Goal: Task Accomplishment & Management: Use online tool/utility

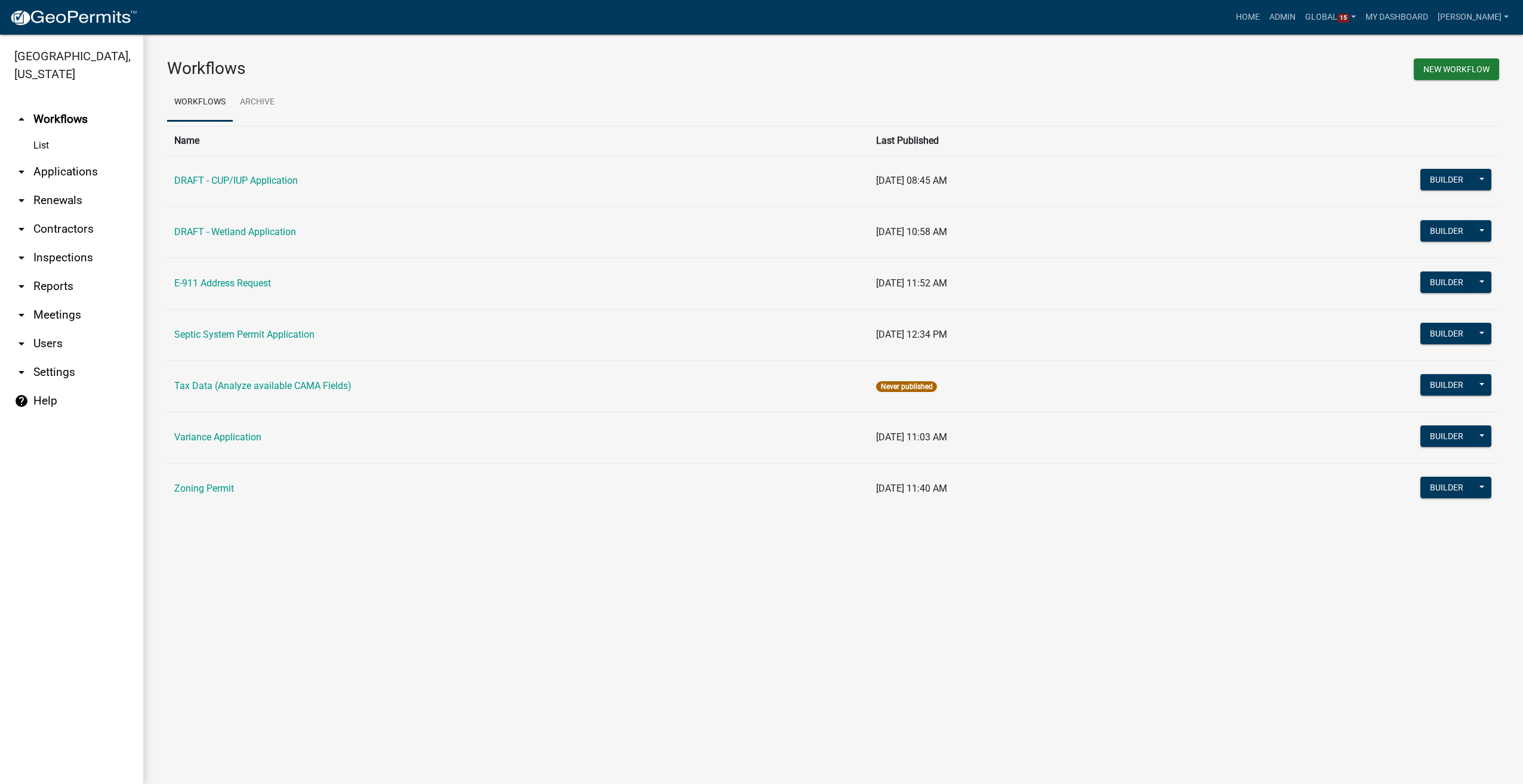
click at [49, 347] on link "arrow_drop_down Users" at bounding box center [72, 344] width 143 height 28
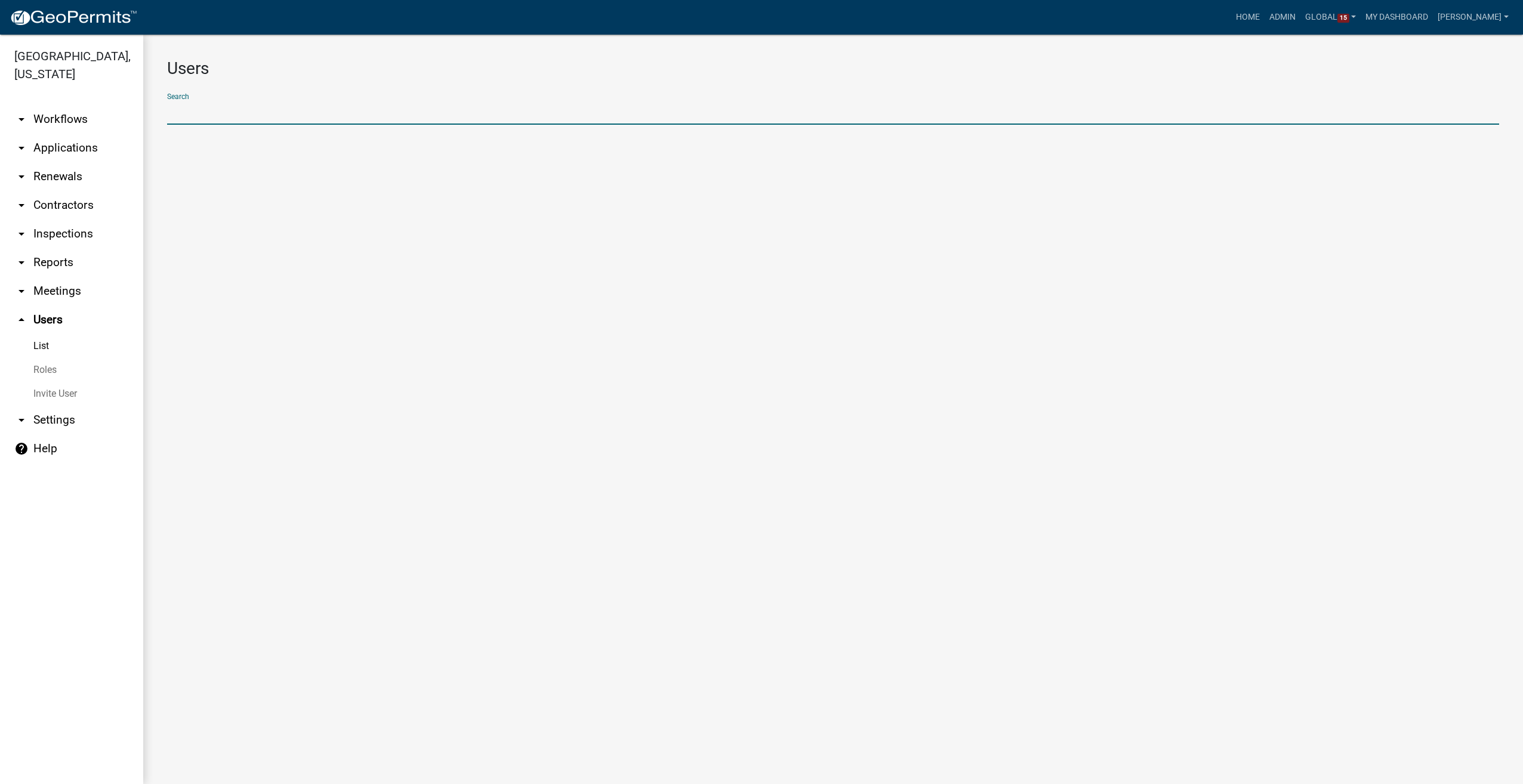
click at [195, 117] on input "text" at bounding box center [833, 112] width 1332 height 24
click at [1295, 17] on link "Admin" at bounding box center [1282, 17] width 35 height 23
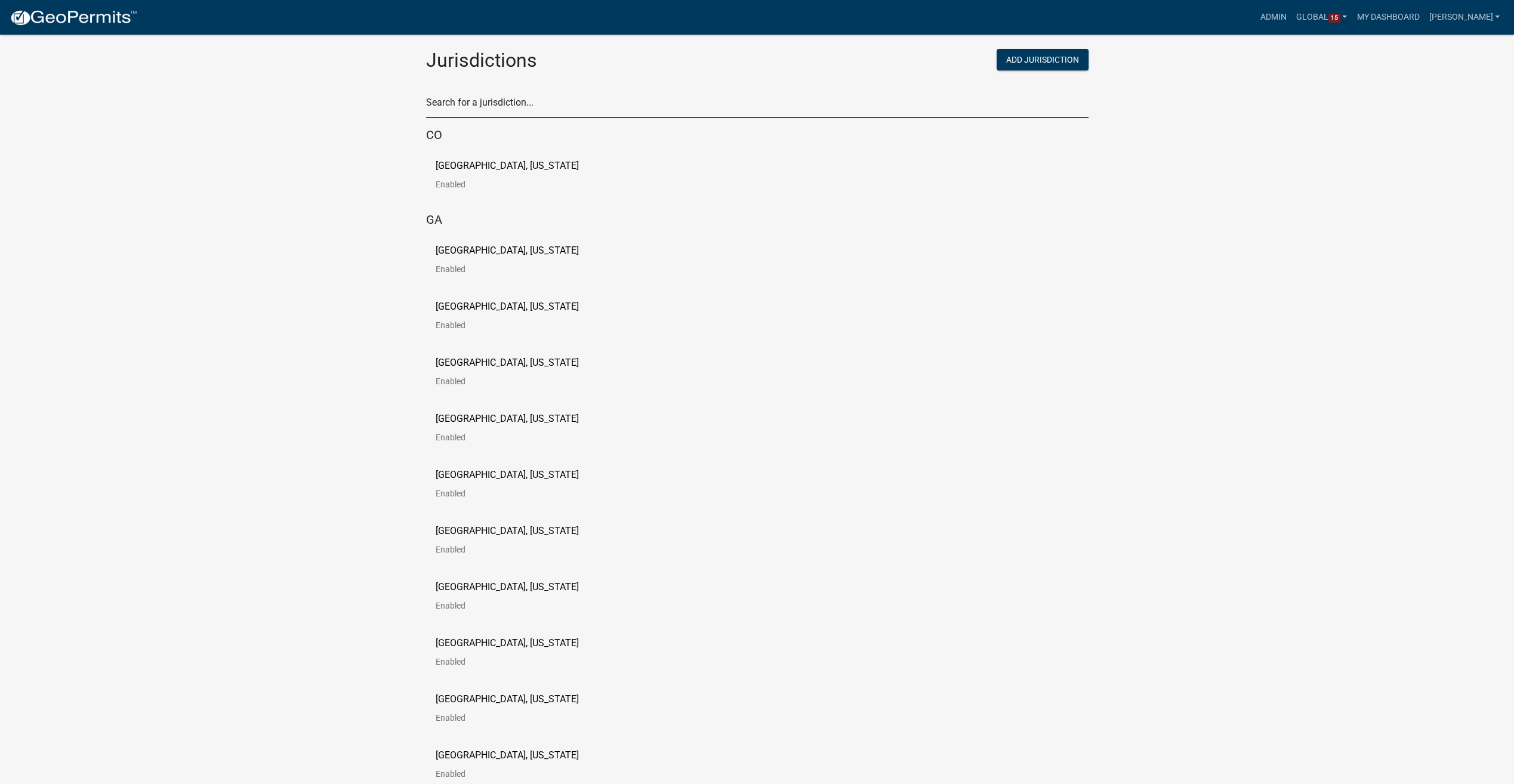
click at [461, 110] on input "text" at bounding box center [757, 106] width 662 height 24
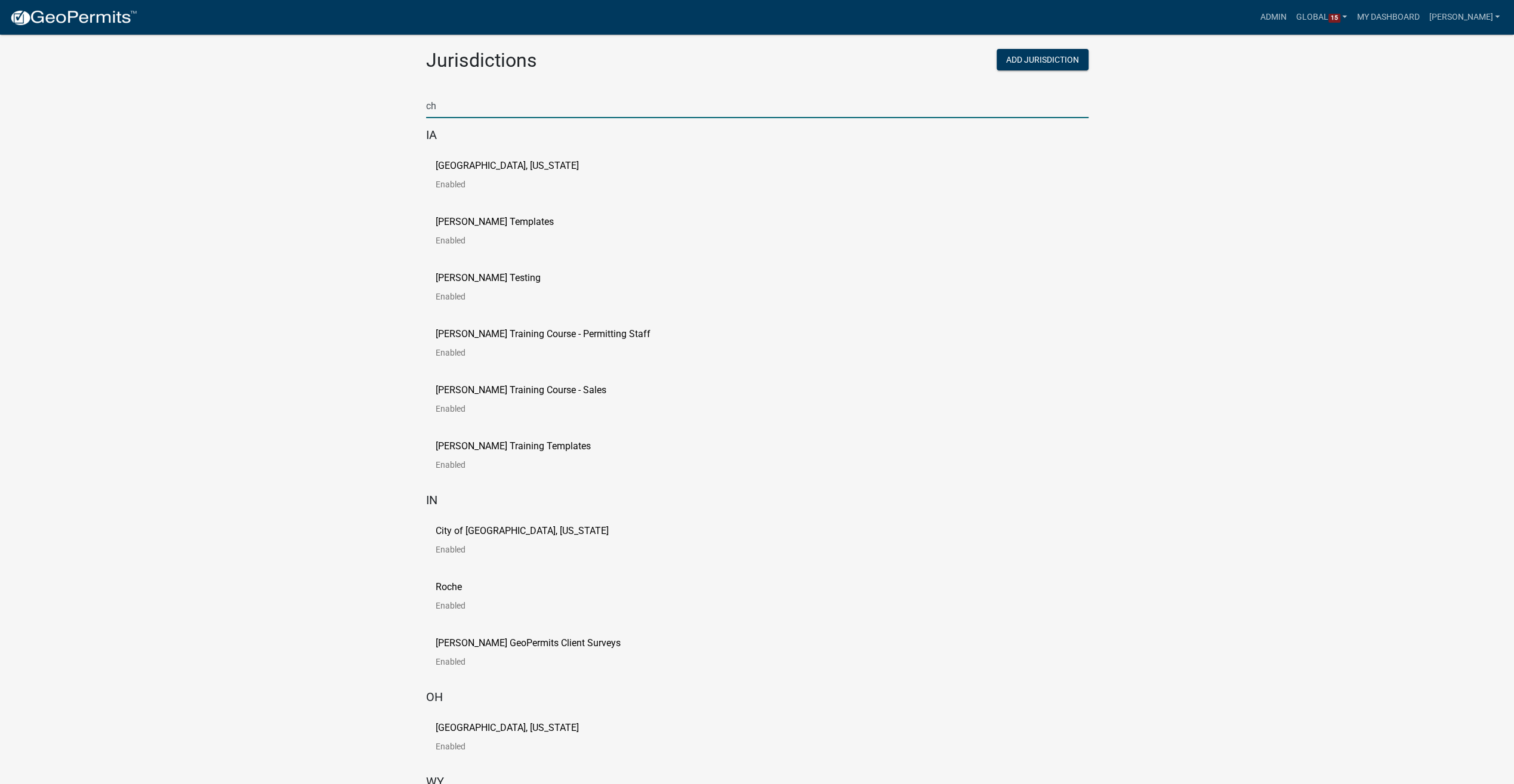
type input "c"
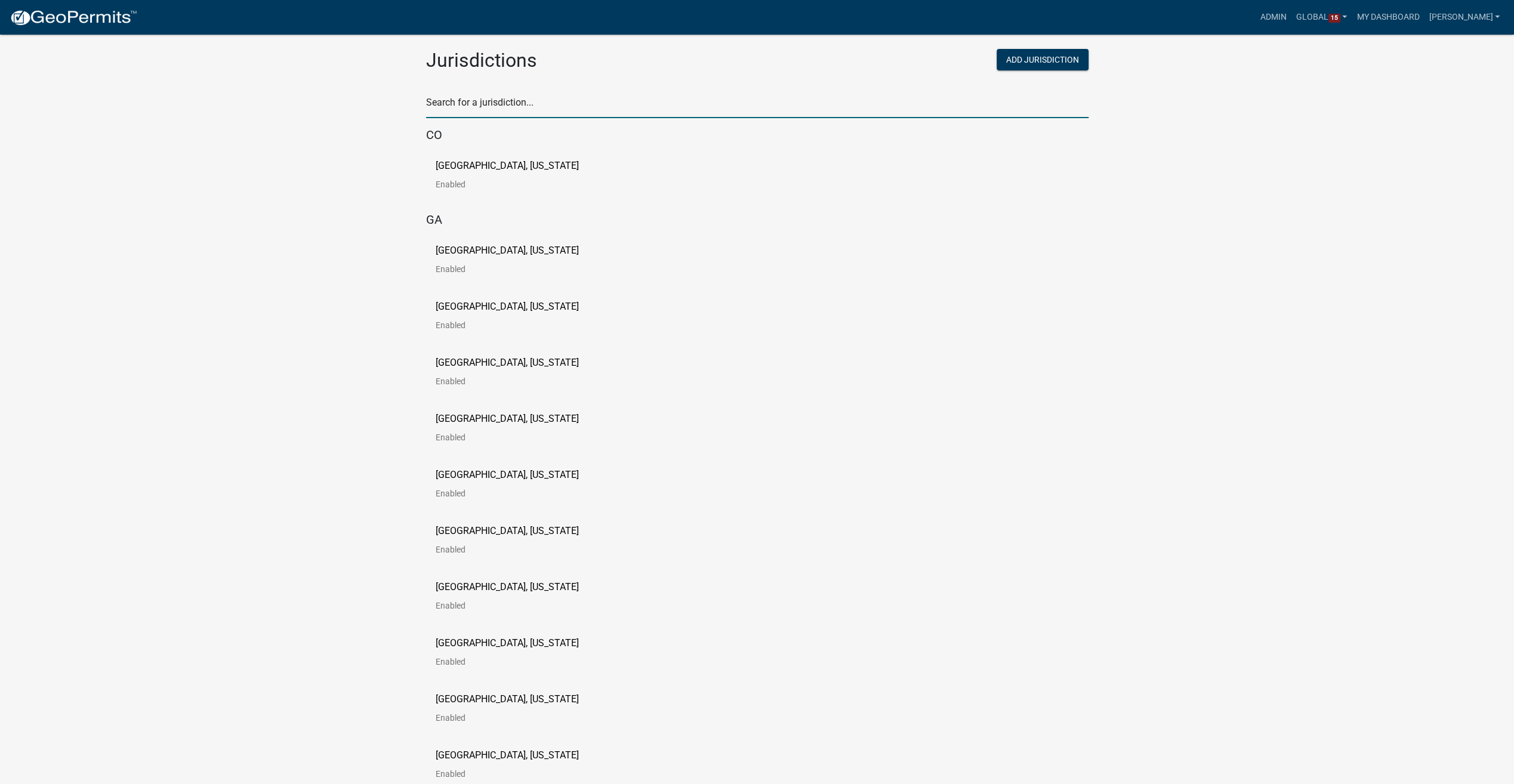
click at [498, 95] on input "text" at bounding box center [757, 106] width 662 height 24
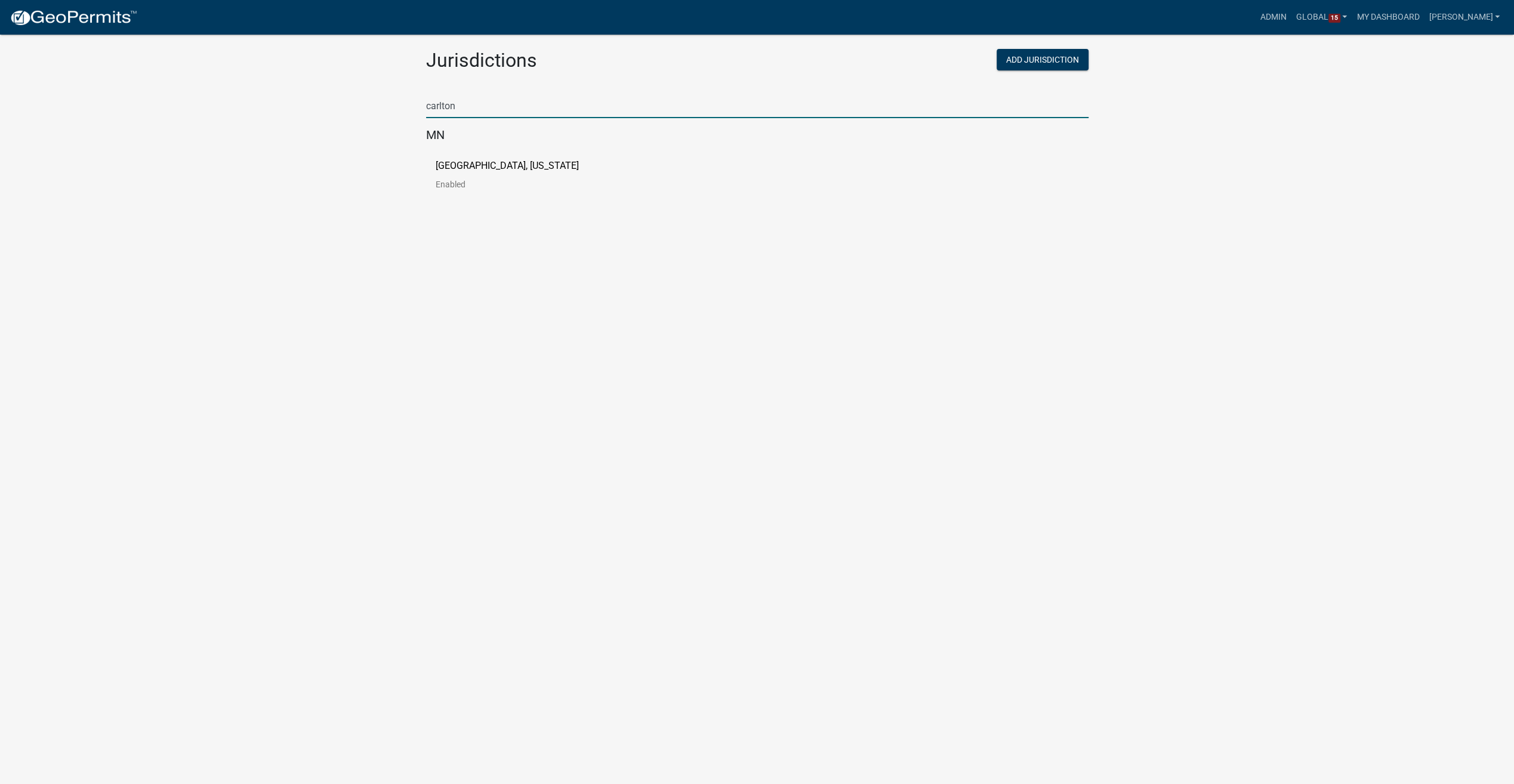
type input "carlton"
click at [445, 163] on p "[GEOGRAPHIC_DATA], [US_STATE]" at bounding box center [508, 165] width 143 height 9
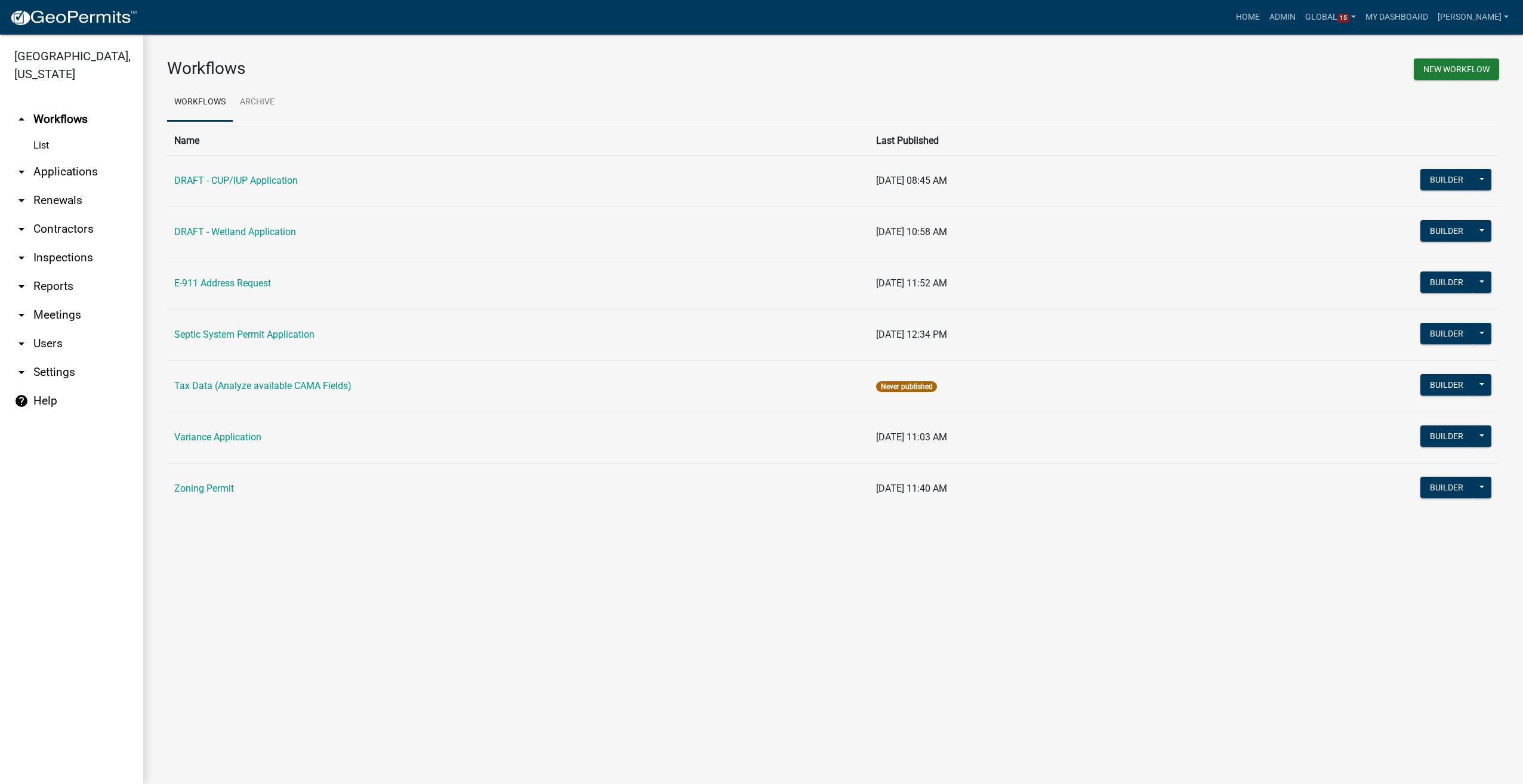
click at [47, 338] on link "arrow_drop_down Users" at bounding box center [72, 344] width 143 height 28
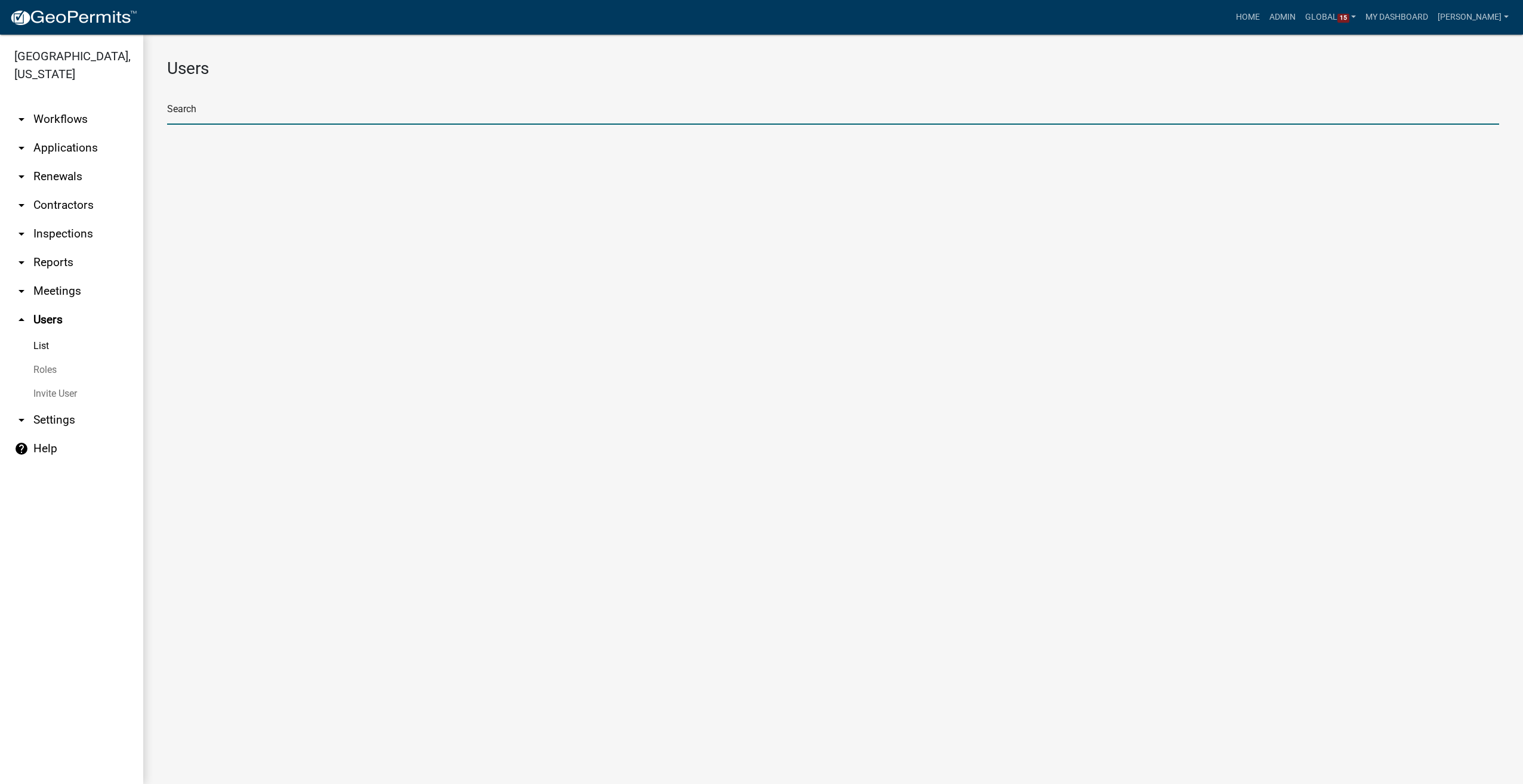
click at [311, 110] on input "text" at bounding box center [833, 112] width 1332 height 24
type input "shaun fiedler"
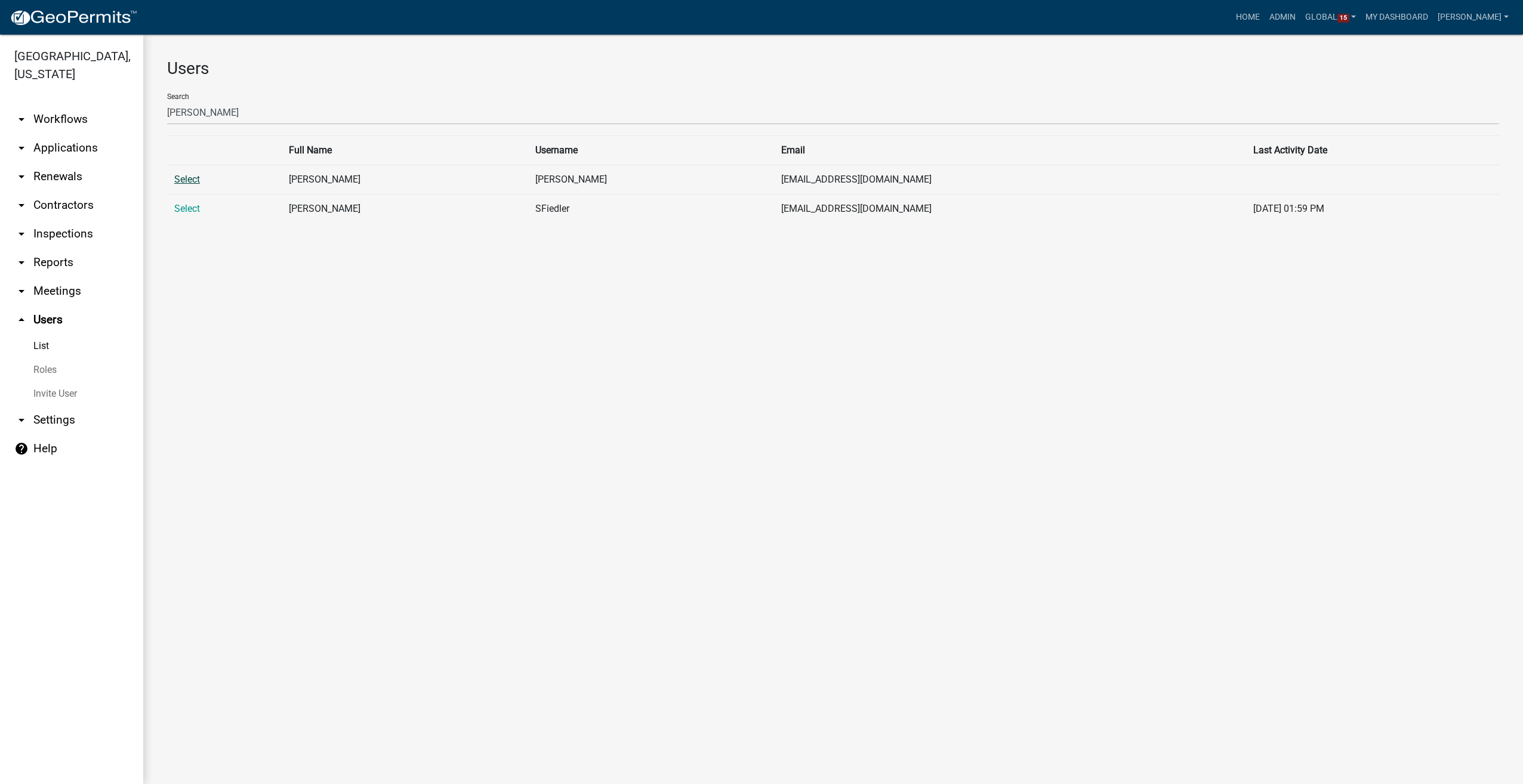
click at [190, 181] on link "Select" at bounding box center [187, 179] width 26 height 11
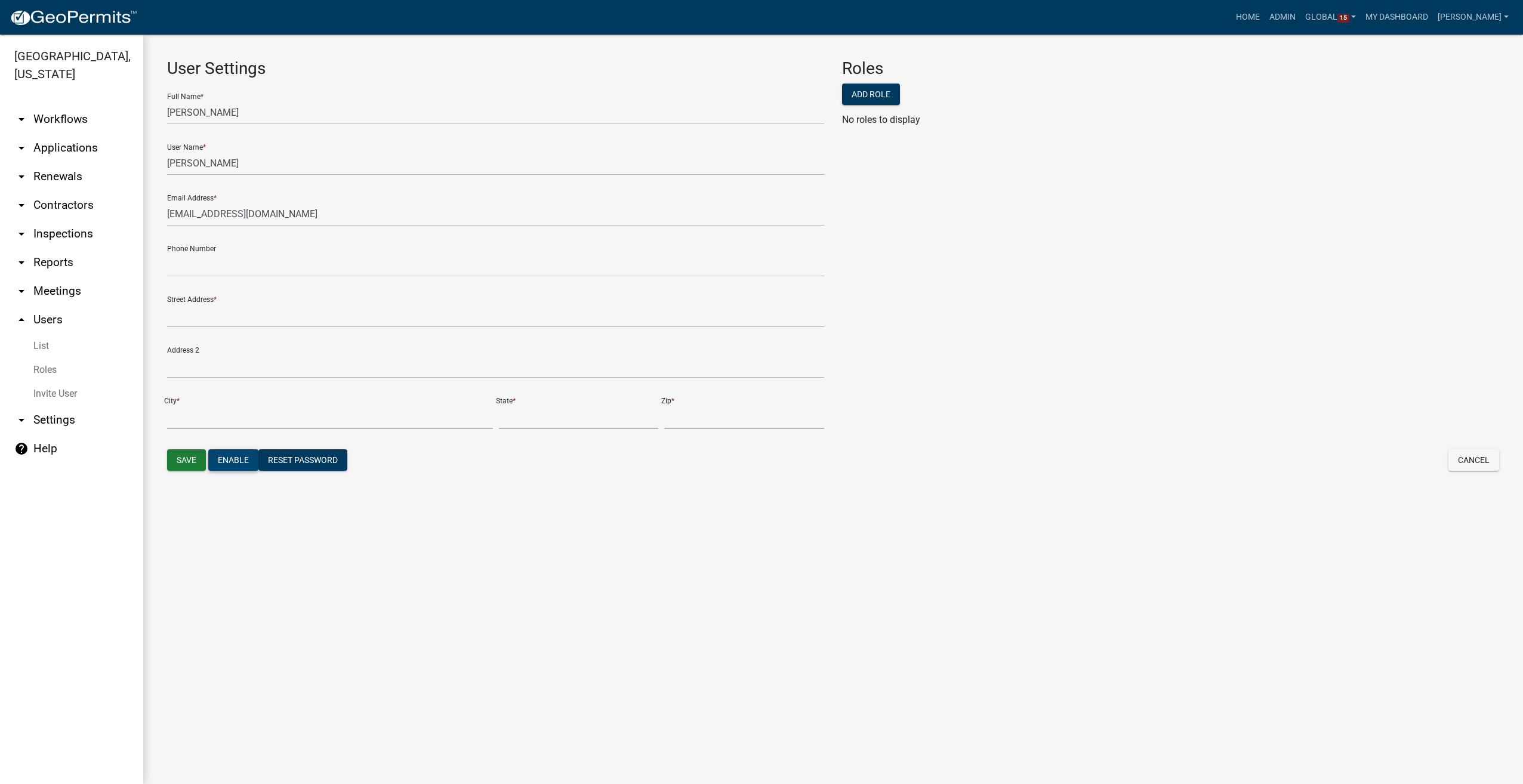
click at [242, 461] on button "Enable" at bounding box center [233, 459] width 50 height 21
click at [183, 455] on button "Save" at bounding box center [186, 459] width 39 height 21
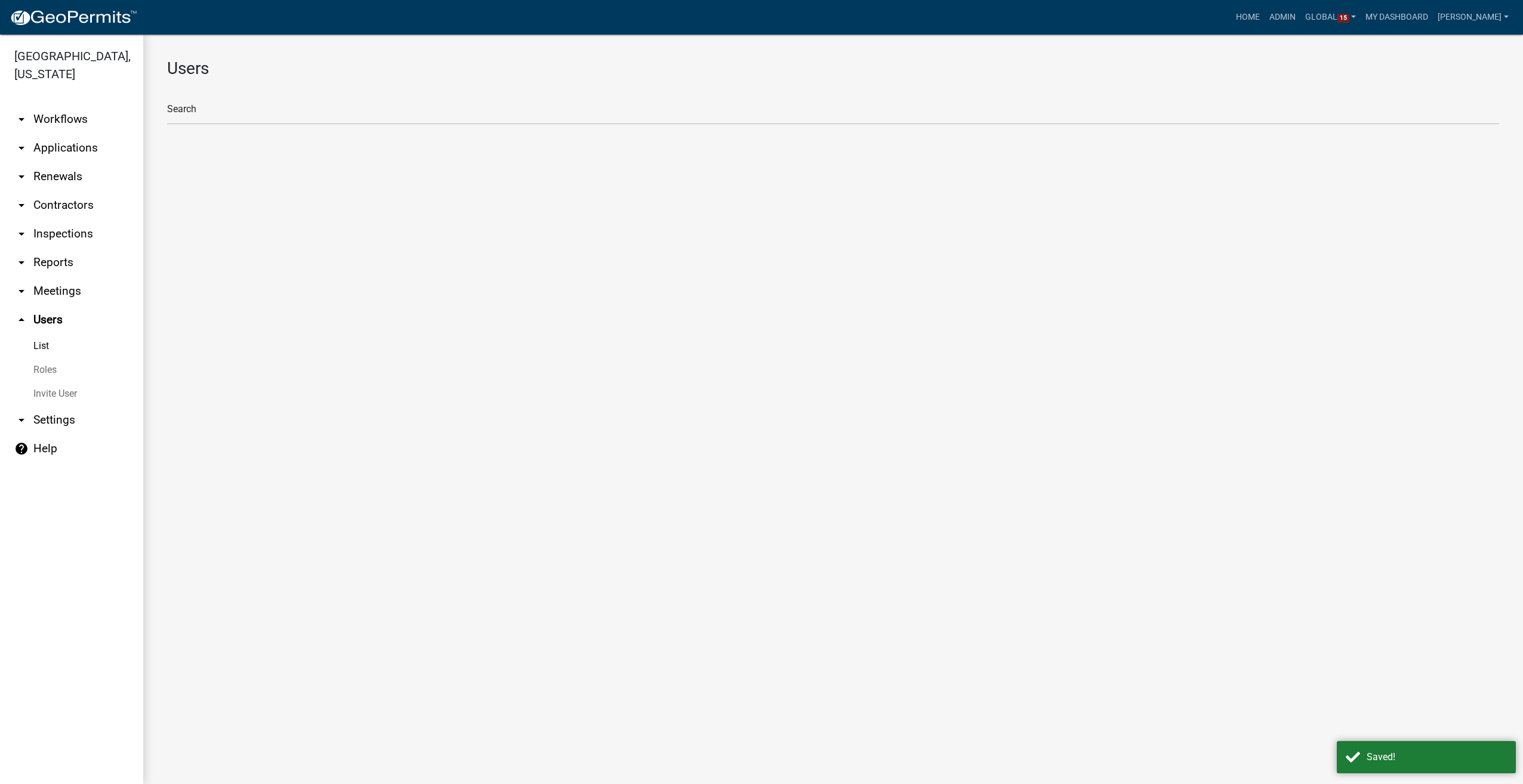
click at [66, 116] on link "arrow_drop_down Workflows" at bounding box center [72, 119] width 143 height 28
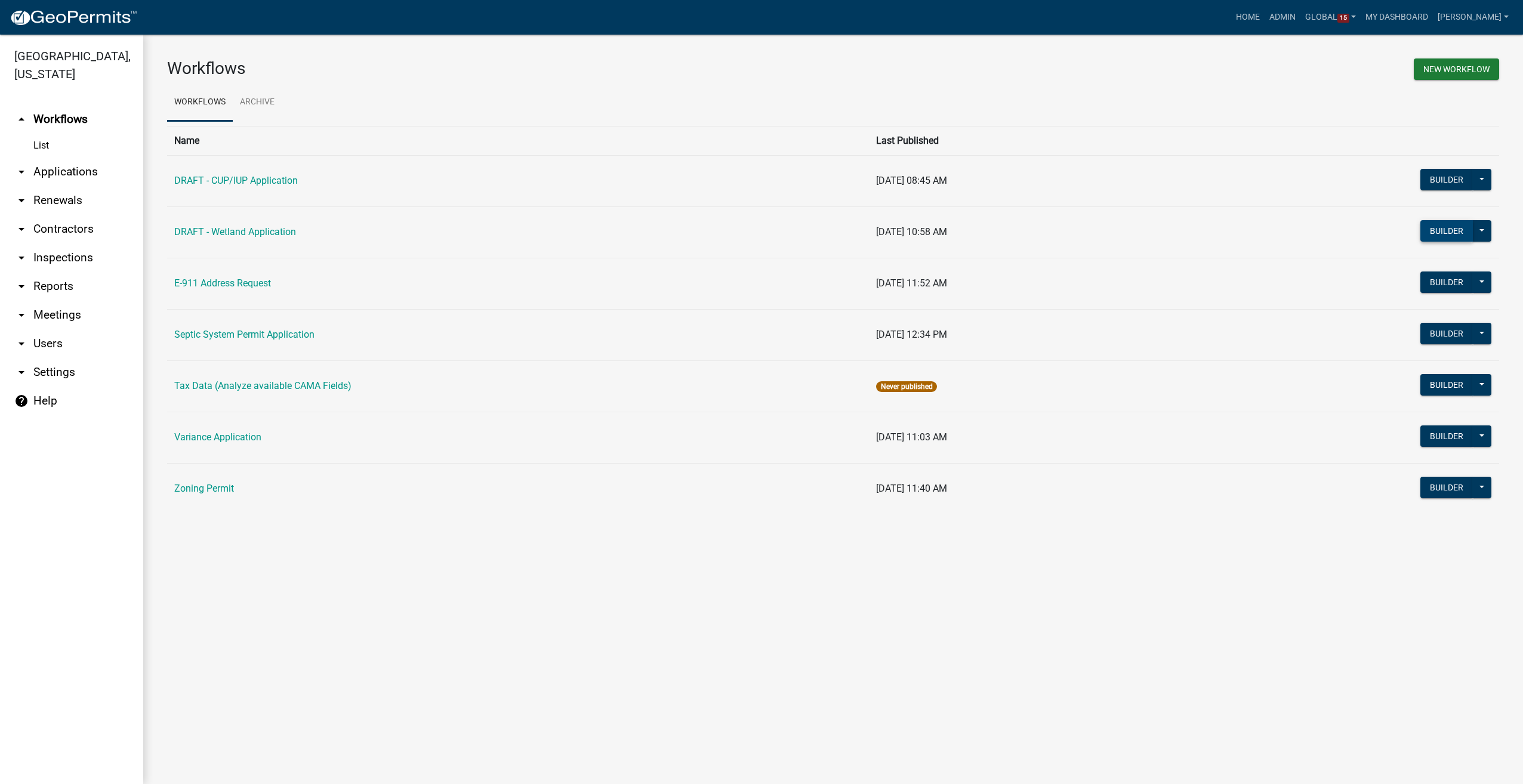
click at [1439, 232] on button "Builder" at bounding box center [1447, 230] width 53 height 21
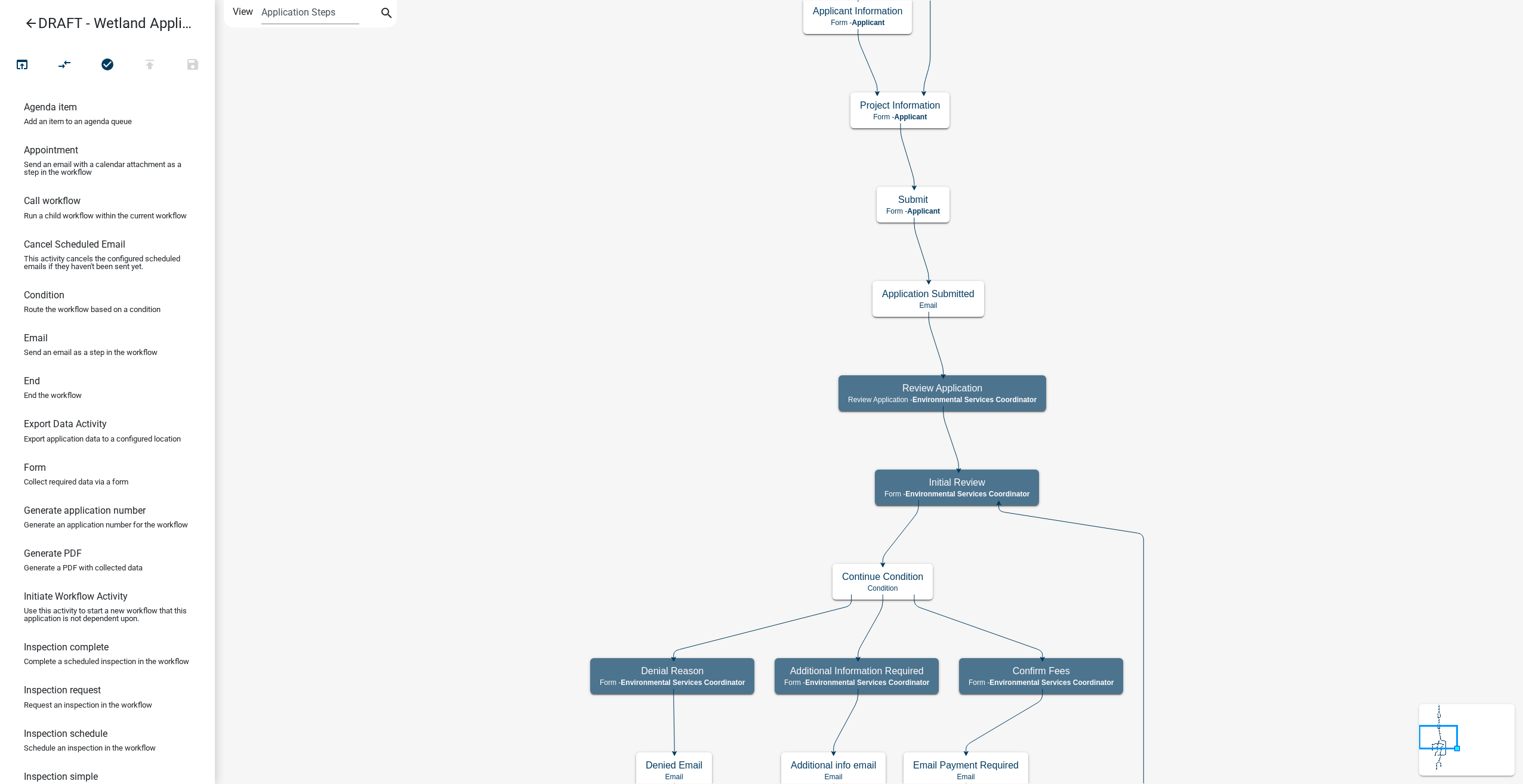
click at [28, 24] on icon "arrow_back" at bounding box center [31, 24] width 14 height 17
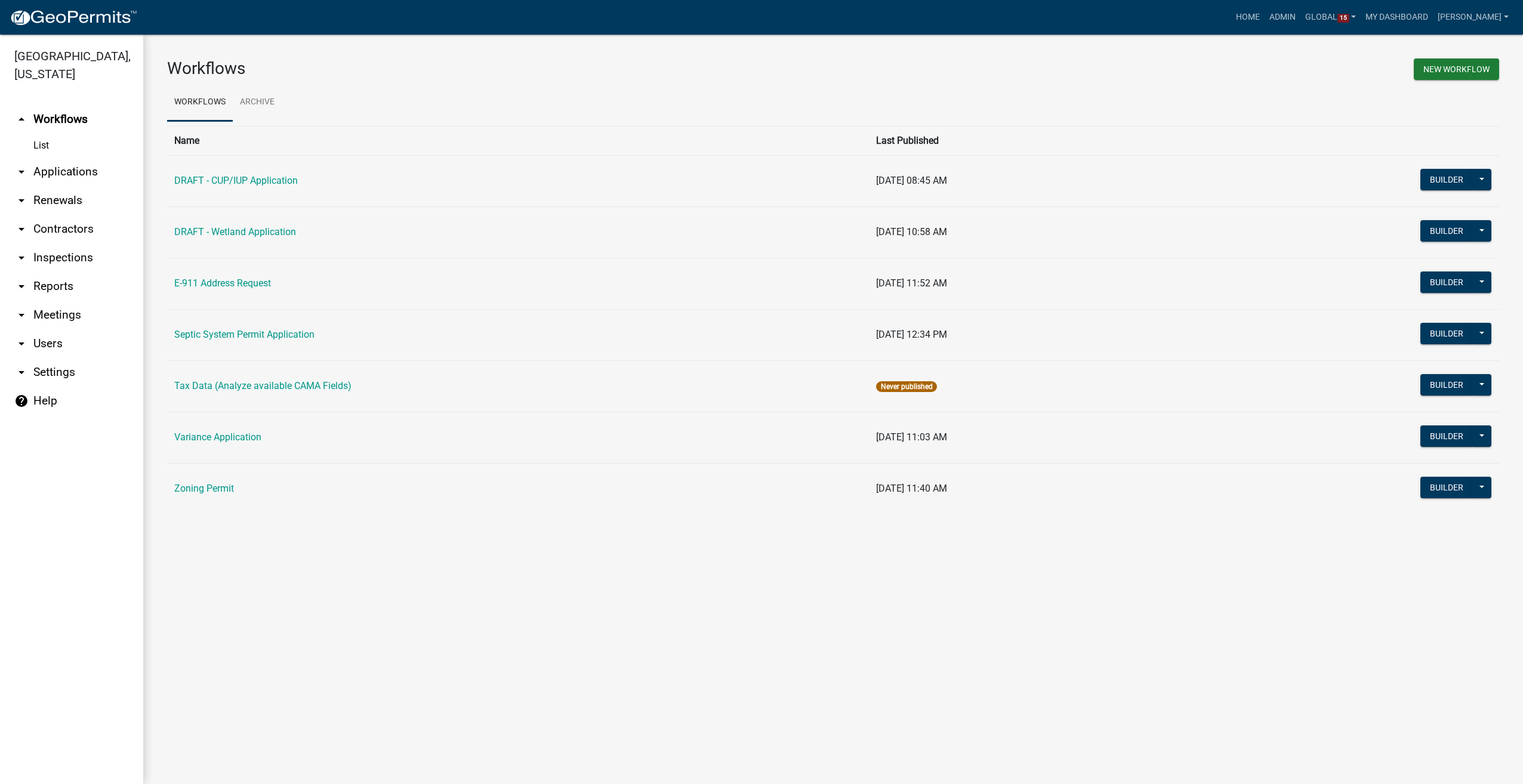
click at [54, 345] on link "arrow_drop_down Users" at bounding box center [72, 344] width 143 height 28
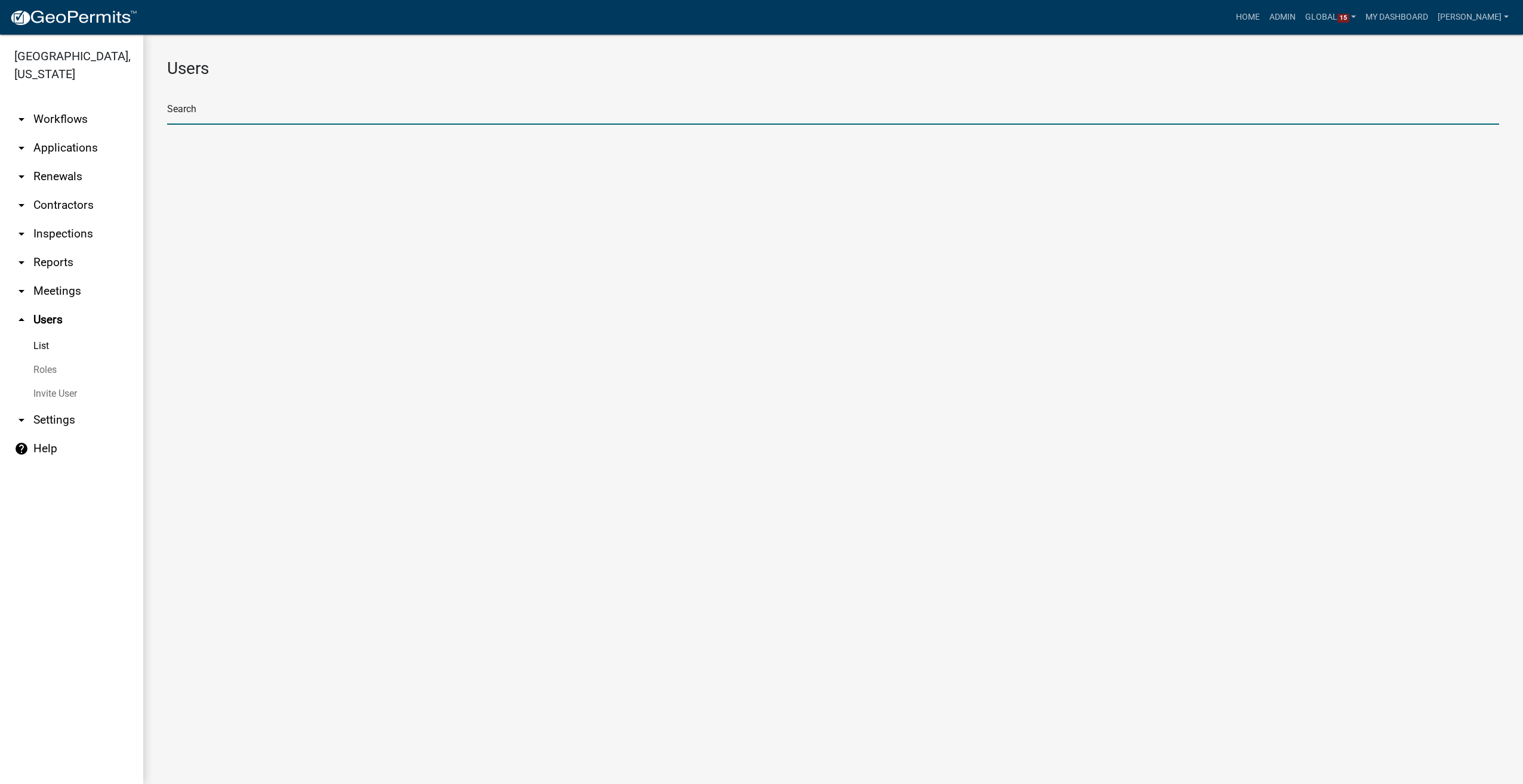
click at [206, 102] on input "text" at bounding box center [833, 112] width 1332 height 24
type input "shaun fiedler"
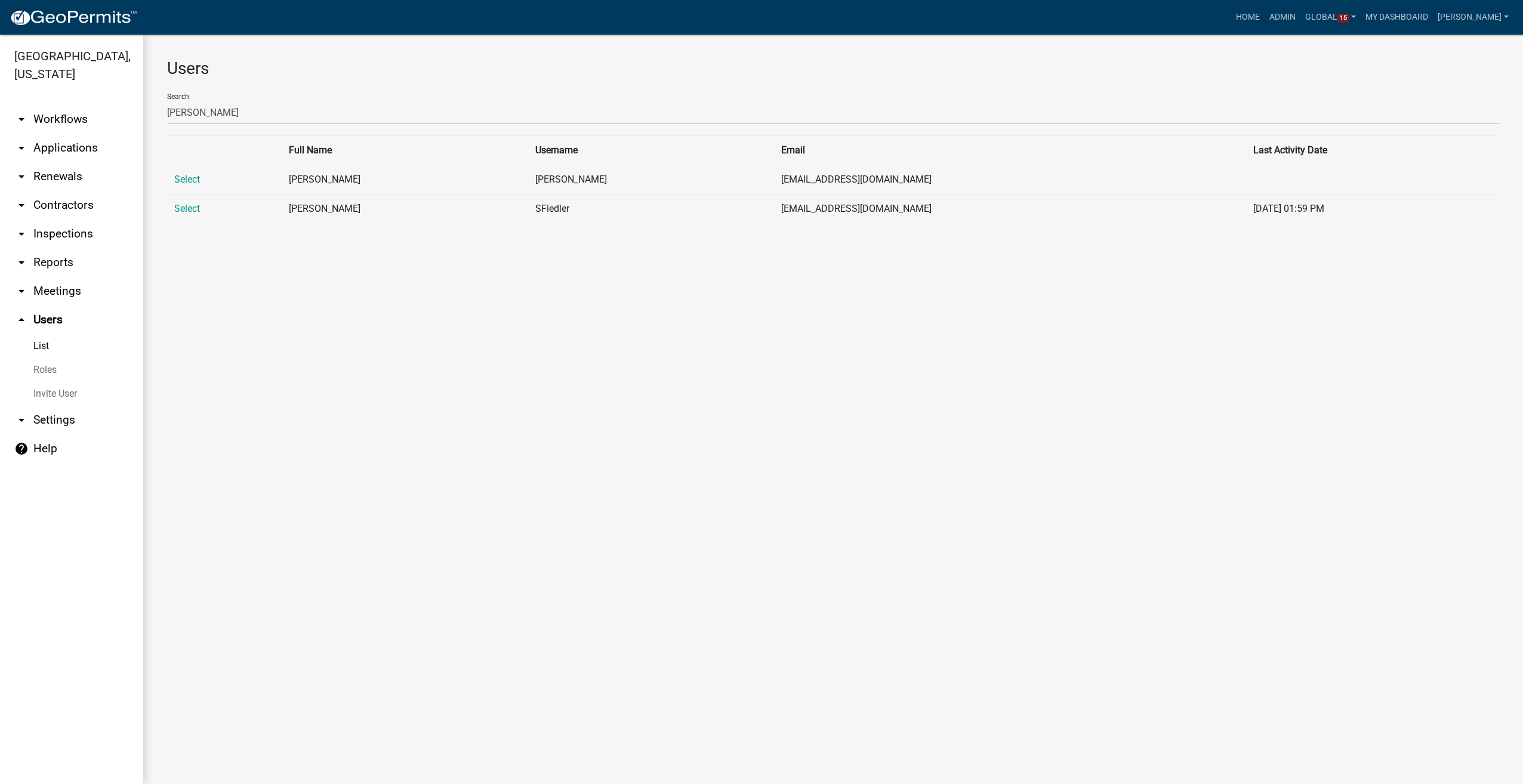
click at [42, 123] on link "arrow_drop_down Workflows" at bounding box center [72, 119] width 143 height 28
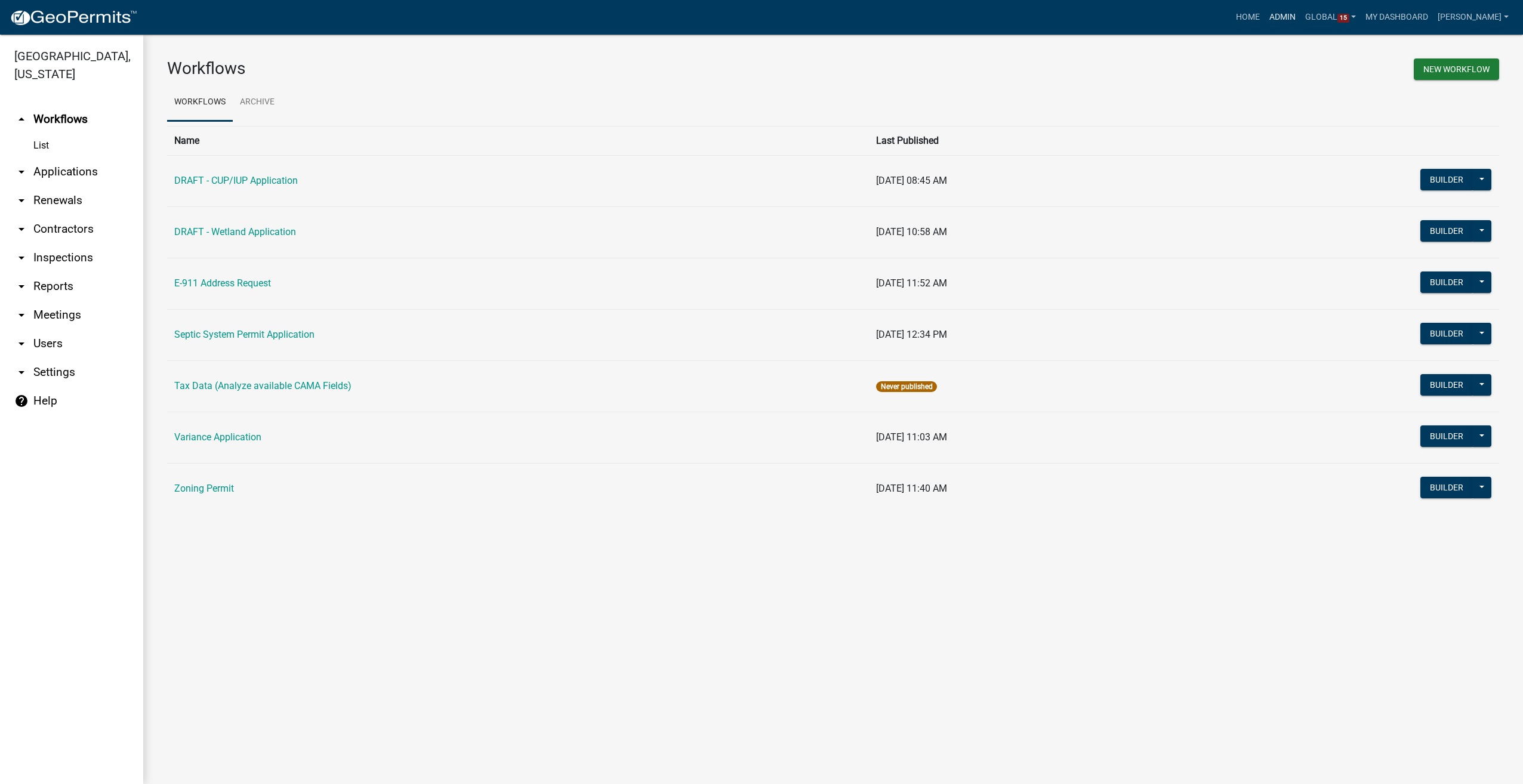
drag, startPoint x: 1300, startPoint y: 17, endPoint x: 1211, endPoint y: 44, distance: 93.0
click at [1300, 17] on link "Admin" at bounding box center [1282, 17] width 35 height 23
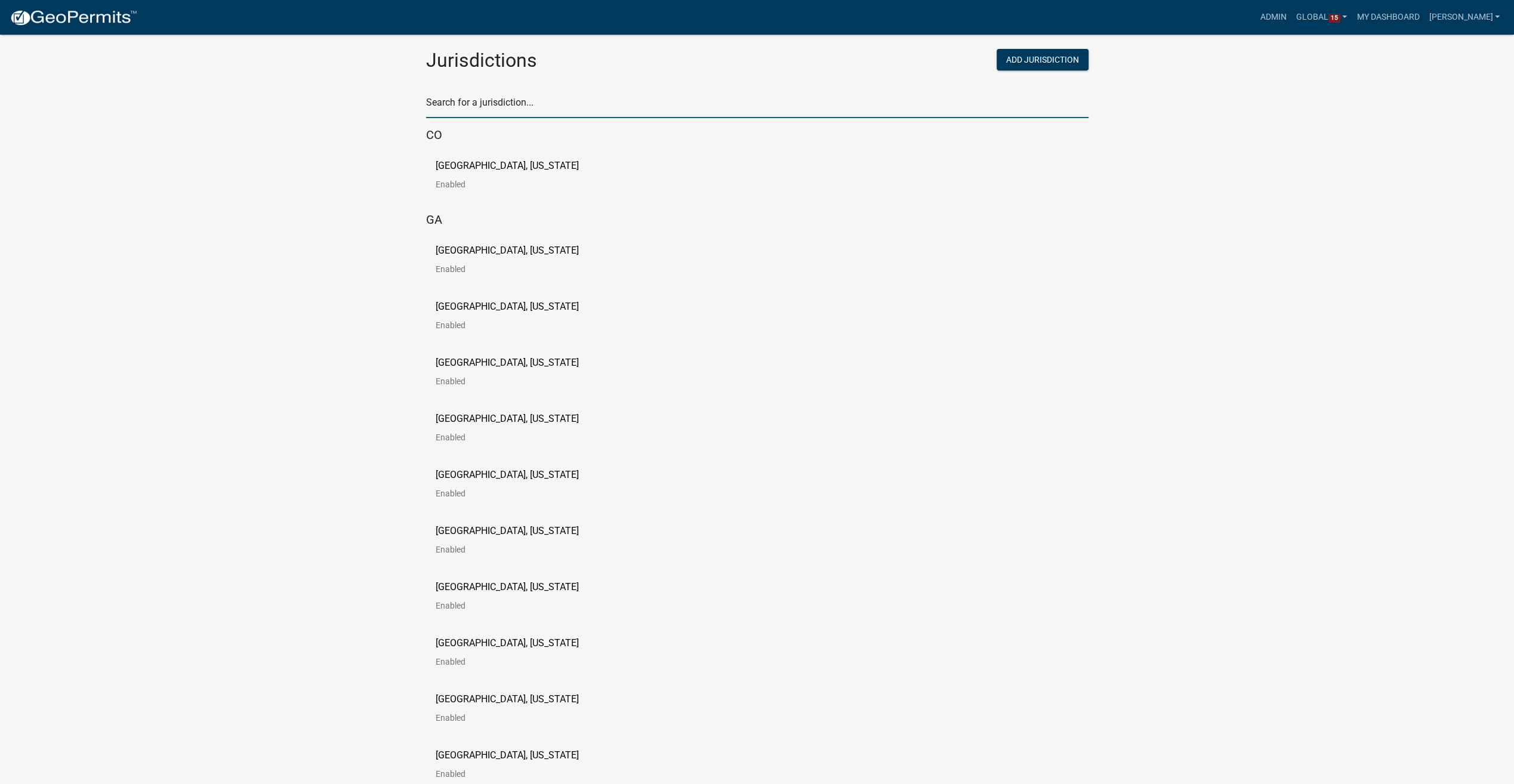
click at [479, 95] on input "text" at bounding box center [757, 106] width 662 height 24
type input "story"
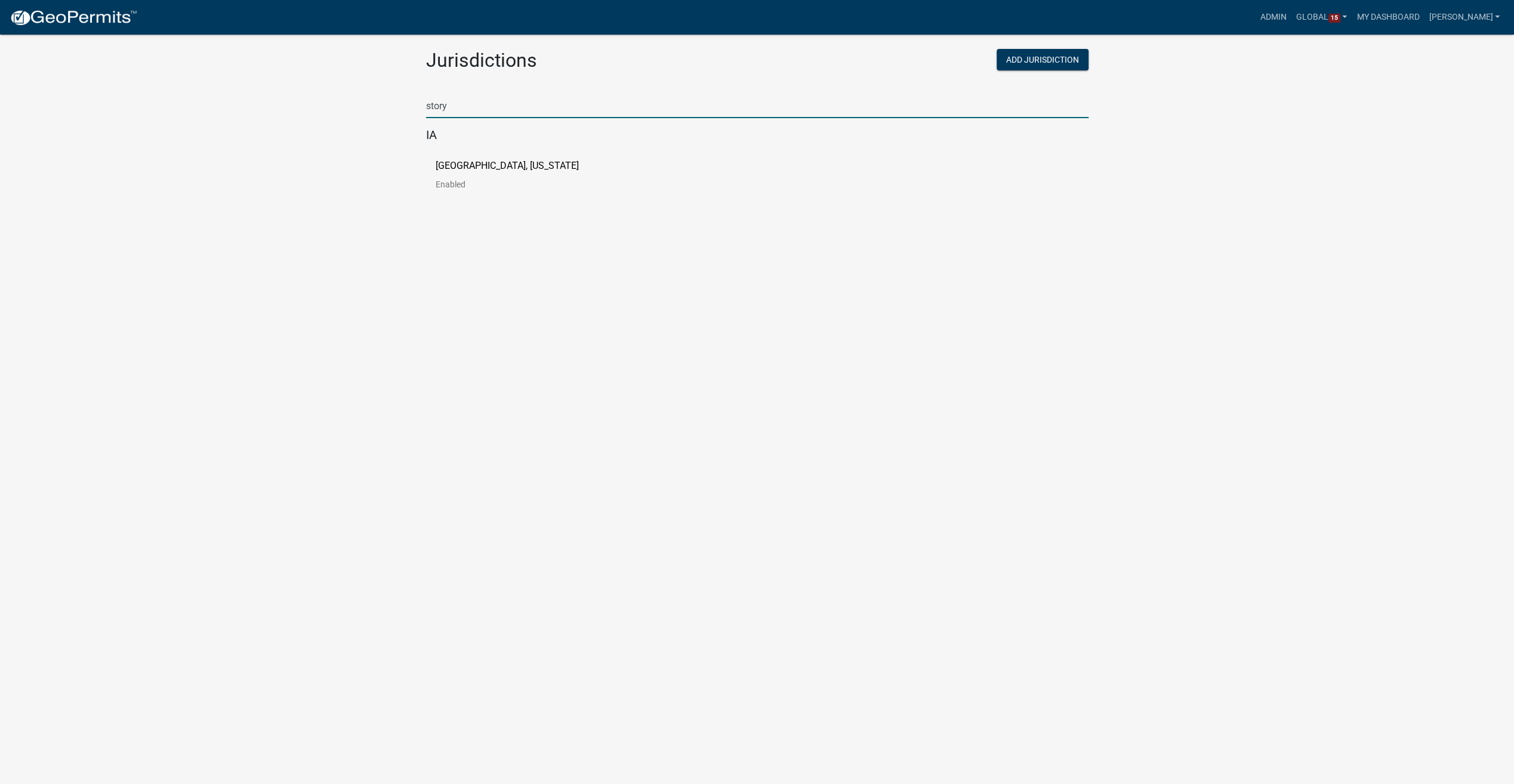
click at [471, 165] on p "[GEOGRAPHIC_DATA], [US_STATE]" at bounding box center [508, 165] width 143 height 9
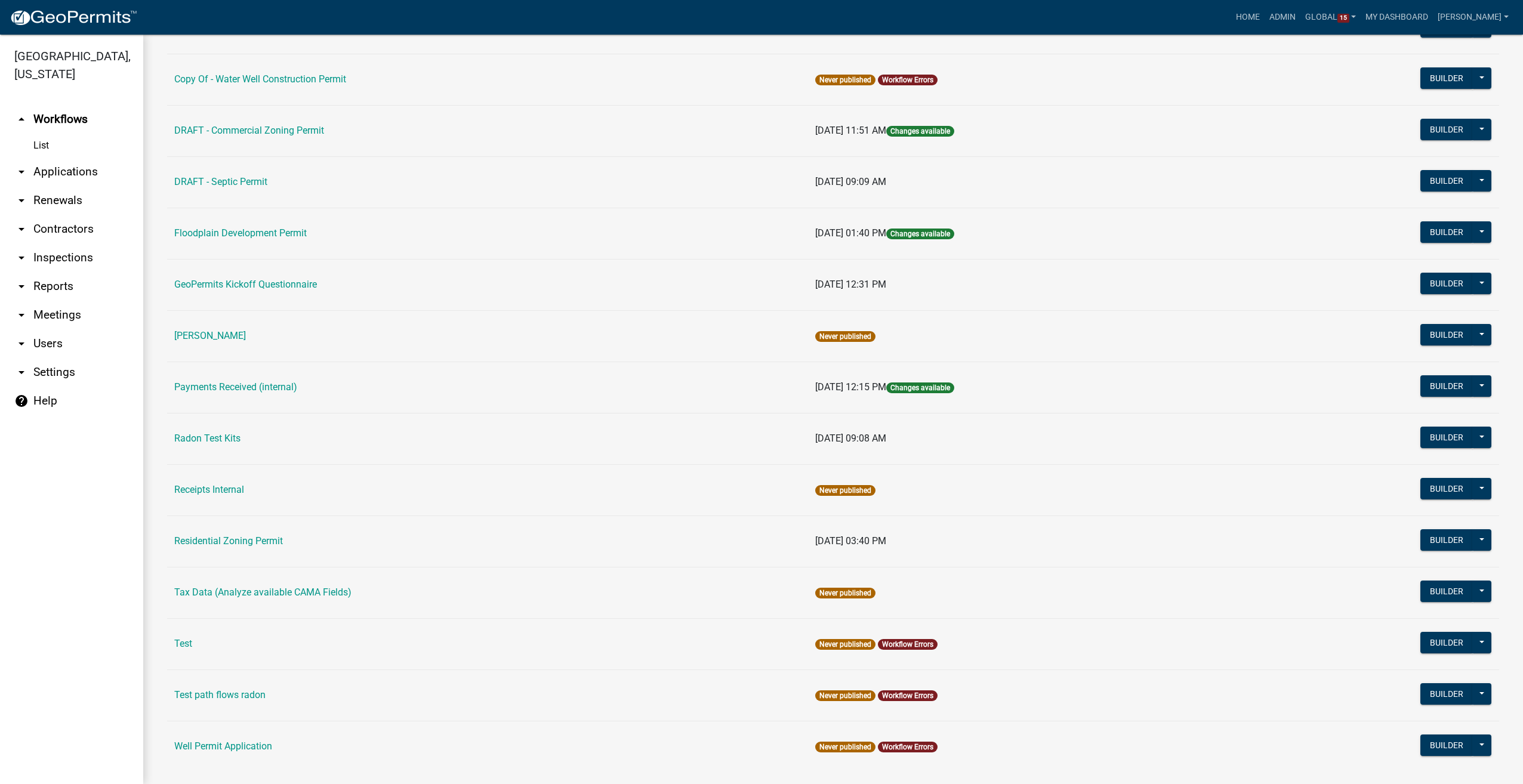
scroll to position [375, 0]
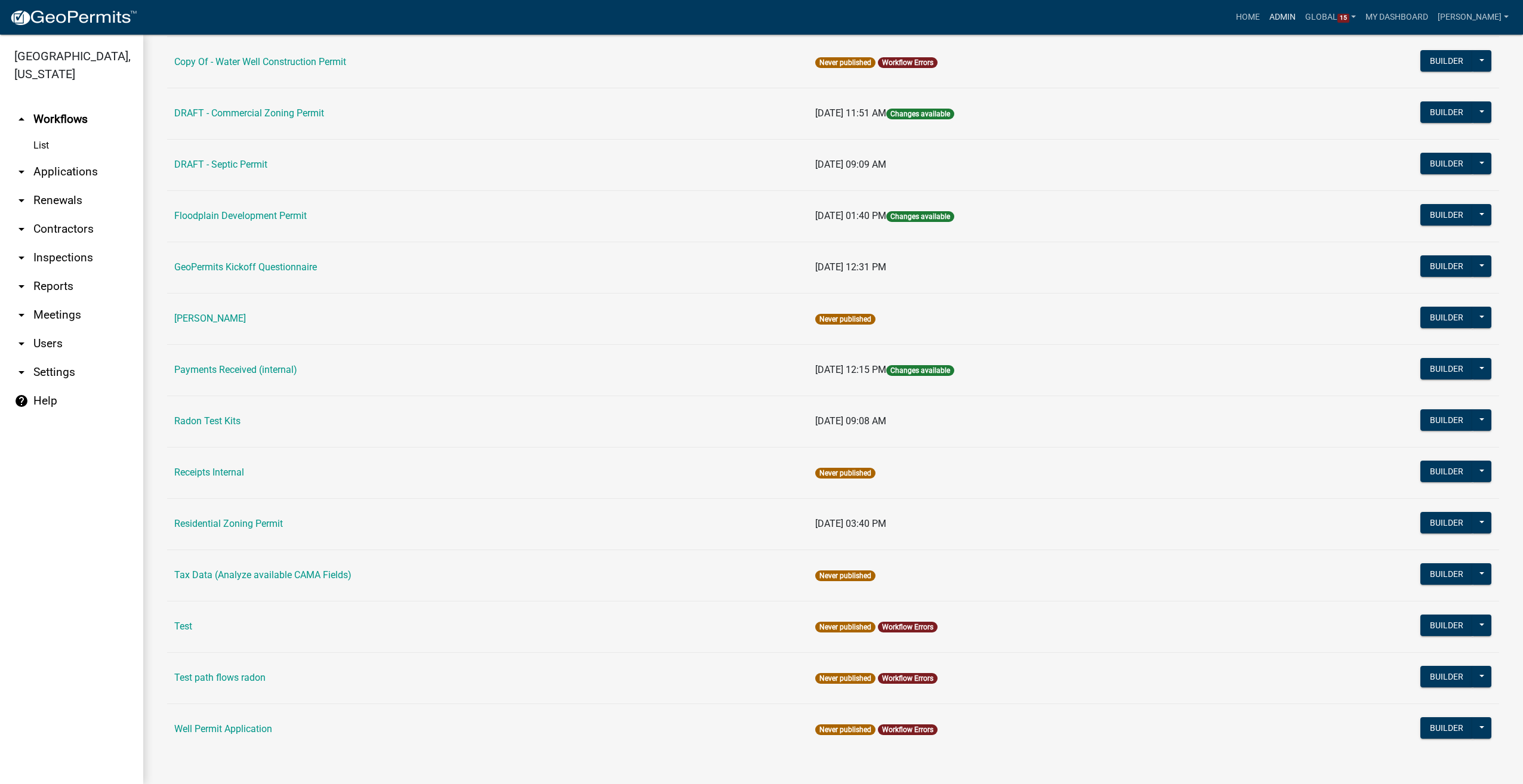
click at [1301, 10] on link "Admin" at bounding box center [1282, 17] width 35 height 23
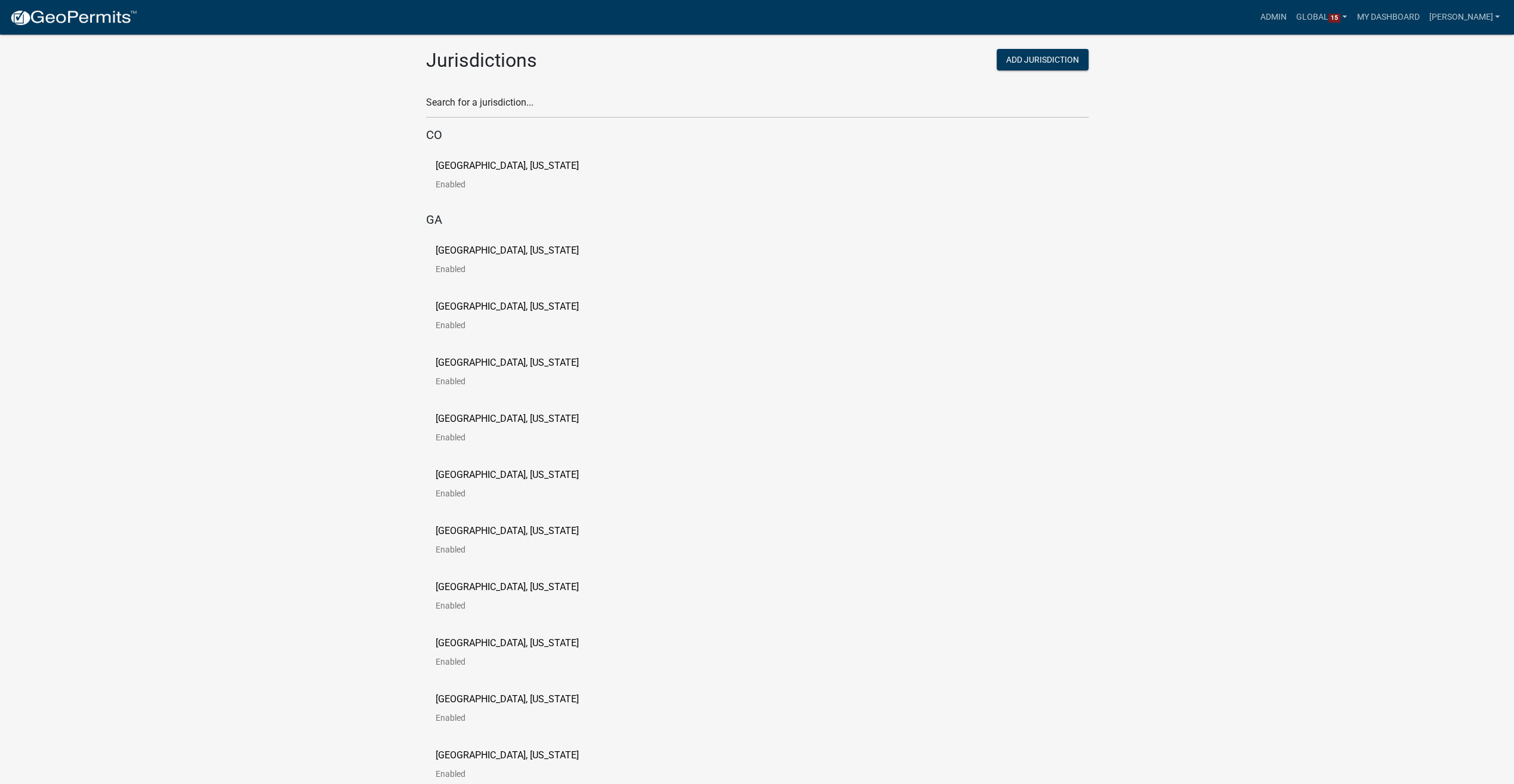
click at [467, 118] on div "Search for a jurisdiction..." at bounding box center [757, 102] width 680 height 50
click at [467, 107] on input "text" at bounding box center [757, 106] width 662 height 24
type input "[PERSON_NAME]"
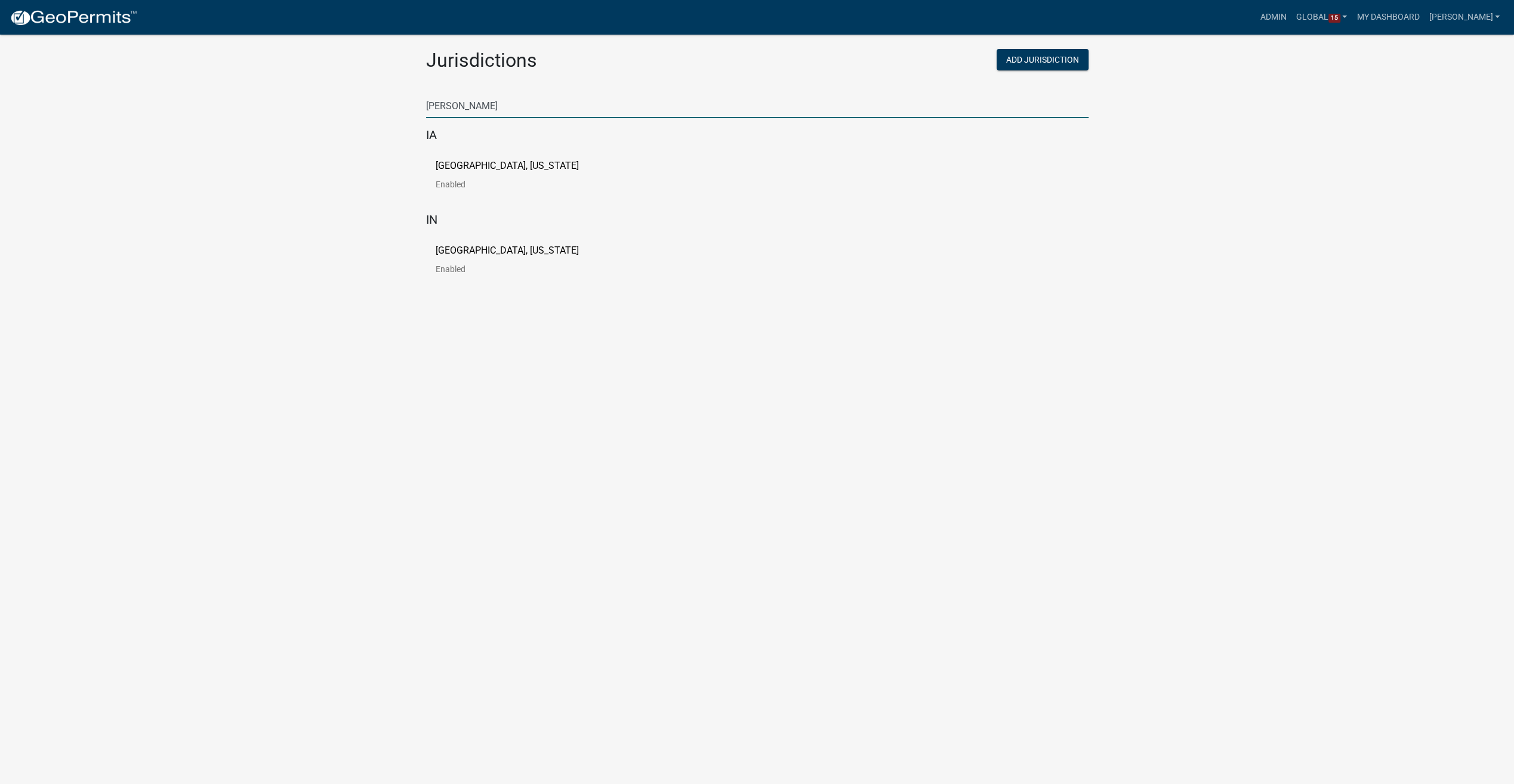
click at [459, 163] on p "[GEOGRAPHIC_DATA], [US_STATE]" at bounding box center [508, 165] width 143 height 9
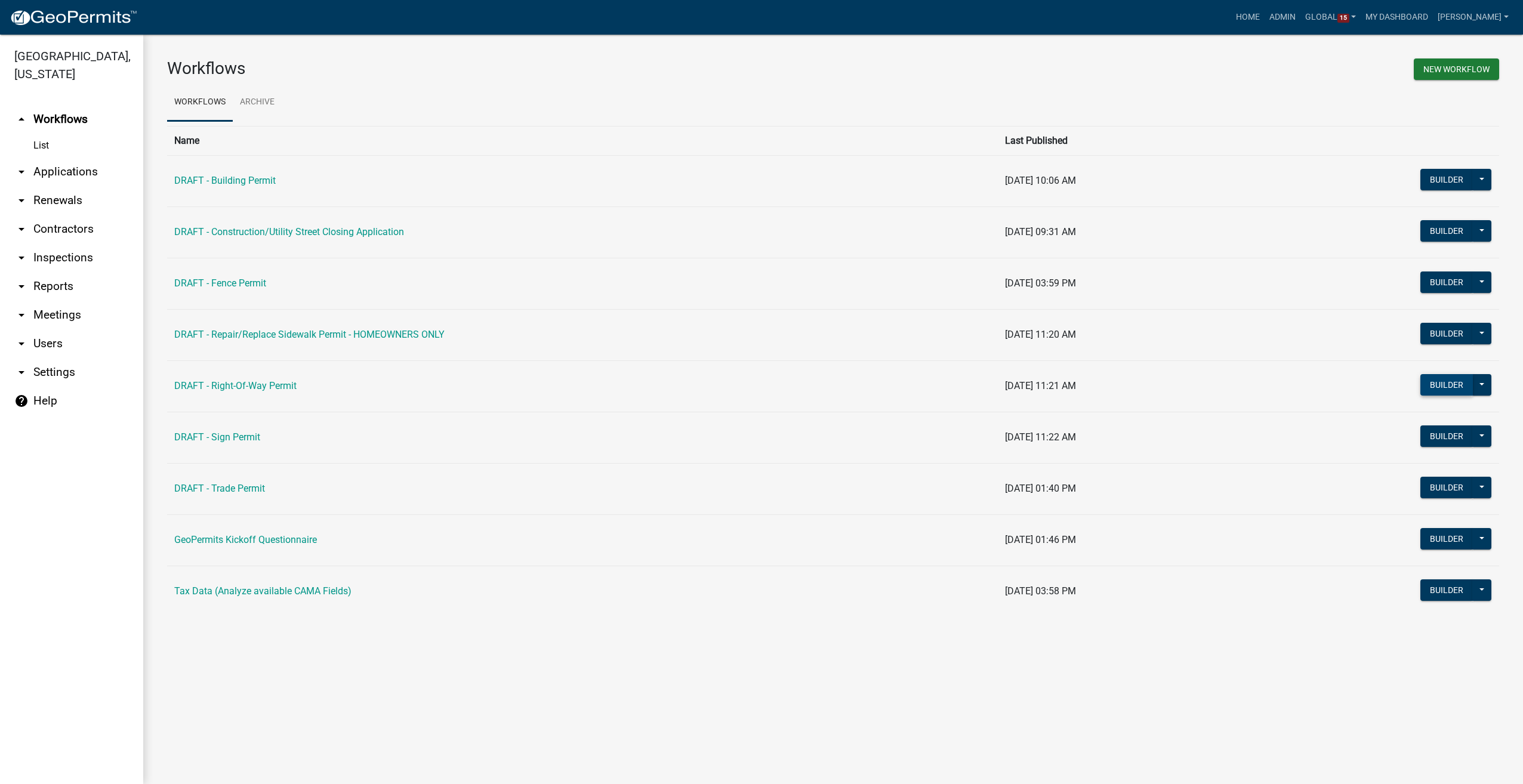
click at [1437, 388] on button "Builder" at bounding box center [1447, 385] width 53 height 21
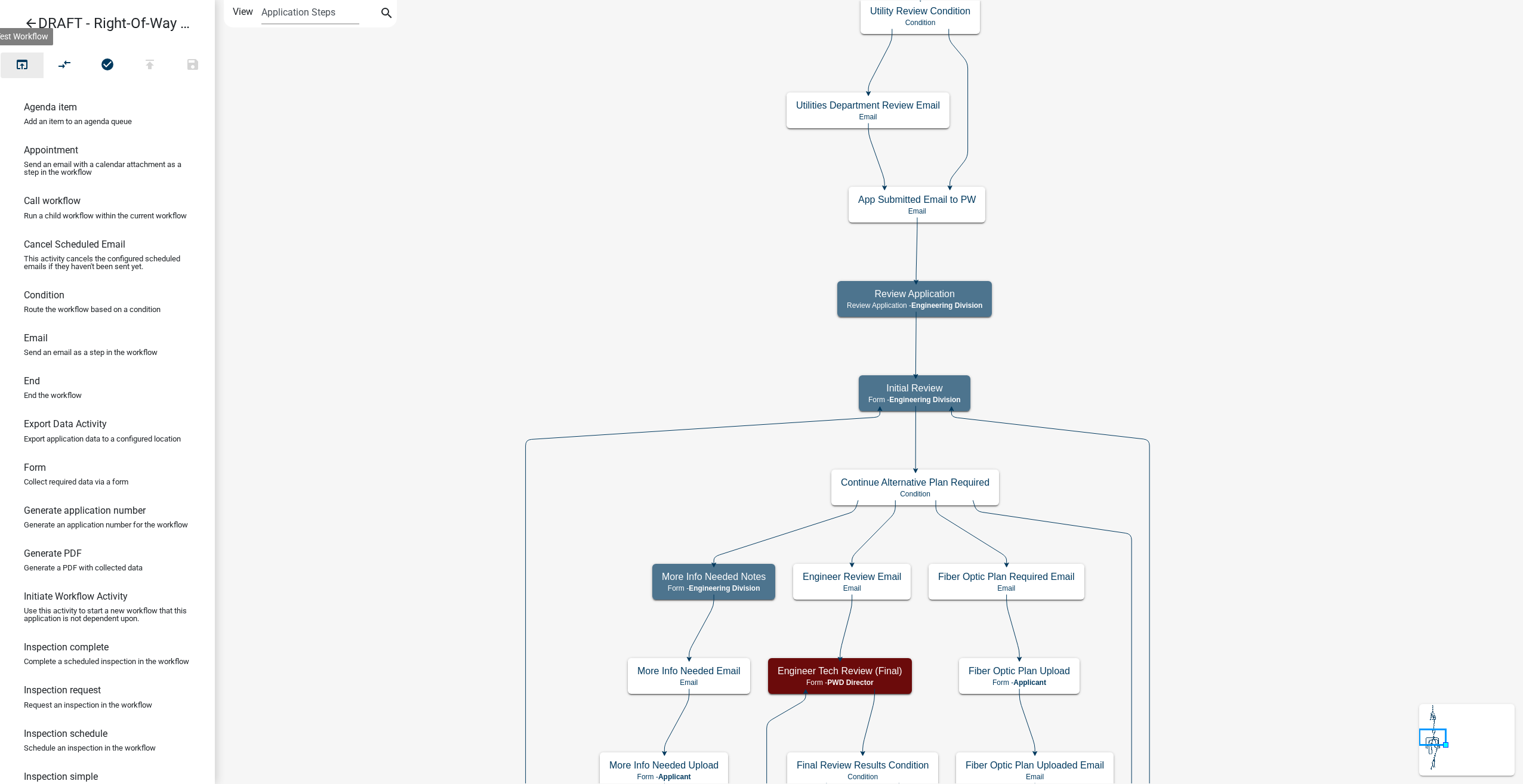
click at [24, 63] on icon "open_in_browser" at bounding box center [22, 65] width 14 height 17
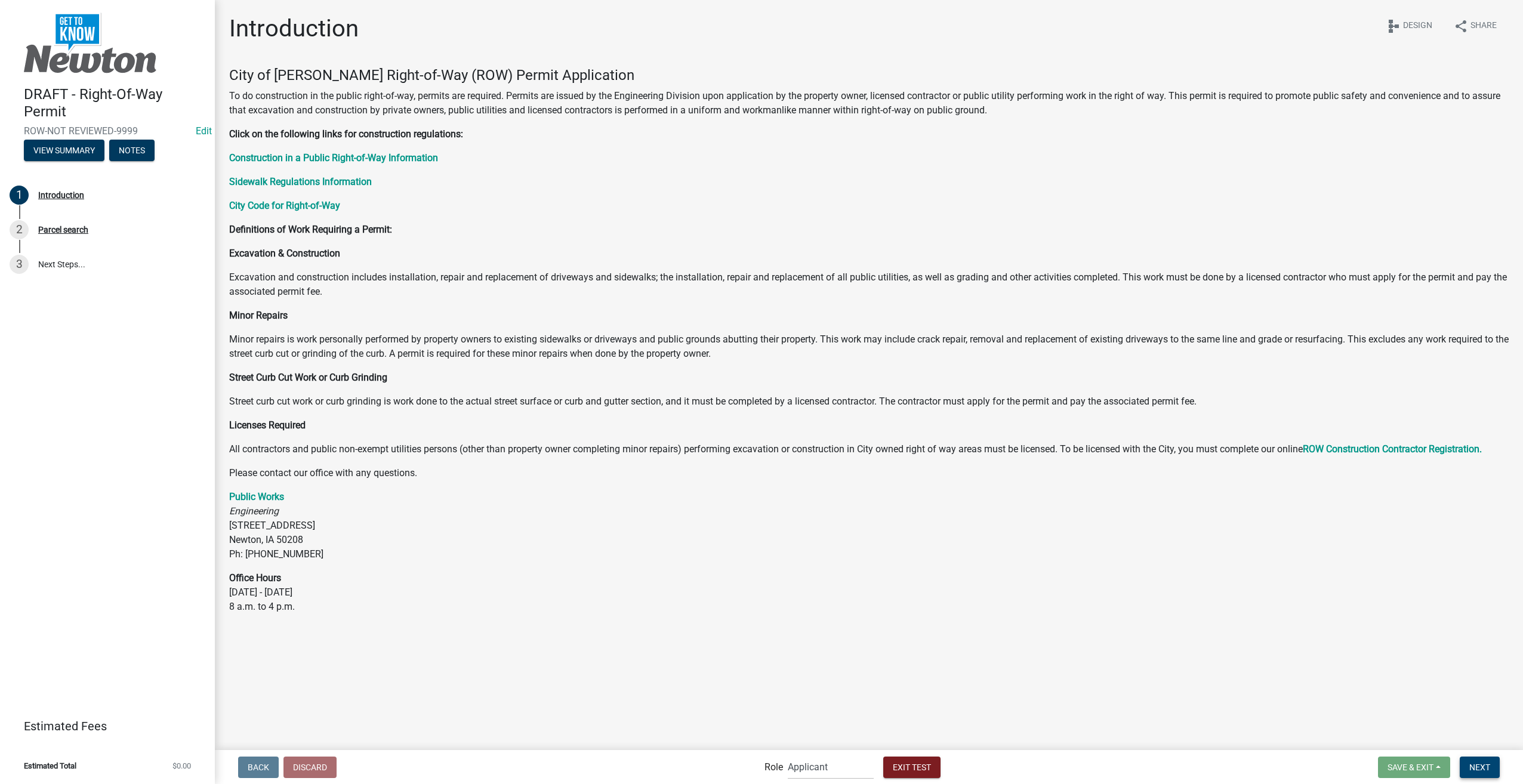
click at [1476, 765] on span "Next" at bounding box center [1480, 767] width 20 height 9
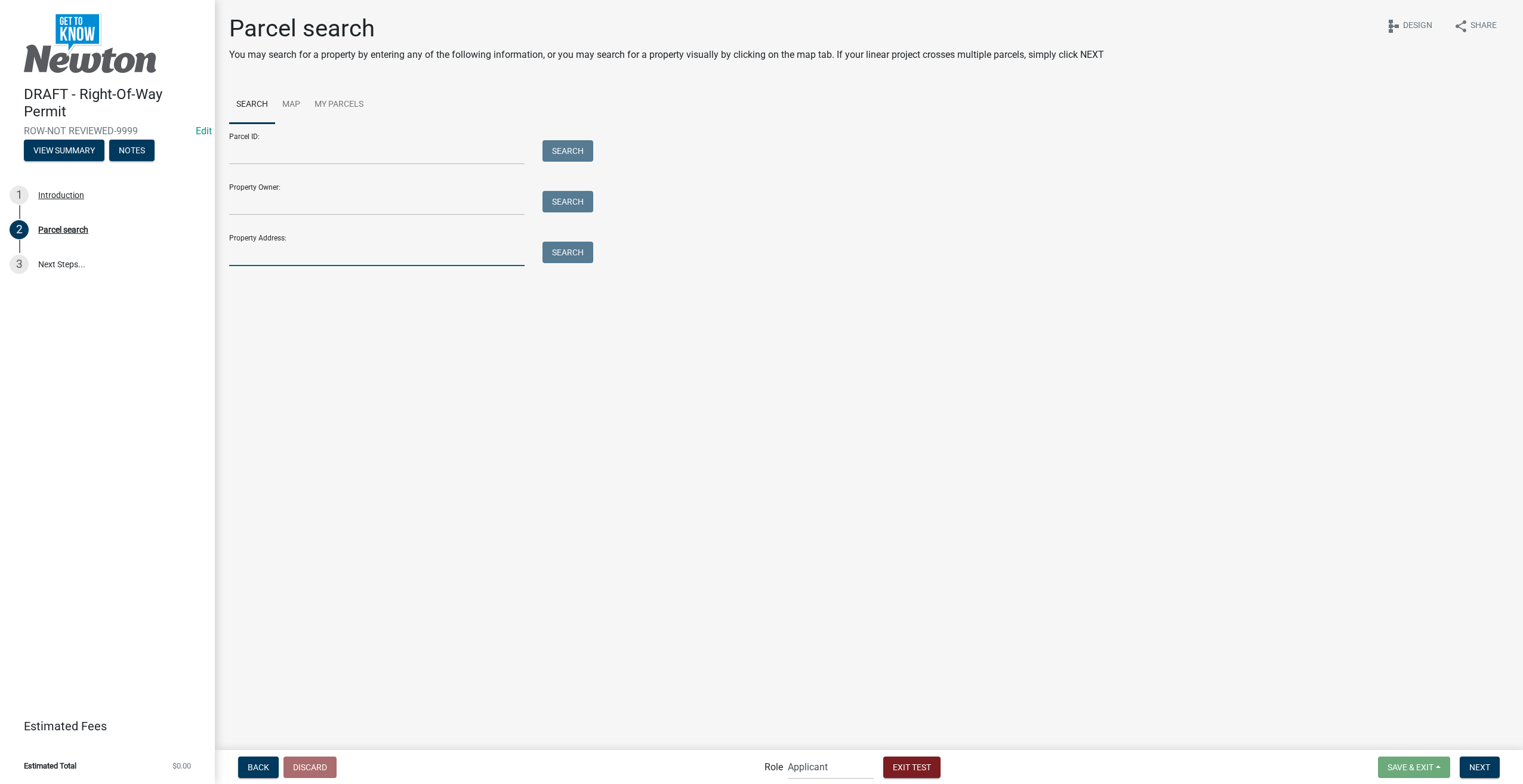
click at [333, 256] on input "Property Address:" at bounding box center [377, 254] width 296 height 24
type input "719"
click at [564, 255] on button "Search" at bounding box center [568, 252] width 50 height 21
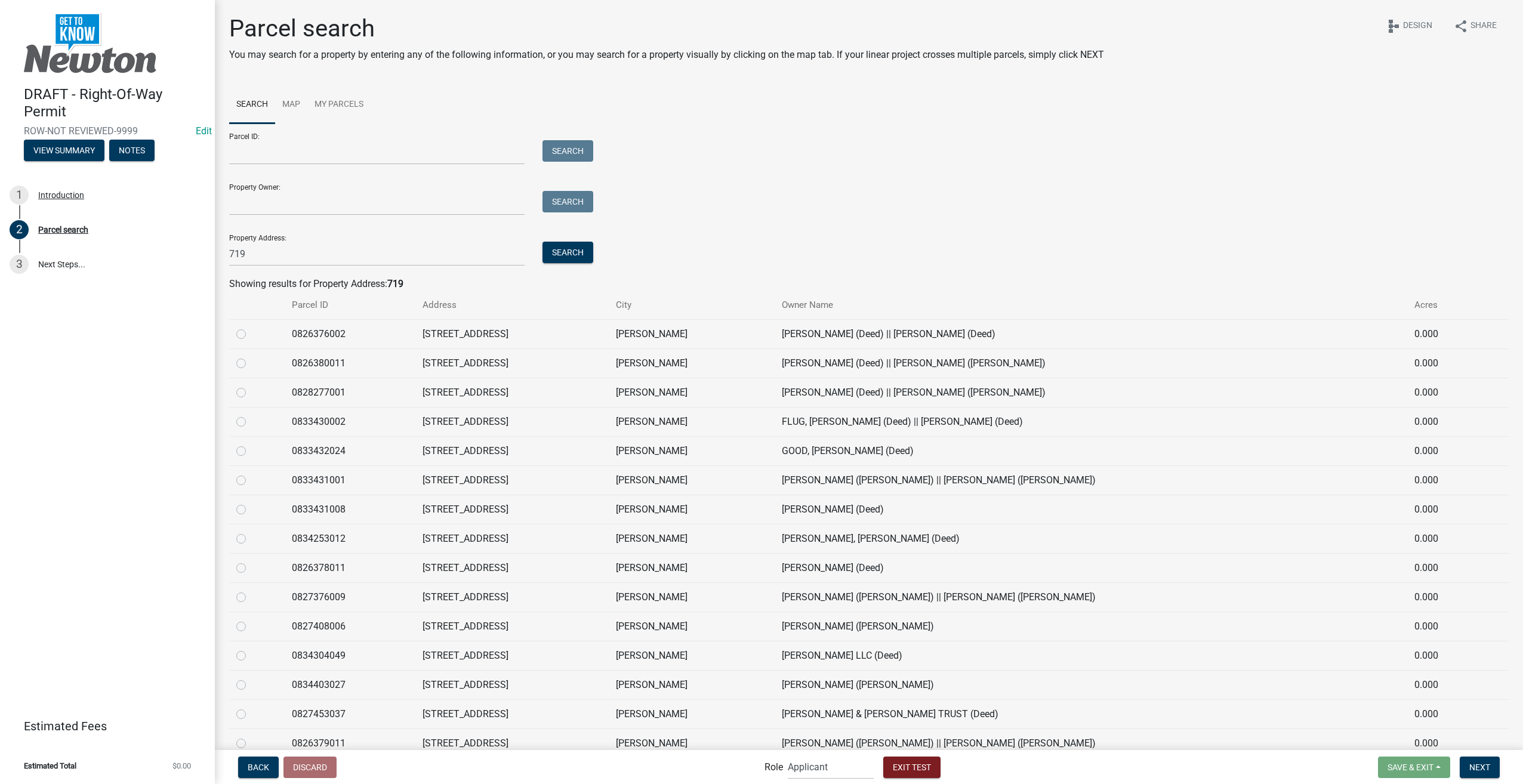
click at [251, 503] on label at bounding box center [251, 503] width 0 height 0
click at [251, 510] on input "radio" at bounding box center [255, 507] width 8 height 8
radio input "true"
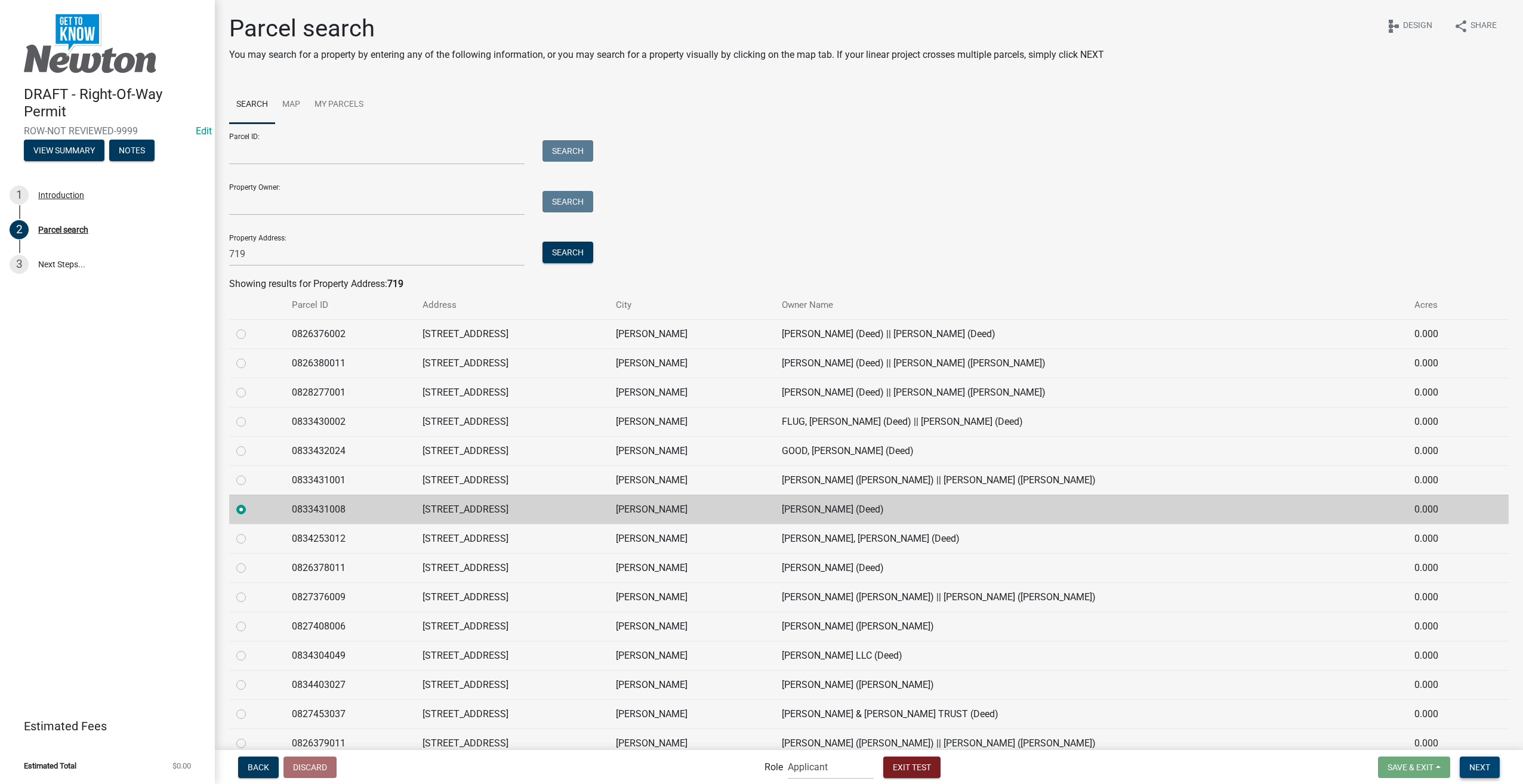
click at [1476, 758] on button "Next" at bounding box center [1480, 767] width 40 height 21
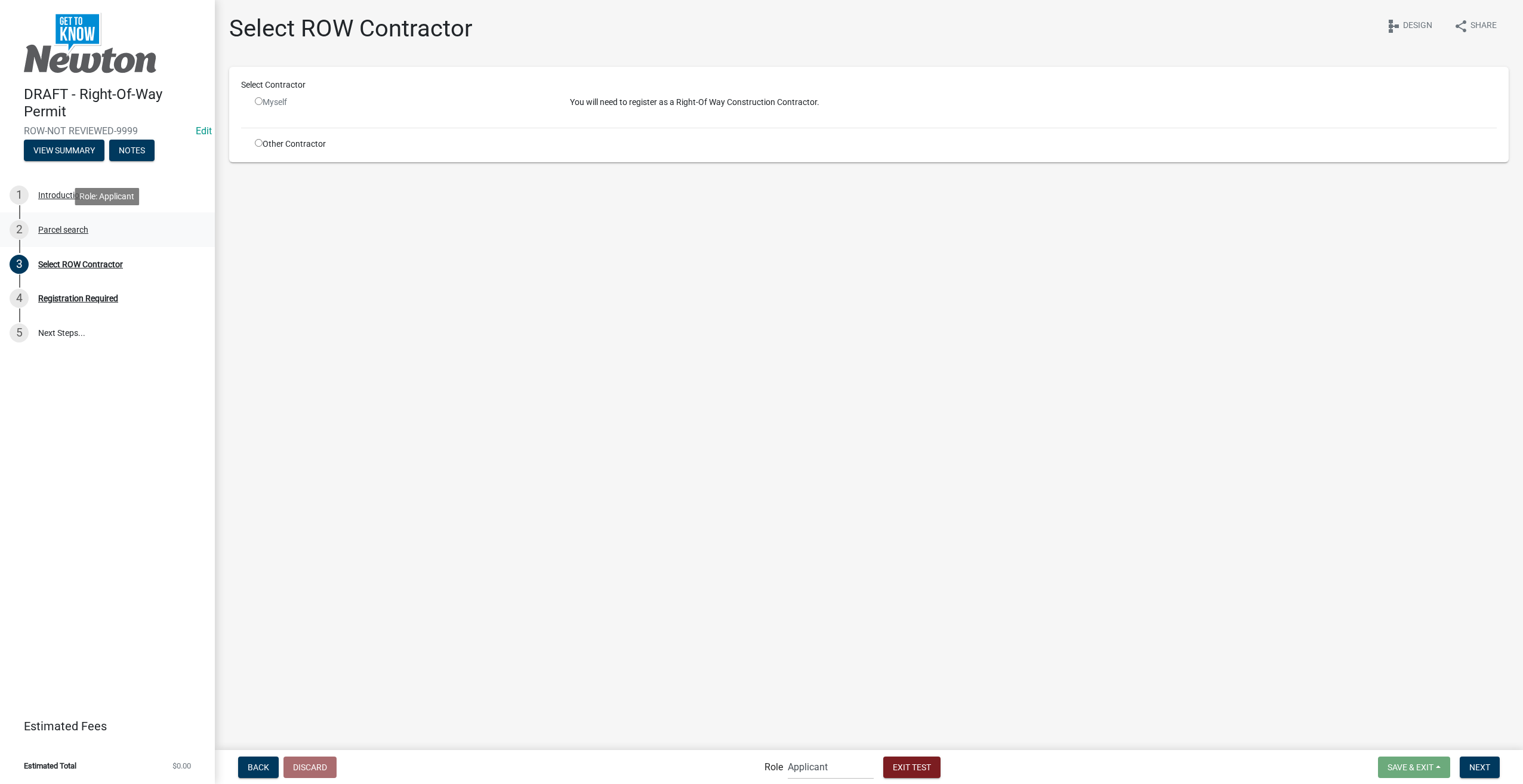
click at [52, 235] on div "2 Parcel search" at bounding box center [102, 229] width 186 height 19
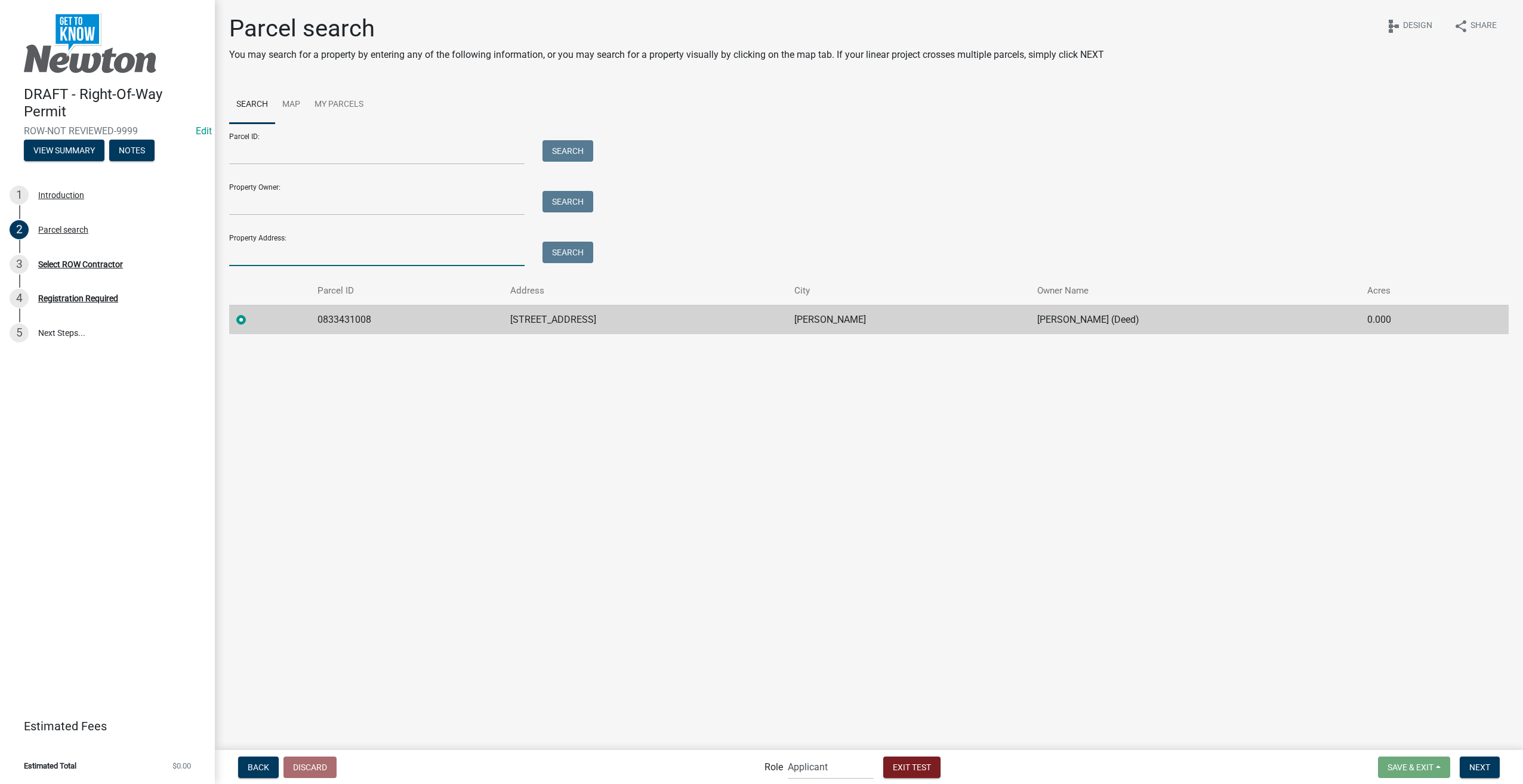
click at [298, 253] on input "Property Address:" at bounding box center [377, 254] width 296 height 24
type input "719"
click at [578, 255] on button "Search" at bounding box center [568, 252] width 50 height 21
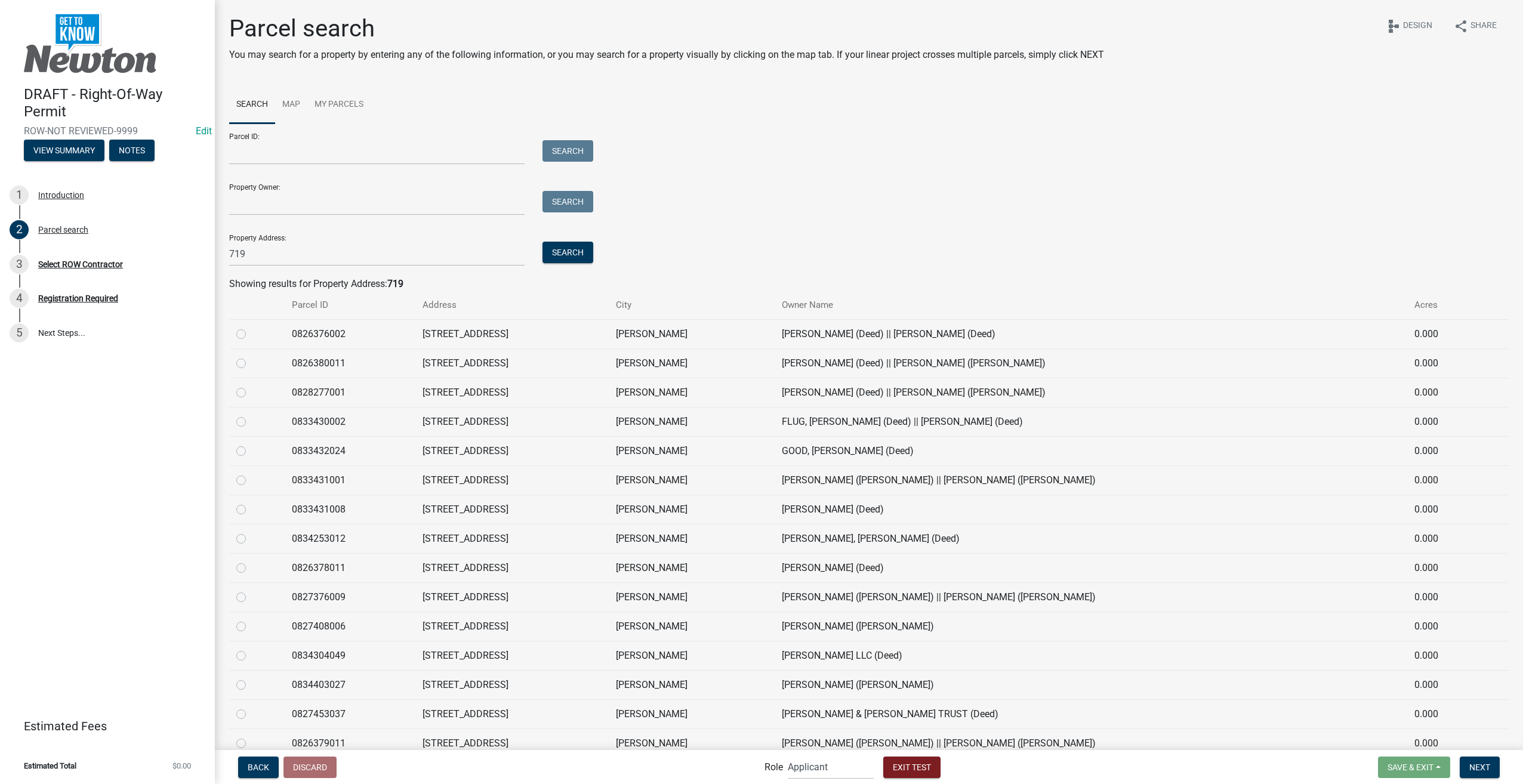
click at [251, 473] on label at bounding box center [251, 473] width 0 height 0
click at [251, 481] on input "radio" at bounding box center [255, 477] width 8 height 8
radio input "true"
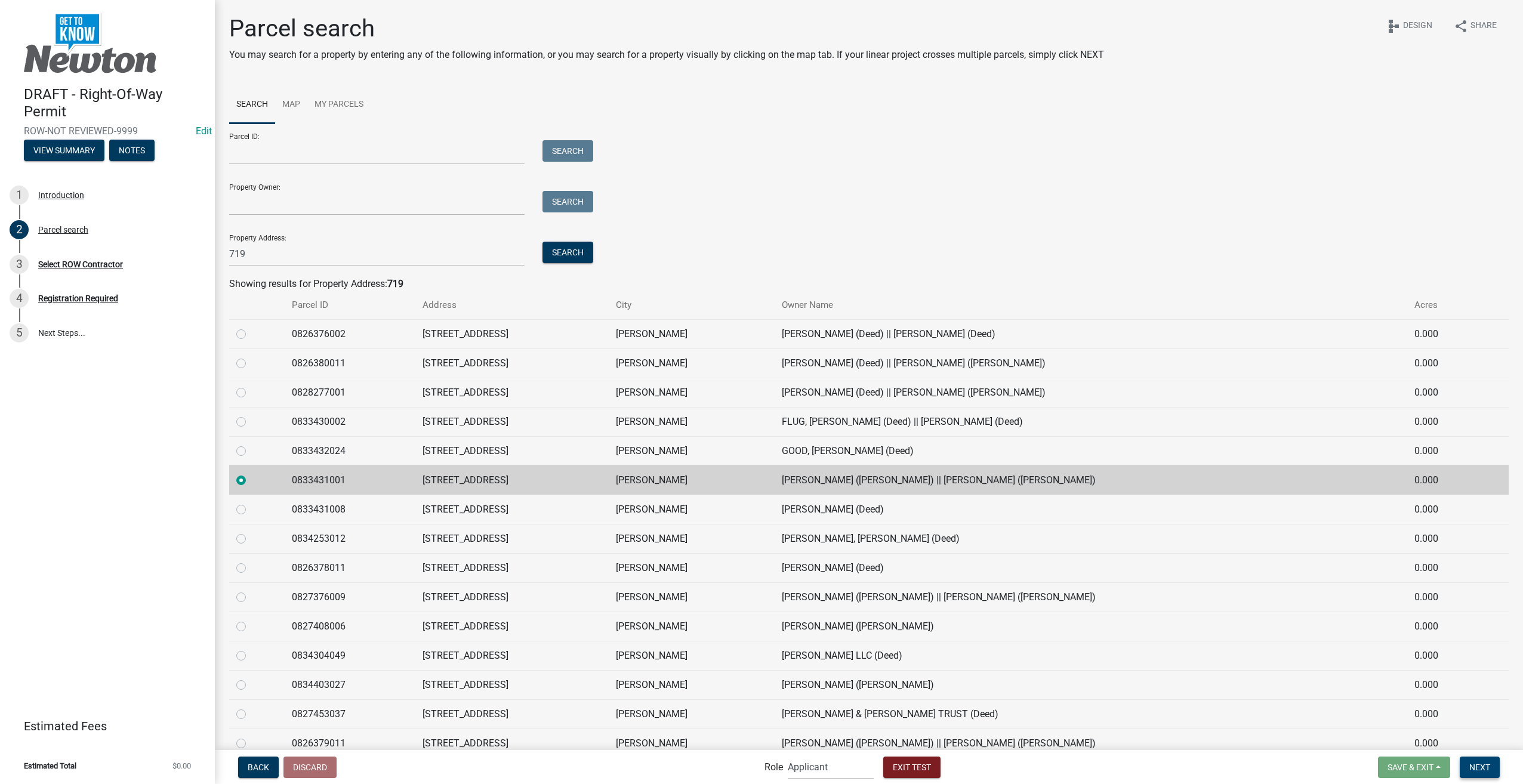
click at [1469, 762] on button "Next" at bounding box center [1480, 767] width 40 height 21
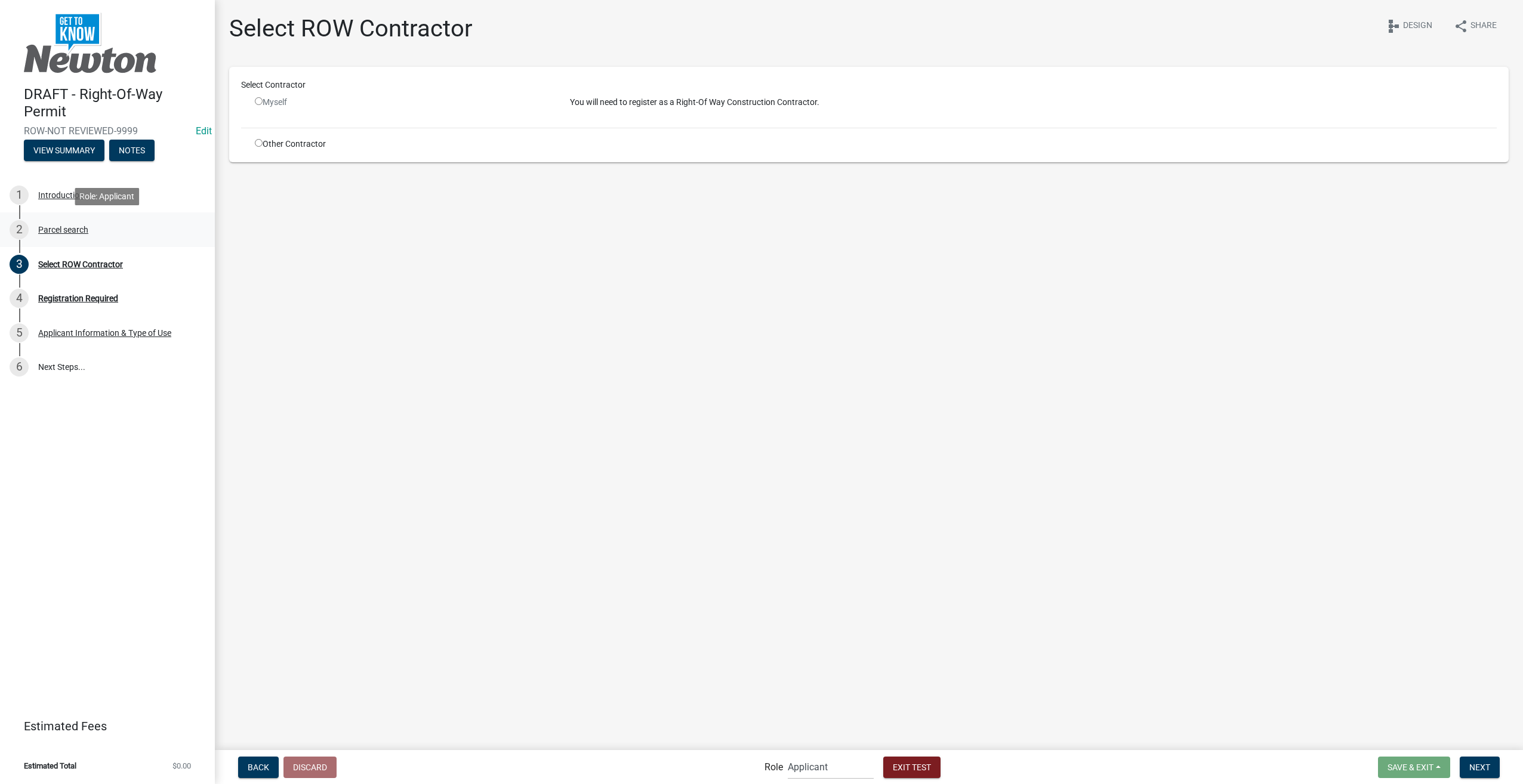
click at [63, 229] on div "Parcel search" at bounding box center [63, 229] width 50 height 9
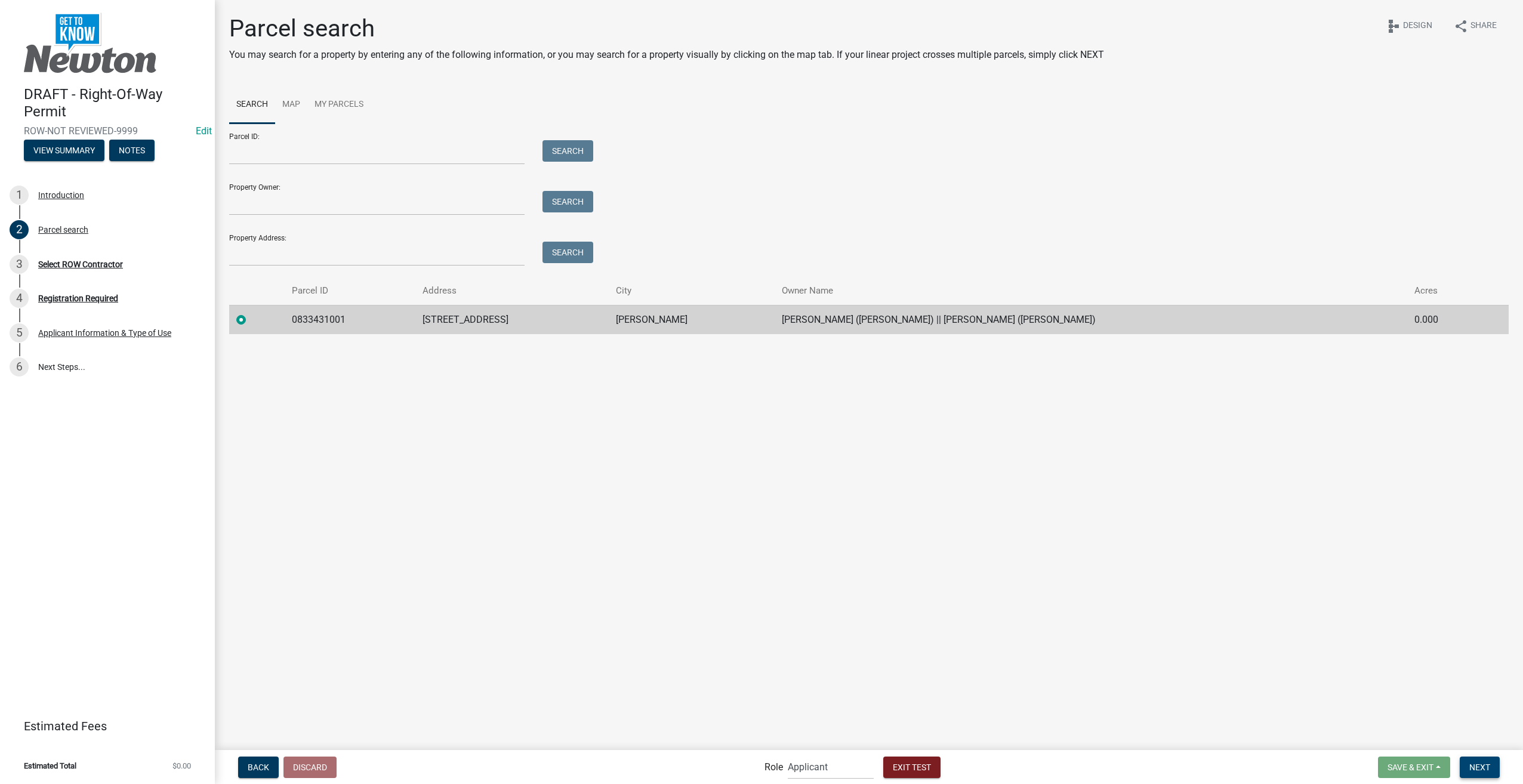
click at [1483, 770] on span "Next" at bounding box center [1480, 767] width 20 height 9
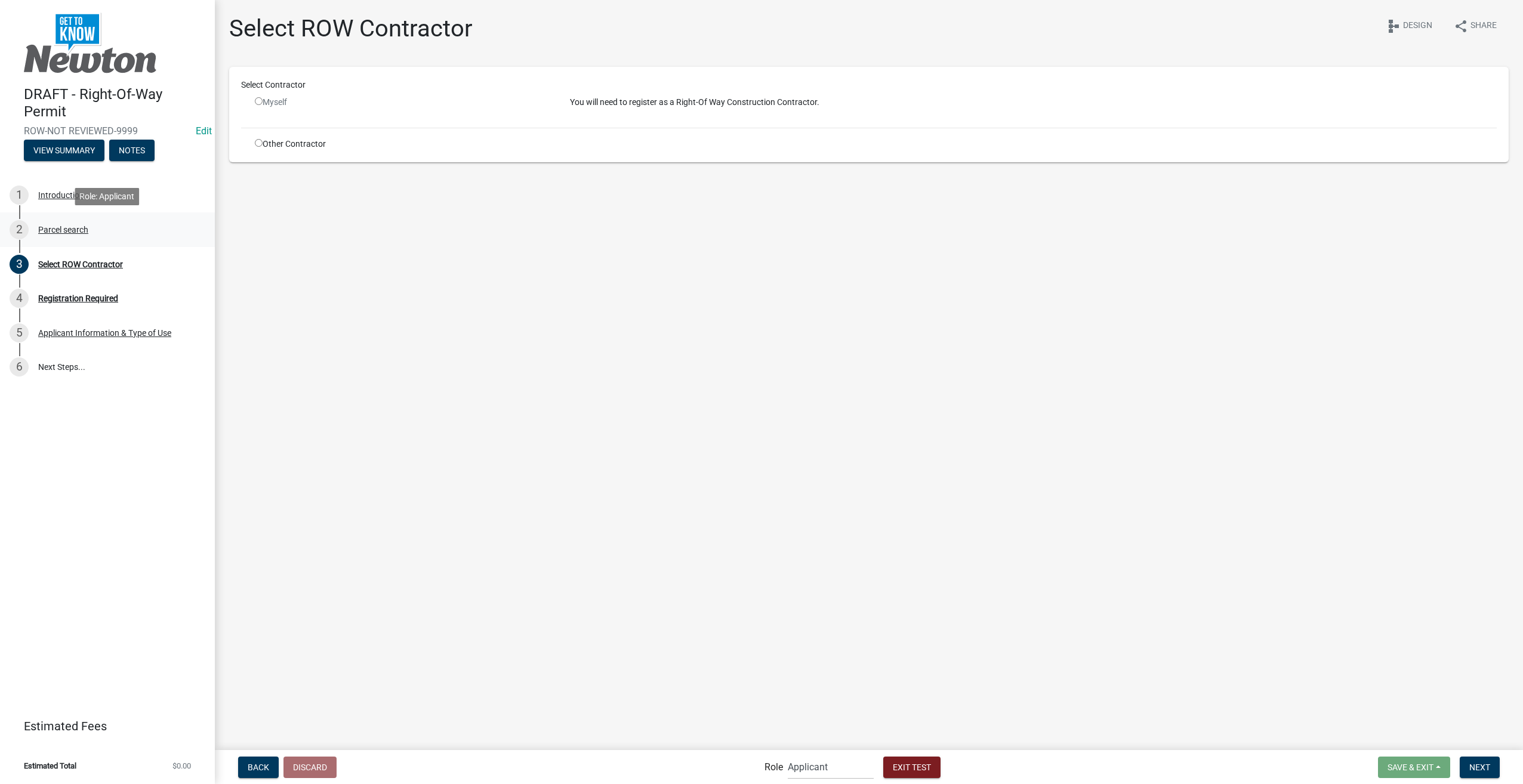
click at [70, 225] on div "Parcel search" at bounding box center [63, 229] width 50 height 9
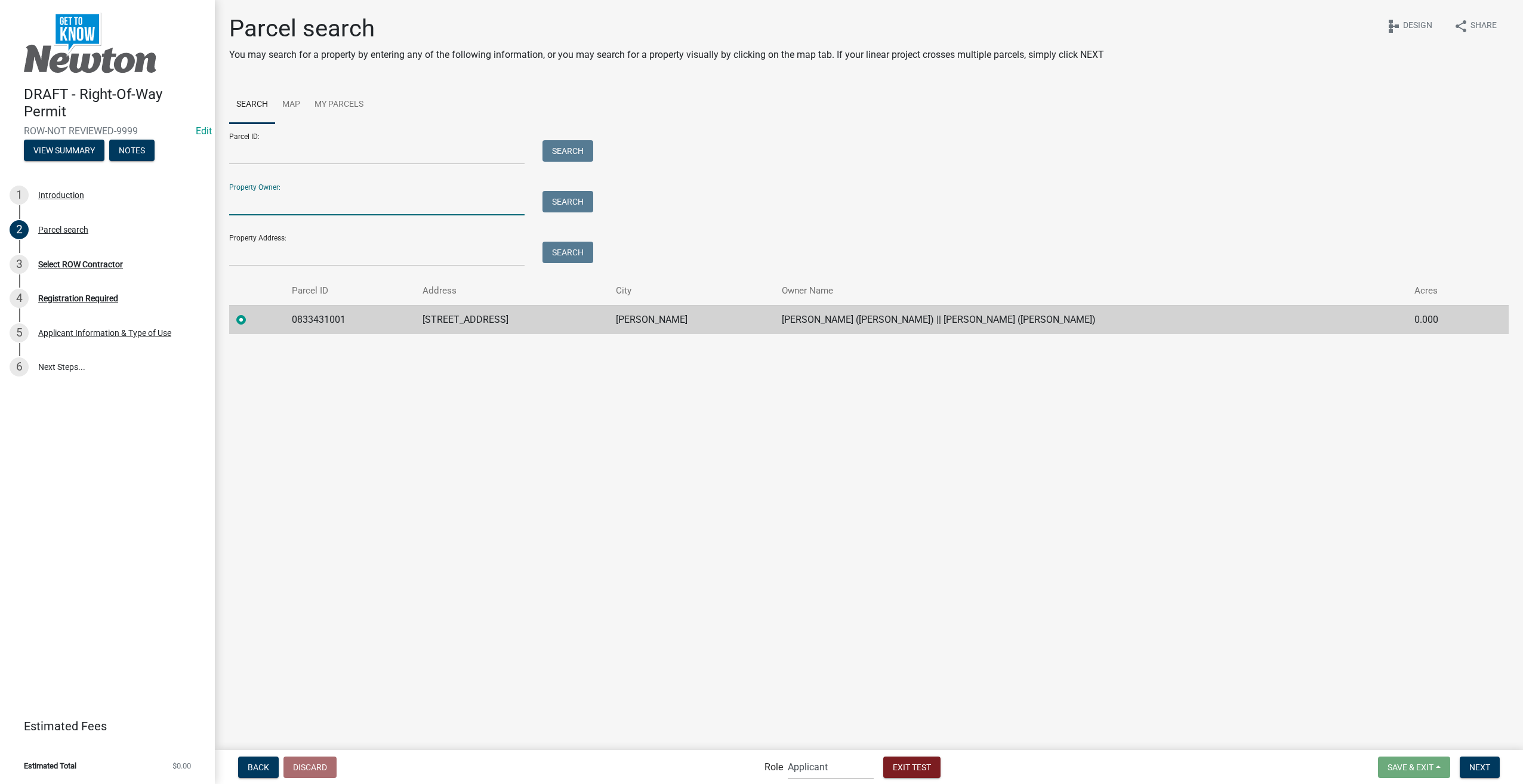
click at [264, 207] on input "Property Owner:" at bounding box center [377, 203] width 296 height 24
type input "denise mcvey"
click at [572, 203] on button "Search" at bounding box center [568, 201] width 50 height 21
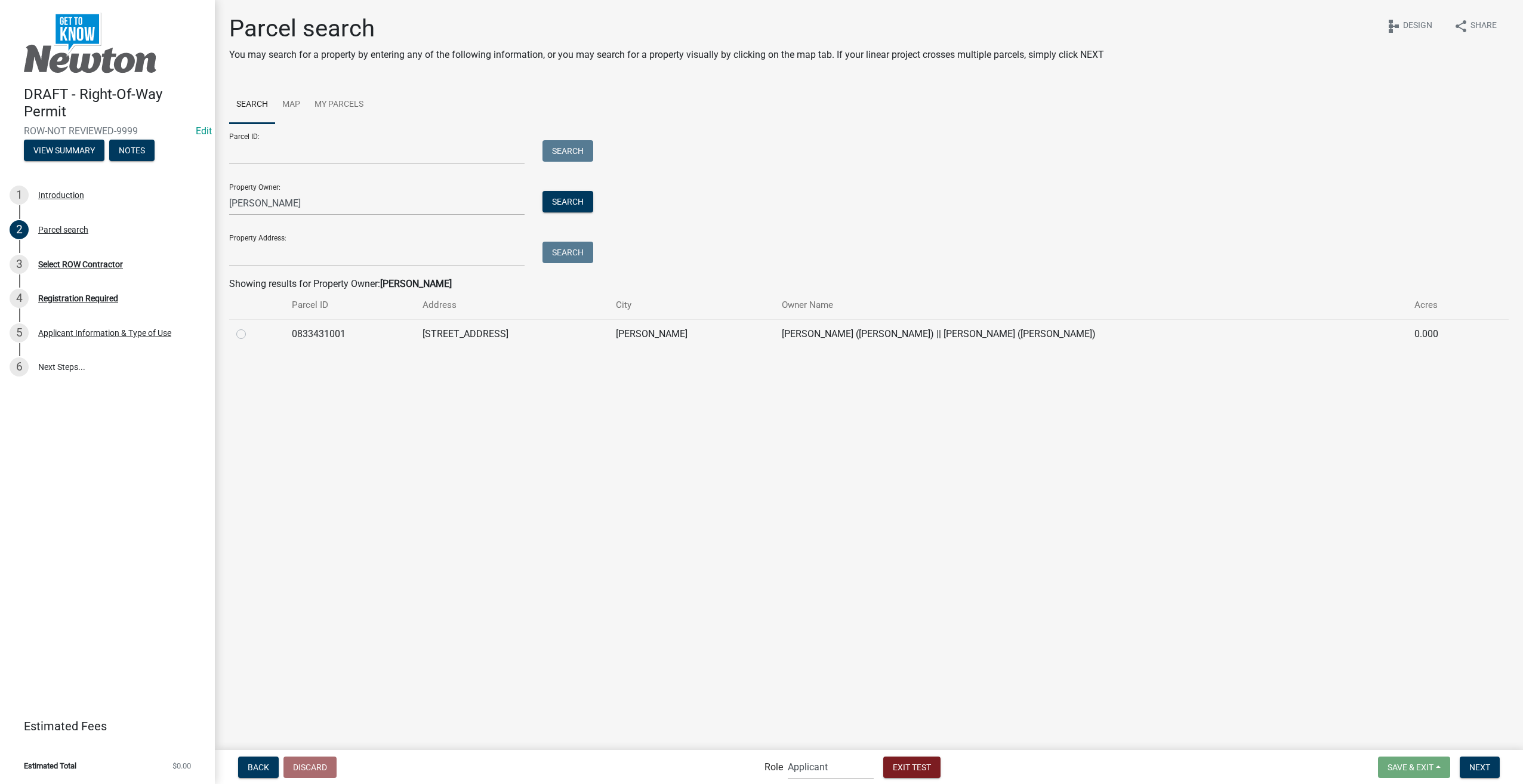
click at [251, 327] on label at bounding box center [251, 327] width 0 height 0
click at [251, 335] on input "radio" at bounding box center [255, 331] width 8 height 8
radio input "true"
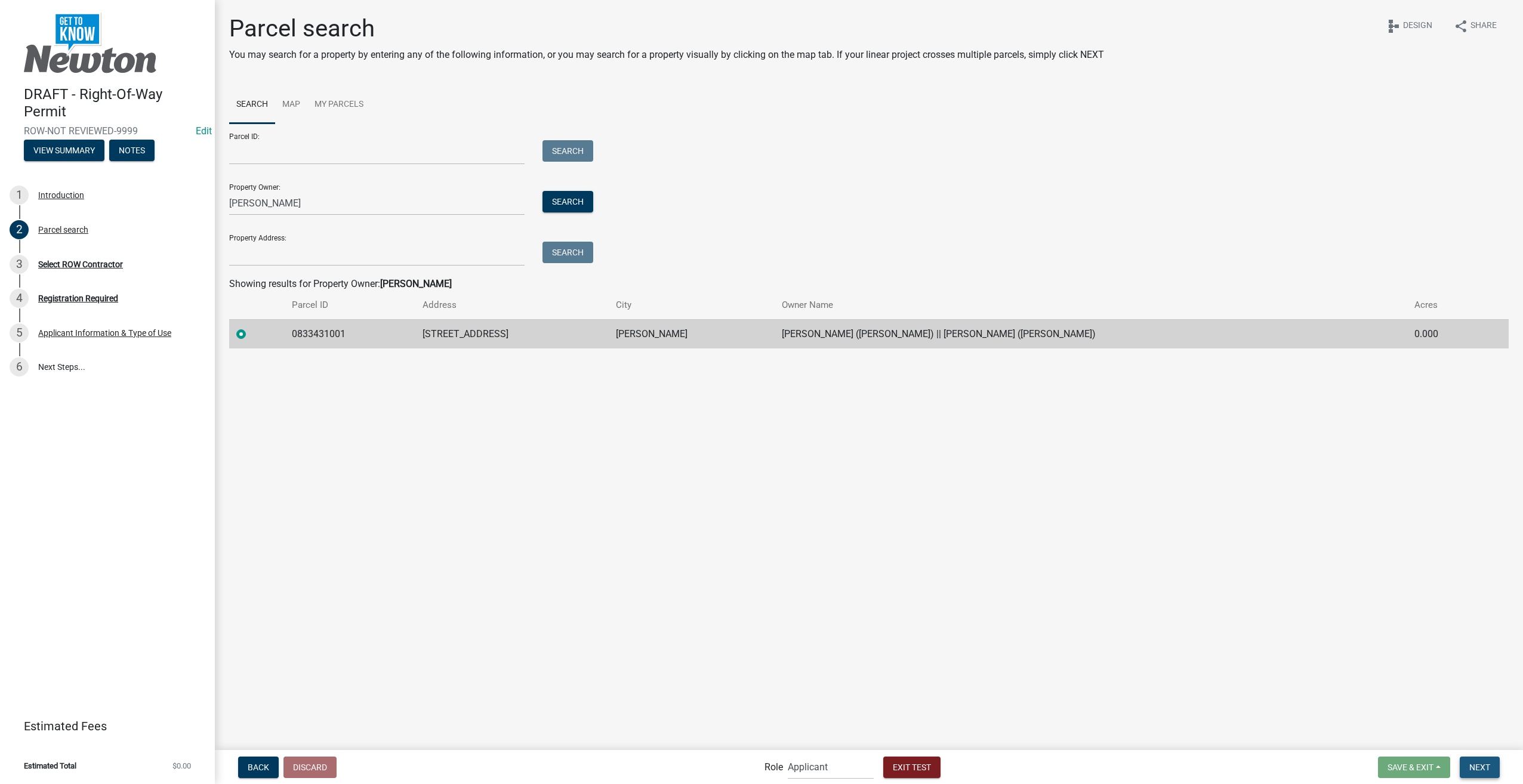
click at [1485, 758] on button "Next" at bounding box center [1480, 767] width 40 height 21
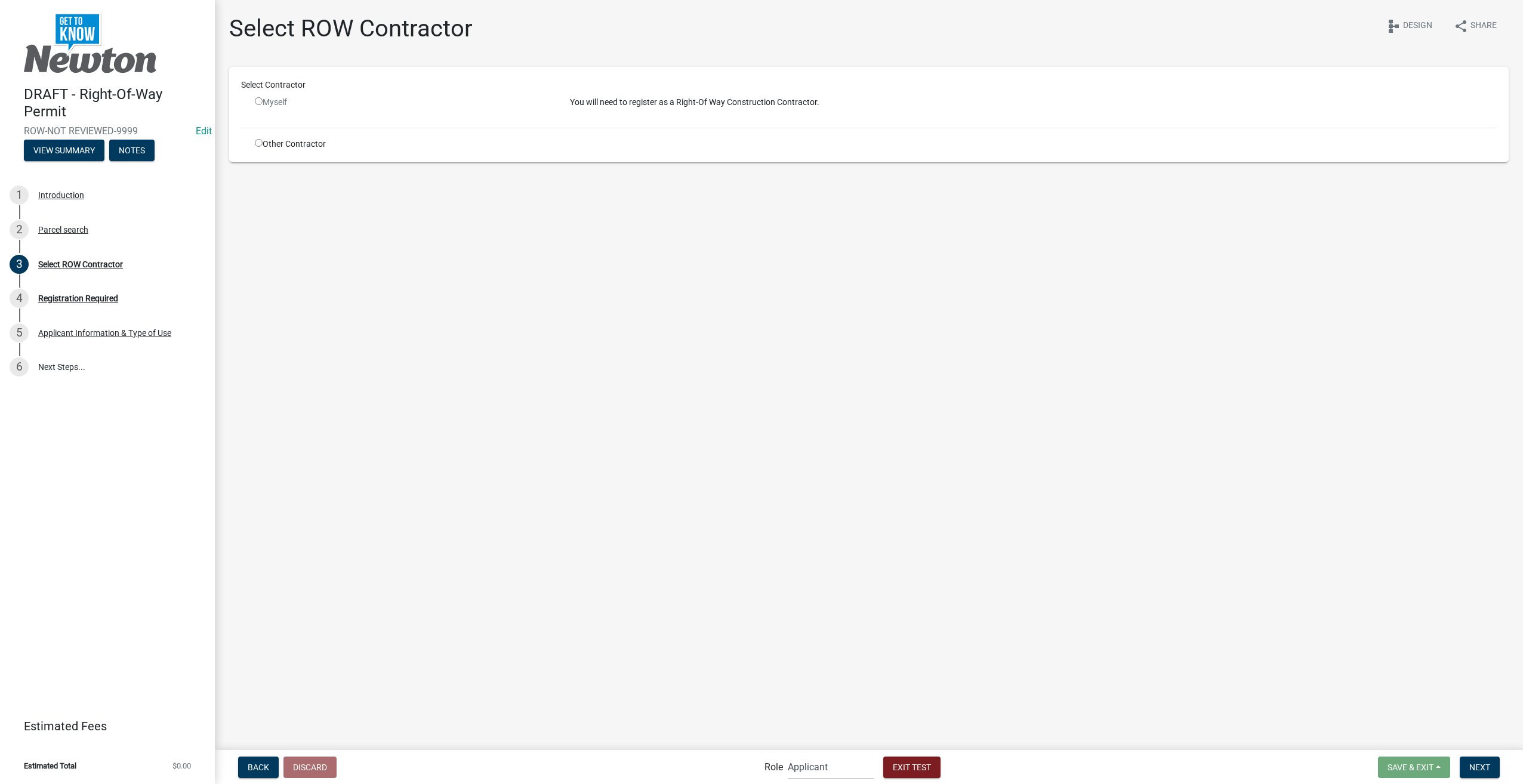
click at [261, 146] on input "radio" at bounding box center [259, 143] width 8 height 8
radio input "true"
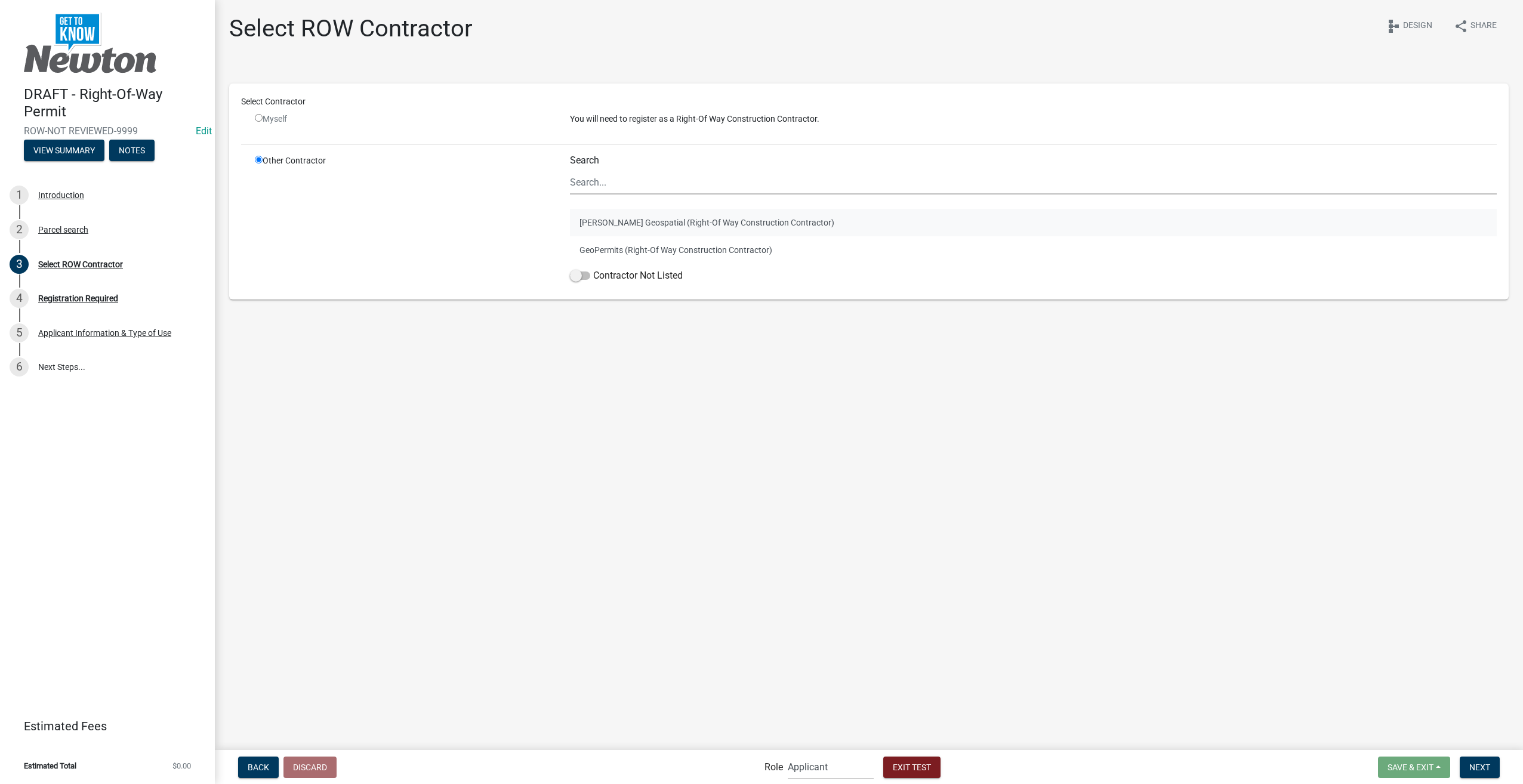
click at [667, 230] on button "[PERSON_NAME] Geospatial (Right-Of Way Construction Contractor)" at bounding box center [1033, 222] width 927 height 28
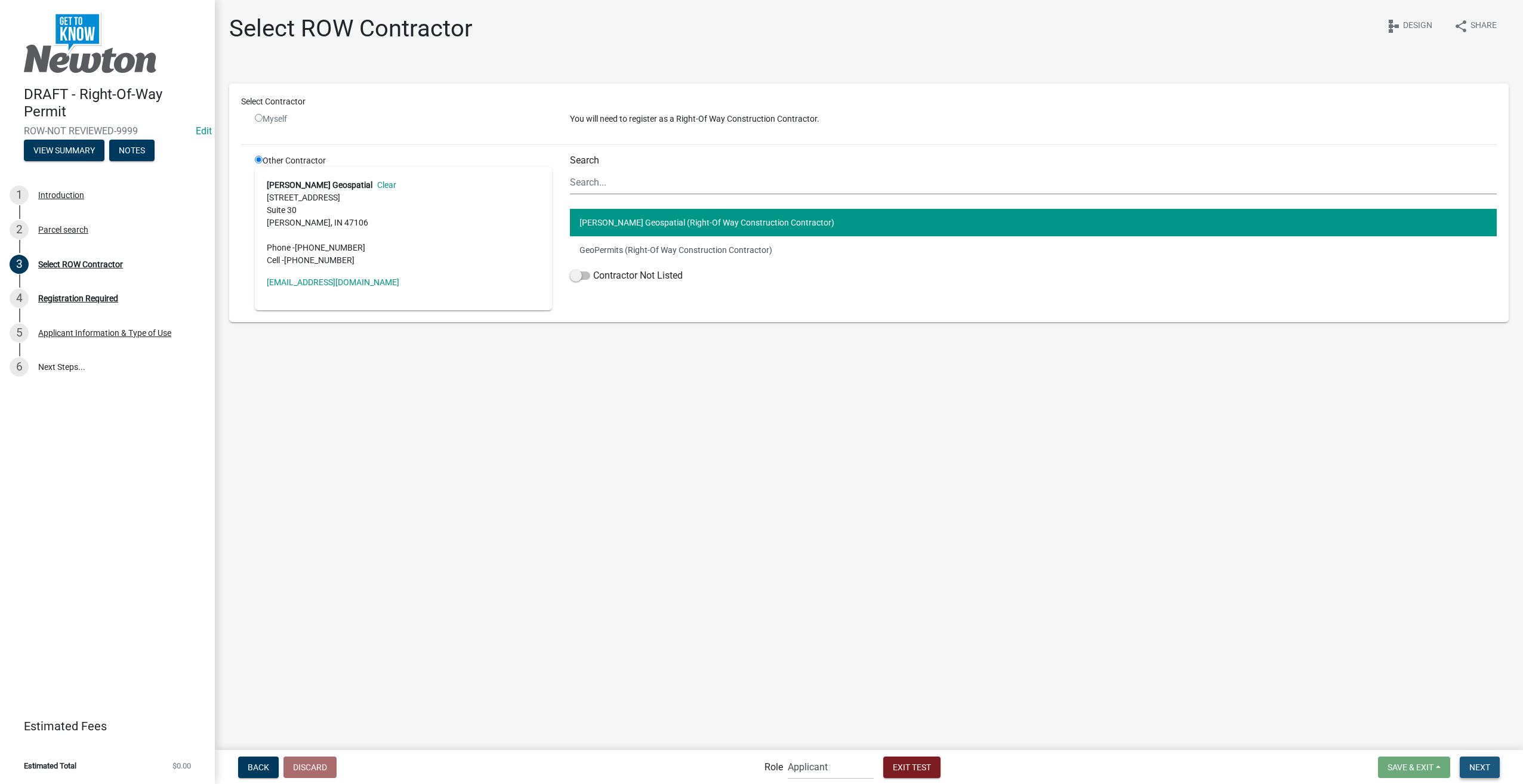
click at [1472, 760] on button "Next" at bounding box center [1480, 767] width 40 height 21
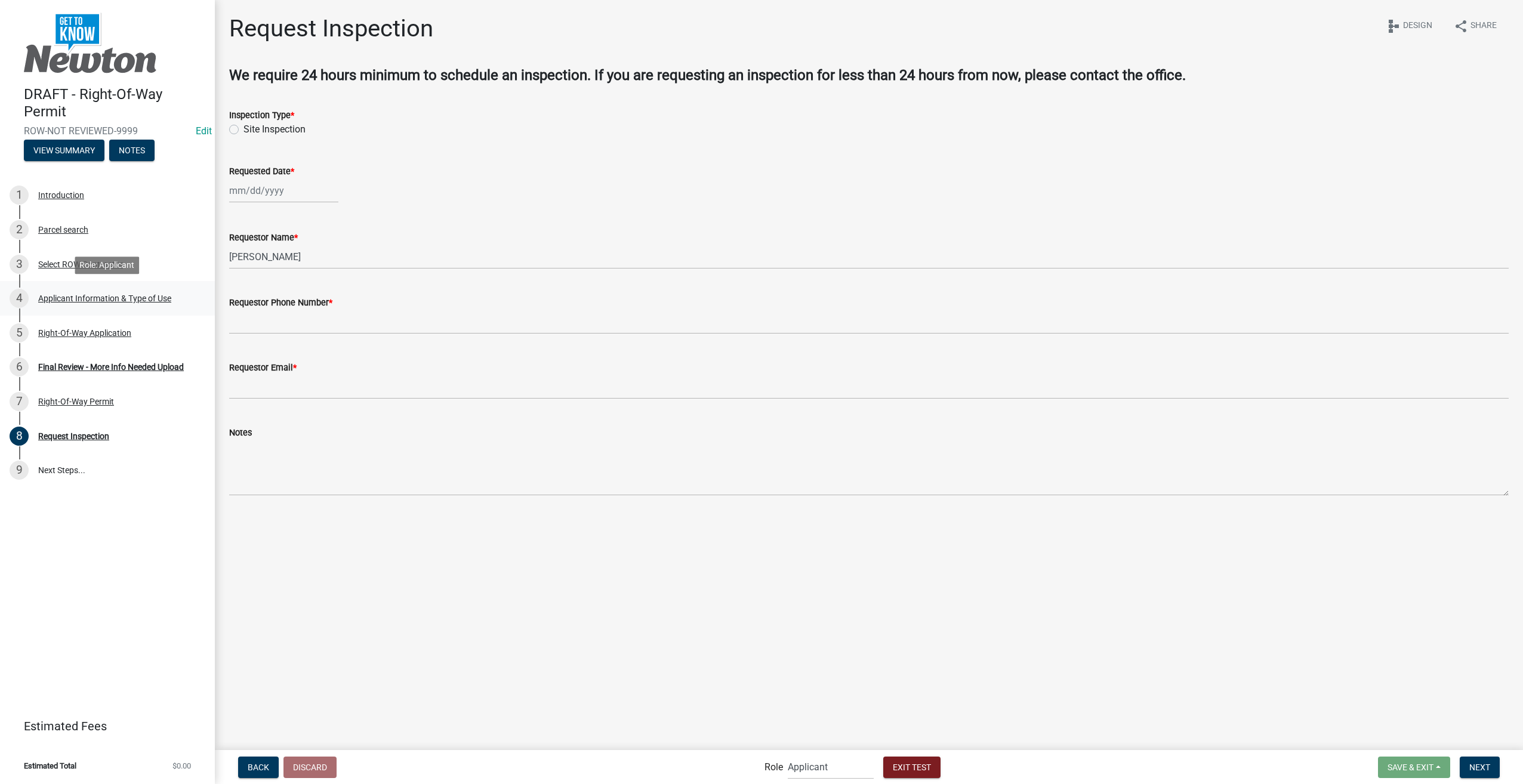
click at [151, 295] on div "Applicant Information & Type of Use" at bounding box center [104, 298] width 133 height 9
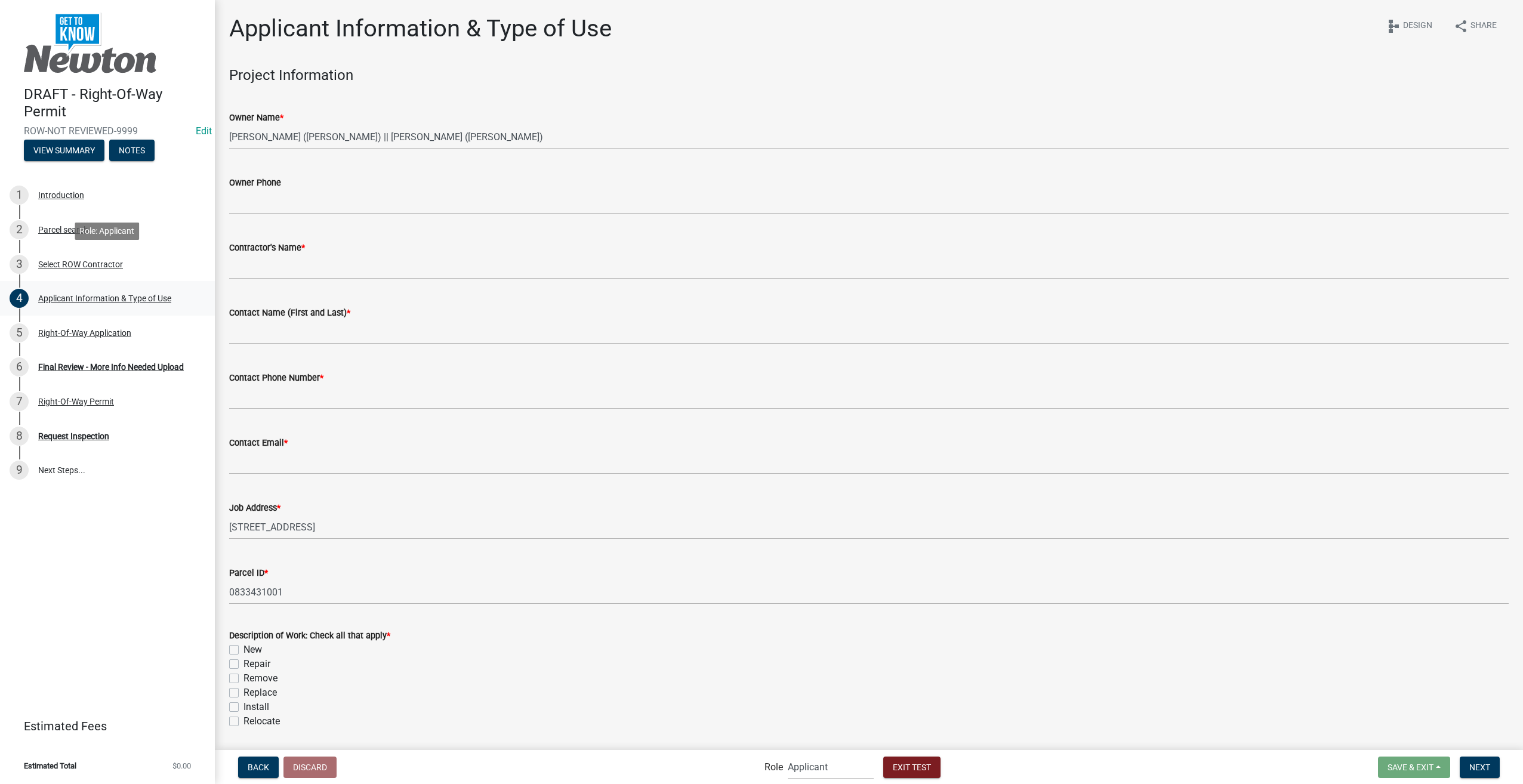
click at [61, 264] on div "Select ROW Contractor" at bounding box center [80, 264] width 85 height 9
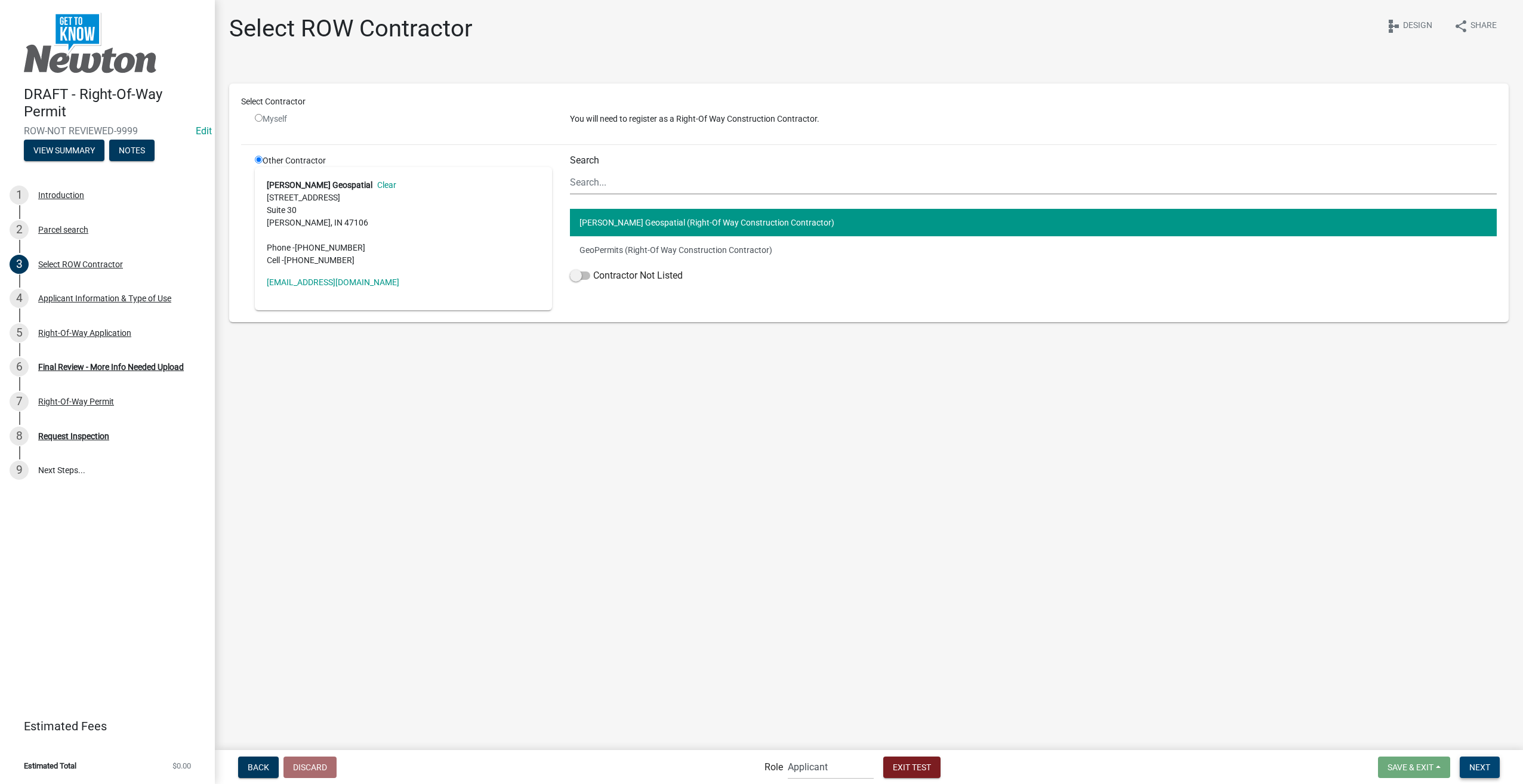
click at [1480, 765] on span "Next" at bounding box center [1480, 767] width 20 height 9
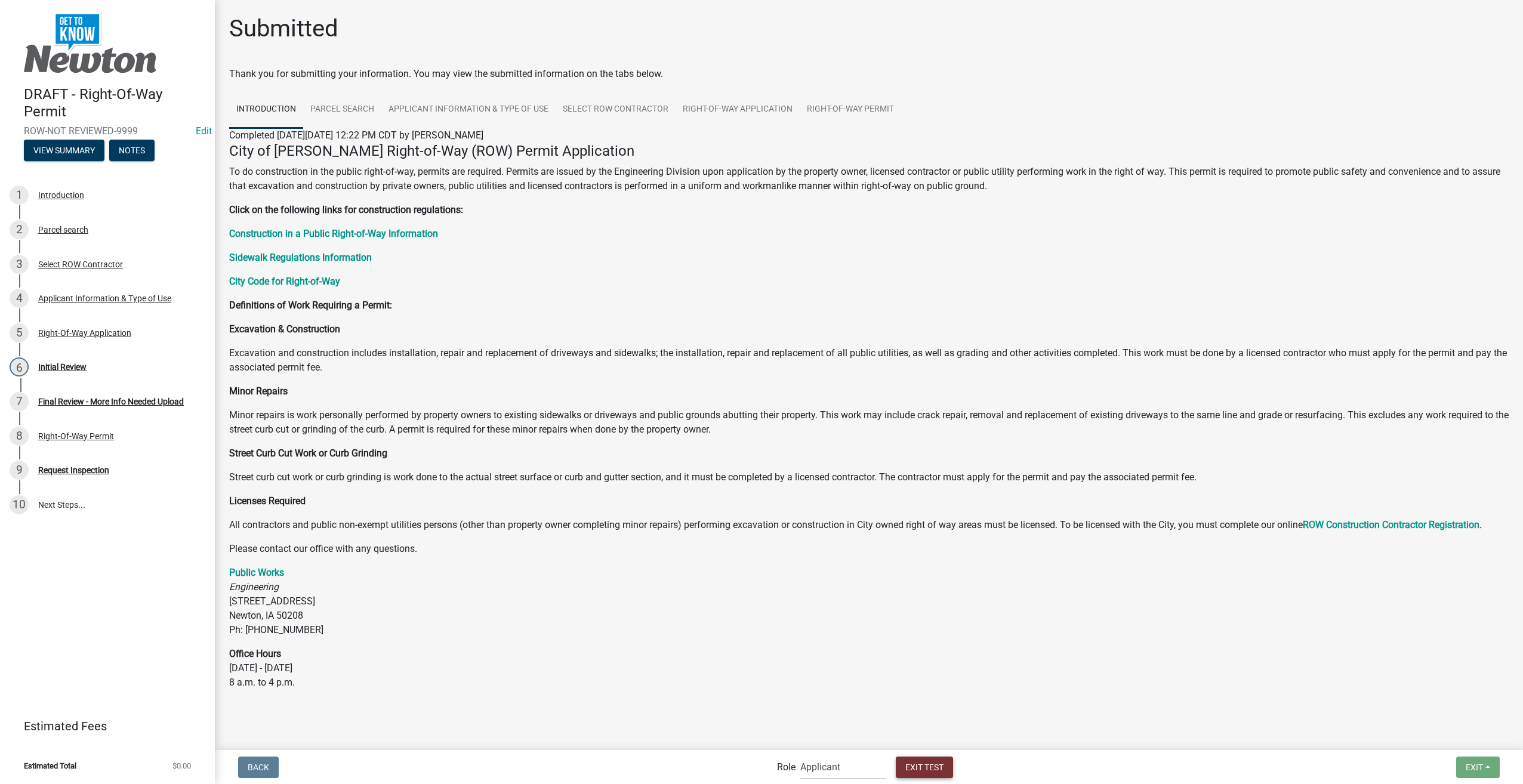
click at [943, 771] on span "Exit Test" at bounding box center [925, 767] width 38 height 9
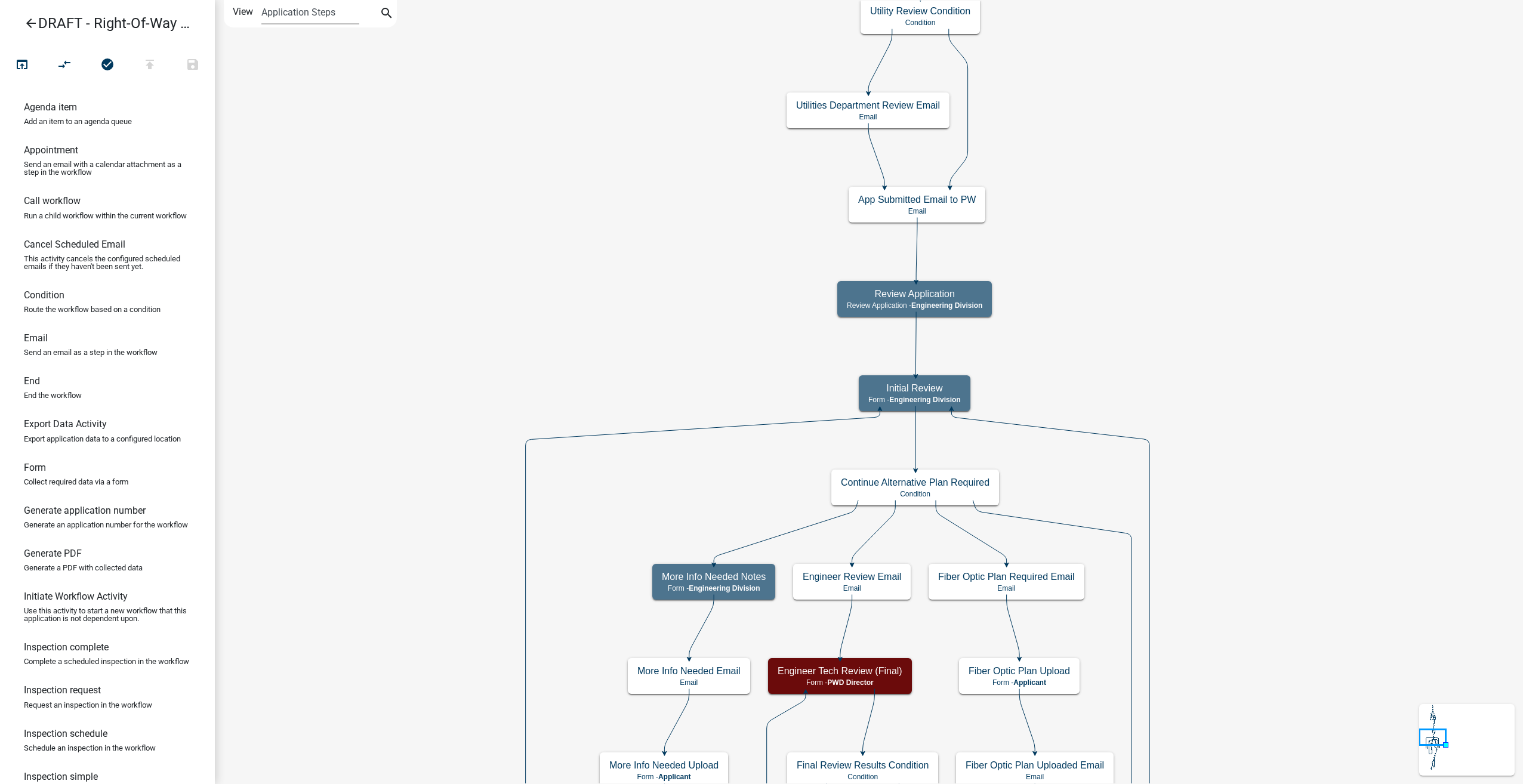
click at [34, 23] on icon "arrow_back" at bounding box center [31, 24] width 14 height 17
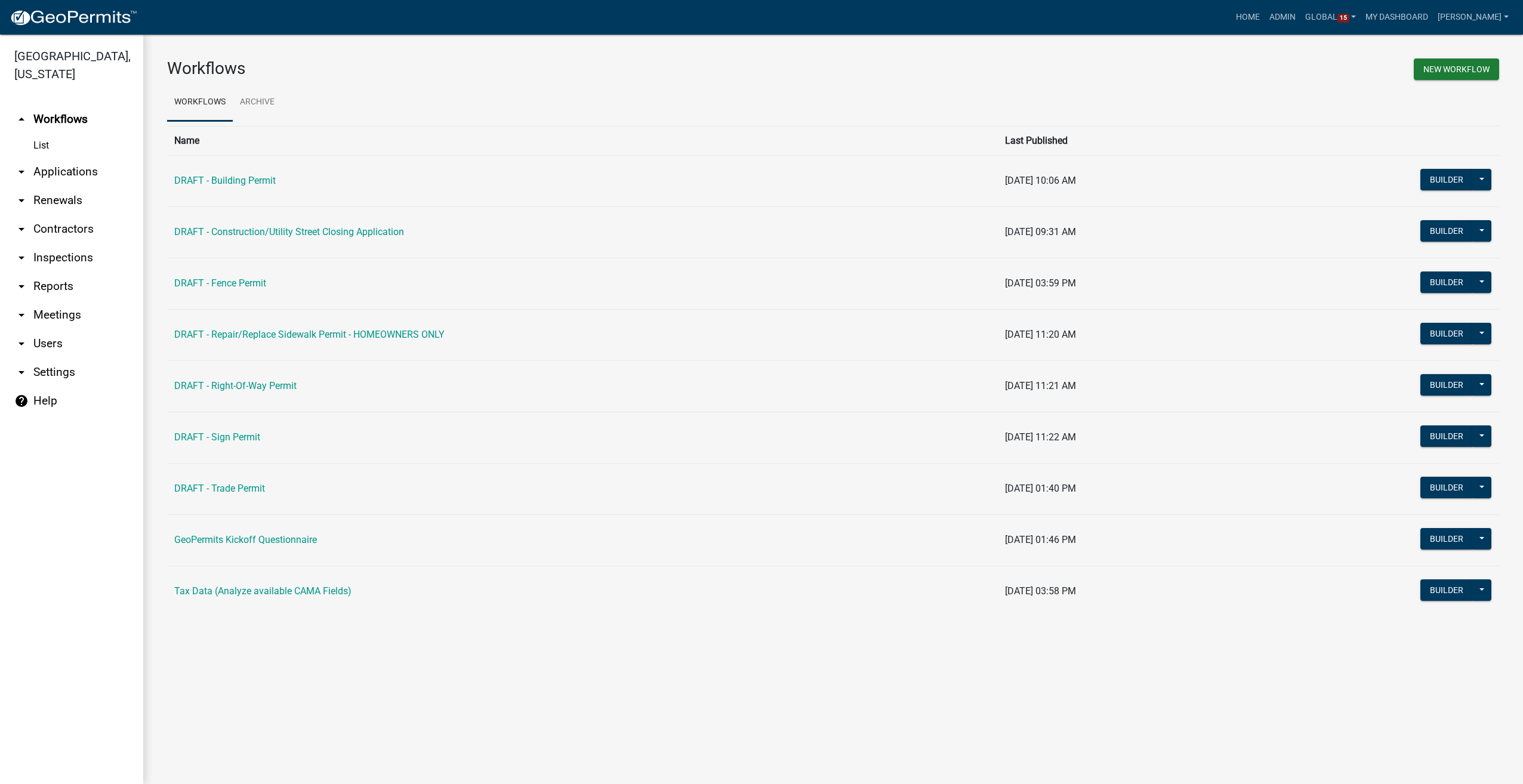
click at [31, 329] on link "arrow_drop_down Users" at bounding box center [72, 344] width 143 height 28
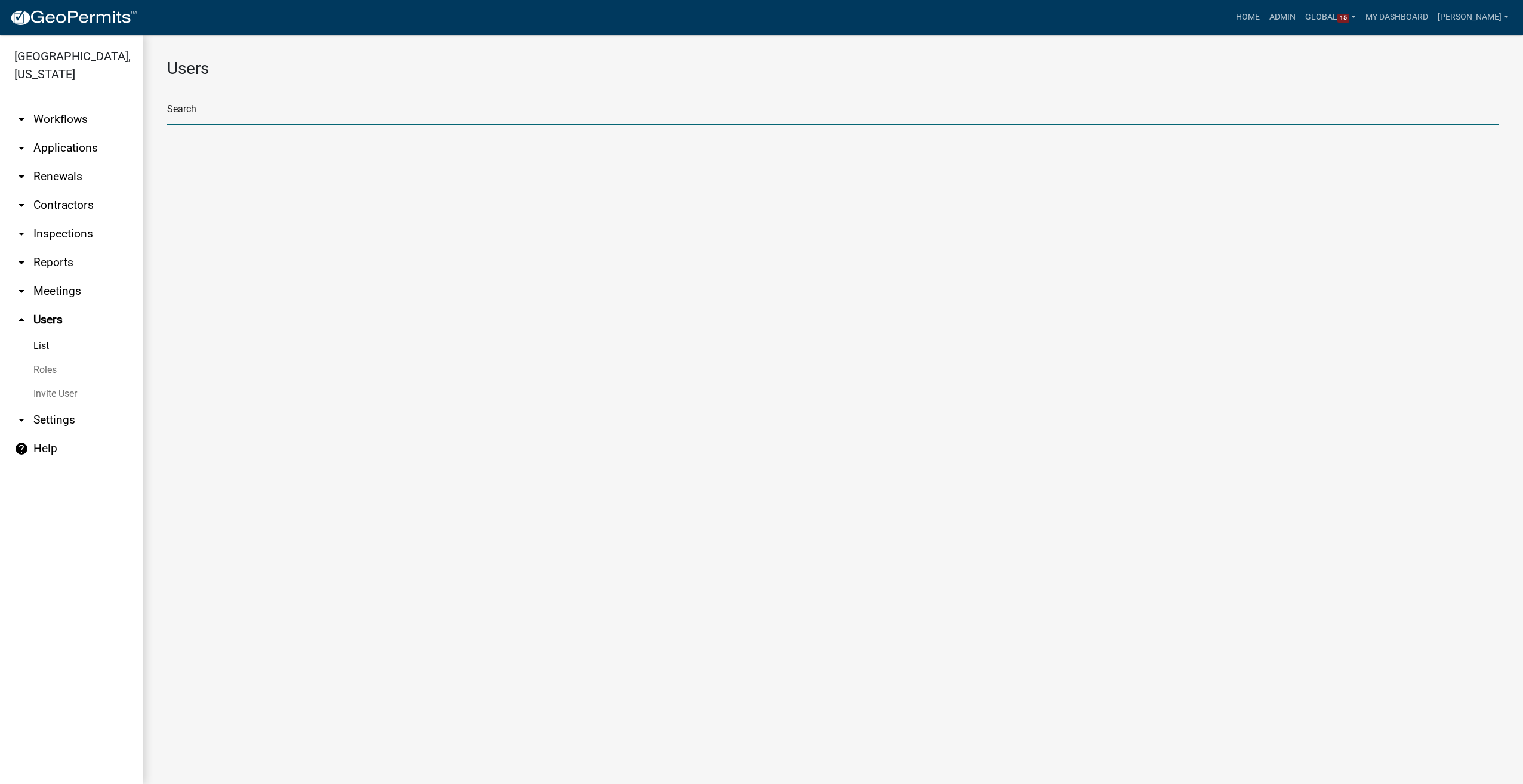
click at [188, 113] on input "text" at bounding box center [833, 112] width 1332 height 24
type input "shaun fiedler"
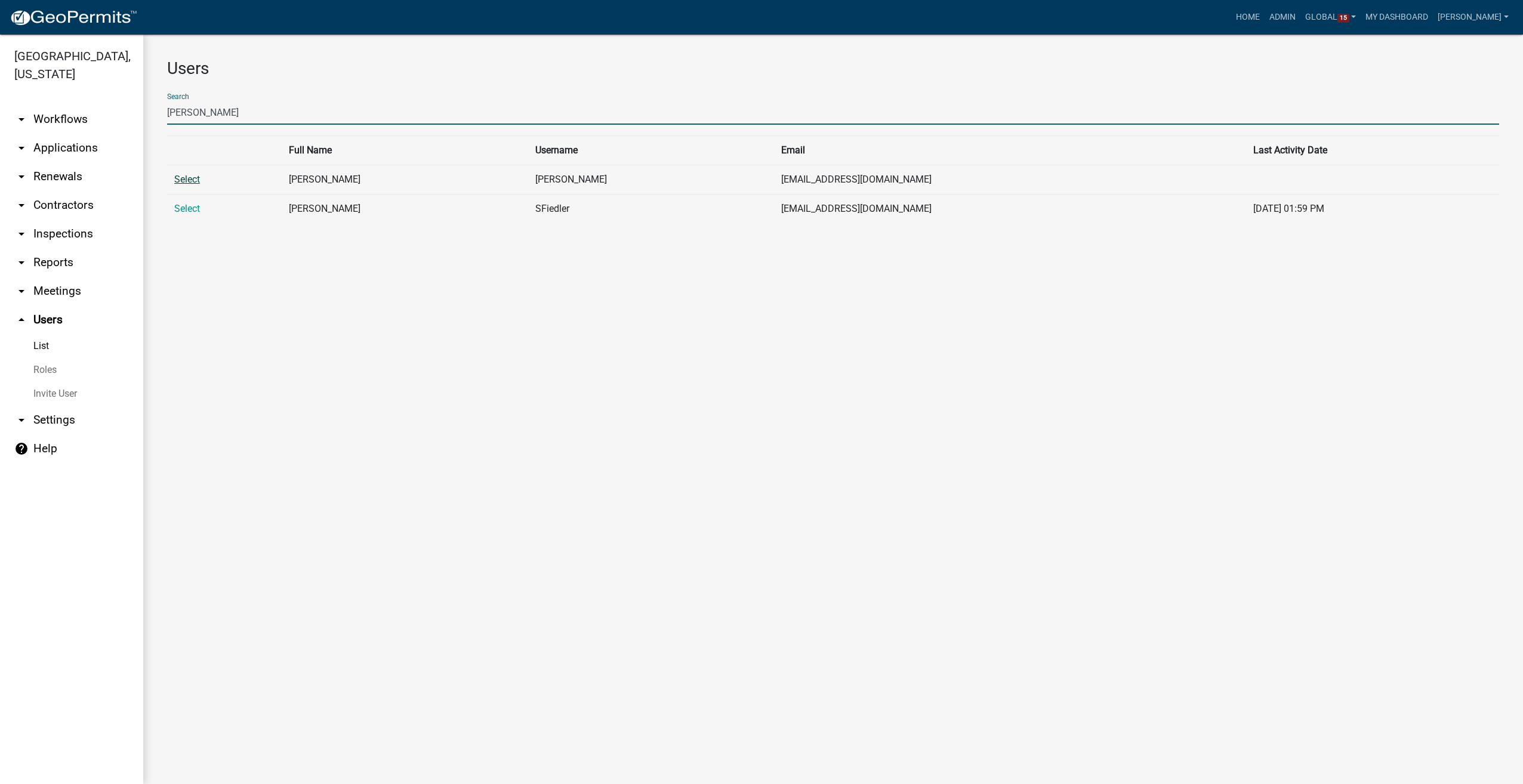
click at [185, 181] on link "Select" at bounding box center [187, 179] width 26 height 11
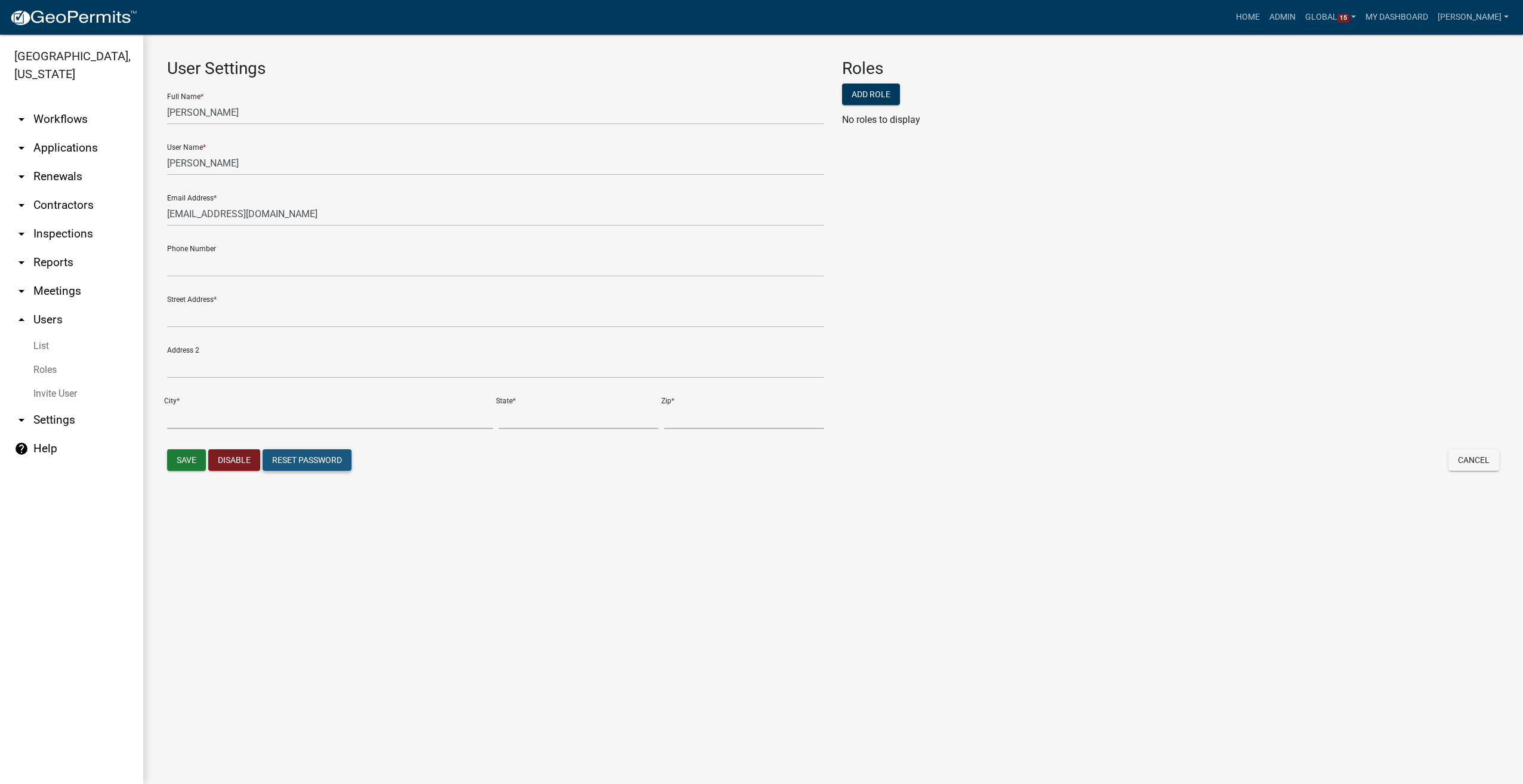
click at [287, 463] on button "Reset Password" at bounding box center [307, 459] width 89 height 21
click at [76, 106] on link "arrow_drop_down Workflows" at bounding box center [72, 119] width 143 height 28
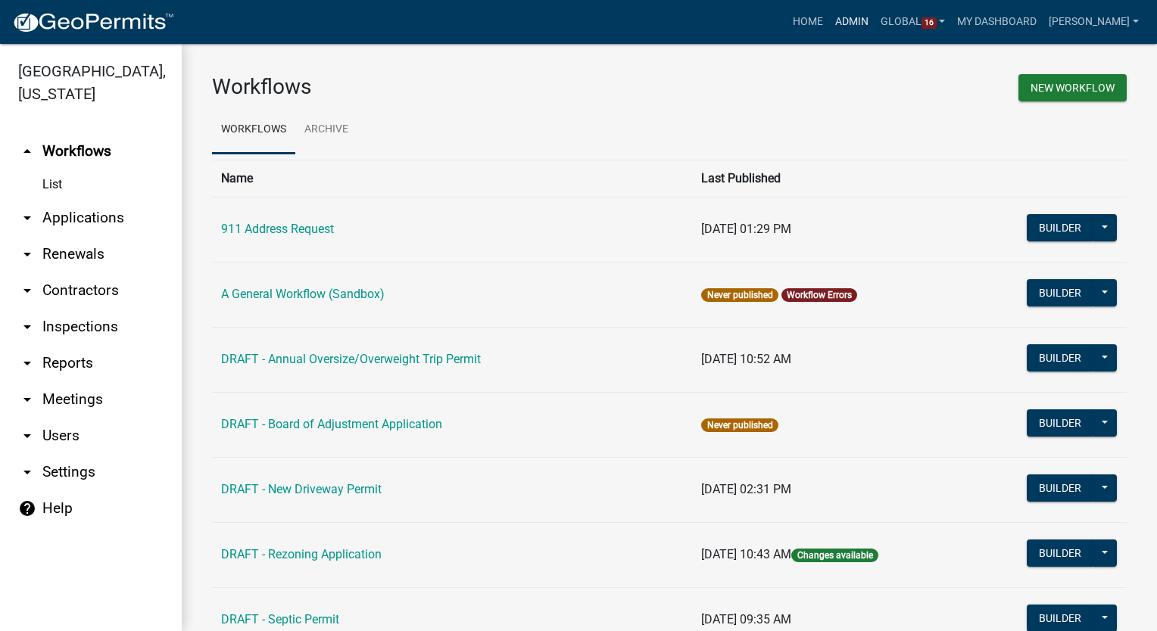
scroll to position [387, 0]
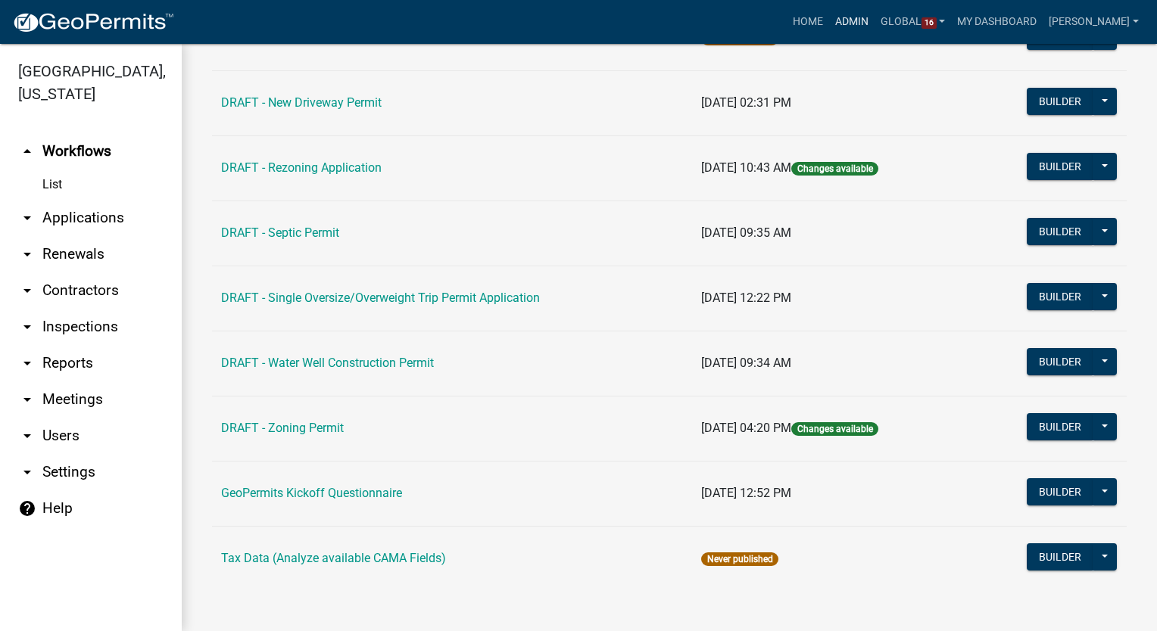
drag, startPoint x: 868, startPoint y: 17, endPoint x: 524, endPoint y: 62, distance: 346.6
click at [868, 17] on link "Admin" at bounding box center [851, 22] width 45 height 29
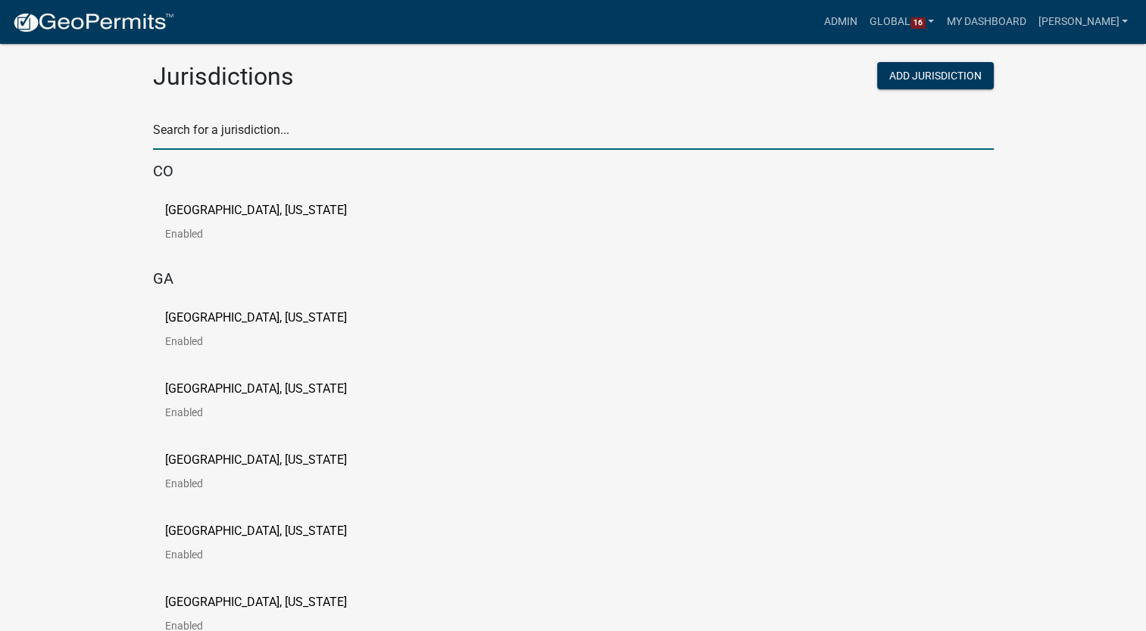
click at [235, 127] on input "text" at bounding box center [573, 134] width 840 height 31
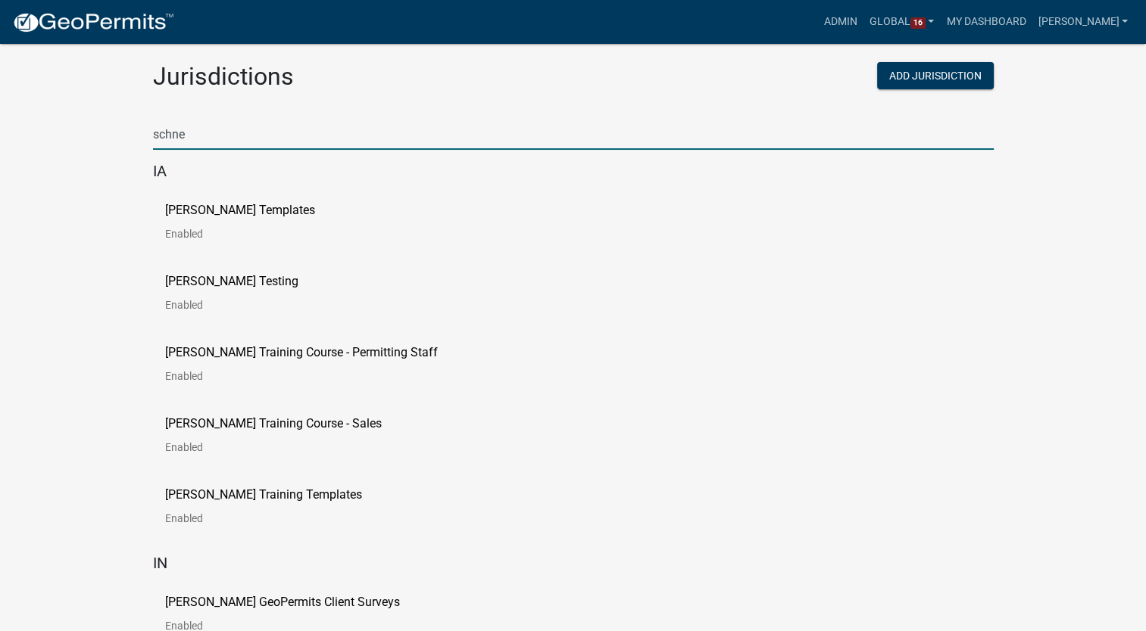
type input "schne"
click at [163, 208] on div "[PERSON_NAME] Templates Enabled" at bounding box center [573, 227] width 840 height 71
click at [173, 209] on p "[PERSON_NAME] Templates" at bounding box center [240, 210] width 150 height 12
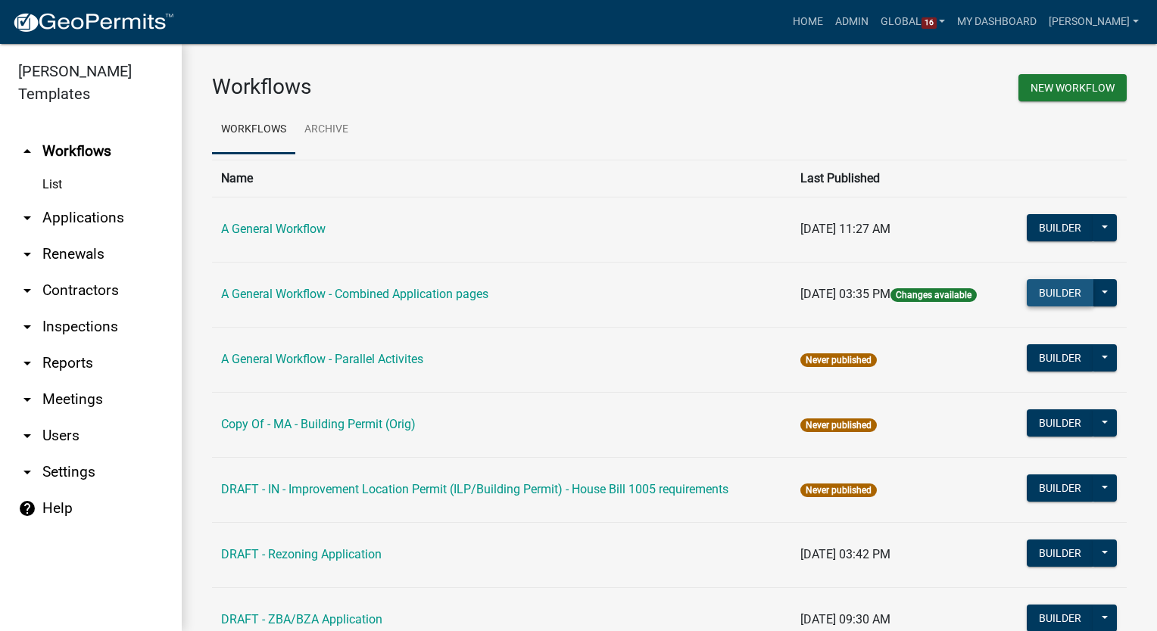
click at [1027, 288] on button "Builder" at bounding box center [1060, 292] width 67 height 27
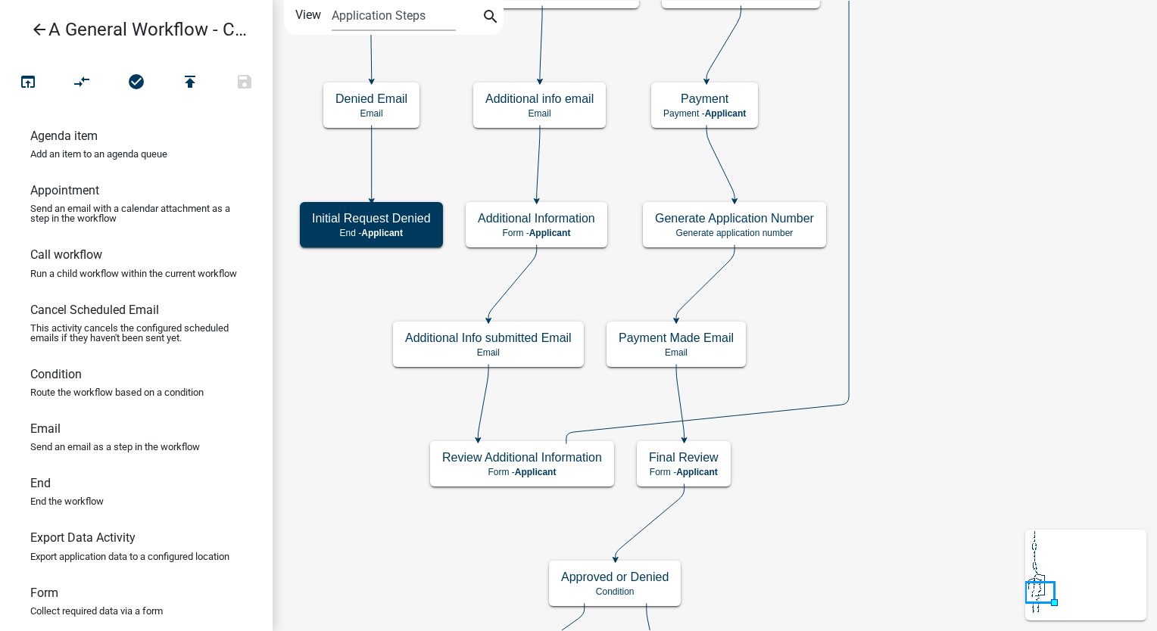
click at [33, 28] on icon "arrow_back" at bounding box center [39, 30] width 18 height 21
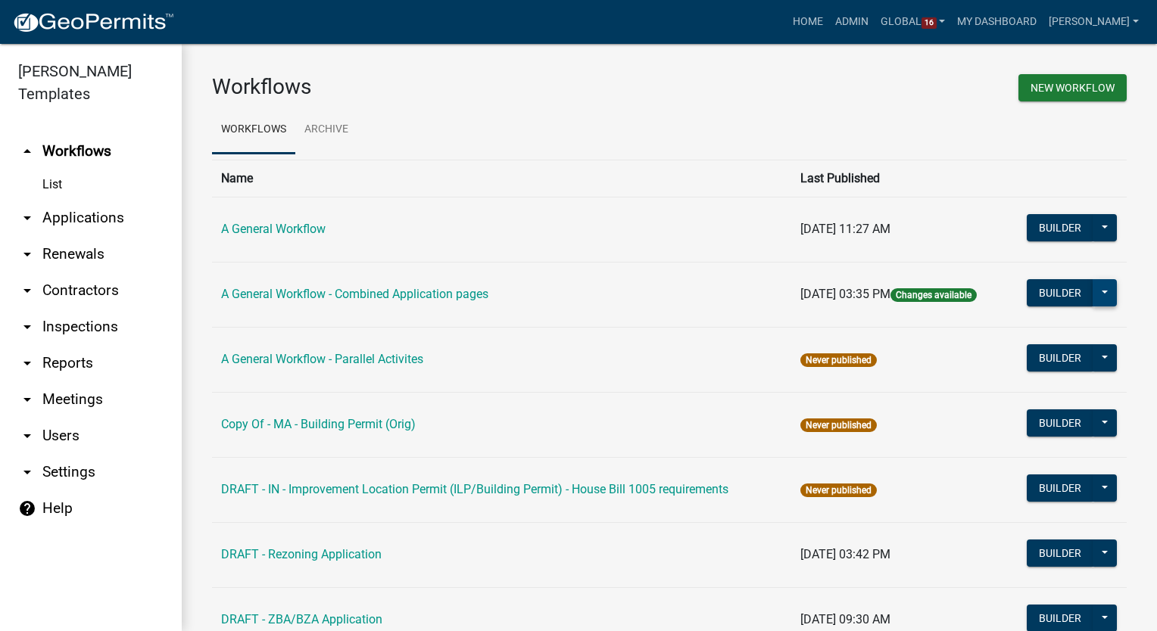
click at [1096, 295] on button at bounding box center [1105, 292] width 24 height 27
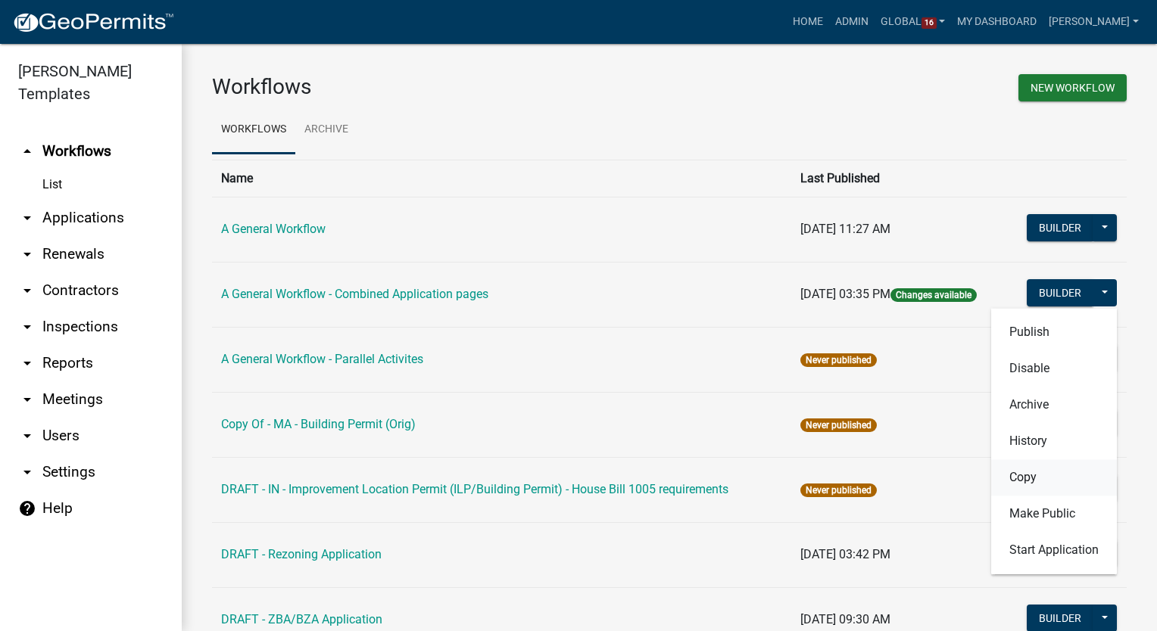
click at [998, 473] on button "Copy" at bounding box center [1054, 478] width 126 height 36
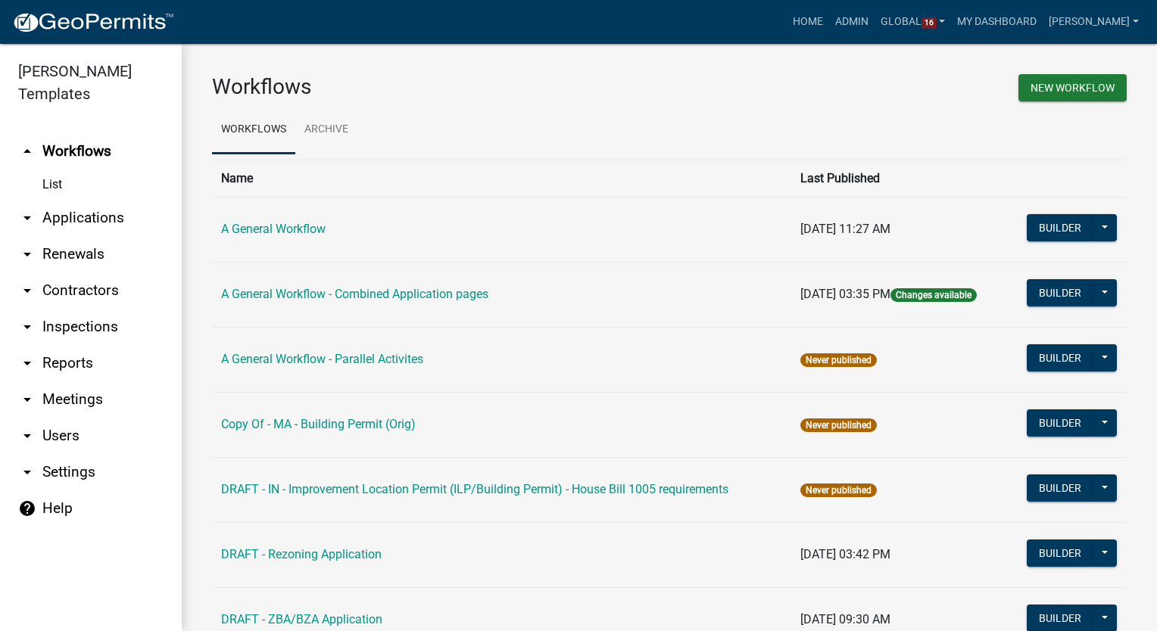
select select "f16a83f5-a4d8-42f3-a144-35728054312b"
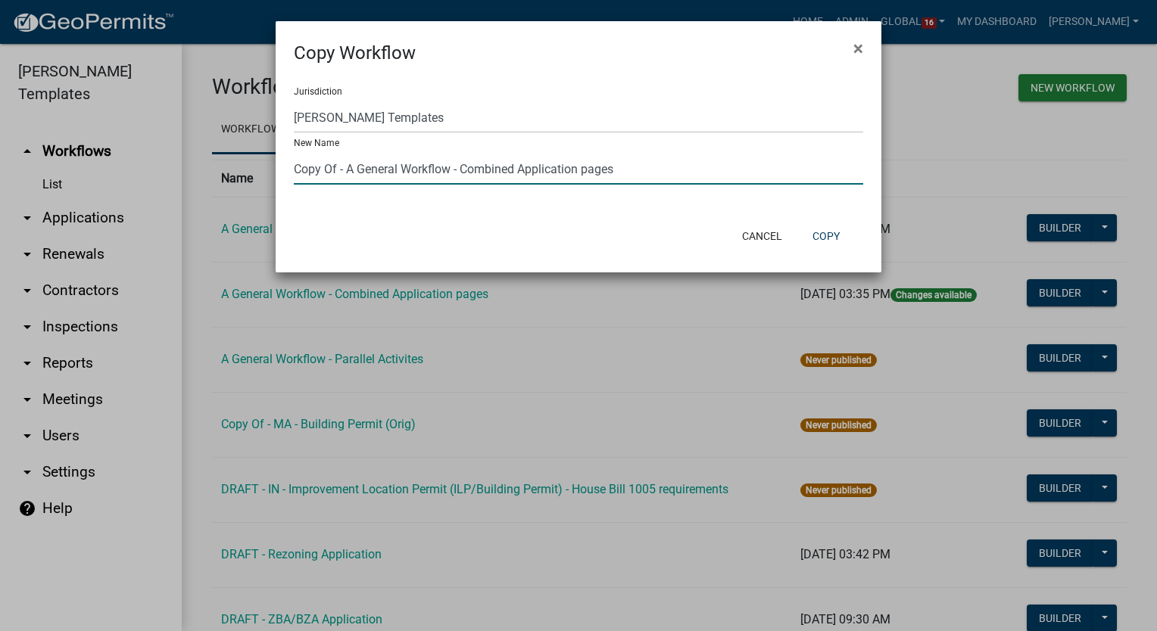
click at [617, 171] on input "Copy Of - A General Workflow - Combined Application pages" at bounding box center [578, 169] width 569 height 31
type input "C"
type input "DRAFT - Vacation Rental Application"
click at [385, 120] on select "Yankton County, South Dakota (Canceled) Wright County, Iowa Winneshiek County, …" at bounding box center [578, 117] width 569 height 31
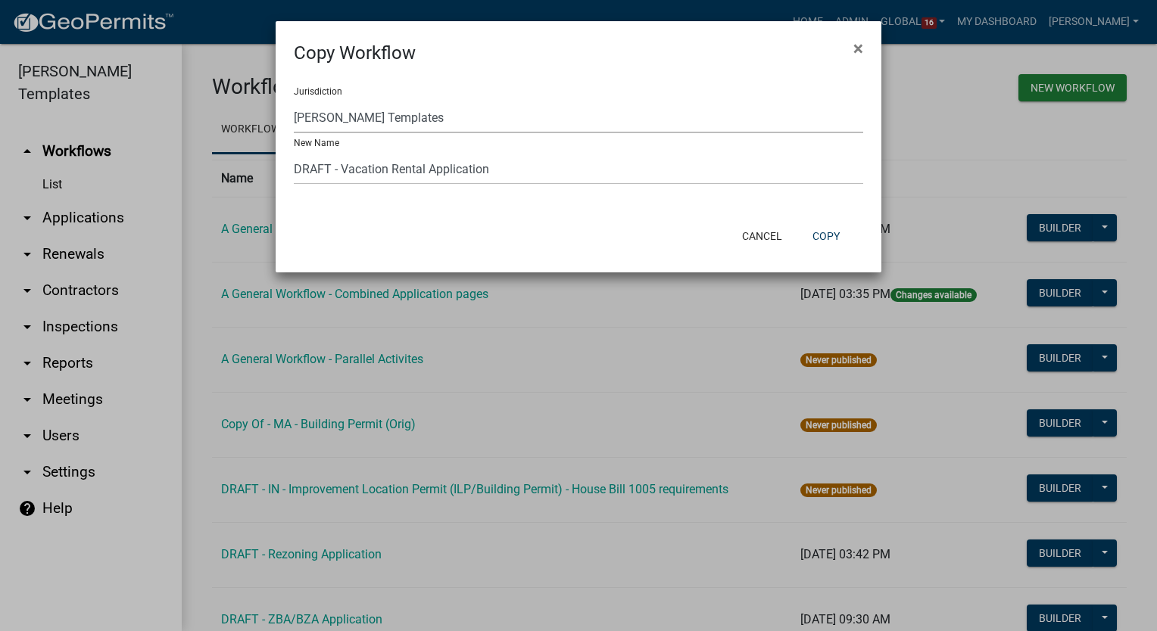
select select "c15d4b93-67e0-4599-b9e6-a8bcb073f176"
click at [294, 103] on select "Yankton County, South Dakota (Canceled) Wright County, Iowa Winneshiek County, …" at bounding box center [578, 117] width 569 height 31
click at [824, 231] on button "Copy" at bounding box center [825, 236] width 51 height 27
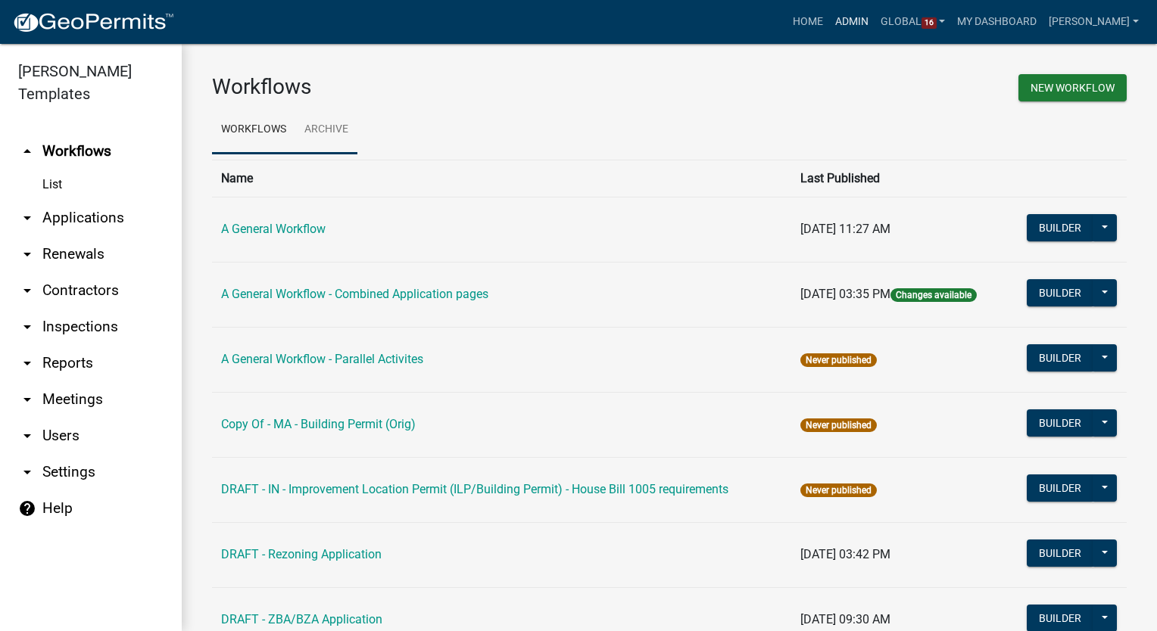
drag, startPoint x: 872, startPoint y: 18, endPoint x: 350, endPoint y: 129, distance: 534.0
click at [872, 18] on link "Admin" at bounding box center [851, 22] width 45 height 29
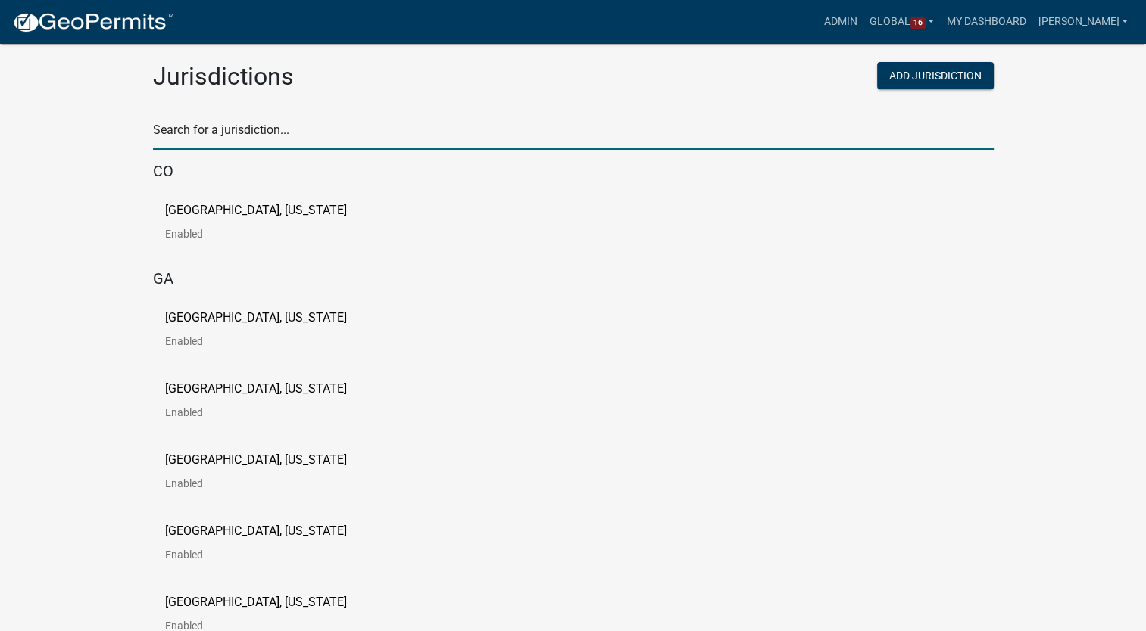
drag, startPoint x: 350, startPoint y: 129, endPoint x: 276, endPoint y: 126, distance: 74.3
click at [276, 126] on input "text" at bounding box center [573, 134] width 840 height 31
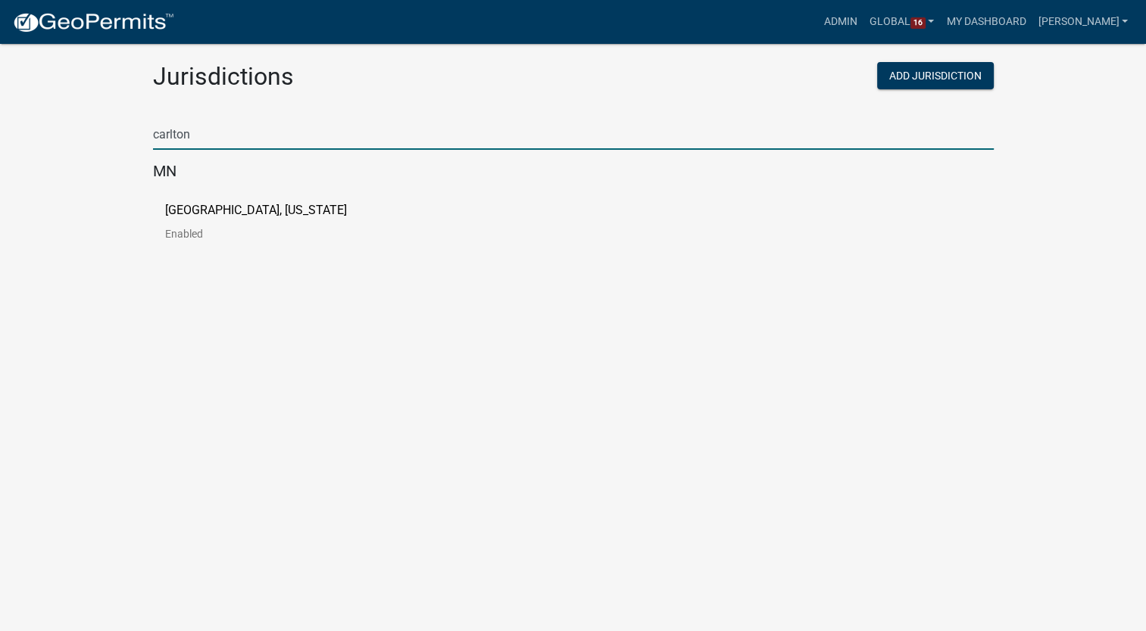
type input "carlton"
click at [172, 210] on p "[GEOGRAPHIC_DATA], [US_STATE]" at bounding box center [256, 210] width 182 height 12
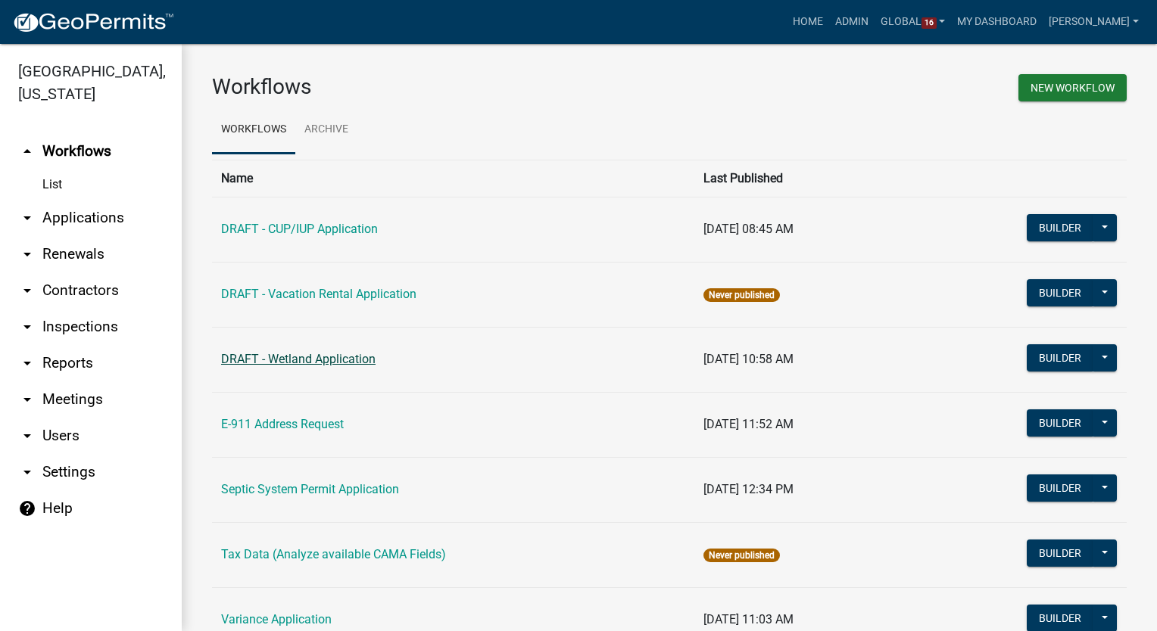
click at [301, 359] on link "DRAFT - Wetland Application" at bounding box center [298, 359] width 154 height 14
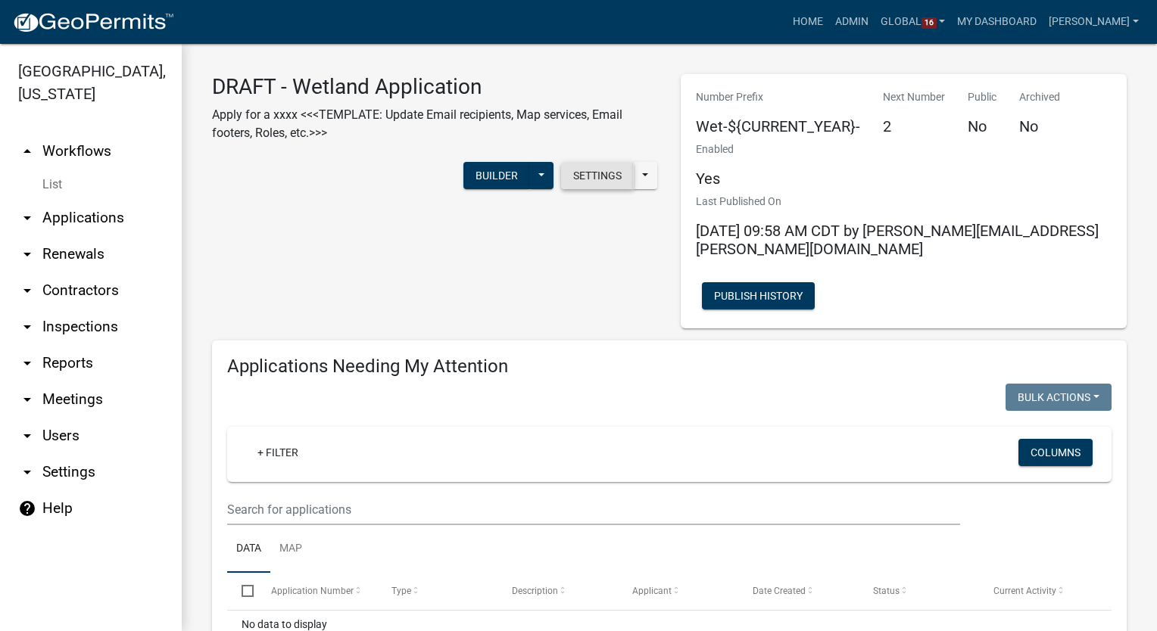
click at [588, 179] on button "Settings" at bounding box center [597, 175] width 73 height 27
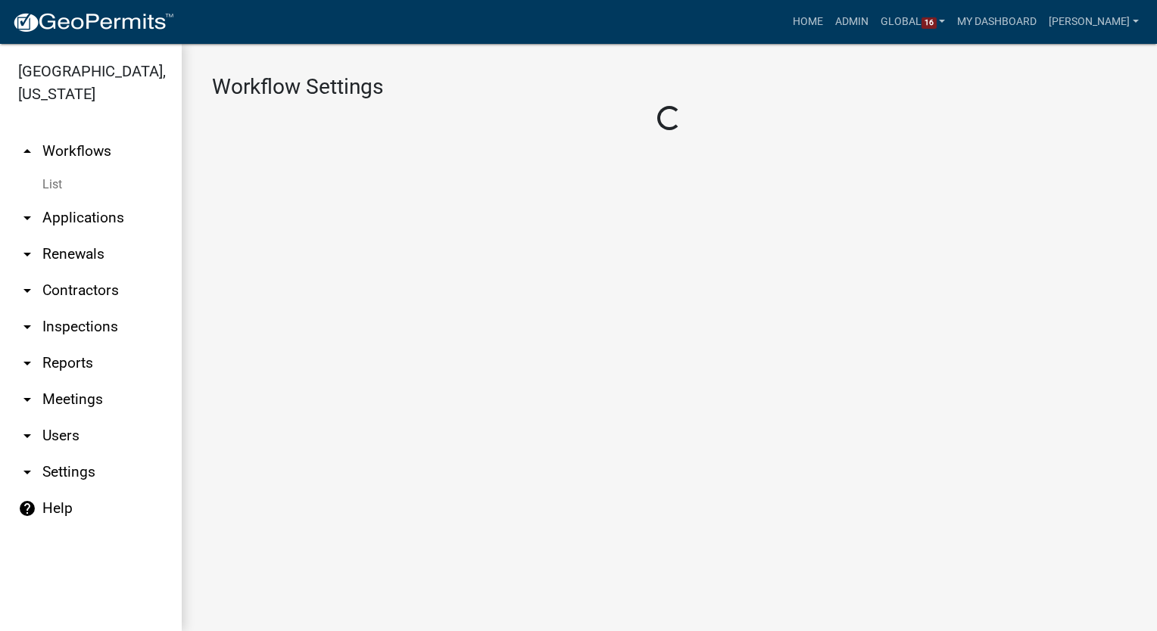
select select "f4ab7c47-91db-47a9-848d-a255fdf0d9bc"
select select
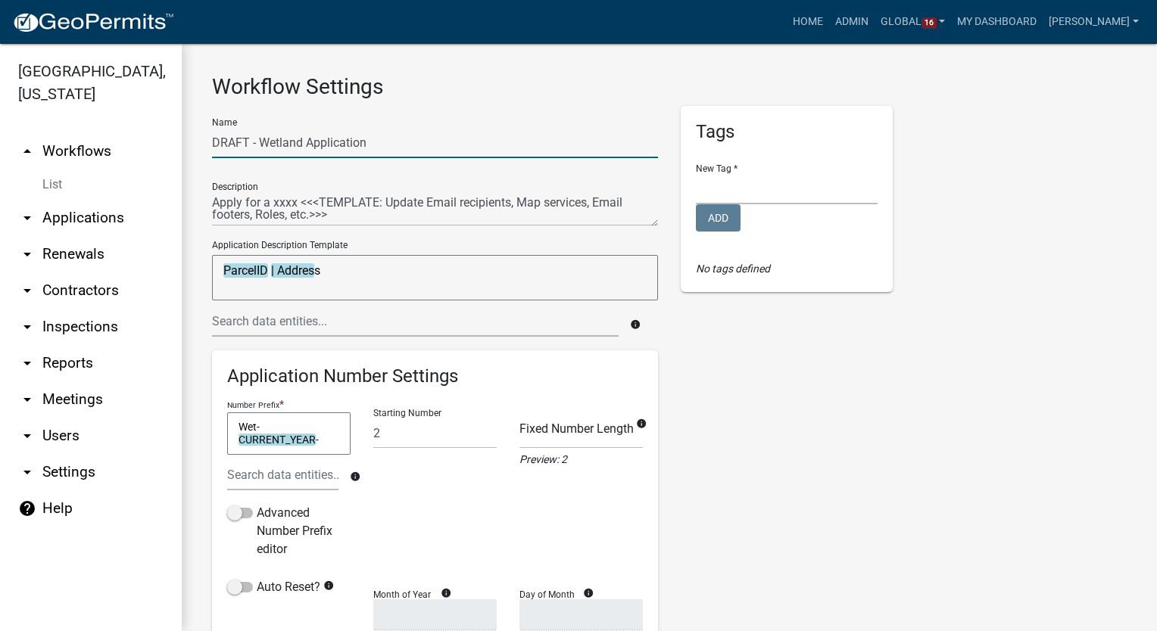
click at [260, 143] on input "DRAFT - Wetland Application" at bounding box center [435, 142] width 446 height 31
type input "Wetland Application"
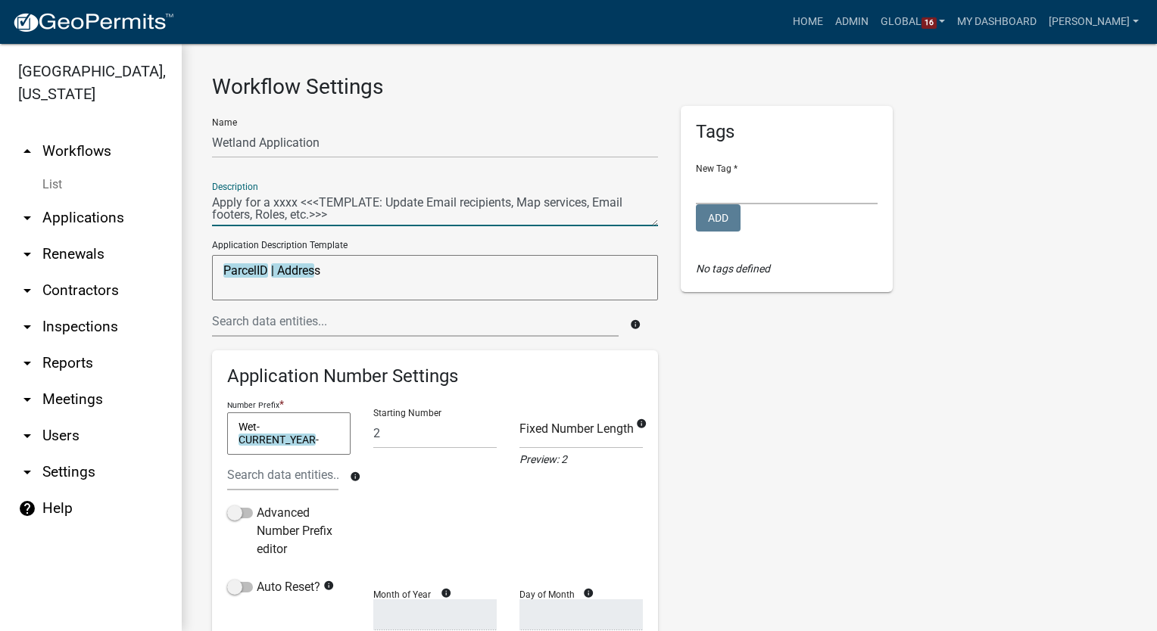
drag, startPoint x: 329, startPoint y: 217, endPoint x: 274, endPoint y: 201, distance: 57.3
click at [274, 201] on textarea at bounding box center [435, 209] width 446 height 35
type textarea "Apply for a Wetlands Application for Carlton Co MN"
click at [727, 186] on select "Zoning and Environmental Services" at bounding box center [787, 188] width 182 height 31
select select "92ed23c1-7249-47cf-bd87-79a8a66c6d78"
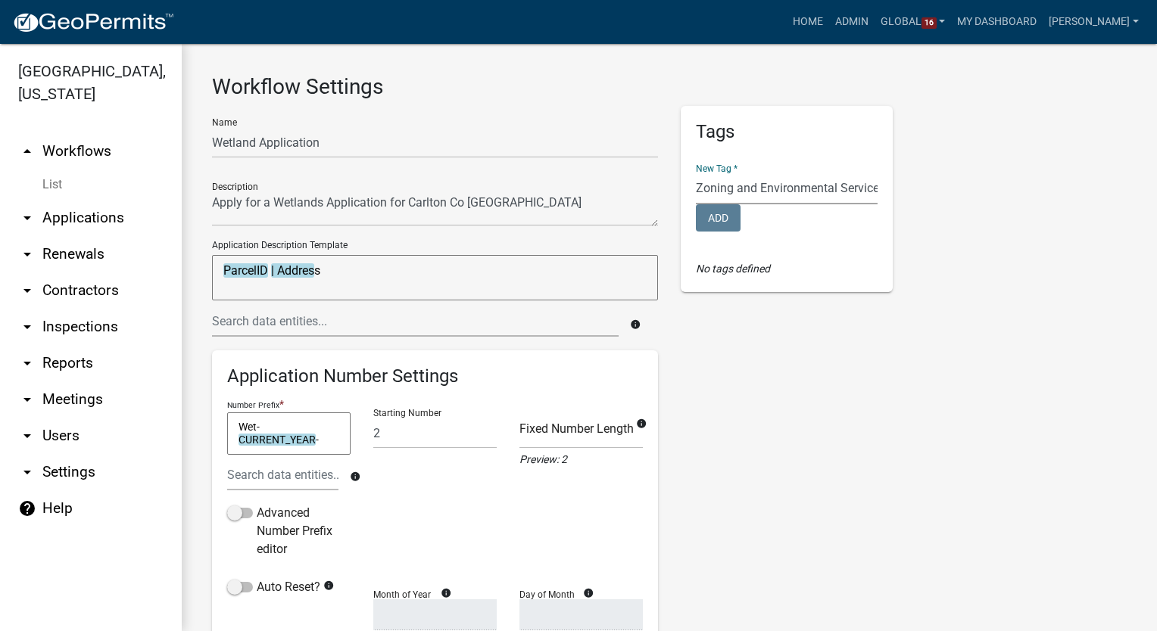
click at [696, 173] on select "Zoning and Environmental Services" at bounding box center [787, 188] width 182 height 31
click at [727, 221] on button "Add" at bounding box center [718, 217] width 45 height 27
select select
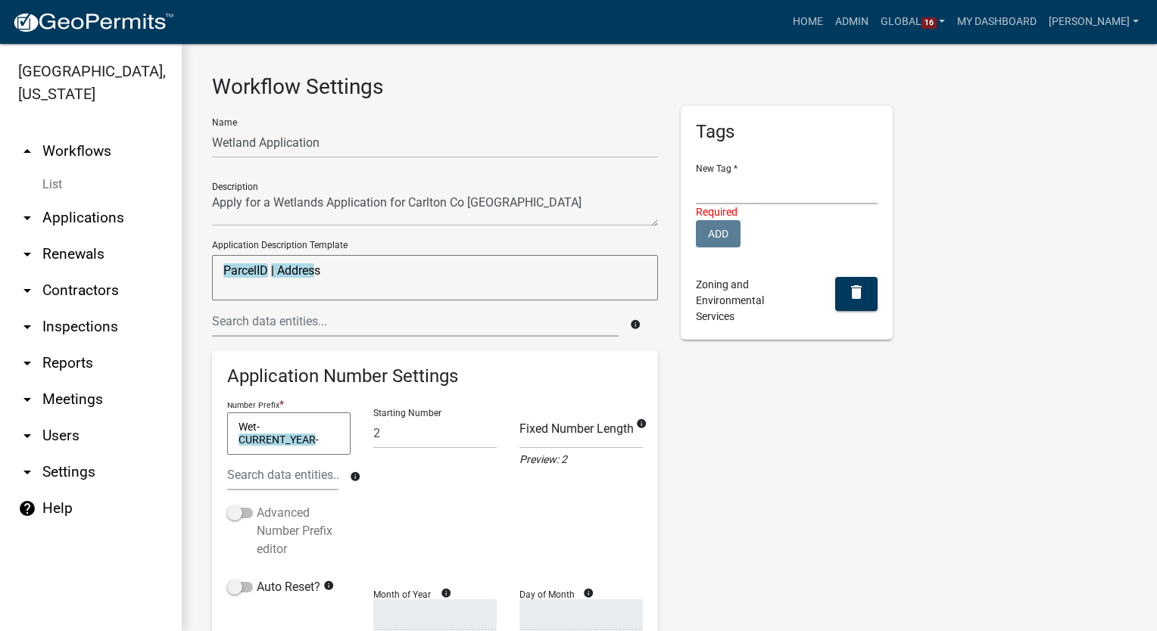
scroll to position [151, 0]
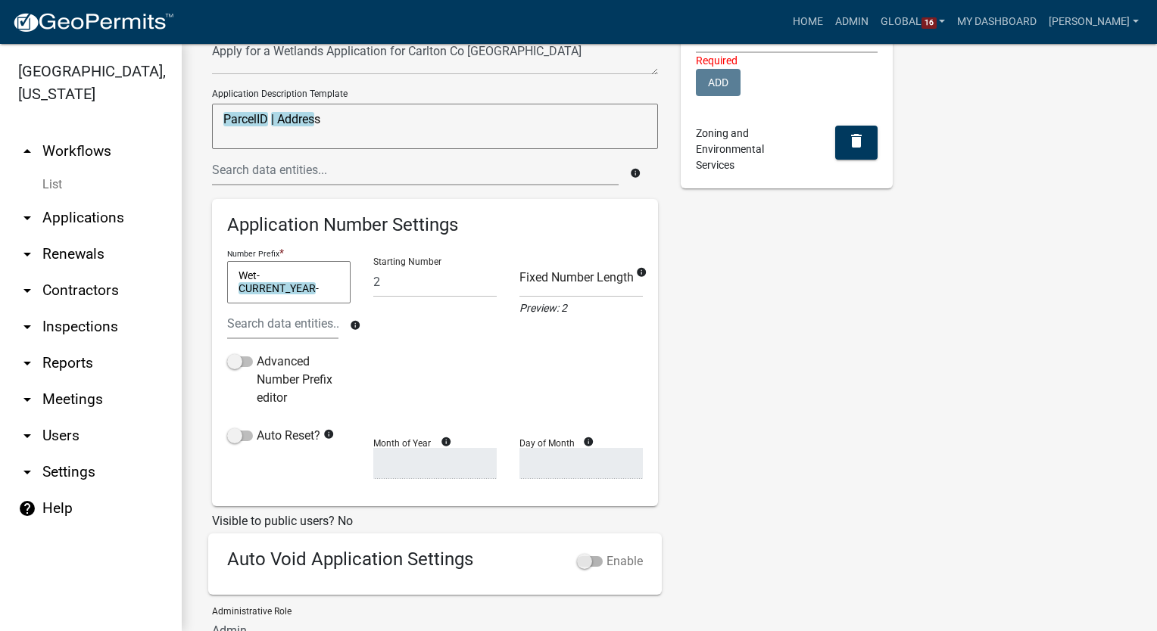
click at [582, 562] on span at bounding box center [590, 561] width 26 height 11
click at [606, 553] on input "Enable" at bounding box center [606, 553] width 0 height 0
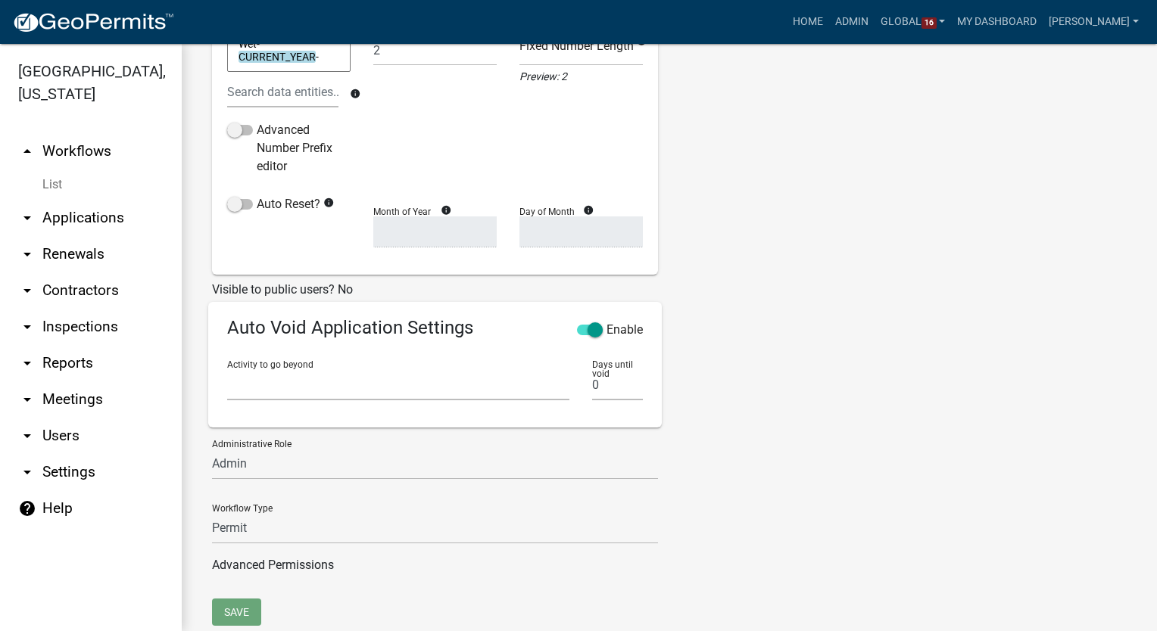
scroll to position [423, 0]
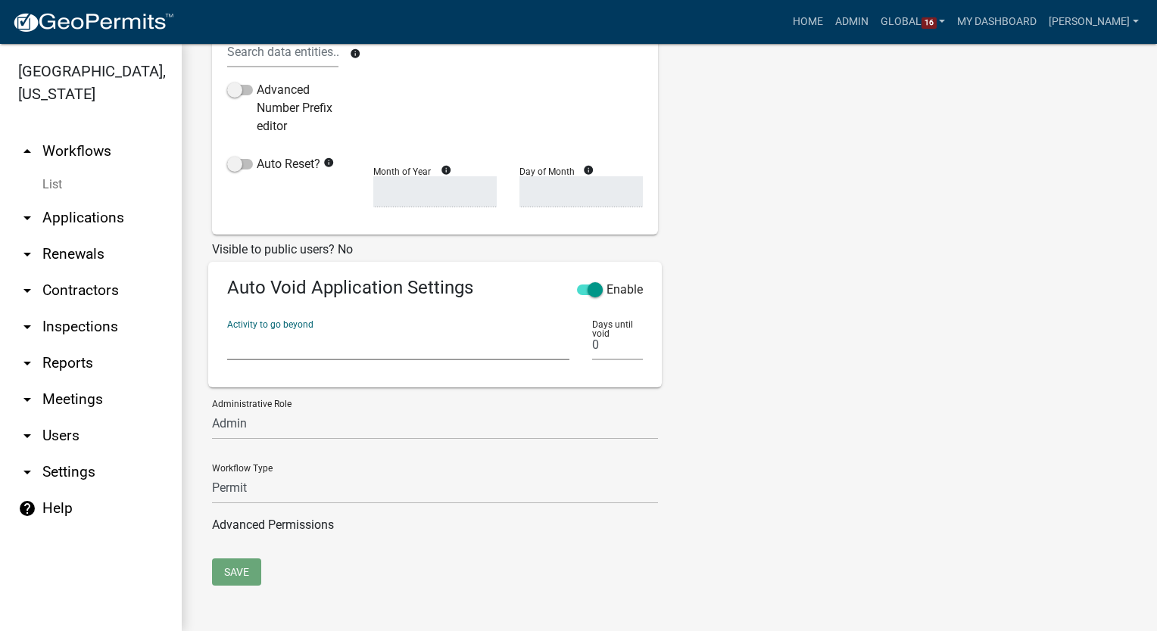
click at [270, 340] on select "Parcel search Additional Parcels Multiple Parcel Search Require User Owner and …" at bounding box center [398, 344] width 342 height 31
select select "2fdccdfa-7728-4211-88ce-e4301666c427"
click at [227, 329] on select "Parcel search Additional Parcels Multiple Parcel Search Require User Owner and …" at bounding box center [398, 344] width 342 height 31
click at [613, 344] on input "0" at bounding box center [617, 344] width 51 height 31
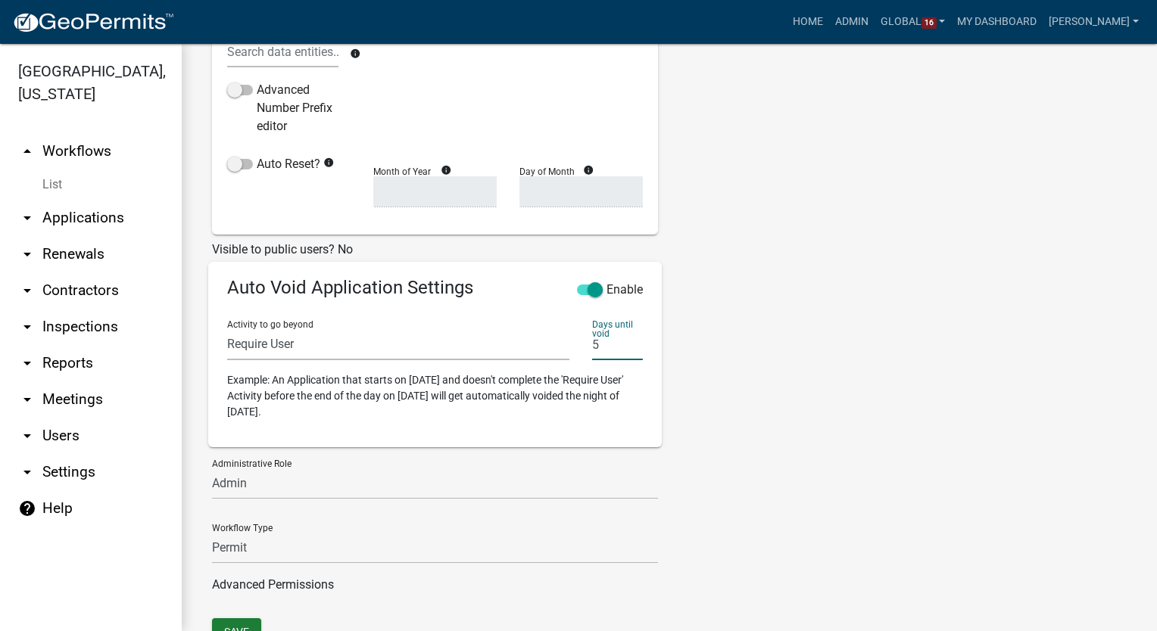
type input "5"
click at [257, 485] on select "Environmental Services Coordinator Zoning Administrator Zoning Office Manager A…" at bounding box center [435, 484] width 446 height 31
select select "a27015b5-4923-43a2-b499-3eb71d81bc34"
click at [212, 469] on select "Environmental Services Coordinator Zoning Administrator Zoning Office Manager A…" at bounding box center [435, 484] width 446 height 31
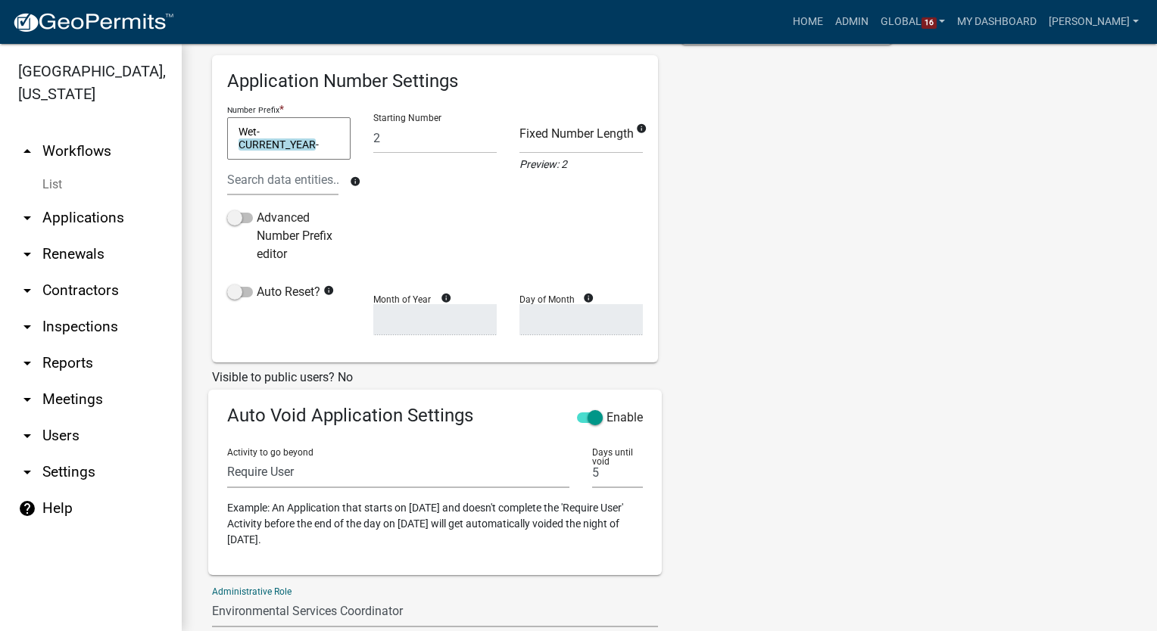
scroll to position [272, 0]
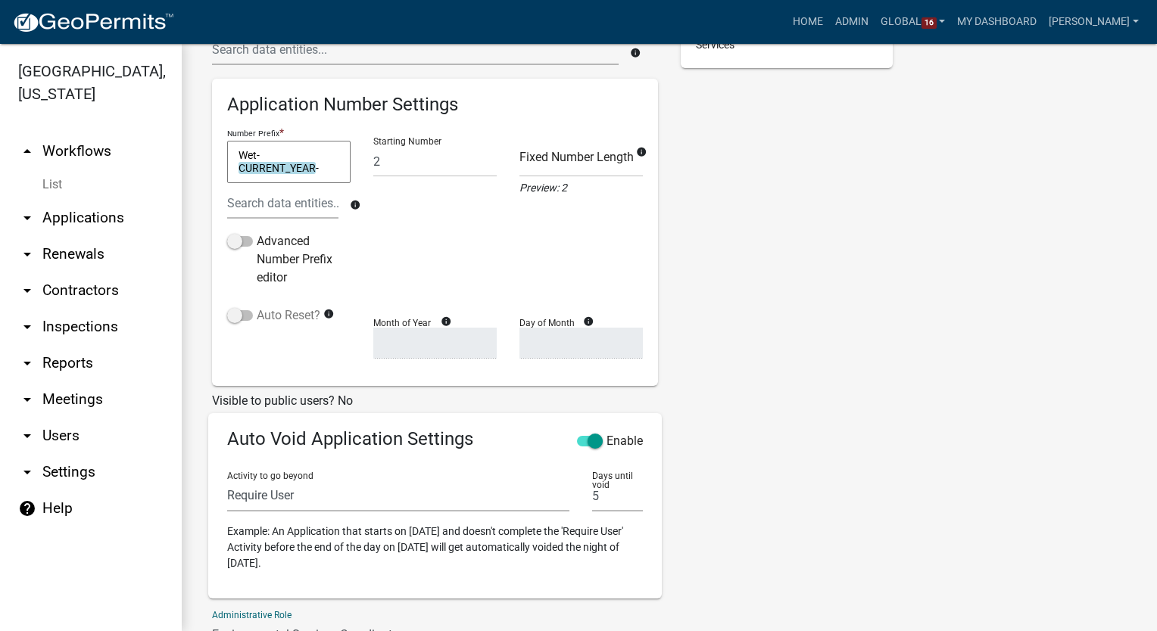
click at [239, 312] on span at bounding box center [240, 315] width 26 height 11
click at [257, 307] on input "Auto Reset?" at bounding box center [257, 307] width 0 height 0
select select
click at [435, 350] on select "January February March April May June July August September October November De…" at bounding box center [434, 343] width 123 height 31
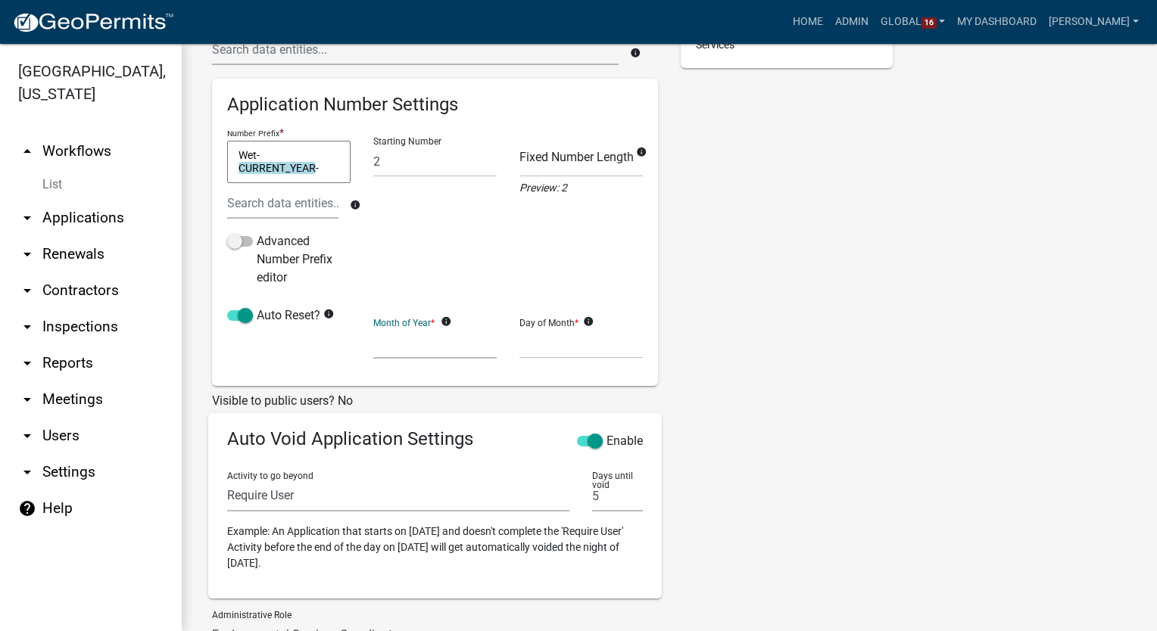
select select "1"
click at [373, 328] on select "January February March April May June July August September October November De…" at bounding box center [434, 343] width 123 height 31
click at [570, 338] on select "1 2 3 4 5 6 7 8 9 10 11 12 13 14 15 16 17 18 19 20 21 22 23 24 25 26 27 28" at bounding box center [580, 343] width 123 height 31
select select "1"
click at [519, 328] on select "1 2 3 4 5 6 7 8 9 10 11 12 13 14 15 16 17 18 19 20 21 22 23 24 25 26 27 28" at bounding box center [580, 343] width 123 height 31
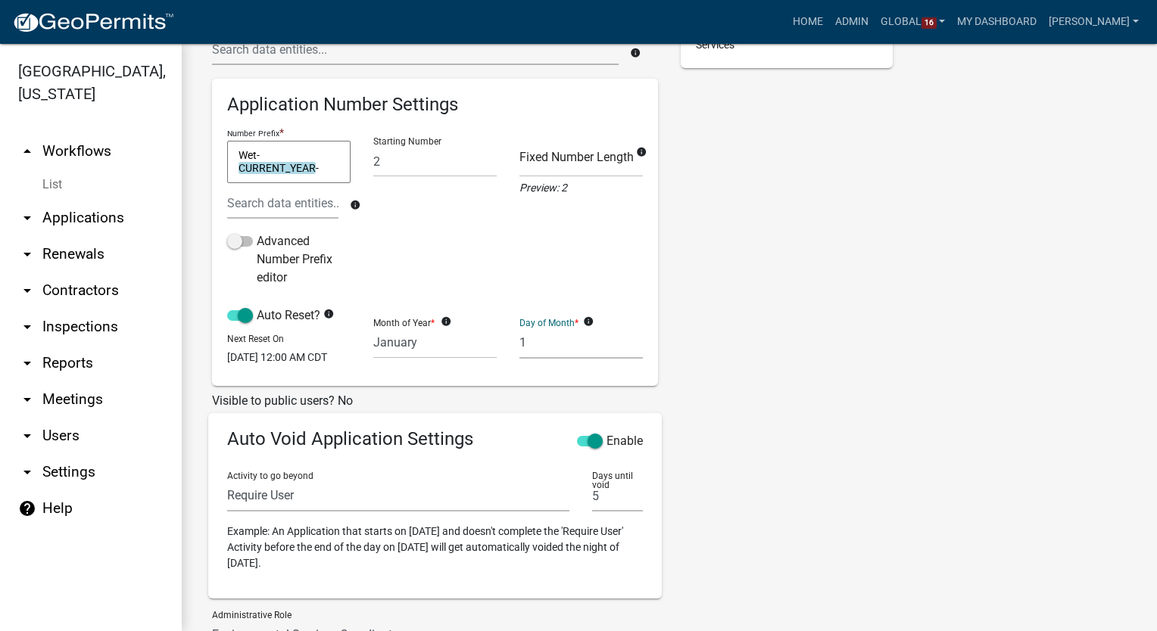
scroll to position [494, 0]
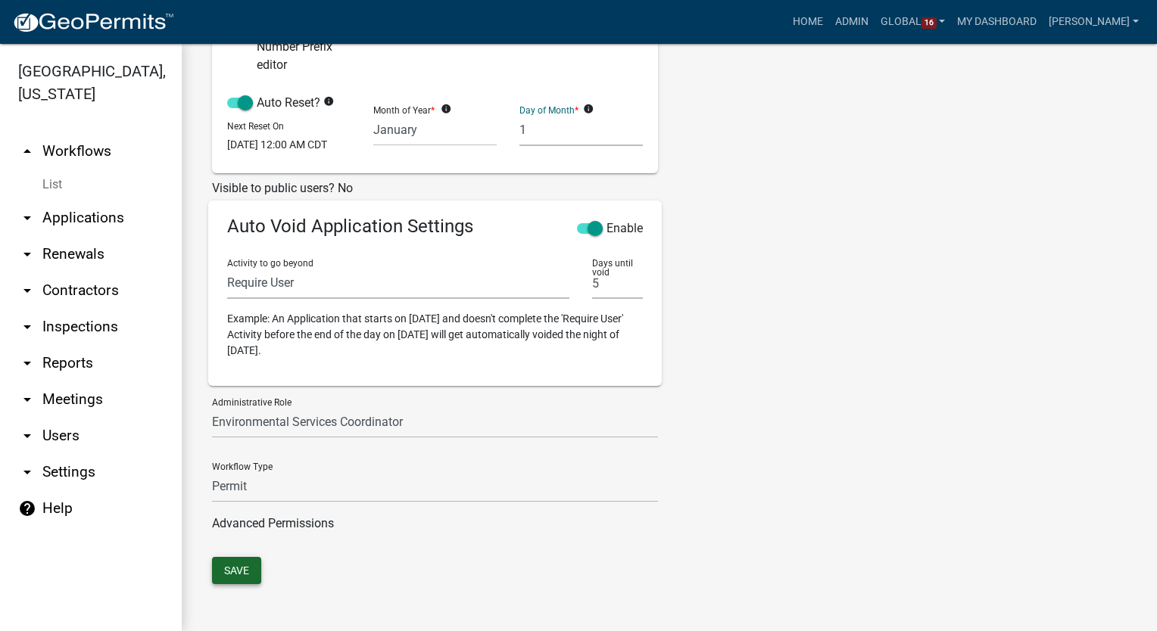
click at [230, 568] on button "Save" at bounding box center [236, 570] width 49 height 27
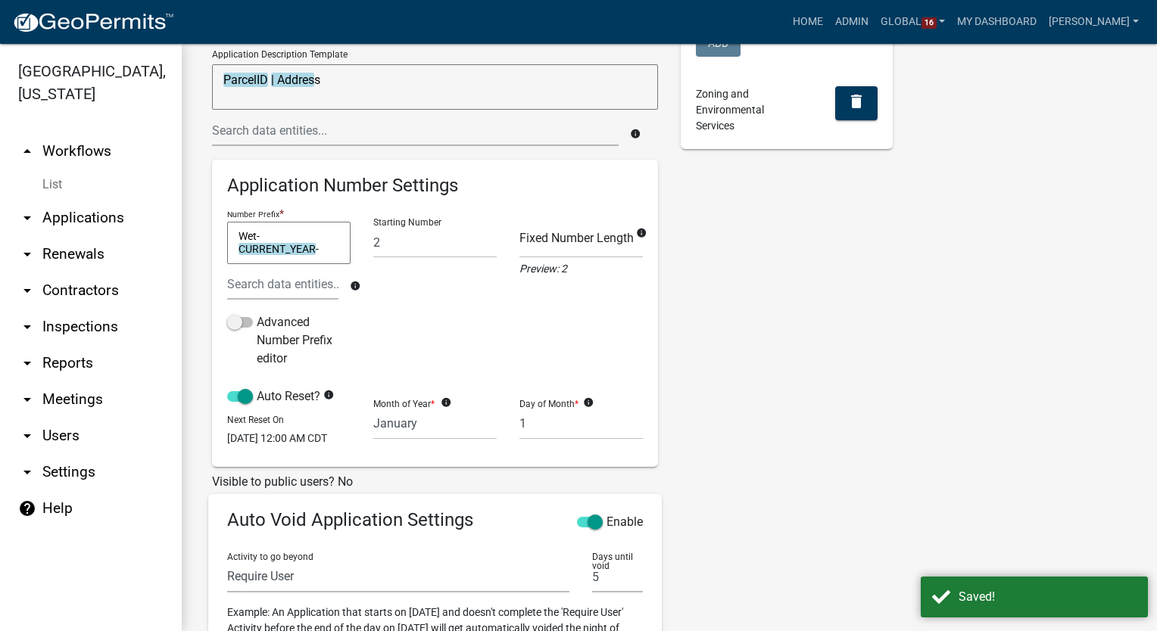
scroll to position [0, 0]
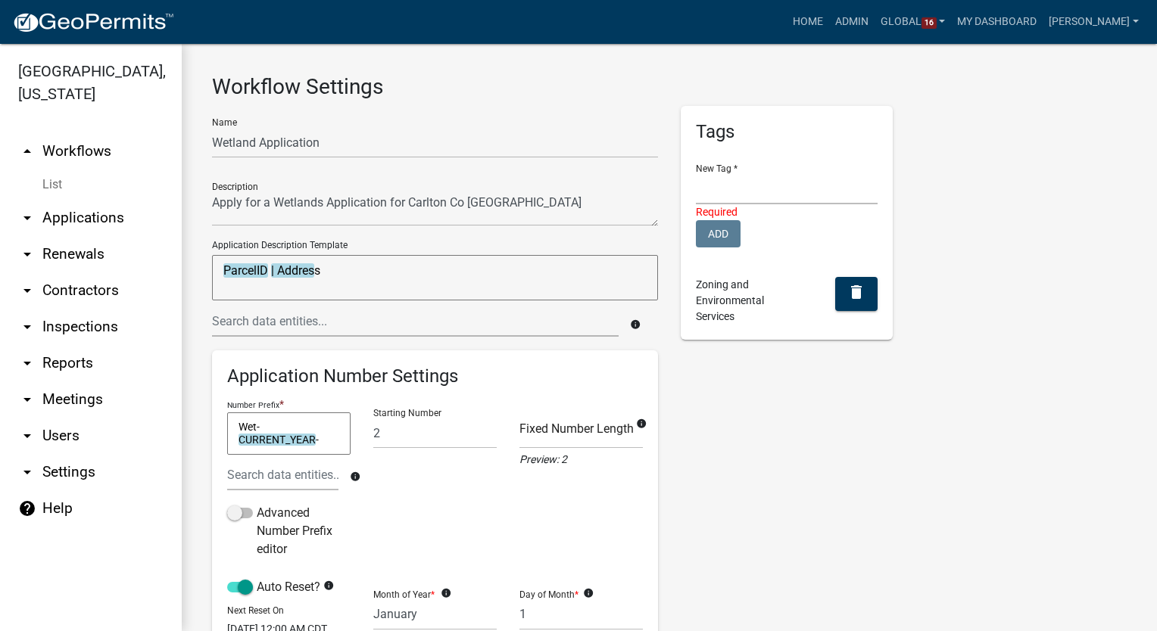
click at [53, 183] on link "List" at bounding box center [91, 185] width 182 height 30
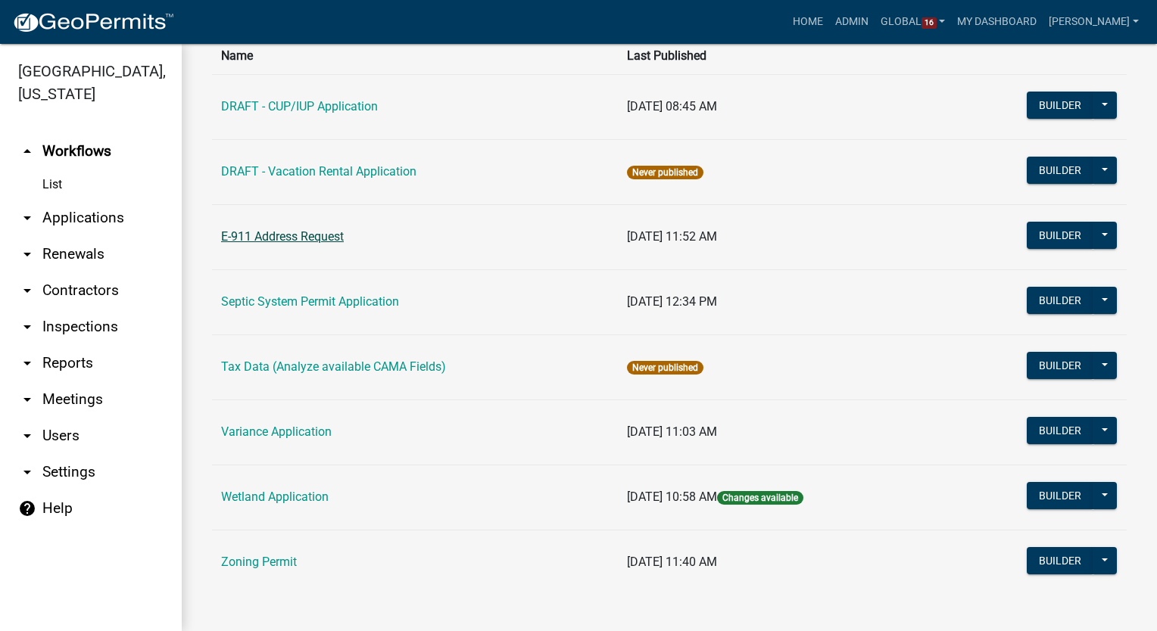
scroll to position [127, 0]
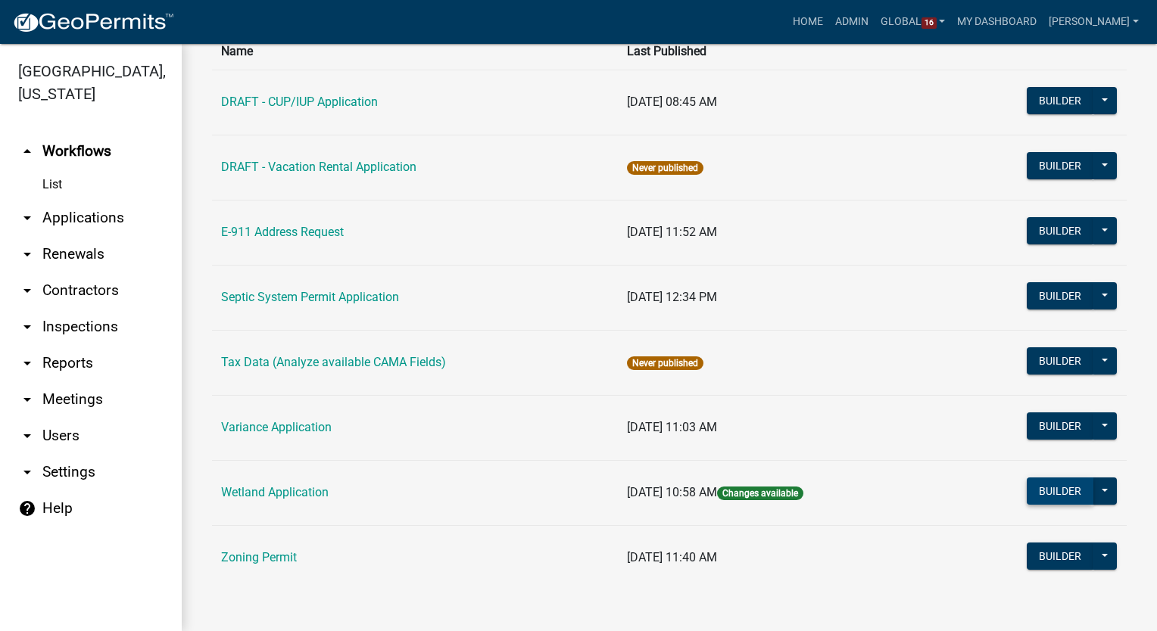
click at [1047, 489] on button "Builder" at bounding box center [1060, 491] width 67 height 27
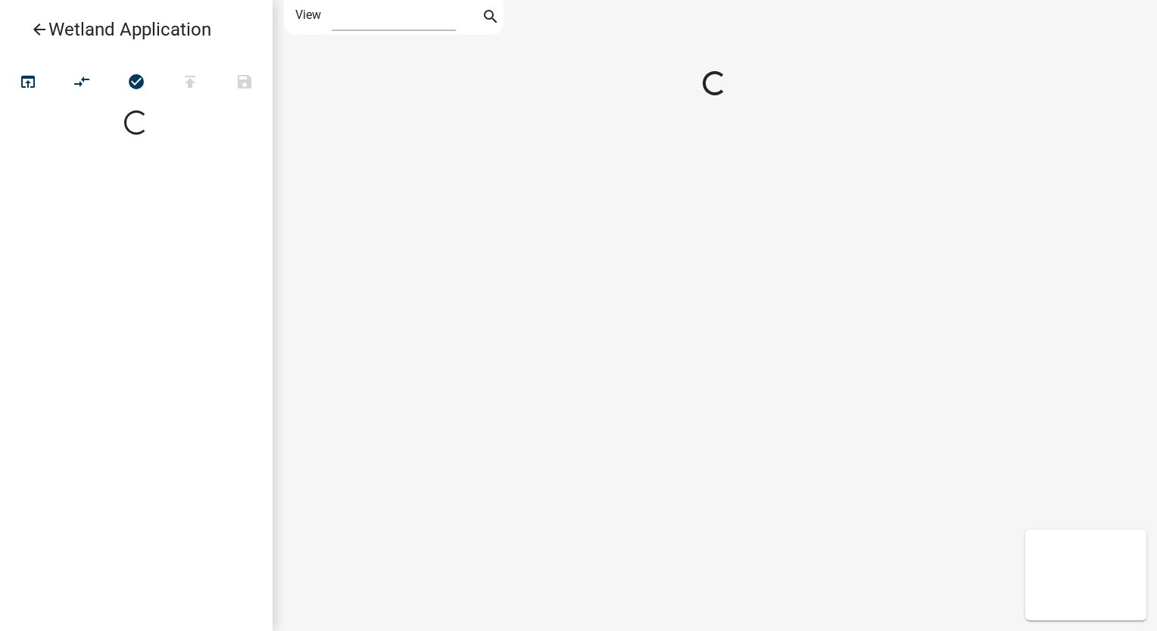
select select "1"
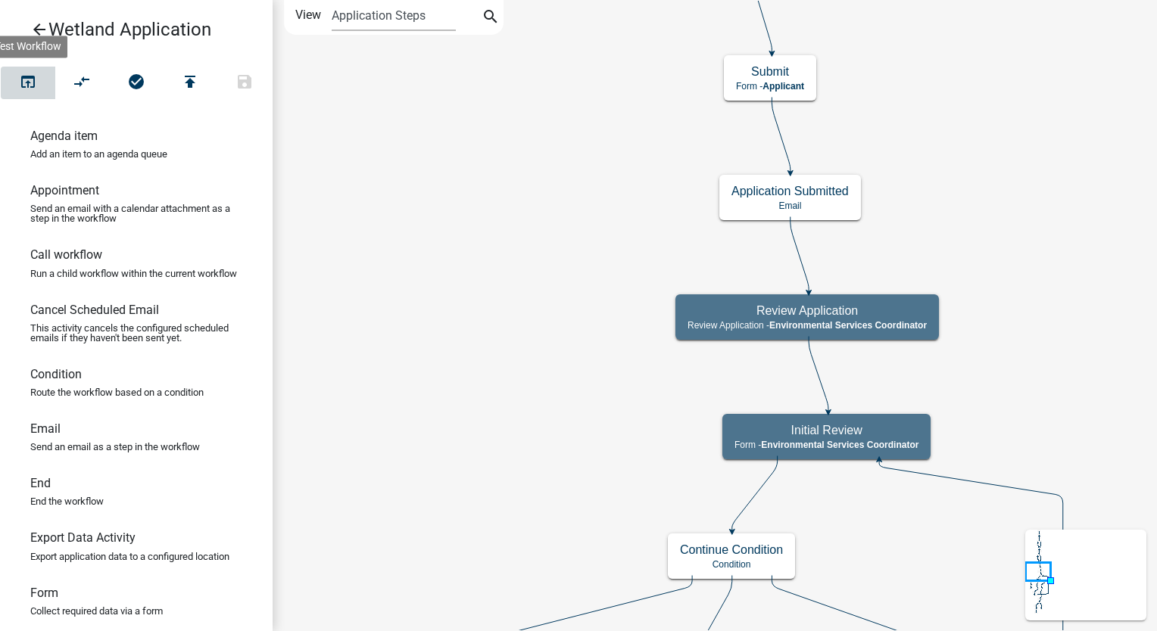
click at [28, 80] on icon "open_in_browser" at bounding box center [28, 83] width 18 height 21
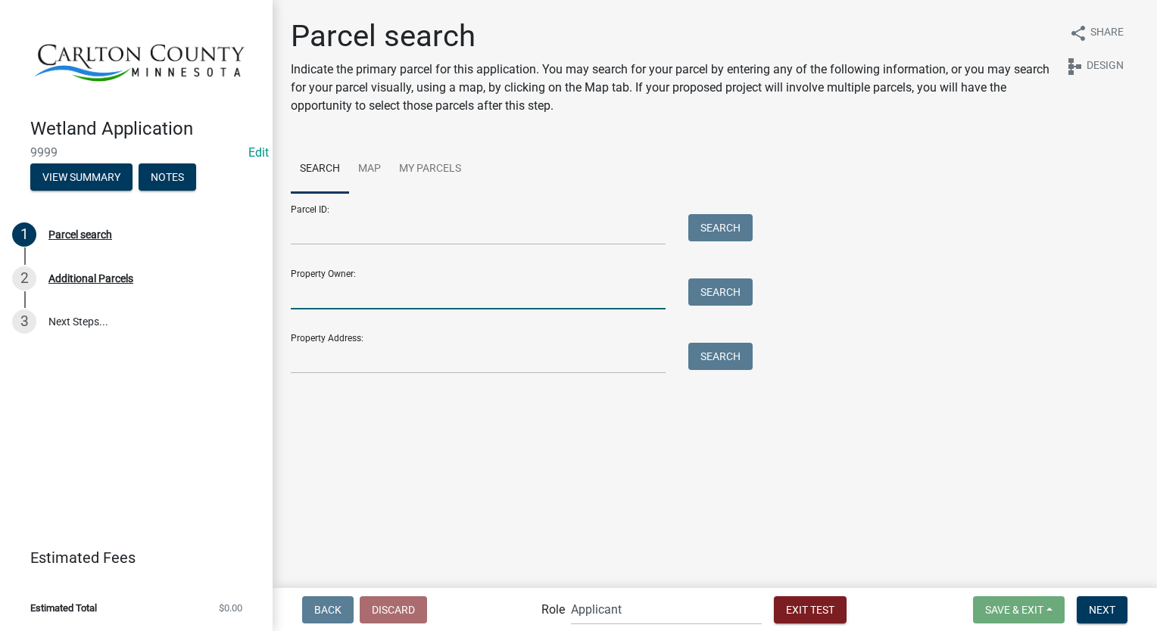
click at [340, 295] on input "Property Owner:" at bounding box center [478, 294] width 375 height 31
type input "smith"
click at [709, 295] on button "Search" at bounding box center [720, 292] width 64 height 27
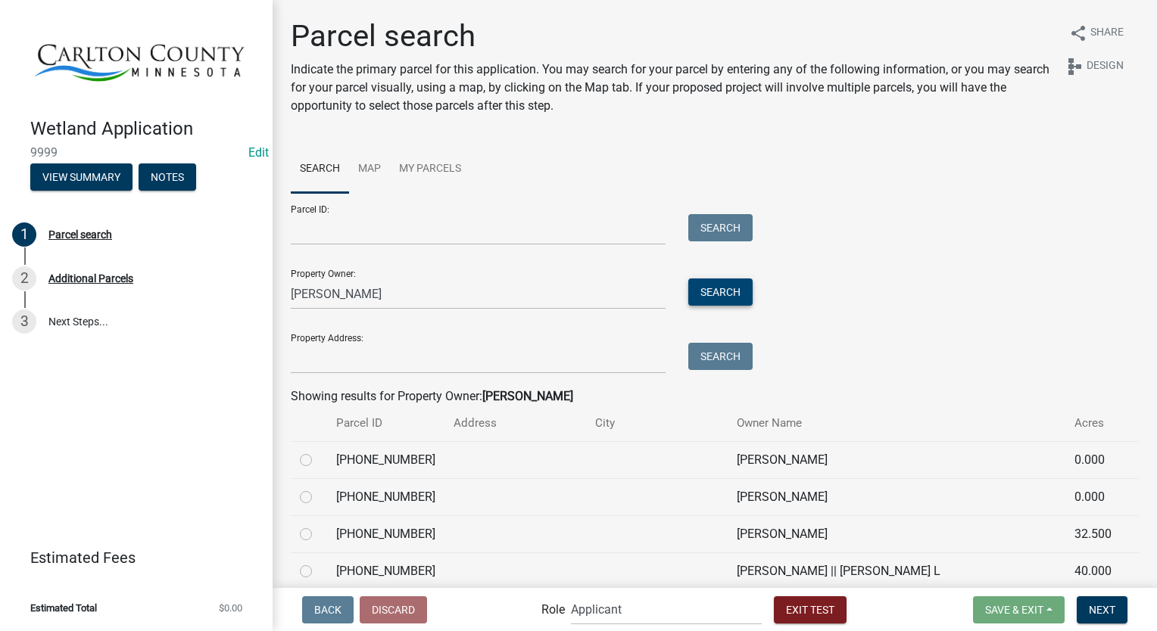
scroll to position [379, 0]
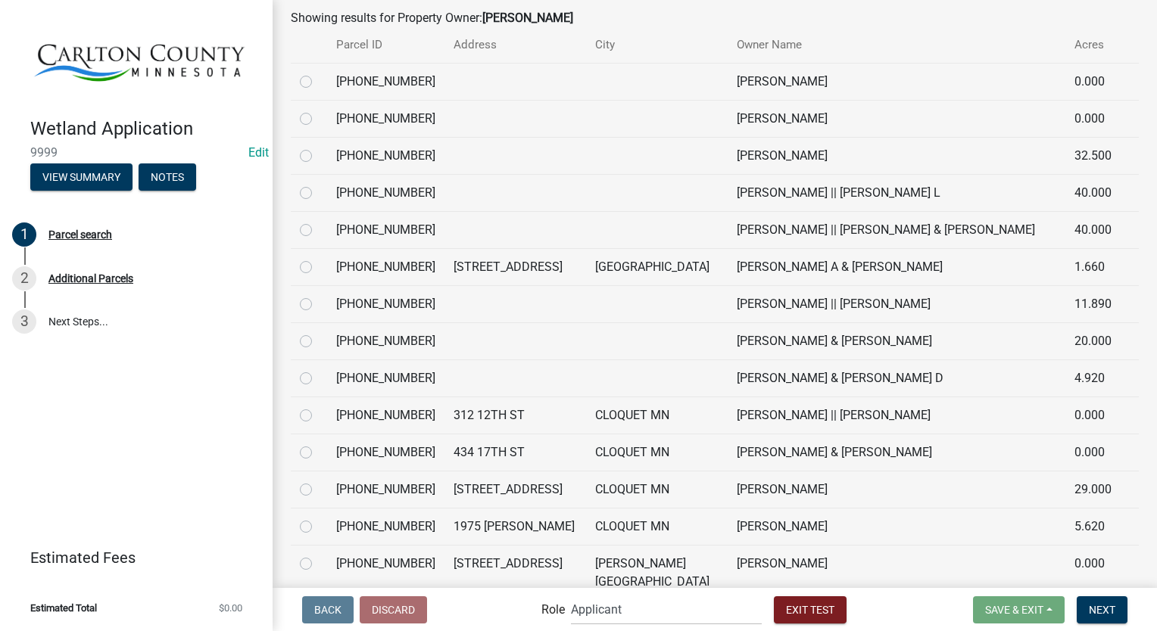
click at [318, 295] on label at bounding box center [318, 295] width 0 height 0
click at [318, 305] on input "radio" at bounding box center [323, 300] width 10 height 10
radio input "true"
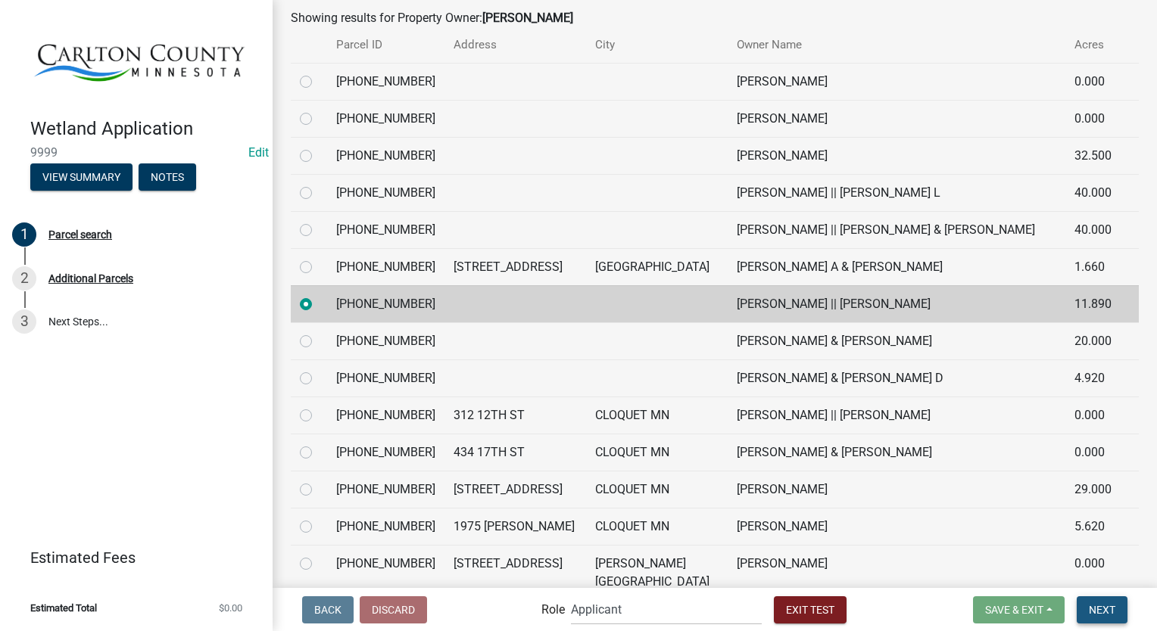
click at [1108, 616] on button "Next" at bounding box center [1102, 610] width 51 height 27
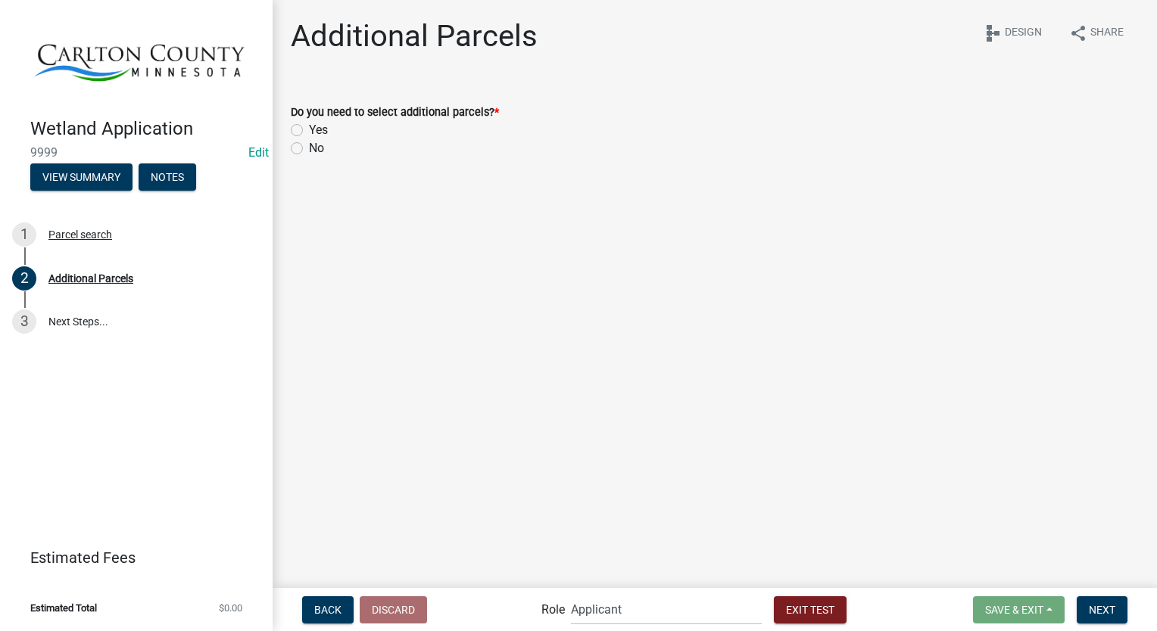
click at [309, 150] on label "No" at bounding box center [316, 148] width 15 height 18
click at [309, 149] on input "No" at bounding box center [314, 144] width 10 height 10
radio input "true"
click at [1102, 607] on span "Next" at bounding box center [1102, 609] width 26 height 12
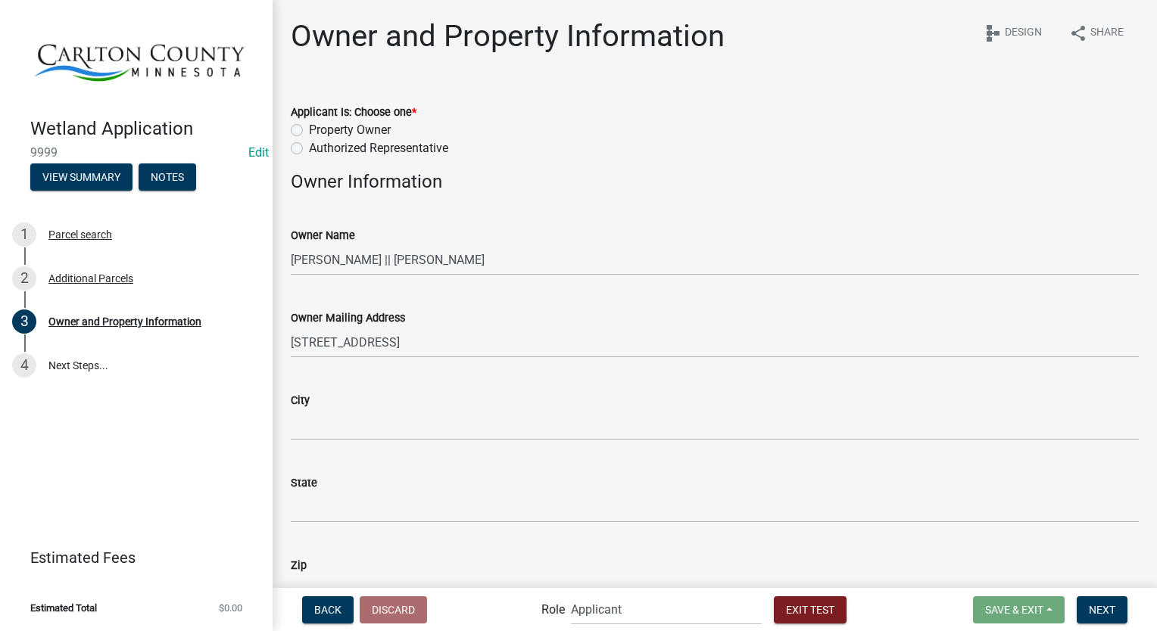
click at [309, 133] on label "Property Owner" at bounding box center [350, 130] width 82 height 18
click at [309, 131] on input "Property Owner" at bounding box center [314, 126] width 10 height 10
radio input "true"
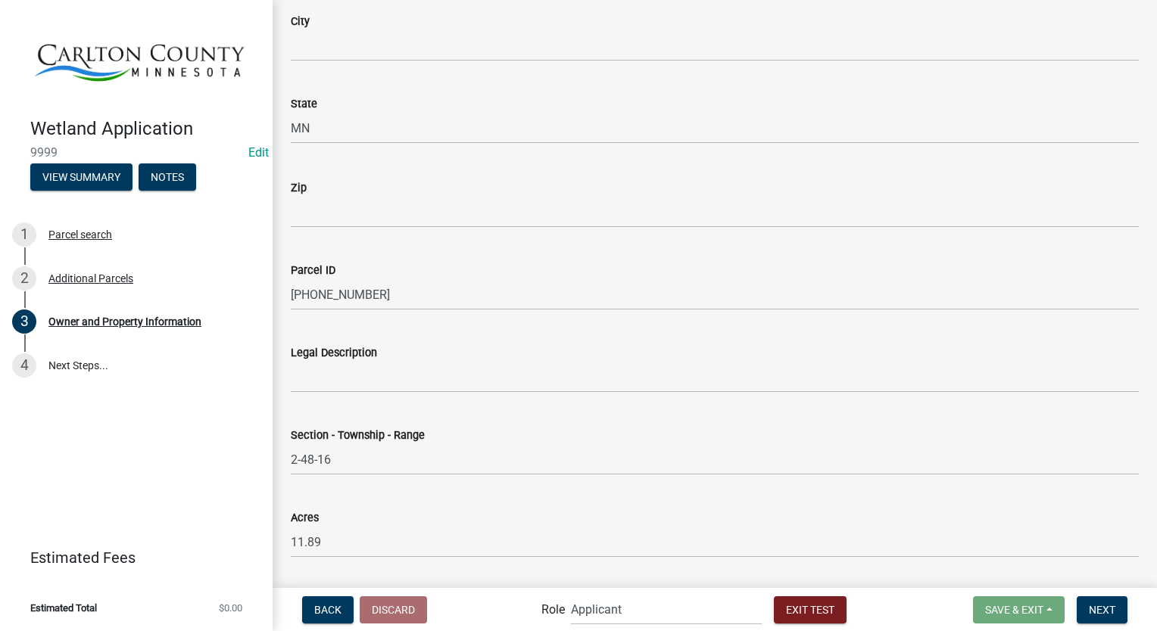
scroll to position [1136, 0]
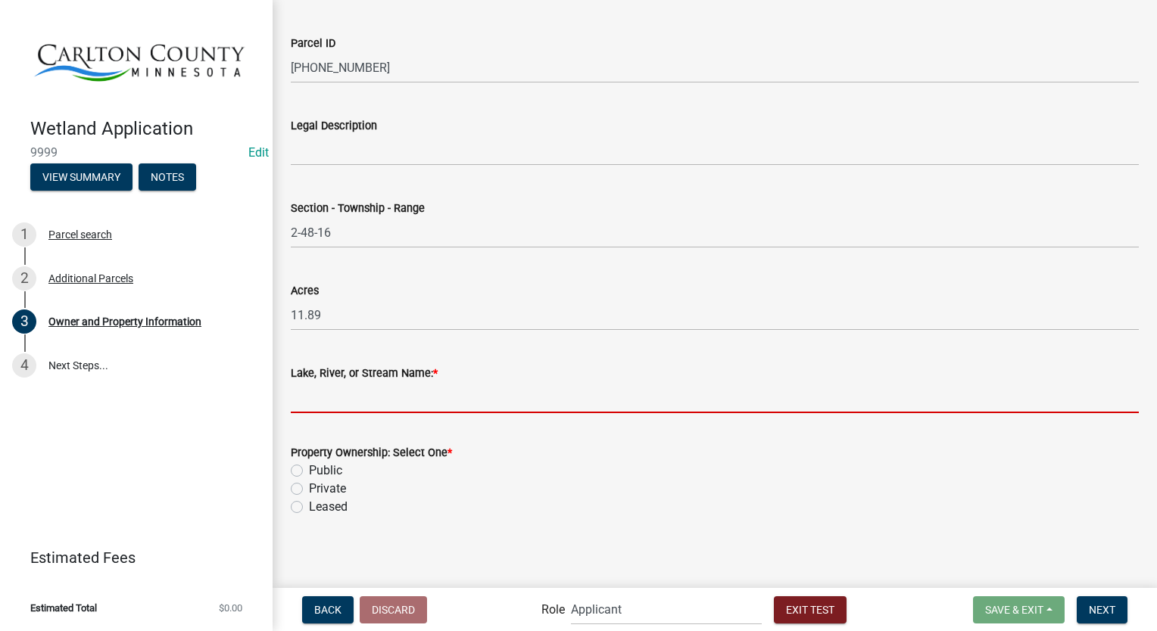
click at [342, 397] on input "Lake, [GEOGRAPHIC_DATA], or Stream Name: *" at bounding box center [715, 397] width 848 height 31
type input "Beaver Creek"
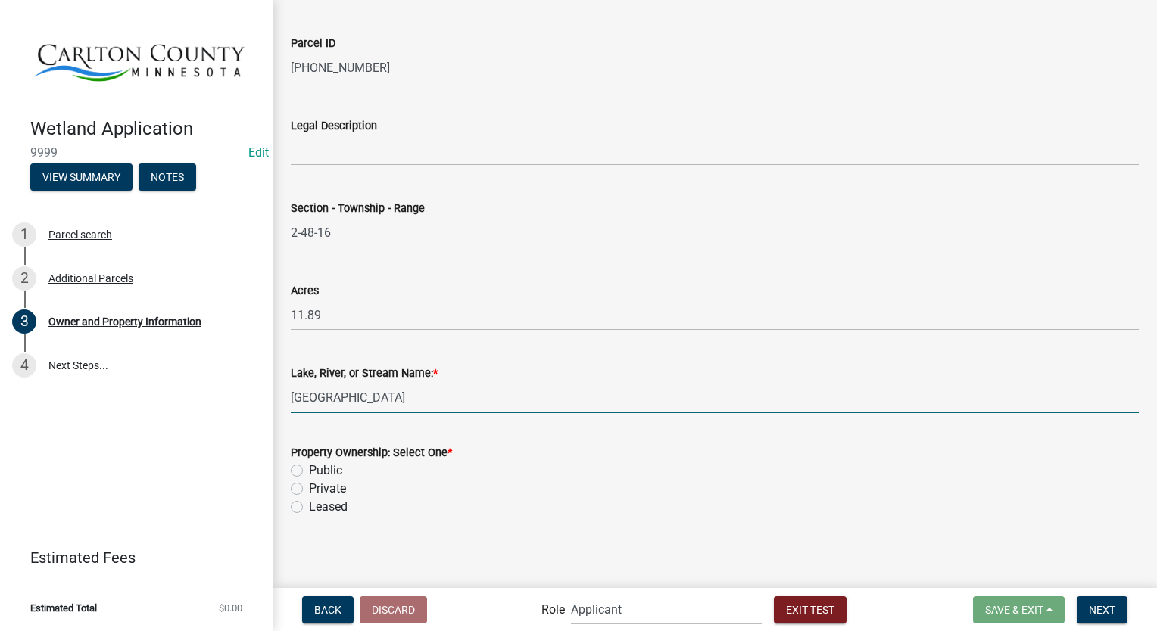
click at [309, 486] on label "Private" at bounding box center [327, 489] width 37 height 18
click at [309, 486] on input "Private" at bounding box center [314, 485] width 10 height 10
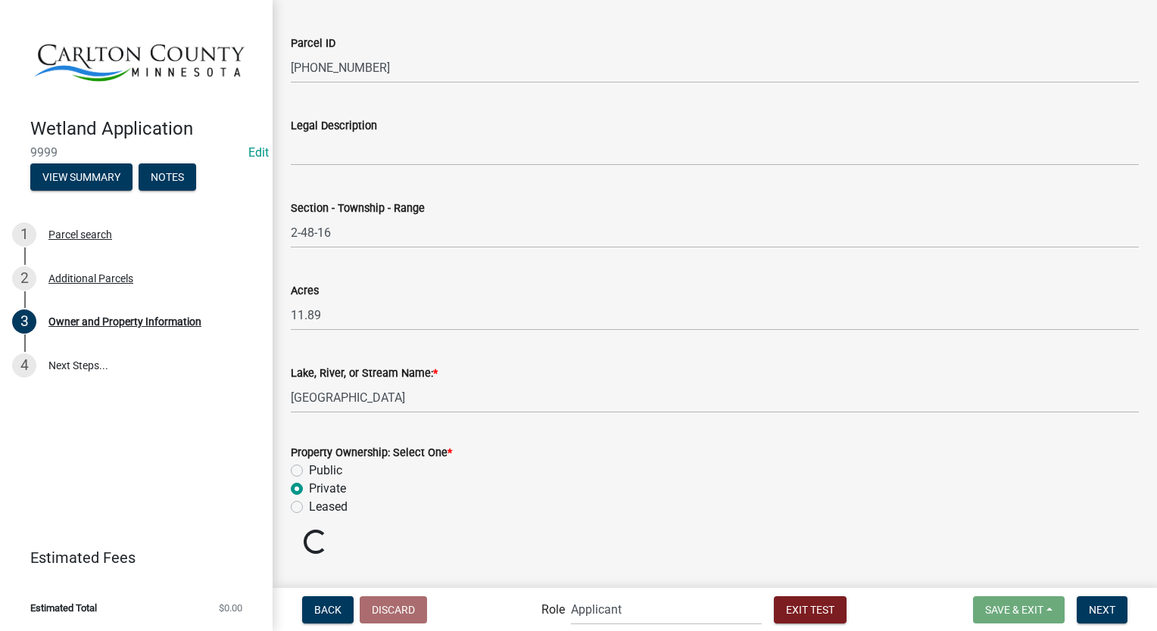
radio input "true"
click at [1106, 601] on button "Next" at bounding box center [1102, 610] width 51 height 27
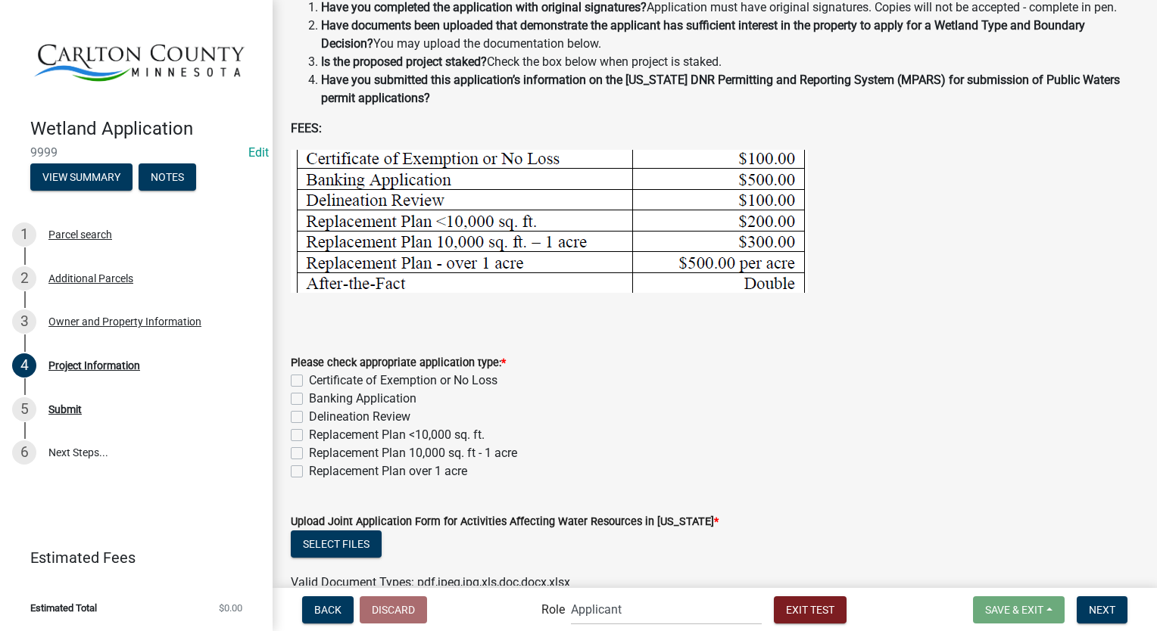
scroll to position [379, 0]
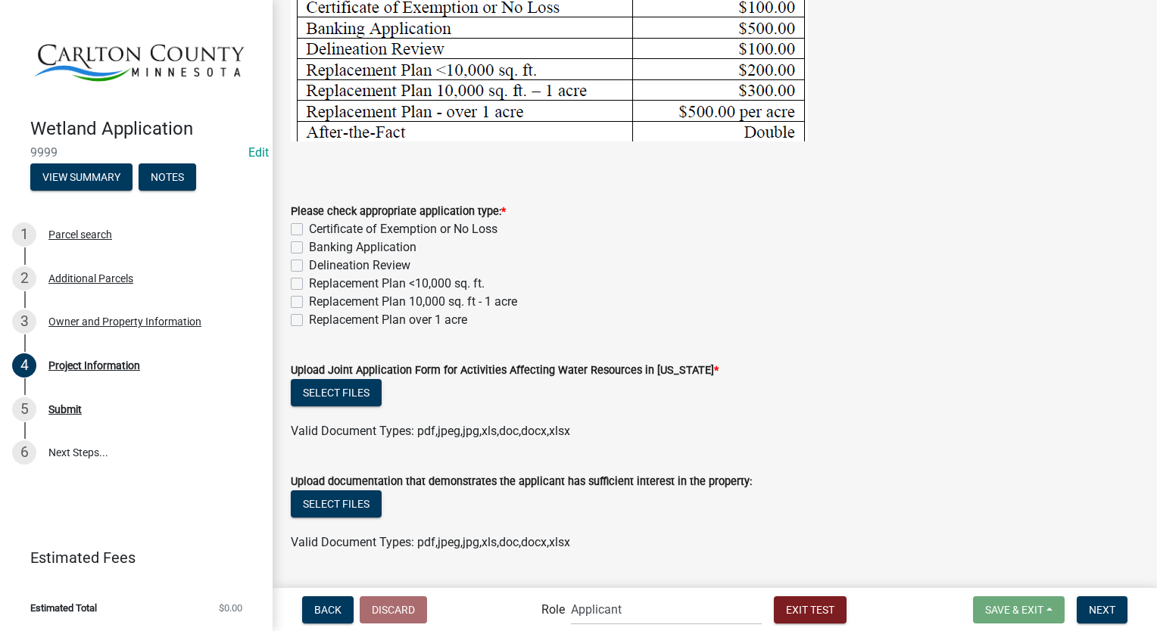
click at [309, 301] on label "Replacement Plan 10,000 sq. ft - 1 acre" at bounding box center [413, 302] width 208 height 18
click at [309, 301] on input "Replacement Plan 10,000 sq. ft - 1 acre" at bounding box center [314, 298] width 10 height 10
checkbox input "true"
checkbox input "false"
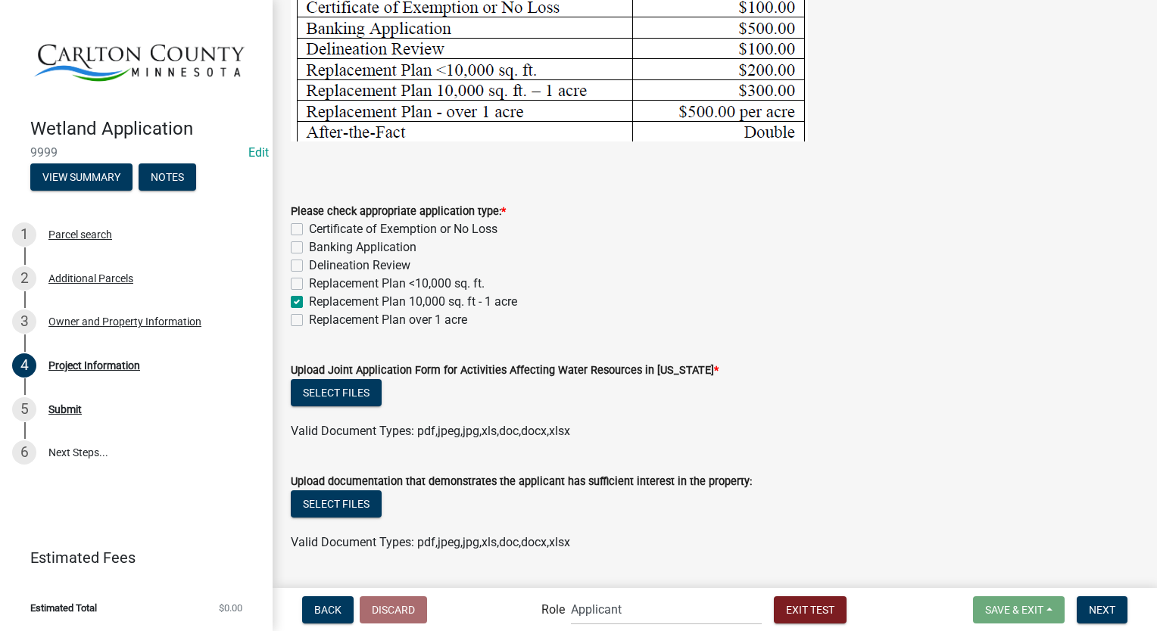
checkbox input "false"
checkbox input "true"
checkbox input "false"
click at [309, 301] on label "Replacement Plan 10,000 sq. ft - 1 acre" at bounding box center [413, 302] width 208 height 18
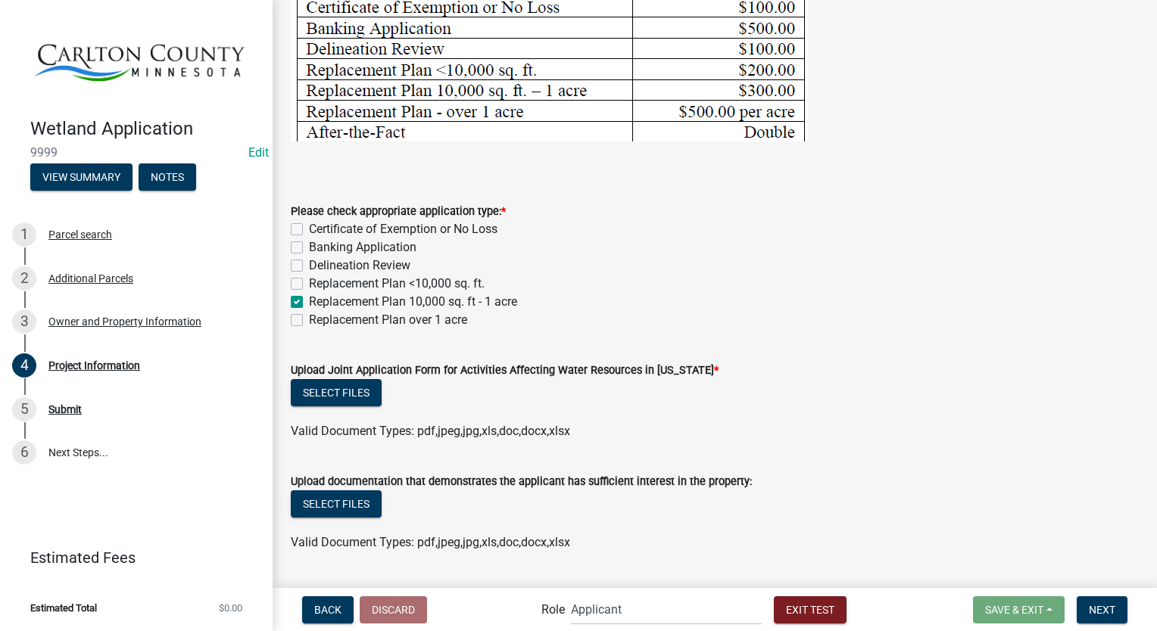
click at [309, 301] on input "Replacement Plan 10,000 sq. ft - 1 acre" at bounding box center [314, 298] width 10 height 10
checkbox input "false"
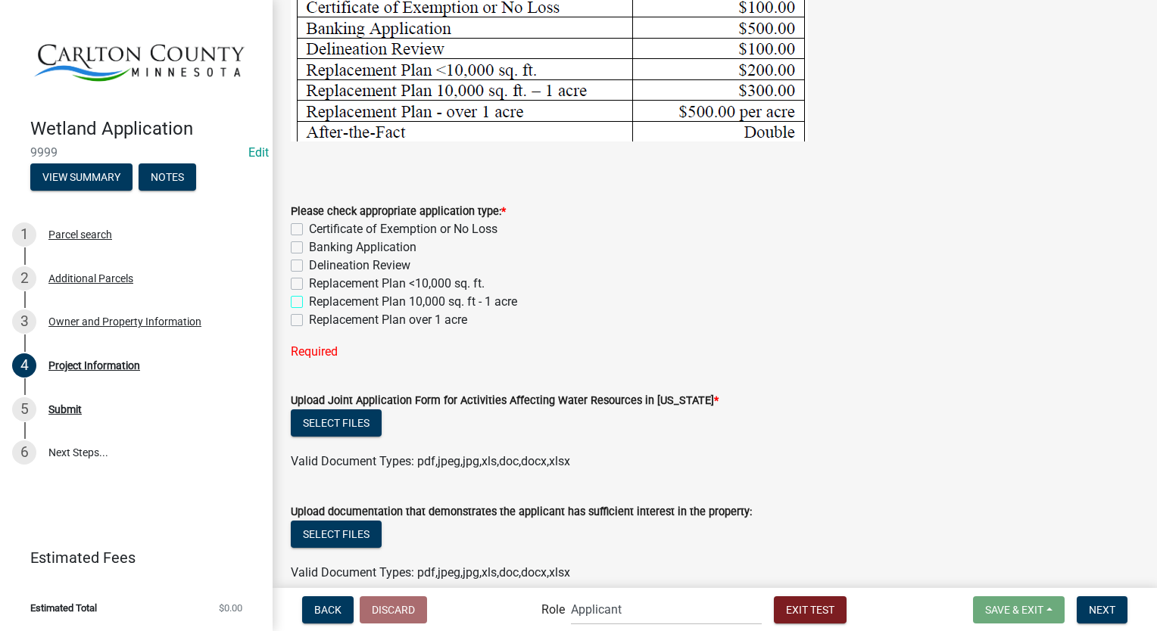
checkbox input "false"
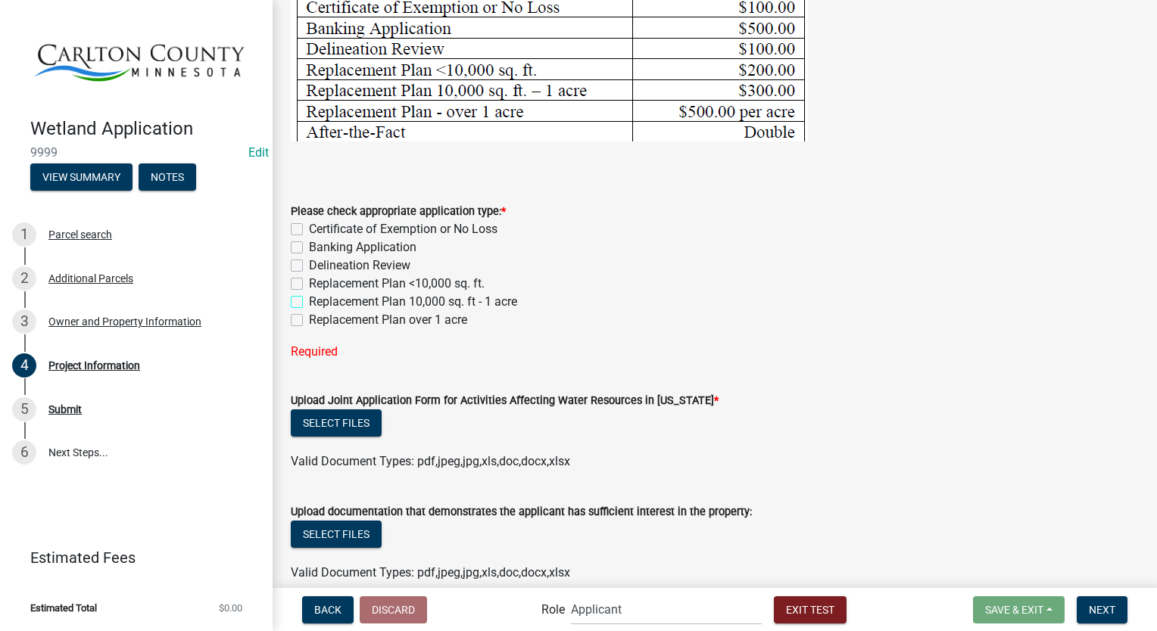
checkbox input "false"
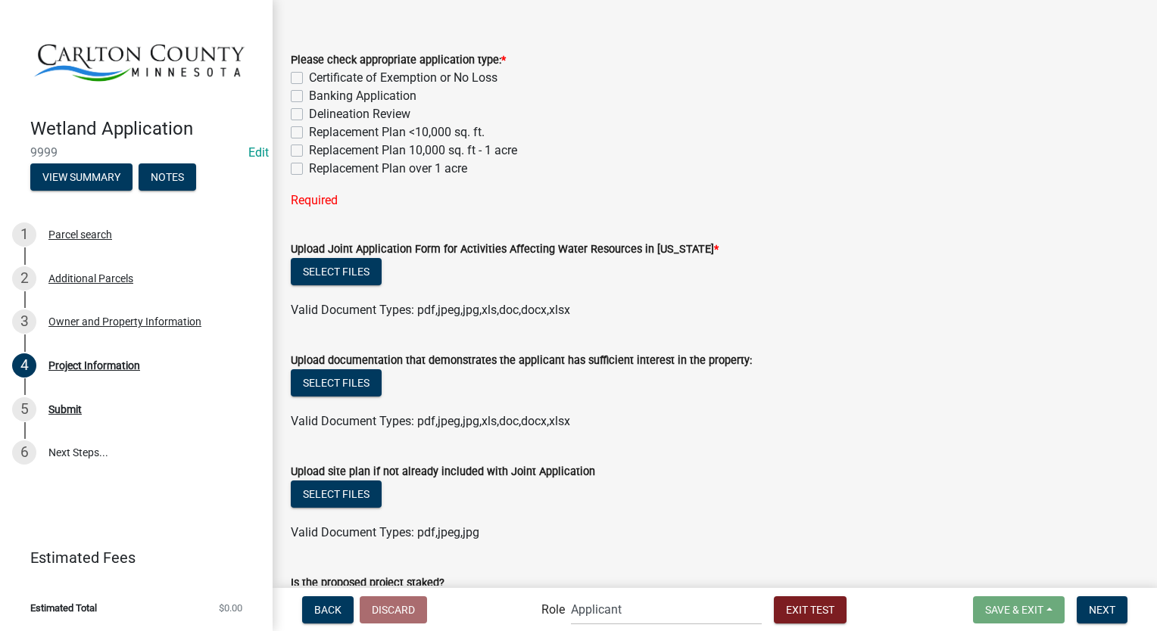
click at [309, 150] on label "Replacement Plan 10,000 sq. ft - 1 acre" at bounding box center [413, 151] width 208 height 18
click at [309, 150] on input "Replacement Plan 10,000 sq. ft - 1 acre" at bounding box center [314, 147] width 10 height 10
checkbox input "true"
checkbox input "false"
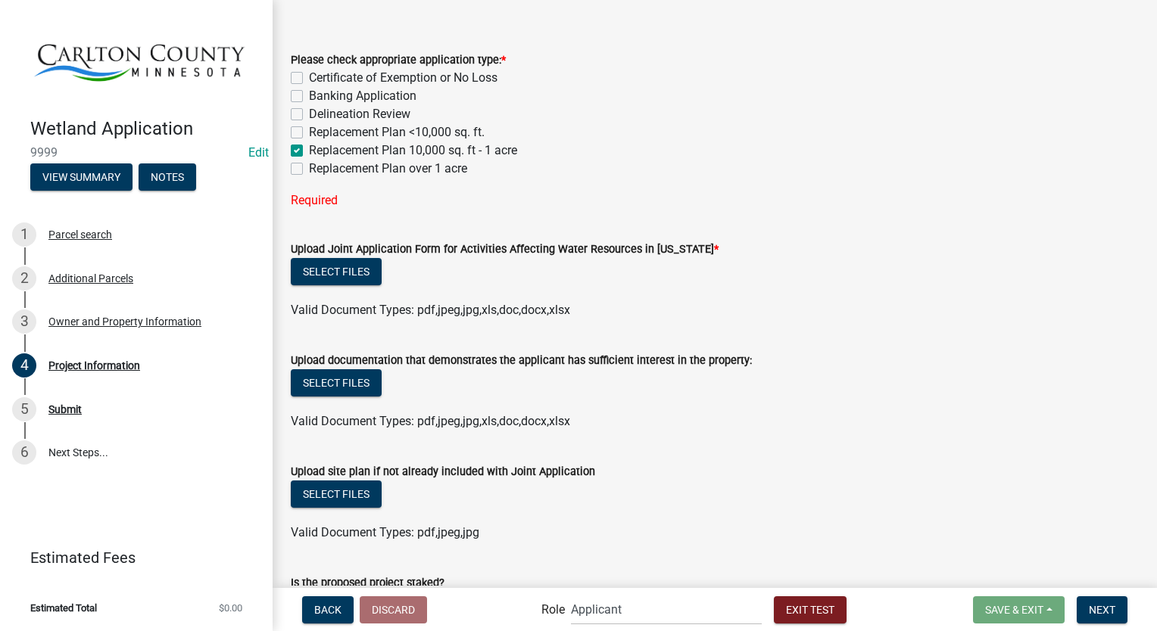
checkbox input "false"
checkbox input "true"
checkbox input "false"
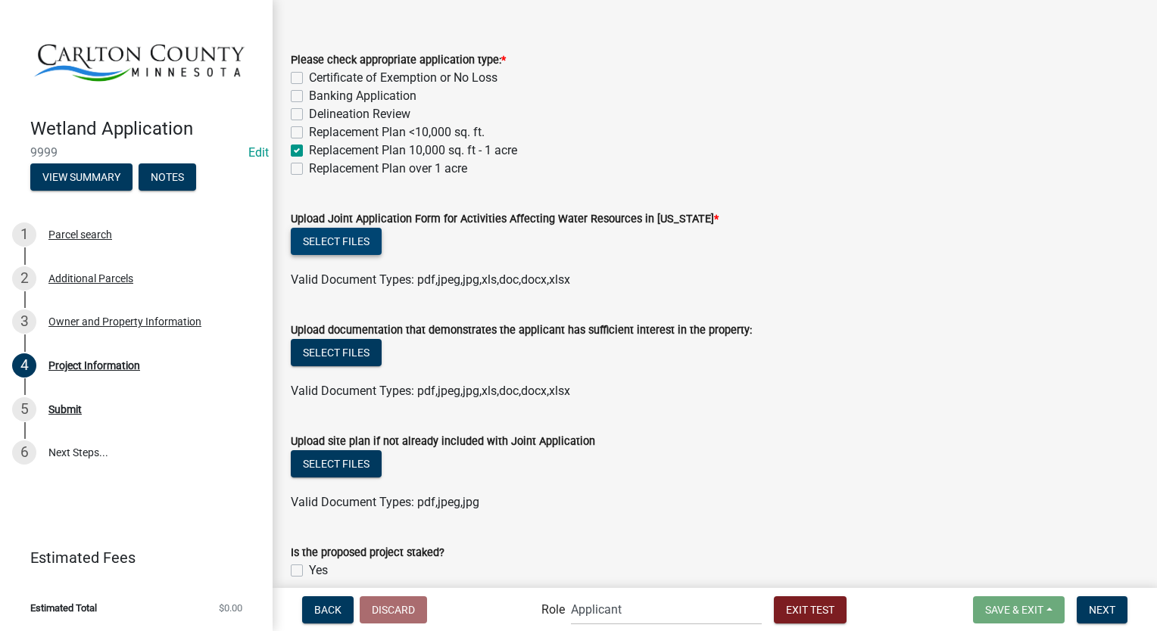
click at [365, 238] on button "Select files" at bounding box center [336, 241] width 91 height 27
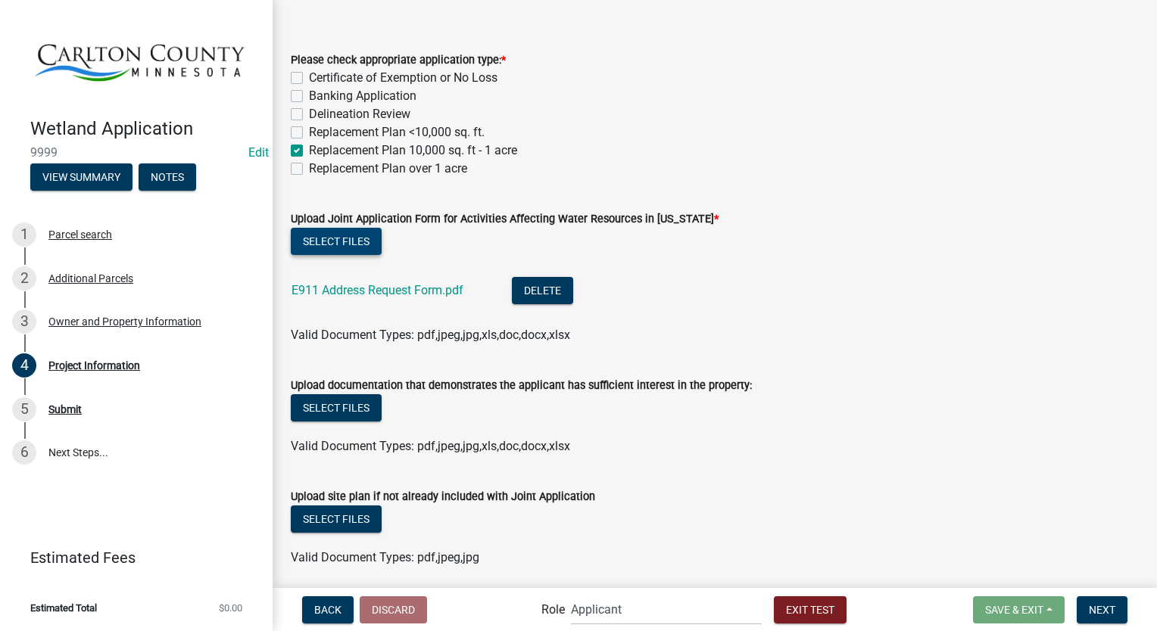
scroll to position [757, 0]
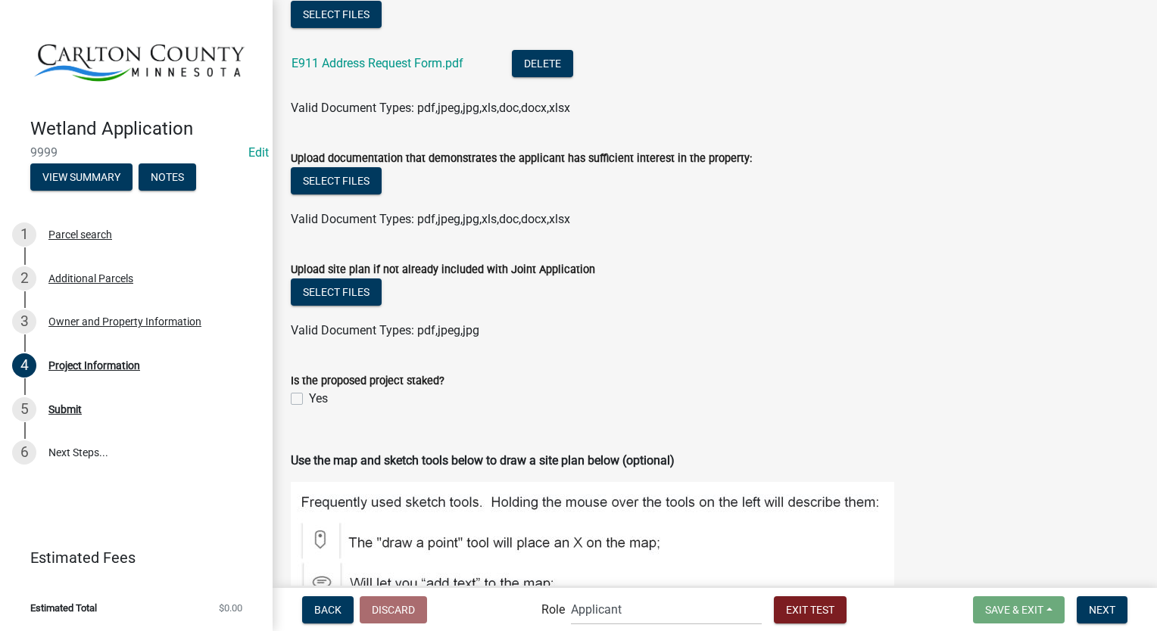
click at [309, 390] on label "Yes" at bounding box center [318, 399] width 19 height 18
click at [309, 390] on input "Yes" at bounding box center [314, 395] width 10 height 10
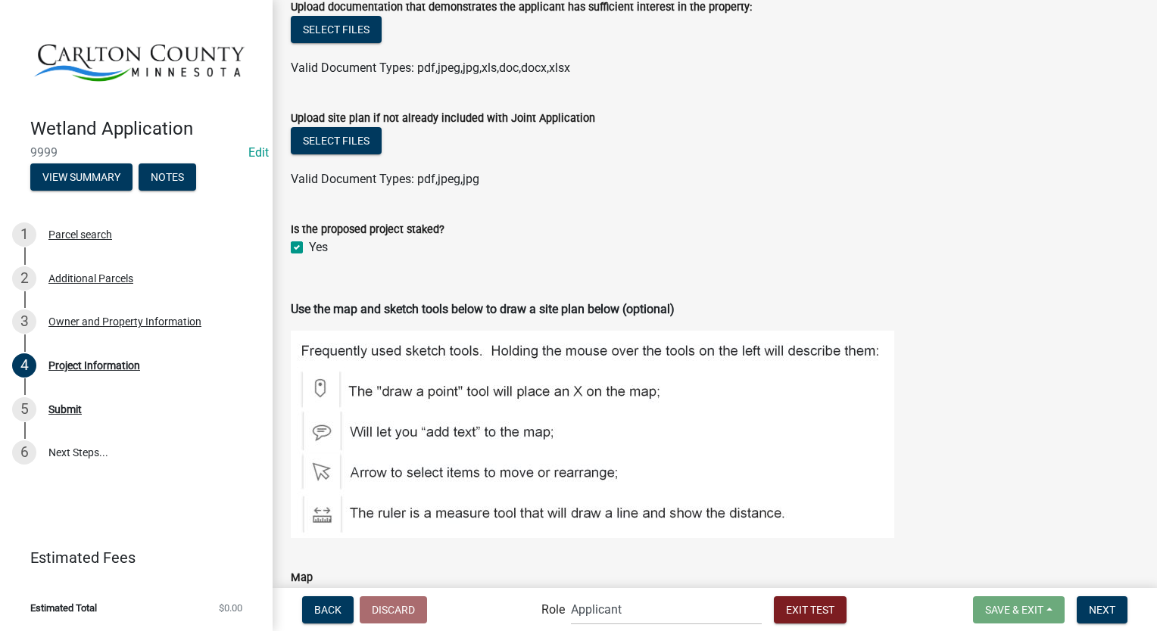
checkbox input "true"
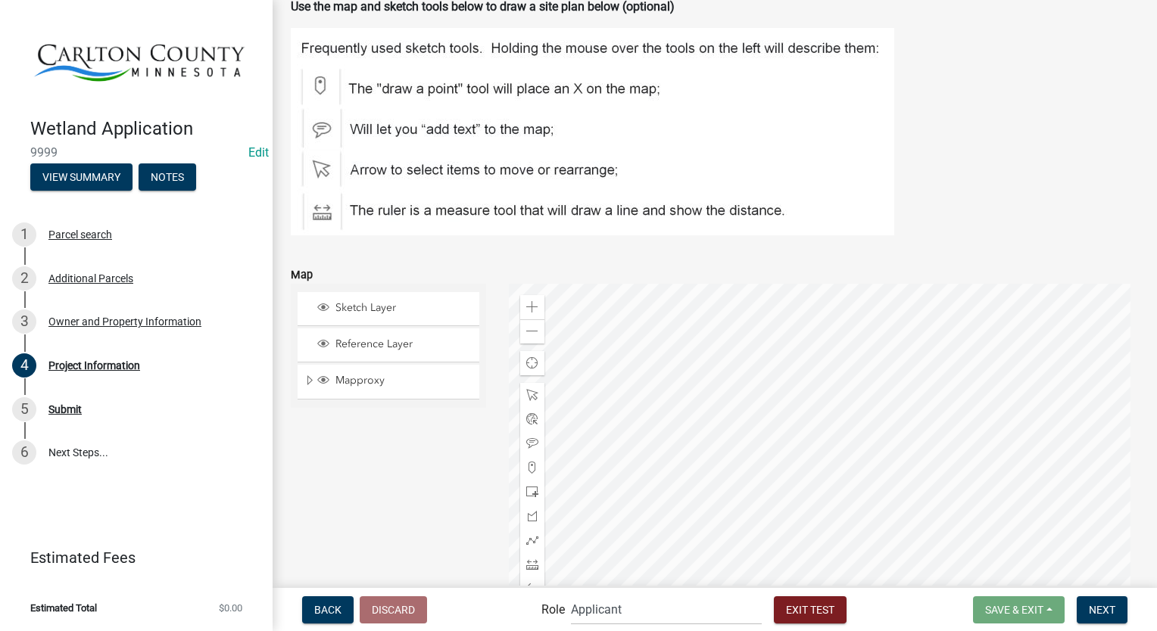
scroll to position [1360, 0]
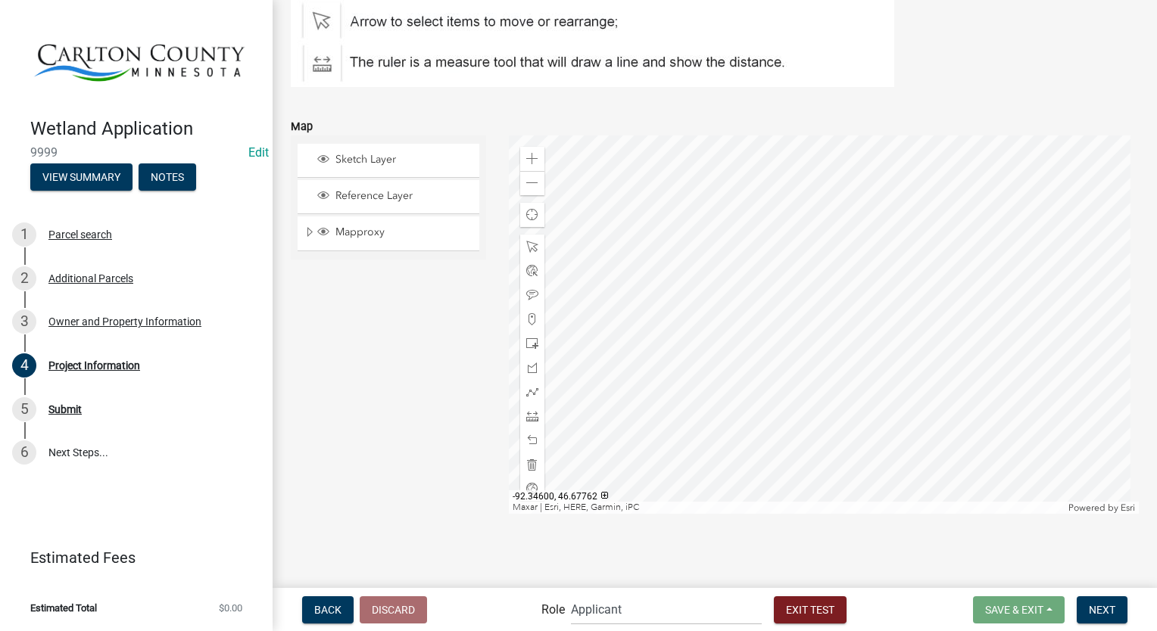
click at [526, 344] on span at bounding box center [532, 344] width 12 height 12
click at [896, 260] on div at bounding box center [824, 325] width 631 height 379
click at [1099, 612] on span "Next" at bounding box center [1102, 609] width 26 height 12
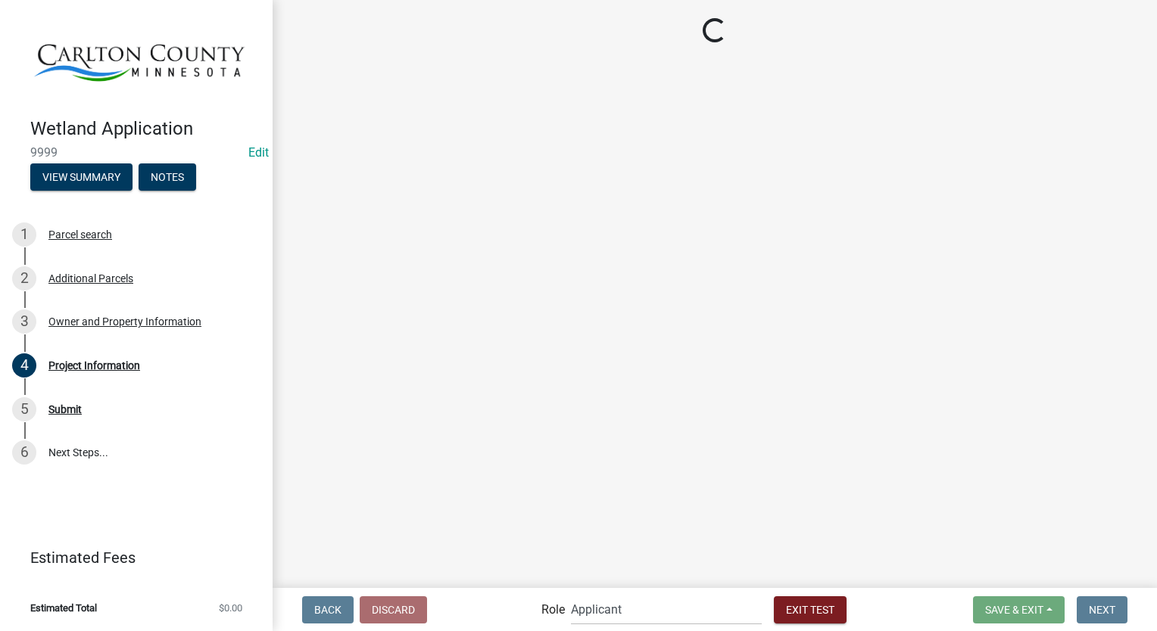
scroll to position [0, 0]
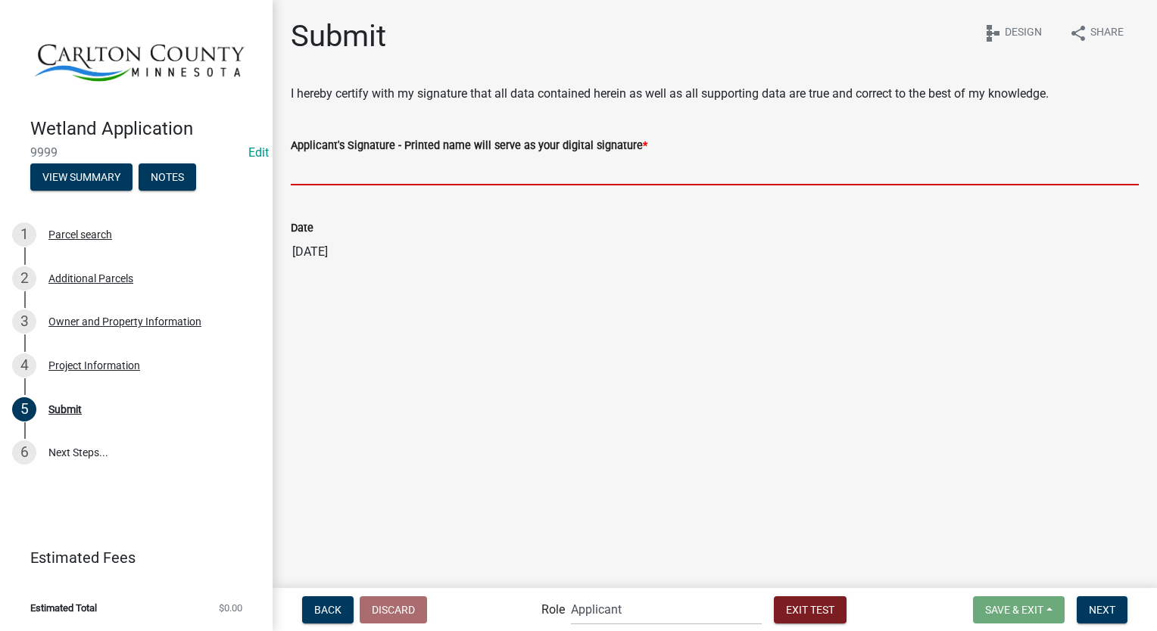
click at [379, 178] on input "Applicant's Signature - Printed name will serve as your digital signature *" at bounding box center [715, 169] width 848 height 31
type input "[PERSON_NAME]"
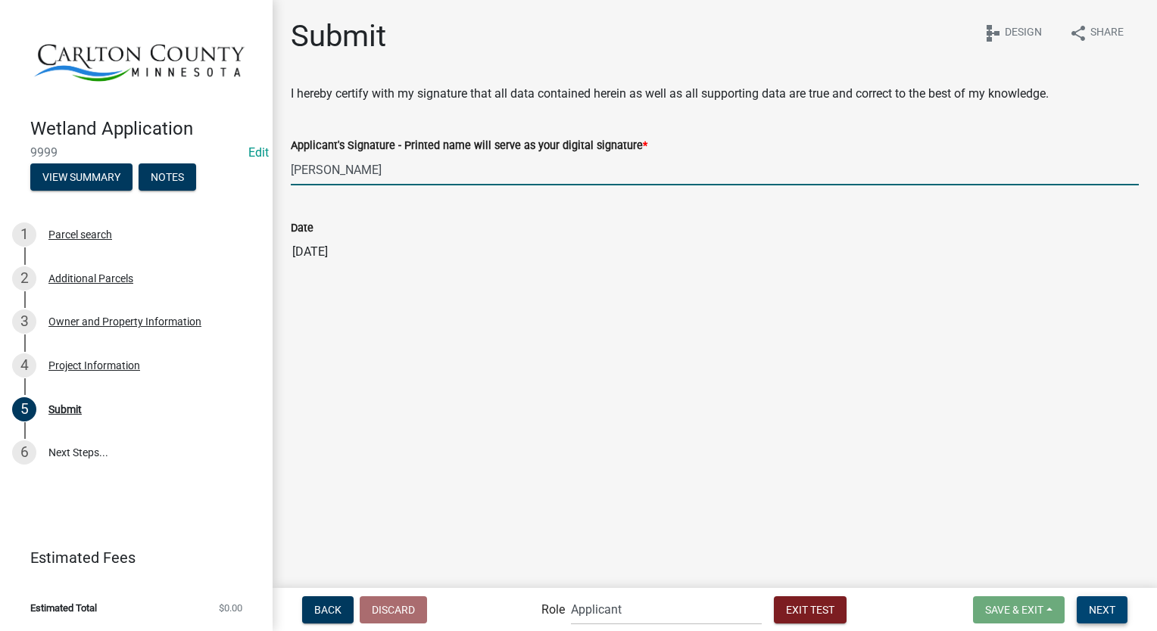
click at [1096, 609] on span "Next" at bounding box center [1102, 609] width 26 height 12
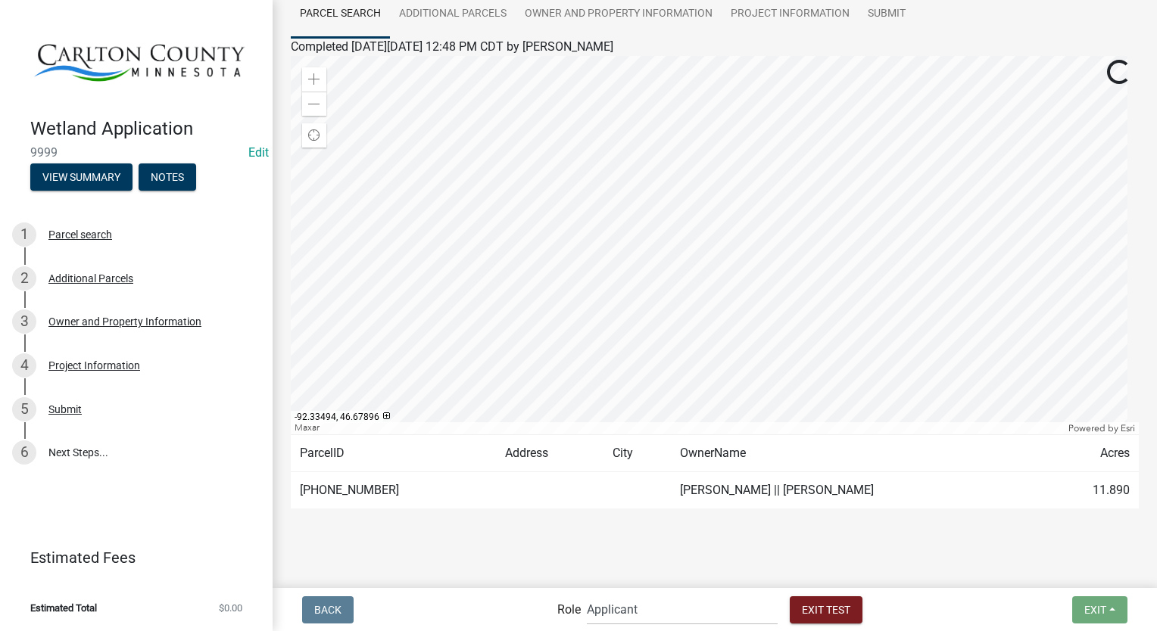
scroll to position [136, 0]
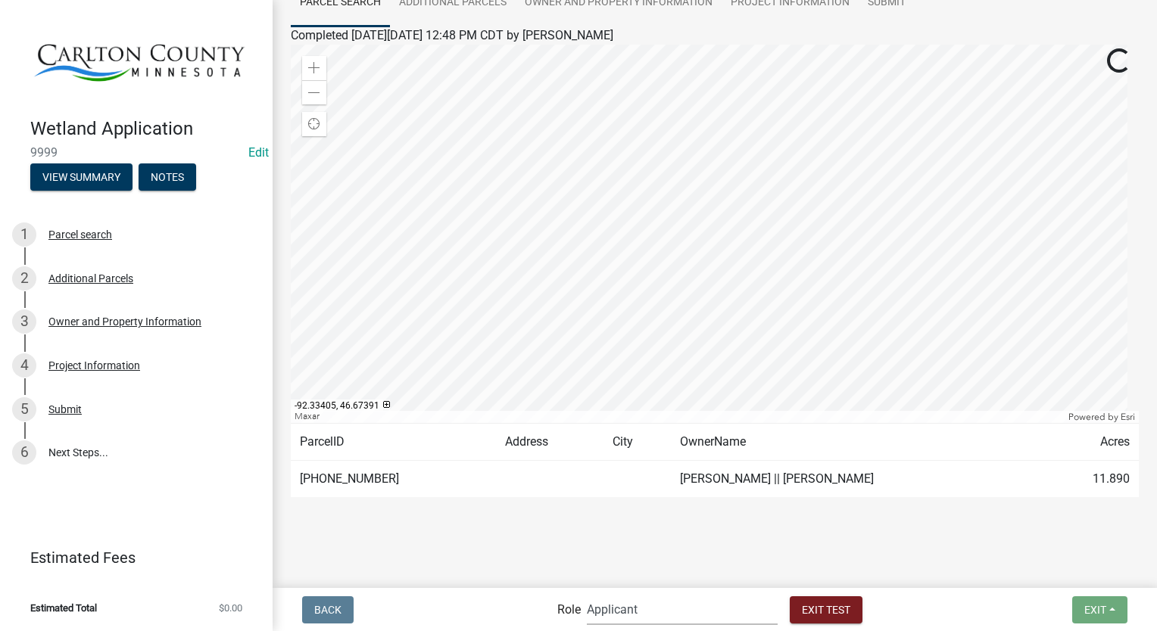
click at [659, 616] on select "Applicant Environmental Services Coordinator Admin" at bounding box center [682, 609] width 191 height 31
select select "a27015b5-4923-43a2-b499-3eb71d81bc34"
click at [587, 594] on select "Applicant Environmental Services Coordinator Admin" at bounding box center [682, 609] width 191 height 31
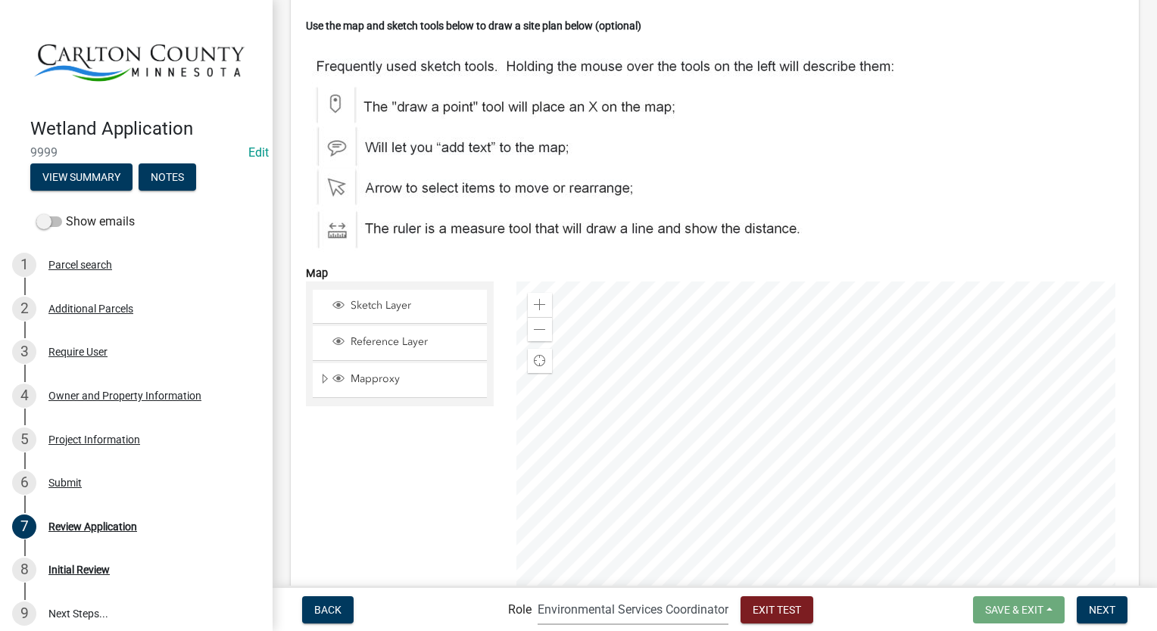
scroll to position [3331, 0]
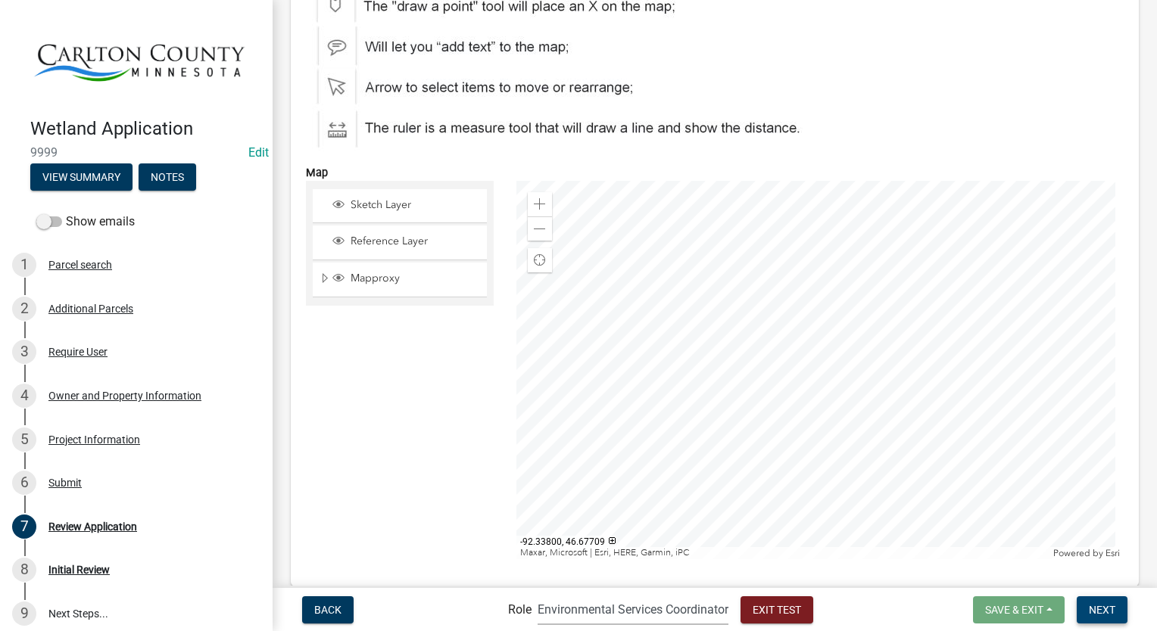
click at [1093, 607] on span "Next" at bounding box center [1102, 609] width 26 height 12
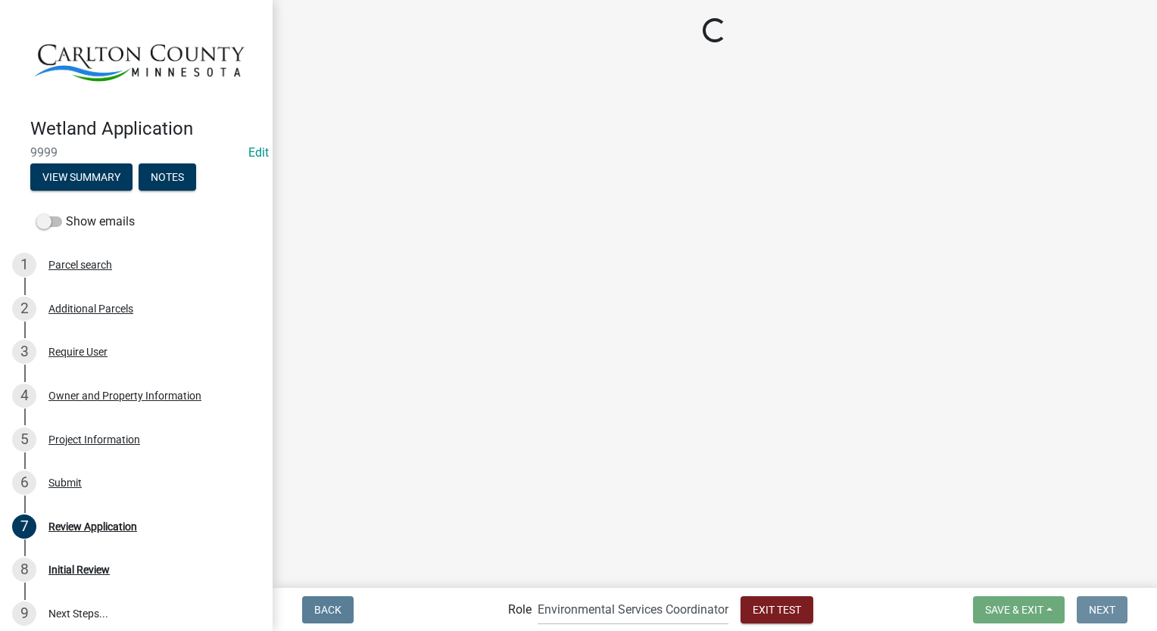
scroll to position [0, 0]
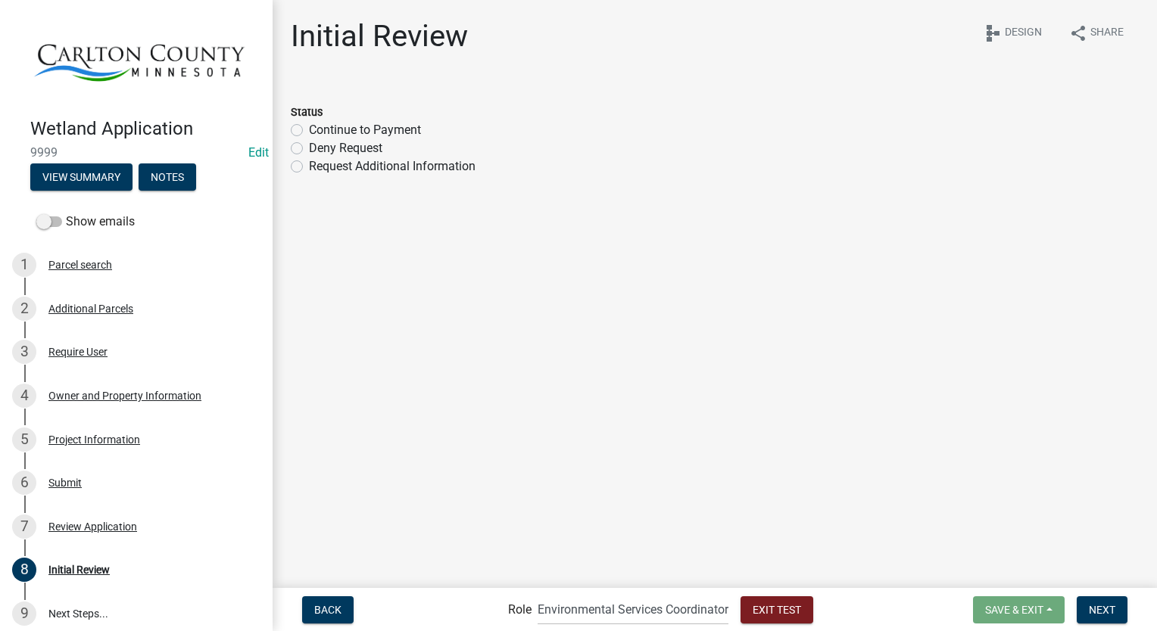
click at [309, 132] on label "Continue to Payment" at bounding box center [365, 130] width 112 height 18
click at [309, 131] on input "Continue to Payment" at bounding box center [314, 126] width 10 height 10
radio input "true"
click at [1092, 616] on button "Next" at bounding box center [1102, 610] width 51 height 27
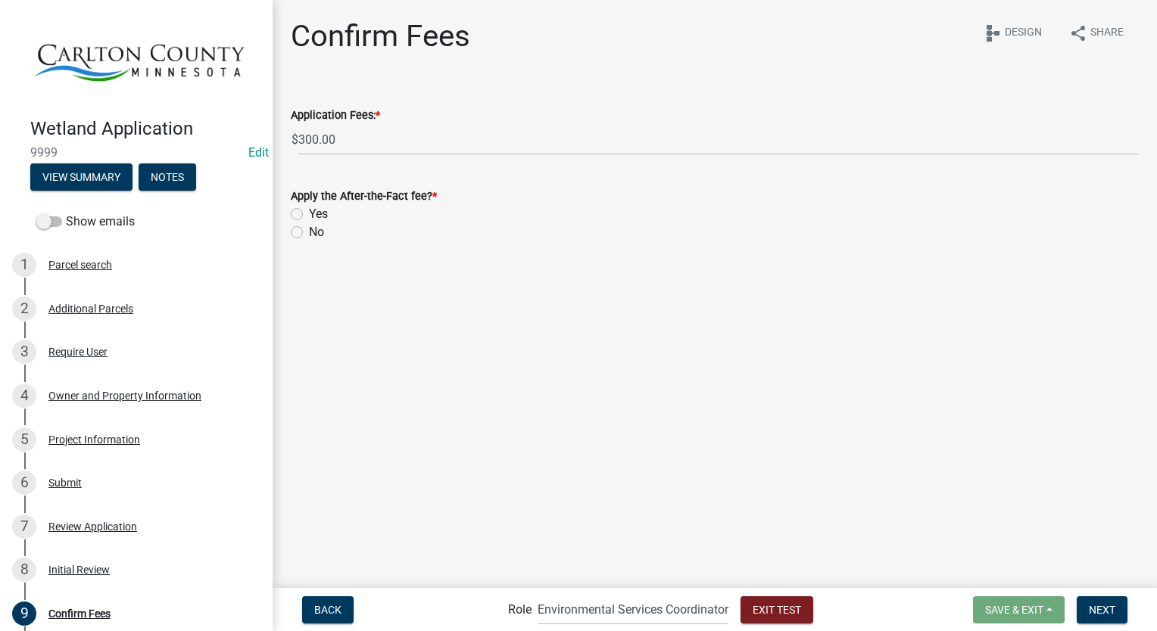
click at [309, 217] on label "Yes" at bounding box center [318, 214] width 19 height 18
click at [309, 215] on input "Yes" at bounding box center [314, 210] width 10 height 10
radio input "true"
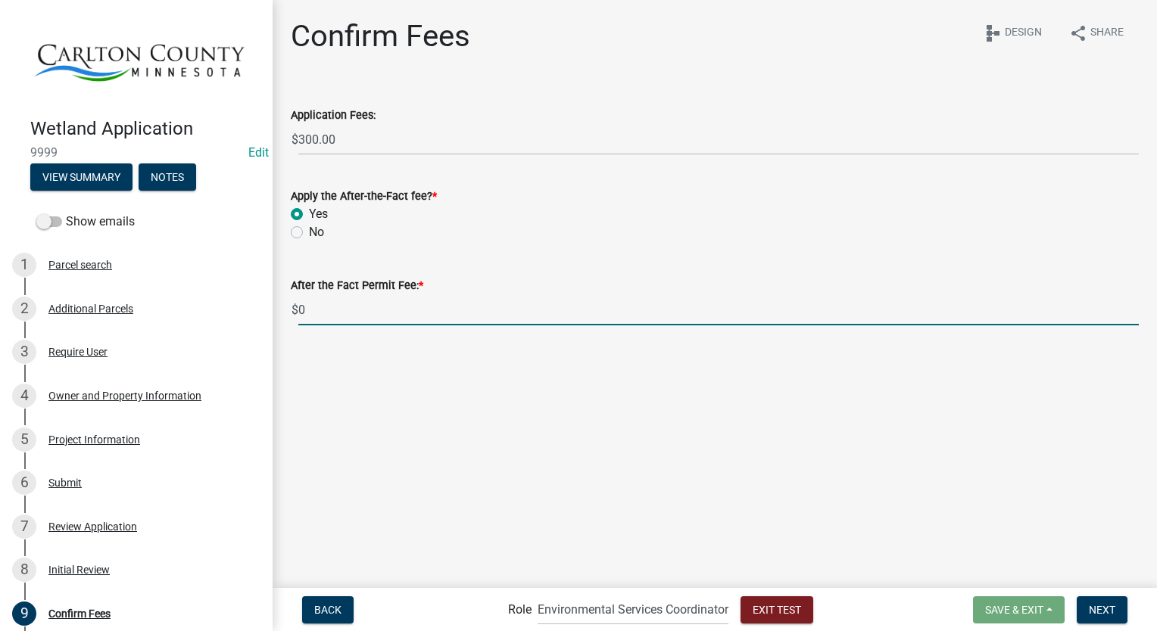
click at [351, 313] on input "0" at bounding box center [718, 310] width 840 height 31
type input "150.00"
click at [1106, 610] on span "Next" at bounding box center [1102, 609] width 26 height 12
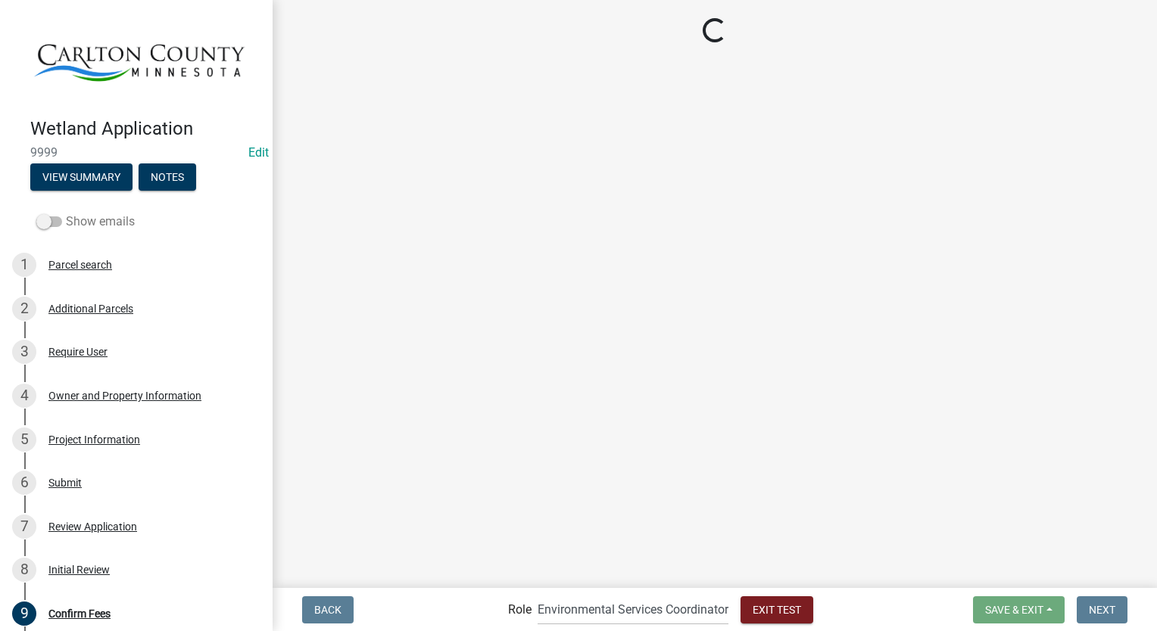
click at [45, 217] on span at bounding box center [49, 222] width 26 height 11
click at [66, 213] on input "Show emails" at bounding box center [66, 213] width 0 height 0
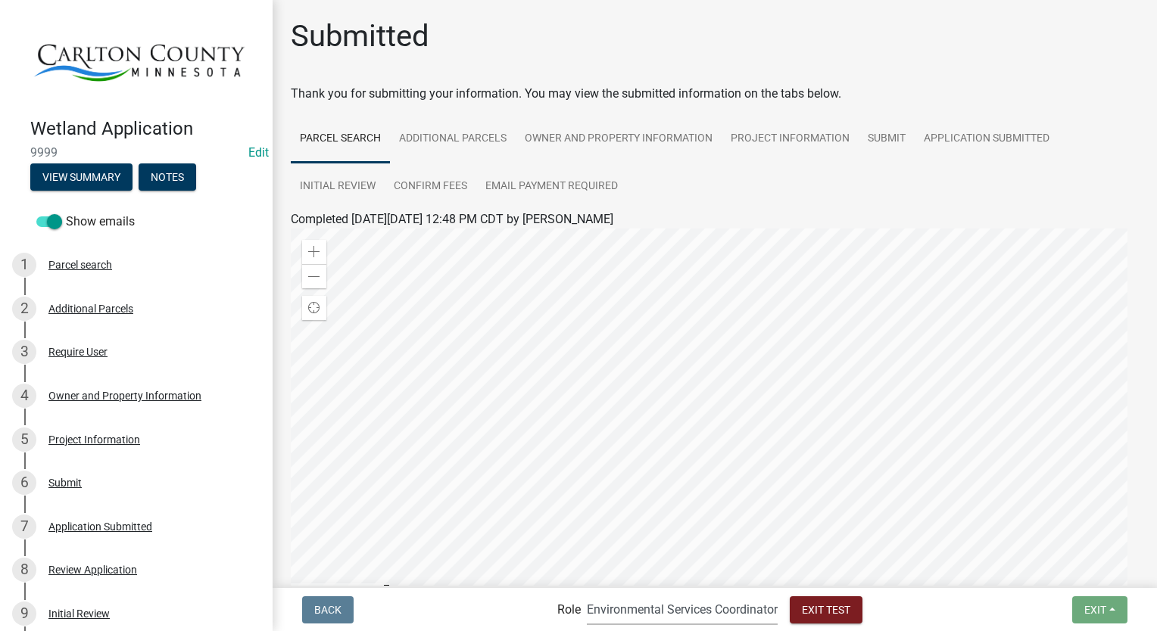
click at [619, 616] on select "Applicant Environmental Services Coordinator Admin" at bounding box center [682, 609] width 191 height 31
click at [587, 594] on select "Applicant Environmental Services Coordinator Admin" at bounding box center [682, 609] width 191 height 31
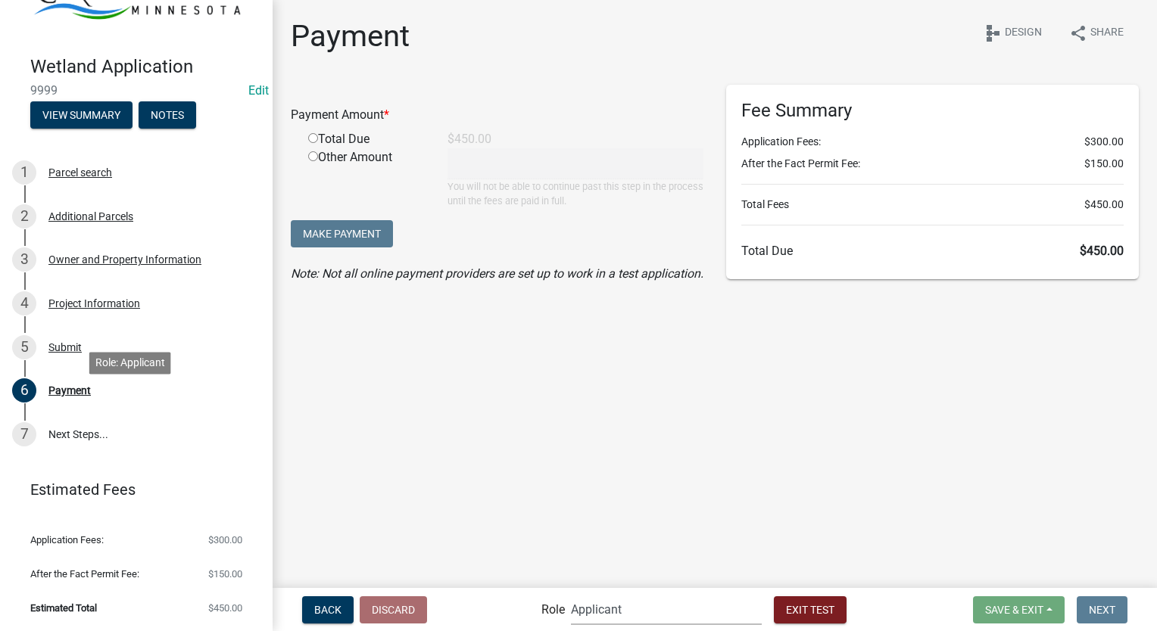
scroll to position [42, 0]
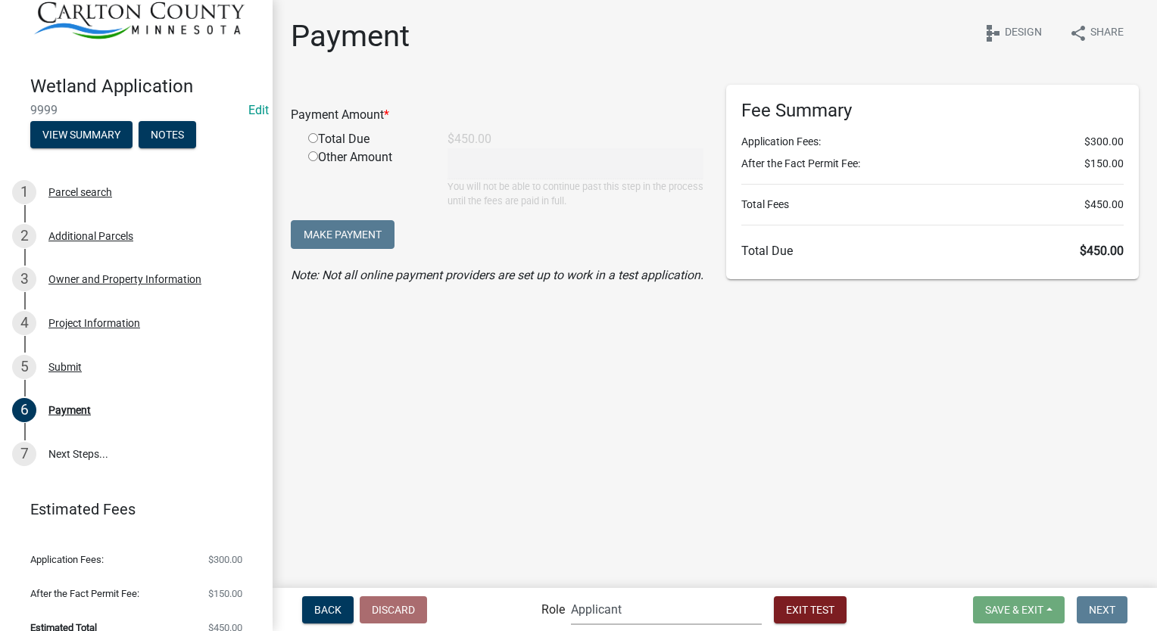
click at [708, 618] on select "Applicant Environmental Services Coordinator Admin" at bounding box center [666, 609] width 191 height 31
select select "f4ab7c47-91db-47a9-848d-a255fdf0d9bc"
click at [571, 594] on select "Applicant Environmental Services Coordinator Admin" at bounding box center [666, 609] width 191 height 31
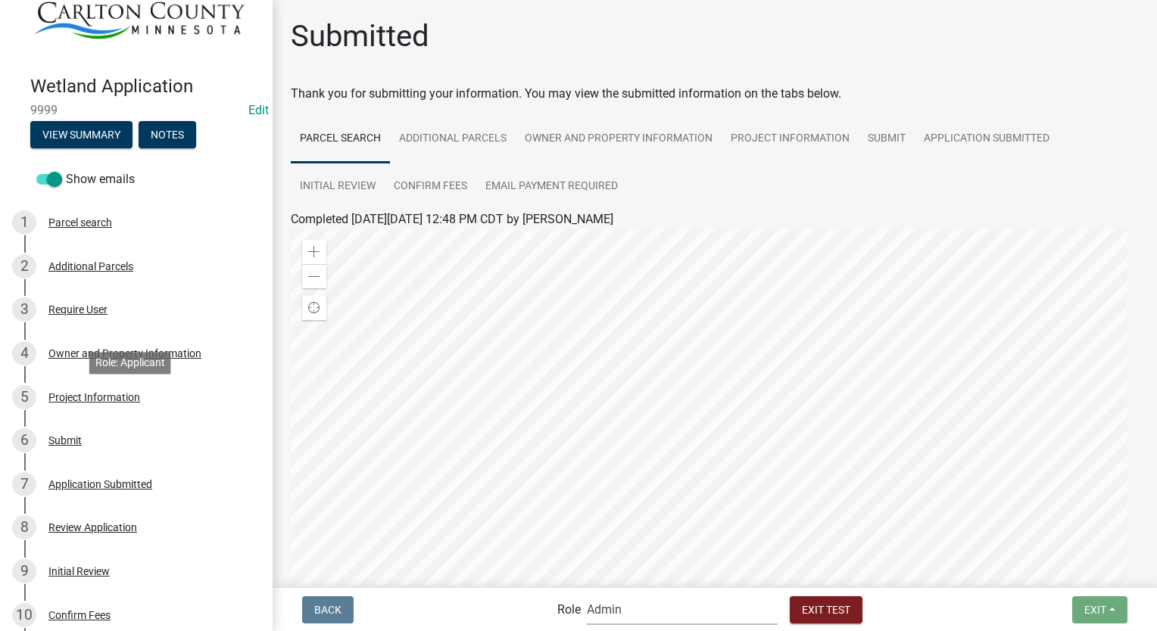
scroll to position [379, 0]
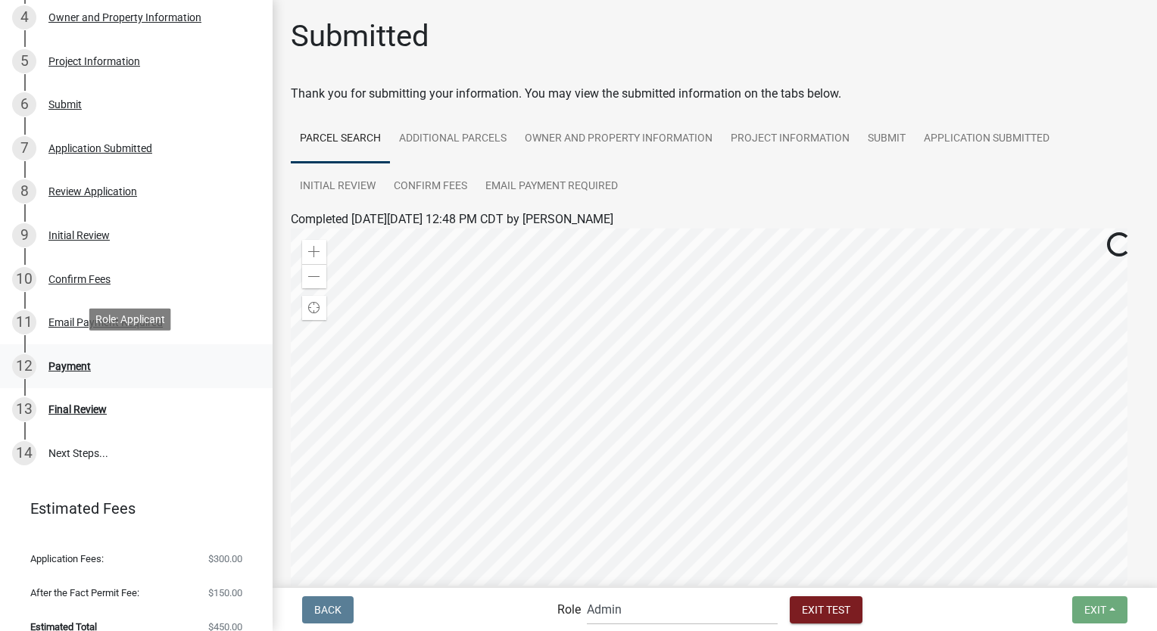
click at [67, 354] on div "12 Payment" at bounding box center [130, 366] width 236 height 24
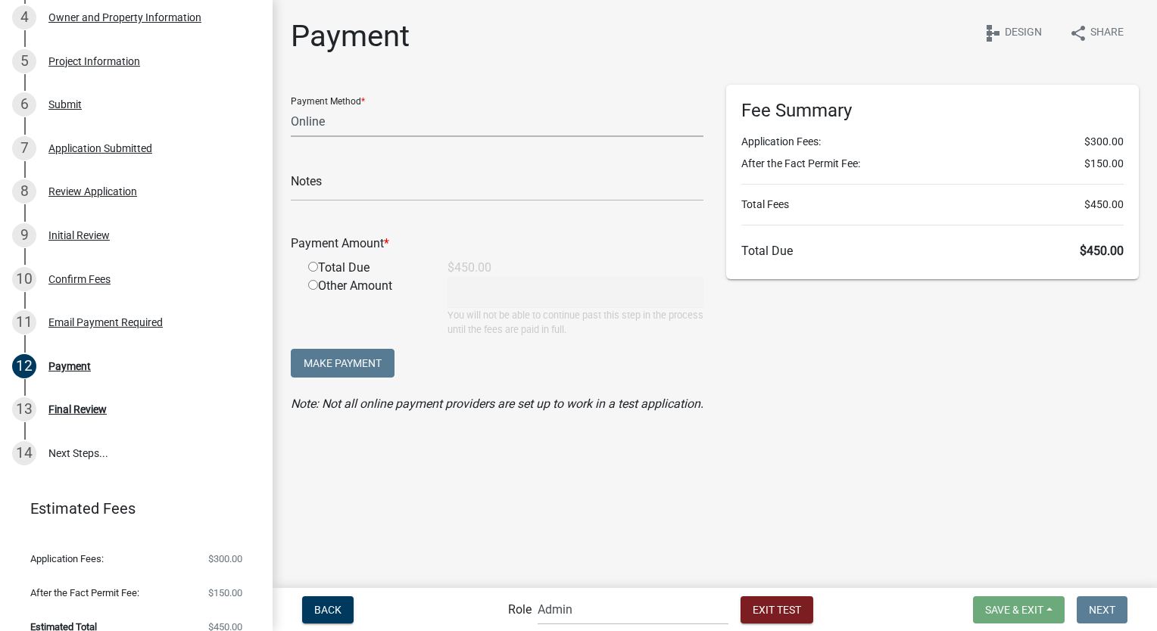
drag, startPoint x: 365, startPoint y: 121, endPoint x: 357, endPoint y: 136, distance: 16.9
click at [365, 121] on select "Credit Card POS Check Cash Online" at bounding box center [497, 121] width 413 height 31
select select "1: 0"
click at [291, 106] on select "Credit Card POS Check Cash Online" at bounding box center [497, 121] width 413 height 31
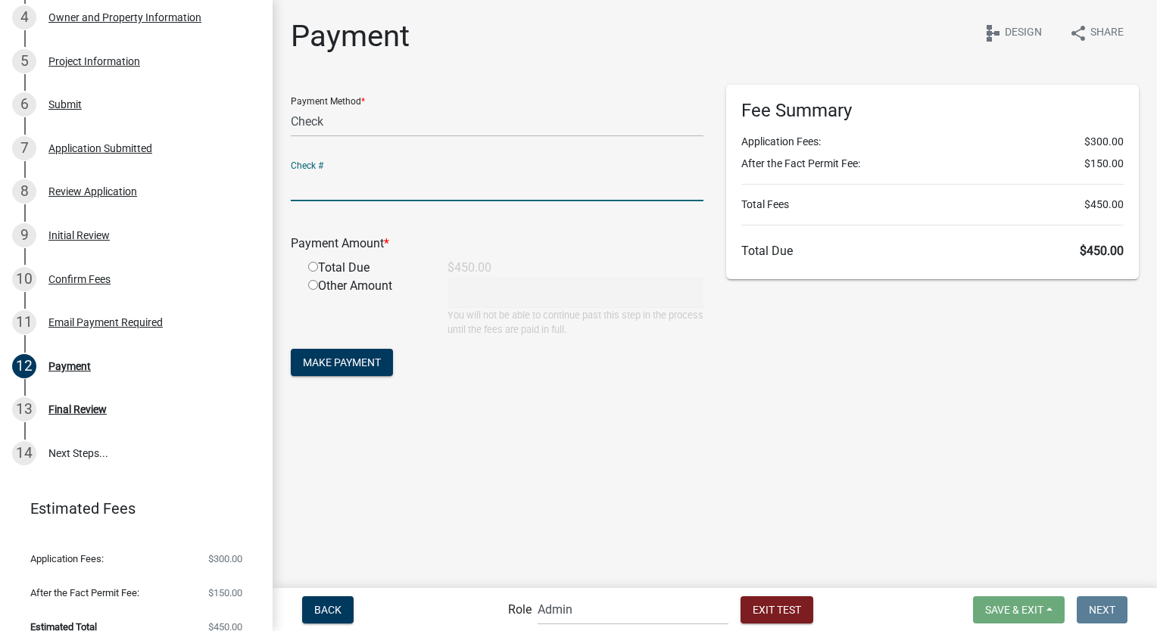
drag, startPoint x: 321, startPoint y: 185, endPoint x: 339, endPoint y: 195, distance: 20.3
click at [321, 185] on input "text" at bounding box center [497, 185] width 413 height 31
type input "test"
click at [312, 271] on input "radio" at bounding box center [313, 267] width 10 height 10
radio input "true"
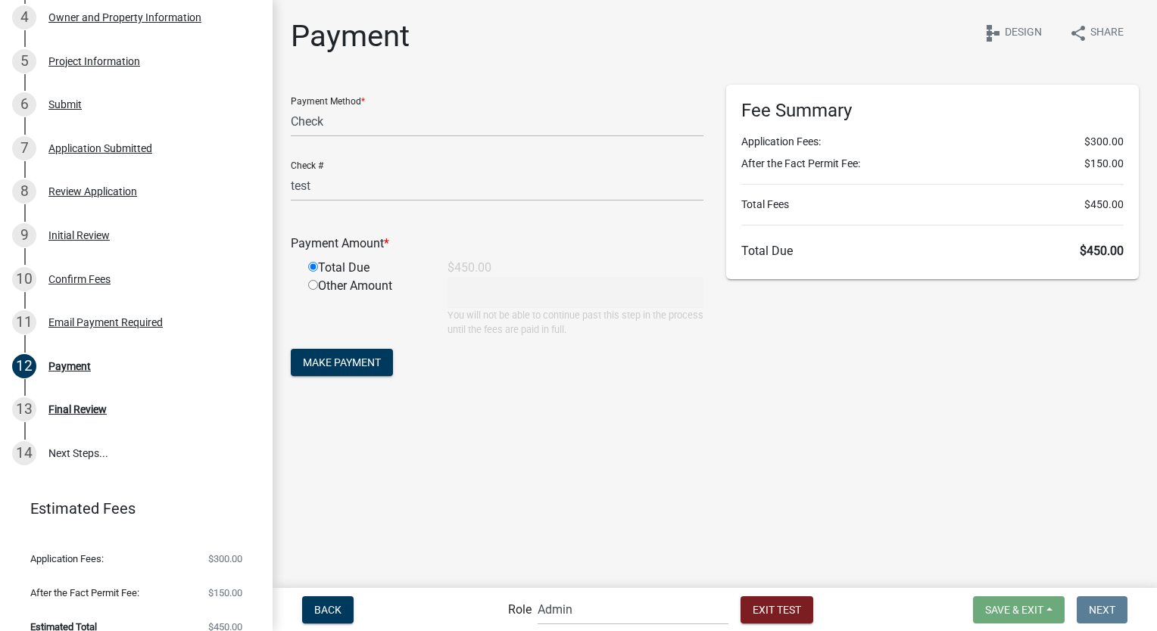
type input "450"
click at [364, 359] on span "Make Payment" at bounding box center [342, 363] width 78 height 12
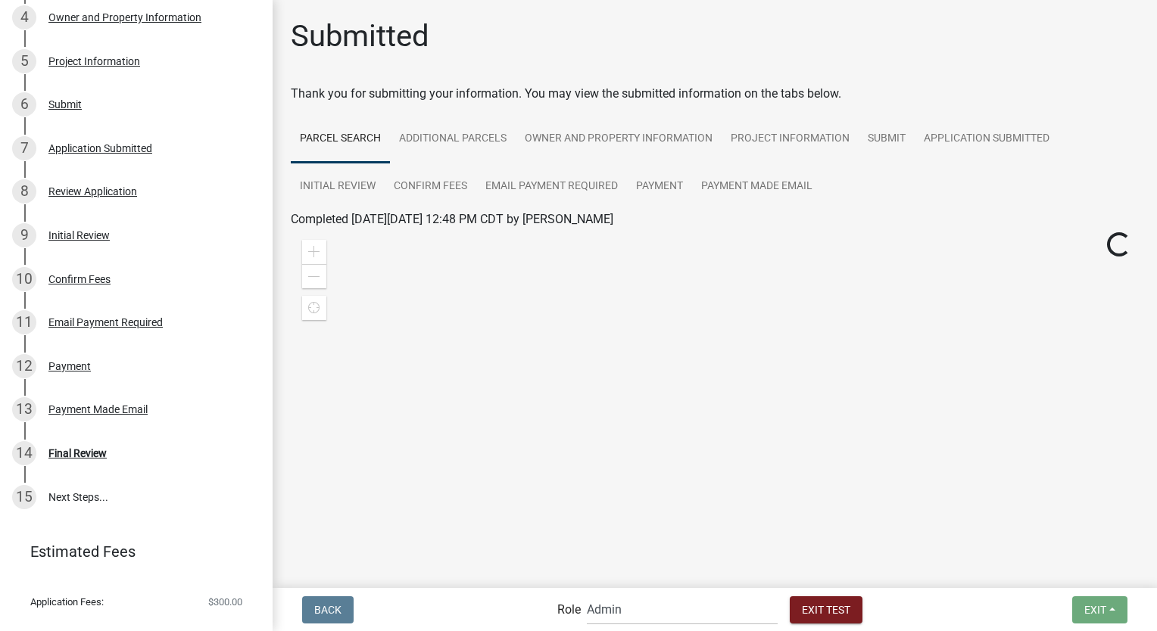
scroll to position [422, 0]
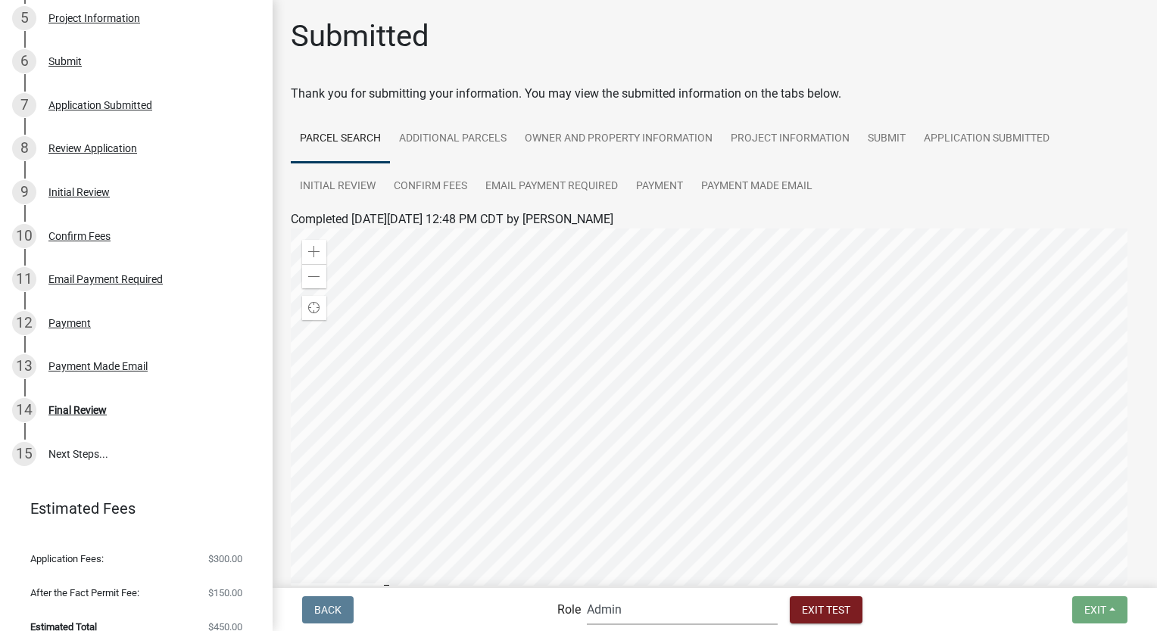
click at [641, 617] on select "Applicant Environmental Services Coordinator Admin" at bounding box center [682, 609] width 191 height 31
select select "a27015b5-4923-43a2-b499-3eb71d81bc34"
click at [587, 594] on select "Applicant Environmental Services Coordinator Admin" at bounding box center [682, 609] width 191 height 31
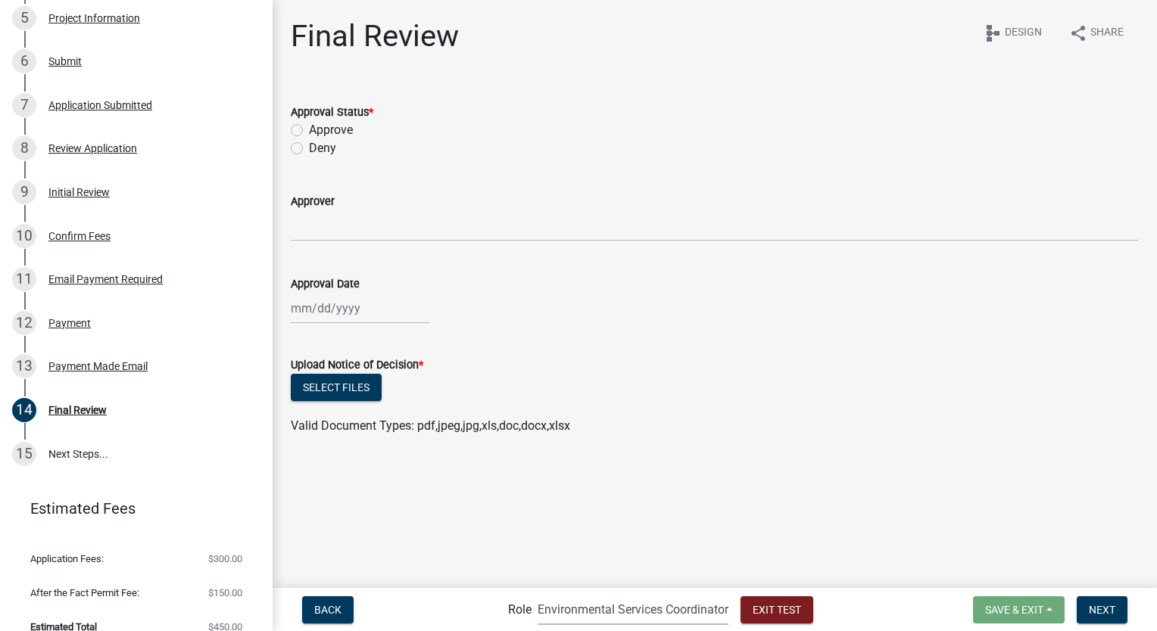
click at [309, 130] on label "Approve" at bounding box center [331, 130] width 44 height 18
click at [309, 130] on input "Approve" at bounding box center [314, 126] width 10 height 10
radio input "true"
click at [328, 229] on input "Approver" at bounding box center [715, 225] width 848 height 31
type input "SF"
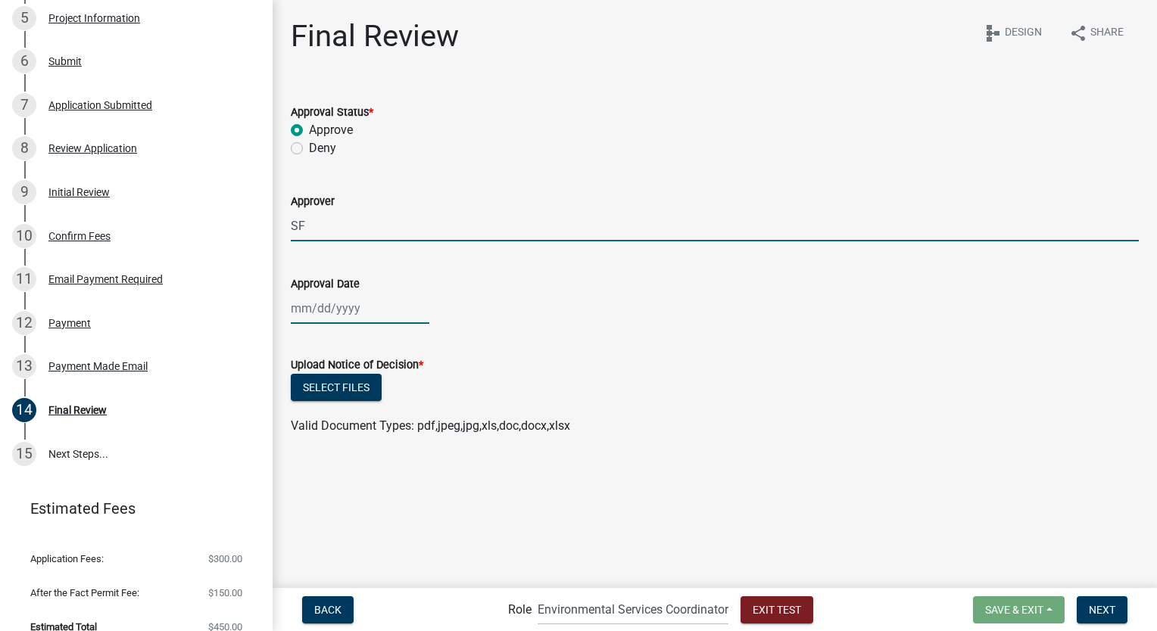
click at [327, 317] on div at bounding box center [360, 308] width 139 height 31
select select "9"
select select "2025"
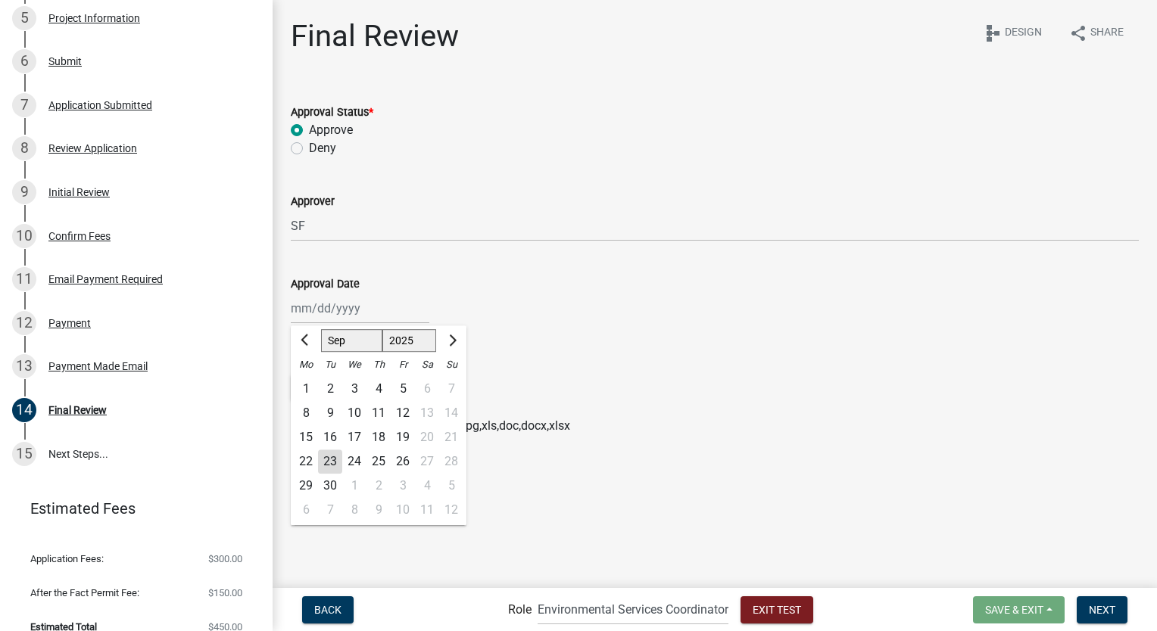
click at [328, 463] on div "23" at bounding box center [330, 462] width 24 height 24
type input "09/23/2025"
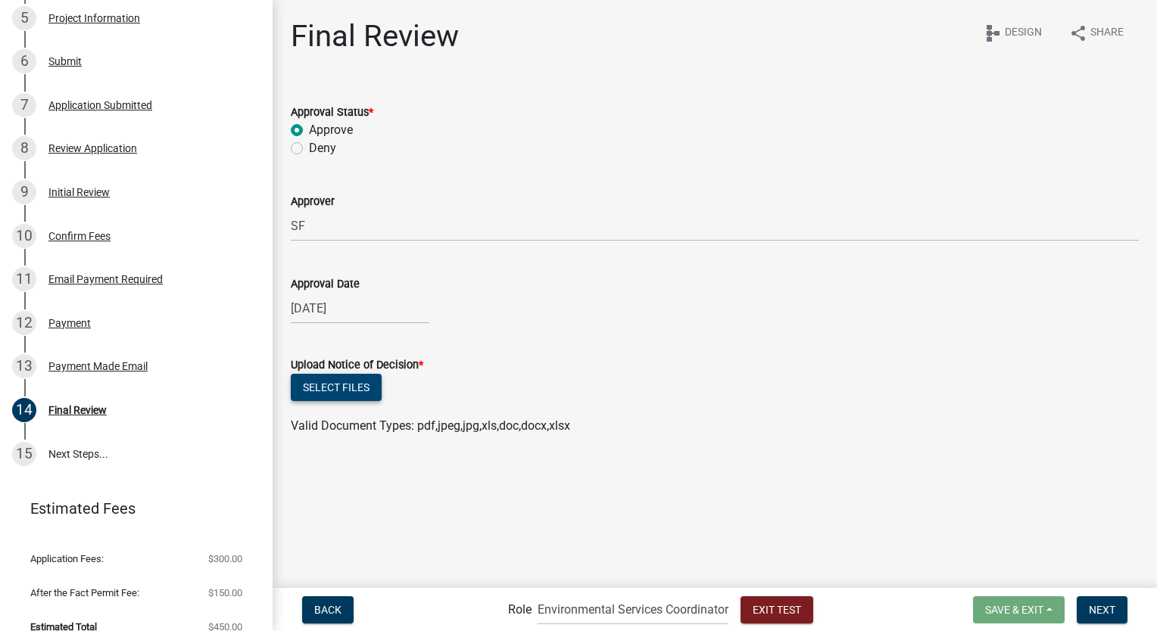
click at [364, 391] on button "Select files" at bounding box center [336, 387] width 91 height 27
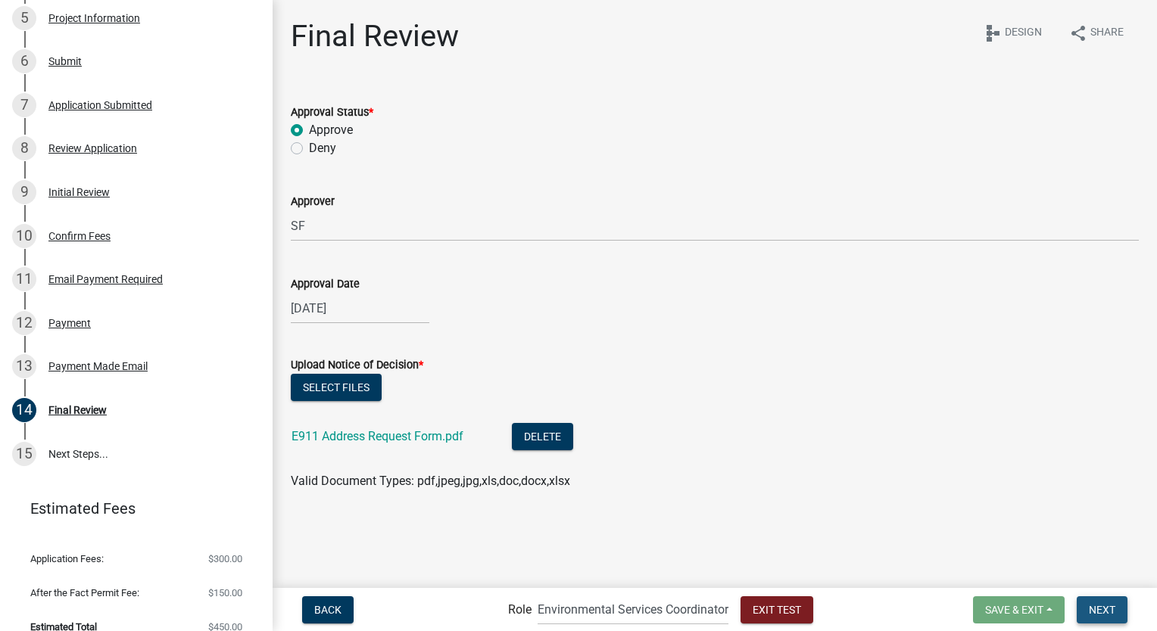
click at [1110, 613] on span "Next" at bounding box center [1102, 609] width 26 height 12
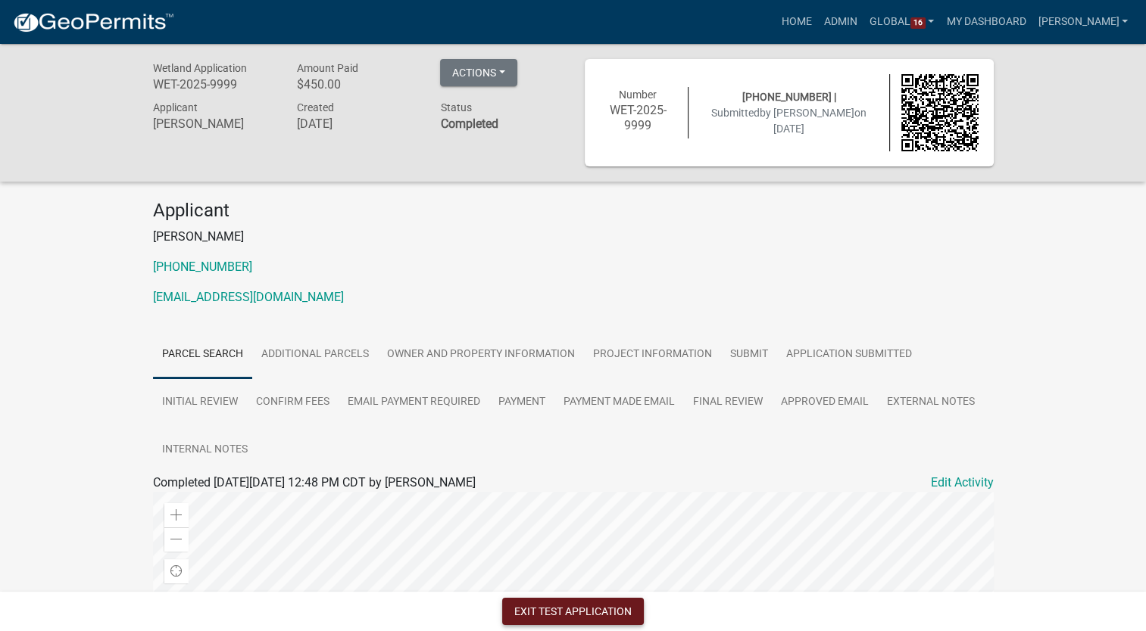
click at [530, 609] on button "Exit Test Application" at bounding box center [573, 611] width 142 height 27
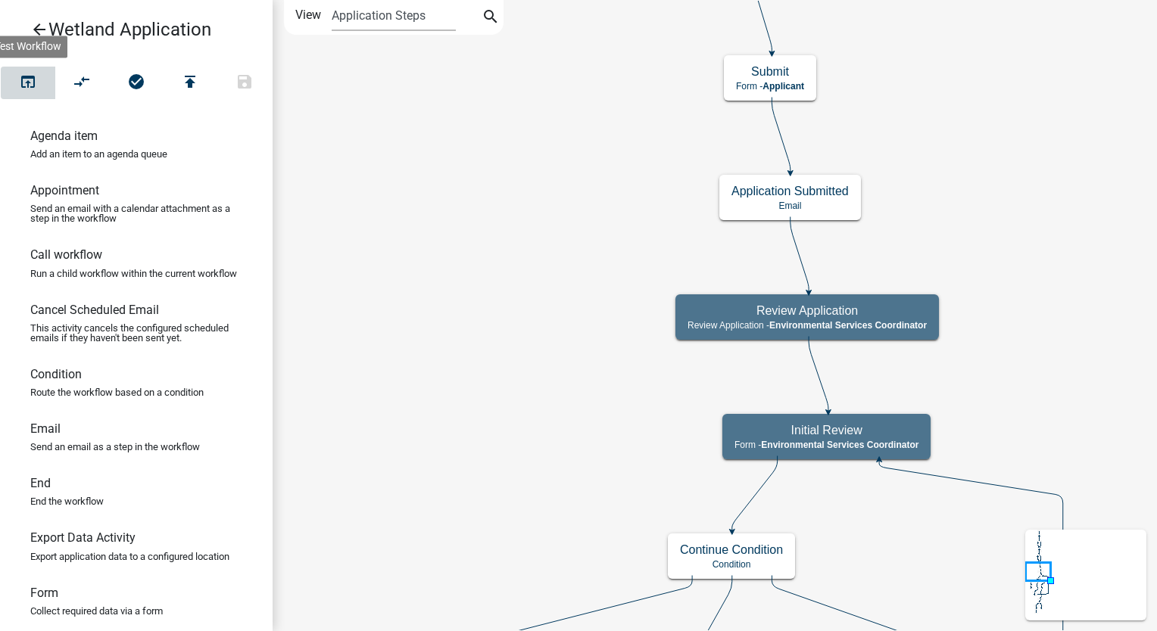
click at [22, 80] on icon "open_in_browser" at bounding box center [28, 83] width 18 height 21
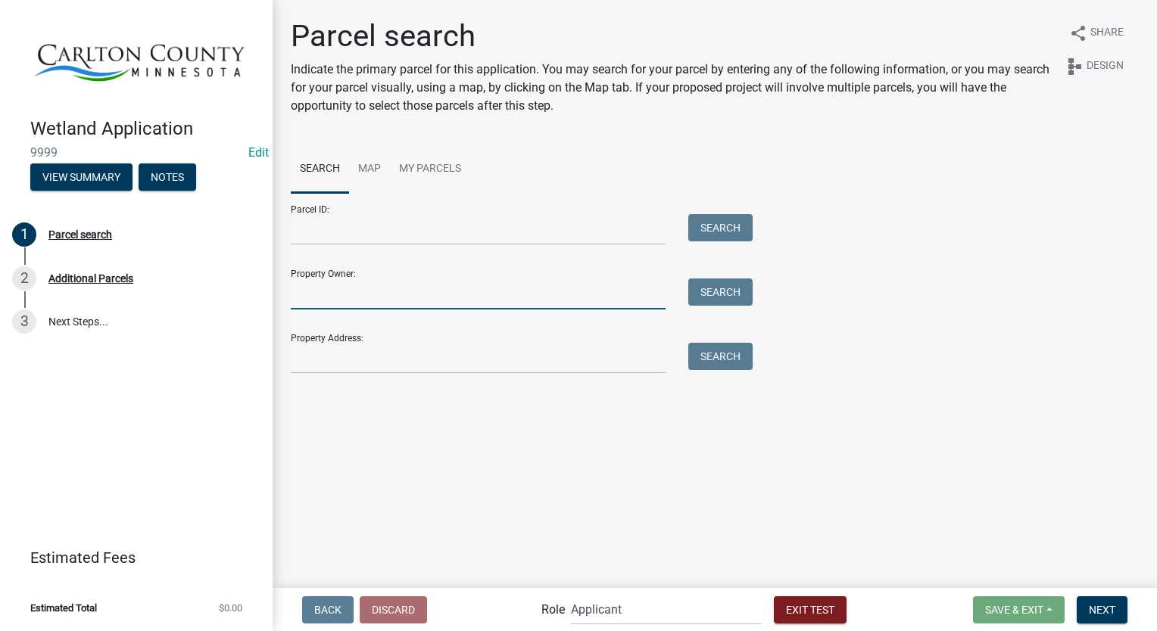
click at [324, 298] on input "Property Owner:" at bounding box center [478, 294] width 375 height 31
type input "smith"
click at [706, 295] on button "Search" at bounding box center [720, 292] width 64 height 27
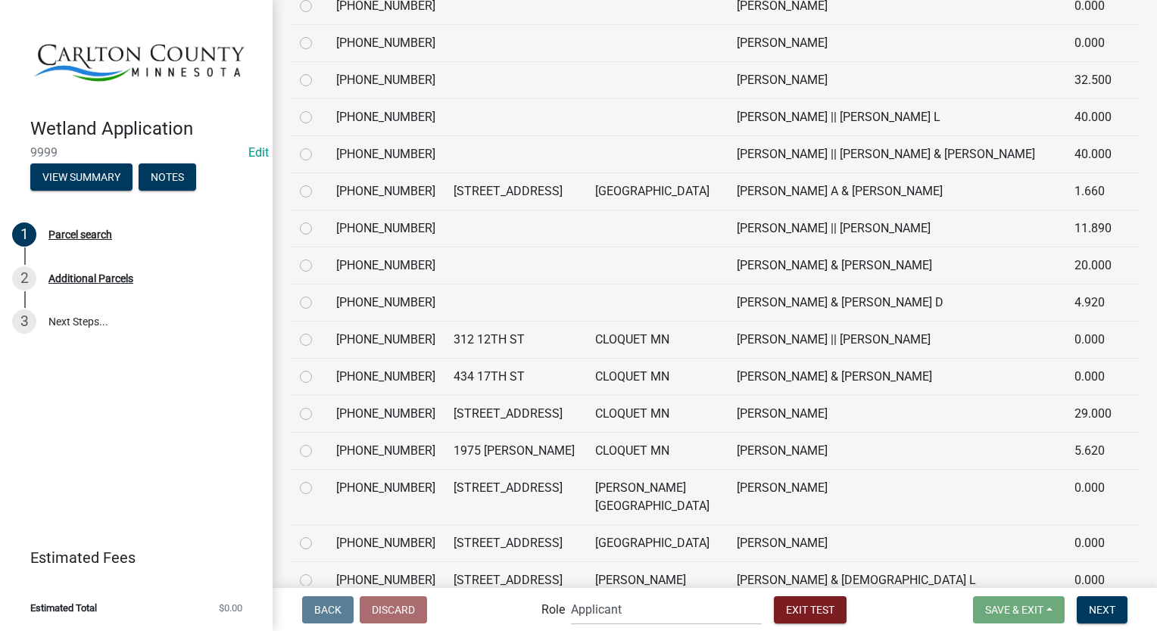
scroll to position [757, 0]
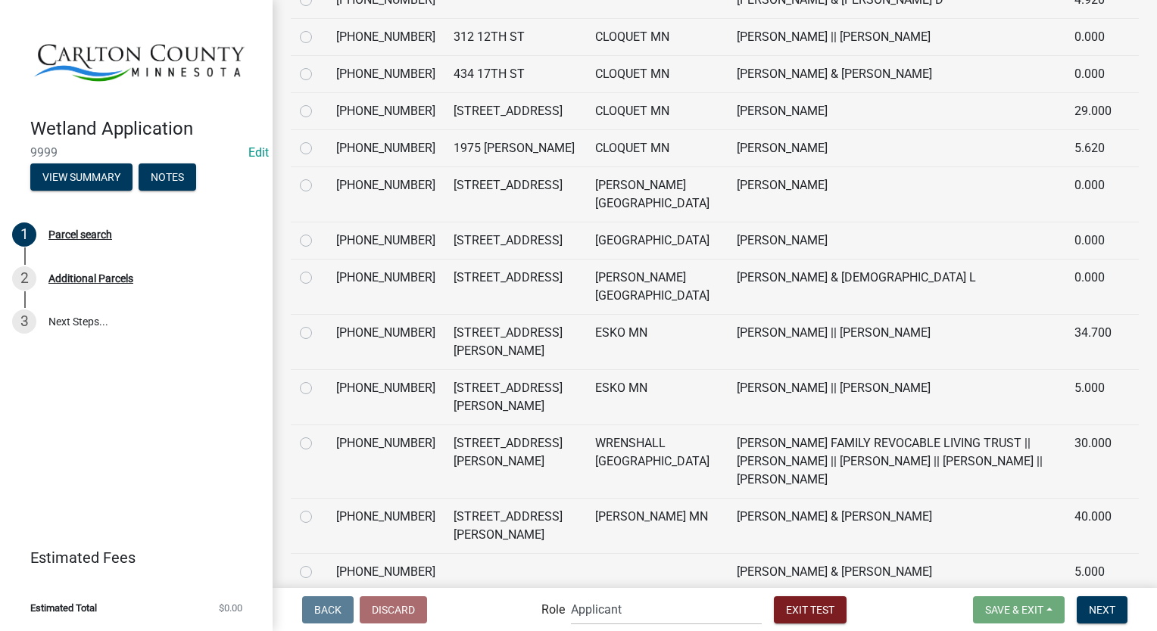
radio input "true"
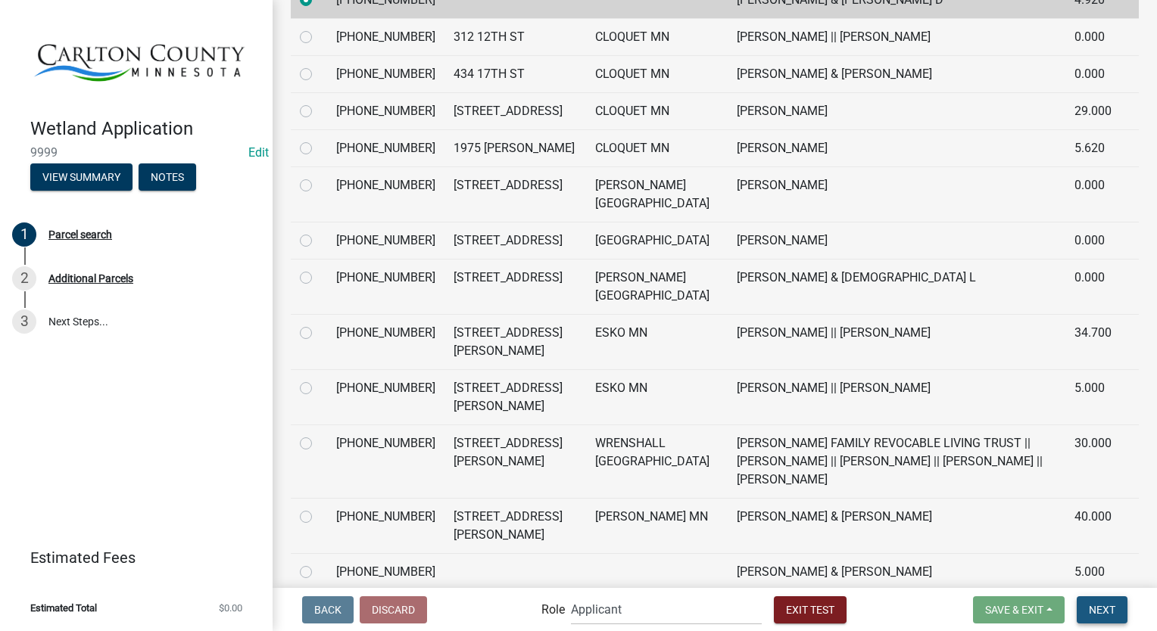
click at [1089, 610] on span "Next" at bounding box center [1102, 609] width 26 height 12
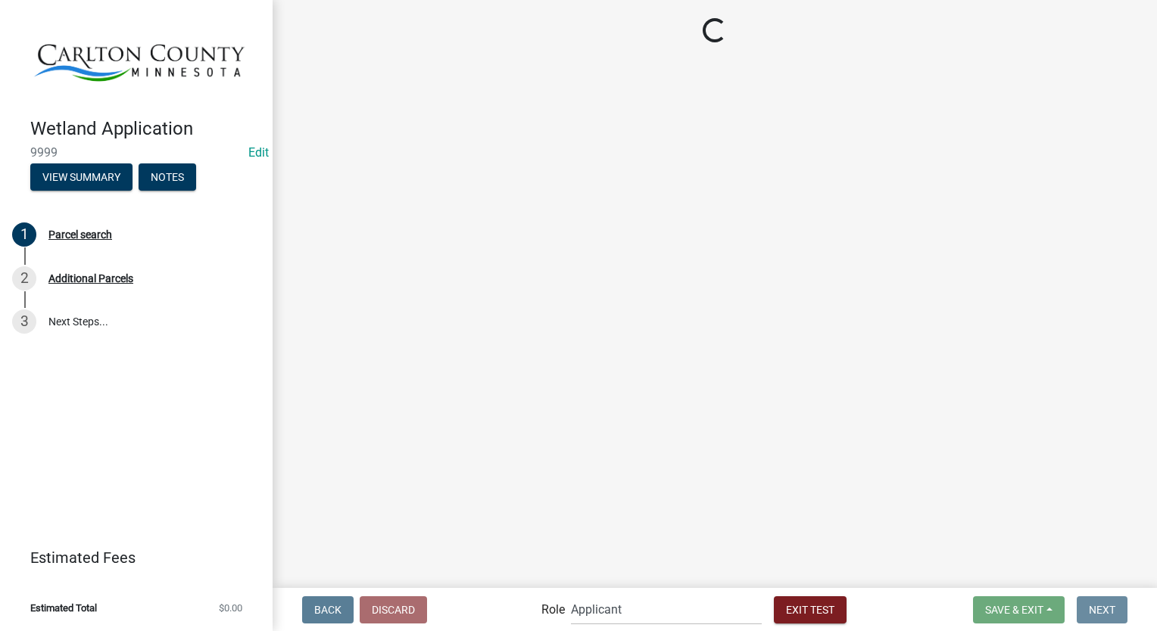
scroll to position [0, 0]
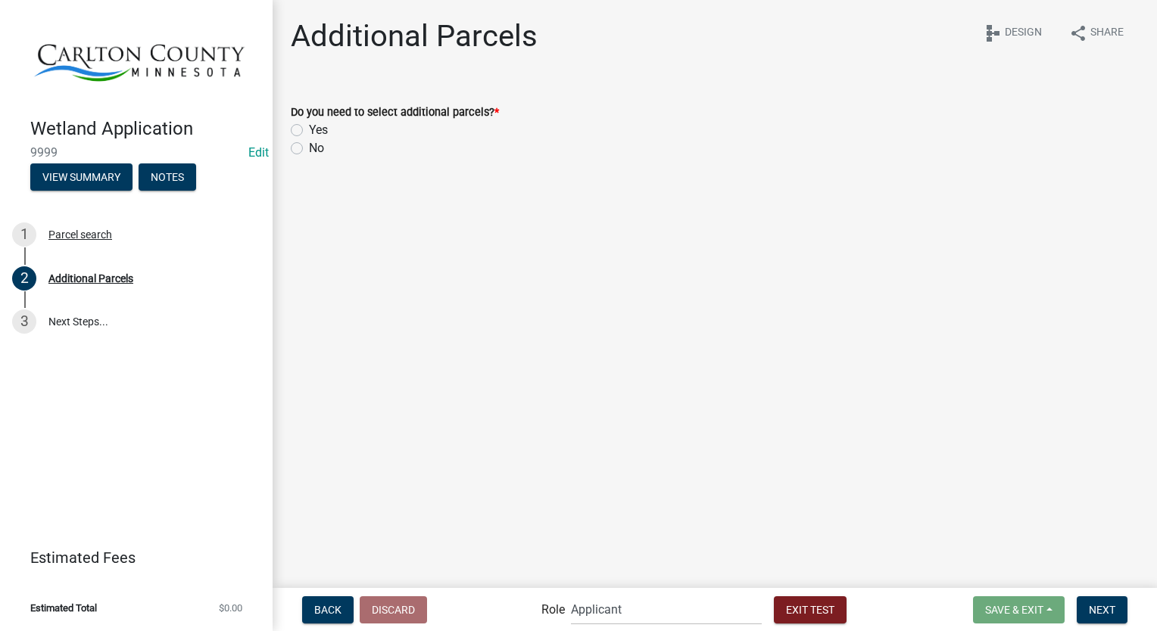
click at [309, 132] on label "Yes" at bounding box center [318, 130] width 19 height 18
click at [309, 131] on input "Yes" at bounding box center [314, 126] width 10 height 10
radio input "true"
click at [1089, 604] on span "Next" at bounding box center [1102, 609] width 26 height 12
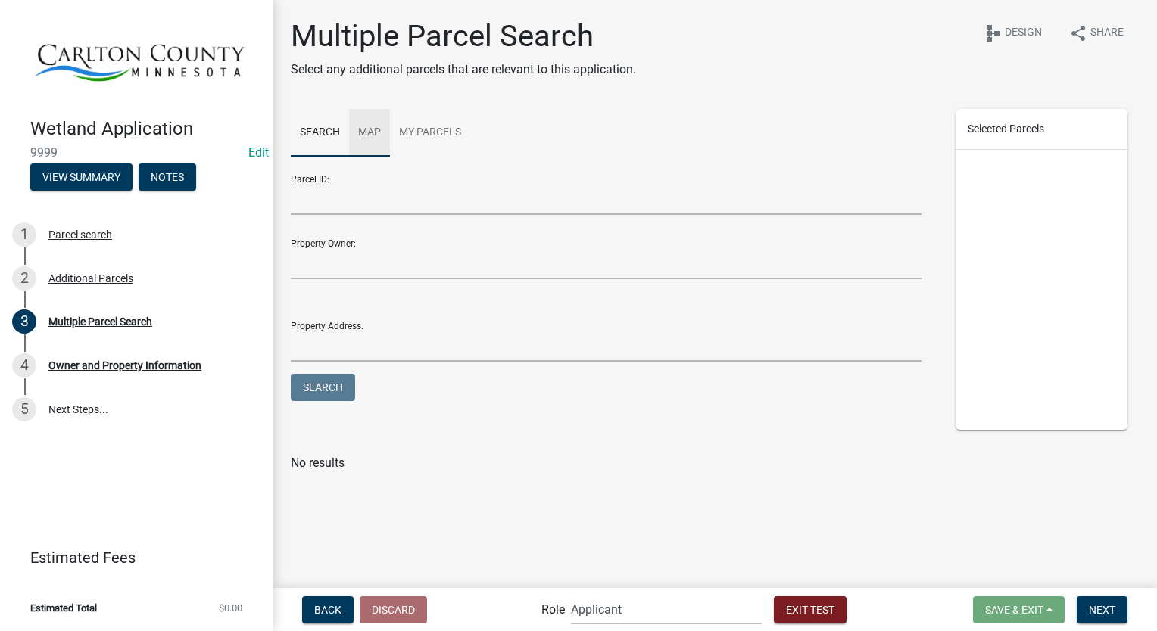
click at [369, 126] on link "Map" at bounding box center [369, 133] width 41 height 48
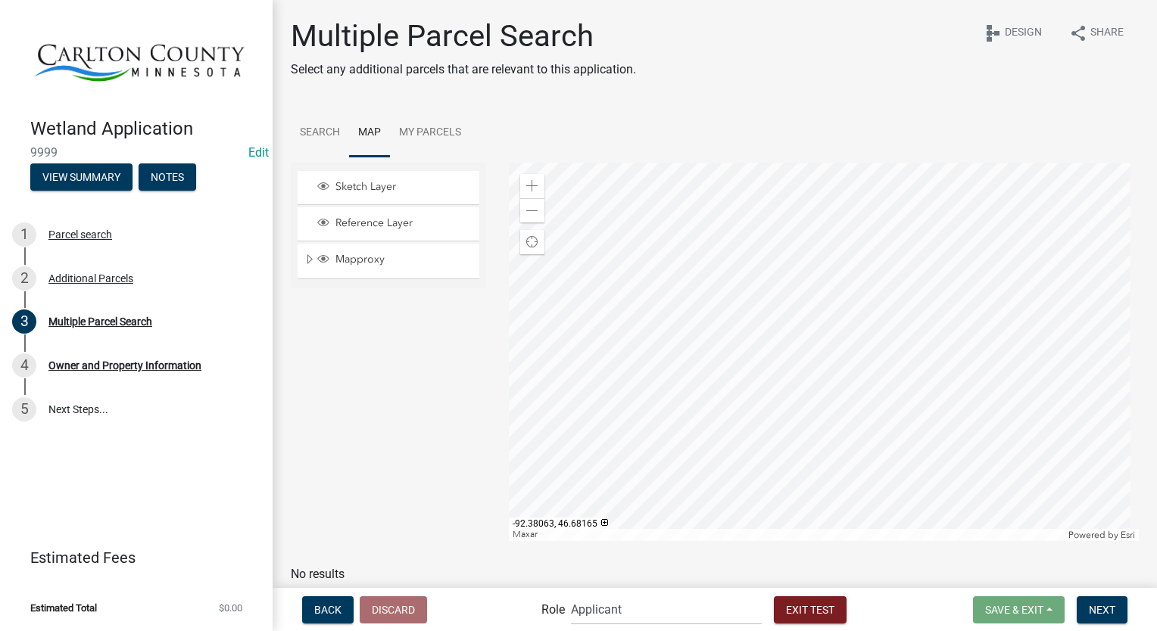
click at [756, 226] on div at bounding box center [824, 352] width 631 height 379
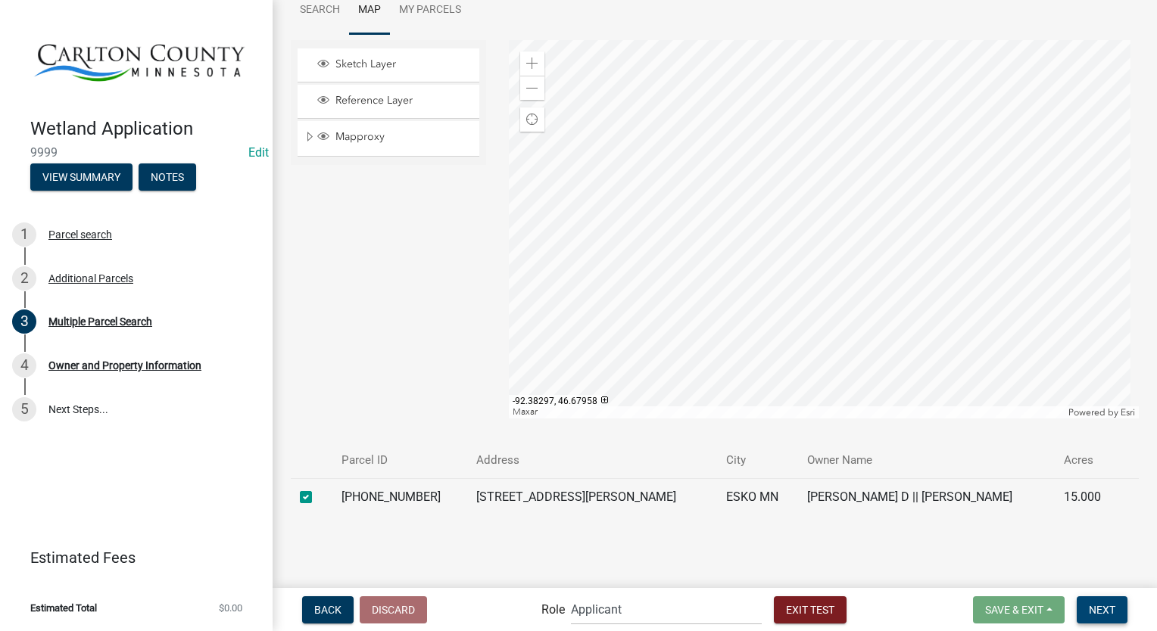
click at [1094, 612] on span "Next" at bounding box center [1102, 609] width 26 height 12
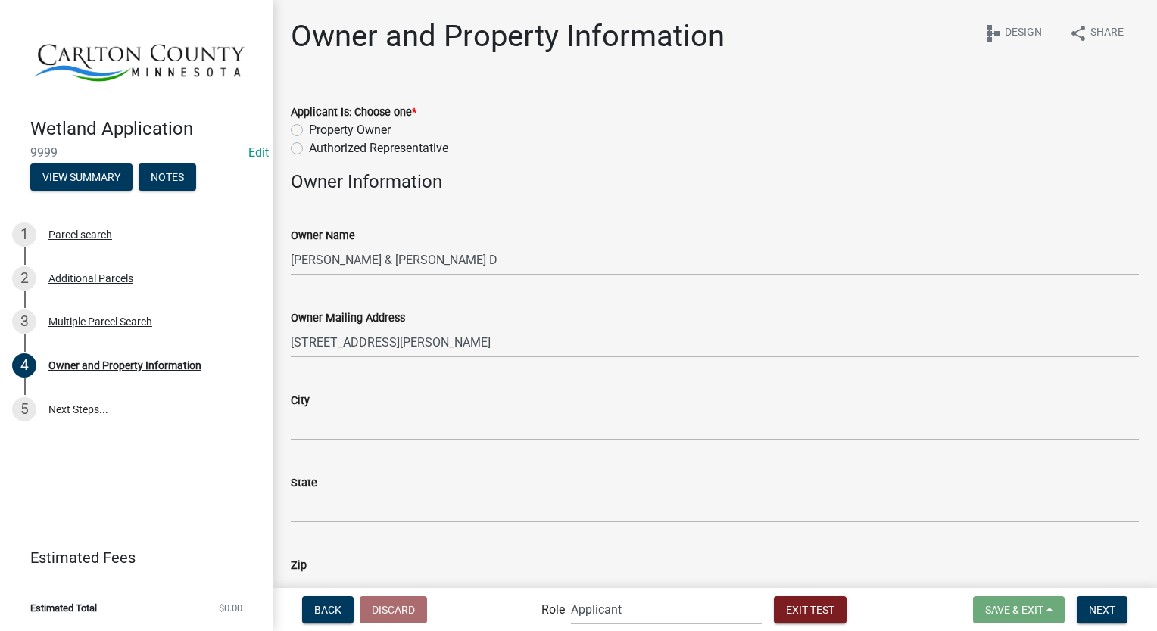
click at [309, 147] on label "Authorized Representative" at bounding box center [378, 148] width 139 height 18
click at [309, 147] on input "Authorized Representative" at bounding box center [314, 144] width 10 height 10
radio input "true"
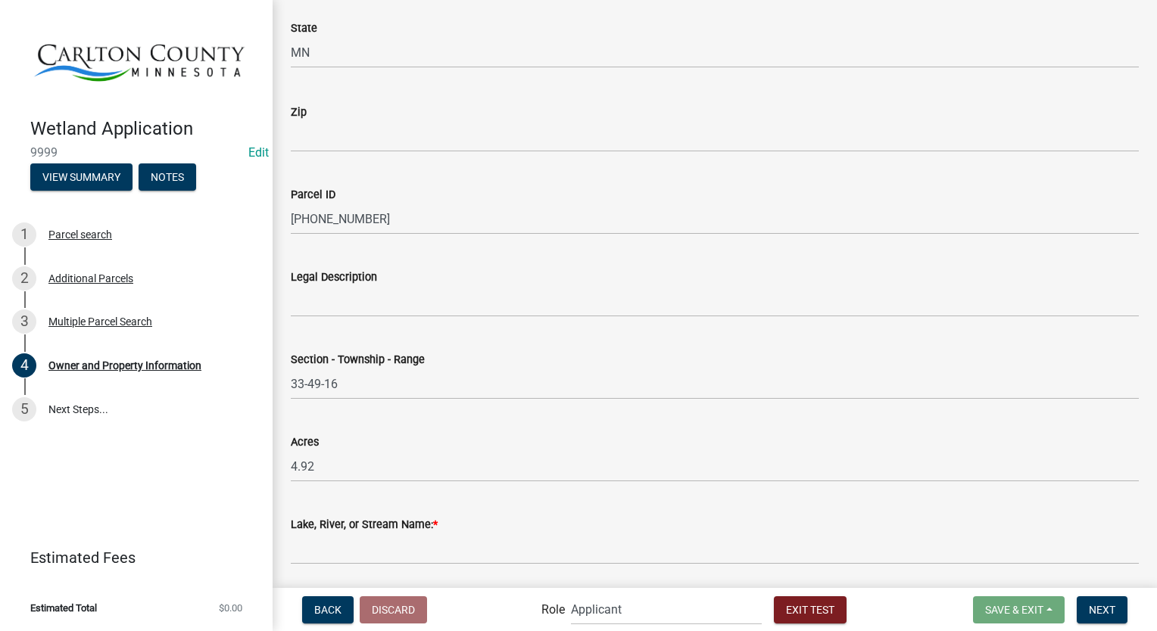
scroll to position [1138, 0]
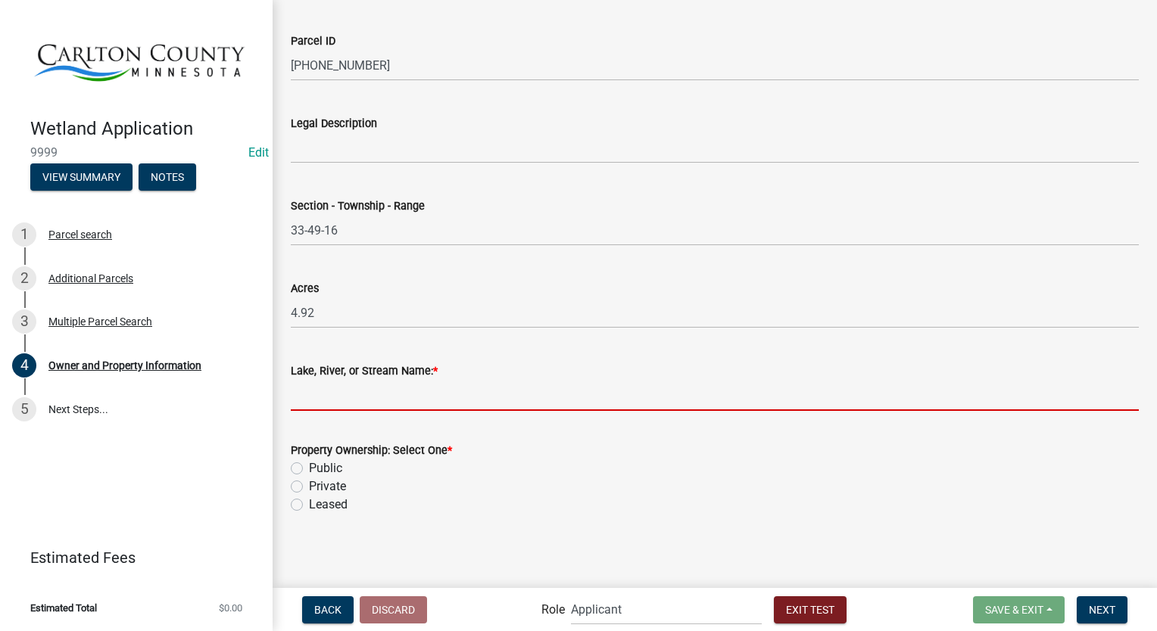
click at [393, 387] on input "Lake, River, or Stream Name: *" at bounding box center [715, 395] width 848 height 31
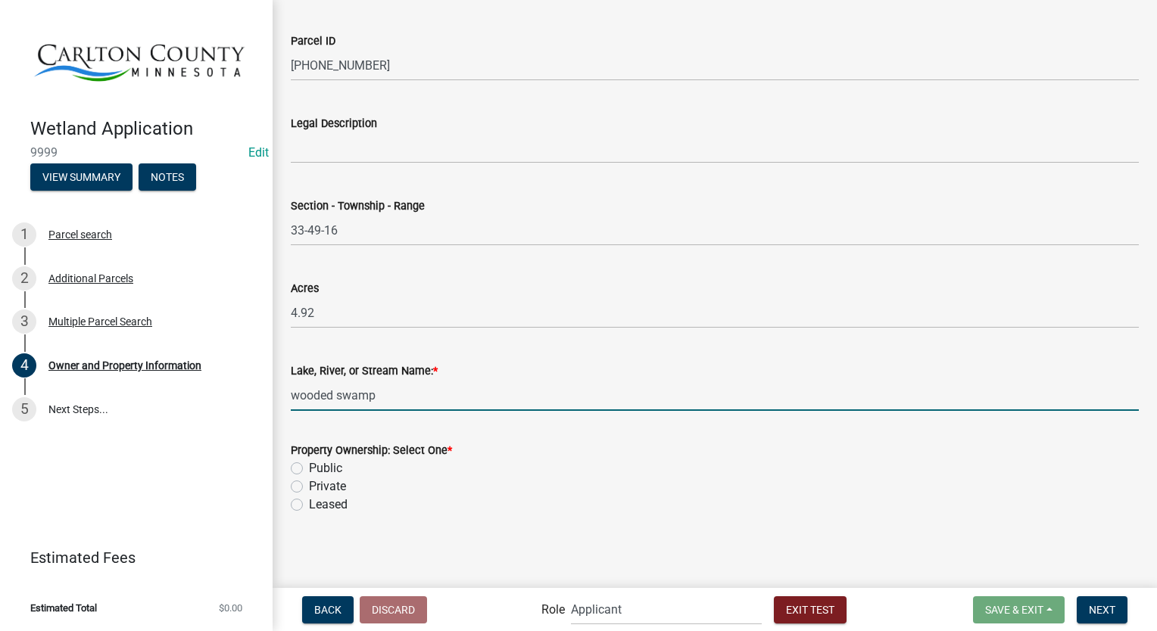
type input "wooded swamp"
click at [309, 506] on label "Leased" at bounding box center [328, 505] width 39 height 18
click at [309, 506] on input "Leased" at bounding box center [314, 501] width 10 height 10
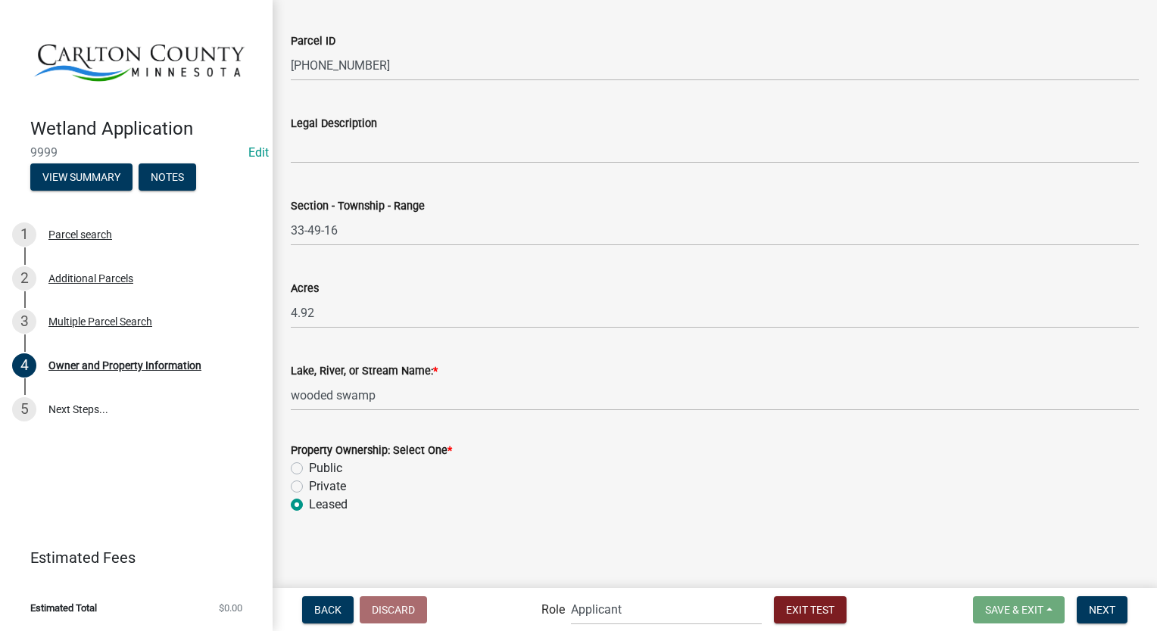
radio input "true"
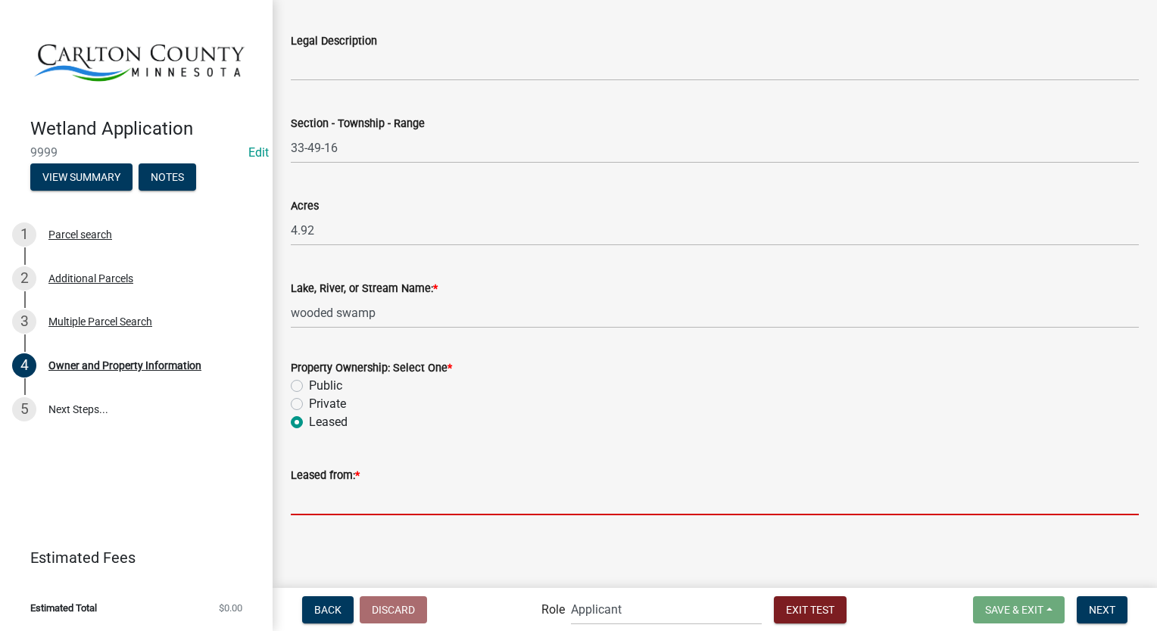
click at [360, 494] on input "Leased from: *" at bounding box center [715, 500] width 848 height 31
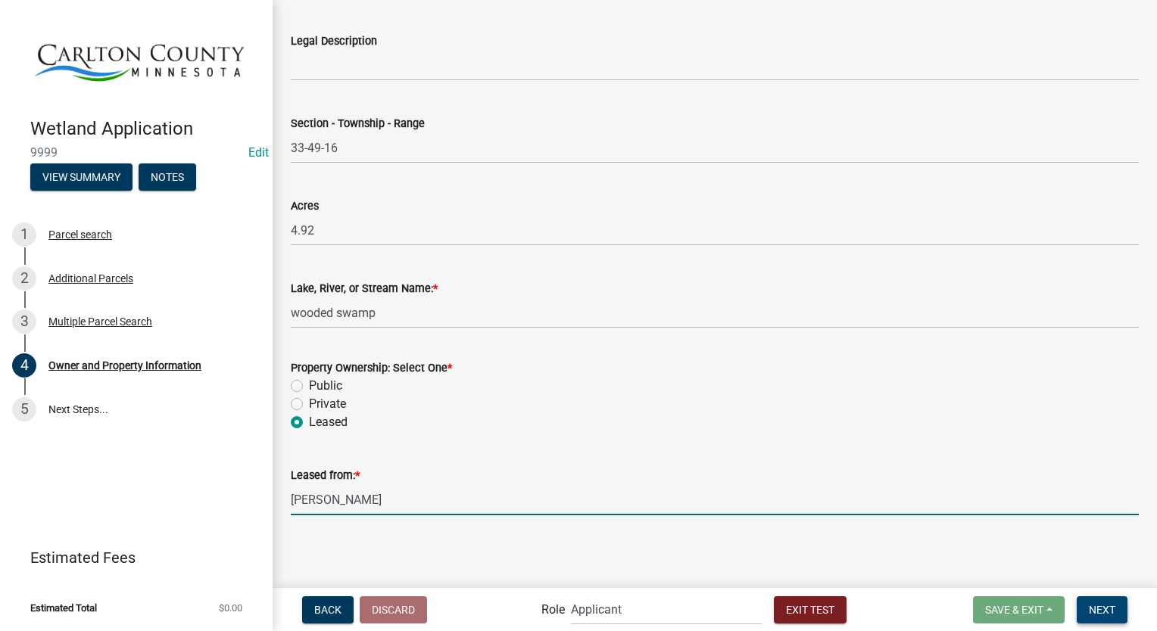
type input "schneider"
click at [1093, 606] on span "Next" at bounding box center [1102, 609] width 26 height 12
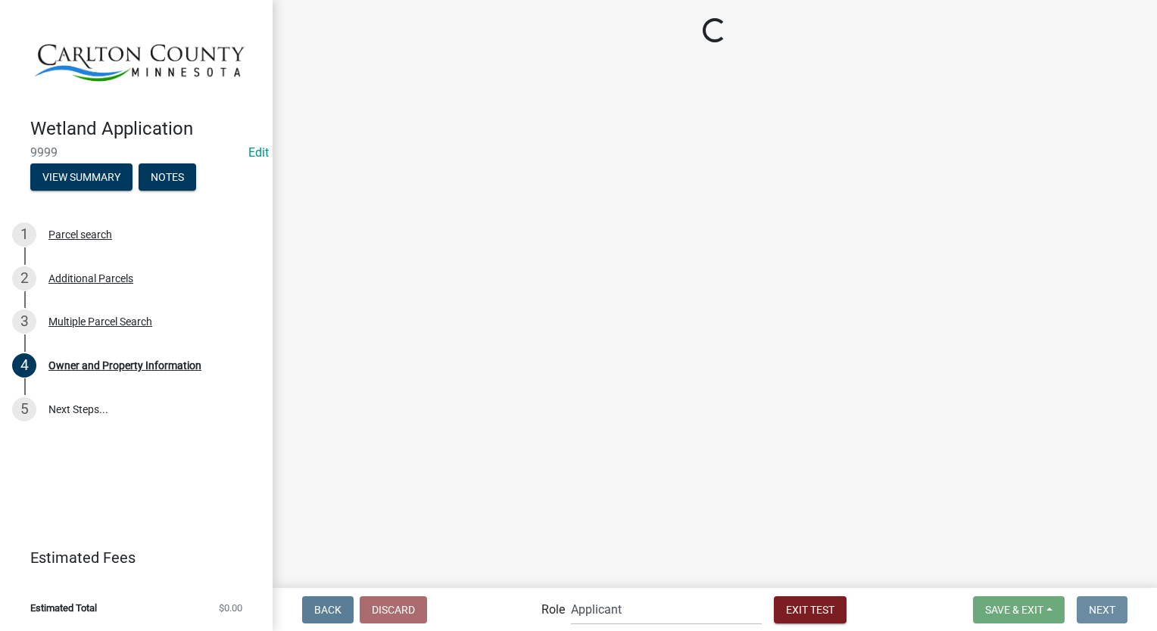
scroll to position [0, 0]
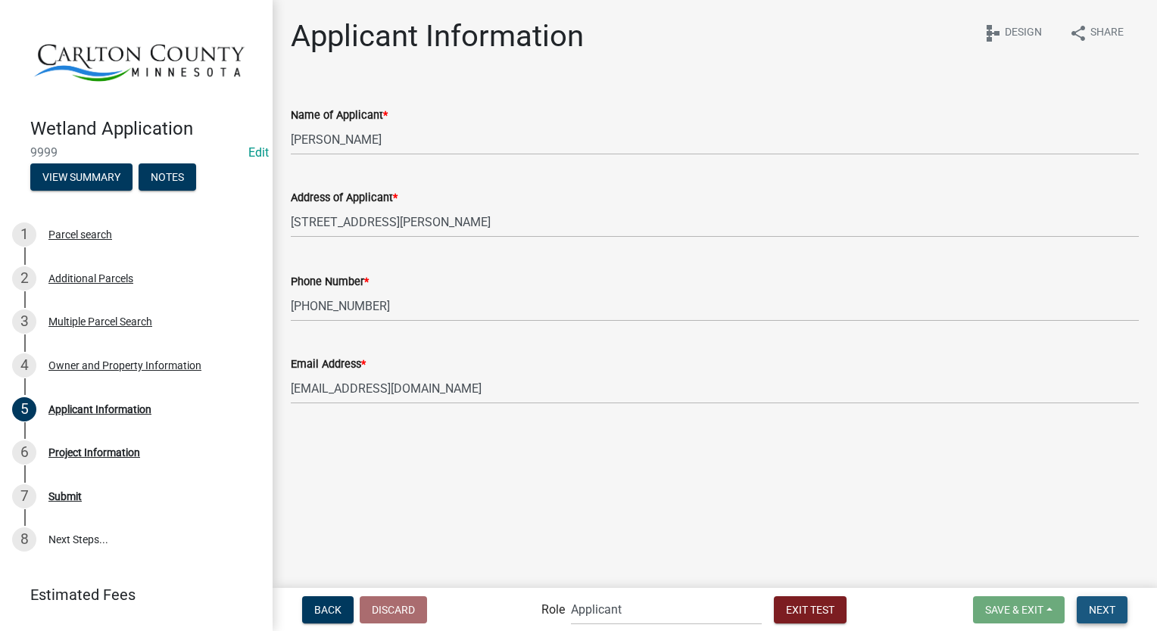
click at [1103, 614] on span "Next" at bounding box center [1102, 609] width 26 height 12
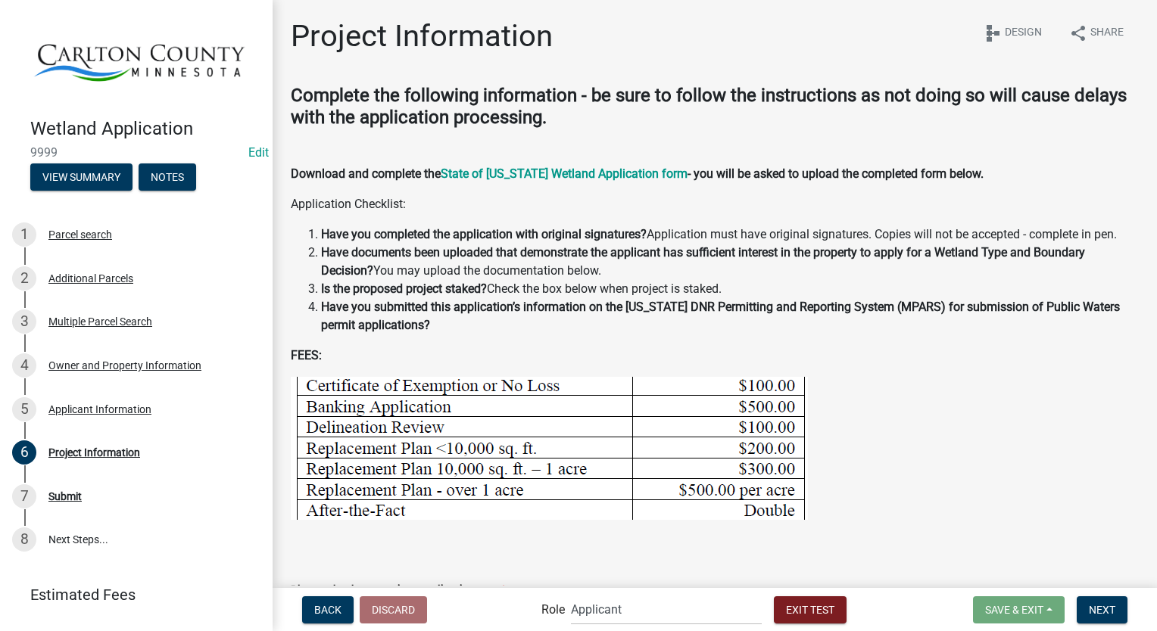
scroll to position [303, 0]
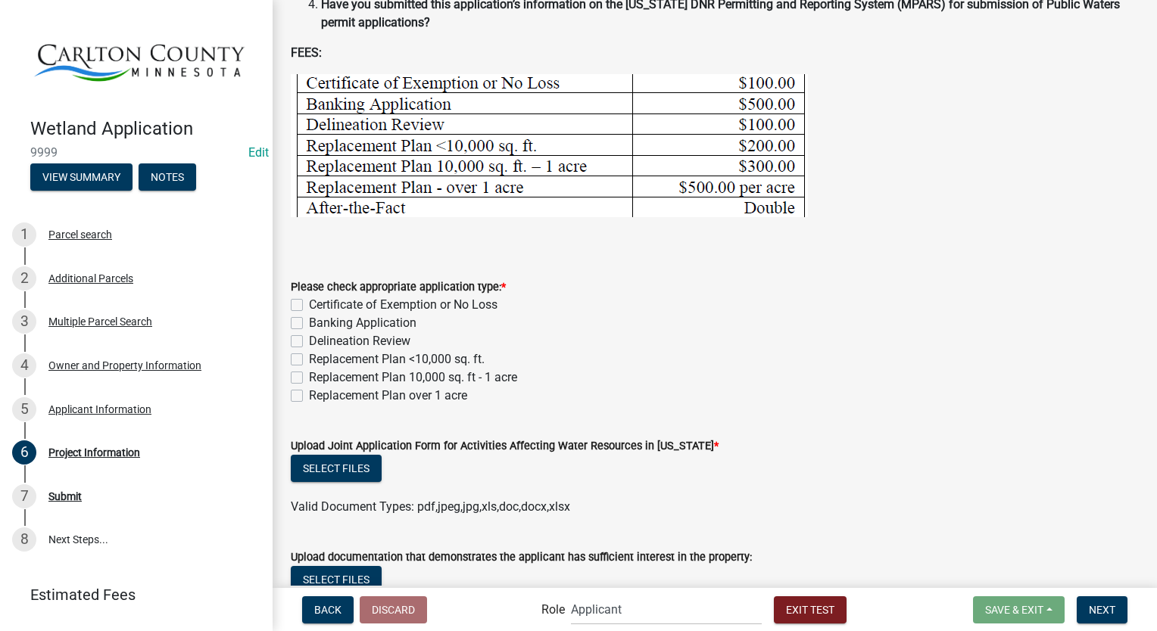
click at [309, 338] on label "Delineation Review" at bounding box center [359, 341] width 101 height 18
click at [309, 338] on input "Delineation Review" at bounding box center [314, 337] width 10 height 10
checkbox input "true"
checkbox input "false"
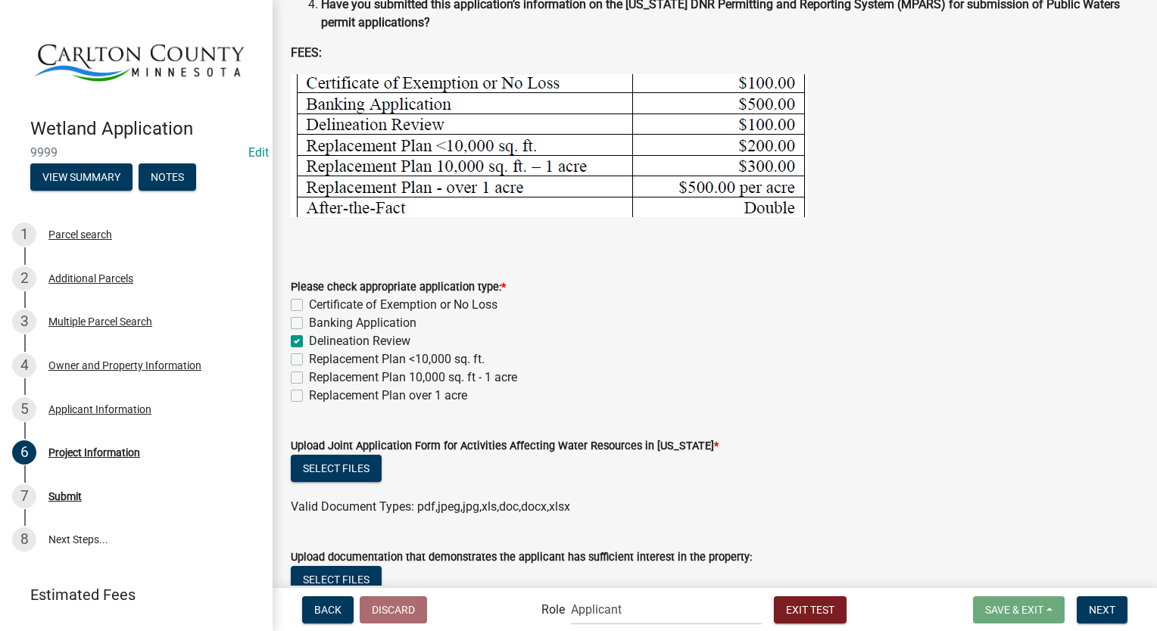
checkbox input "true"
checkbox input "false"
click at [368, 455] on button "Select files" at bounding box center [336, 468] width 91 height 27
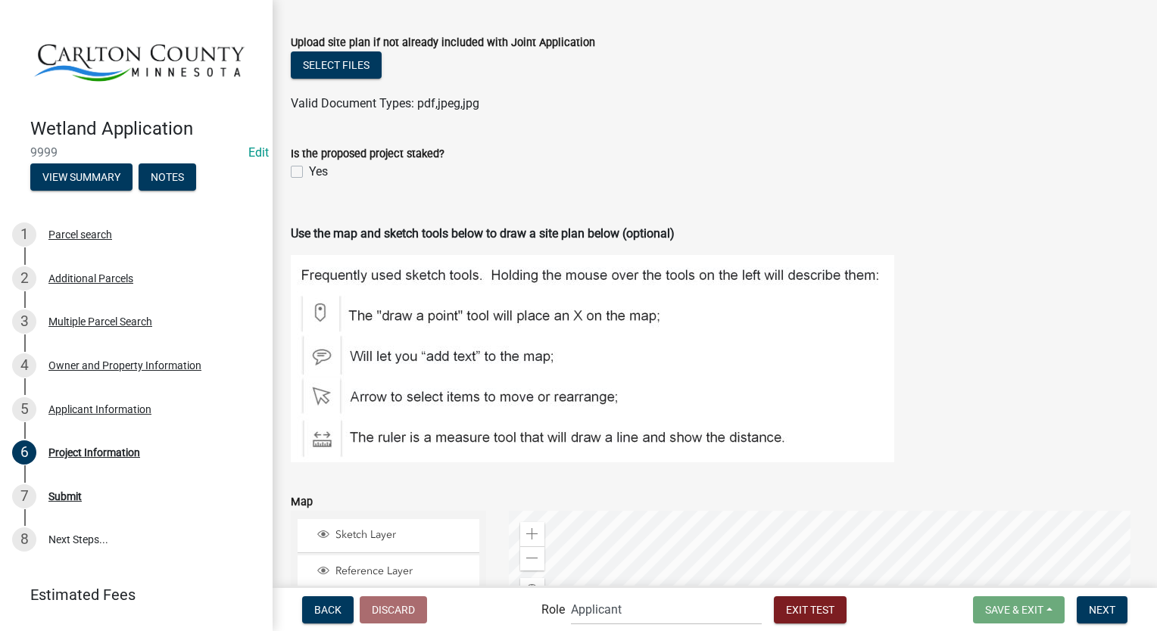
scroll to position [1009, 0]
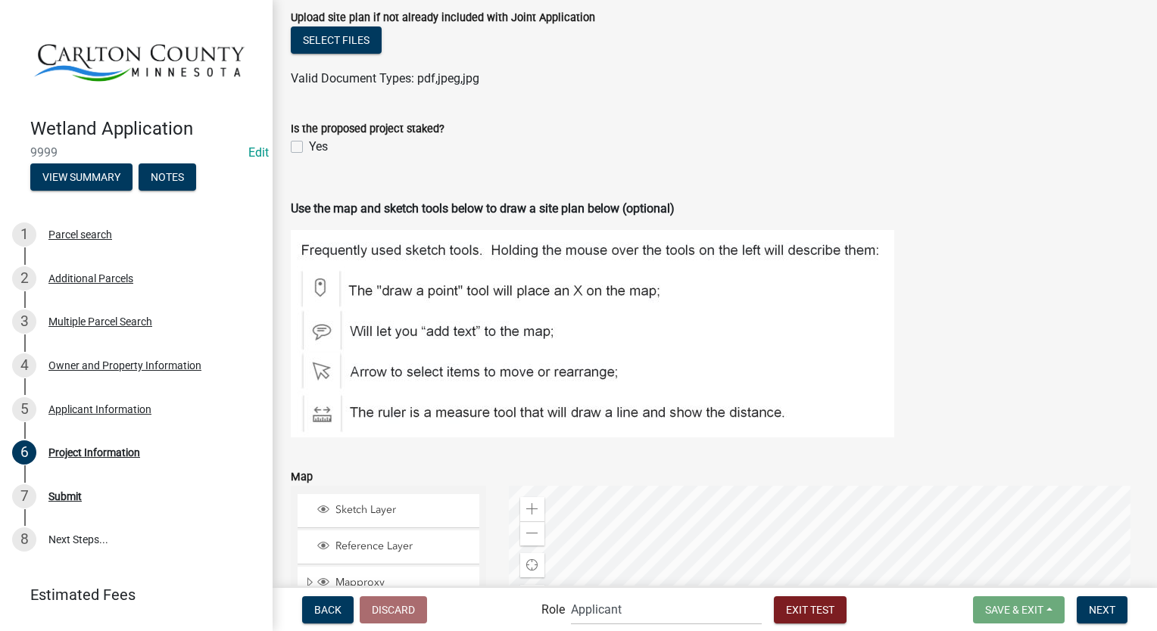
click at [309, 149] on label "Yes" at bounding box center [318, 147] width 19 height 18
click at [309, 148] on input "Yes" at bounding box center [314, 143] width 10 height 10
checkbox input "true"
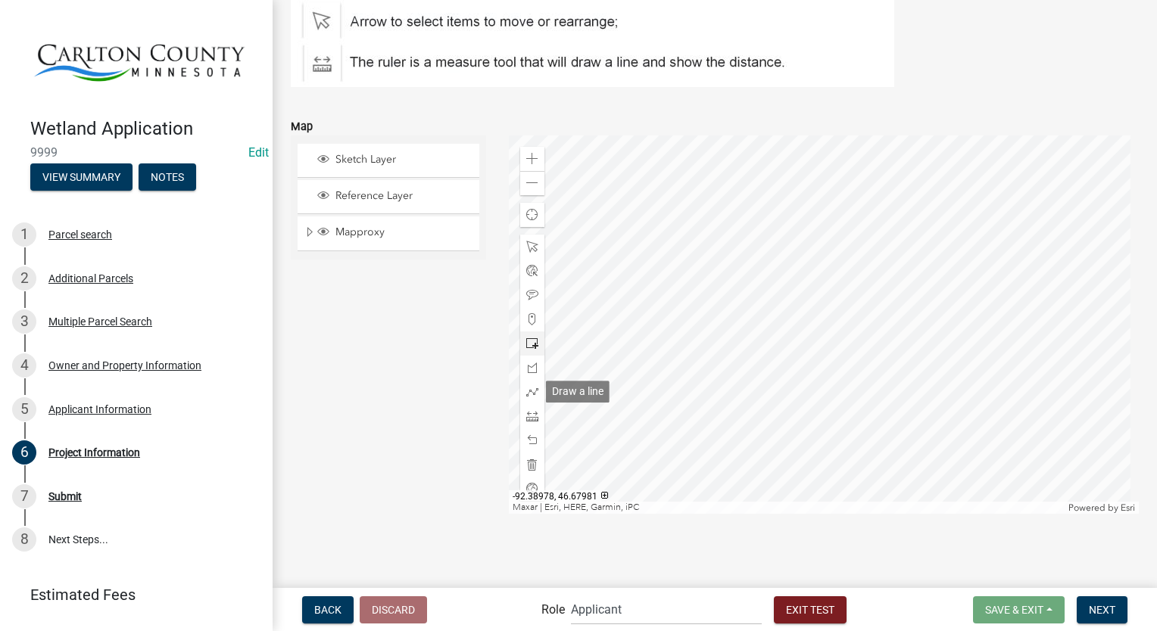
click at [530, 338] on span at bounding box center [532, 344] width 12 height 12
click at [834, 295] on div at bounding box center [824, 325] width 631 height 379
click at [1110, 617] on button "Next" at bounding box center [1102, 610] width 51 height 27
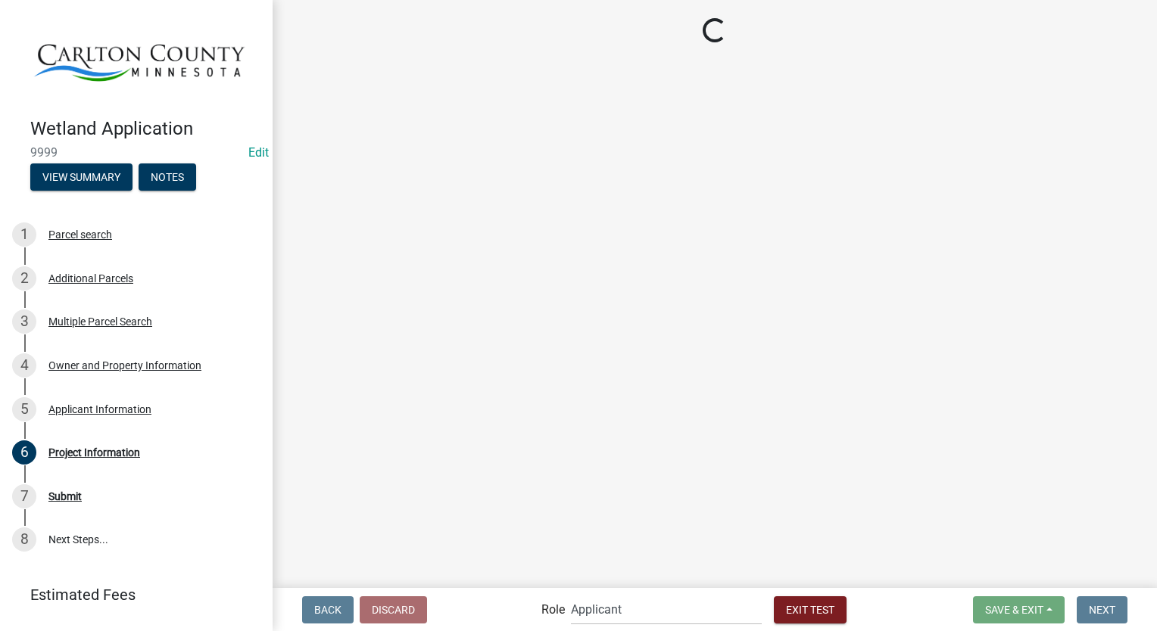
scroll to position [0, 0]
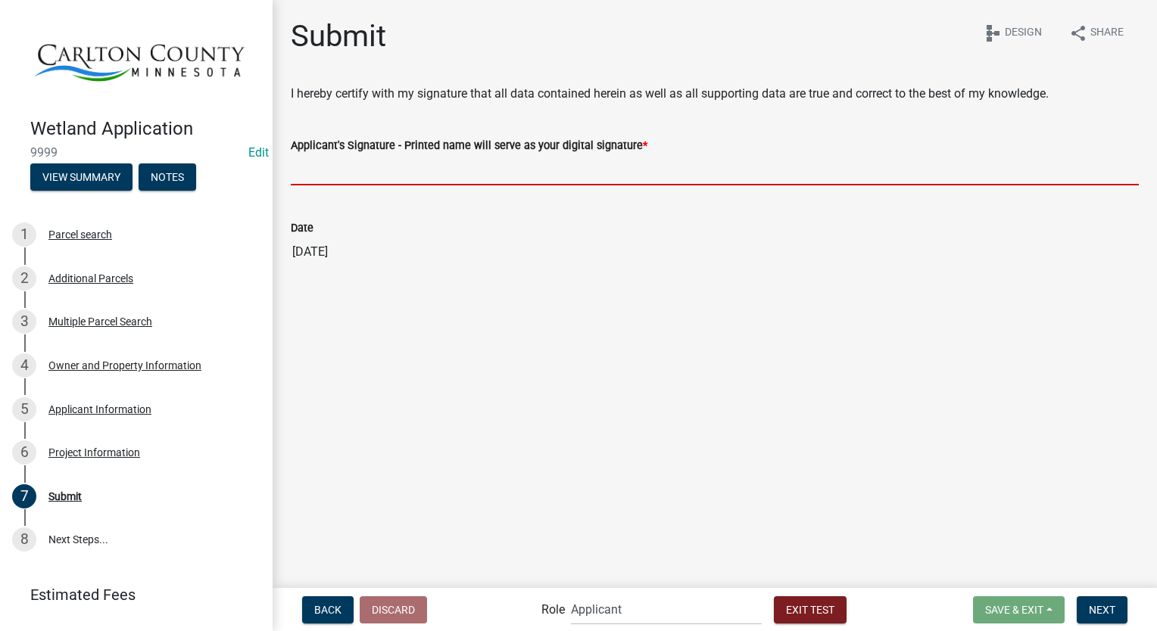
click at [428, 170] on input "Applicant's Signature - Printed name will serve as your digital signature *" at bounding box center [715, 169] width 848 height 31
type input "[PERSON_NAME]"
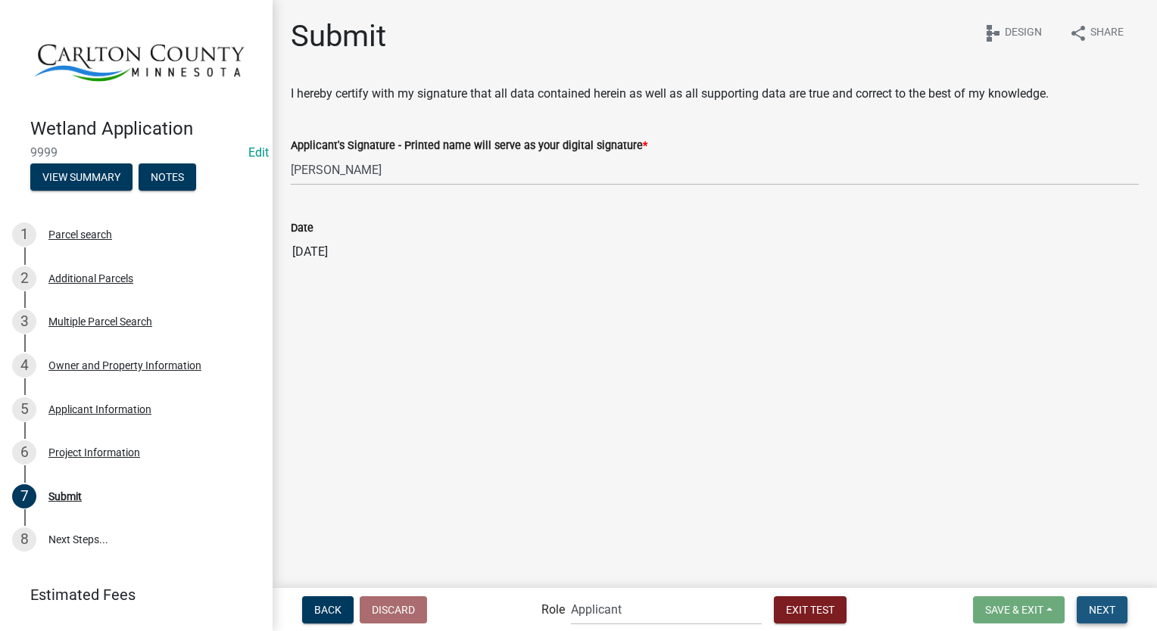
click at [1105, 613] on span "Next" at bounding box center [1102, 609] width 26 height 12
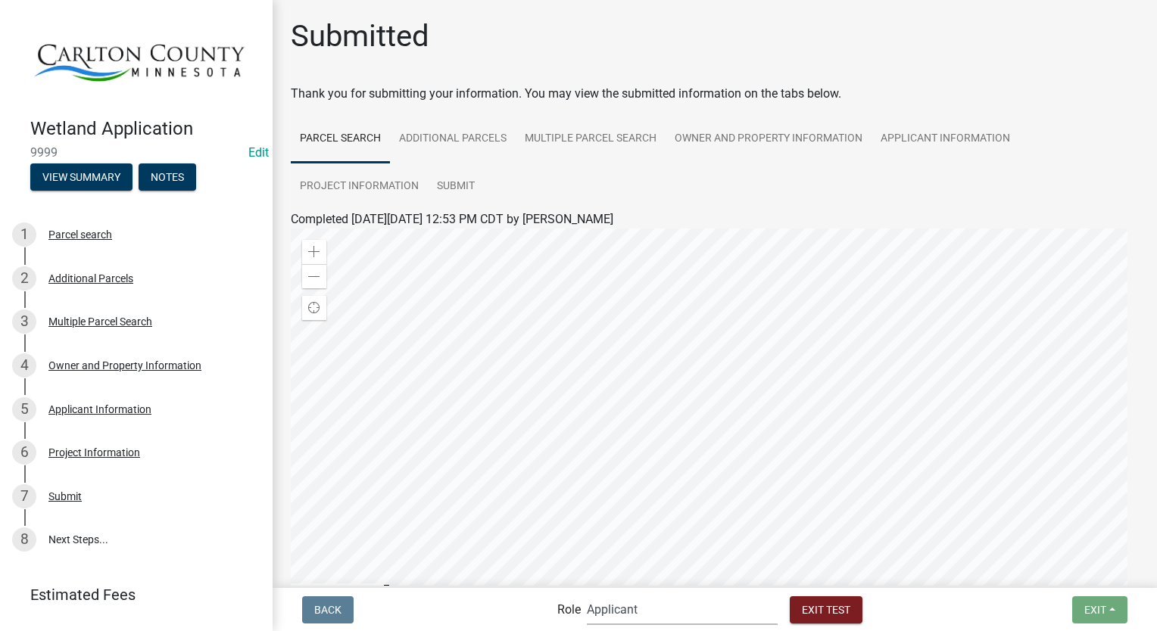
click at [657, 615] on select "Applicant Environmental Services Coordinator Admin" at bounding box center [682, 609] width 191 height 31
select select "a27015b5-4923-43a2-b499-3eb71d81bc34"
click at [587, 594] on select "Applicant Environmental Services Coordinator Admin" at bounding box center [682, 609] width 191 height 31
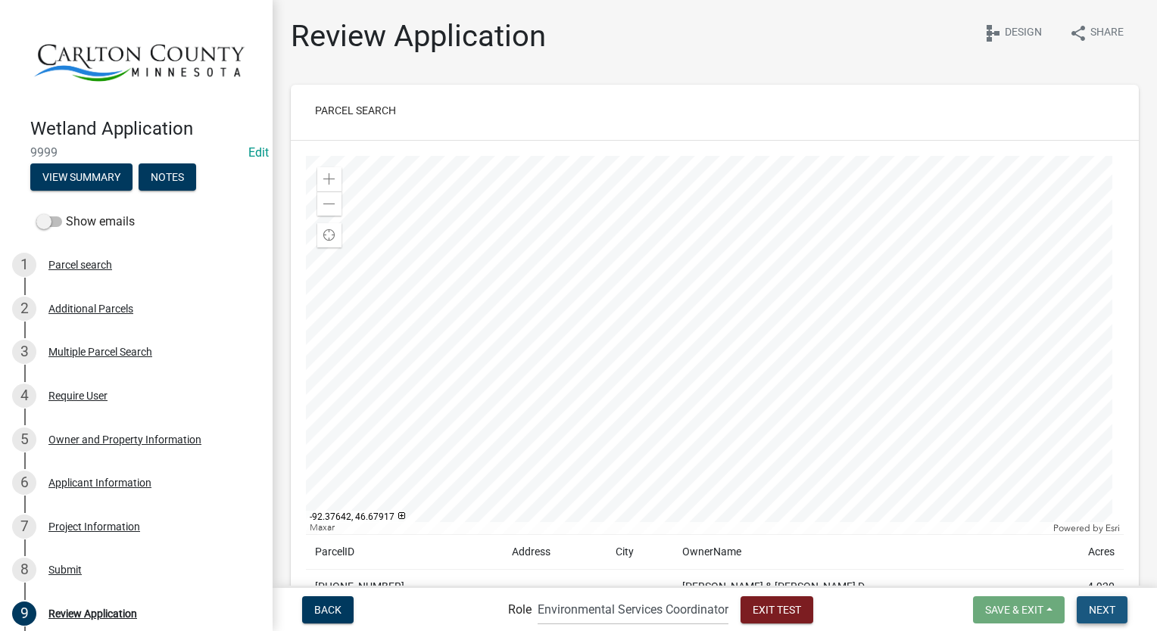
click at [1101, 618] on button "Next" at bounding box center [1102, 610] width 51 height 27
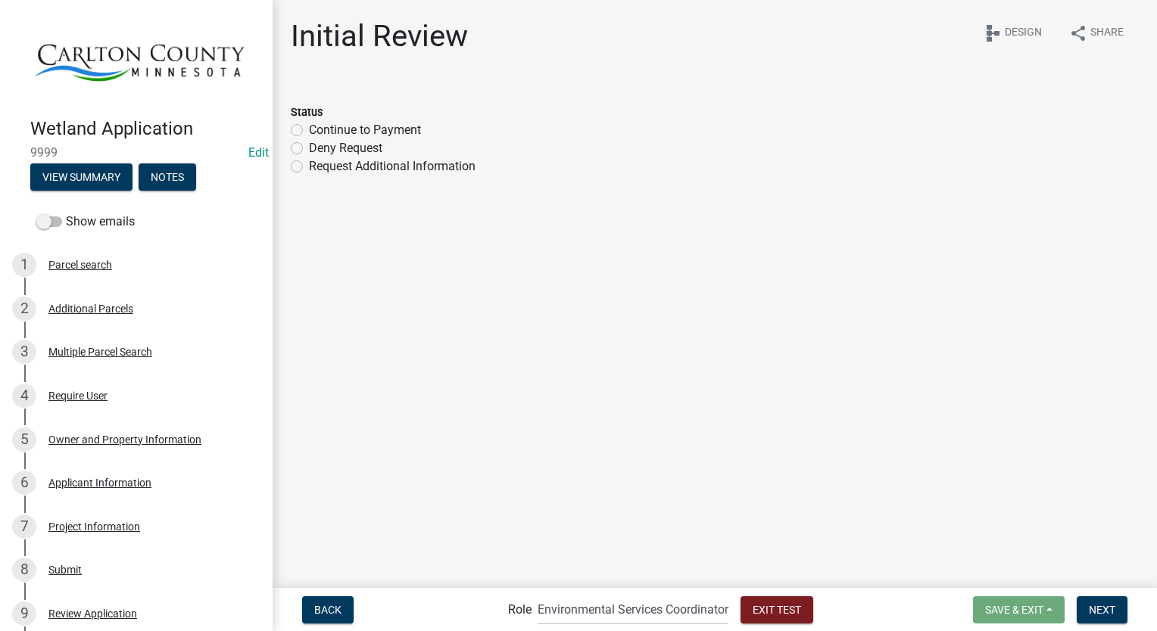
click at [309, 167] on label "Request Additional Information" at bounding box center [392, 166] width 167 height 18
click at [309, 167] on input "Request Additional Information" at bounding box center [314, 162] width 10 height 10
radio input "true"
click at [1093, 615] on span "Next" at bounding box center [1102, 609] width 26 height 12
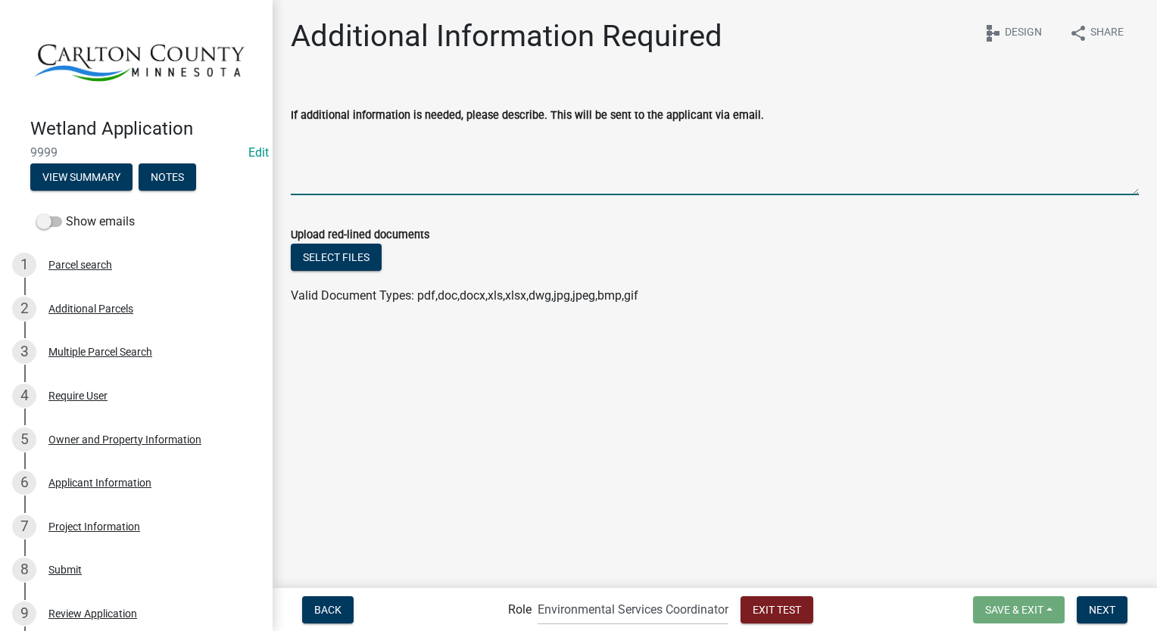
click at [376, 162] on textarea "If additional information is needed, please describe. This will be sent to the …" at bounding box center [715, 159] width 848 height 71
type textarea "jfduytdfkuhvju"
click at [331, 254] on button "Select files" at bounding box center [336, 257] width 91 height 27
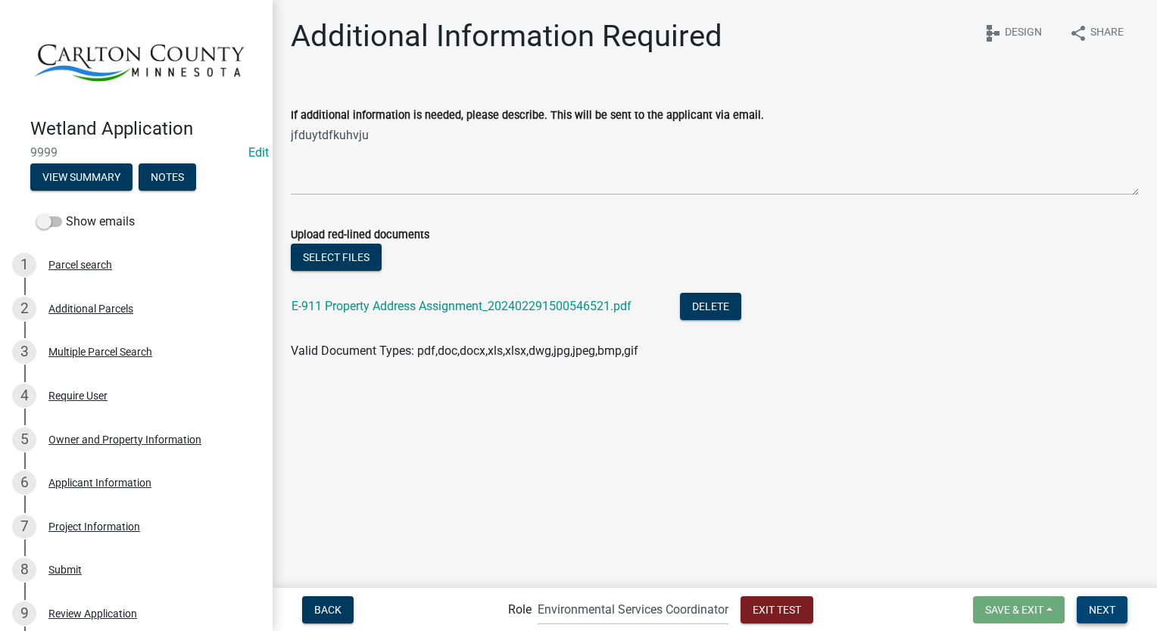
click at [1124, 619] on button "Next" at bounding box center [1102, 610] width 51 height 27
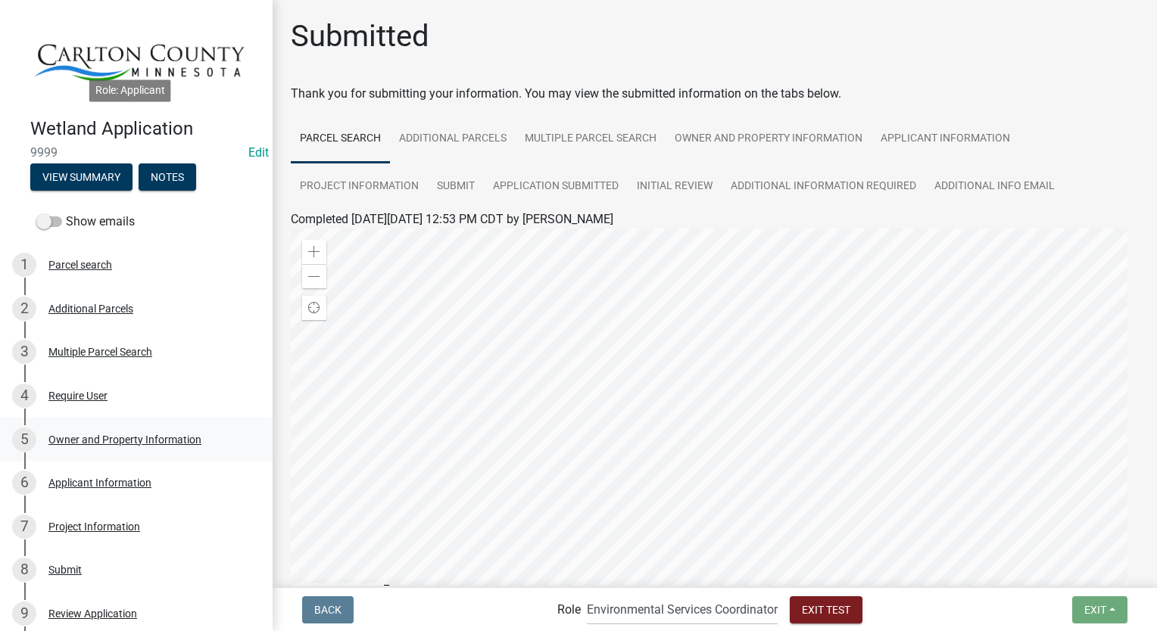
scroll to position [303, 0]
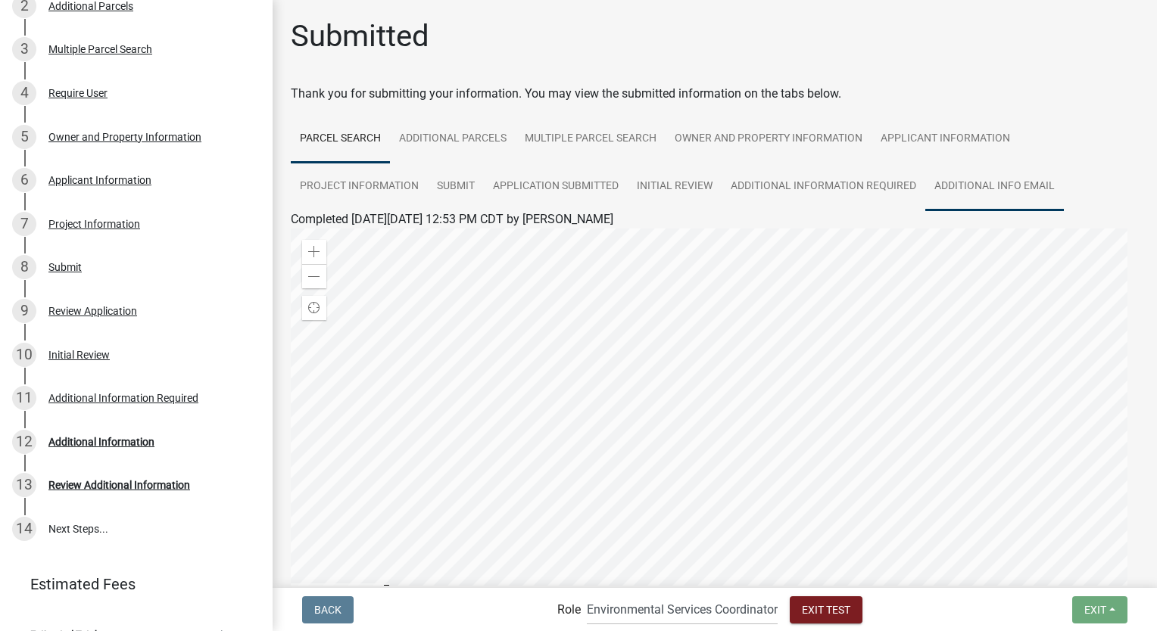
click at [967, 179] on link "Additional info email" at bounding box center [994, 187] width 139 height 48
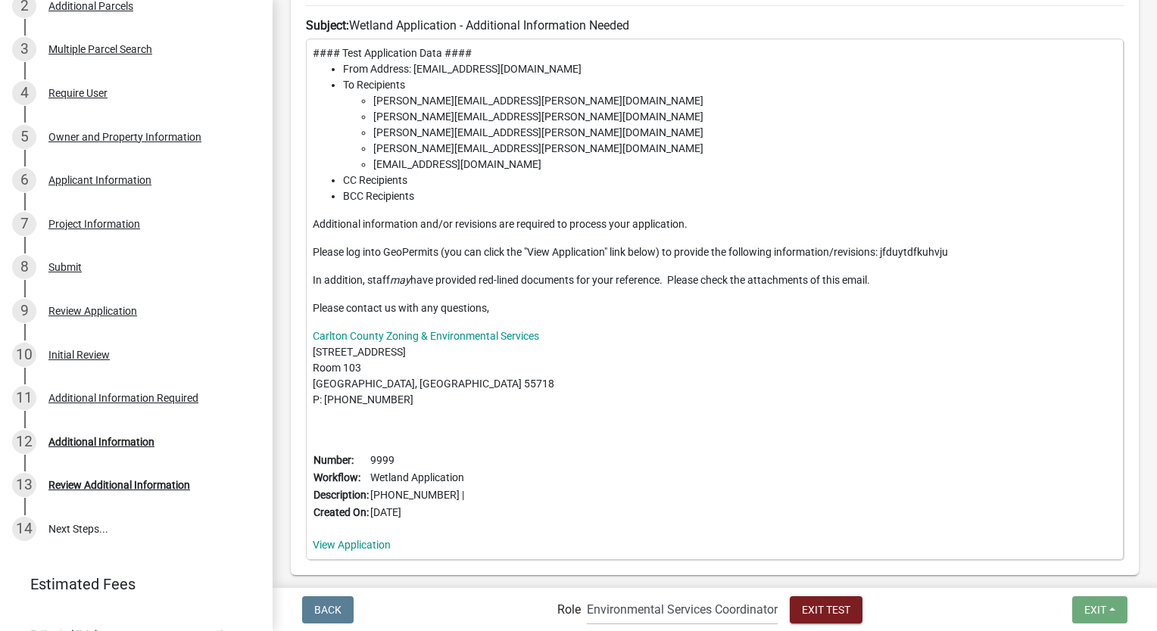
scroll to position [501, 0]
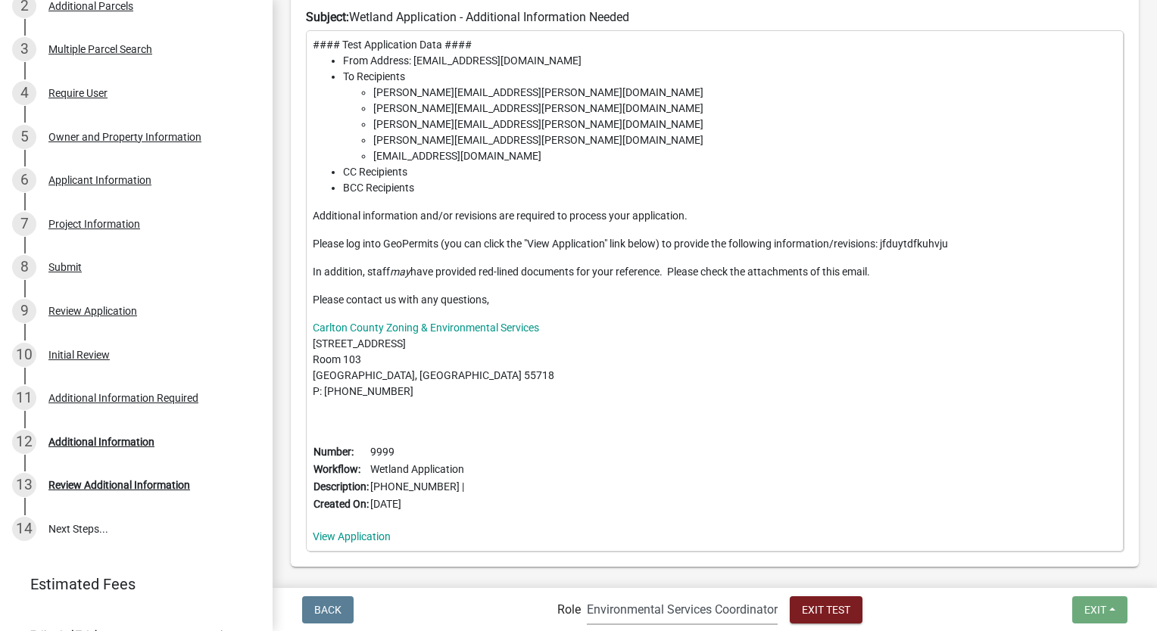
click at [633, 622] on select "Applicant Environmental Services Coordinator Admin" at bounding box center [682, 609] width 191 height 31
select select "46f061d0-ca05-4526-87ad-bae6256f3e47"
click at [587, 594] on select "Applicant Environmental Services Coordinator Admin" at bounding box center [682, 609] width 191 height 31
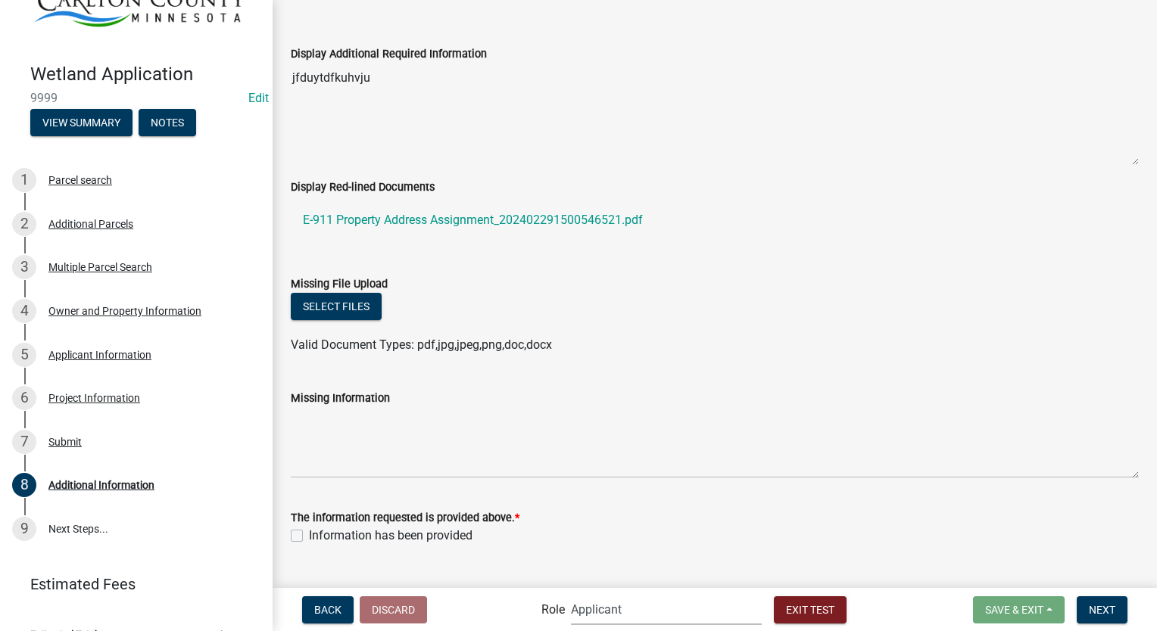
scroll to position [92, 0]
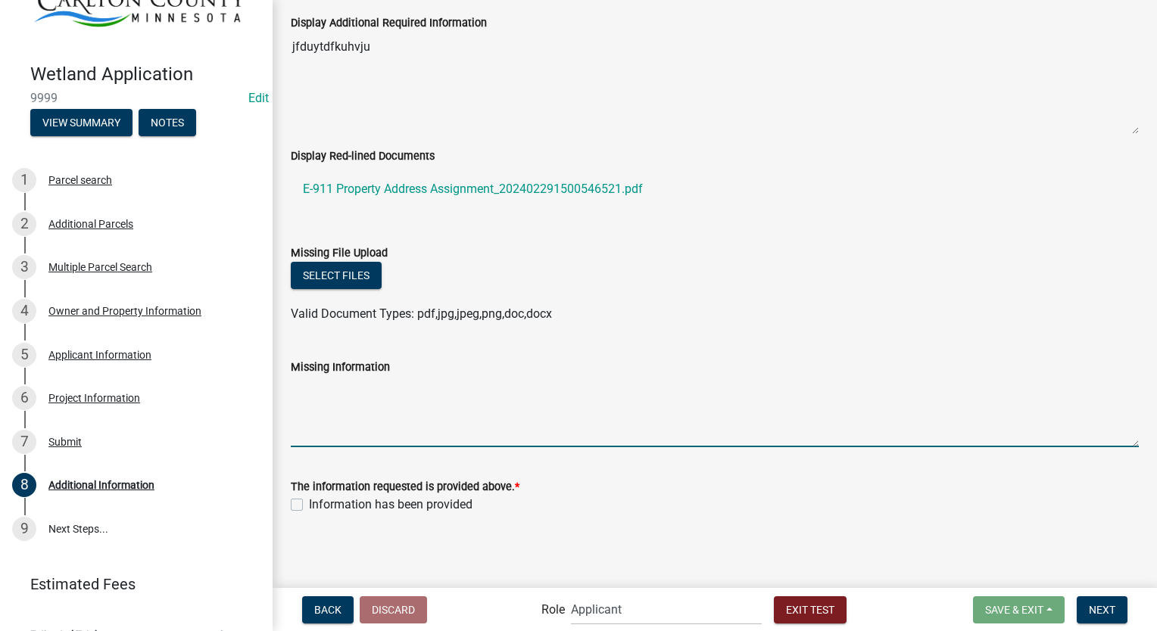
click at [351, 410] on textarea "Missing Information" at bounding box center [715, 411] width 848 height 71
type textarea "xz.nsvg;jknsdg;nsdgio;nshgfnsfho;nsdgio;nadgo;nafegion"
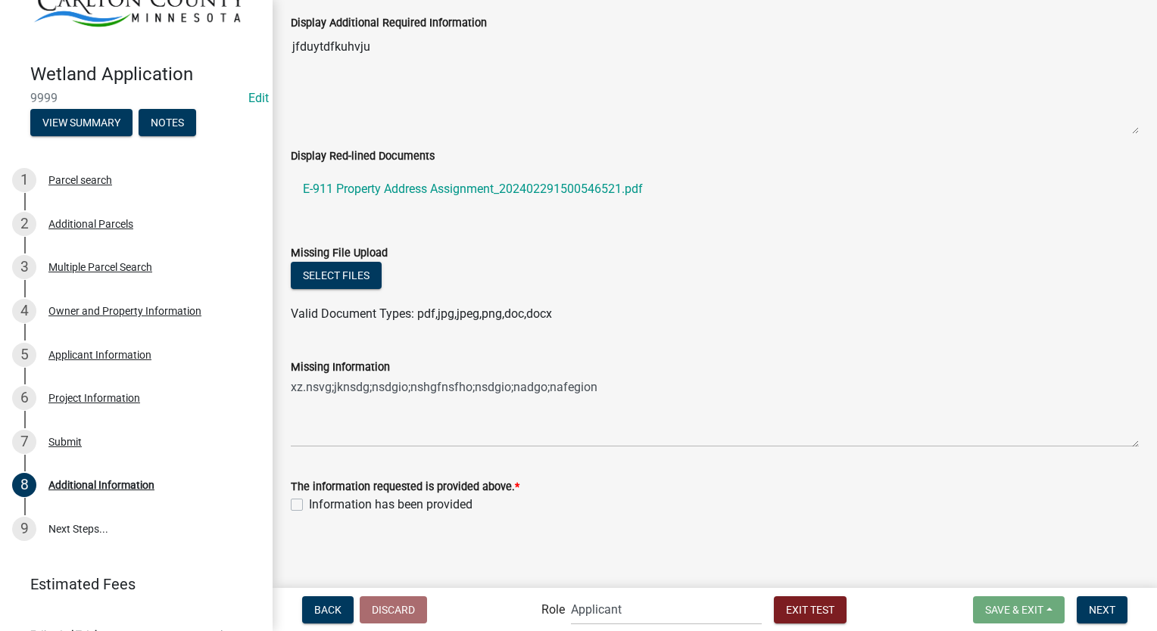
click at [309, 503] on label "Information has been provided" at bounding box center [391, 505] width 164 height 18
click at [309, 503] on input "Information has been provided" at bounding box center [314, 501] width 10 height 10
checkbox input "true"
click at [1113, 613] on span "Next" at bounding box center [1102, 609] width 26 height 12
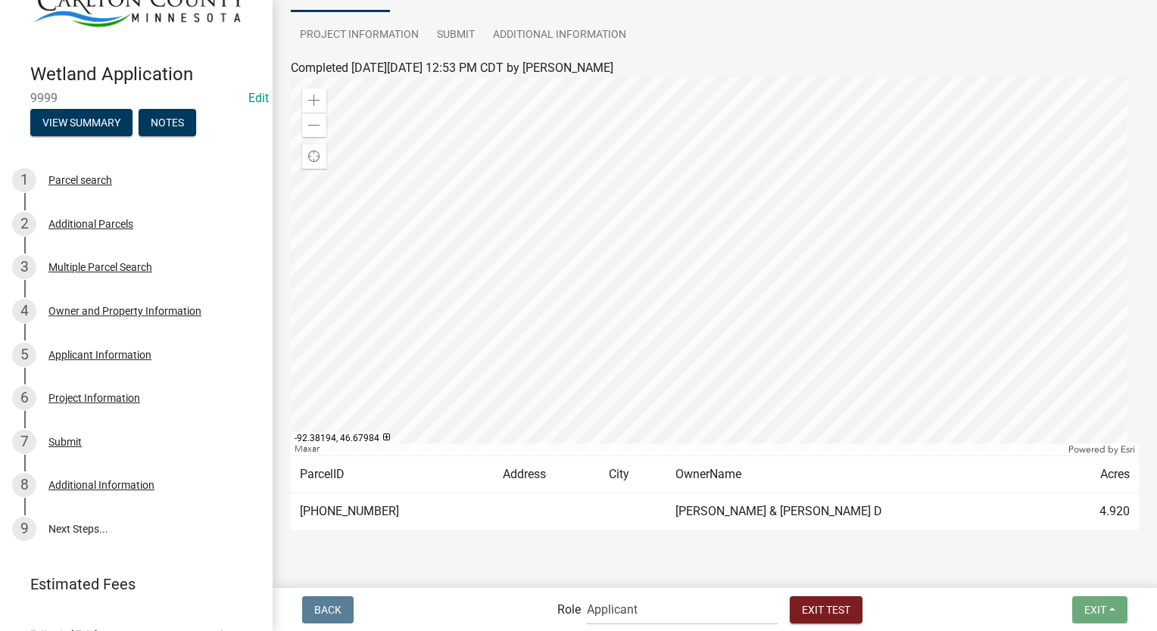
scroll to position [185, 0]
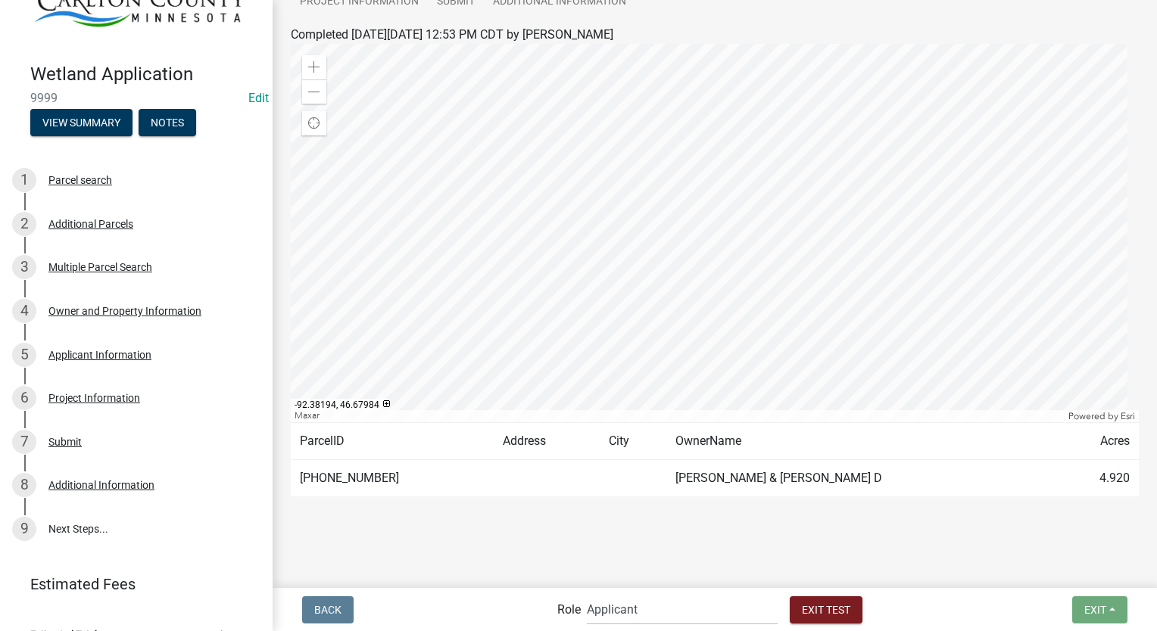
click at [658, 592] on nav "Back Role Applicant Environmental Services Coordinator Admin Exit Test Exit Sav…" at bounding box center [715, 609] width 884 height 43
click at [659, 613] on select "Applicant Environmental Services Coordinator Admin" at bounding box center [682, 609] width 191 height 31
select select "a27015b5-4923-43a2-b499-3eb71d81bc34"
click at [587, 594] on select "Applicant Environmental Services Coordinator Admin" at bounding box center [682, 609] width 191 height 31
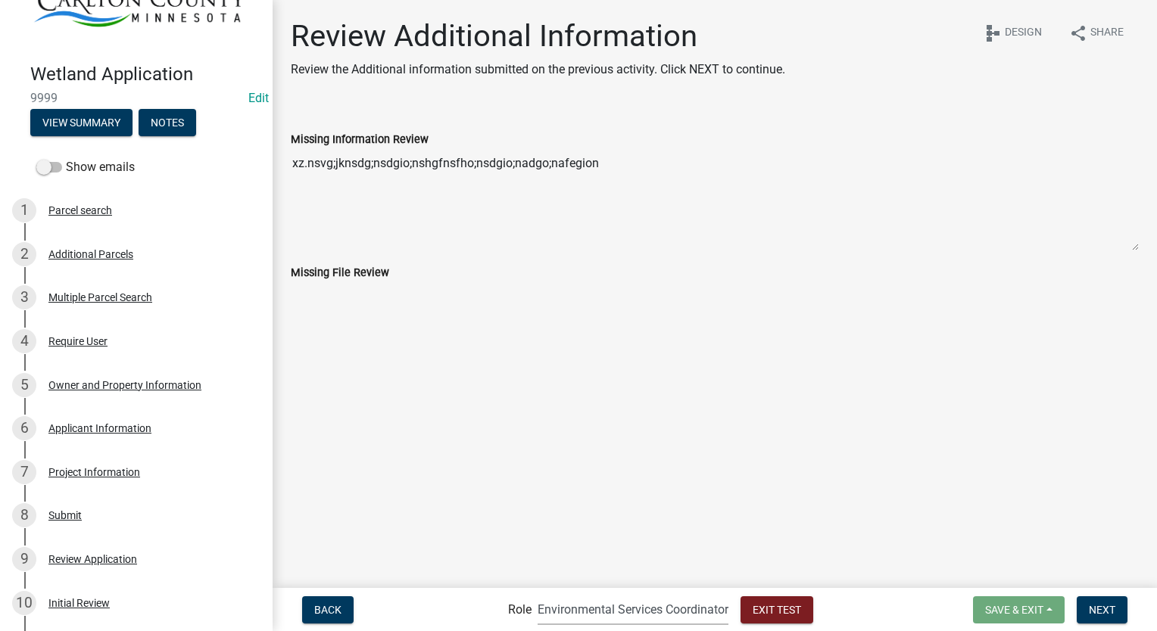
scroll to position [303, 0]
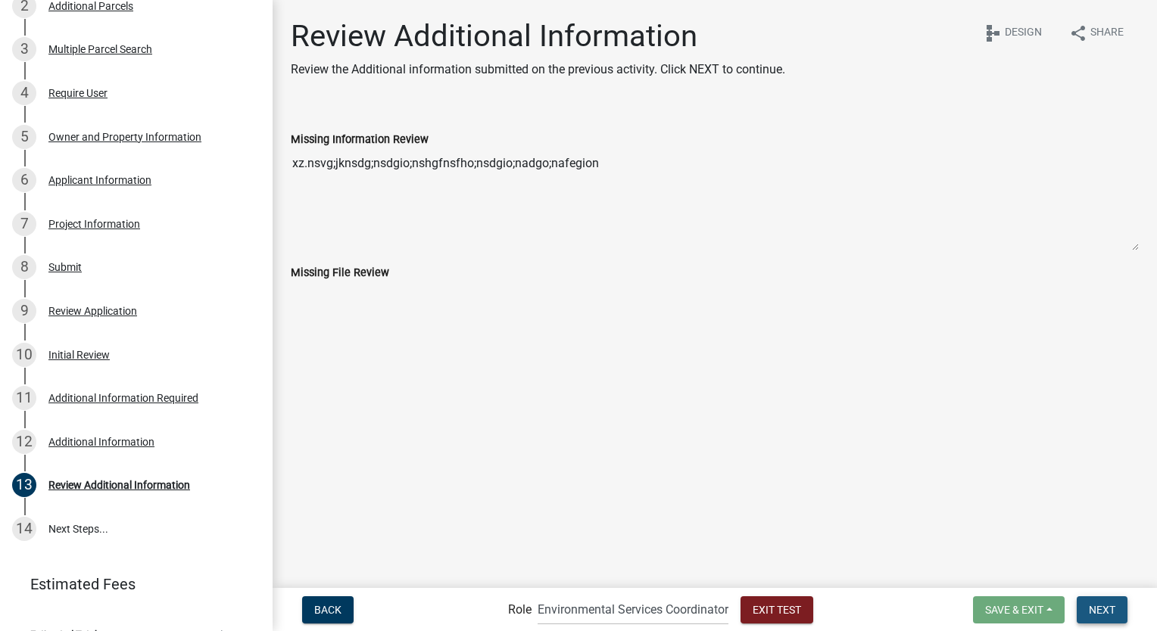
click at [1104, 608] on span "Next" at bounding box center [1102, 609] width 26 height 12
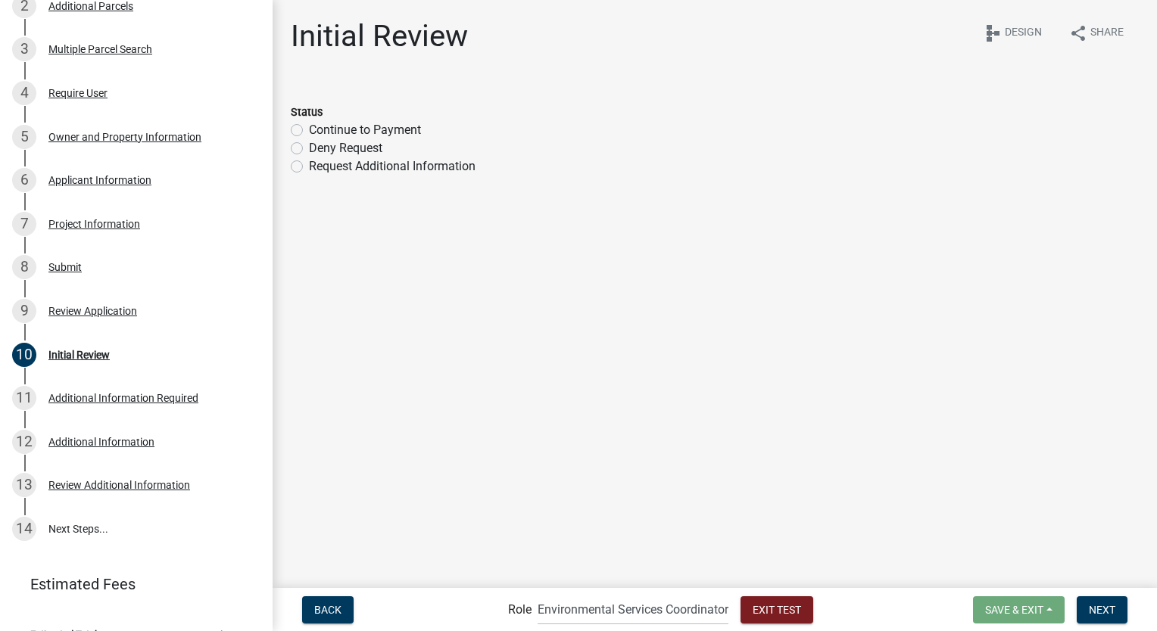
click at [309, 149] on label "Deny Request" at bounding box center [345, 148] width 73 height 18
click at [309, 149] on input "Deny Request" at bounding box center [314, 144] width 10 height 10
radio input "true"
click at [1099, 613] on span "Next" at bounding box center [1102, 609] width 26 height 12
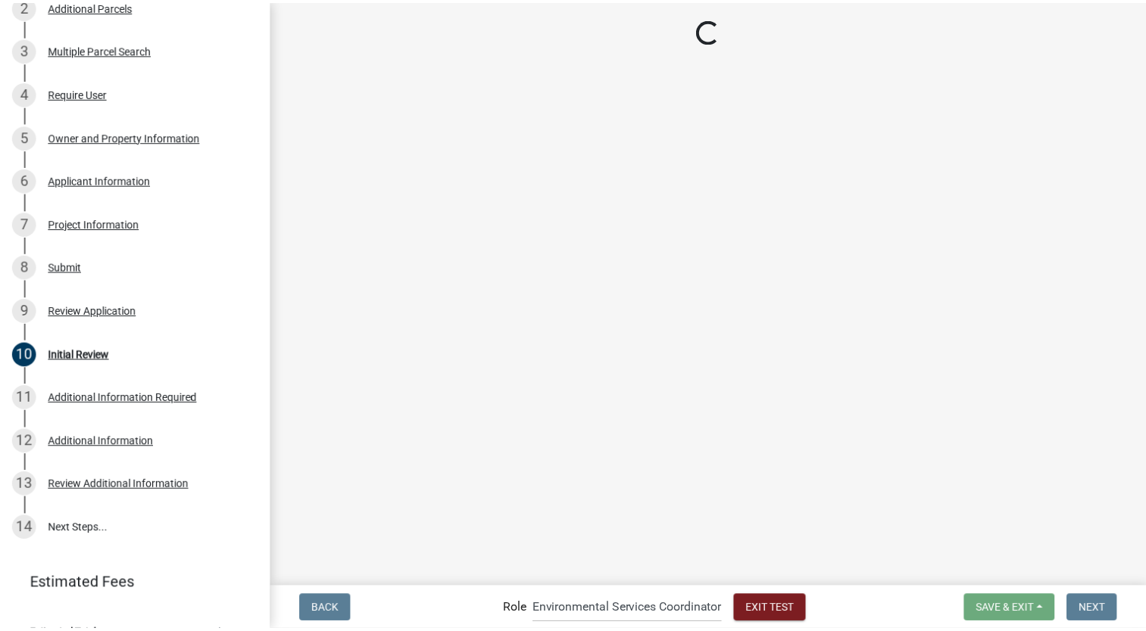
scroll to position [346, 0]
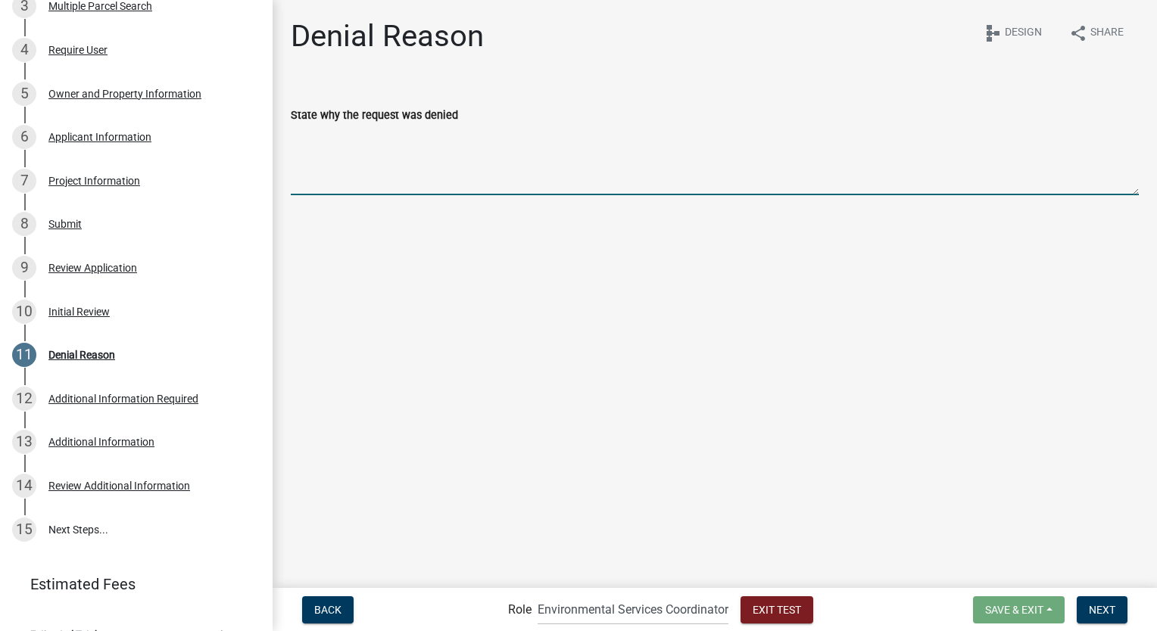
click at [482, 154] on textarea "State why the request was denied" at bounding box center [715, 159] width 848 height 71
type textarea "fdzbjnsezlghWApfgpghjazet;ine;ginzeipghaewi;waeng"
click at [1110, 616] on button "Next" at bounding box center [1102, 610] width 51 height 27
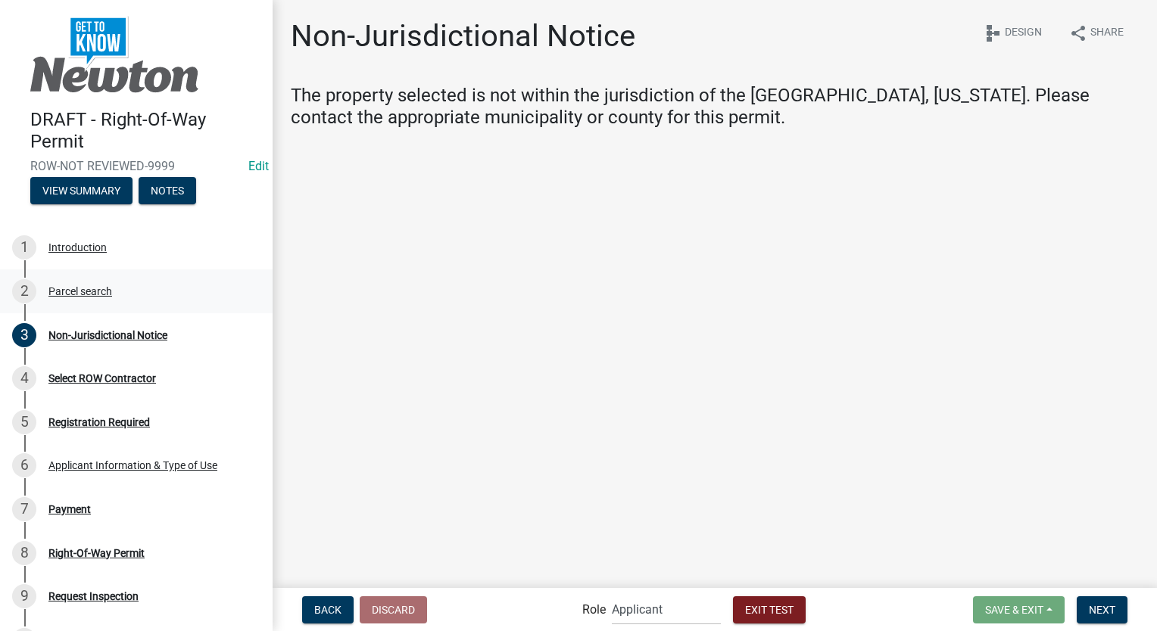
click at [91, 292] on div "Parcel search" at bounding box center [80, 291] width 64 height 11
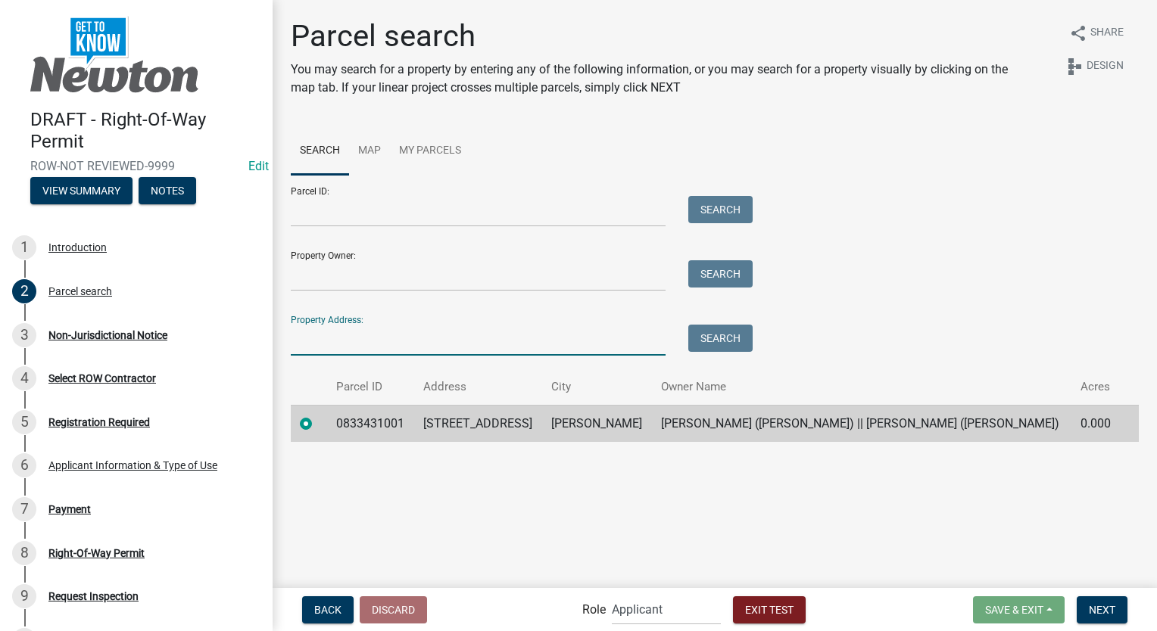
click at [379, 338] on input "Property Address:" at bounding box center [478, 340] width 375 height 31
type input "719"
click at [711, 333] on button "Search" at bounding box center [720, 338] width 64 height 27
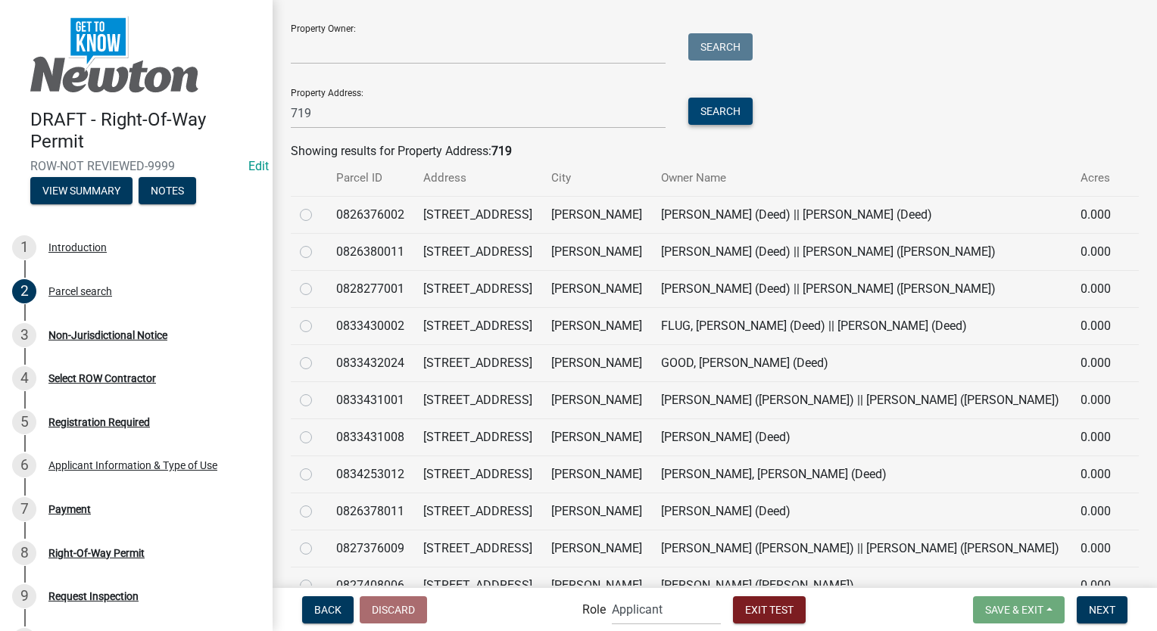
scroll to position [379, 0]
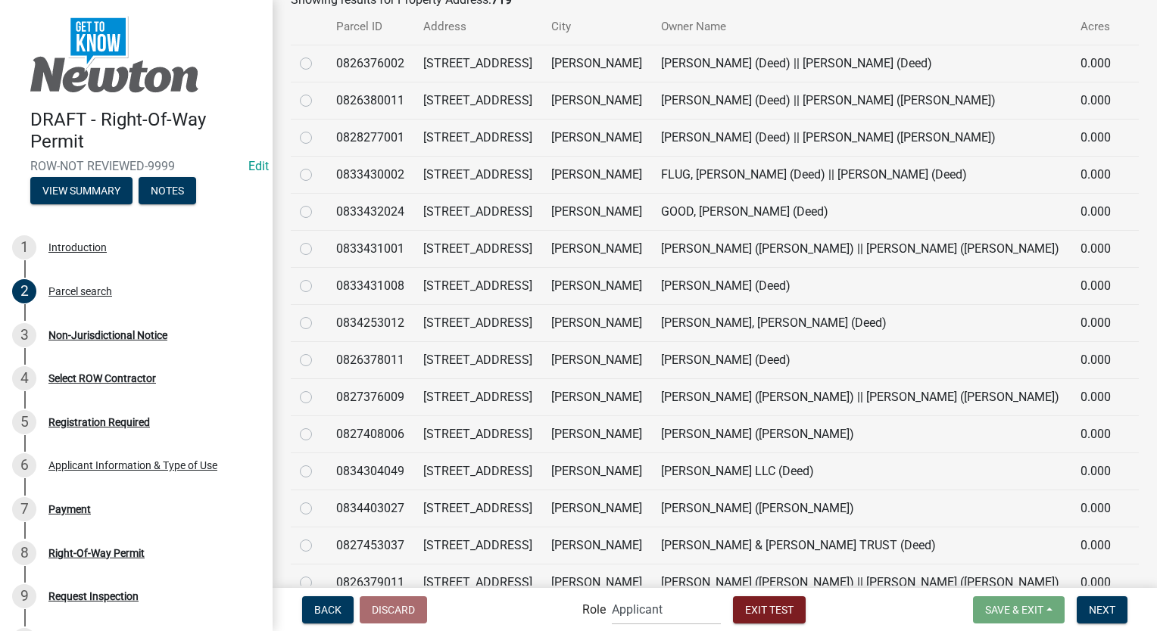
click at [318, 240] on label at bounding box center [318, 240] width 0 height 0
click at [318, 250] on input "radio" at bounding box center [323, 245] width 10 height 10
radio input "true"
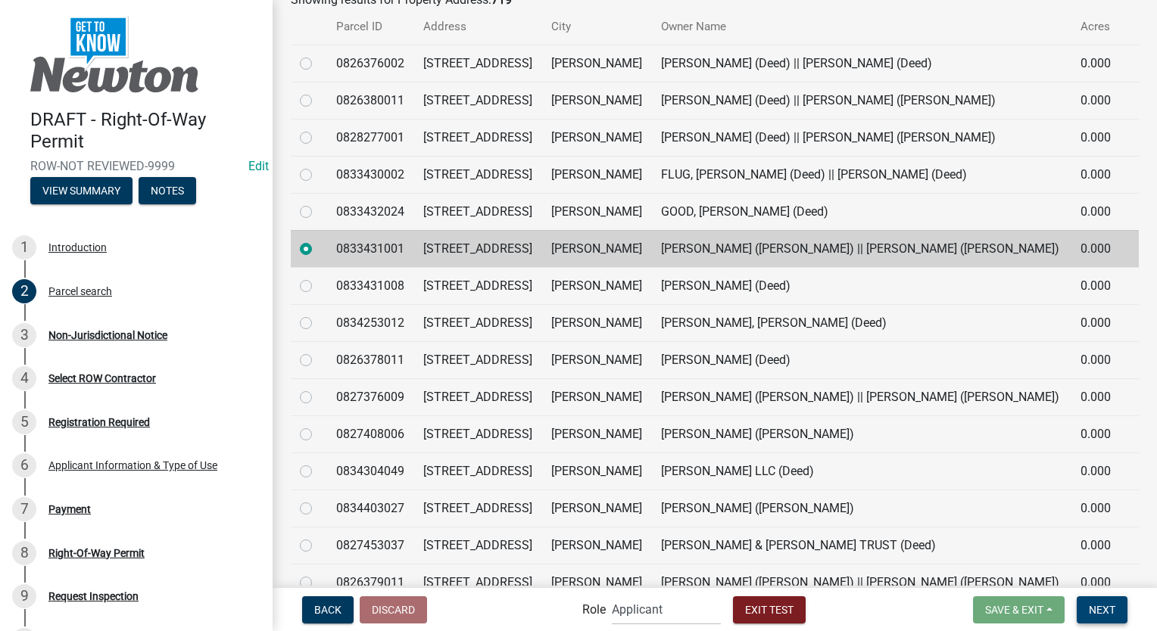
click at [1086, 612] on button "Next" at bounding box center [1102, 610] width 51 height 27
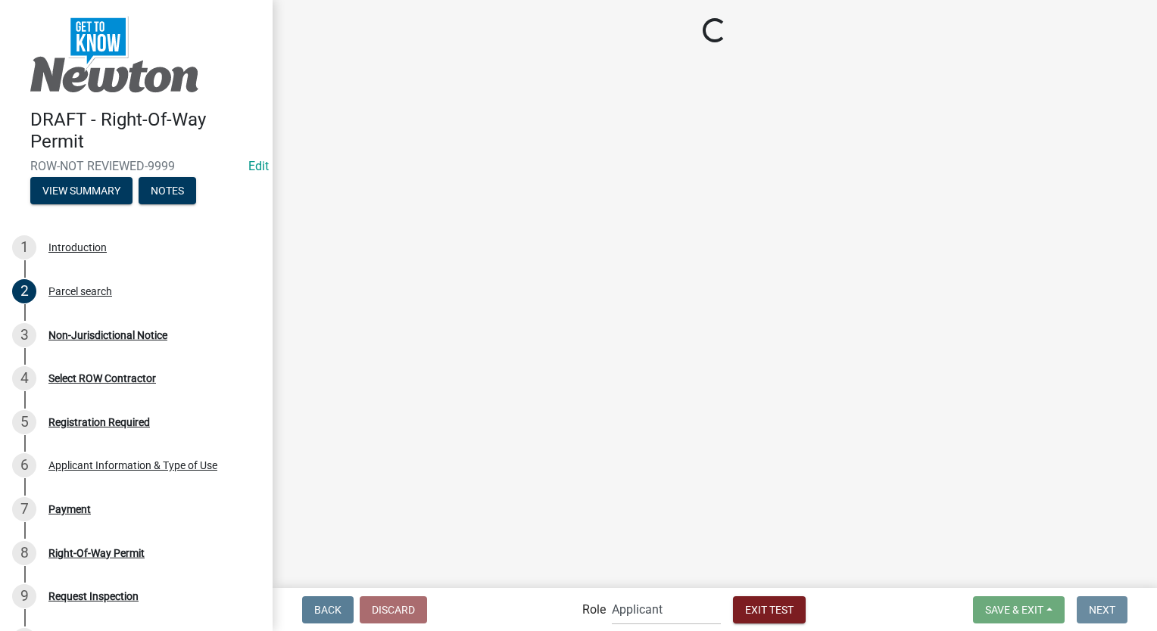
scroll to position [0, 0]
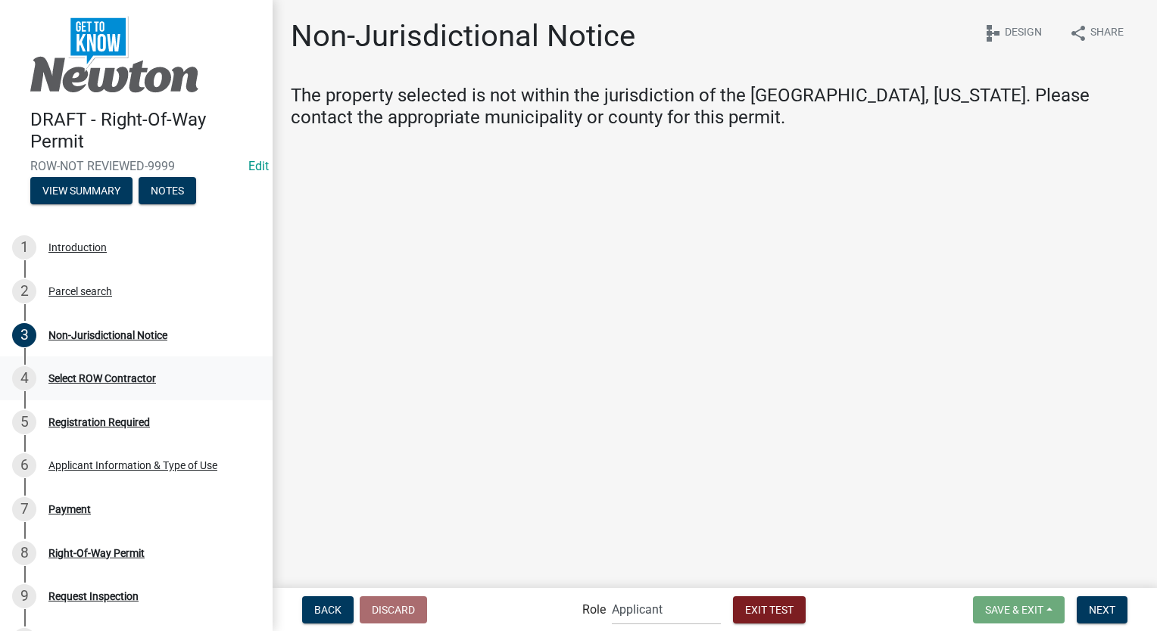
click at [82, 380] on div "Select ROW Contractor" at bounding box center [102, 378] width 108 height 11
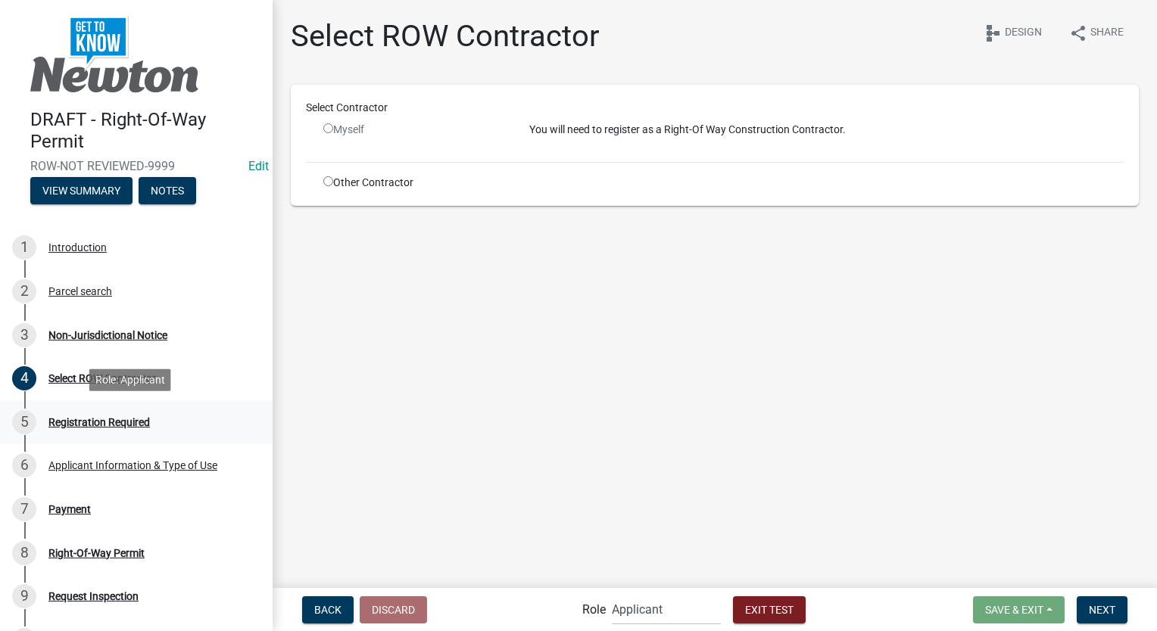
click at [79, 420] on div "Registration Required" at bounding box center [98, 422] width 101 height 11
click at [325, 180] on input "radio" at bounding box center [328, 181] width 10 height 10
radio input "true"
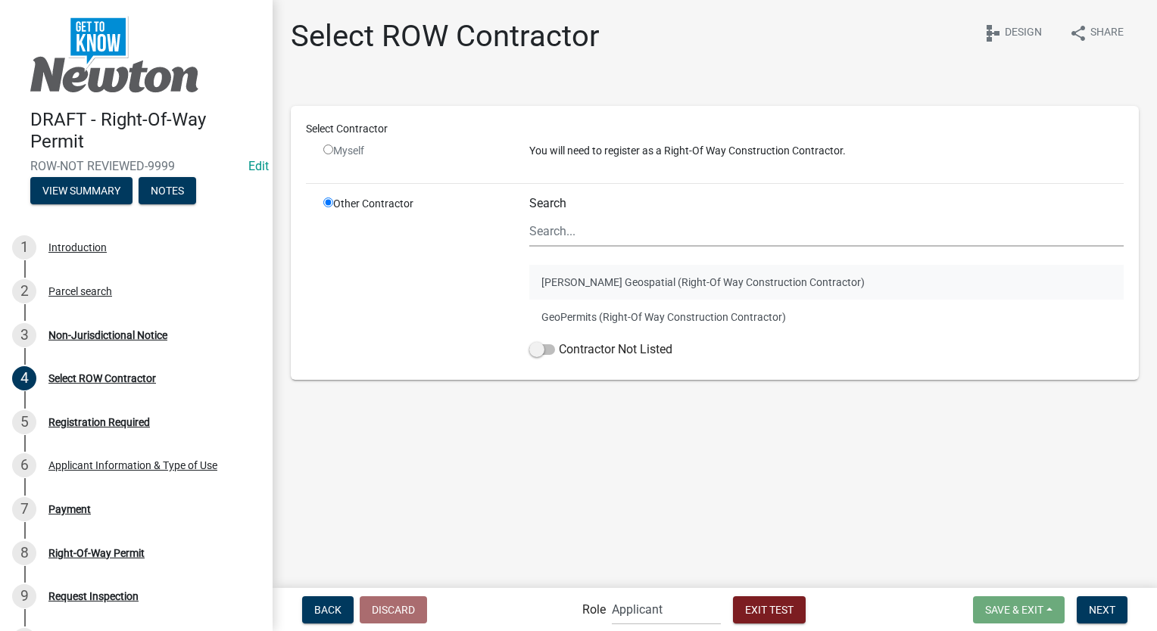
click at [633, 279] on button "Schneider Geospatial (Right-Of Way Construction Contractor)" at bounding box center [826, 282] width 594 height 35
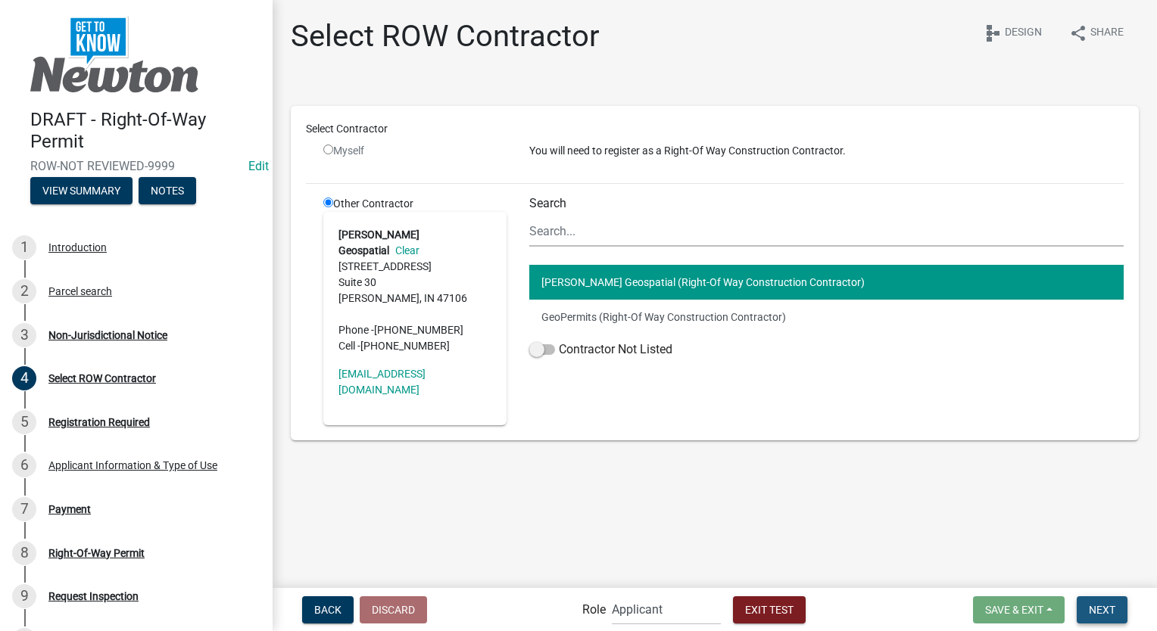
click at [1101, 613] on span "Next" at bounding box center [1102, 609] width 26 height 12
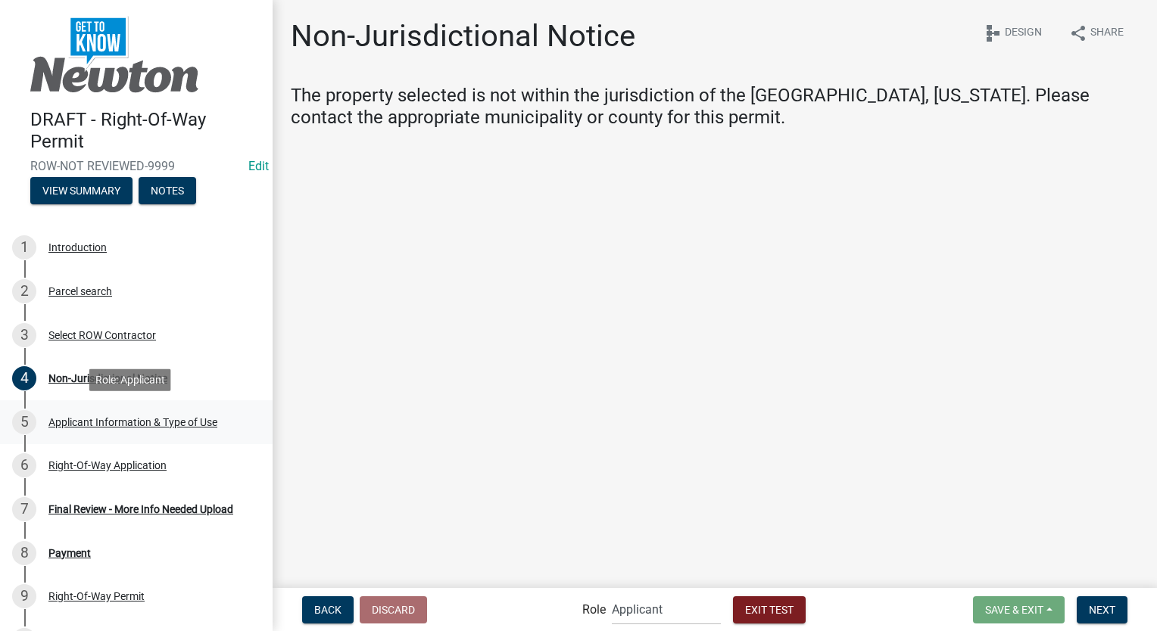
click at [128, 429] on div "5 Applicant Information & Type of Use" at bounding box center [130, 422] width 236 height 24
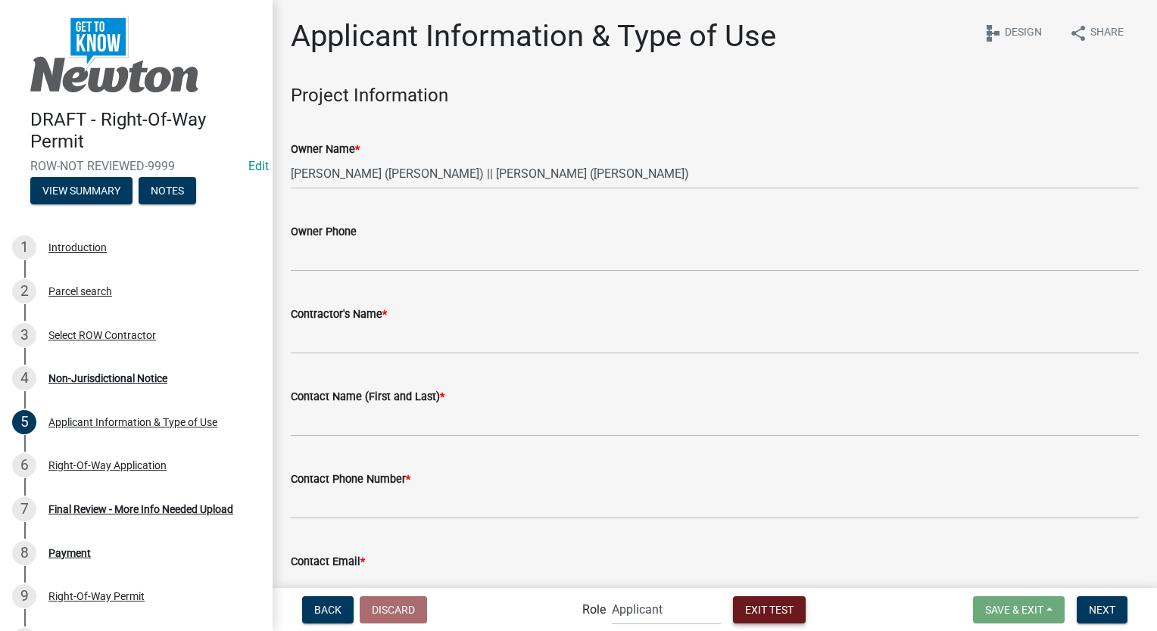
click at [772, 610] on span "Exit Test" at bounding box center [769, 609] width 48 height 12
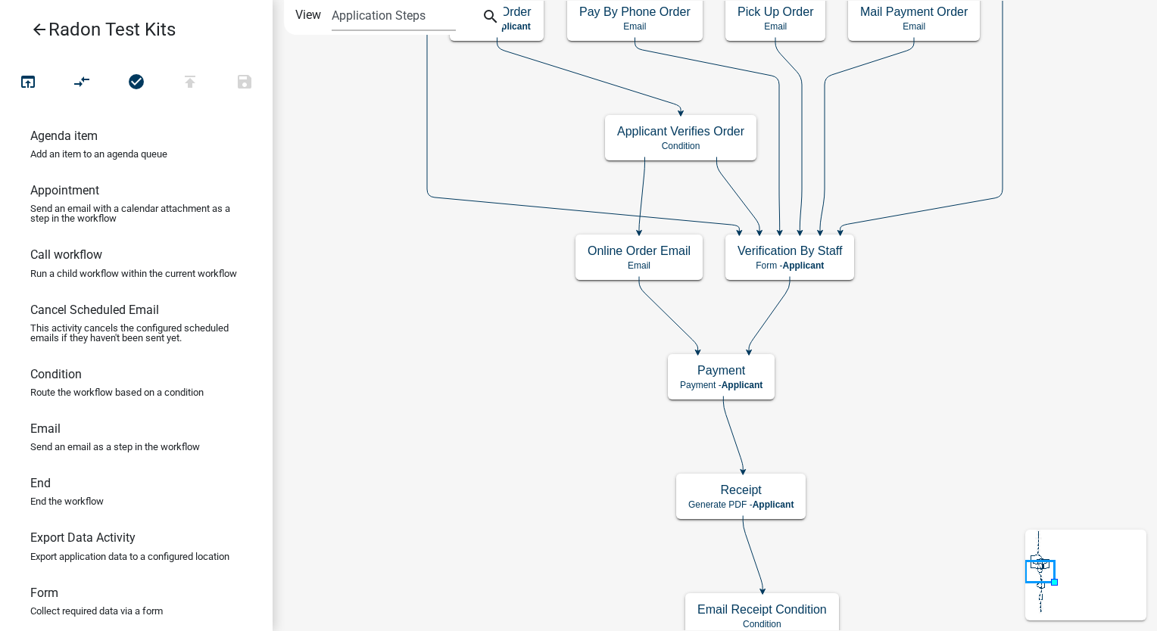
click at [35, 30] on icon "arrow_back" at bounding box center [39, 30] width 18 height 21
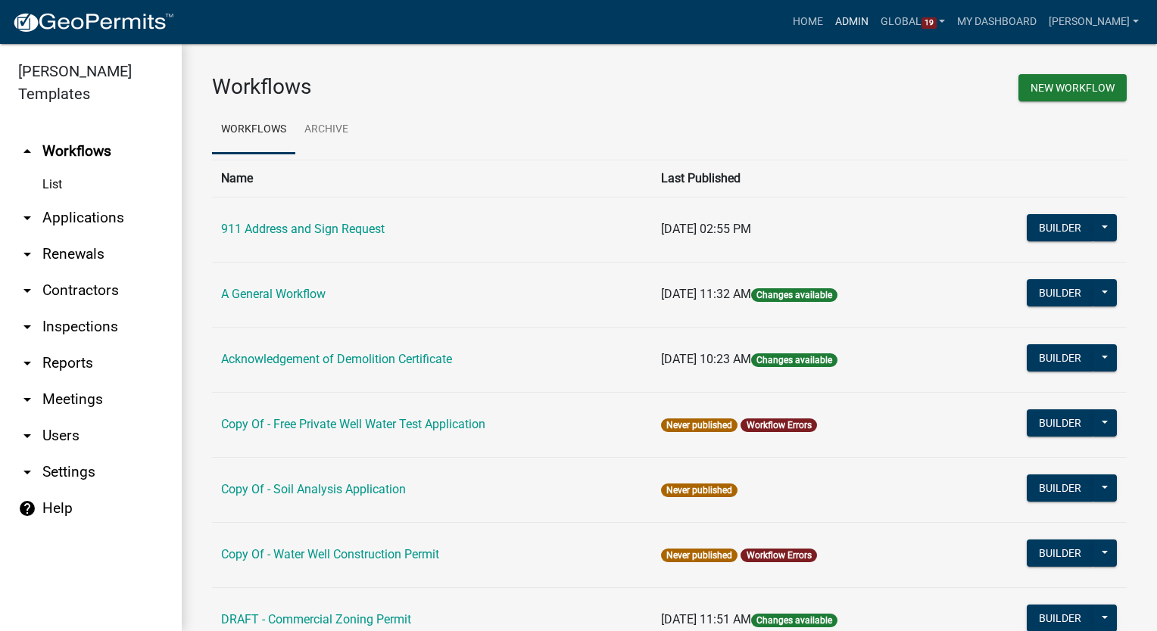
click at [874, 21] on link "Admin" at bounding box center [851, 22] width 45 height 29
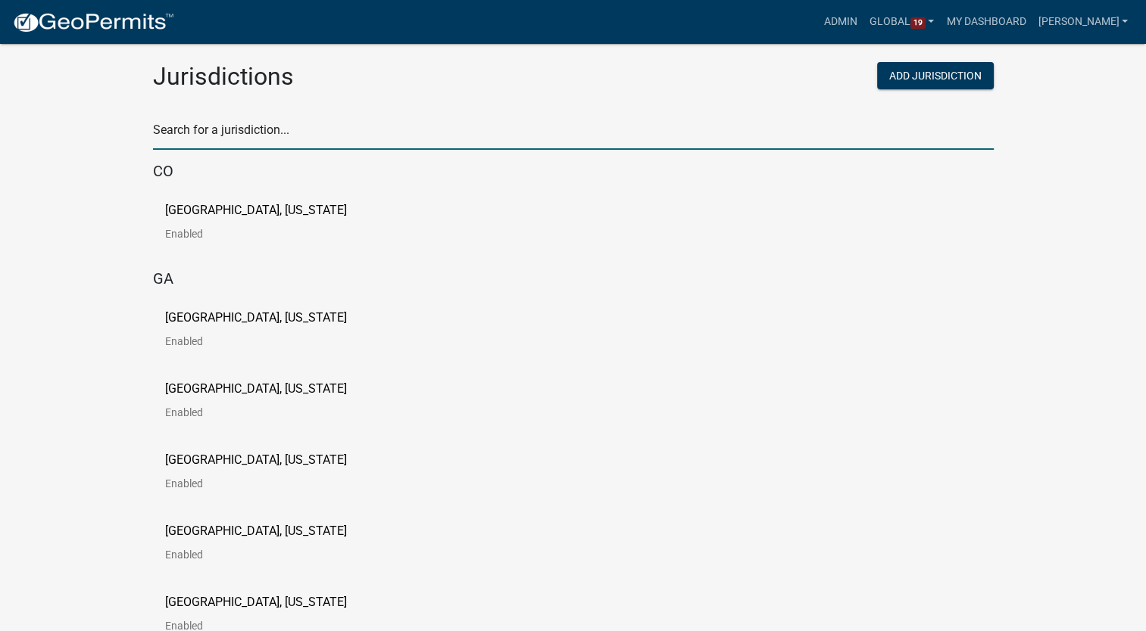
click at [273, 132] on input "text" at bounding box center [573, 134] width 840 height 31
type input "story"
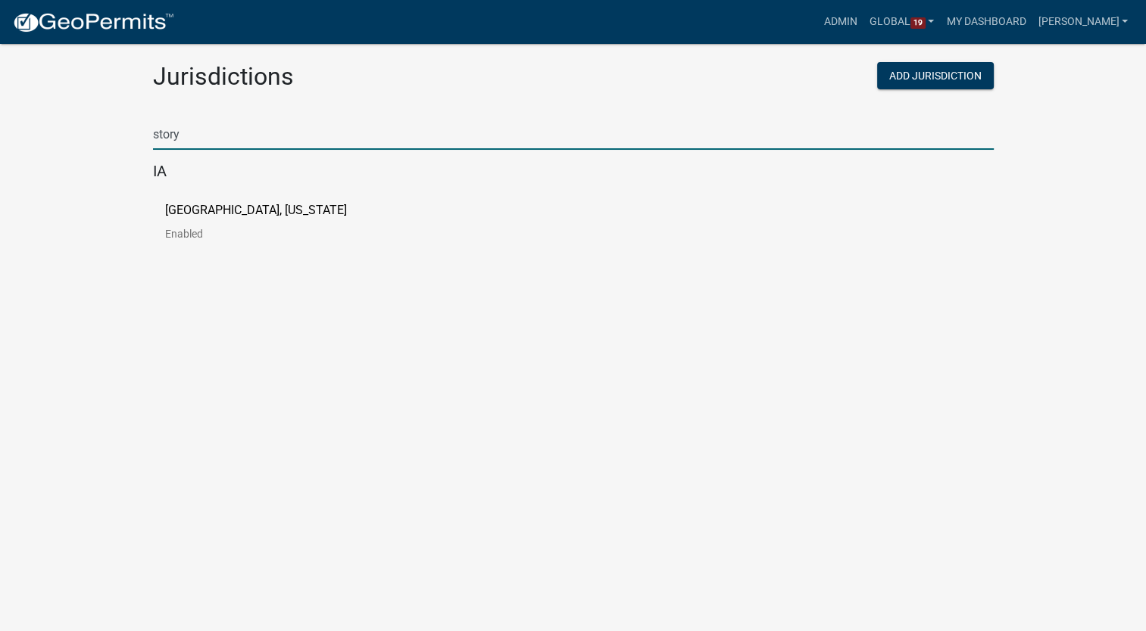
click at [229, 204] on p "[GEOGRAPHIC_DATA], [US_STATE]" at bounding box center [256, 210] width 182 height 12
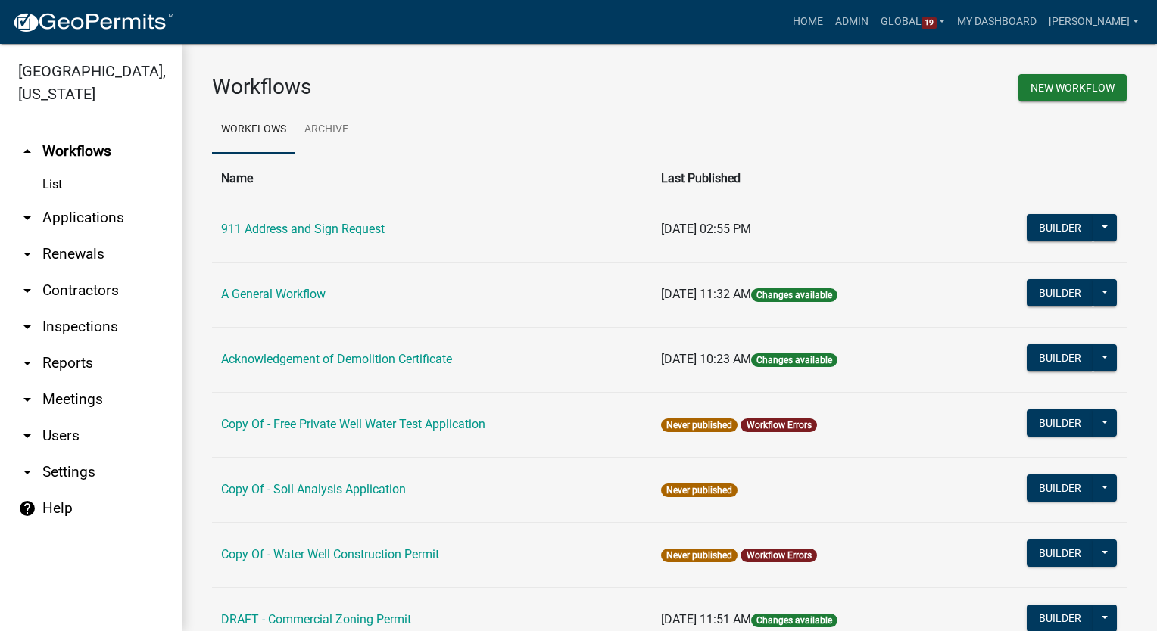
click at [53, 422] on link "arrow_drop_down Users" at bounding box center [91, 436] width 182 height 36
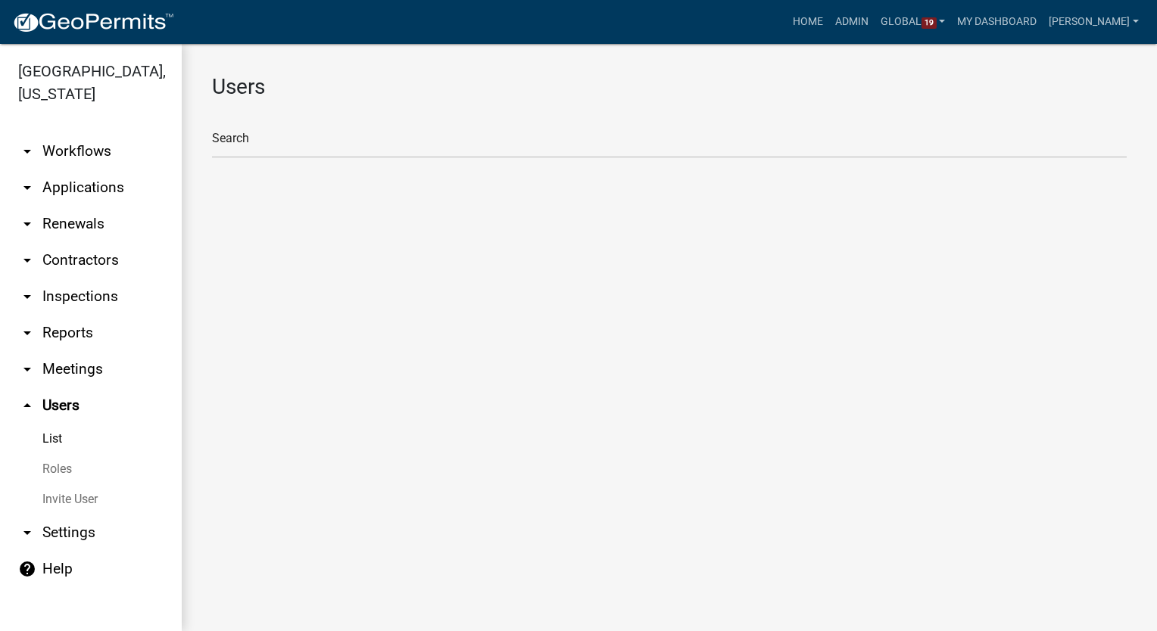
click at [45, 454] on link "Roles" at bounding box center [91, 469] width 182 height 30
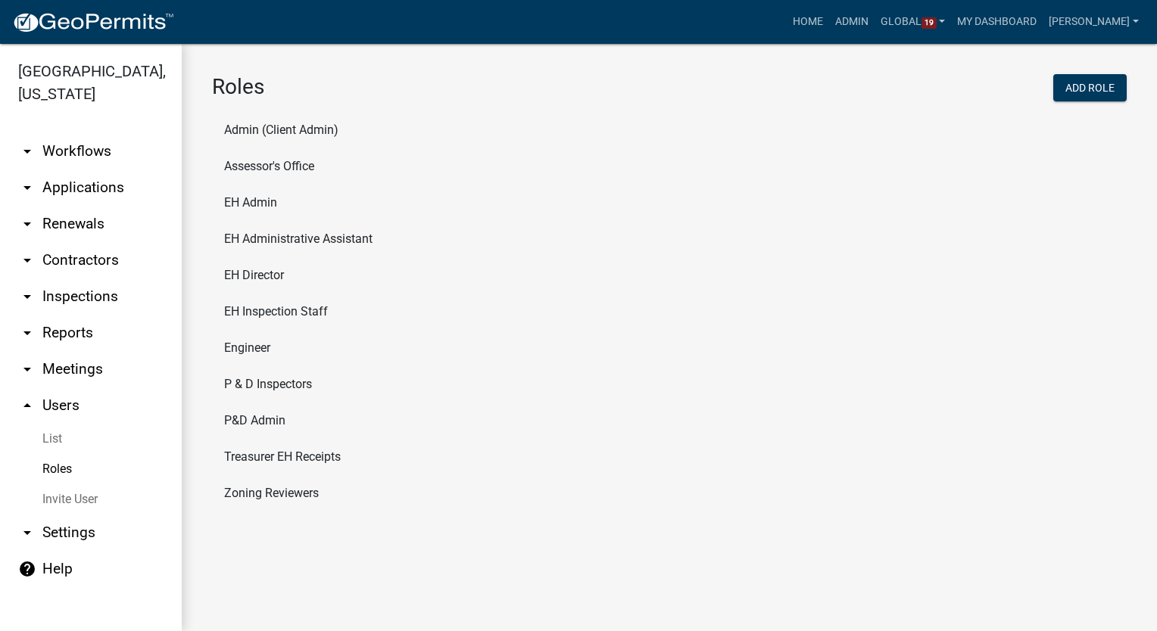
click at [267, 416] on li "P&D Admin" at bounding box center [669, 421] width 915 height 36
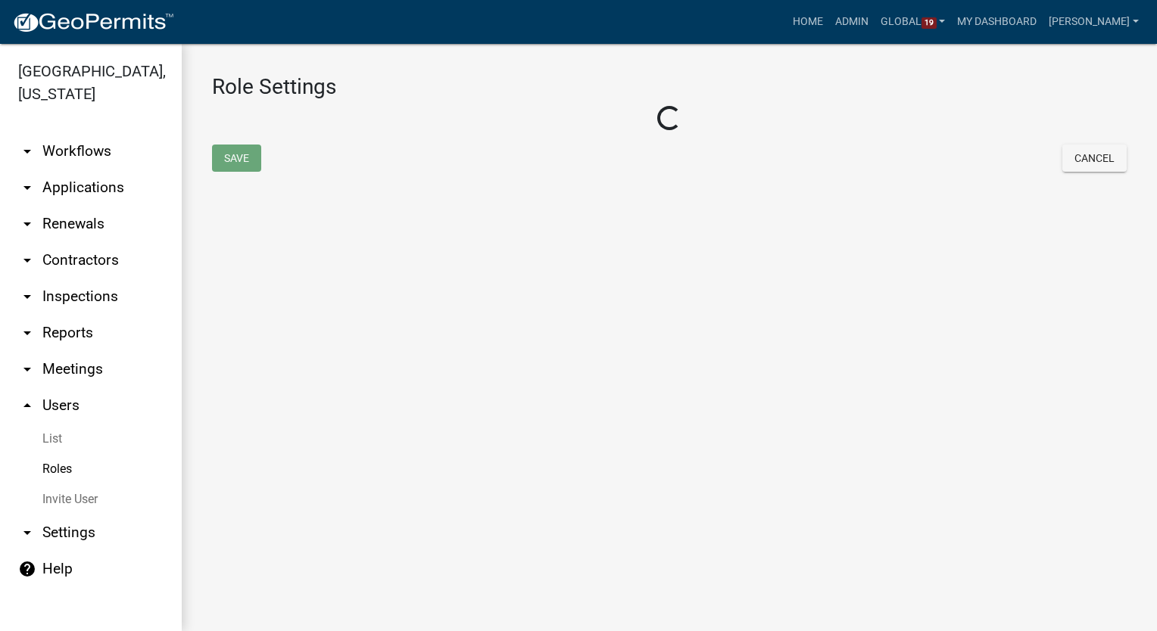
select select "8: light-yellow"
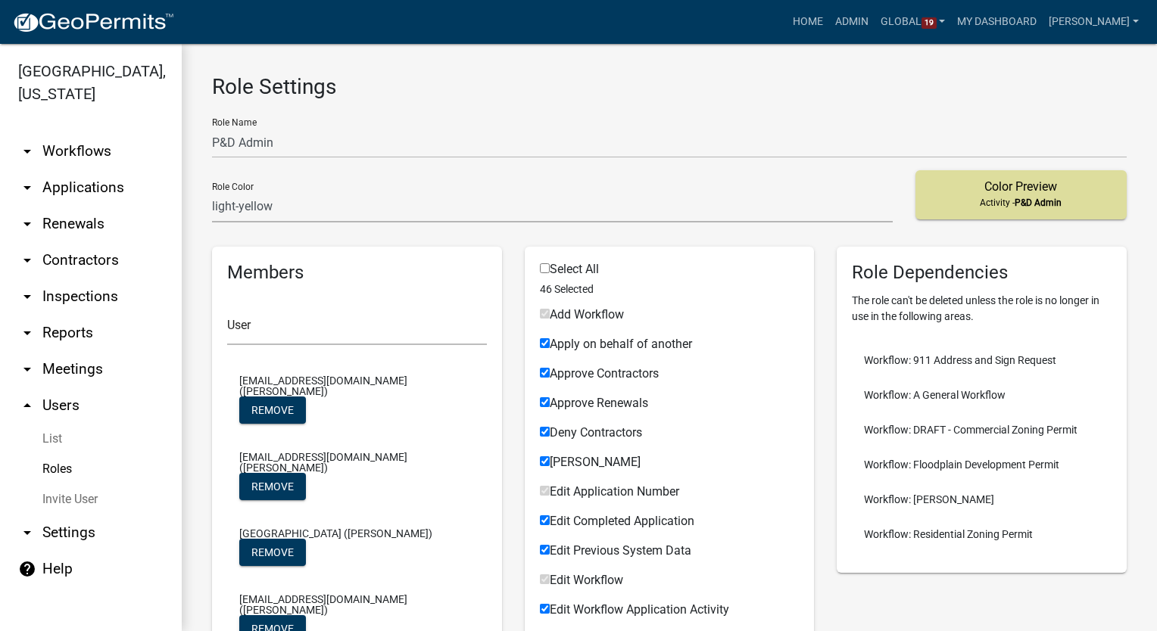
scroll to position [151, 0]
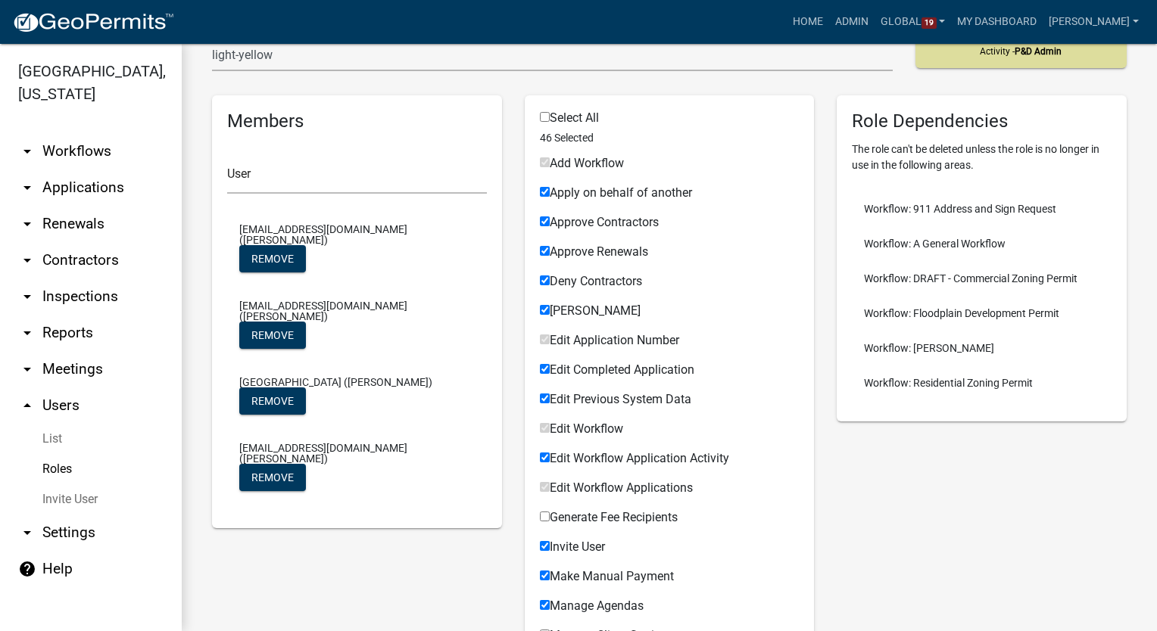
click at [59, 454] on link "Roles" at bounding box center [91, 469] width 182 height 30
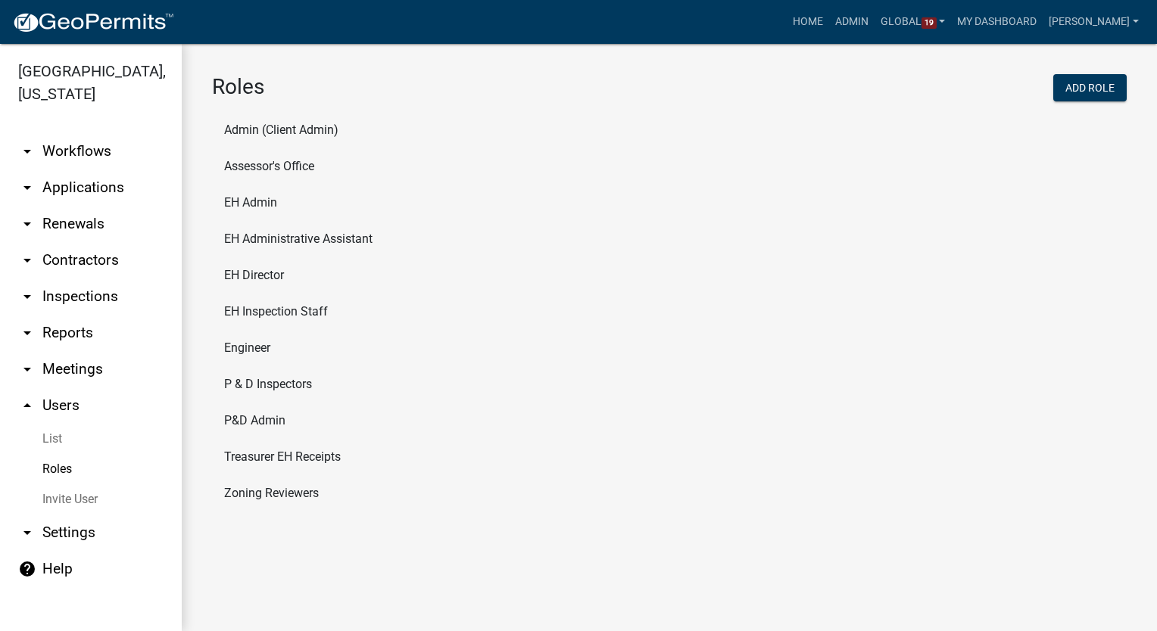
click at [273, 498] on li "Zoning Reviewers" at bounding box center [669, 493] width 915 height 36
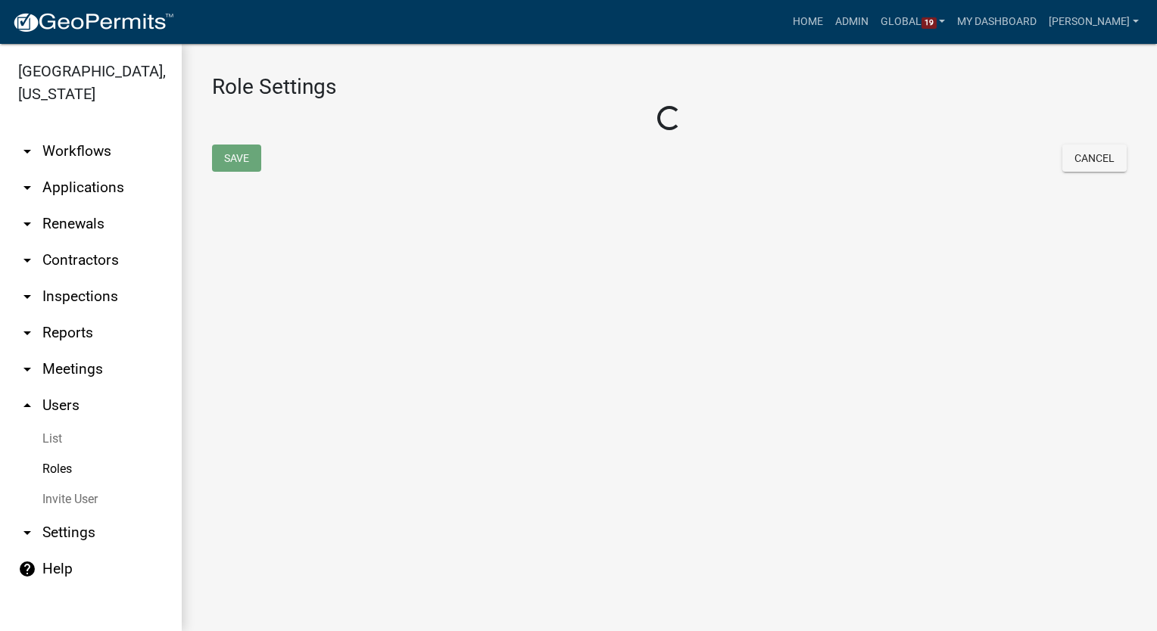
select select "8: light-yellow"
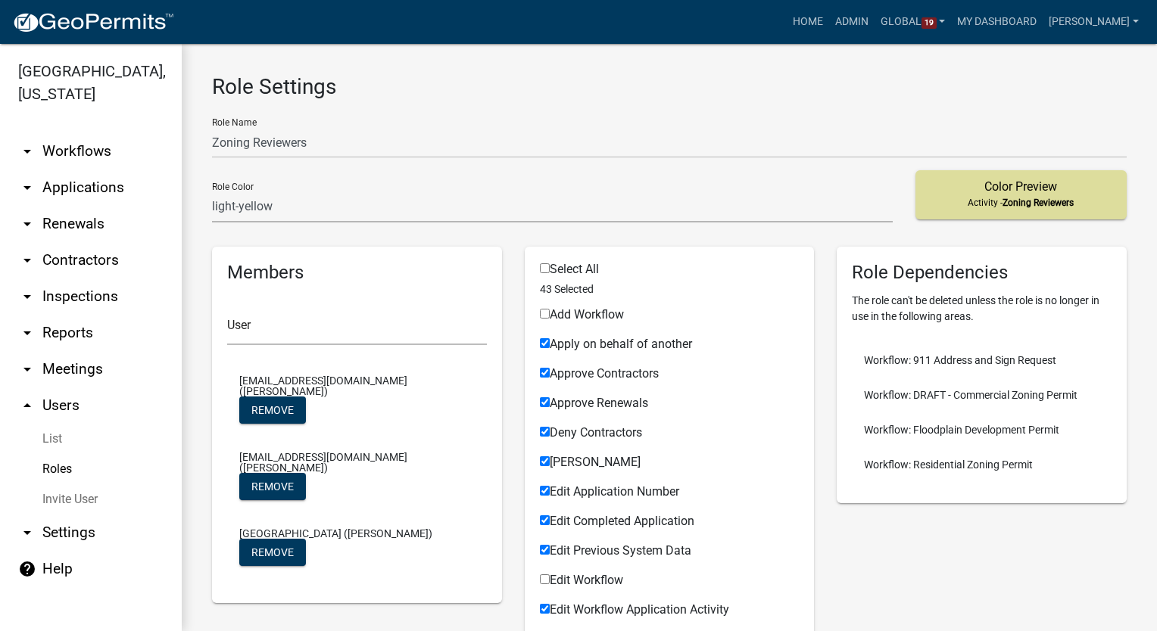
click at [57, 454] on link "Roles" at bounding box center [91, 469] width 182 height 30
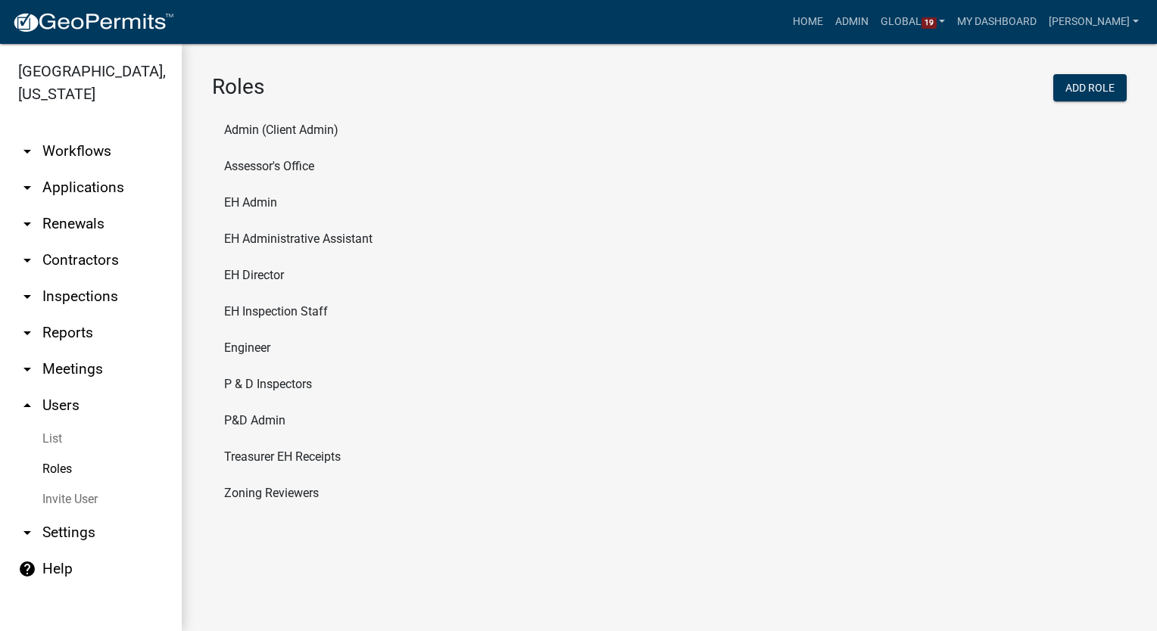
click at [251, 416] on li "P&D Admin" at bounding box center [669, 421] width 915 height 36
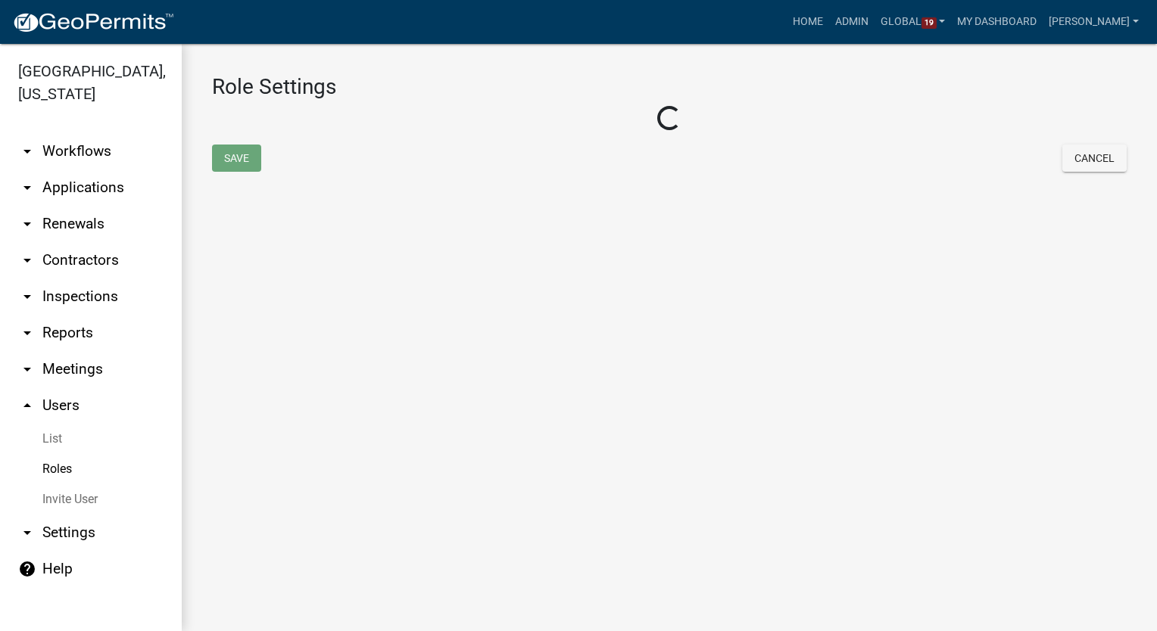
select select "8: light-yellow"
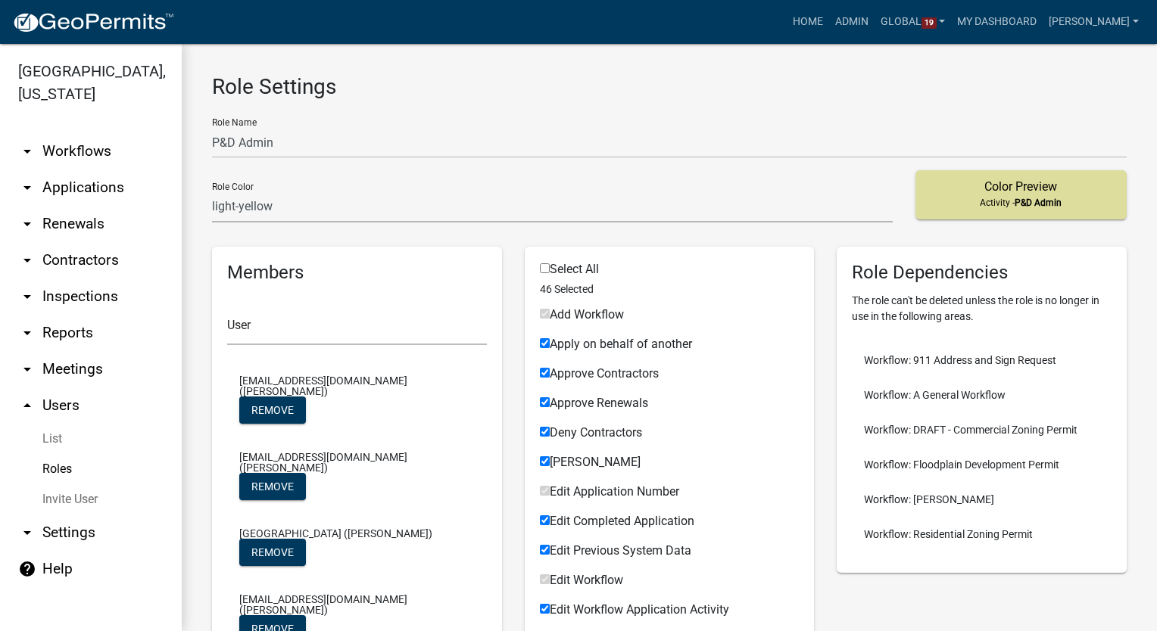
click at [73, 133] on link "arrow_drop_down Workflows" at bounding box center [91, 151] width 182 height 36
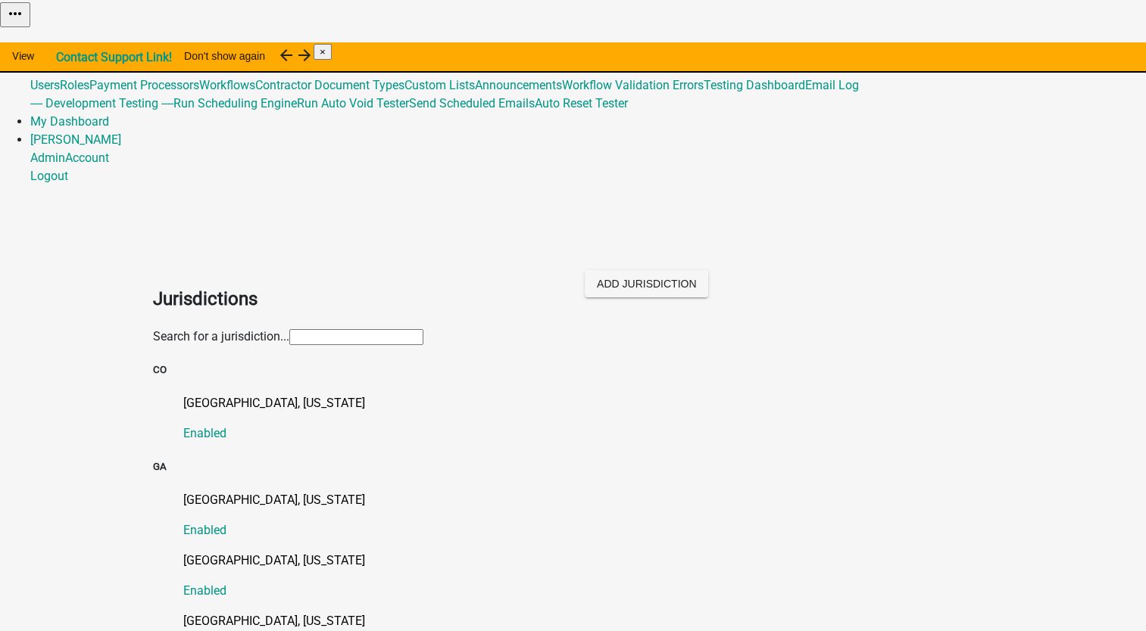
click at [289, 329] on input "text" at bounding box center [356, 337] width 134 height 16
type input "[PERSON_NAME]"
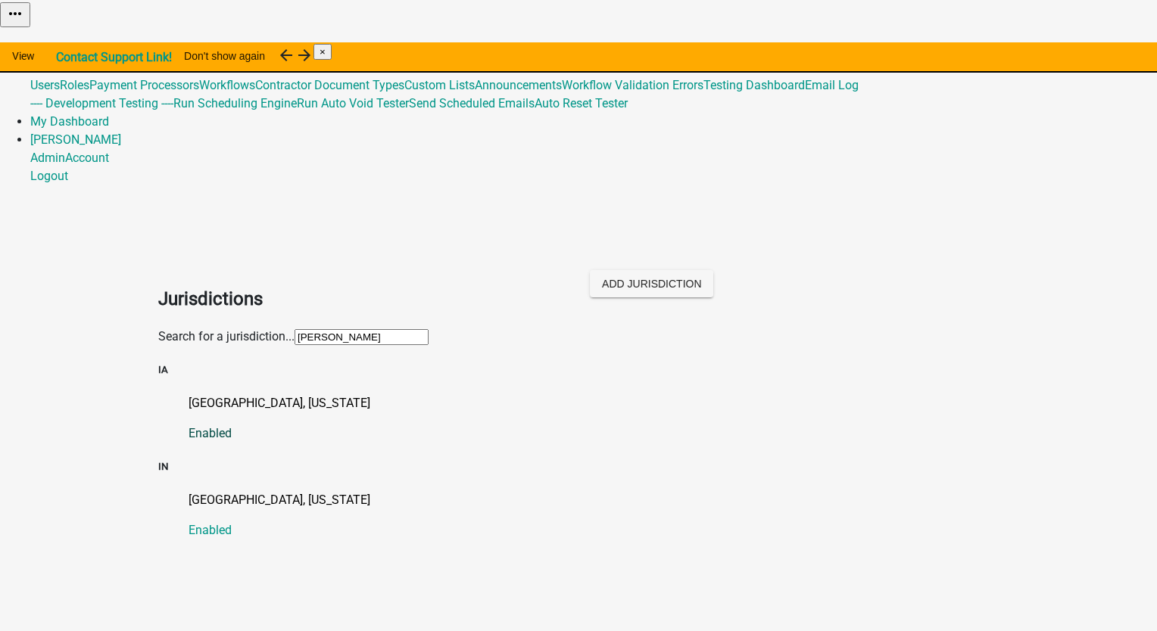
click at [224, 394] on p "[GEOGRAPHIC_DATA], [US_STATE]" at bounding box center [594, 403] width 810 height 18
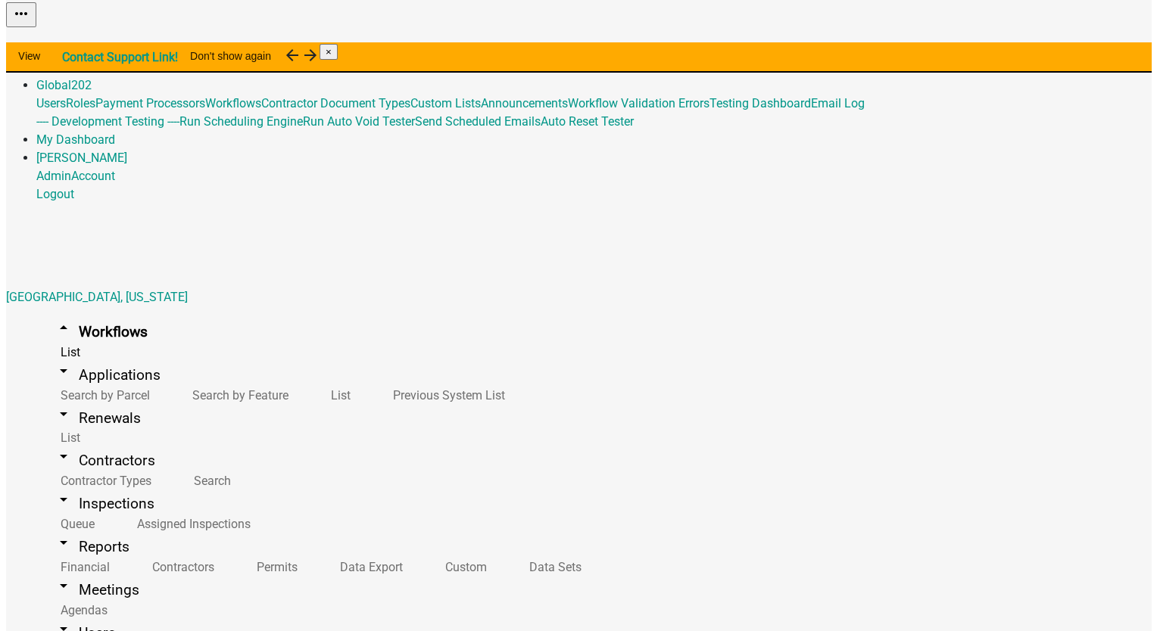
scroll to position [202, 0]
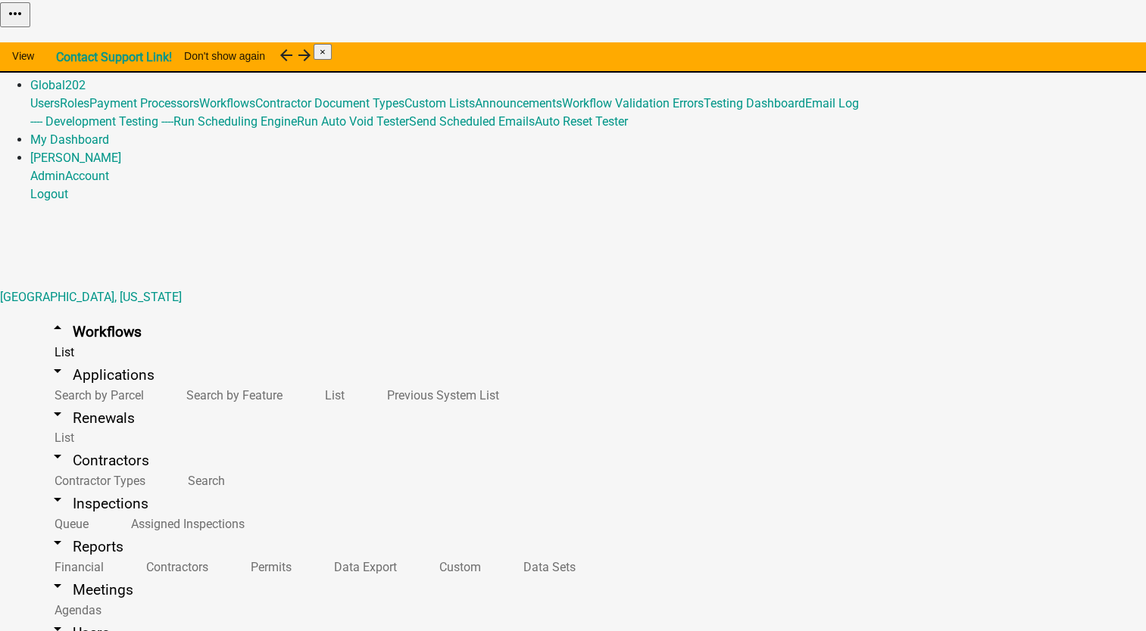
click at [1061, 46] on button "Start Application" at bounding box center [1103, 38] width 85 height 16
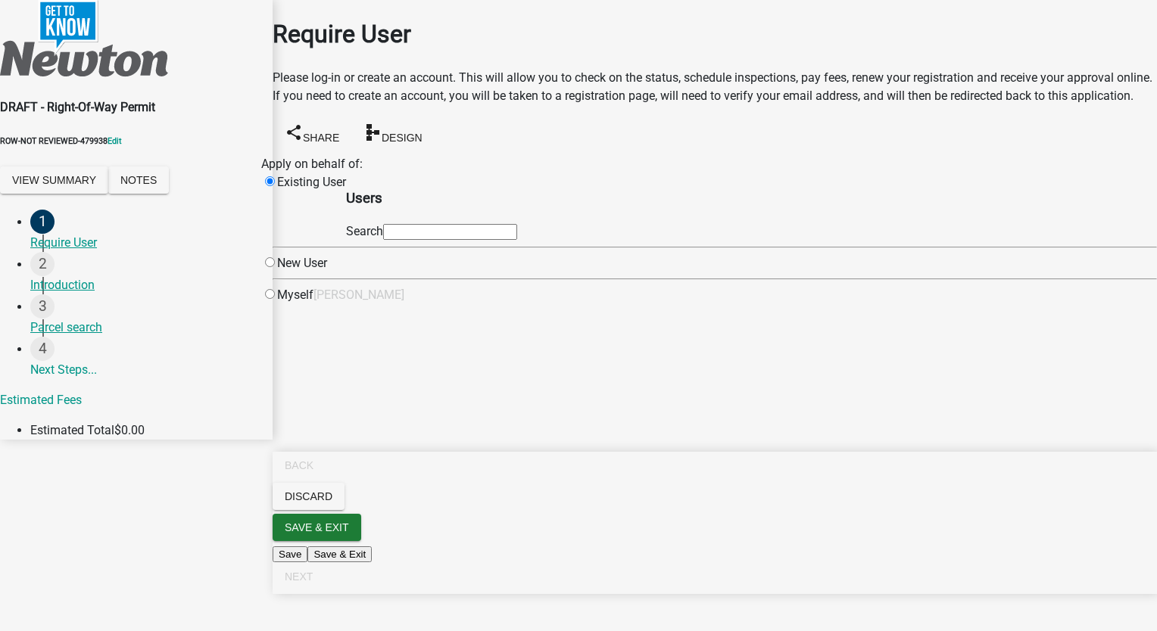
click at [275, 299] on input "radio" at bounding box center [270, 294] width 10 height 10
radio input "true"
radio input "false"
click at [313, 583] on span "Next" at bounding box center [299, 577] width 28 height 12
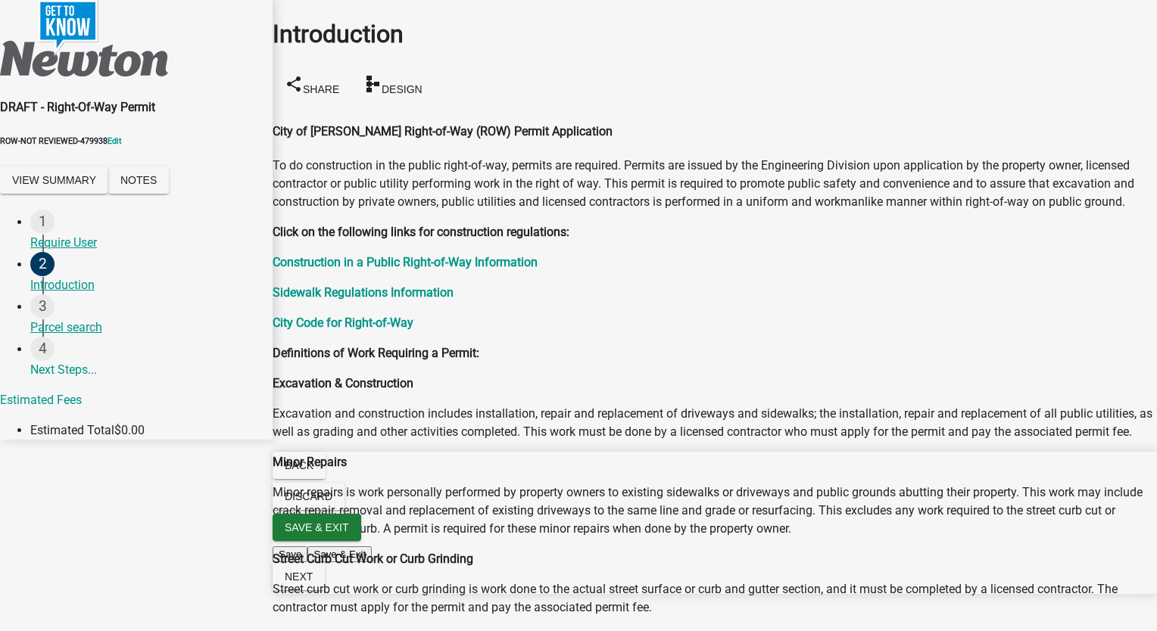
scroll to position [373, 0]
click at [325, 591] on button "Next" at bounding box center [299, 576] width 52 height 27
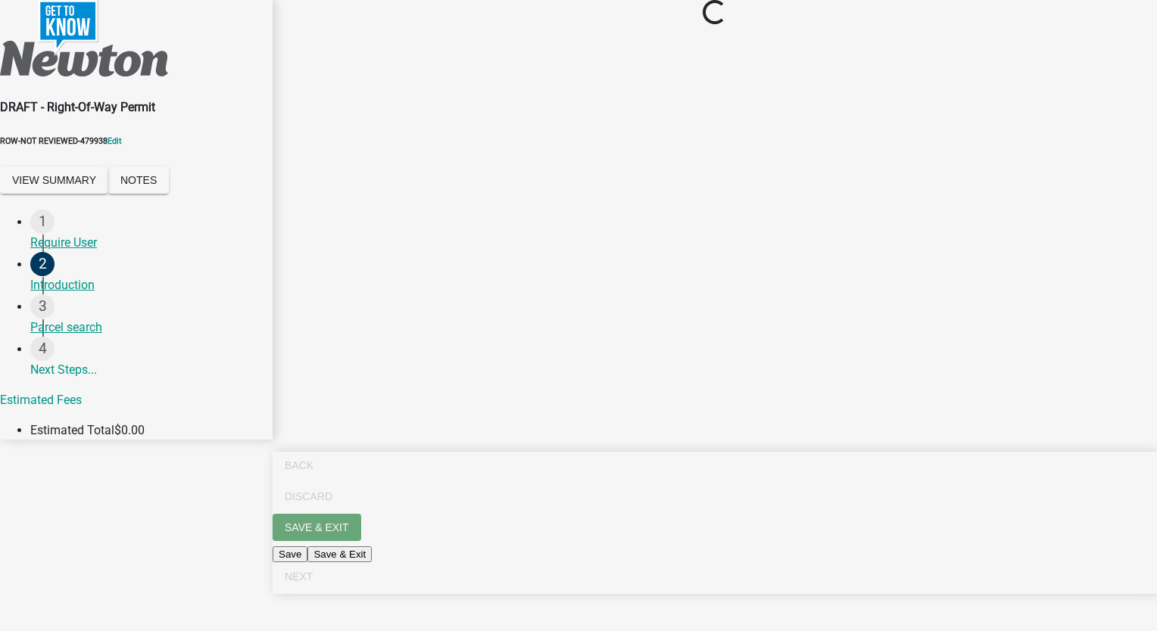
scroll to position [0, 0]
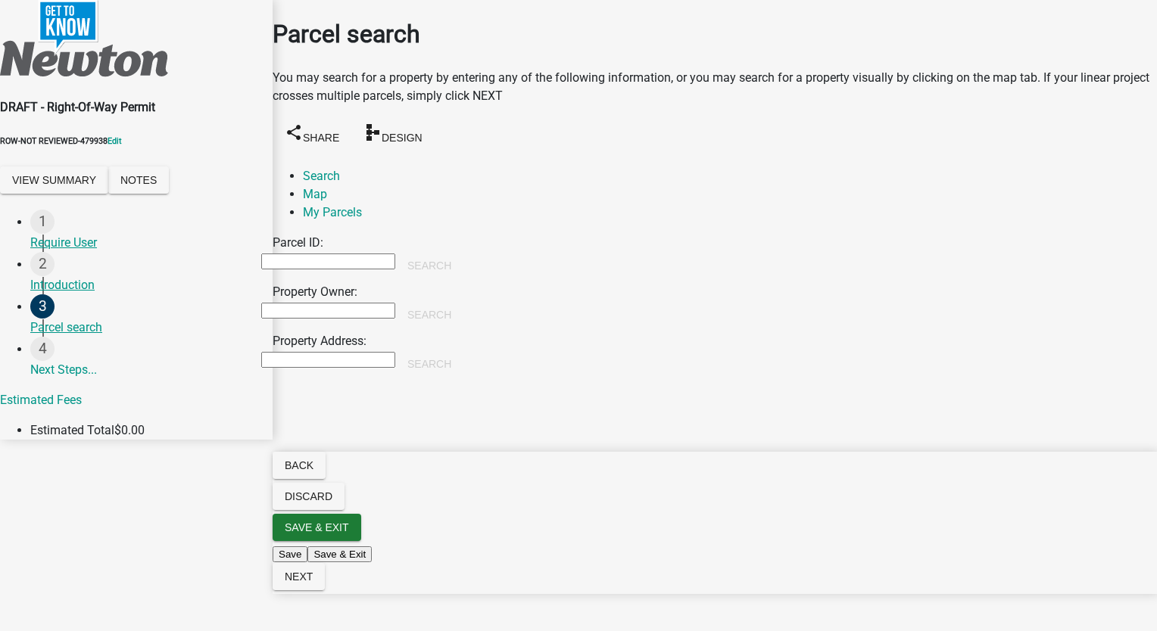
click at [395, 352] on input "Property Address:" at bounding box center [328, 360] width 134 height 16
type input "719"
click at [463, 351] on button "Search" at bounding box center [429, 364] width 68 height 27
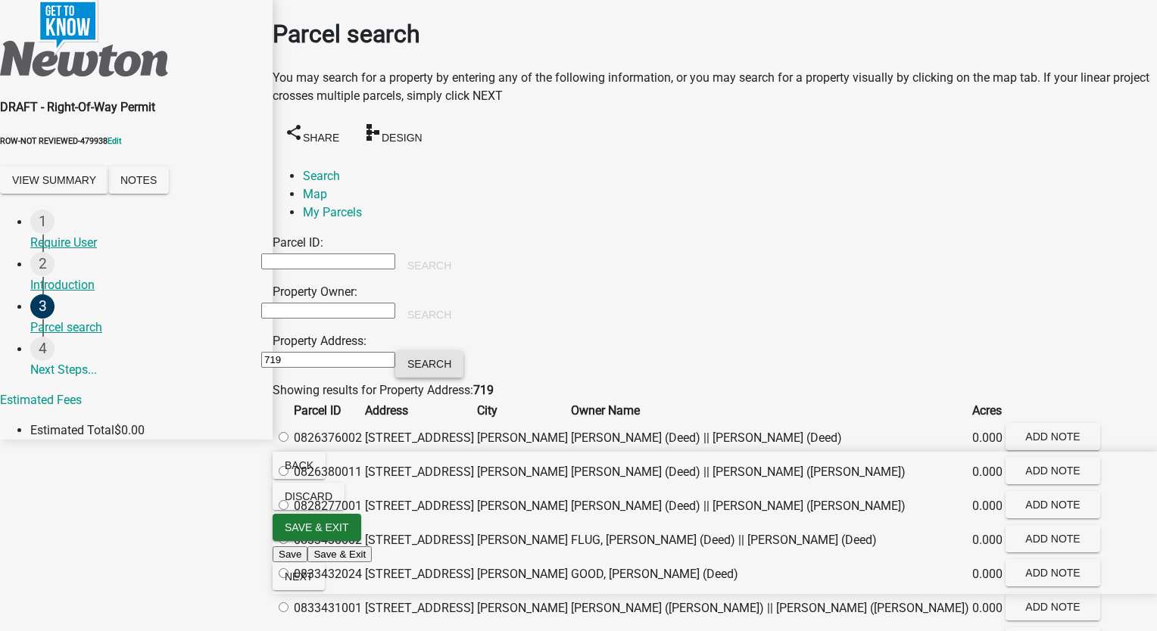
scroll to position [379, 0]
click at [291, 601] on label at bounding box center [291, 608] width 0 height 14
click at [288, 603] on input "radio" at bounding box center [284, 608] width 10 height 10
radio input "true"
click at [313, 583] on span "Next" at bounding box center [299, 577] width 28 height 12
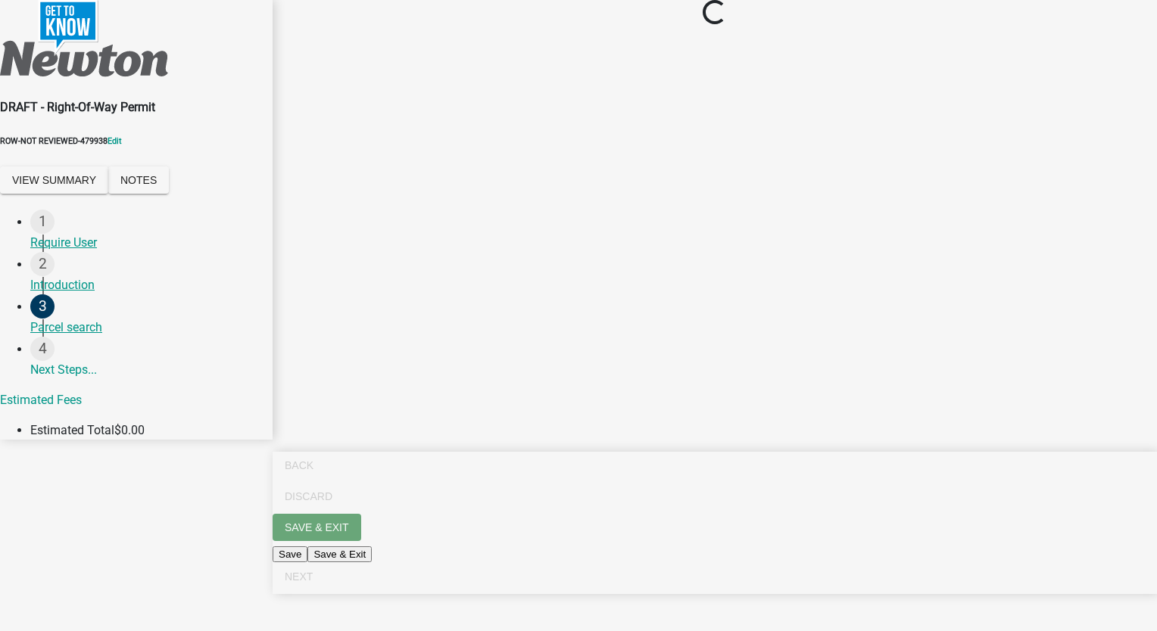
scroll to position [0, 0]
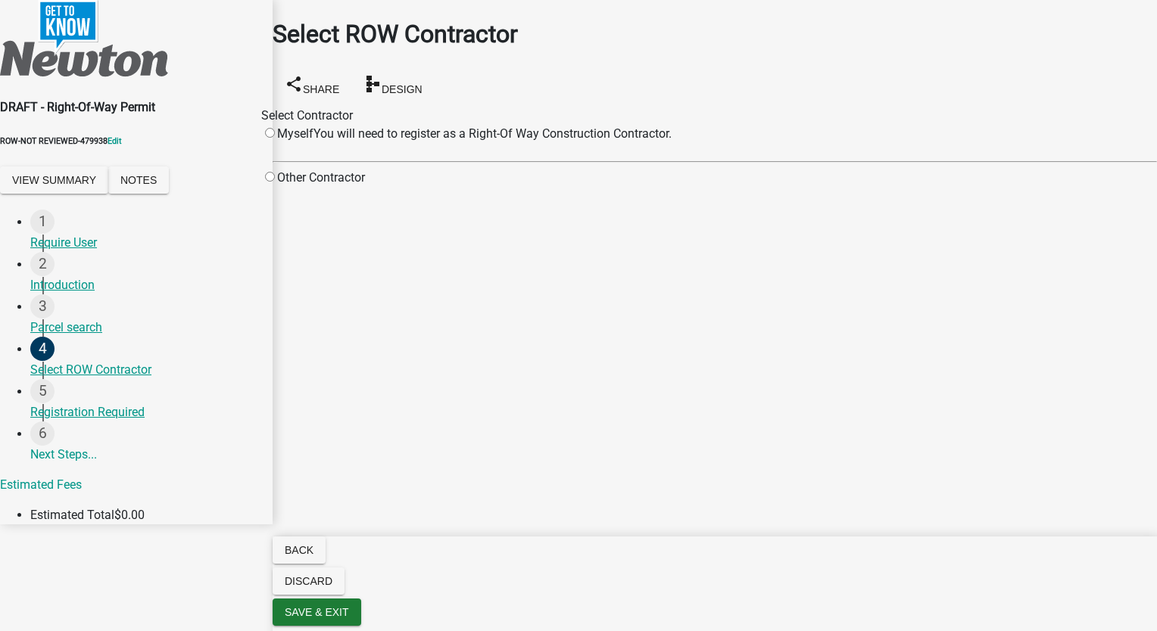
click at [275, 182] on input "radio" at bounding box center [270, 177] width 10 height 10
radio input "true"
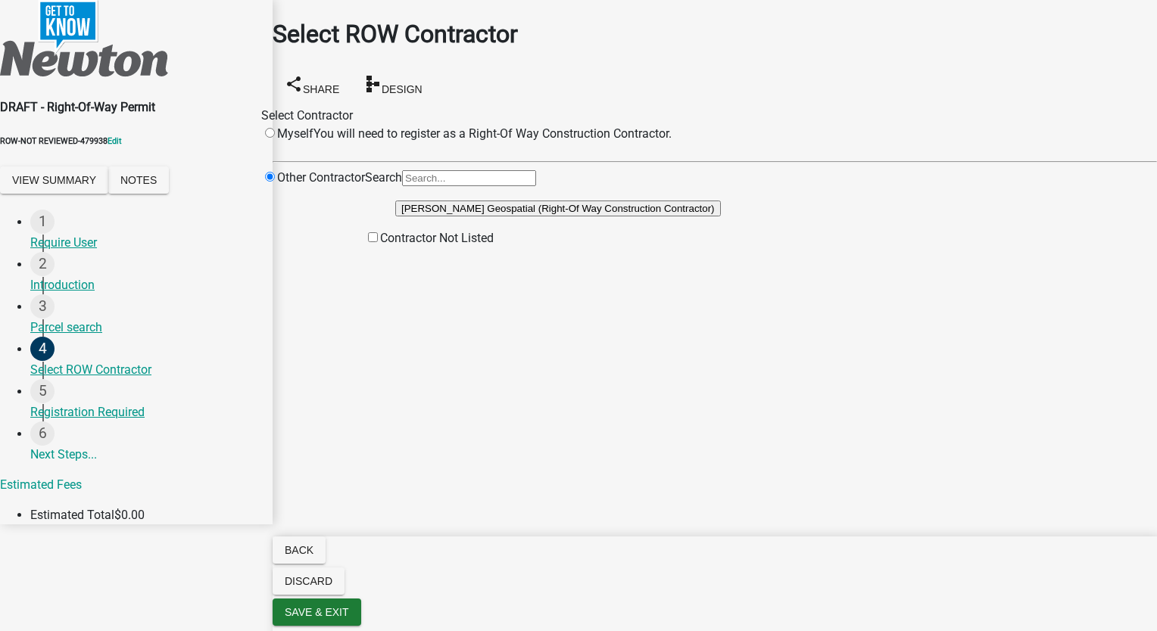
click at [551, 217] on button "Schneider Geospatial (Right-Of Way Construction Contractor)" at bounding box center [558, 209] width 326 height 16
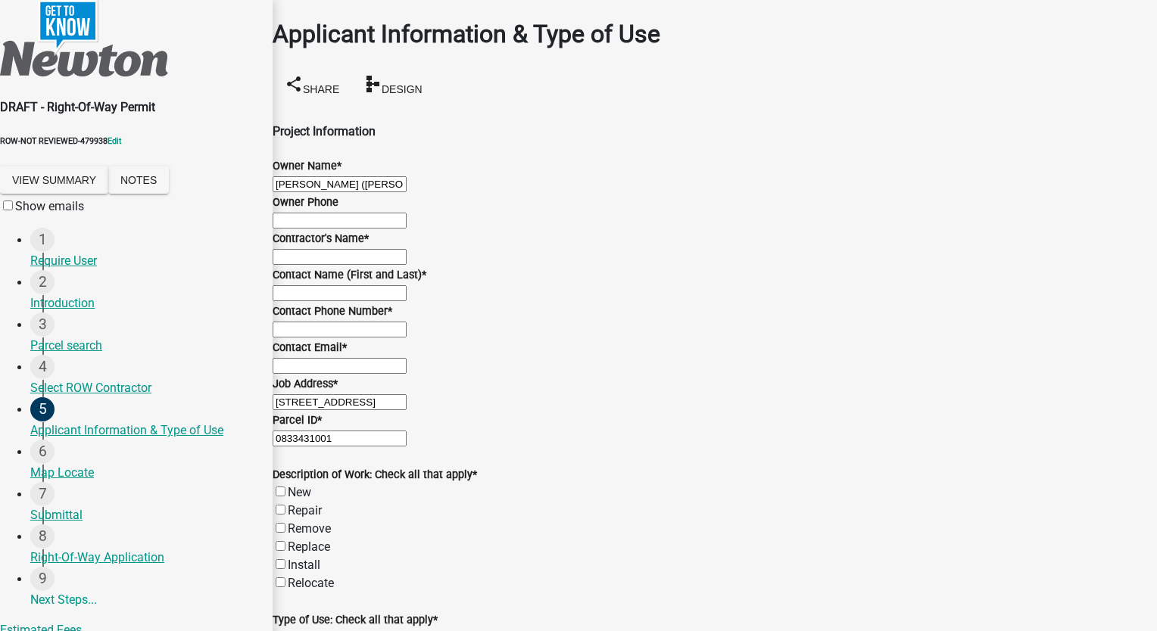
click at [357, 265] on input "Contractor's Name *" at bounding box center [340, 257] width 134 height 16
type input "Schneider"
click at [335, 302] on wm-data-entity-input "Contact Name (First and Last) *" at bounding box center [715, 284] width 884 height 36
click at [335, 301] on input "Contact Name (First and Last) *" at bounding box center [340, 293] width 134 height 16
type input "[PERSON_NAME]"
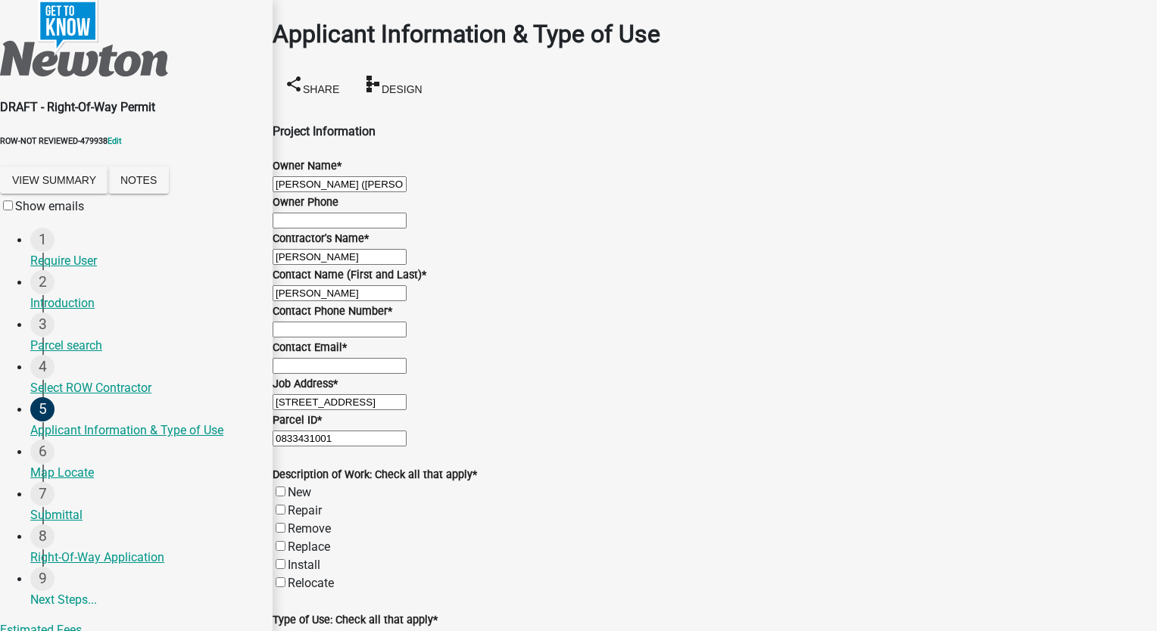
type input "8127861368"
type input "[EMAIL_ADDRESS][DOMAIN_NAME]"
click at [366, 322] on input "Contact Phone Number *" at bounding box center [340, 330] width 134 height 16
type input "8127861368"
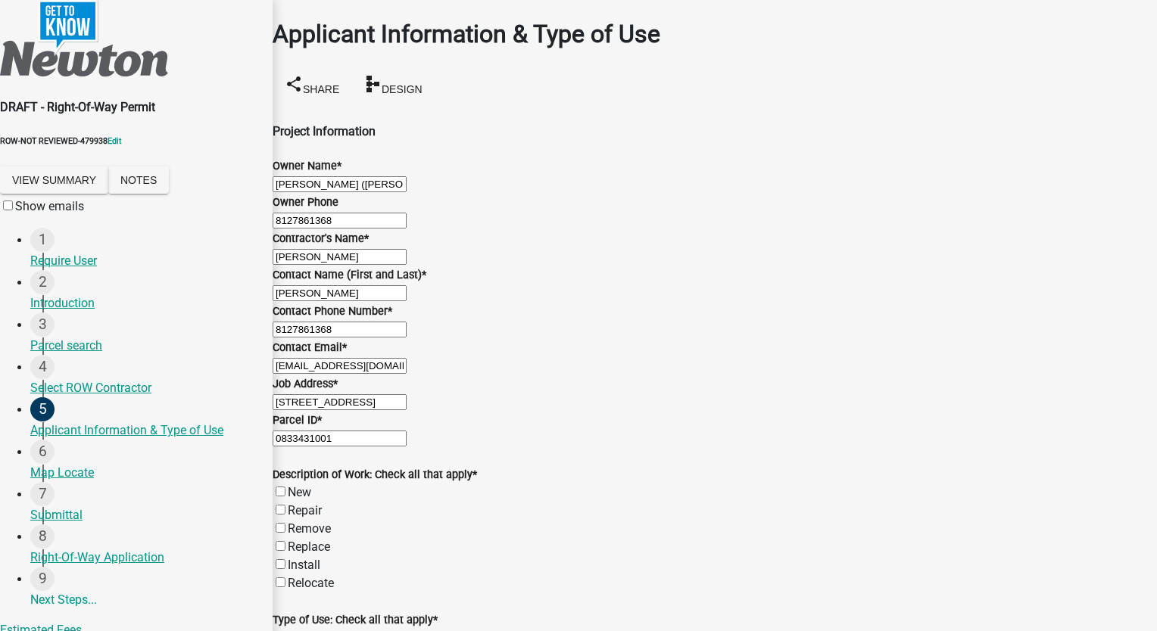
scroll to position [530, 0]
click at [295, 485] on label "New" at bounding box center [299, 492] width 23 height 14
click at [285, 487] on input "New" at bounding box center [281, 492] width 10 height 10
checkbox input "true"
checkbox input "false"
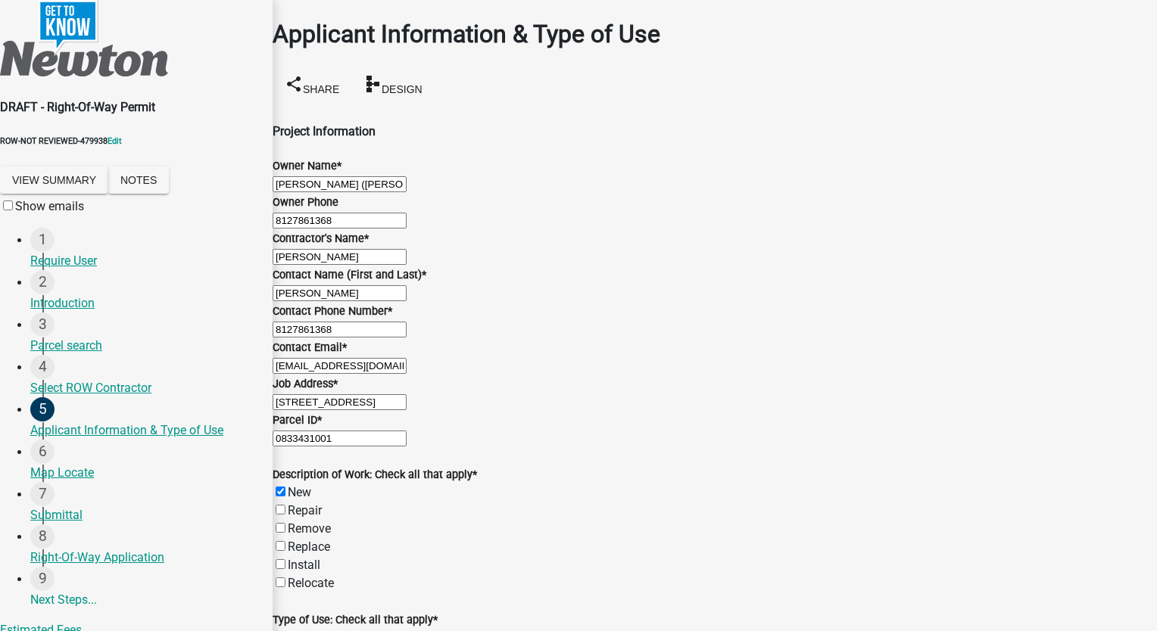
checkbox input "false"
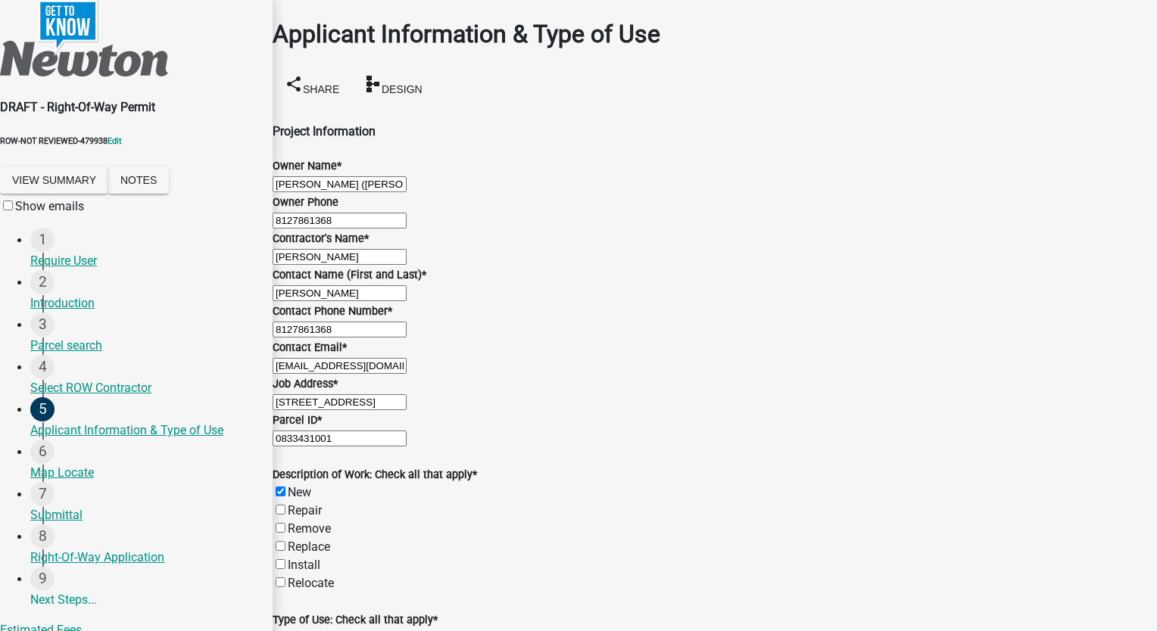
checkbox input "true"
checkbox input "false"
checkbox input "true"
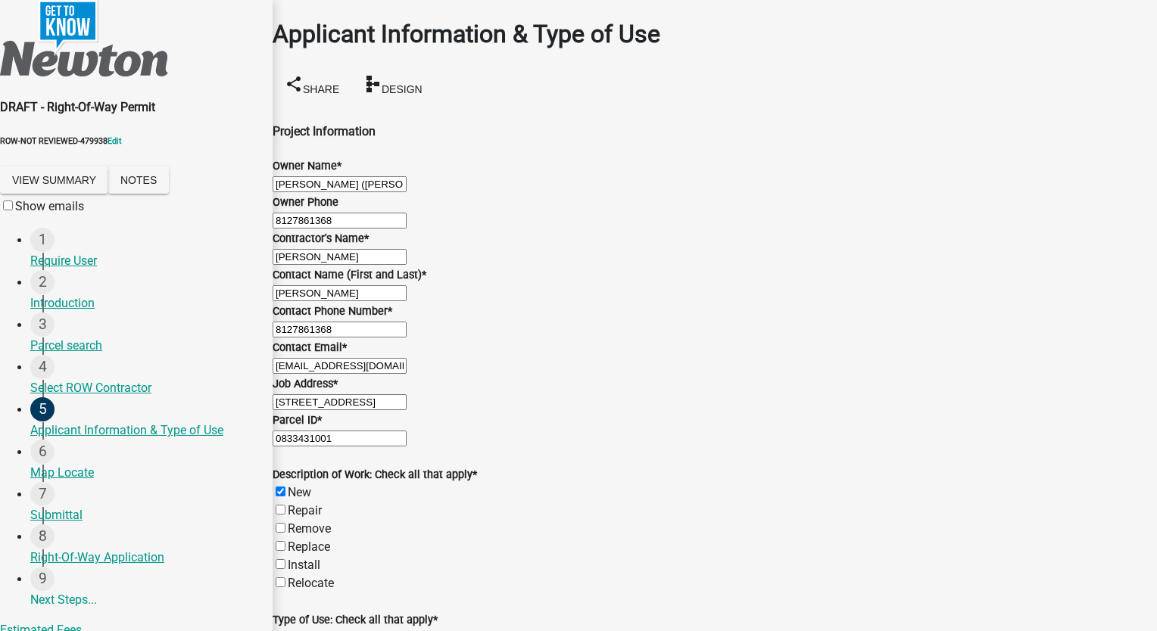
checkbox input "false"
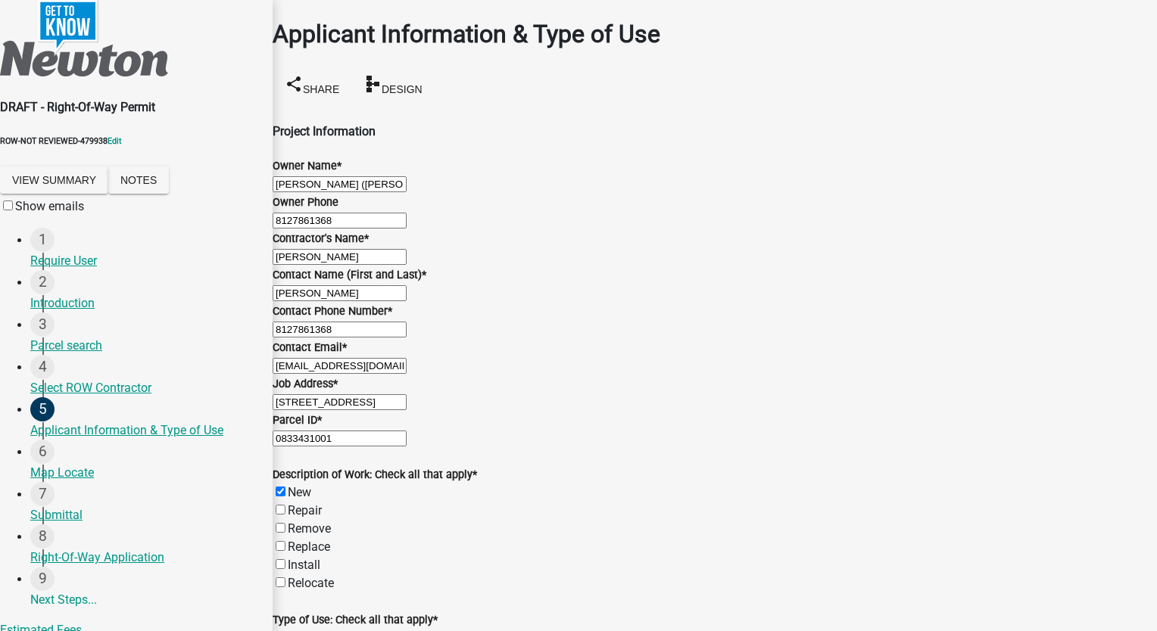
checkbox input "false"
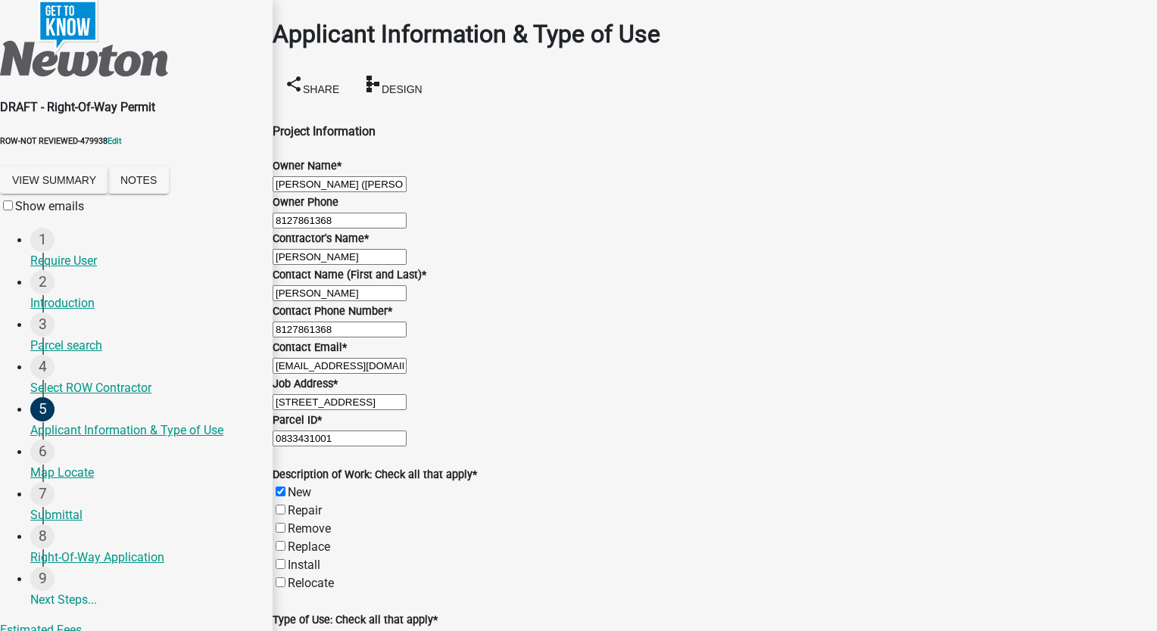
type textarea "eyhstyjdtyksdty"
checkbox input "true"
checkbox input "false"
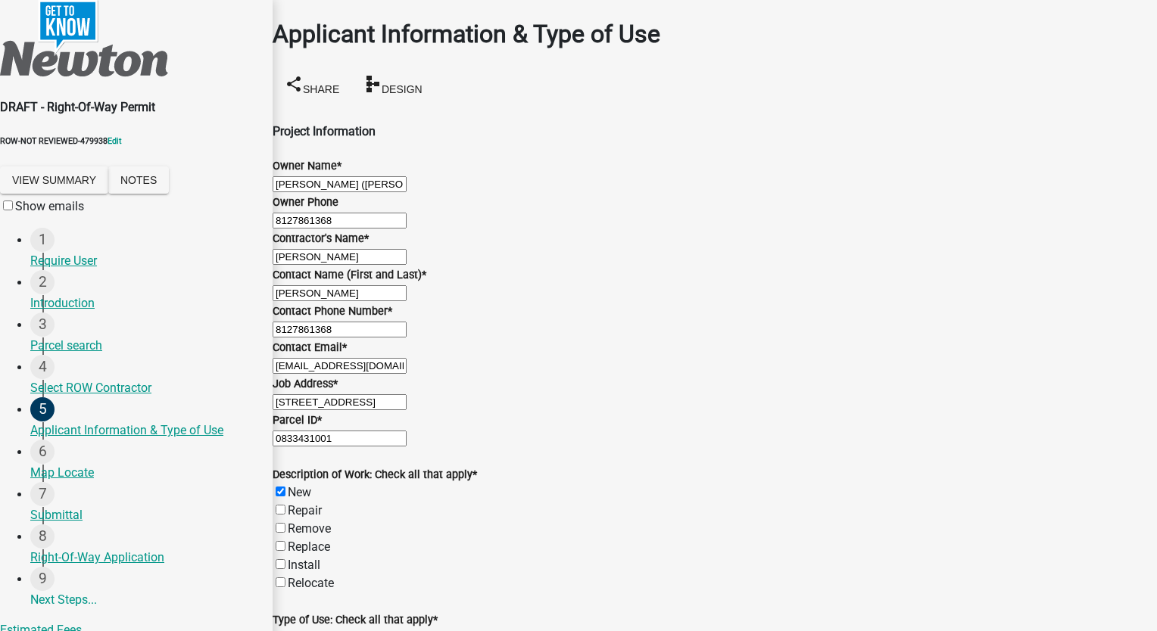
checkbox input "false"
checkbox input "true"
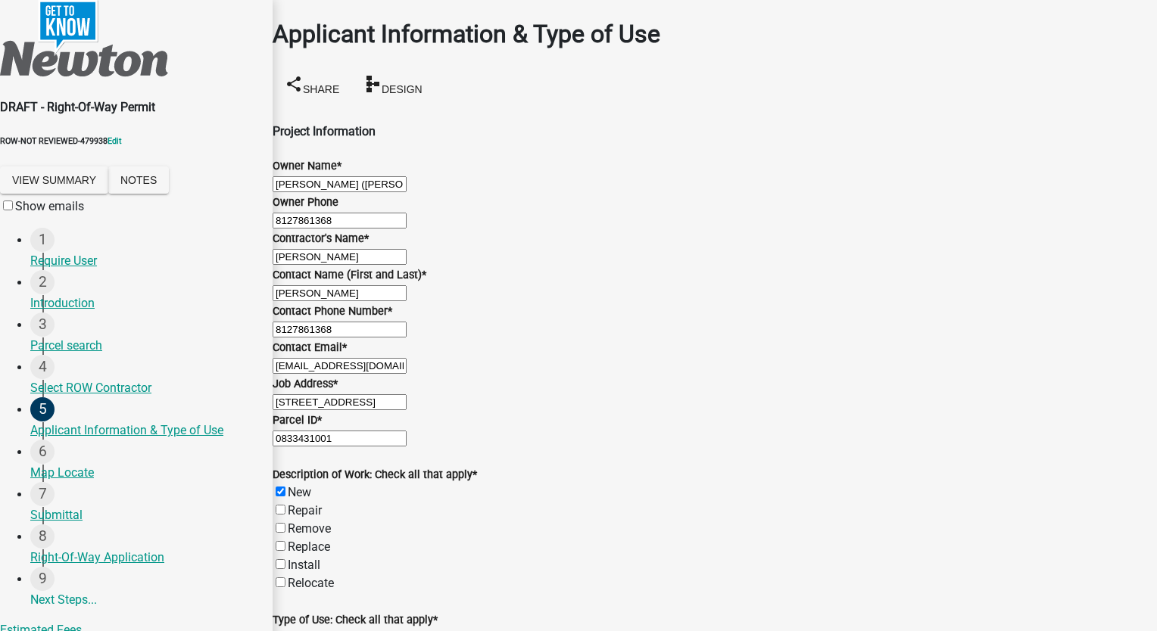
checkbox input "true"
checkbox input "false"
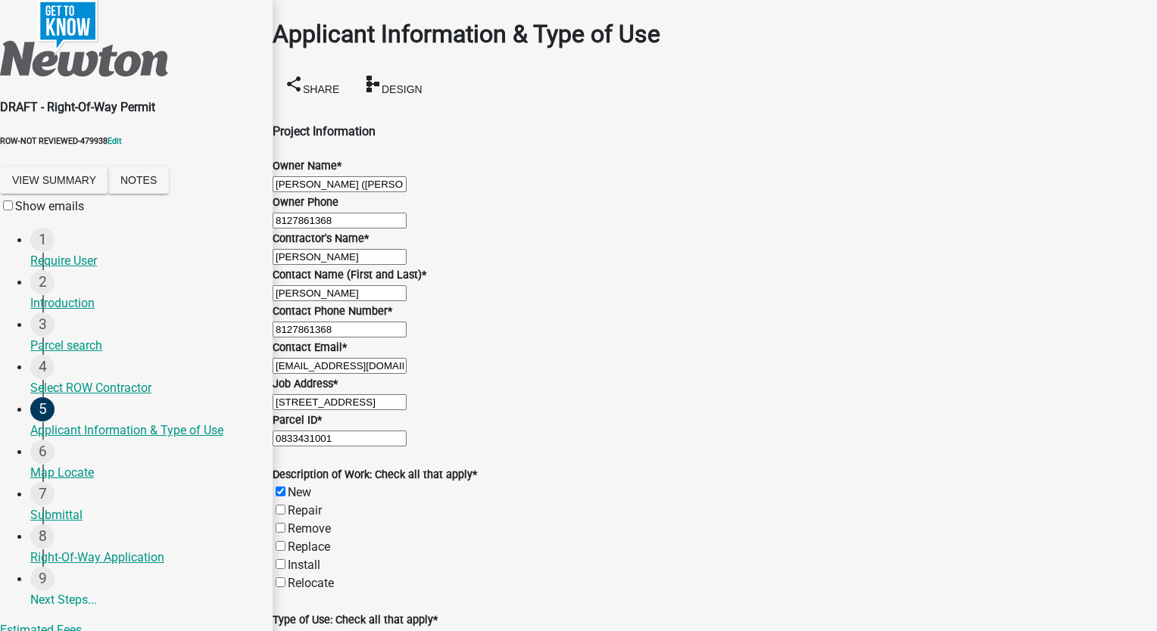
checkbox input "false"
checkbox input "true"
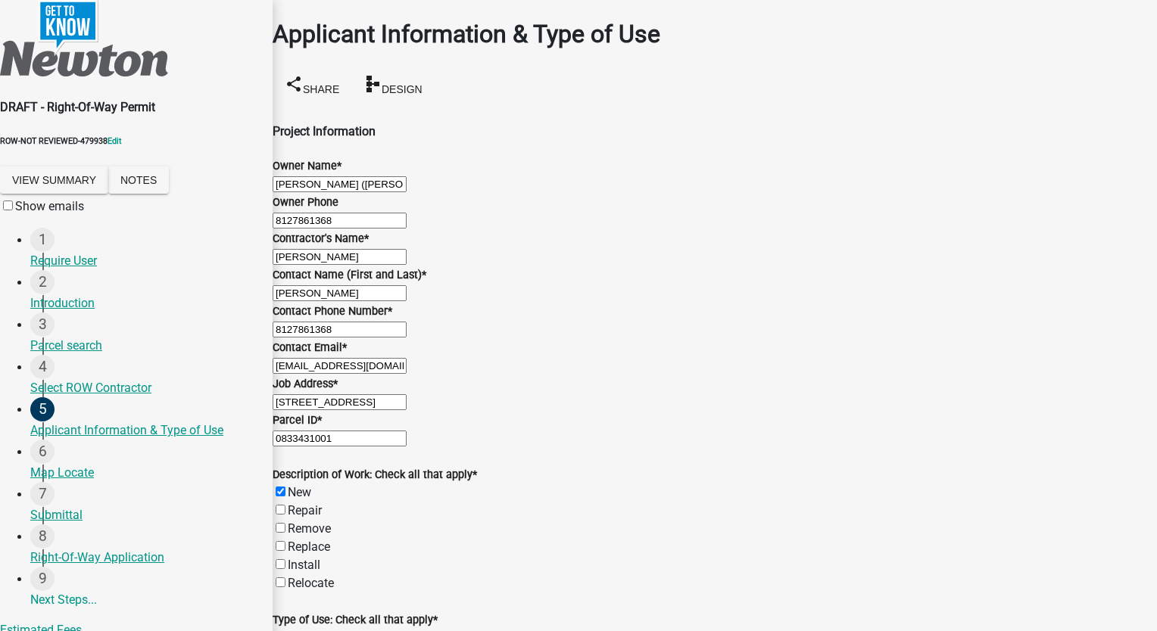
checkbox input "true"
checkbox input "false"
checkbox input "true"
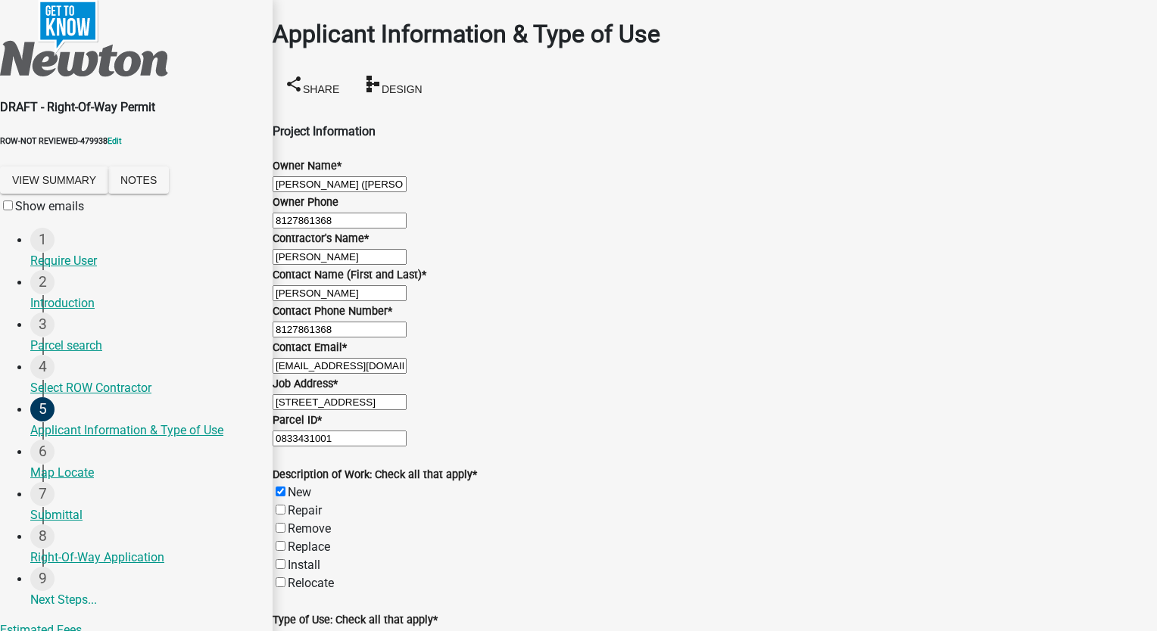
radio input "true"
type input "250"
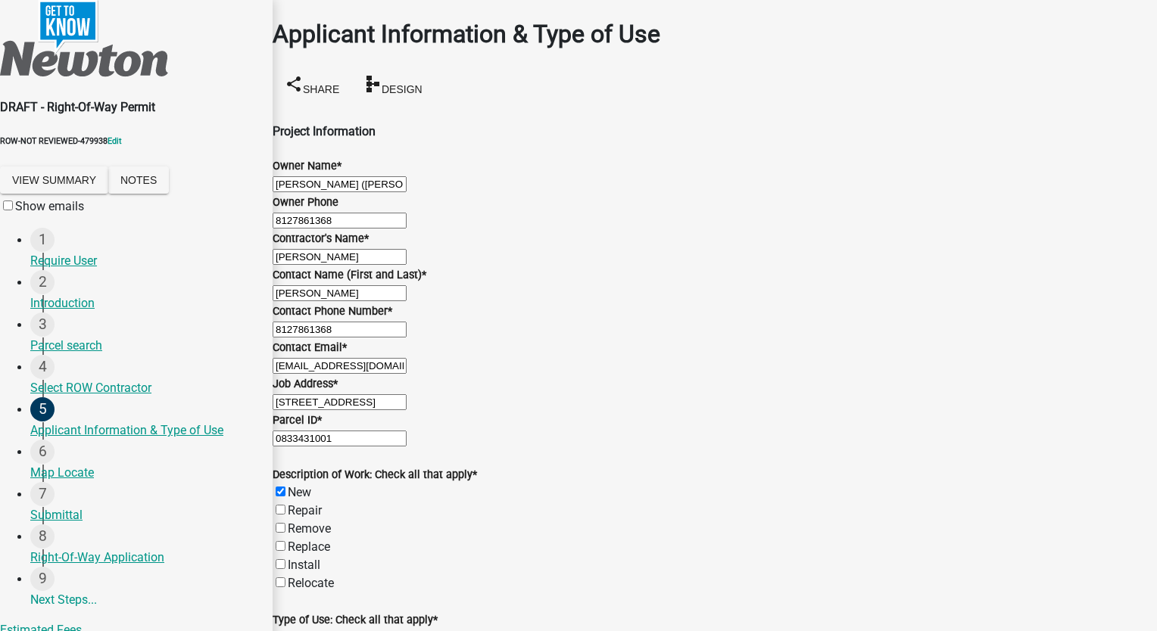
select select "9"
select select "2025"
type input "[DATE]"
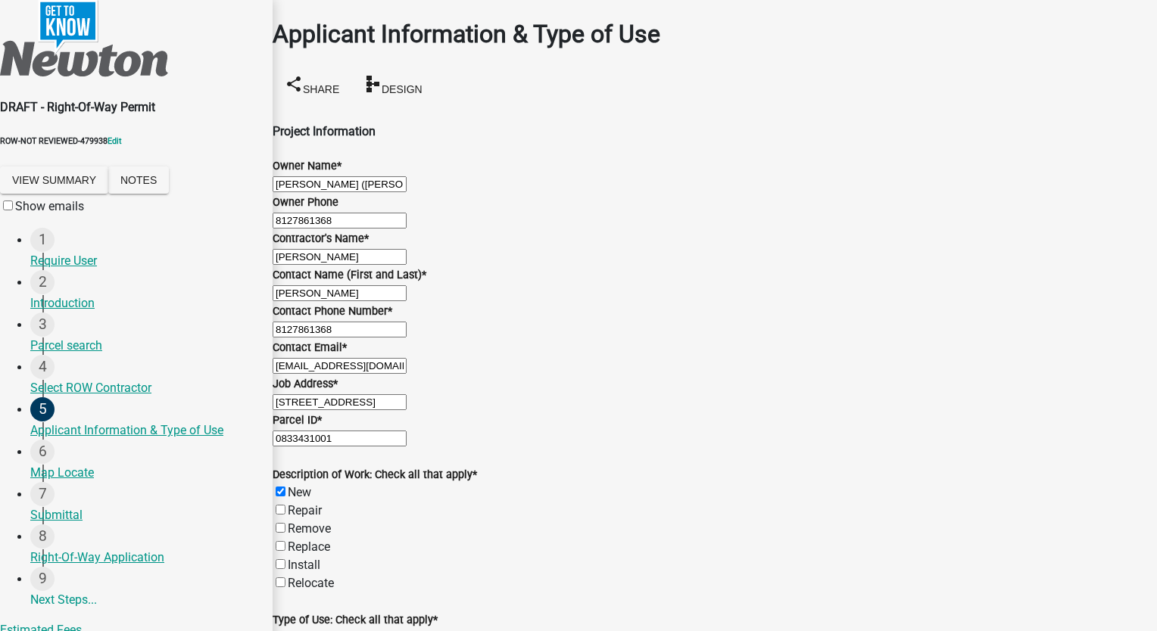
select select "9"
select select "2025"
type input "09/27/2025"
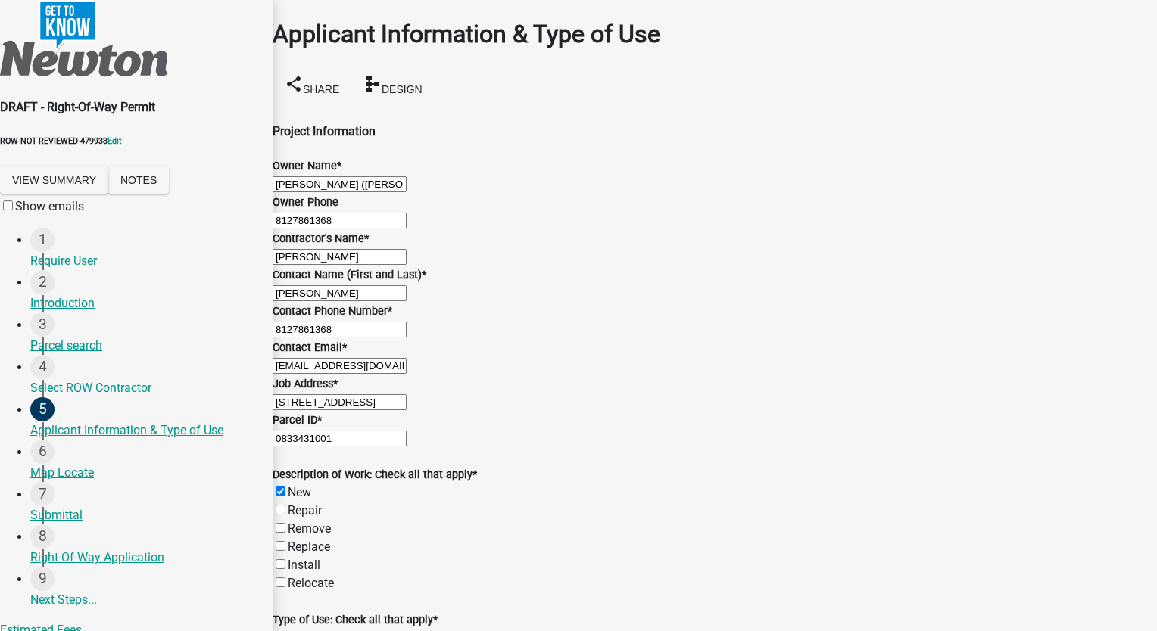
scroll to position [1687, 0]
radio input "true"
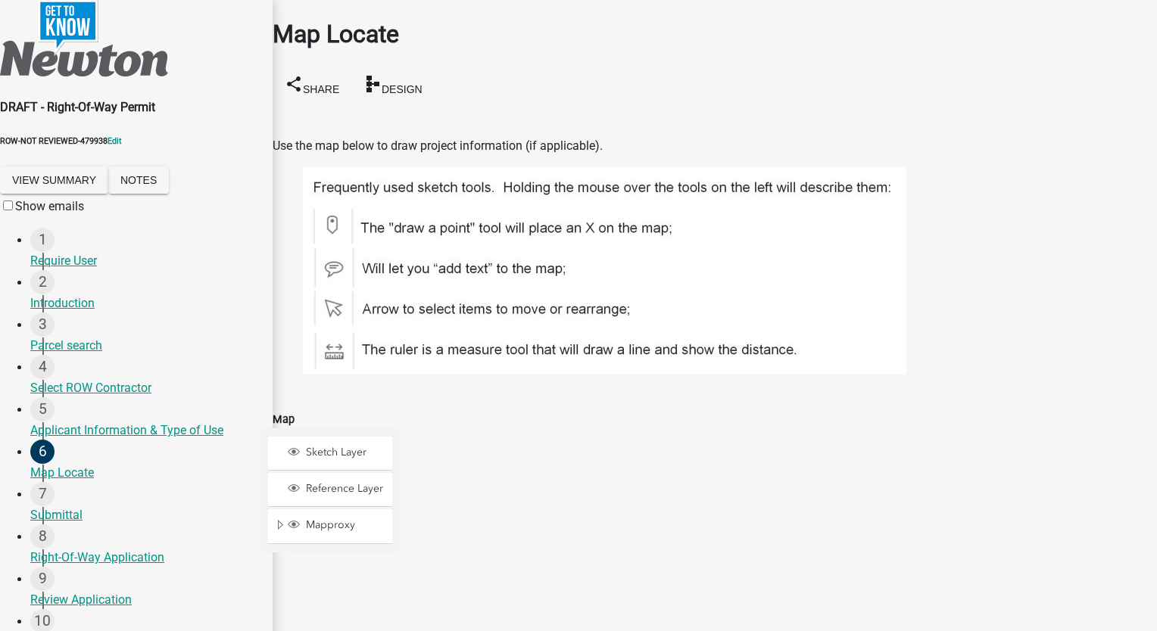
scroll to position [267, 0]
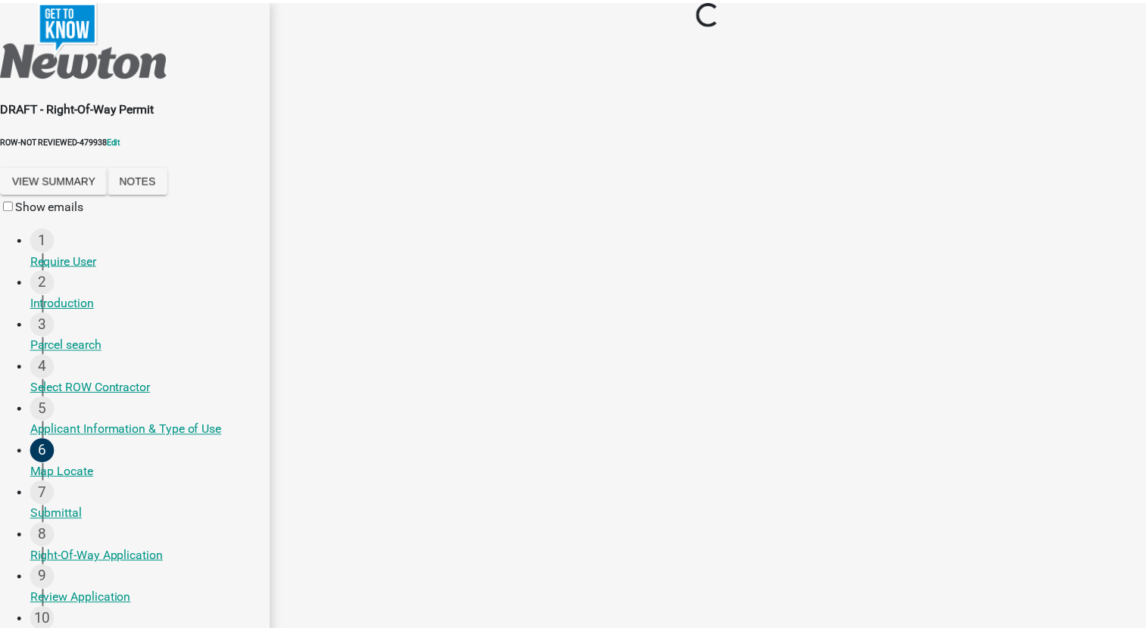
scroll to position [0, 0]
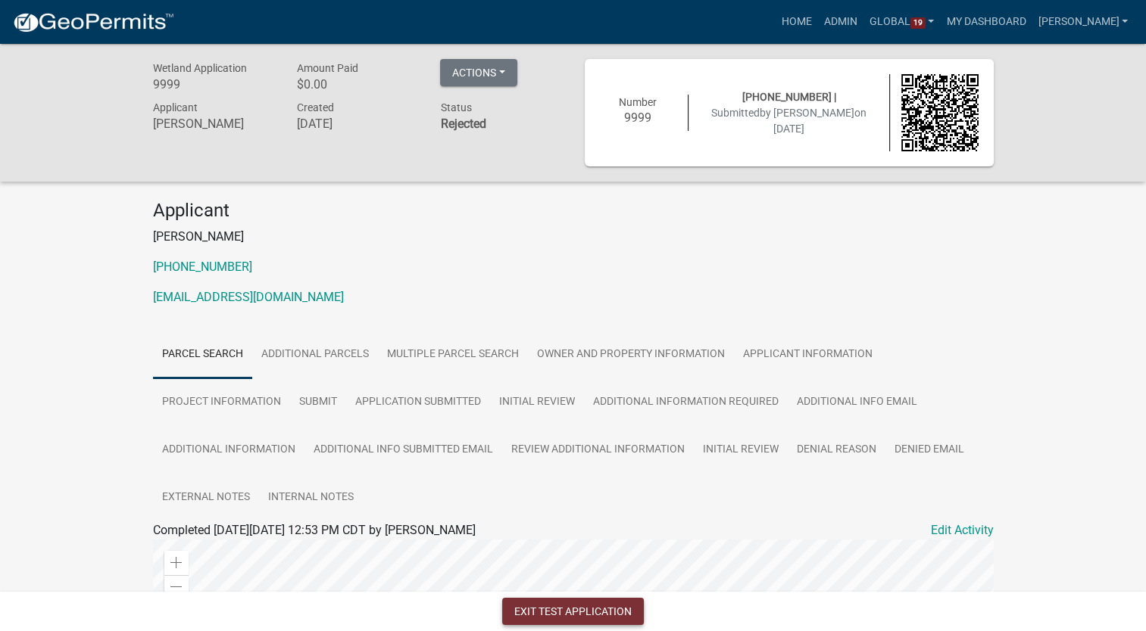
click at [566, 606] on button "Exit Test Application" at bounding box center [573, 611] width 142 height 27
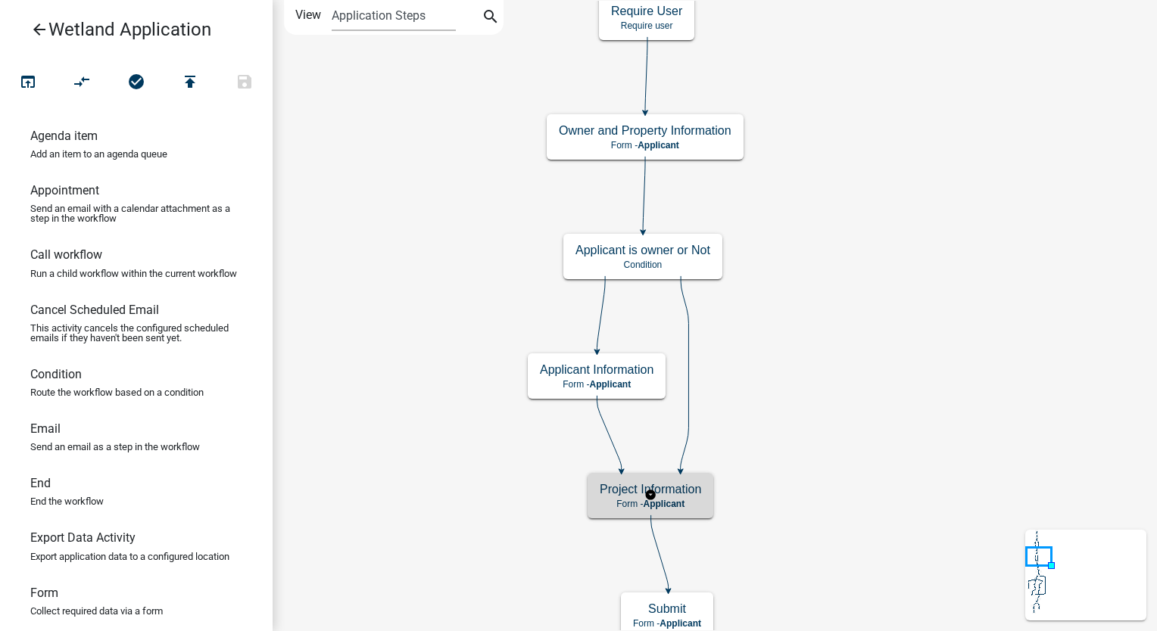
click at [701, 494] on div "Project Information Form - Applicant" at bounding box center [651, 495] width 126 height 45
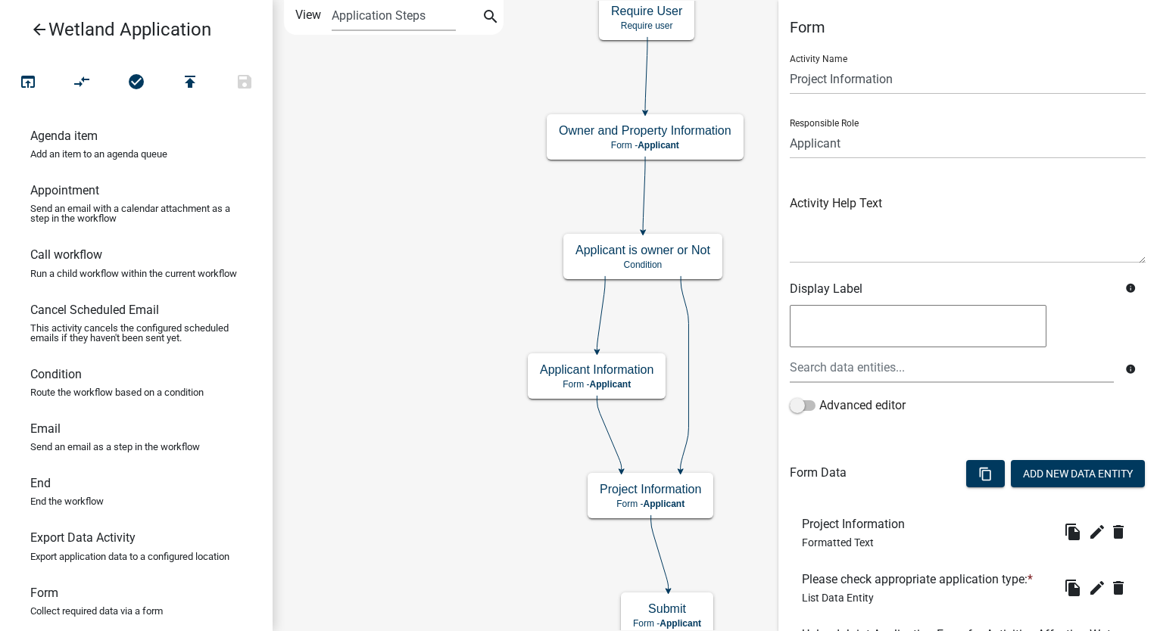
scroll to position [303, 0]
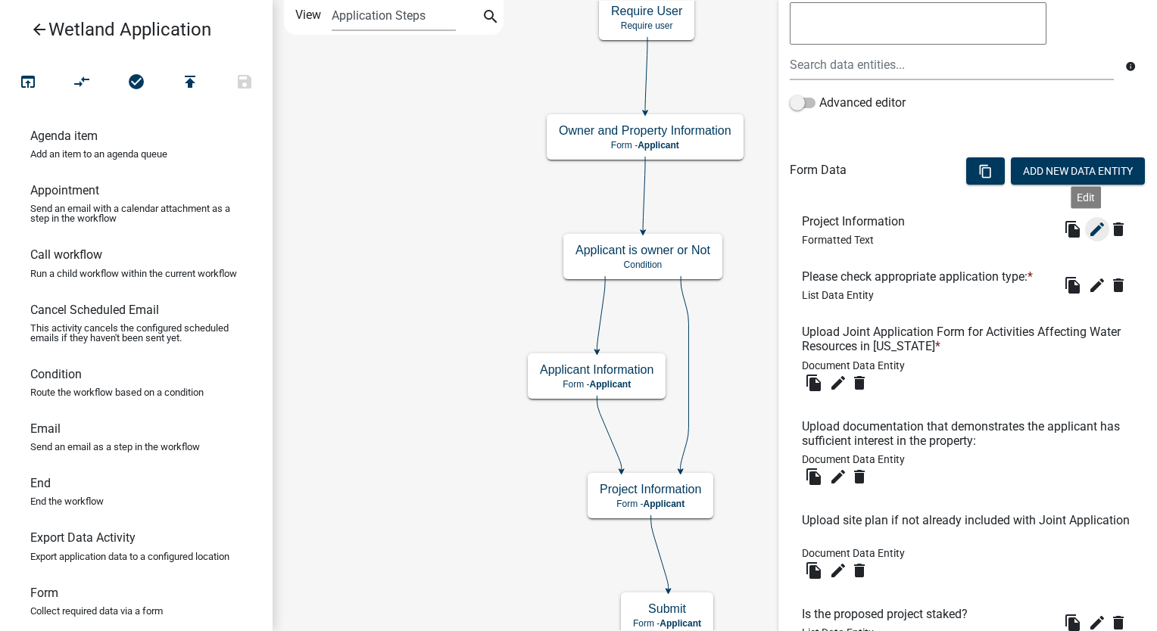
click at [1088, 231] on icon "edit" at bounding box center [1097, 229] width 18 height 18
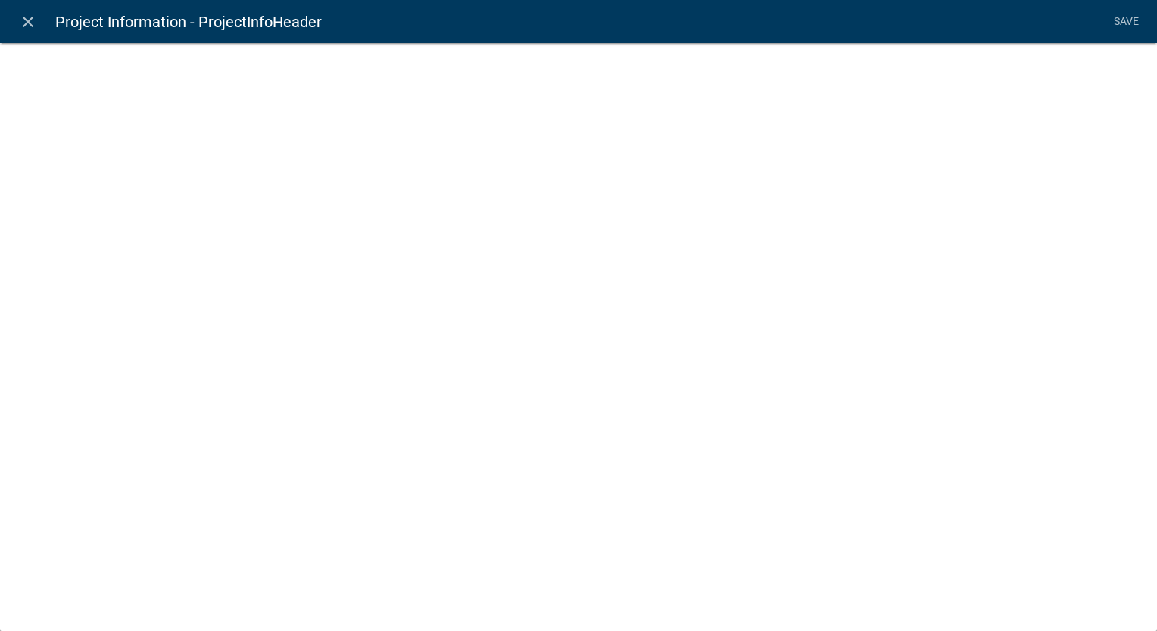
select select "rich-text"
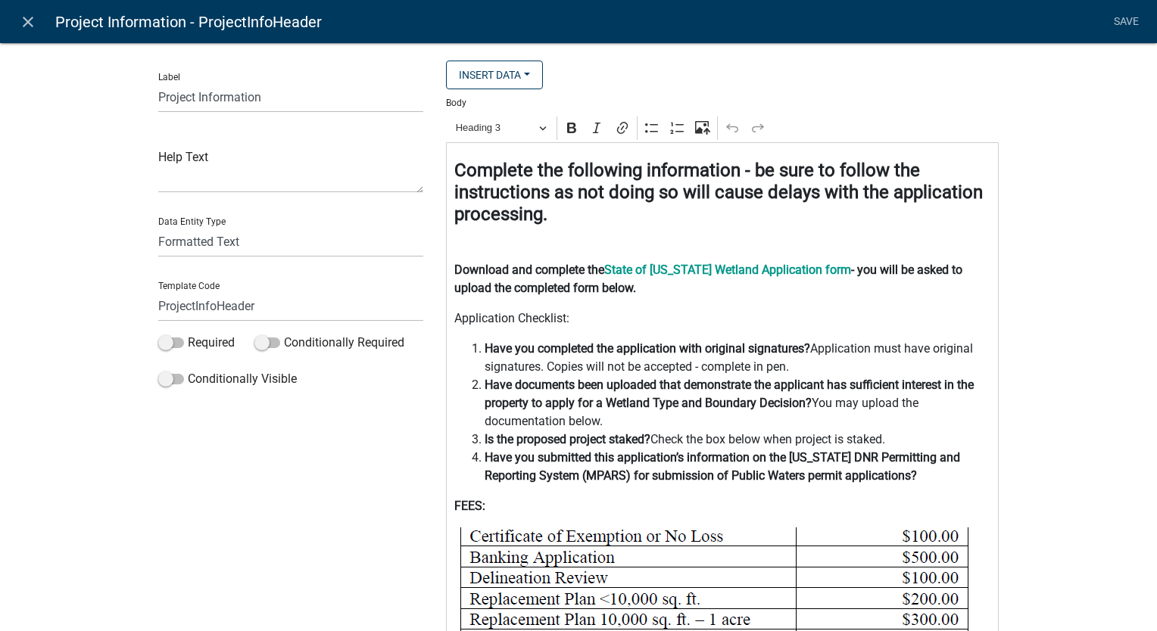
scroll to position [151, 0]
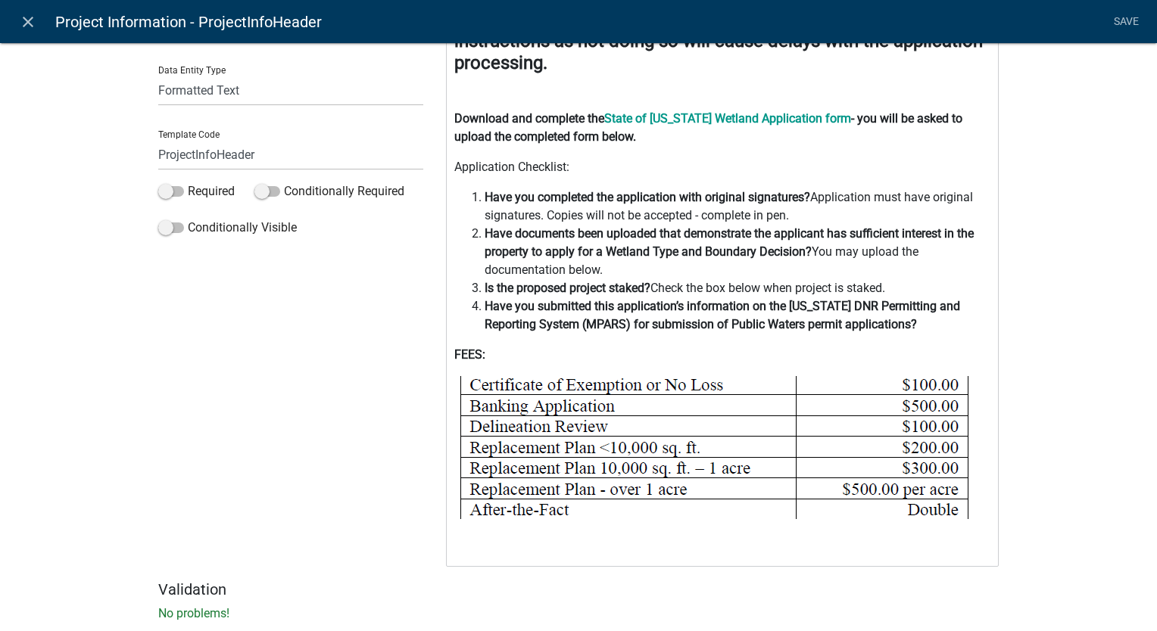
click at [791, 217] on span "Have you completed the application with original signatures? Application must h…" at bounding box center [738, 207] width 507 height 36
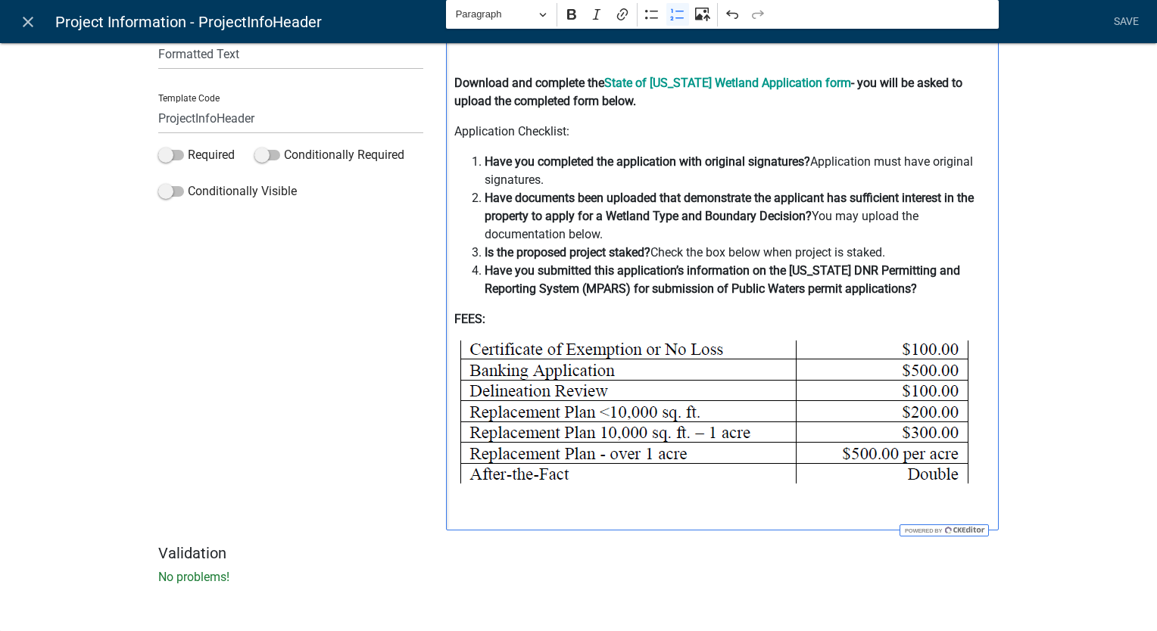
scroll to position [188, 0]
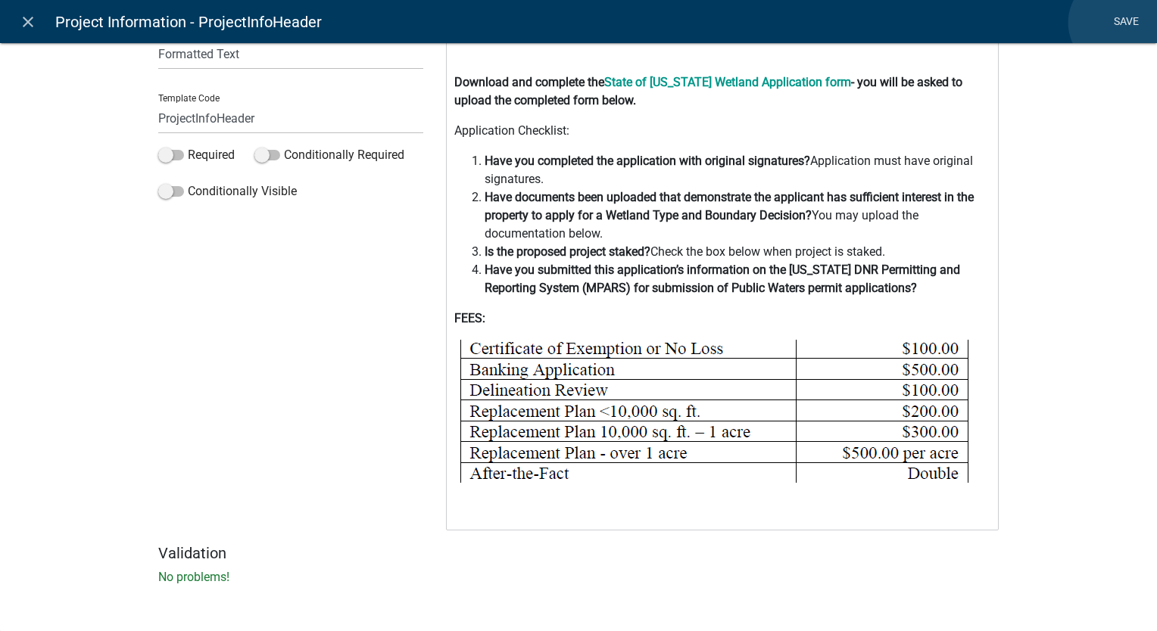
click at [1116, 23] on link "Save" at bounding box center [1126, 22] width 38 height 29
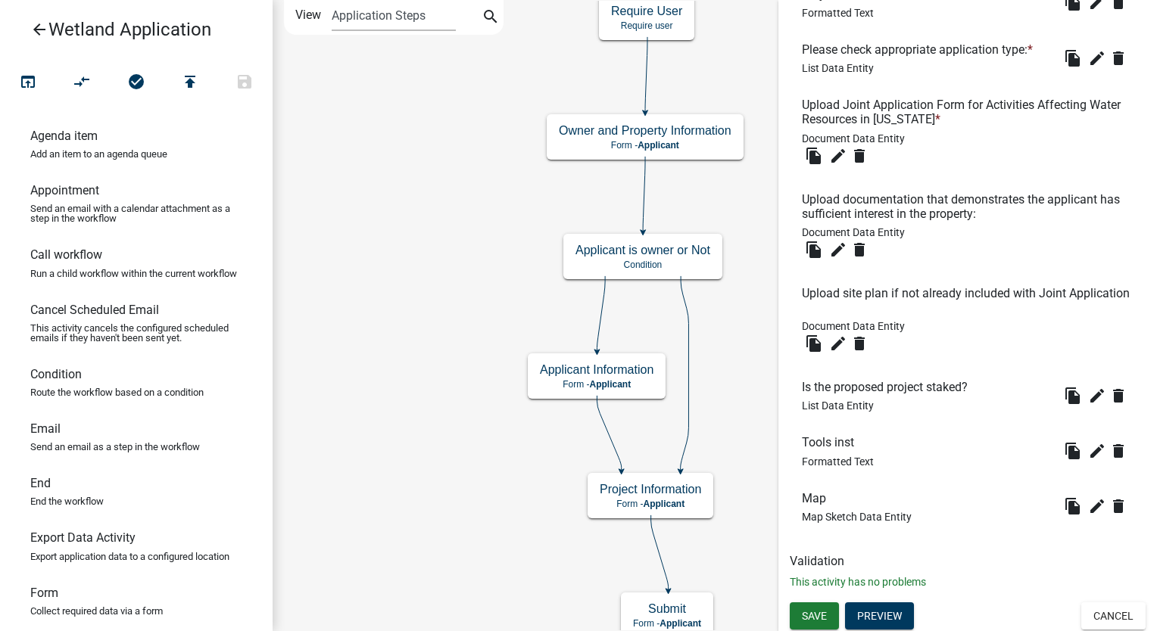
scroll to position [532, 0]
click at [815, 615] on span "Save" at bounding box center [814, 615] width 25 height 12
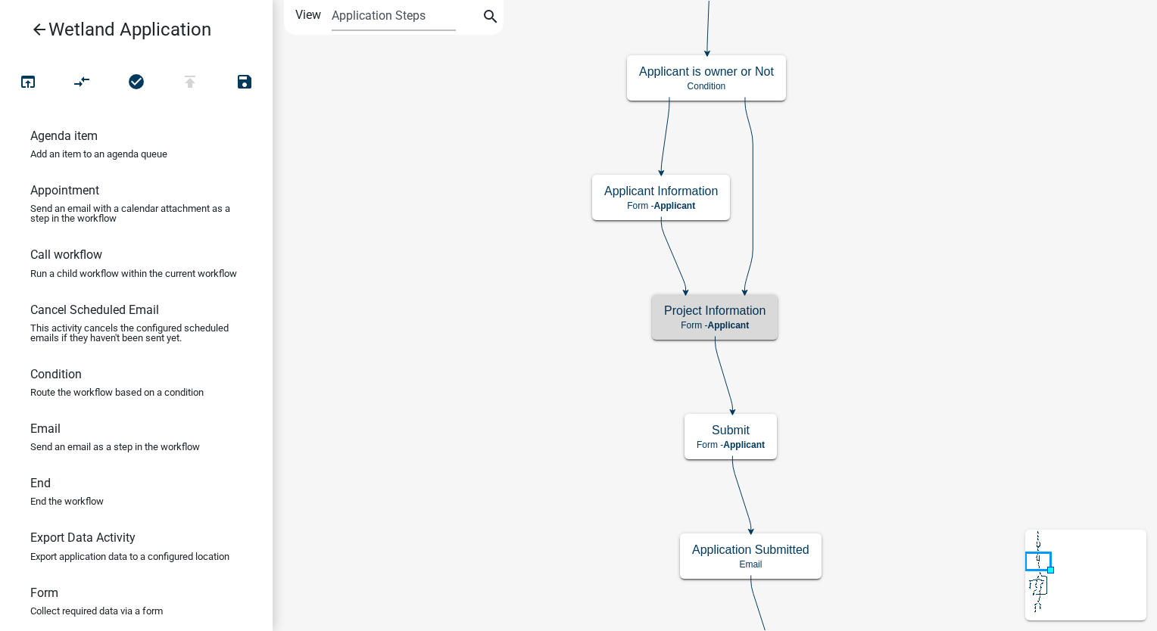
scroll to position [0, 0]
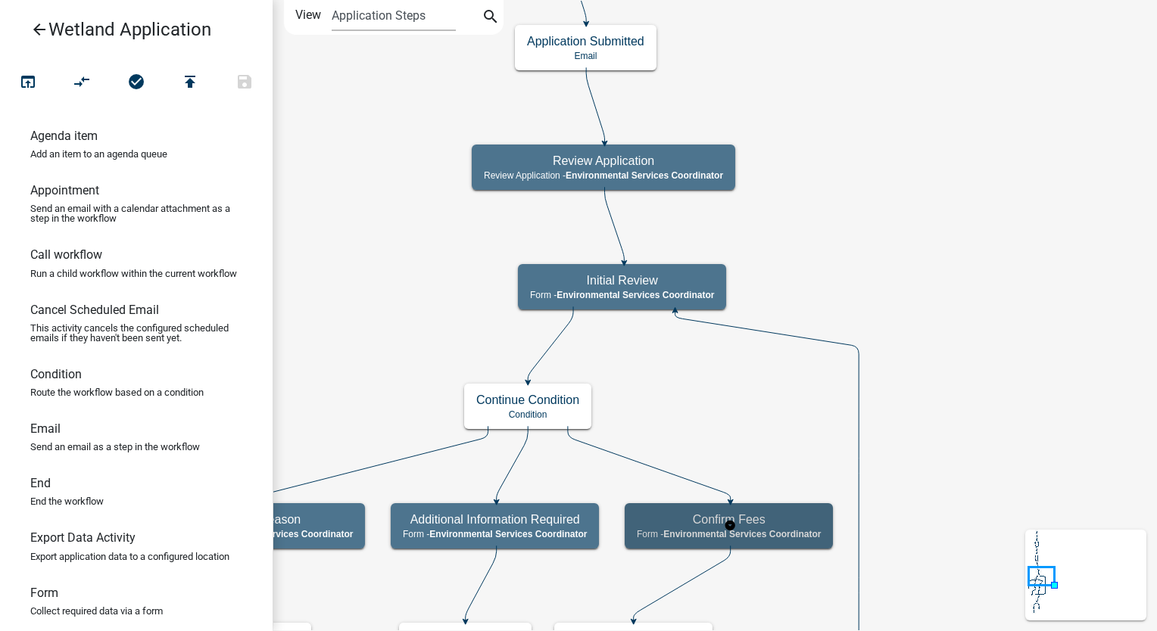
click at [787, 532] on span "Environmental Services Coordinator" at bounding box center [741, 534] width 157 height 11
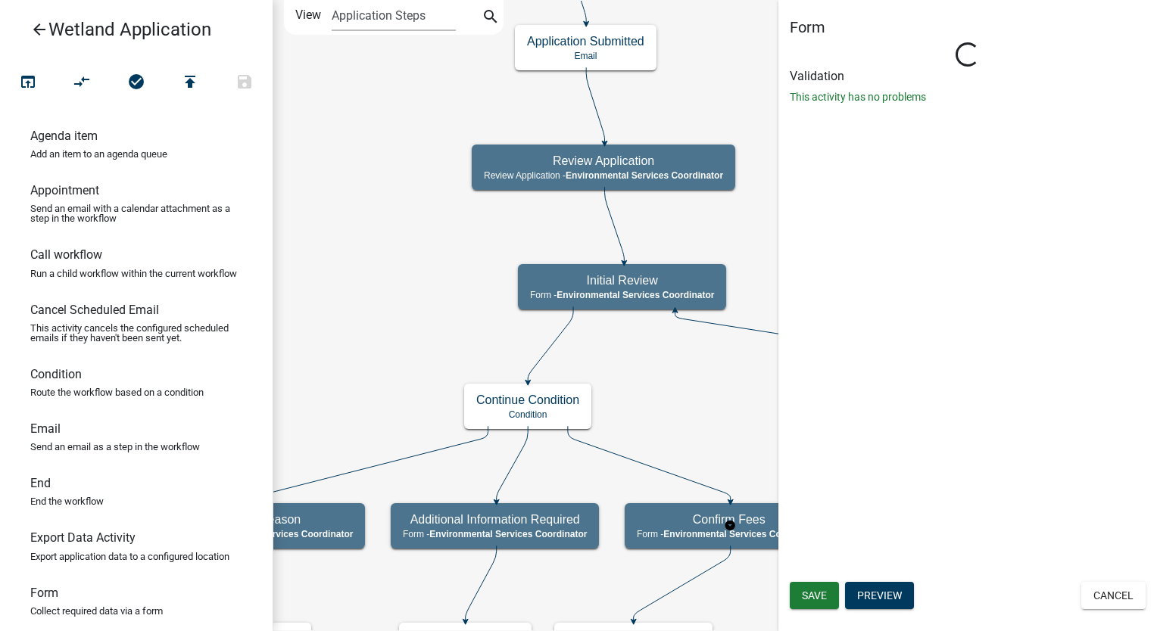
select select "A27015B5-4923-43A2-B499-3EB71D81BC34"
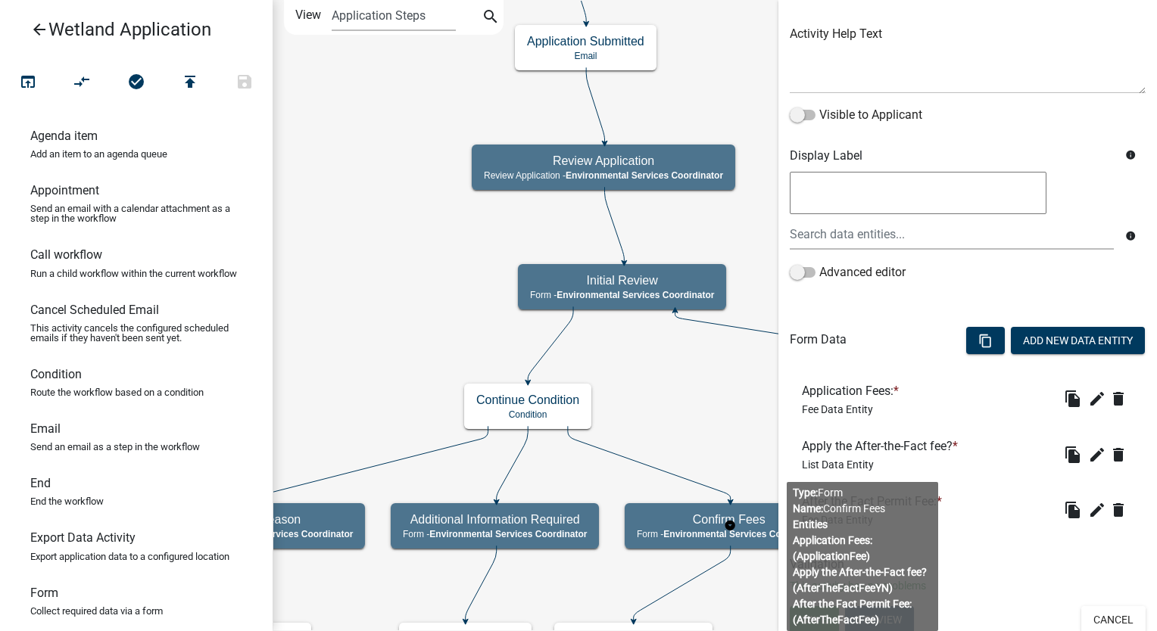
scroll to position [174, 0]
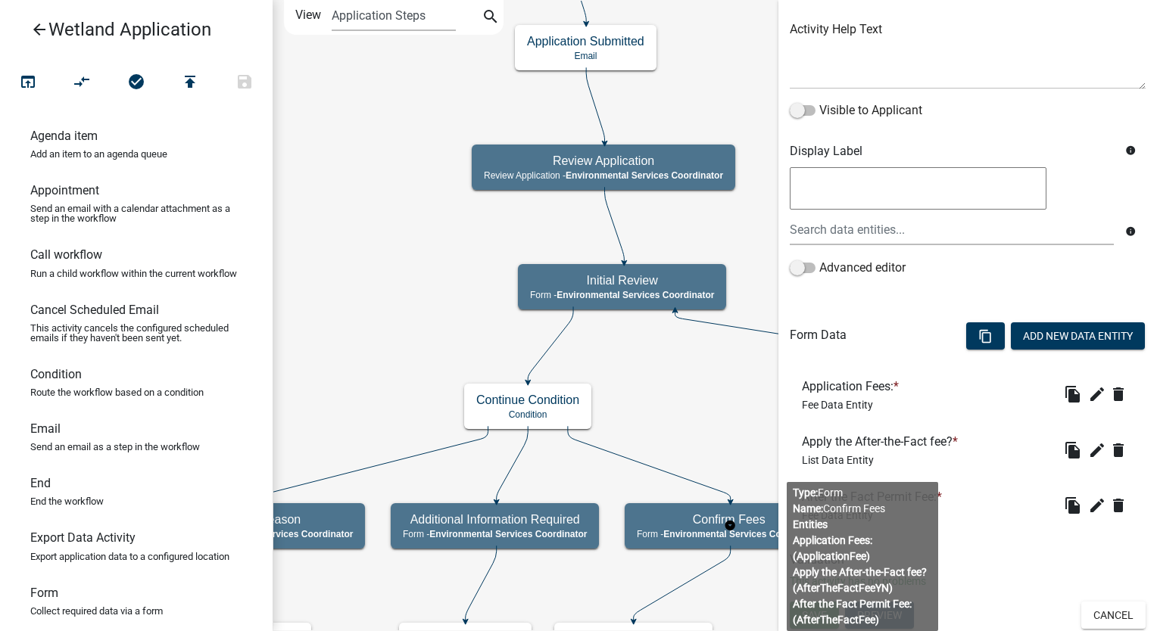
click at [957, 540] on div "Form Activity Name Confirm Fees Responsible Role Applicant Environmental Servic…" at bounding box center [967, 223] width 379 height 758
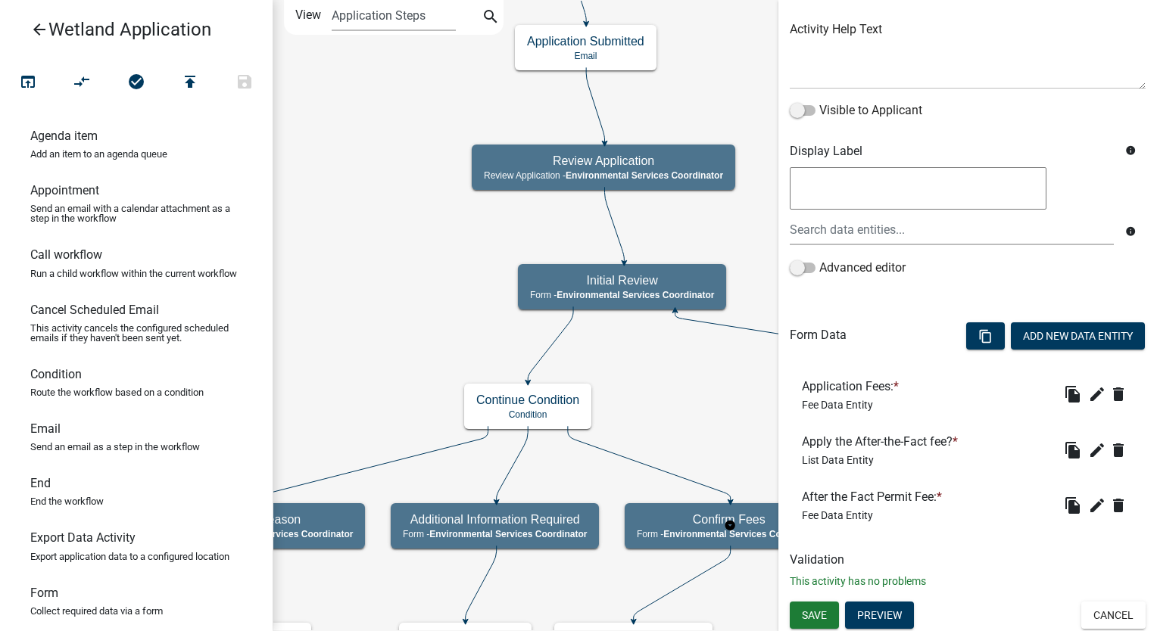
click at [925, 549] on body "Internet Explorer does NOT work with GeoPermits. Get a new browser for more sec…" at bounding box center [578, 315] width 1157 height 631
click at [1088, 448] on icon "edit" at bounding box center [1097, 450] width 18 height 18
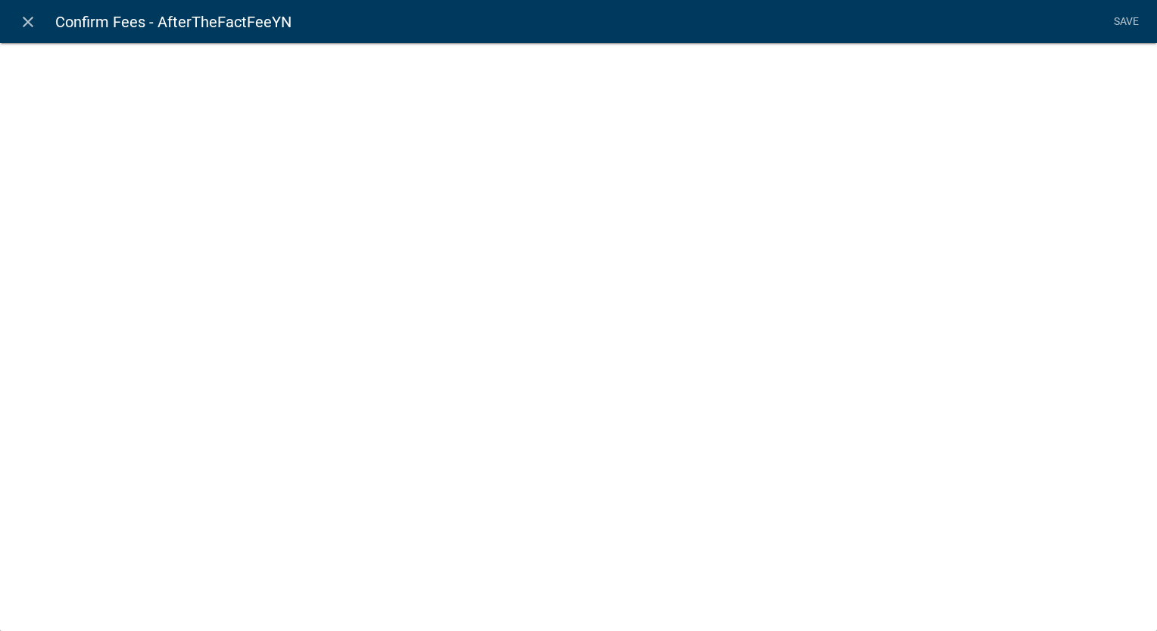
select select
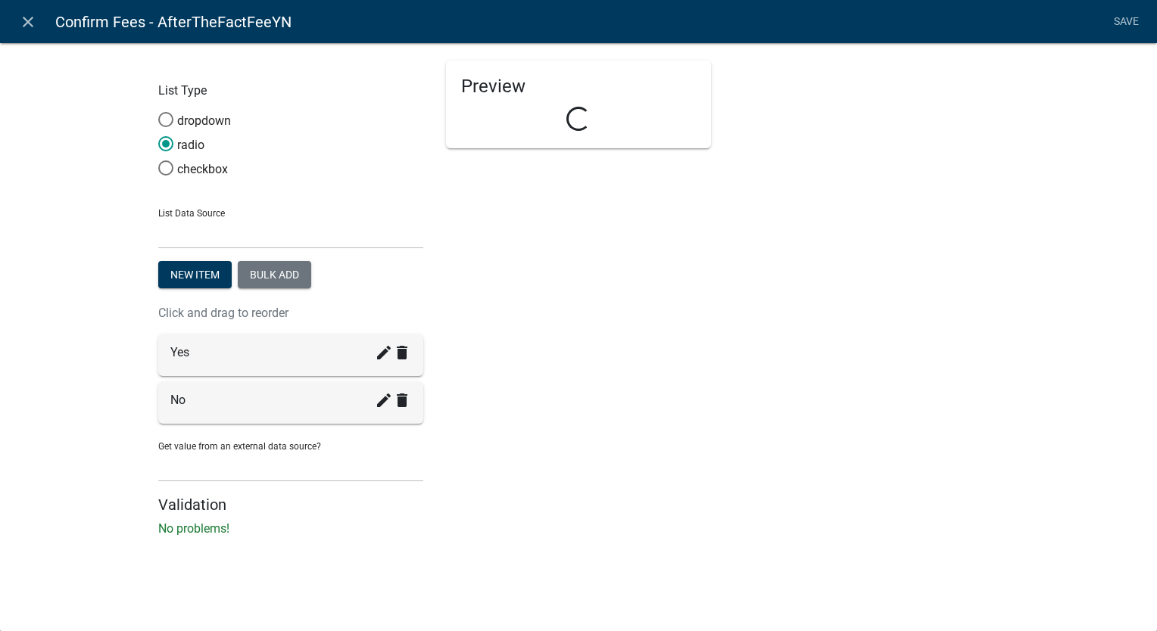
select select "list-data"
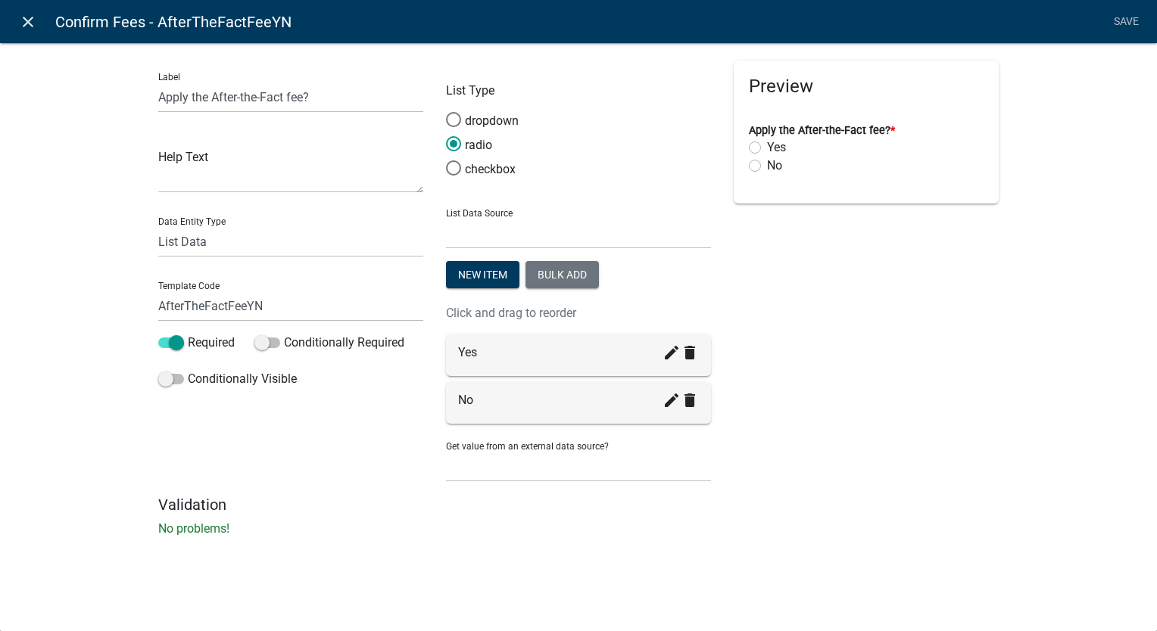
click at [31, 23] on icon "close" at bounding box center [28, 22] width 18 height 18
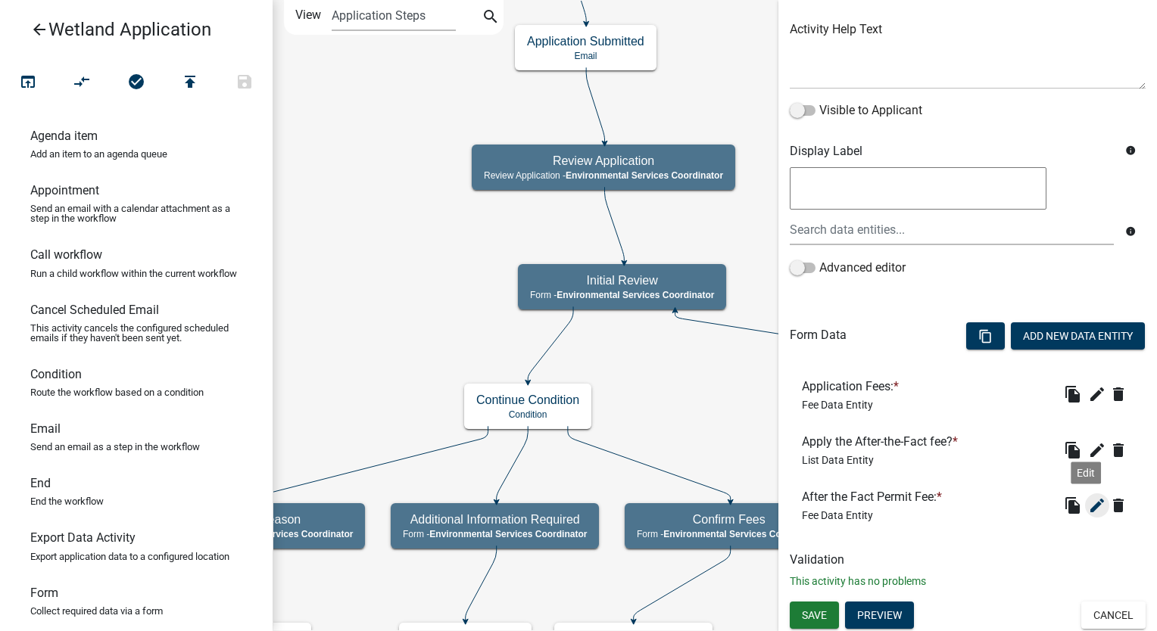
click at [1088, 501] on icon "edit" at bounding box center [1097, 506] width 18 height 18
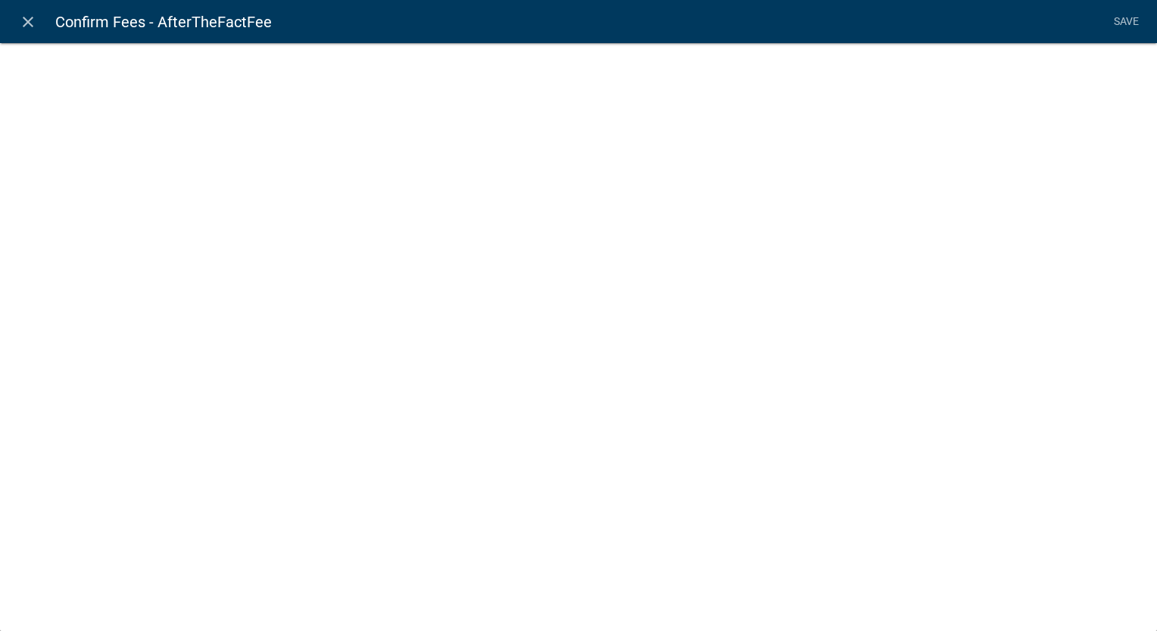
select select "fee"
select select "1: d4ca6ebd-968b-4b5c-85a0-fdef445116b8"
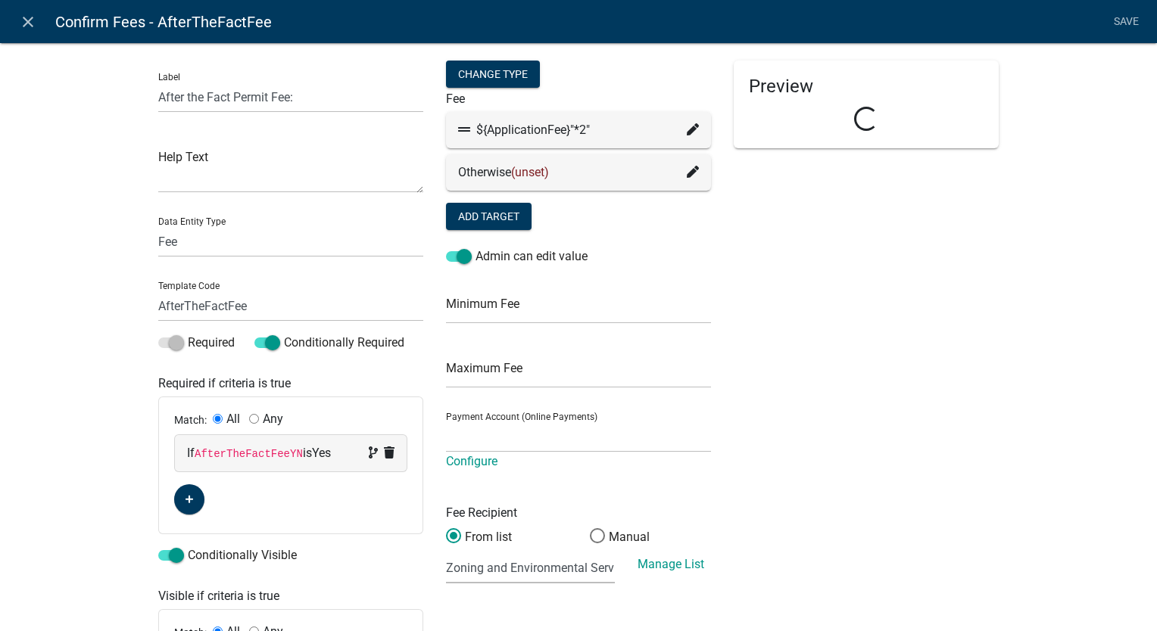
select select "c822d52a-a088-46ef-bc30-2cdbd4d20de1"
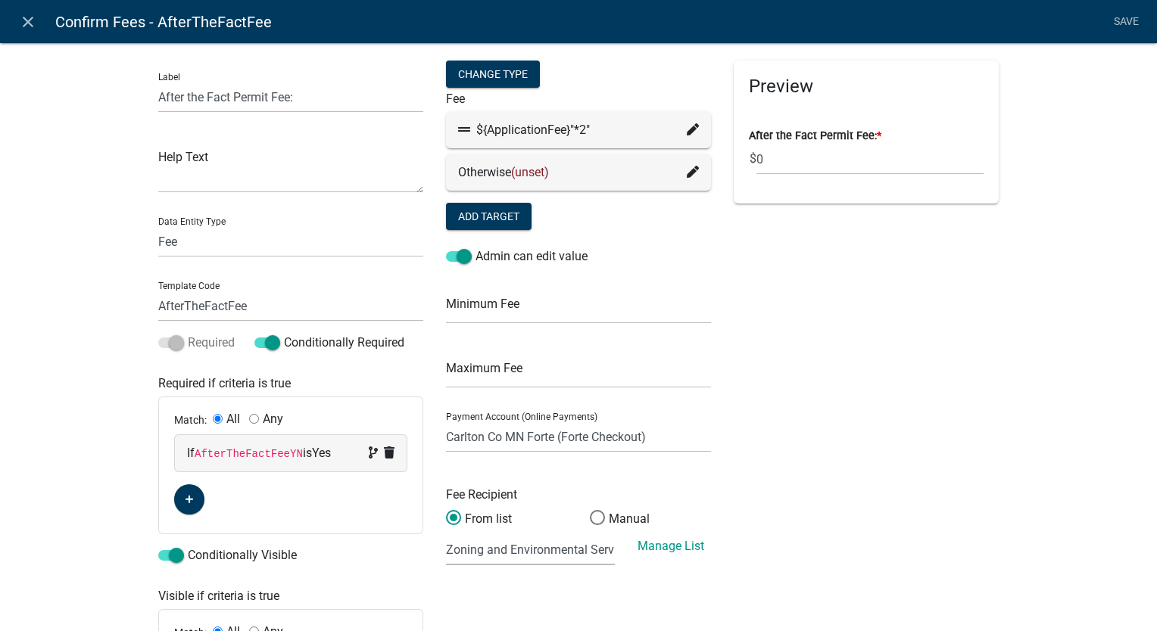
click at [167, 342] on span at bounding box center [171, 343] width 26 height 11
click at [575, 556] on select "(None selected) Zoning and Environmental Services" at bounding box center [530, 550] width 169 height 31
click at [906, 356] on div "Preview After the Fact Permit Fee: * $ 0" at bounding box center [866, 404] width 288 height 687
click at [23, 17] on icon "close" at bounding box center [28, 22] width 18 height 18
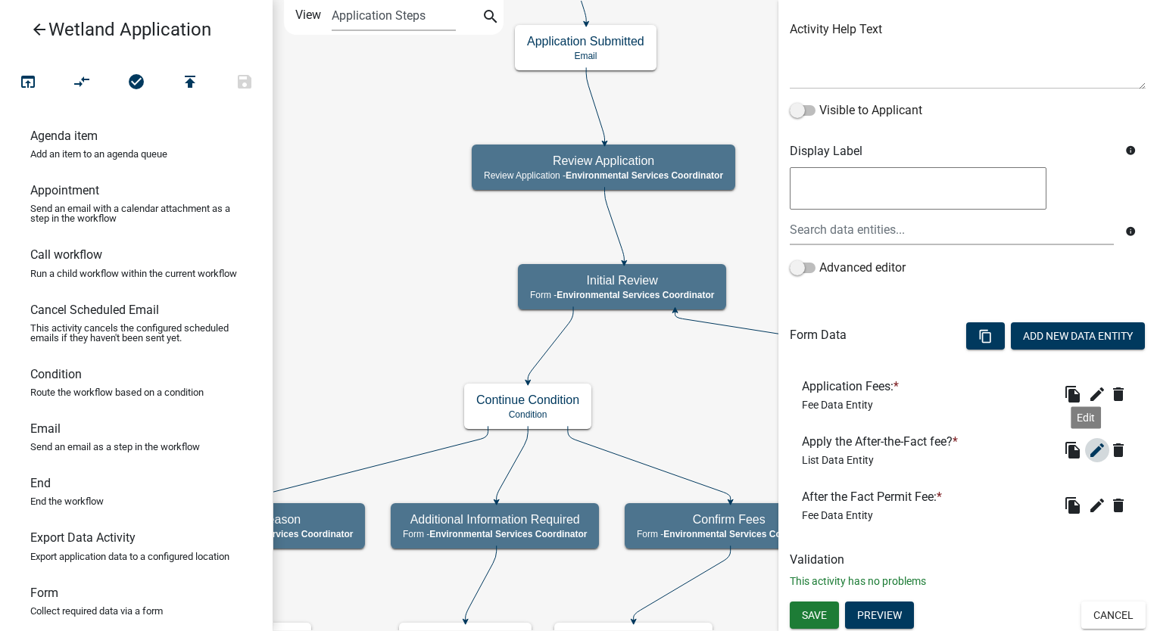
click at [1088, 446] on icon "edit" at bounding box center [1097, 450] width 18 height 18
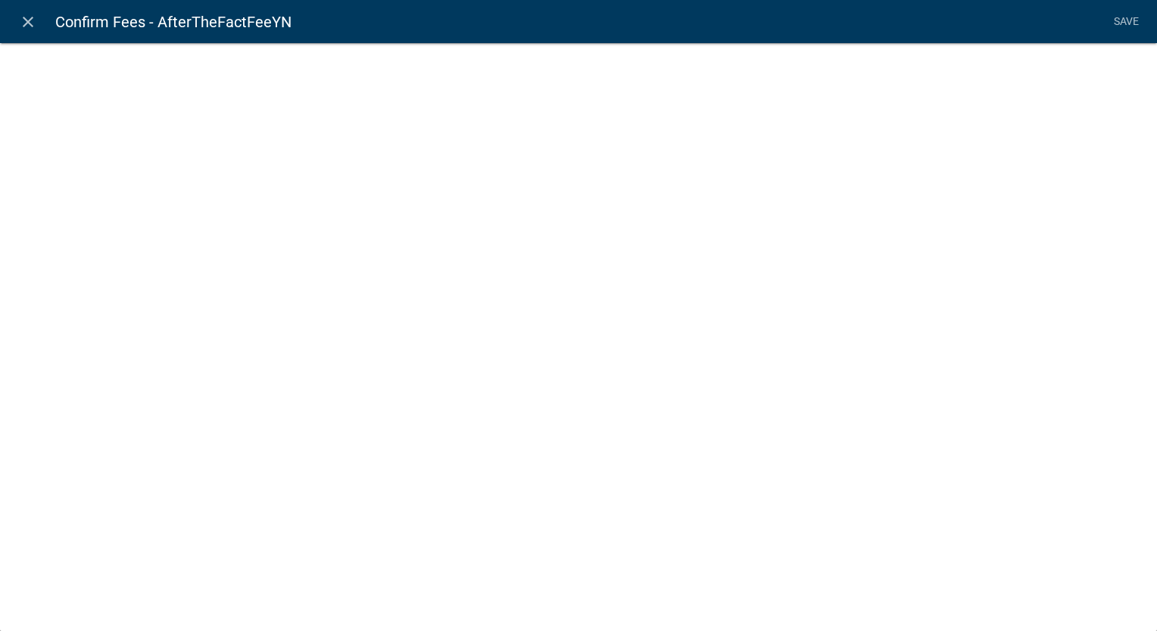
select select "list-data"
select select
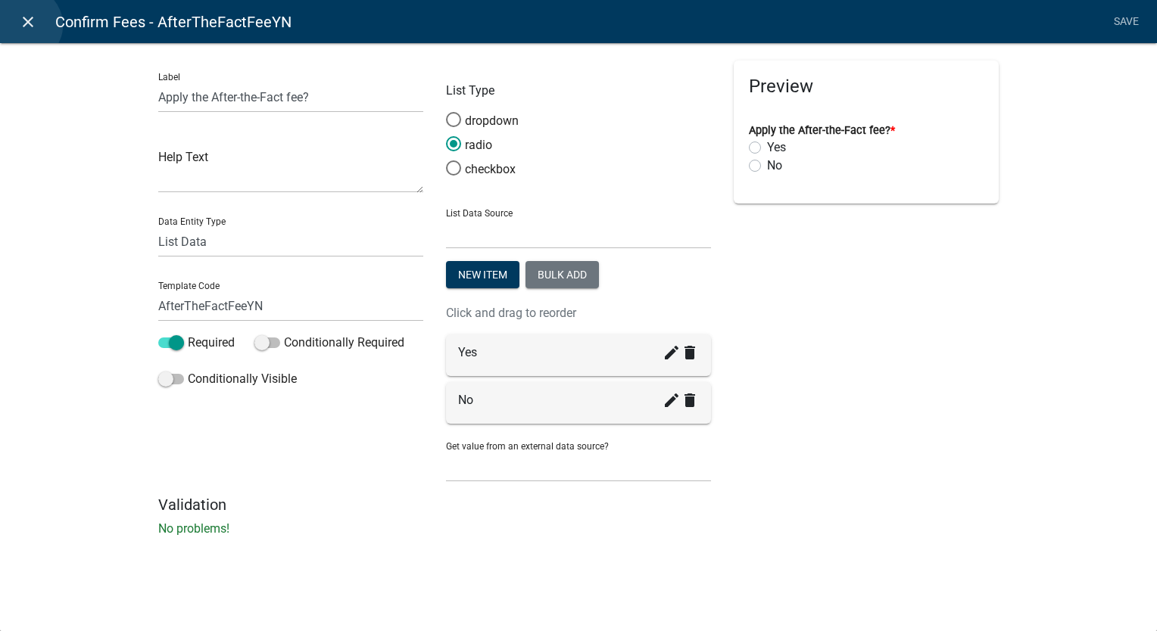
click at [24, 25] on icon "close" at bounding box center [28, 22] width 18 height 18
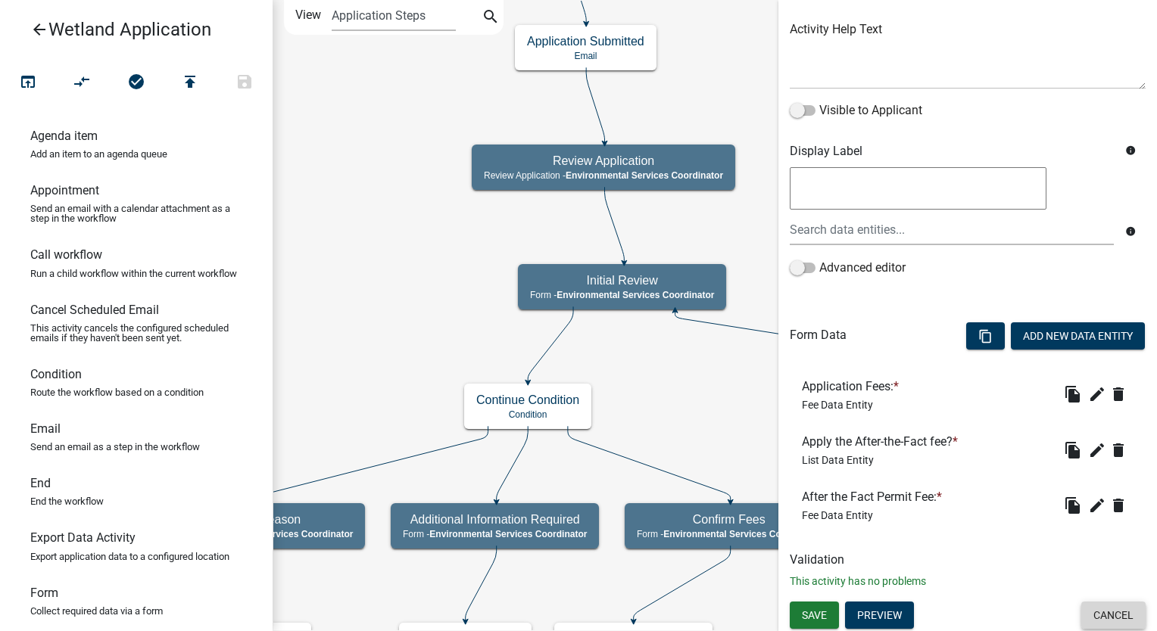
click at [1098, 622] on button "Cancel" at bounding box center [1113, 615] width 64 height 27
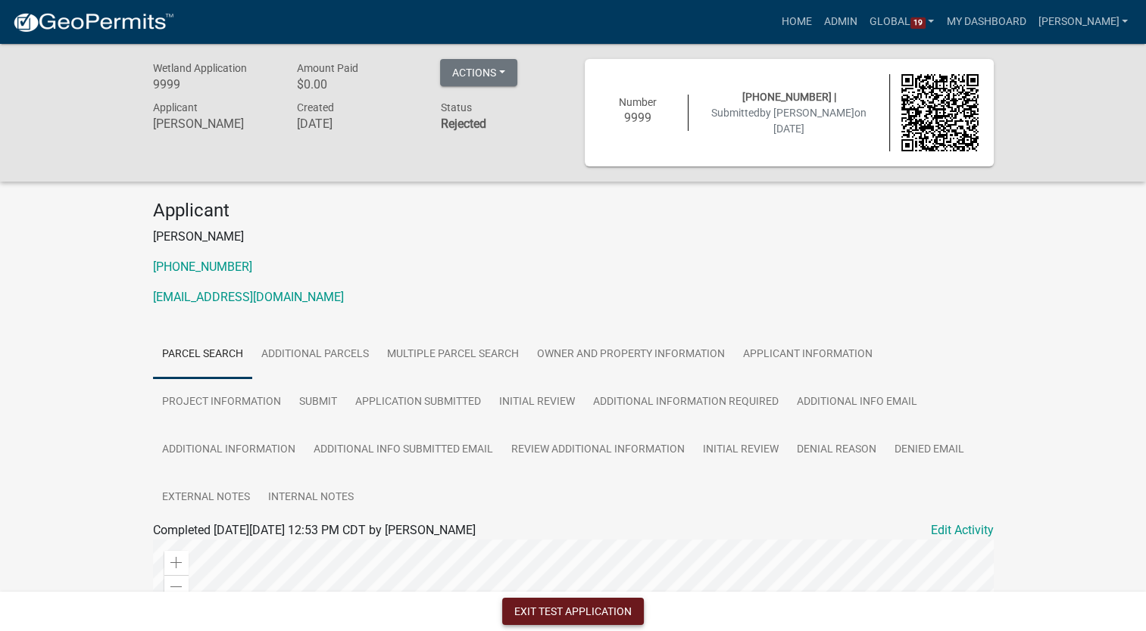
drag, startPoint x: 518, startPoint y: 606, endPoint x: 502, endPoint y: 598, distance: 17.9
click at [518, 606] on button "Exit Test Application" at bounding box center [573, 611] width 142 height 27
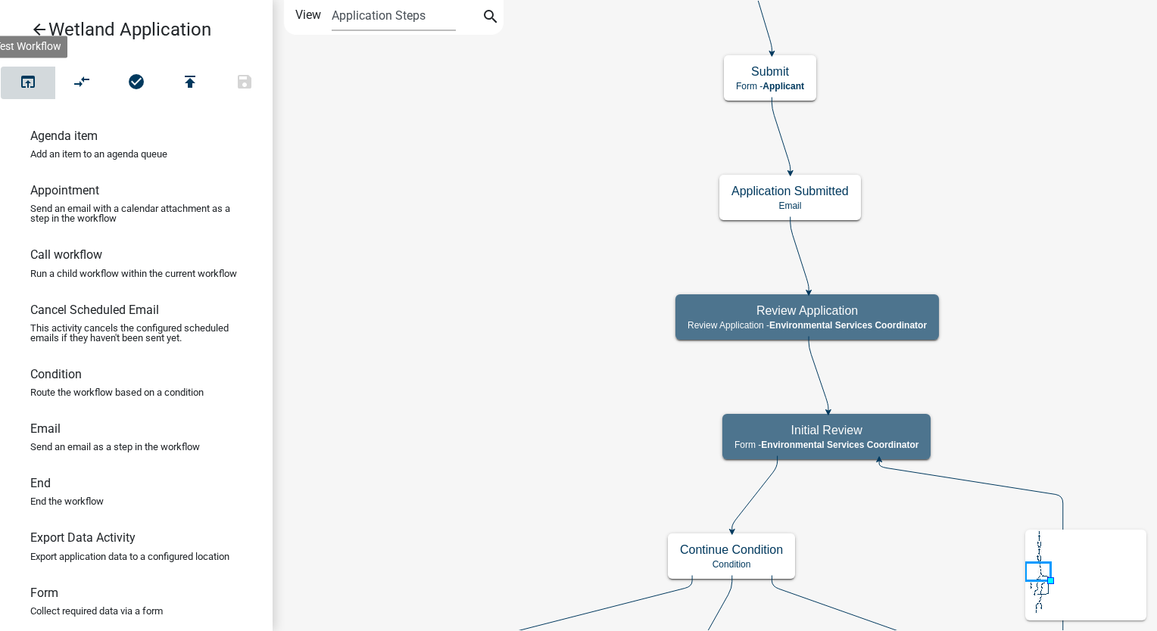
click at [20, 78] on icon "open_in_browser" at bounding box center [28, 83] width 18 height 21
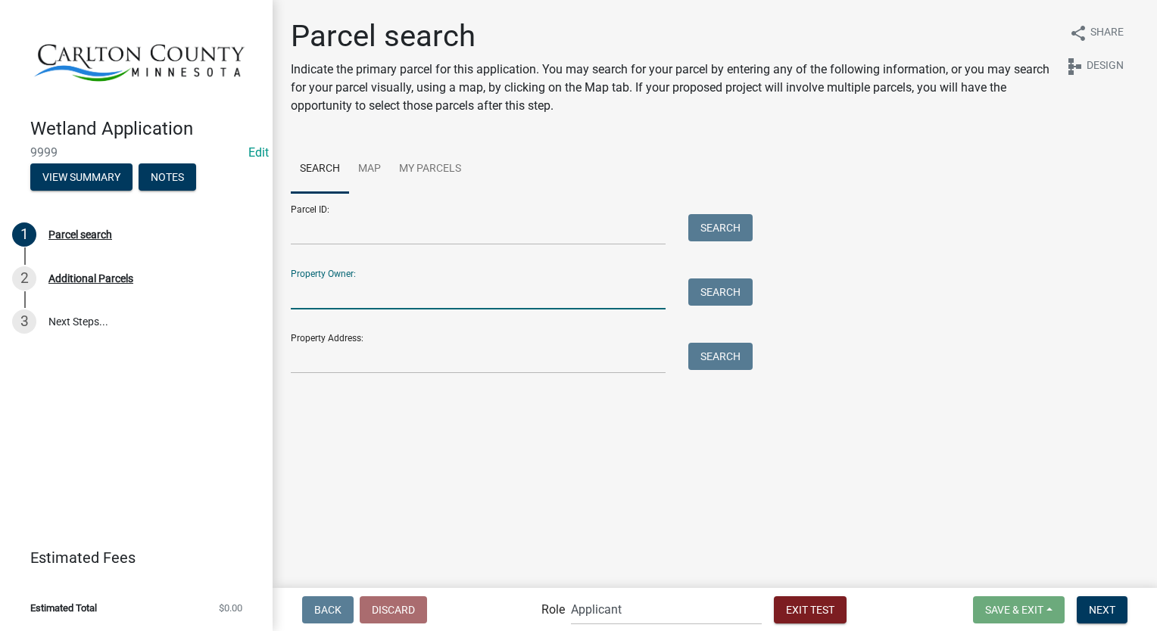
click at [357, 288] on input "Property Owner:" at bounding box center [478, 294] width 375 height 31
type input "smith"
click at [706, 288] on button "Search" at bounding box center [720, 292] width 64 height 27
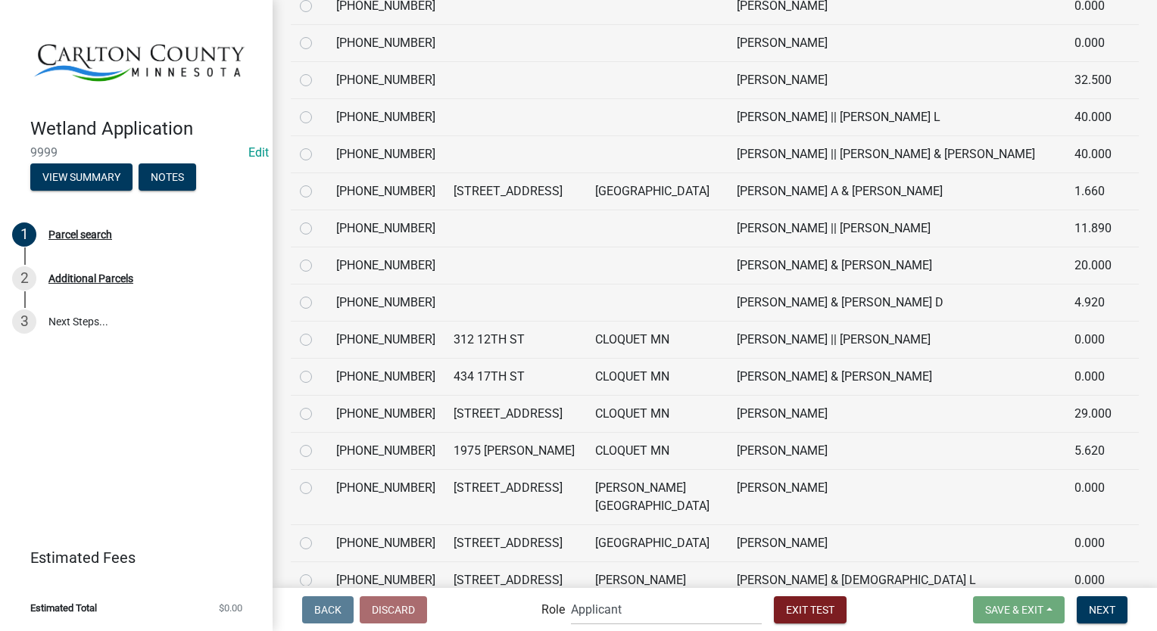
scroll to position [606, 0]
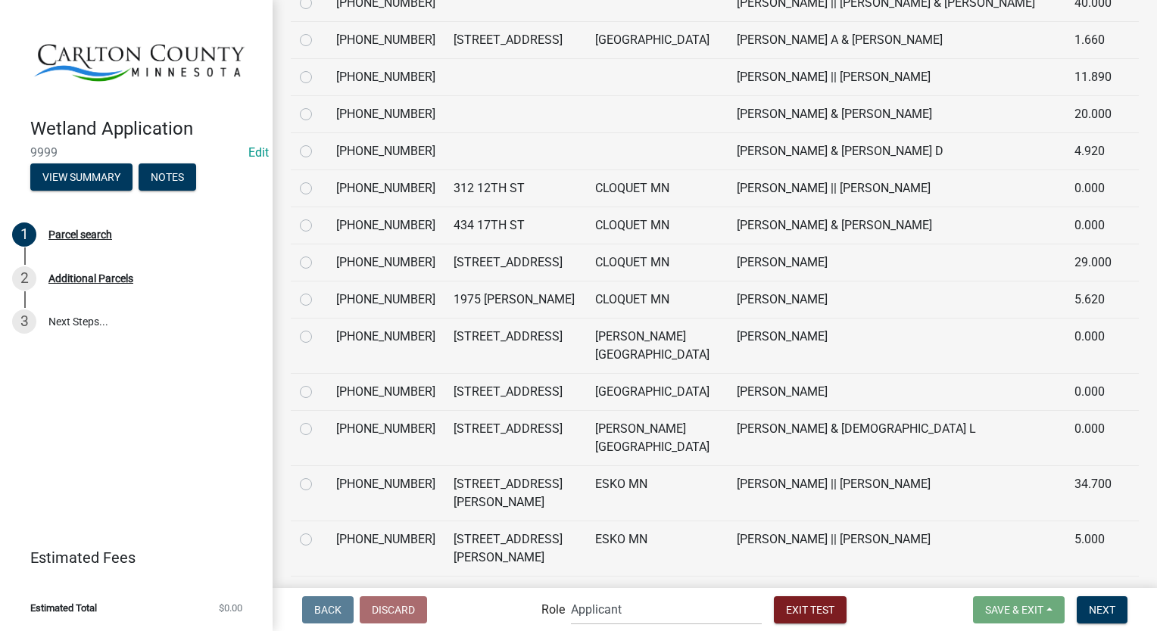
click at [318, 142] on label at bounding box center [318, 142] width 0 height 0
click at [318, 152] on input "radio" at bounding box center [323, 147] width 10 height 10
radio input "true"
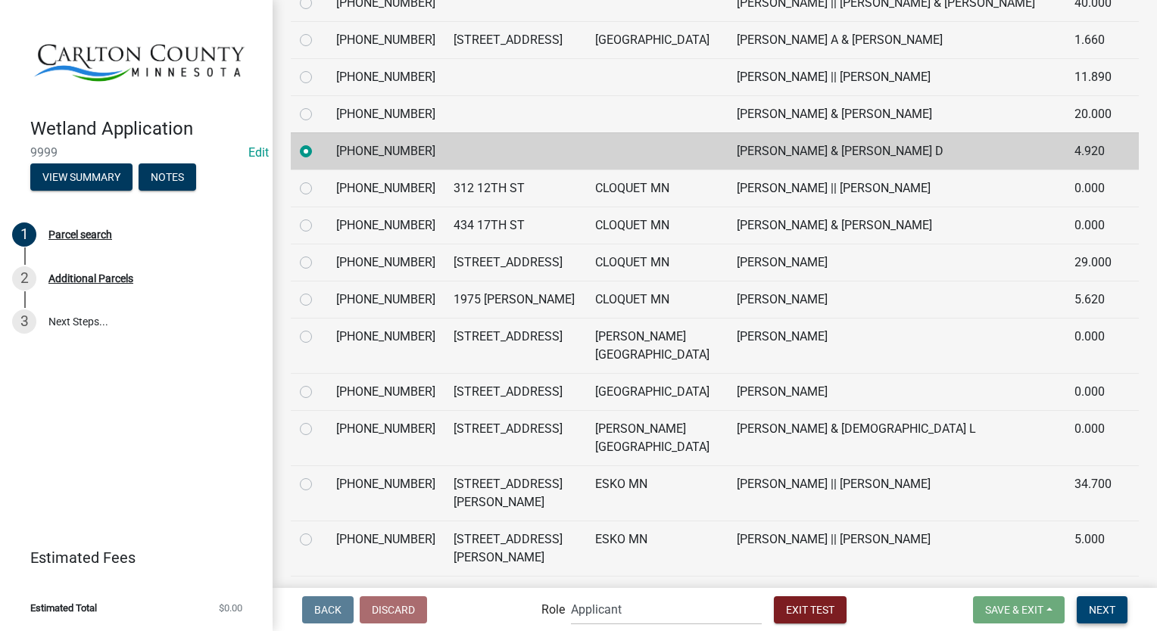
click at [1099, 616] on button "Next" at bounding box center [1102, 610] width 51 height 27
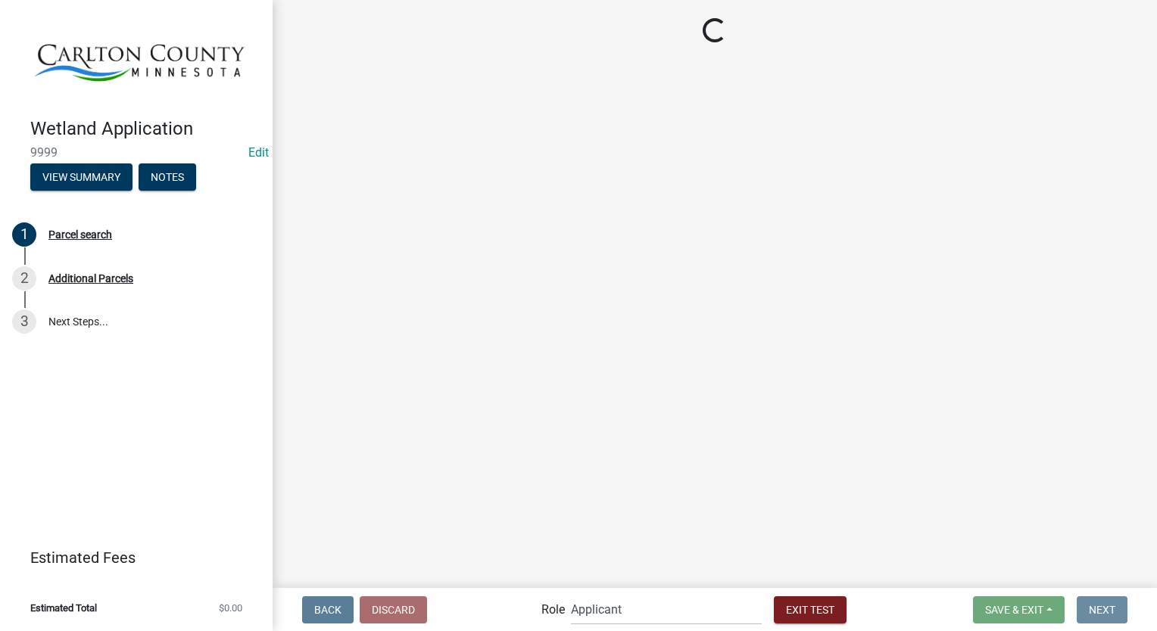
scroll to position [0, 0]
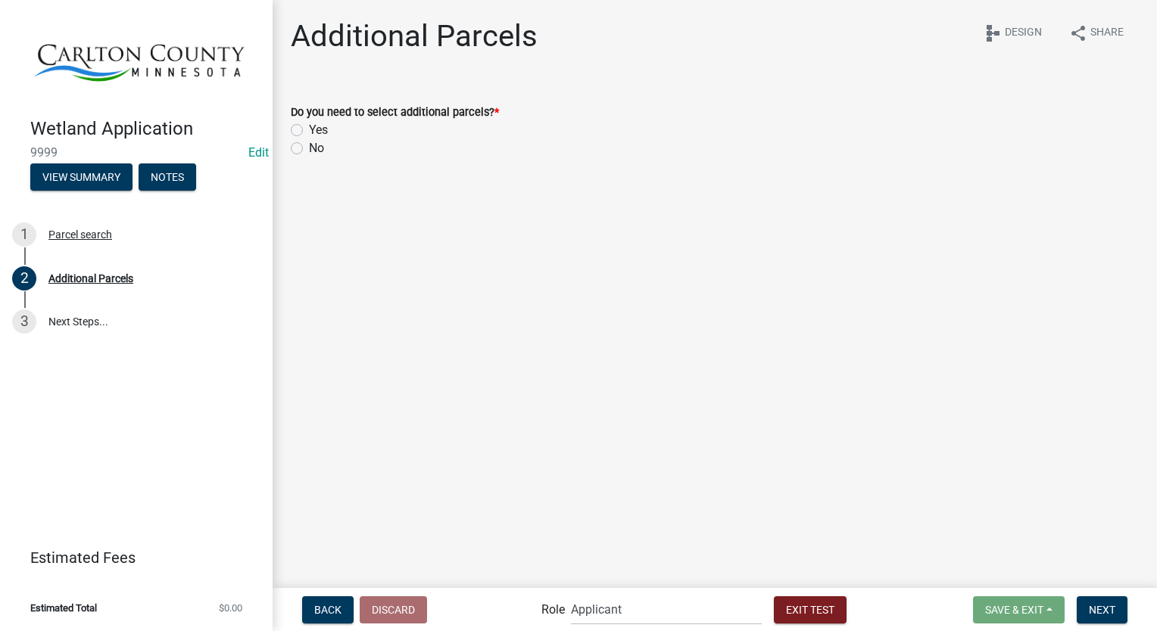
click at [309, 147] on label "No" at bounding box center [316, 148] width 15 height 18
click at [309, 147] on input "No" at bounding box center [314, 144] width 10 height 10
radio input "true"
click at [1099, 606] on span "Next" at bounding box center [1102, 609] width 26 height 12
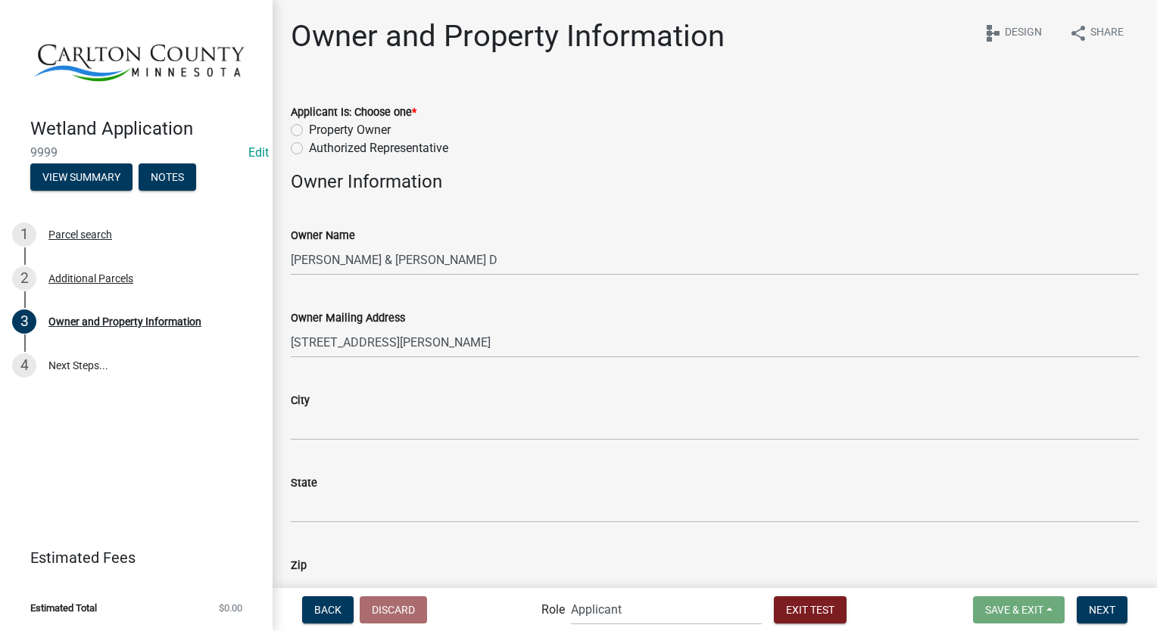
click at [309, 126] on label "Property Owner" at bounding box center [350, 130] width 82 height 18
click at [309, 126] on input "Property Owner" at bounding box center [314, 126] width 10 height 10
radio input "true"
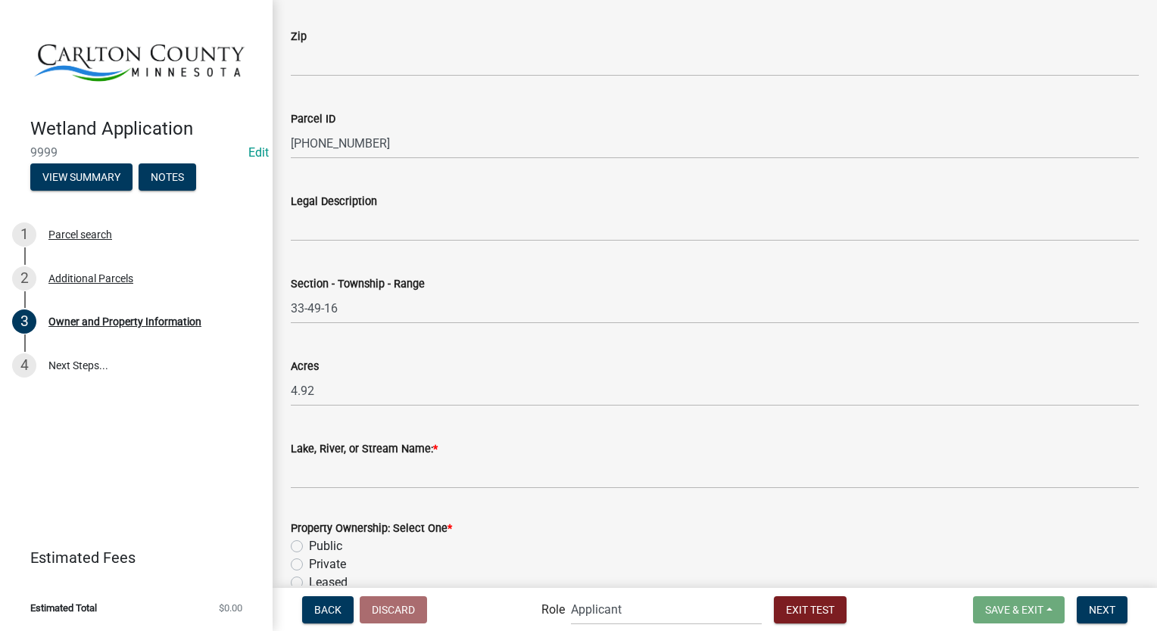
scroll to position [1138, 0]
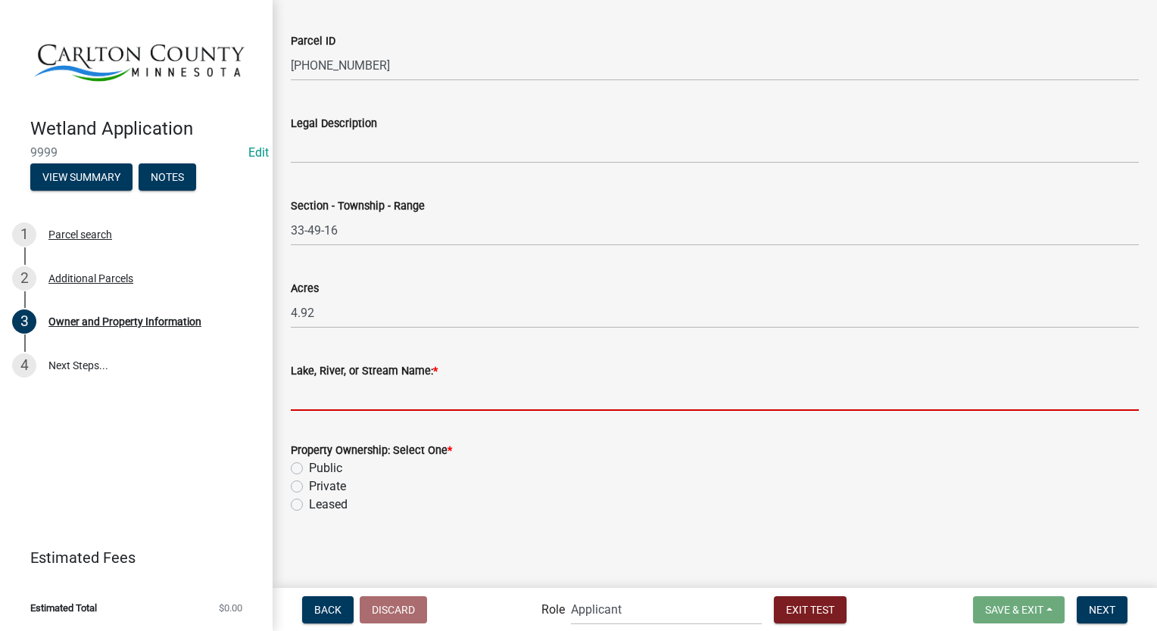
click at [363, 401] on input "Lake, River, or Stream Name: *" at bounding box center [715, 395] width 848 height 31
type input "wooded swamp"
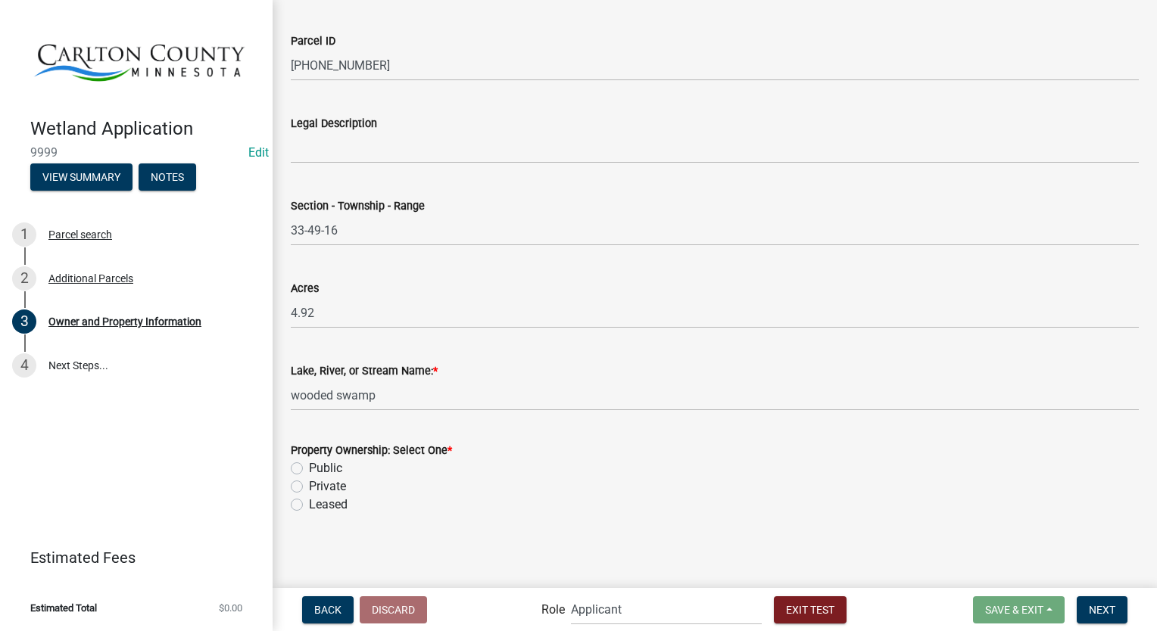
click at [309, 485] on label "Private" at bounding box center [327, 487] width 37 height 18
click at [309, 485] on input "Private" at bounding box center [314, 483] width 10 height 10
radio input "true"
click at [1099, 607] on span "Next" at bounding box center [1102, 609] width 26 height 12
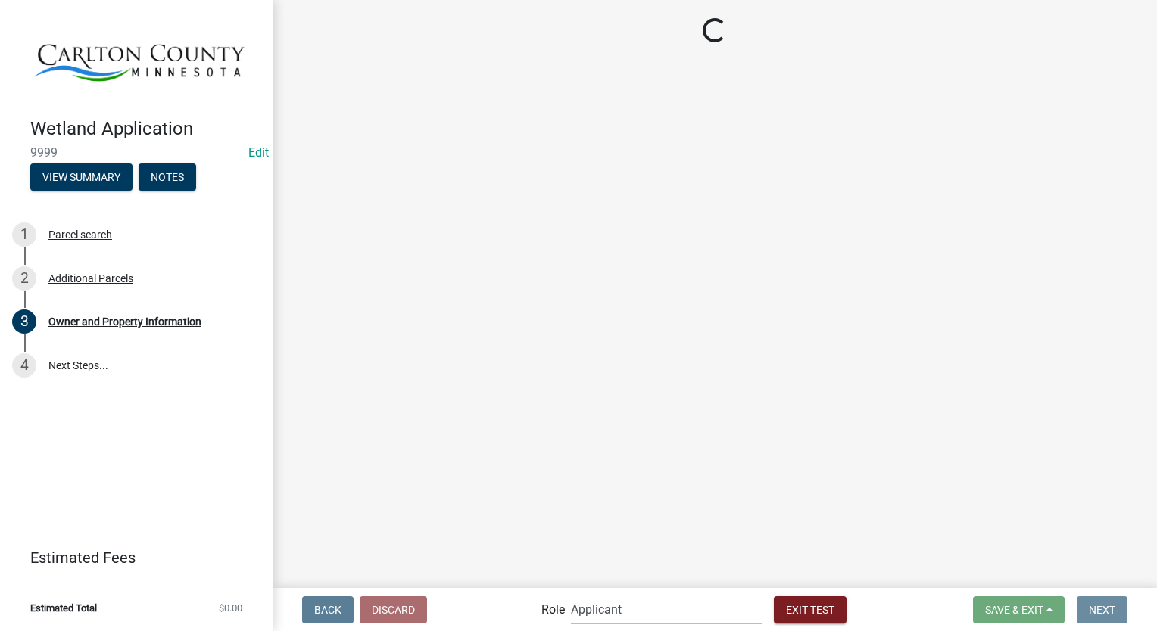
scroll to position [0, 0]
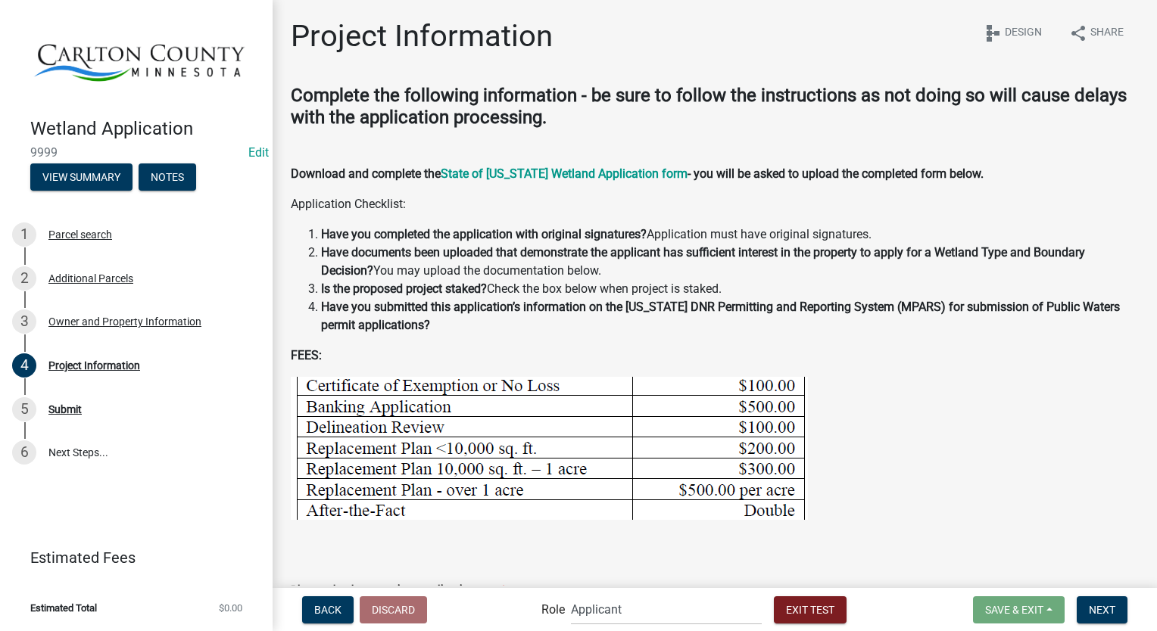
click at [1072, 379] on p at bounding box center [715, 448] width 848 height 143
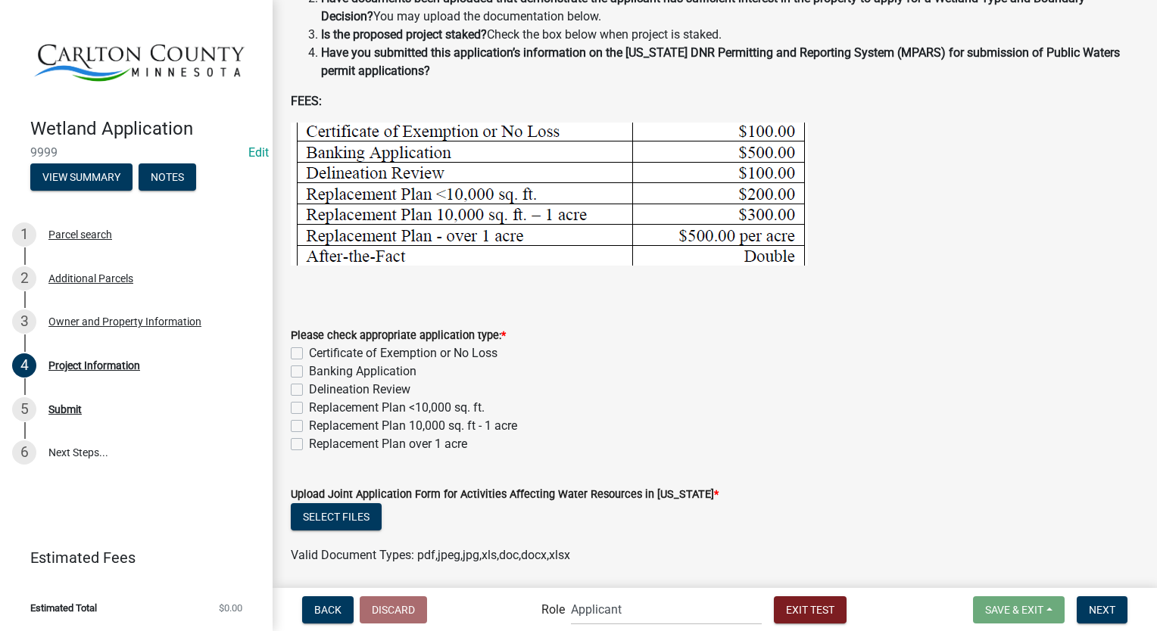
scroll to position [303, 0]
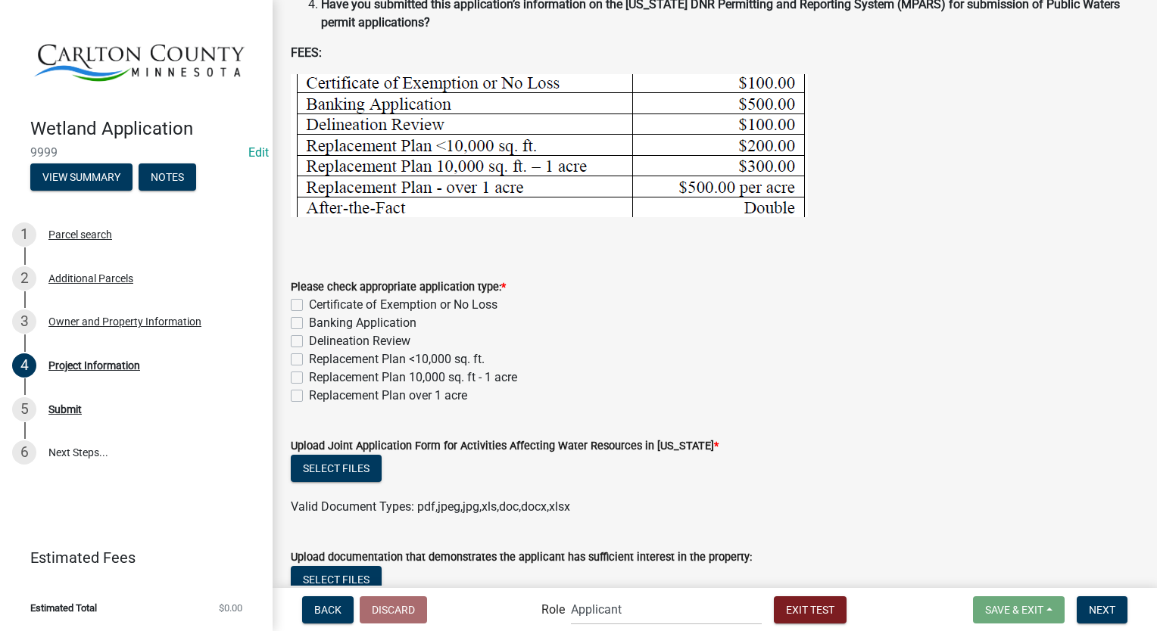
click at [309, 362] on label "Replacement Plan <10,000 sq. ft." at bounding box center [397, 360] width 176 height 18
click at [309, 360] on input "Replacement Plan <10,000 sq. ft." at bounding box center [314, 356] width 10 height 10
checkbox input "true"
checkbox input "false"
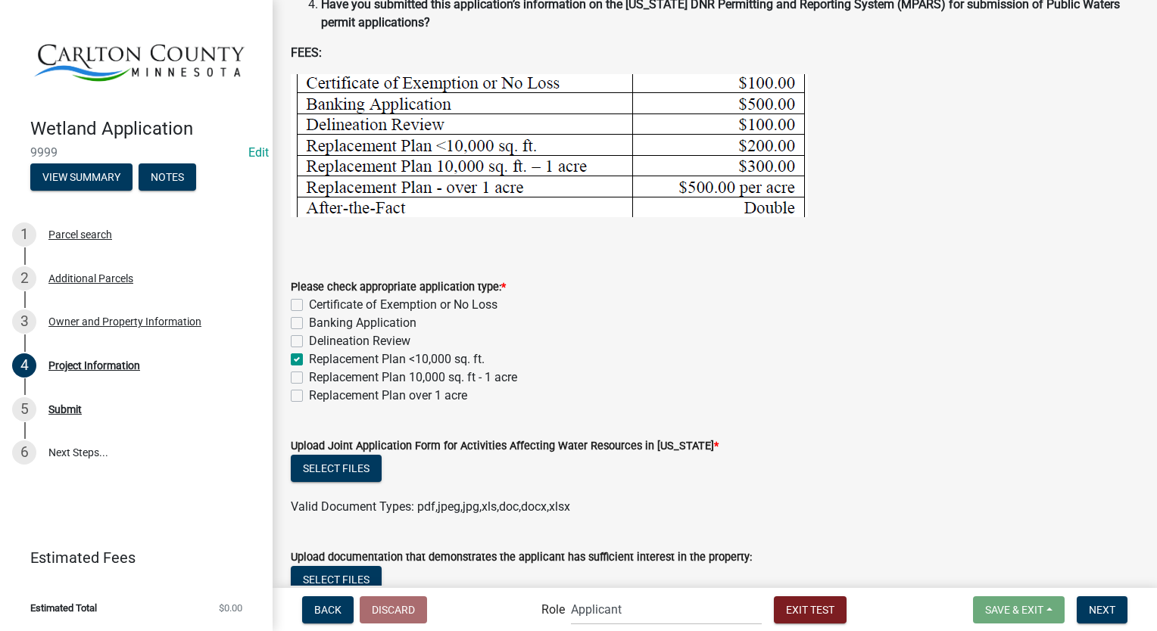
checkbox input "false"
checkbox input "true"
checkbox input "false"
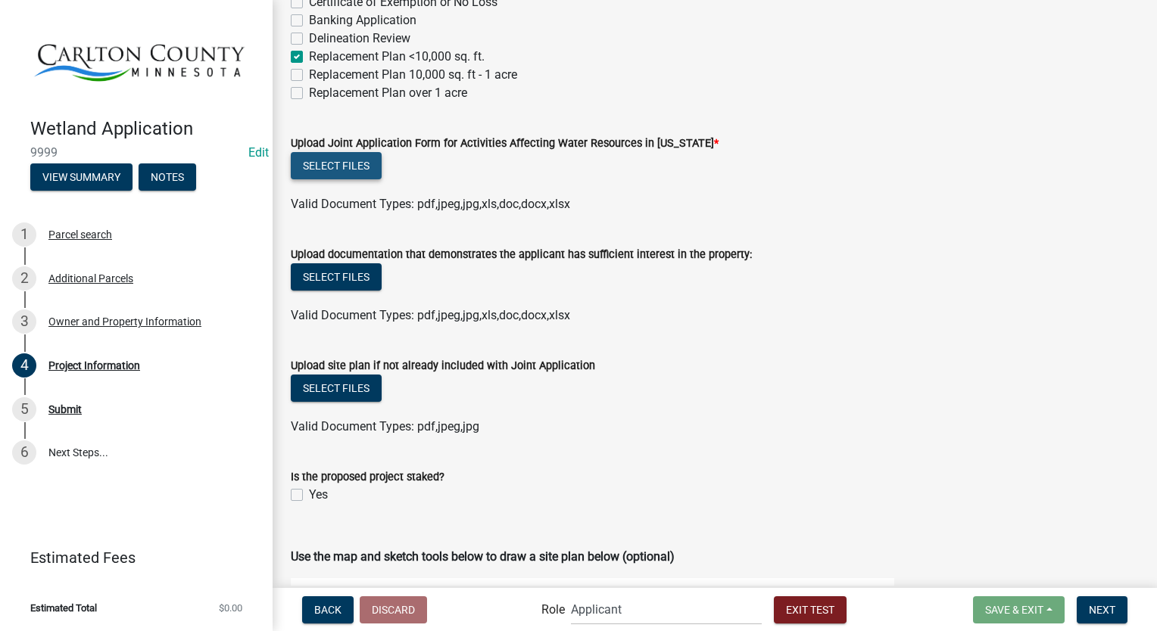
click at [324, 156] on button "Select files" at bounding box center [336, 165] width 91 height 27
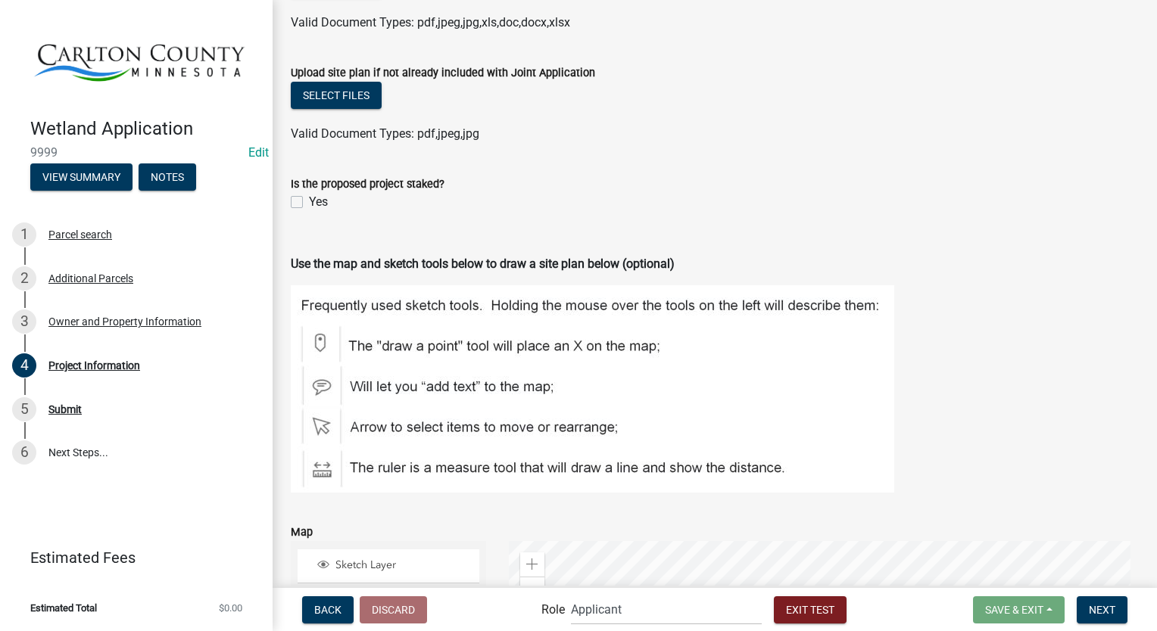
scroll to position [984, 0]
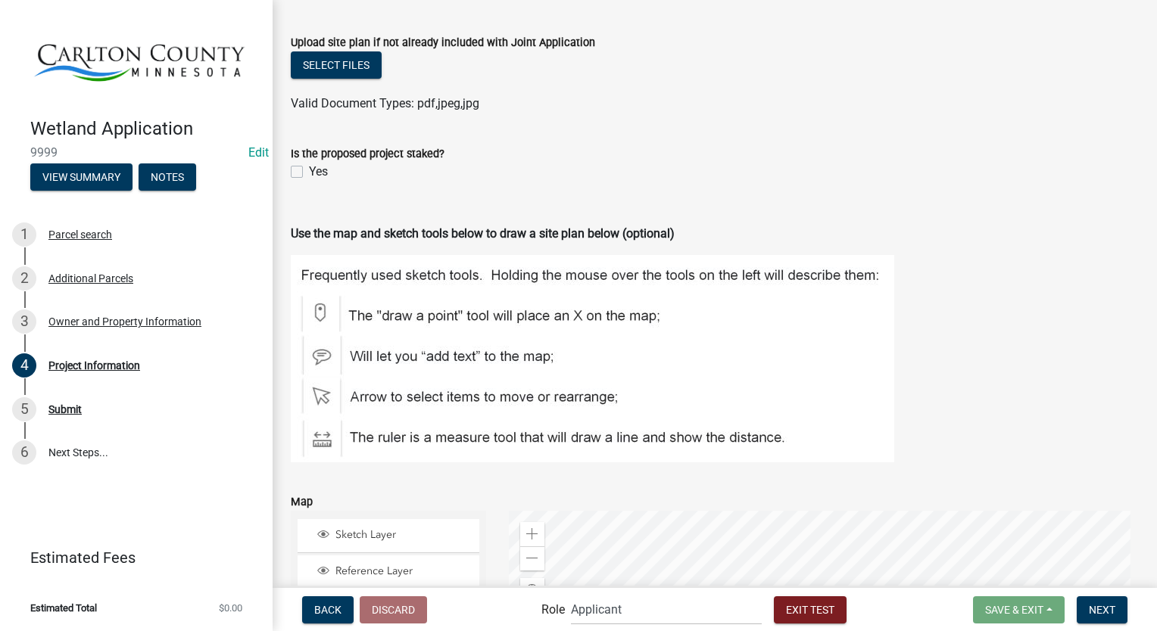
click at [309, 171] on label "Yes" at bounding box center [318, 172] width 19 height 18
click at [309, 171] on input "Yes" at bounding box center [314, 168] width 10 height 10
checkbox input "true"
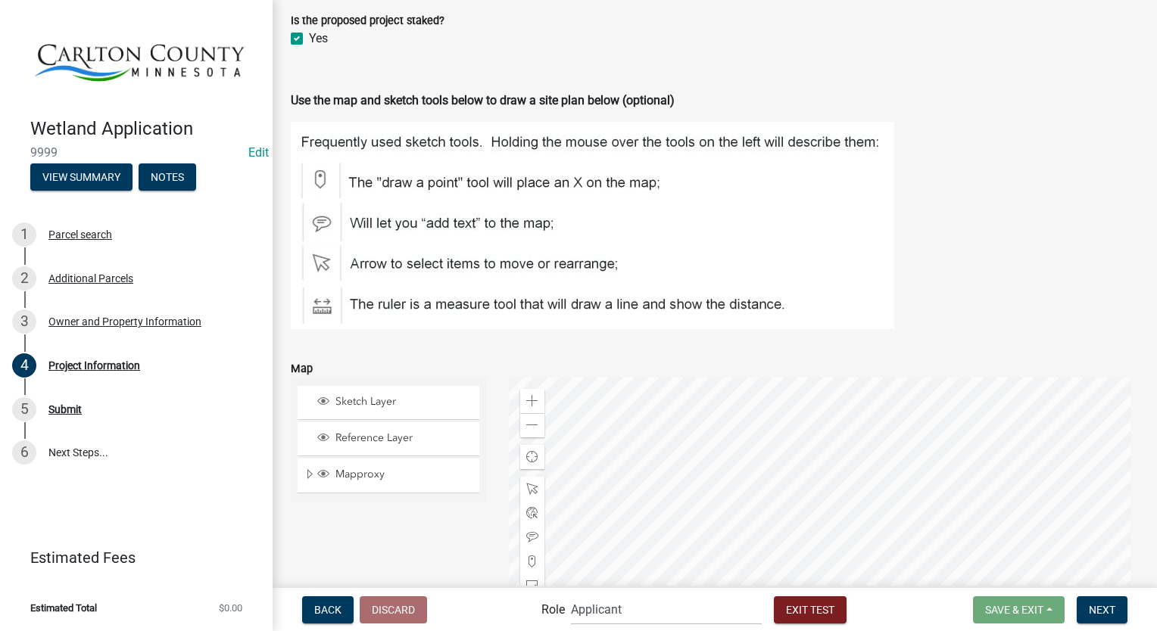
scroll to position [1360, 0]
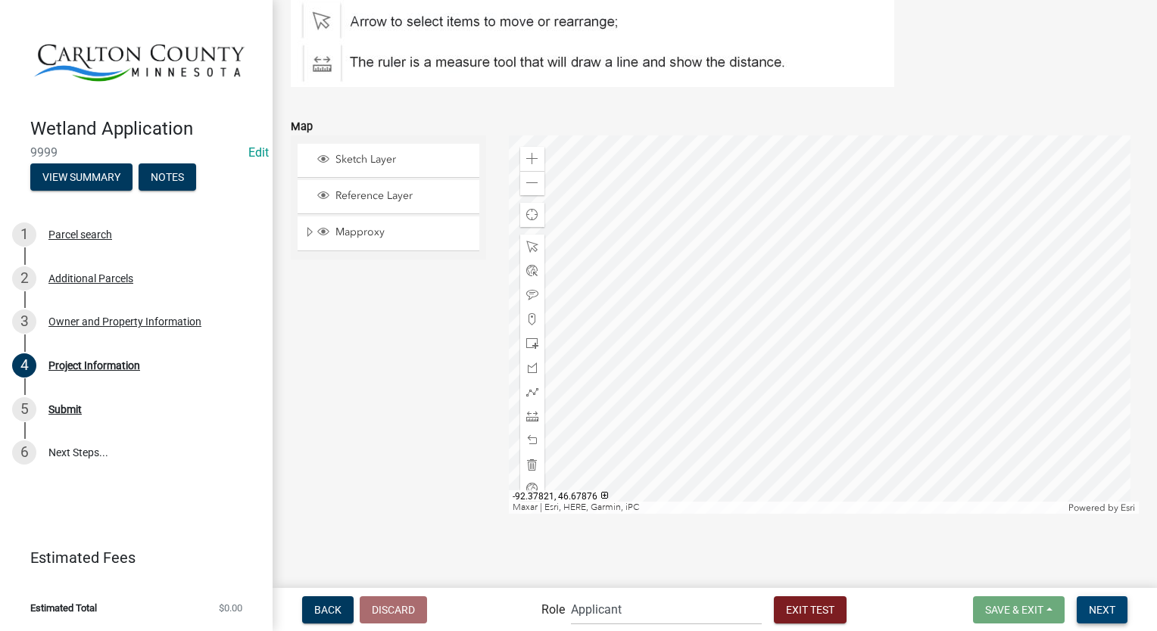
click at [1090, 612] on span "Next" at bounding box center [1102, 609] width 26 height 12
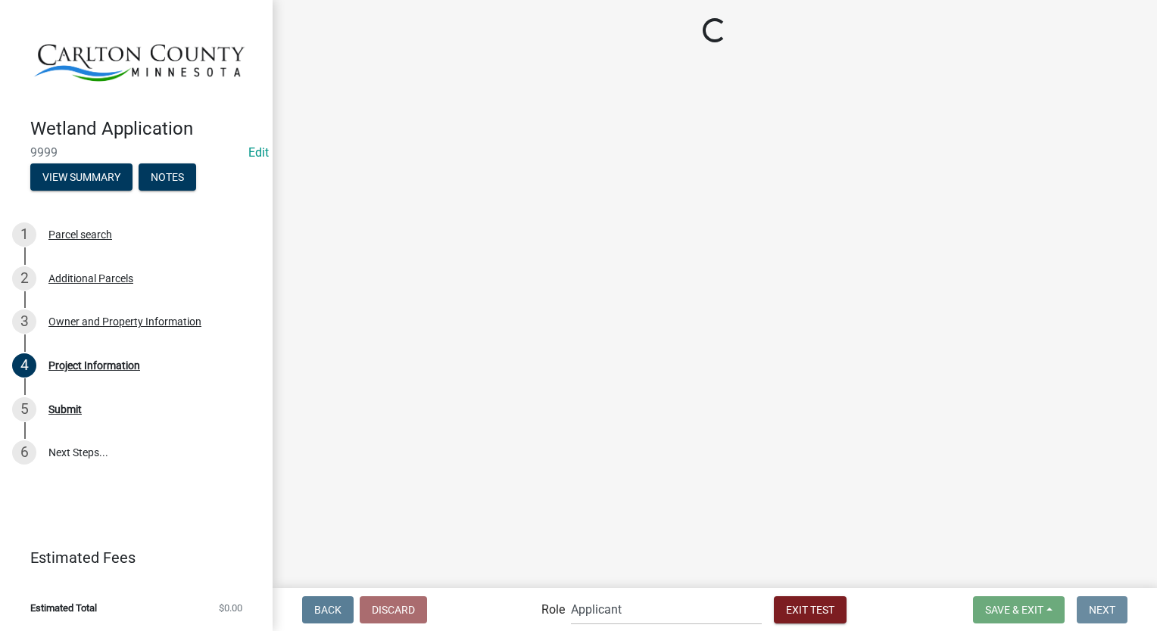
scroll to position [0, 0]
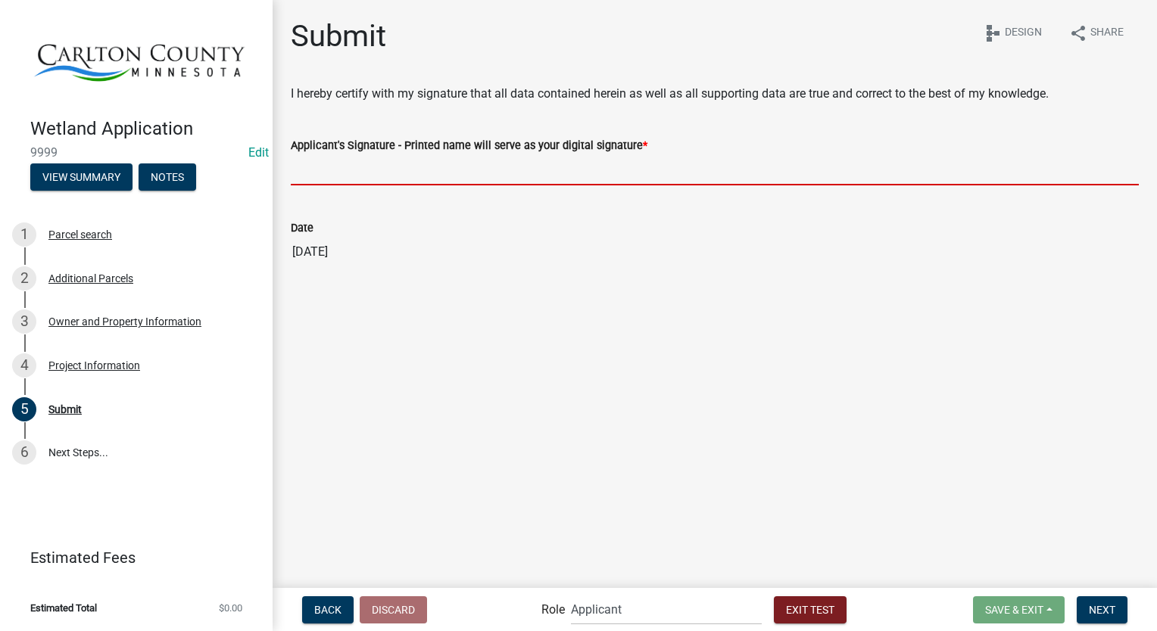
click at [340, 182] on input "Applicant's Signature - Printed name will serve as your digital signature *" at bounding box center [715, 169] width 848 height 31
type input "Stacia Franklin"
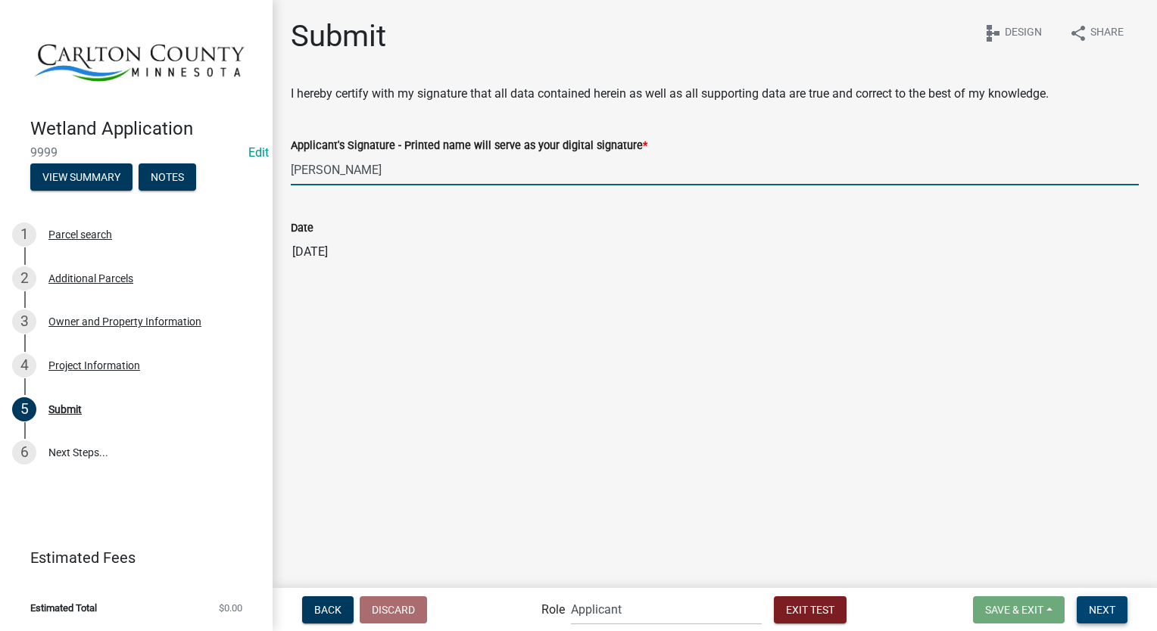
click at [1109, 618] on button "Next" at bounding box center [1102, 610] width 51 height 27
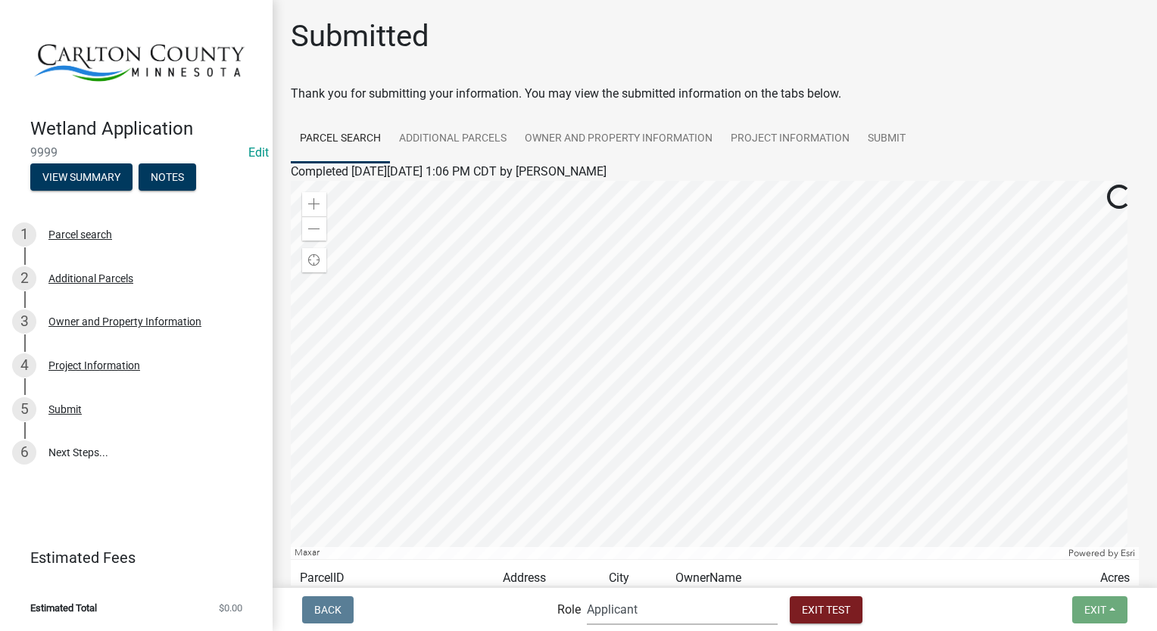
click at [709, 614] on select "Applicant Environmental Services Coordinator Admin" at bounding box center [682, 609] width 191 height 31
select select "a27015b5-4923-43a2-b499-3eb71d81bc34"
click at [587, 594] on select "Applicant Environmental Services Coordinator Admin" at bounding box center [682, 609] width 191 height 31
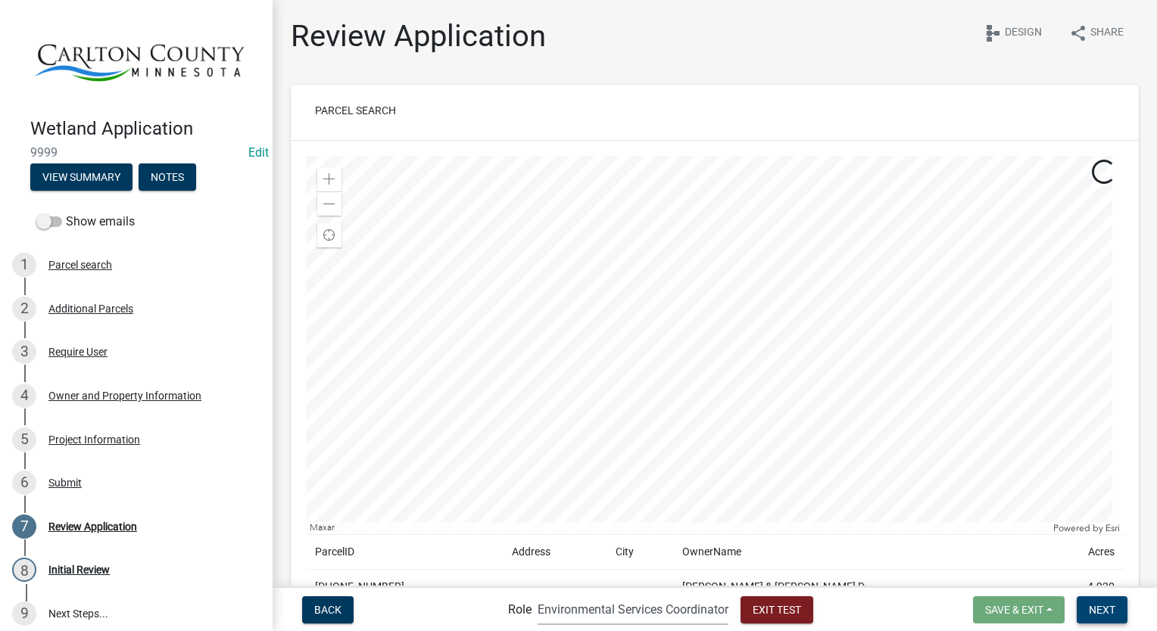
click at [1111, 608] on span "Next" at bounding box center [1102, 609] width 26 height 12
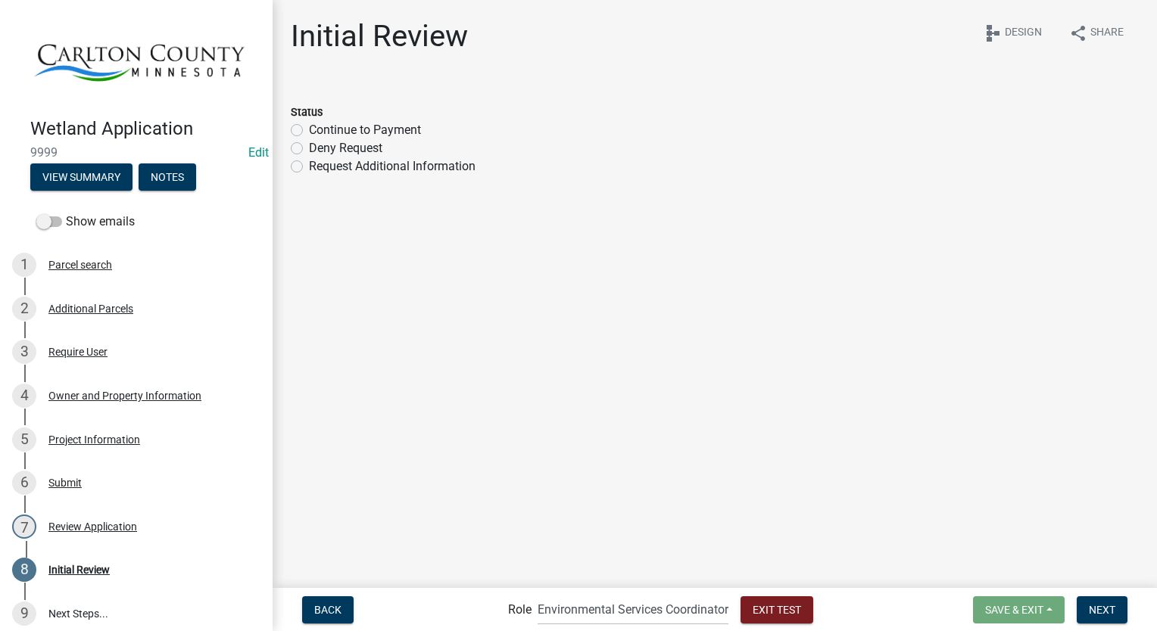
click at [309, 128] on label "Continue to Payment" at bounding box center [365, 130] width 112 height 18
click at [309, 128] on input "Continue to Payment" at bounding box center [314, 126] width 10 height 10
radio input "true"
click at [1107, 616] on button "Next" at bounding box center [1102, 610] width 51 height 27
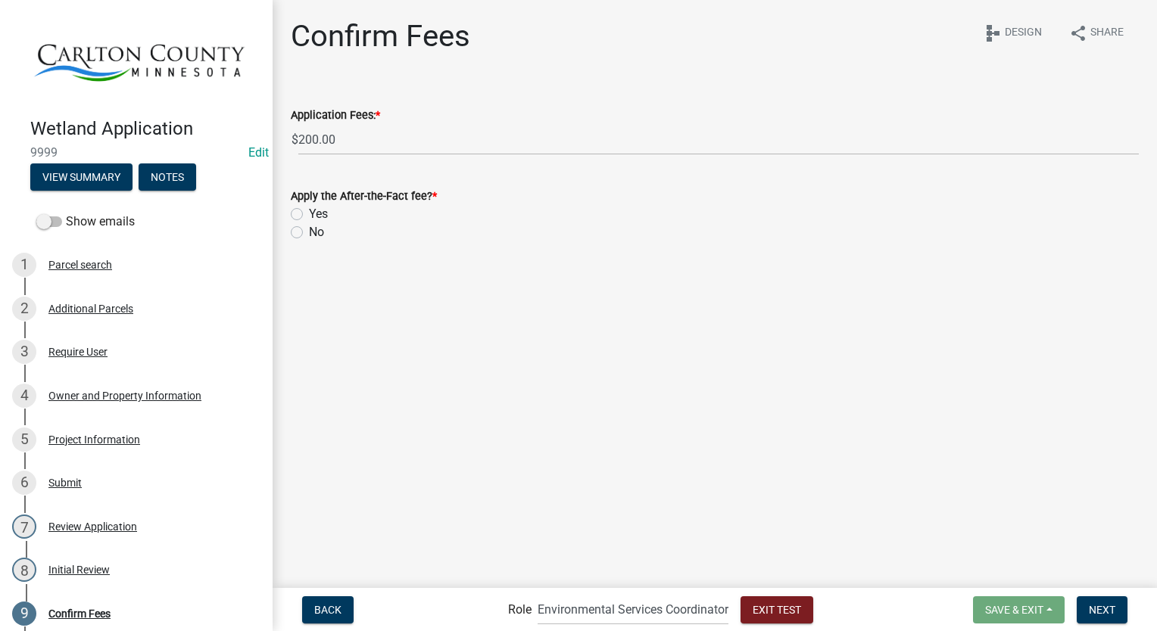
click at [309, 217] on label "Yes" at bounding box center [318, 214] width 19 height 18
click at [309, 215] on input "Yes" at bounding box center [314, 210] width 10 height 10
radio input "true"
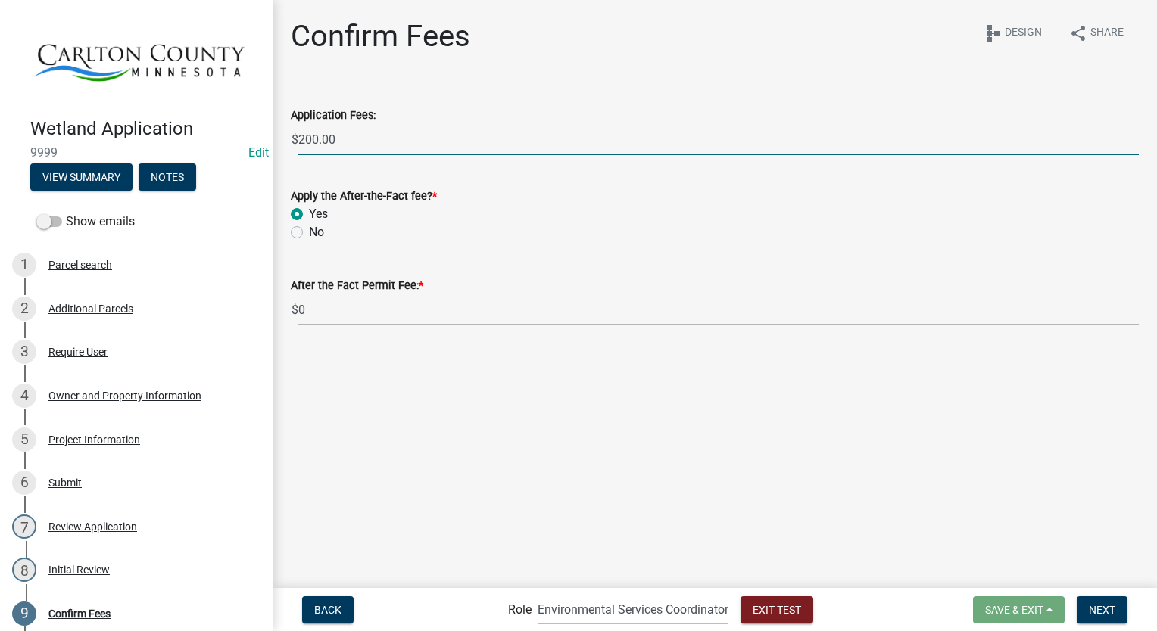
click at [380, 148] on input "200.00" at bounding box center [718, 139] width 840 height 31
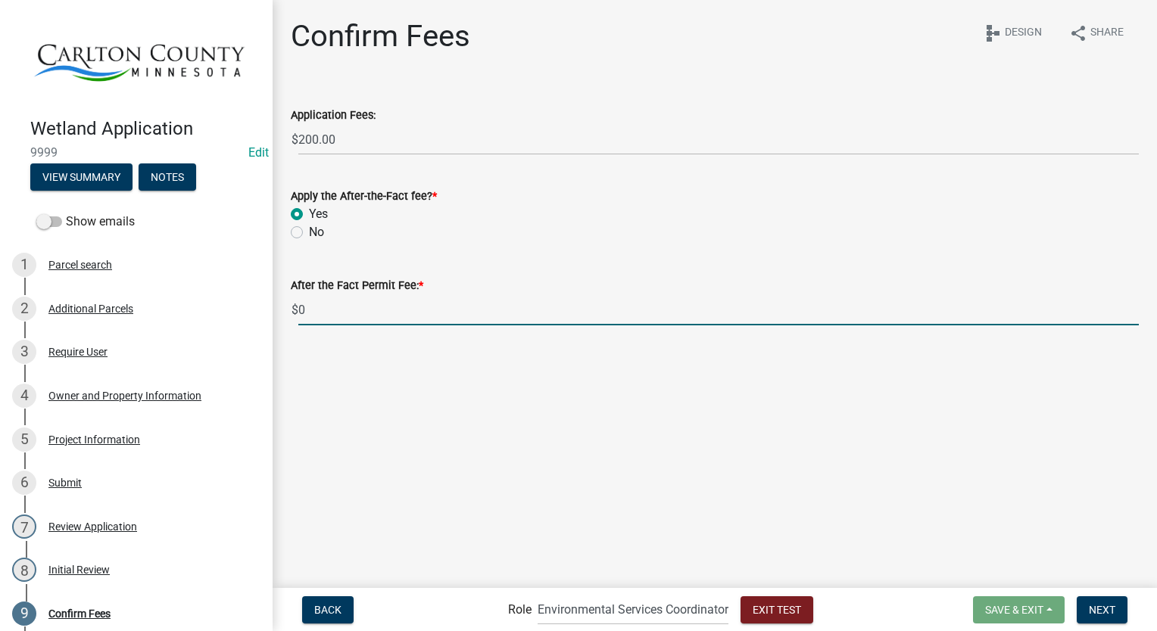
click at [342, 306] on input "0" at bounding box center [718, 310] width 840 height 31
click at [769, 610] on span "Exit Test" at bounding box center [777, 609] width 48 height 12
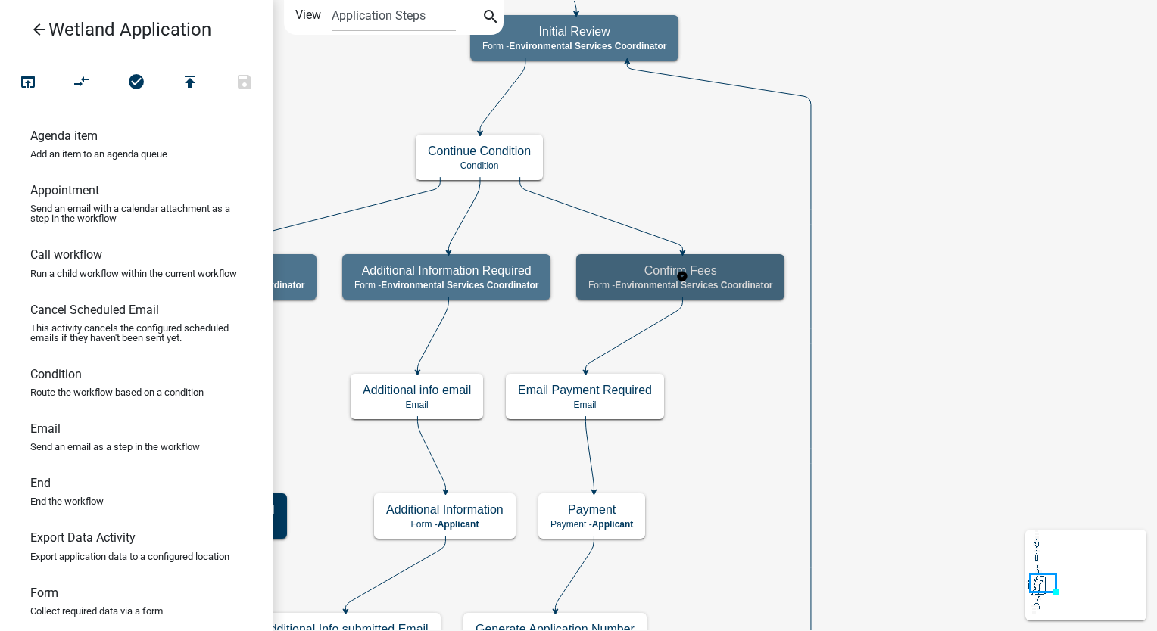
click at [722, 286] on span "Environmental Services Coordinator" at bounding box center [693, 285] width 157 height 11
select select "A27015B5-4923-43A2-B499-3EB71D81BC34"
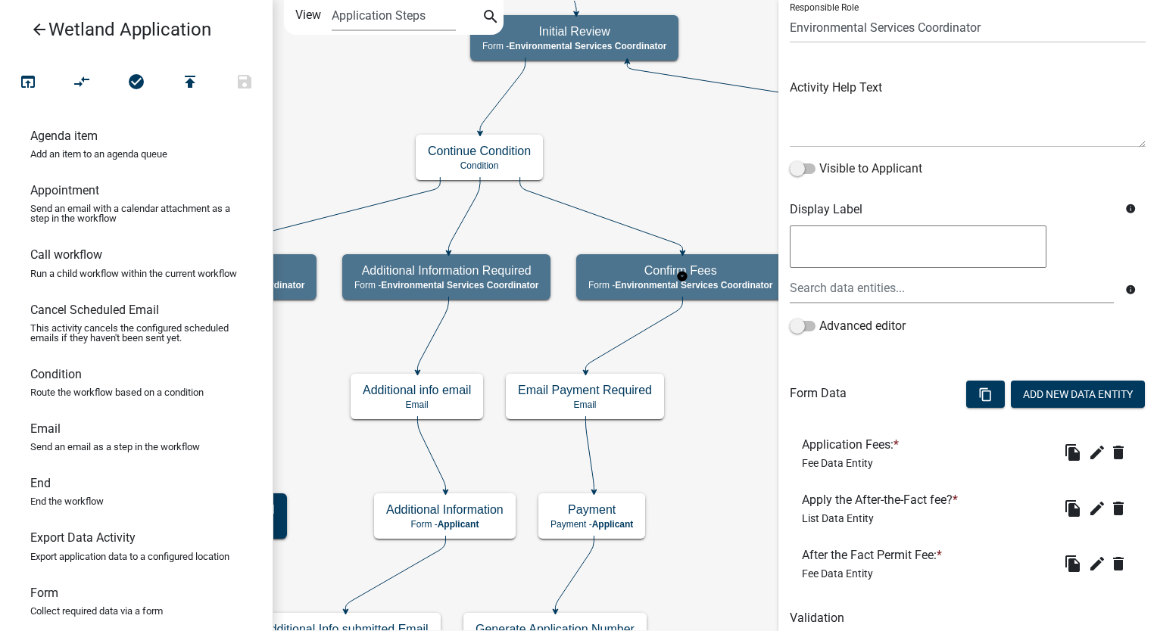
scroll to position [174, 0]
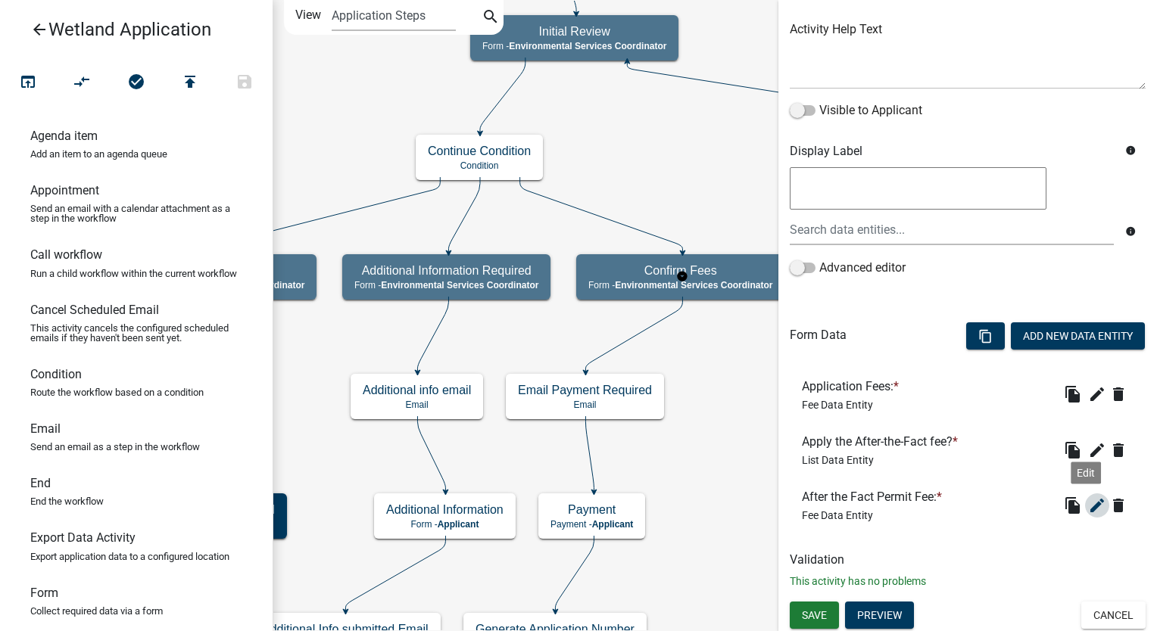
click at [1088, 507] on icon "edit" at bounding box center [1097, 506] width 18 height 18
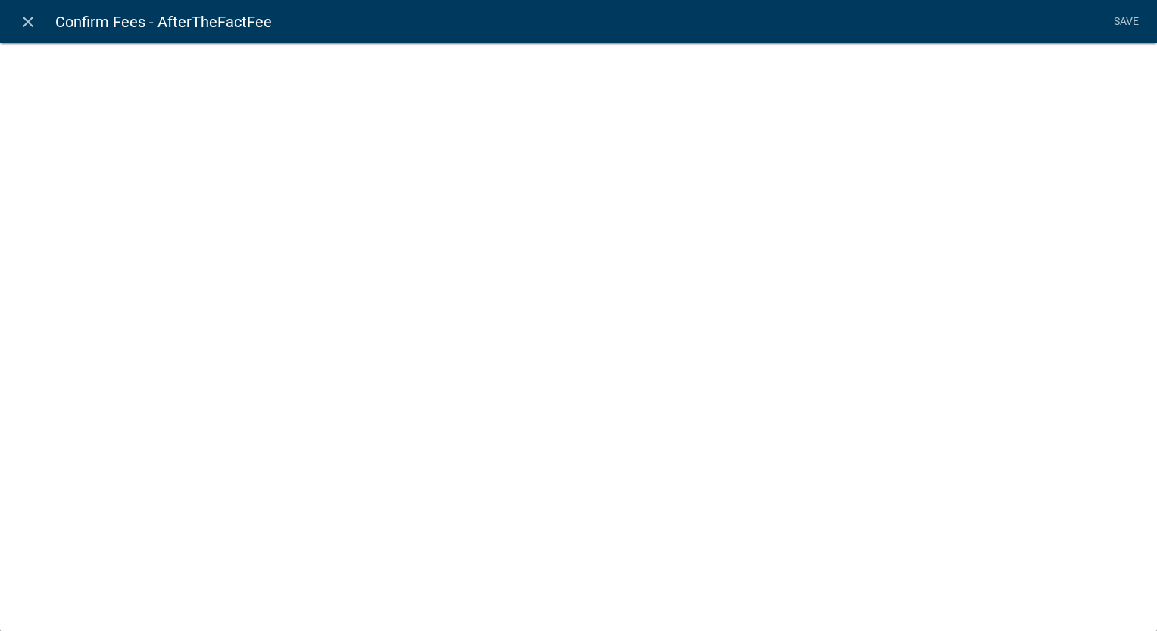
select select "fee"
select select "1: d4ca6ebd-968b-4b5c-85a0-fdef445116b8"
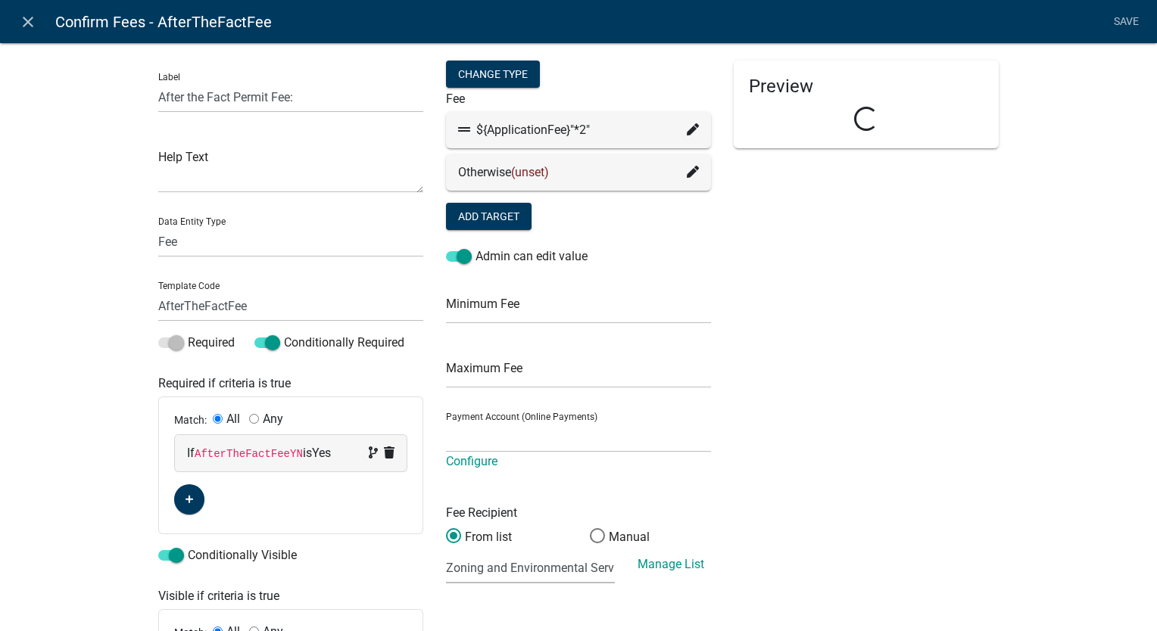
select select "c822d52a-a088-46ef-bc30-2cdbd4d20de1"
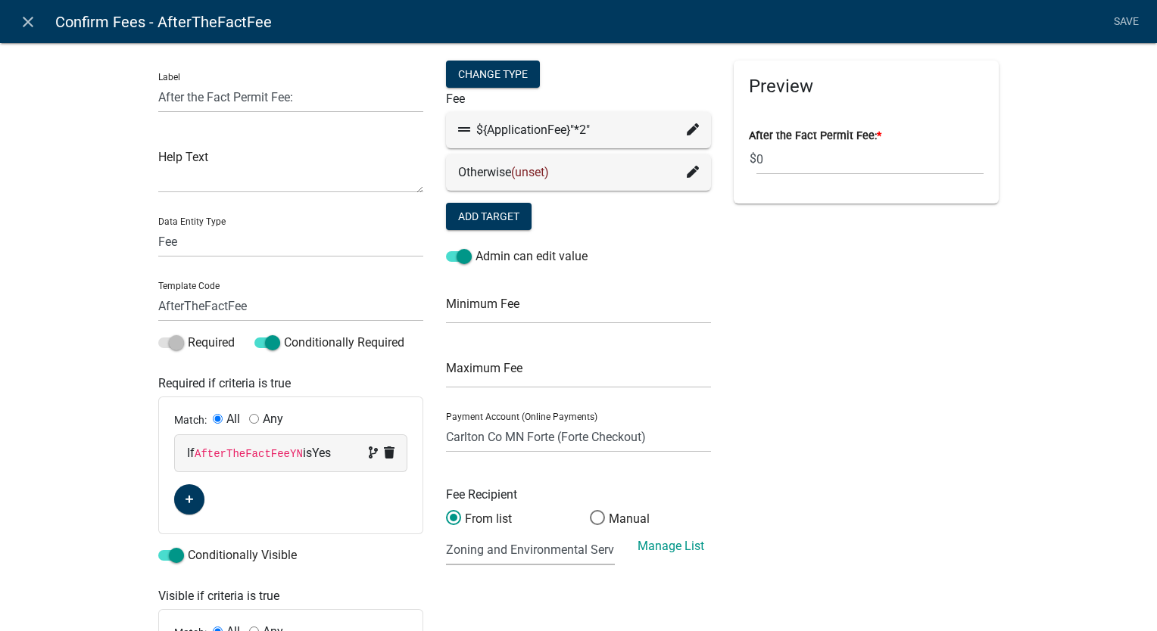
click at [687, 127] on icon at bounding box center [693, 129] width 12 height 12
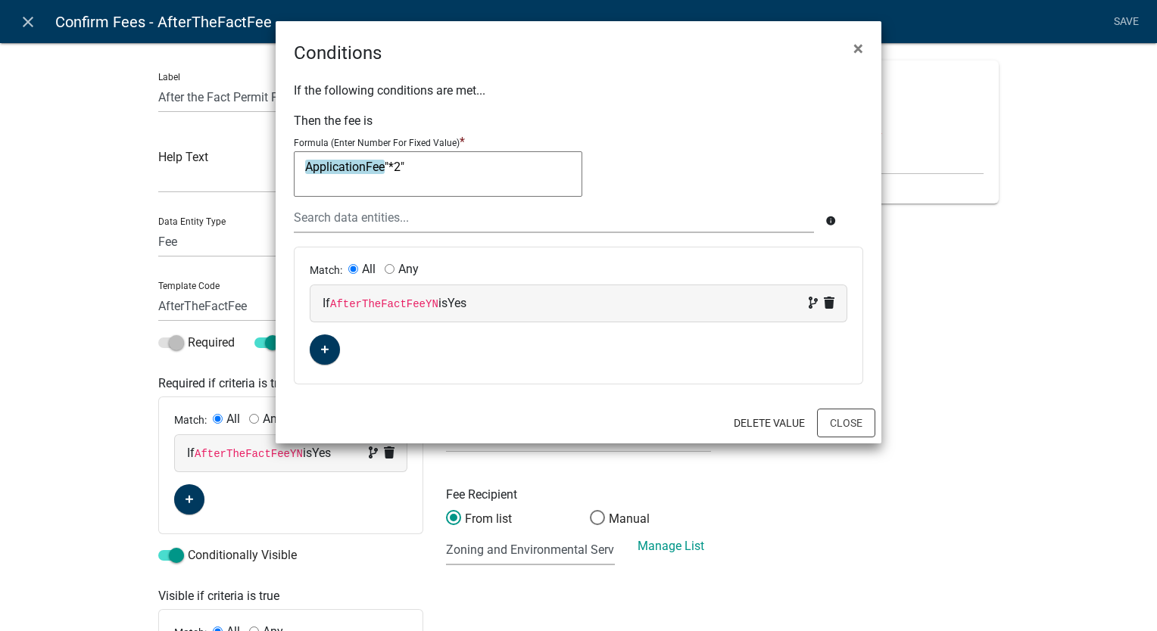
click at [412, 169] on textarea "ApplicationFee"*2"" at bounding box center [438, 173] width 288 height 45
type textarea "ApplicationFee/2"
click at [825, 419] on button "Close" at bounding box center [846, 423] width 58 height 29
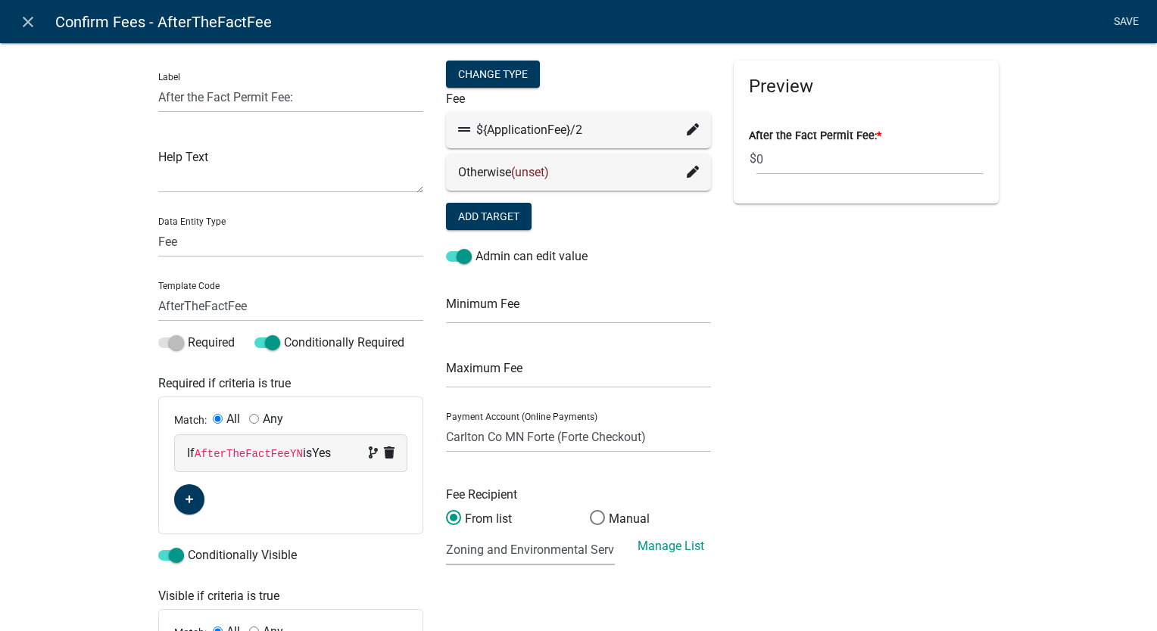
click at [1127, 14] on link "Save" at bounding box center [1126, 22] width 38 height 29
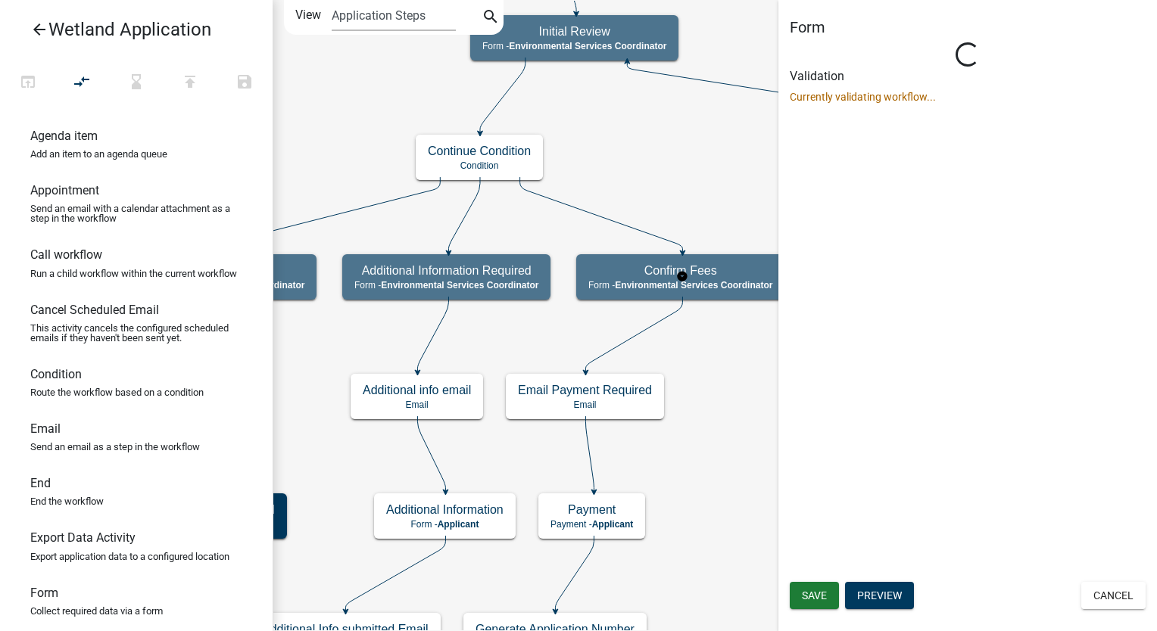
scroll to position [0, 0]
select select "A27015B5-4923-43A2-B499-3EB71D81BC34"
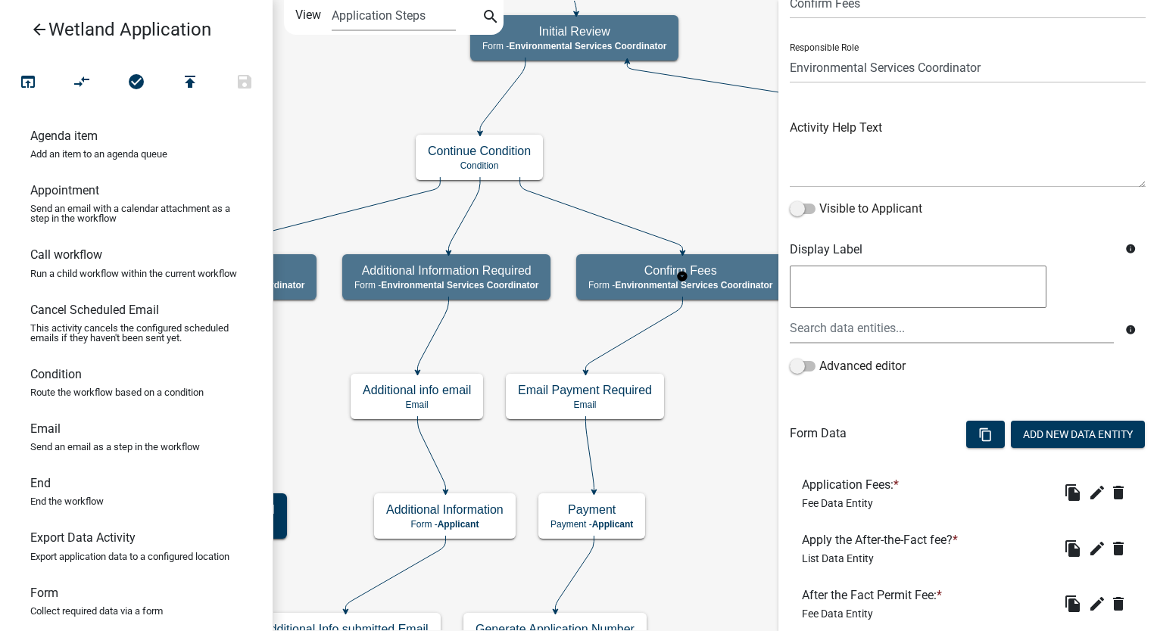
scroll to position [174, 0]
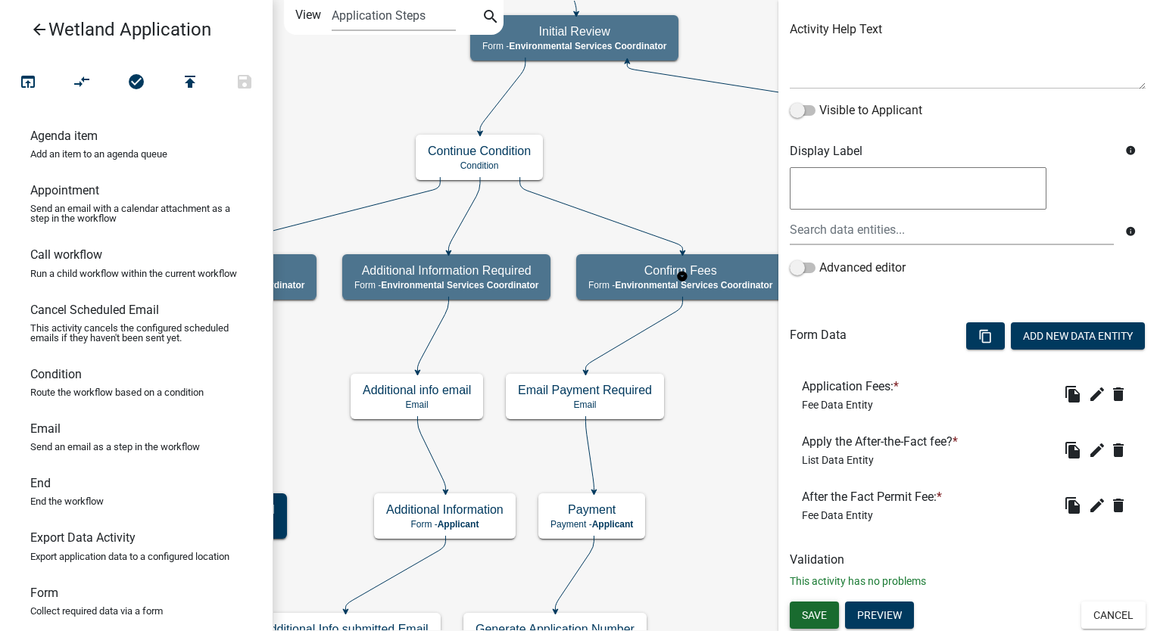
click at [808, 609] on span "Save" at bounding box center [814, 615] width 25 height 12
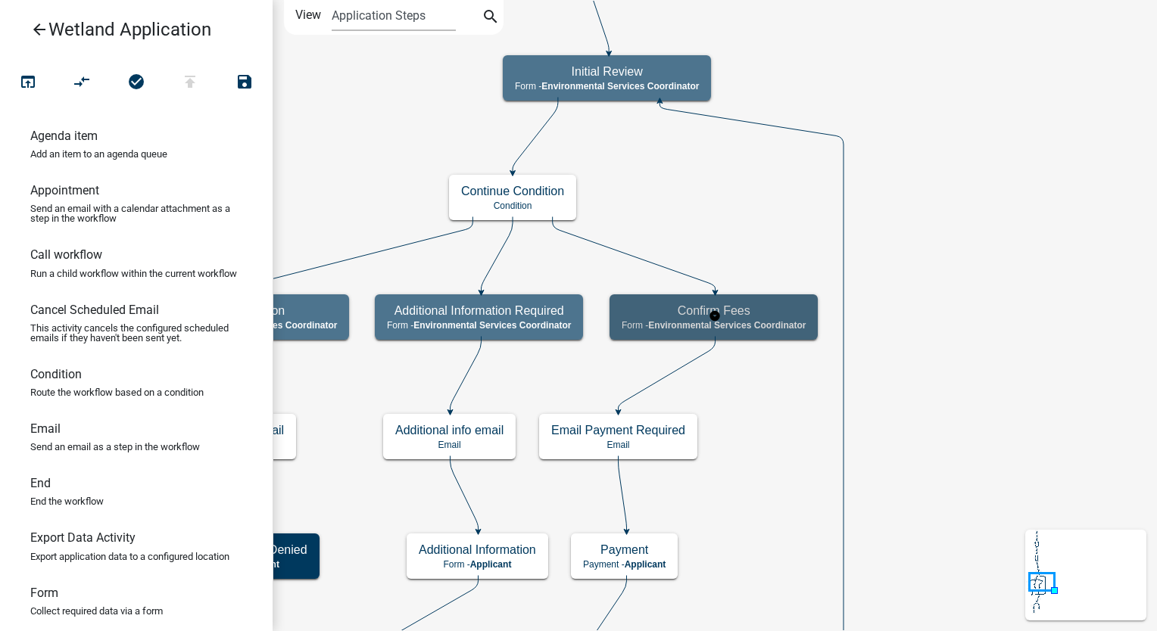
scroll to position [0, 0]
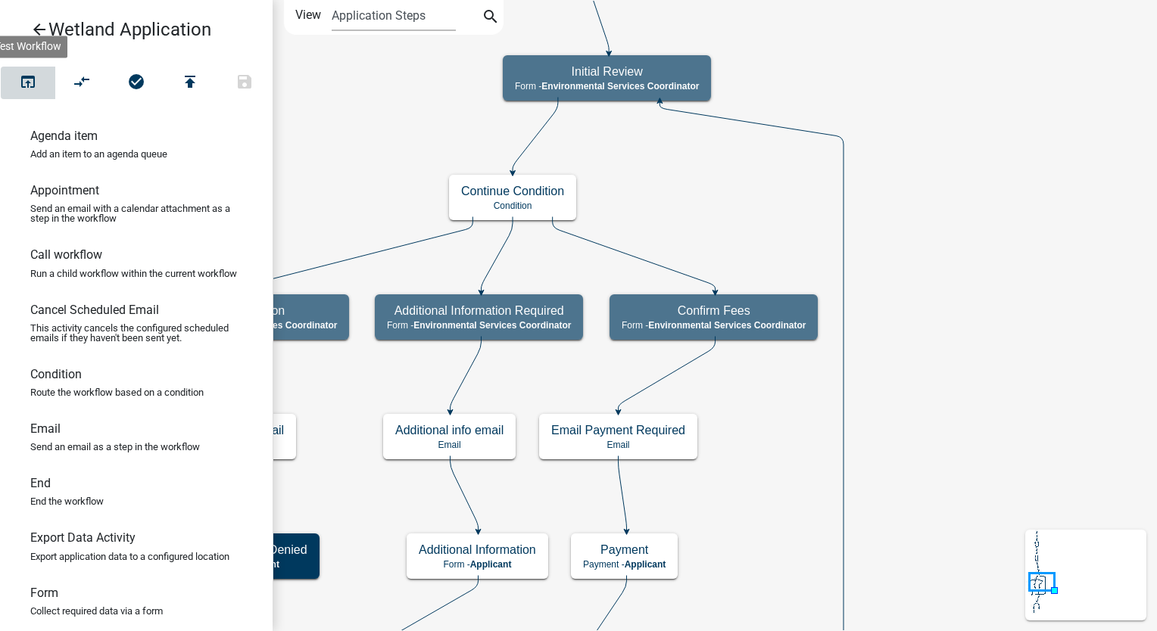
click at [29, 82] on icon "open_in_browser" at bounding box center [28, 83] width 18 height 21
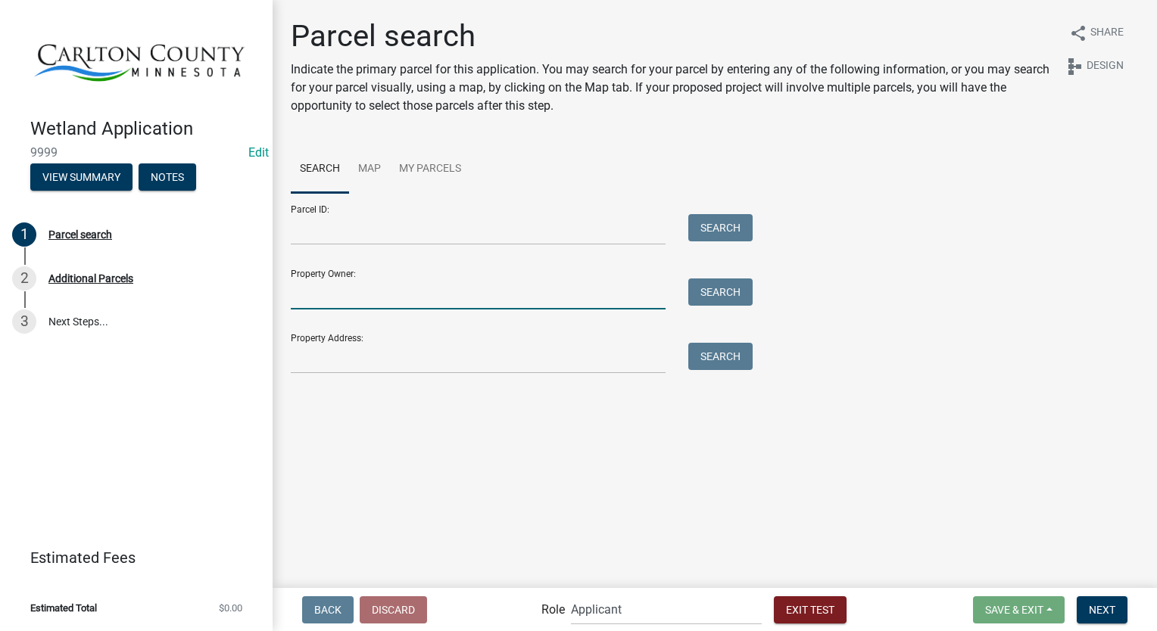
click at [294, 291] on input "Property Owner:" at bounding box center [478, 294] width 375 height 31
type input "smith"
click at [725, 298] on button "Search" at bounding box center [720, 292] width 64 height 27
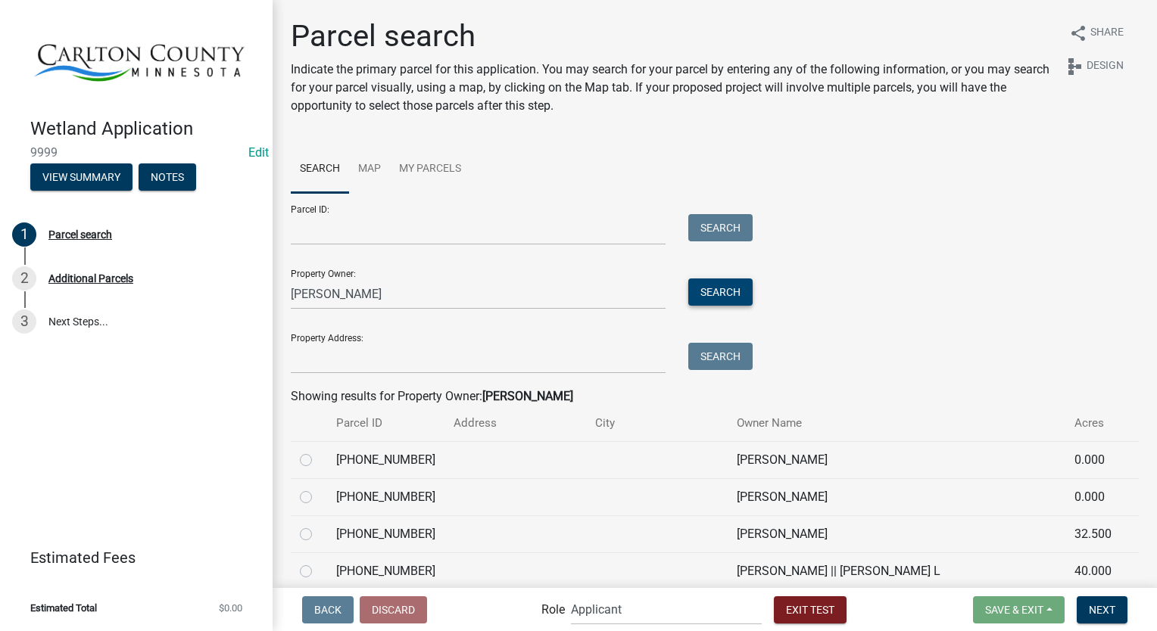
scroll to position [379, 0]
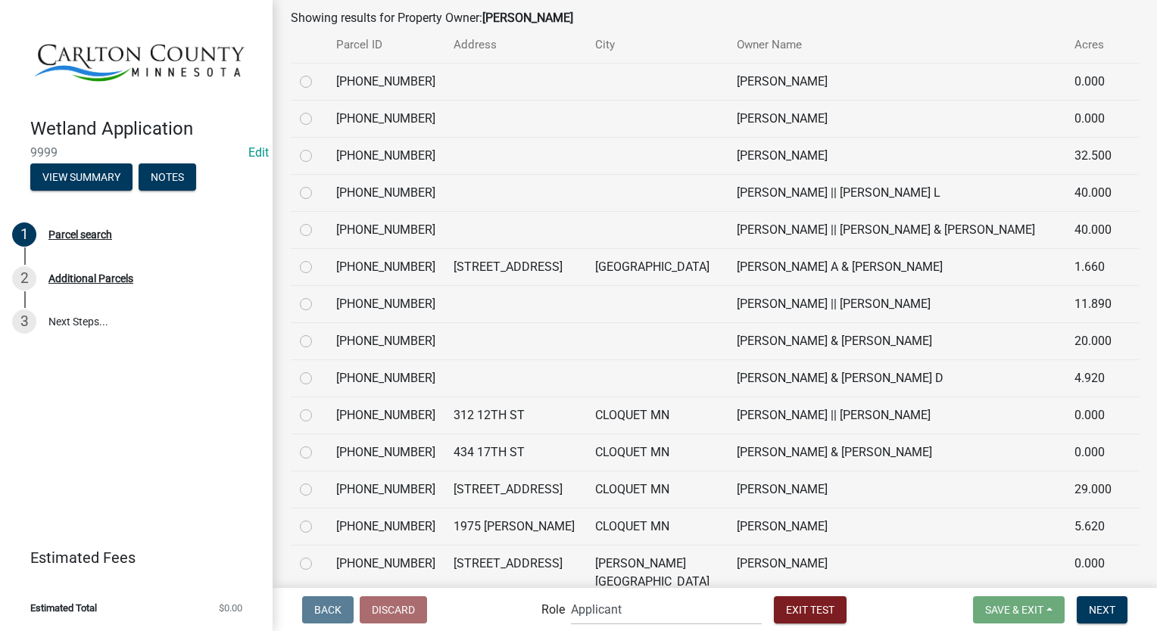
click at [318, 369] on label at bounding box center [318, 369] width 0 height 0
click at [318, 379] on input "radio" at bounding box center [323, 374] width 10 height 10
radio input "true"
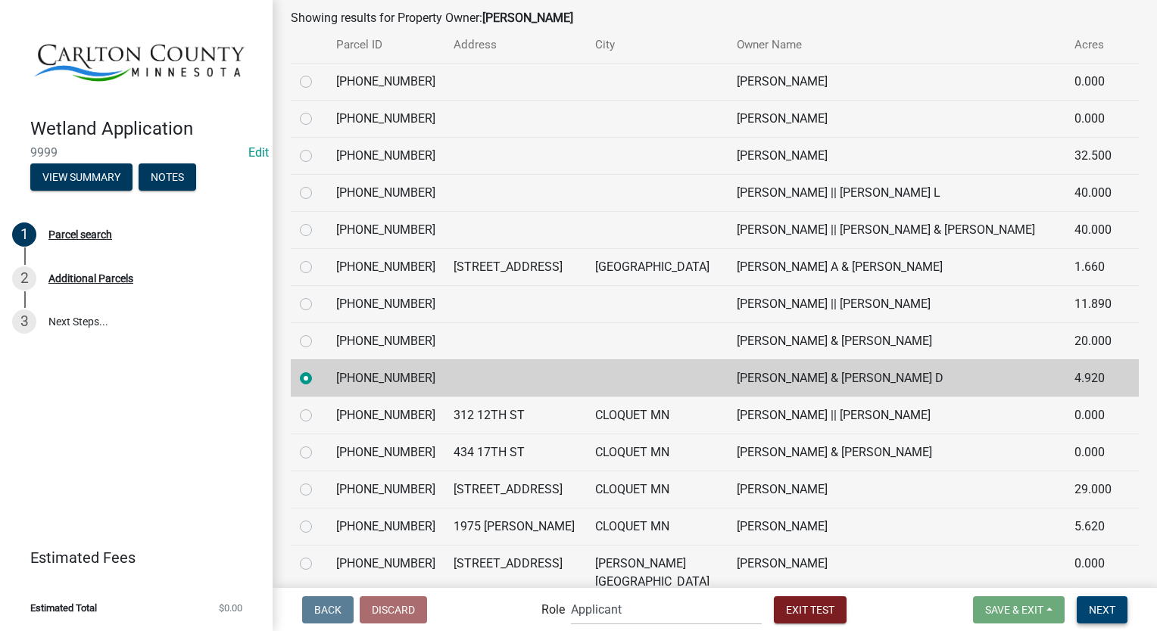
click at [1080, 613] on button "Next" at bounding box center [1102, 610] width 51 height 27
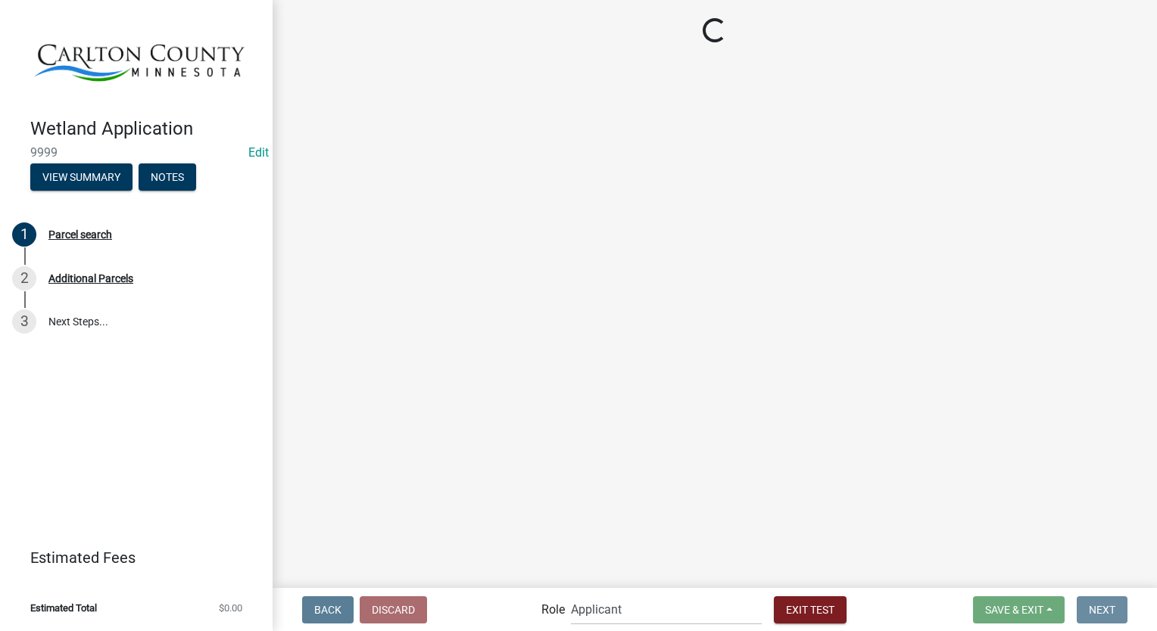
scroll to position [0, 0]
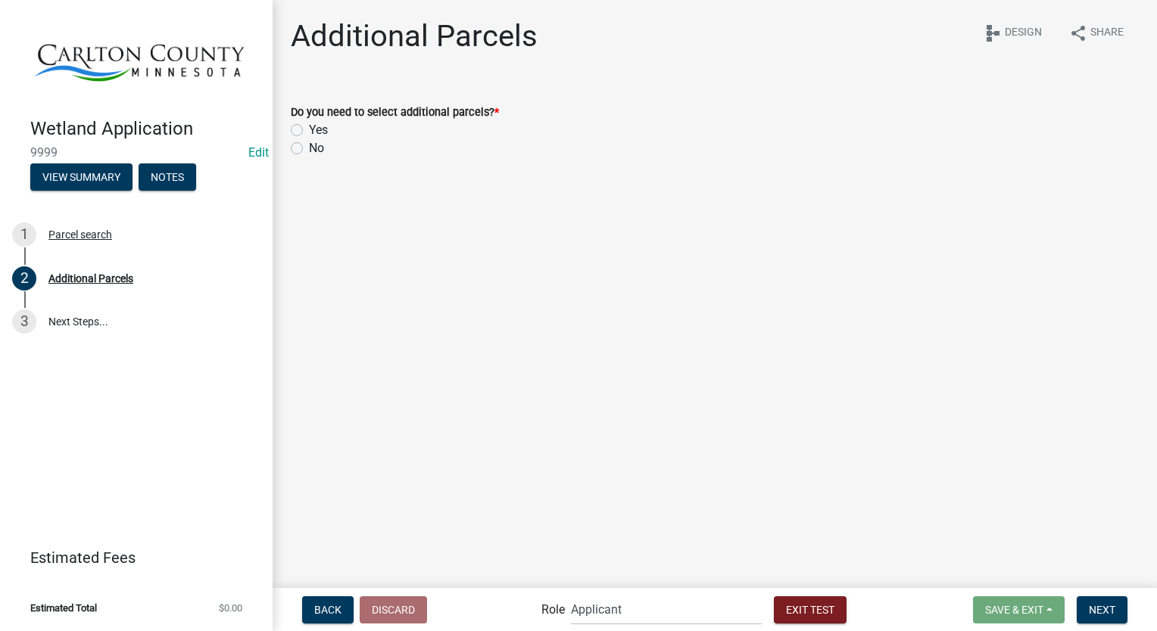
click at [309, 153] on label "No" at bounding box center [316, 148] width 15 height 18
click at [309, 149] on input "No" at bounding box center [314, 144] width 10 height 10
radio input "true"
click at [1102, 615] on span "Next" at bounding box center [1102, 609] width 26 height 12
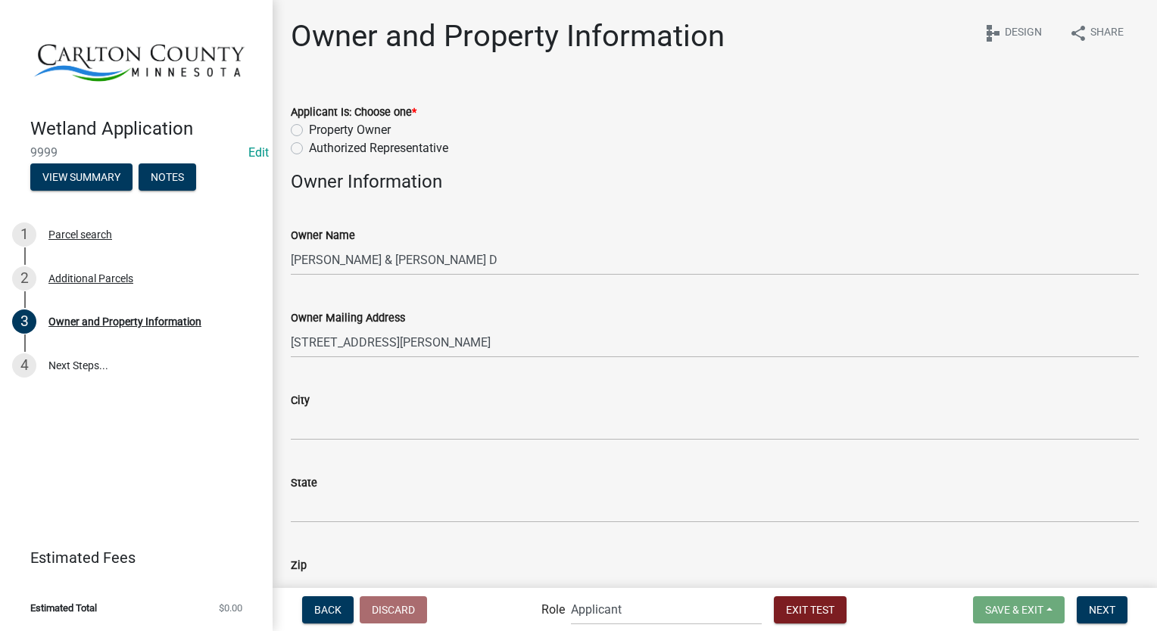
click at [309, 129] on label "Property Owner" at bounding box center [350, 130] width 82 height 18
click at [309, 129] on input "Property Owner" at bounding box center [314, 126] width 10 height 10
radio input "true"
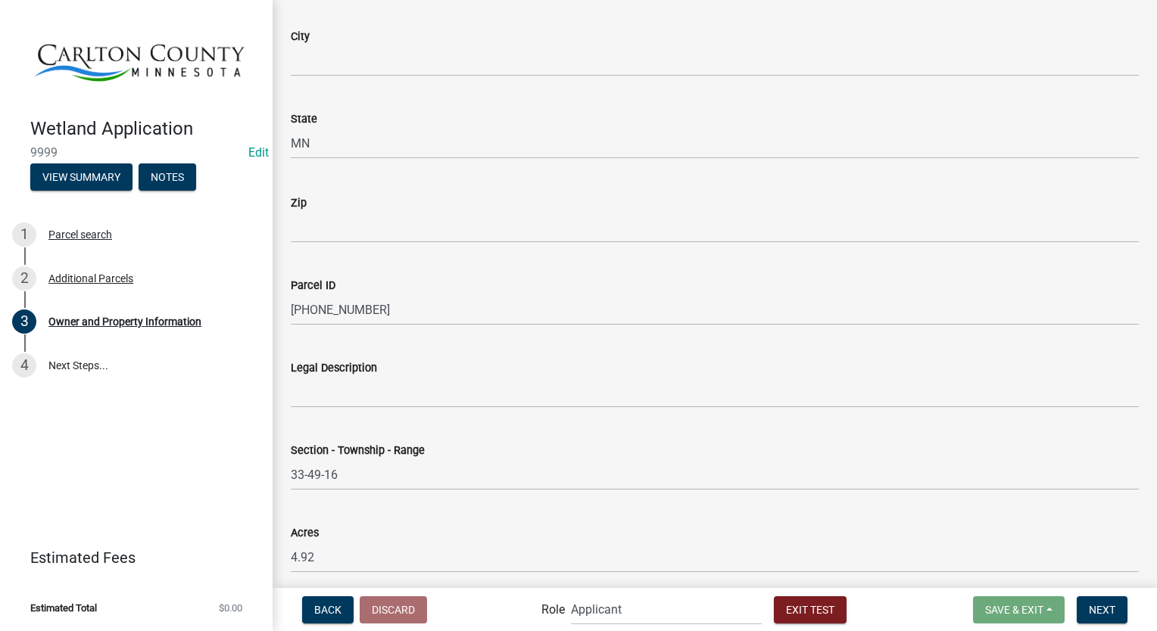
scroll to position [1138, 0]
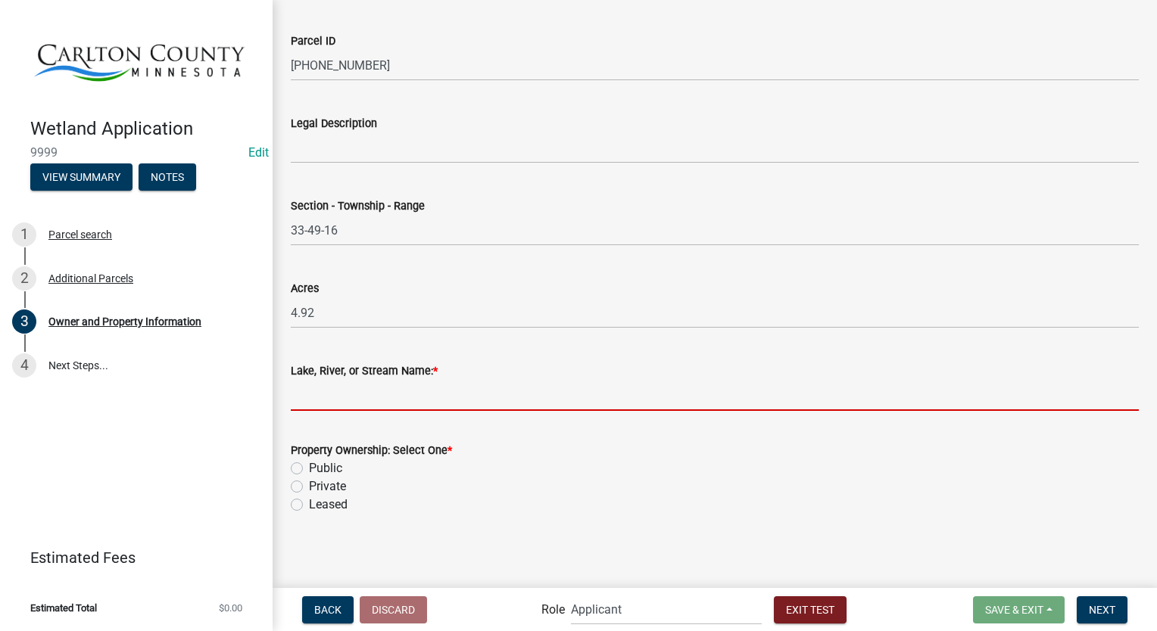
click at [396, 407] on input "Lake, River, or Stream Name: *" at bounding box center [715, 395] width 848 height 31
type input "wooded swamp"
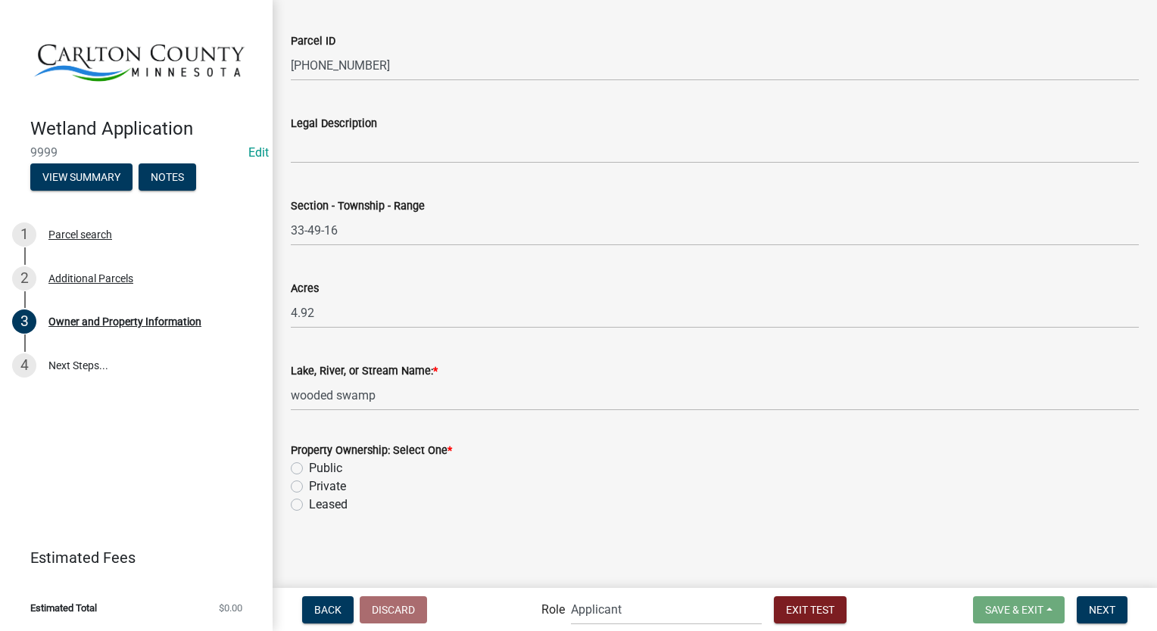
click at [309, 483] on label "Private" at bounding box center [327, 487] width 37 height 18
click at [309, 483] on input "Private" at bounding box center [314, 483] width 10 height 10
radio input "true"
click at [1097, 600] on button "Next" at bounding box center [1102, 610] width 51 height 27
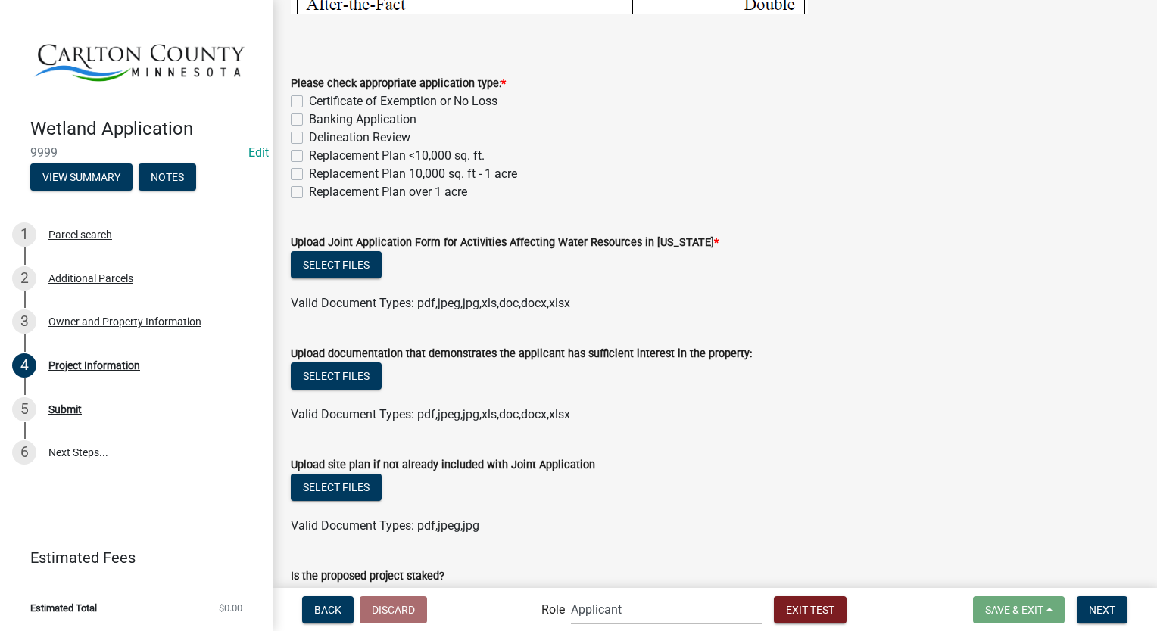
scroll to position [530, 0]
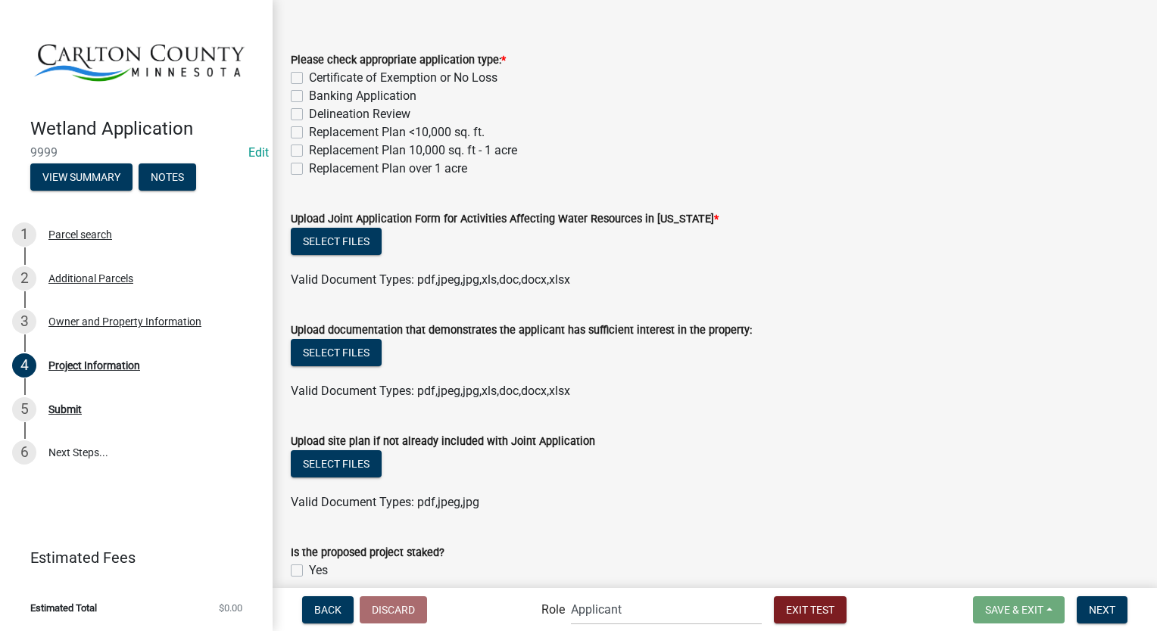
click at [309, 126] on label "Replacement Plan <10,000 sq. ft." at bounding box center [397, 132] width 176 height 18
click at [309, 126] on input "Replacement Plan <10,000 sq. ft." at bounding box center [314, 128] width 10 height 10
checkbox input "true"
checkbox input "false"
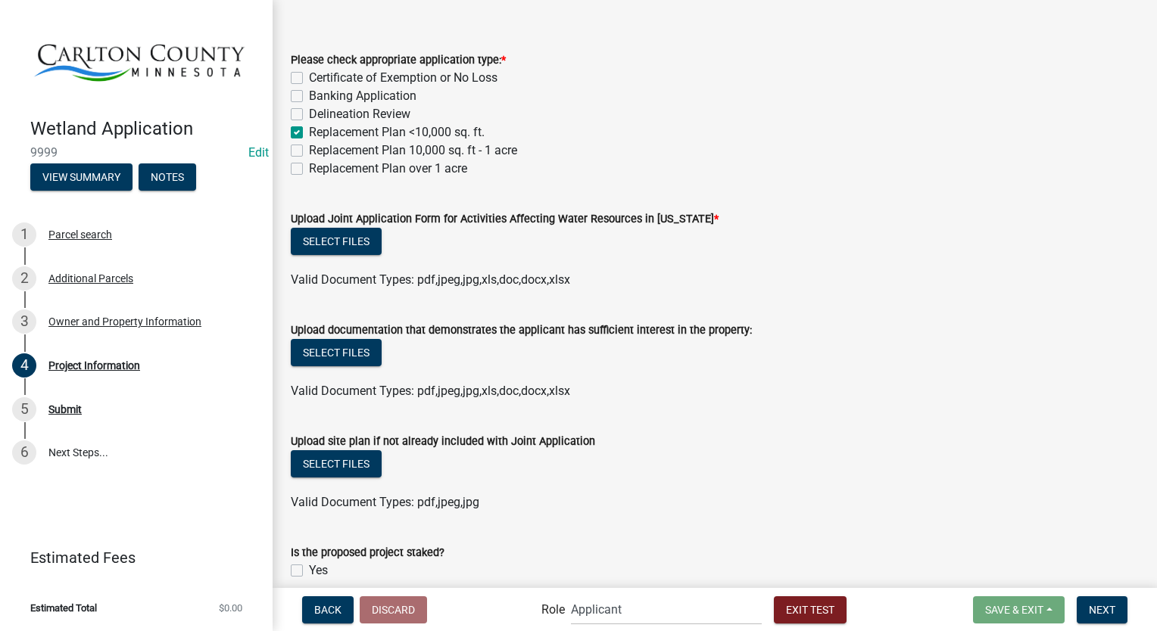
checkbox input "false"
checkbox input "true"
checkbox input "false"
click at [323, 245] on button "Select files" at bounding box center [336, 241] width 91 height 27
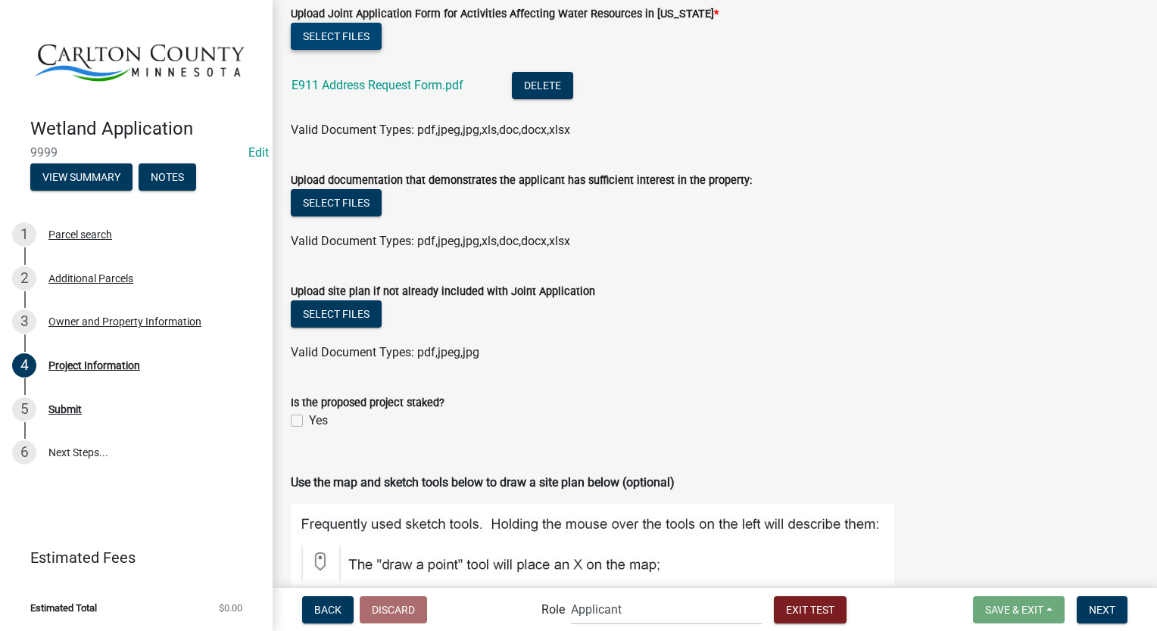
scroll to position [909, 0]
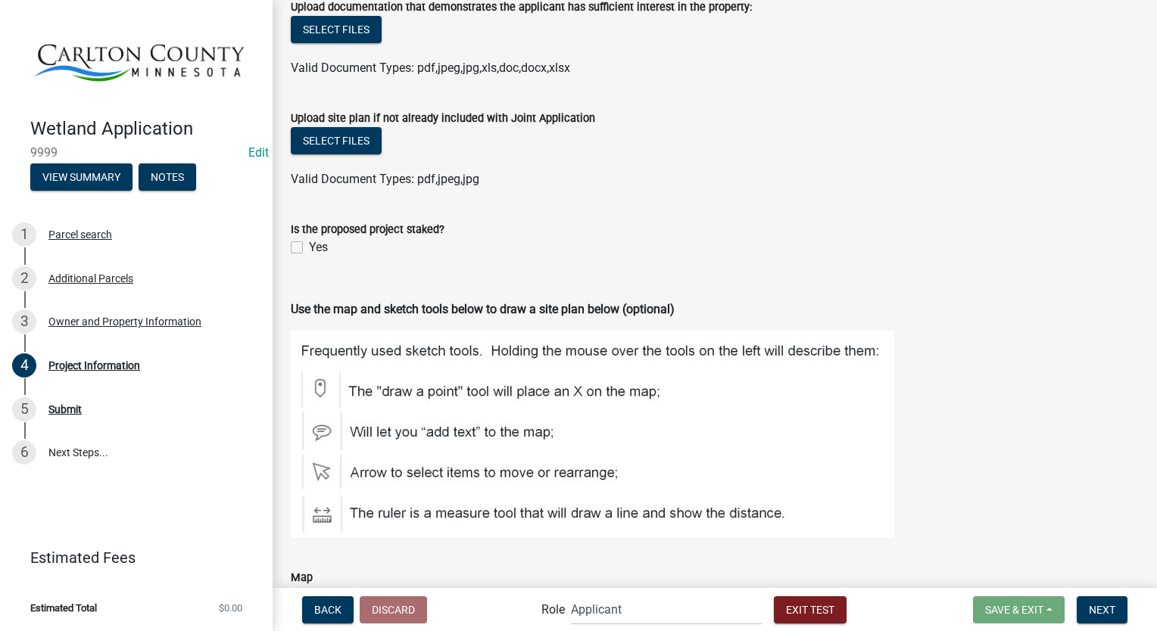
click at [295, 253] on div "Yes" at bounding box center [715, 247] width 848 height 18
click at [309, 249] on label "Yes" at bounding box center [318, 247] width 19 height 18
click at [309, 248] on input "Yes" at bounding box center [314, 243] width 10 height 10
checkbox input "true"
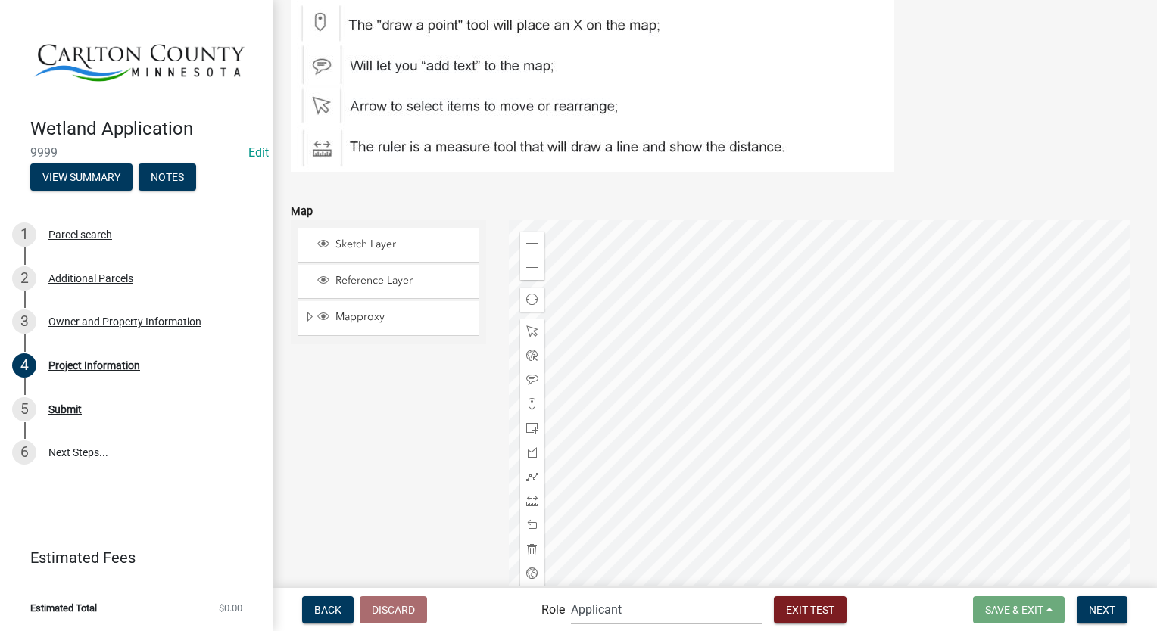
scroll to position [1360, 0]
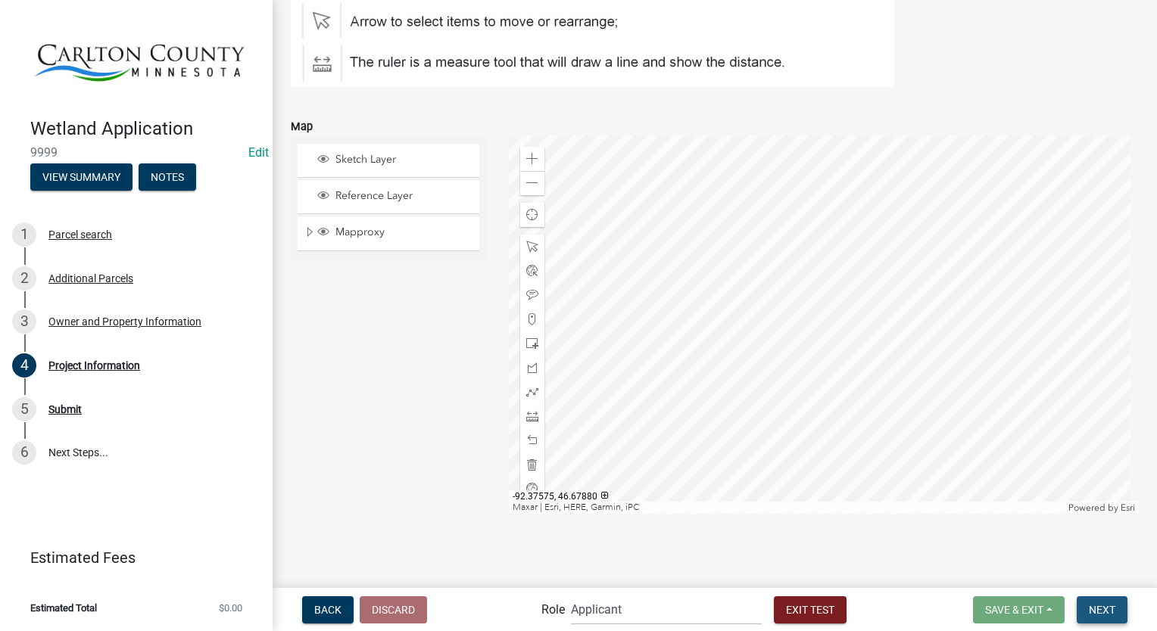
click at [1100, 605] on span "Next" at bounding box center [1102, 609] width 26 height 12
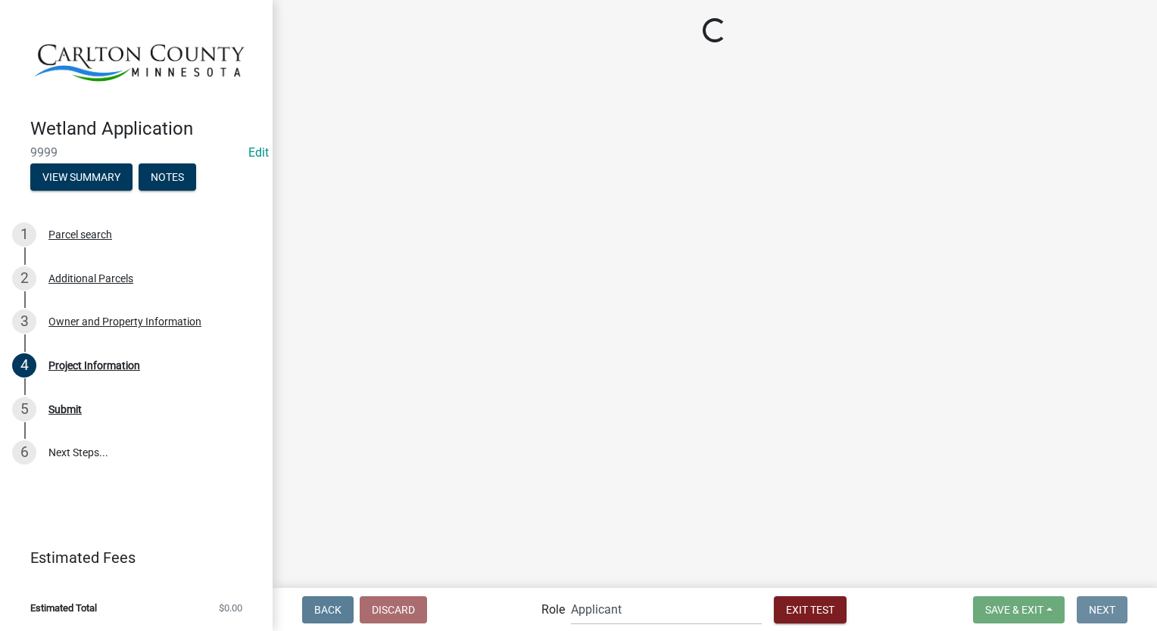
scroll to position [0, 0]
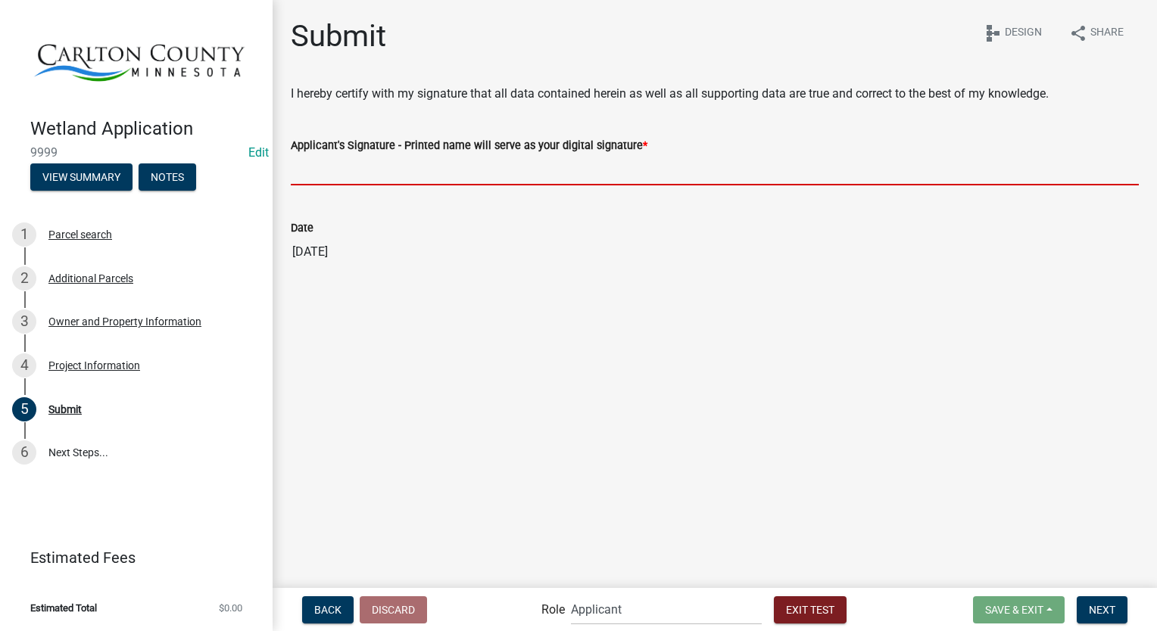
click at [441, 173] on input "Applicant's Signature - Printed name will serve as your digital signature *" at bounding box center [715, 169] width 848 height 31
type input "Stacia Franklin"
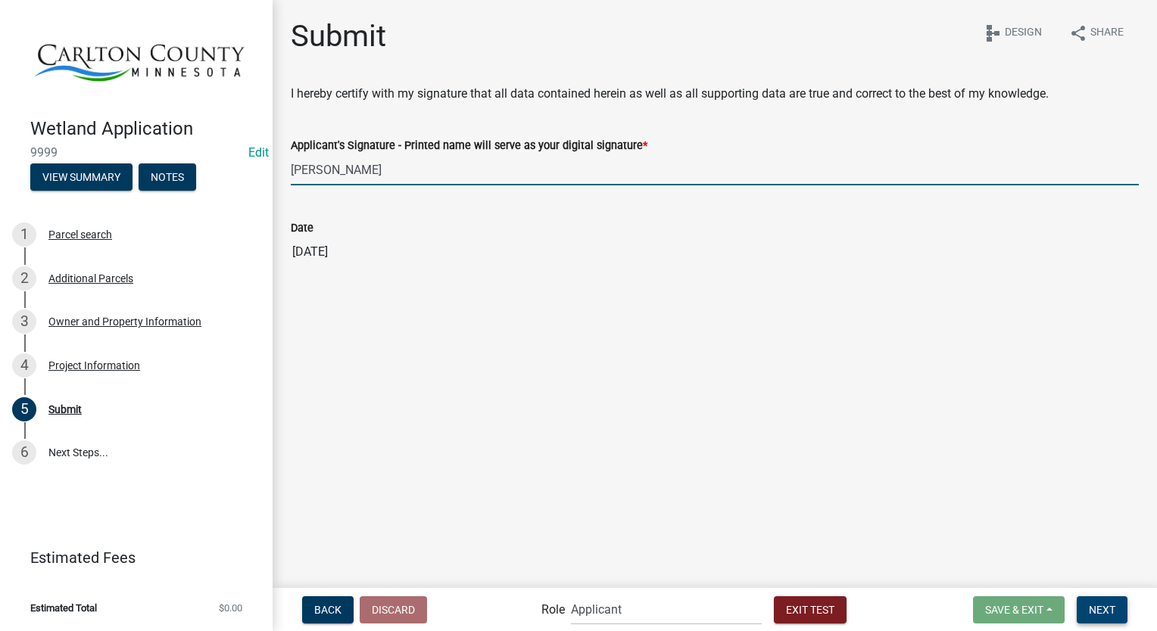
click at [1111, 604] on span "Next" at bounding box center [1102, 609] width 26 height 12
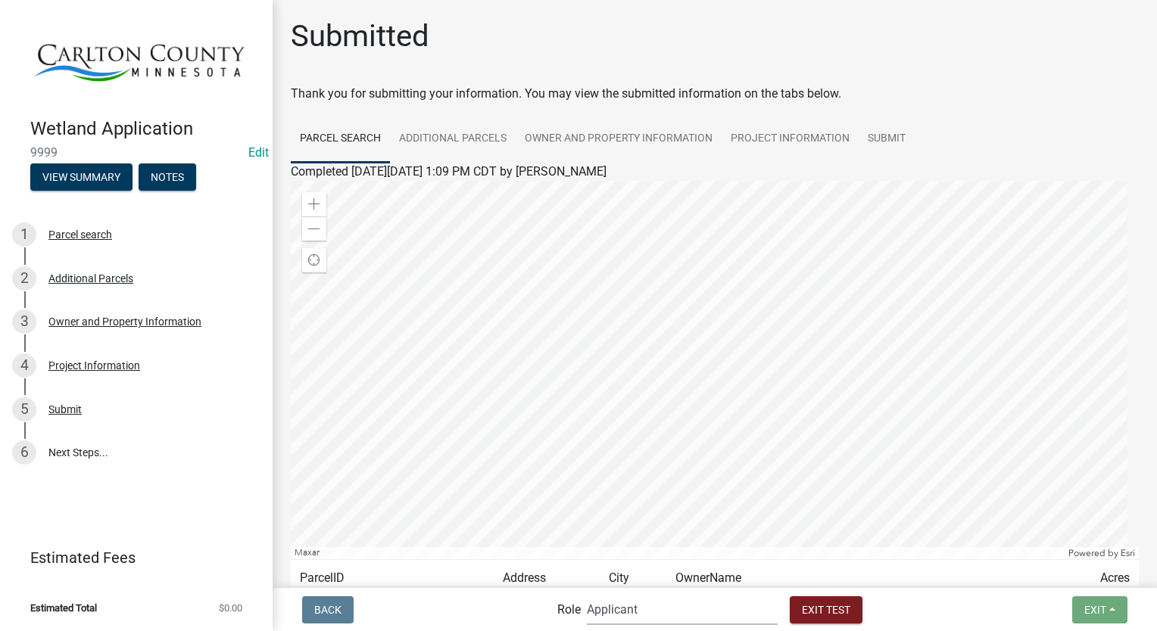
click at [658, 617] on select "Applicant Environmental Services Coordinator Admin" at bounding box center [682, 609] width 191 height 31
select select "a27015b5-4923-43a2-b499-3eb71d81bc34"
click at [587, 594] on select "Applicant Environmental Services Coordinator Admin" at bounding box center [682, 609] width 191 height 31
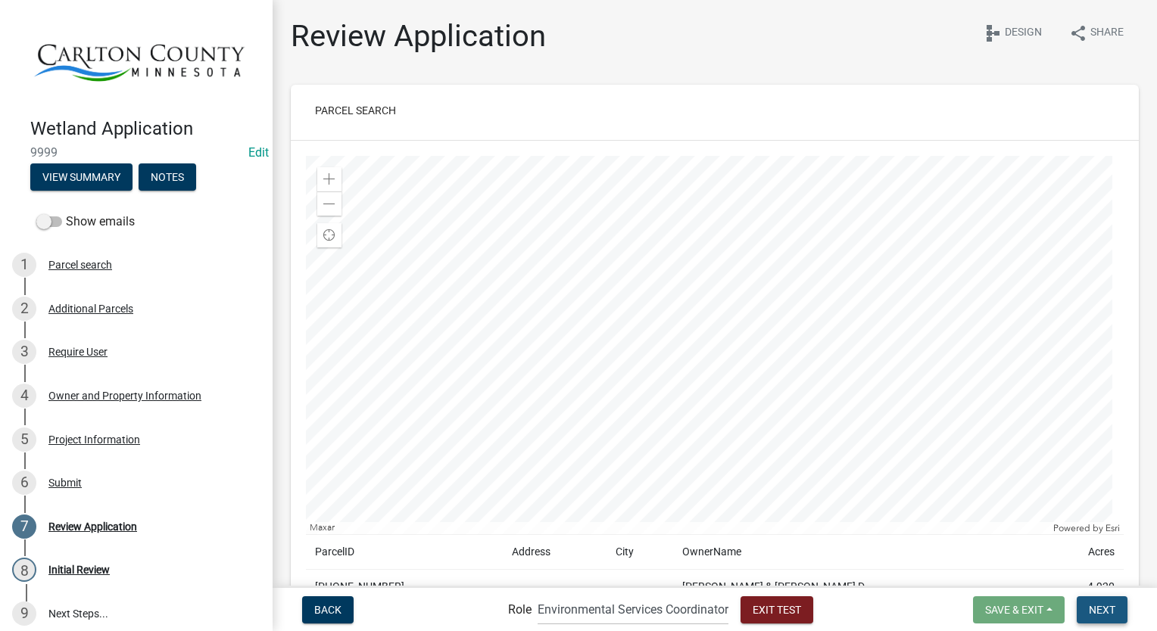
click at [1115, 616] on button "Next" at bounding box center [1102, 610] width 51 height 27
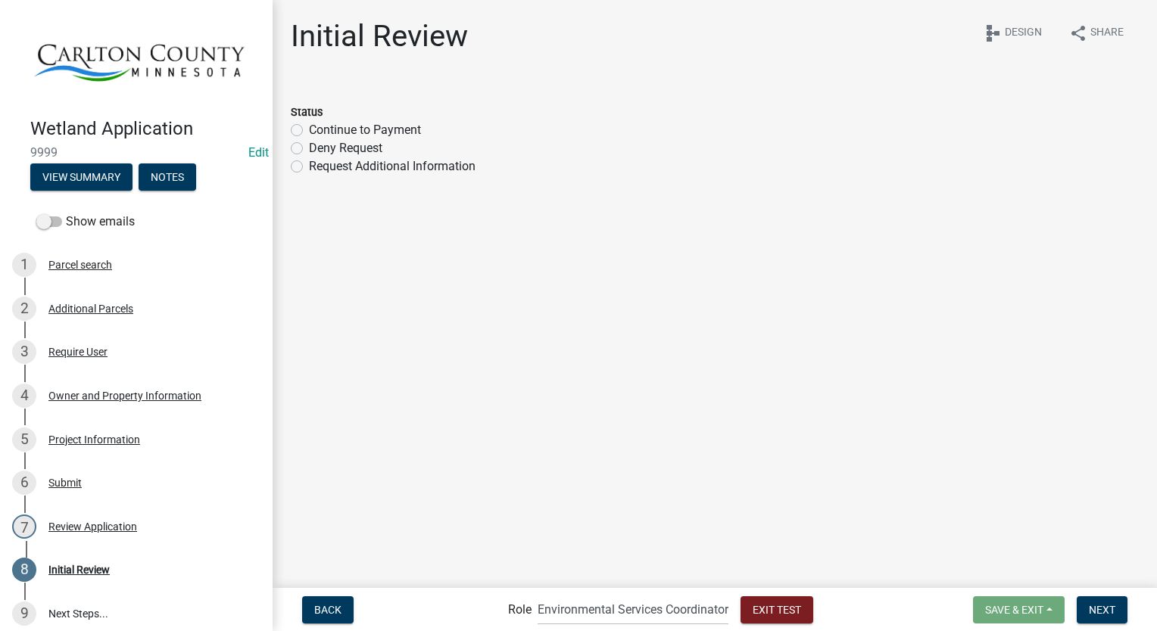
click at [309, 135] on label "Continue to Payment" at bounding box center [365, 130] width 112 height 18
click at [309, 131] on input "Continue to Payment" at bounding box center [314, 126] width 10 height 10
radio input "true"
click at [1111, 607] on span "Next" at bounding box center [1102, 609] width 26 height 12
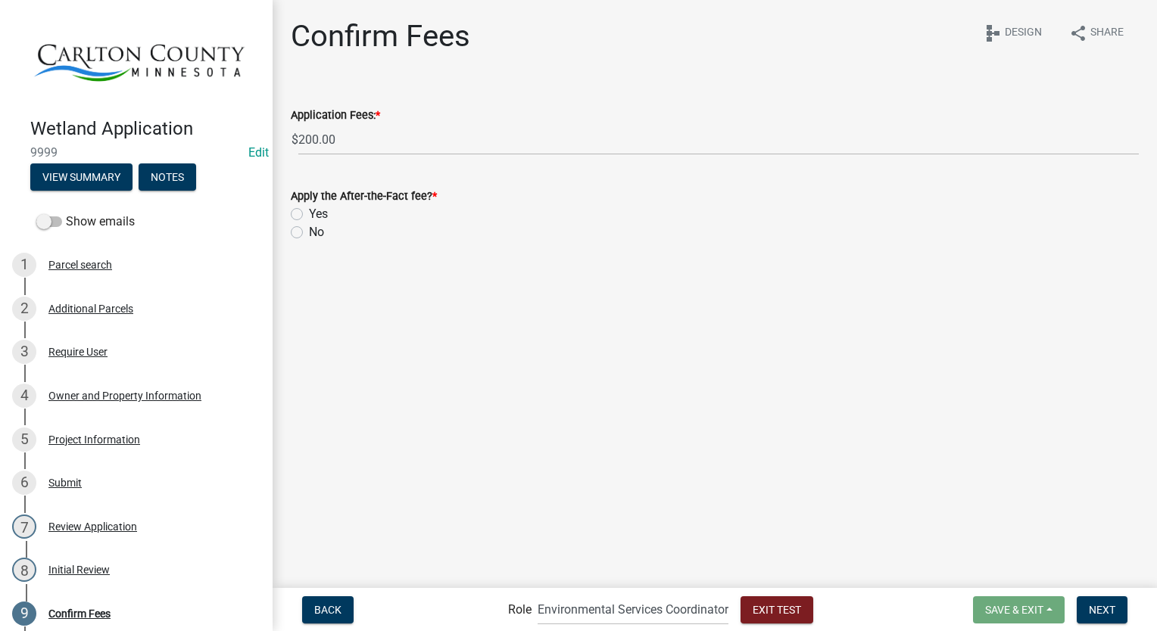
click at [309, 215] on label "Yes" at bounding box center [318, 214] width 19 height 18
click at [309, 215] on input "Yes" at bounding box center [314, 210] width 10 height 10
radio input "true"
click at [758, 616] on span "Exit Test" at bounding box center [777, 609] width 48 height 12
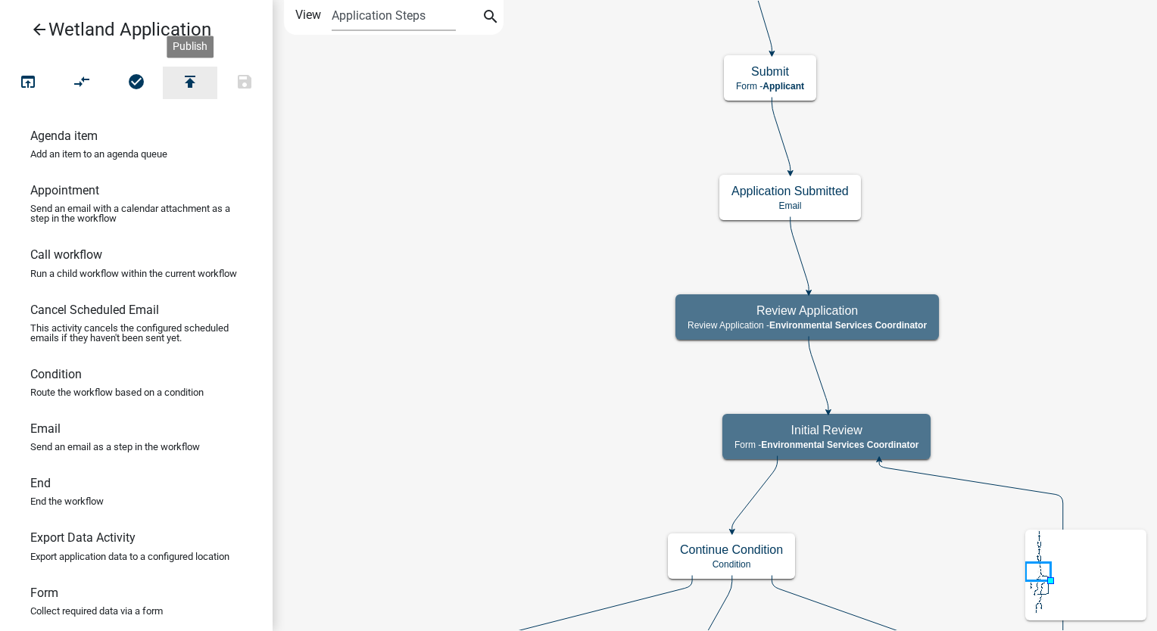
click at [185, 86] on icon "publish" at bounding box center [190, 83] width 18 height 21
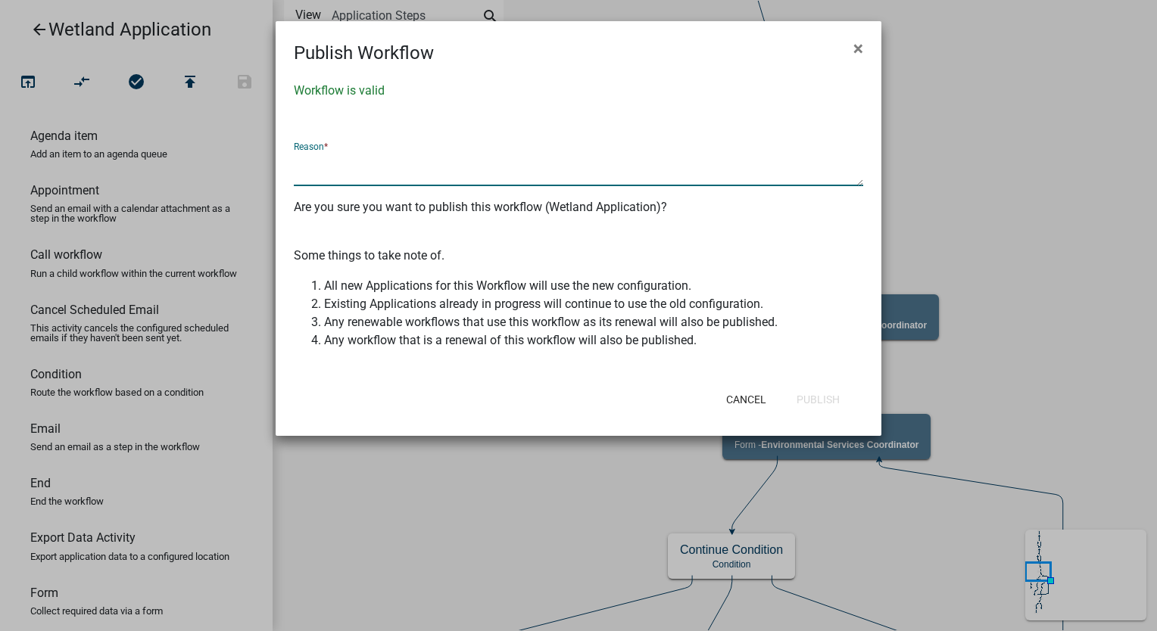
click at [357, 161] on textarea at bounding box center [578, 168] width 569 height 35
type textarea "Made changes per QC notes"
click at [804, 404] on button "Publish" at bounding box center [817, 399] width 67 height 27
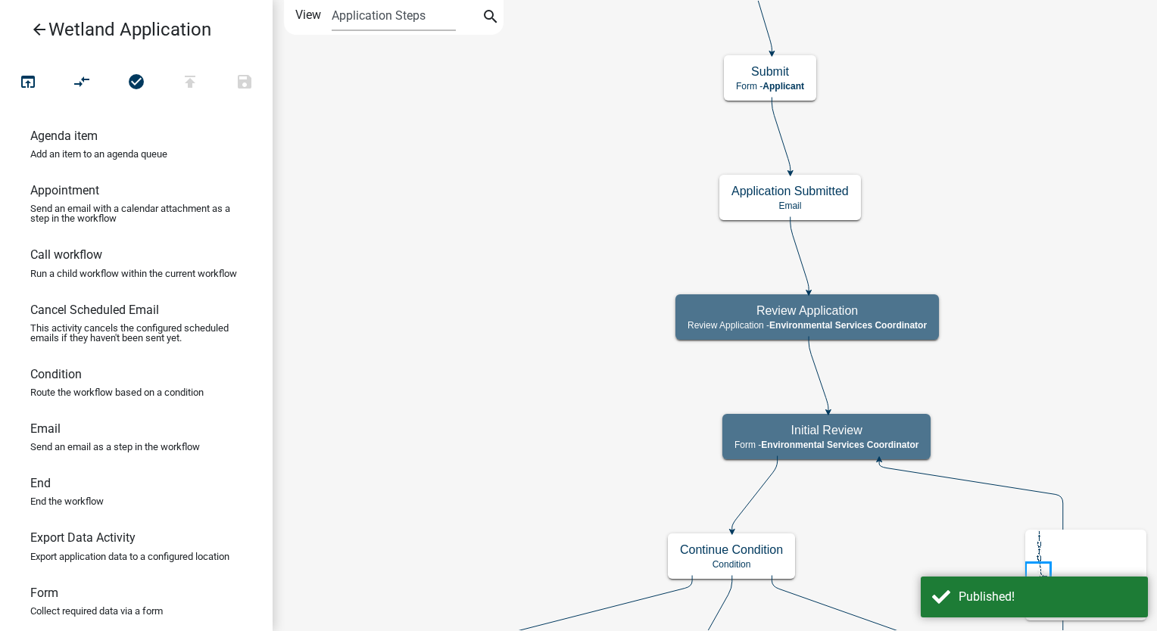
click at [39, 24] on icon "arrow_back" at bounding box center [39, 30] width 18 height 21
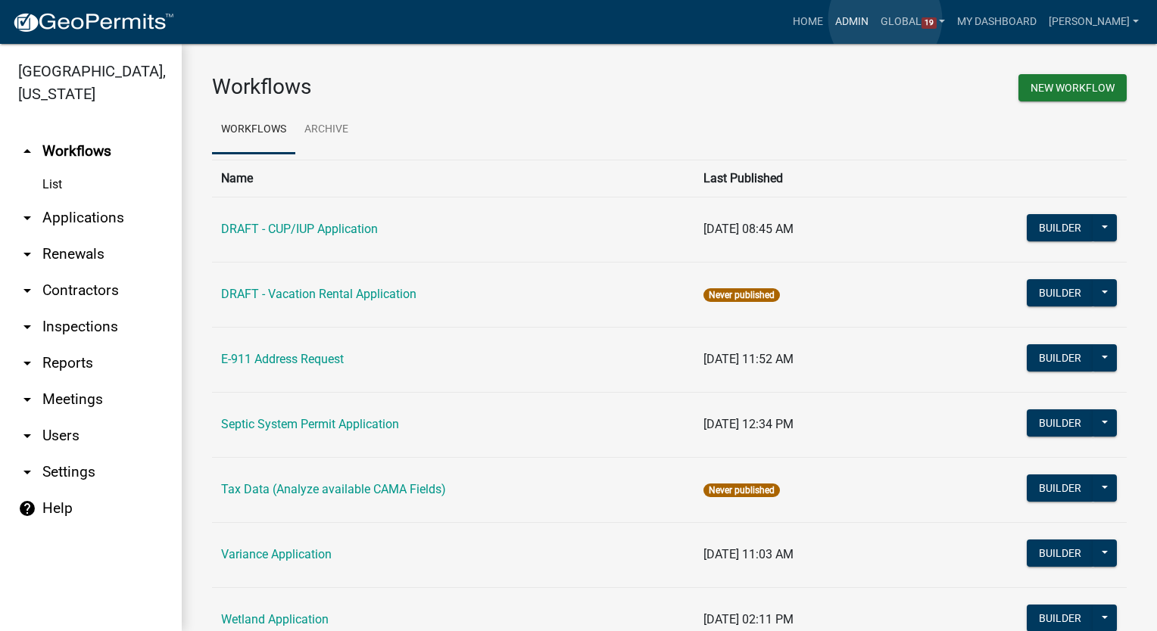
click at [874, 19] on link "Admin" at bounding box center [851, 22] width 45 height 29
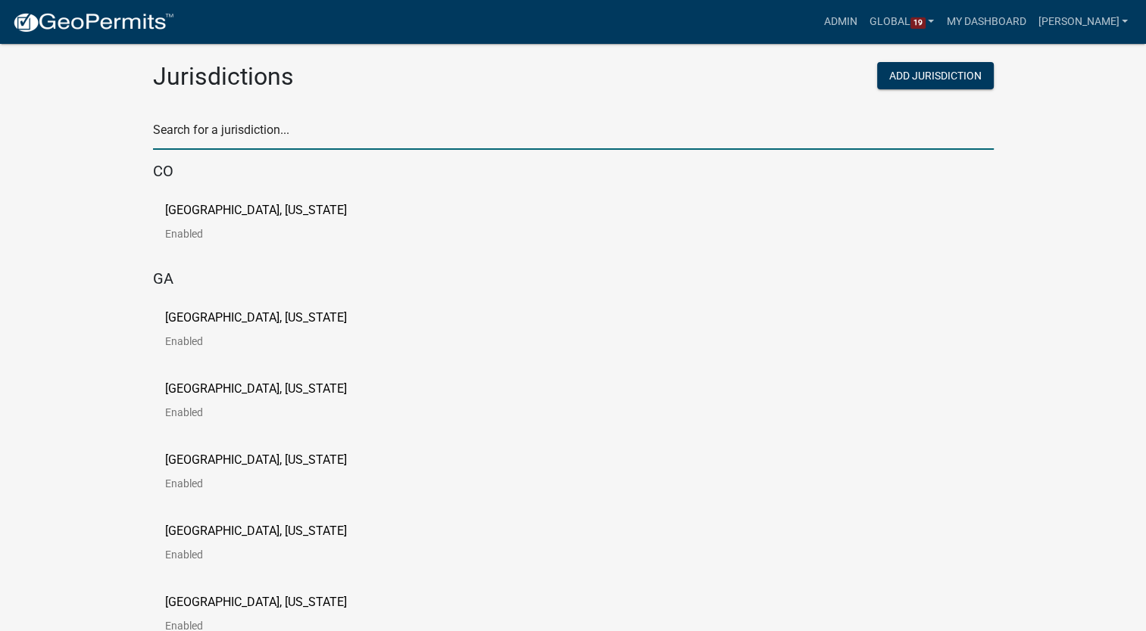
click at [233, 125] on input "text" at bounding box center [573, 134] width 840 height 31
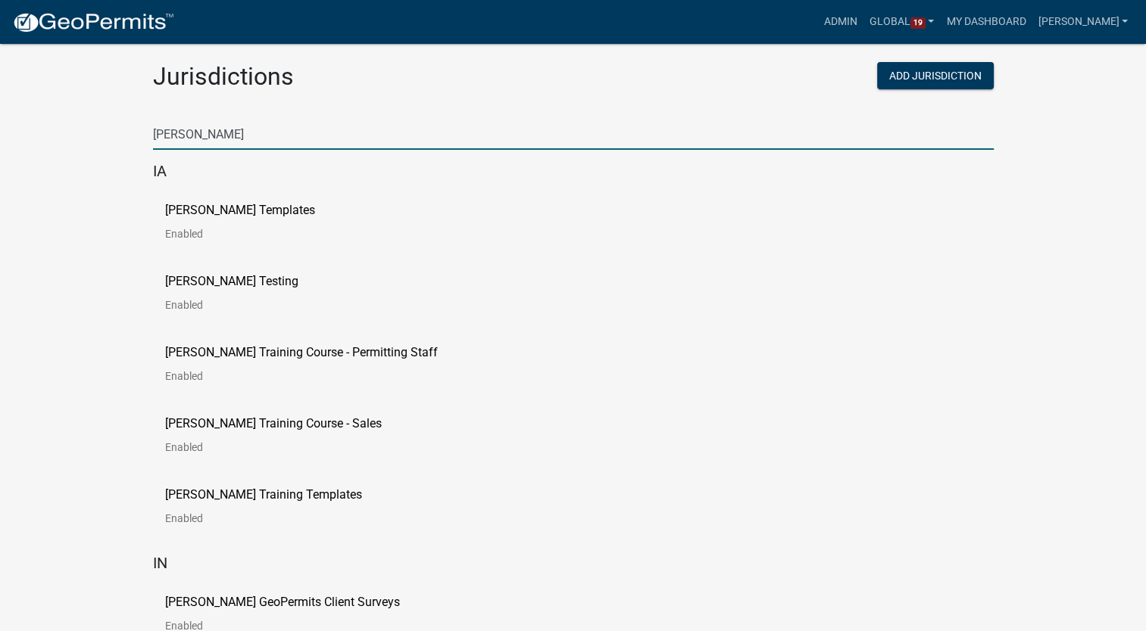
type input "schneider"
click at [218, 282] on p "Schneider Testing" at bounding box center [231, 282] width 133 height 12
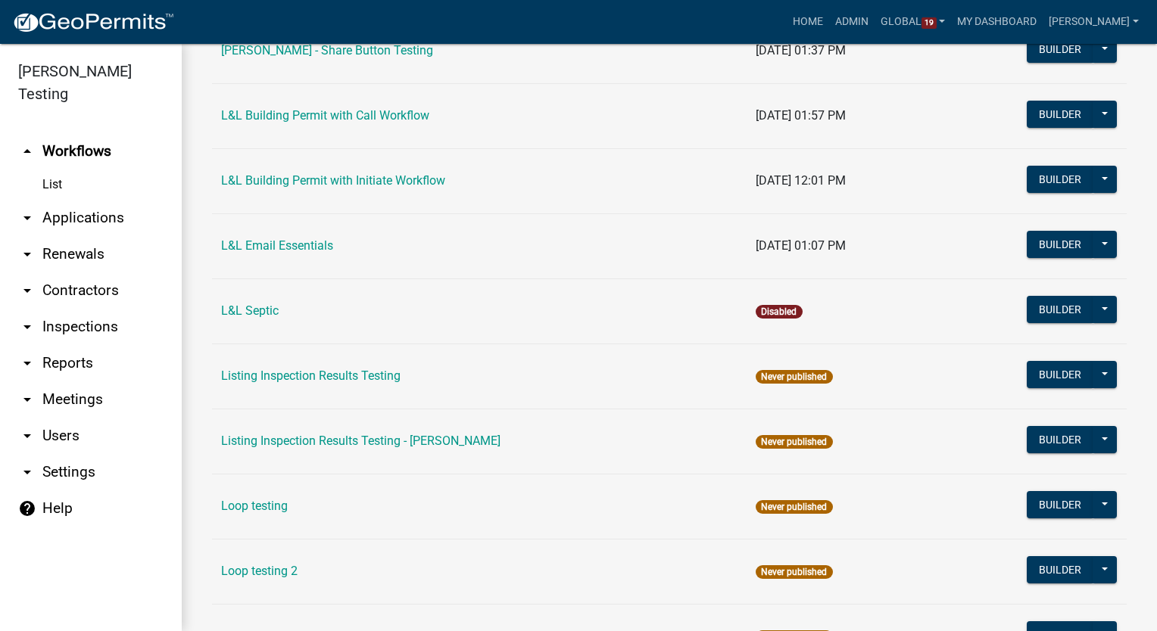
scroll to position [4543, 0]
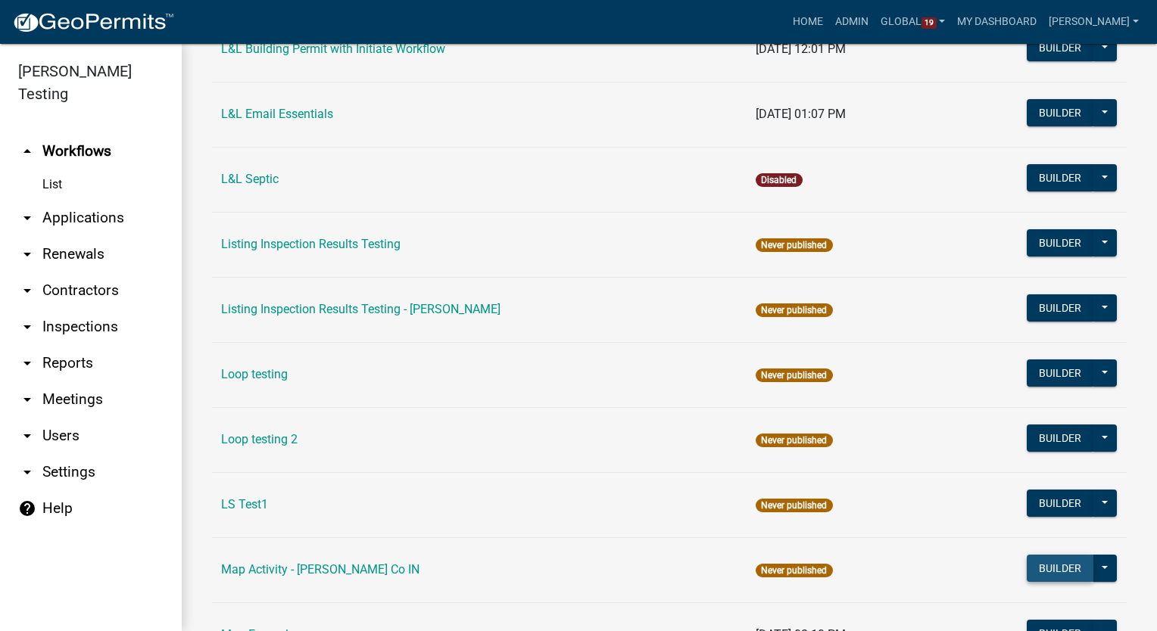
click at [1052, 557] on button "Builder" at bounding box center [1060, 568] width 67 height 27
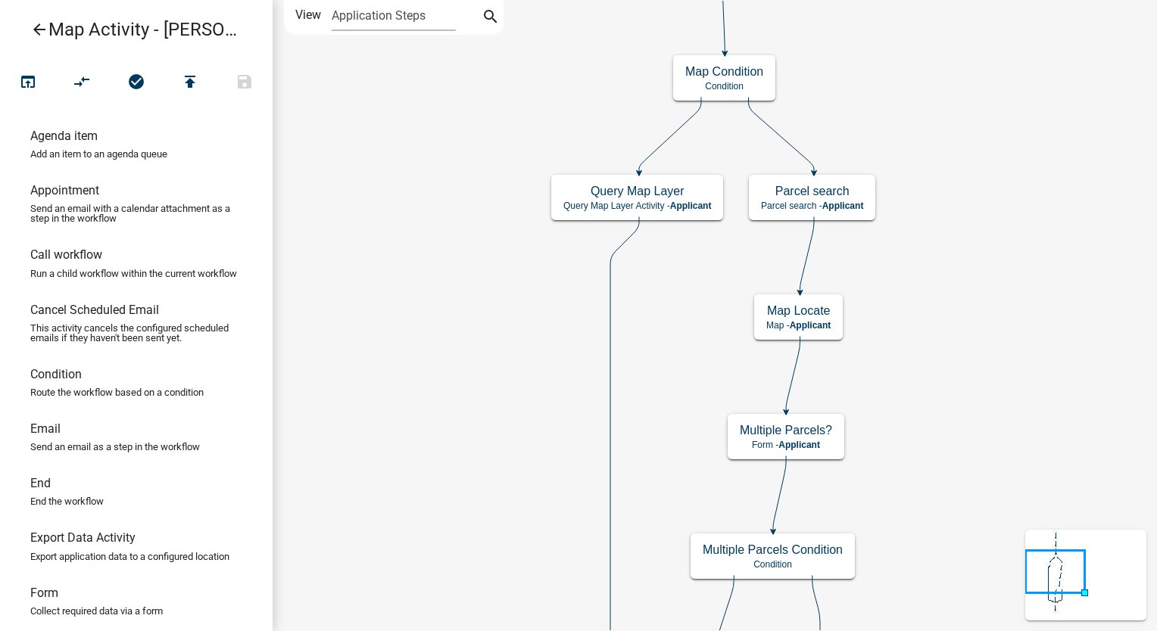
click at [42, 29] on icon "arrow_back" at bounding box center [39, 30] width 18 height 21
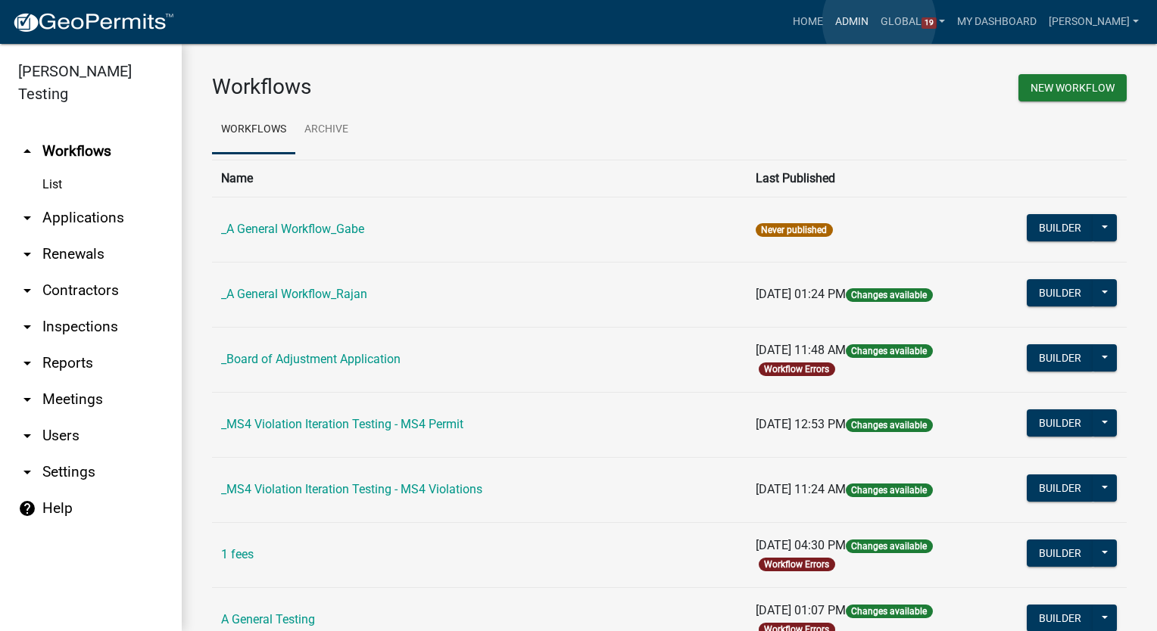
click at [874, 21] on link "Admin" at bounding box center [851, 22] width 45 height 29
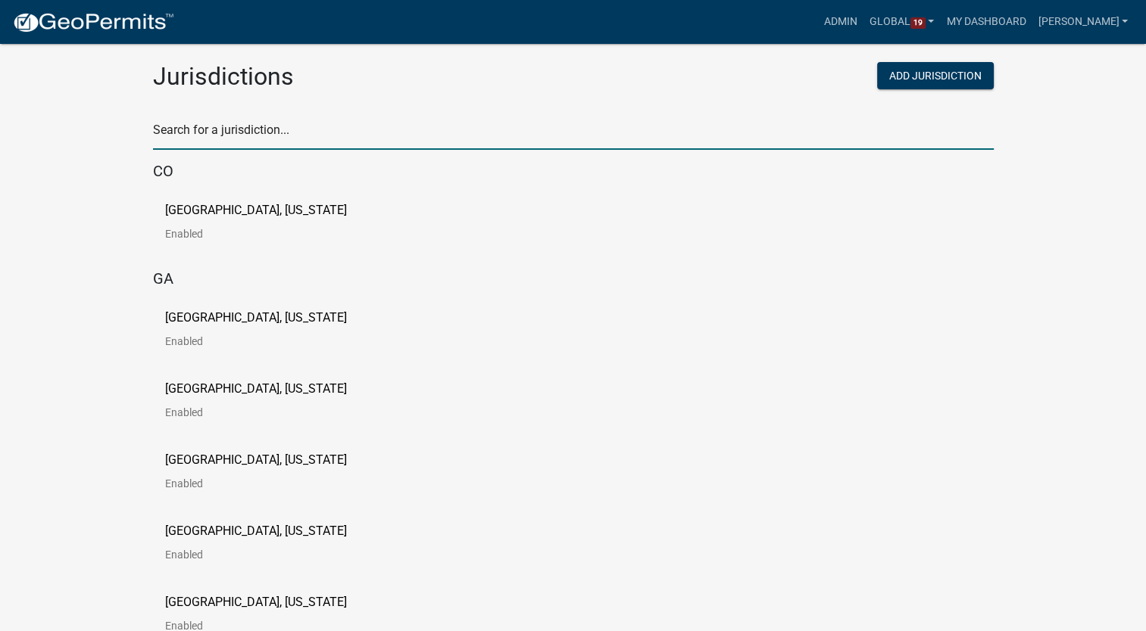
click at [158, 129] on input "text" at bounding box center [573, 134] width 840 height 31
type input "carlton"
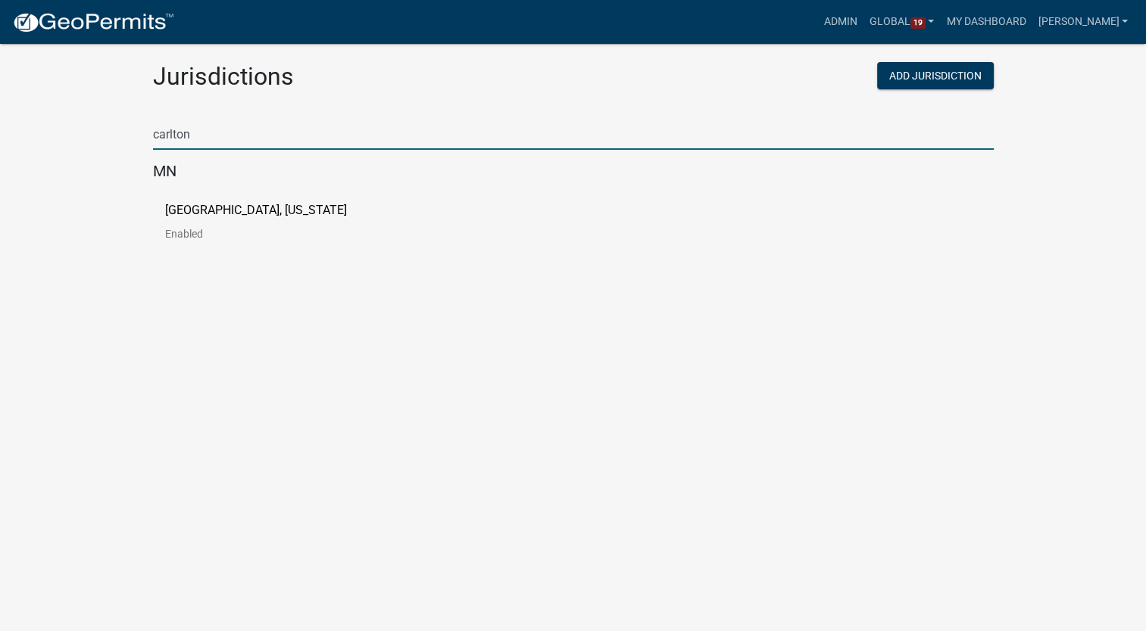
click at [219, 212] on p "[GEOGRAPHIC_DATA], [US_STATE]" at bounding box center [256, 210] width 182 height 12
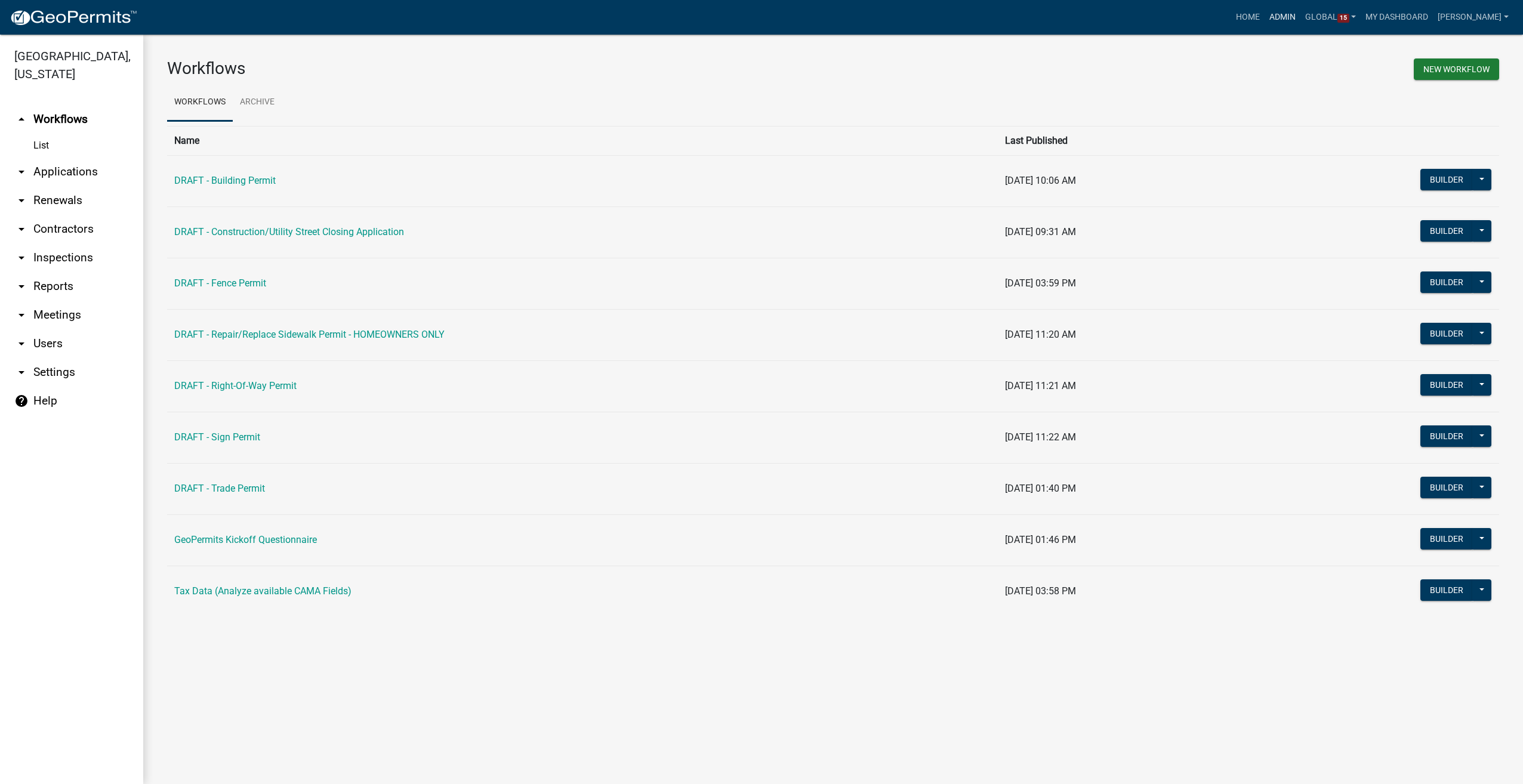
drag, startPoint x: 1291, startPoint y: 13, endPoint x: 1228, endPoint y: 17, distance: 63.1
click at [1291, 13] on link "Admin" at bounding box center [1282, 17] width 35 height 23
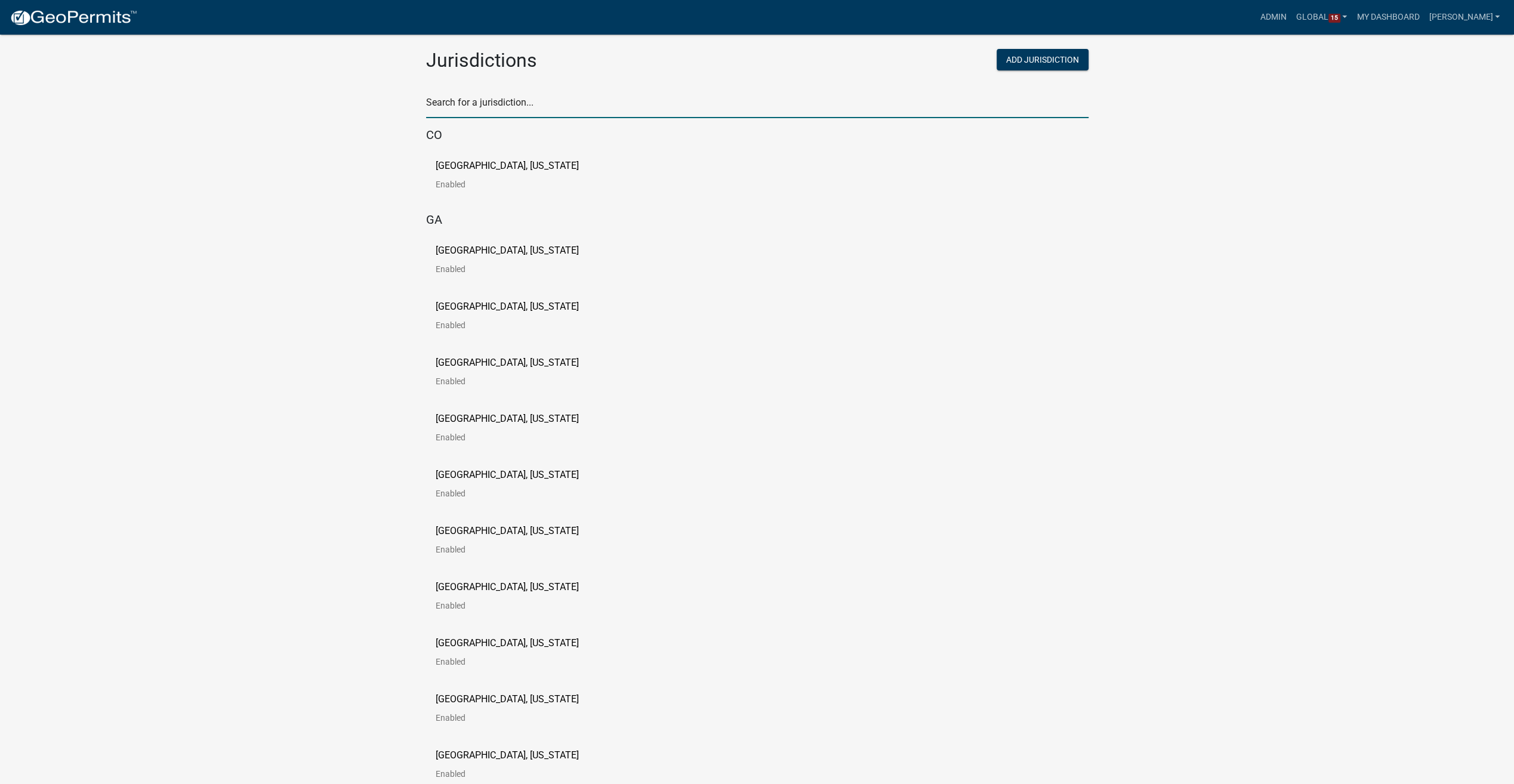
click at [500, 98] on input "text" at bounding box center [757, 106] width 662 height 24
type input "story"
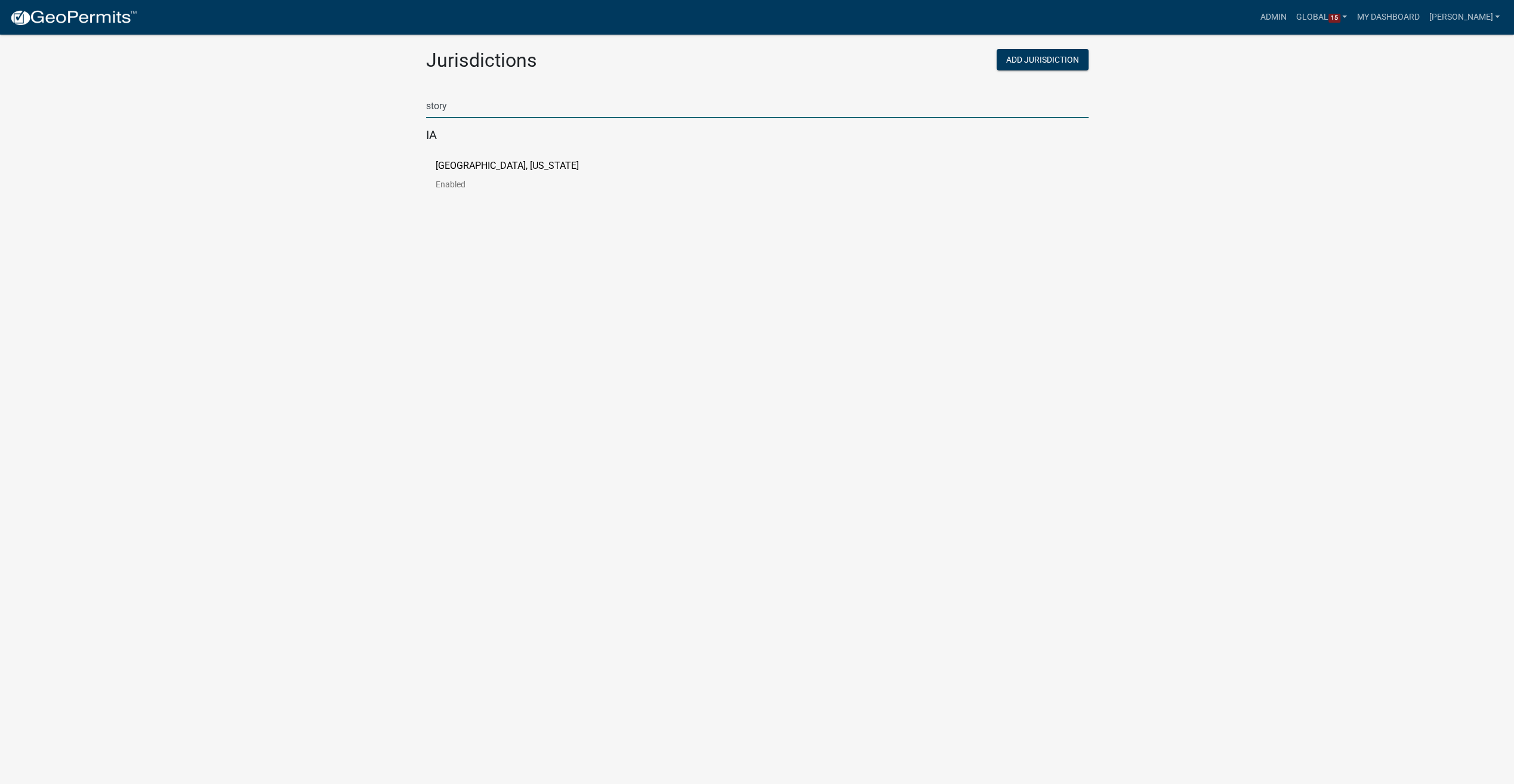
click at [495, 167] on p "[GEOGRAPHIC_DATA], [US_STATE]" at bounding box center [508, 165] width 143 height 9
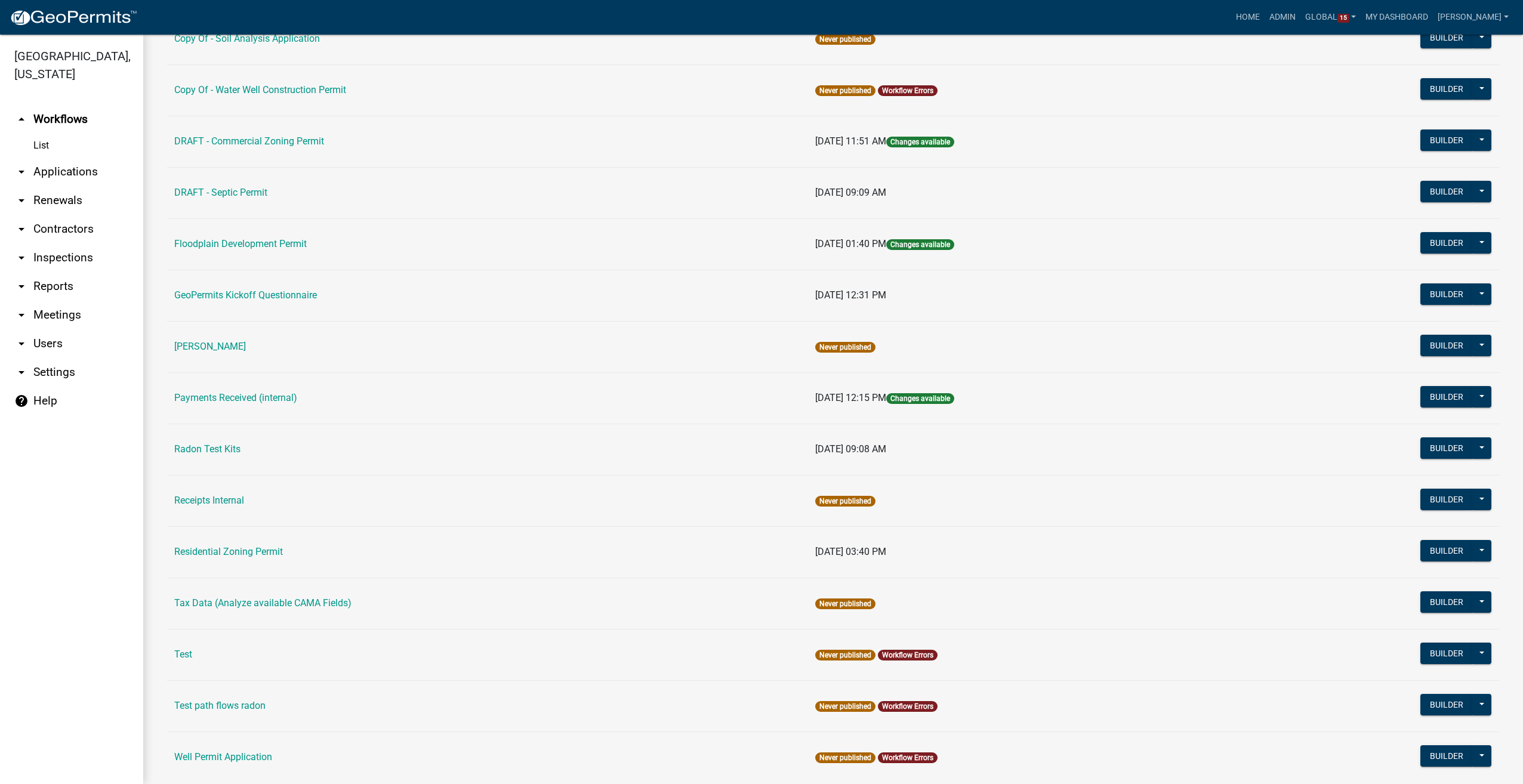
scroll to position [375, 0]
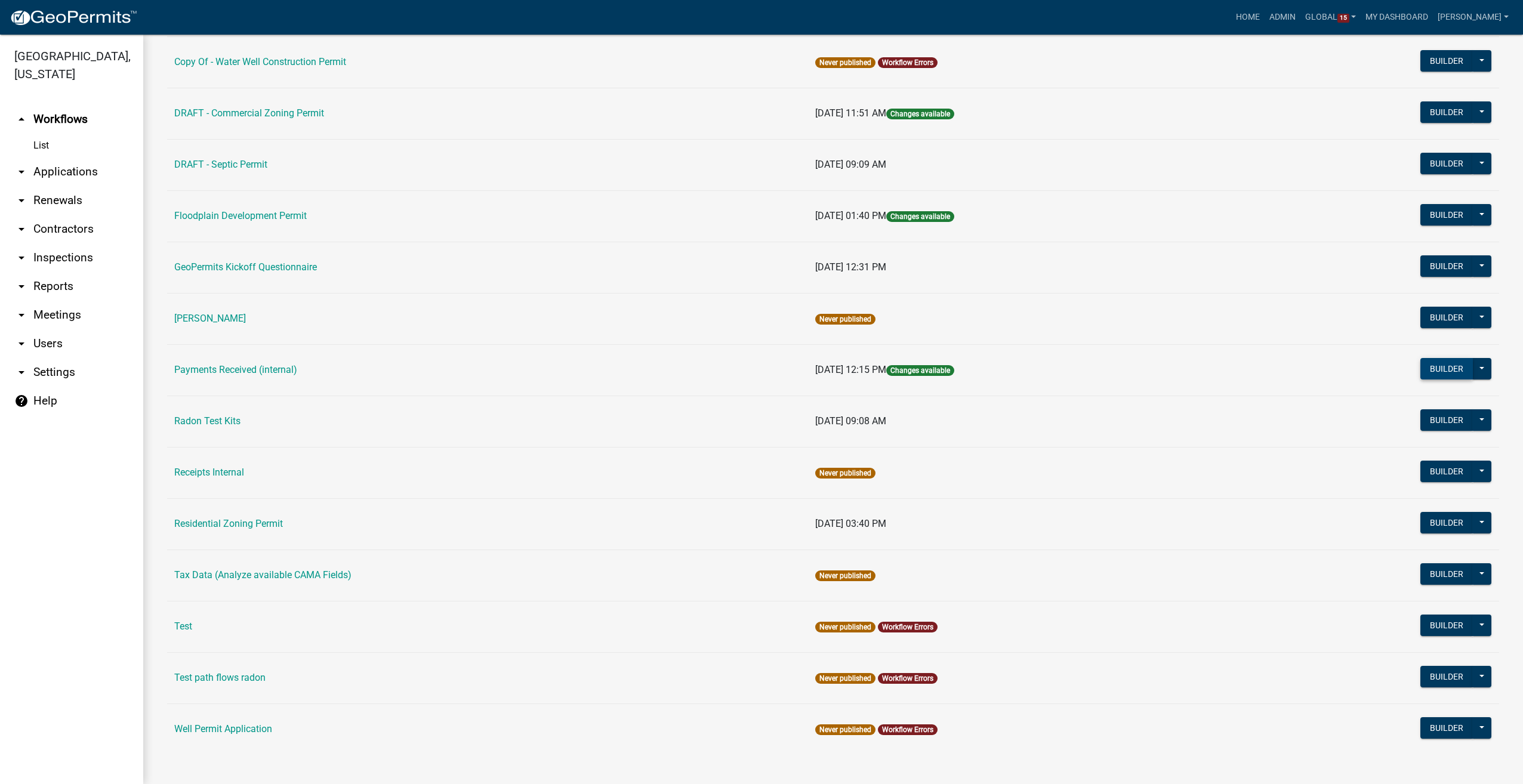
click at [1444, 362] on button "Builder" at bounding box center [1447, 368] width 53 height 21
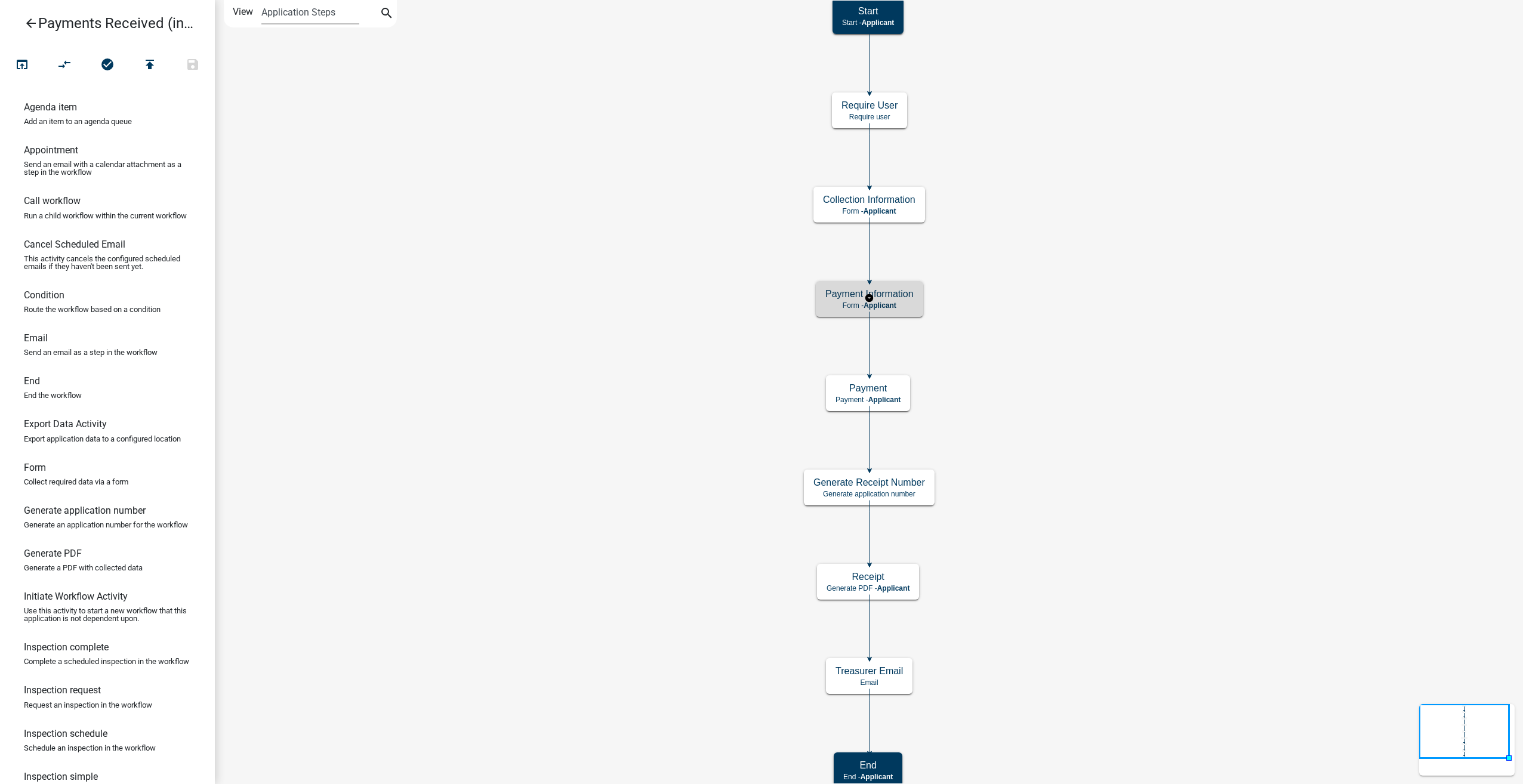
click at [907, 306] on p "Form - Applicant" at bounding box center [869, 305] width 88 height 9
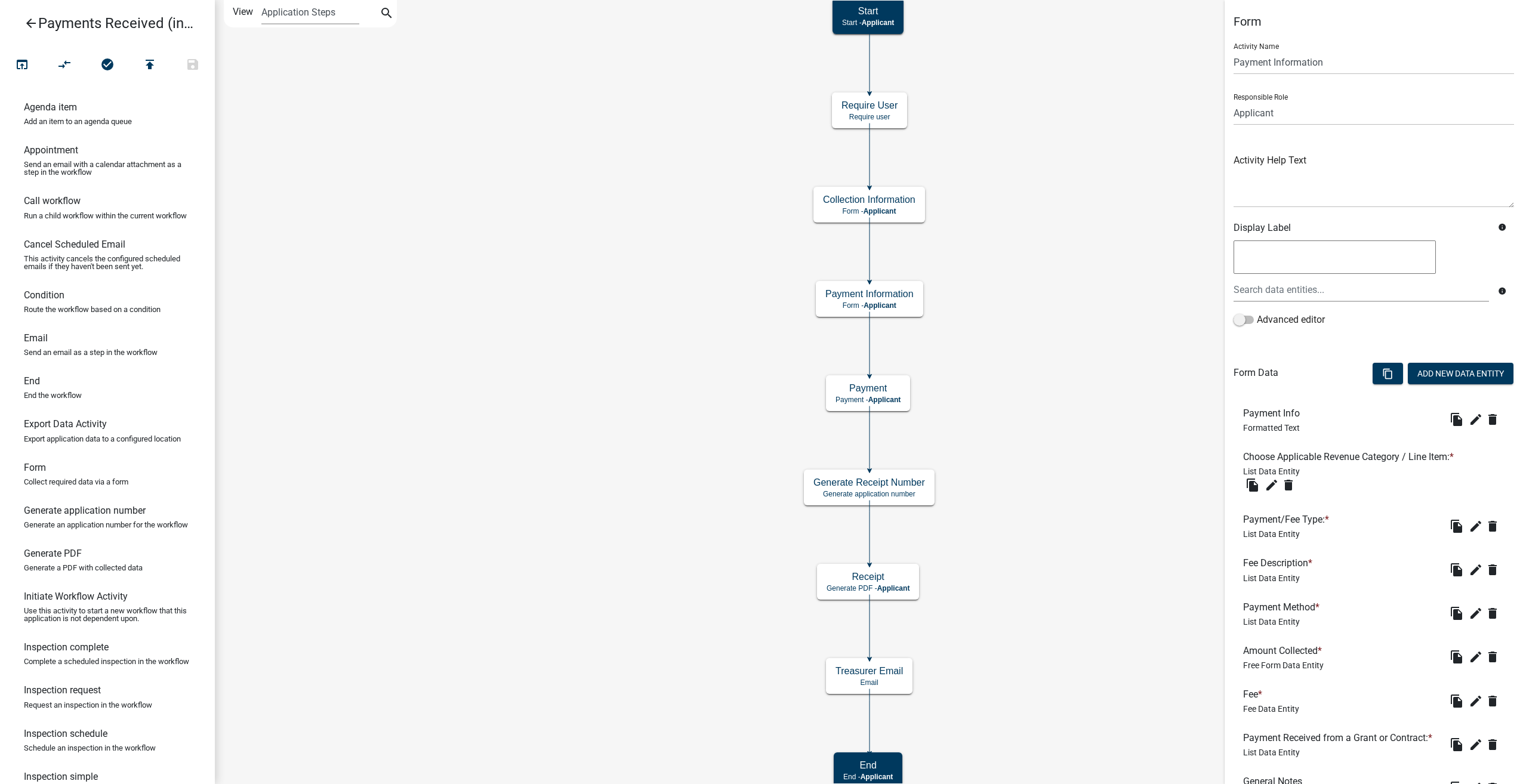
scroll to position [119, 0]
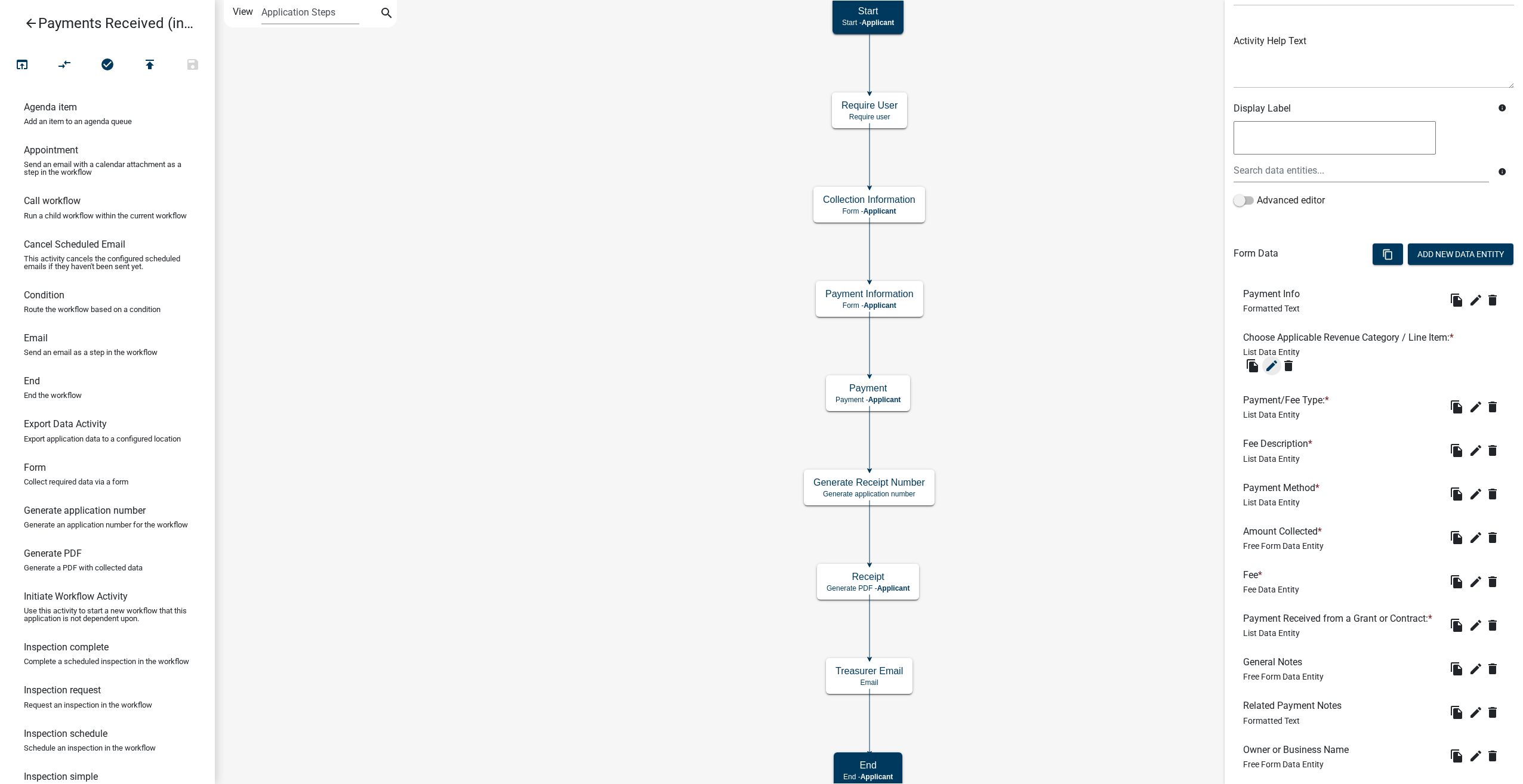
click at [1272, 362] on icon "edit" at bounding box center [1272, 366] width 14 height 14
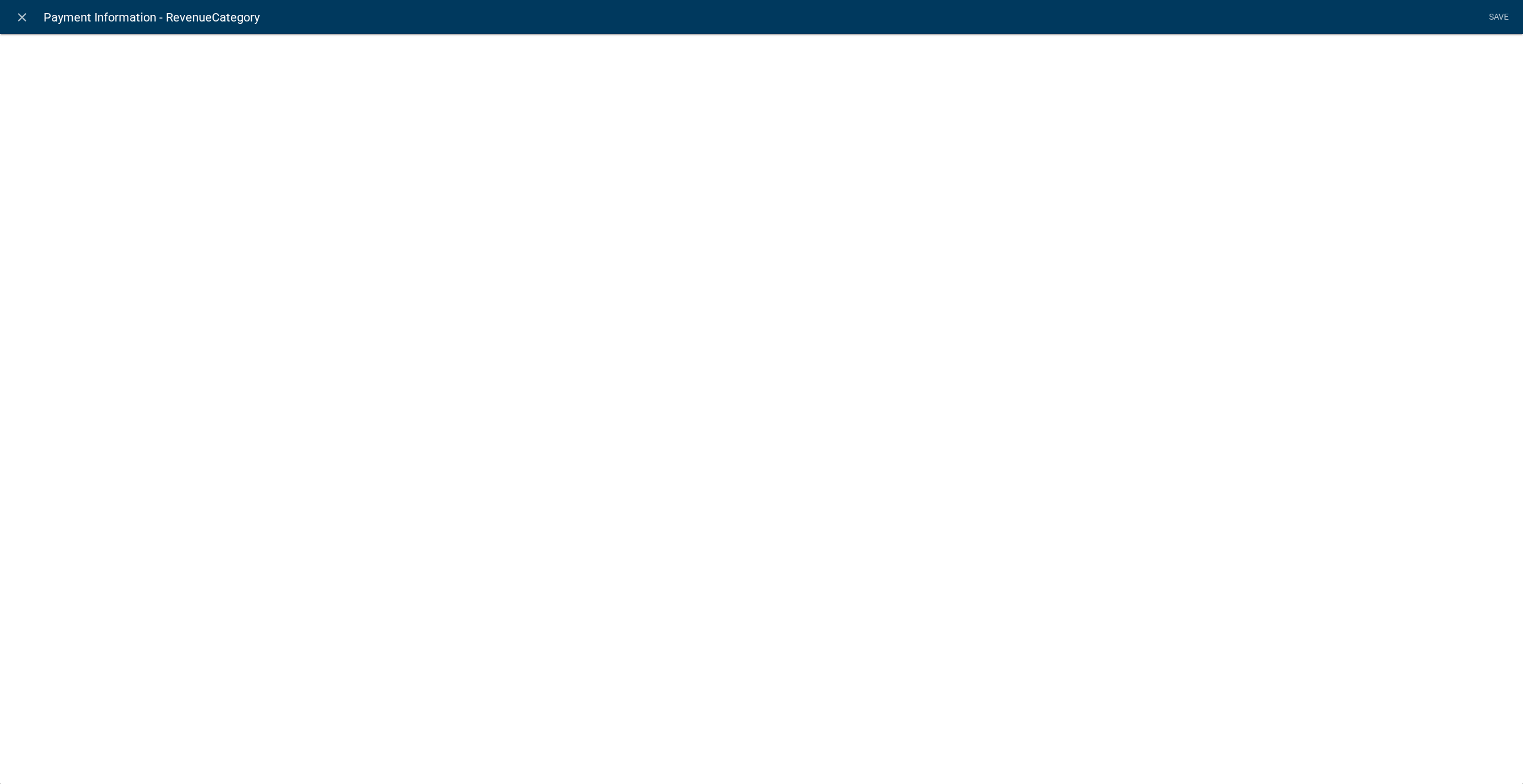
select select "list-data"
select select "custom-list-6b8724ae-86b8-4cd6-a61d-dc5adcf4b6fa"
select select
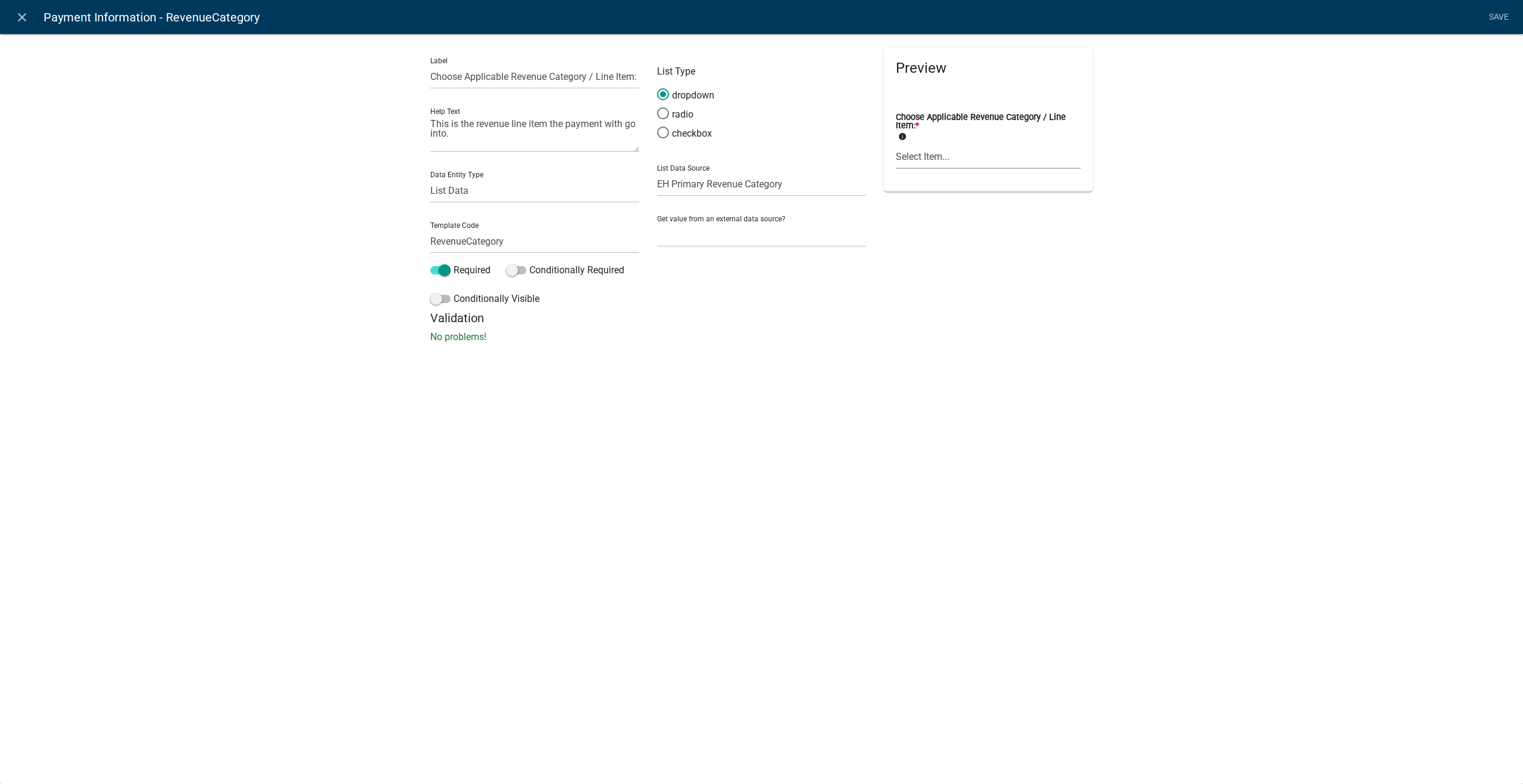
click at [954, 154] on select "Select Item... Aquatic [MEDICAL_DATA] Tattoo Radon Other Health Fees Septic Sep…" at bounding box center [988, 156] width 185 height 24
click at [25, 14] on icon "close" at bounding box center [22, 17] width 14 height 14
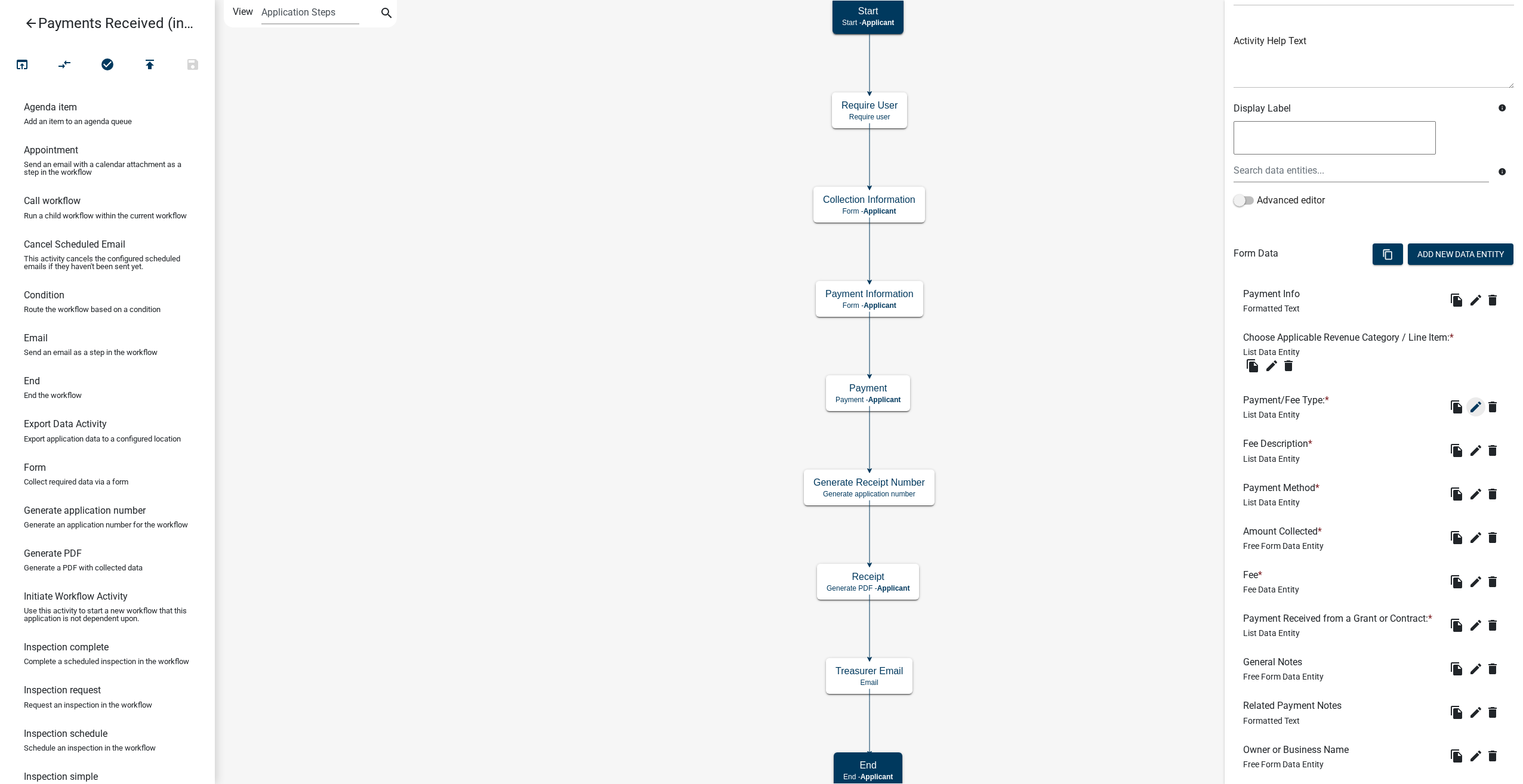
click at [1469, 406] on icon "edit" at bounding box center [1476, 407] width 14 height 14
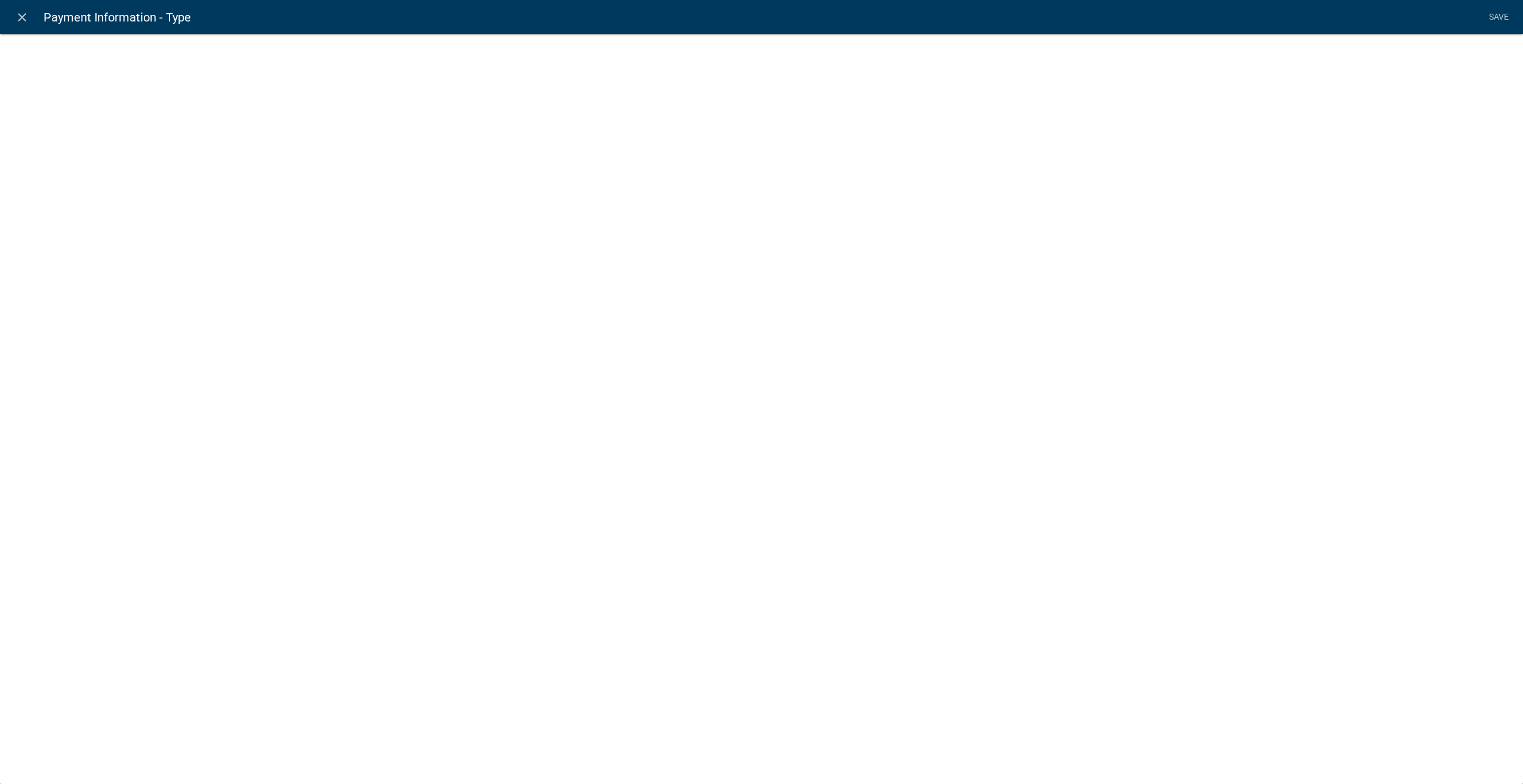
select select "list-data"
select select "custom-list-d55d1e7b-34b8-4681-9f47-60ba77762c0a"
select select
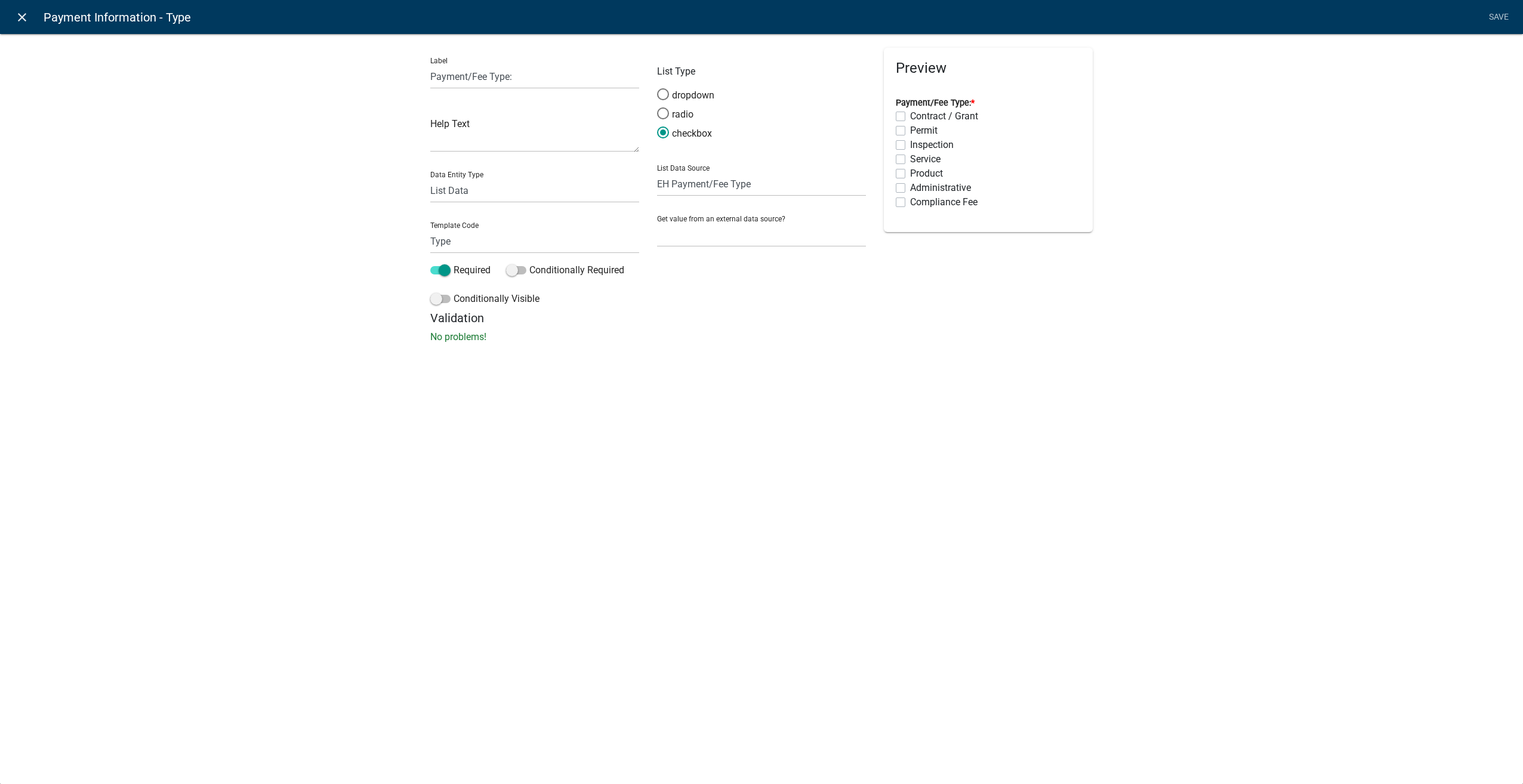
click at [21, 17] on icon "close" at bounding box center [22, 17] width 14 height 14
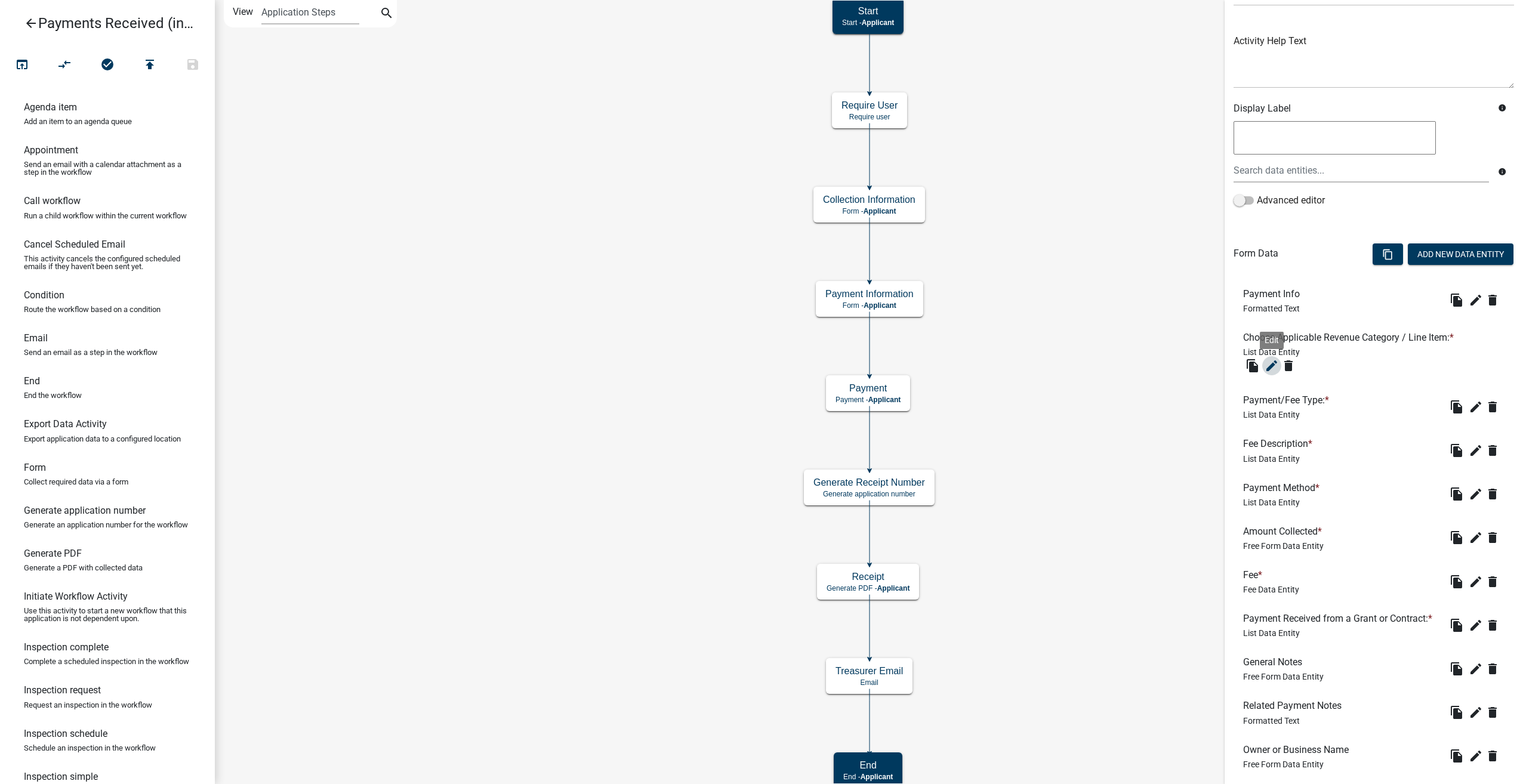
click at [1272, 367] on icon "edit" at bounding box center [1272, 366] width 14 height 14
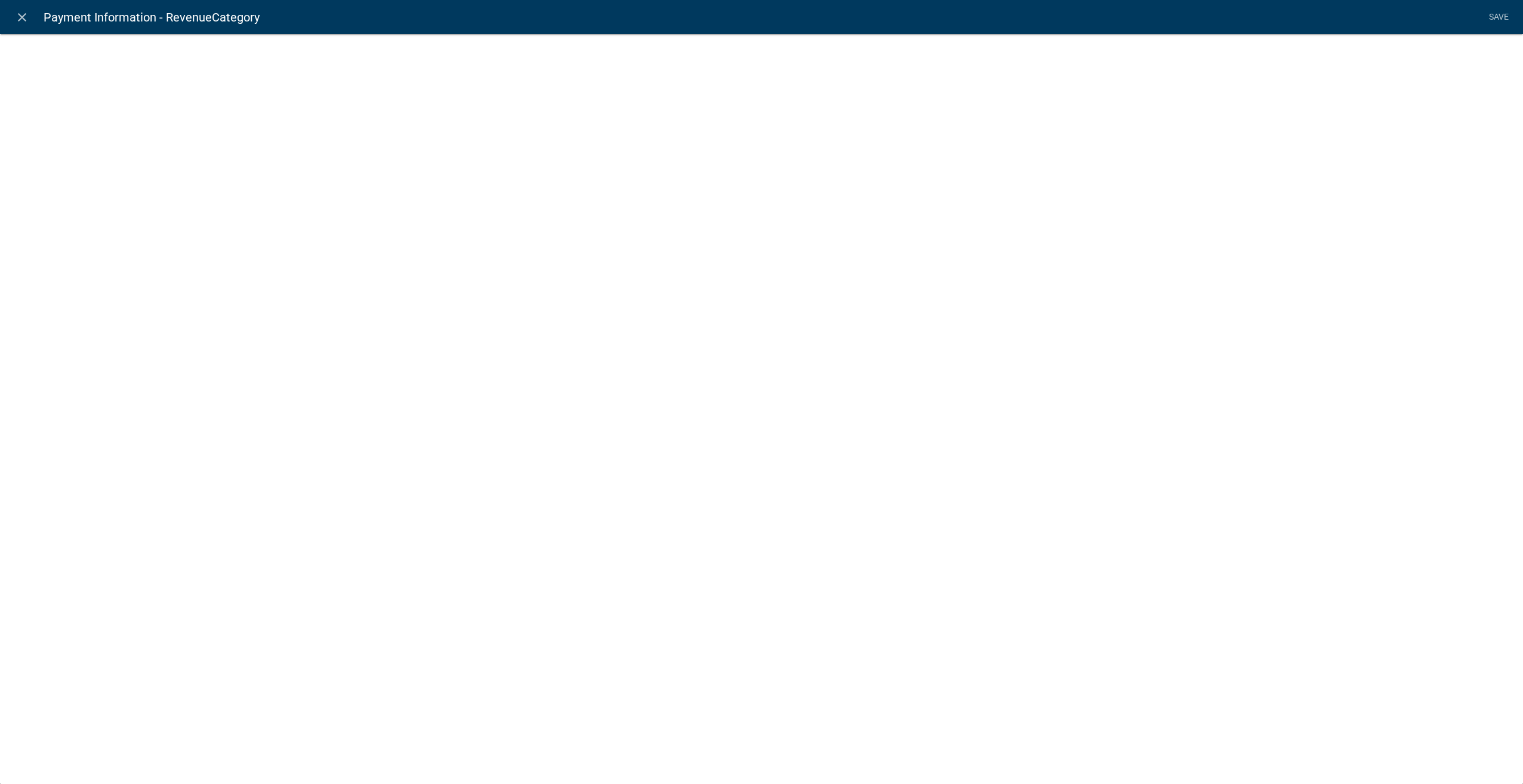
select select "list-data"
select select "custom-list-6b8724ae-86b8-4cd6-a61d-dc5adcf4b6fa"
select select
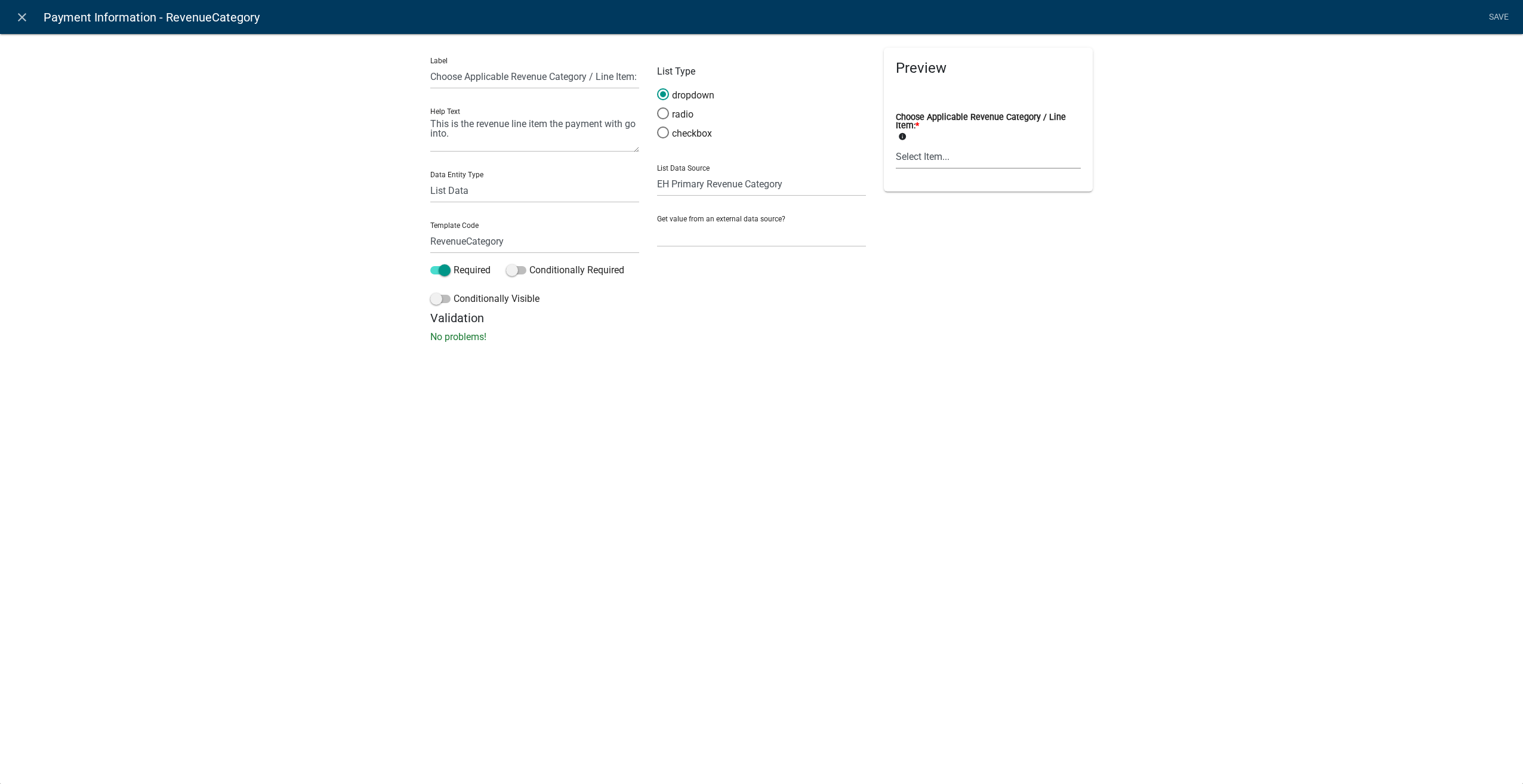
click at [948, 158] on select "Select Item... Aquatic [MEDICAL_DATA] Tattoo Radon Other Health Fees Septic Sep…" at bounding box center [988, 156] width 185 height 24
drag, startPoint x: 21, startPoint y: 12, endPoint x: 657, endPoint y: 195, distance: 661.8
click at [21, 12] on icon "close" at bounding box center [22, 17] width 14 height 14
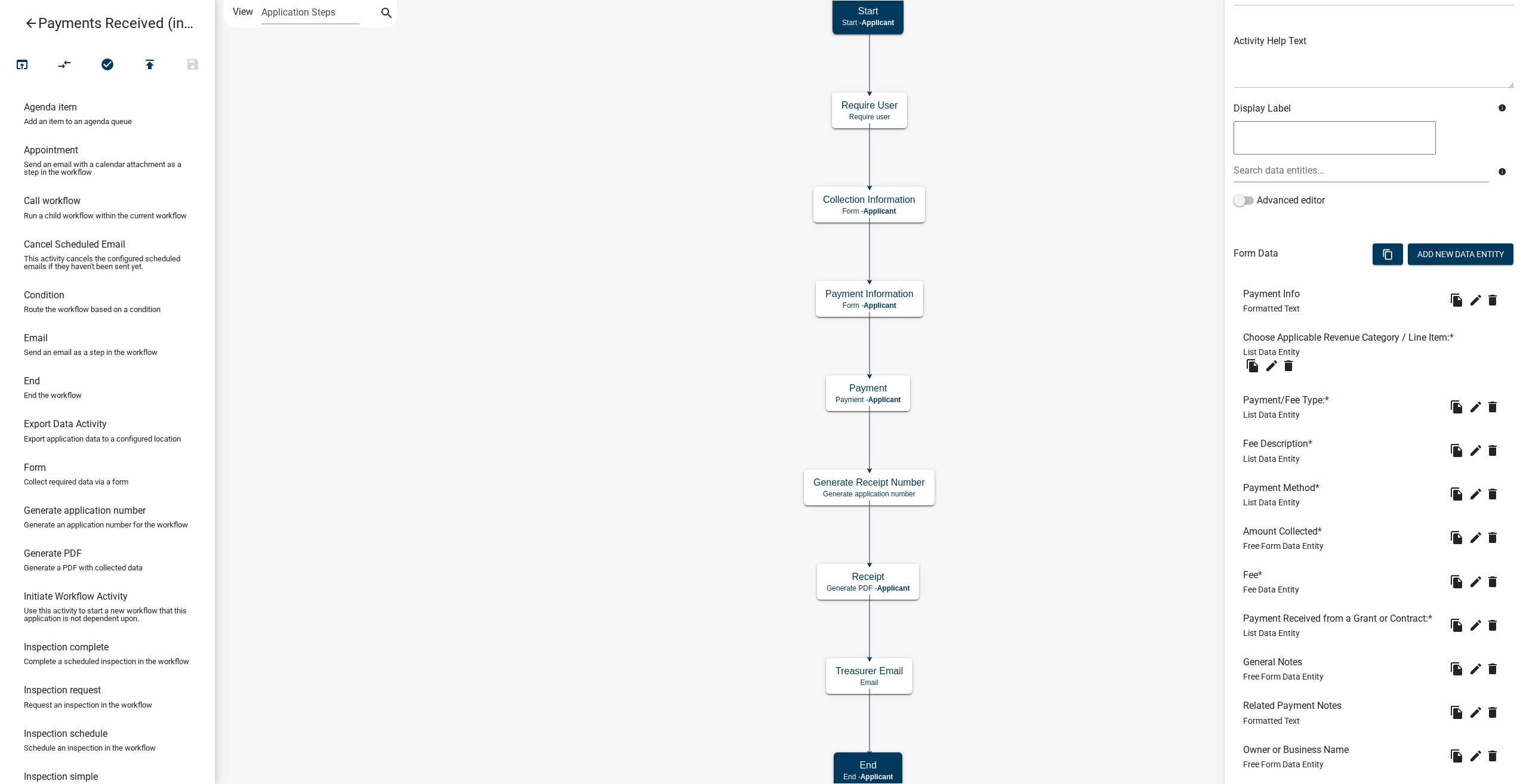
click at [1282, 398] on h6 "Payment/Fee Type: *" at bounding box center [1288, 399] width 91 height 11
drag, startPoint x: 1282, startPoint y: 398, endPoint x: 1267, endPoint y: 329, distance: 70.6
click at [1469, 346] on icon "edit" at bounding box center [1476, 344] width 14 height 14
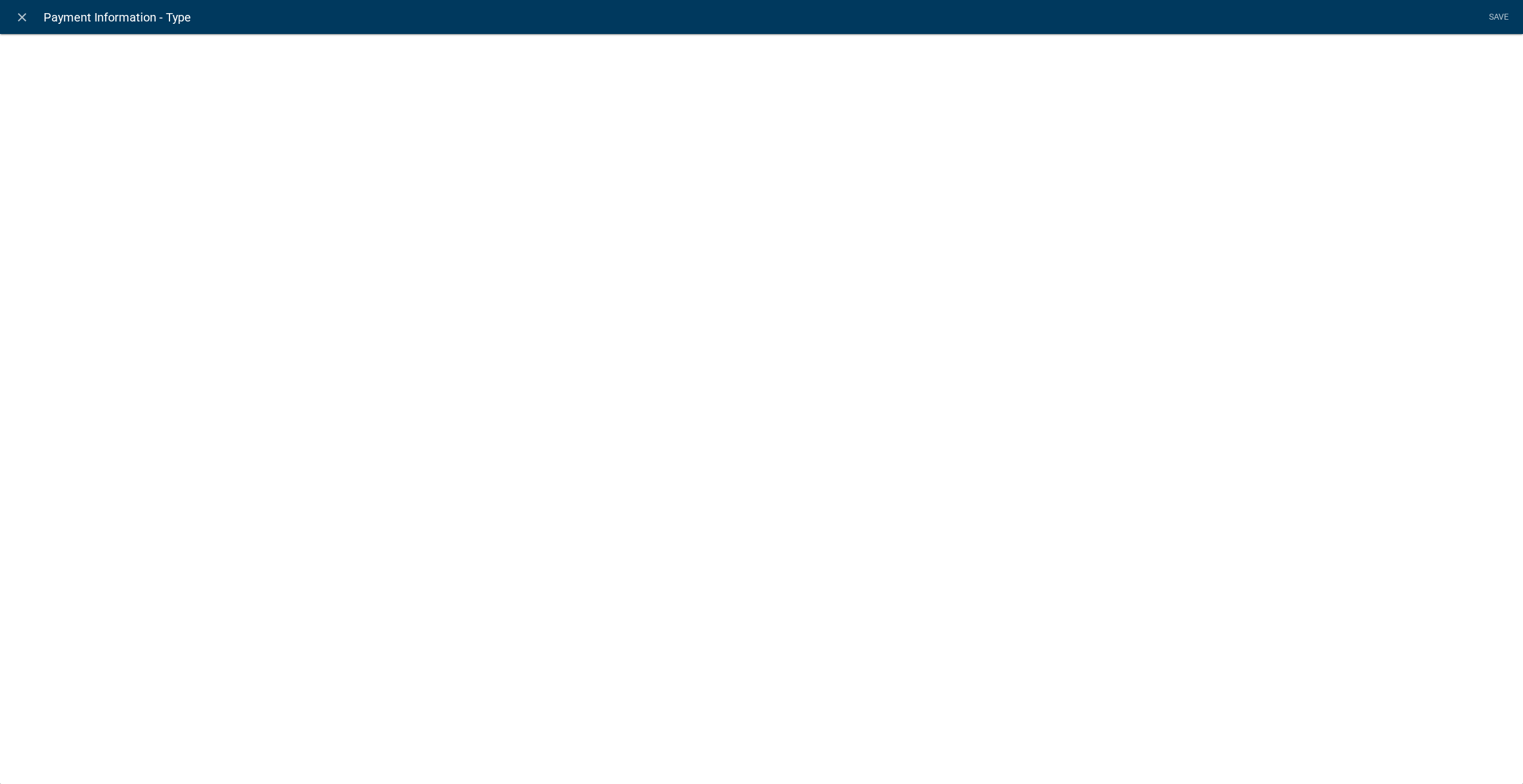
select select "list-data"
select select "custom-list-d55d1e7b-34b8-4681-9f47-60ba77762c0a"
select select
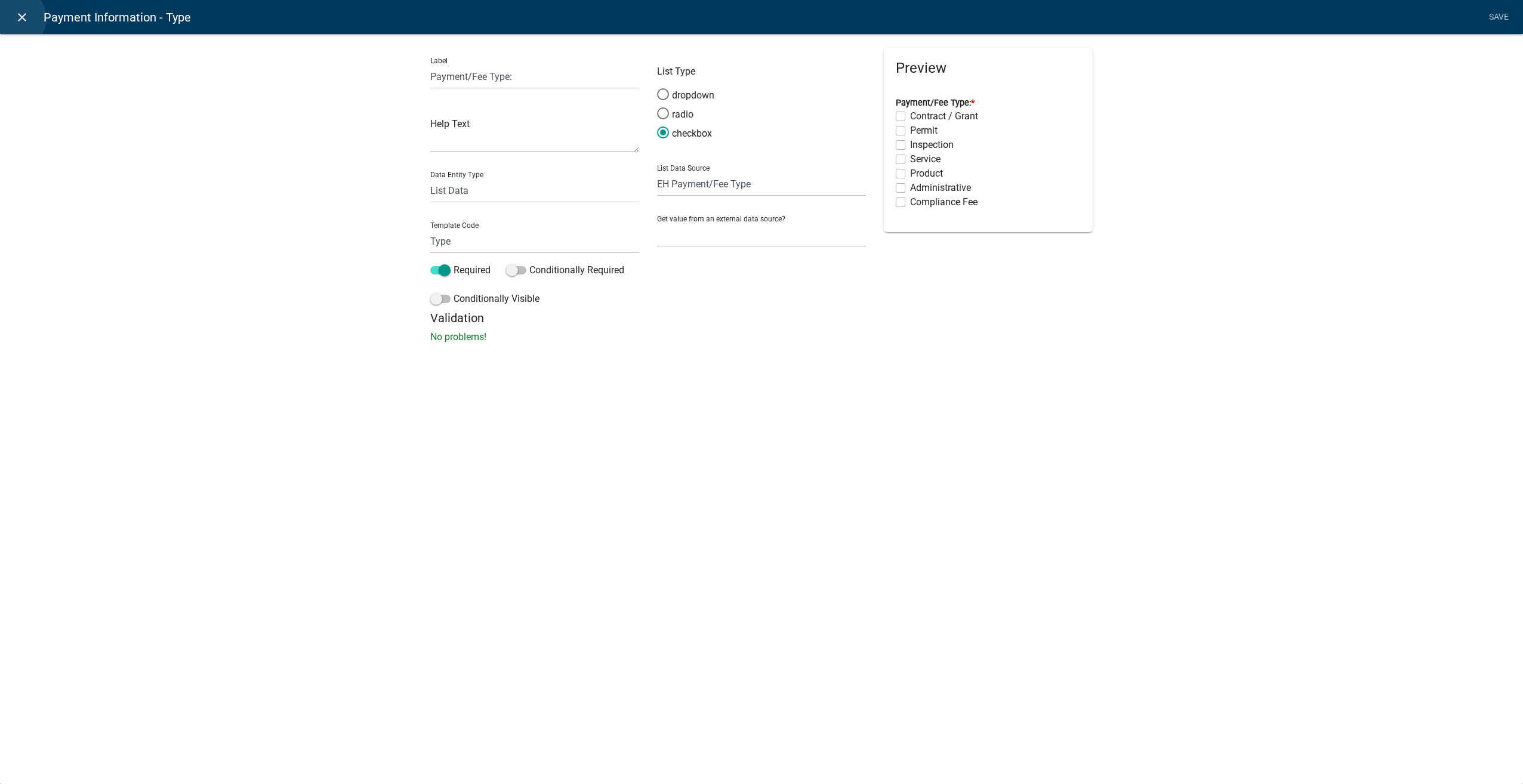
click at [16, 18] on icon "close" at bounding box center [22, 17] width 14 height 14
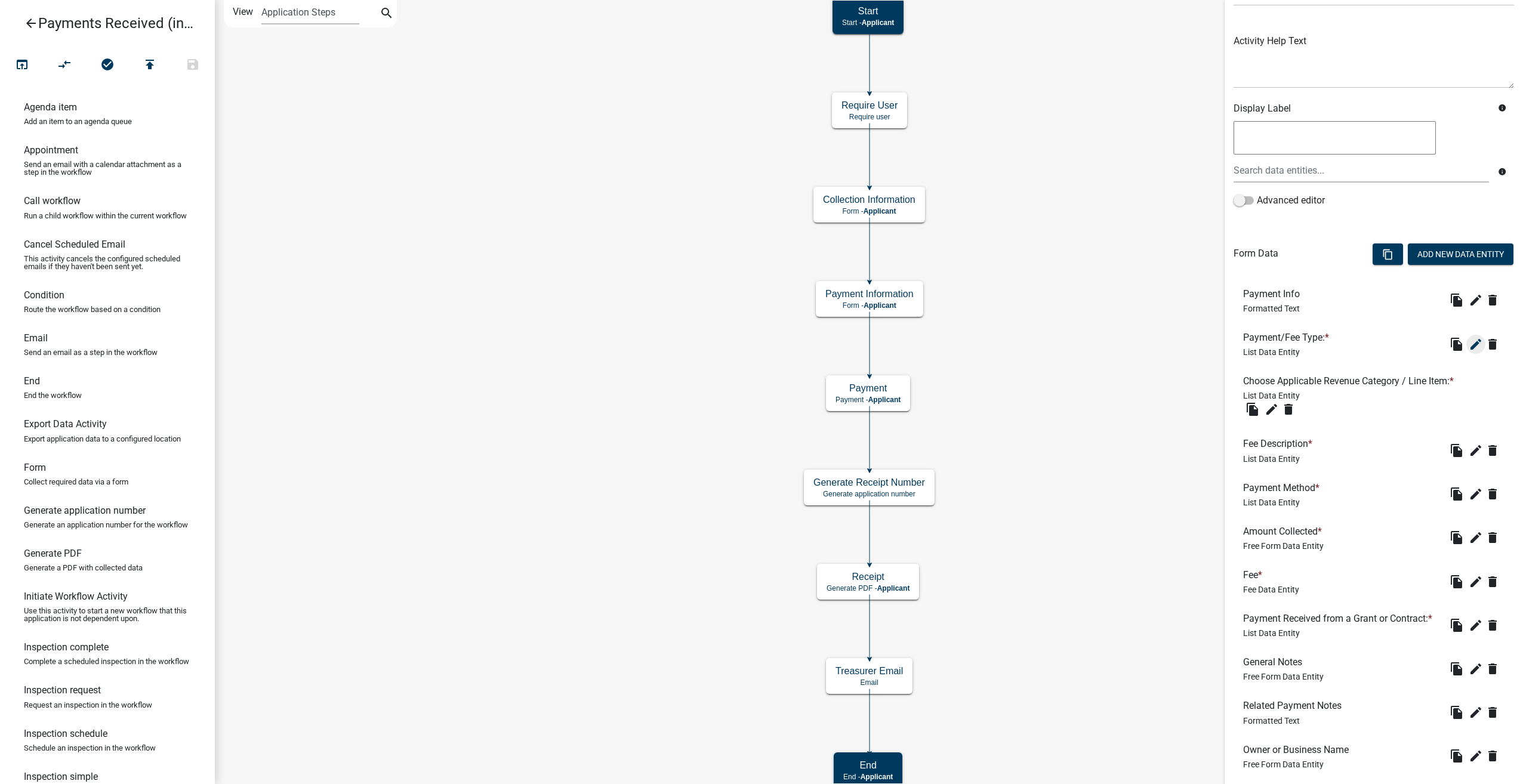
click at [1469, 343] on icon "edit" at bounding box center [1476, 344] width 14 height 14
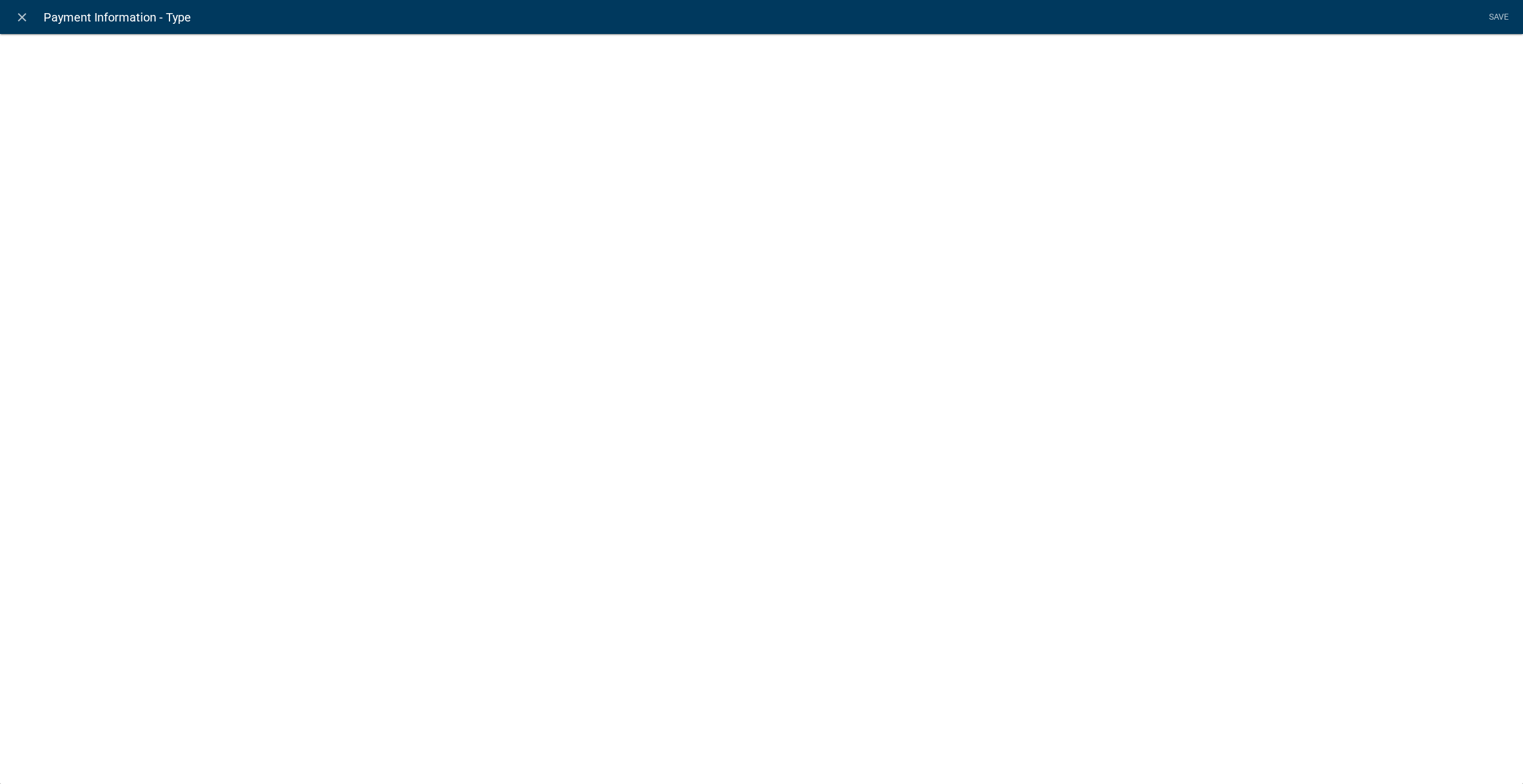
select select "list-data"
select select "custom-list-d55d1e7b-34b8-4681-9f47-60ba77762c0a"
select select
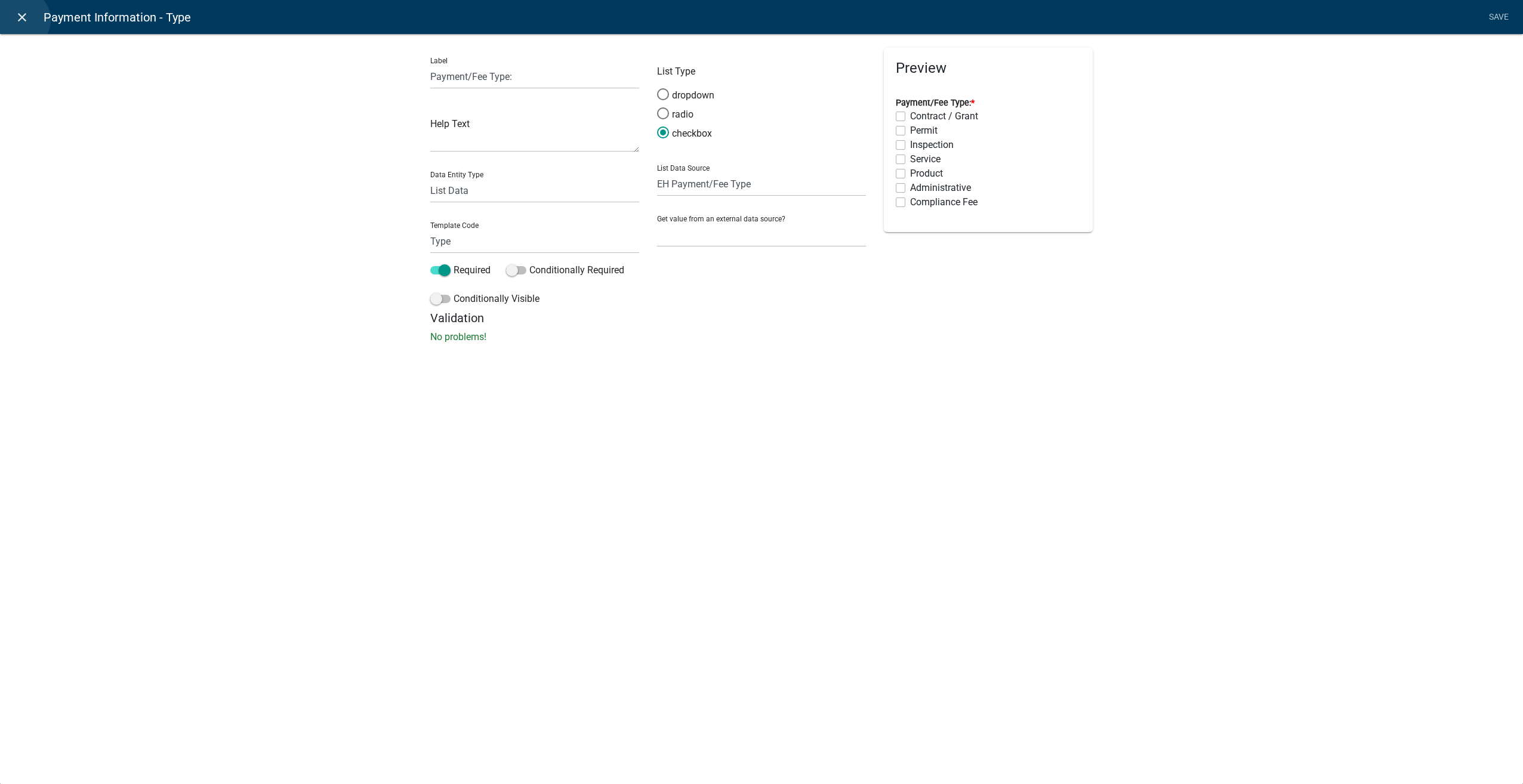
click at [20, 20] on icon "close" at bounding box center [22, 17] width 14 height 14
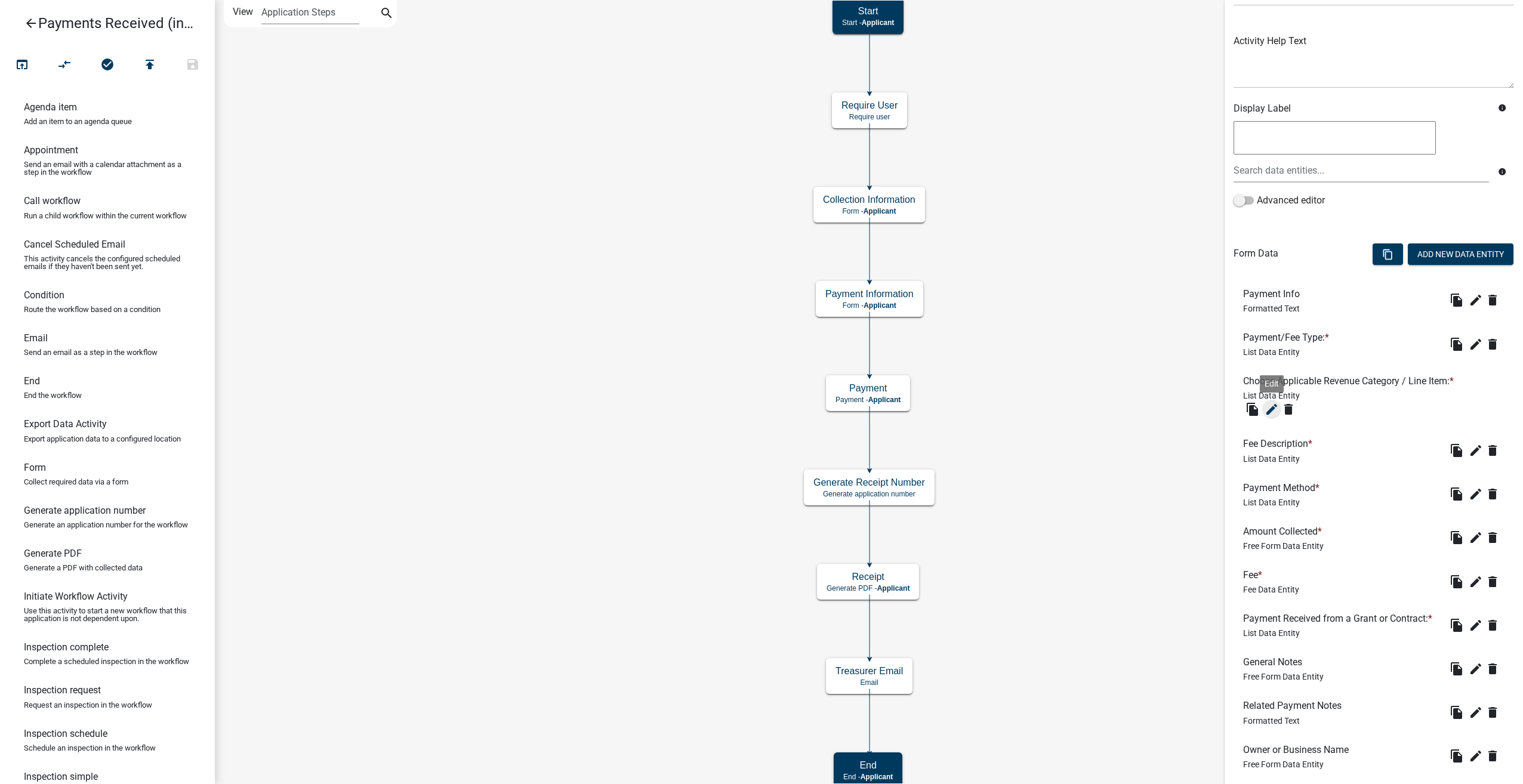
click at [1269, 408] on icon "edit" at bounding box center [1272, 409] width 14 height 14
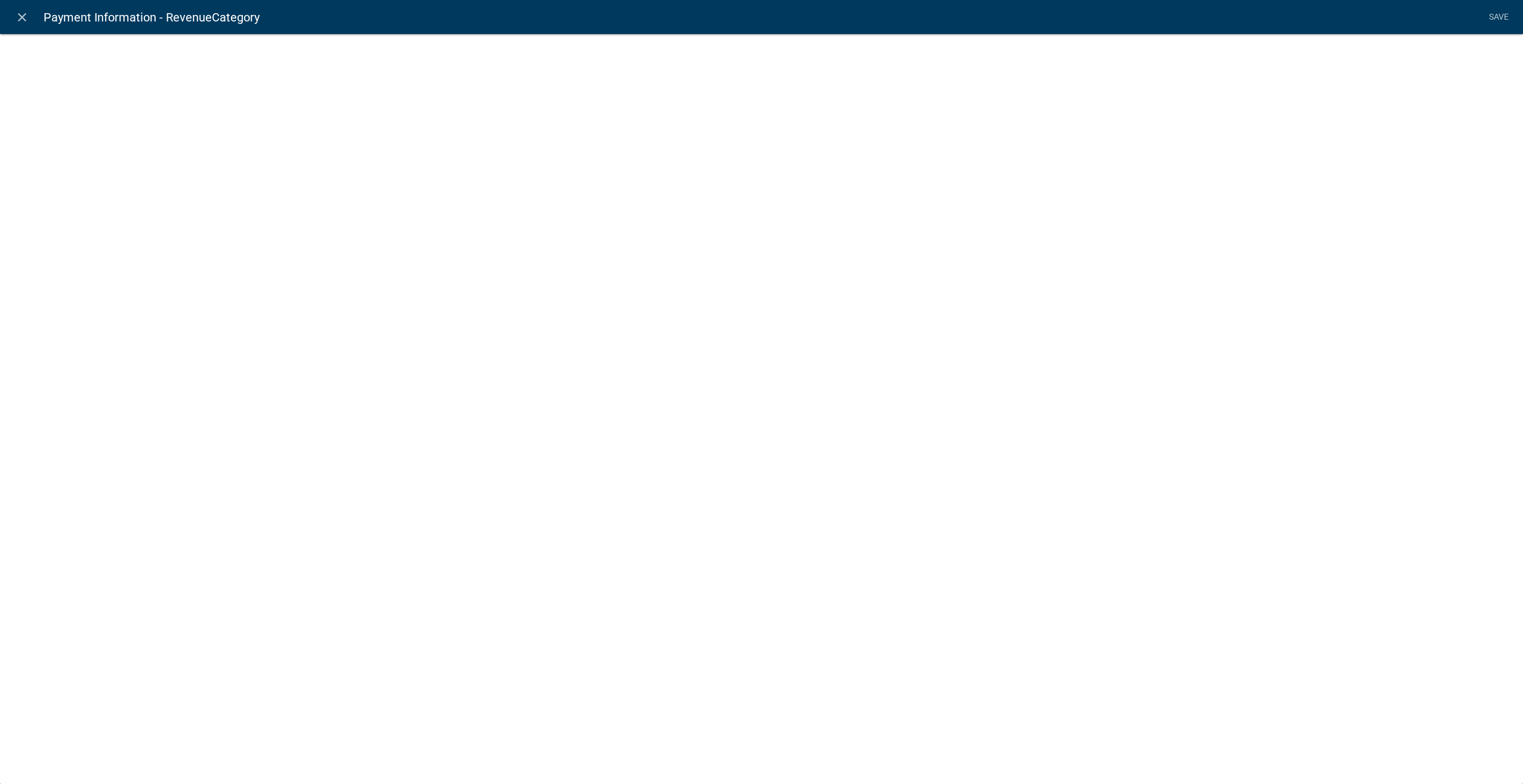
select select "list-data"
select select "custom-list-6b8724ae-86b8-4cd6-a61d-dc5adcf4b6fa"
select select
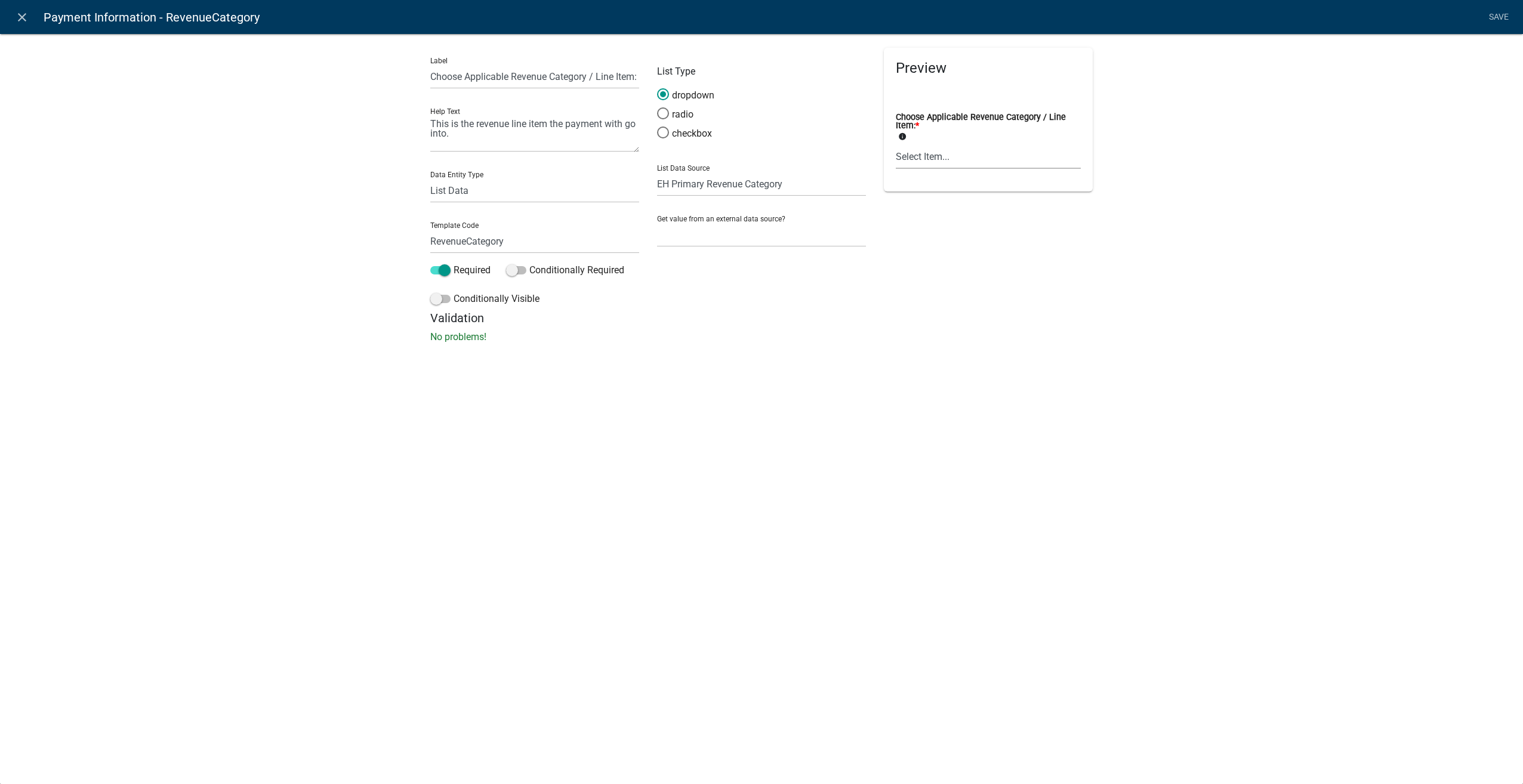
click at [996, 156] on select "Select Item... Aquatic [MEDICAL_DATA] Tattoo Radon Other Health Fees Septic Sep…" at bounding box center [988, 156] width 185 height 24
click at [20, 16] on icon "close" at bounding box center [22, 17] width 14 height 14
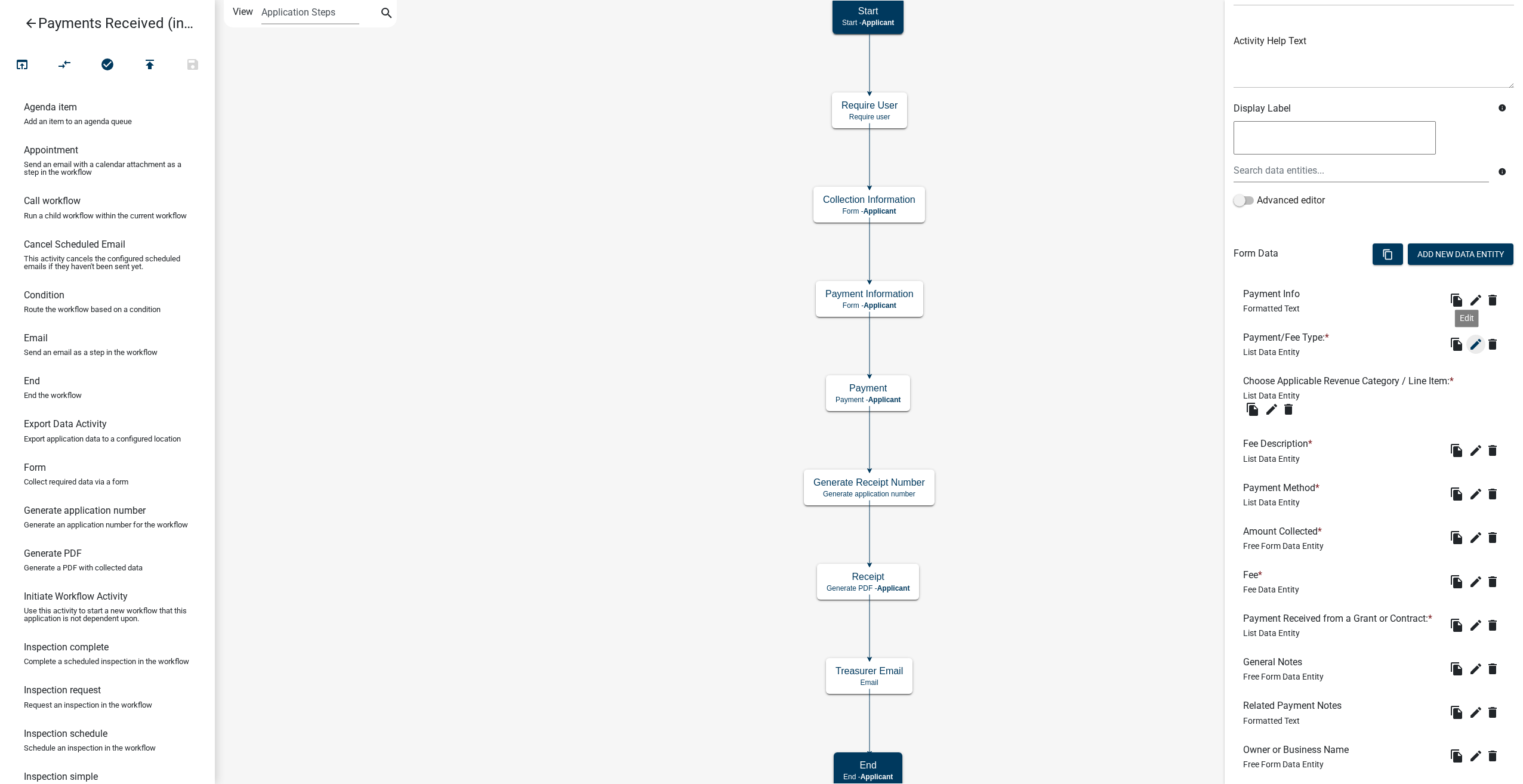
click at [1469, 342] on icon "edit" at bounding box center [1476, 344] width 14 height 14
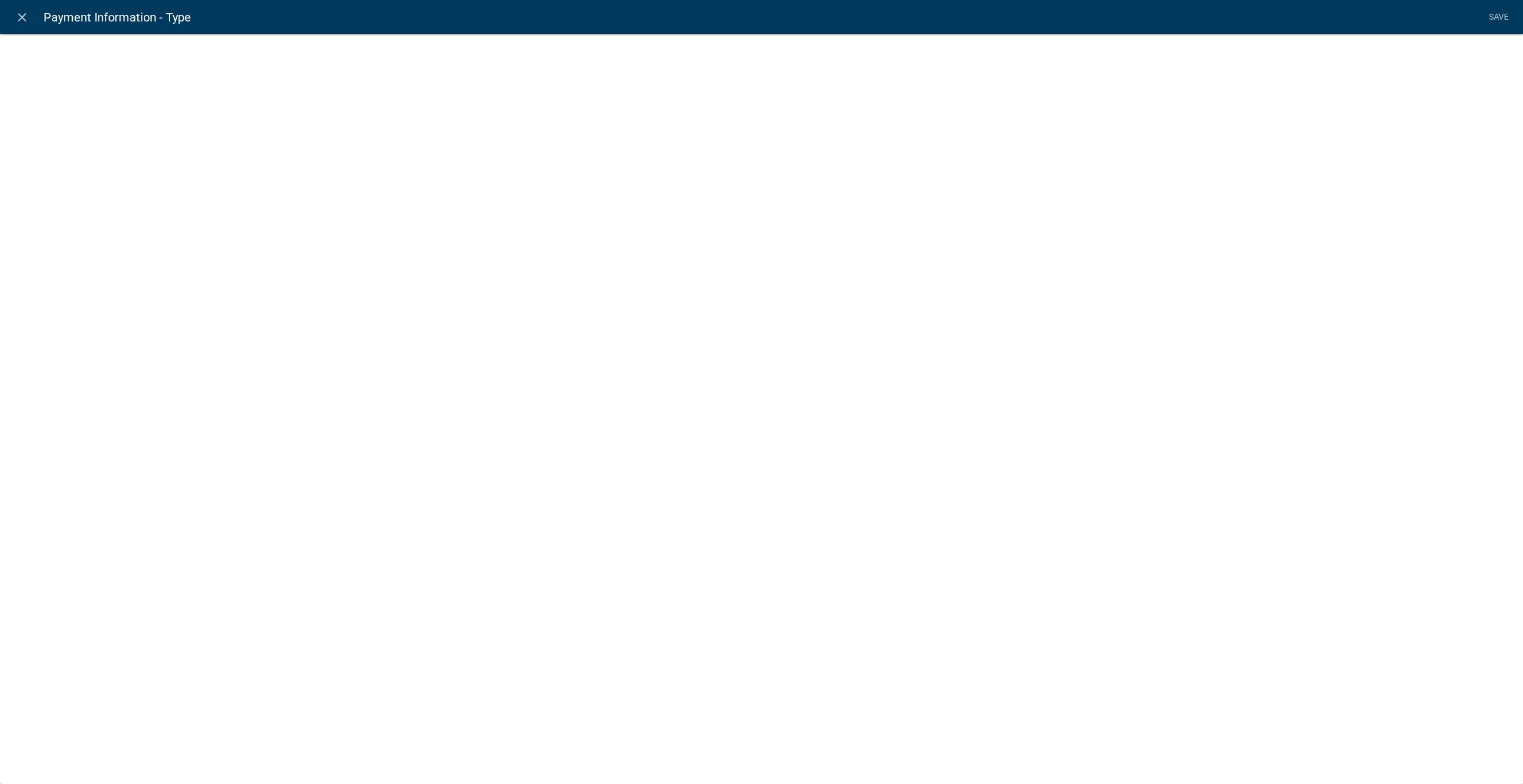
select select "list-data"
select select "custom-list-d55d1e7b-34b8-4681-9f47-60ba77762c0a"
select select
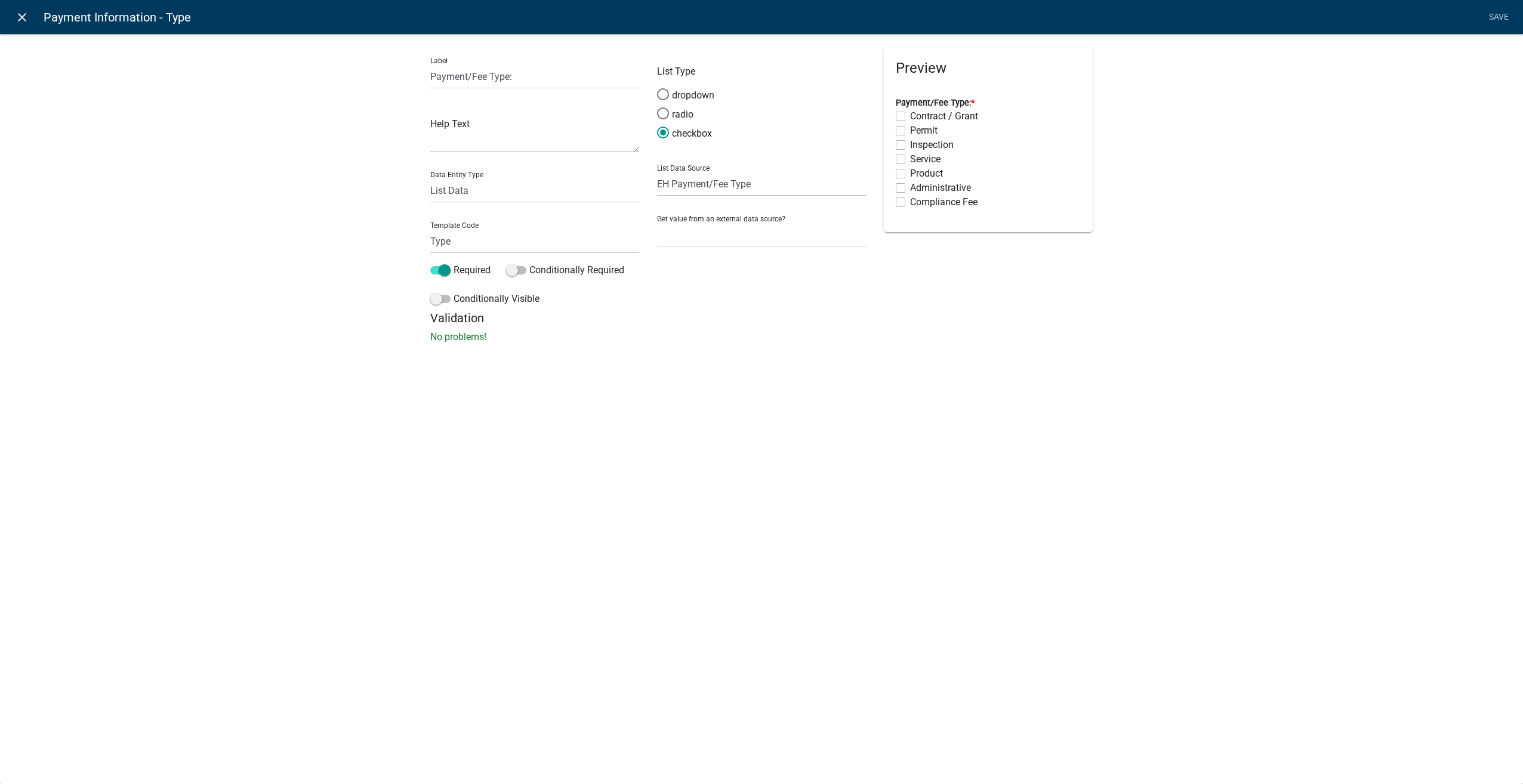
click at [24, 16] on icon "close" at bounding box center [22, 17] width 14 height 14
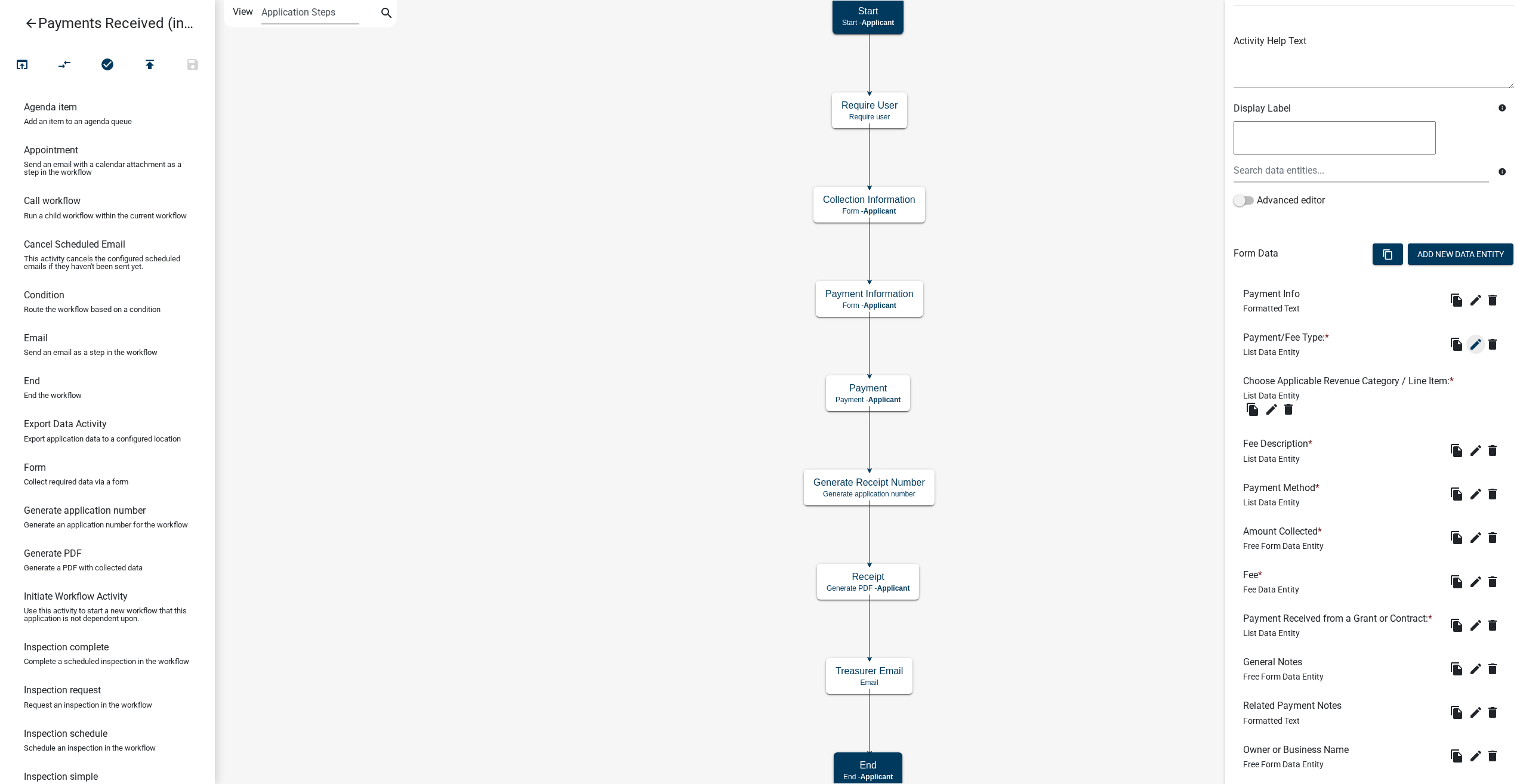
click at [1469, 346] on icon "edit" at bounding box center [1476, 344] width 14 height 14
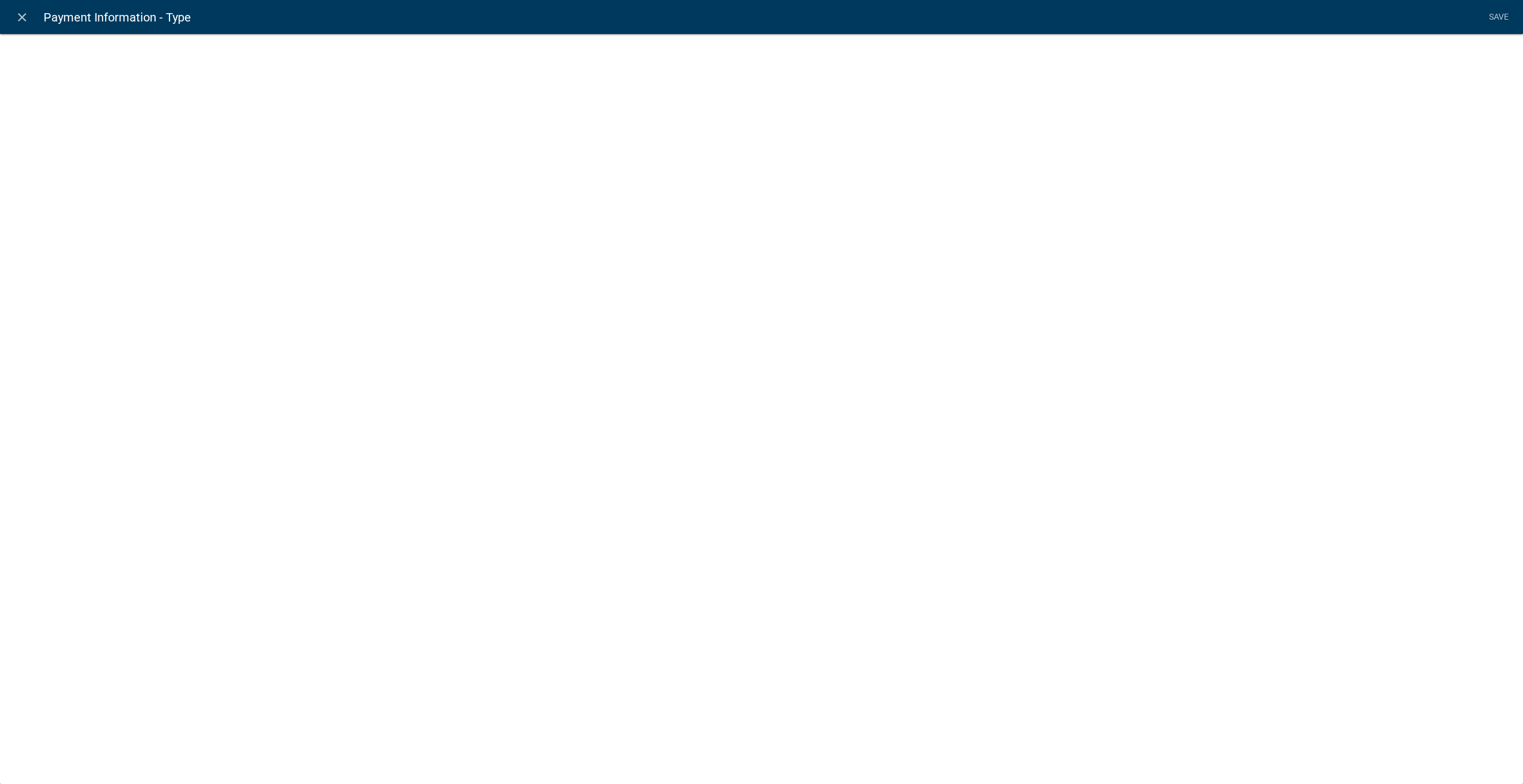
select select "list-data"
select select "custom-list-d55d1e7b-34b8-4681-9f47-60ba77762c0a"
select select
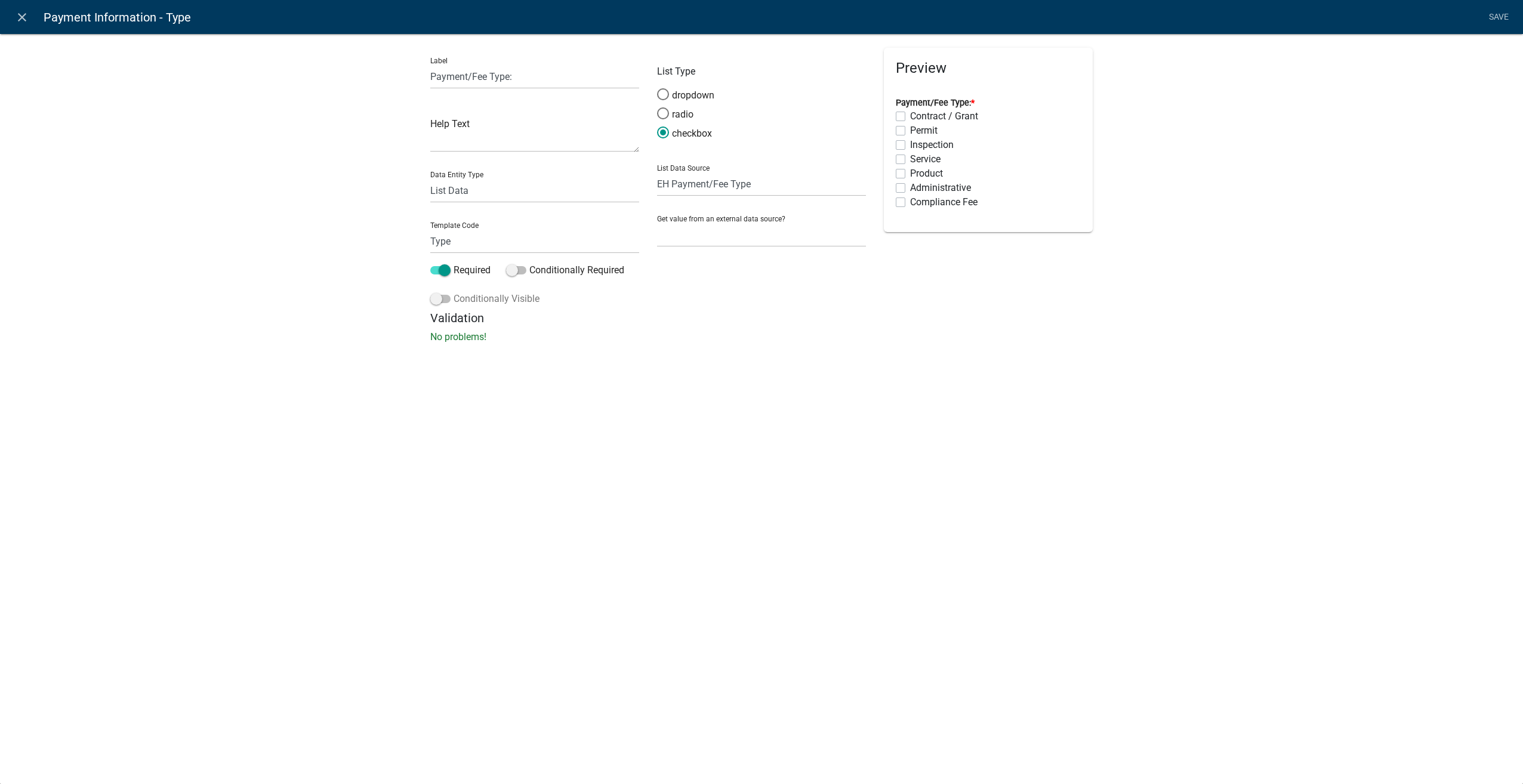
click at [434, 302] on span at bounding box center [441, 299] width 20 height 9
click at [453, 292] on input "Conditionally Visible" at bounding box center [453, 292] width 0 height 0
click at [453, 386] on icon "button" at bounding box center [455, 388] width 6 height 7
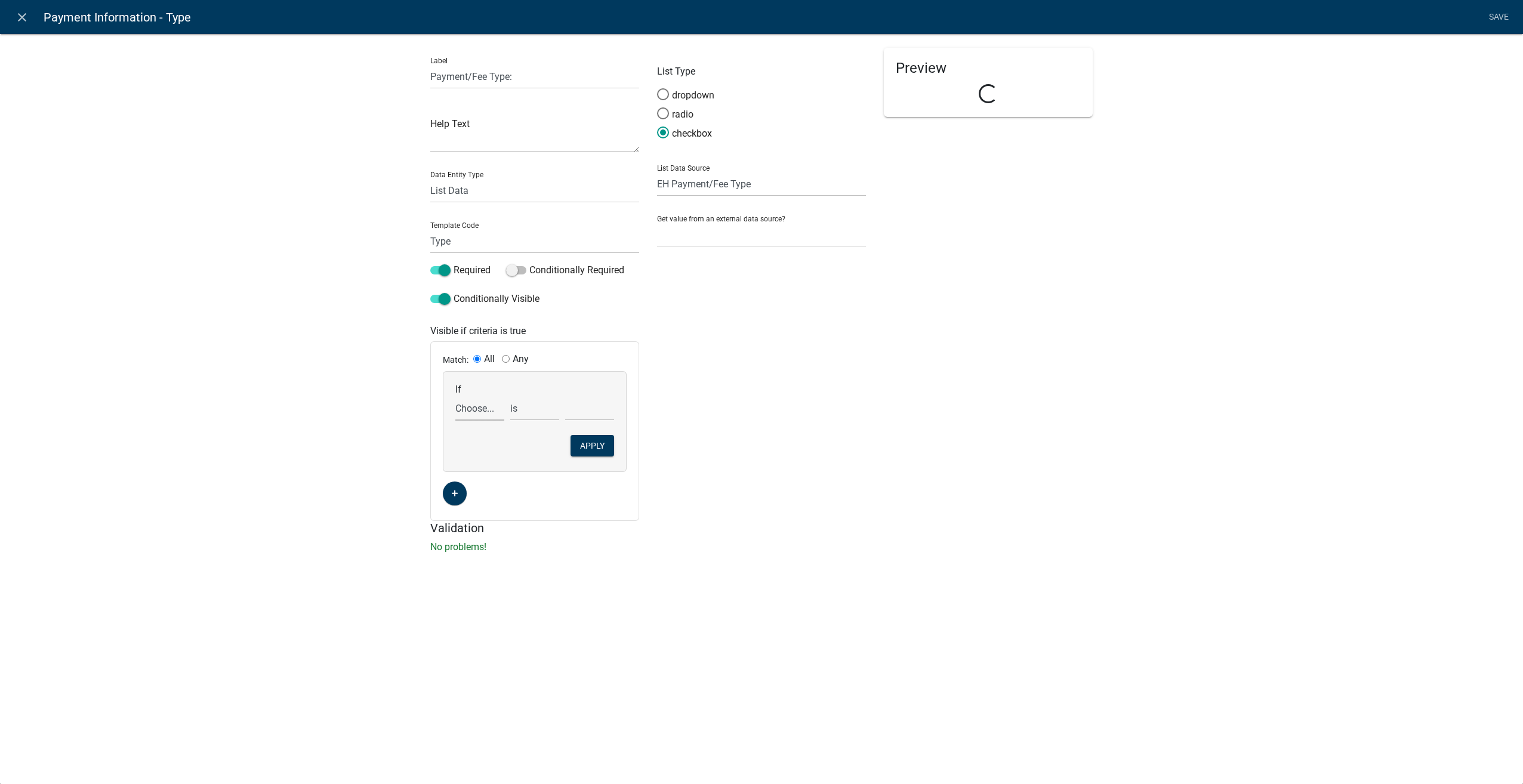
click at [468, 407] on select "Choose... ALL_FEE_RECIPIENTS AmtCollected APPLICANT_CITY APPLICANT_EMAIL_ADDRES…" at bounding box center [480, 408] width 49 height 24
select select "33: PaymentLabel"
click at [456, 396] on select "Choose... ALL_FEE_RECIPIENTS AmtCollected APPLICANT_CITY APPLICANT_EMAIL_ADDRES…" at bounding box center [480, 408] width 49 height 24
click at [562, 409] on div at bounding box center [590, 408] width 55 height 24
click at [572, 412] on input "text" at bounding box center [590, 408] width 49 height 24
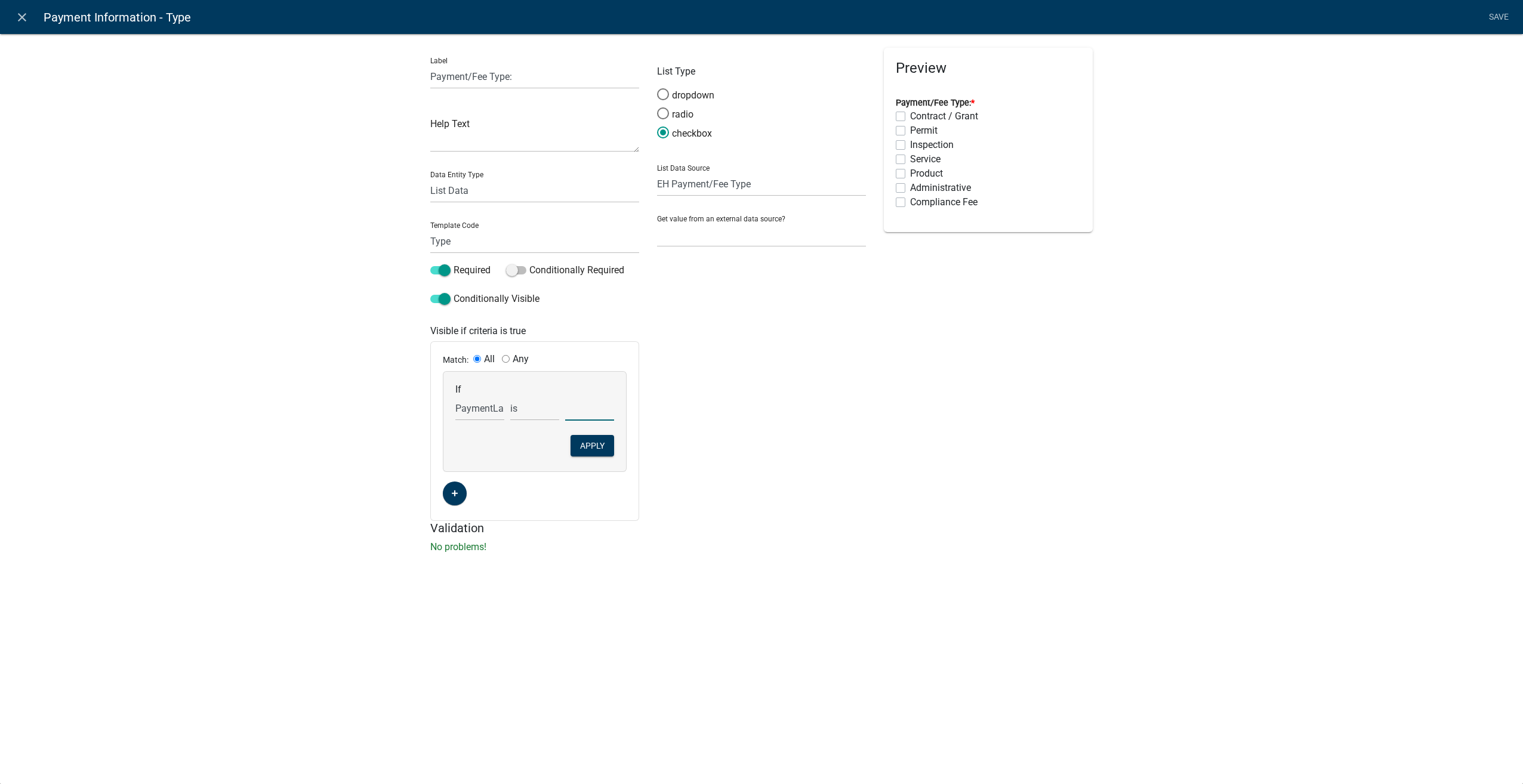
click at [813, 365] on div "List Type dropdown radio checkbox List Data Source State List Assessor's Office…" at bounding box center [762, 284] width 227 height 473
click at [19, 16] on icon "close" at bounding box center [22, 17] width 14 height 14
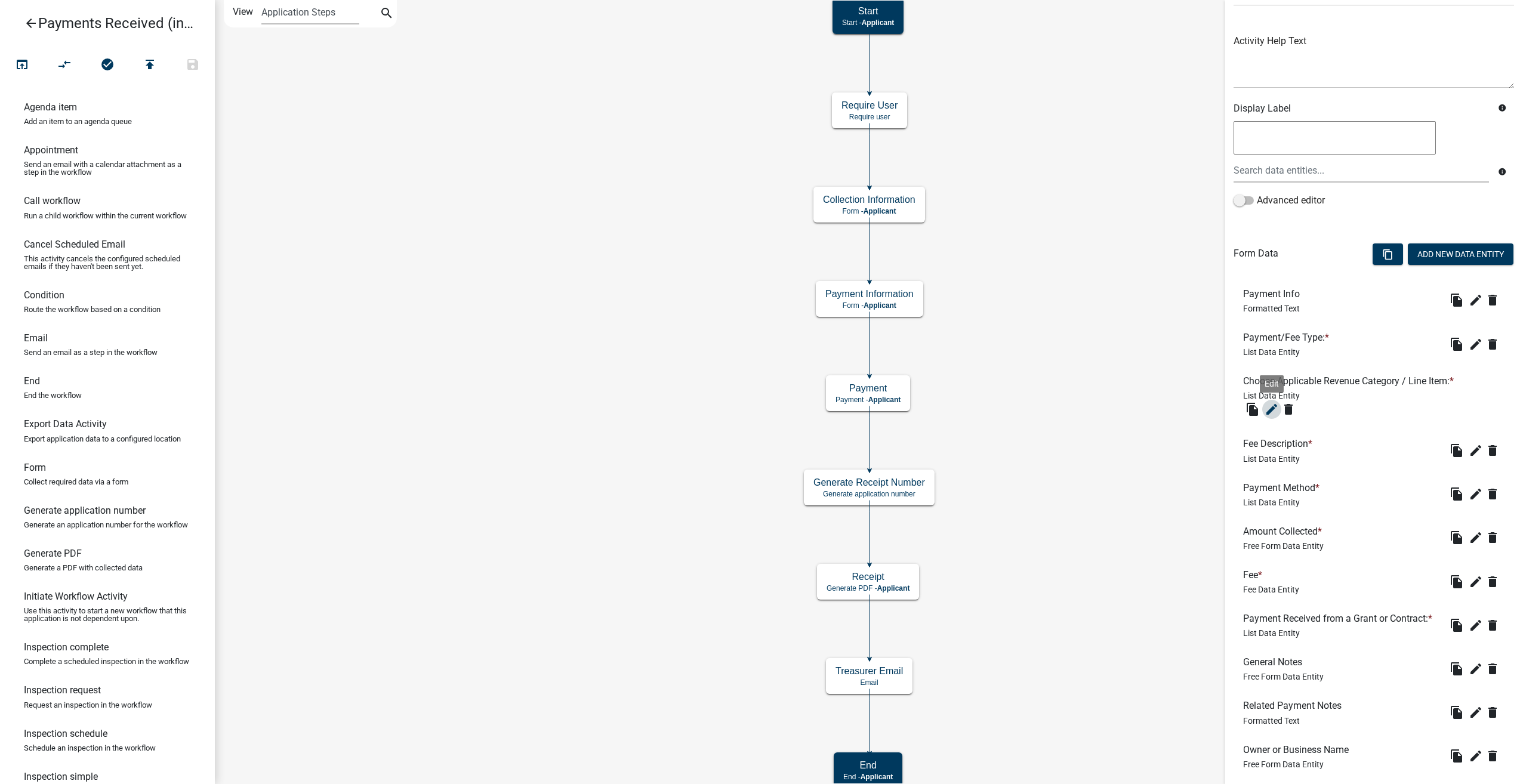
click at [1271, 411] on icon "edit" at bounding box center [1272, 409] width 14 height 14
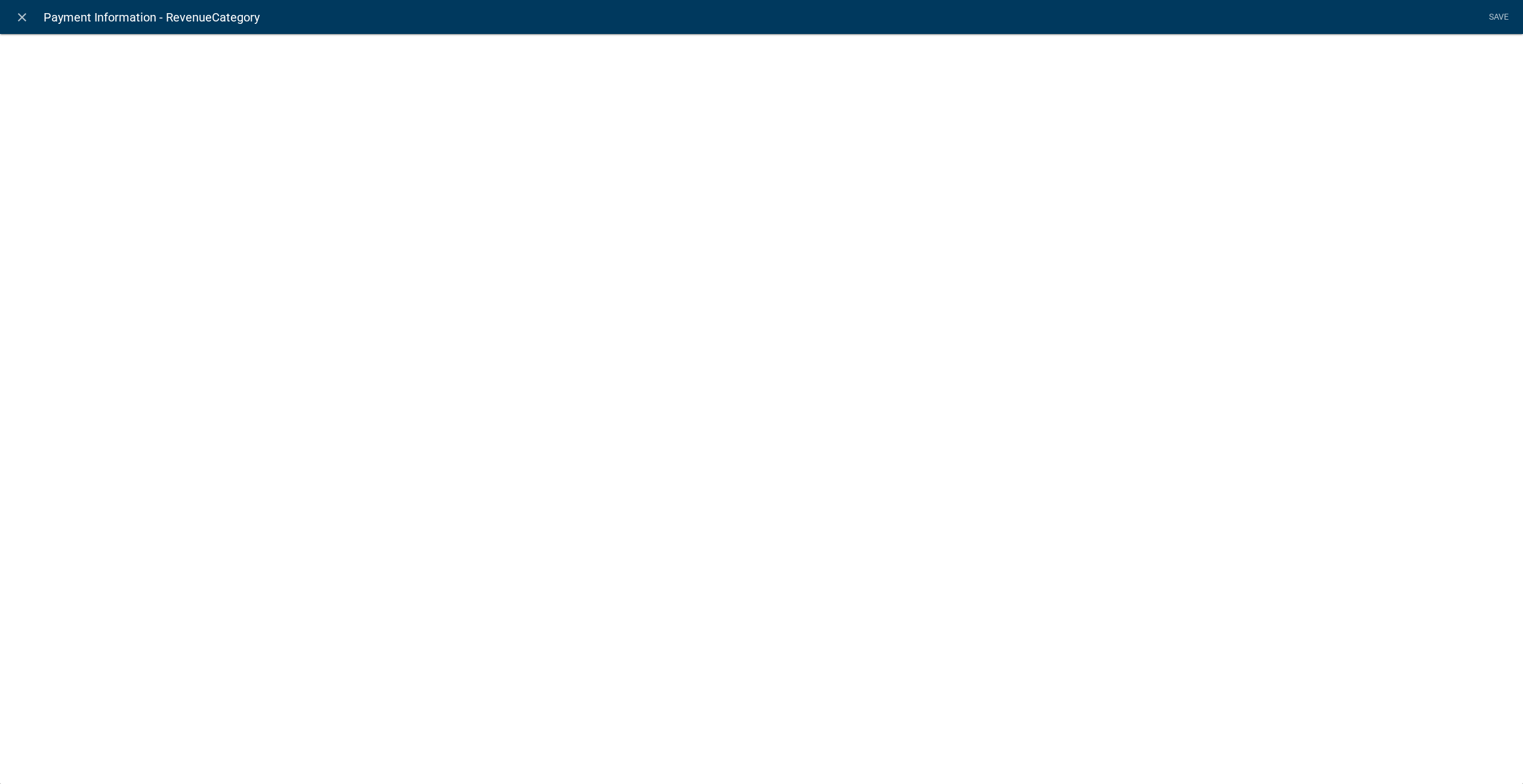
select select "list-data"
select select "custom-list-6b8724ae-86b8-4cd6-a61d-dc5adcf4b6fa"
select select
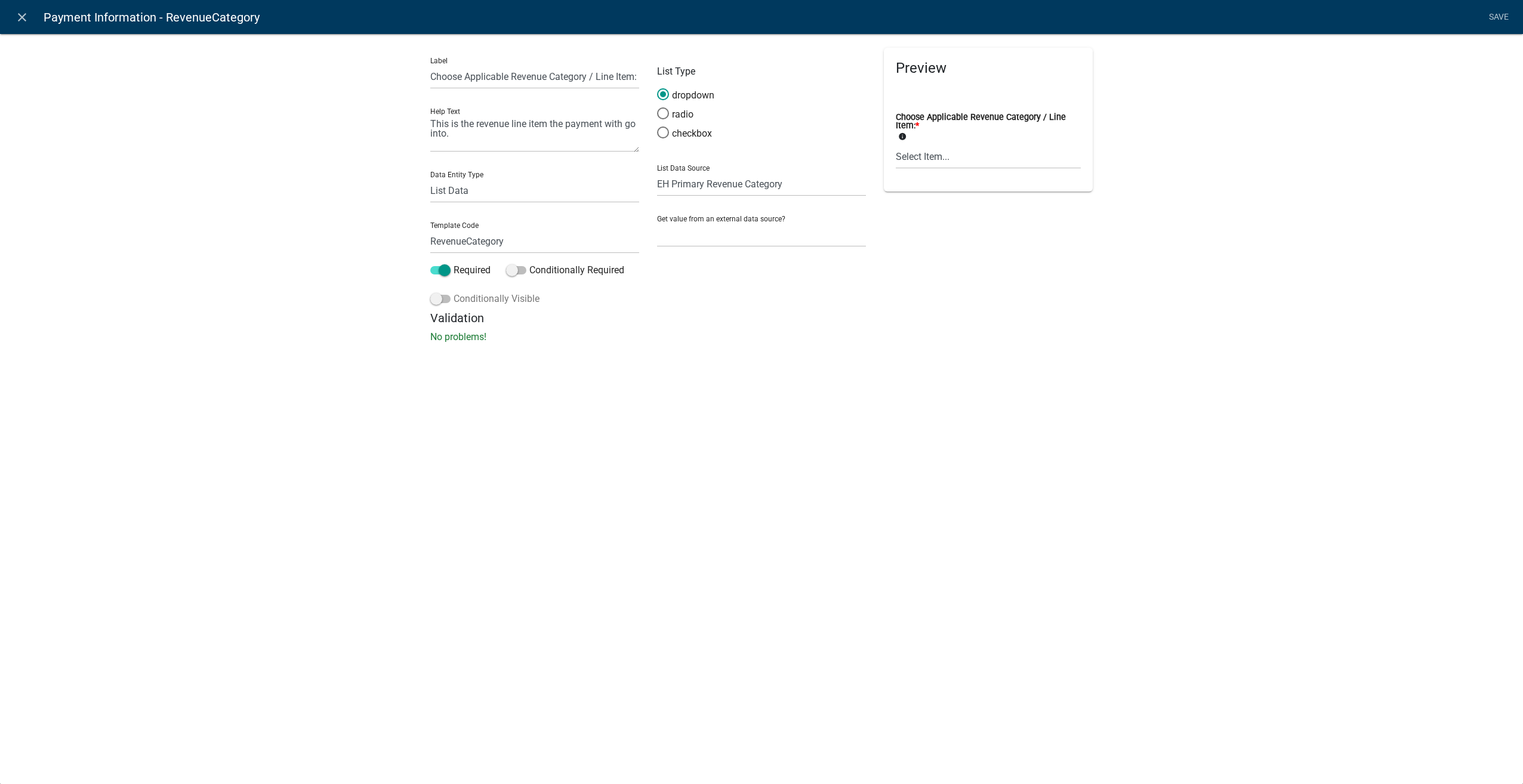
click at [439, 299] on span at bounding box center [441, 299] width 20 height 9
click at [453, 292] on input "Conditionally Visible" at bounding box center [453, 292] width 0 height 0
click at [464, 382] on button "button" at bounding box center [455, 388] width 24 height 24
click at [537, 386] on div "If (unset) is (unset)" at bounding box center [534, 386] width 163 height 14
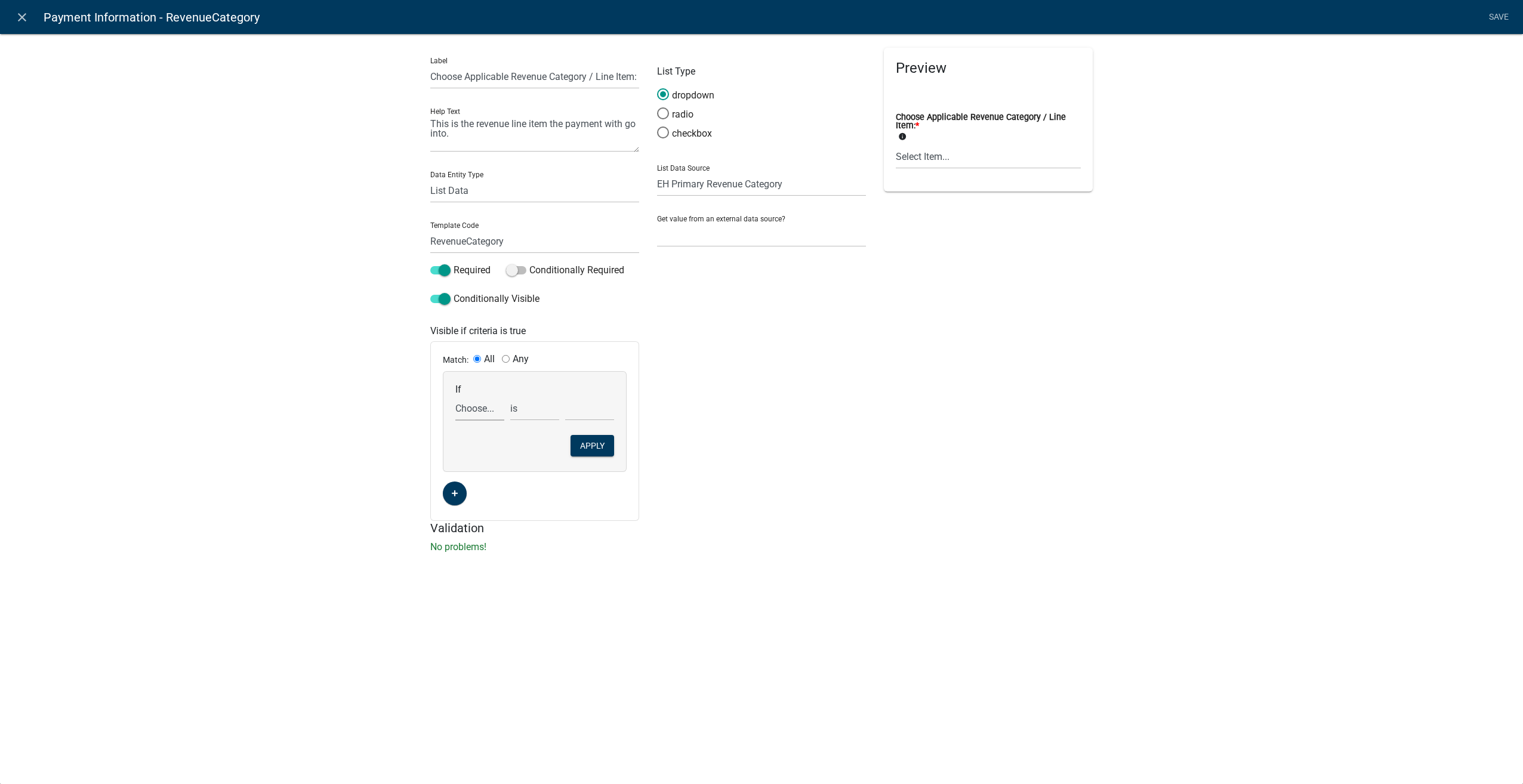
drag, startPoint x: 473, startPoint y: 407, endPoint x: 478, endPoint y: 420, distance: 13.9
click at [473, 407] on select "Choose... ALL_FEE_RECIPIENTS AmtCollected APPLICANT_CITY APPLICANT_EMAIL_ADDRES…" at bounding box center [480, 408] width 49 height 24
select select "23: FeeDecription"
click at [456, 396] on select "Choose... ALL_FEE_RECIPIENTS AmtCollected APPLICANT_CITY APPLICANT_EMAIL_ADDRES…" at bounding box center [480, 408] width 49 height 24
click at [566, 409] on select "Choose... Additional Hole Fee Additional water slide into a swimming pool Addit…" at bounding box center [590, 408] width 49 height 24
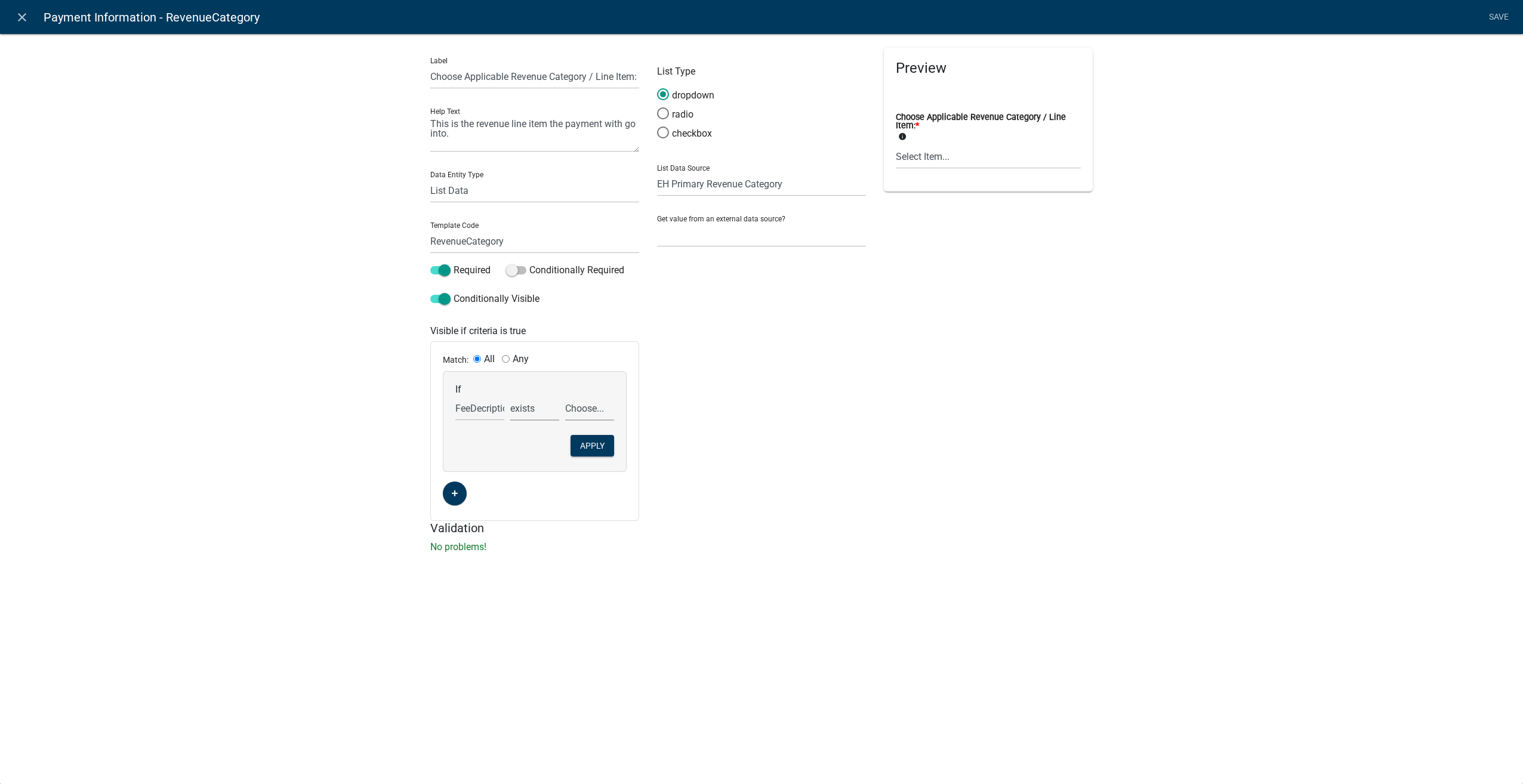
click at [525, 404] on select "exists does not exist contains does not contain" at bounding box center [534, 408] width 49 height 24
drag, startPoint x: 519, startPoint y: 412, endPoint x: 527, endPoint y: 409, distance: 8.5
click at [519, 412] on select "exists does not exist contains does not contain" at bounding box center [534, 408] width 49 height 24
drag, startPoint x: 527, startPoint y: 409, endPoint x: 527, endPoint y: 420, distance: 11.0
click at [527, 409] on select "exists does not exist contains does not contain" at bounding box center [534, 408] width 49 height 24
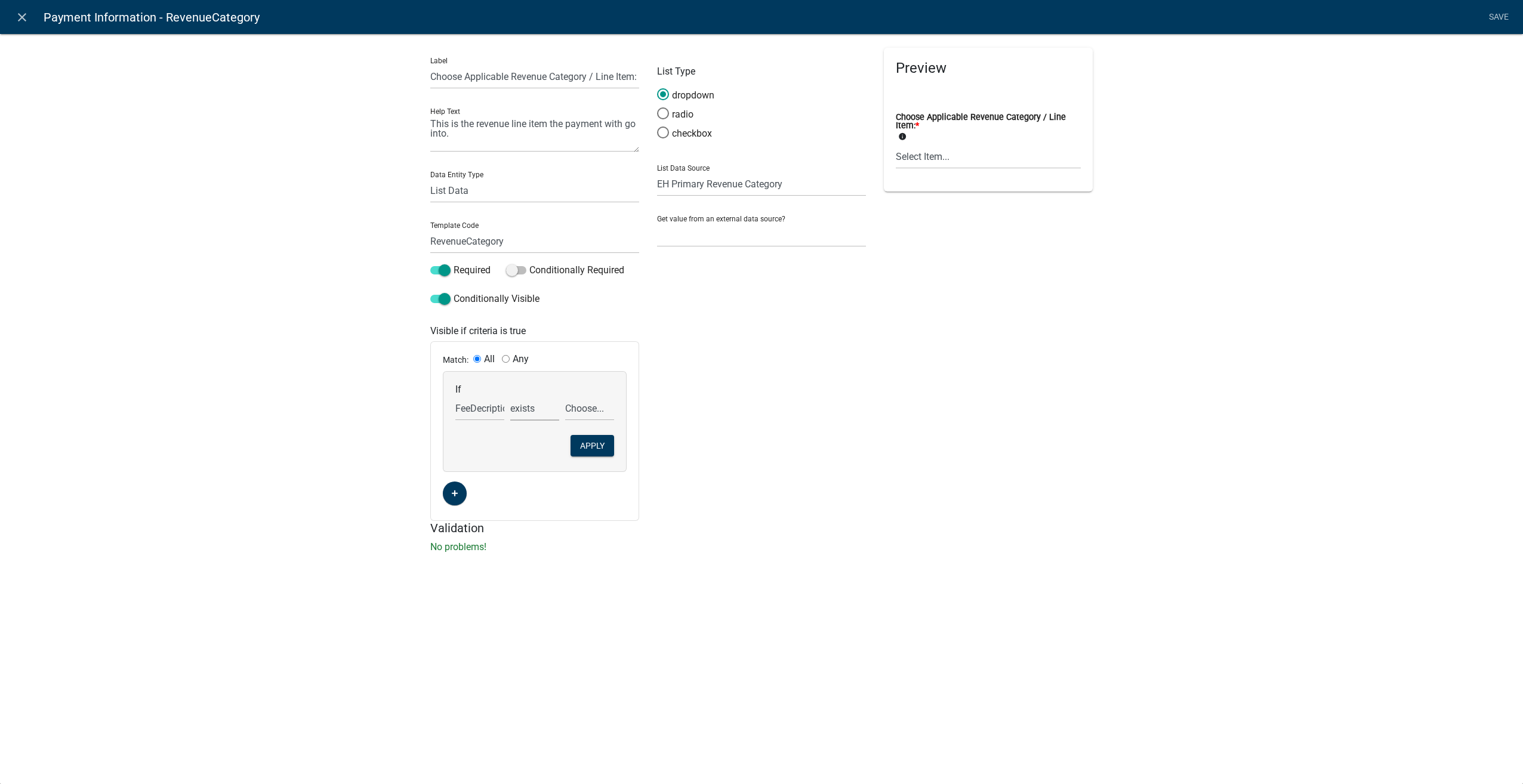
select select "6: ~"
click at [510, 396] on select "exists does not exist contains does not contain" at bounding box center [534, 408] width 49 height 24
click at [586, 414] on select "Choose... Additional Hole Fee Additional water slide into a swimming pool Addit…" at bounding box center [590, 408] width 49 height 24
select select "7: Compliance Check"
click at [565, 396] on select "Choose... Additional Hole Fee Additional water slide into a swimming pool Addit…" at bounding box center [590, 408] width 49 height 24
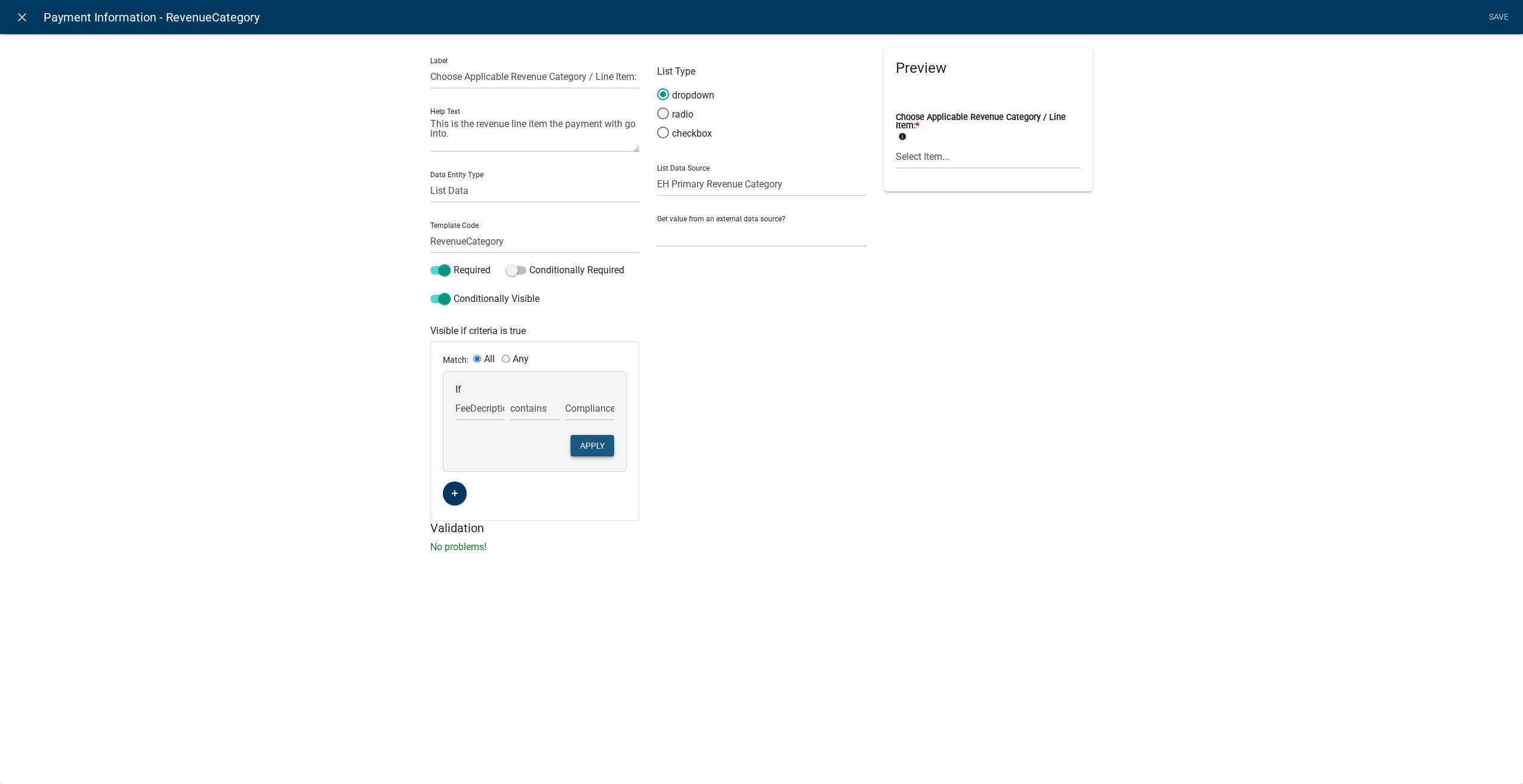
click at [580, 443] on button "Apply" at bounding box center [592, 445] width 43 height 21
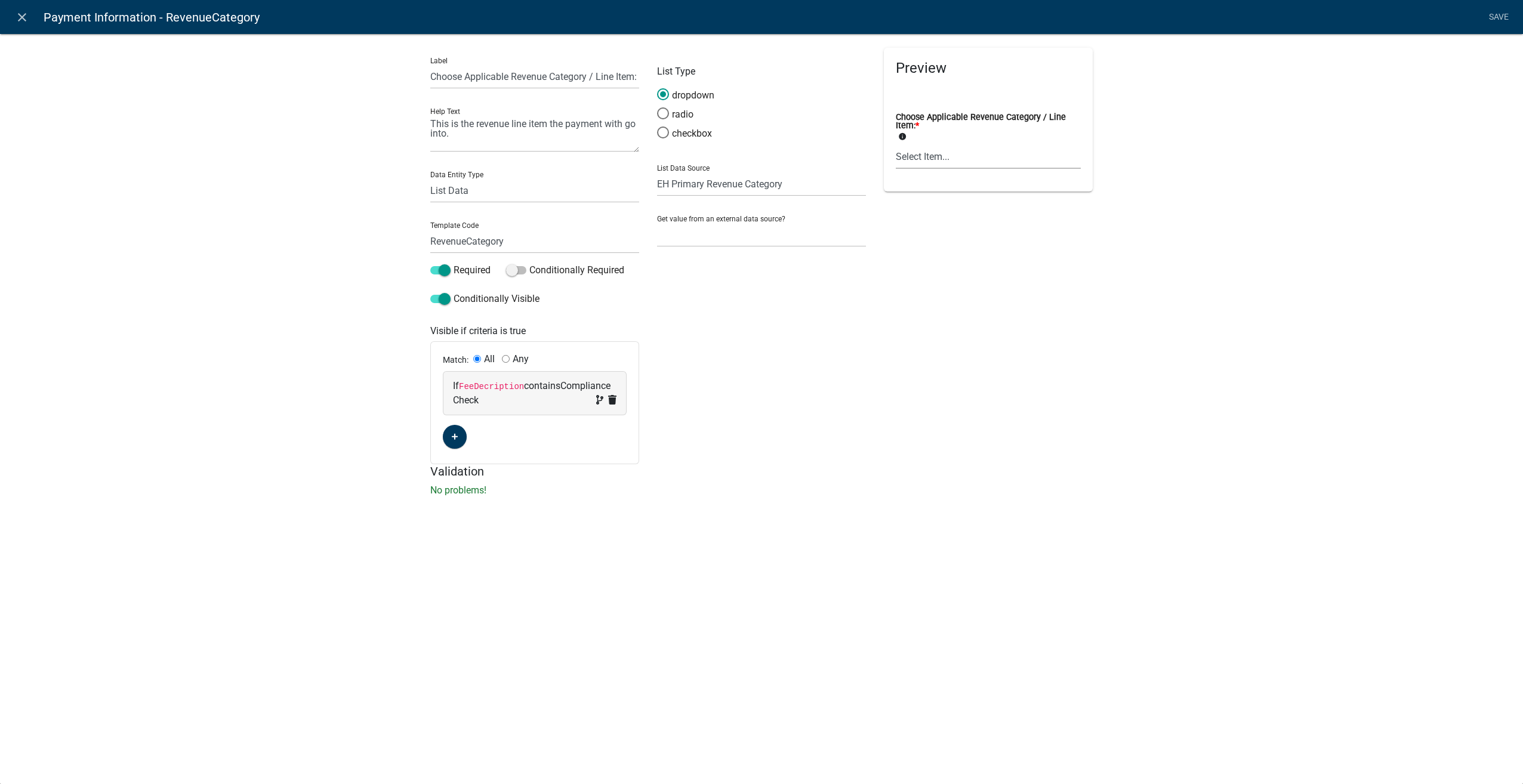
click at [910, 162] on select "Select Item... Aquatic [MEDICAL_DATA] Tattoo Radon Other Health Fees Septic Sep…" at bounding box center [988, 156] width 185 height 24
click at [611, 400] on icon at bounding box center [613, 399] width 9 height 9
click at [18, 10] on icon "close" at bounding box center [22, 17] width 14 height 14
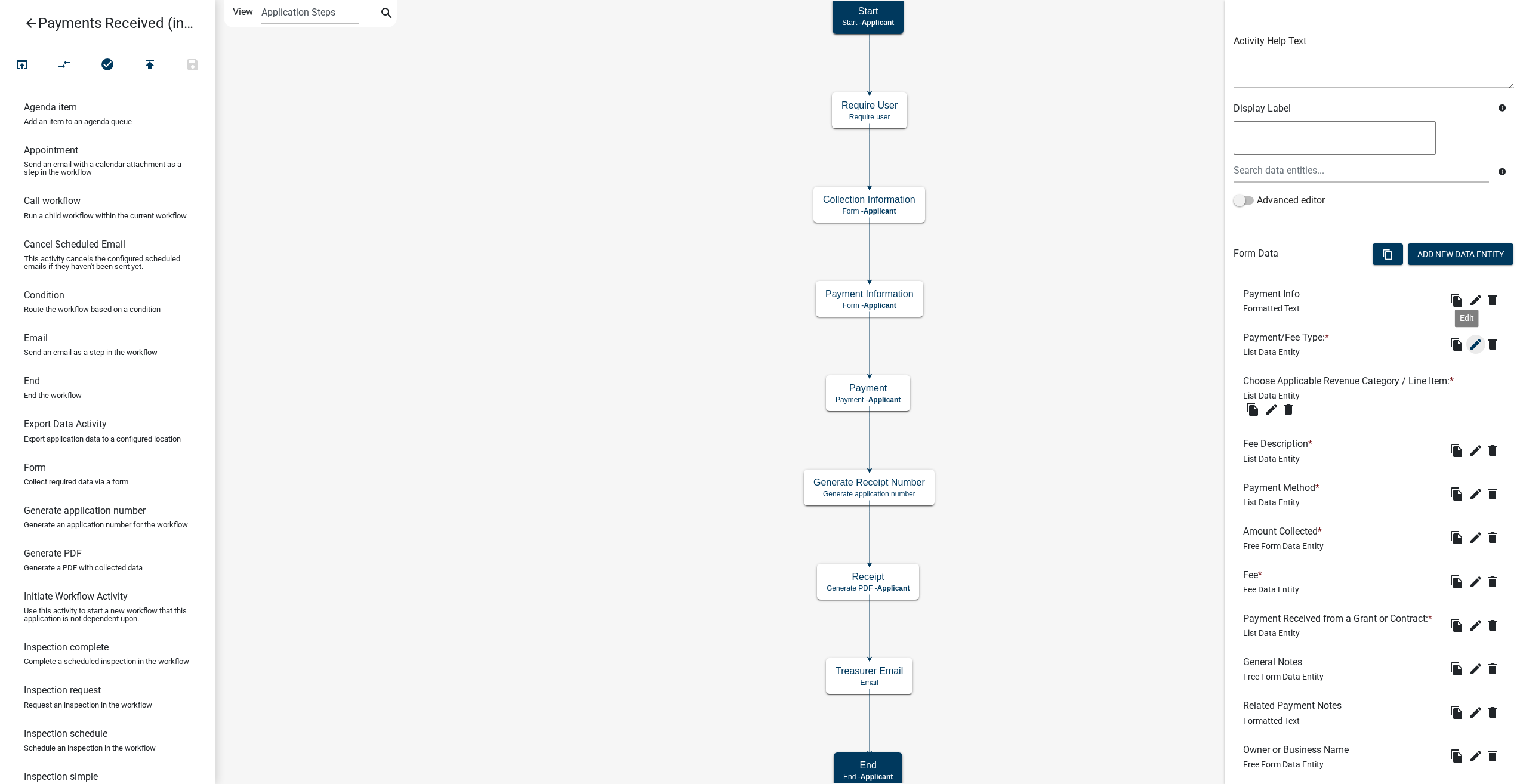
click at [1469, 339] on icon "edit" at bounding box center [1476, 344] width 14 height 14
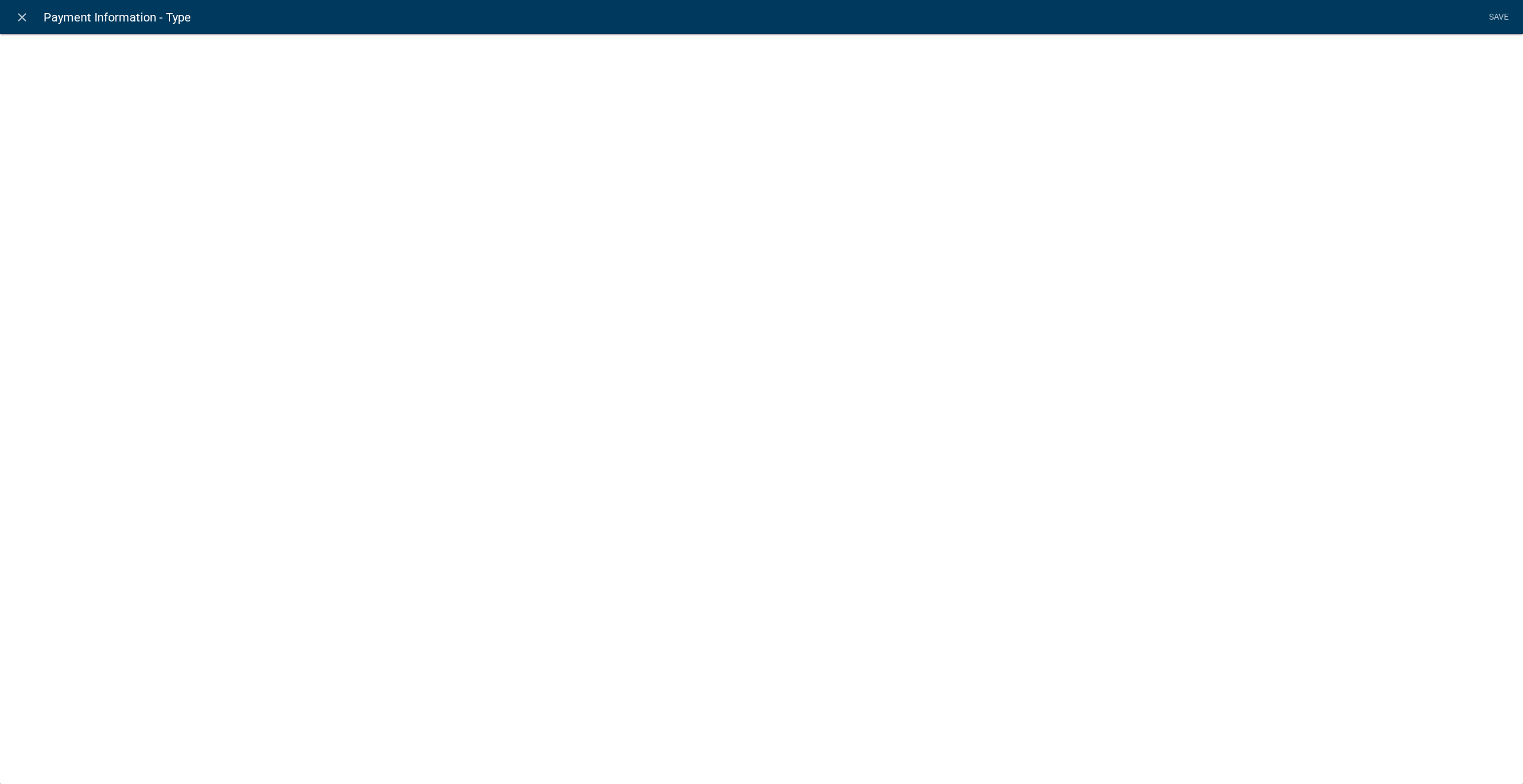
select select "list-data"
select select "custom-list-d55d1e7b-34b8-4681-9f47-60ba77762c0a"
select select
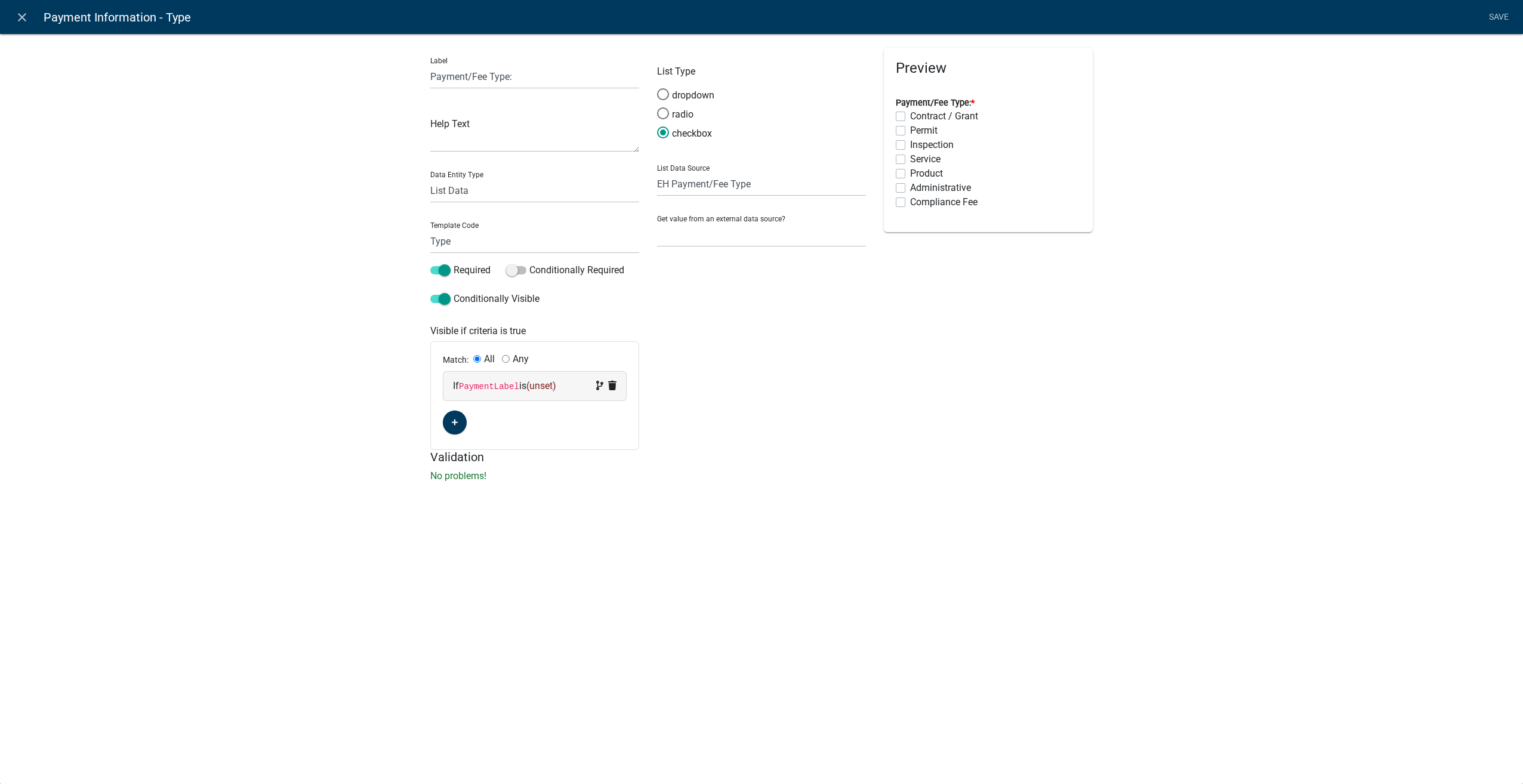
click at [611, 382] on icon at bounding box center [613, 385] width 9 height 9
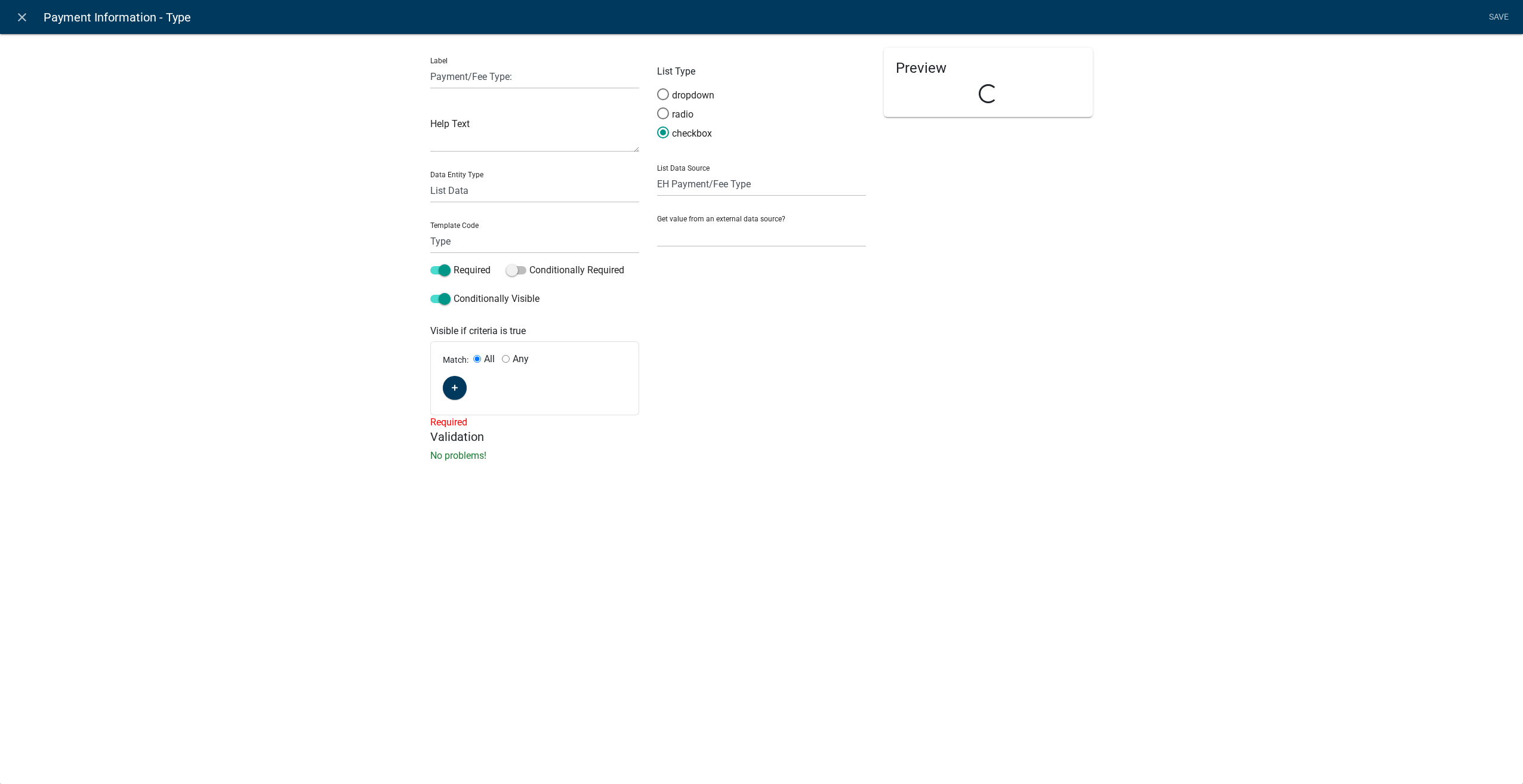
click at [442, 299] on span at bounding box center [441, 299] width 20 height 9
click at [453, 292] on input "Conditionally Visible" at bounding box center [453, 292] width 0 height 0
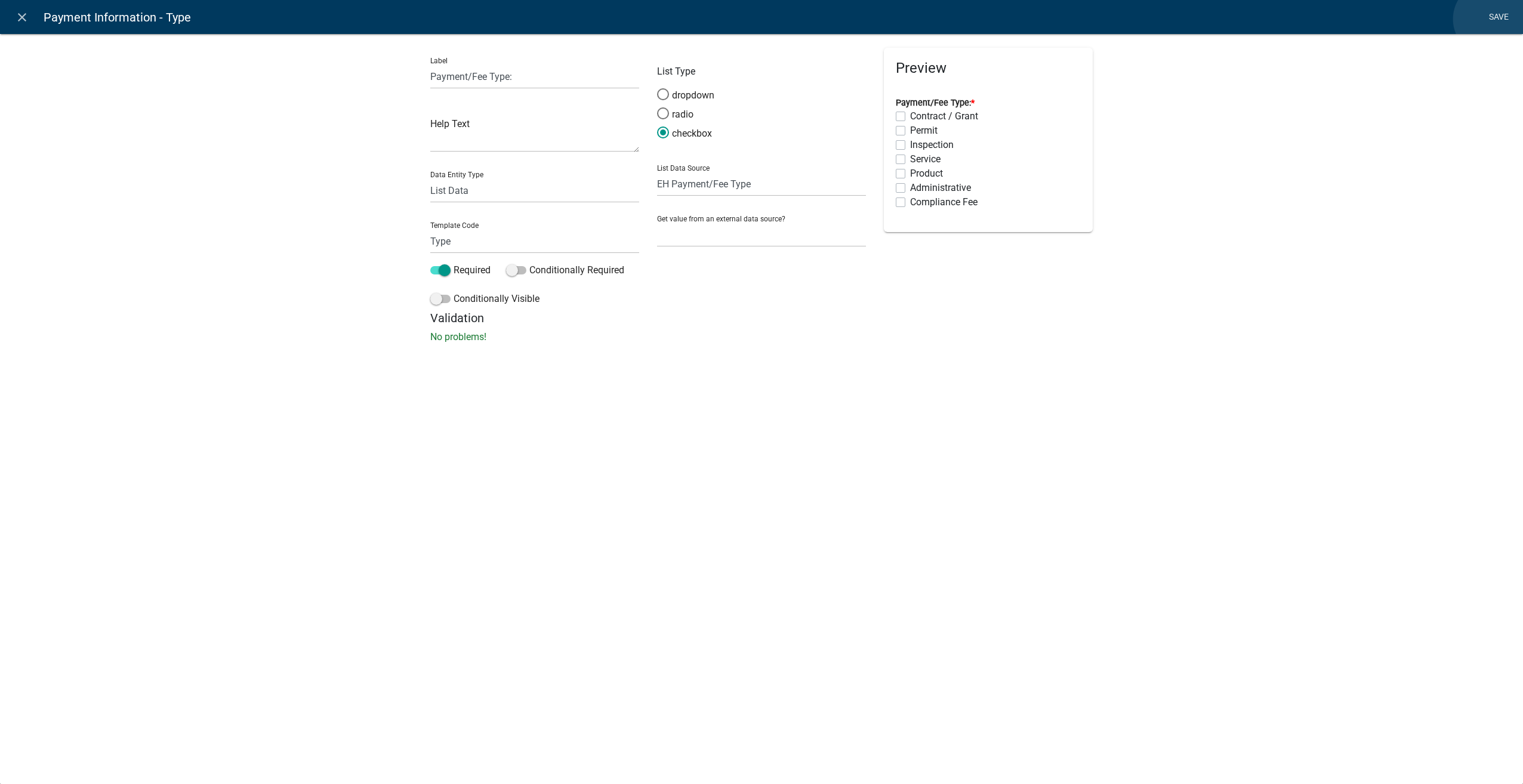
click at [1491, 19] on link "Save" at bounding box center [1499, 17] width 30 height 23
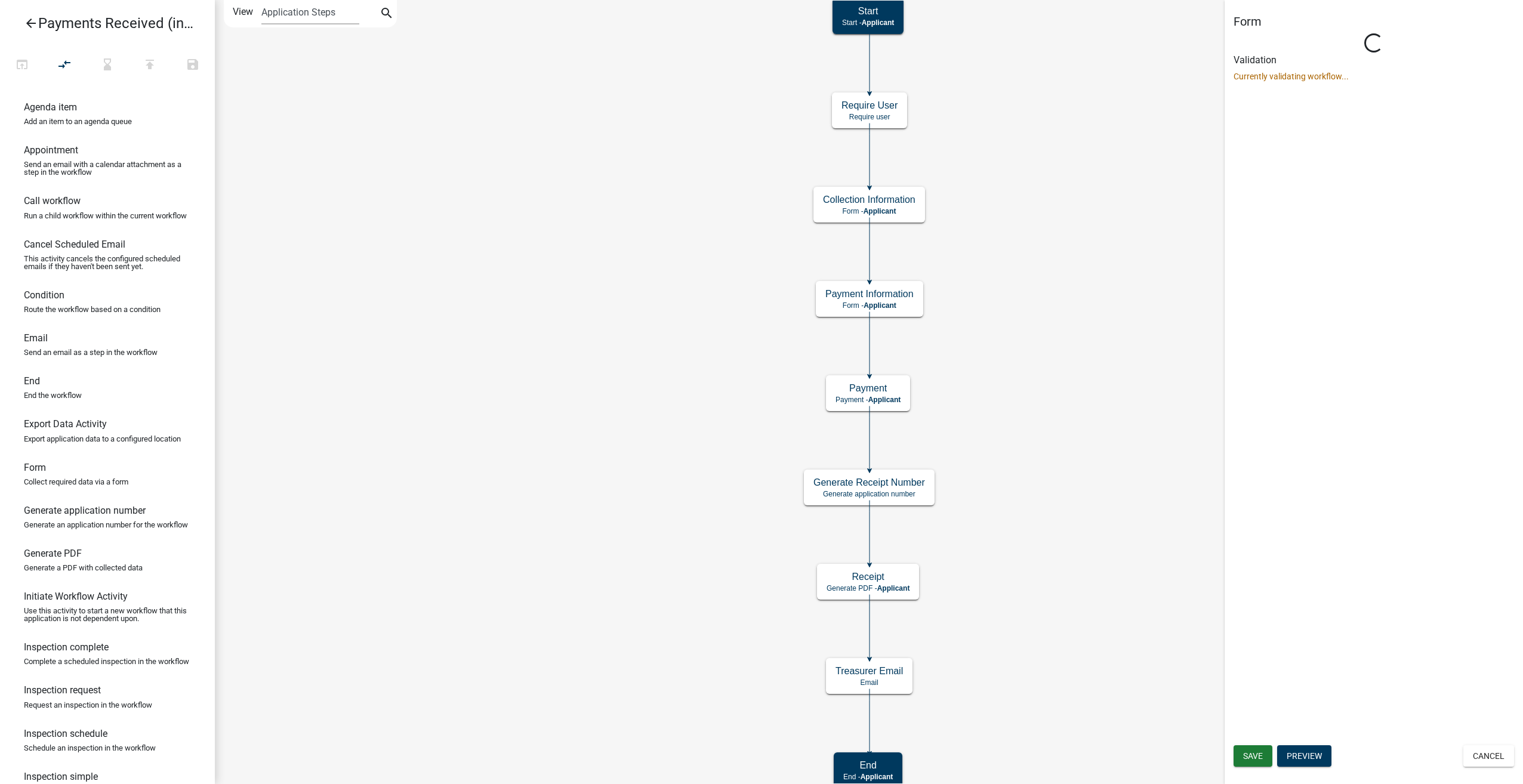
scroll to position [0, 0]
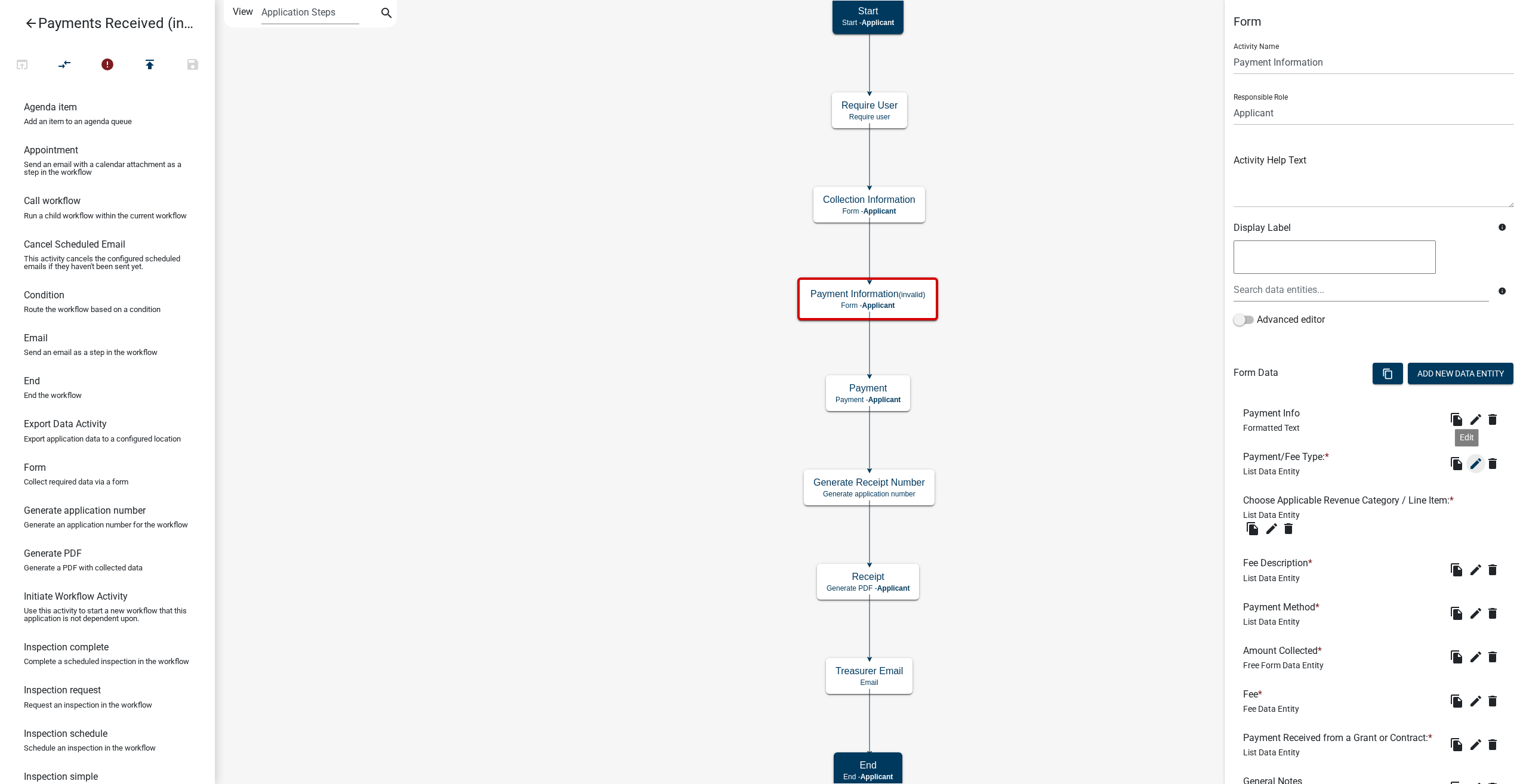
click at [1474, 458] on button "edit" at bounding box center [1476, 463] width 19 height 19
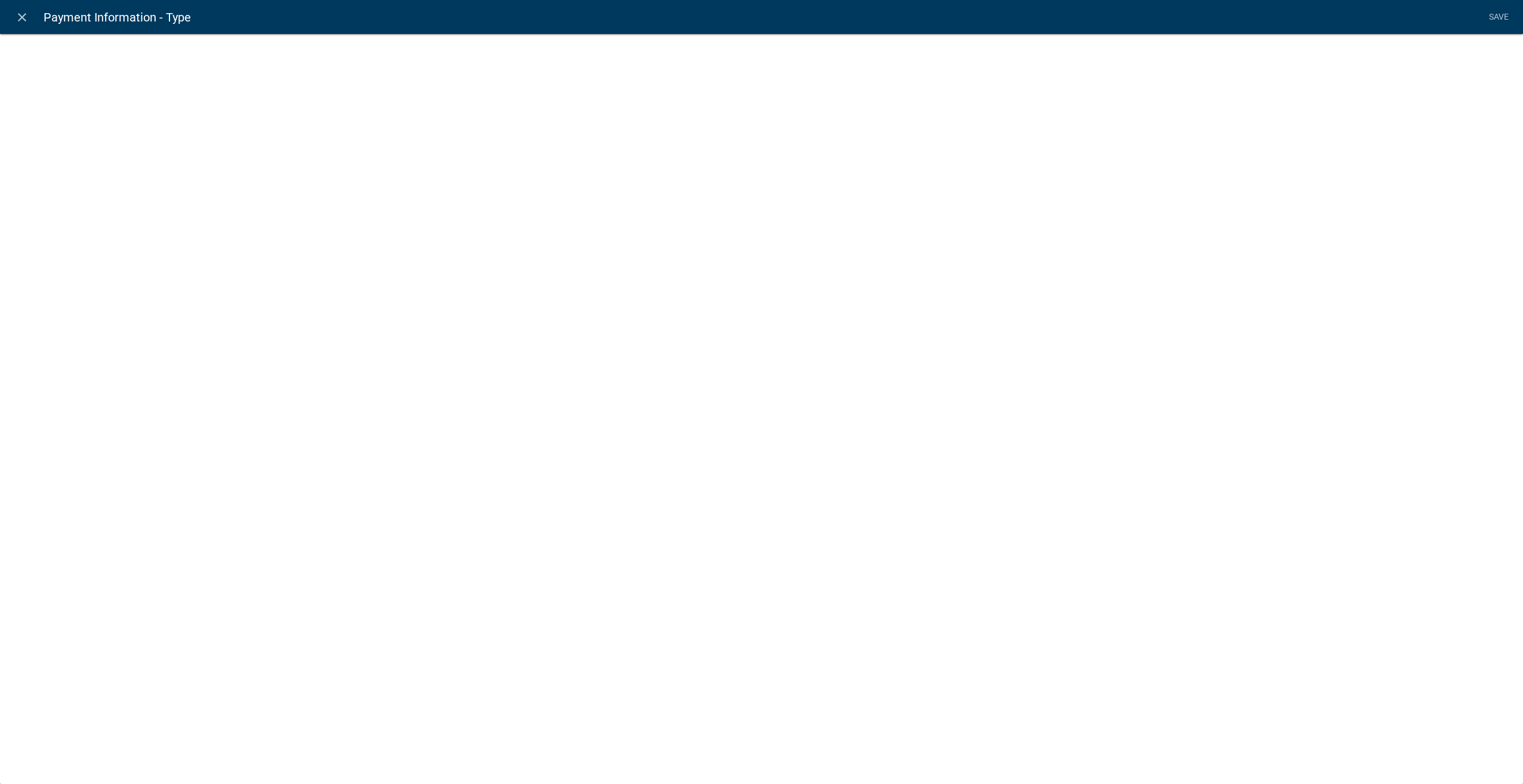
select select "list-data"
select select "custom-list-d55d1e7b-34b8-4681-9f47-60ba77762c0a"
select select
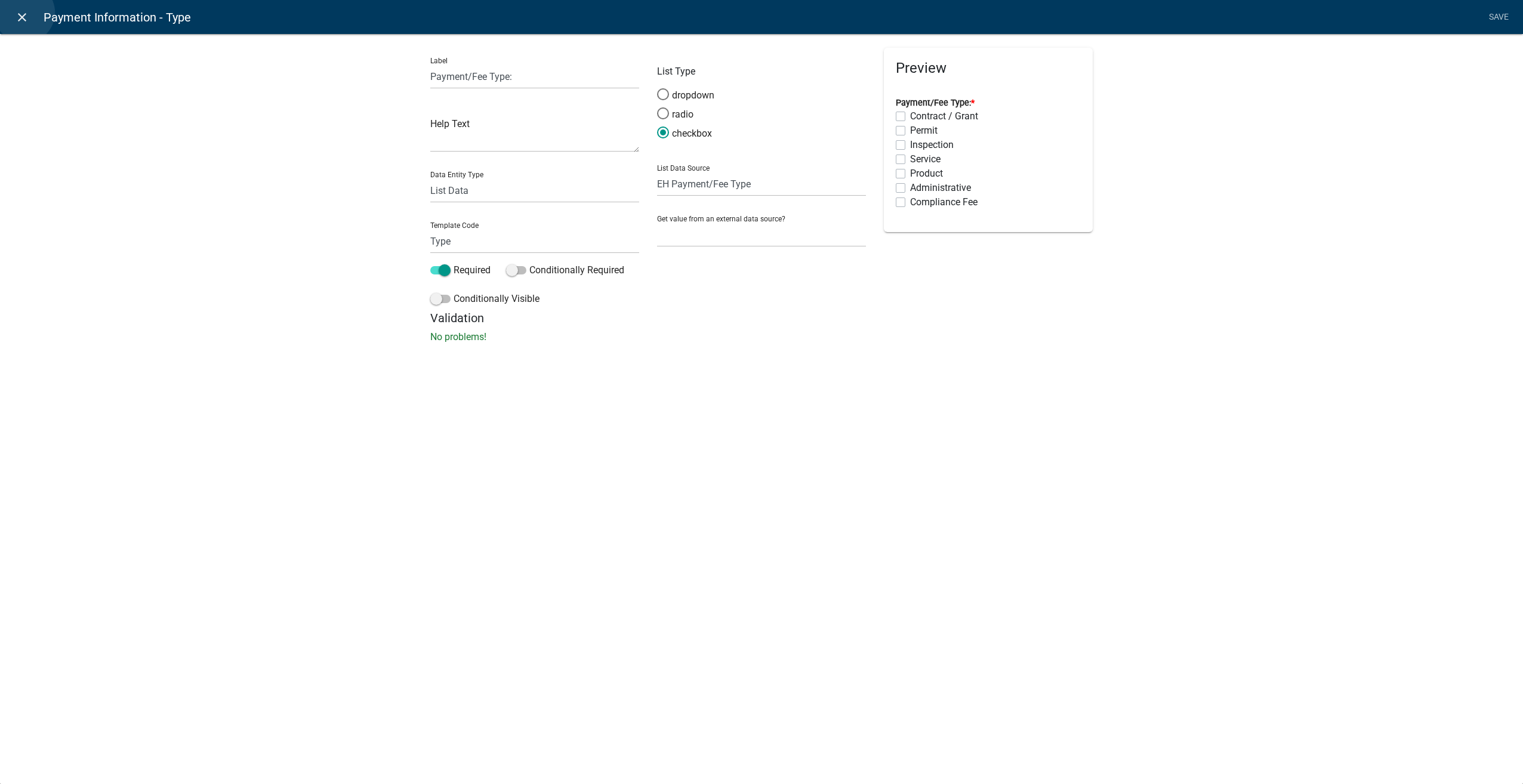
click at [24, 13] on icon "close" at bounding box center [22, 17] width 14 height 14
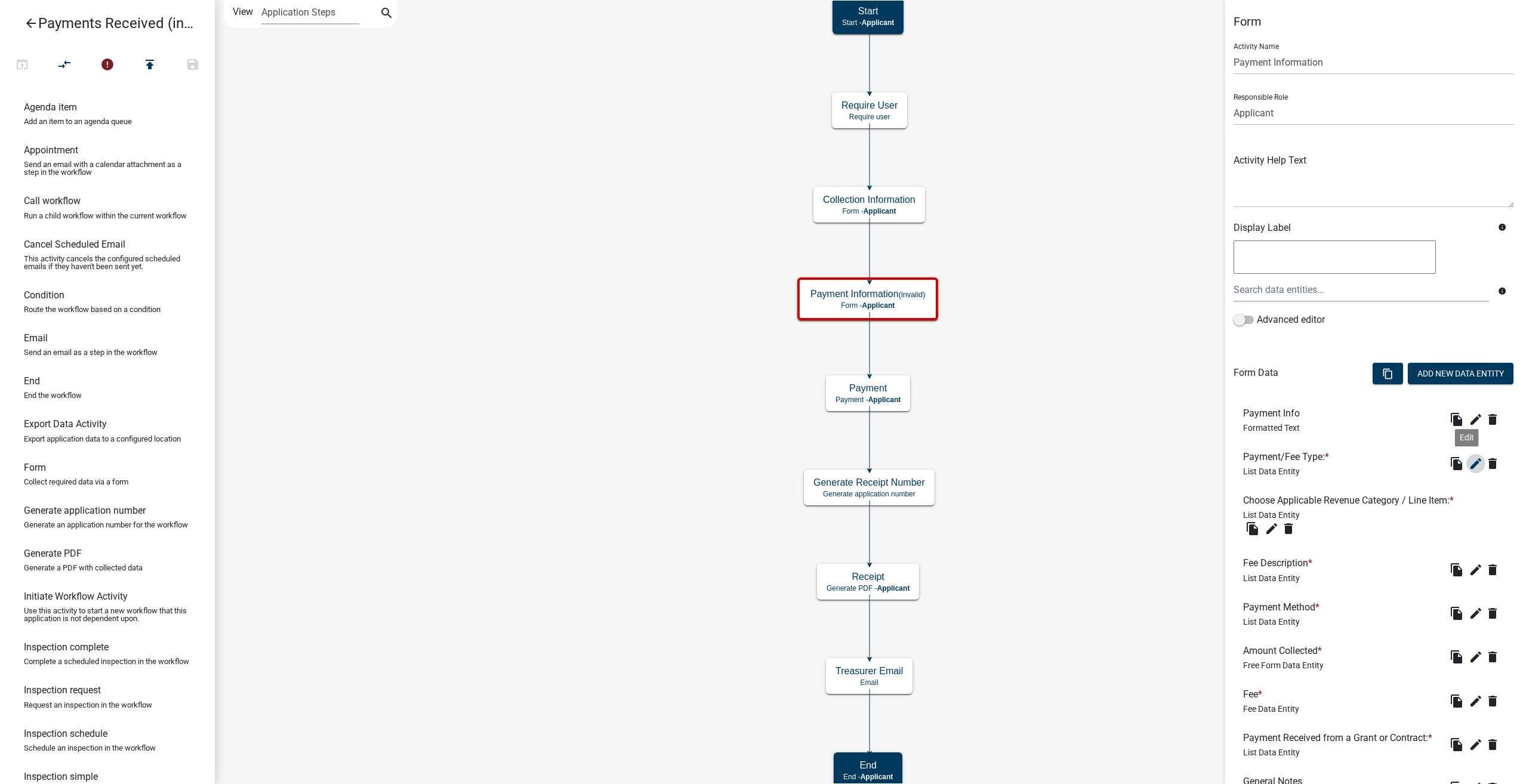
click at [1469, 466] on icon "edit" at bounding box center [1476, 463] width 14 height 14
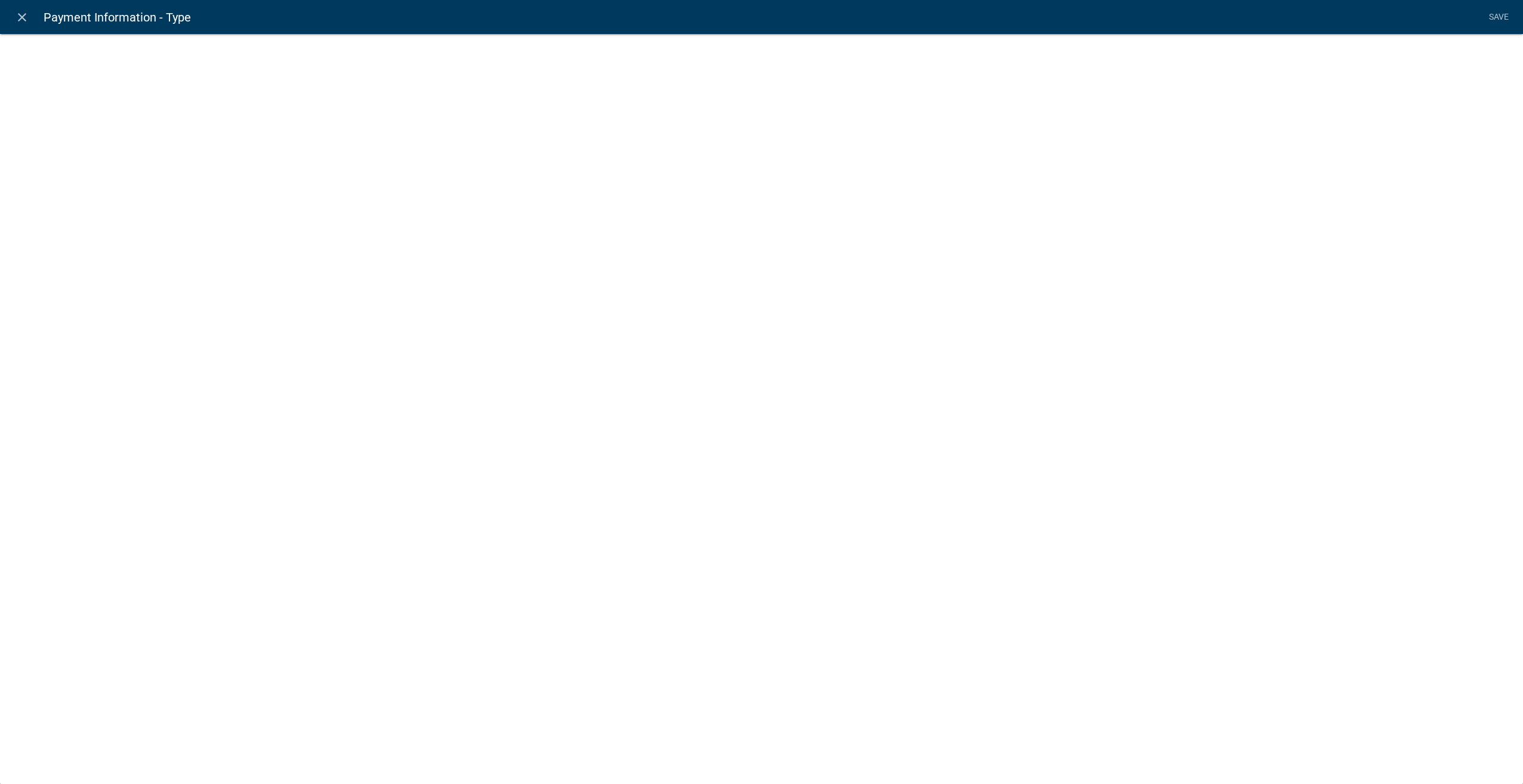
select select "list-data"
select select "custom-list-d55d1e7b-34b8-4681-9f47-60ba77762c0a"
select select
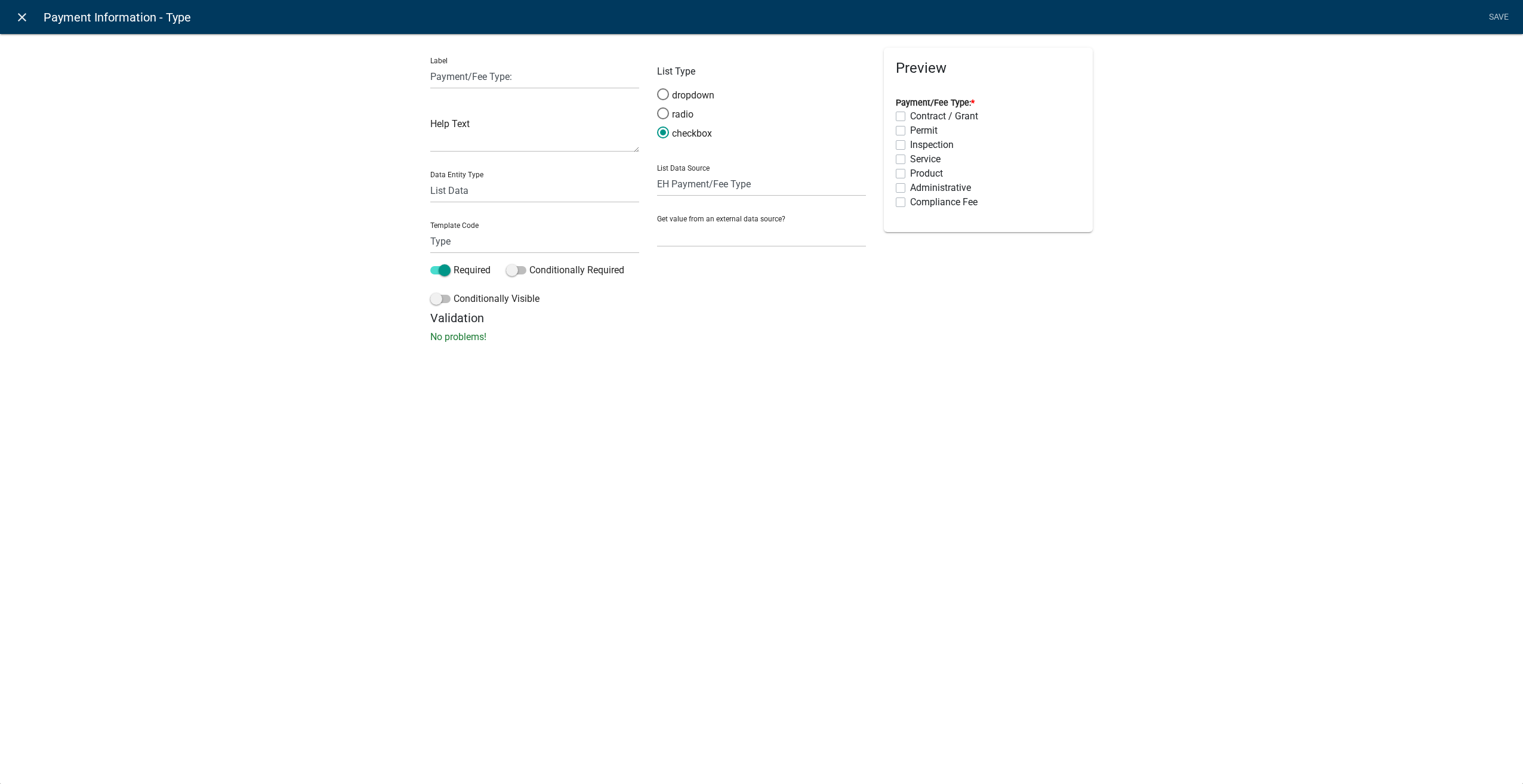
click at [18, 10] on icon "close" at bounding box center [22, 17] width 14 height 14
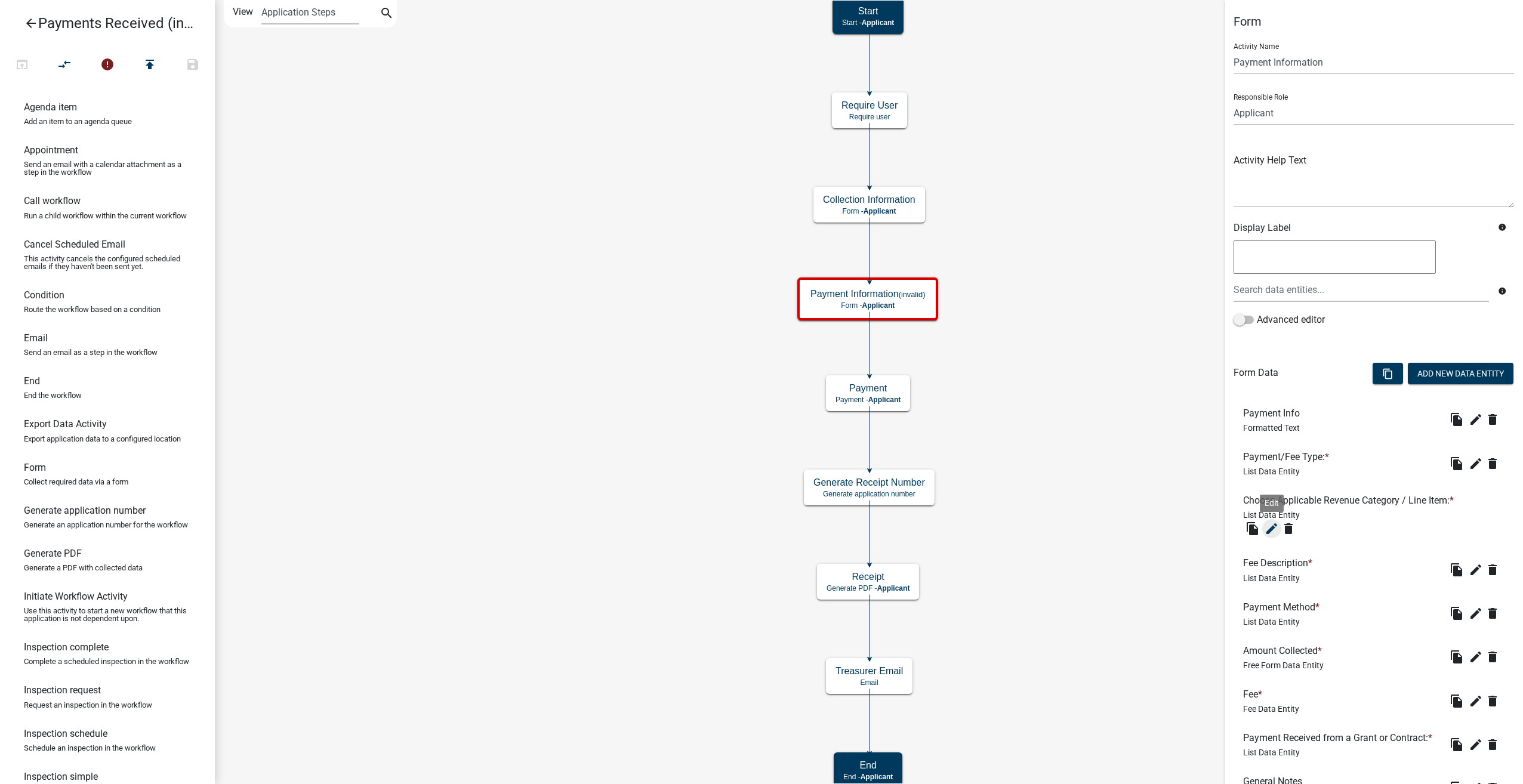
click at [1270, 524] on icon "edit" at bounding box center [1272, 529] width 14 height 14
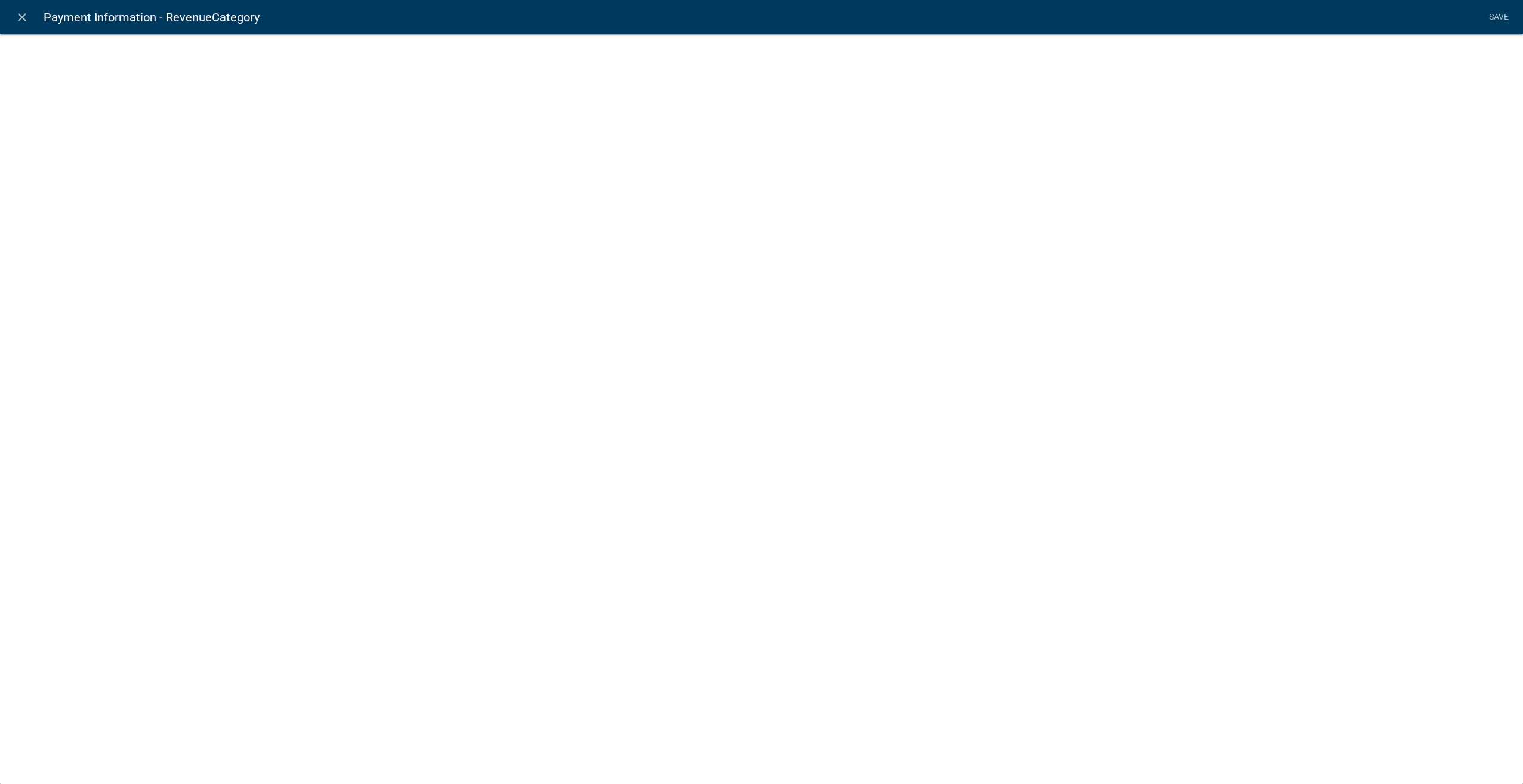
select select "list-data"
select select "custom-list-6b8724ae-86b8-4cd6-a61d-dc5adcf4b6fa"
select select
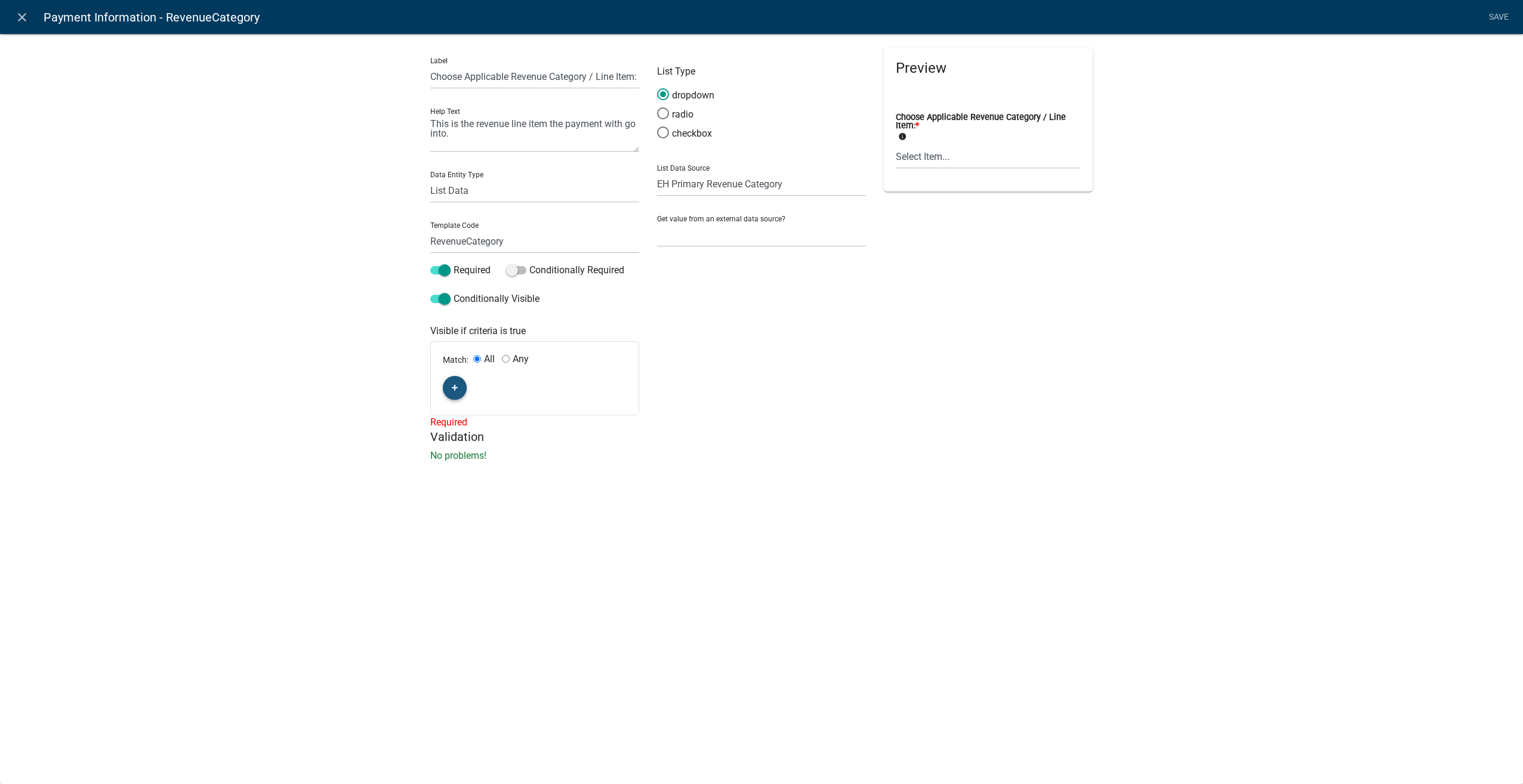
click at [452, 381] on button "button" at bounding box center [455, 388] width 24 height 24
click at [471, 388] on span "(unset)" at bounding box center [474, 385] width 30 height 11
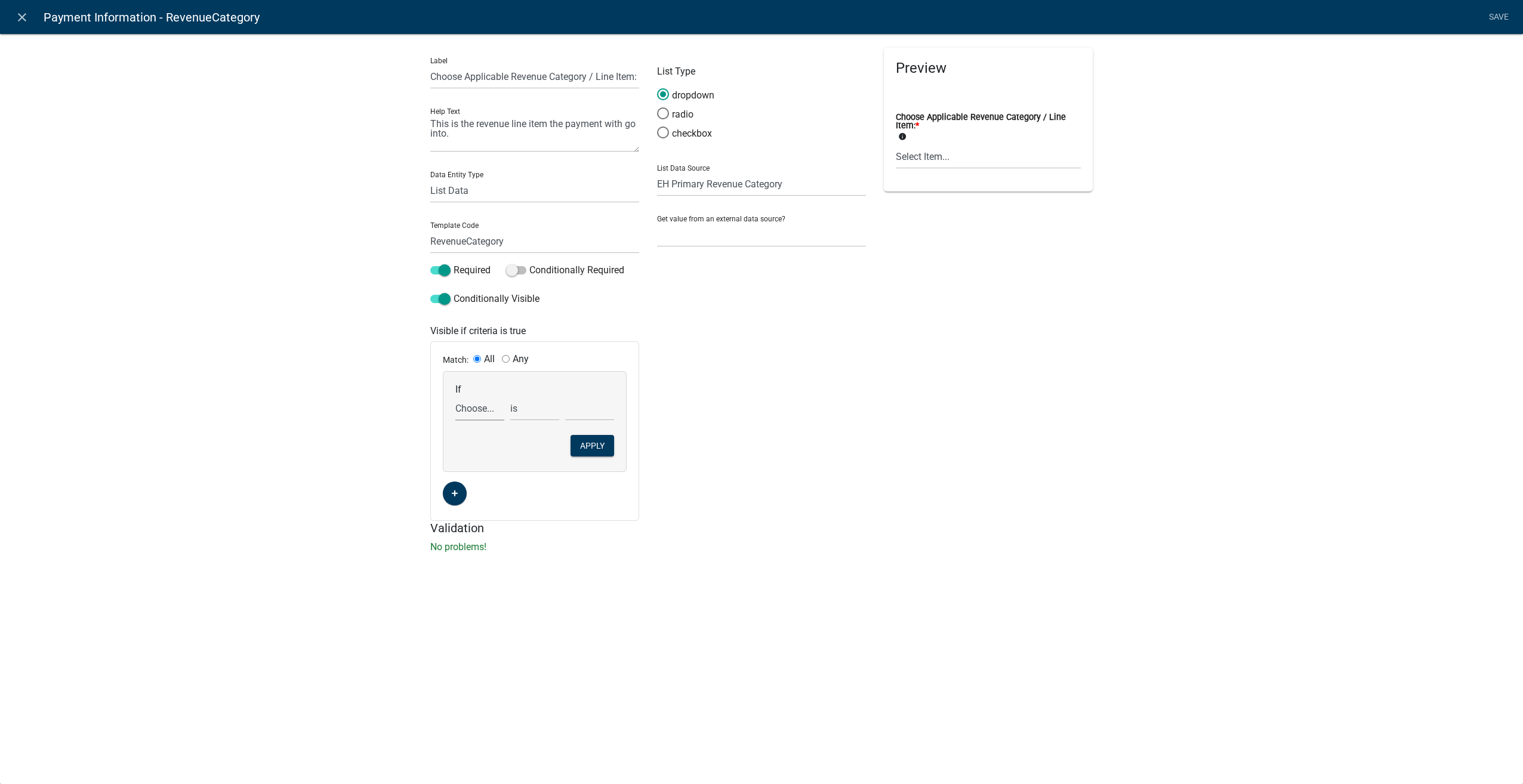
click at [467, 411] on select "Choose... ALL_FEE_RECIPIENTS AmtCollected APPLICANT_CITY APPLICANT_EMAIL_ADDRES…" at bounding box center [480, 408] width 49 height 24
select select "60: Type"
click at [456, 396] on select "Choose... ALL_FEE_RECIPIENTS AmtCollected APPLICANT_CITY APPLICANT_EMAIL_ADDRES…" at bounding box center [480, 408] width 49 height 24
drag, startPoint x: 579, startPoint y: 407, endPoint x: 544, endPoint y: 409, distance: 35.1
click at [579, 407] on select "Choose... Administrative Compliance Fee Contract / Grant Inspection Permit Prod…" at bounding box center [590, 408] width 49 height 24
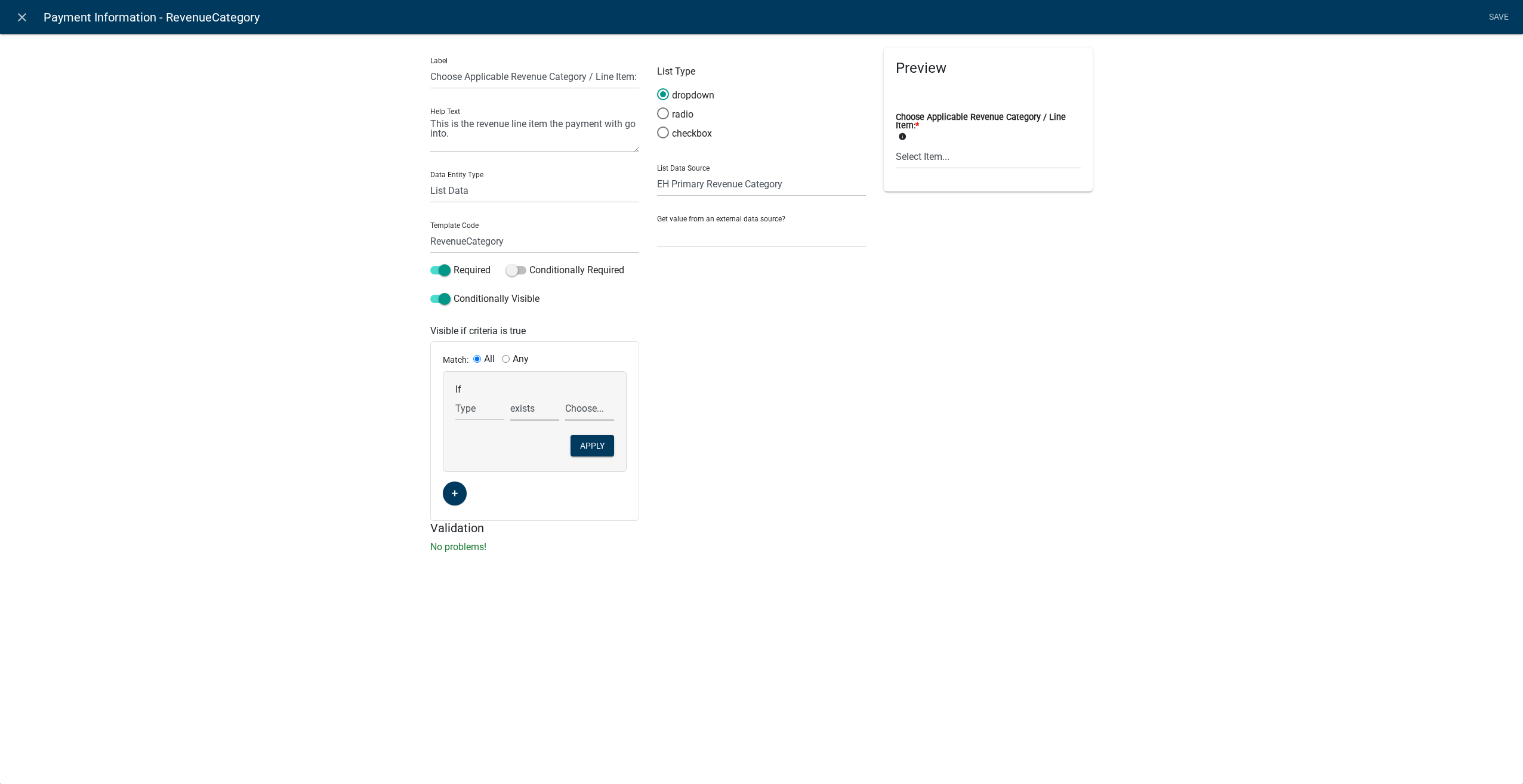
click at [542, 409] on select "exists does not exist contains does not contain" at bounding box center [534, 408] width 49 height 24
select select "6: ~"
click at [510, 396] on select "exists does not exist contains does not contain" at bounding box center [534, 408] width 49 height 24
drag, startPoint x: 594, startPoint y: 409, endPoint x: 589, endPoint y: 420, distance: 12.1
click at [594, 409] on select "Choose... Administrative Compliance Fee Contract / Grant Inspection Permit Prod…" at bounding box center [590, 408] width 49 height 24
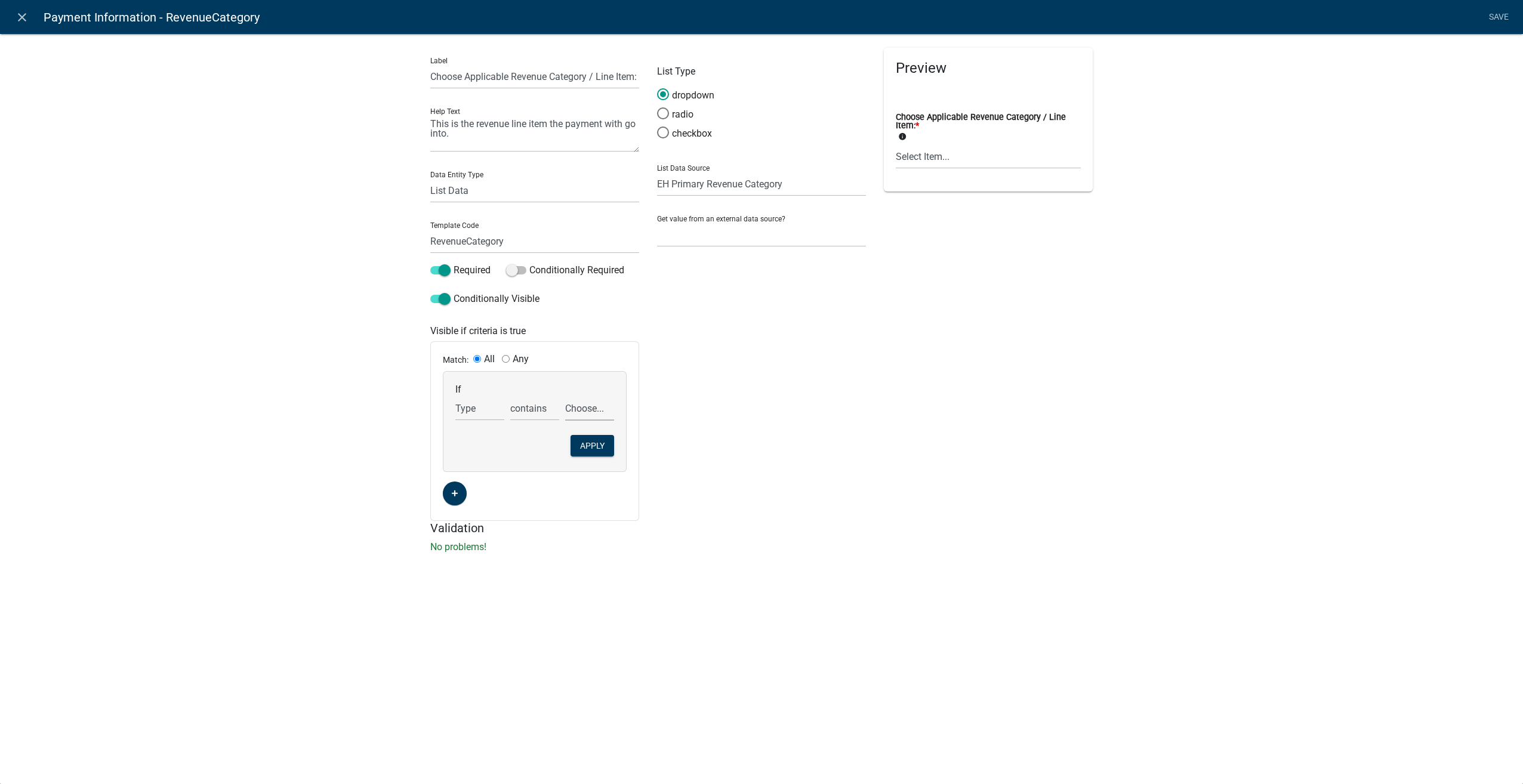
select select "3: Contract / Grant"
click at [565, 396] on select "Choose... Administrative Compliance Fee Contract / Grant Inspection Permit Prod…" at bounding box center [590, 408] width 49 height 24
click at [594, 445] on button "Apply" at bounding box center [592, 445] width 43 height 21
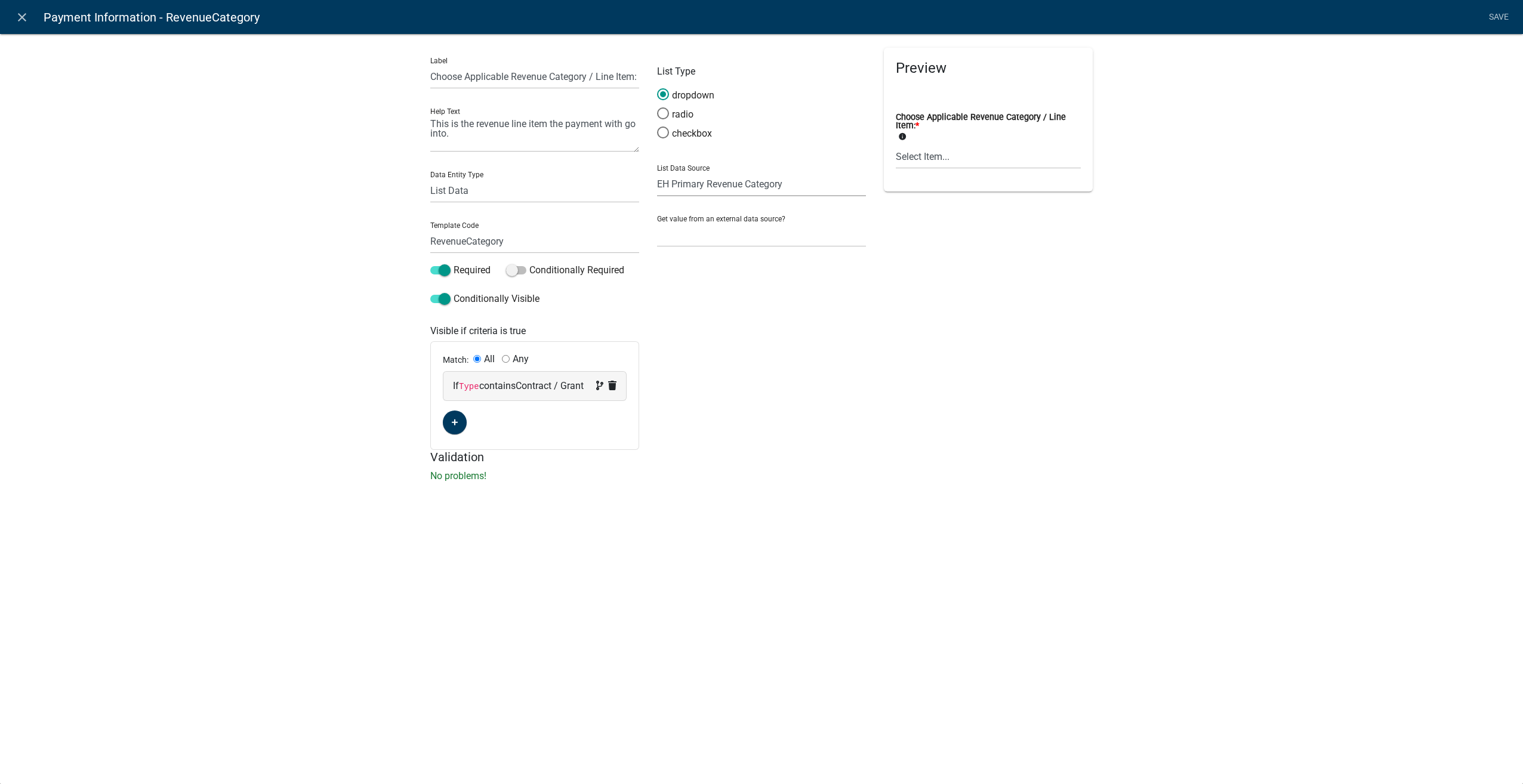
click at [717, 182] on select "State List Assessor's Office Assessor's Office Commercial Structures Commercial…" at bounding box center [762, 184] width 209 height 24
select select
click at [657, 172] on select "State List Assessor's Office Assessor's Office Commercial Structures Commercial…" at bounding box center [762, 184] width 209 height 24
click at [761, 222] on button "Bulk add" at bounding box center [748, 216] width 58 height 21
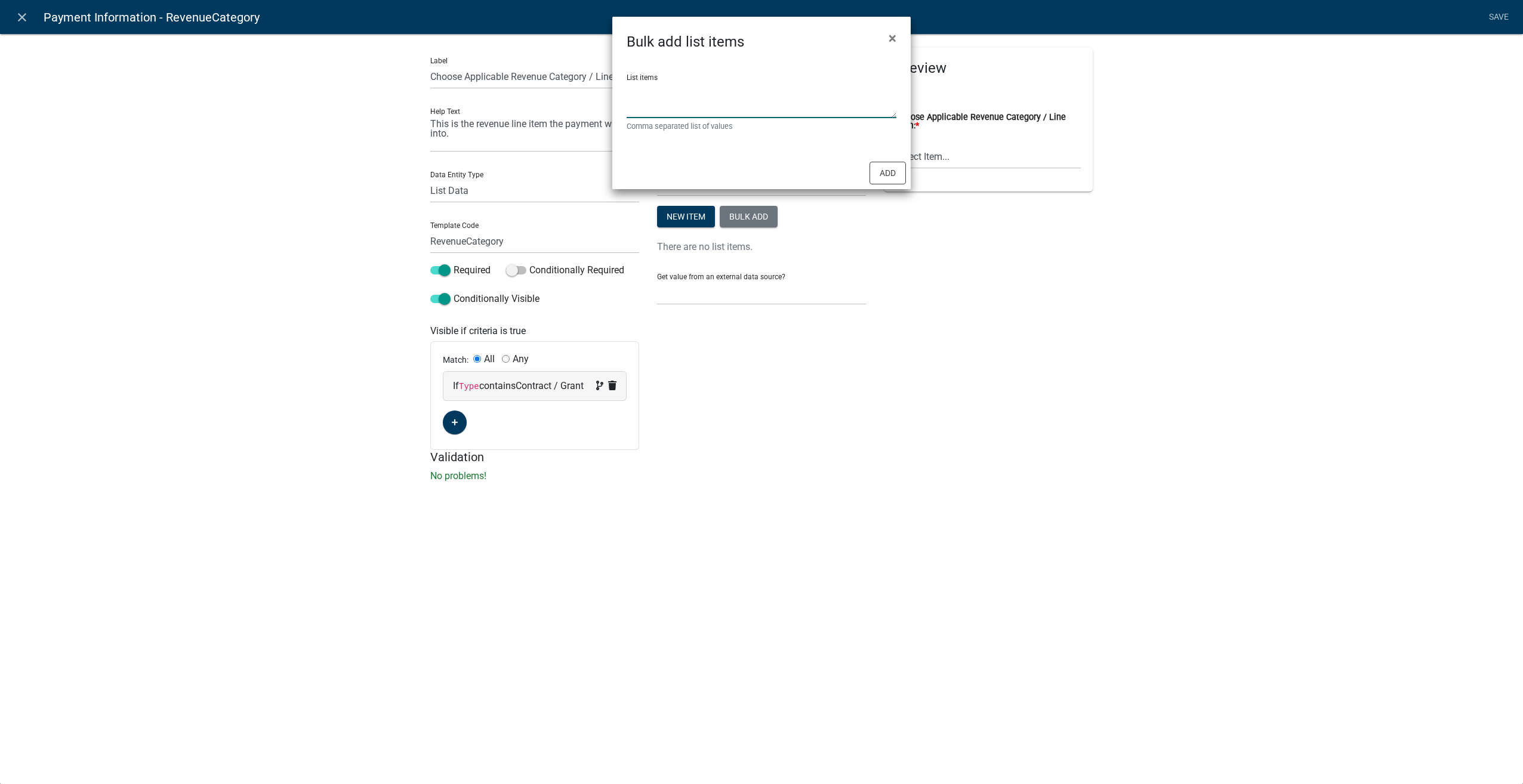
click at [680, 98] on textarea "List items" at bounding box center [762, 99] width 270 height 37
type textarea "Septic"
click at [892, 178] on button "Add" at bounding box center [888, 173] width 36 height 23
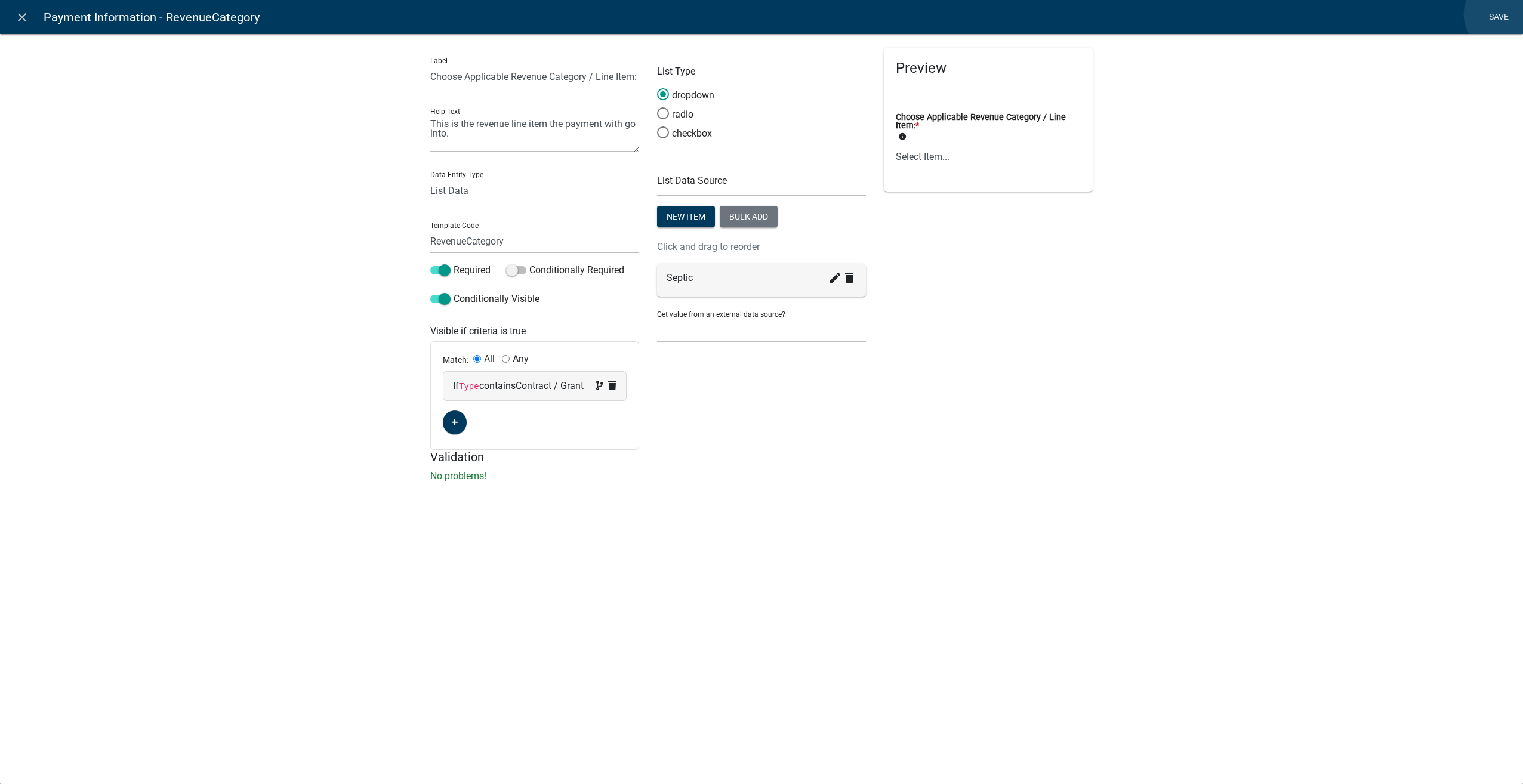
click at [1502, 14] on link "Save" at bounding box center [1499, 17] width 30 height 23
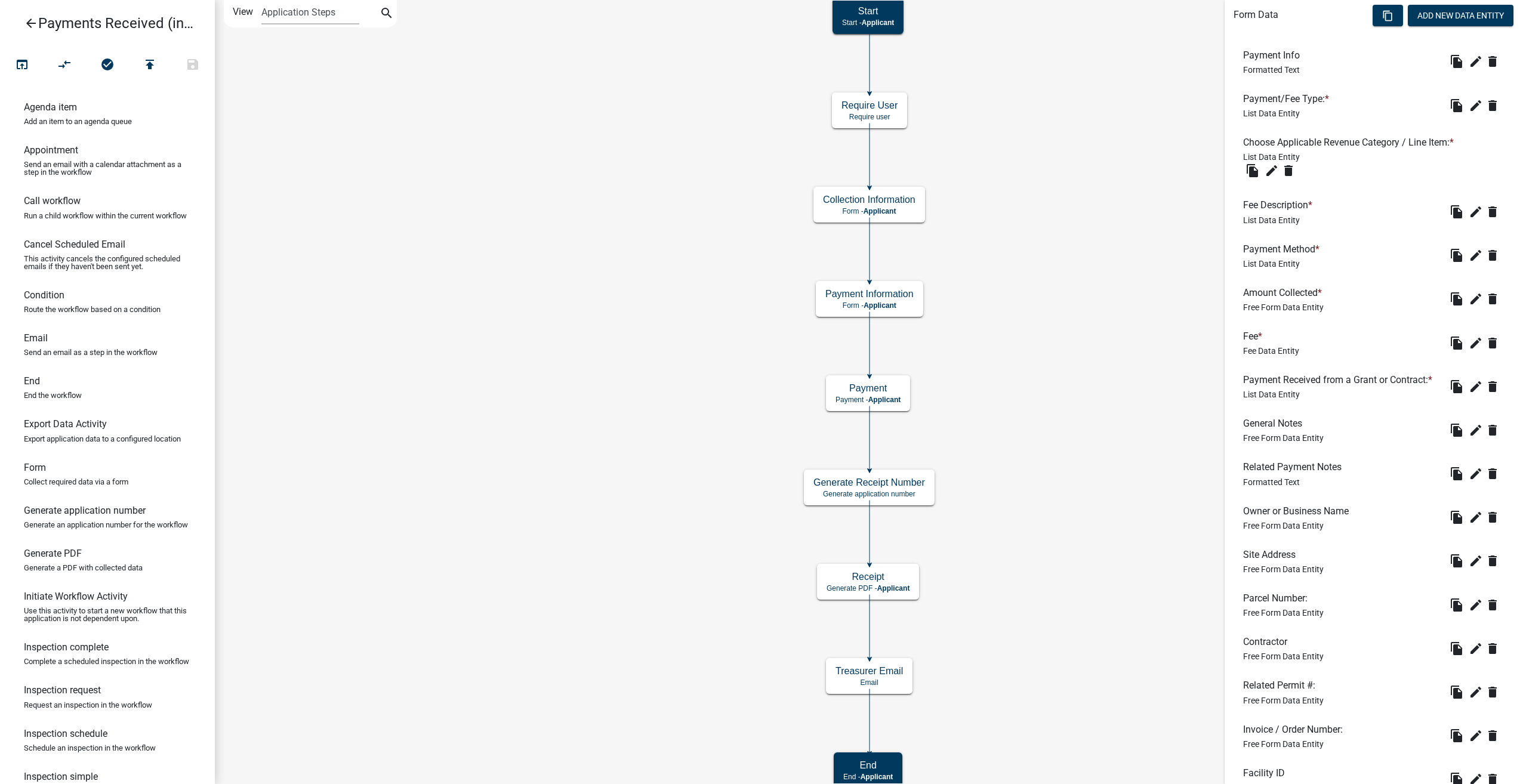
scroll to position [515, 0]
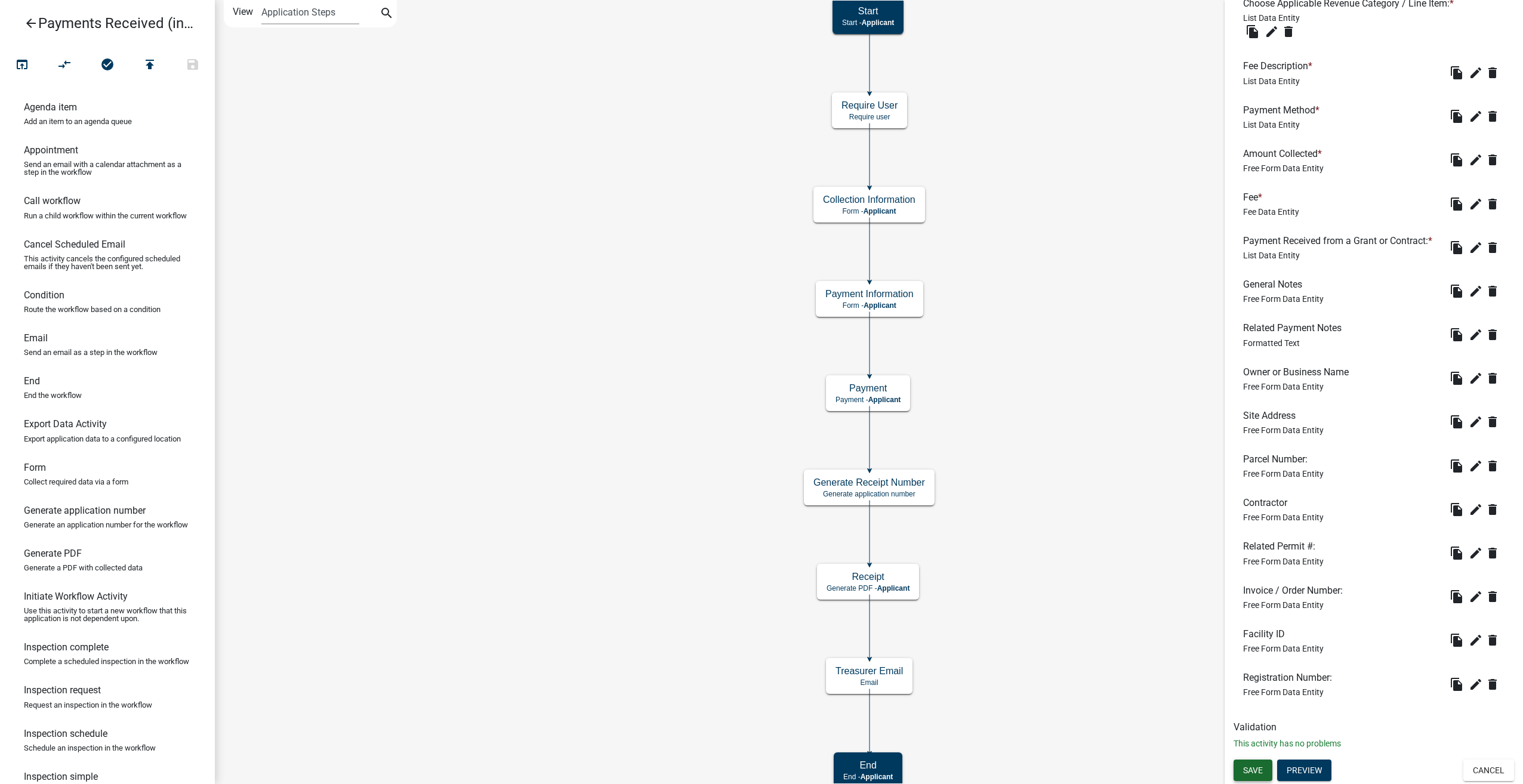
click at [1265, 771] on button "Save" at bounding box center [1253, 770] width 39 height 21
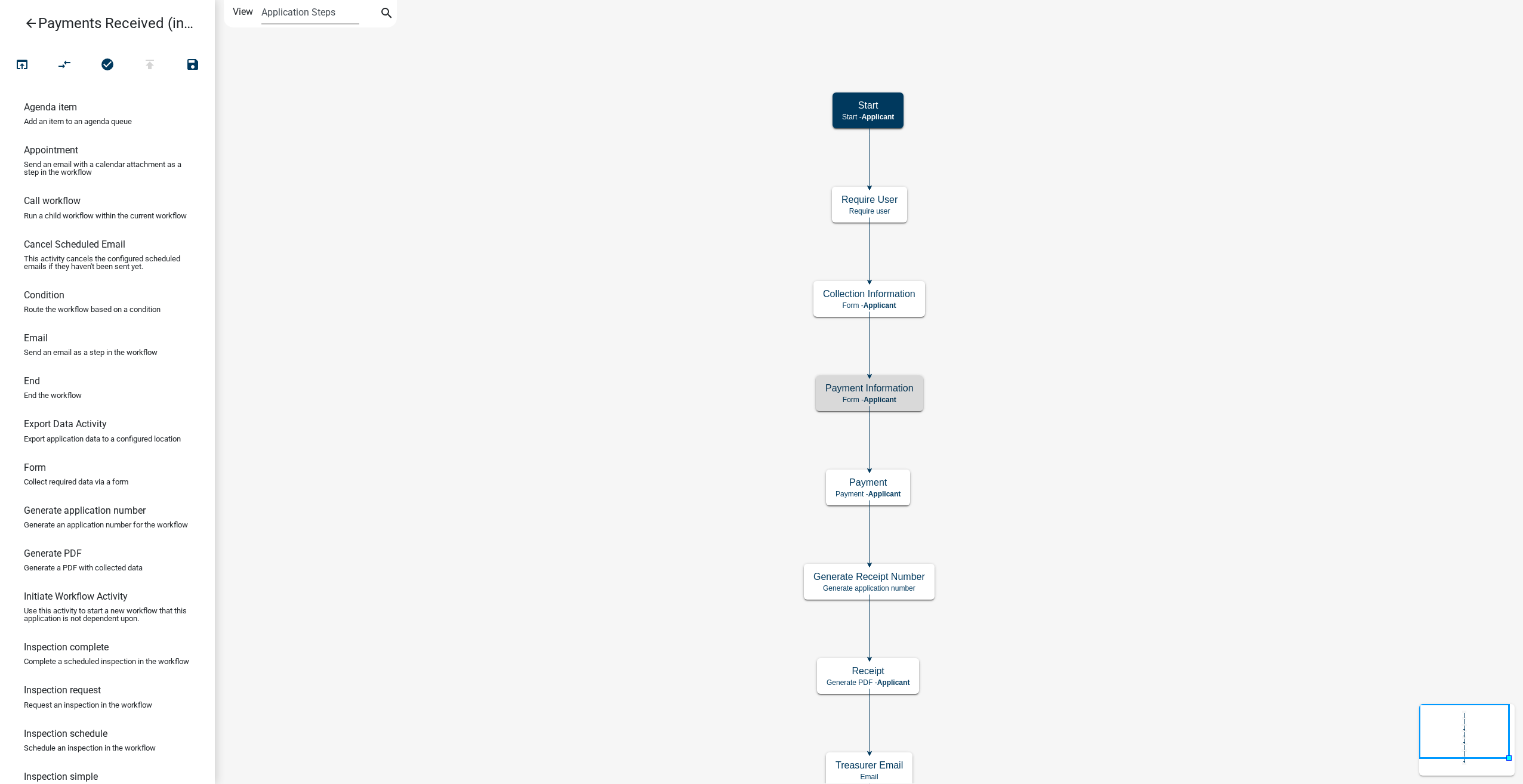
scroll to position [0, 0]
click at [33, 25] on icon "arrow_back" at bounding box center [31, 24] width 14 height 17
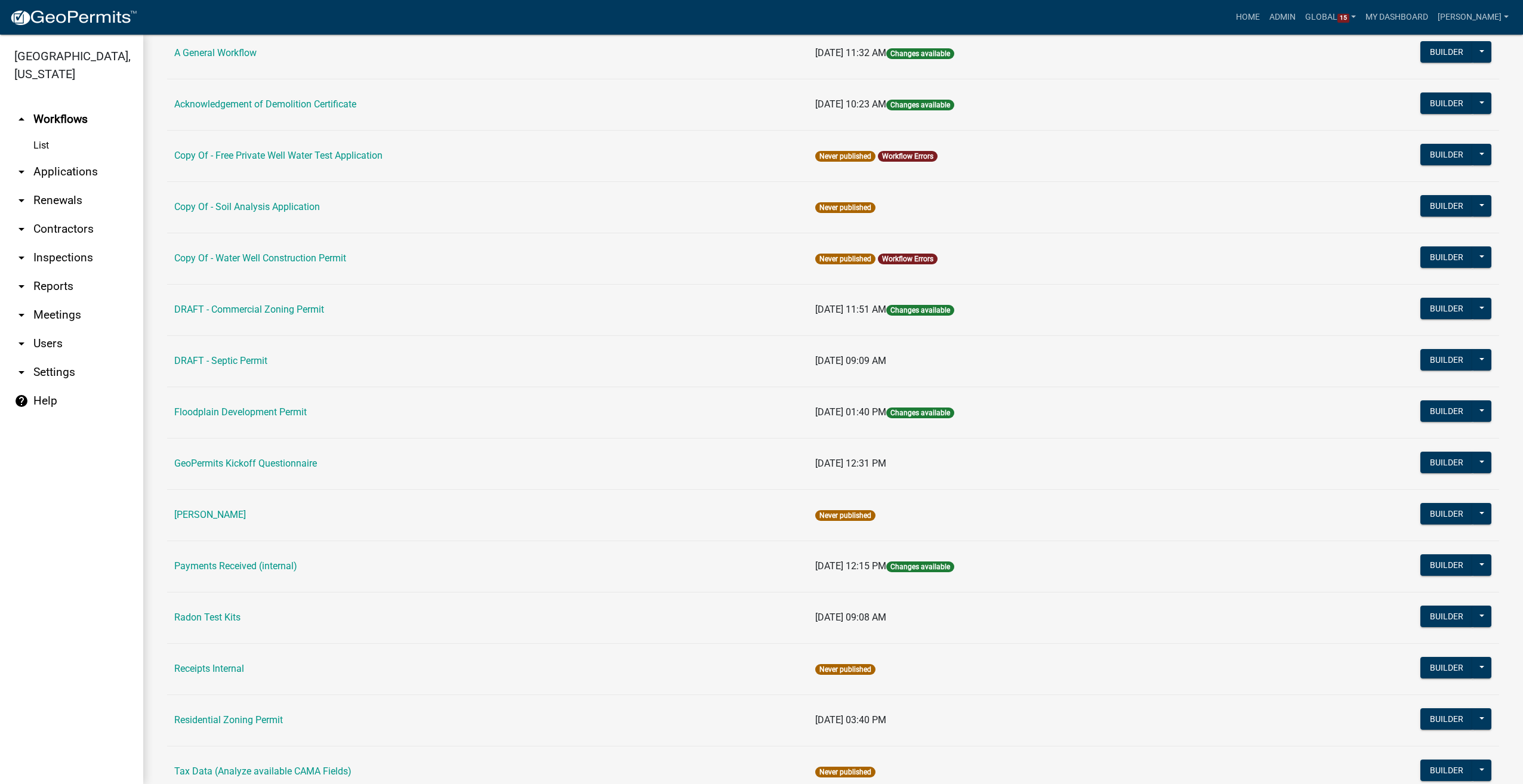
scroll to position [299, 0]
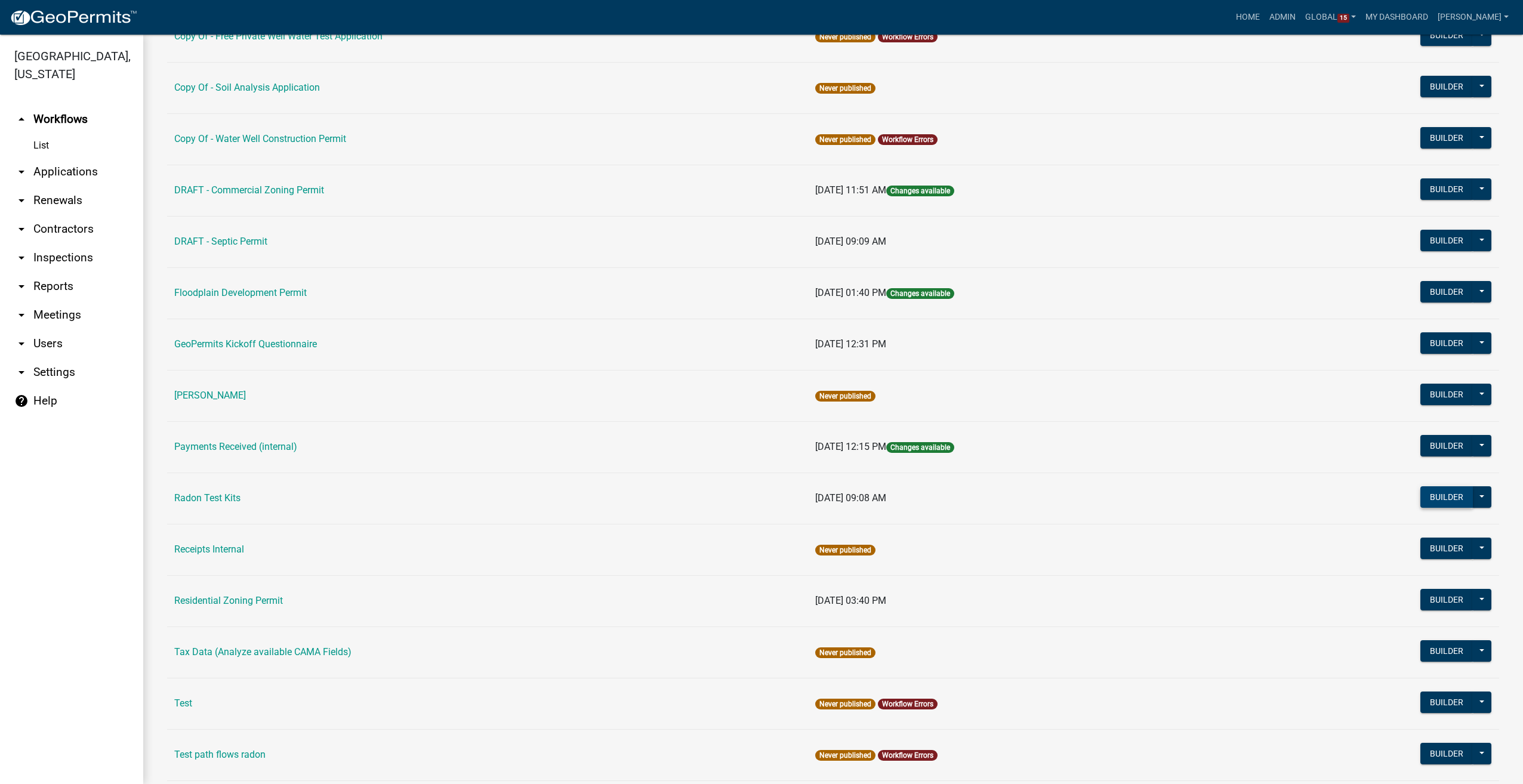
click at [1424, 495] on button "Builder" at bounding box center [1447, 496] width 53 height 21
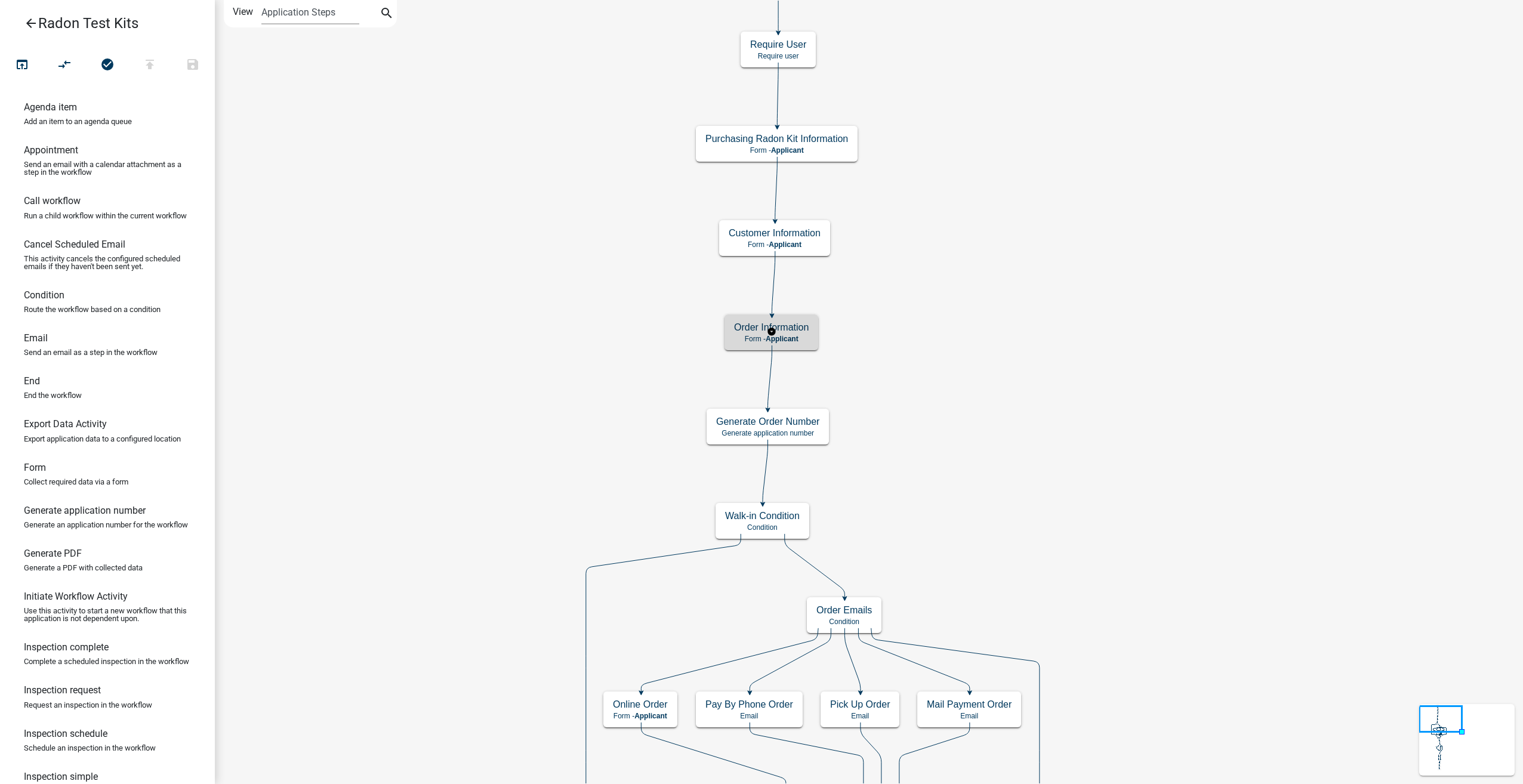
click at [792, 336] on span "Applicant" at bounding box center [782, 339] width 33 height 9
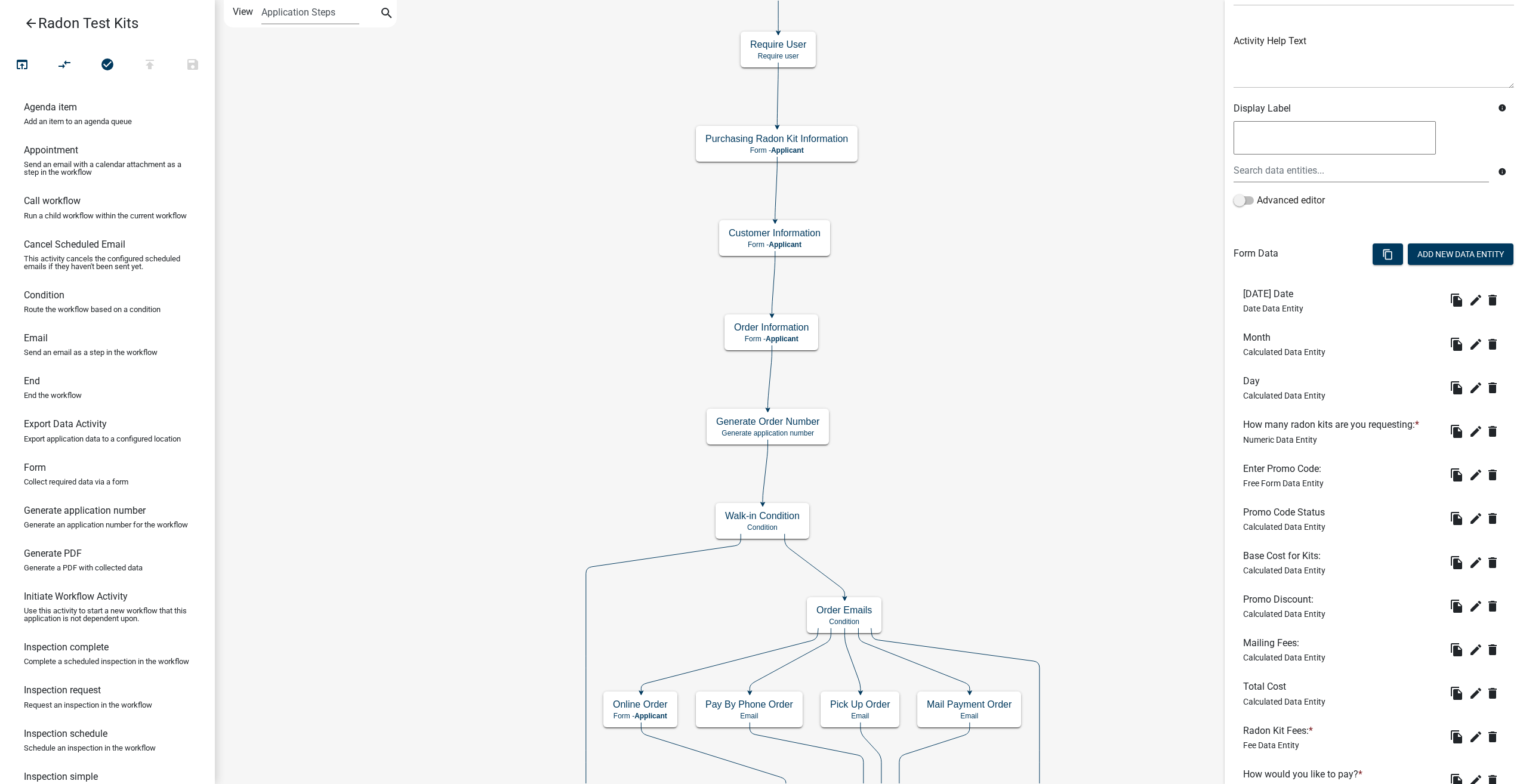
scroll to position [215, 0]
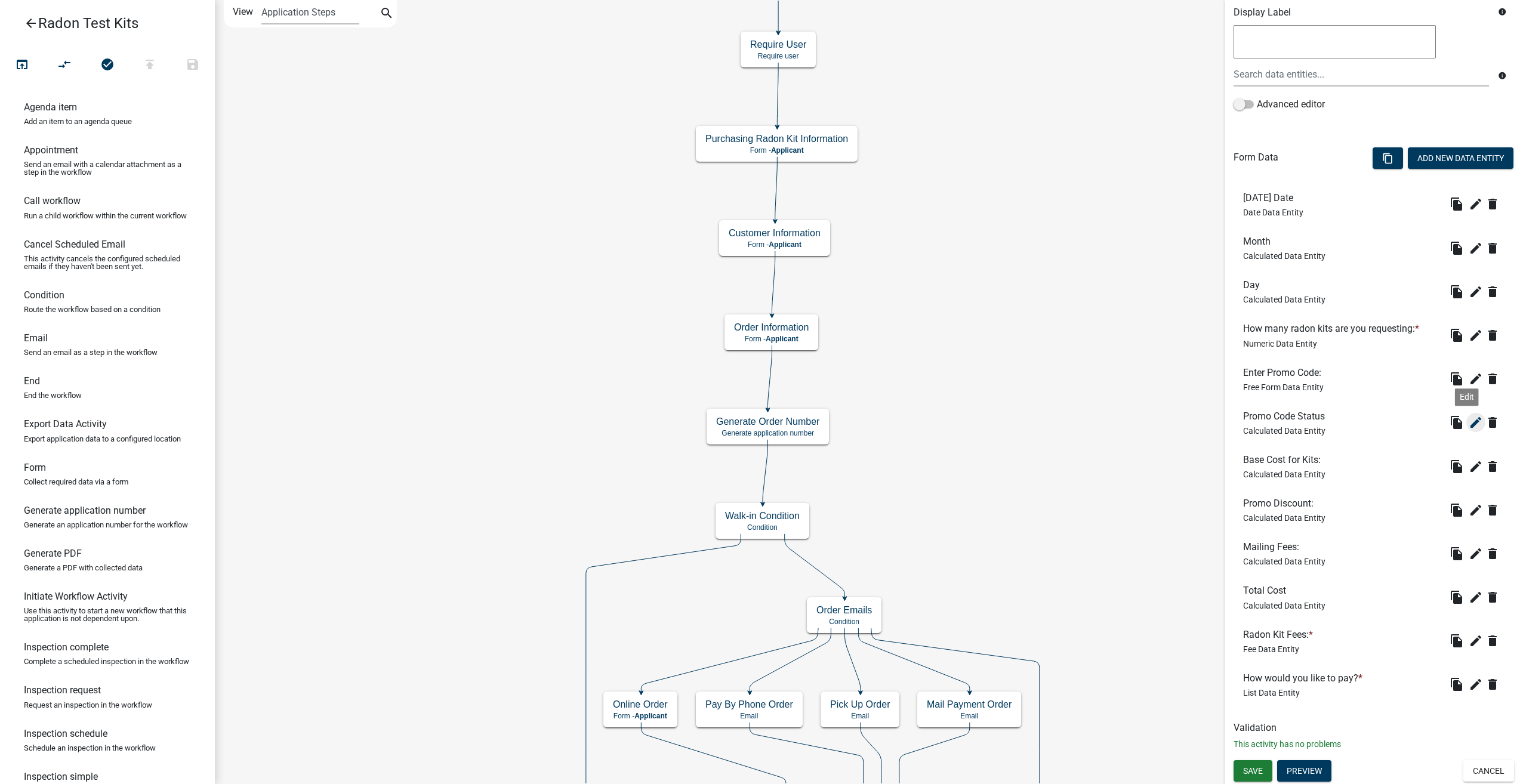
click at [1472, 418] on icon "edit" at bounding box center [1476, 422] width 14 height 14
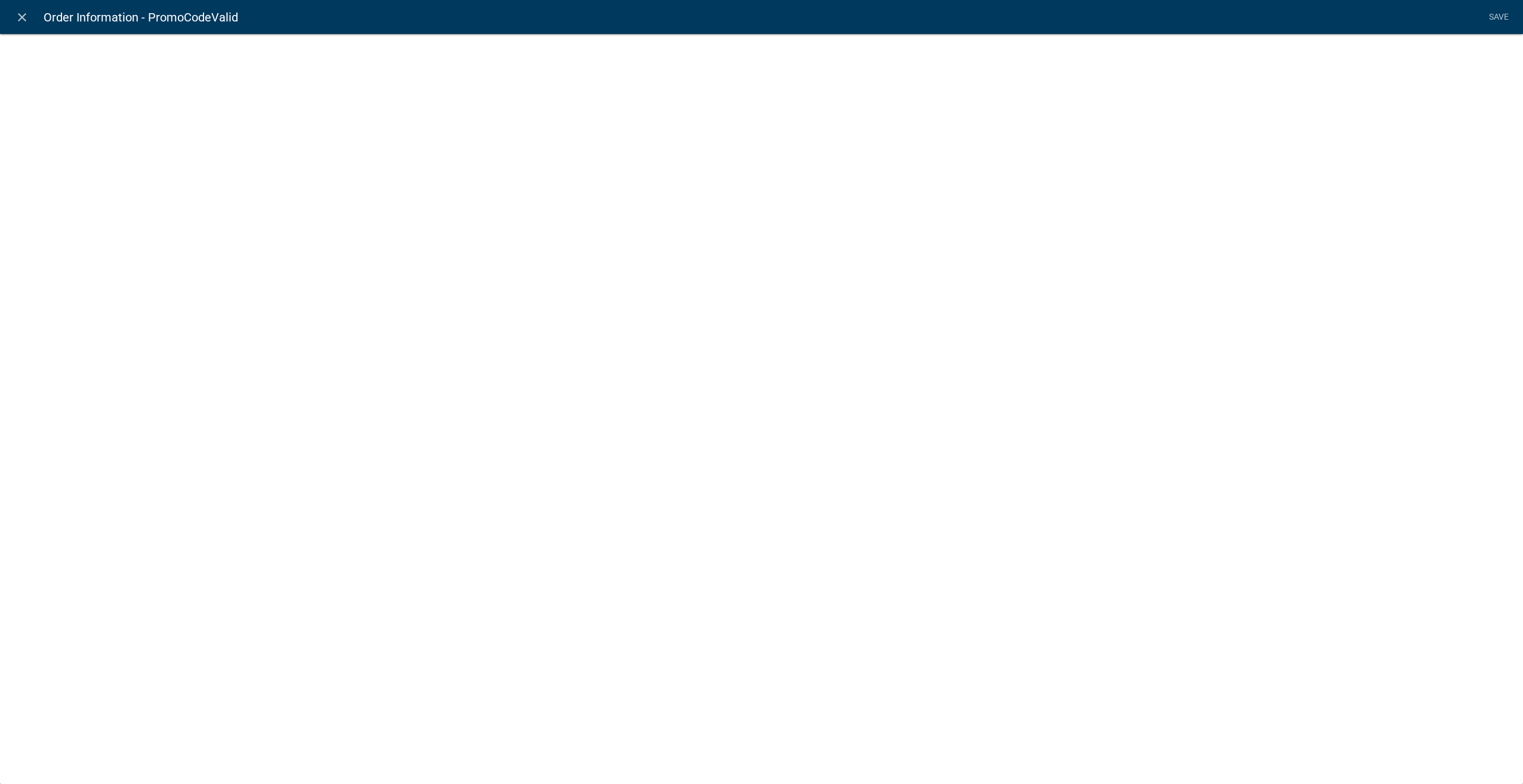
select select "calculated-value"
select select "1"
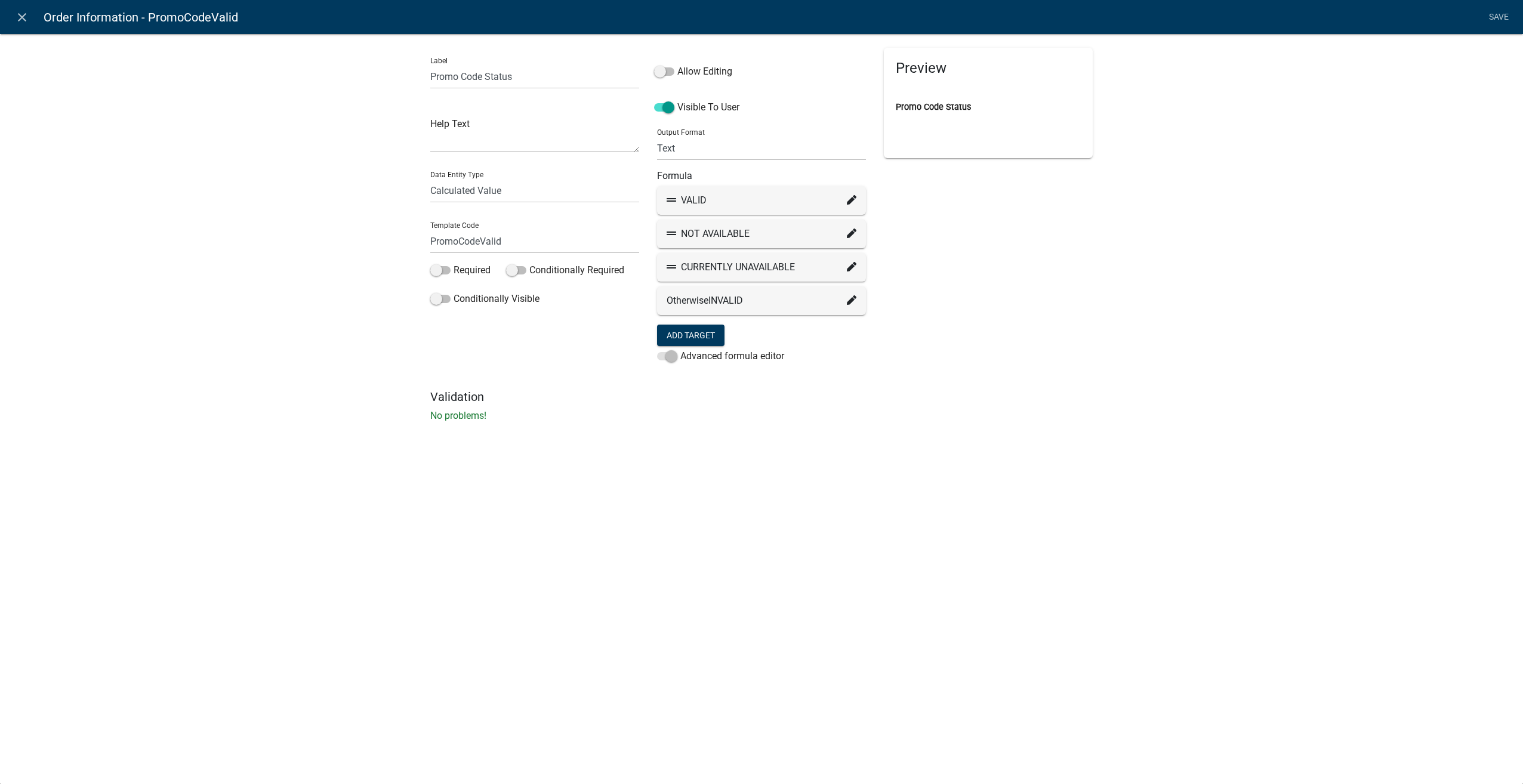
click at [851, 266] on icon at bounding box center [851, 266] width 9 height 9
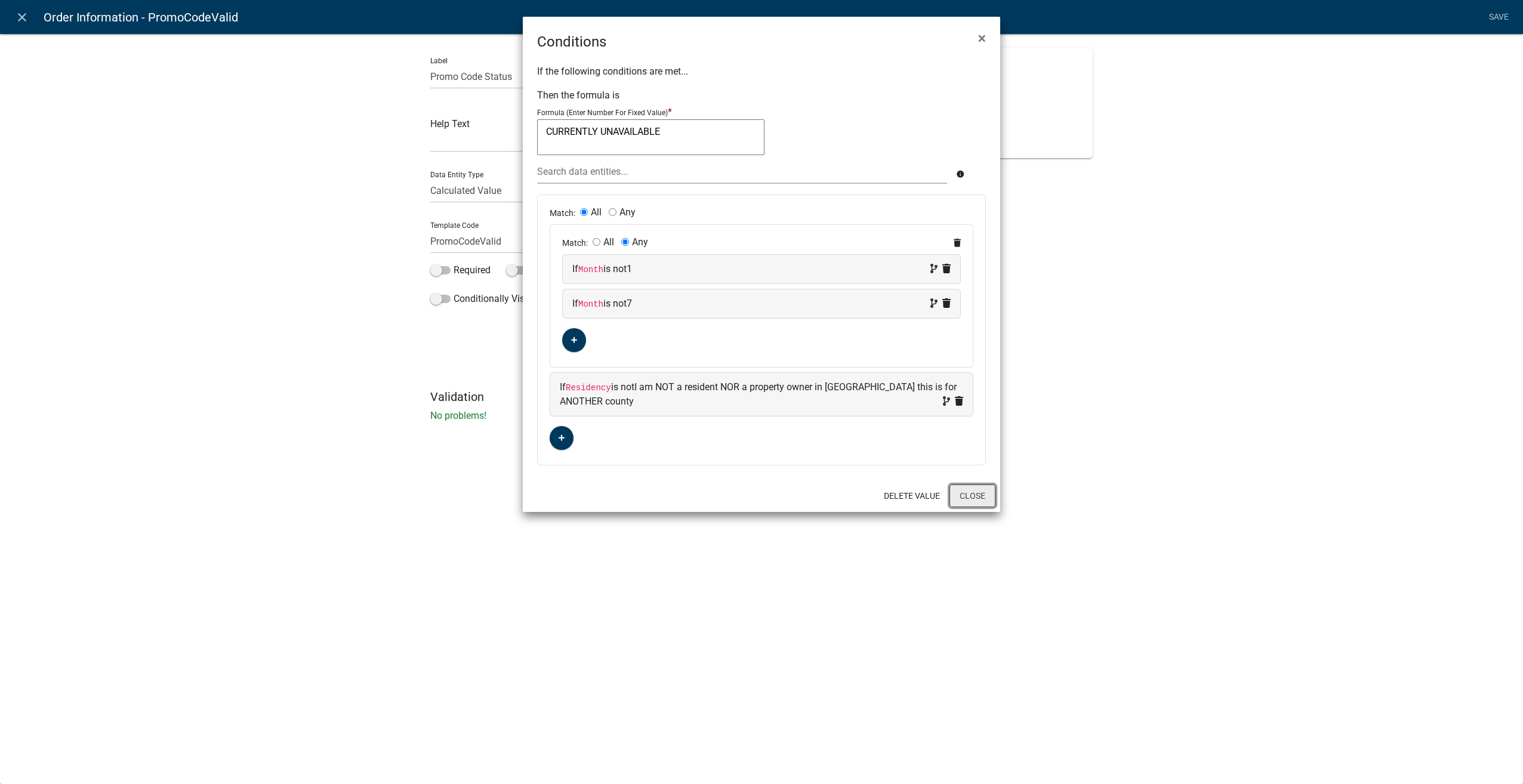
click at [989, 492] on button "Close" at bounding box center [973, 496] width 46 height 23
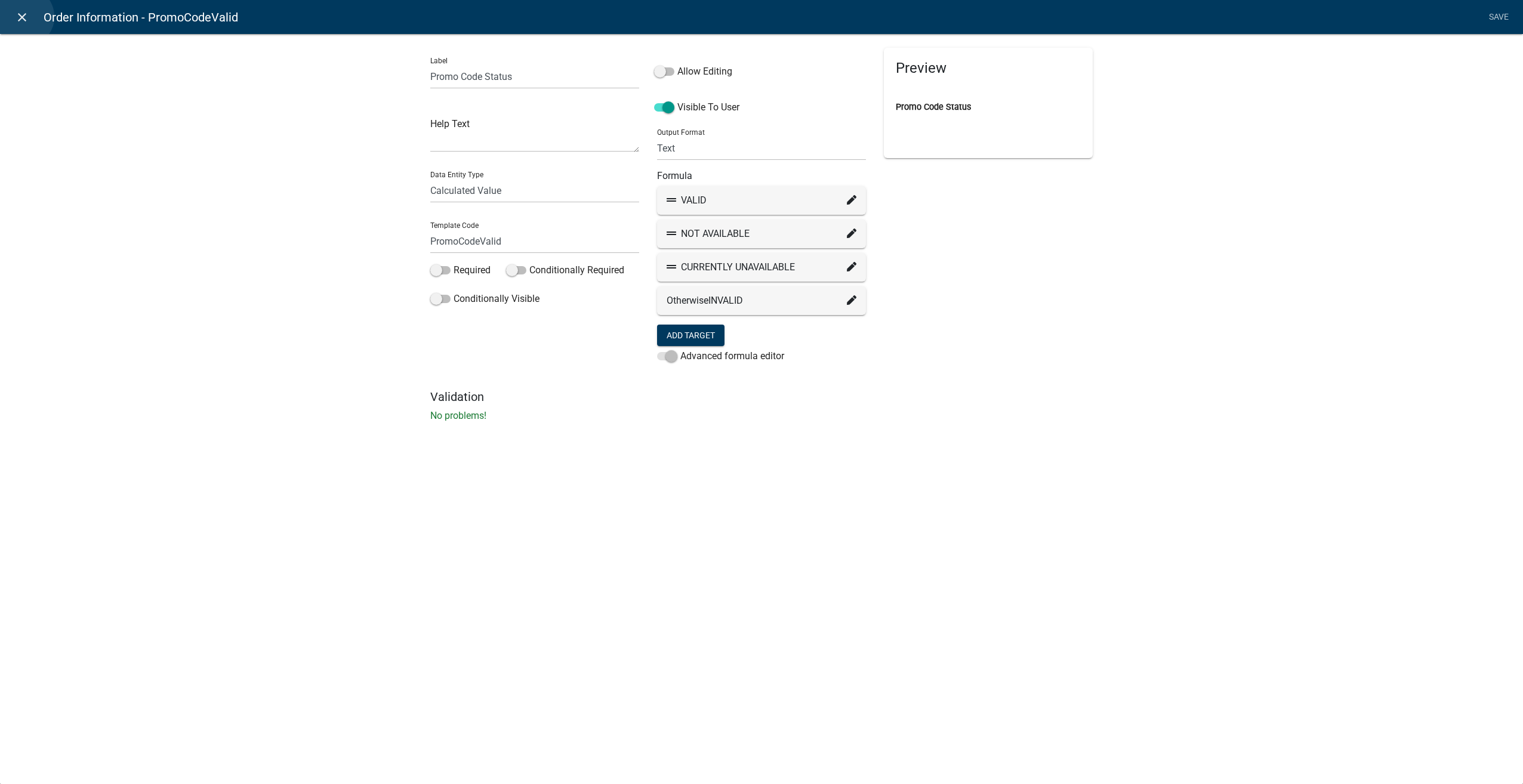
click at [24, 17] on icon "close" at bounding box center [22, 17] width 14 height 14
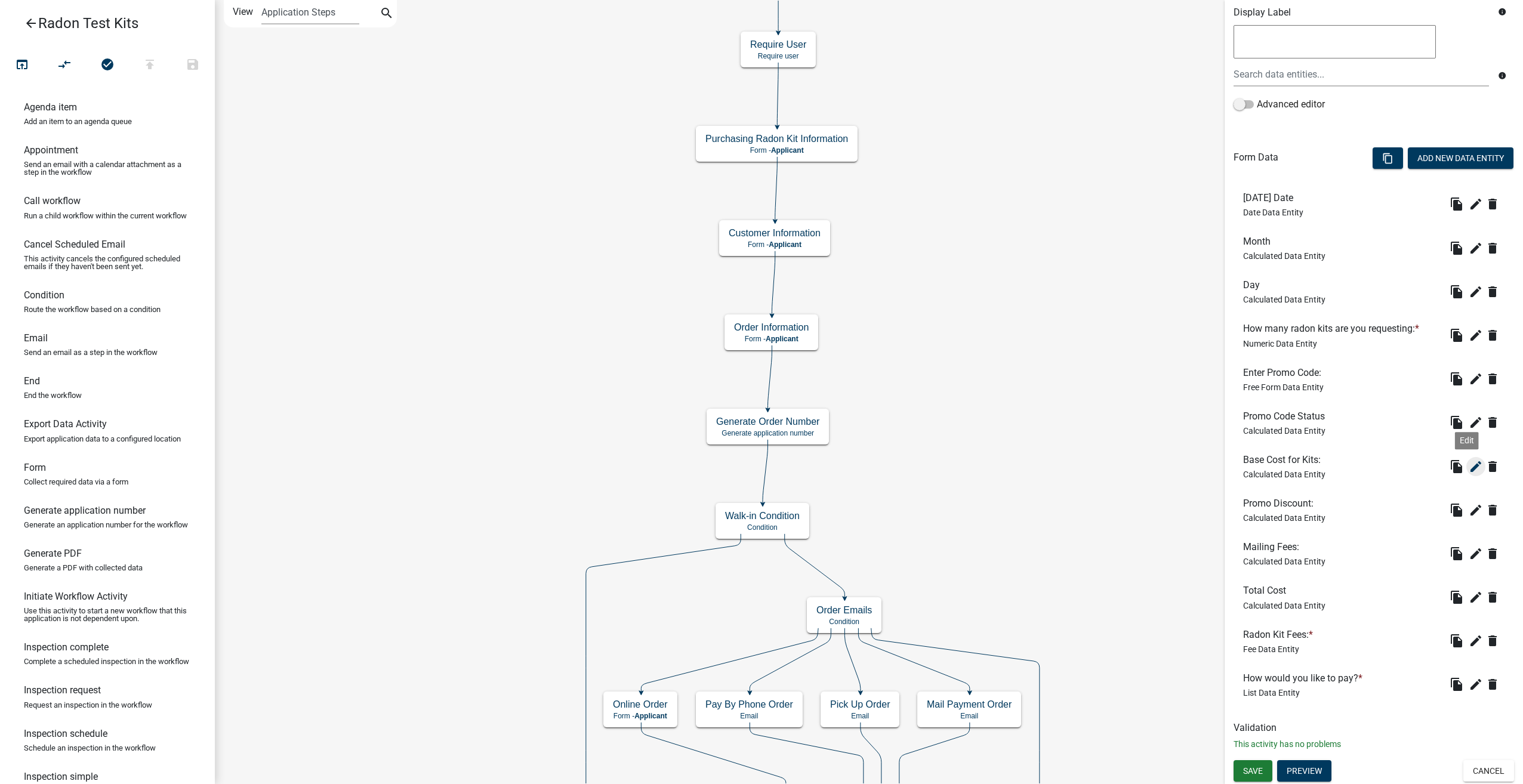
click at [1470, 463] on icon "edit" at bounding box center [1476, 466] width 14 height 14
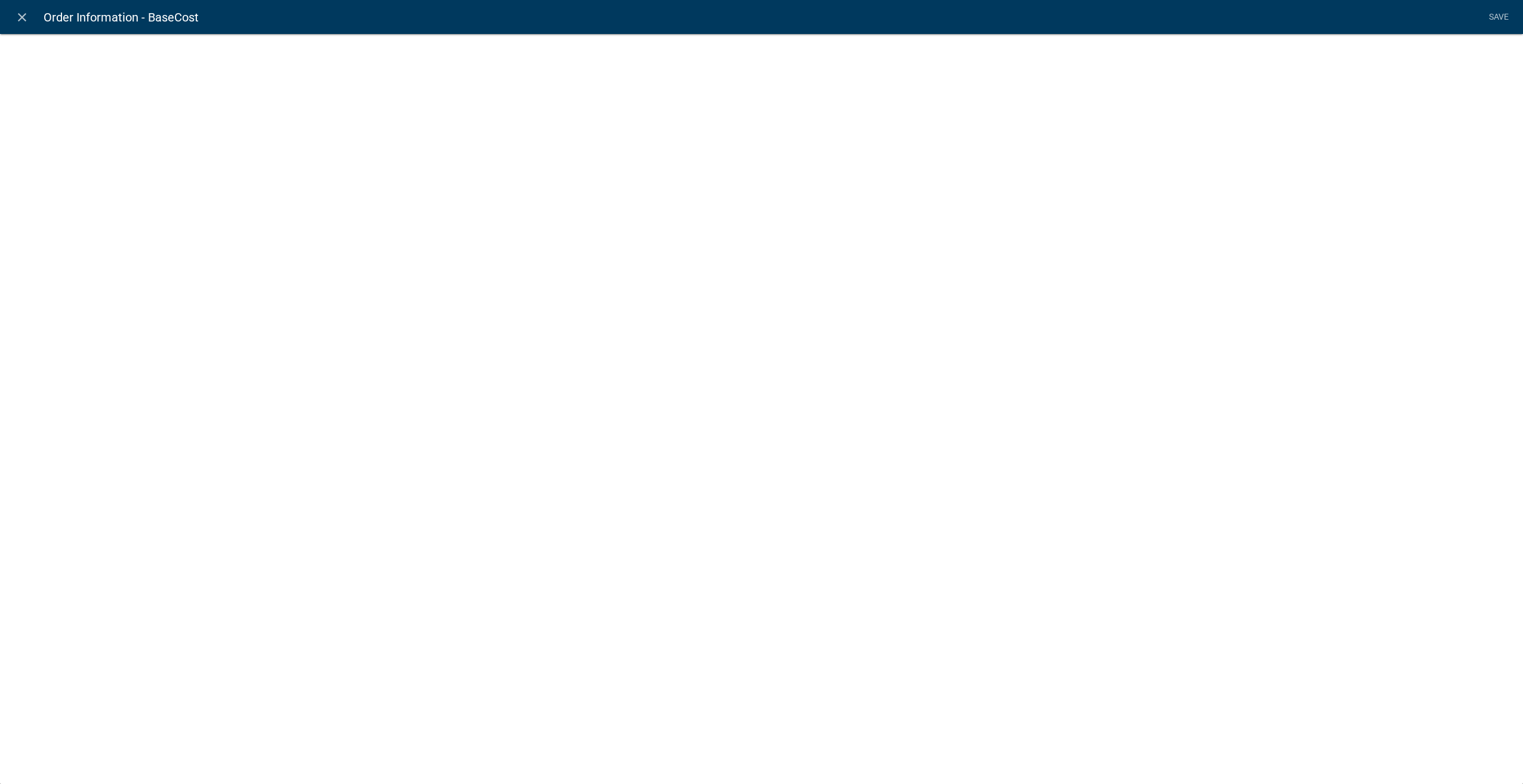
select select "calculated-value"
select select "3"
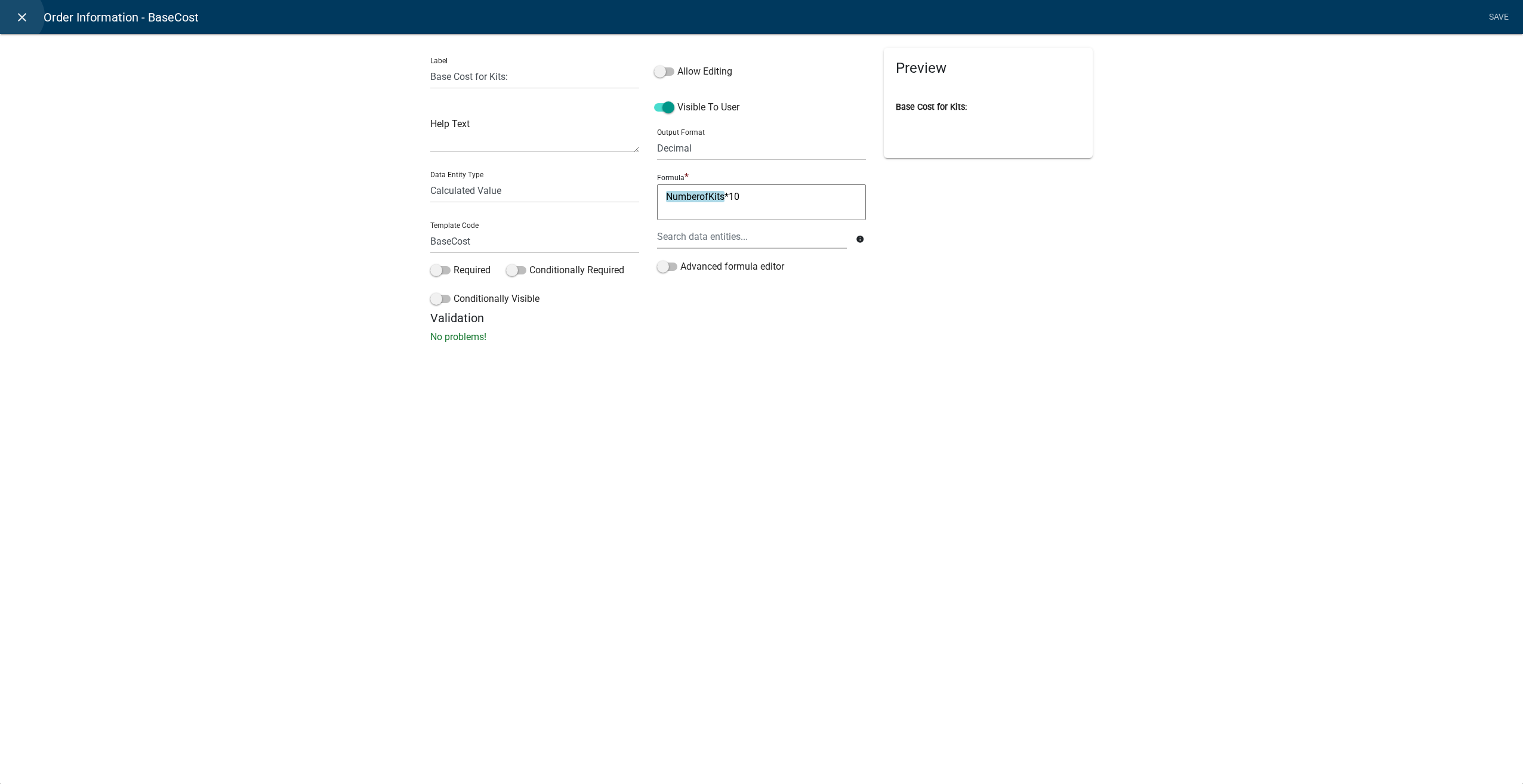
click at [15, 16] on icon "close" at bounding box center [22, 17] width 14 height 14
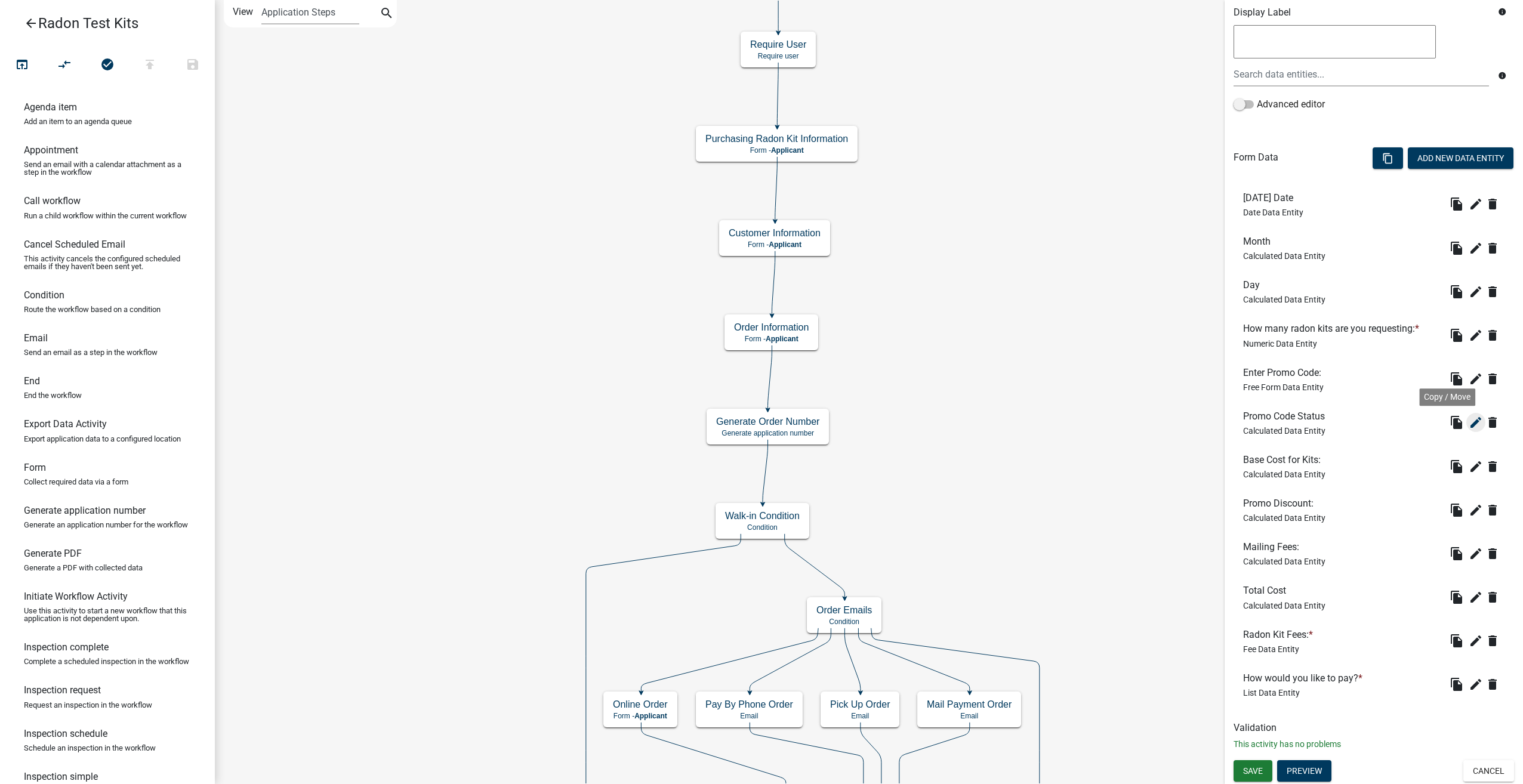
click at [1473, 420] on icon "edit" at bounding box center [1476, 422] width 14 height 14
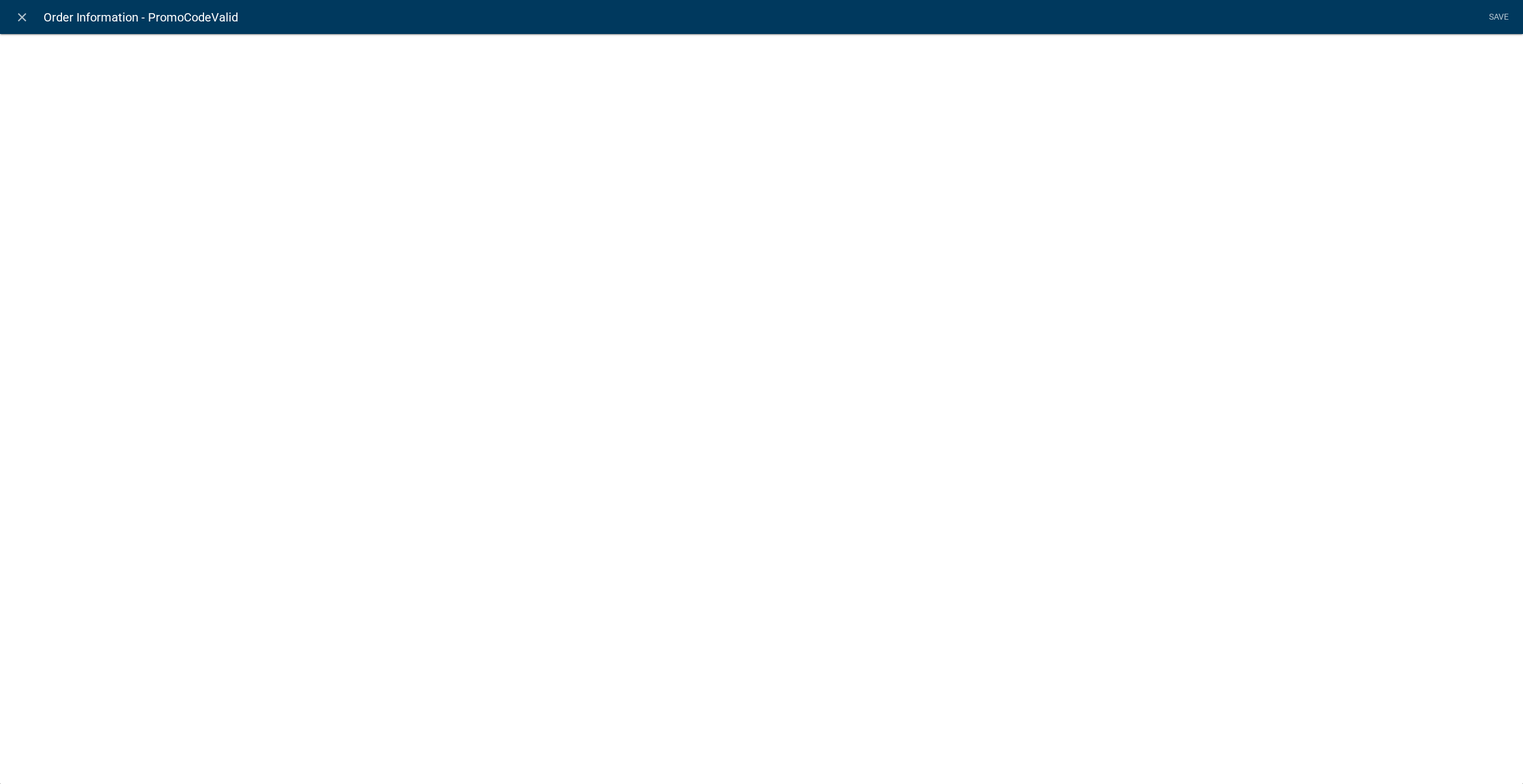
select select "calculated-value"
select select "1"
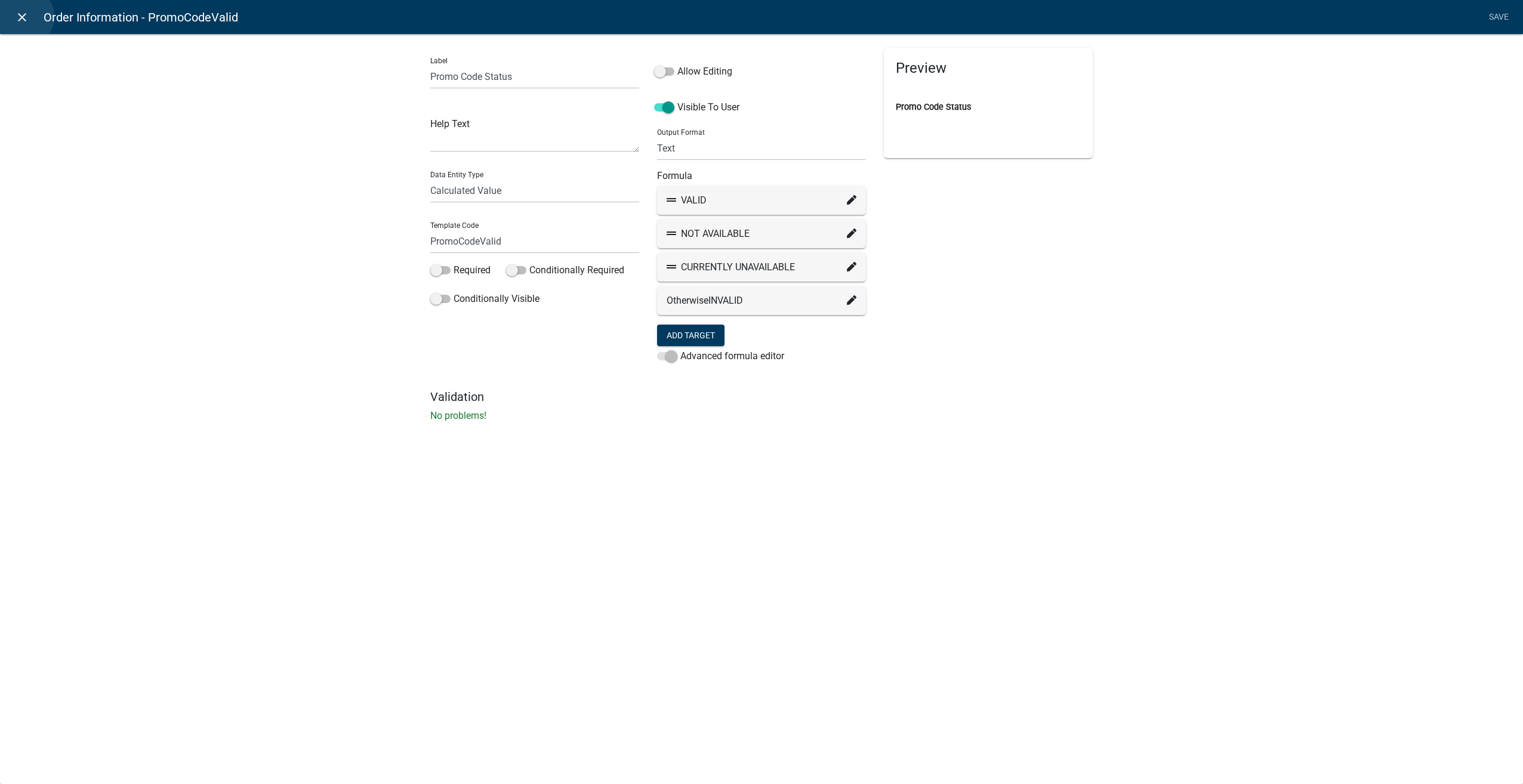
click at [24, 17] on icon "close" at bounding box center [22, 17] width 14 height 14
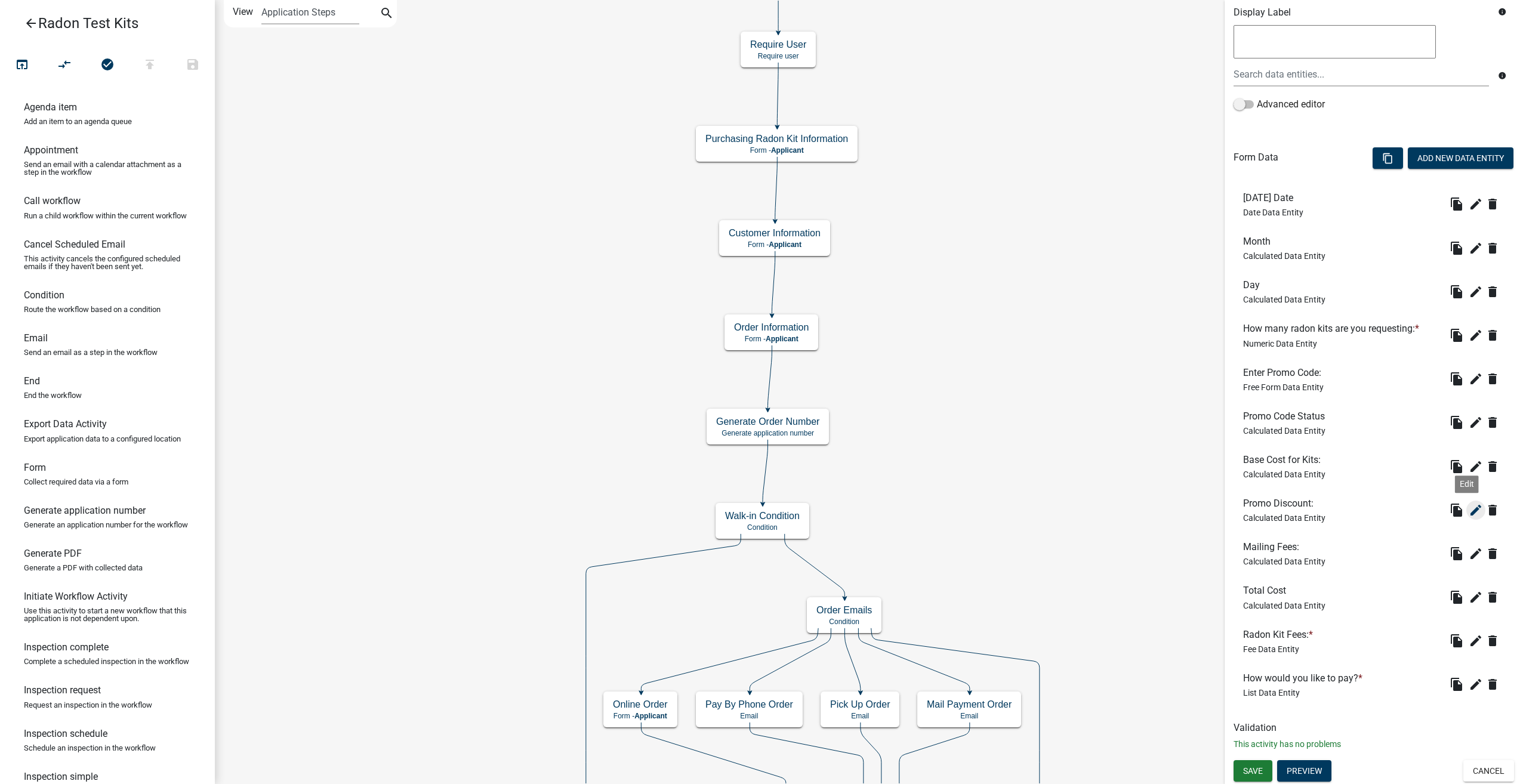
click at [1471, 510] on icon "edit" at bounding box center [1476, 510] width 14 height 14
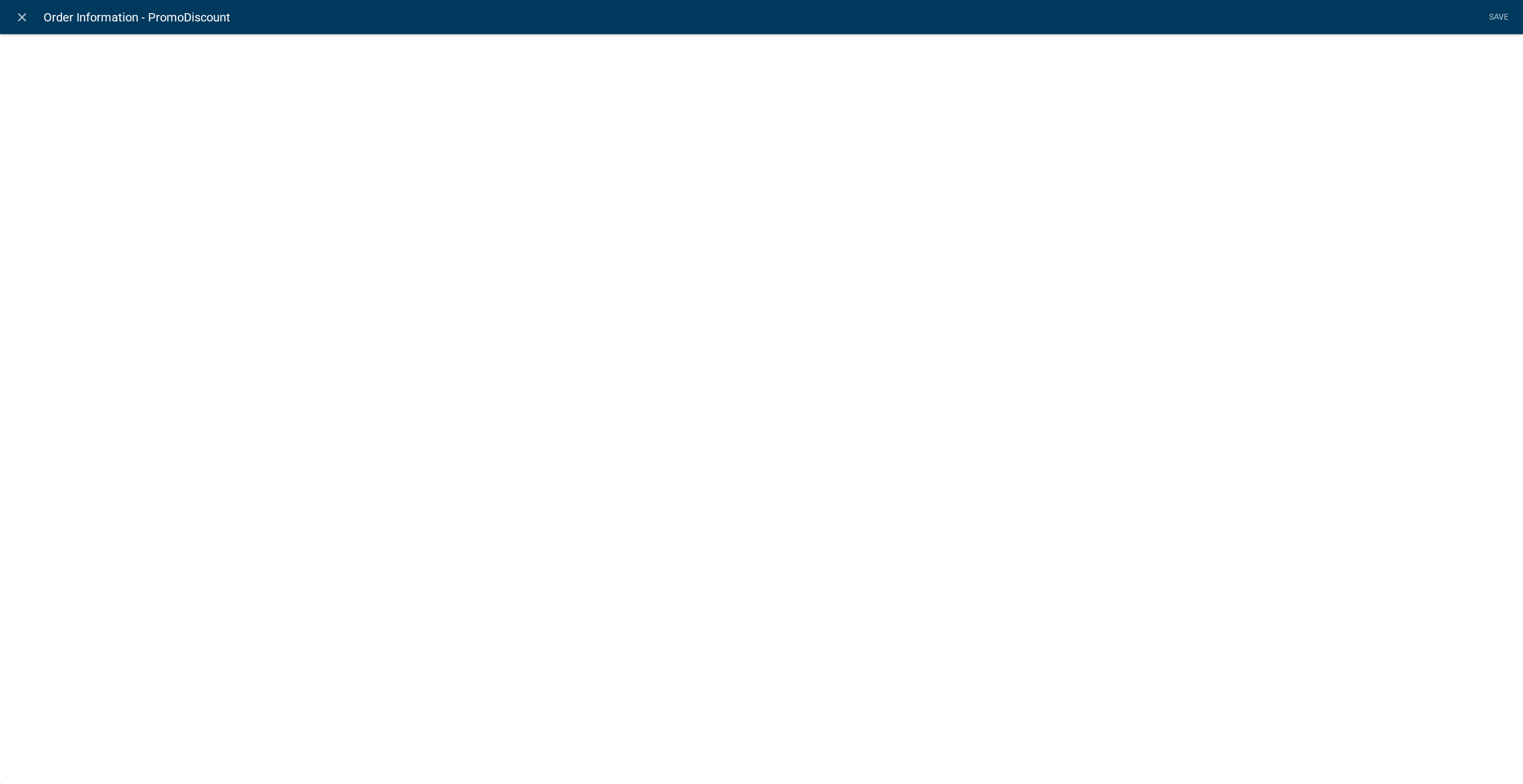
select select "calculated-value"
select select "3"
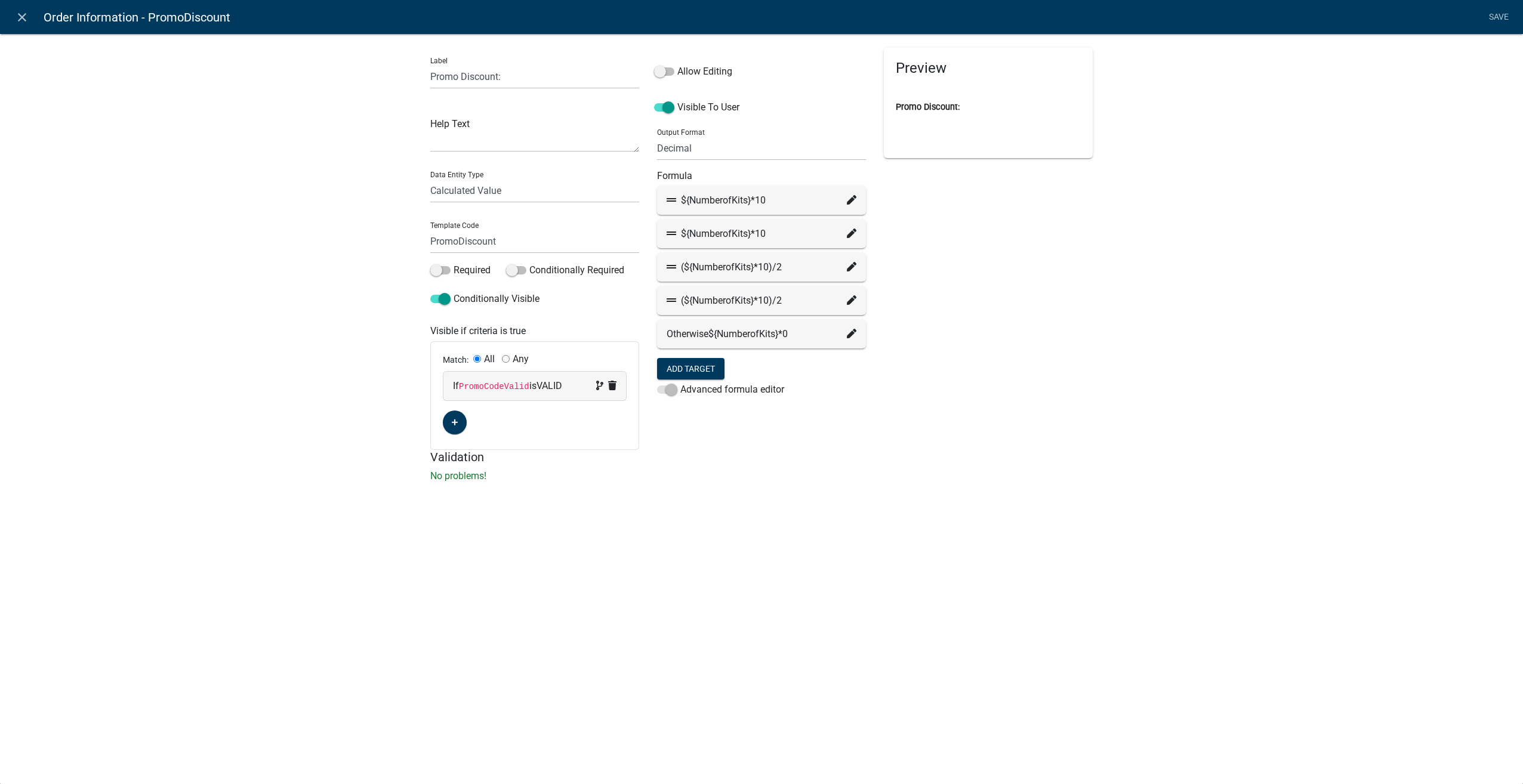
click at [849, 200] on icon at bounding box center [851, 200] width 9 height 9
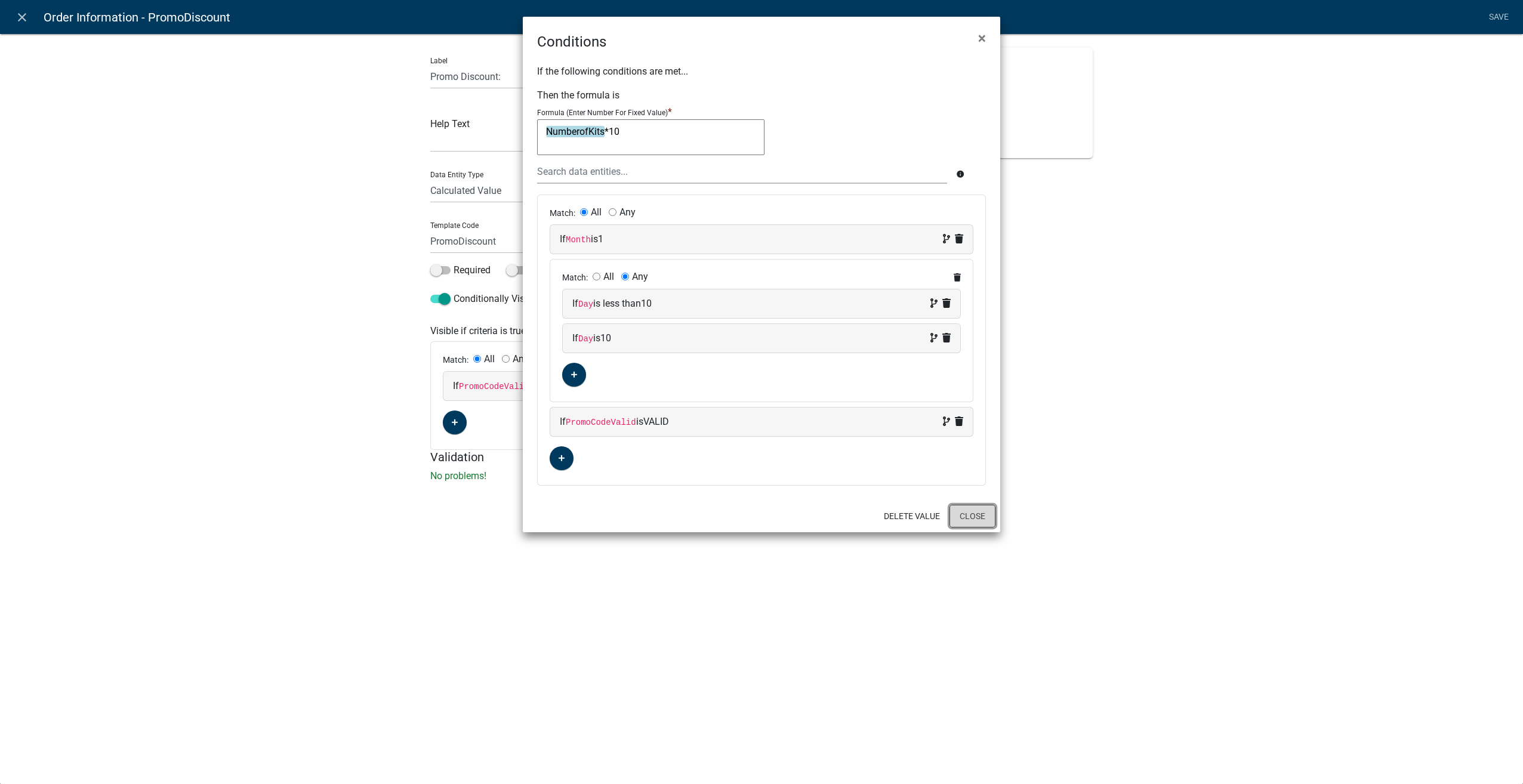
click at [984, 509] on button "Close" at bounding box center [973, 516] width 46 height 23
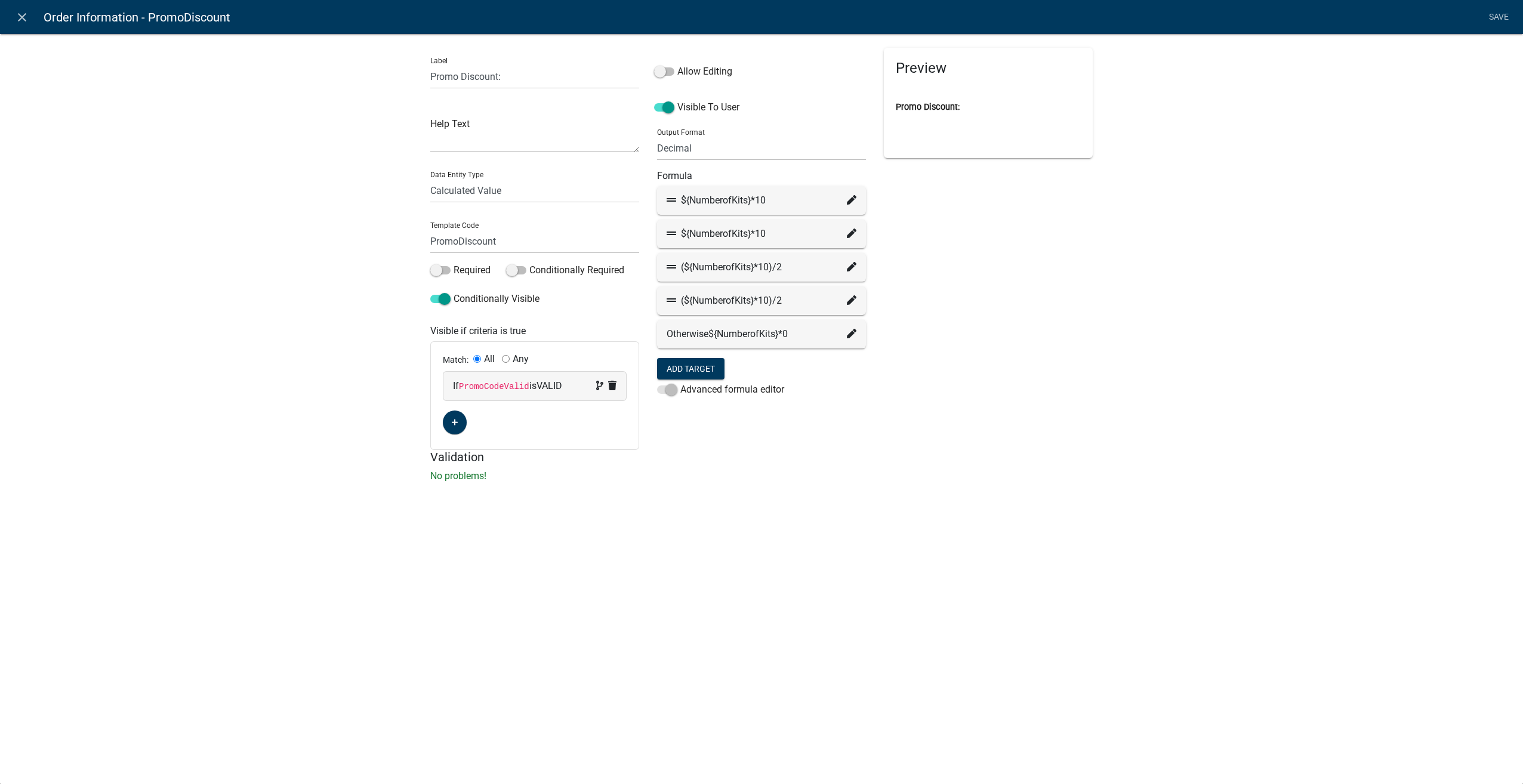
click at [851, 199] on icon at bounding box center [851, 200] width 9 height 9
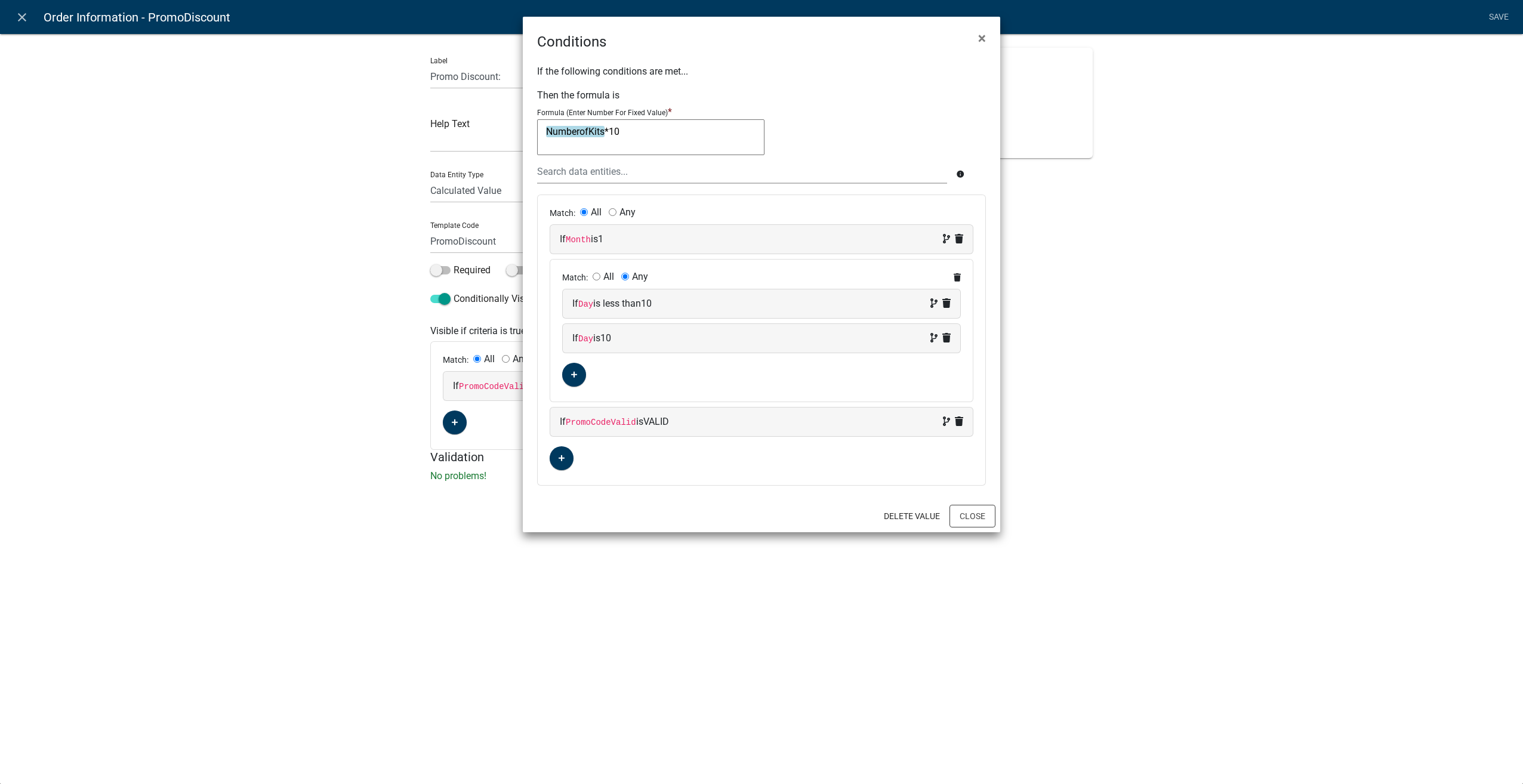
click at [620, 128] on textarea "NumberofKits*10" at bounding box center [650, 136] width 227 height 35
type textarea "NumberofKits"
type textarea "0"
click at [972, 519] on button "Close" at bounding box center [973, 516] width 46 height 23
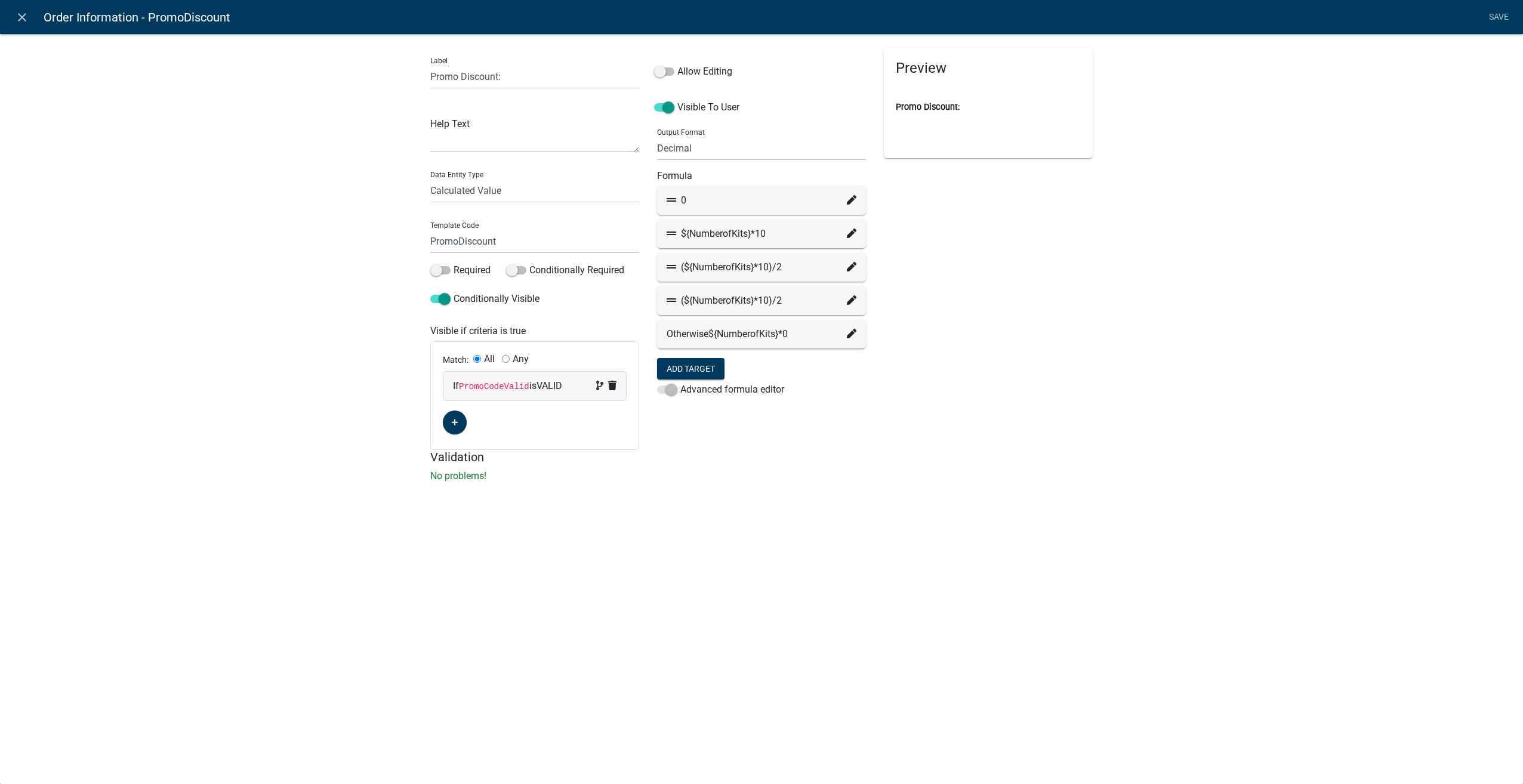
click at [850, 231] on icon at bounding box center [851, 233] width 9 height 9
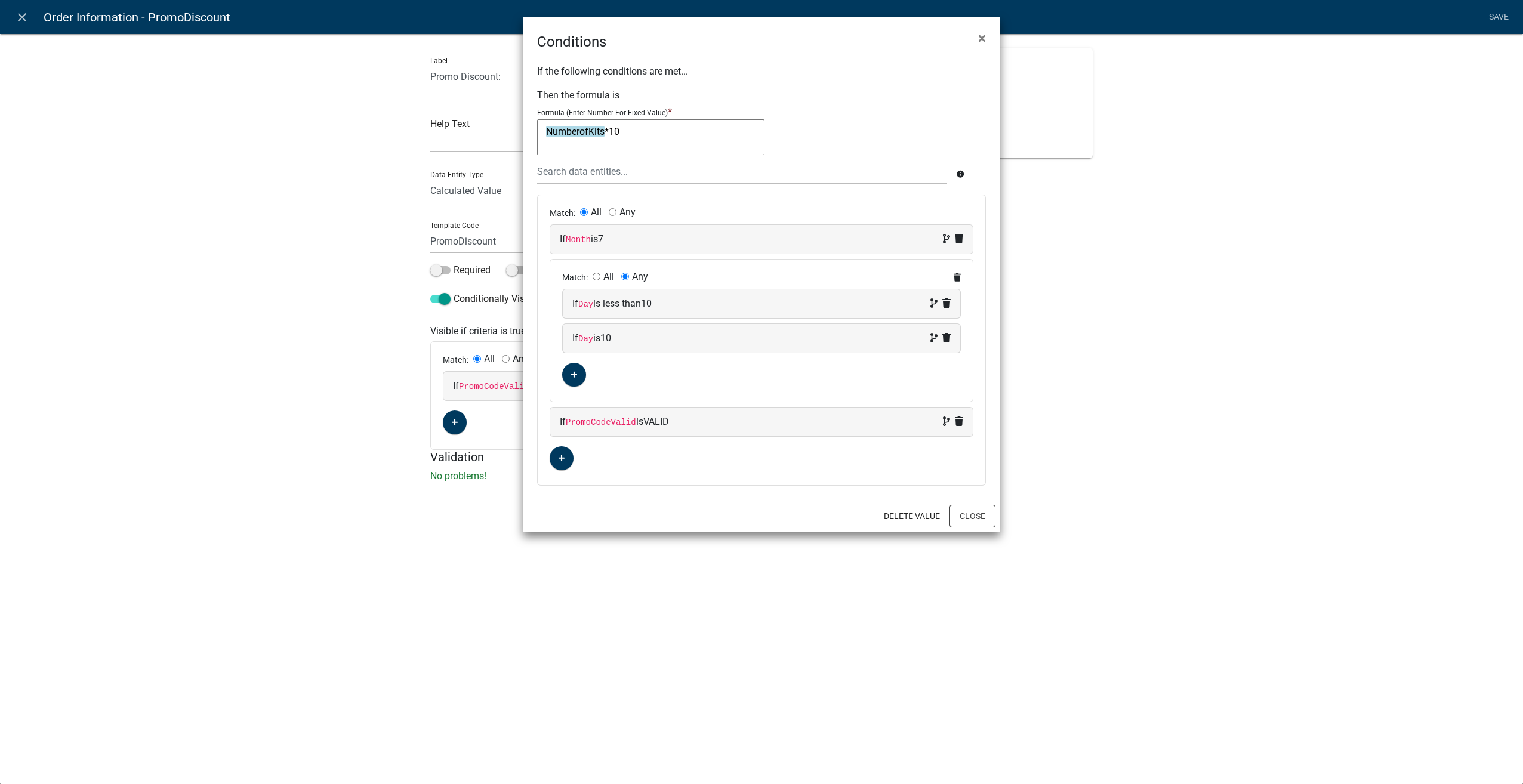
click at [635, 132] on textarea "NumberofKits*10" at bounding box center [650, 136] width 227 height 35
type textarea "NumberofKits"
type textarea "0"
click at [972, 512] on button "Close" at bounding box center [973, 516] width 46 height 23
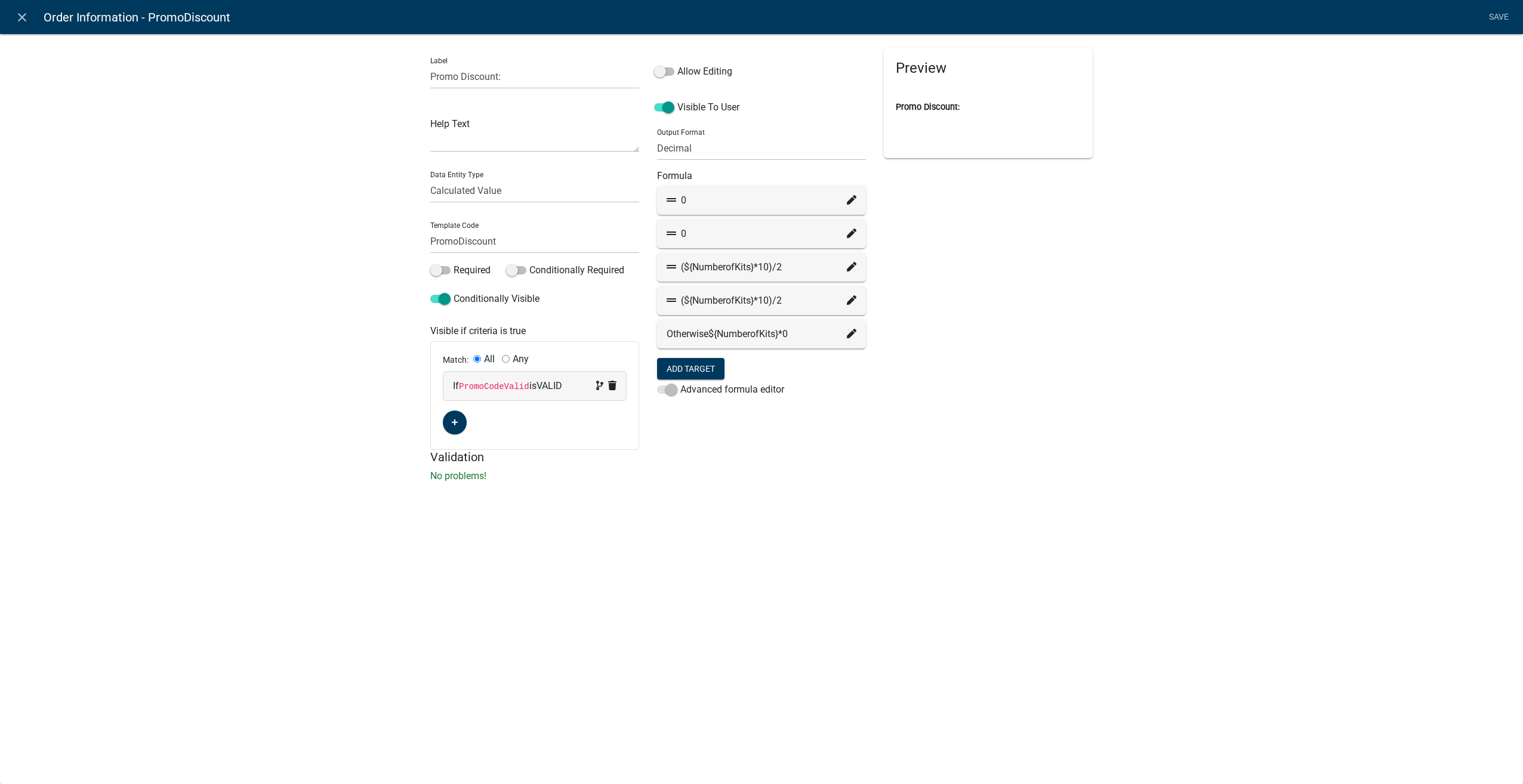
click at [850, 266] on icon at bounding box center [851, 266] width 9 height 9
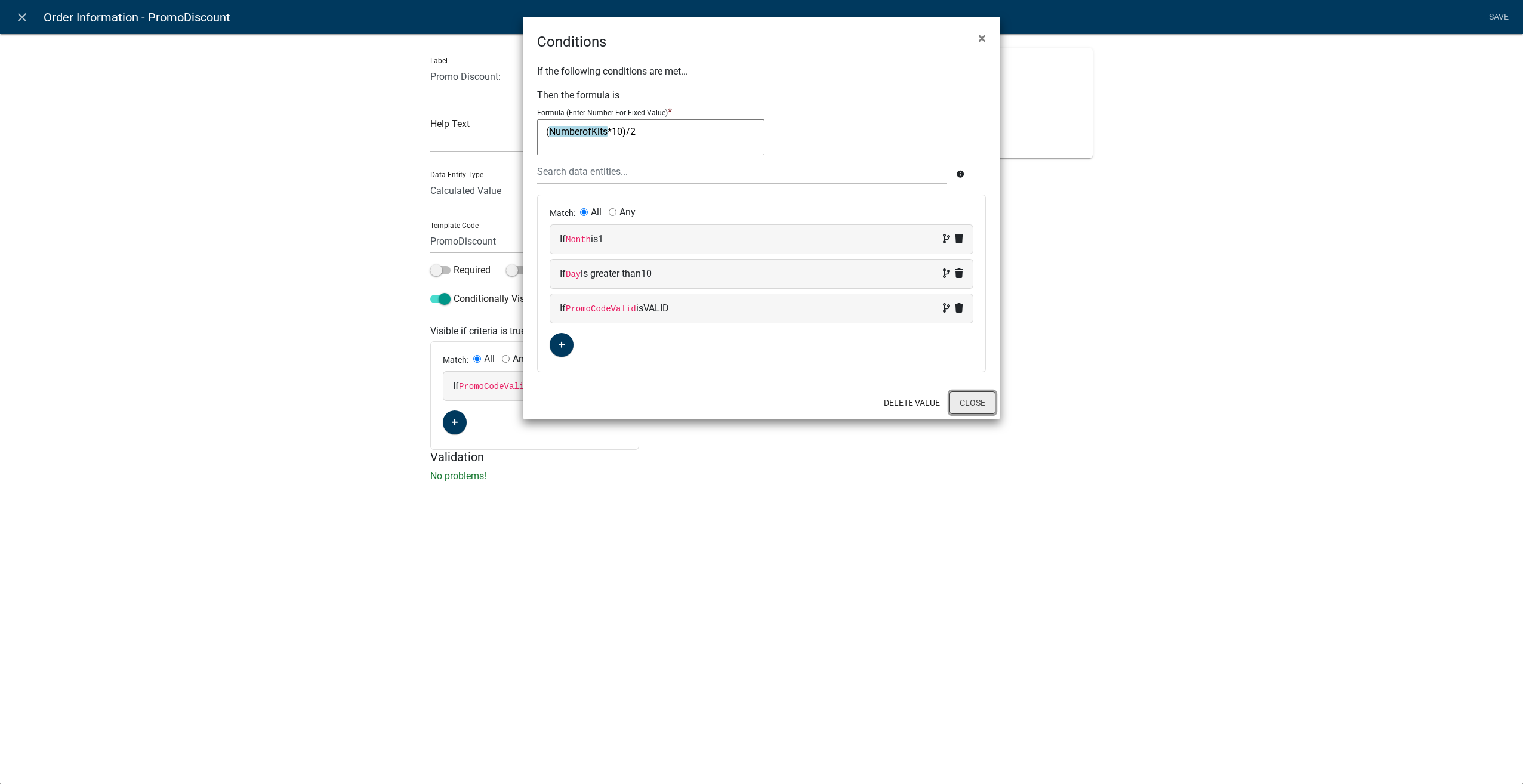
click at [972, 399] on button "Close" at bounding box center [973, 403] width 46 height 23
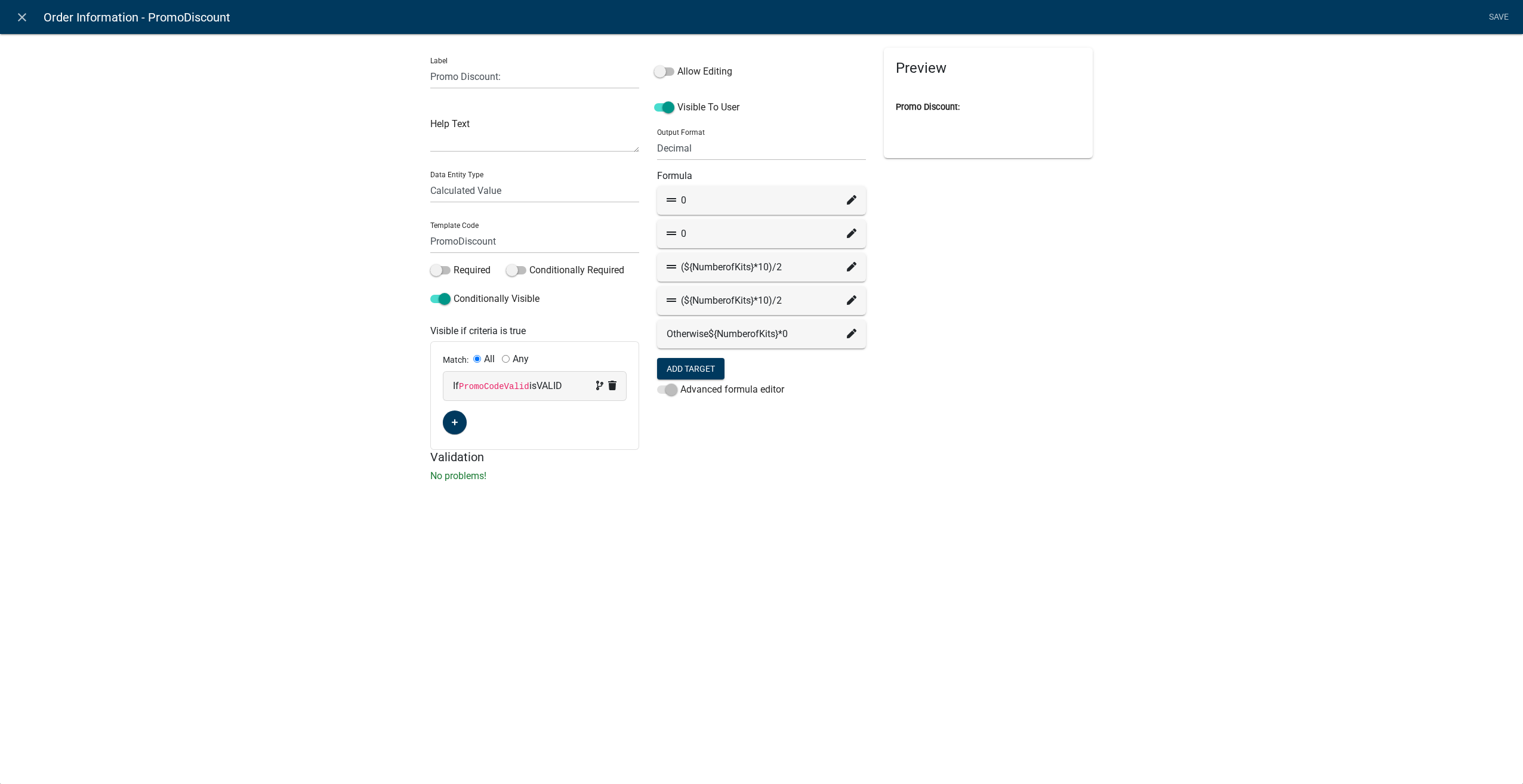
click at [851, 299] on icon at bounding box center [851, 300] width 9 height 9
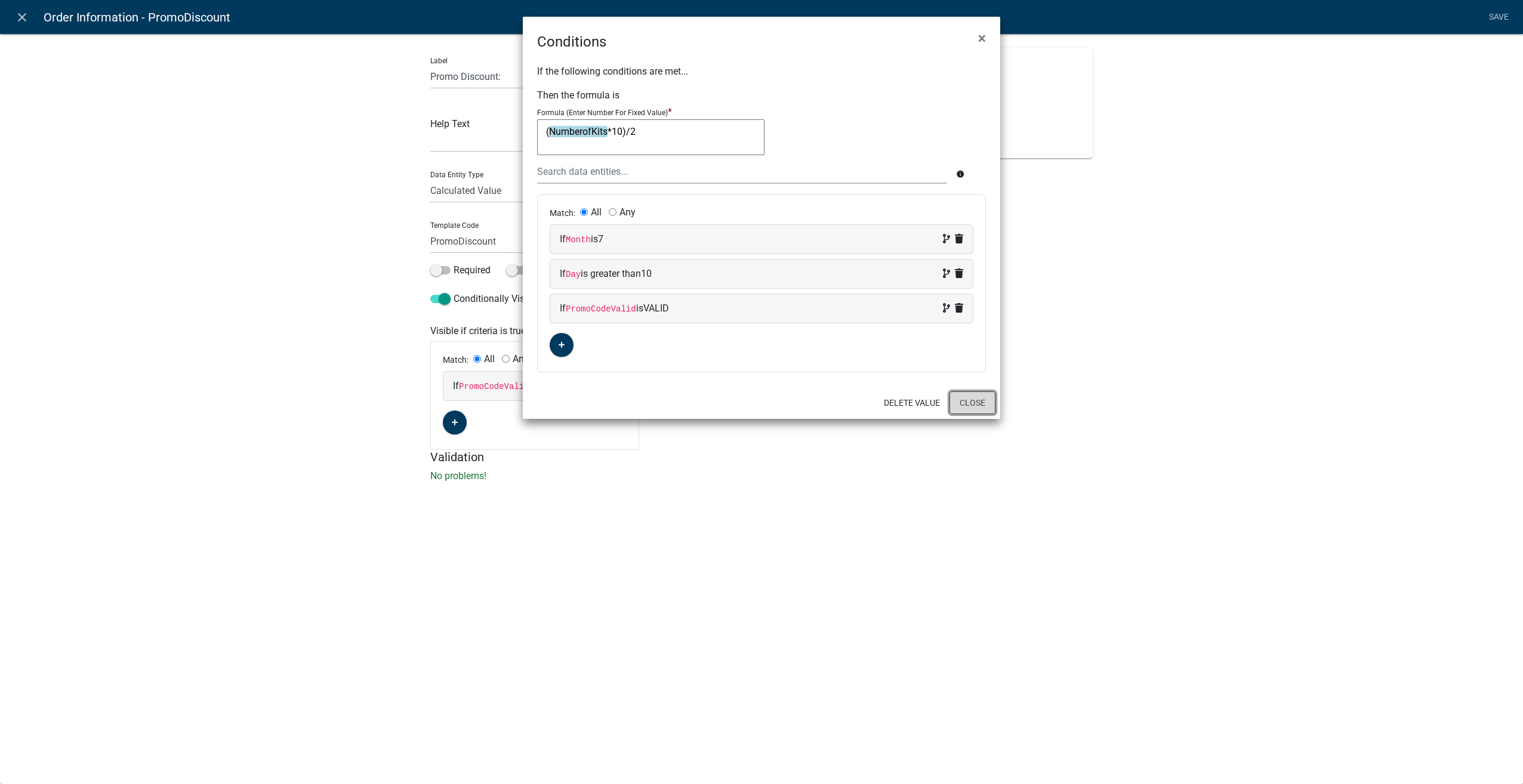
click at [970, 405] on button "Close" at bounding box center [973, 403] width 46 height 23
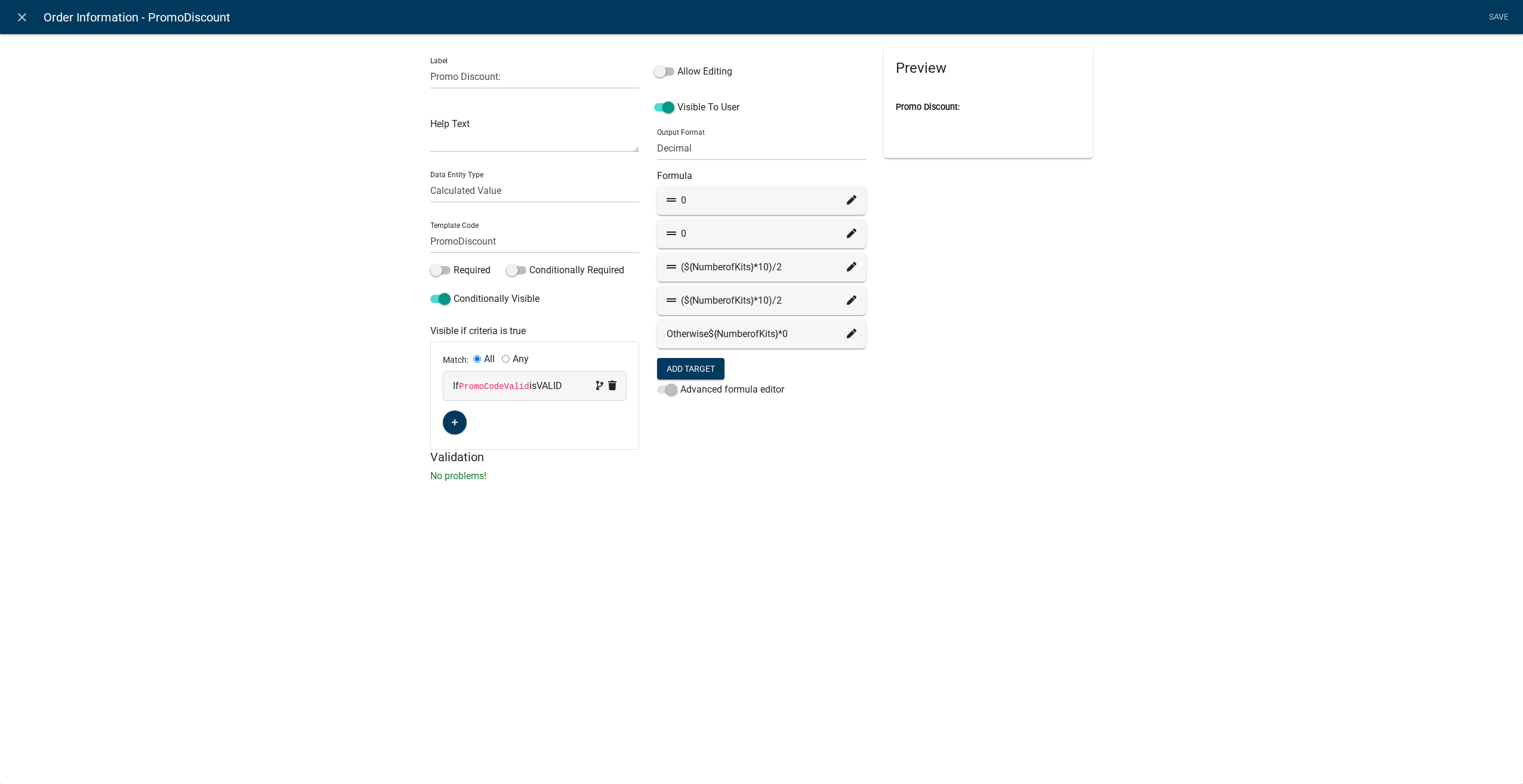
click at [849, 336] on icon at bounding box center [851, 333] width 9 height 9
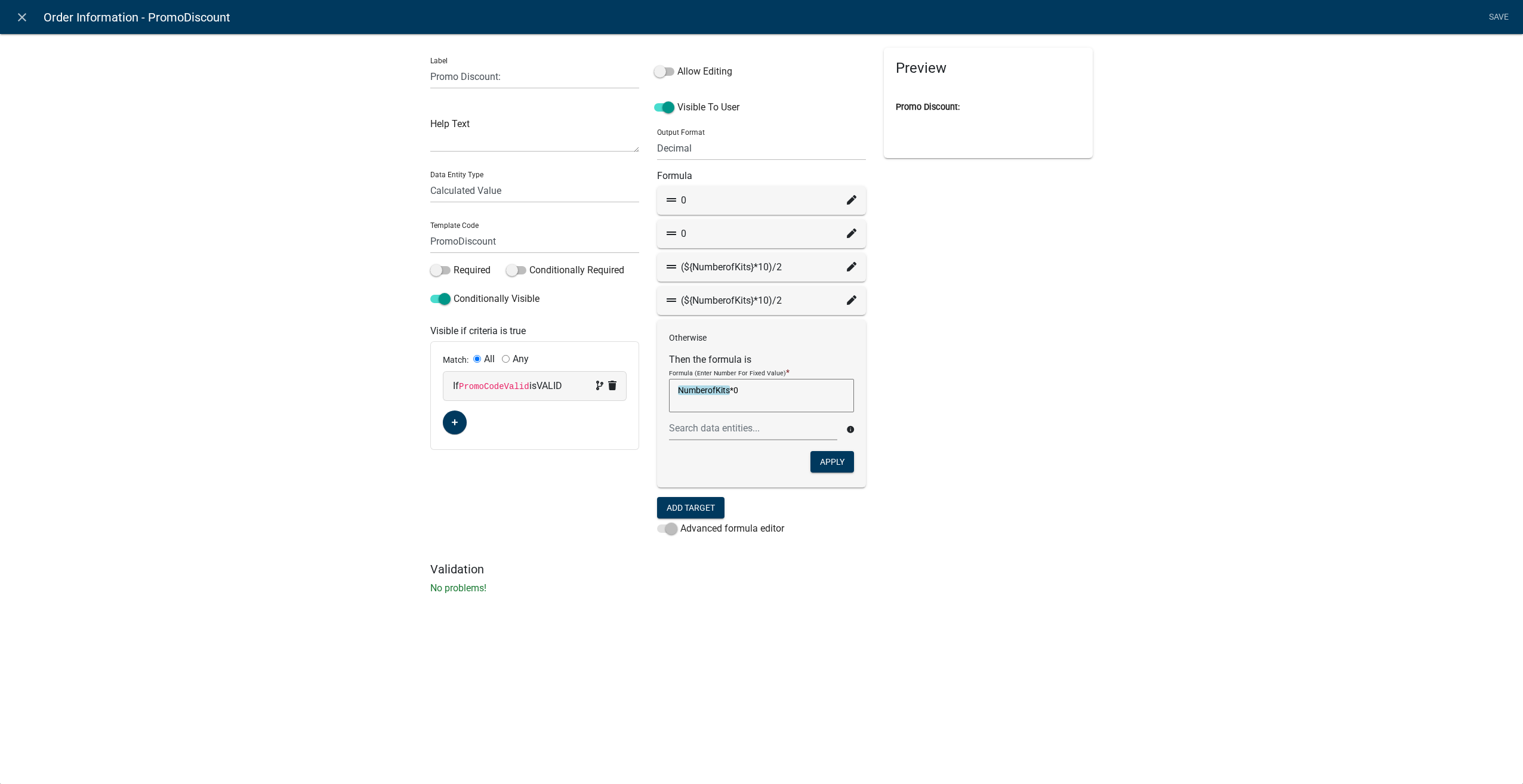
click at [736, 392] on textarea "NumberofKits*0" at bounding box center [762, 396] width 185 height 33
type textarea "NumberofKits*10"
click at [825, 459] on button "Apply" at bounding box center [832, 461] width 43 height 21
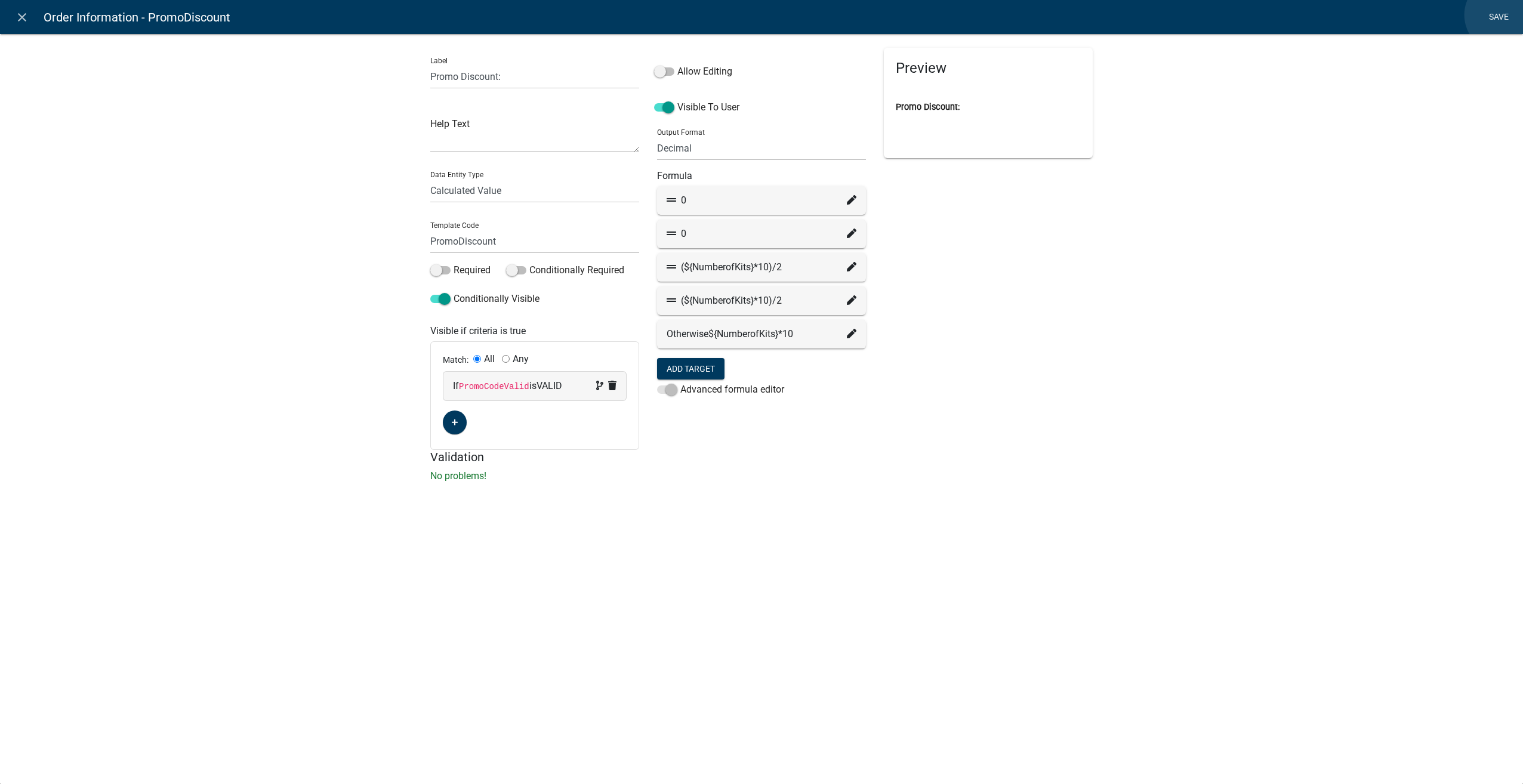
click at [1503, 15] on link "Save" at bounding box center [1499, 17] width 30 height 23
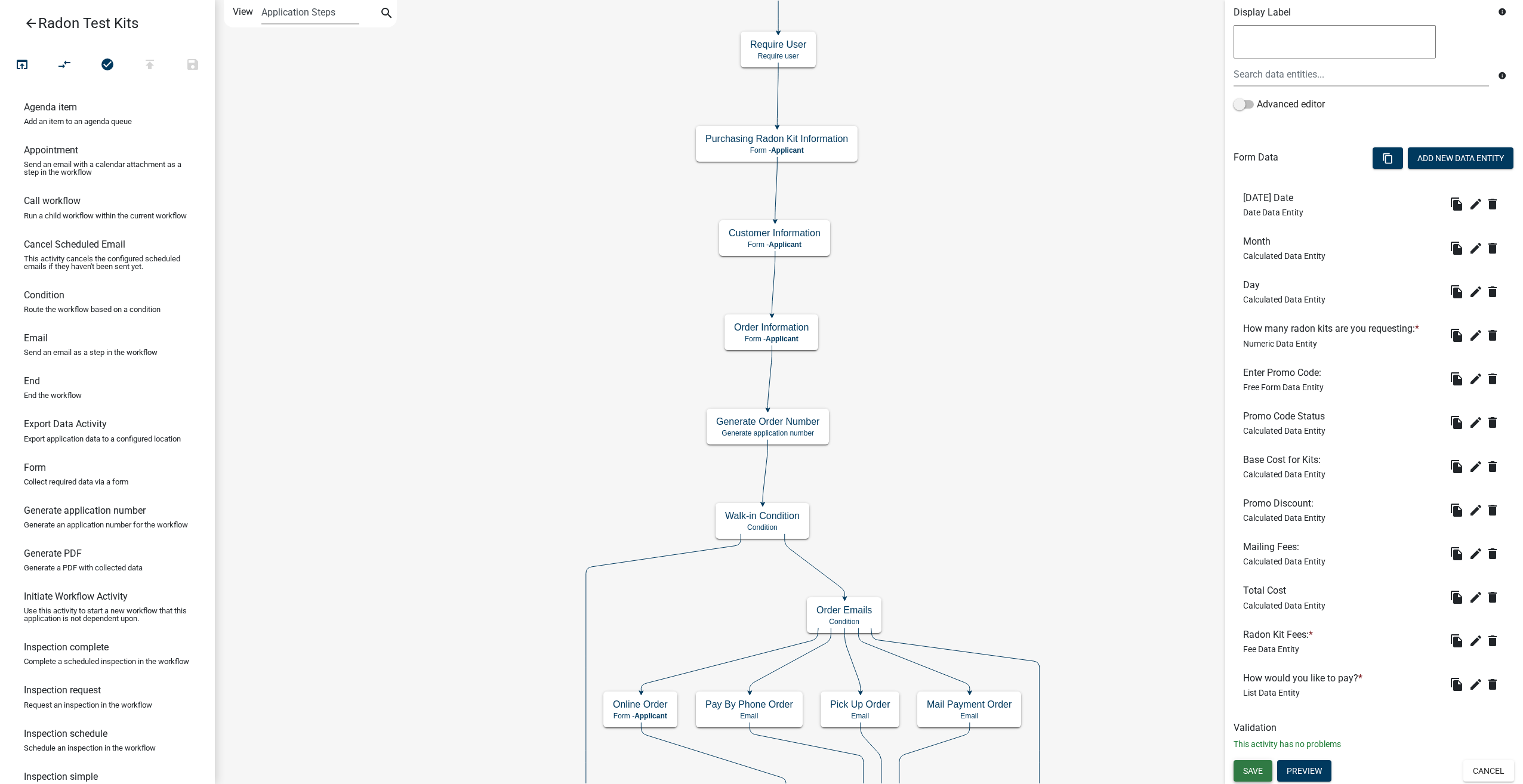
click at [1256, 772] on span "Save" at bounding box center [1253, 771] width 20 height 9
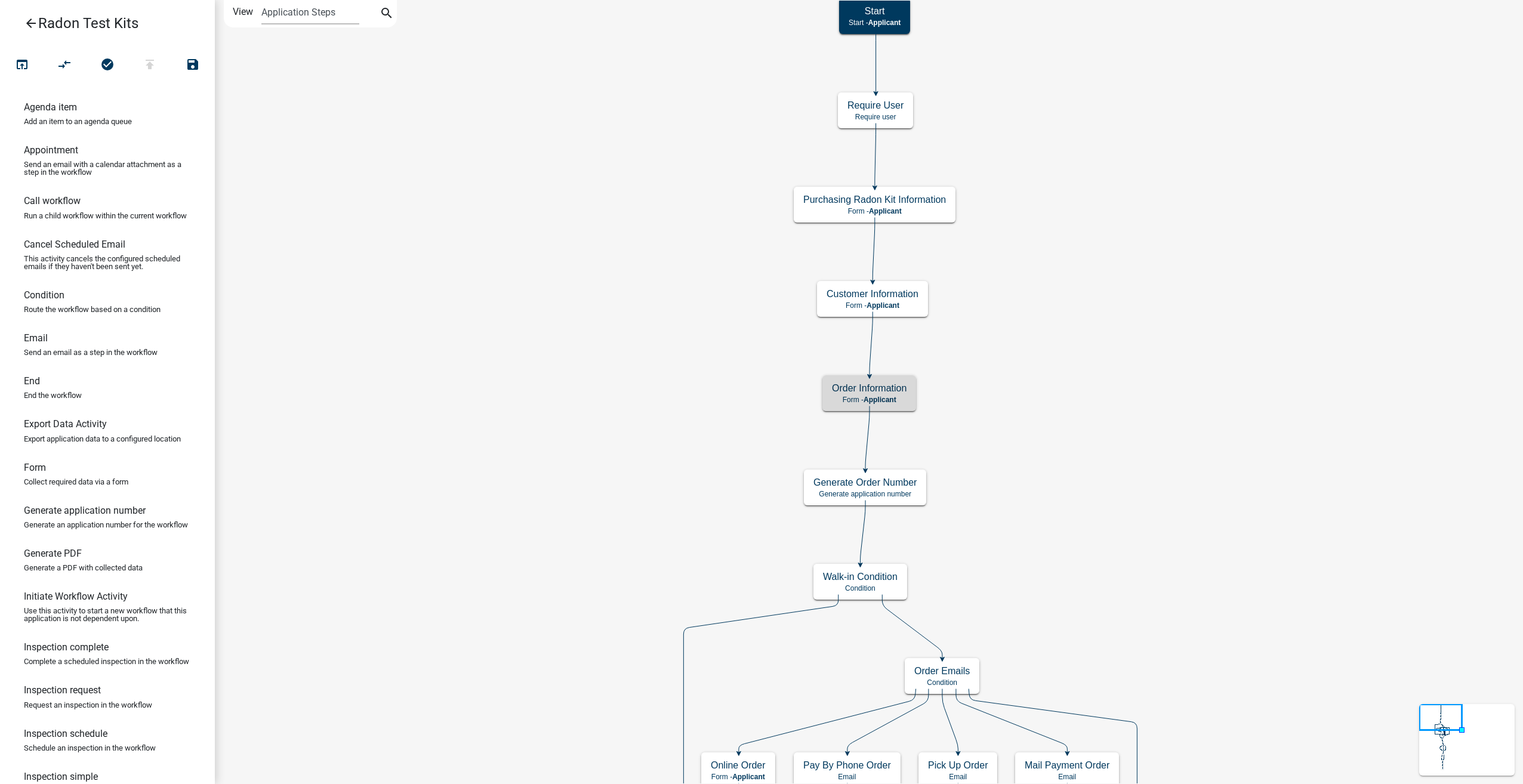
scroll to position [0, 0]
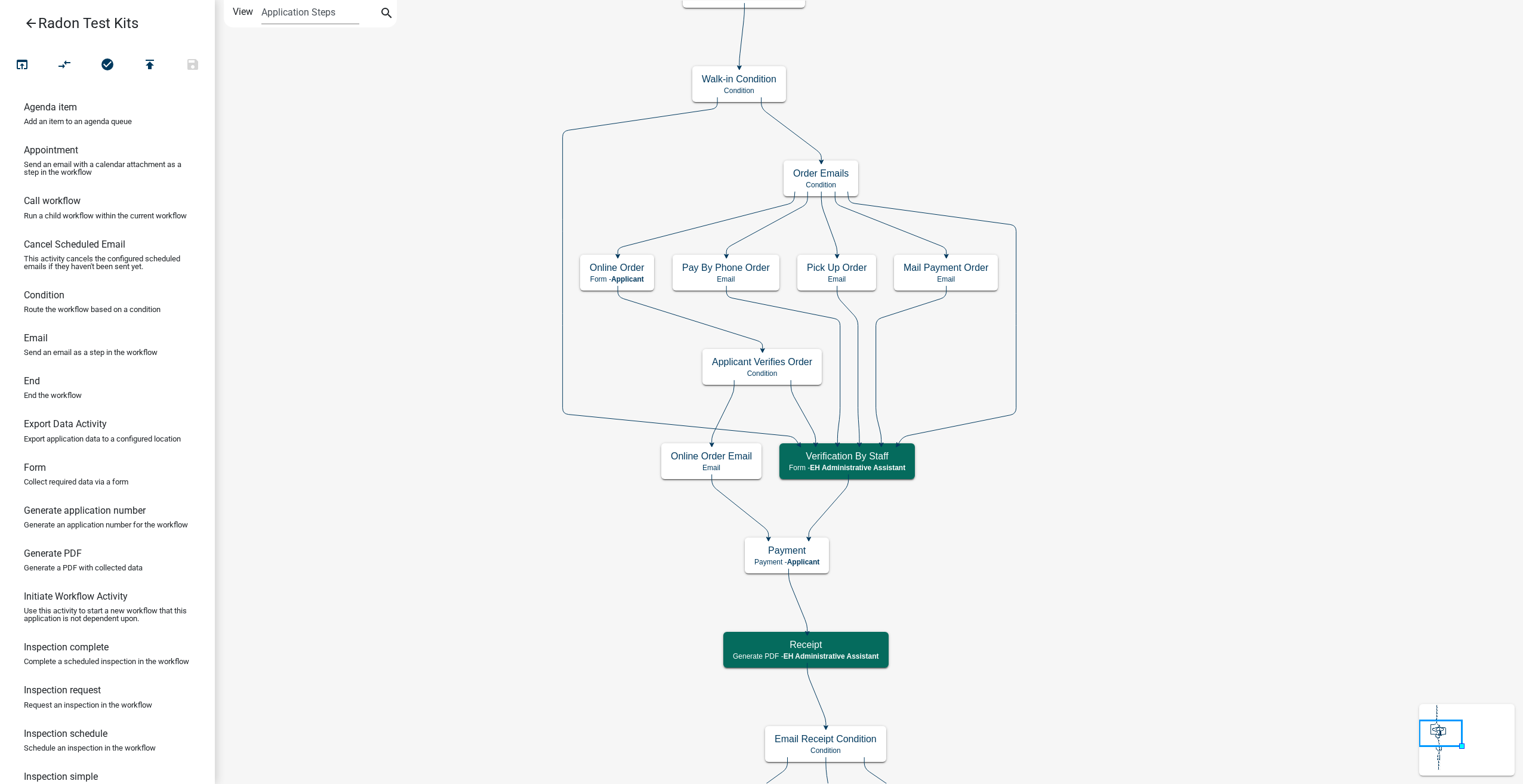
click at [28, 25] on icon "arrow_back" at bounding box center [31, 24] width 14 height 17
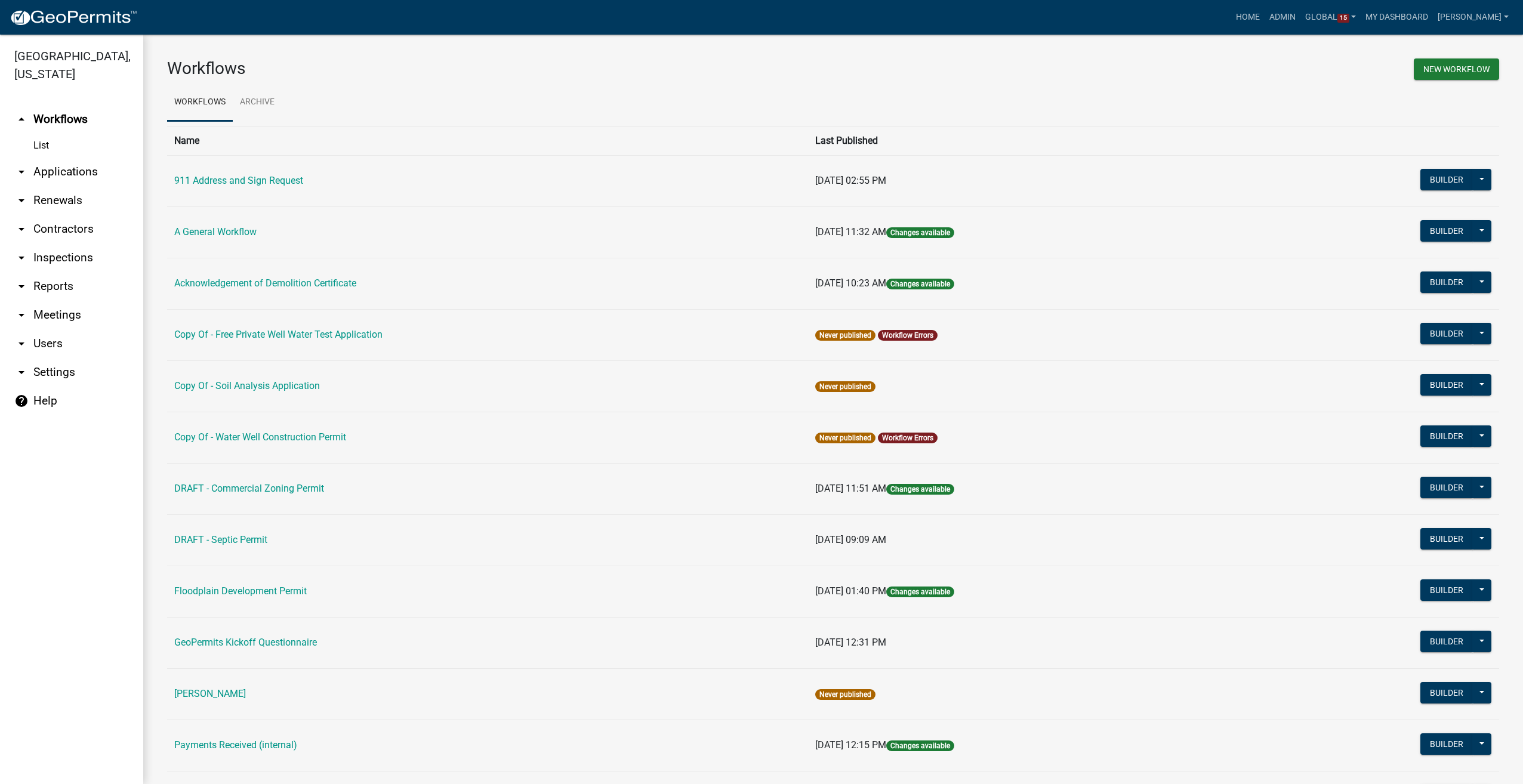
click at [50, 330] on link "arrow_drop_down Users" at bounding box center [72, 344] width 143 height 28
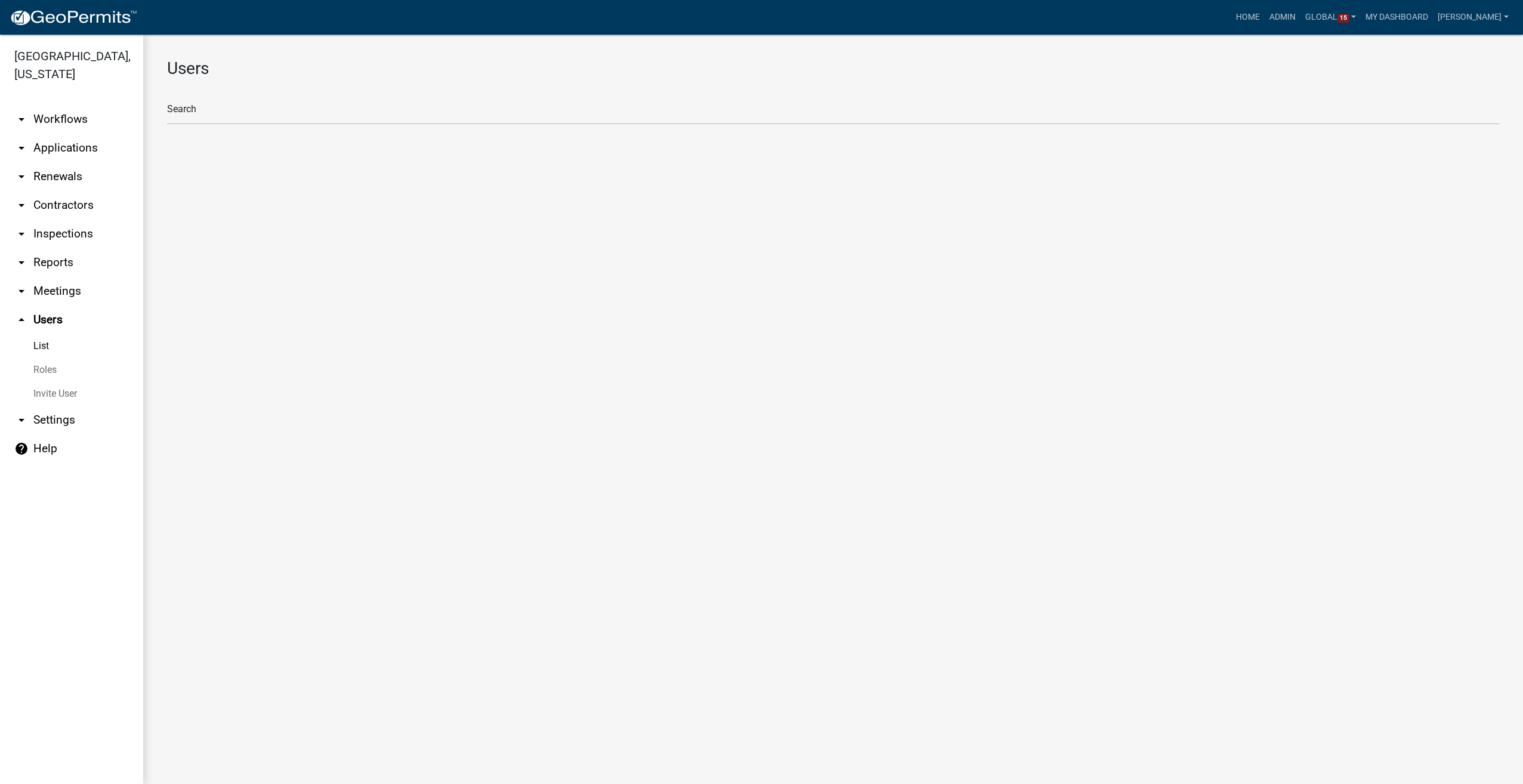
click at [43, 358] on link "Roles" at bounding box center [72, 370] width 143 height 24
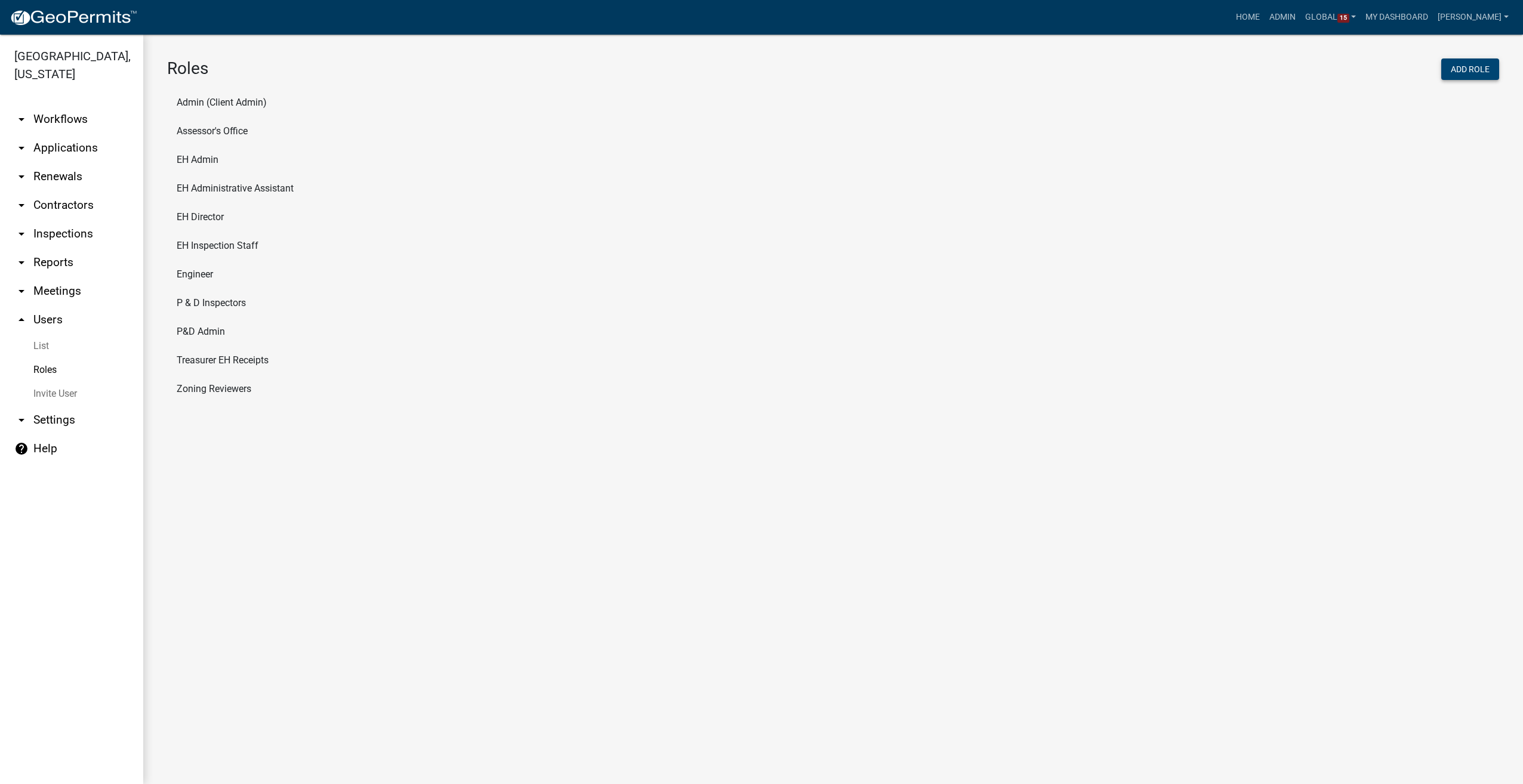
click at [1472, 72] on button "Add Role" at bounding box center [1469, 69] width 58 height 21
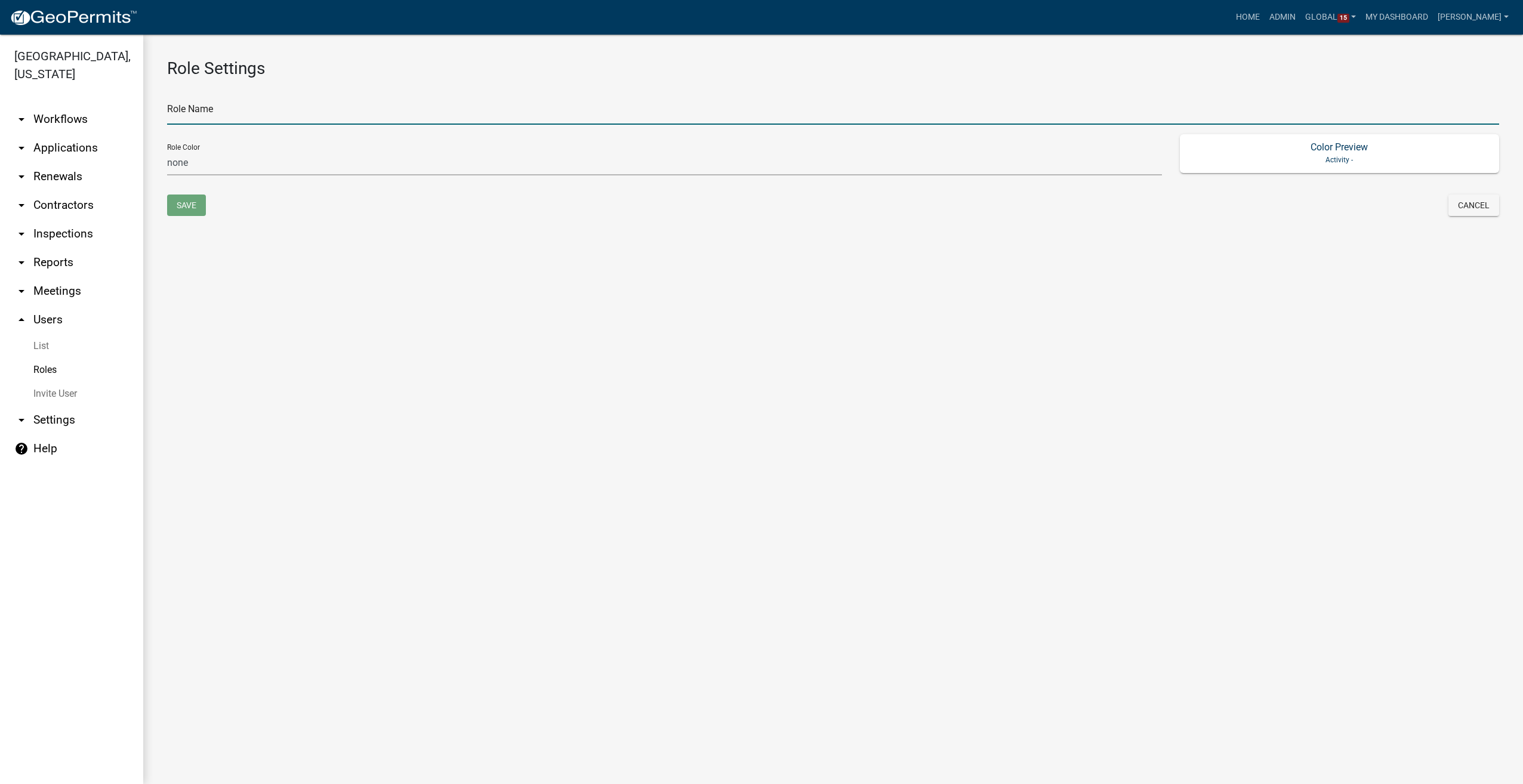
click at [247, 114] on input "text" at bounding box center [833, 112] width 1332 height 24
type input "Front Desk"
click at [214, 158] on select "none green yellow orange red purple light-blue light-green light-yellow" at bounding box center [665, 163] width 995 height 24
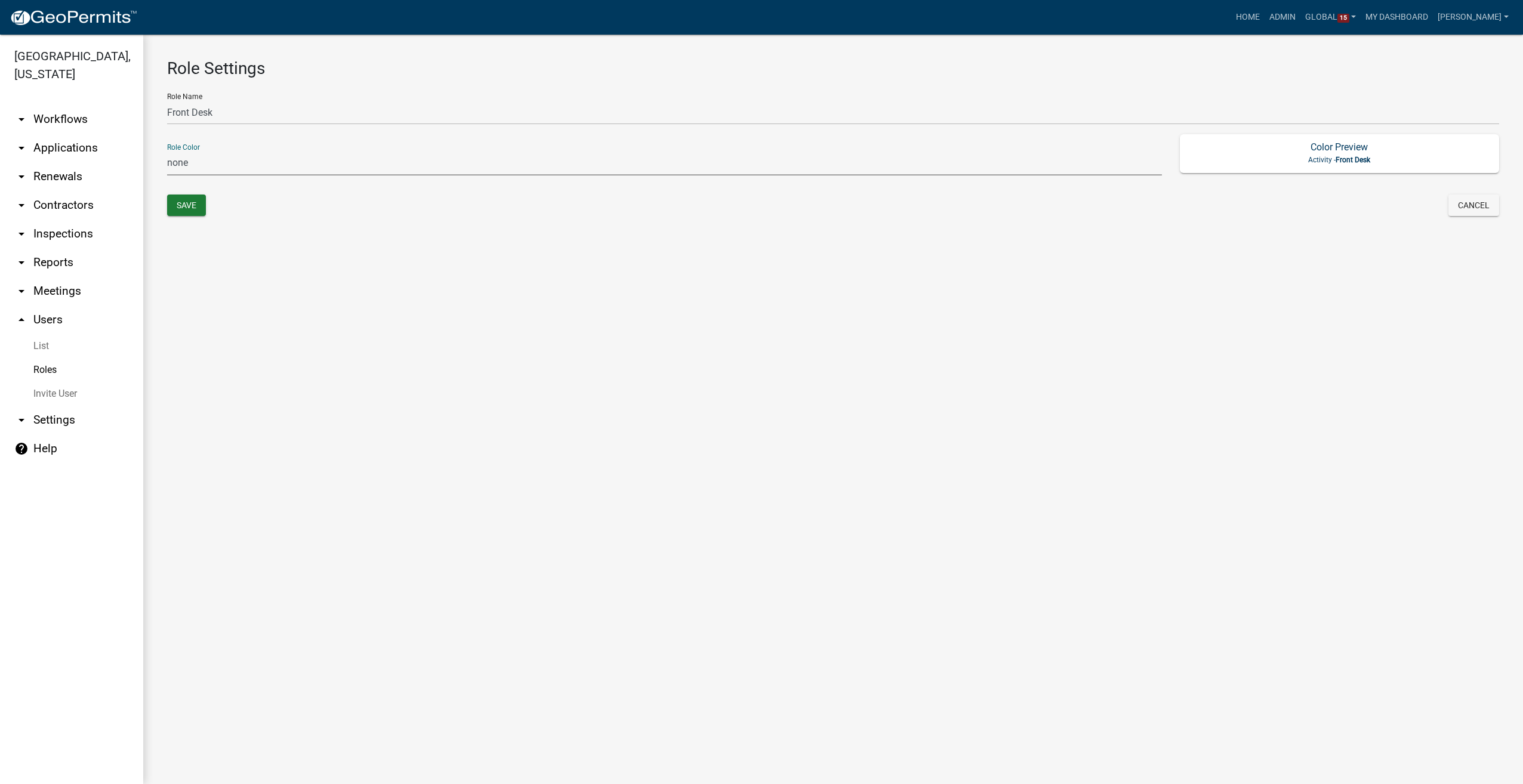
select select "8: light-yellow"
click at [167, 151] on select "none green yellow orange red purple light-blue light-green light-yellow" at bounding box center [665, 163] width 995 height 24
click at [179, 202] on button "Save" at bounding box center [186, 205] width 39 height 21
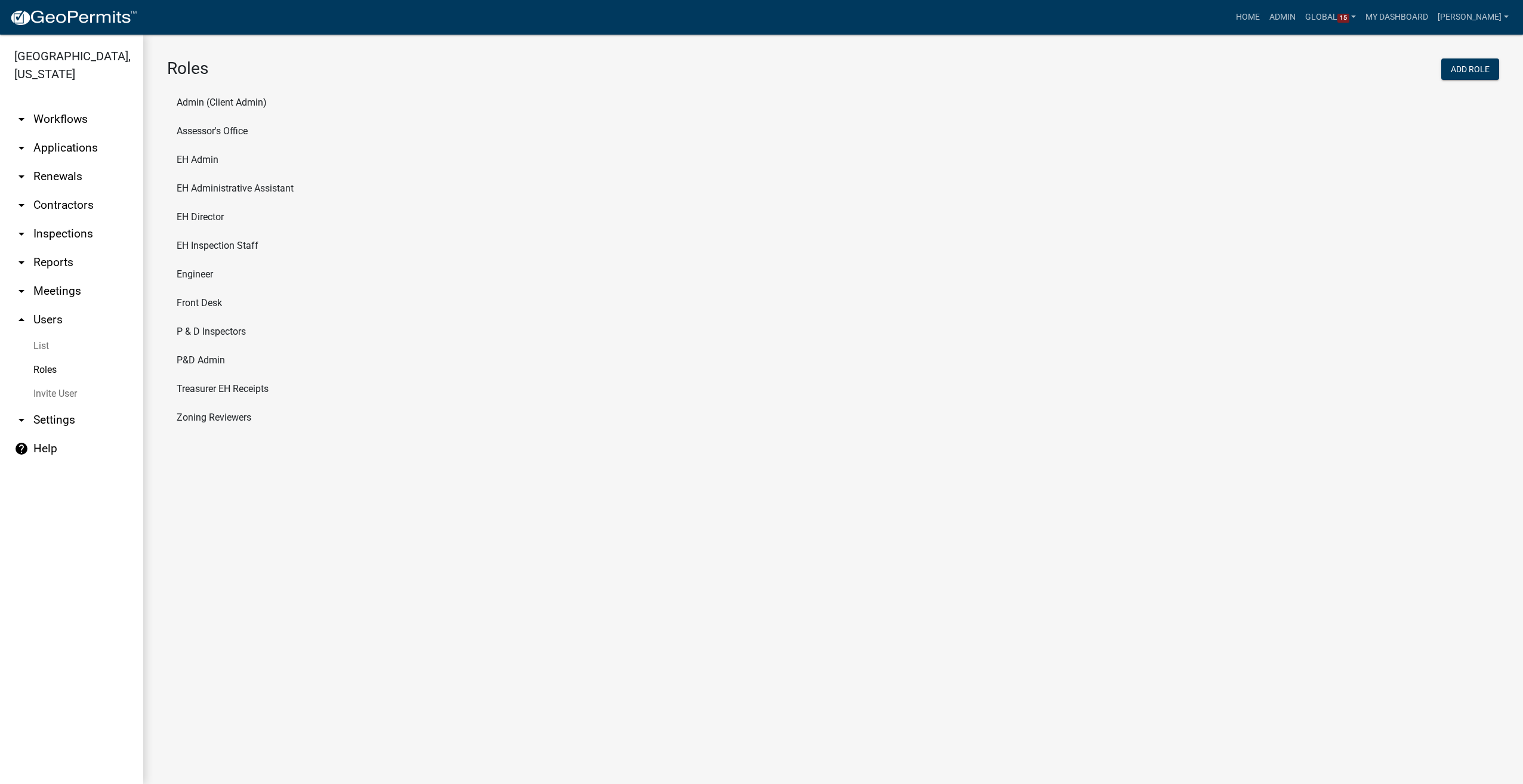
click at [191, 302] on li "Front Desk" at bounding box center [833, 303] width 1332 height 28
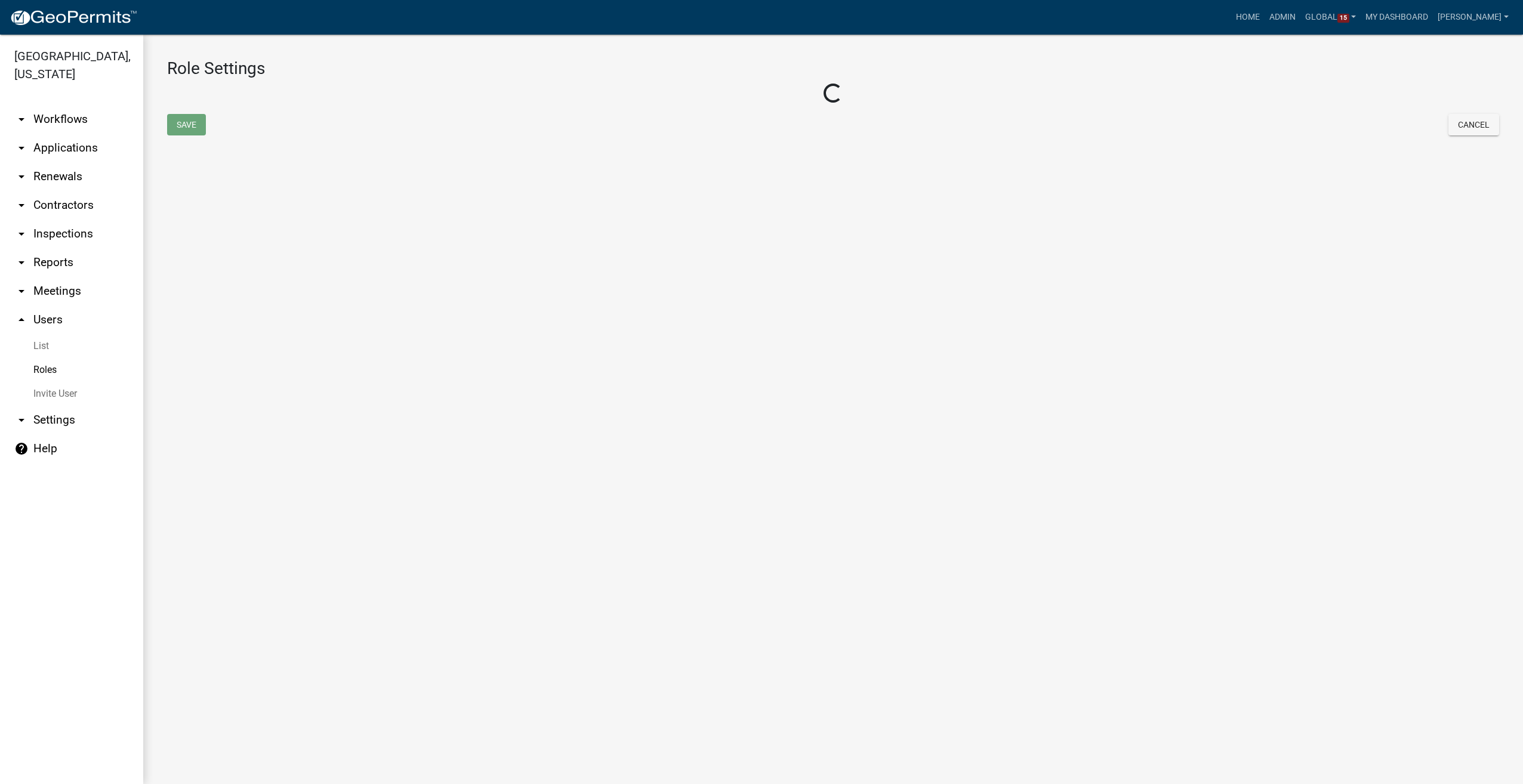
select select "8: light-yellow"
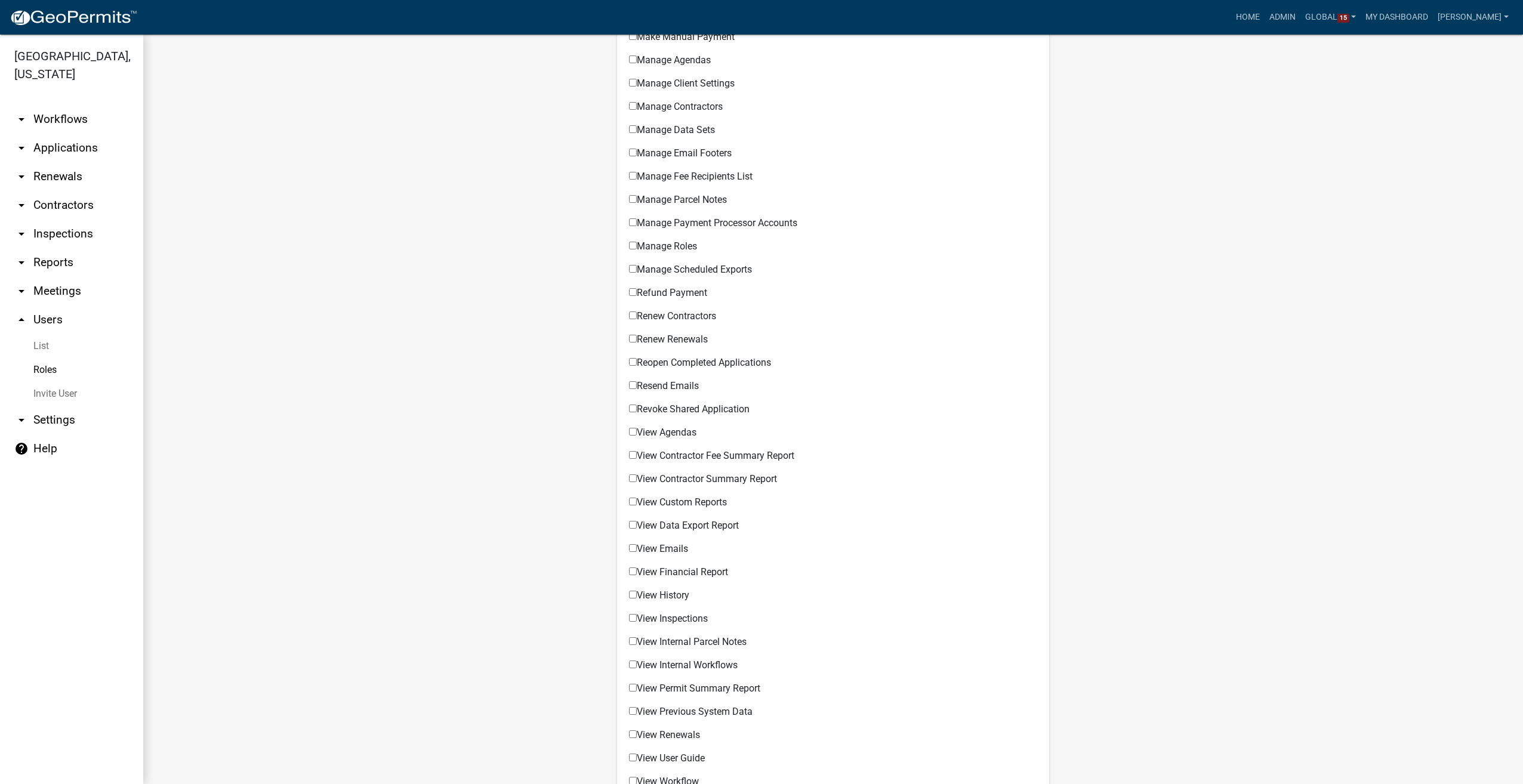
scroll to position [694, 0]
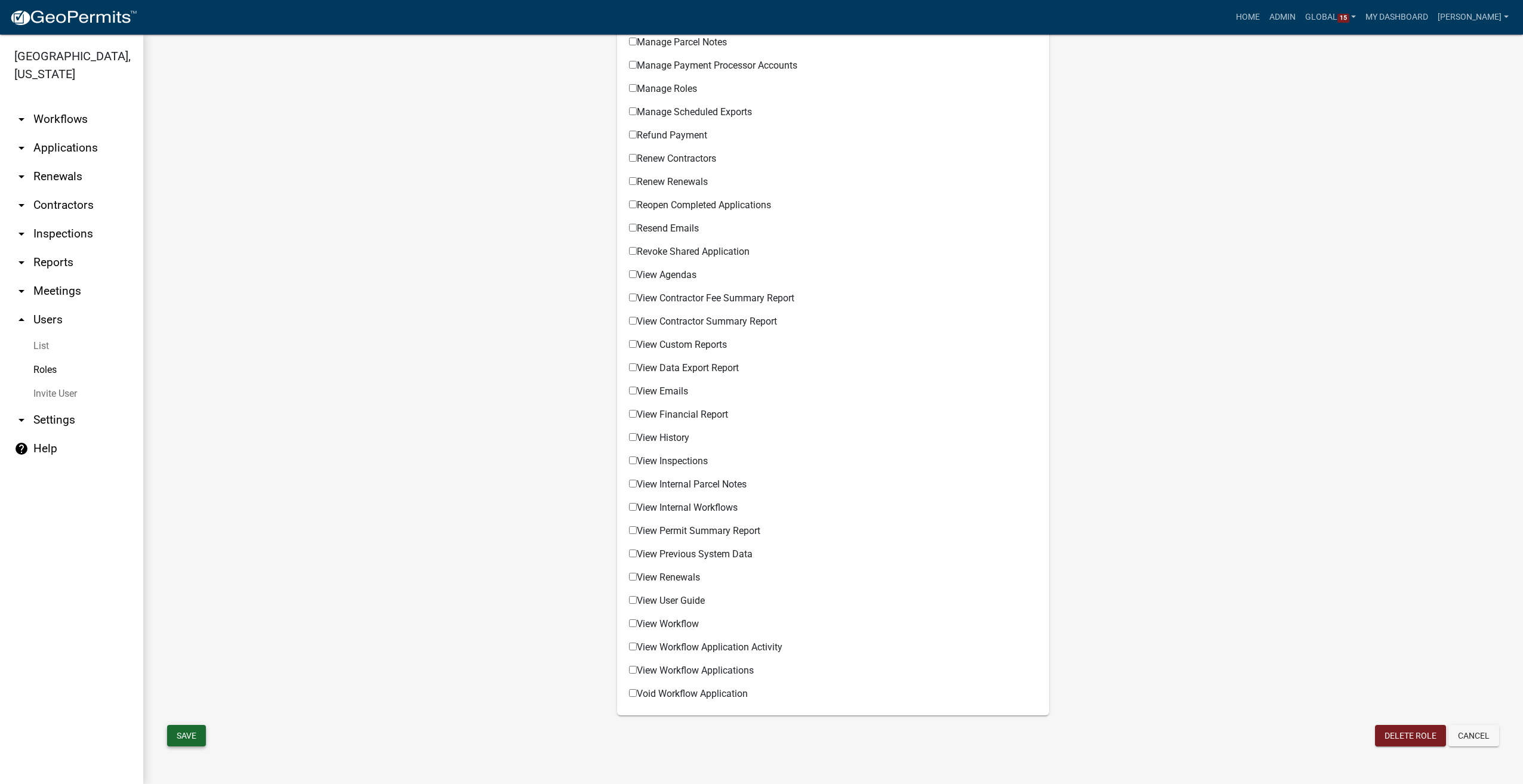
click at [198, 736] on button "Save" at bounding box center [186, 735] width 39 height 21
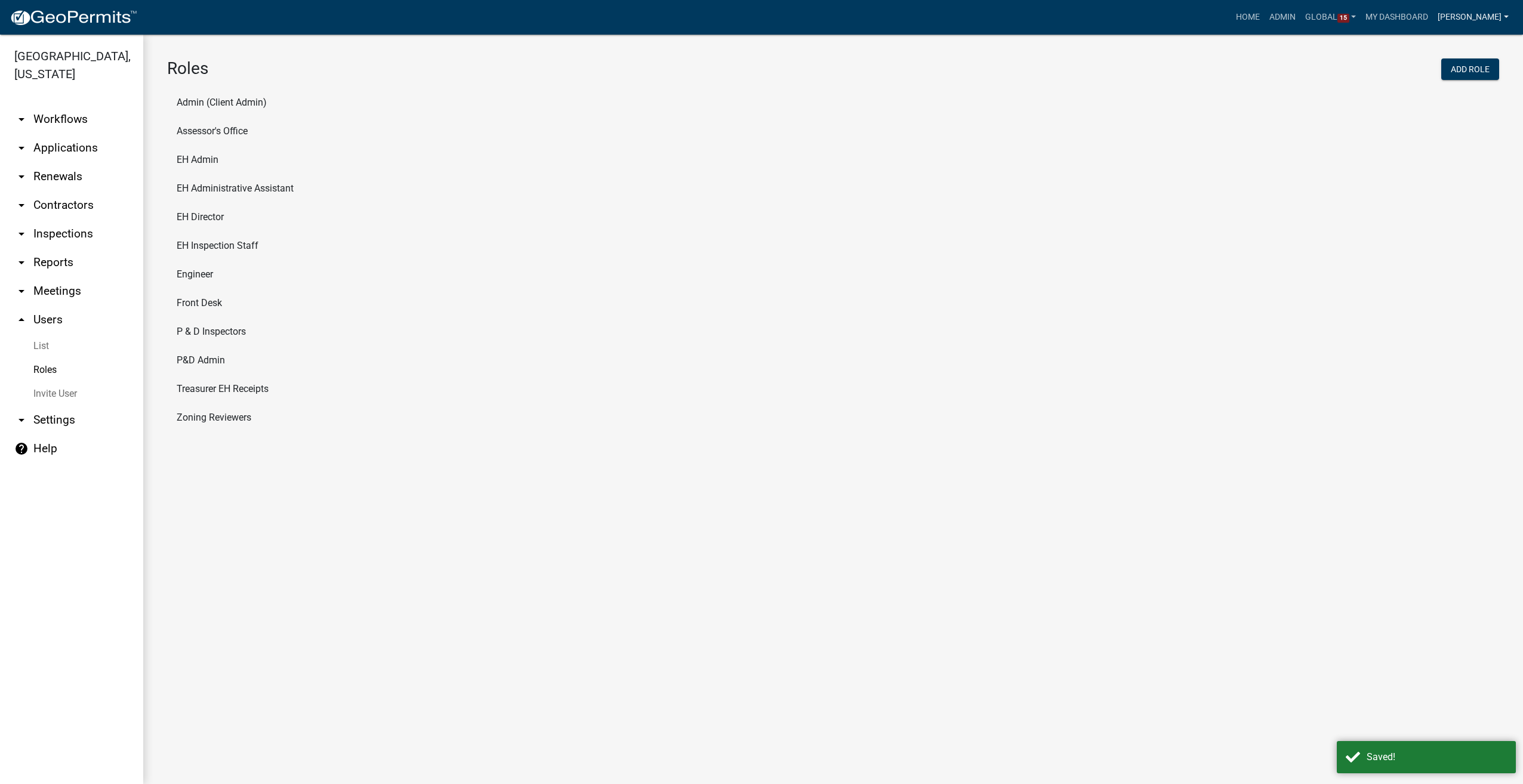
click at [1492, 16] on link "[PERSON_NAME]" at bounding box center [1473, 17] width 80 height 23
click at [1436, 146] on link "Logout" at bounding box center [1462, 145] width 102 height 28
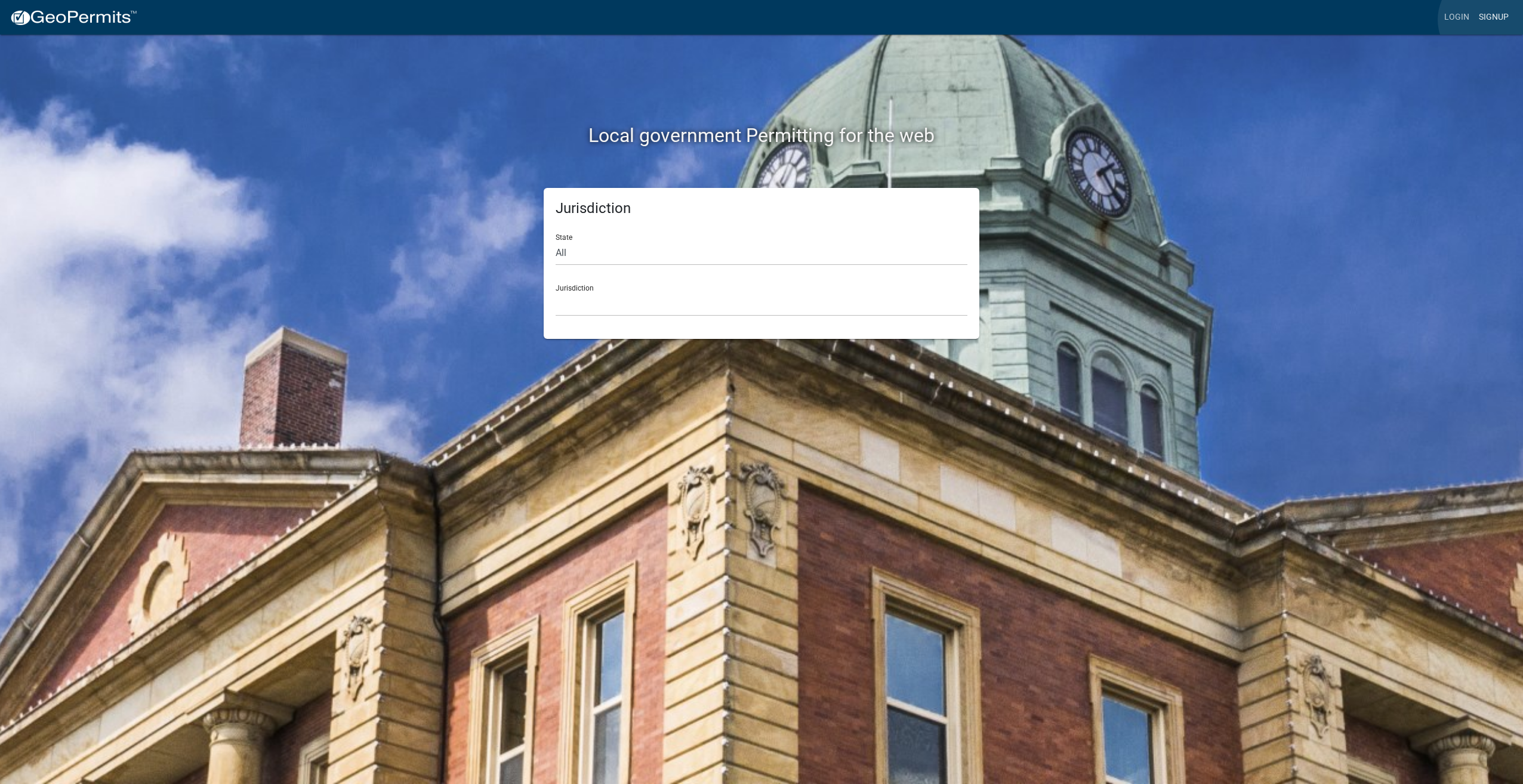
click at [1487, 20] on link "Signup" at bounding box center [1494, 17] width 39 height 23
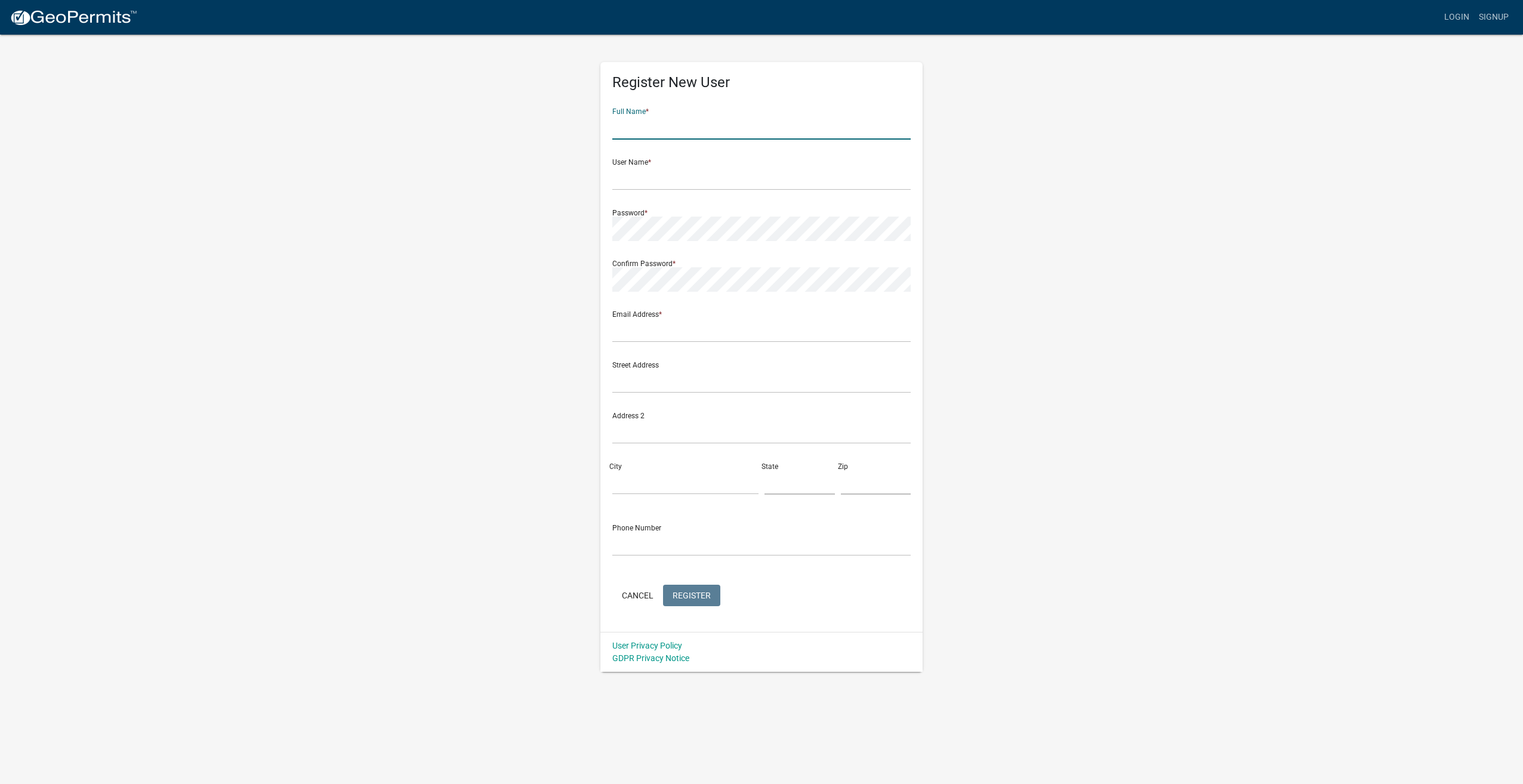
click at [706, 124] on input "text" at bounding box center [762, 127] width 299 height 24
type input "EH Front Desk"
click at [628, 174] on input "text" at bounding box center [762, 177] width 299 height 24
type input "[EMAIL_ADDRESS][DOMAIN_NAME]"
click at [617, 329] on input "text" at bounding box center [762, 330] width 299 height 24
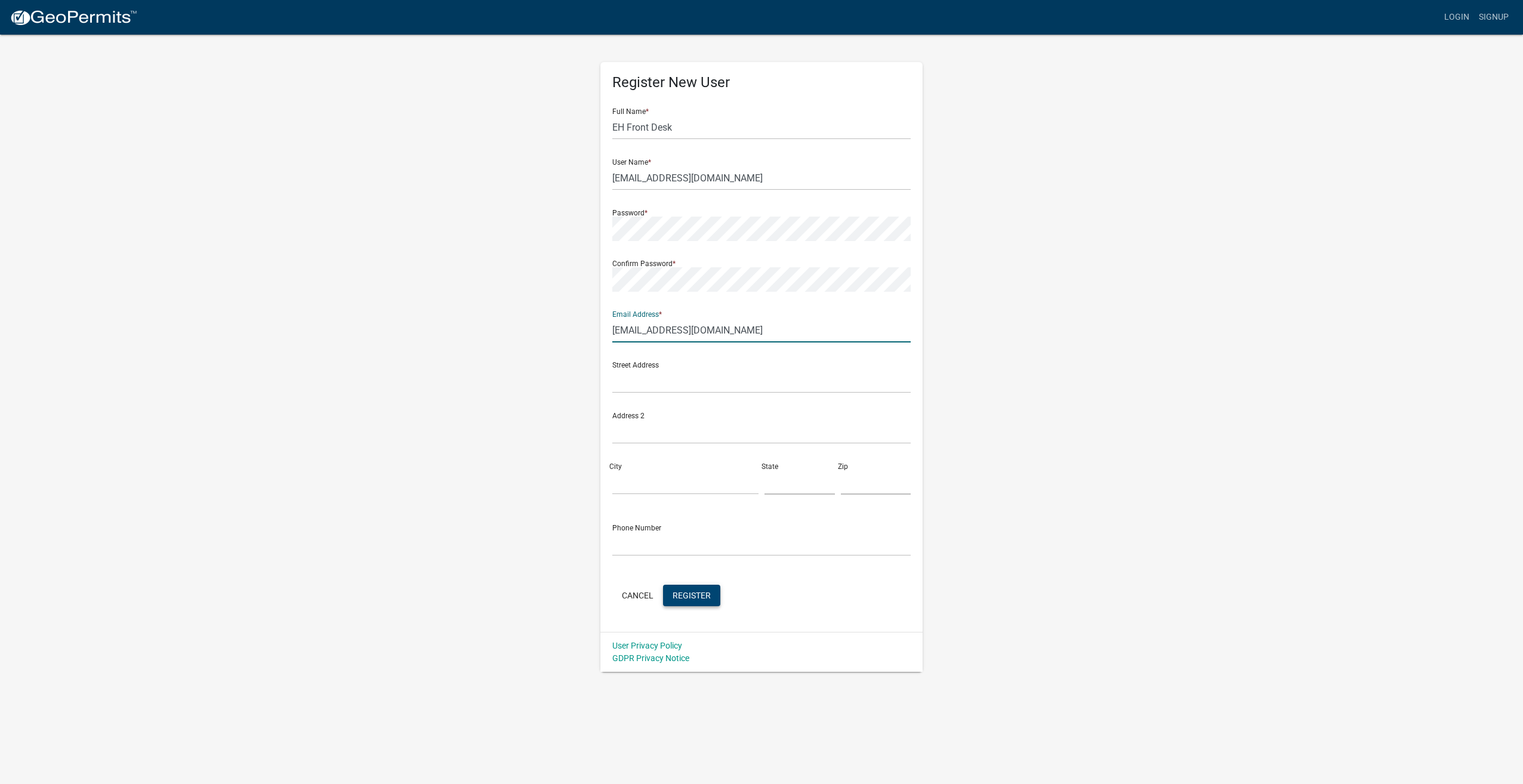
type input "[EMAIL_ADDRESS][DOMAIN_NAME]"
click at [697, 596] on span "Register" at bounding box center [691, 595] width 38 height 9
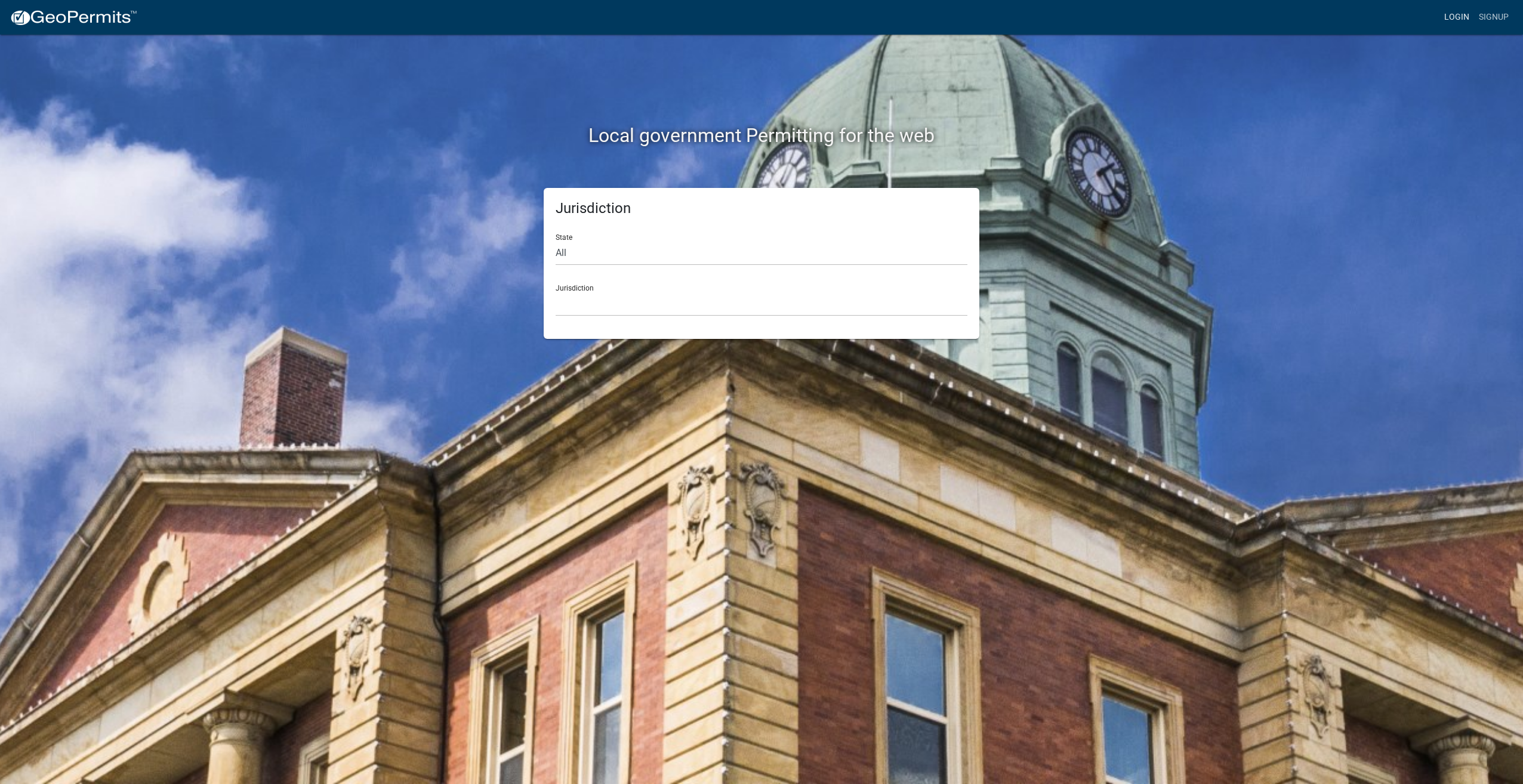
click at [1447, 19] on link "Login" at bounding box center [1457, 17] width 35 height 23
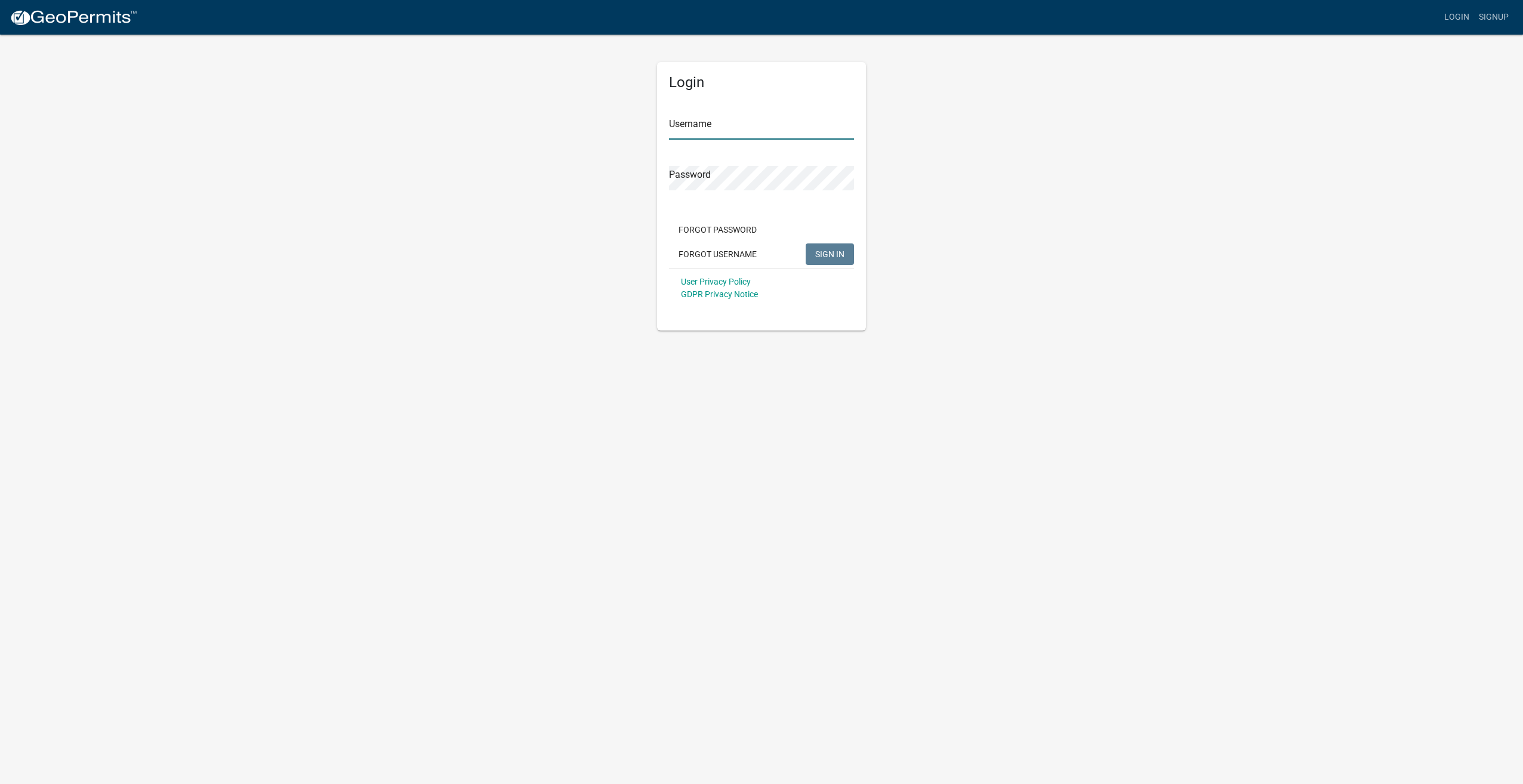
type input "[PERSON_NAME]"
click at [837, 259] on button "SIGN IN" at bounding box center [829, 254] width 48 height 21
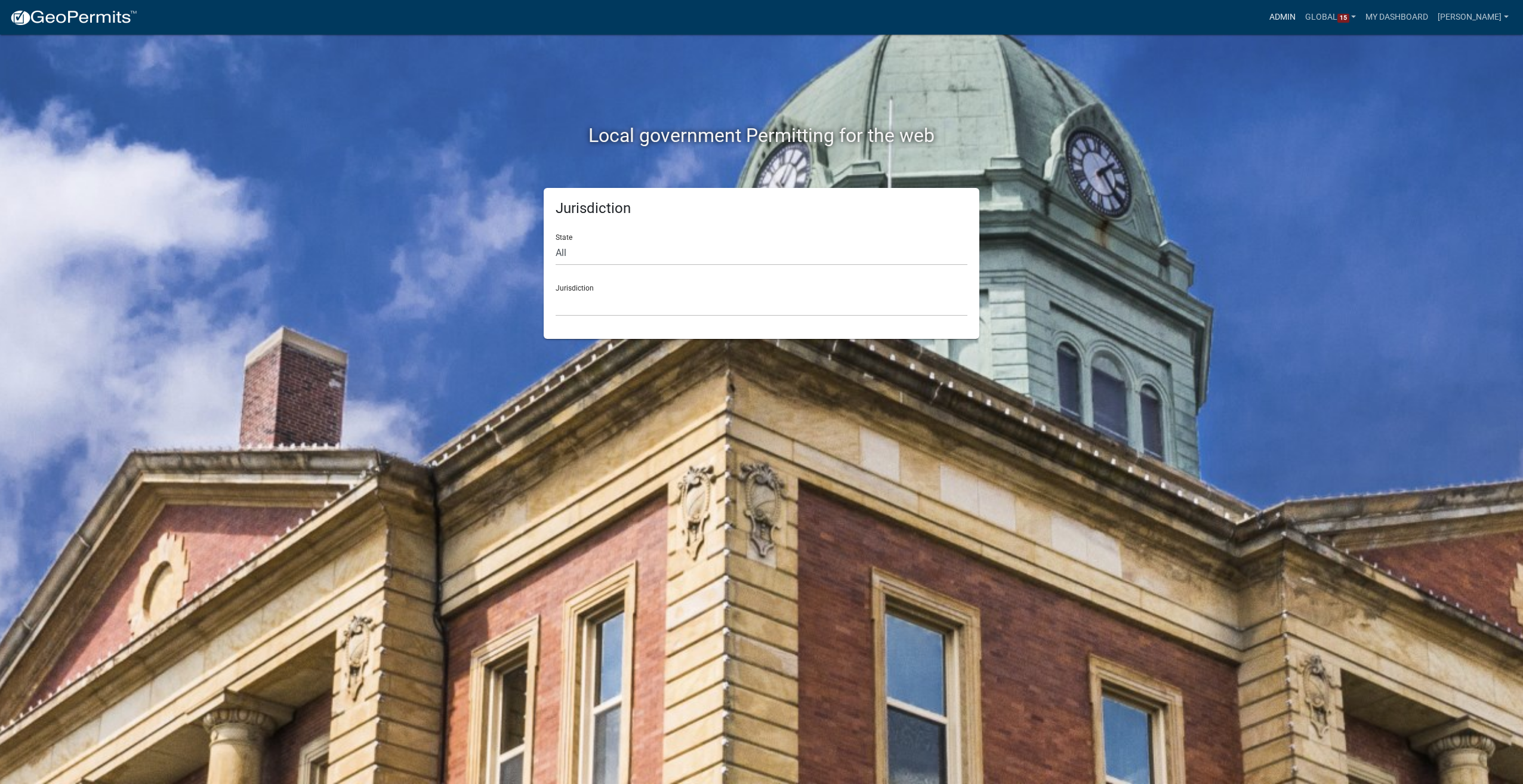
click at [1287, 9] on link "Admin" at bounding box center [1282, 17] width 35 height 23
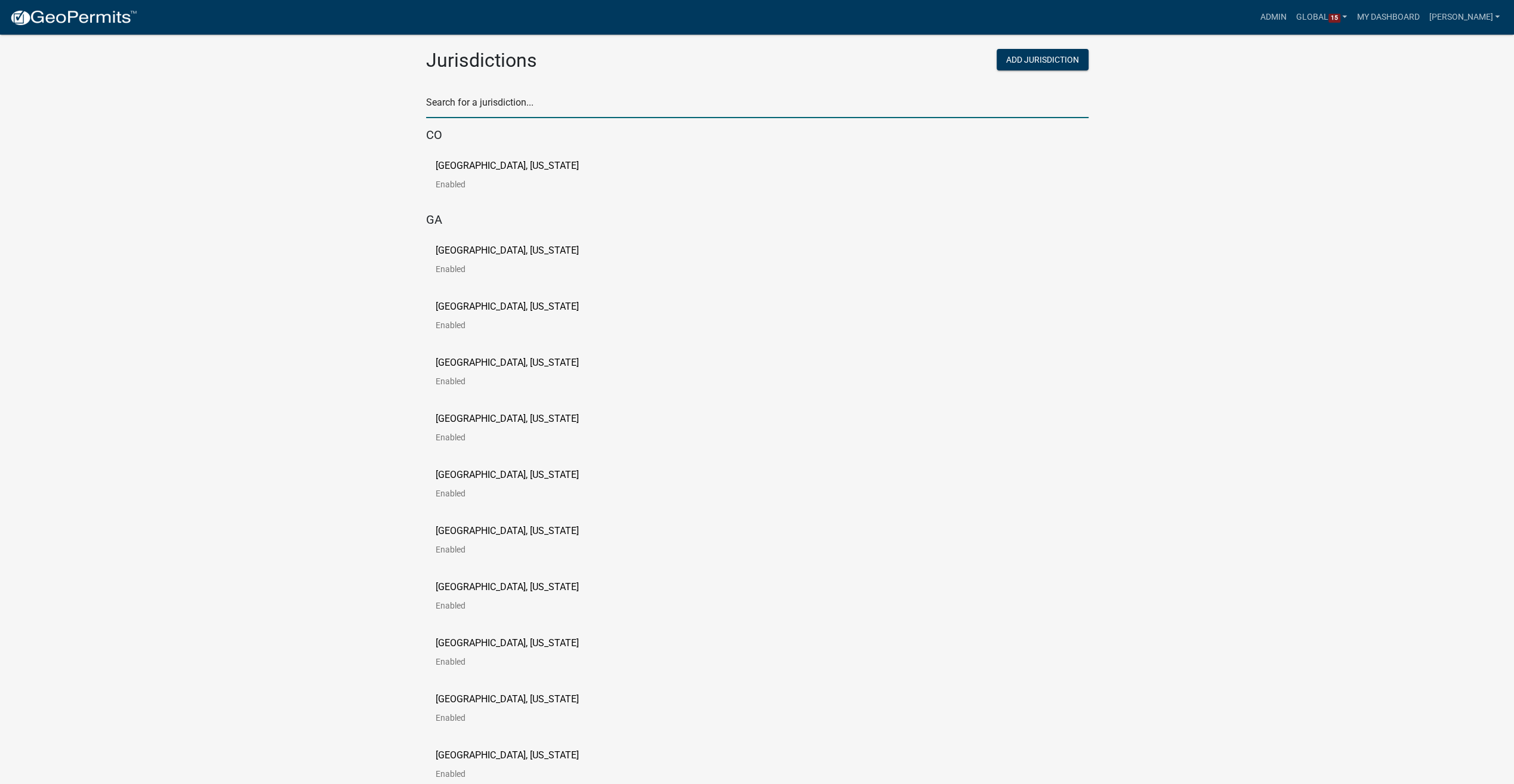
click at [499, 105] on input "text" at bounding box center [757, 106] width 662 height 24
type input "story"
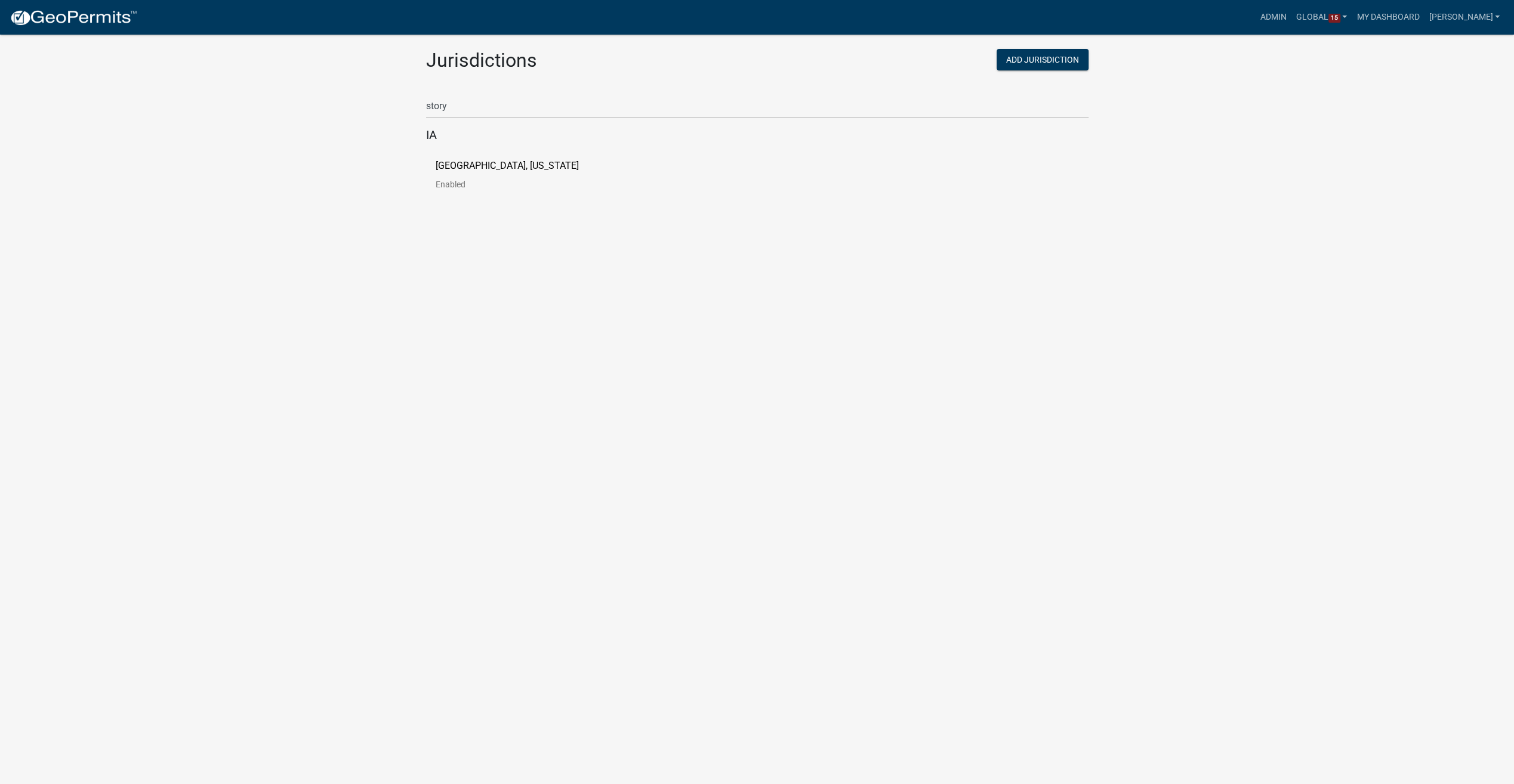
click at [462, 161] on p "[GEOGRAPHIC_DATA], [US_STATE]" at bounding box center [508, 165] width 143 height 9
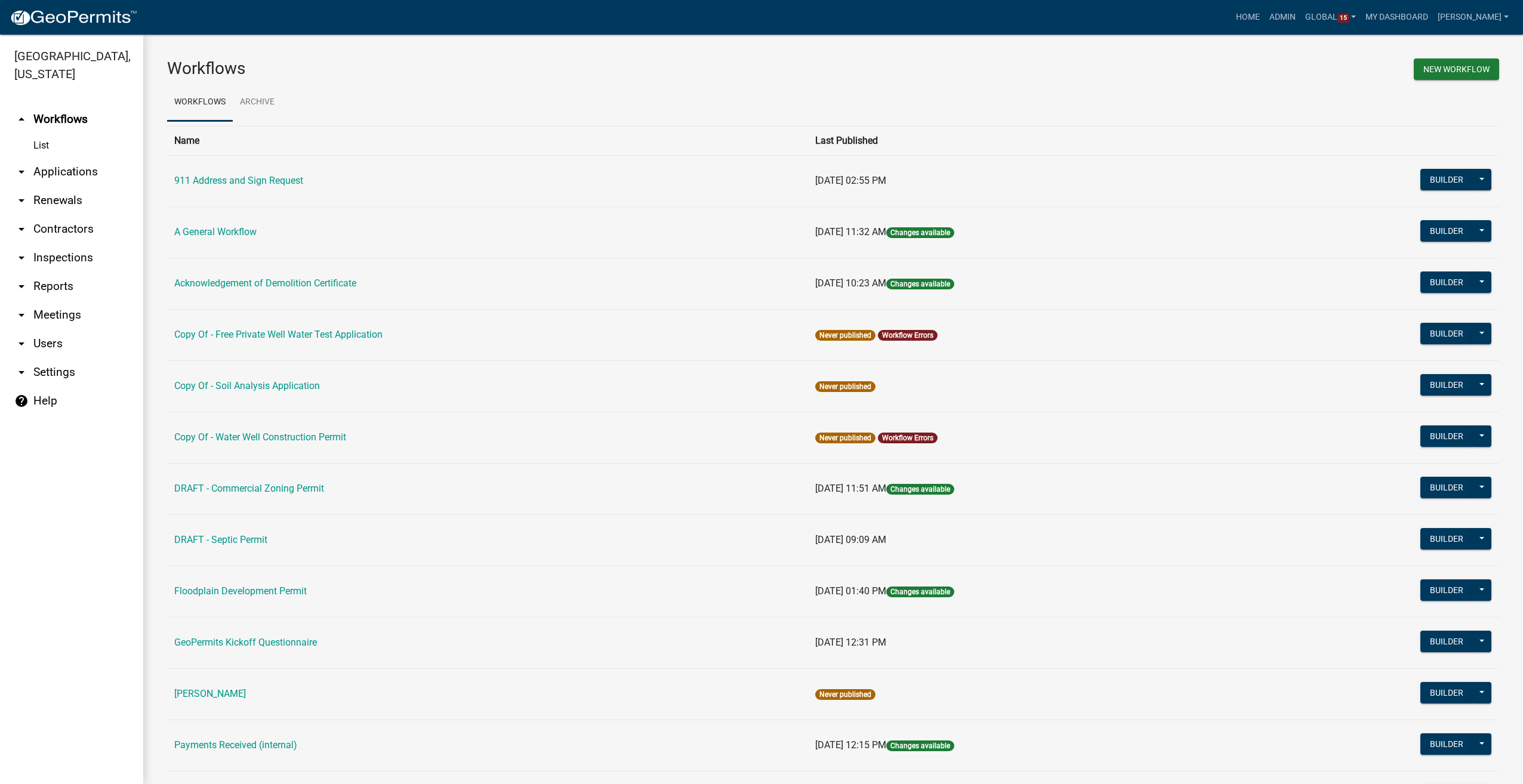
click at [33, 329] on link "arrow_drop_down Users" at bounding box center [72, 344] width 143 height 28
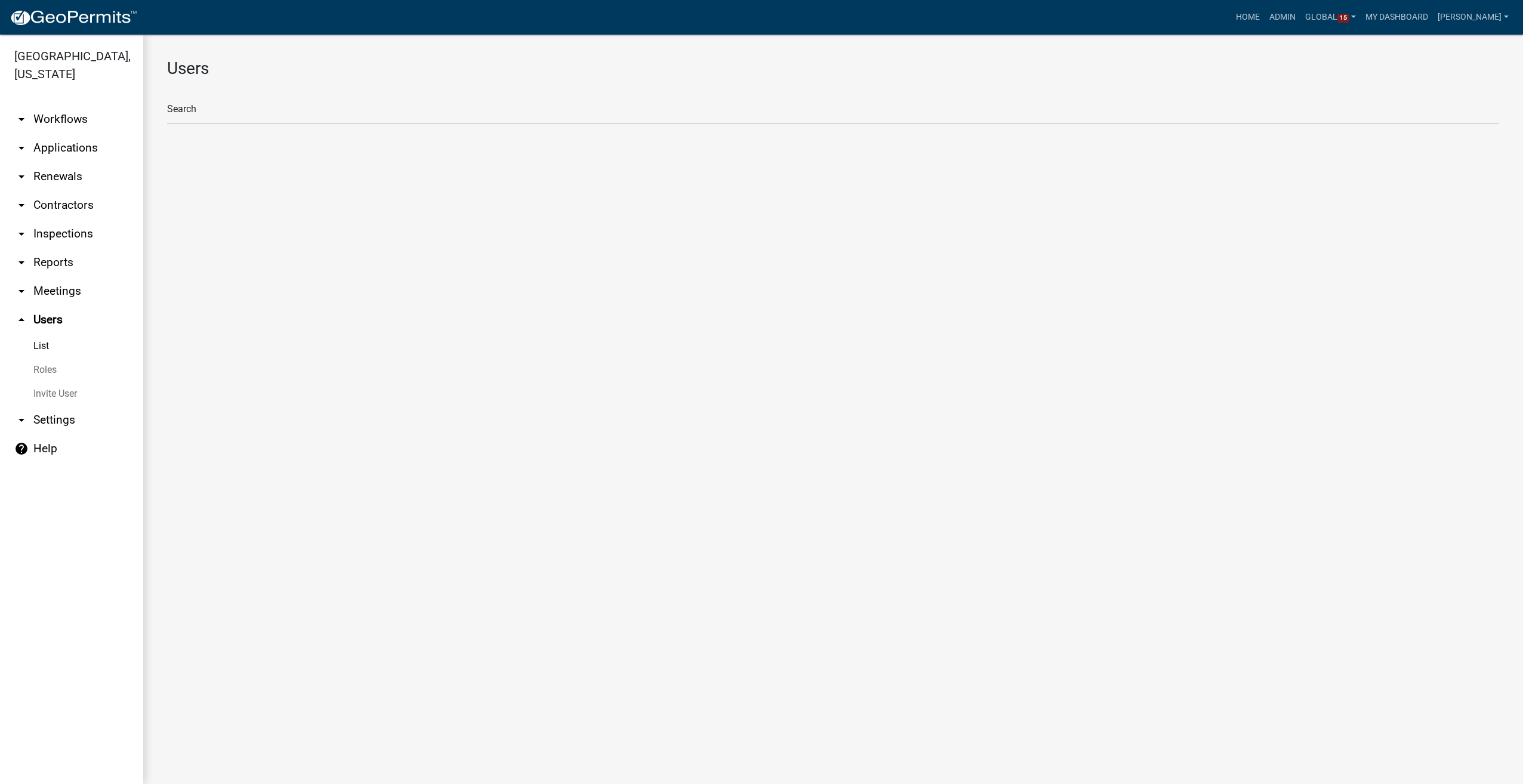
click at [47, 358] on link "Roles" at bounding box center [72, 370] width 143 height 24
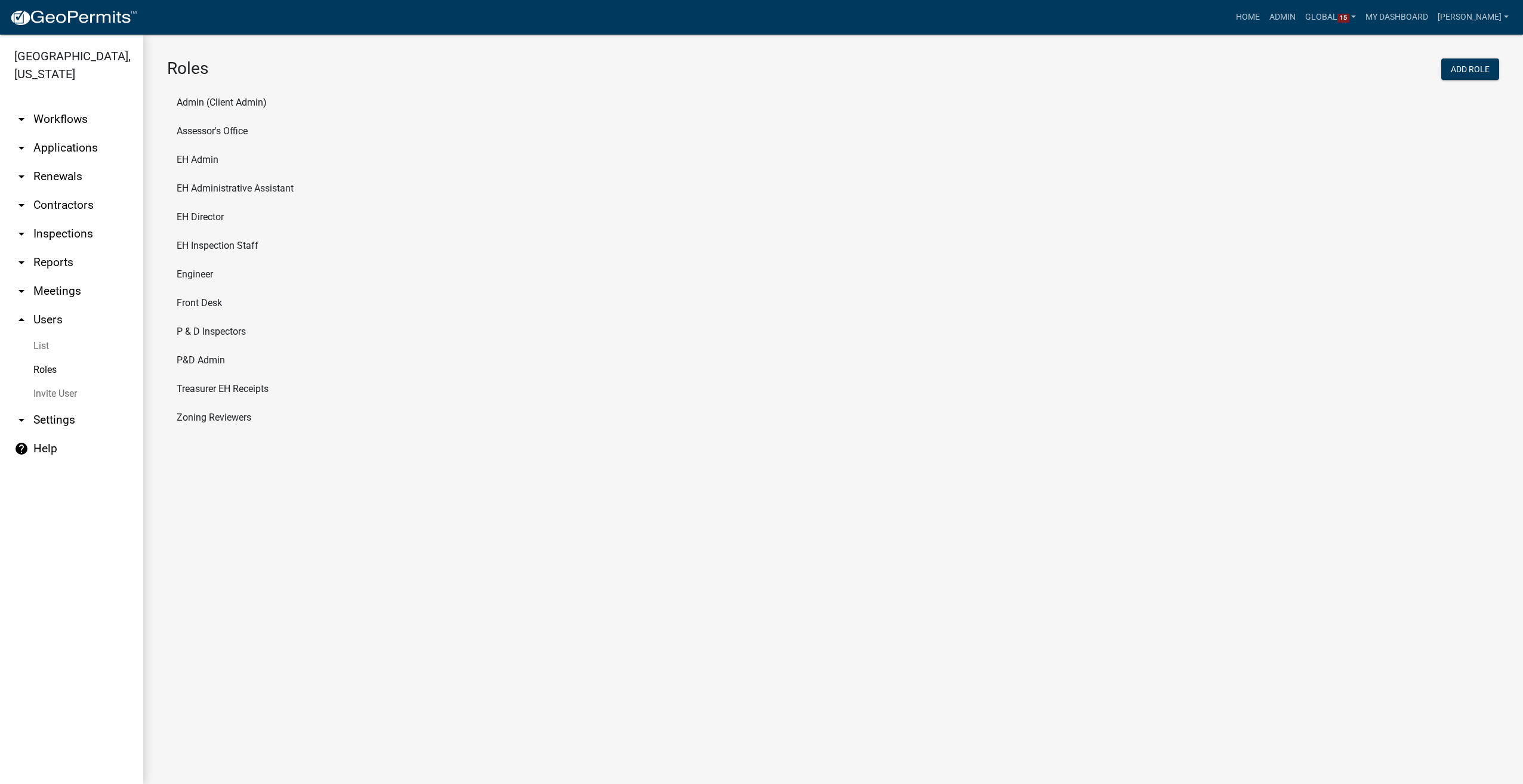
click at [204, 301] on li "Front Desk" at bounding box center [833, 303] width 1332 height 28
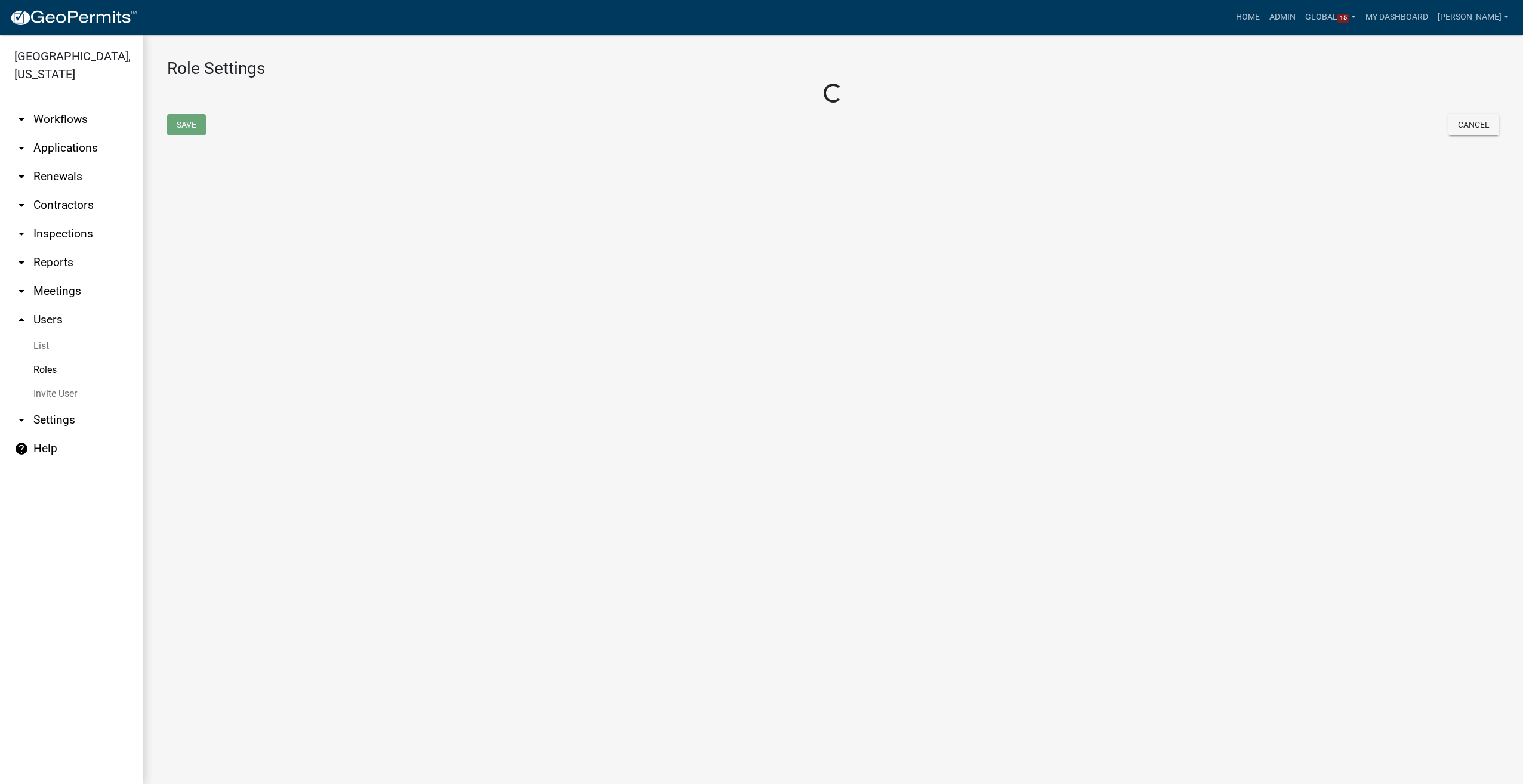
select select "8: light-yellow"
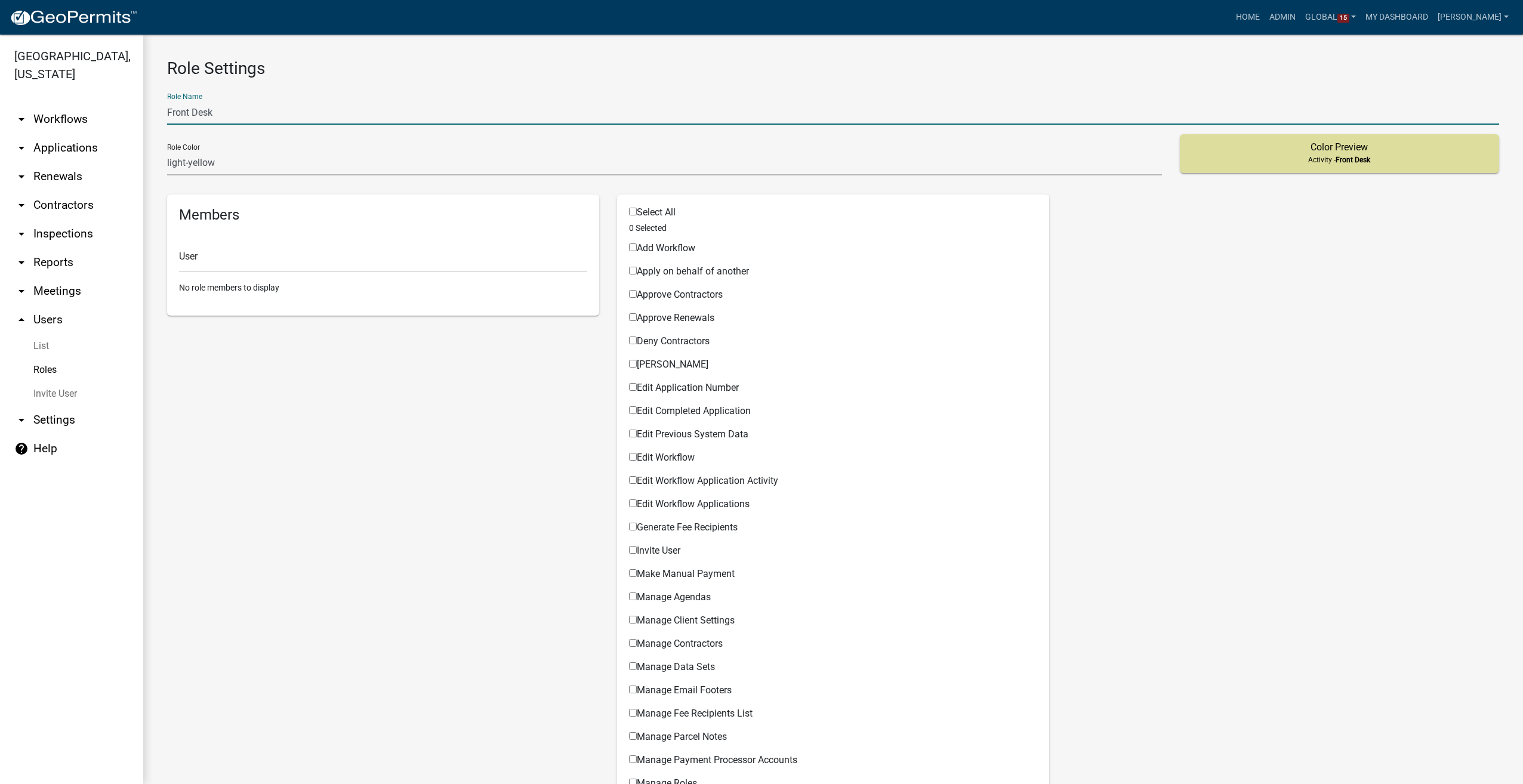
click at [167, 110] on input "Front Desk" at bounding box center [833, 112] width 1332 height 24
type input "EH Front Desk"
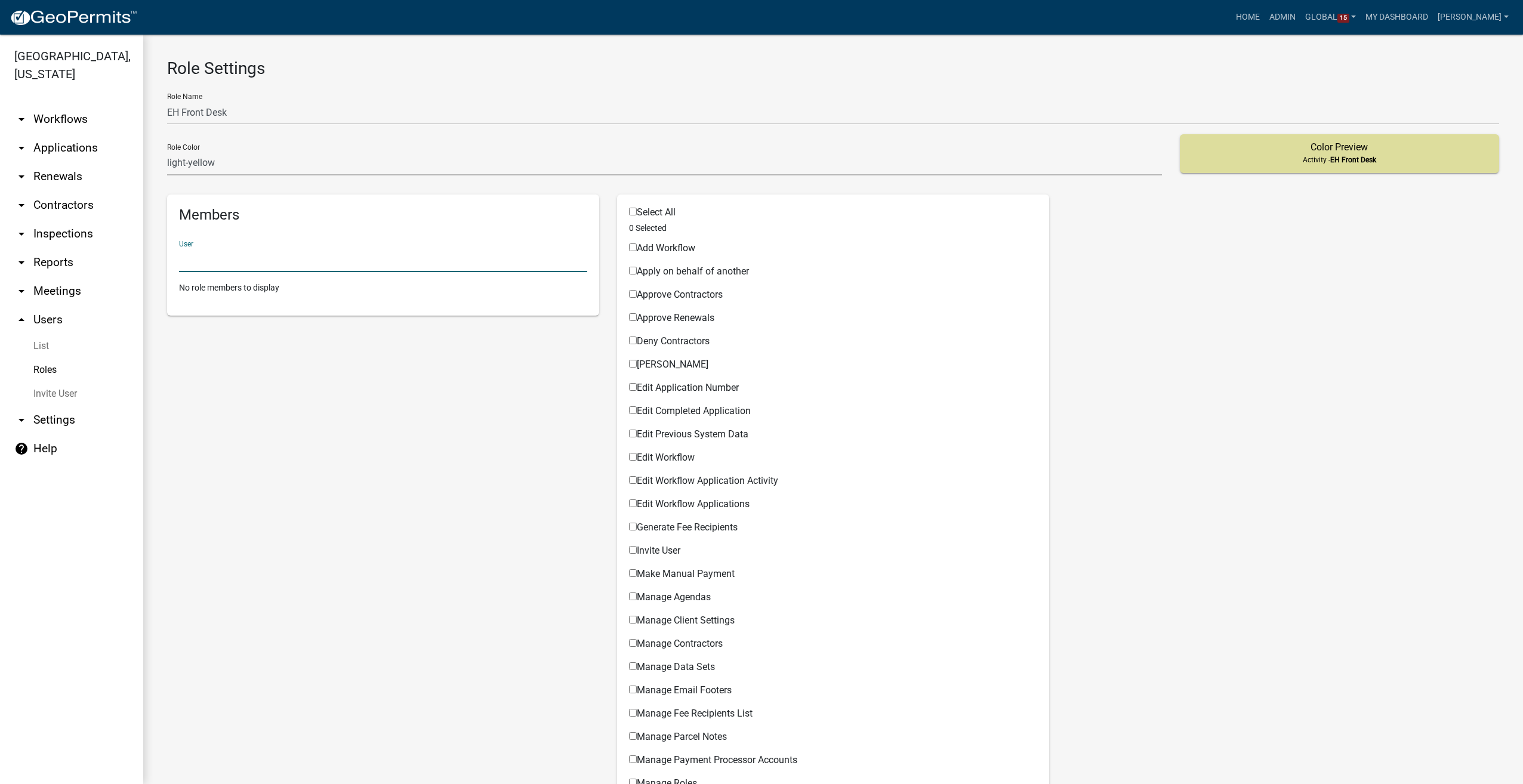
click at [215, 256] on input "text" at bounding box center [383, 259] width 408 height 24
type input "healthweb"
click at [228, 292] on button "[EMAIL_ADDRESS][DOMAIN_NAME] (EH Front Desk)" at bounding box center [263, 292] width 167 height 28
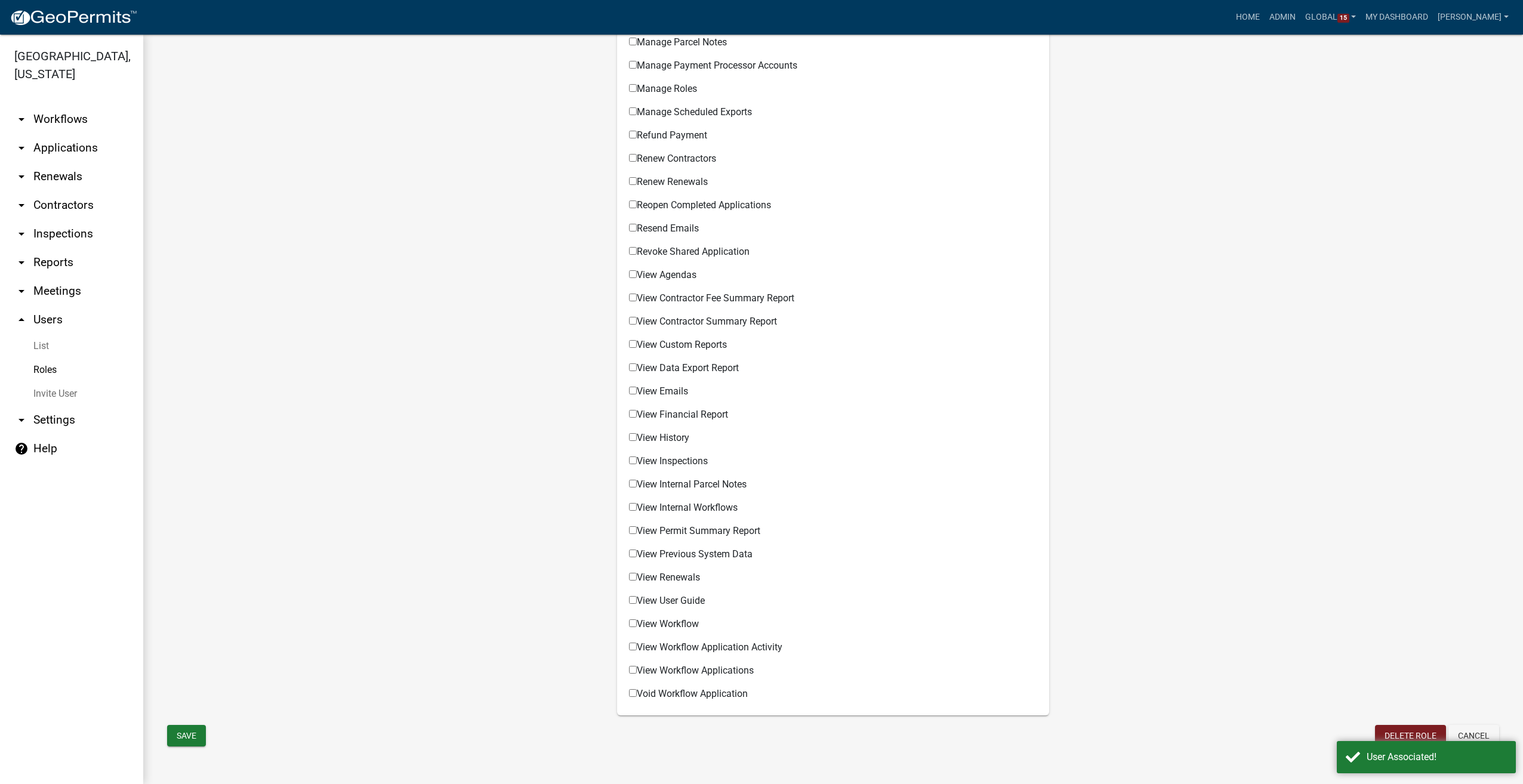
scroll to position [694, 0]
click at [181, 728] on button "Save" at bounding box center [186, 735] width 39 height 21
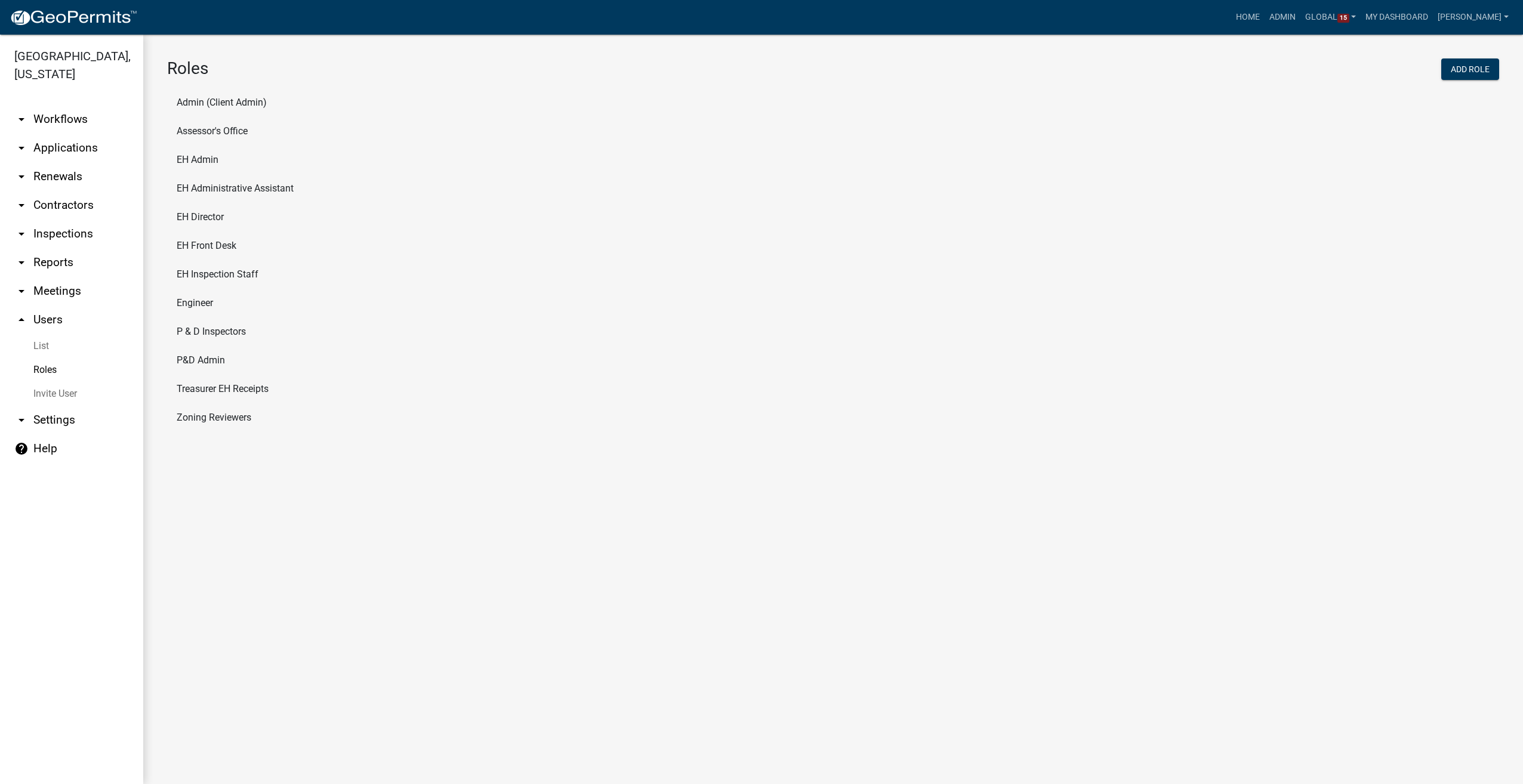
click at [46, 105] on link "arrow_drop_down Workflows" at bounding box center [72, 119] width 143 height 28
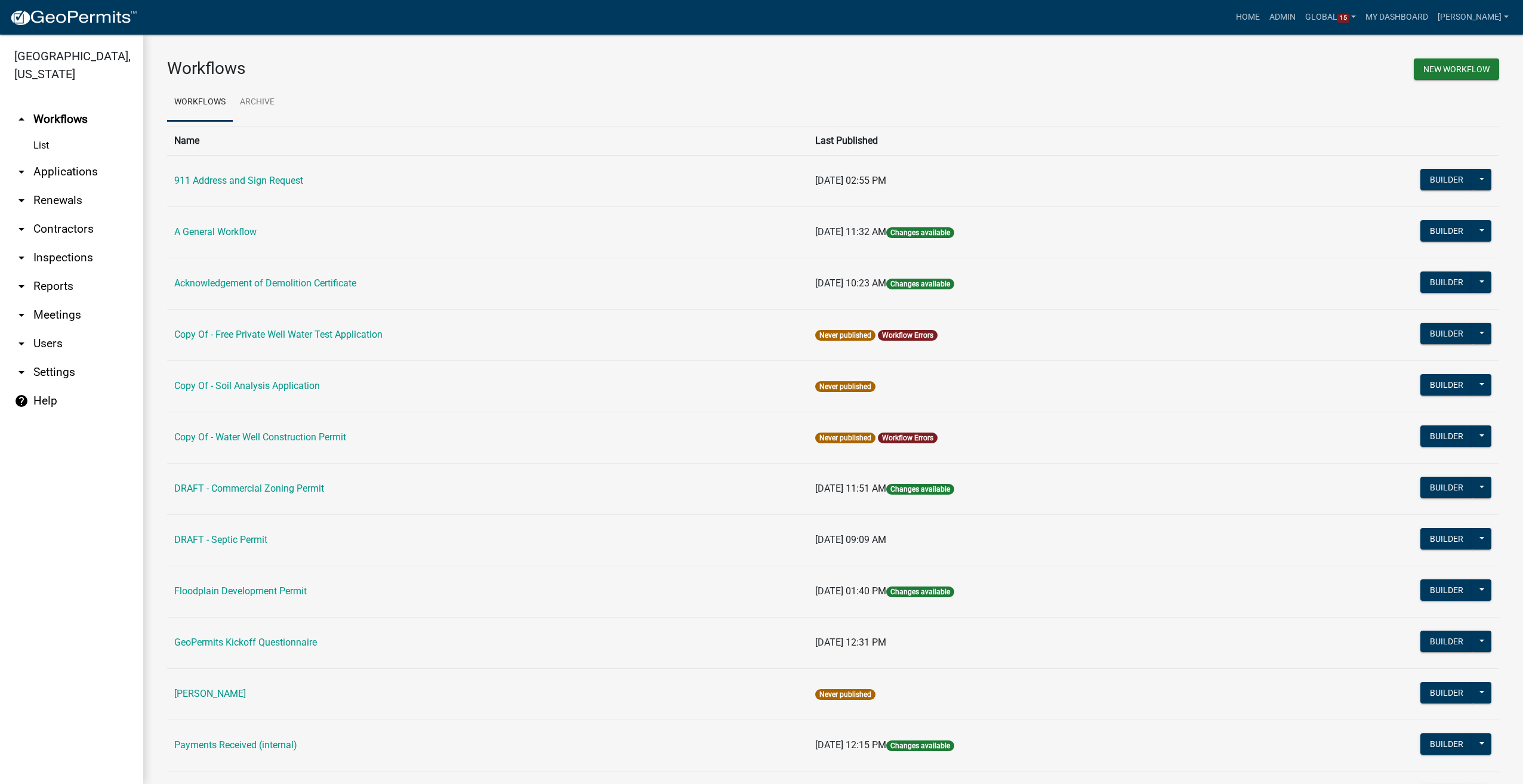
click at [47, 329] on link "arrow_drop_down Users" at bounding box center [72, 344] width 143 height 28
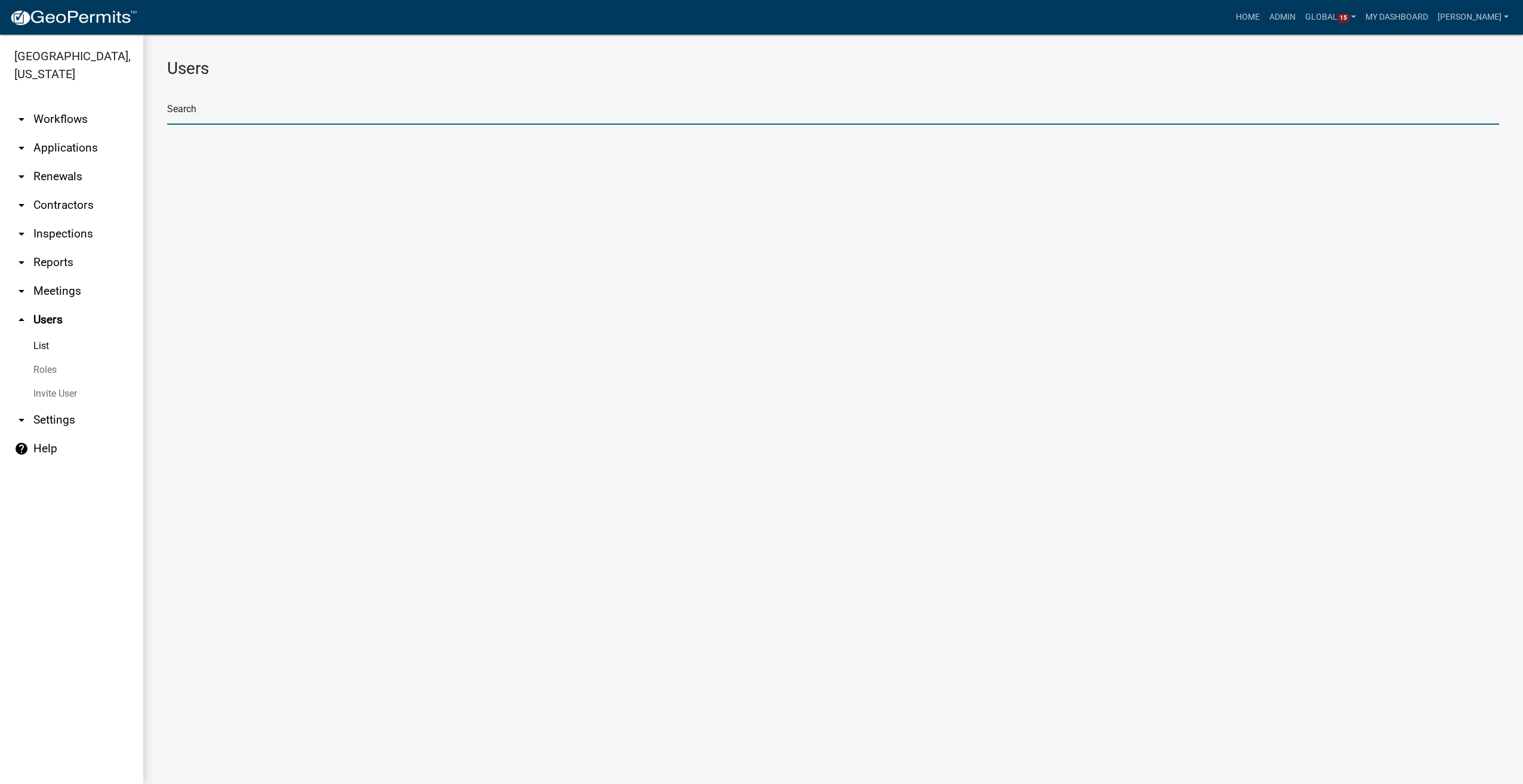
click at [283, 112] on input "text" at bounding box center [833, 112] width 1332 height 24
type input "healthweb"
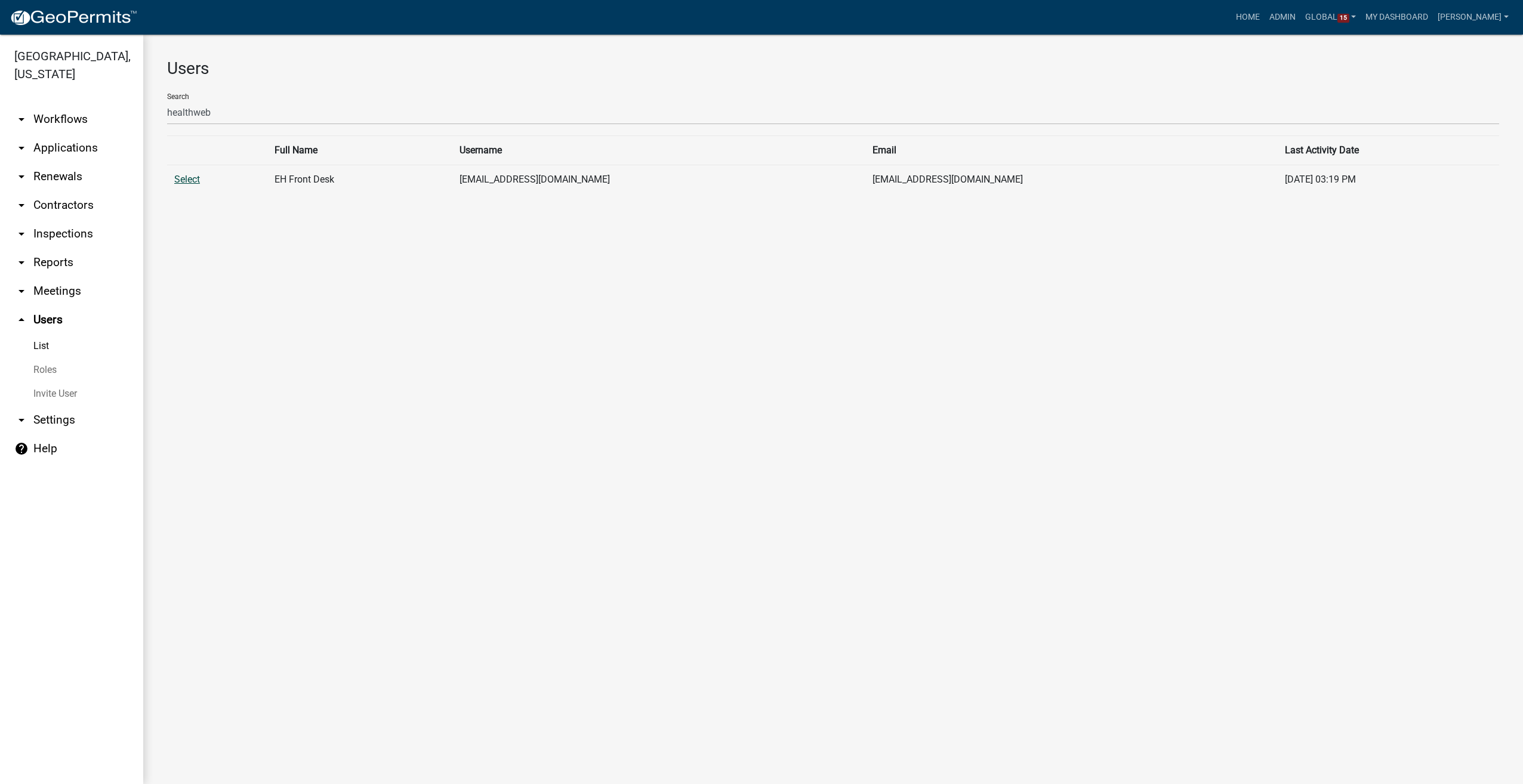
click at [191, 180] on link "Select" at bounding box center [187, 179] width 26 height 11
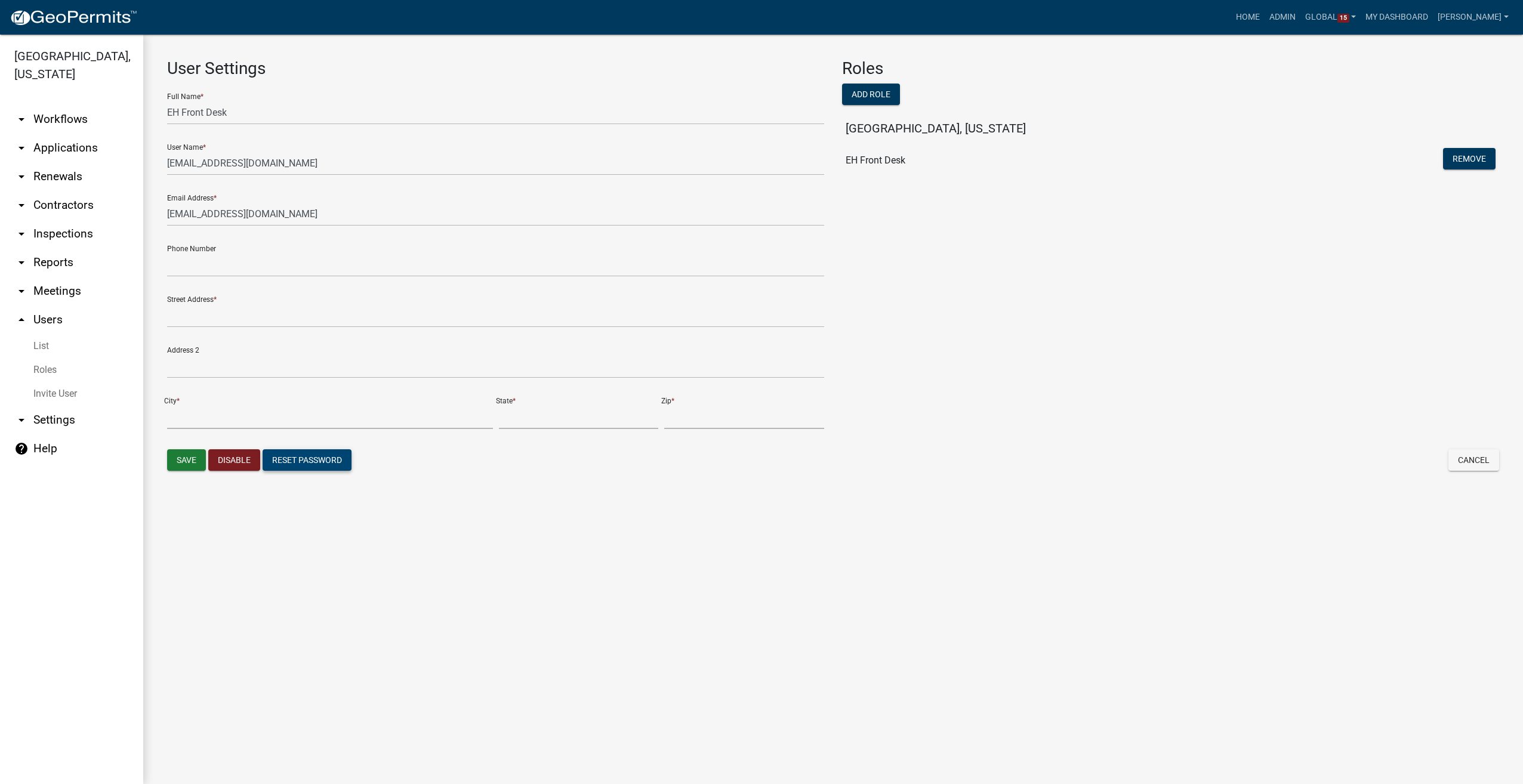
click at [299, 466] on button "Reset Password" at bounding box center [307, 459] width 89 height 21
click at [70, 105] on link "arrow_drop_down Workflows" at bounding box center [72, 119] width 143 height 28
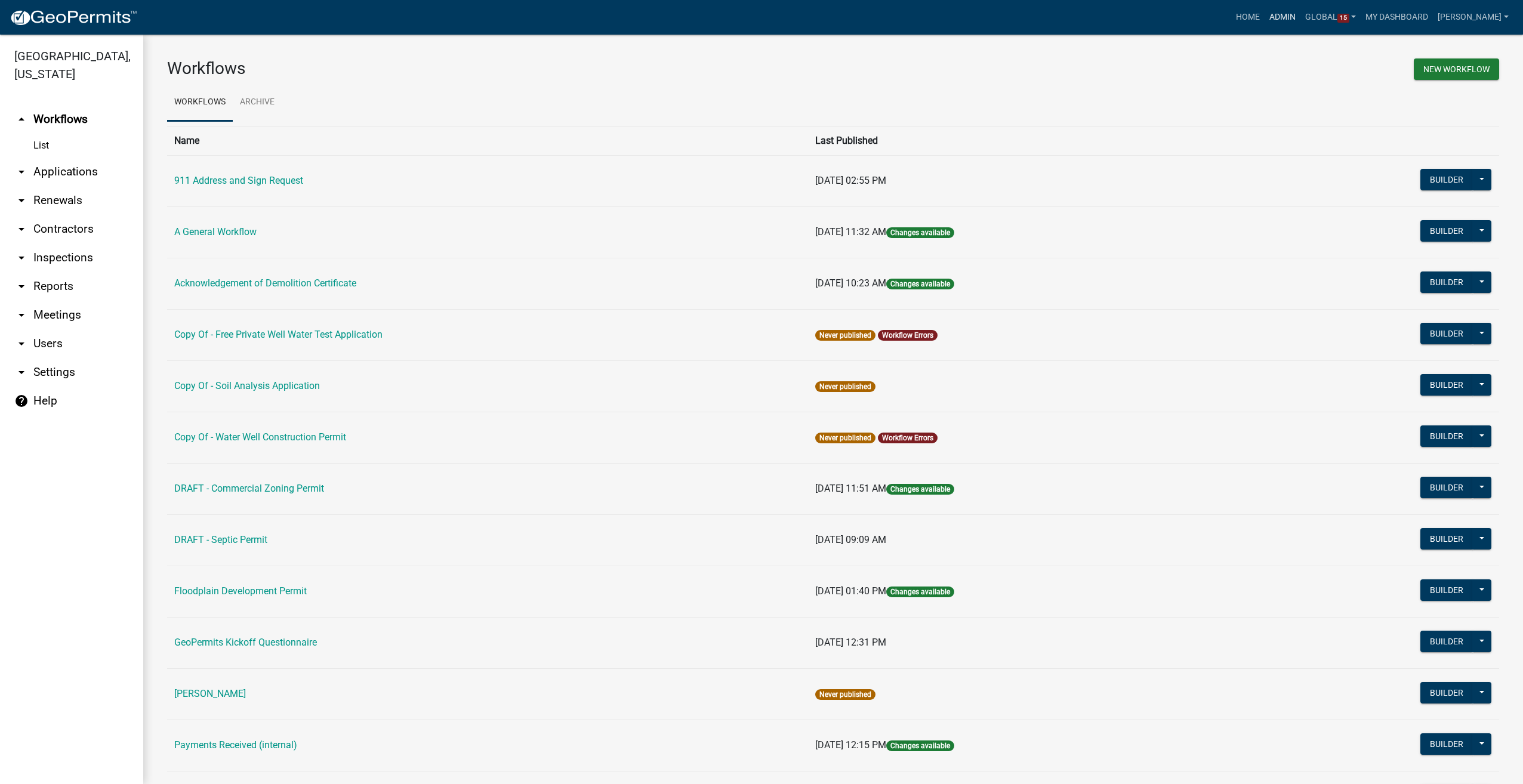
click at [1301, 17] on link "Admin" at bounding box center [1282, 17] width 35 height 23
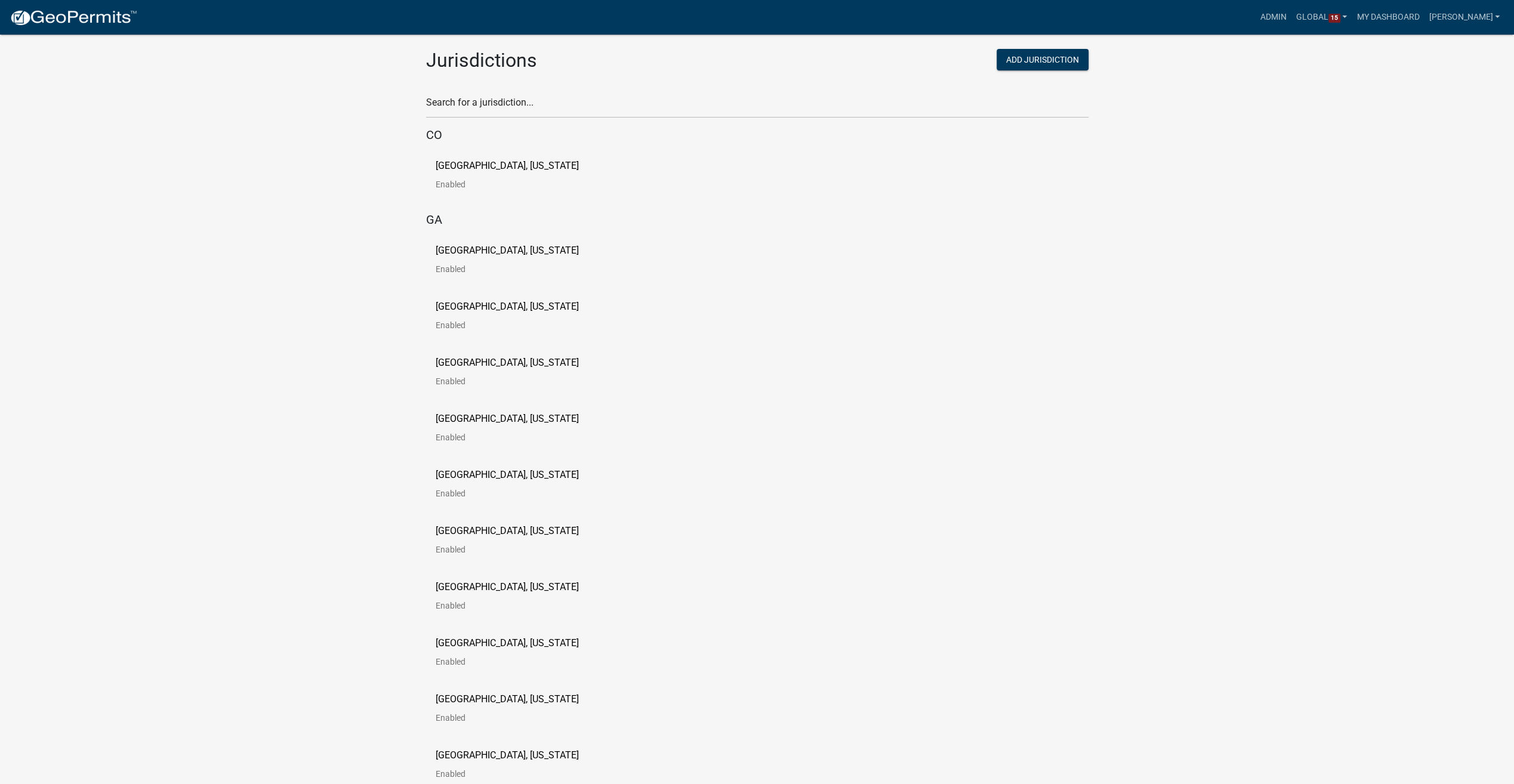
click at [478, 92] on div "Search for a jurisdiction..." at bounding box center [757, 98] width 662 height 41
click at [464, 111] on input "text" at bounding box center [757, 106] width 662 height 24
type input "k"
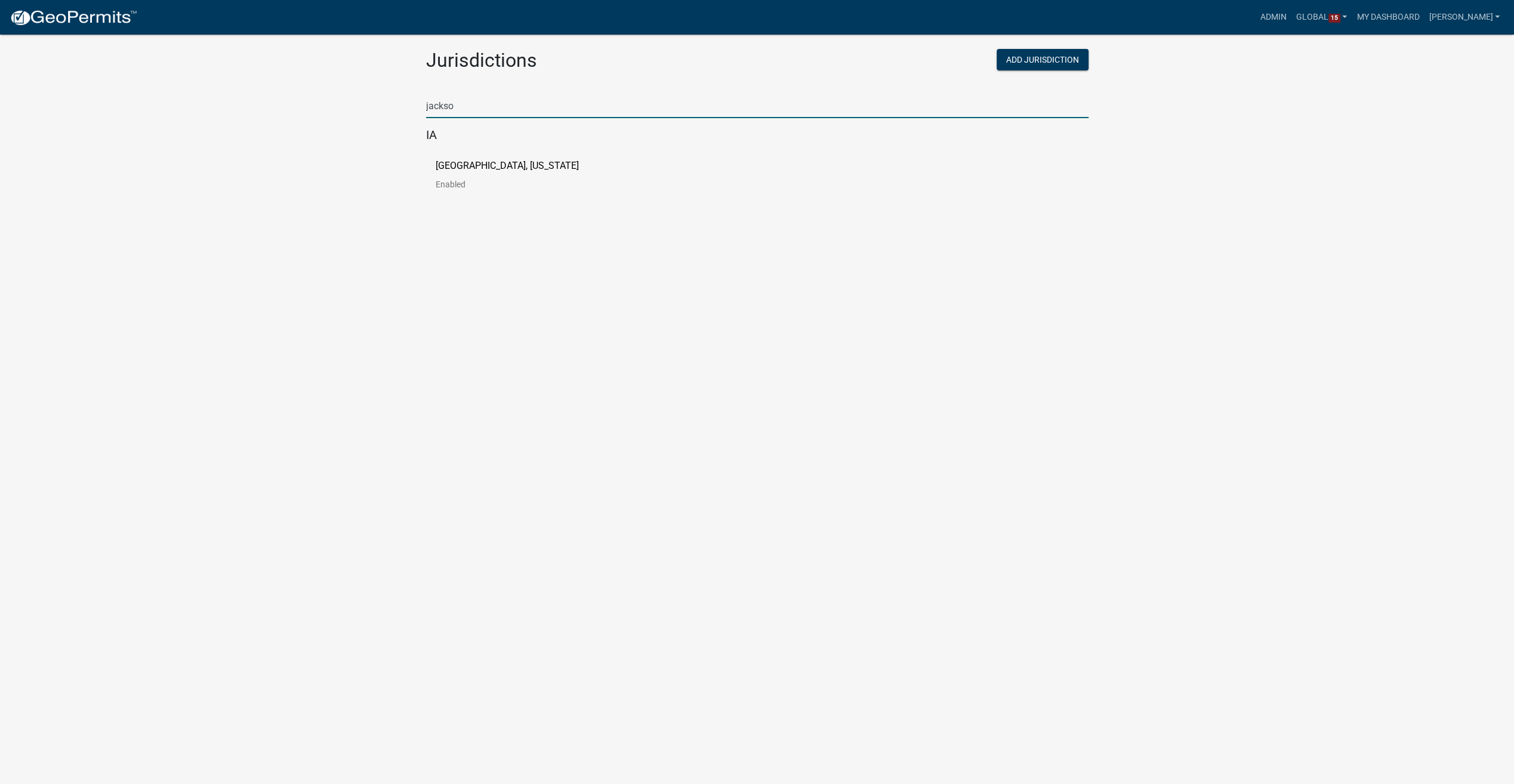
type input "jackso"
click at [441, 165] on p "[GEOGRAPHIC_DATA], [US_STATE]" at bounding box center [508, 165] width 143 height 9
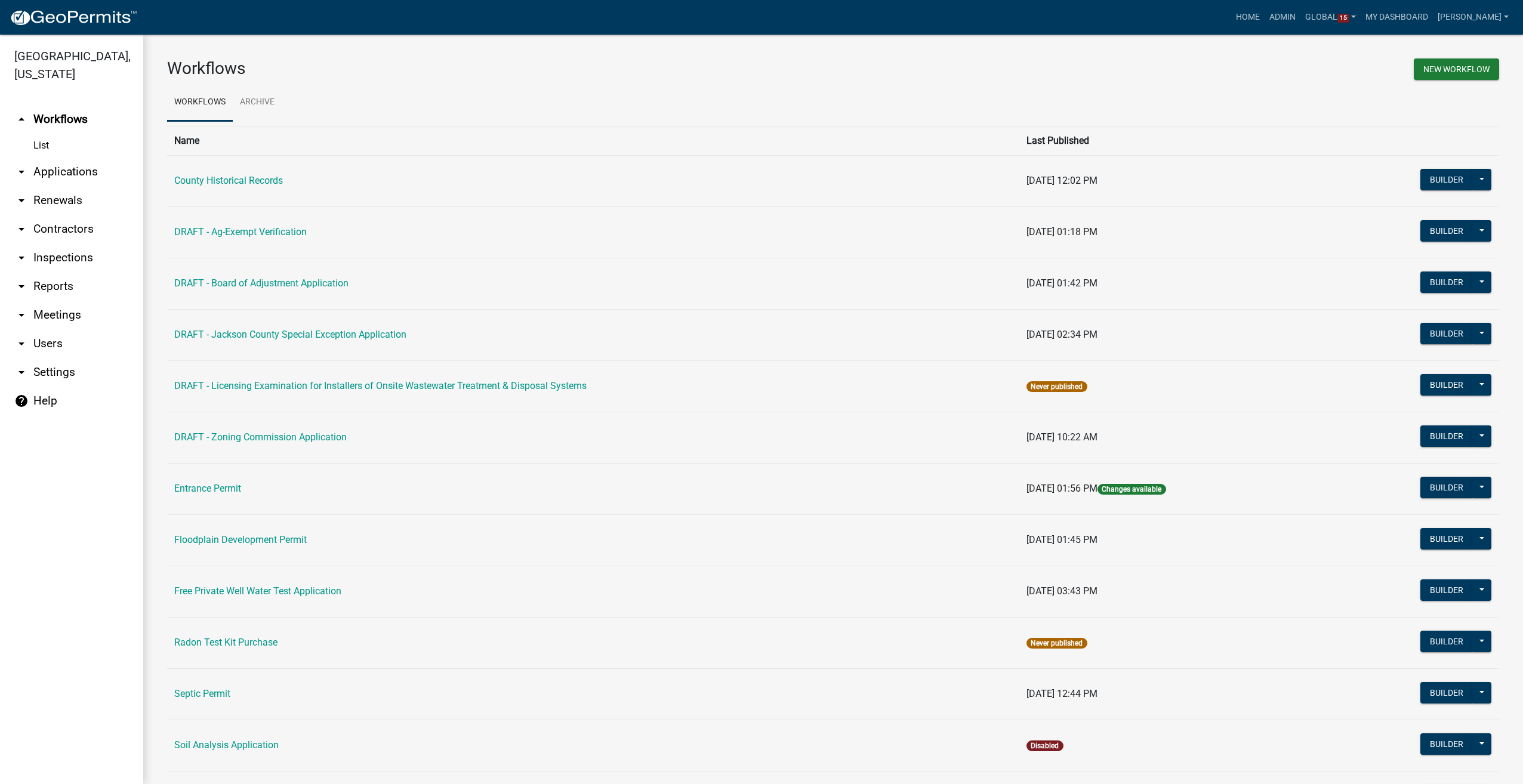
scroll to position [171, 0]
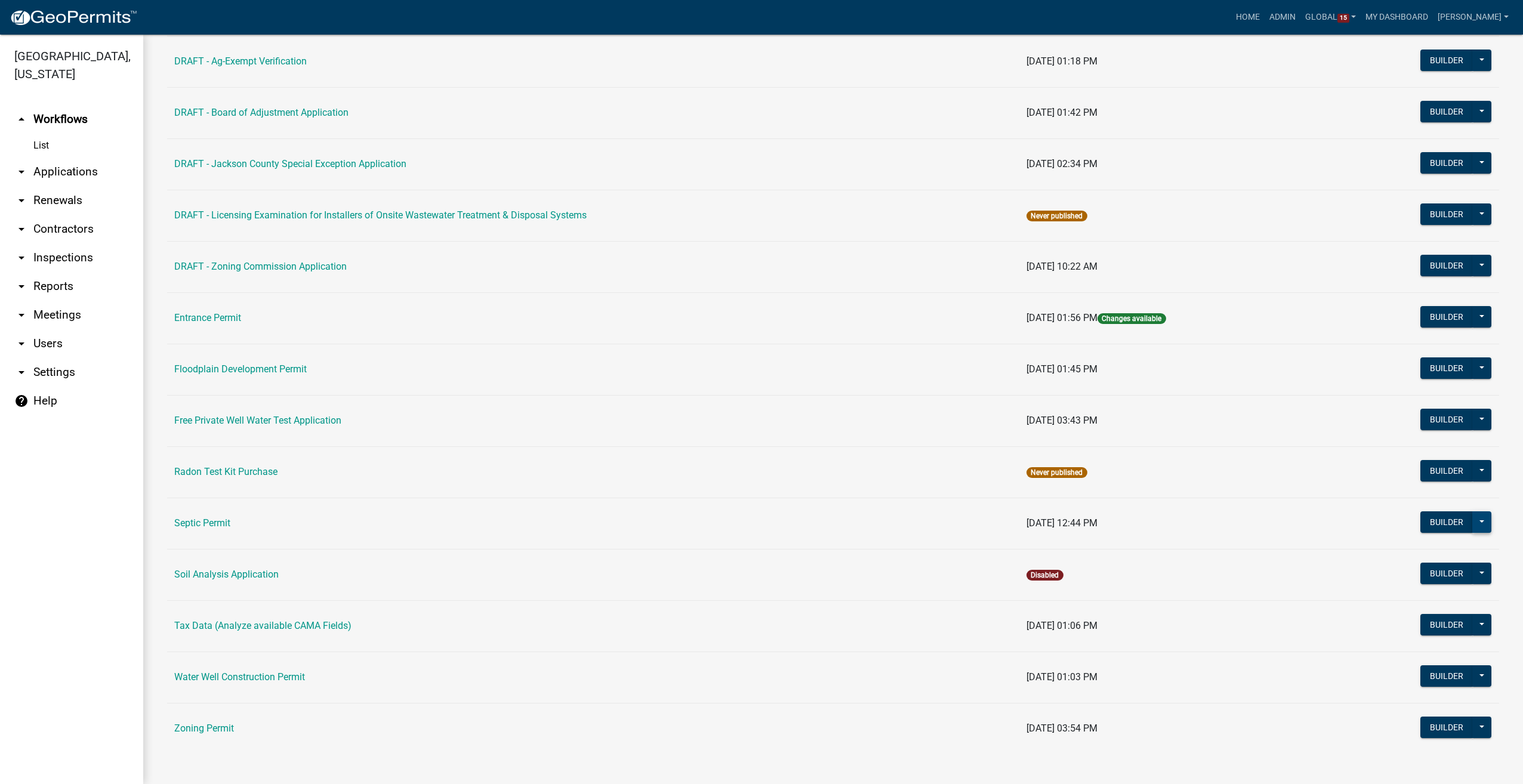
click at [1473, 518] on button at bounding box center [1482, 522] width 19 height 21
click at [1410, 661] on button "Copy" at bounding box center [1442, 667] width 99 height 28
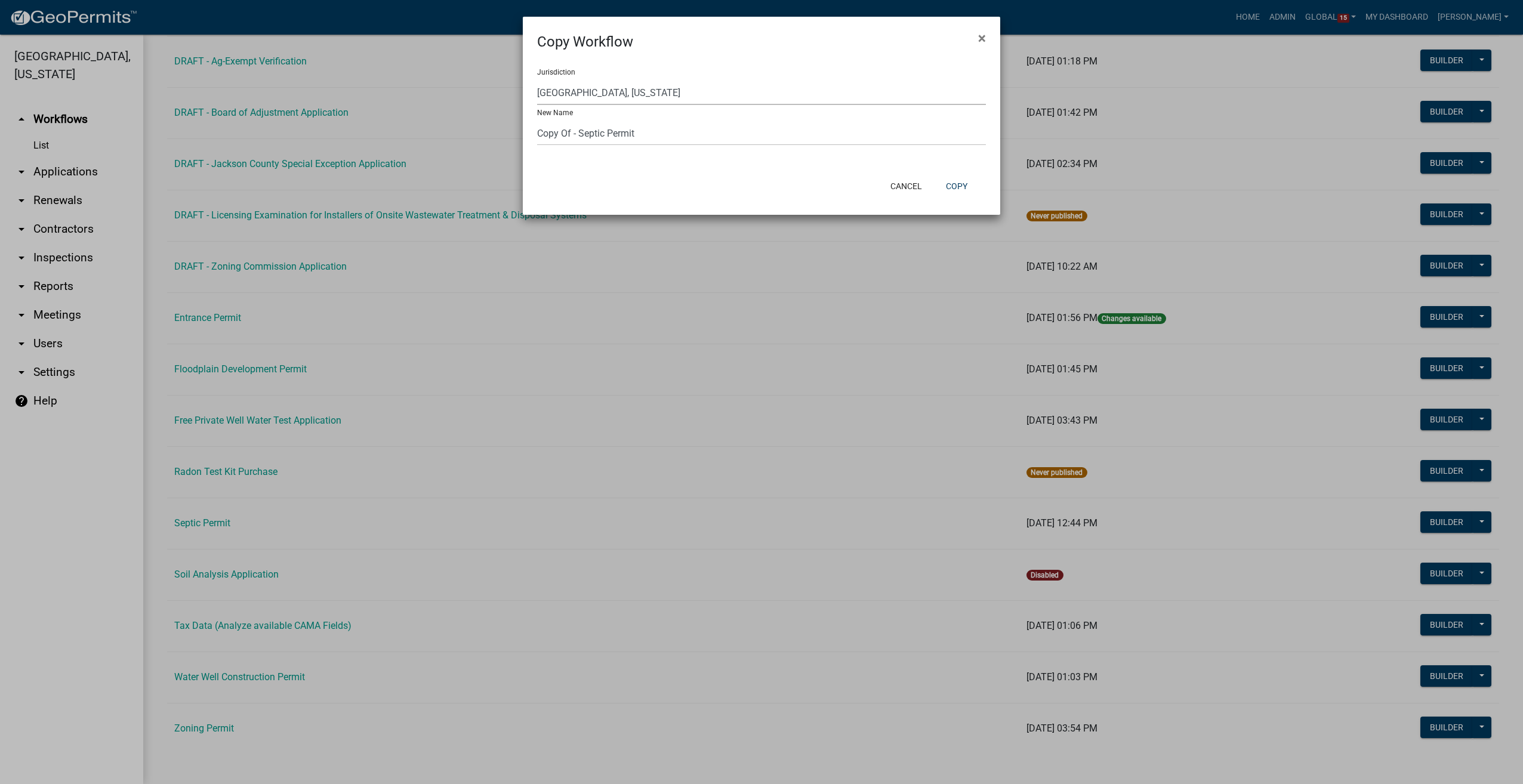
click at [655, 90] on select "[GEOGRAPHIC_DATA], [US_STATE] (Canceled) [GEOGRAPHIC_DATA], [US_STATE] [GEOGRAP…" at bounding box center [761, 92] width 449 height 24
click at [654, 87] on select "Yankton County, South Dakota (Canceled) Wright County, Iowa Winneshiek County, …" at bounding box center [761, 92] width 449 height 24
select select "a7002d7d-8089-43a3-a91d-f0688afbdb11"
click at [537, 80] on select "Yankton County, South Dakota (Canceled) Wright County, Iowa Winneshiek County, …" at bounding box center [761, 92] width 449 height 24
click at [955, 180] on button "Copy" at bounding box center [956, 186] width 40 height 21
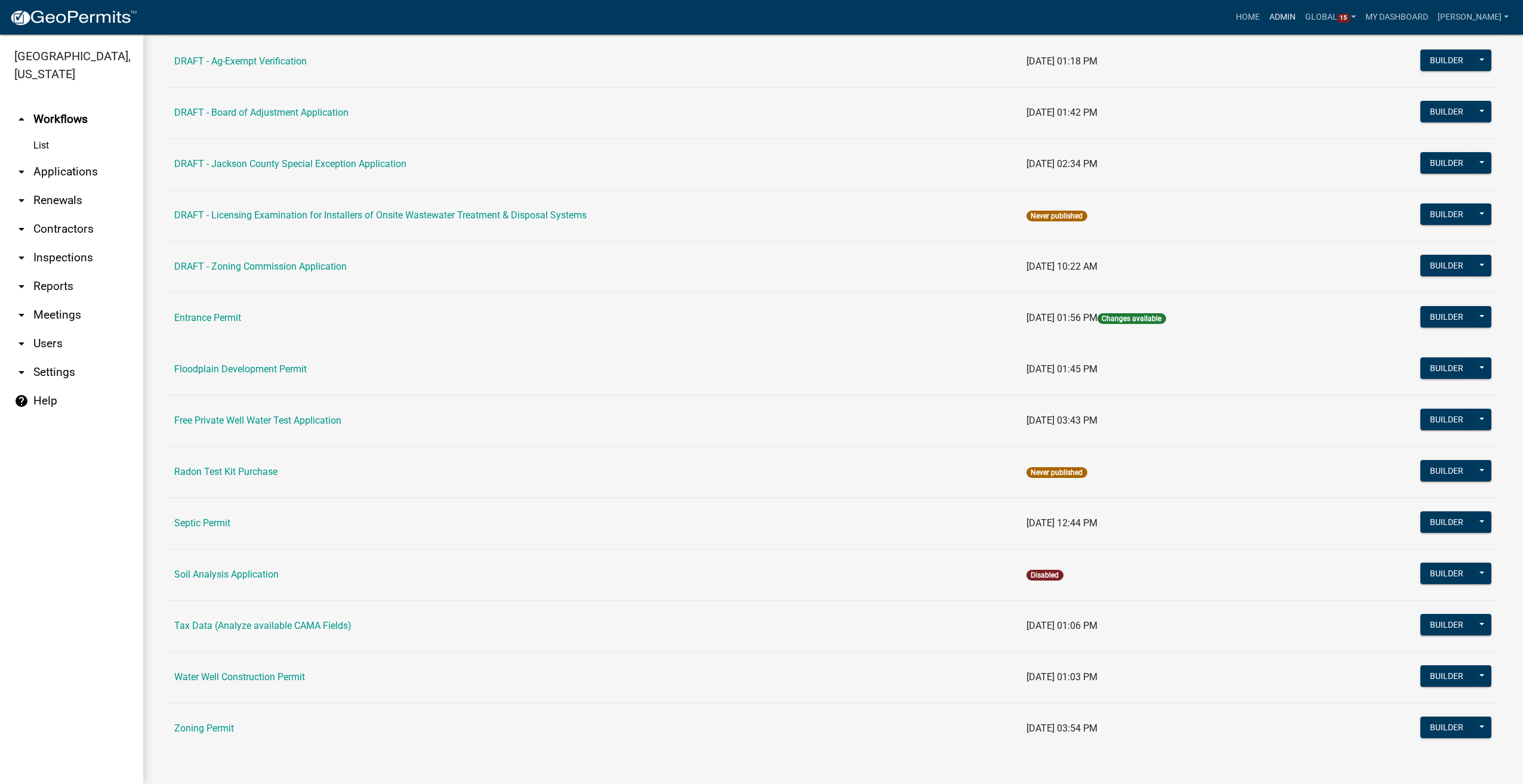
click at [1295, 9] on link "Admin" at bounding box center [1282, 17] width 35 height 23
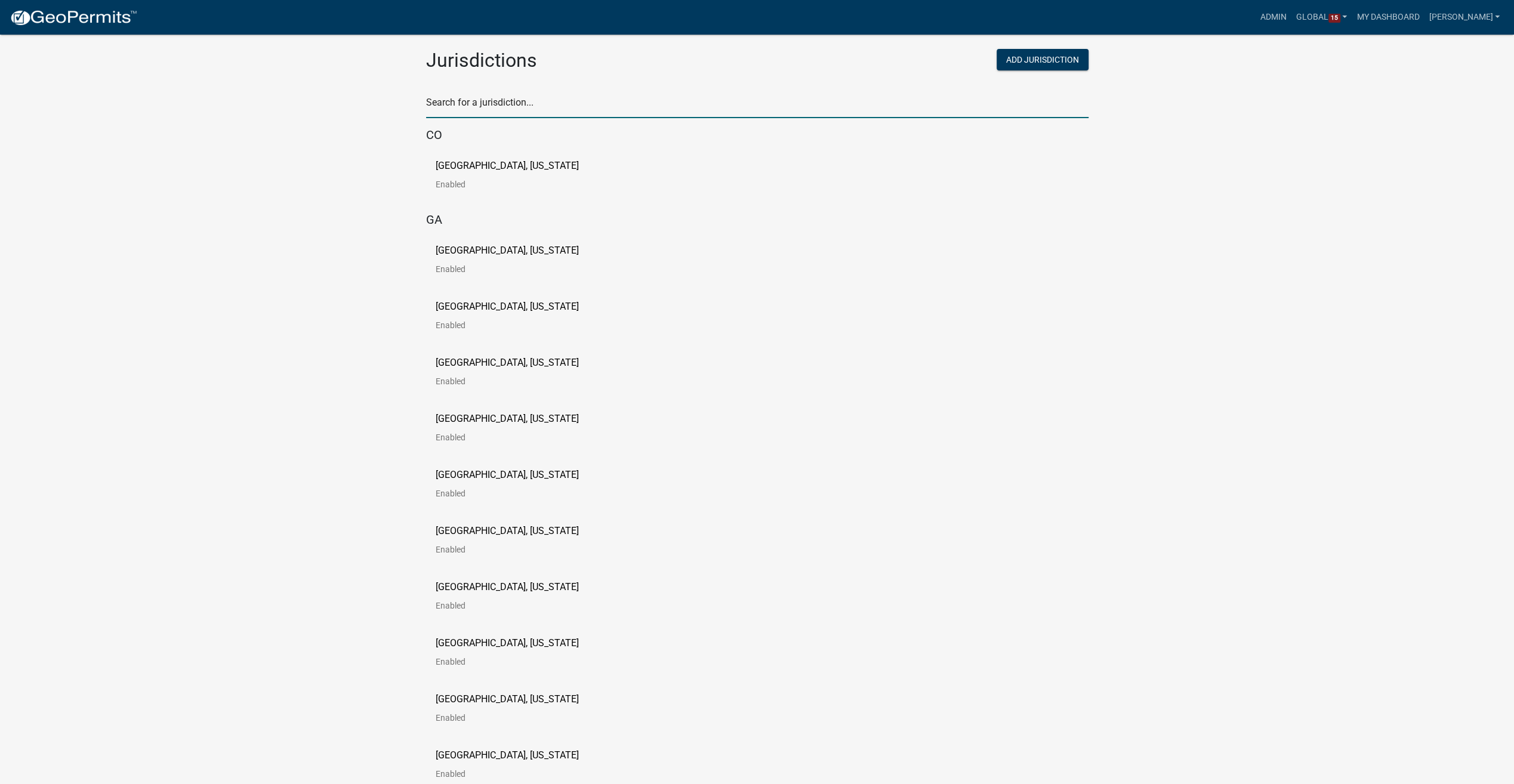
click at [490, 106] on input "text" at bounding box center [757, 106] width 662 height 24
type input "story"
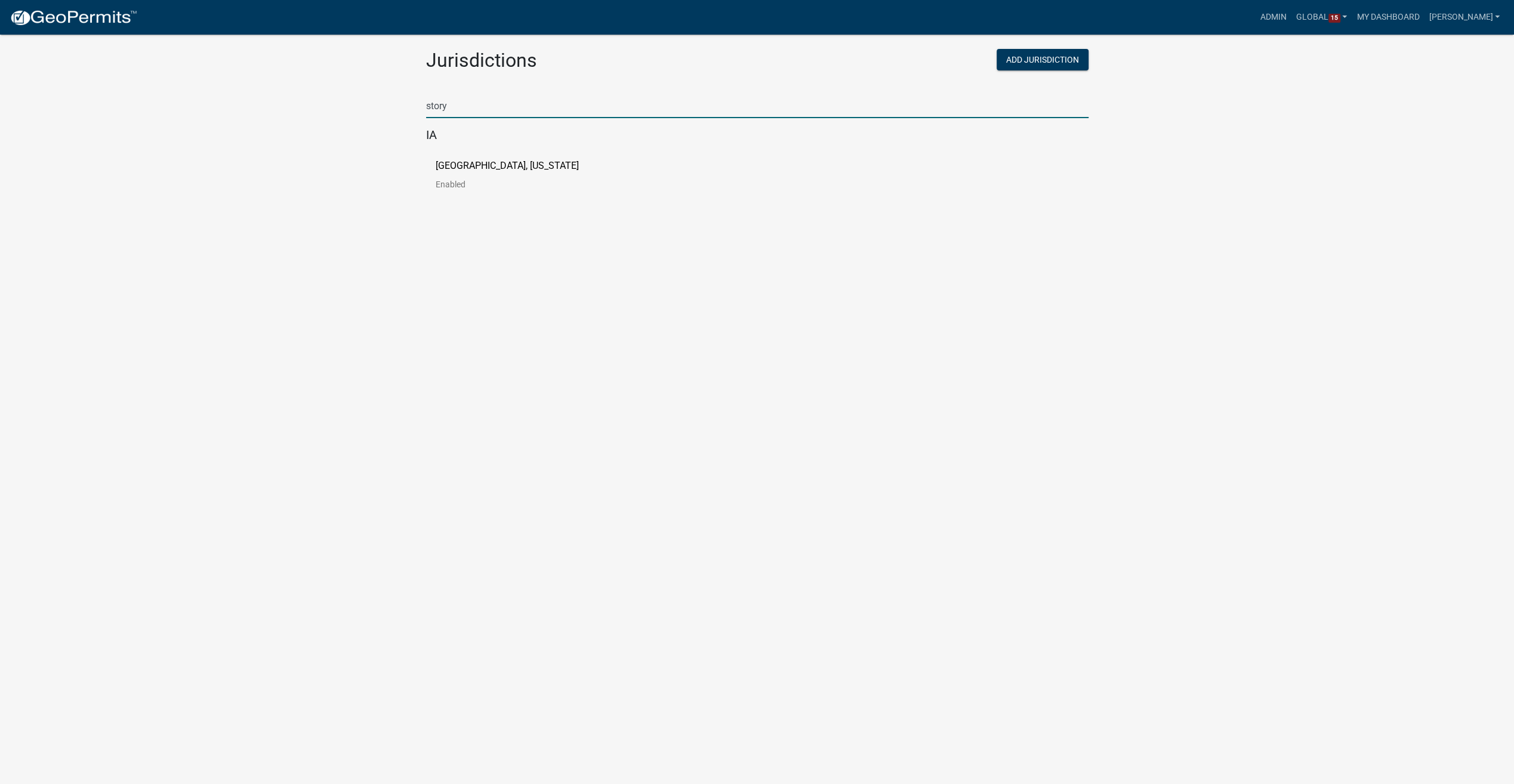
click at [480, 169] on p "Story County, Iowa" at bounding box center [508, 165] width 143 height 9
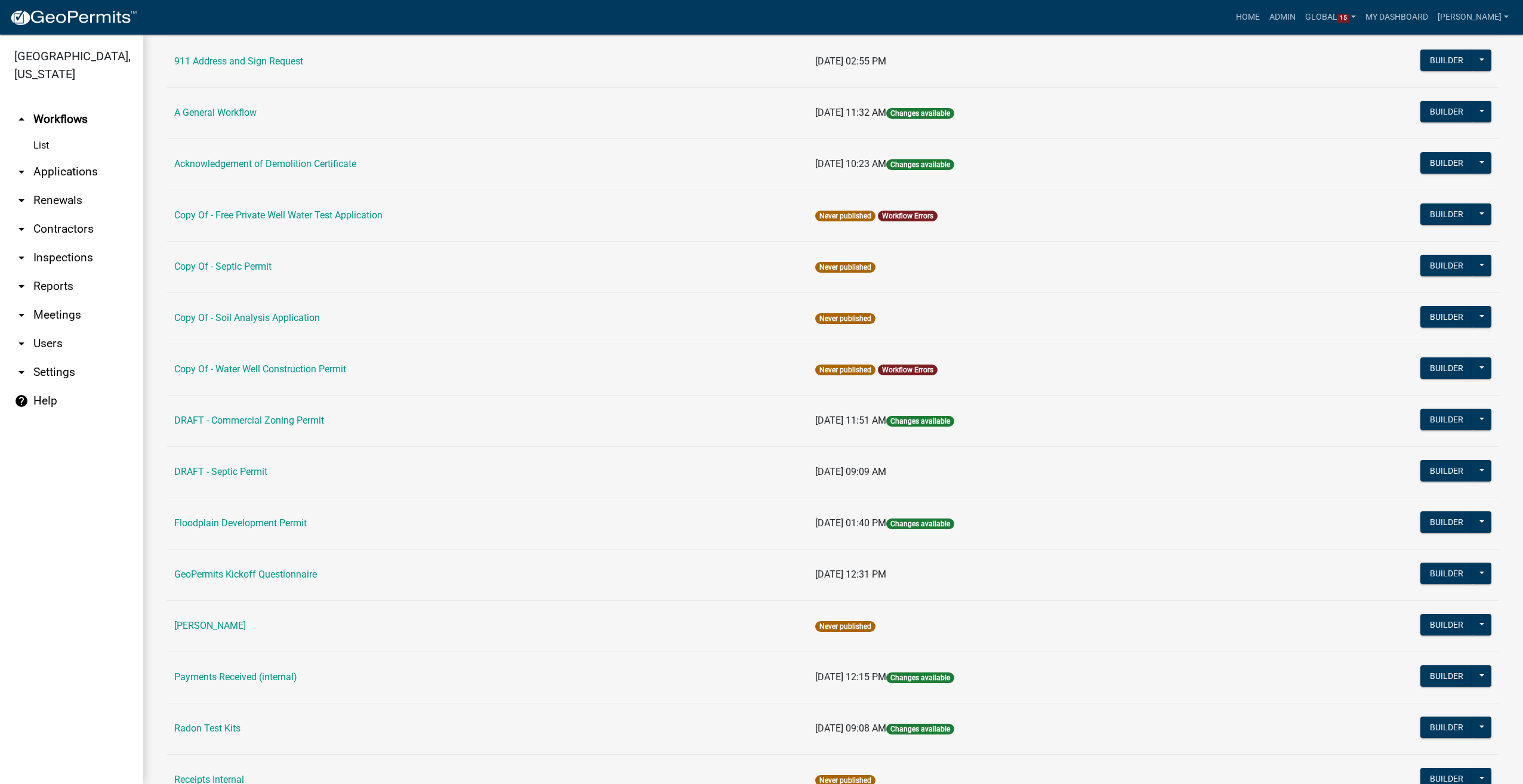
scroll to position [60, 0]
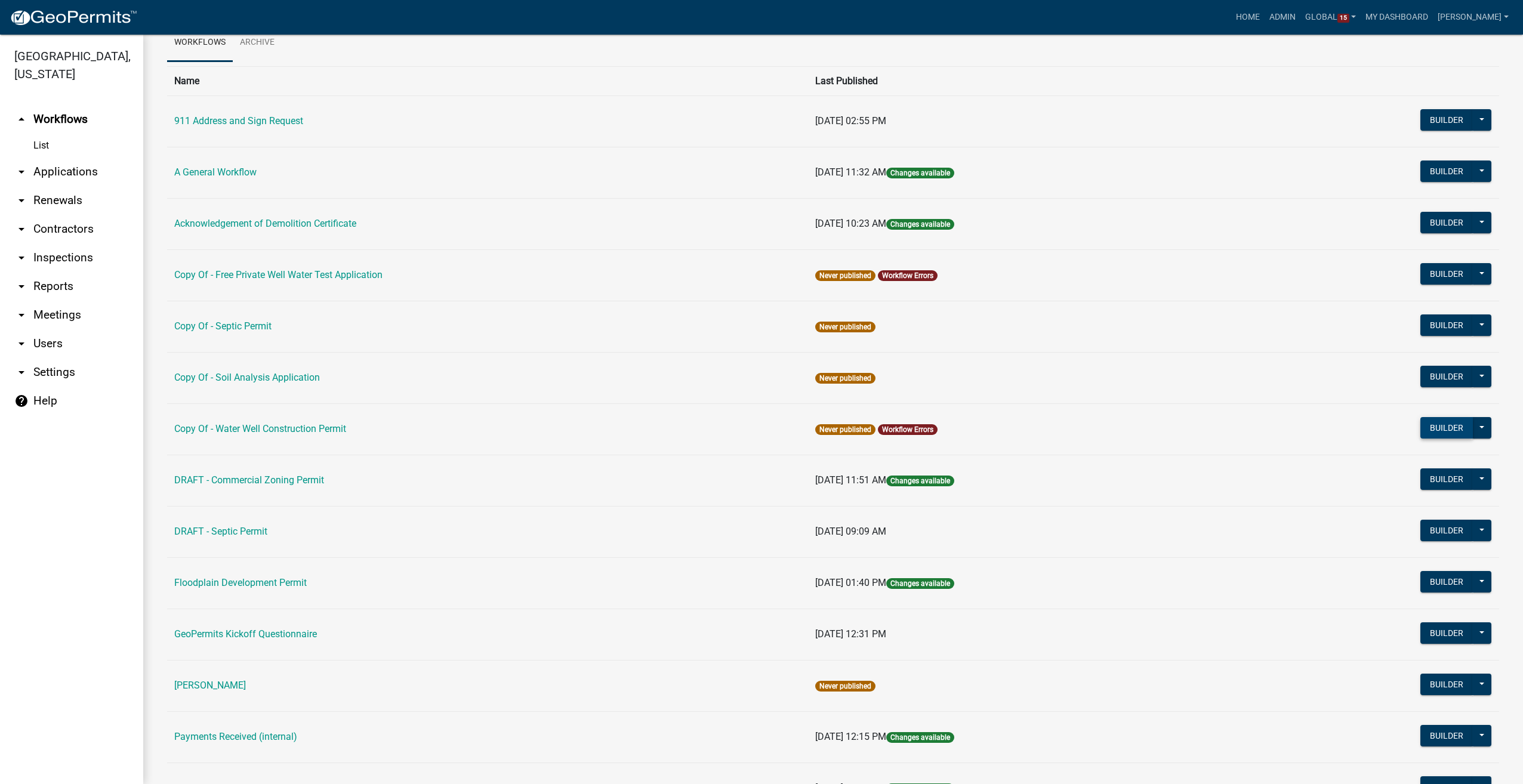
click at [1439, 429] on button "Builder" at bounding box center [1447, 427] width 53 height 21
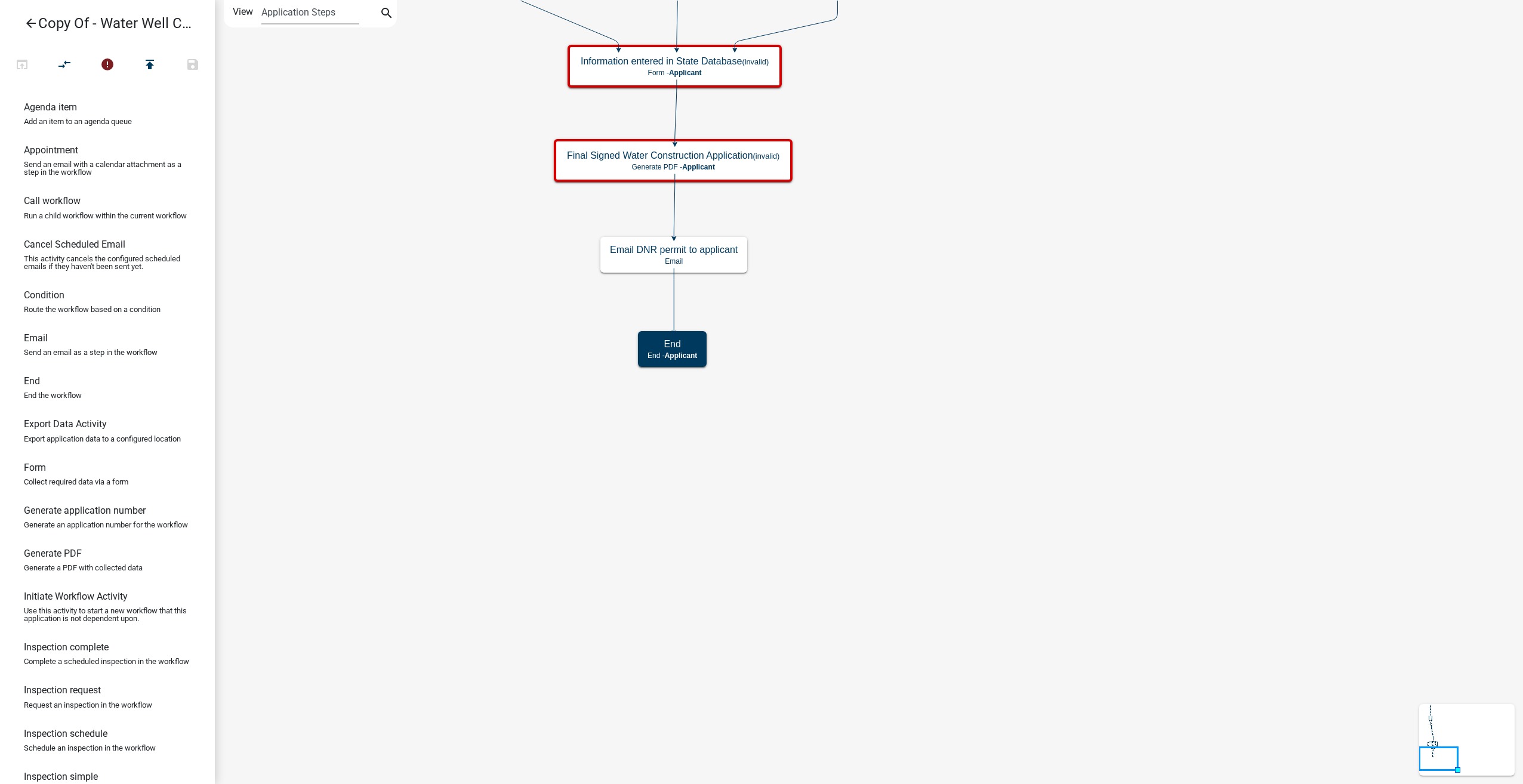
click at [30, 25] on icon "arrow_back" at bounding box center [31, 24] width 14 height 17
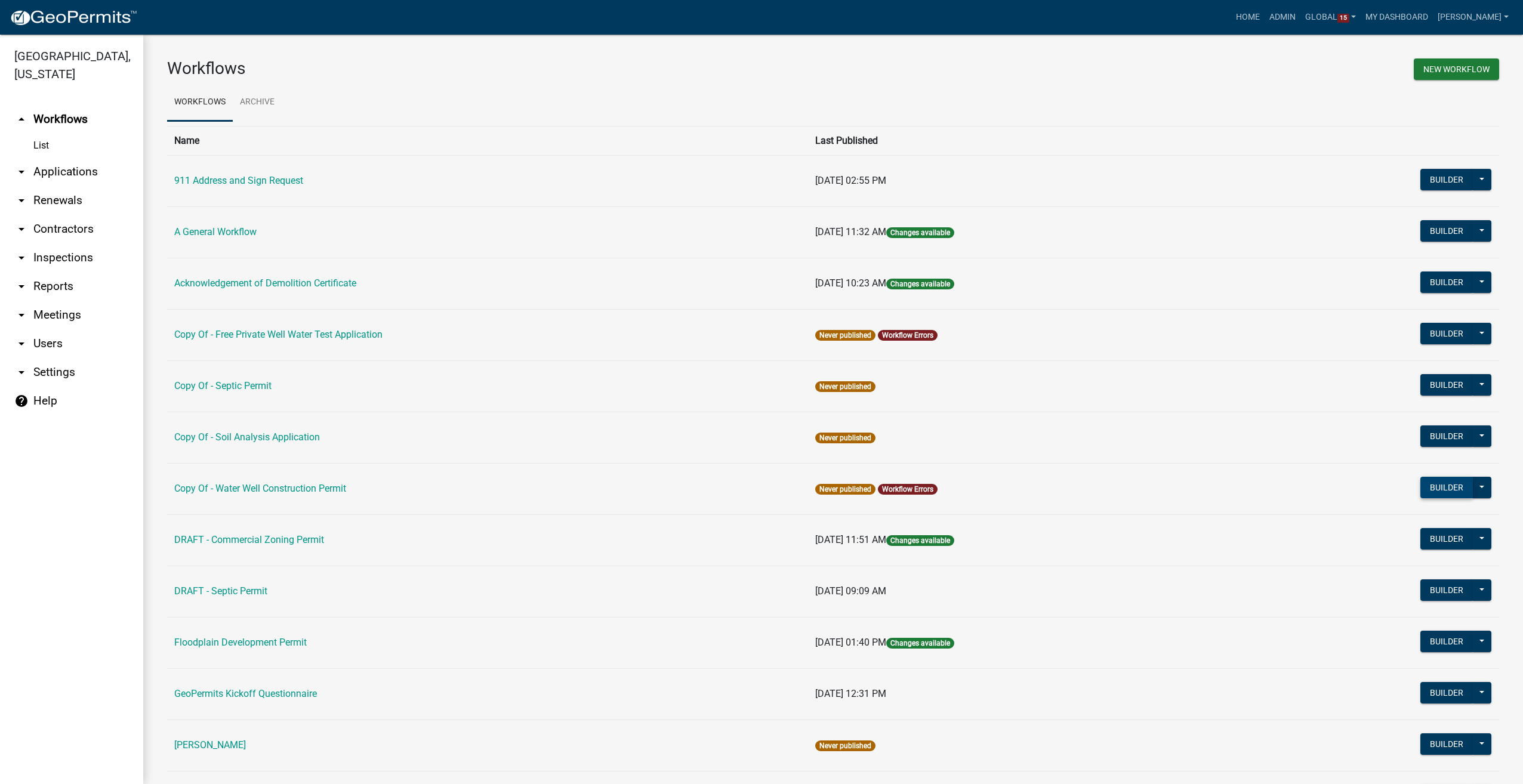
click at [1439, 485] on button "Builder" at bounding box center [1447, 487] width 53 height 21
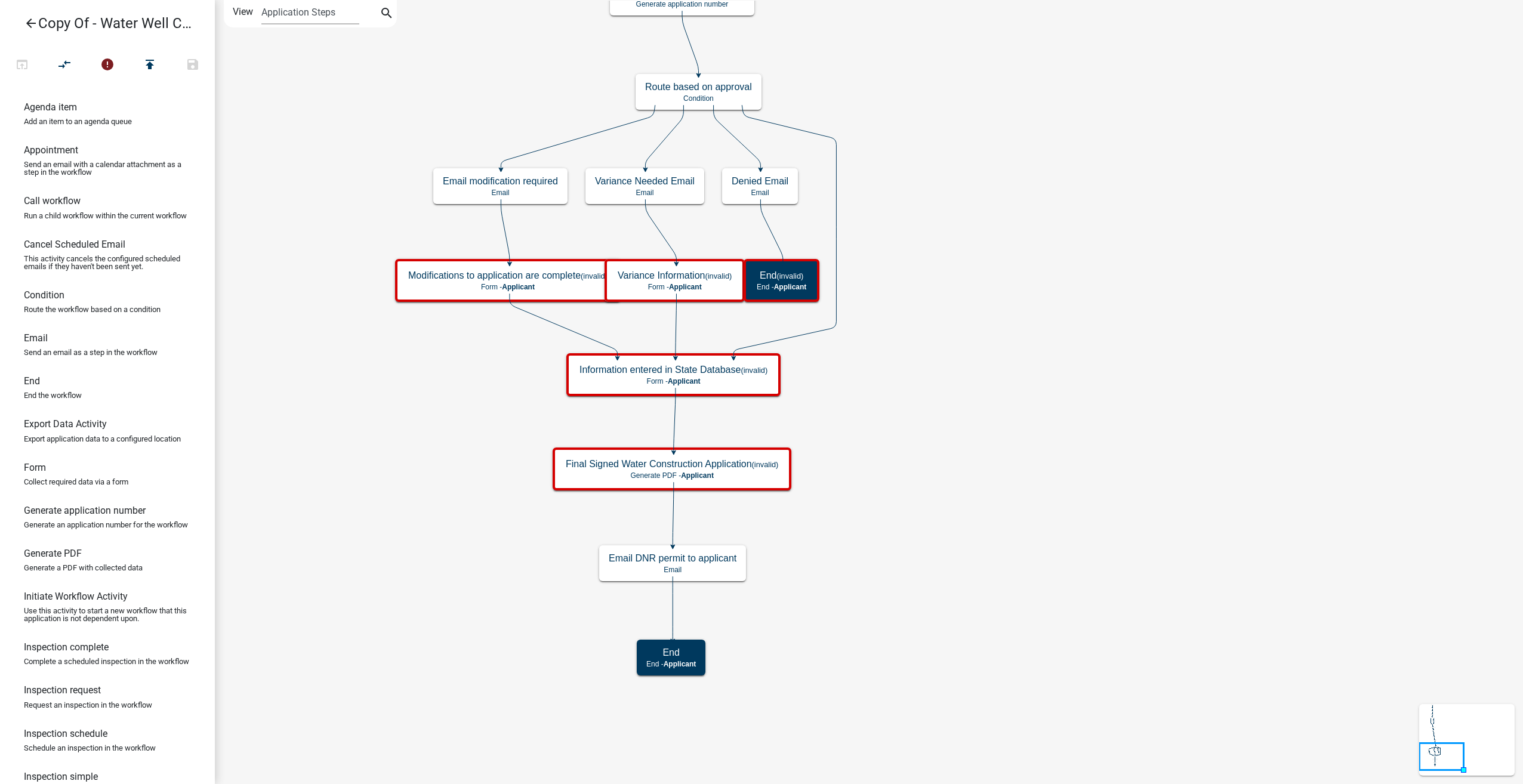
click at [32, 26] on icon "arrow_back" at bounding box center [31, 24] width 14 height 17
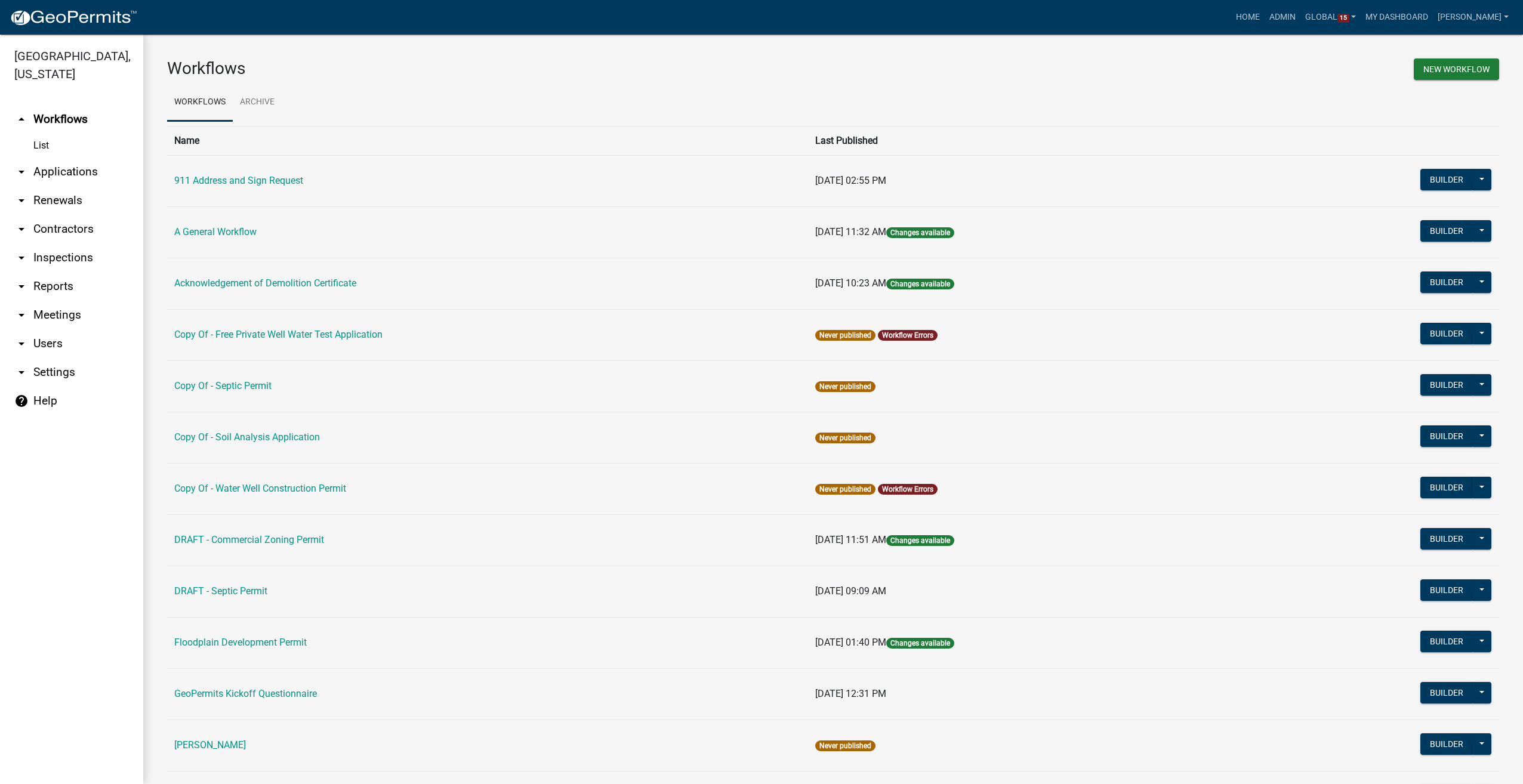
click at [45, 186] on link "arrow_drop_down Renewals" at bounding box center [72, 200] width 143 height 28
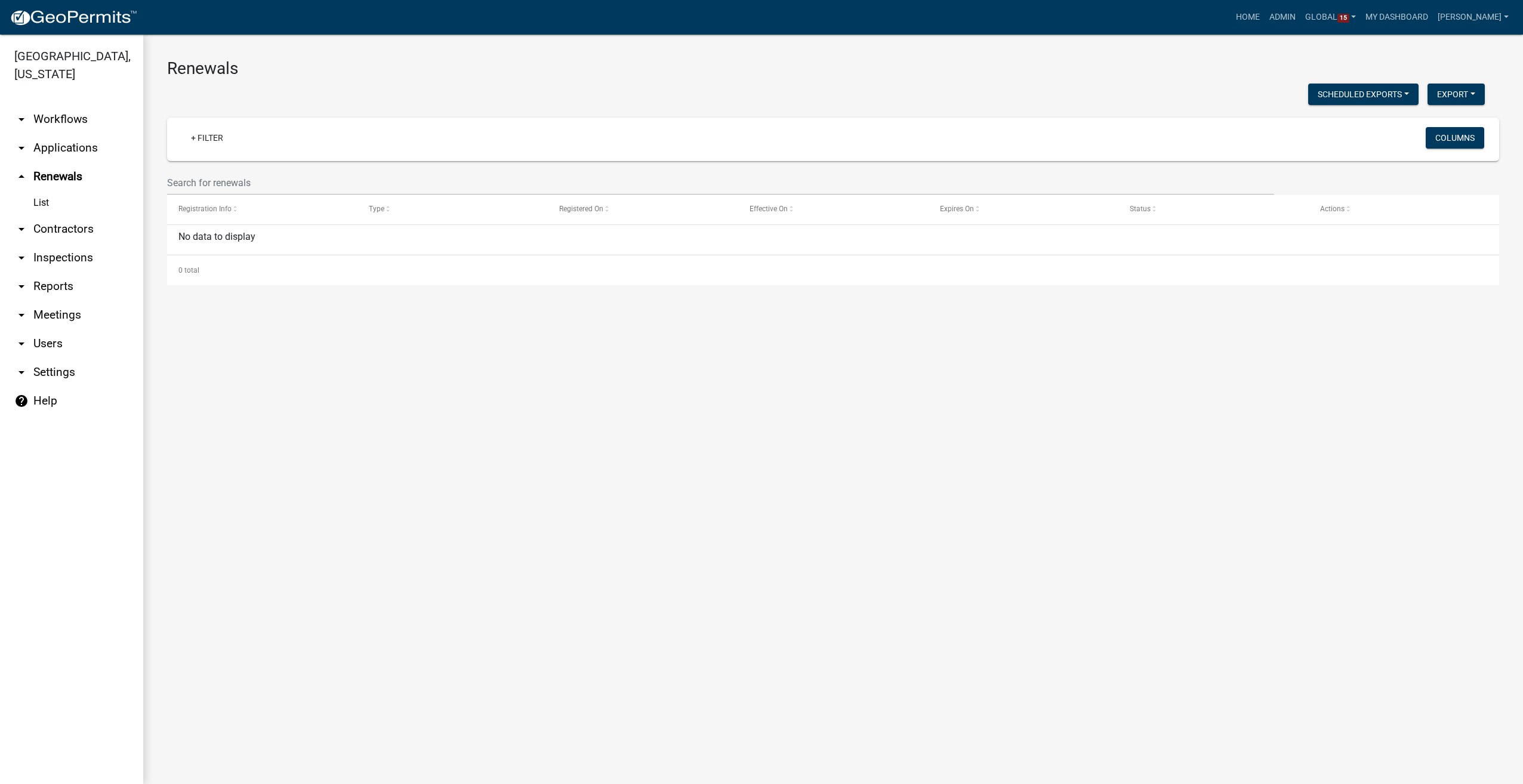
click at [69, 105] on link "arrow_drop_down Workflows" at bounding box center [72, 119] width 143 height 28
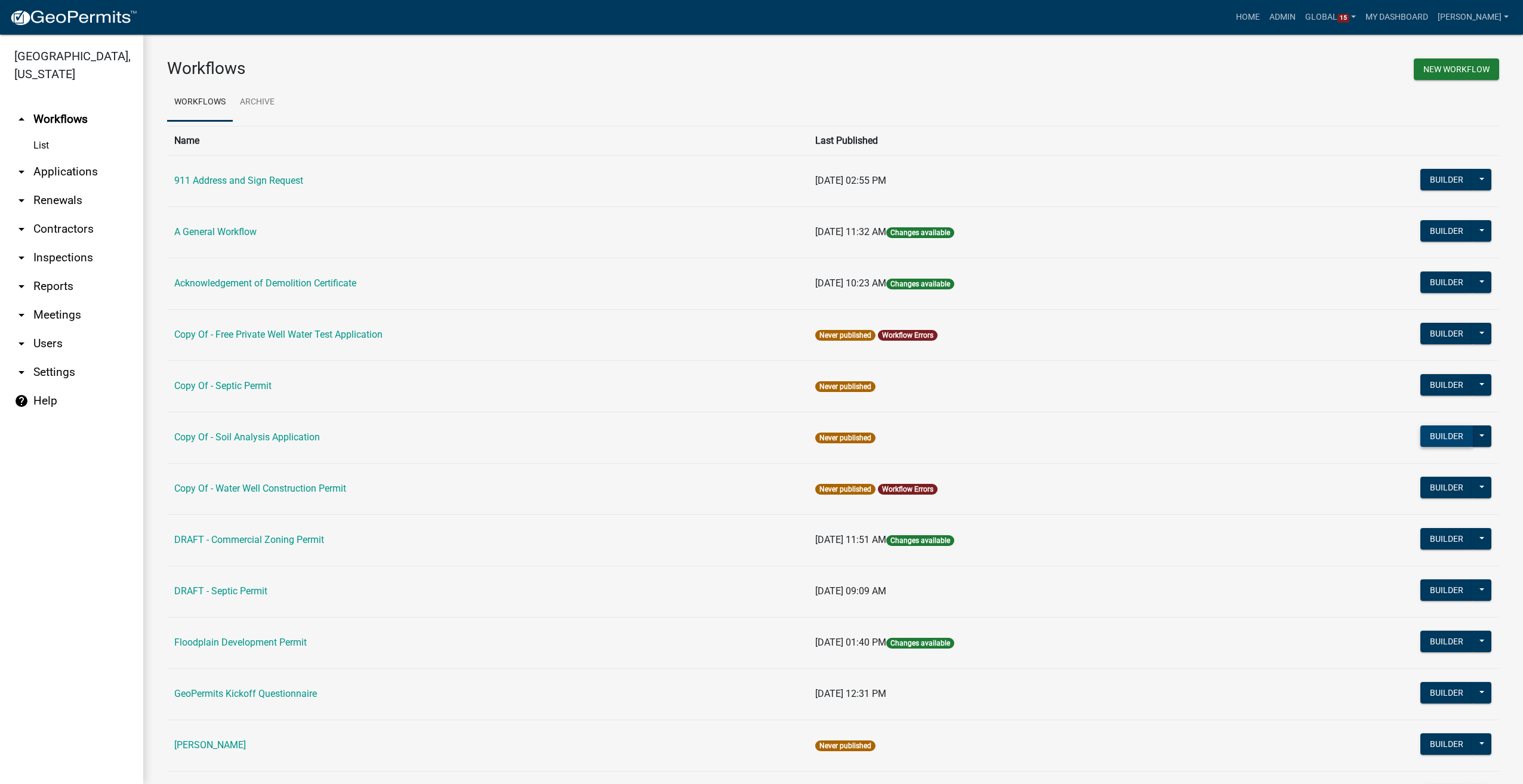
click at [1421, 436] on button "Builder" at bounding box center [1447, 436] width 53 height 21
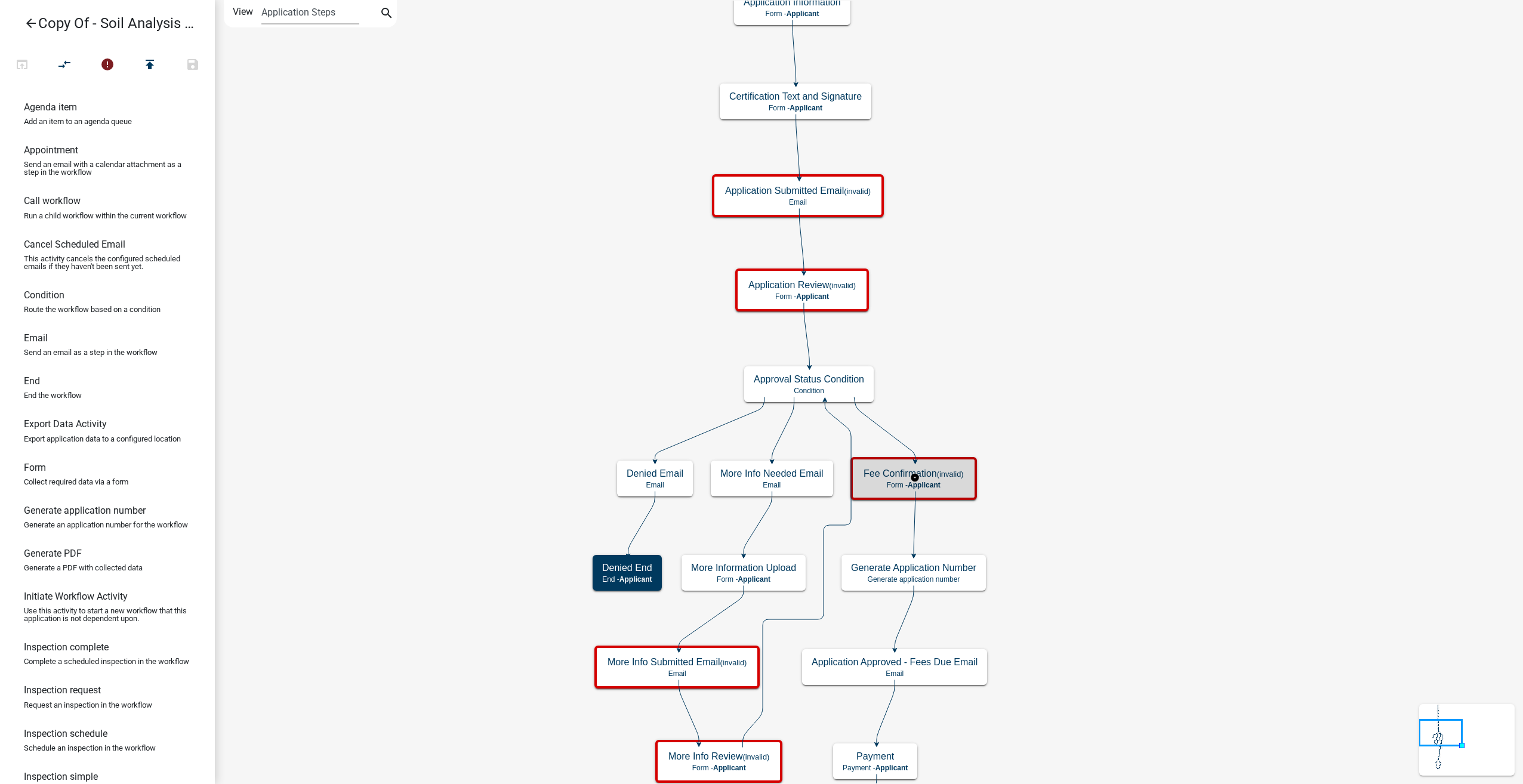
click at [941, 470] on small "(invalid)" at bounding box center [951, 474] width 27 height 9
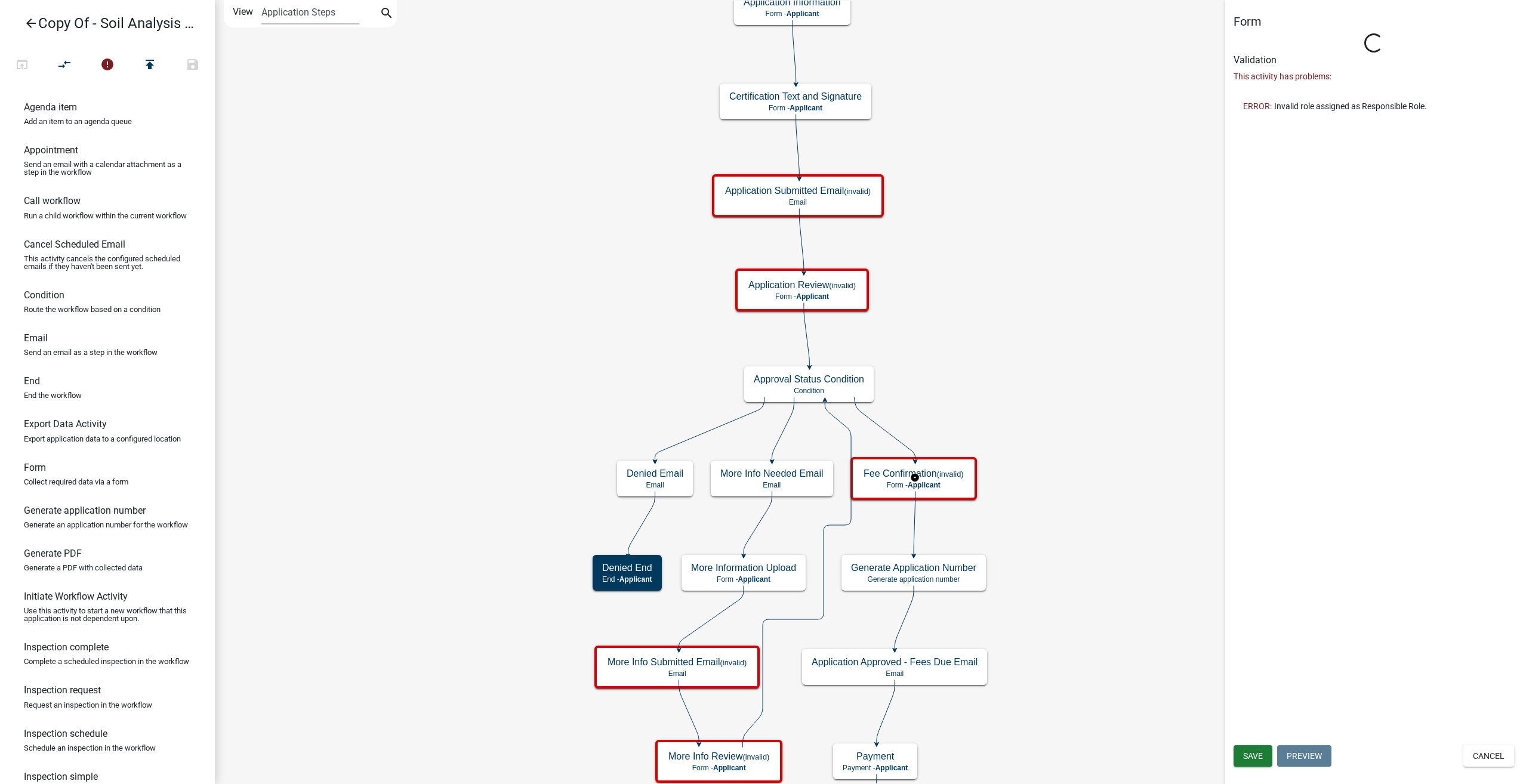
select select
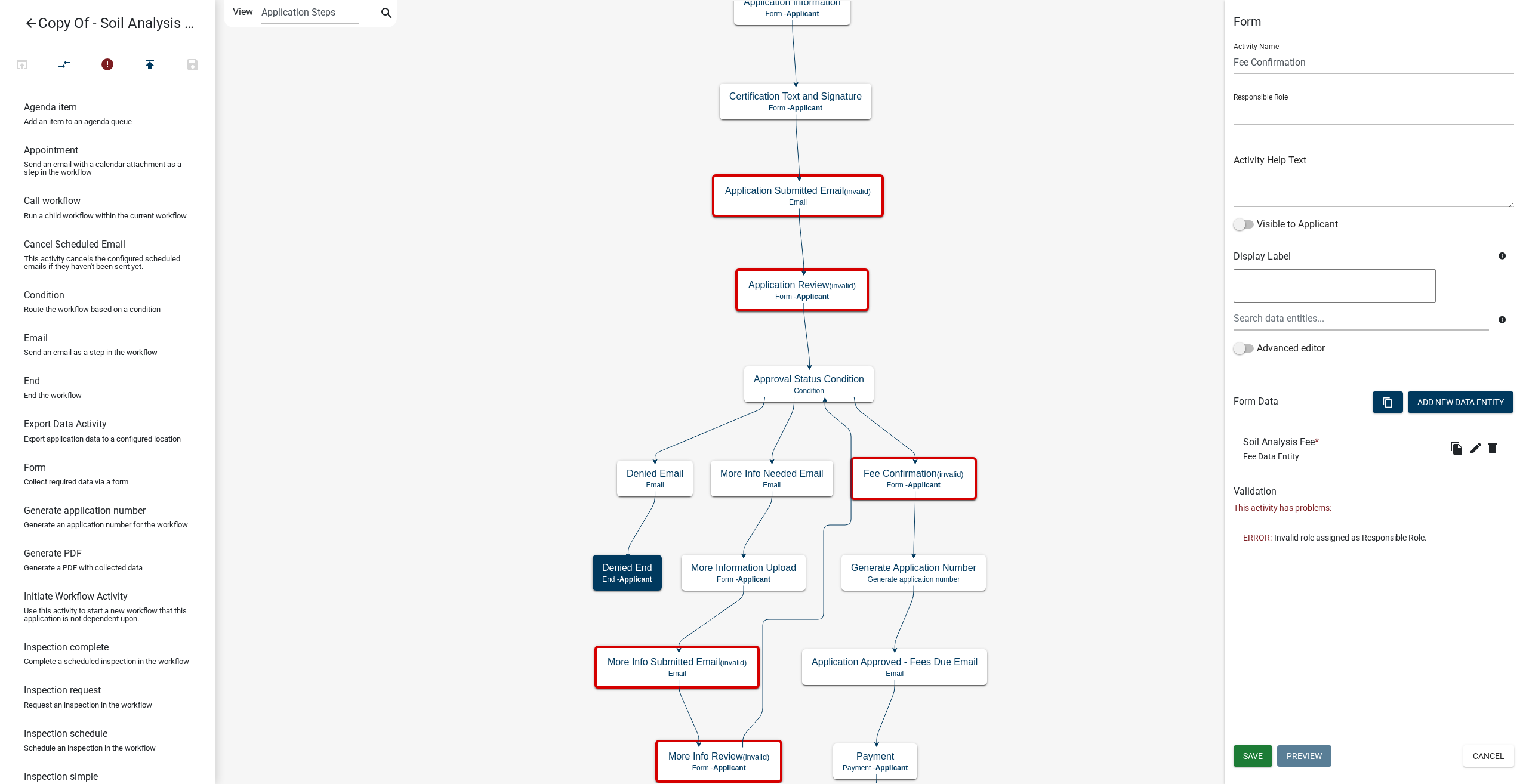
click at [1245, 286] on textarea at bounding box center [1335, 285] width 203 height 33
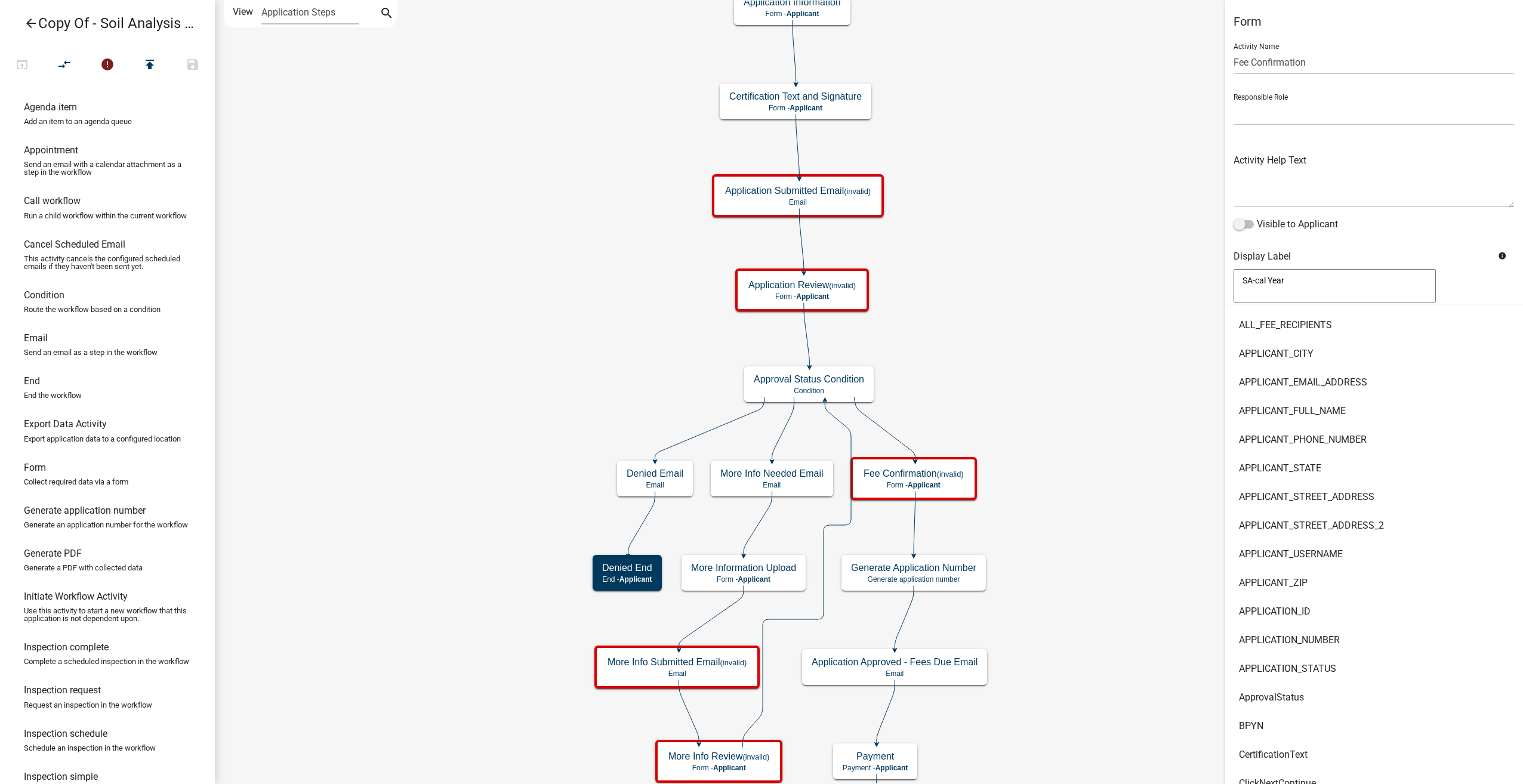
click at [1292, 278] on textarea "SA-cal Year" at bounding box center [1335, 285] width 203 height 33
type textarea "SA"
click at [1193, 281] on main "Start Start - Applicant Soil Analysis Introduction Form - Applicant Require Use…" at bounding box center [869, 392] width 1309 height 784
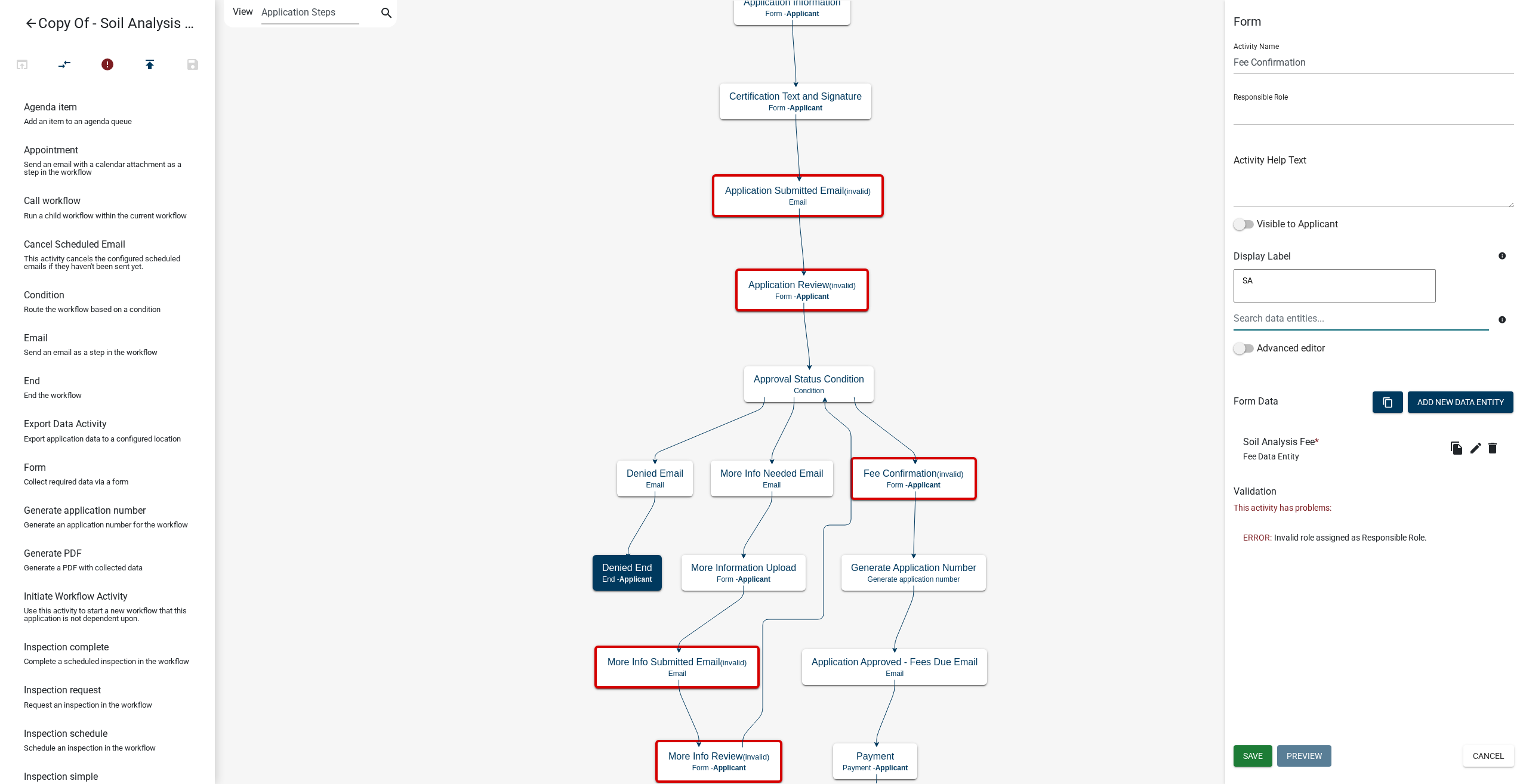
click at [24, 20] on icon "arrow_back" at bounding box center [31, 24] width 14 height 17
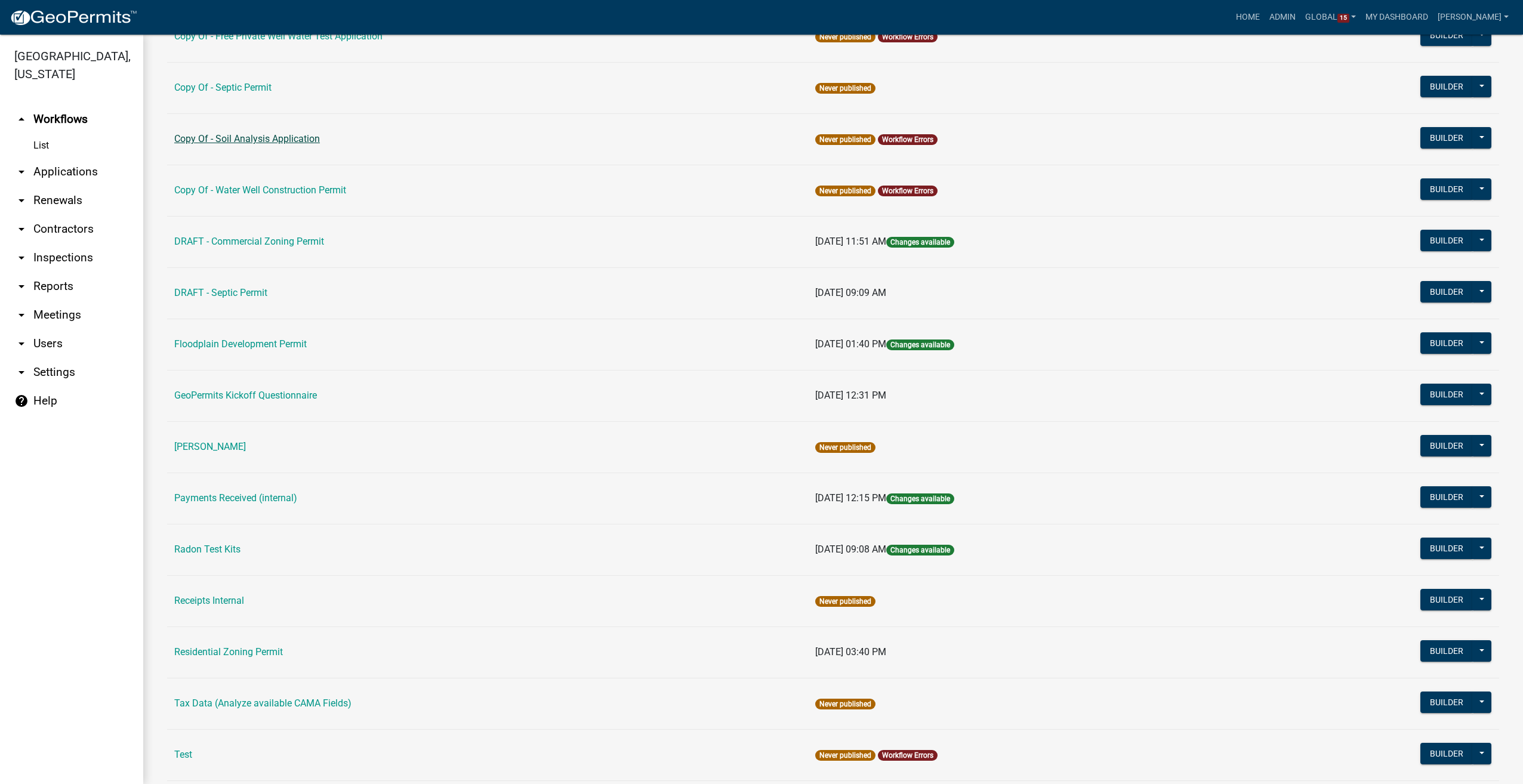
scroll to position [426, 0]
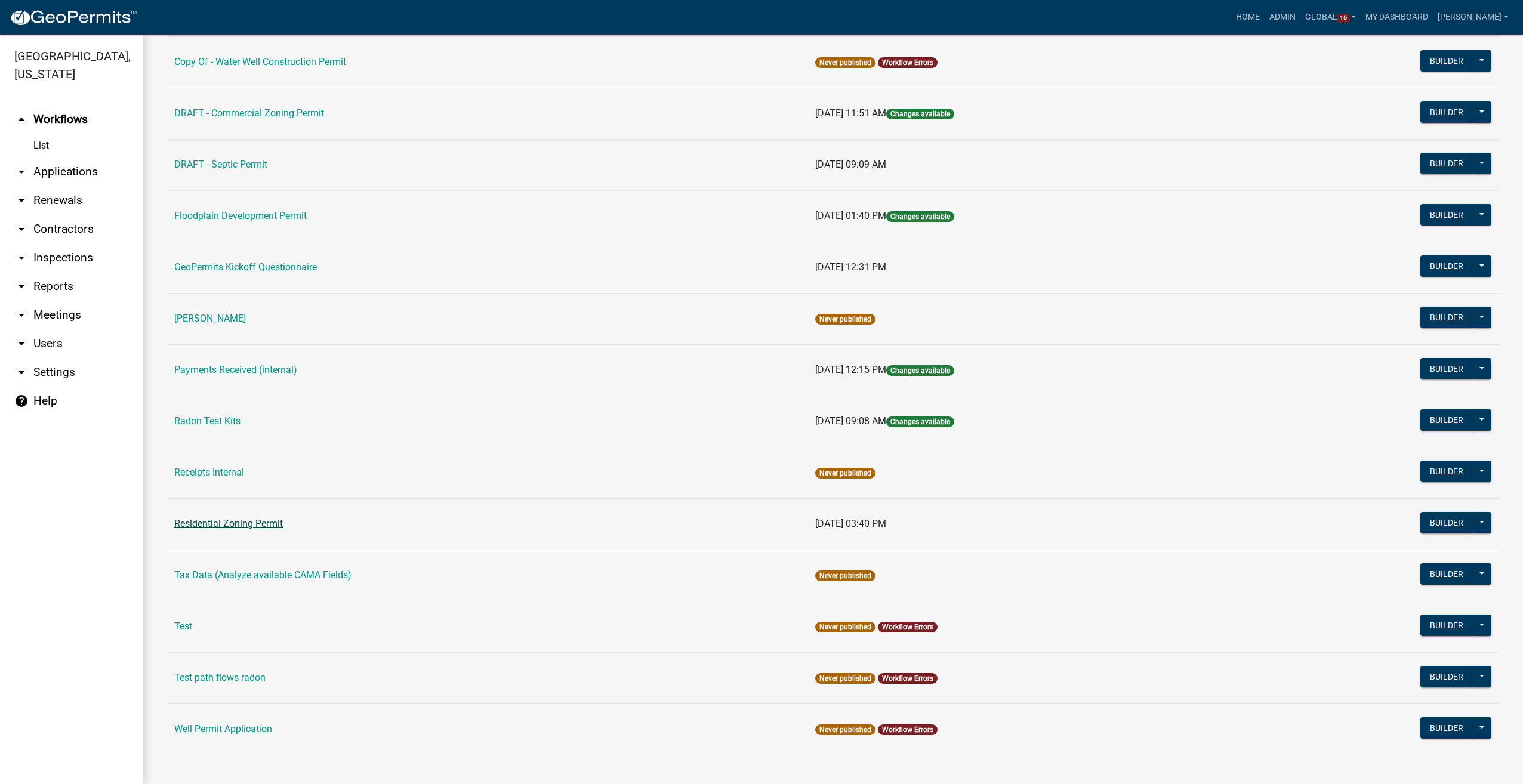
click at [244, 522] on link "Residential Zoning Permit" at bounding box center [229, 523] width 109 height 11
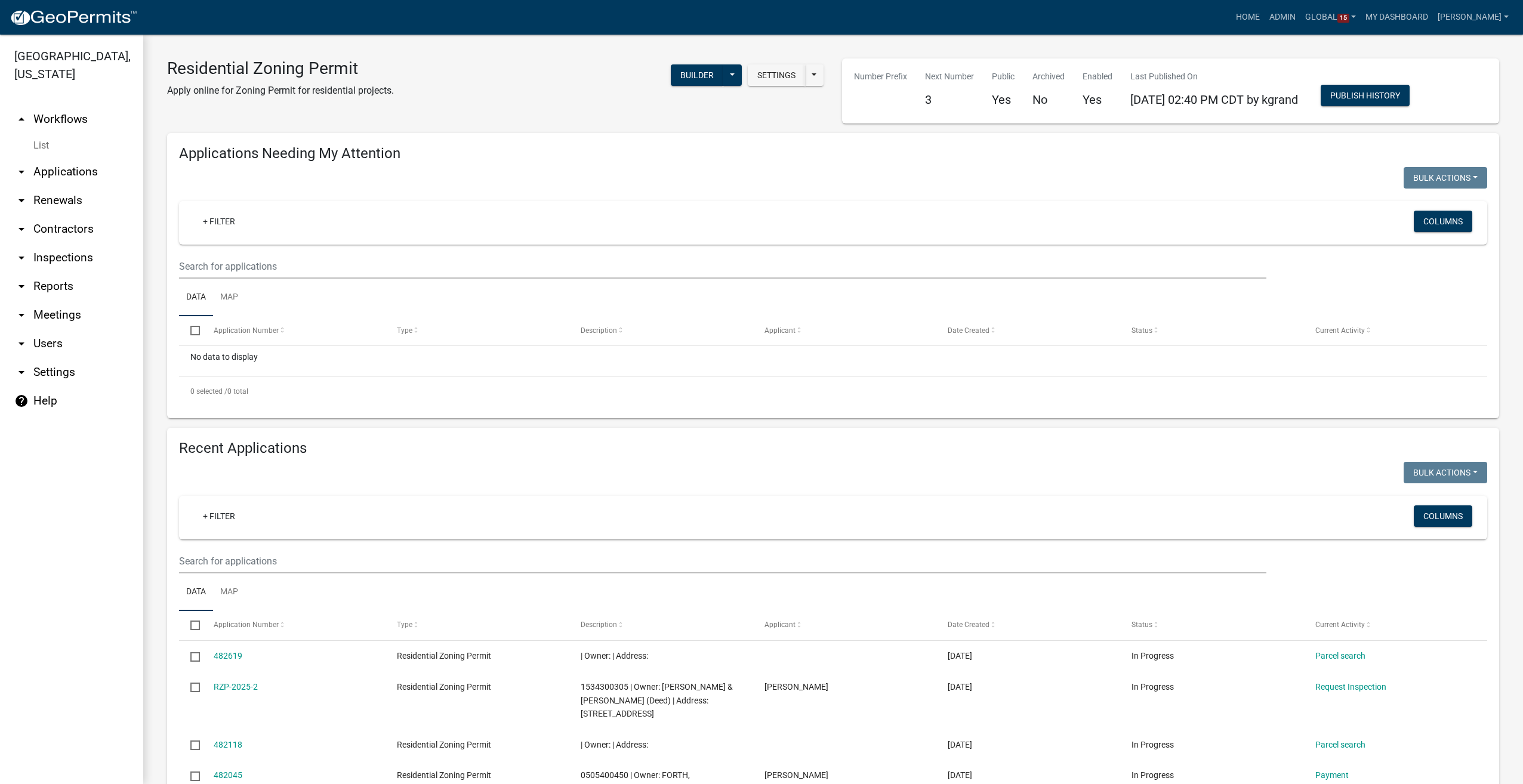
scroll to position [339, 0]
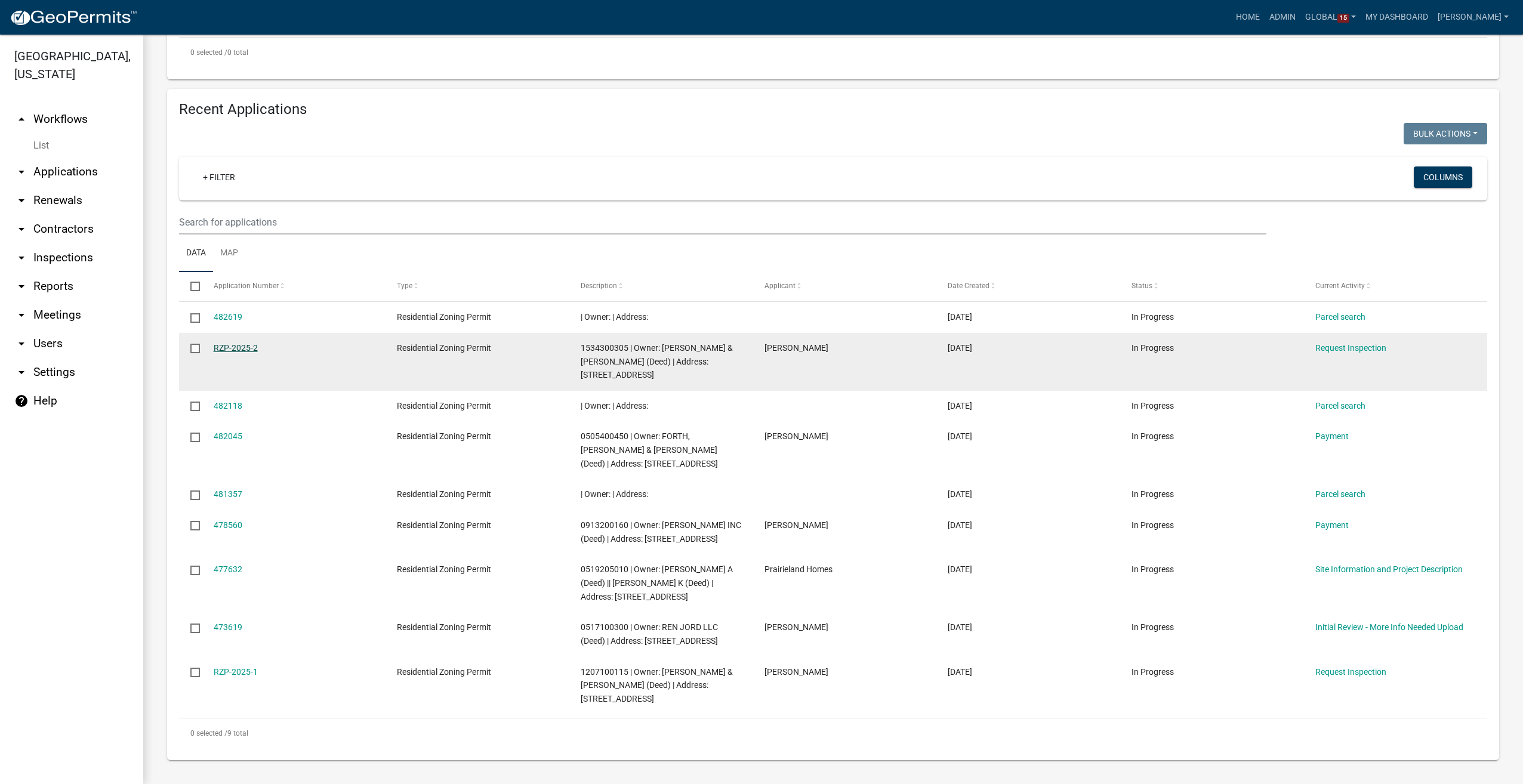
click at [222, 346] on link "RZP-2025-2" at bounding box center [236, 347] width 44 height 9
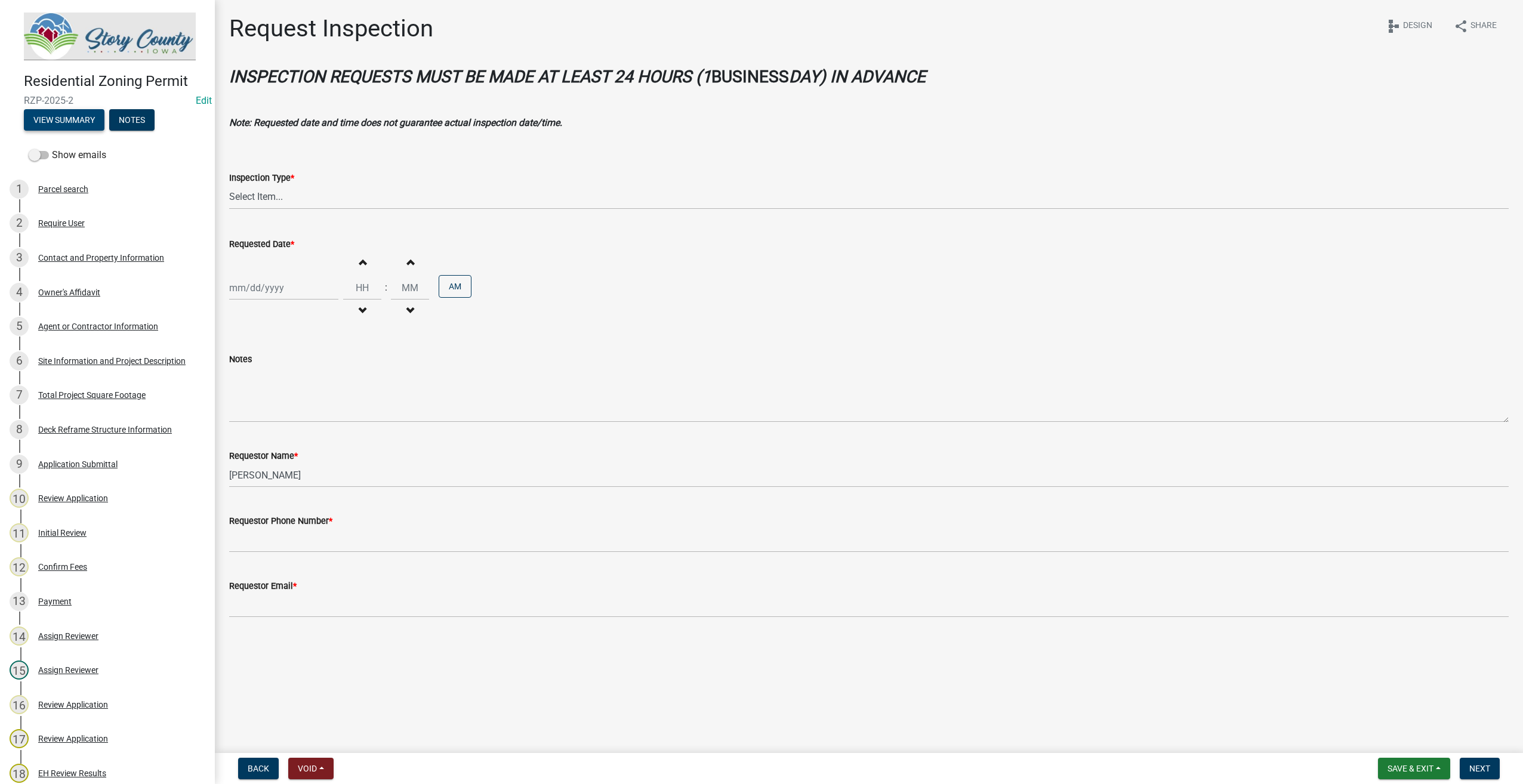
click at [63, 114] on button "View Summary" at bounding box center [64, 120] width 80 height 21
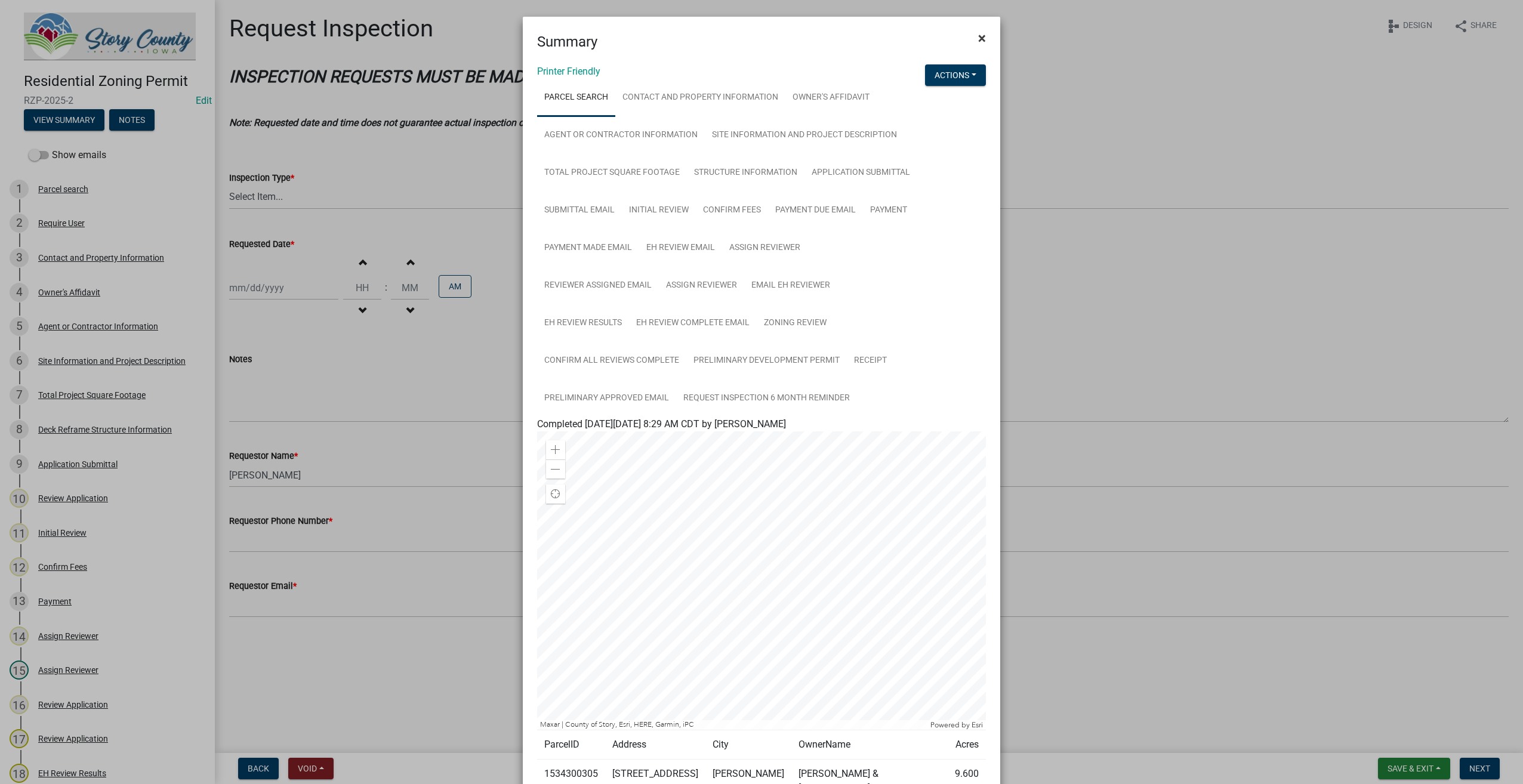
click at [978, 39] on span "×" at bounding box center [982, 38] width 8 height 17
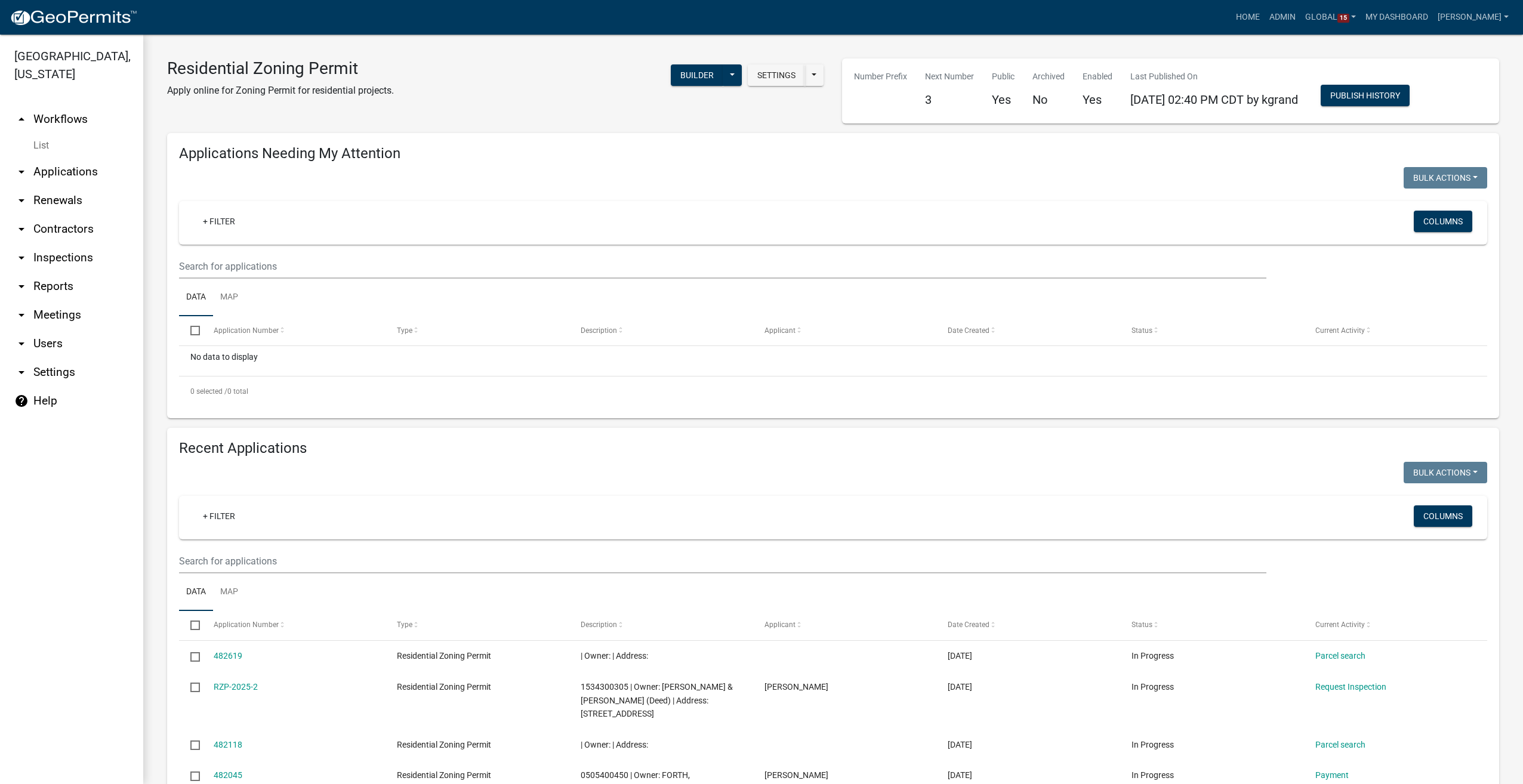
click at [49, 134] on link "List" at bounding box center [72, 146] width 143 height 24
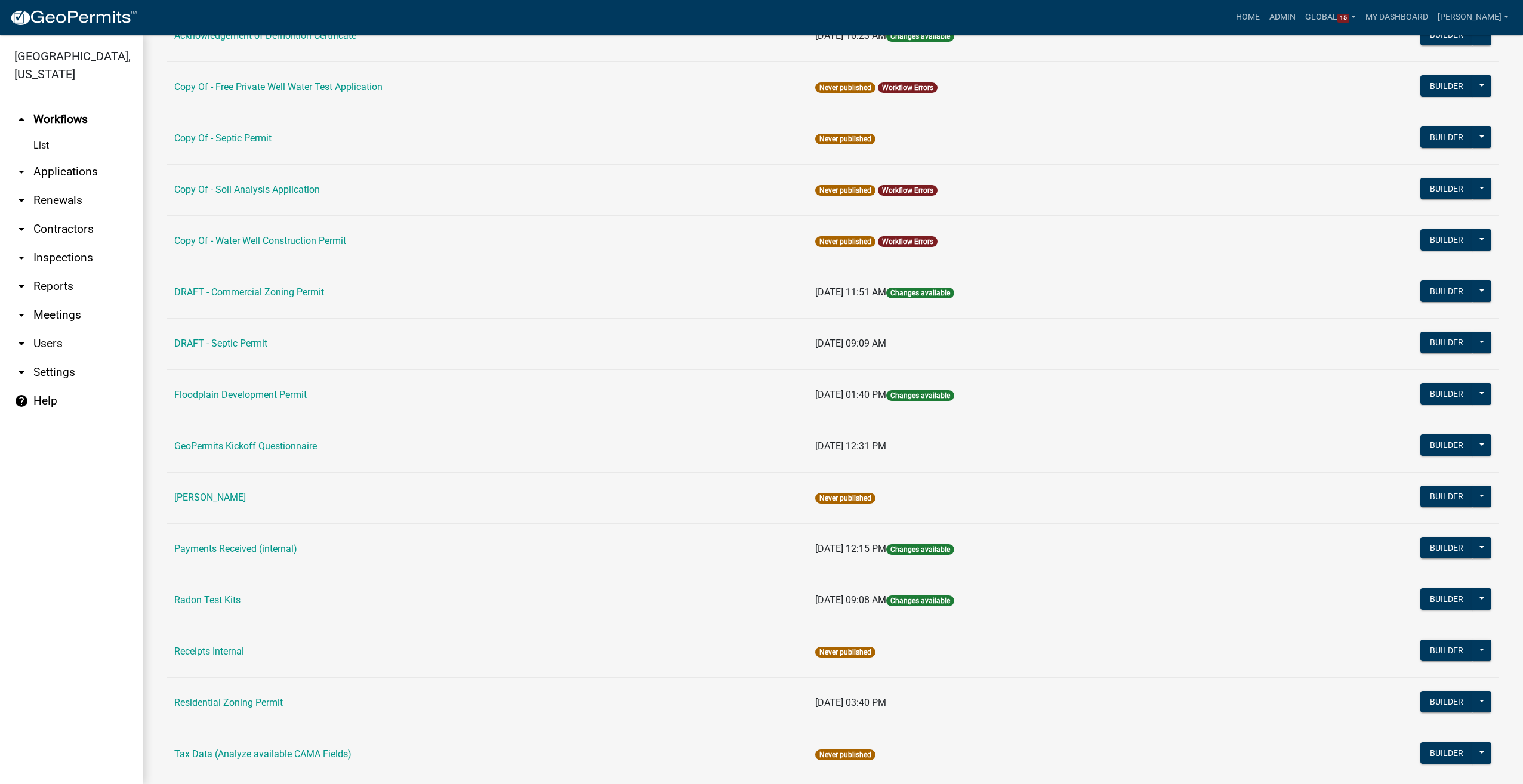
scroll to position [128, 0]
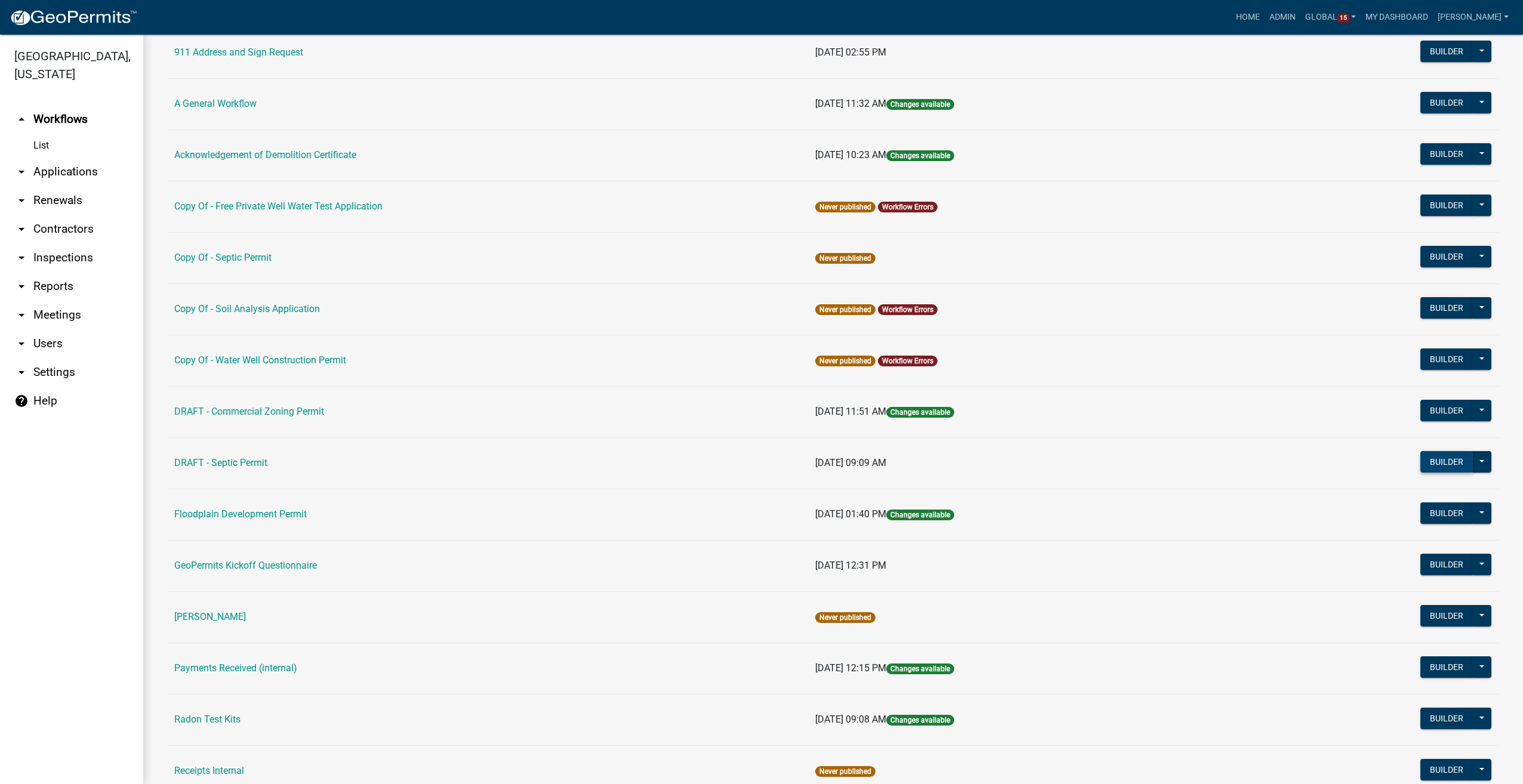
click at [1434, 458] on button "Builder" at bounding box center [1447, 461] width 53 height 21
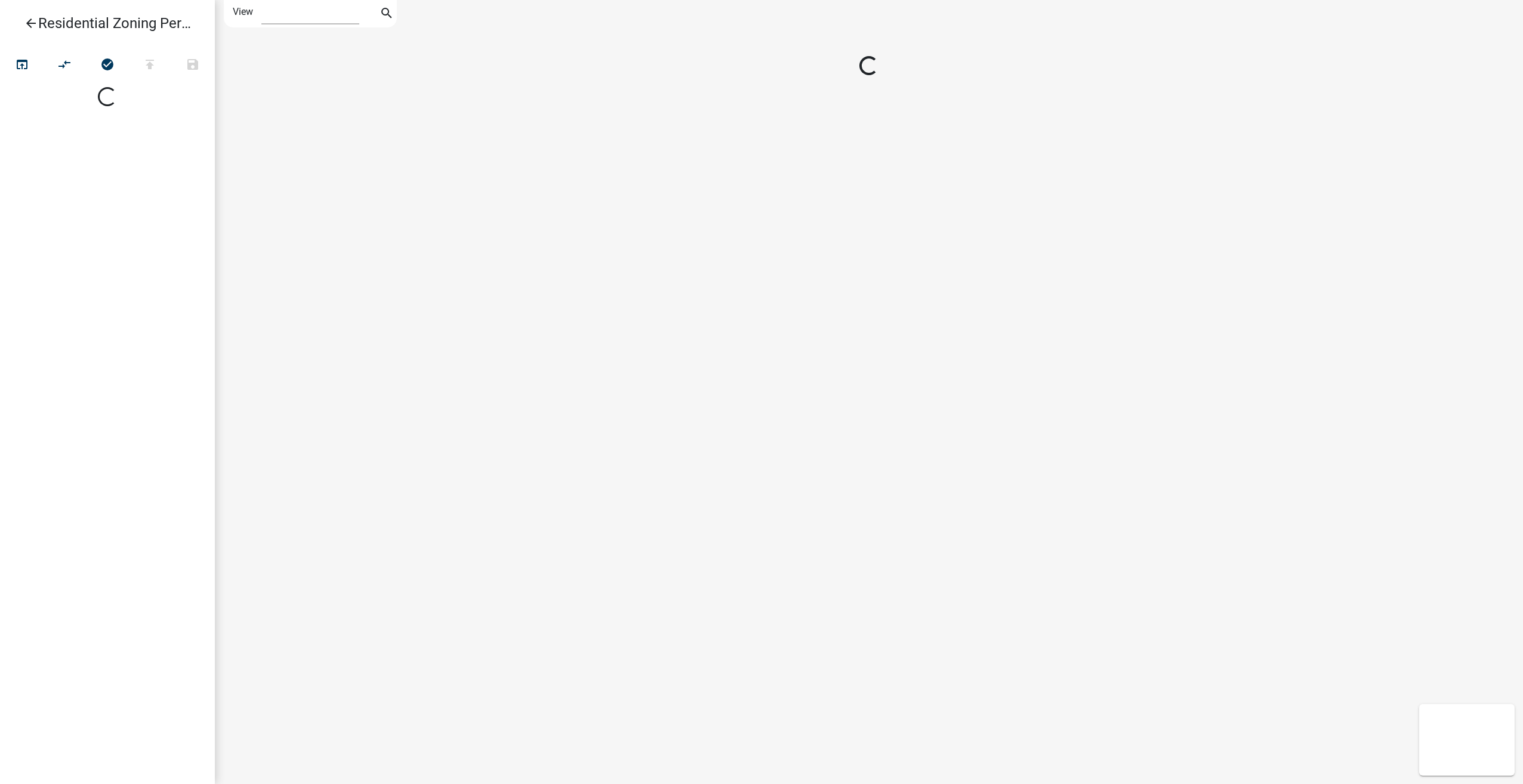
select select "1"
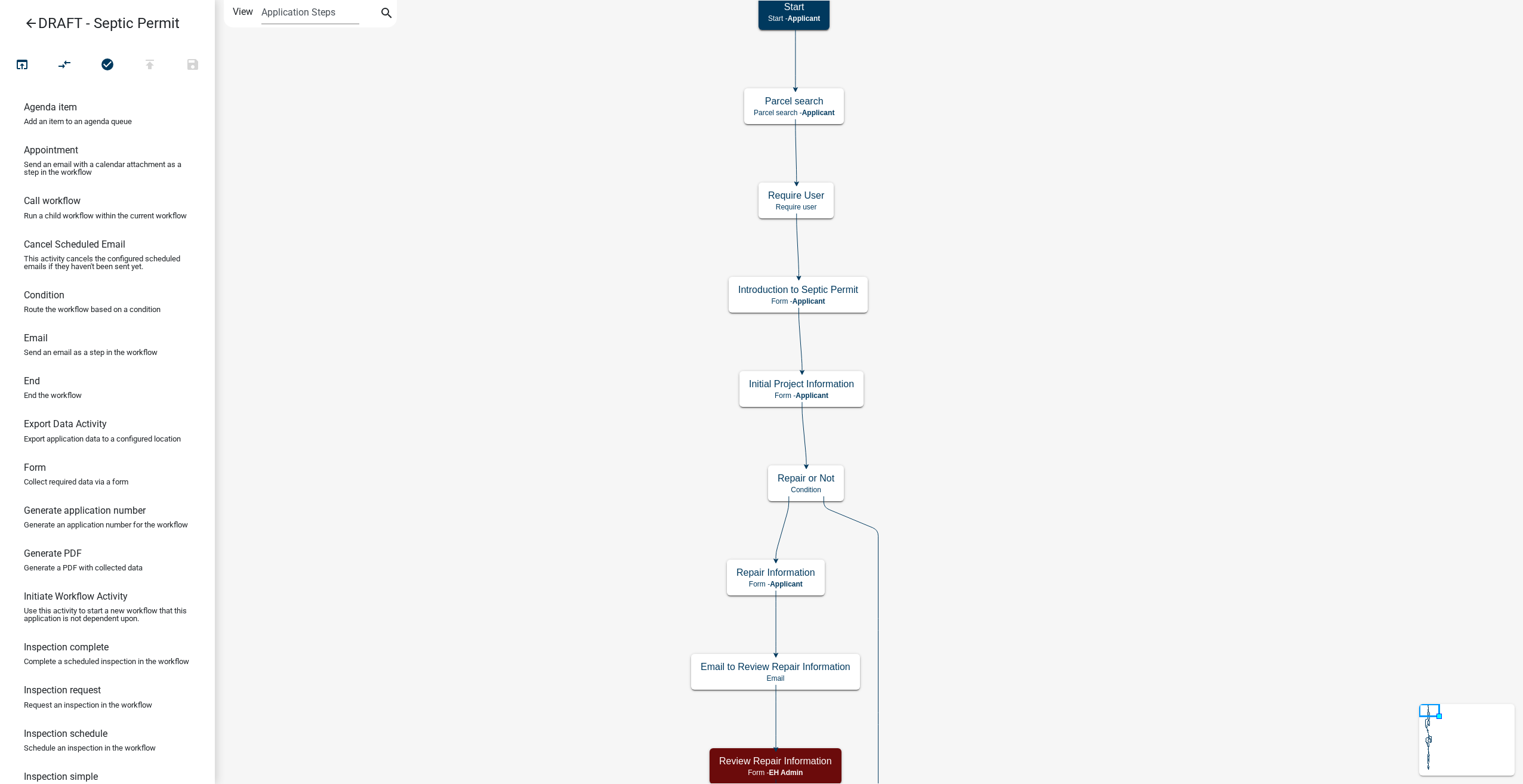
click at [31, 20] on icon "arrow_back" at bounding box center [31, 24] width 14 height 17
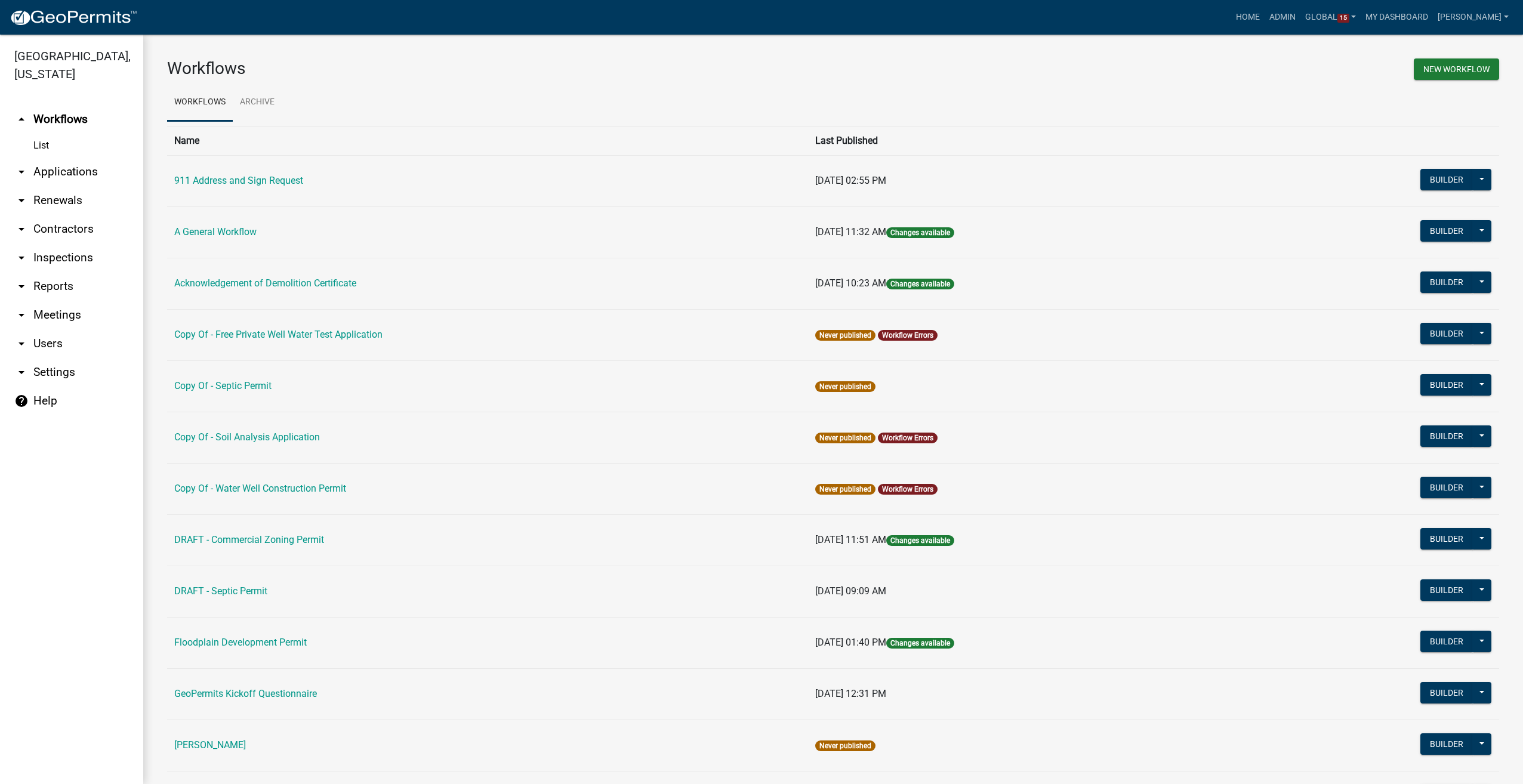
click at [70, 158] on link "arrow_drop_down Applications" at bounding box center [72, 172] width 143 height 28
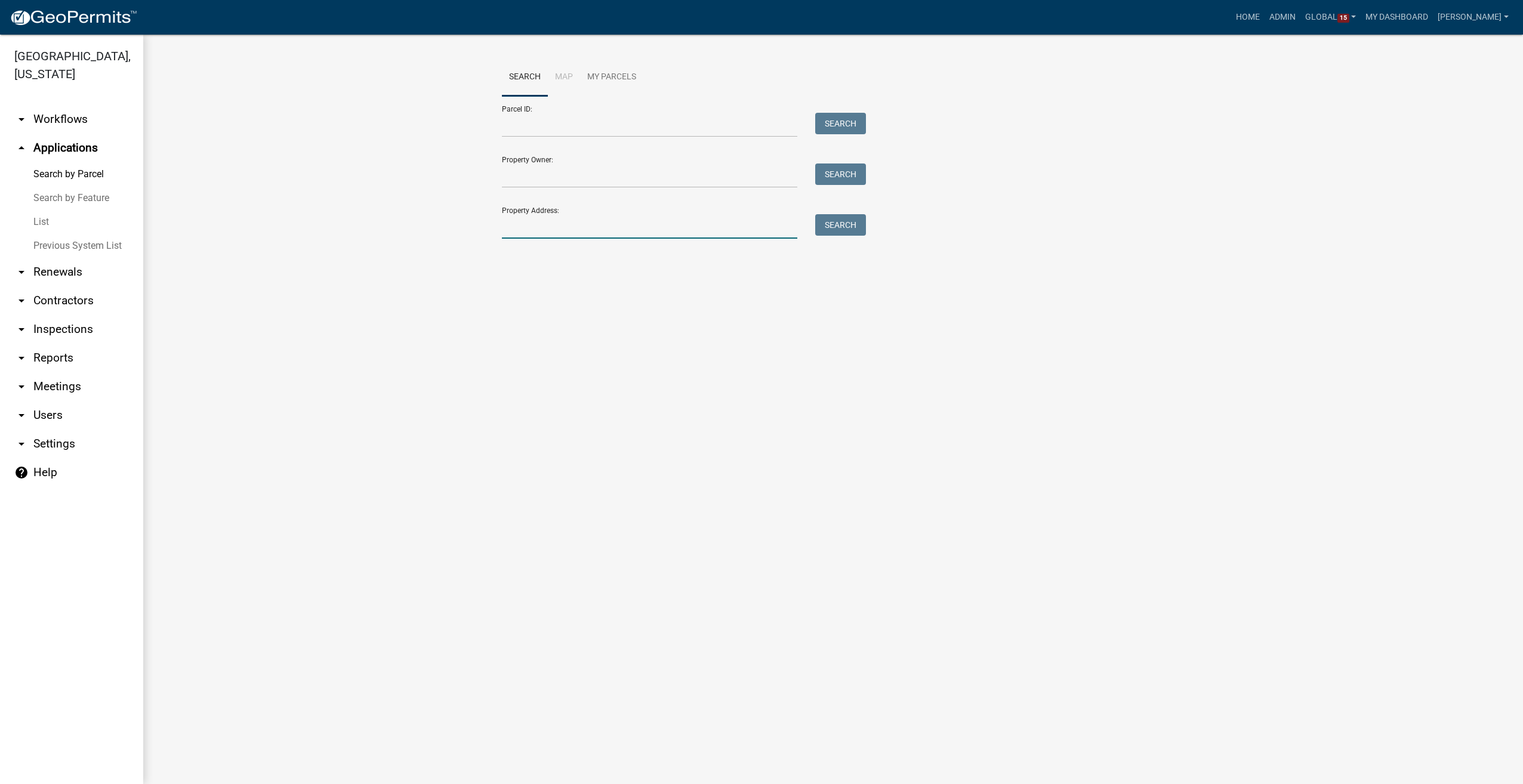
click at [545, 232] on input "Property Address:" at bounding box center [650, 226] width 296 height 24
type input "719"
click at [858, 223] on button "Search" at bounding box center [840, 225] width 50 height 21
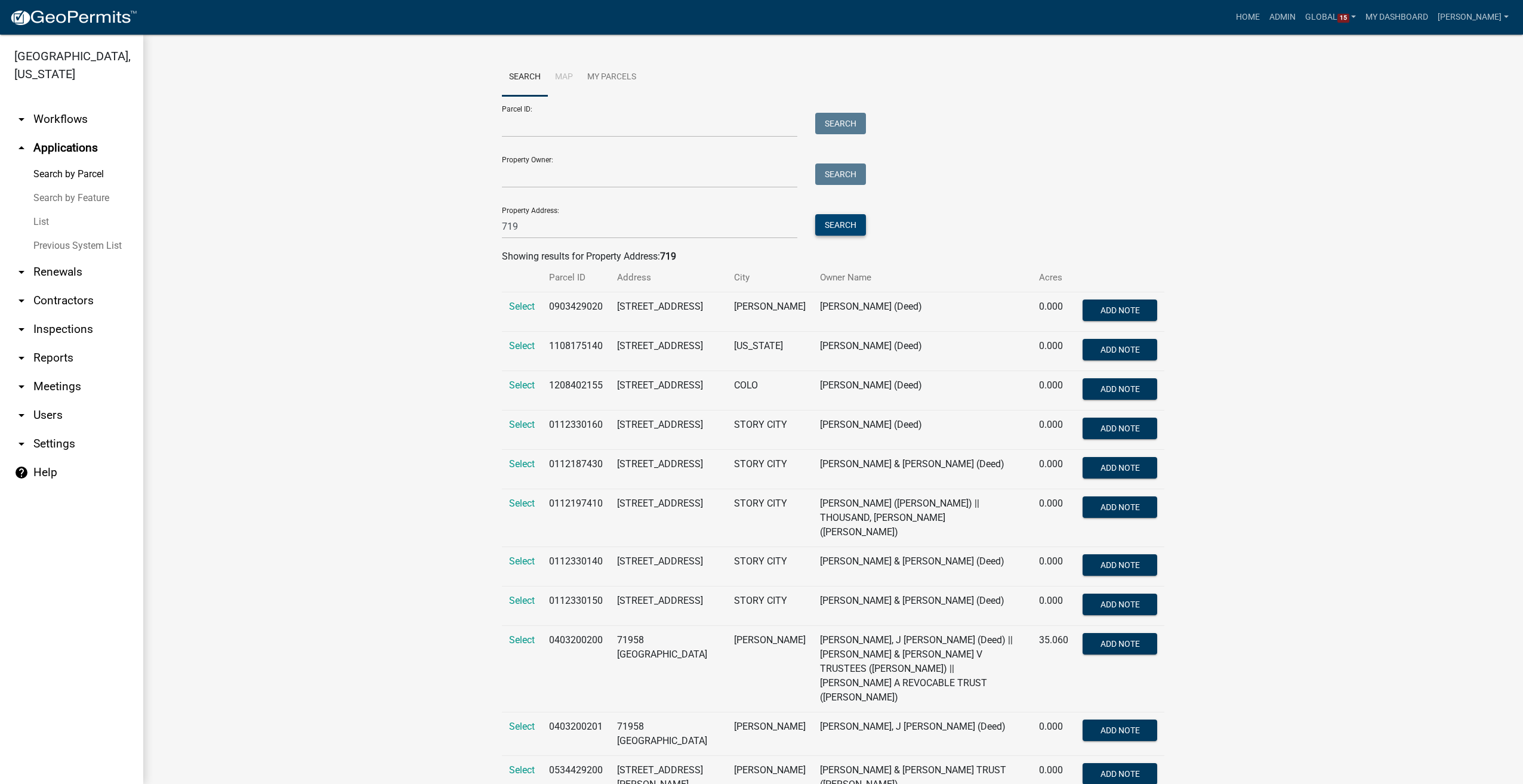
scroll to position [119, 0]
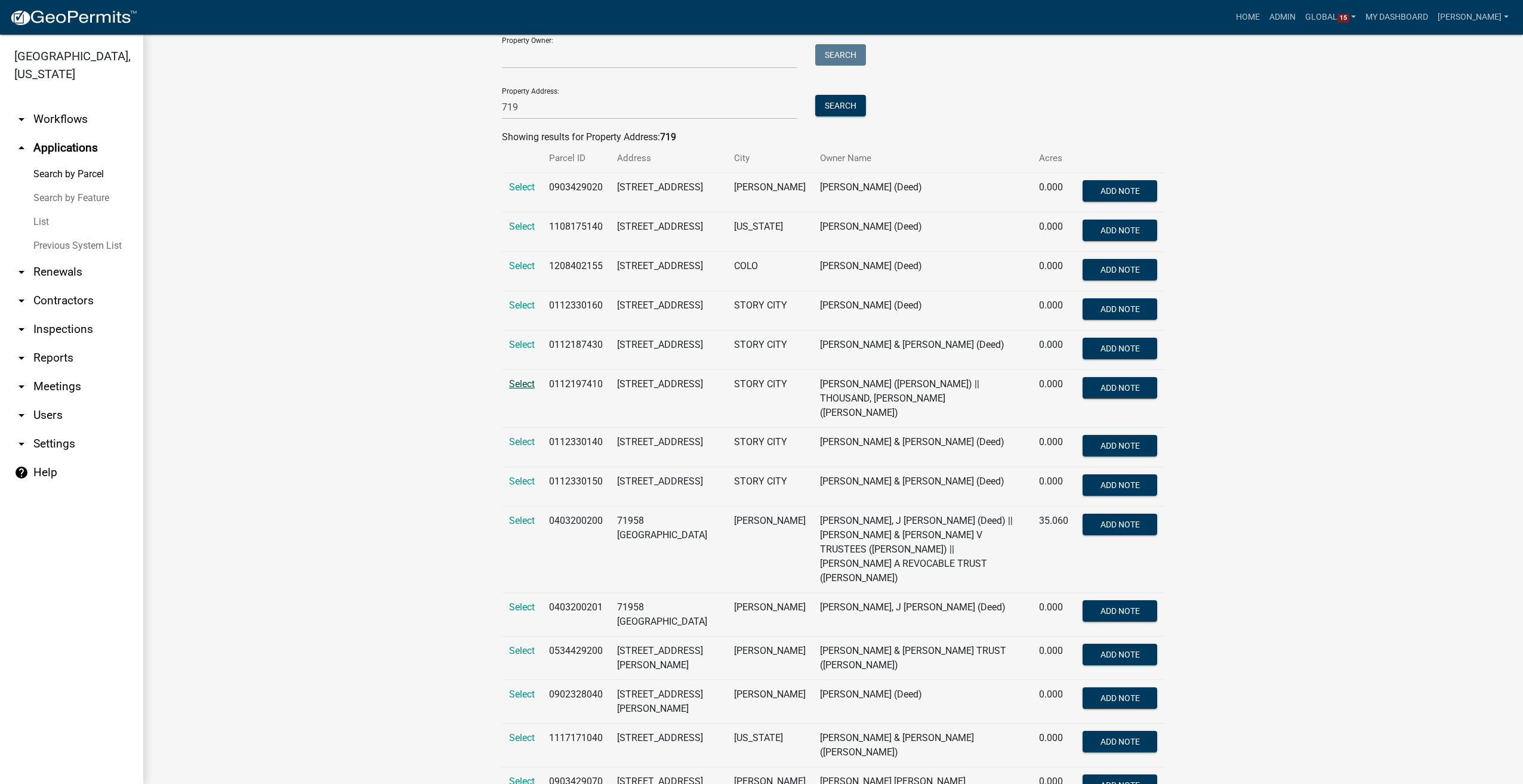
click at [513, 389] on span "Select" at bounding box center [522, 384] width 26 height 11
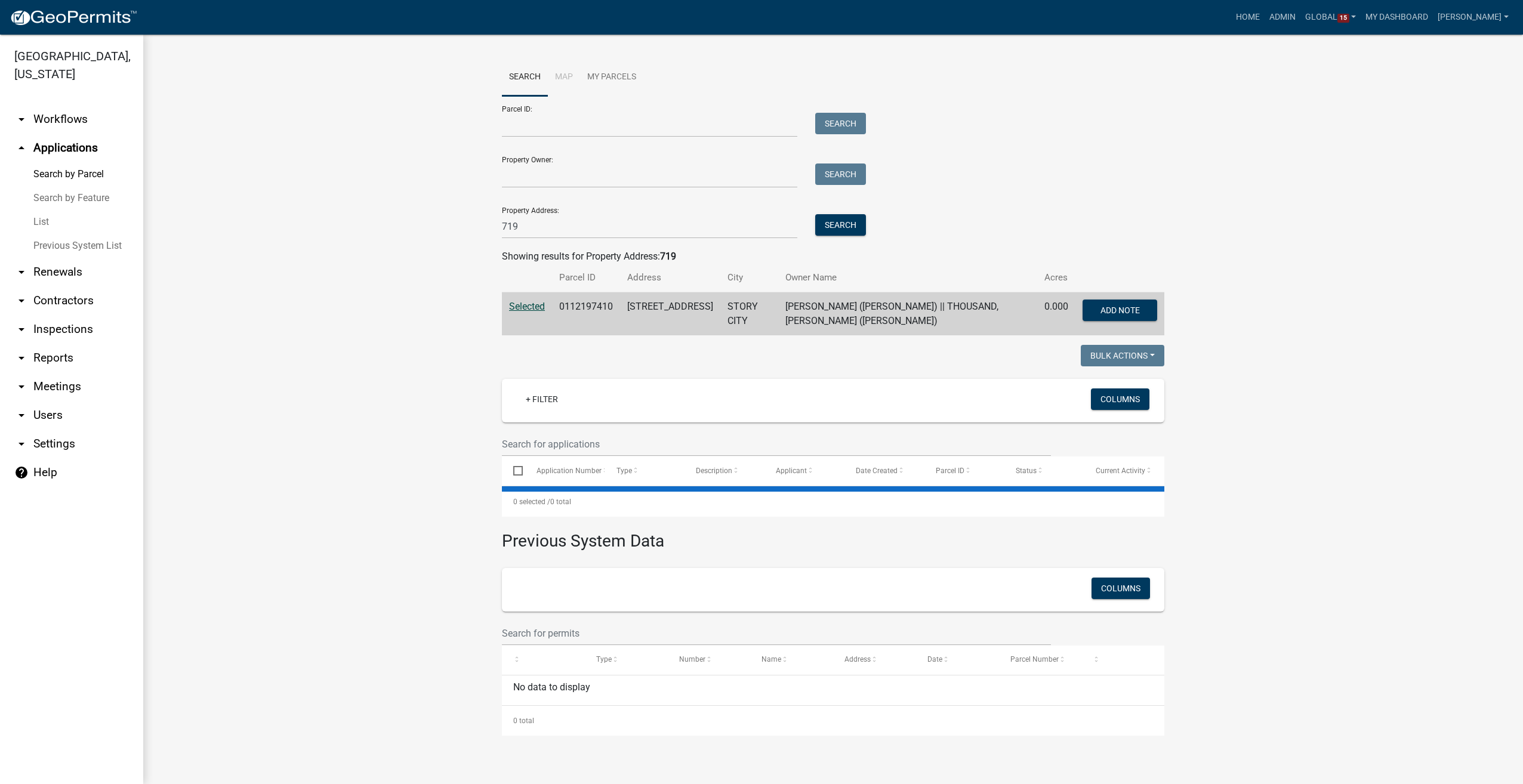
scroll to position [0, 0]
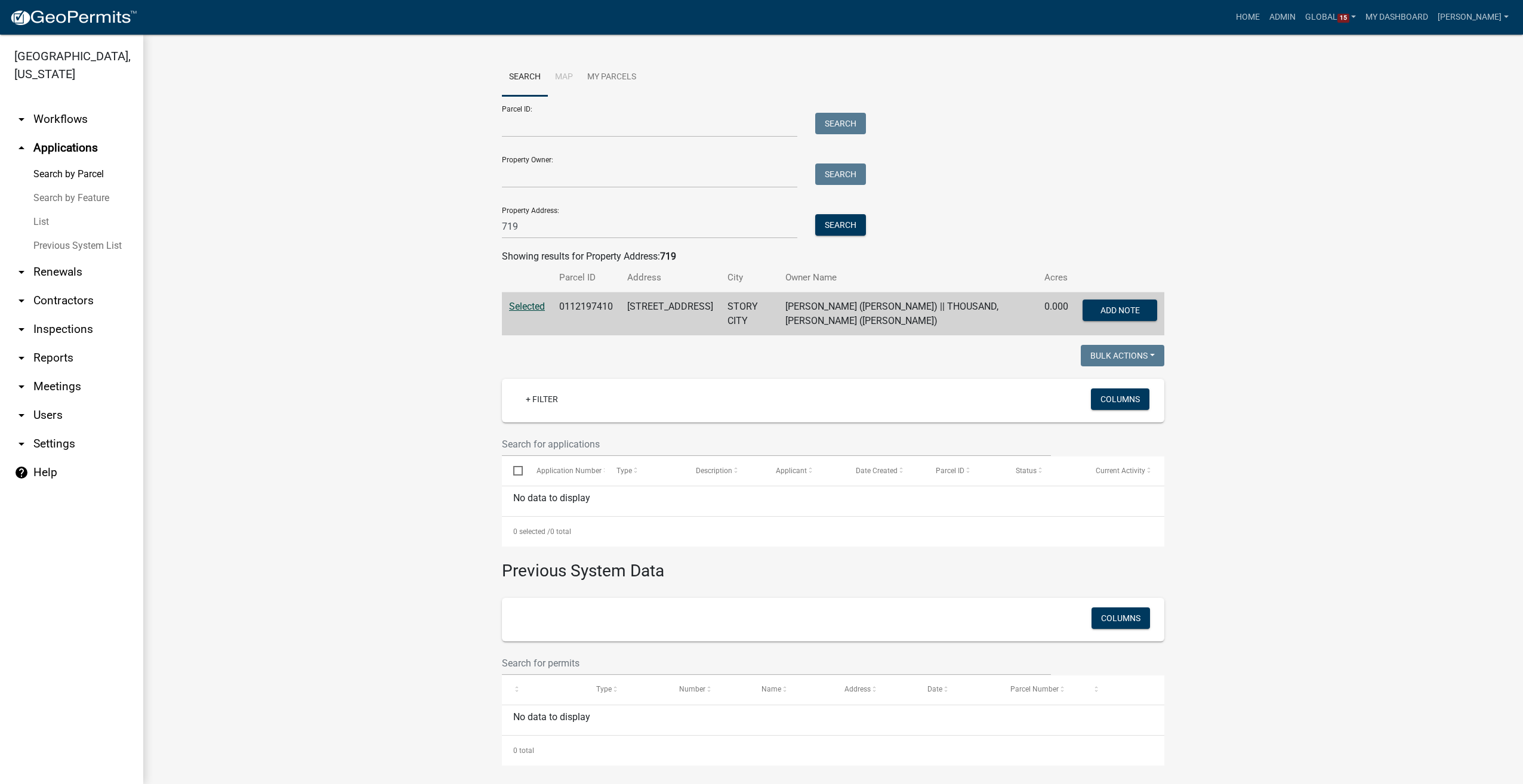
scroll to position [5, 0]
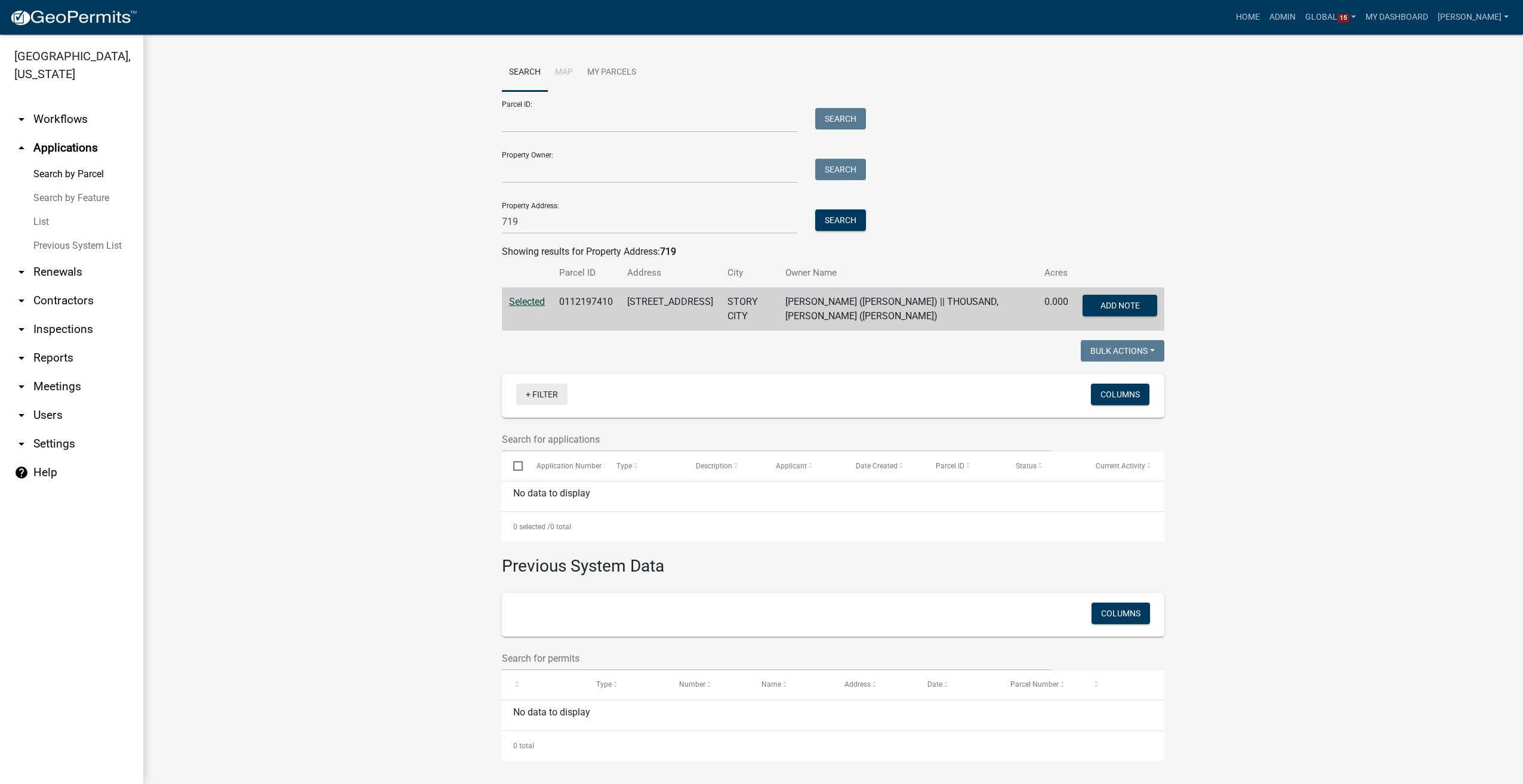
click at [541, 389] on link "+ Filter" at bounding box center [542, 394] width 51 height 21
click at [411, 427] on wm-workflow-application-search-view "Search Map My Parcels Parcel ID: Search Property Owner: Search Property Address…" at bounding box center [833, 407] width 1332 height 706
click at [63, 105] on link "arrow_drop_down Workflows" at bounding box center [72, 119] width 143 height 28
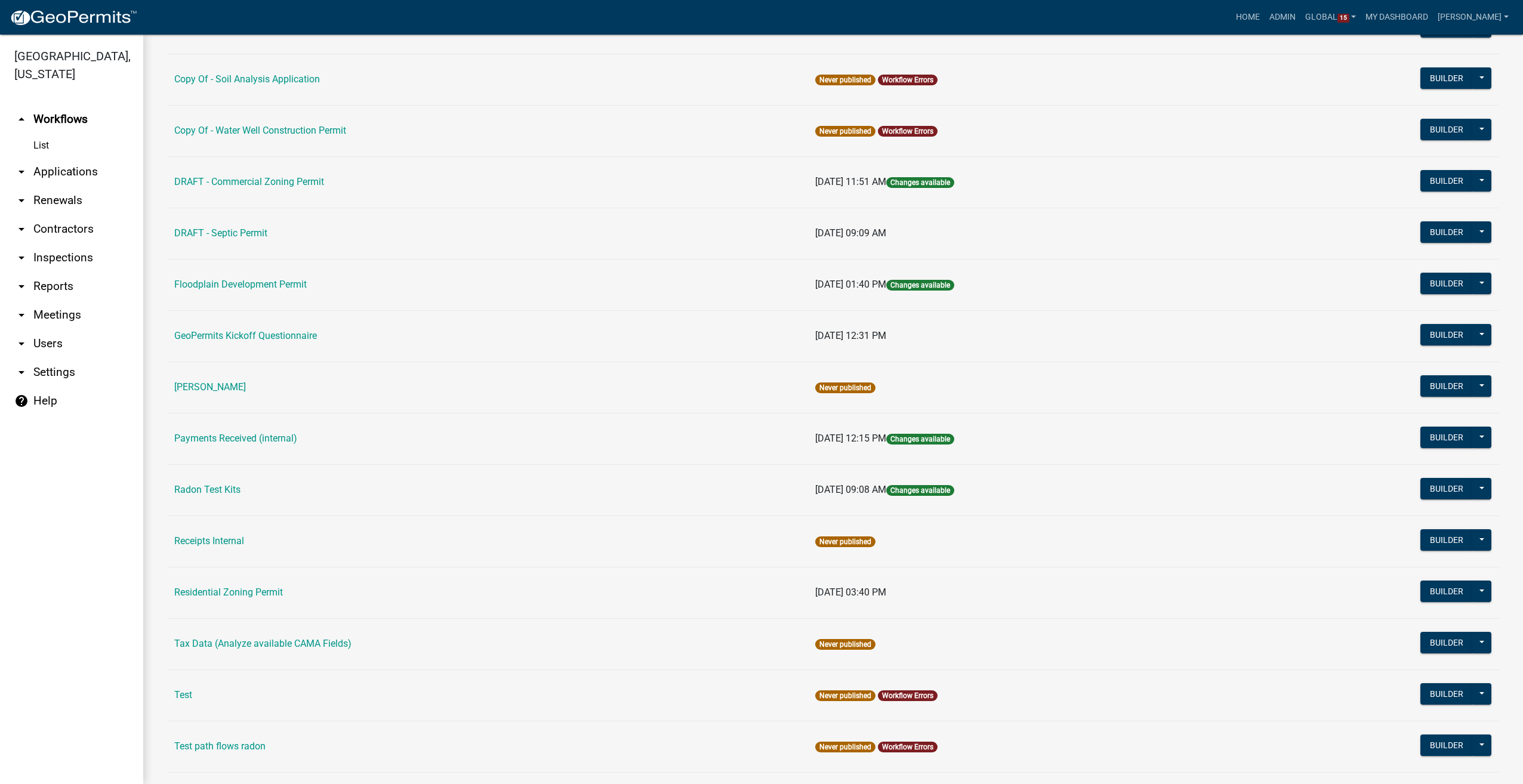
scroll to position [426, 0]
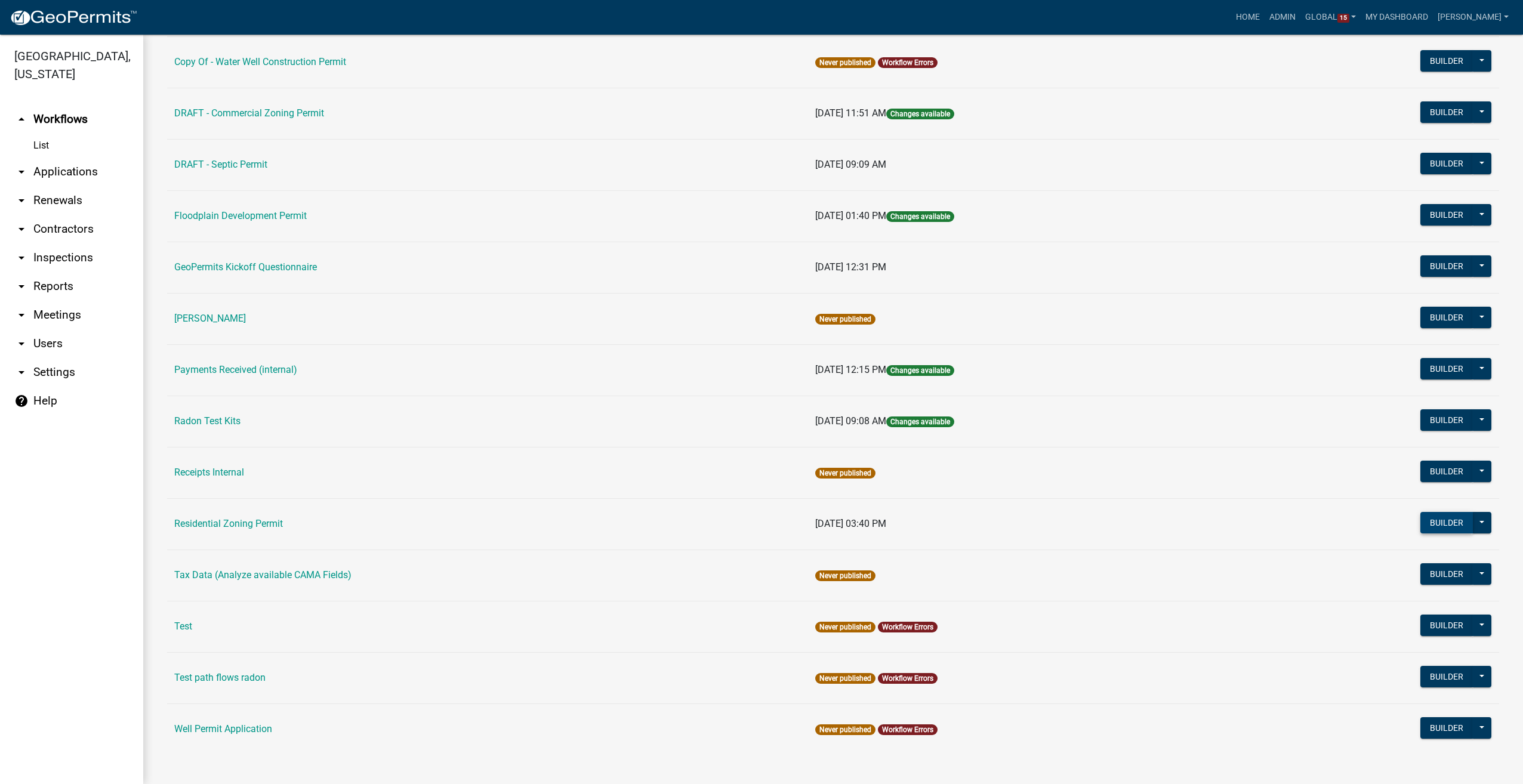
click at [1447, 517] on button "Builder" at bounding box center [1447, 522] width 53 height 21
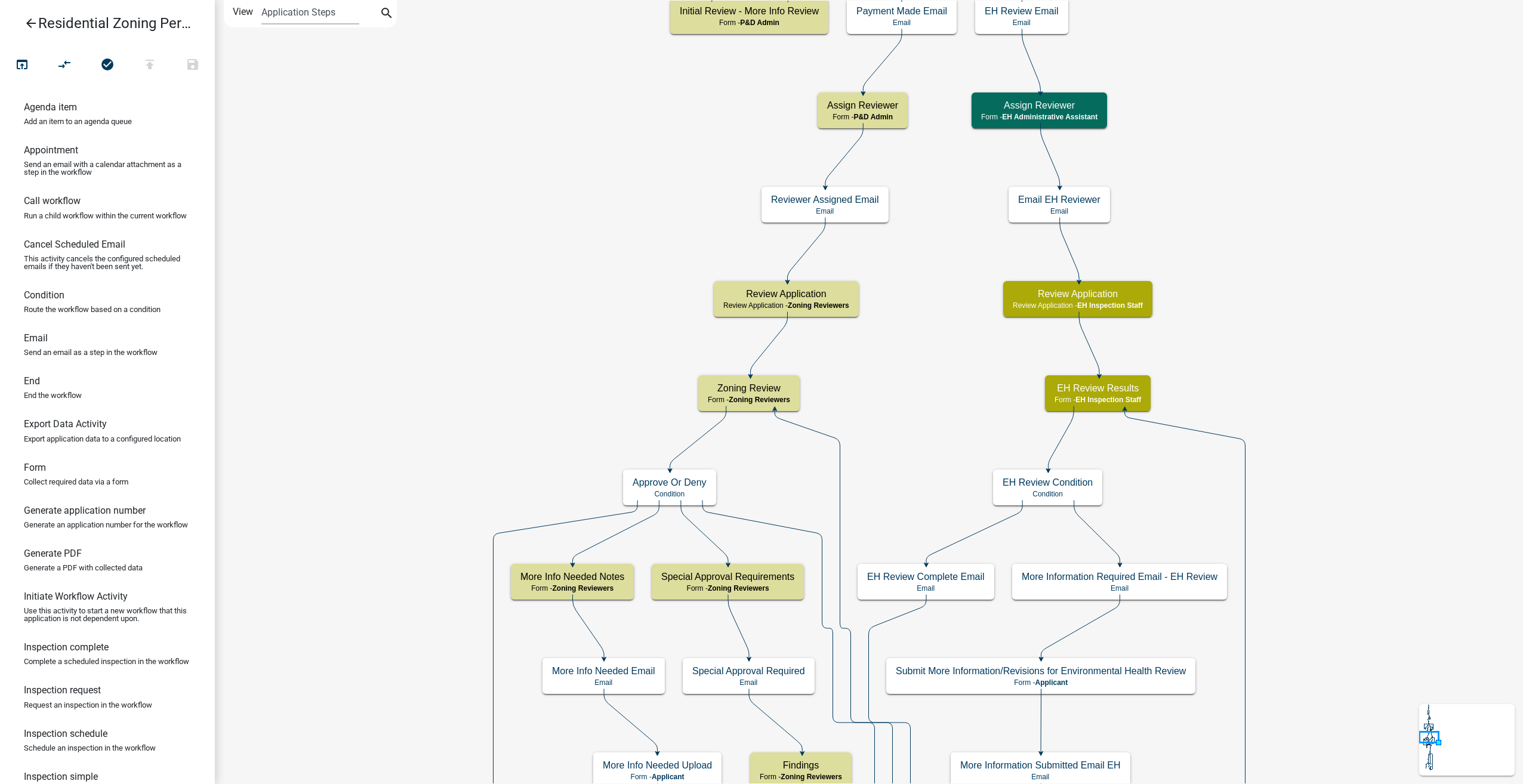
click at [27, 20] on icon "arrow_back" at bounding box center [31, 24] width 14 height 17
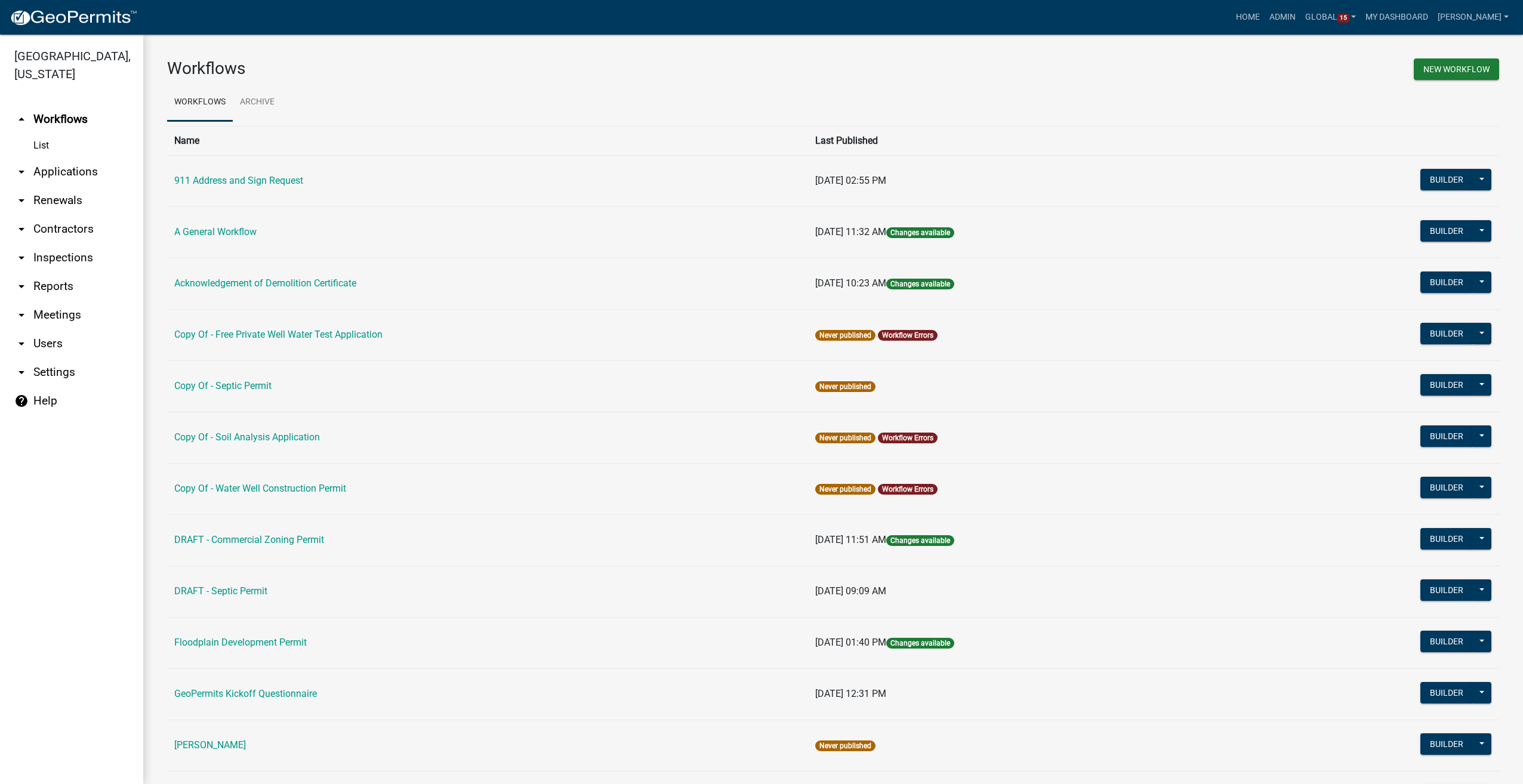
scroll to position [299, 0]
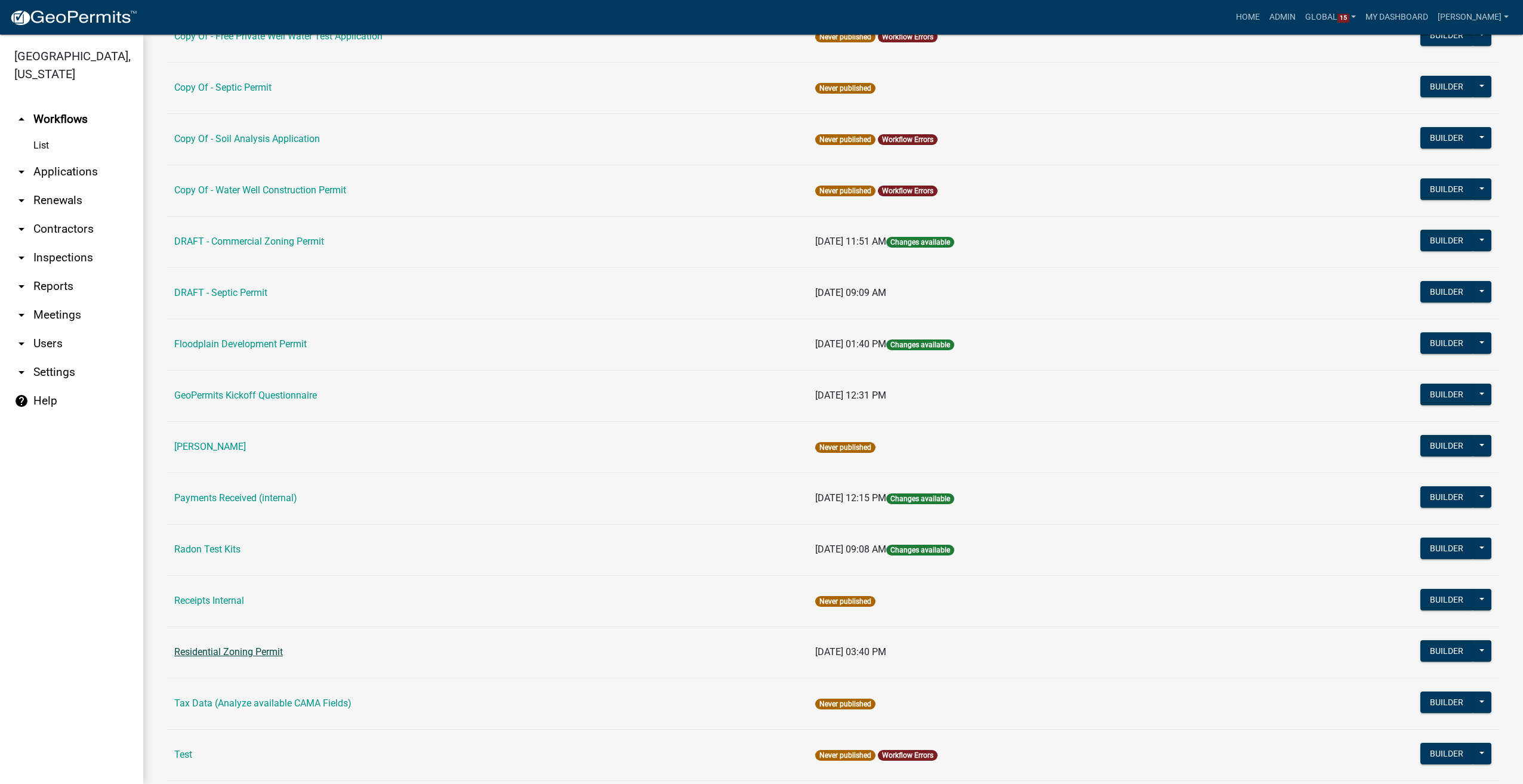
click at [253, 646] on link "Residential Zoning Permit" at bounding box center [229, 652] width 109 height 11
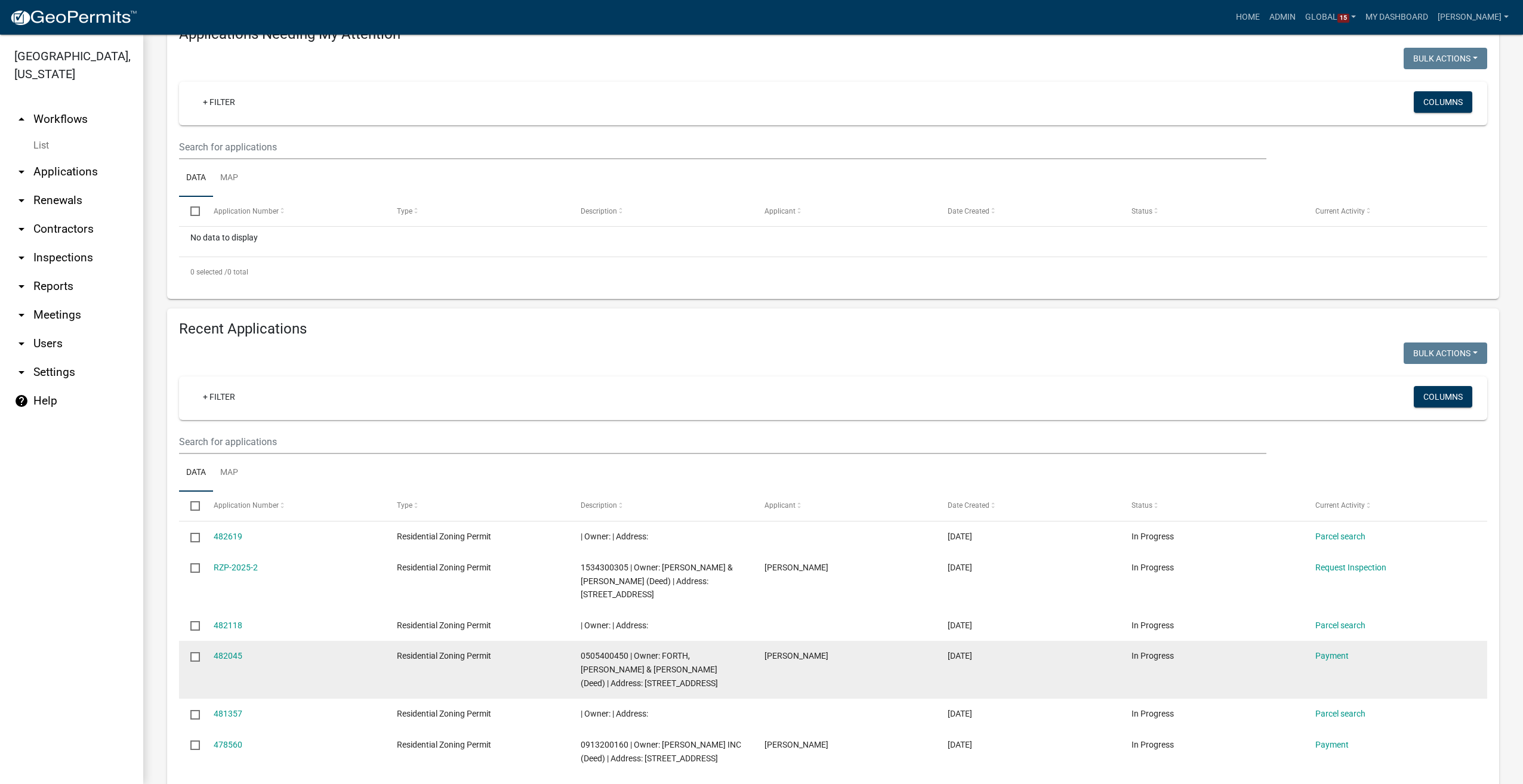
scroll to position [339, 0]
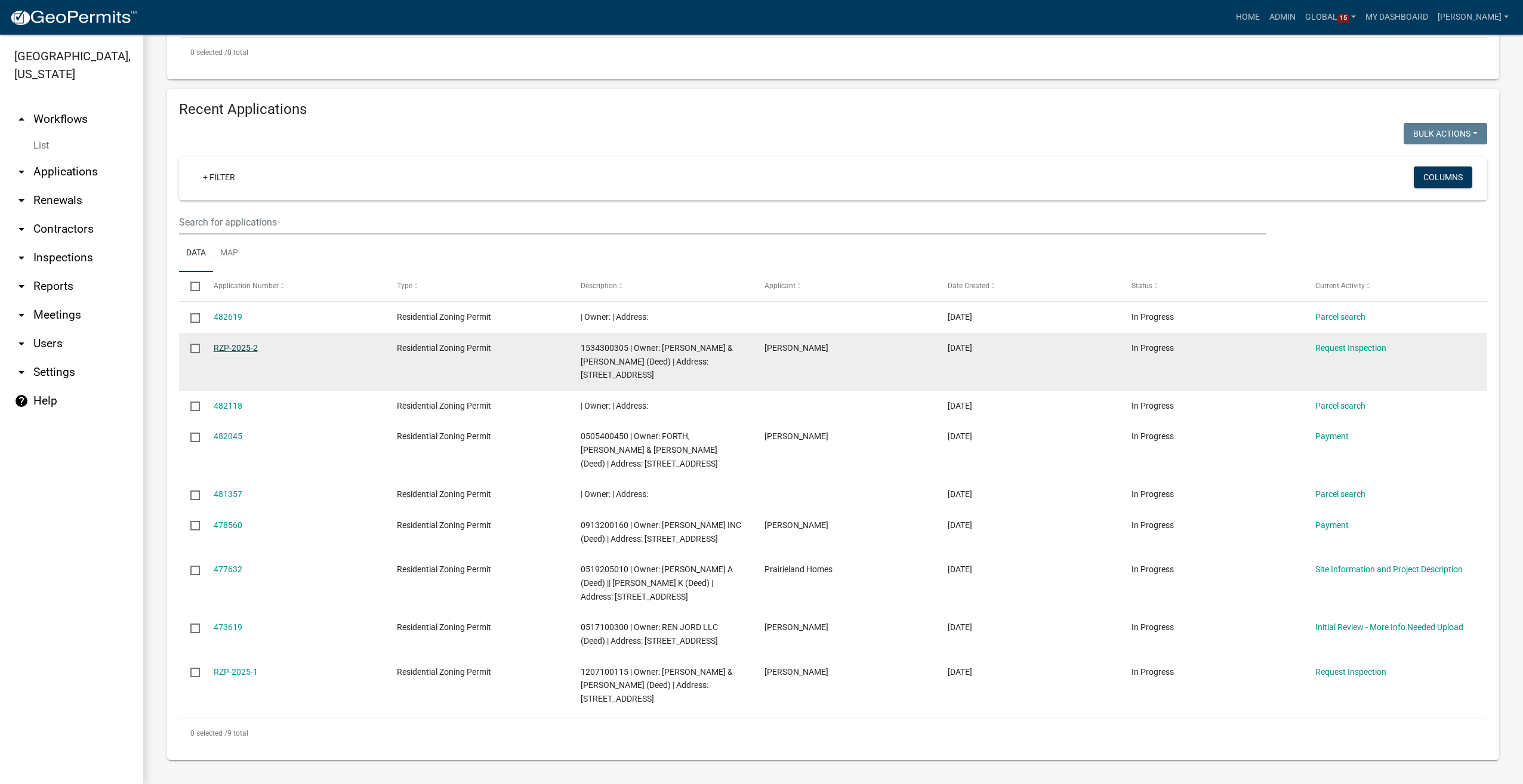
click at [222, 345] on link "RZP-2025-2" at bounding box center [236, 347] width 44 height 9
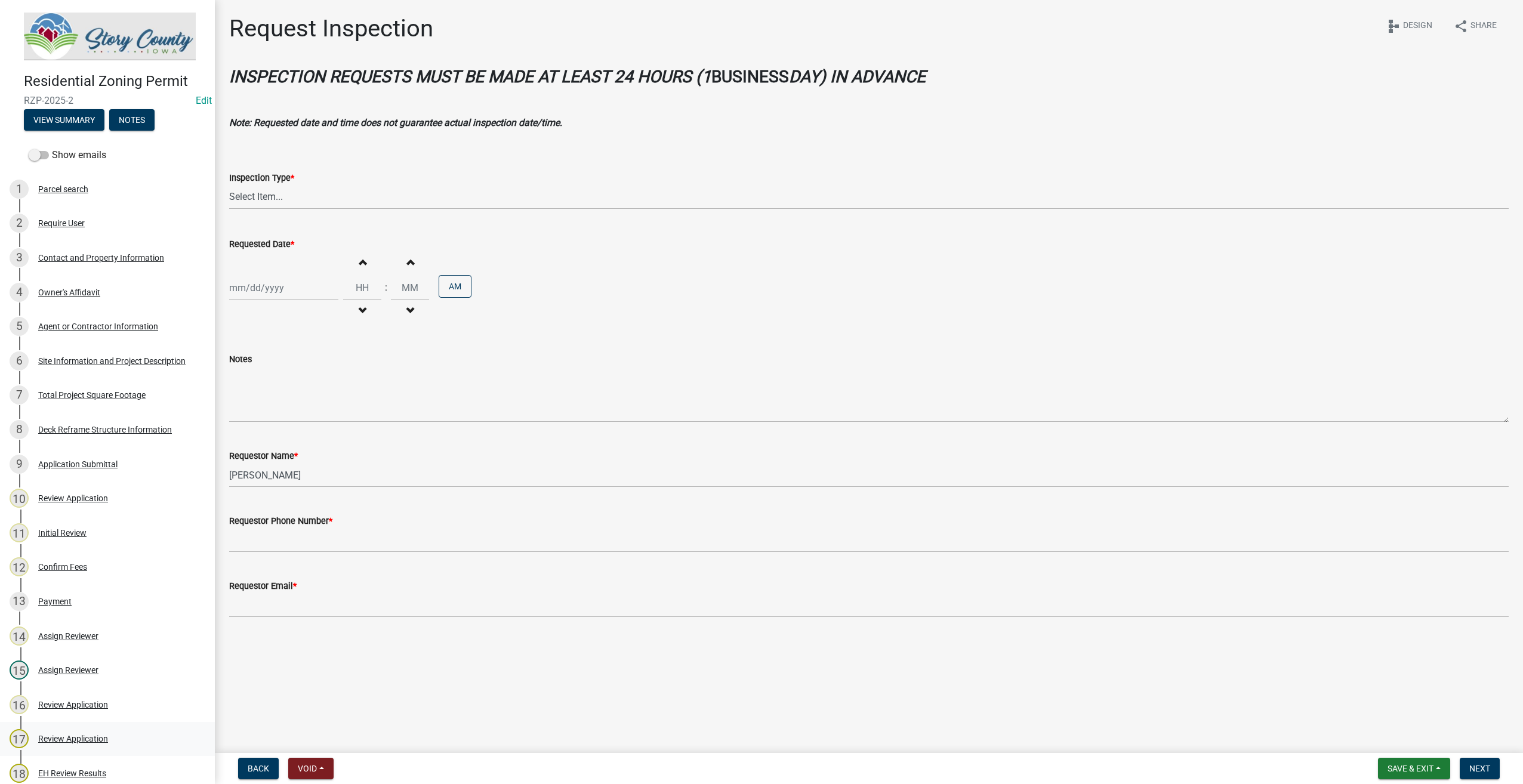
scroll to position [179, 0]
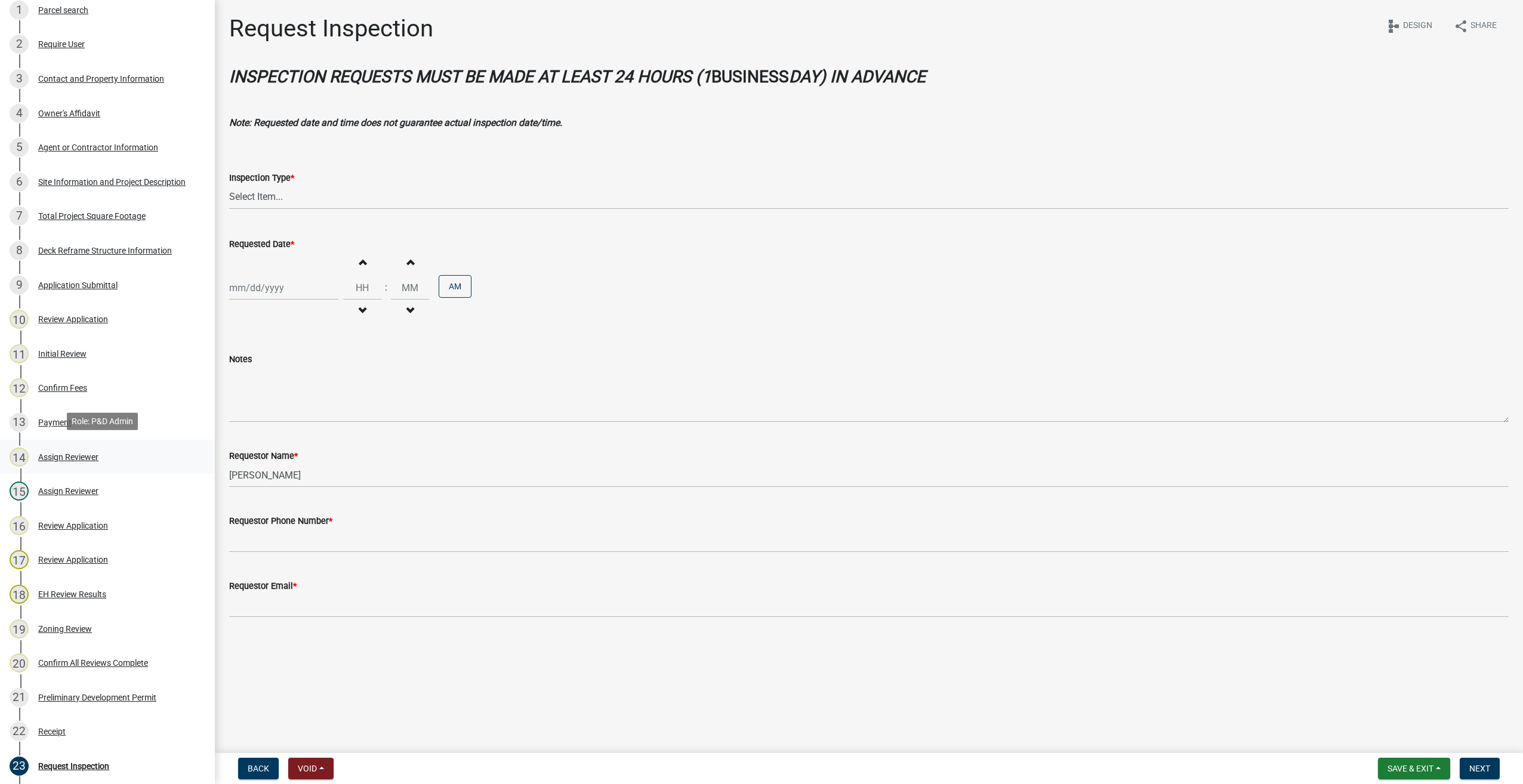
click at [43, 453] on div "Assign Reviewer" at bounding box center [68, 457] width 60 height 9
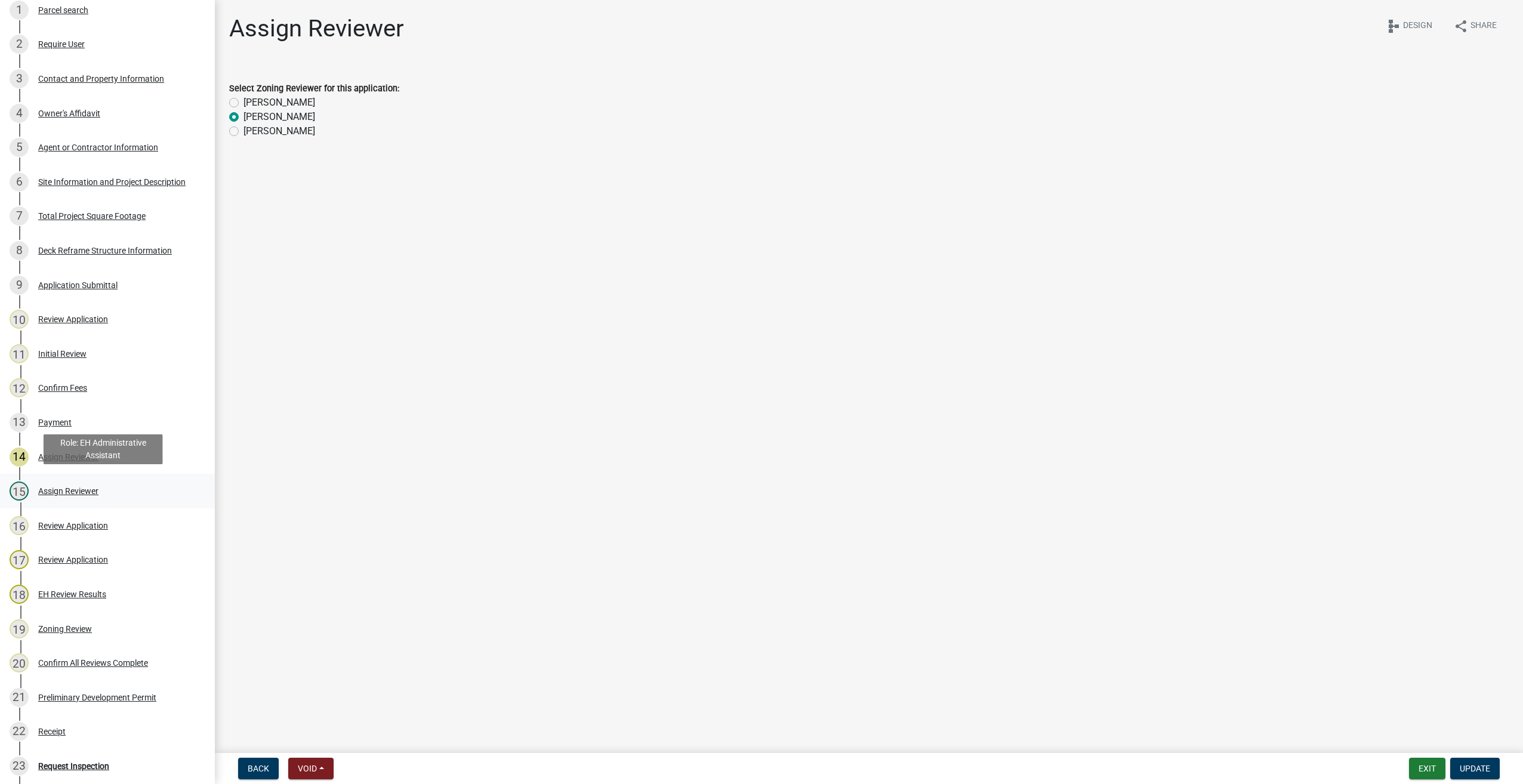
click at [62, 487] on div "Assign Reviewer" at bounding box center [68, 491] width 60 height 9
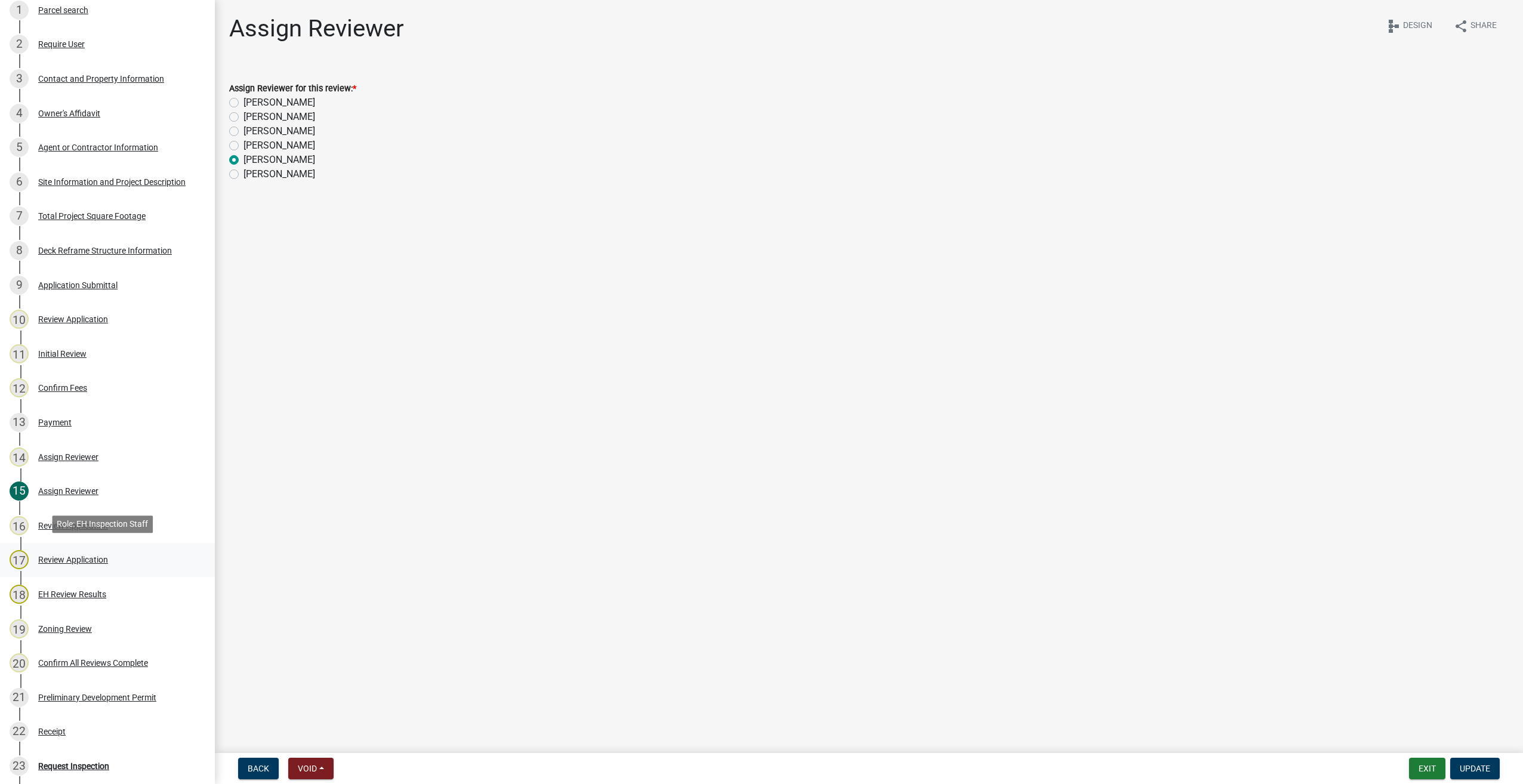
click at [90, 559] on div "Review Application" at bounding box center [73, 559] width 70 height 9
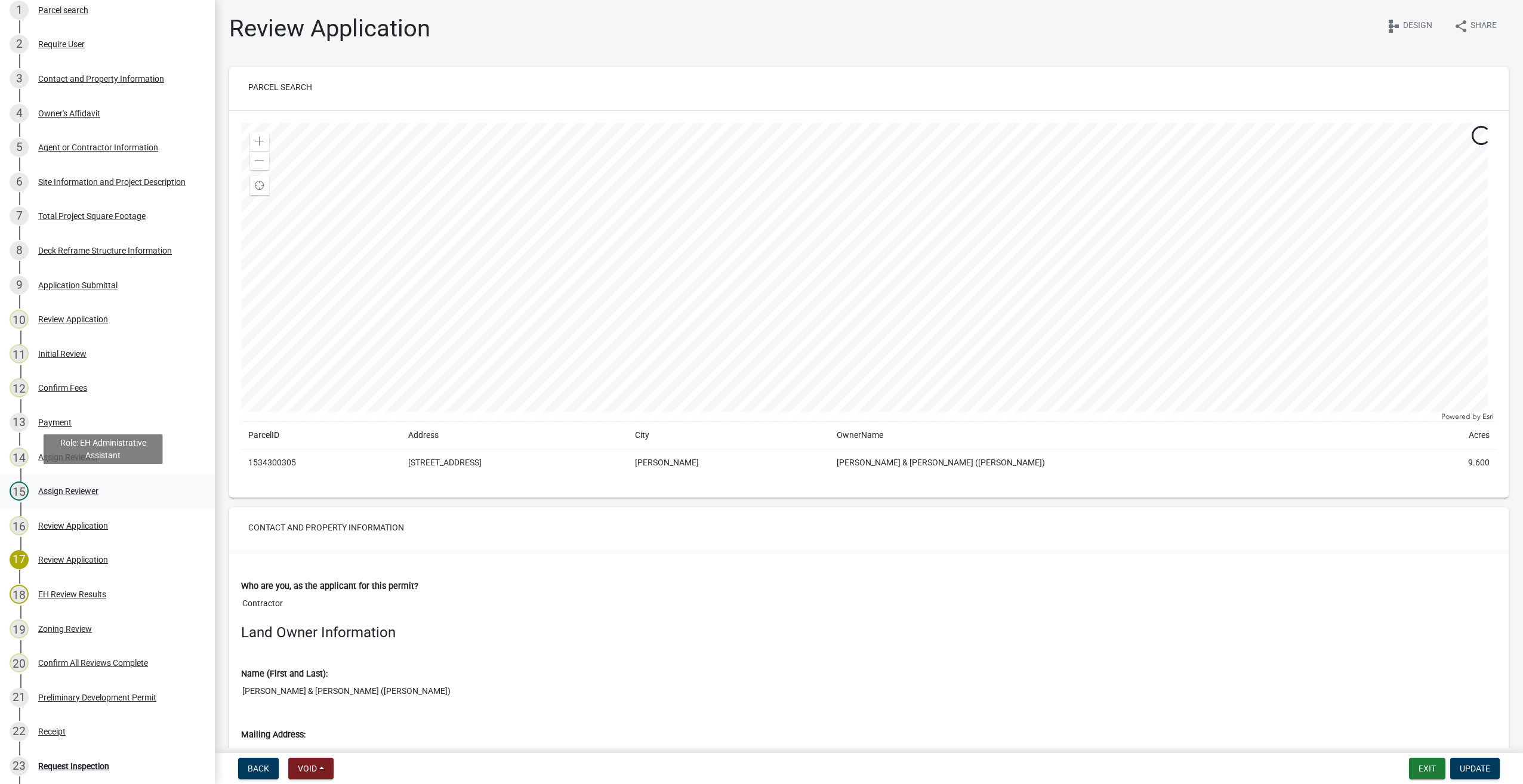
click at [69, 492] on div "Assign Reviewer" at bounding box center [68, 491] width 60 height 9
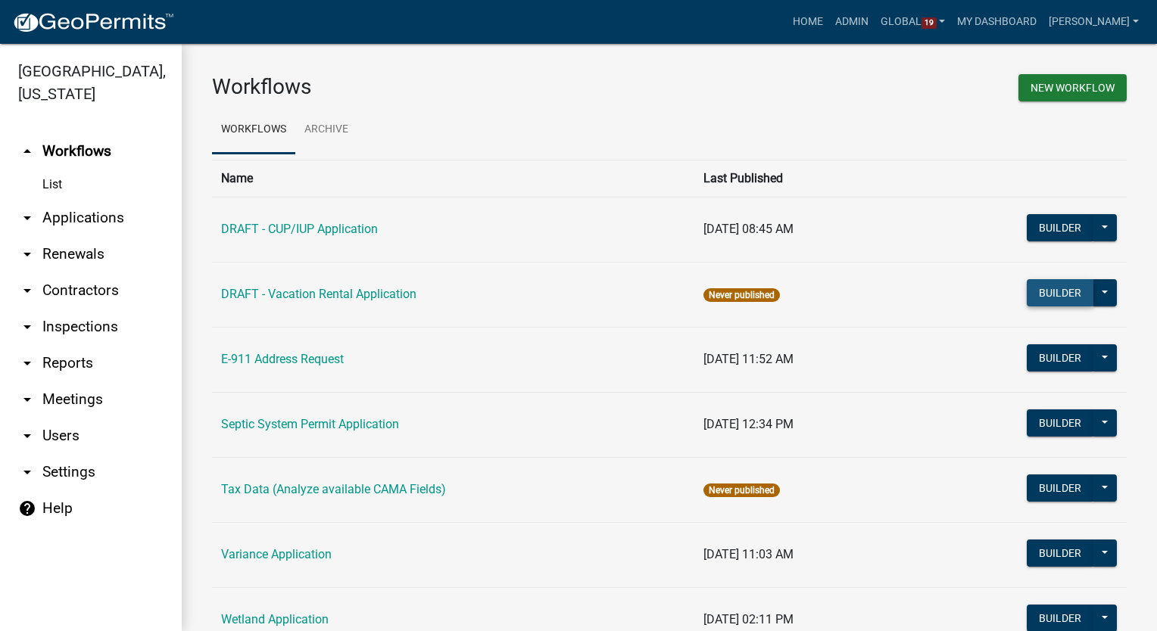
click at [1029, 294] on button "Builder" at bounding box center [1060, 292] width 67 height 27
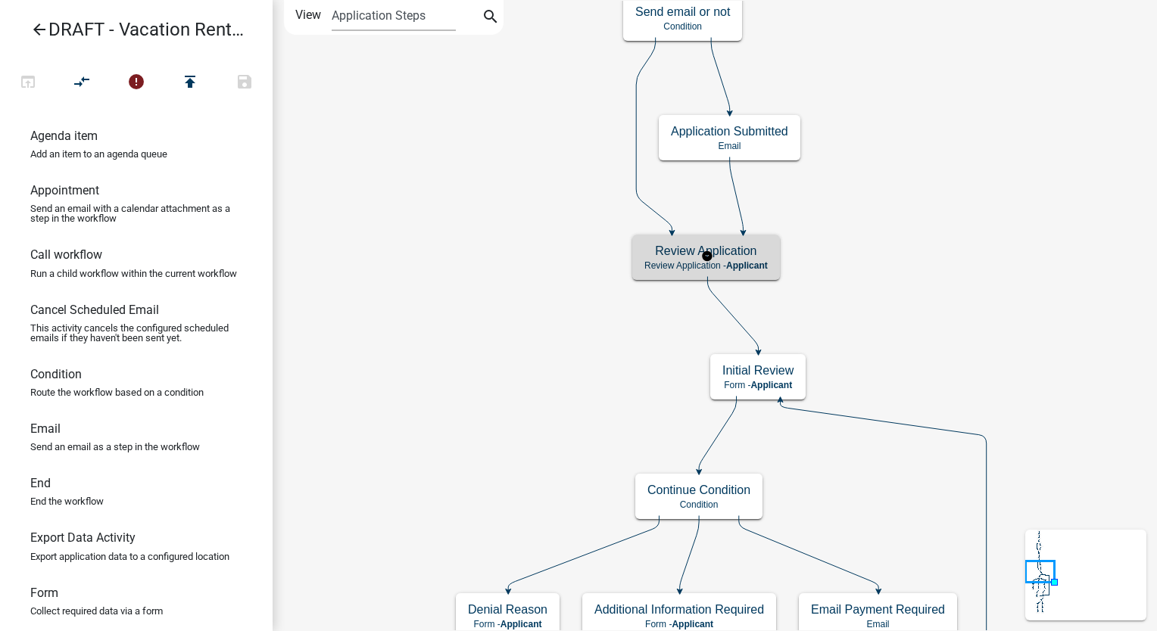
click at [697, 275] on div "Review Application Review Application - Applicant" at bounding box center [706, 257] width 148 height 45
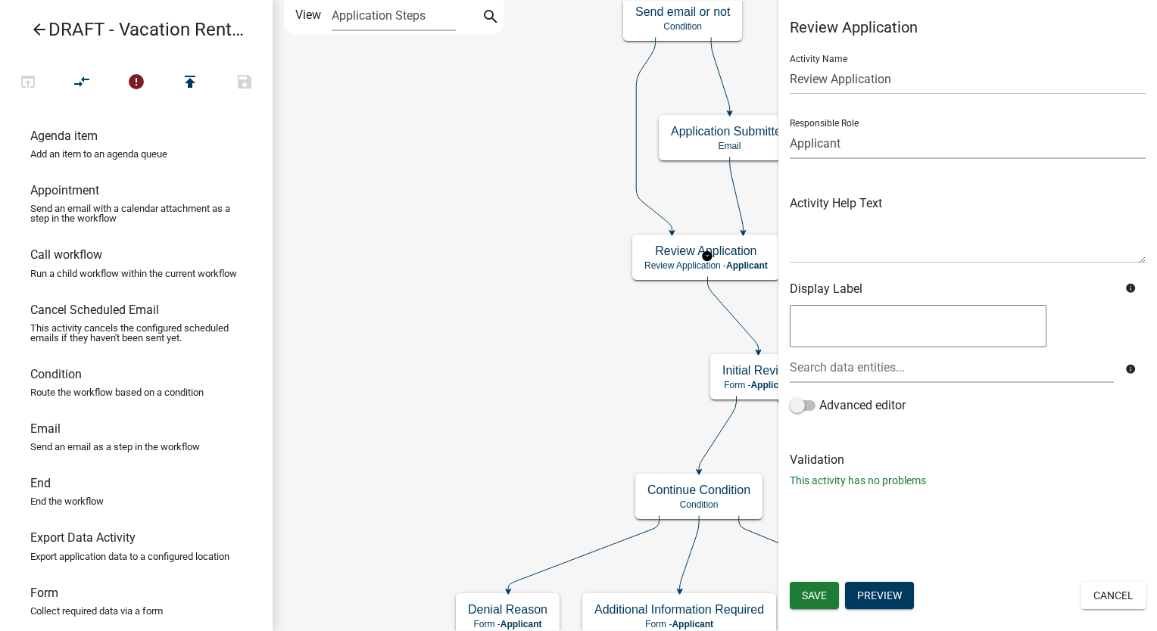
click at [886, 144] on select "Applicant Environmental Services Coordinator Zoning Administrator Zoning Office…" at bounding box center [968, 143] width 356 height 31
click at [790, 128] on select "Applicant Environmental Services Coordinator Zoning Administrator Zoning Office…" at bounding box center [968, 143] width 356 height 31
click at [884, 132] on select "Applicant Environmental Services Coordinator Zoning Administrator Zoning Office…" at bounding box center [968, 143] width 356 height 31
select select "BF6F8D8D-30FC-4889-98AC-7604FD88A8B6"
click at [790, 128] on select "Applicant Environmental Services Coordinator Zoning Administrator Zoning Office…" at bounding box center [968, 143] width 356 height 31
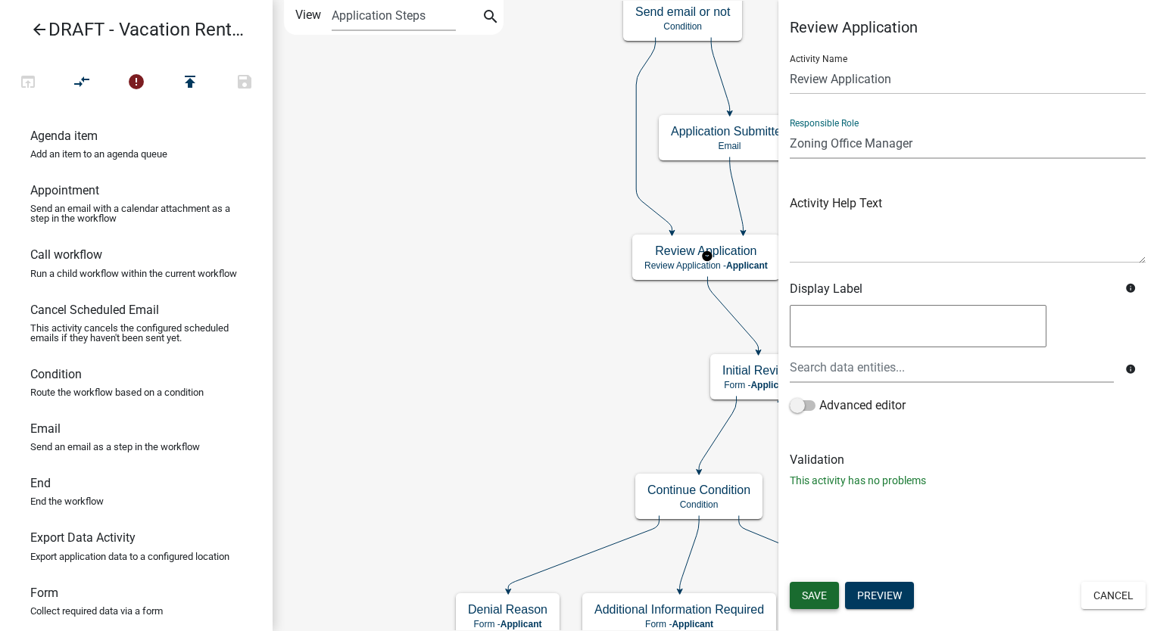
click at [822, 591] on span "Save" at bounding box center [814, 596] width 25 height 12
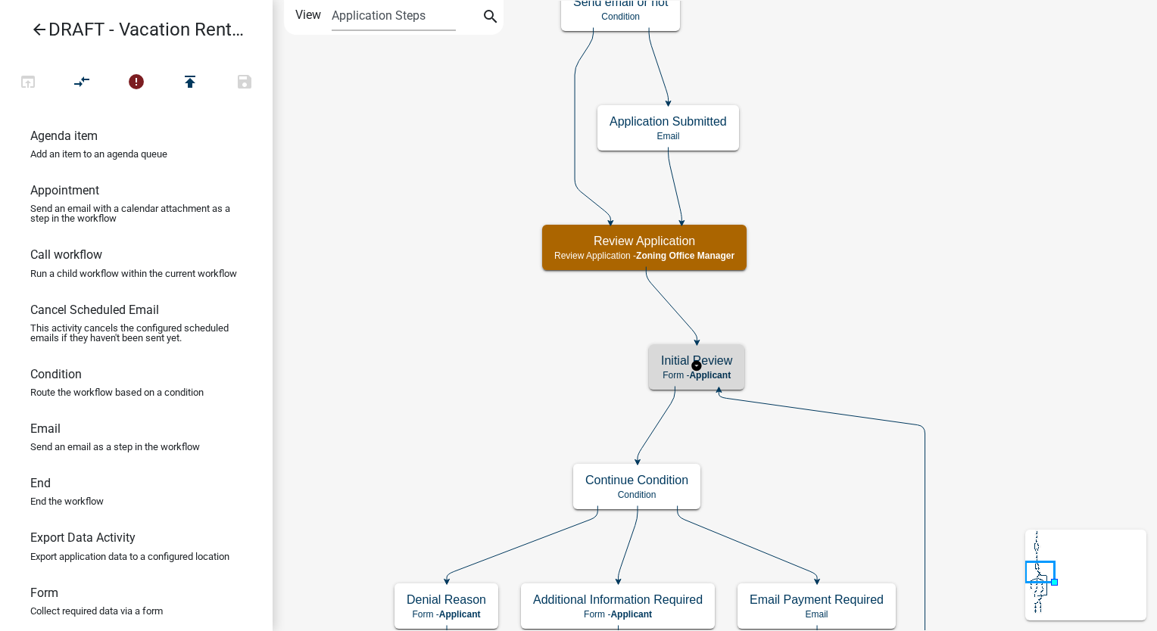
click at [724, 380] on div "Initial Review Form - Applicant" at bounding box center [696, 366] width 95 height 45
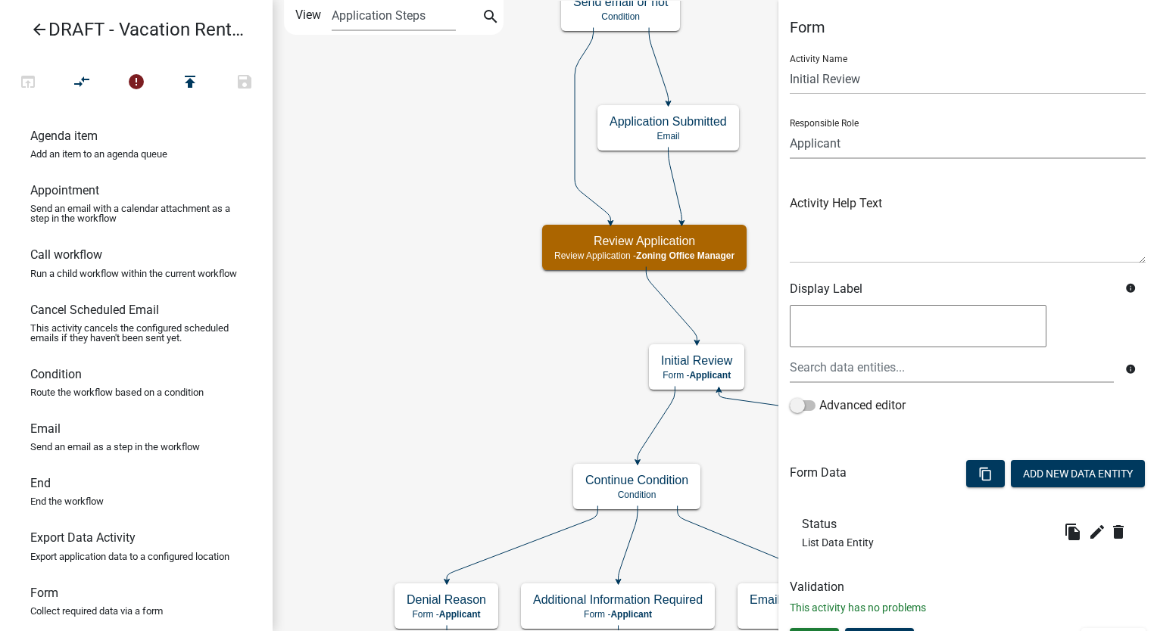
click at [854, 142] on select "Applicant Environmental Services Coordinator Zoning Administrator Zoning Office…" at bounding box center [968, 143] width 356 height 31
select select "BF6F8D8D-30FC-4889-98AC-7604FD88A8B6"
click at [790, 128] on select "Applicant Environmental Services Coordinator Zoning Administrator Zoning Office…" at bounding box center [968, 143] width 356 height 31
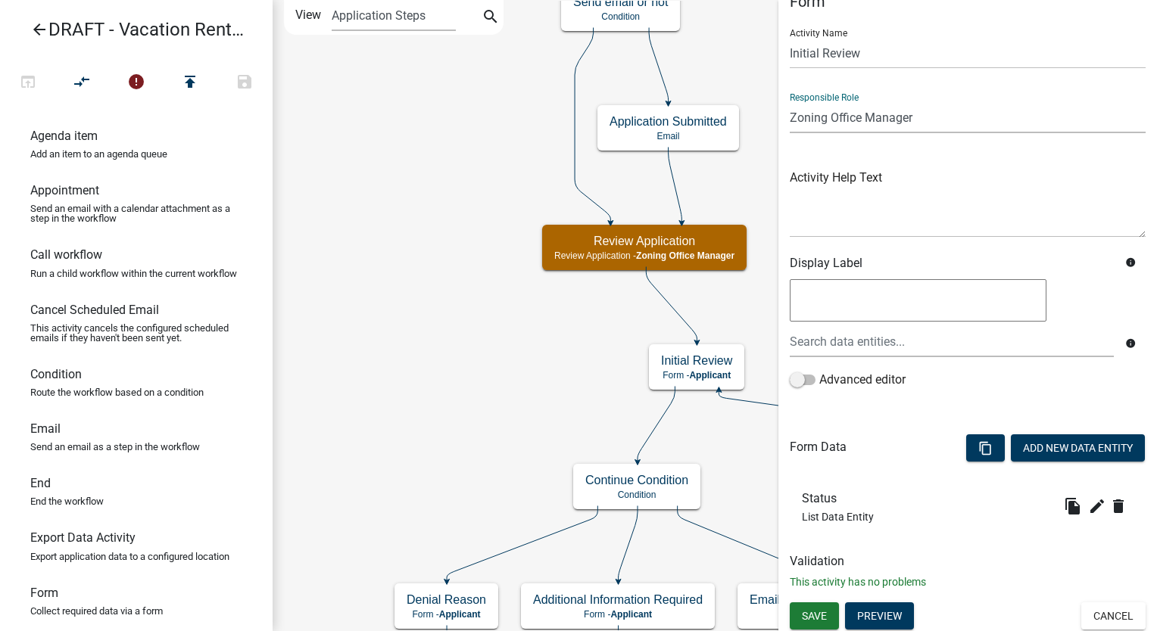
scroll to position [27, 0]
click at [821, 610] on span "Save" at bounding box center [814, 615] width 25 height 12
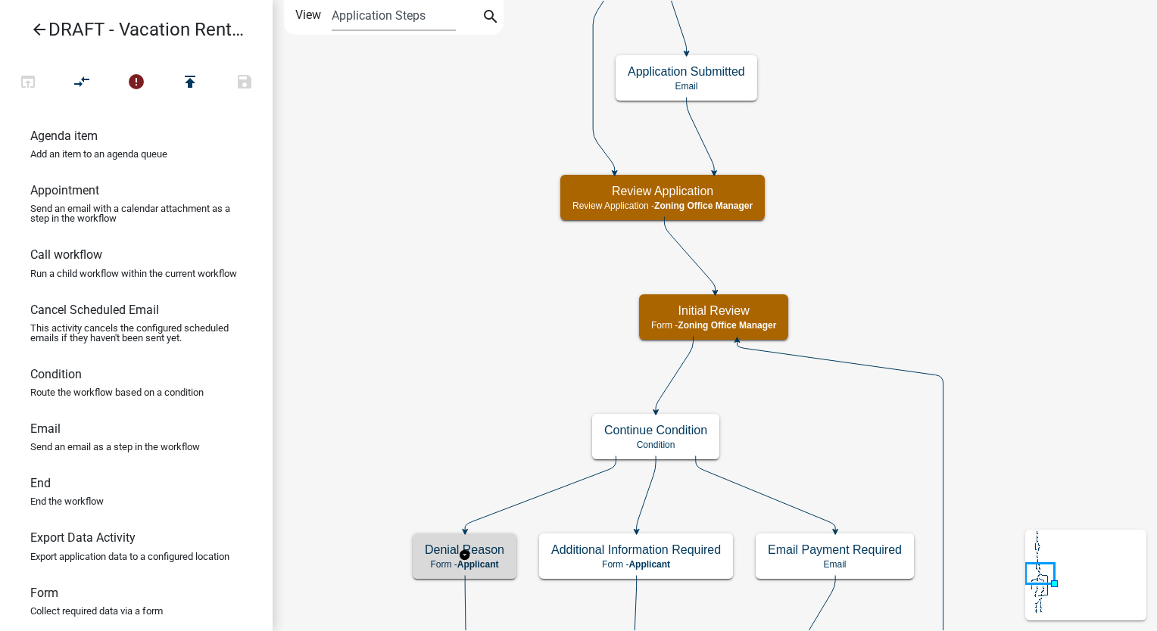
click at [466, 563] on span "Applicant" at bounding box center [478, 565] width 42 height 11
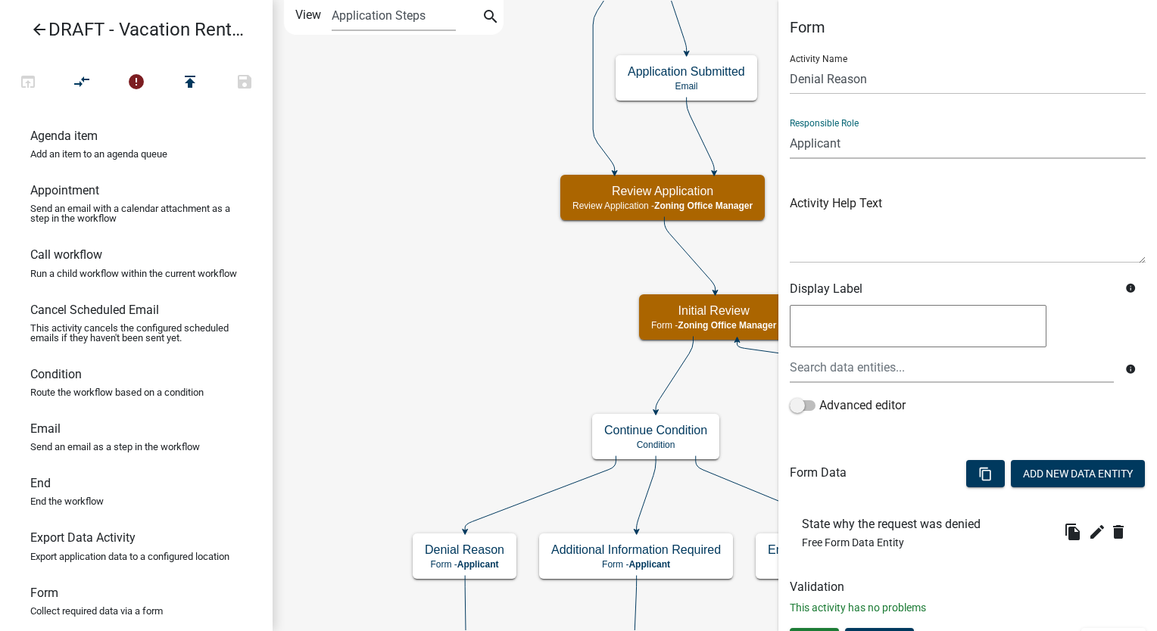
click at [867, 142] on select "Applicant Environmental Services Coordinator Zoning Administrator Zoning Office…" at bounding box center [968, 143] width 356 height 31
select select "BF6F8D8D-30FC-4889-98AC-7604FD88A8B6"
click at [790, 128] on select "Applicant Environmental Services Coordinator Zoning Administrator Zoning Office…" at bounding box center [968, 143] width 356 height 31
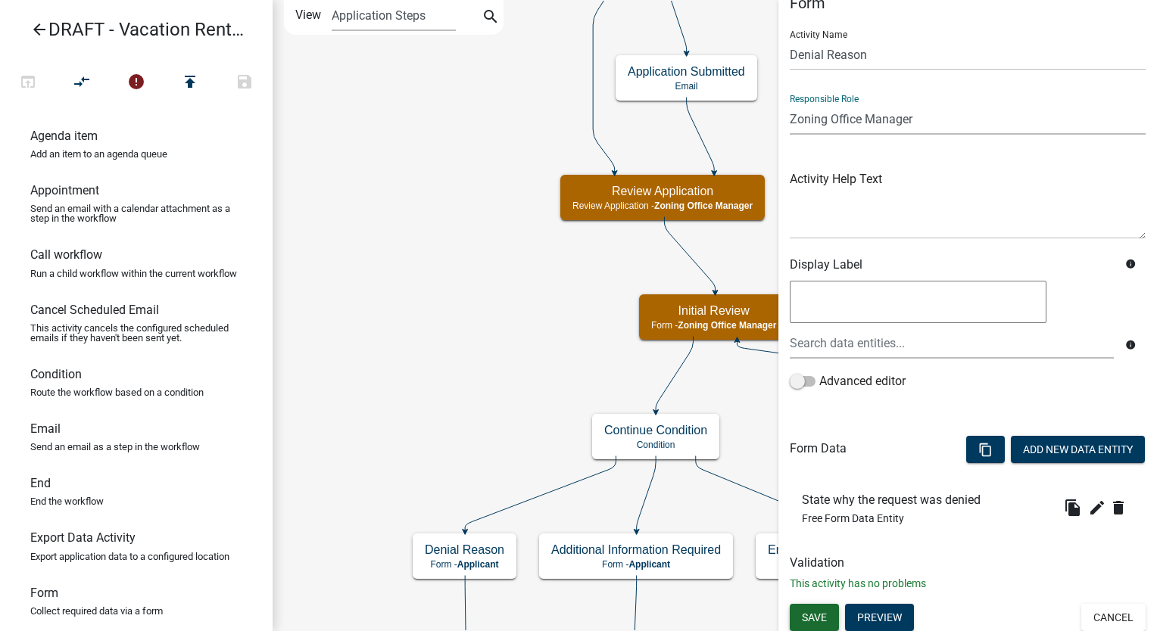
scroll to position [27, 0]
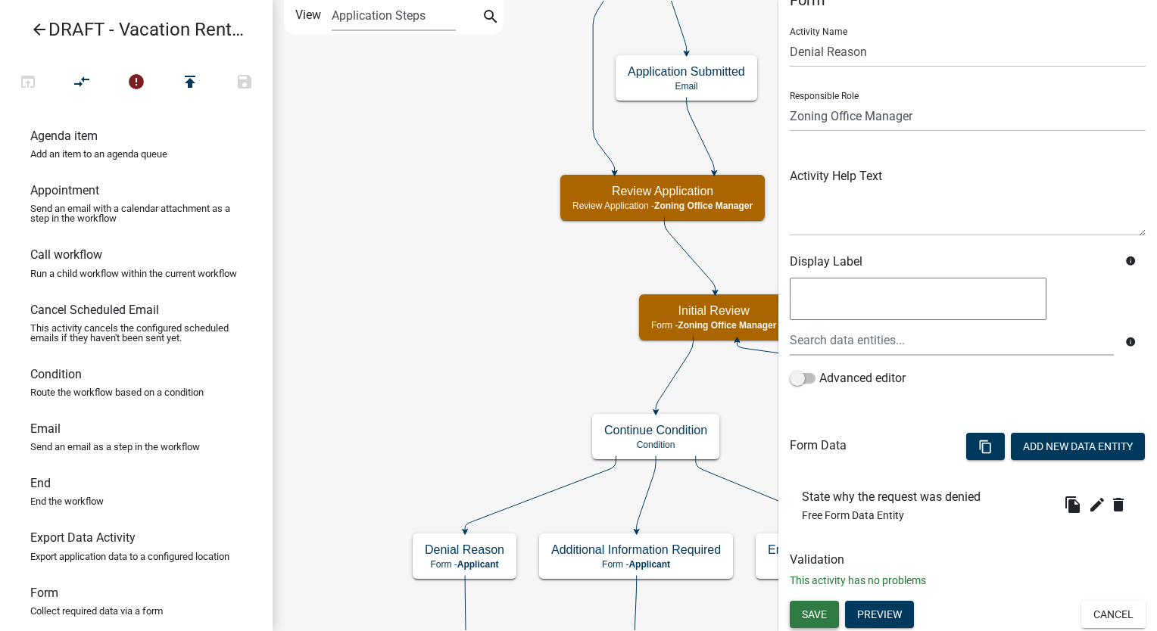
click at [818, 619] on span "Save" at bounding box center [814, 615] width 25 height 12
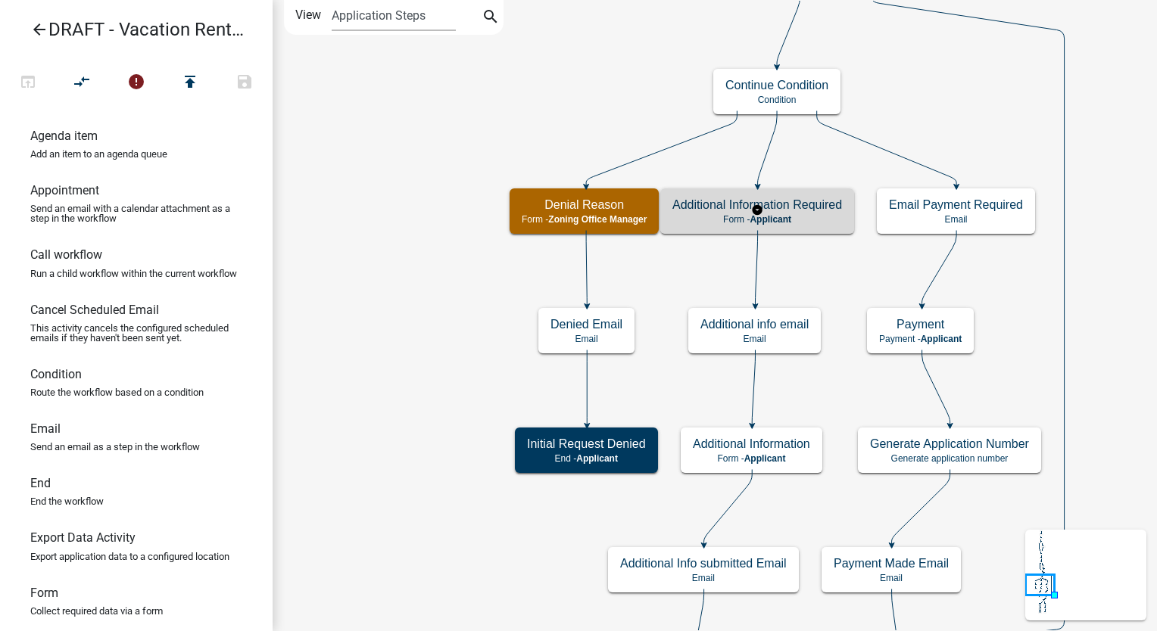
click at [824, 200] on h5 "Additional Information Required" at bounding box center [757, 205] width 170 height 14
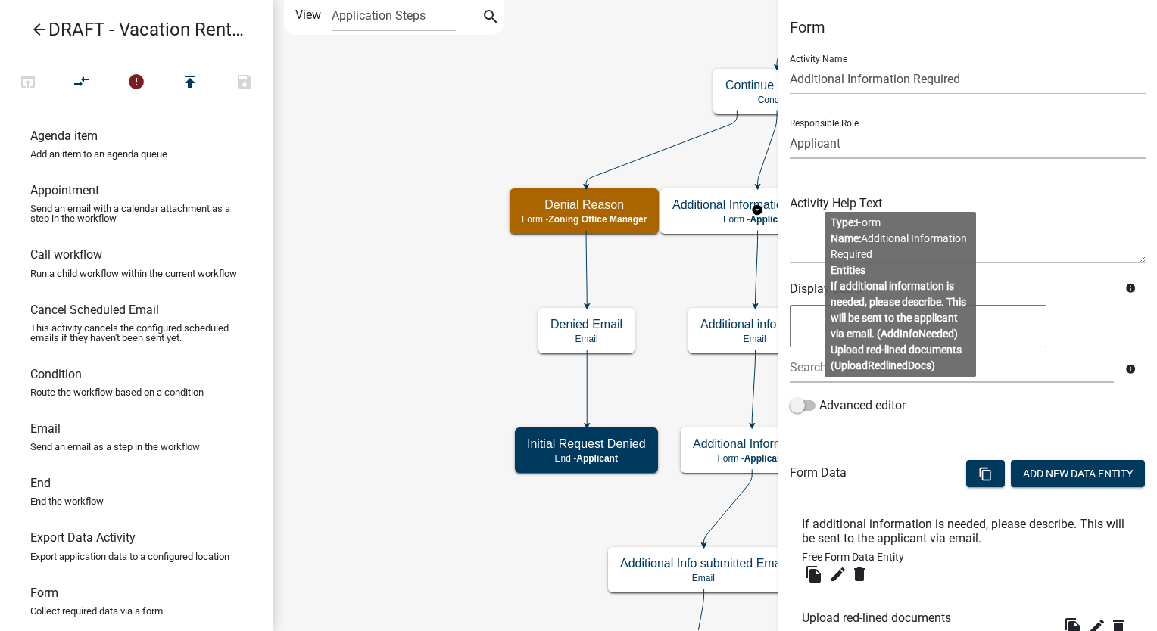
click at [881, 147] on select "Applicant Environmental Services Coordinator Zoning Administrator Zoning Office…" at bounding box center [968, 143] width 356 height 31
select select "BF6F8D8D-30FC-4889-98AC-7604FD88A8B6"
click at [790, 128] on select "Applicant Environmental Services Coordinator Zoning Administrator Zoning Office…" at bounding box center [968, 143] width 356 height 31
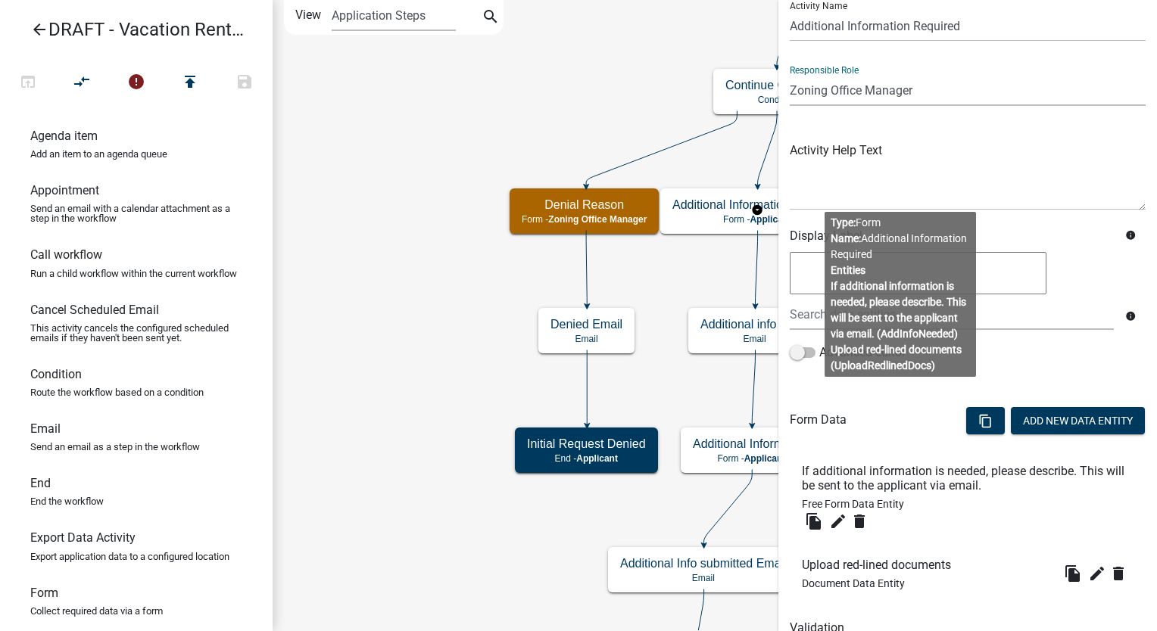
scroll to position [121, 0]
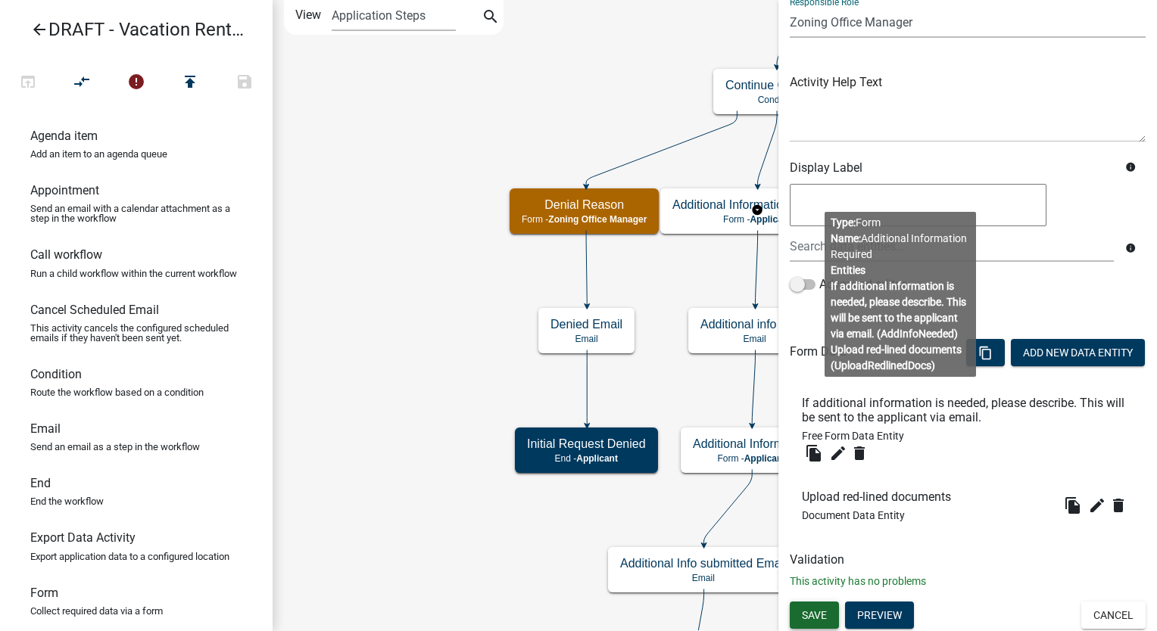
click at [817, 613] on span "Save" at bounding box center [814, 615] width 25 height 12
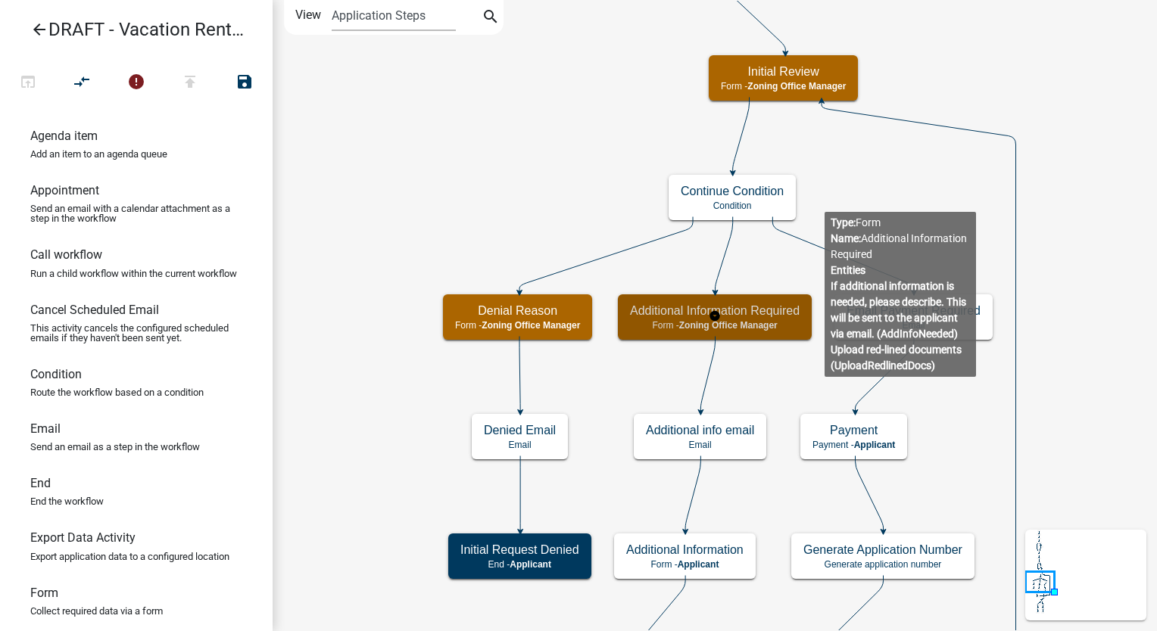
scroll to position [0, 0]
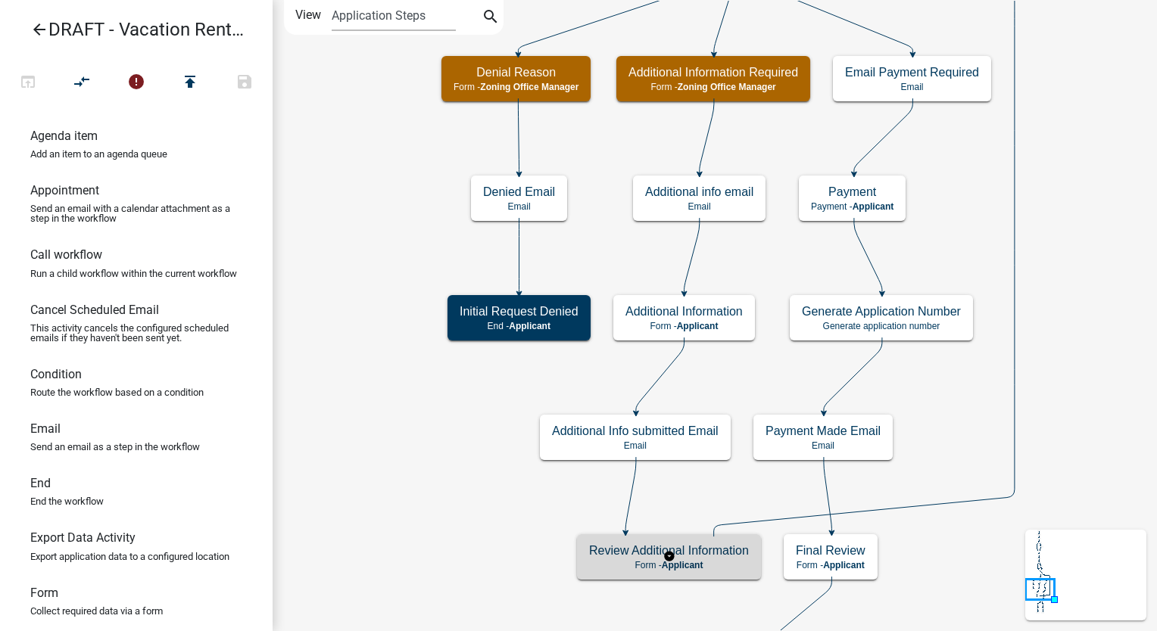
click at [694, 572] on div "Review Additional Information Form - Applicant" at bounding box center [669, 557] width 184 height 45
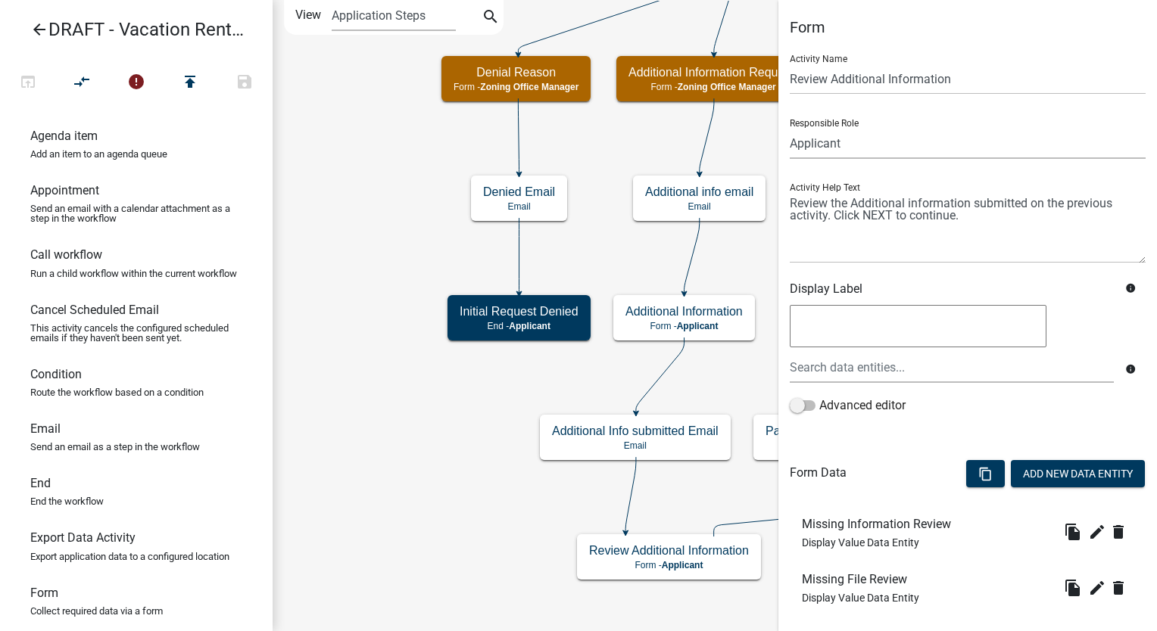
click at [881, 142] on select "Applicant Environmental Services Coordinator Zoning Administrator Zoning Office…" at bounding box center [968, 143] width 356 height 31
select select "BF6F8D8D-30FC-4889-98AC-7604FD88A8B6"
click at [790, 128] on select "Applicant Environmental Services Coordinator Zoning Administrator Zoning Office…" at bounding box center [968, 143] width 356 height 31
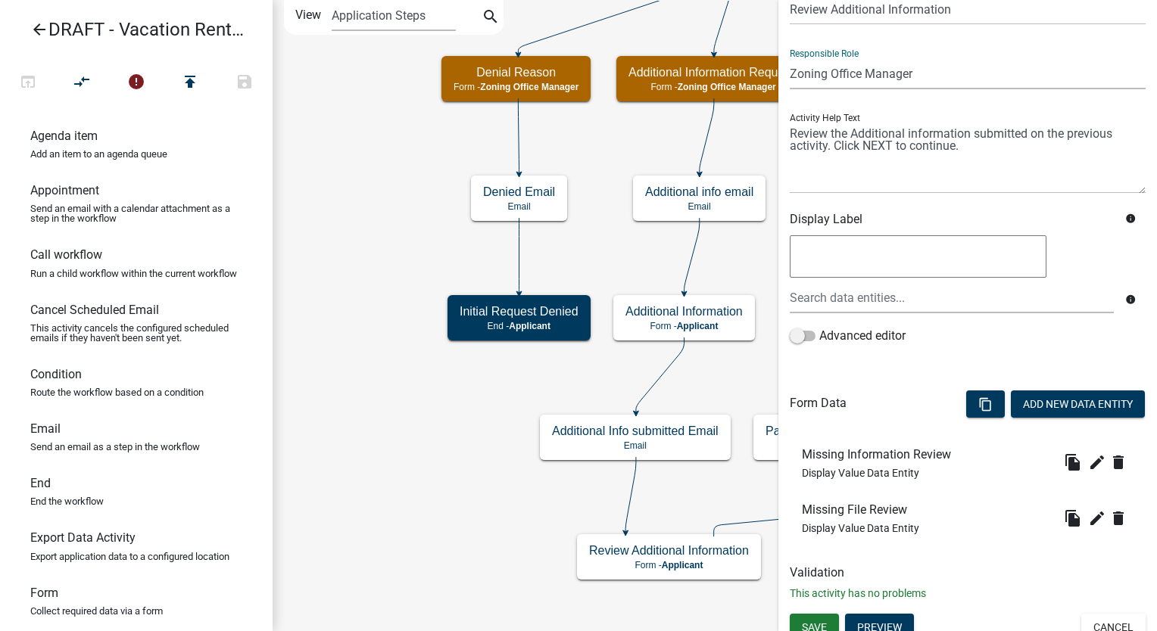
scroll to position [83, 0]
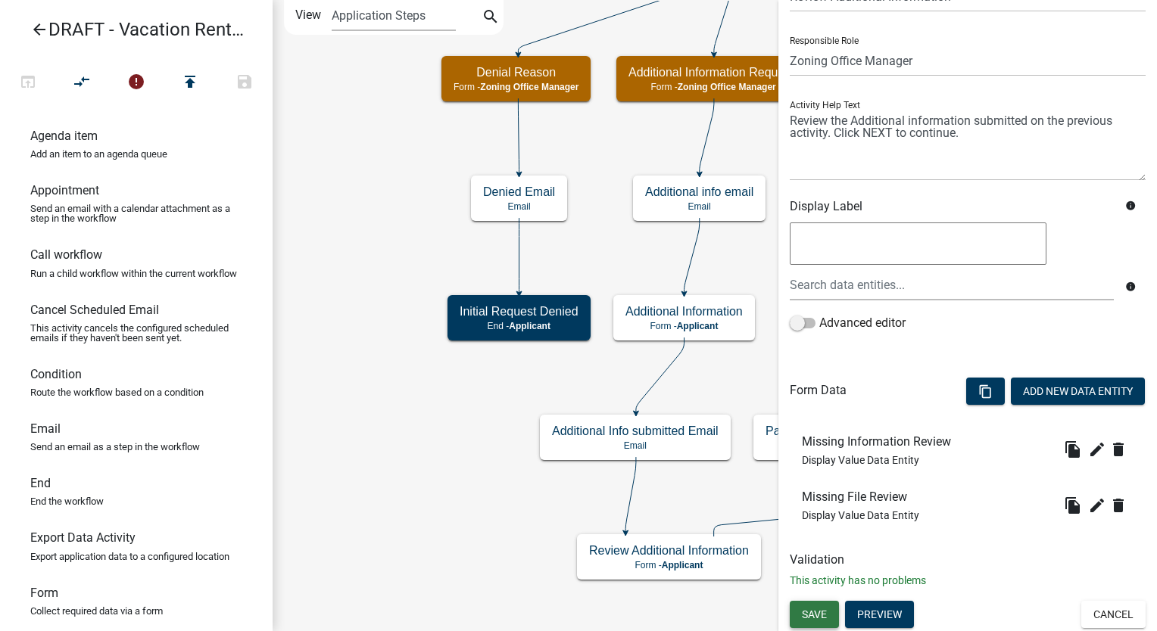
click at [812, 616] on span "Save" at bounding box center [814, 615] width 25 height 12
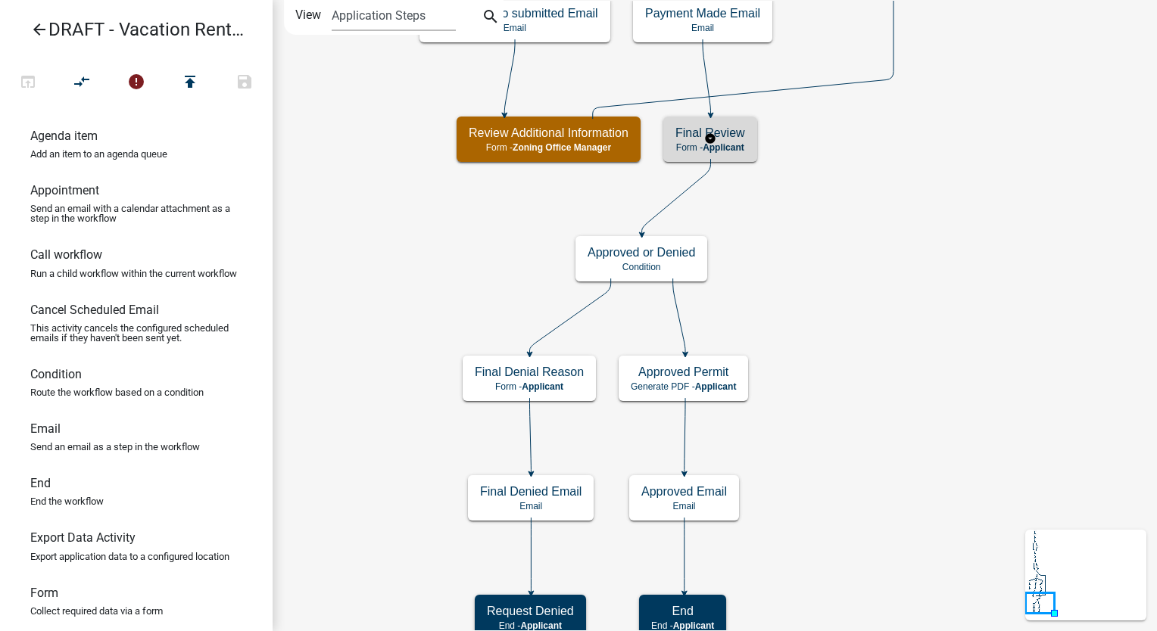
click at [736, 141] on div "Final Review Form - Applicant" at bounding box center [710, 139] width 94 height 45
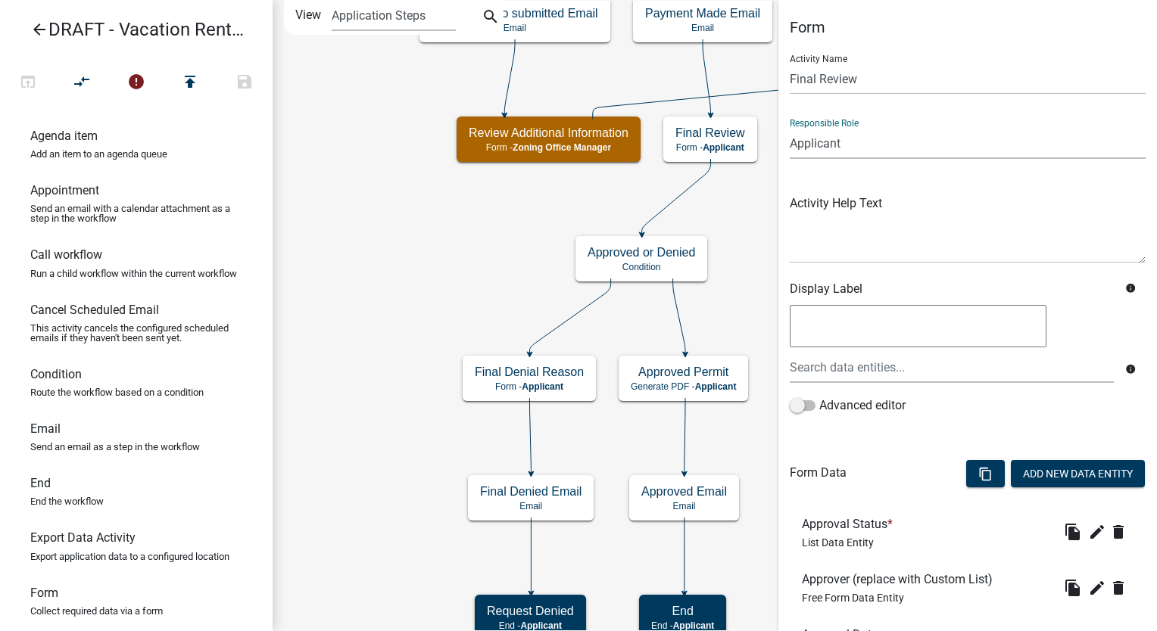
click at [866, 139] on select "Applicant Environmental Services Coordinator Zoning Administrator Zoning Office…" at bounding box center [968, 143] width 356 height 31
select select "BF6F8D8D-30FC-4889-98AC-7604FD88A8B6"
click at [790, 128] on select "Applicant Environmental Services Coordinator Zoning Administrator Zoning Office…" at bounding box center [968, 143] width 356 height 31
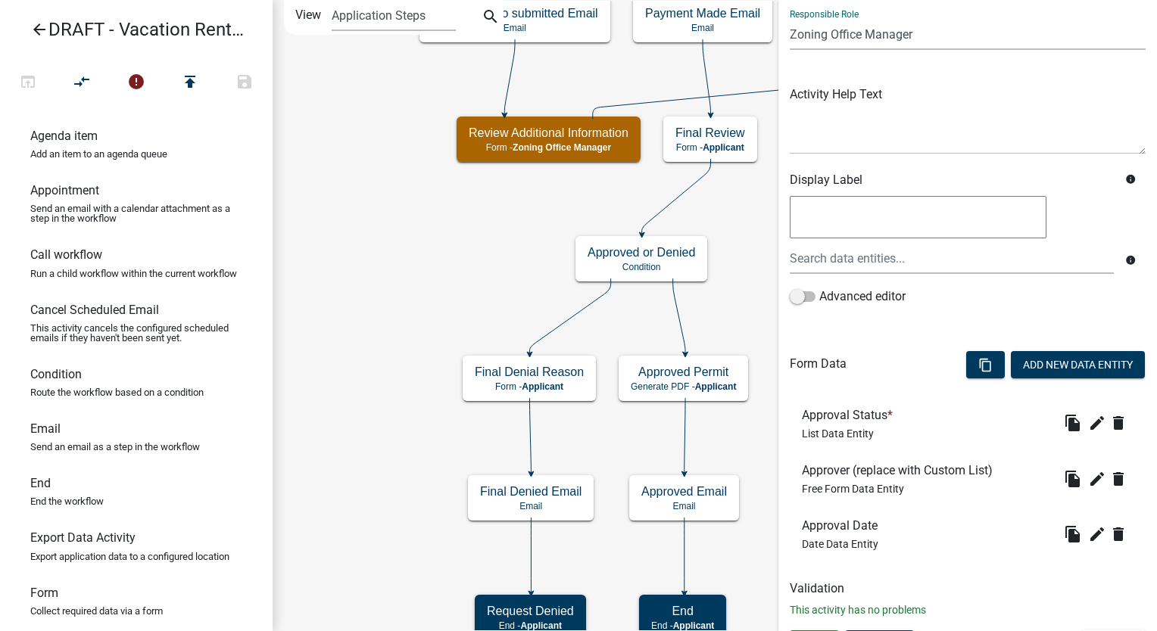
scroll to position [138, 0]
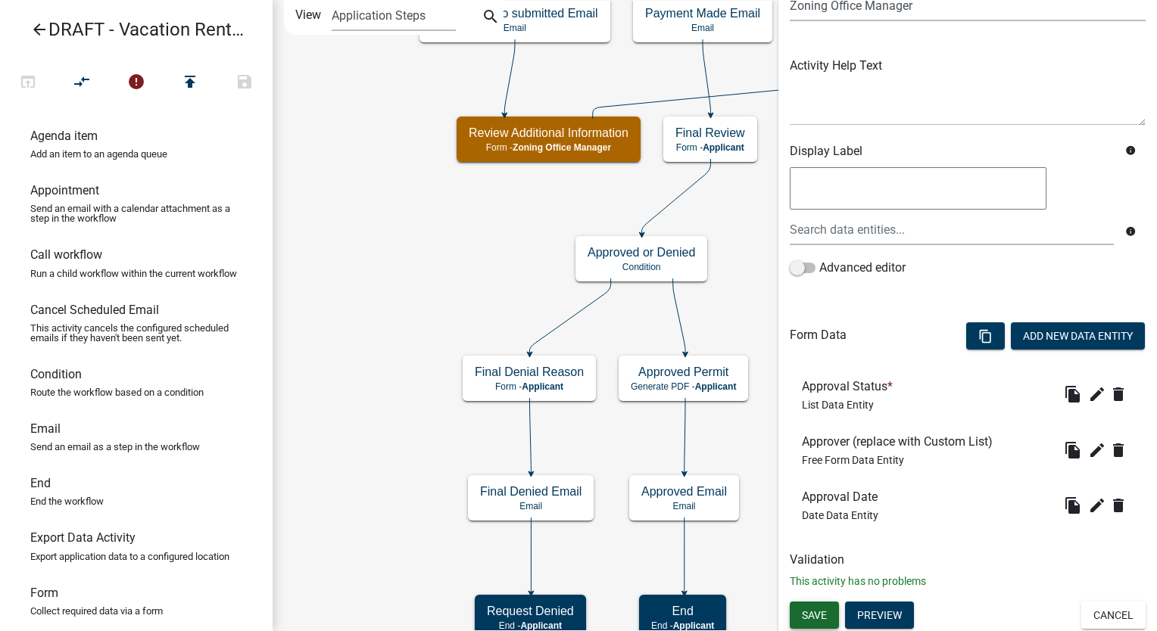
click at [821, 616] on span "Save" at bounding box center [814, 615] width 25 height 12
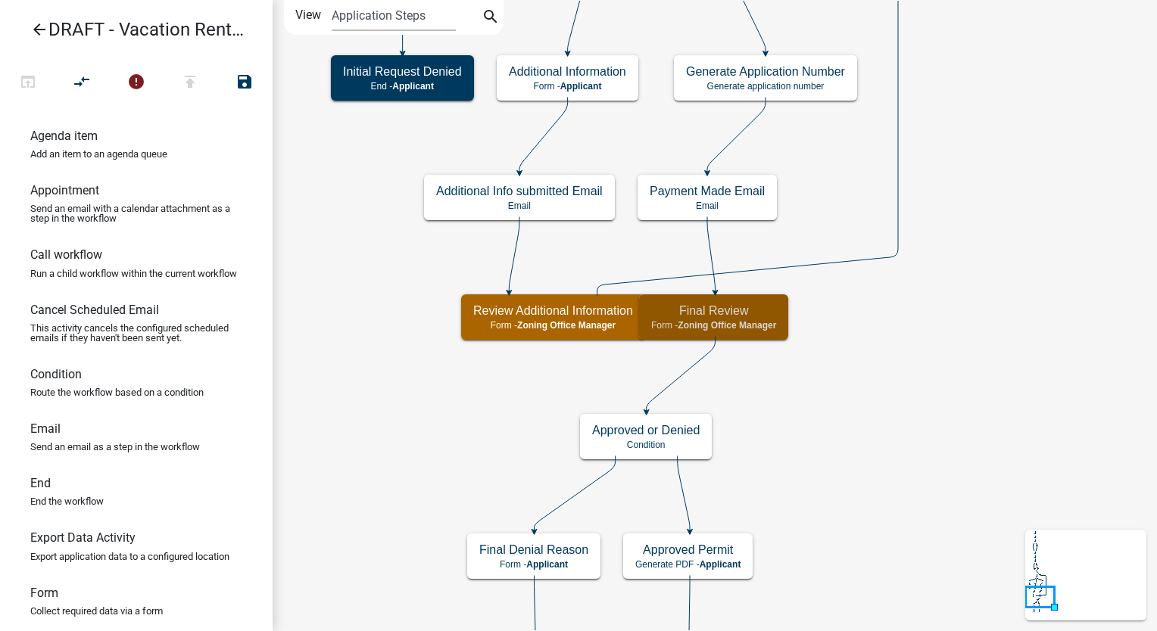
scroll to position [0, 0]
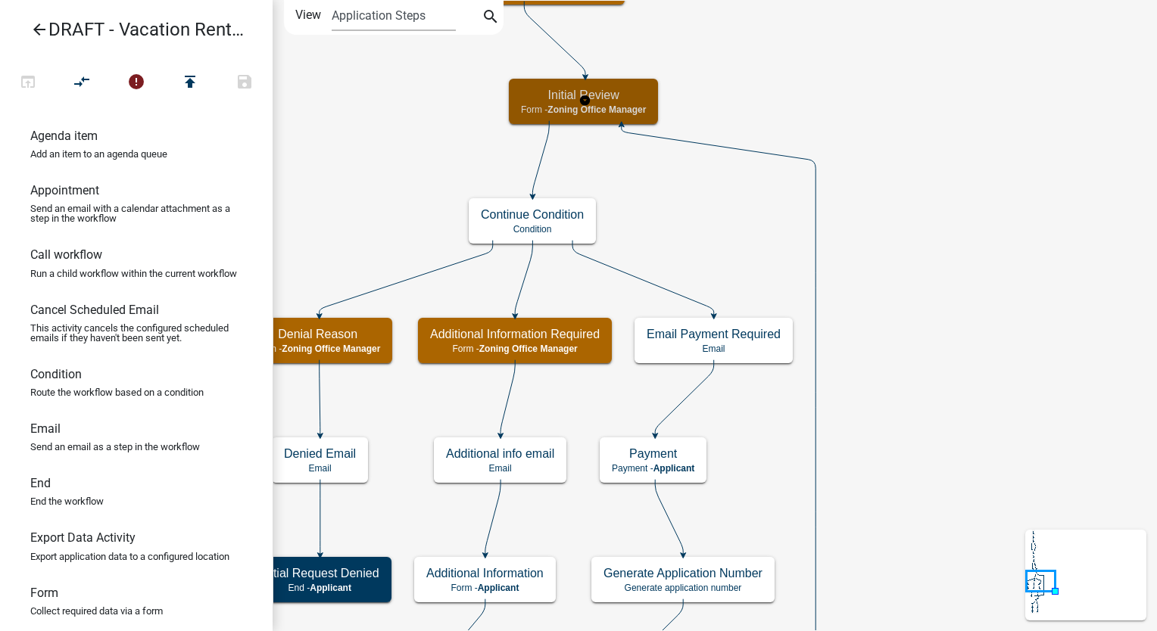
click at [639, 100] on h5 "Initial Review" at bounding box center [583, 95] width 125 height 14
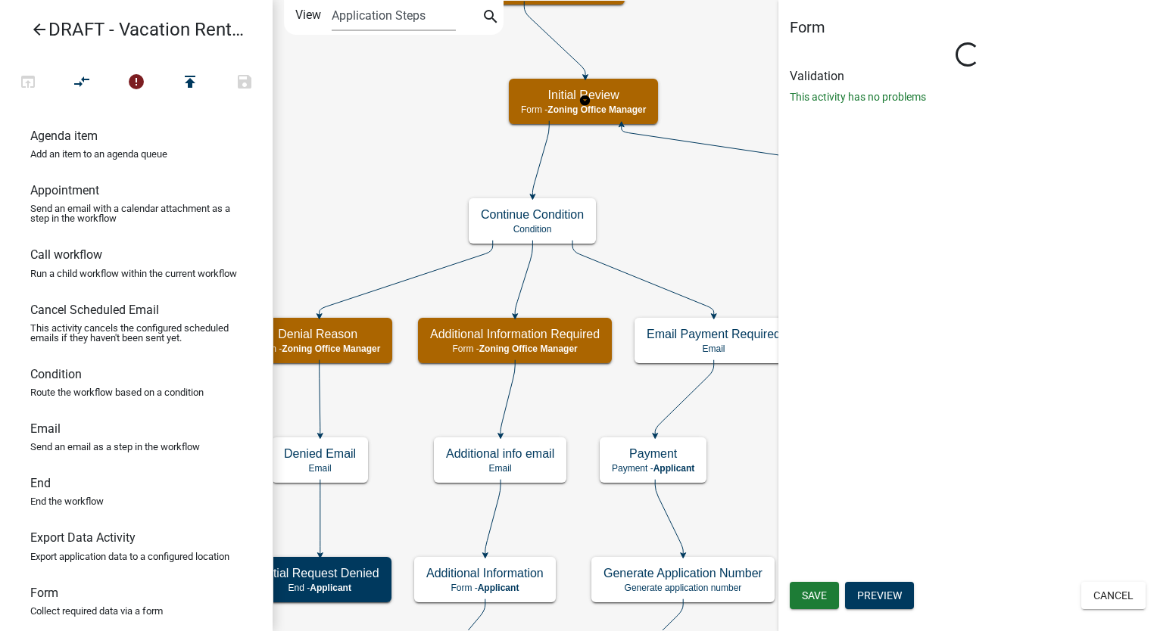
select select "BF6F8D8D-30FC-4889-98AC-7604FD88A8B6"
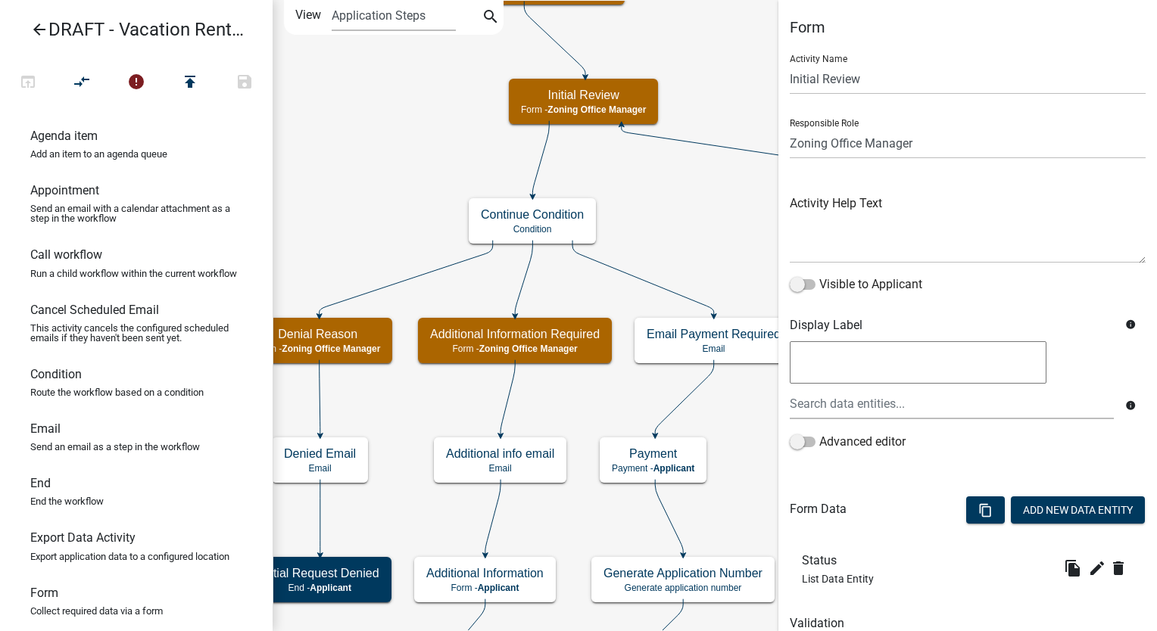
scroll to position [64, 0]
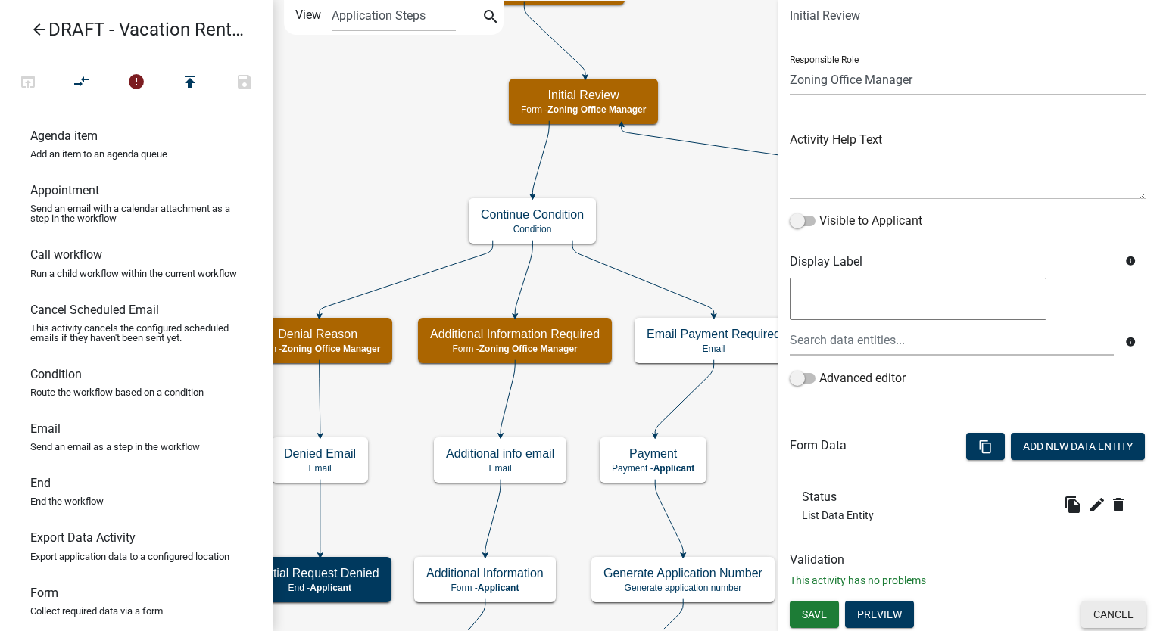
click at [1112, 615] on button "Cancel" at bounding box center [1113, 614] width 64 height 27
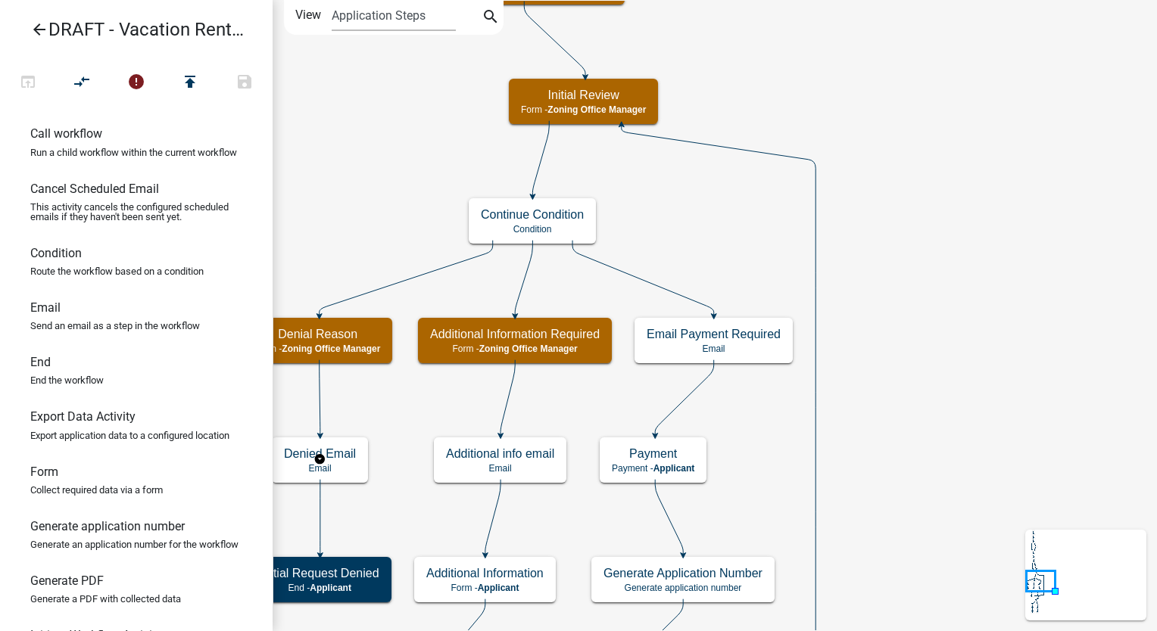
scroll to position [227, 0]
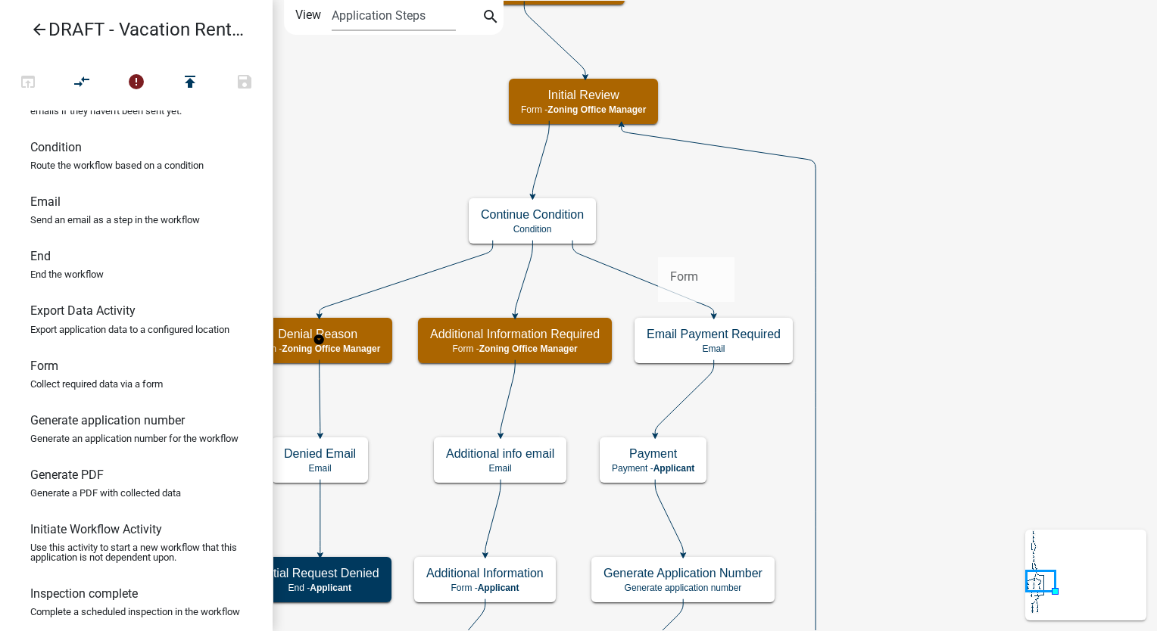
drag, startPoint x: 43, startPoint y: 401, endPoint x: 657, endPoint y: 245, distance: 633.7
click at [657, 245] on div "arrow_back DRAFT - Vacation Rental Application open_in_browser compare_arrows e…" at bounding box center [578, 315] width 1157 height 631
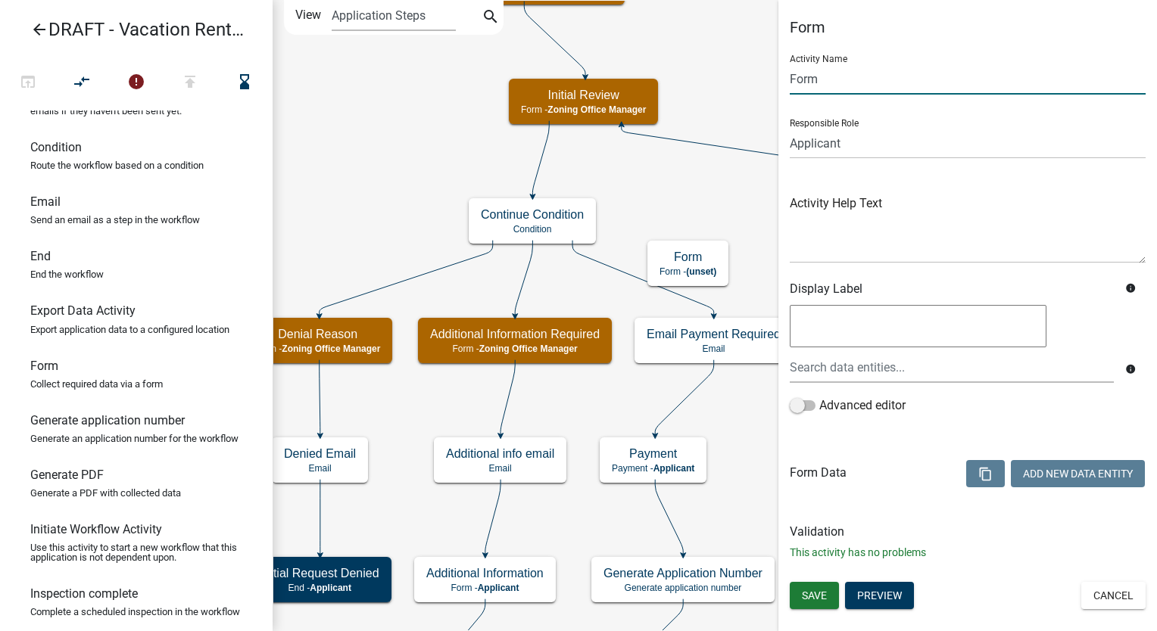
click at [823, 77] on input "Form" at bounding box center [968, 79] width 356 height 31
type input "F"
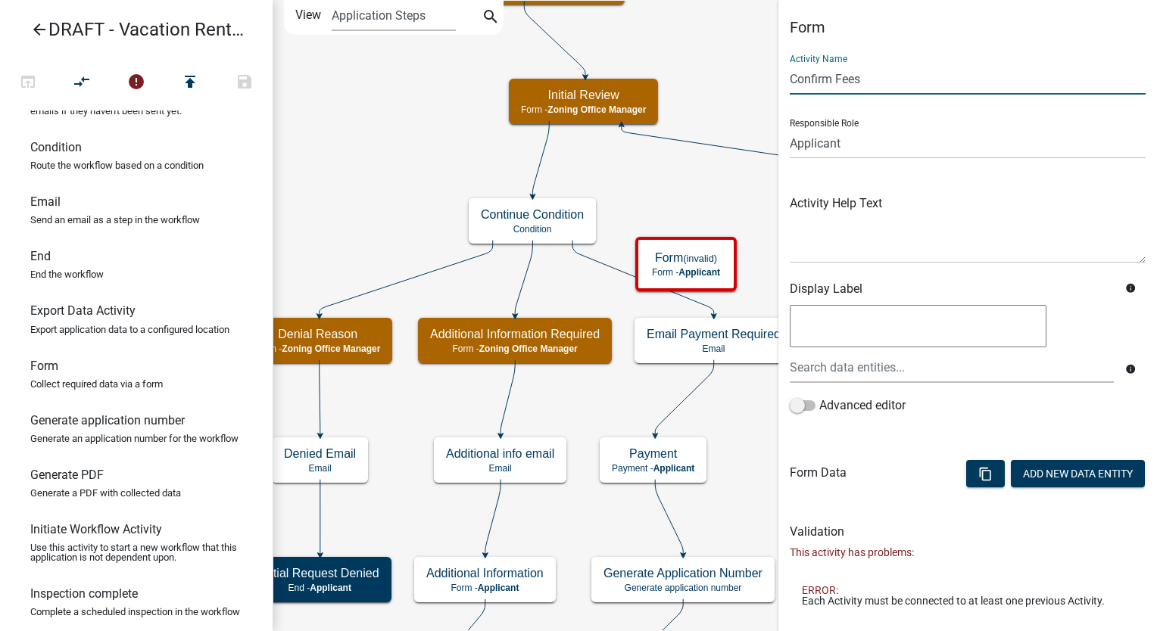
type input "Confirm Fees"
click at [863, 139] on select "Applicant Environmental Services Coordinator Zoning Administrator Zoning Office…" at bounding box center [968, 143] width 356 height 31
select select "BF6F8D8D-30FC-4889-98AC-7604FD88A8B6"
click at [790, 128] on select "Applicant Environmental Services Coordinator Zoning Administrator Zoning Office…" at bounding box center [968, 143] width 356 height 31
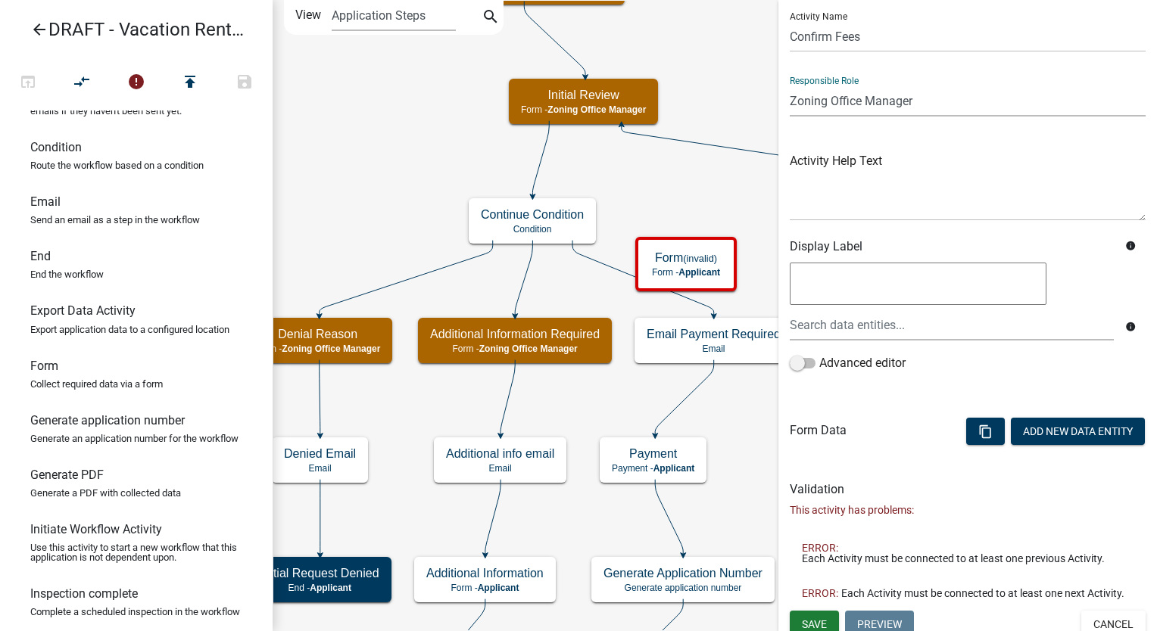
scroll to position [63, 0]
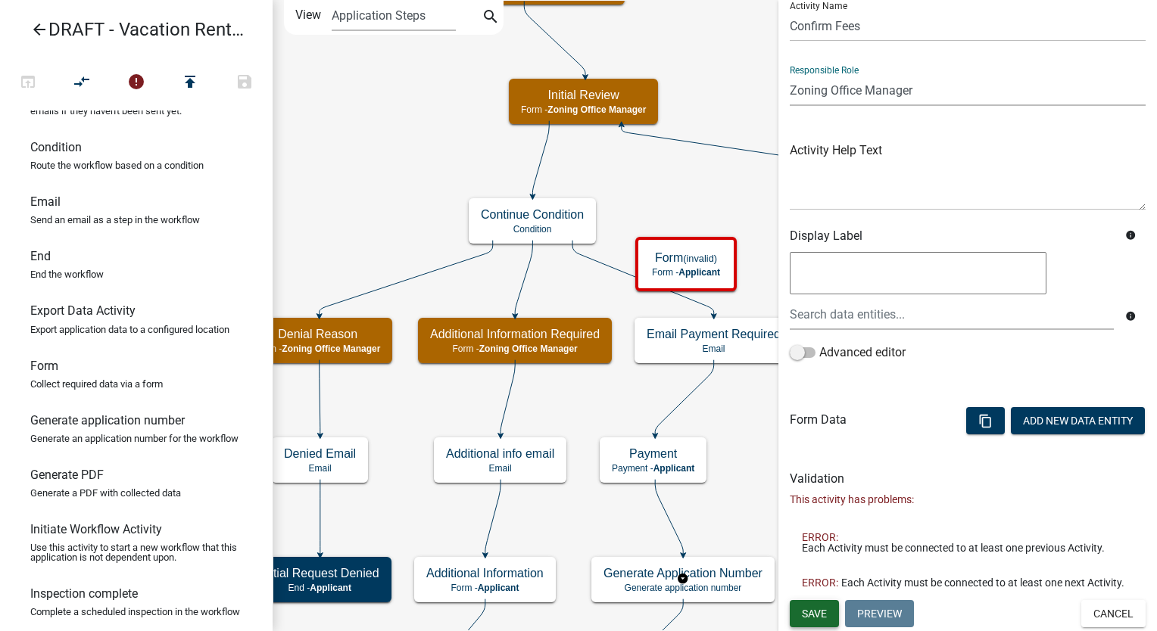
click at [819, 623] on button "Save" at bounding box center [814, 613] width 49 height 27
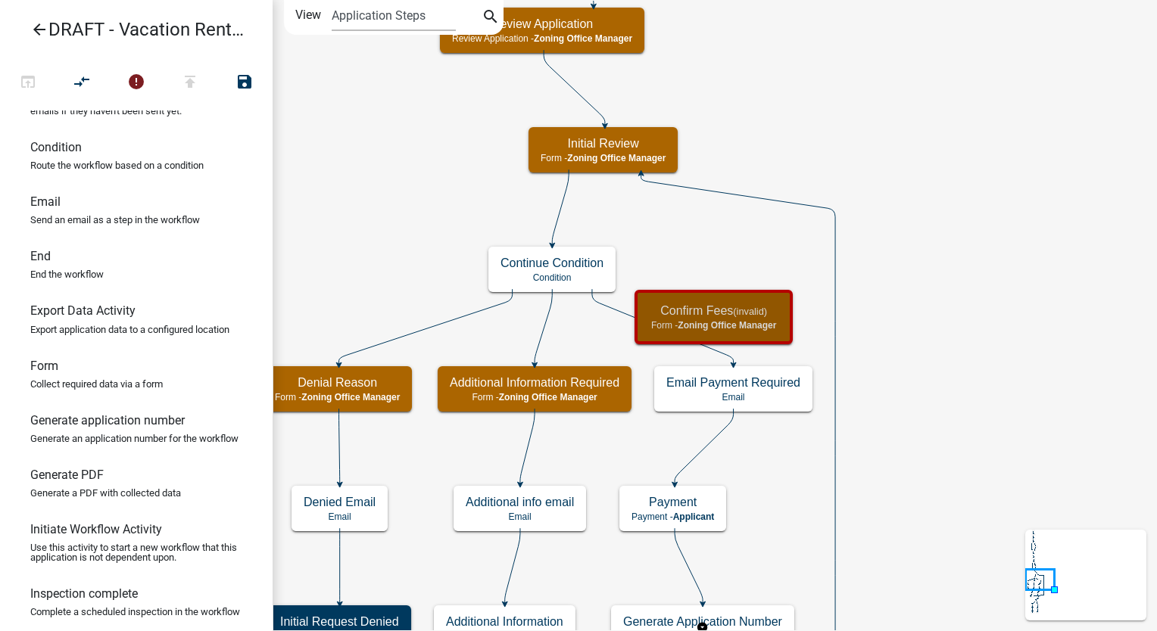
scroll to position [0, 0]
click at [603, 304] on icon at bounding box center [663, 326] width 142 height 75
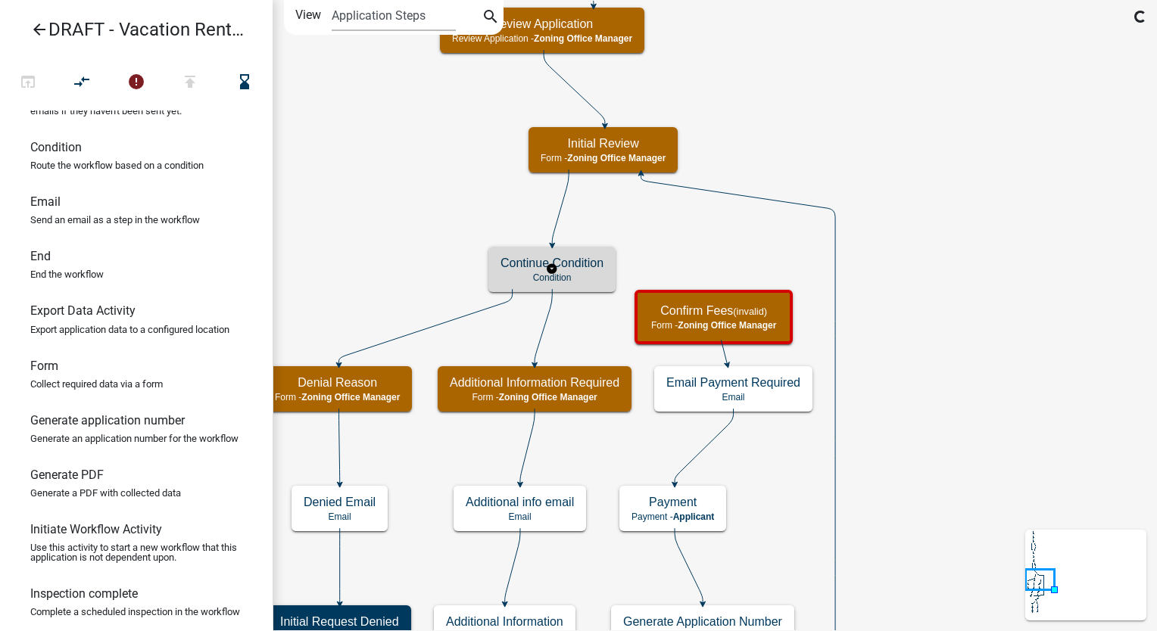
click at [585, 265] on h5 "Continue Condition" at bounding box center [551, 263] width 103 height 14
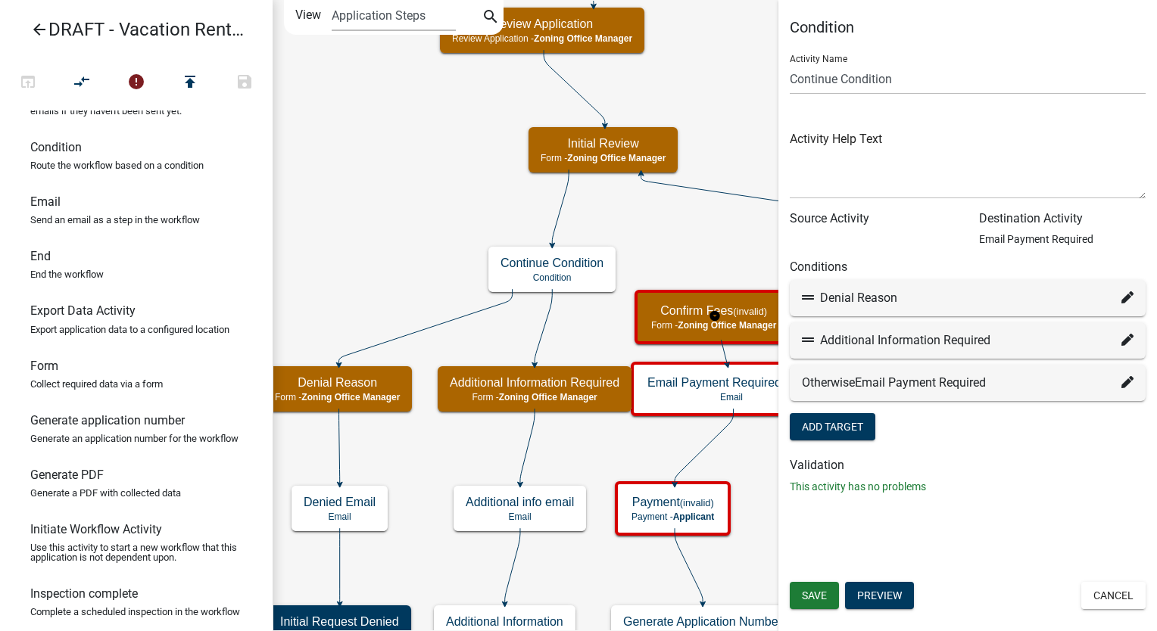
click at [1122, 385] on icon at bounding box center [1127, 382] width 12 height 12
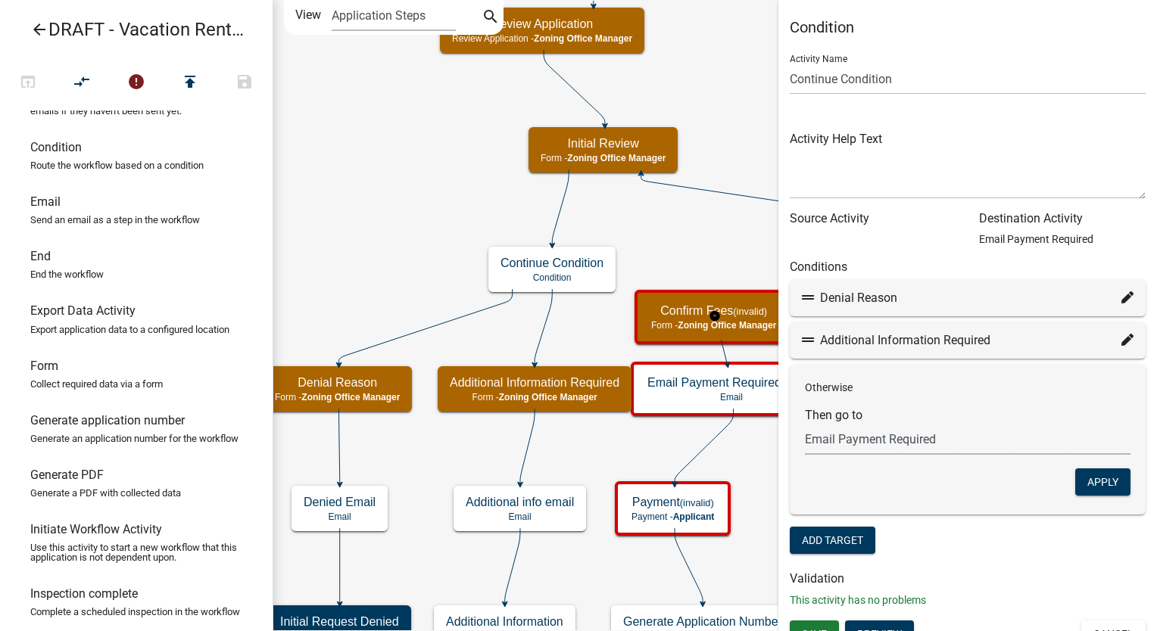
click at [895, 443] on select "Choose... Start Application Information Parcel search Require User End Applicat…" at bounding box center [968, 439] width 326 height 31
select select "33: d5a25507-d5de-4a98-b6d2-48c55e4b379b"
click at [805, 424] on select "Choose... Start Application Information Parcel search Require User End Applicat…" at bounding box center [968, 439] width 326 height 31
click at [1075, 480] on button "Apply" at bounding box center [1102, 482] width 55 height 27
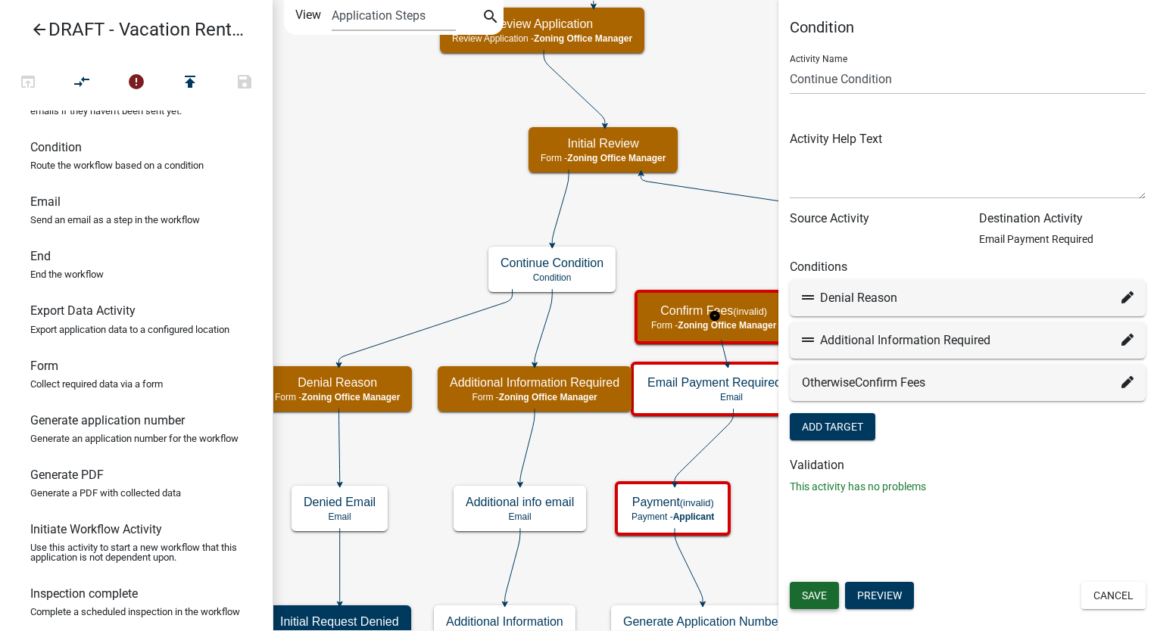
click at [821, 605] on button "Save" at bounding box center [814, 595] width 49 height 27
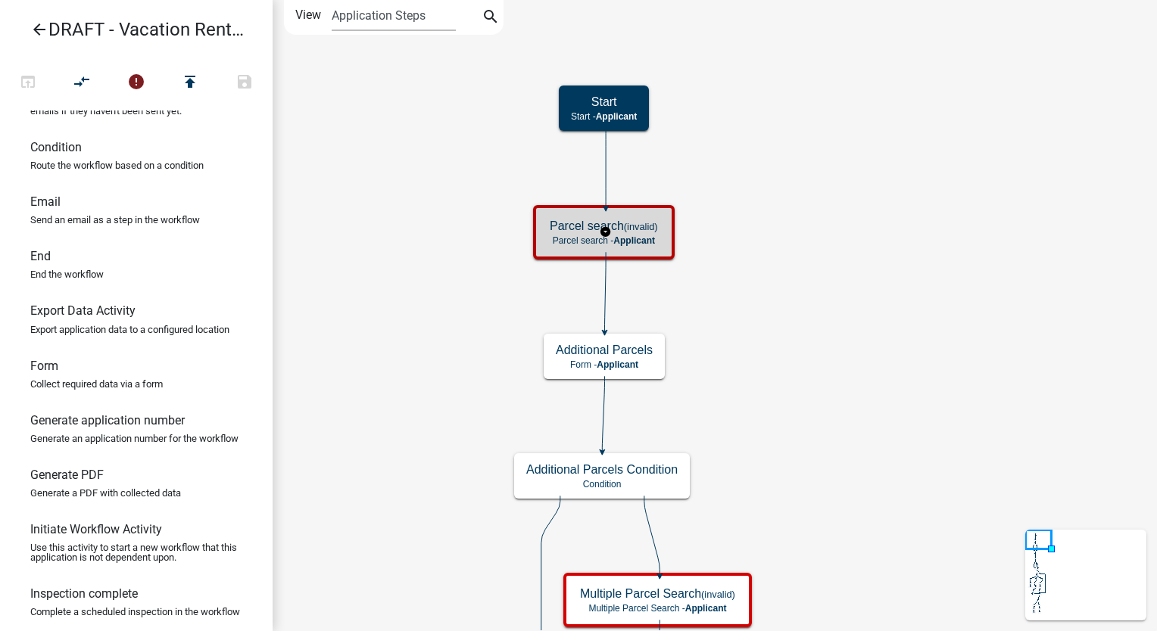
click at [653, 221] on small "(invalid)" at bounding box center [641, 226] width 34 height 11
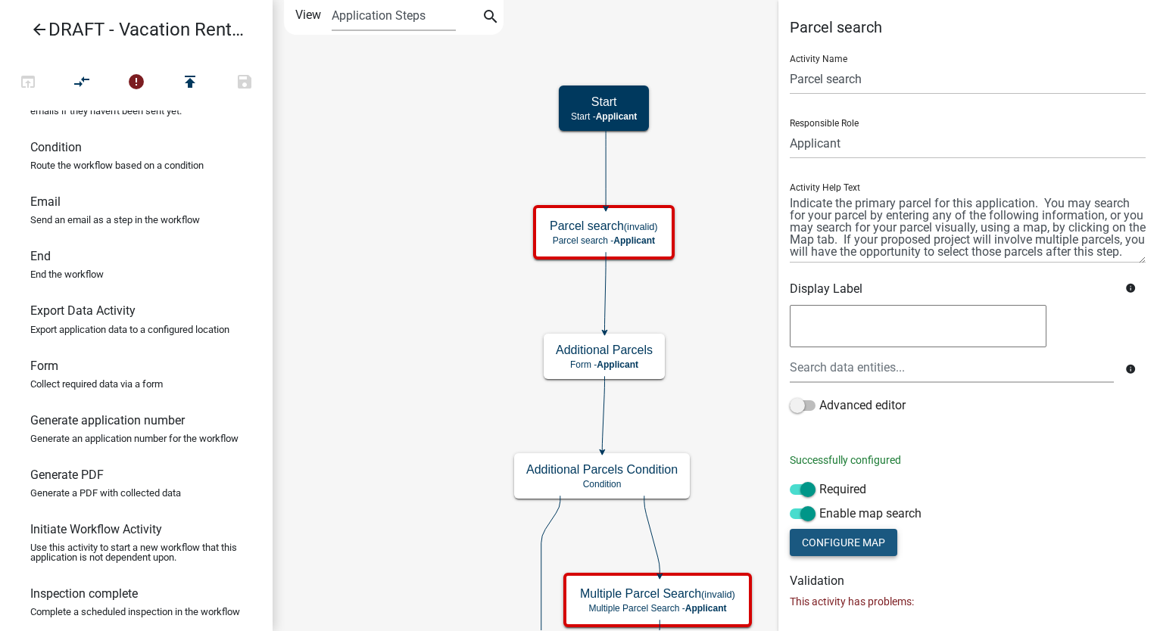
click at [847, 541] on button "Configure Map" at bounding box center [844, 542] width 108 height 27
select select
select select "satellite"
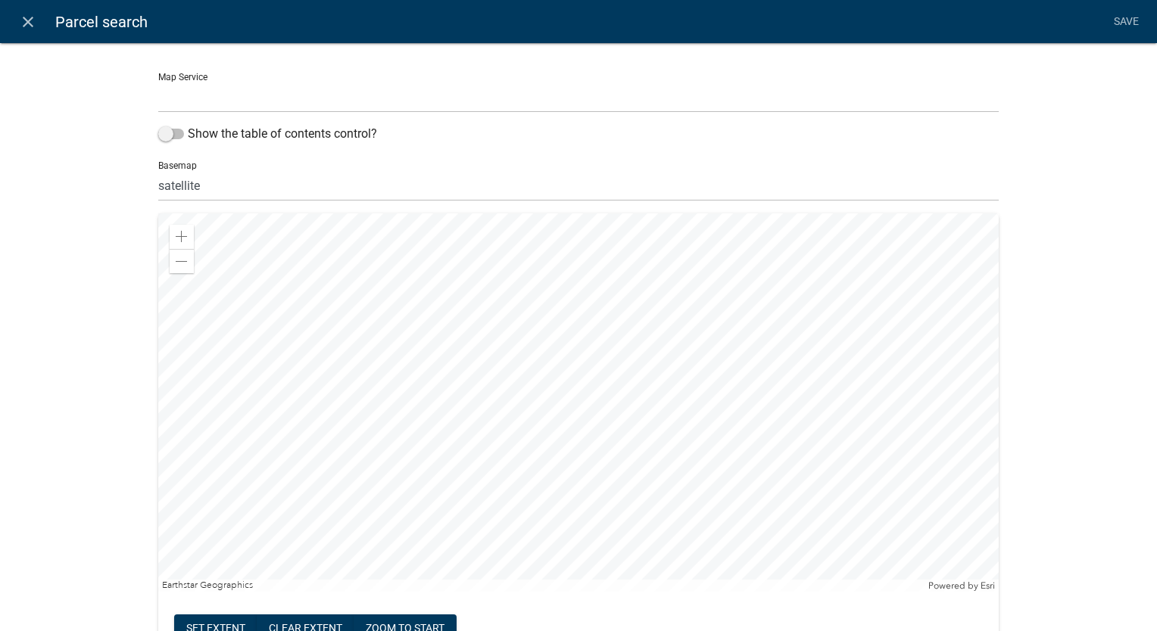
click at [297, 91] on select "Parcel Data Source ([URL])" at bounding box center [578, 97] width 840 height 31
select select "0: Object"
click at [158, 82] on select "Parcel Data Source ([URL])" at bounding box center [578, 97] width 840 height 31
click at [167, 131] on span at bounding box center [171, 134] width 26 height 11
click at [188, 125] on input "Show the table of contents control?" at bounding box center [188, 125] width 0 height 0
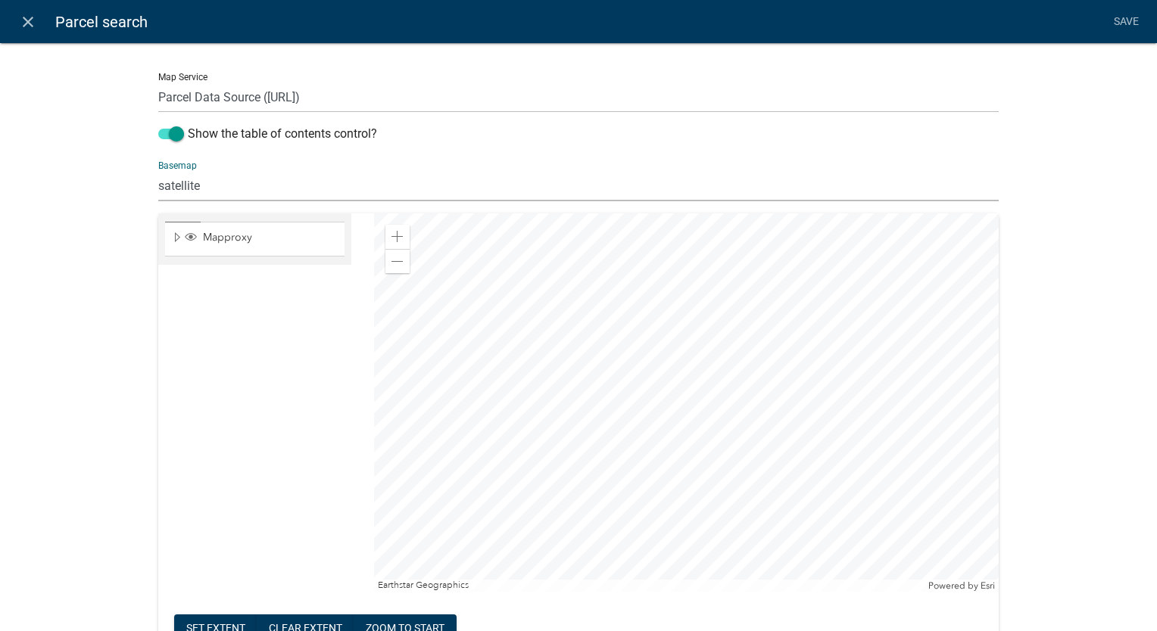
click at [207, 182] on select "no basemap topo satellite hybrid gray terrain osm topo-vector streets-relief-ve…" at bounding box center [578, 185] width 840 height 31
select select "hybrid"
click at [158, 170] on select "no basemap topo satellite hybrid gray terrain osm topo-vector streets-relief-ve…" at bounding box center [578, 185] width 840 height 31
click at [572, 480] on div at bounding box center [686, 403] width 625 height 379
click at [709, 513] on div at bounding box center [686, 403] width 625 height 379
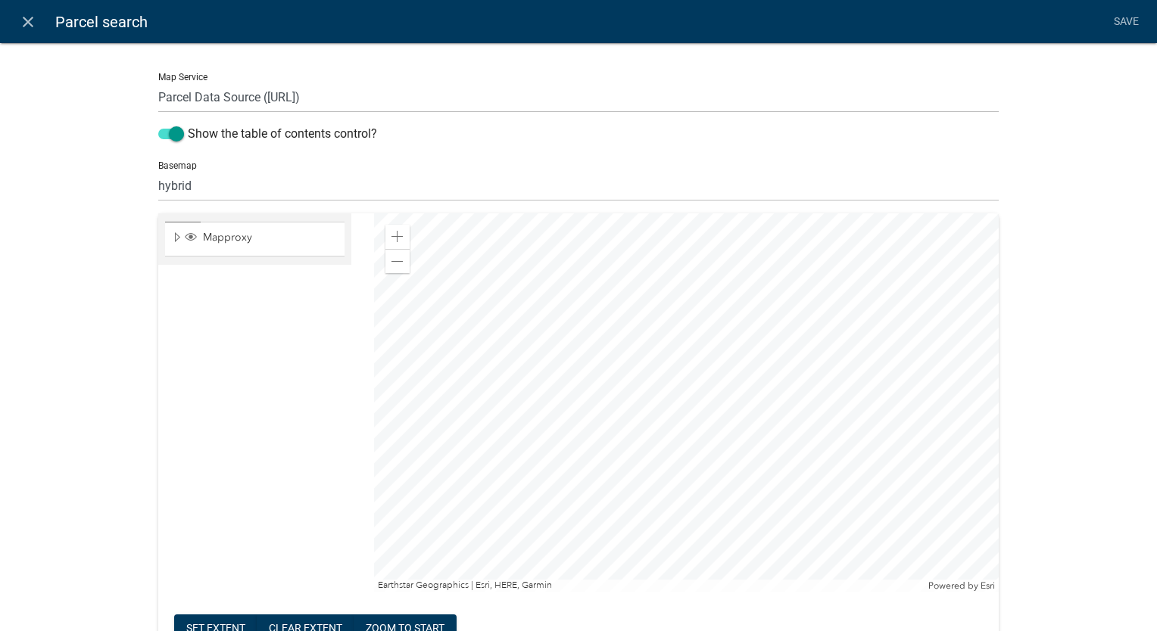
click at [730, 417] on div at bounding box center [686, 403] width 625 height 379
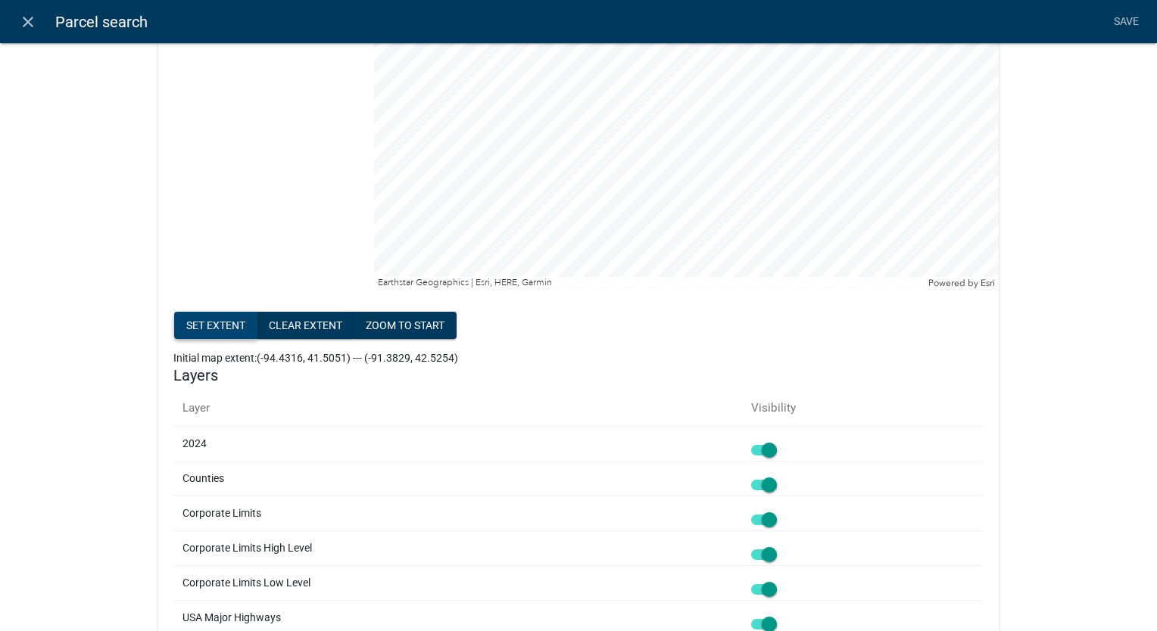
click at [212, 323] on button "Set extent" at bounding box center [215, 325] width 83 height 27
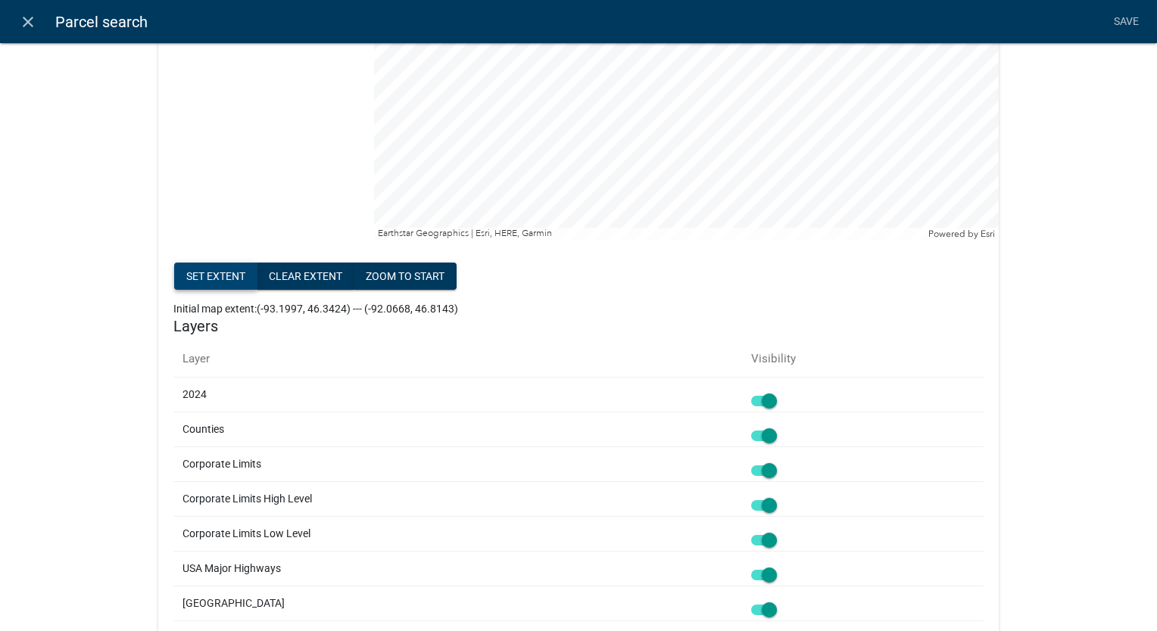
scroll to position [379, 0]
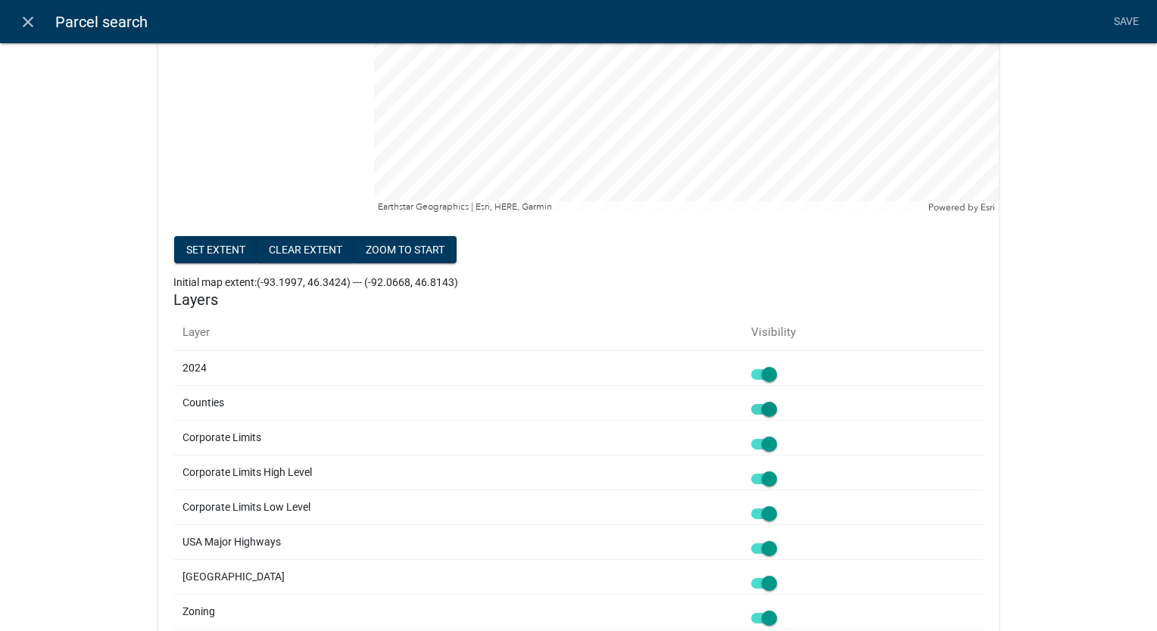
click at [768, 411] on span at bounding box center [764, 409] width 26 height 11
click at [781, 401] on input "checkbox" at bounding box center [781, 401] width 0 height 0
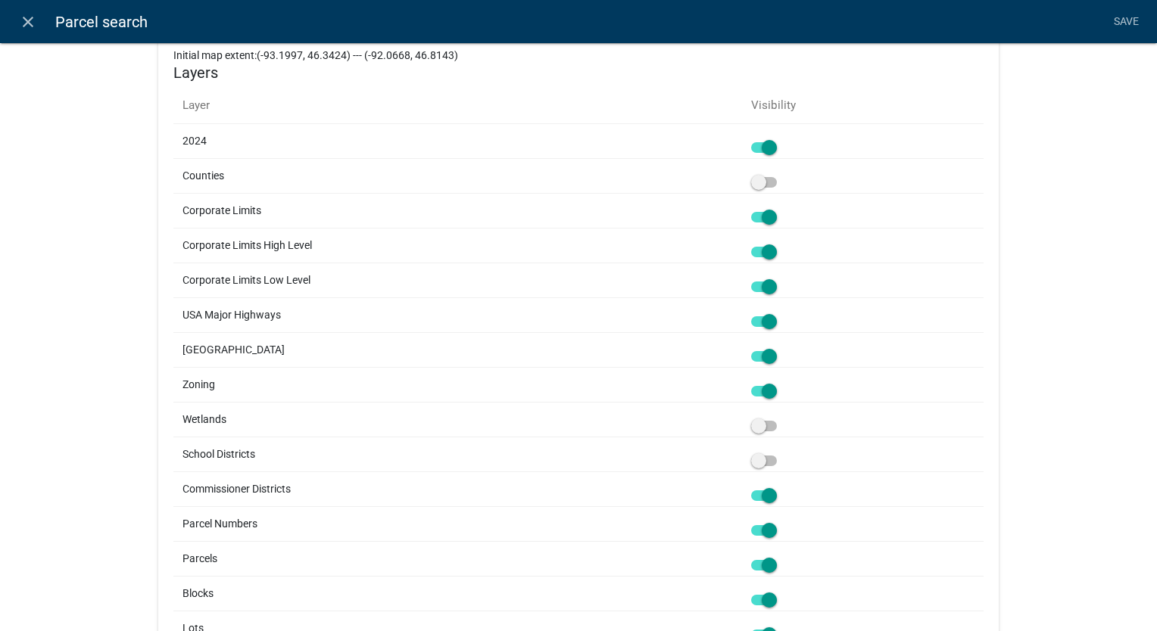
scroll to position [833, 0]
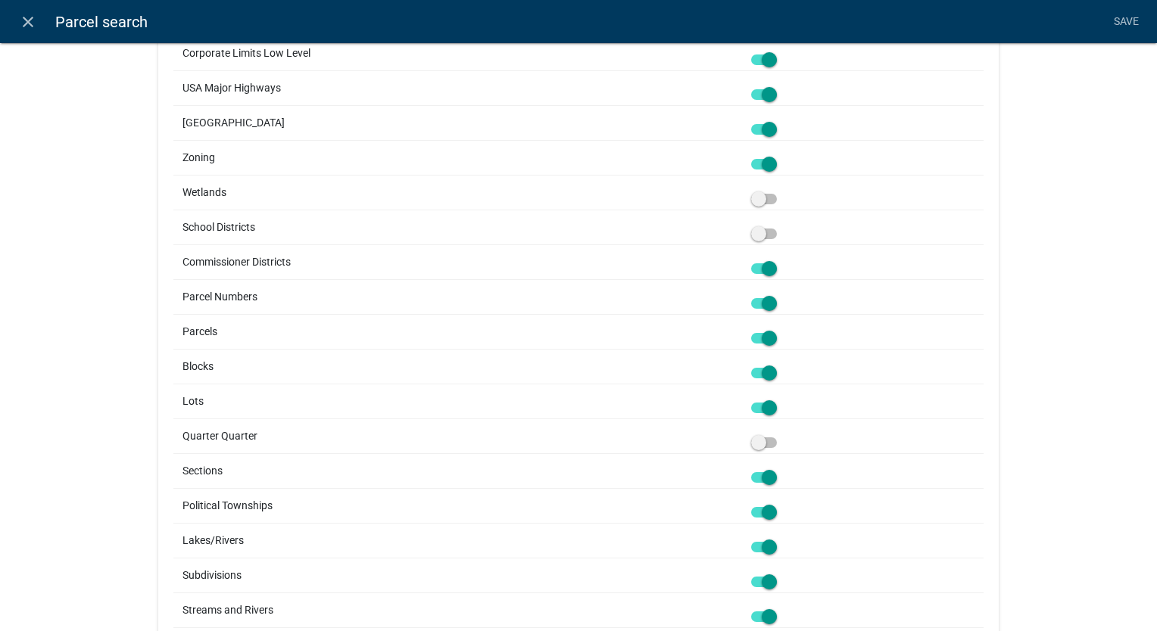
click at [766, 263] on span at bounding box center [764, 268] width 26 height 11
click at [781, 260] on input "checkbox" at bounding box center [781, 260] width 0 height 0
click at [770, 374] on span at bounding box center [764, 373] width 26 height 11
click at [781, 364] on input "checkbox" at bounding box center [781, 364] width 0 height 0
click at [770, 397] on div at bounding box center [862, 402] width 223 height 16
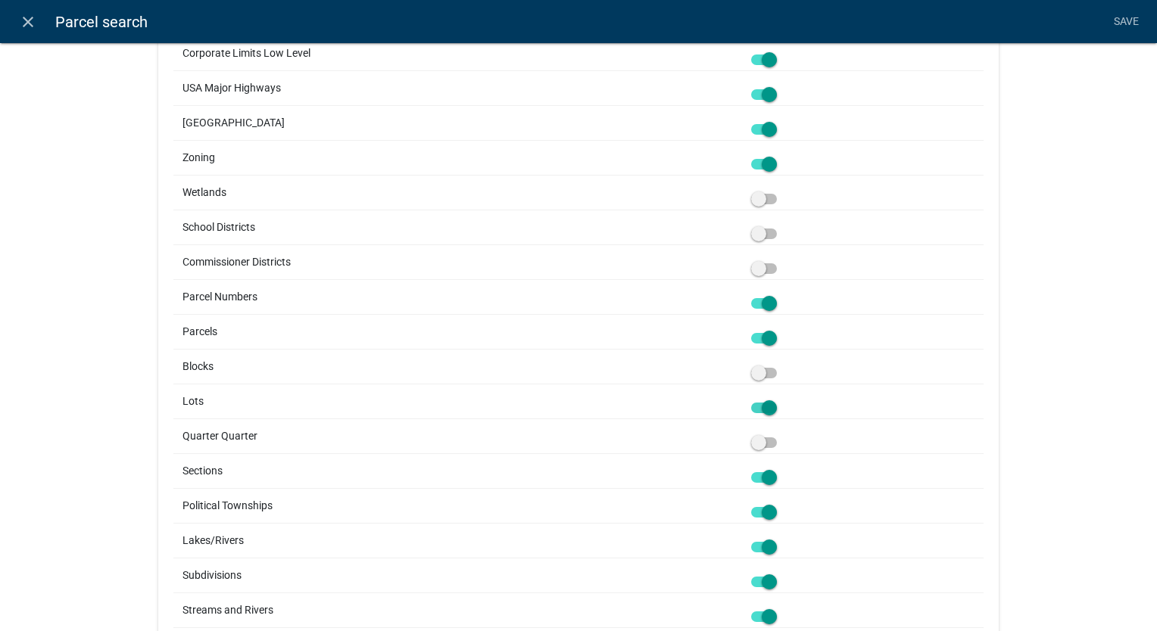
click at [769, 403] on span at bounding box center [764, 408] width 26 height 11
click at [781, 399] on input "checkbox" at bounding box center [781, 399] width 0 height 0
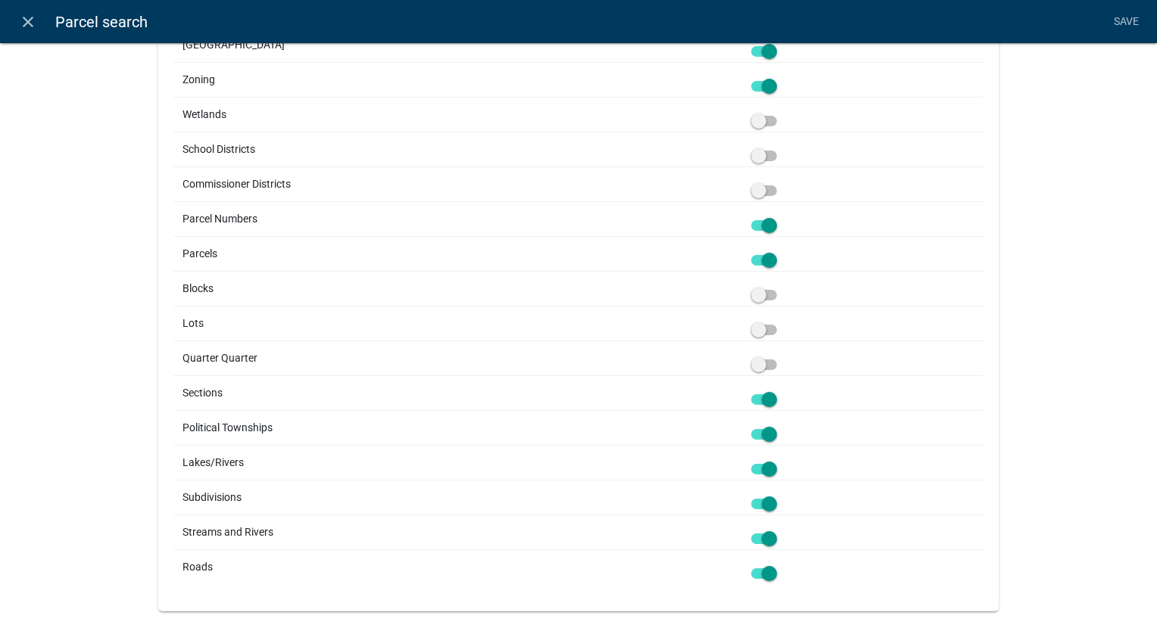
scroll to position [933, 0]
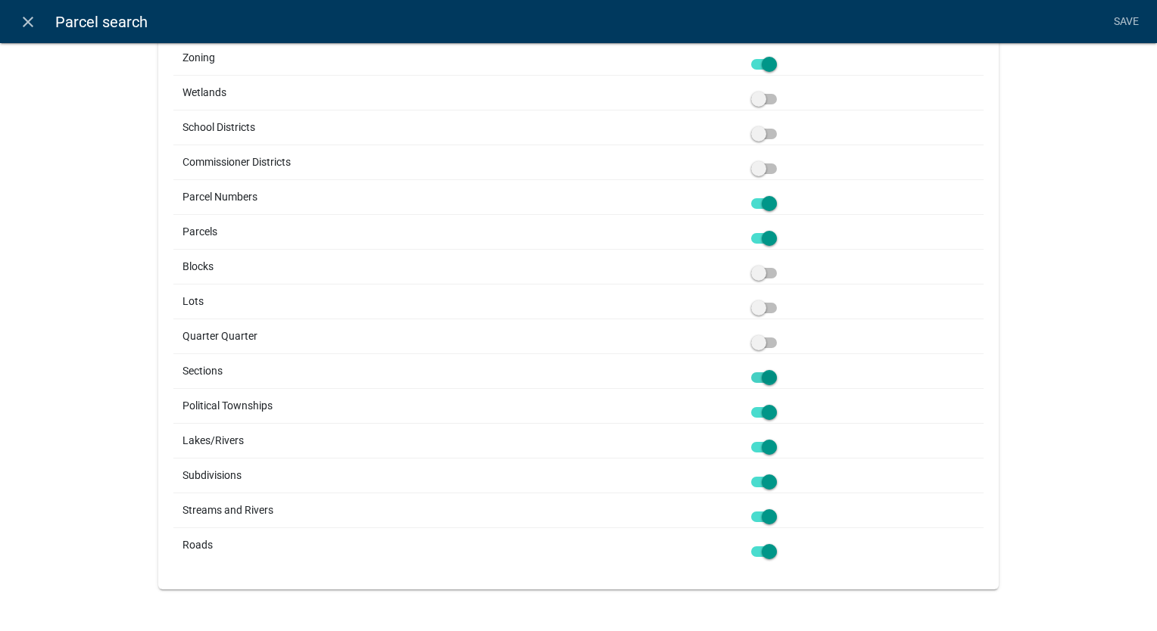
click at [769, 376] on span at bounding box center [764, 378] width 26 height 11
click at [781, 369] on input "checkbox" at bounding box center [781, 369] width 0 height 0
click at [769, 407] on span at bounding box center [764, 412] width 26 height 11
click at [781, 404] on input "checkbox" at bounding box center [781, 404] width 0 height 0
click at [771, 515] on span at bounding box center [764, 517] width 26 height 11
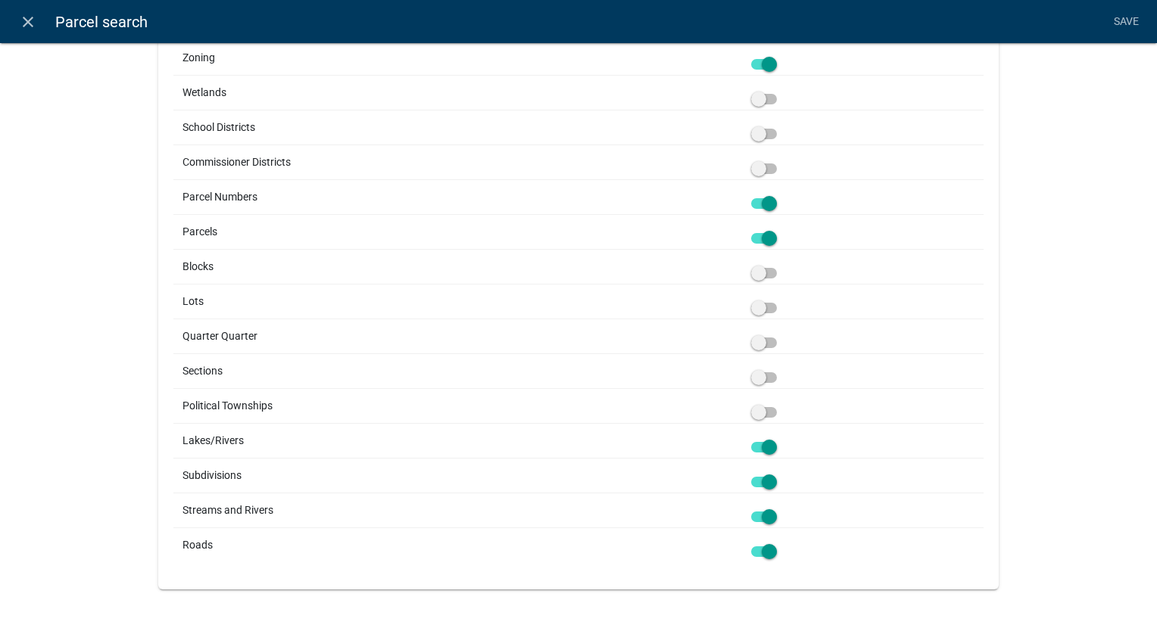
click at [781, 508] on input "checkbox" at bounding box center [781, 508] width 0 height 0
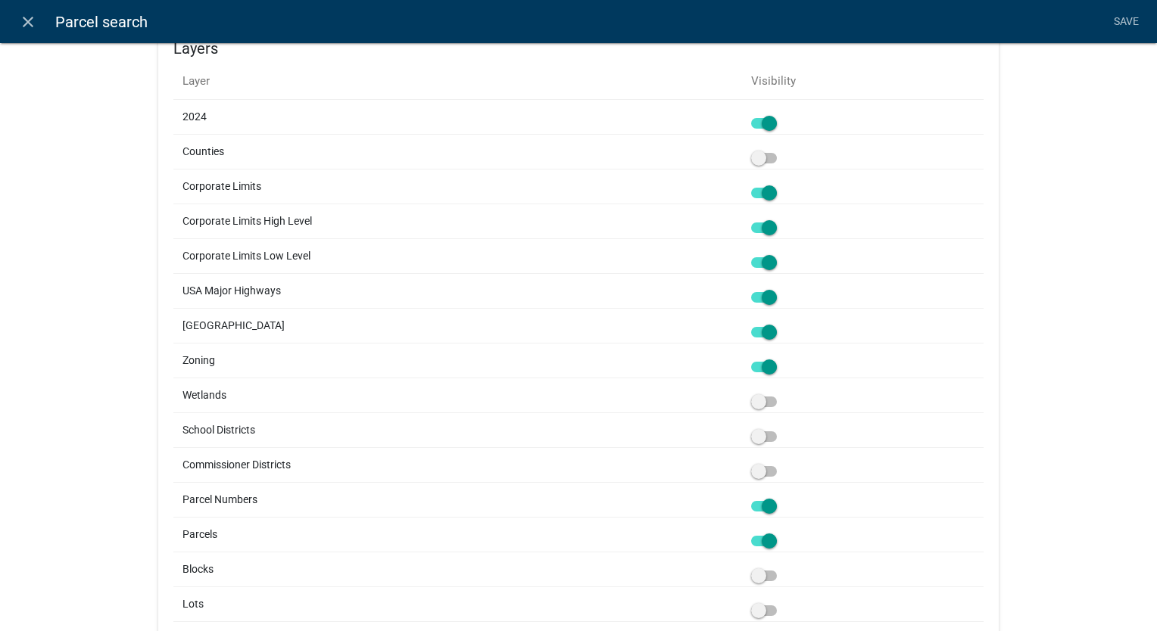
scroll to position [554, 0]
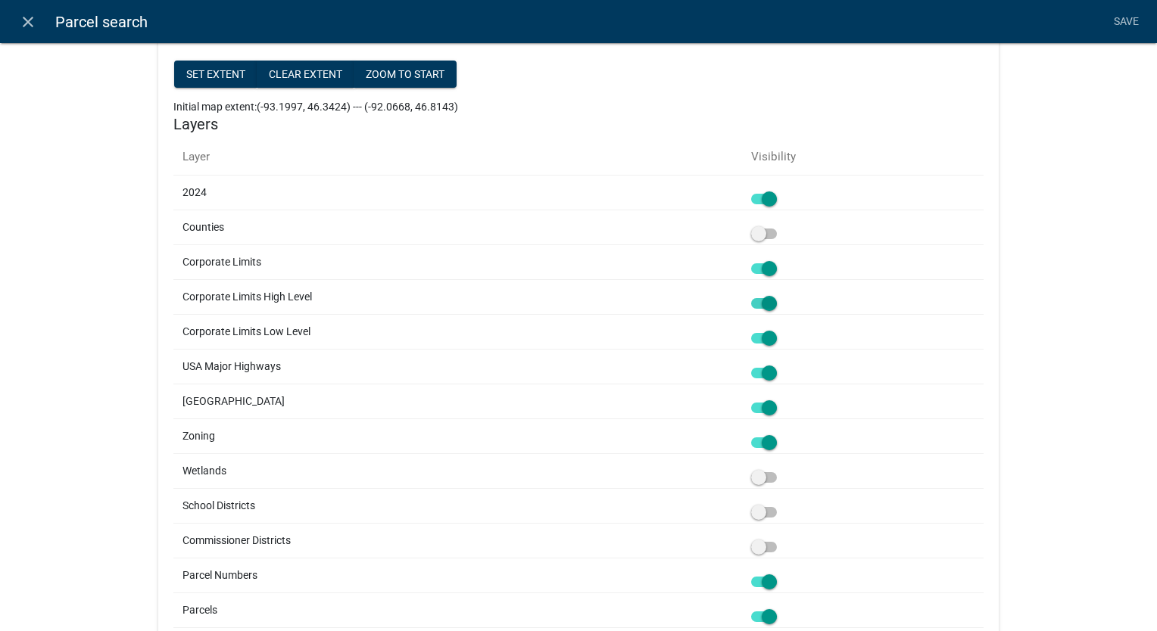
click at [768, 300] on span at bounding box center [764, 303] width 26 height 11
click at [781, 295] on input "checkbox" at bounding box center [781, 295] width 0 height 0
click at [770, 338] on span at bounding box center [764, 338] width 26 height 11
click at [781, 329] on input "checkbox" at bounding box center [781, 329] width 0 height 0
click at [769, 412] on span at bounding box center [764, 408] width 26 height 11
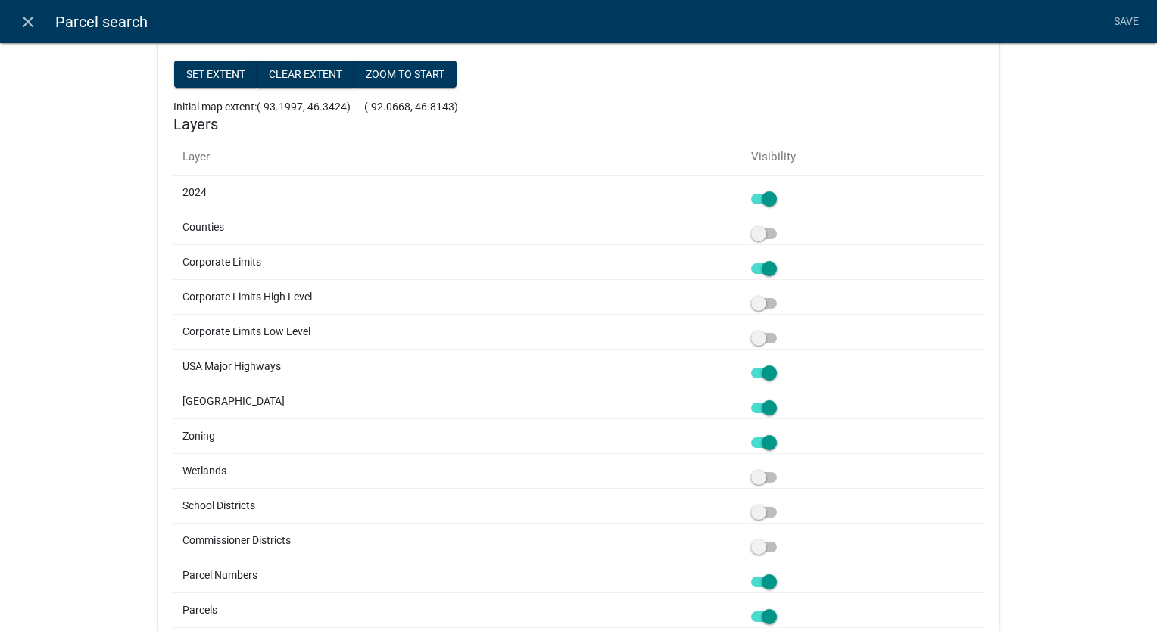
click at [781, 399] on input "checkbox" at bounding box center [781, 399] width 0 height 0
click at [1124, 26] on link "Save" at bounding box center [1126, 22] width 38 height 29
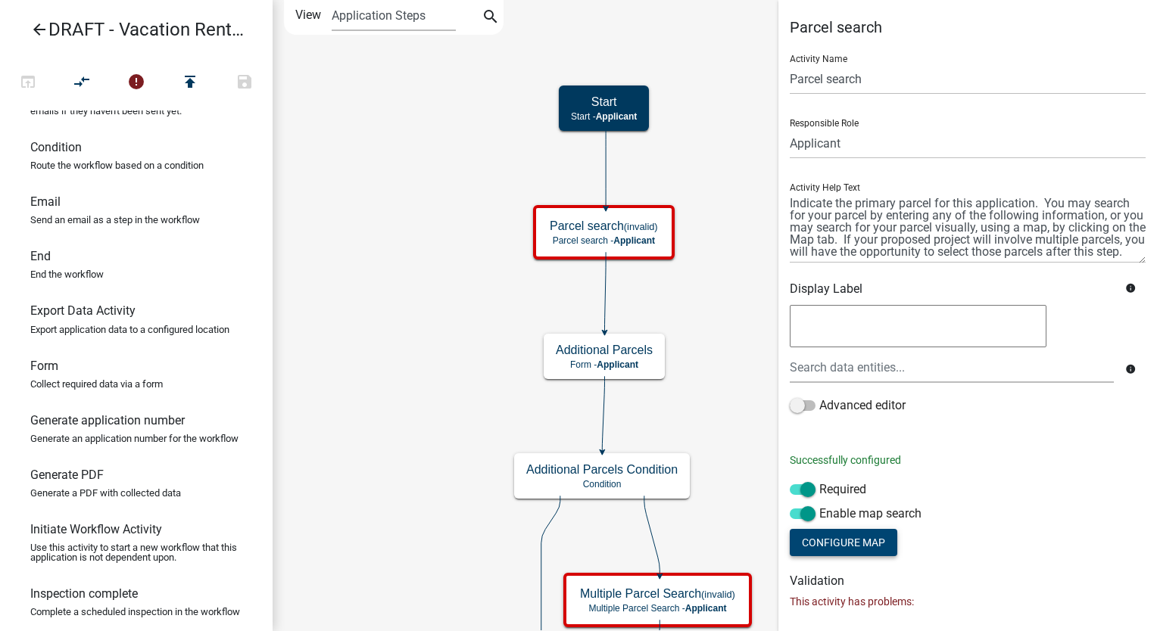
scroll to position [56, 0]
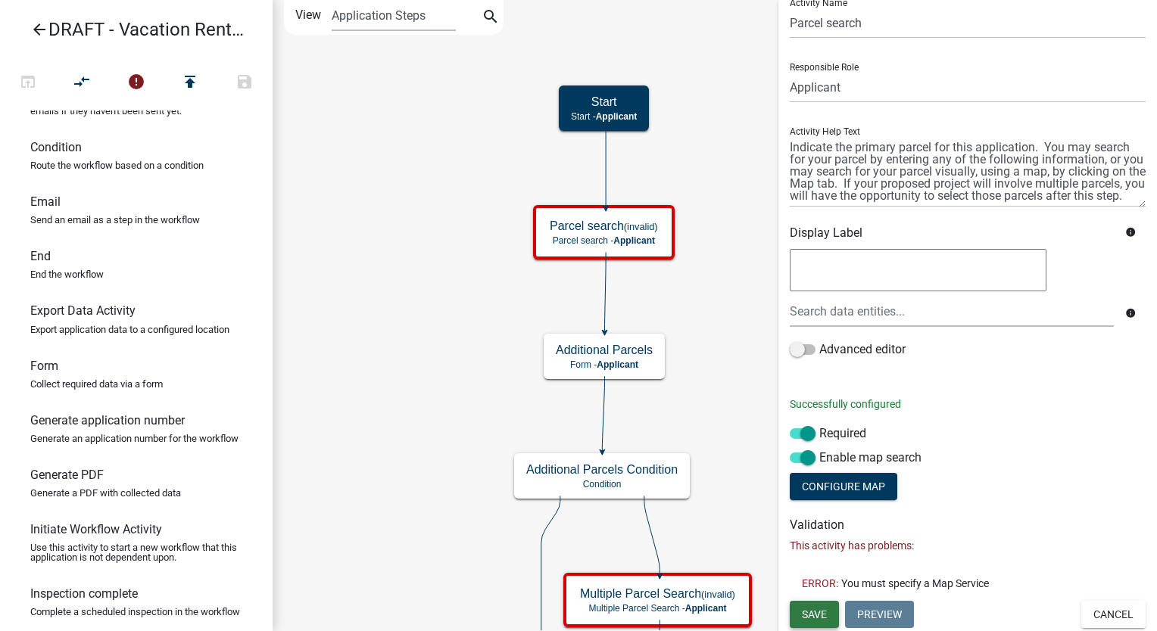
click at [806, 616] on span "Save" at bounding box center [814, 614] width 25 height 12
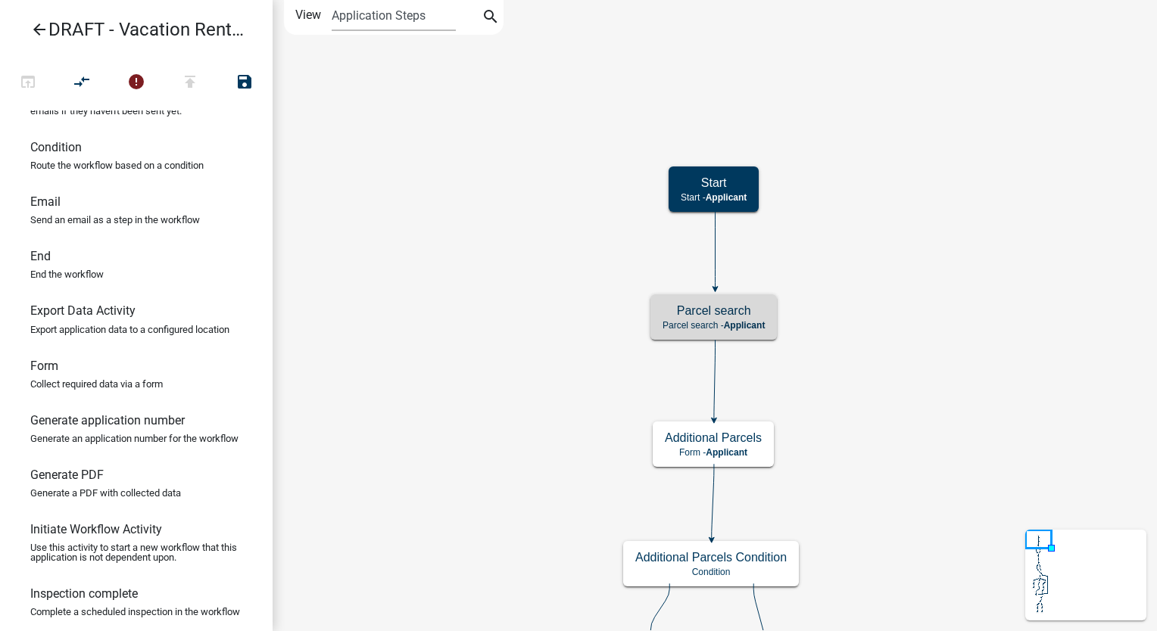
scroll to position [0, 0]
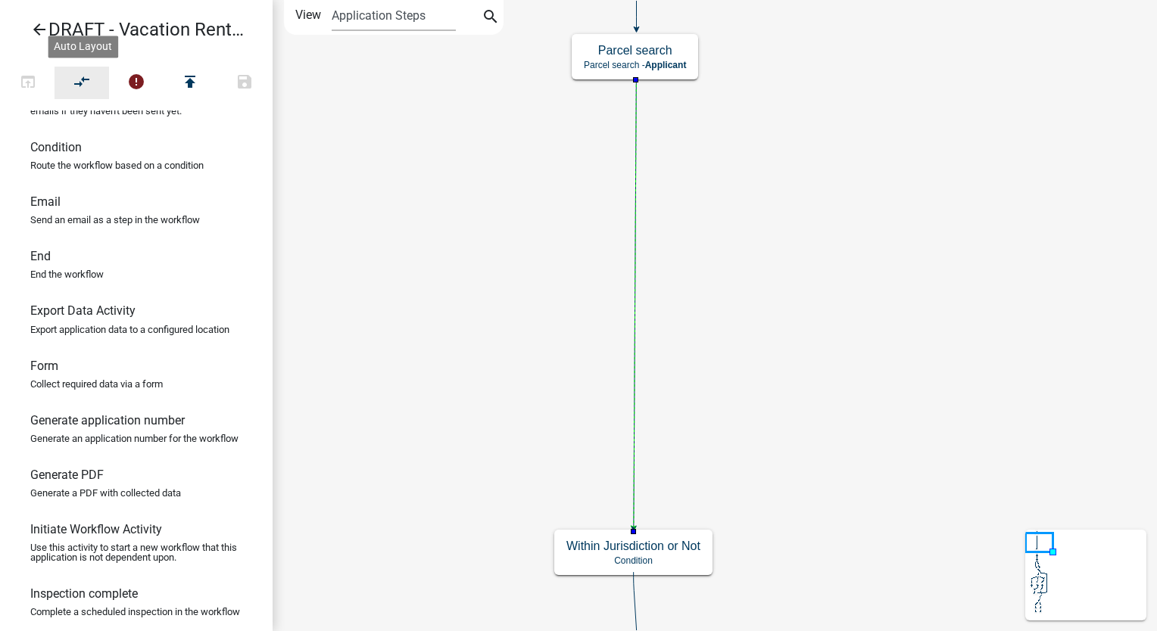
click at [75, 75] on icon "compare_arrows" at bounding box center [82, 83] width 18 height 21
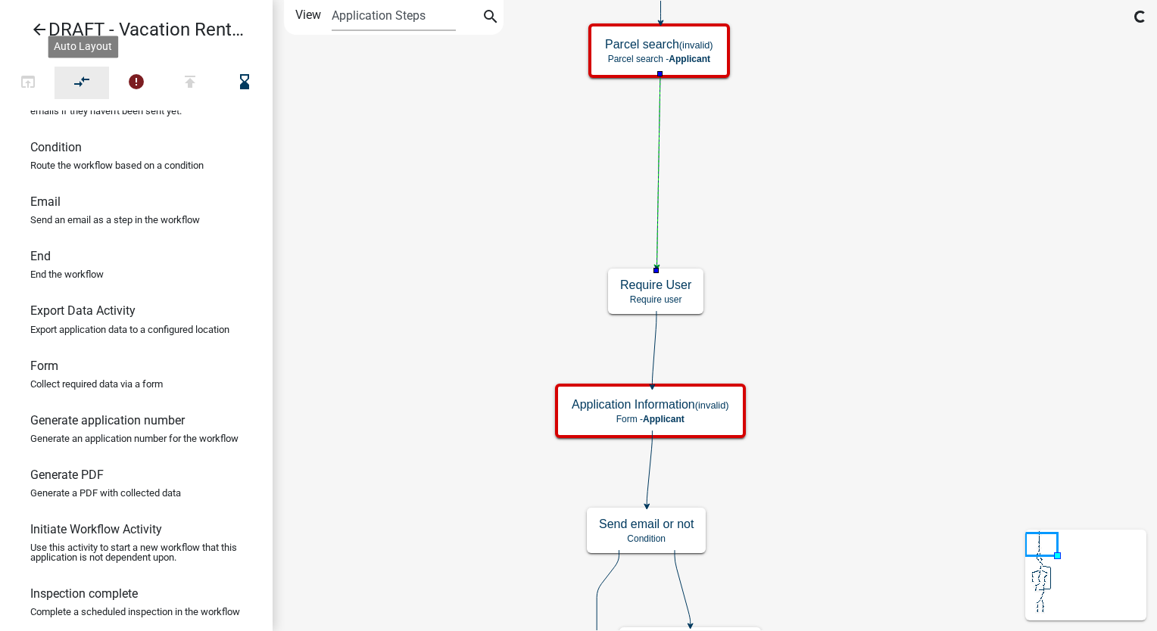
click at [80, 74] on icon "compare_arrows" at bounding box center [82, 83] width 18 height 21
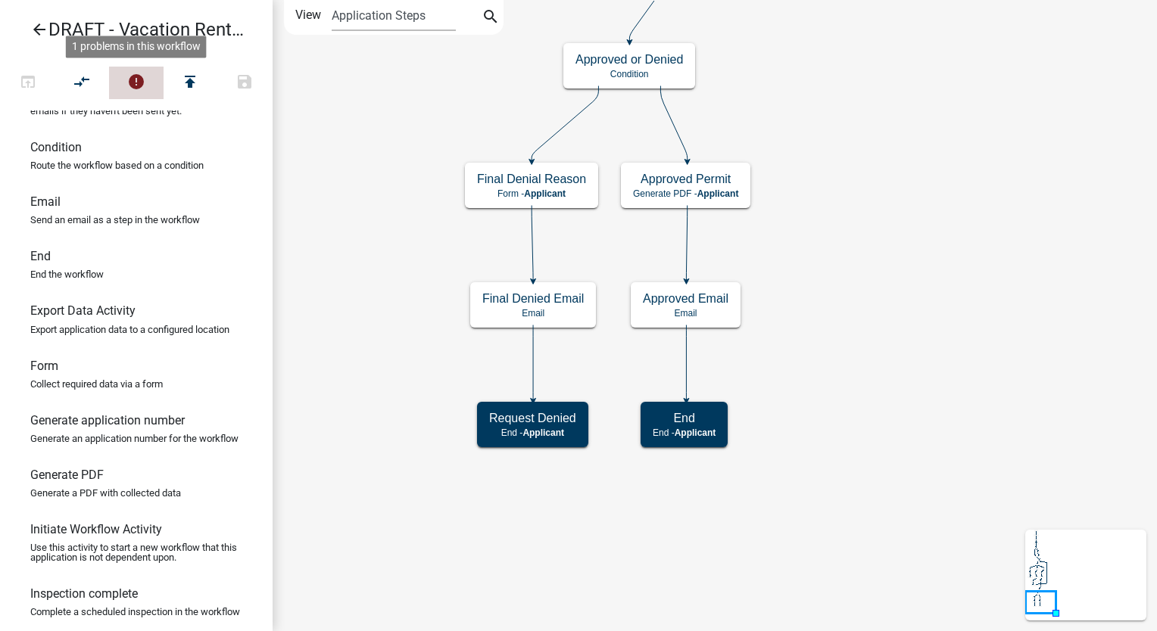
click at [141, 79] on icon "error" at bounding box center [136, 83] width 18 height 21
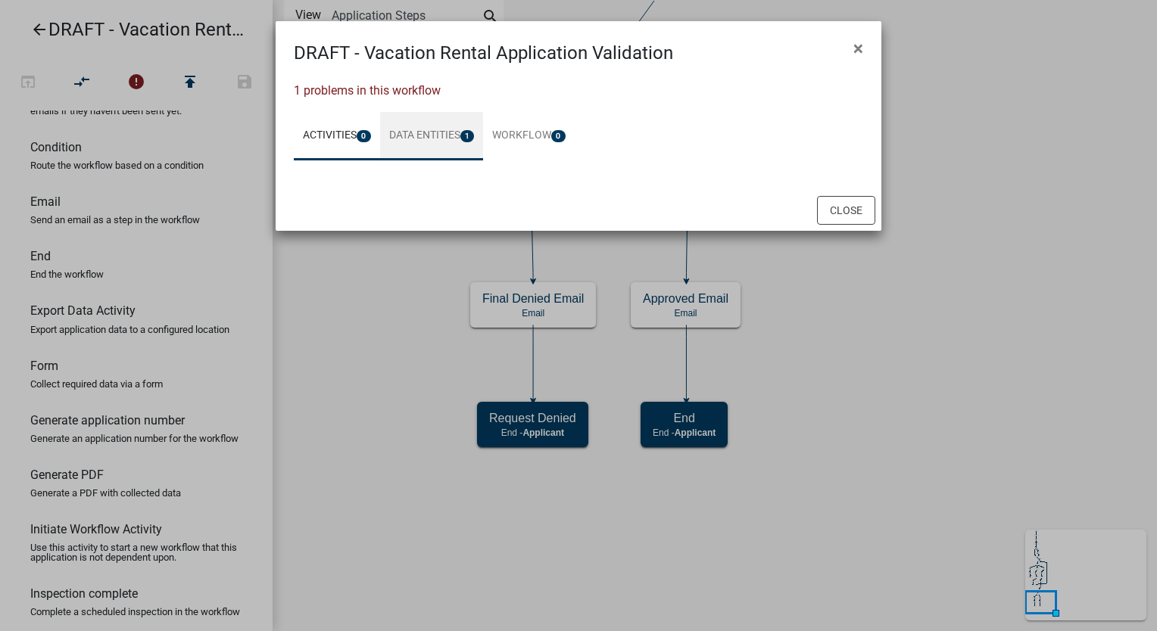
click at [444, 135] on link "Data Entities 1" at bounding box center [432, 136] width 104 height 48
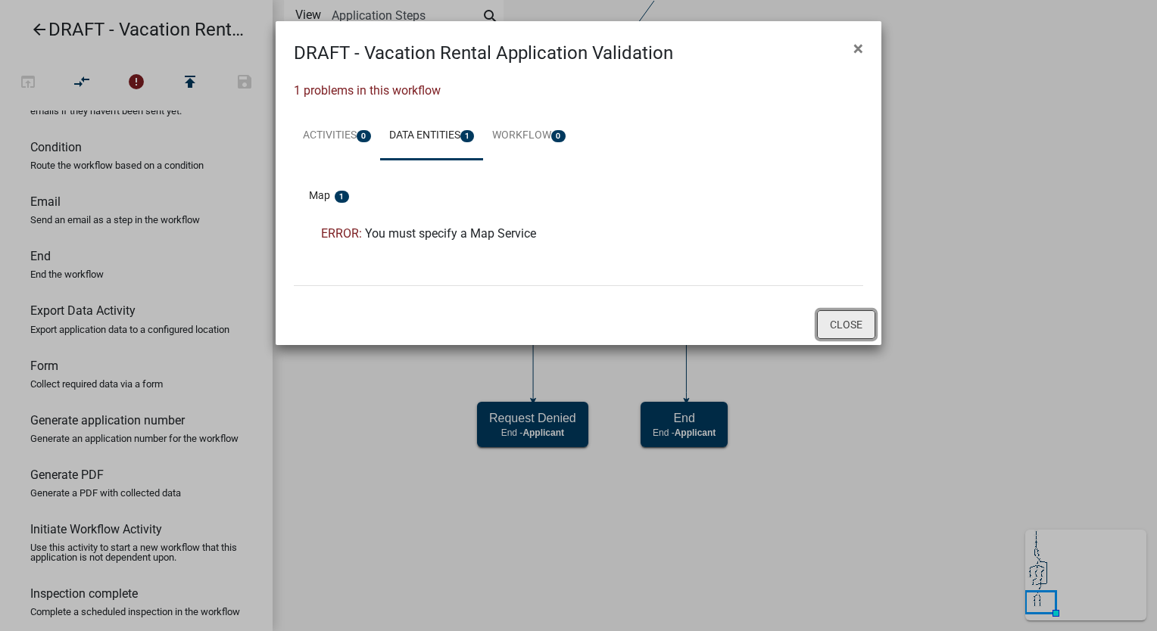
click at [859, 323] on button "Close" at bounding box center [846, 324] width 58 height 29
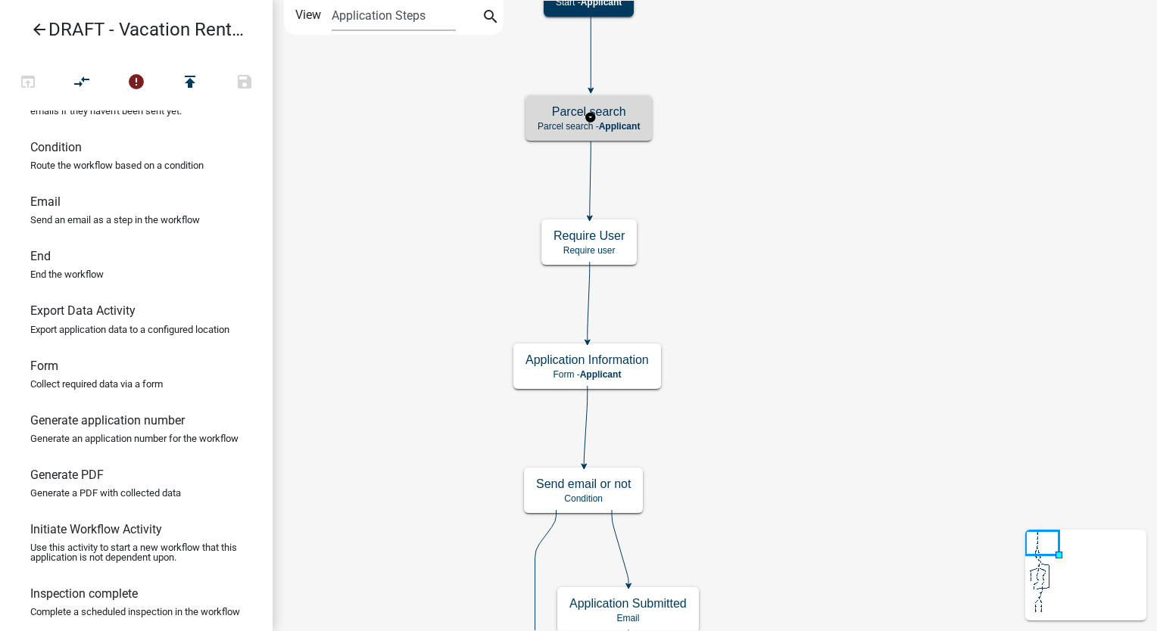
click at [612, 130] on span "Applicant" at bounding box center [620, 126] width 42 height 11
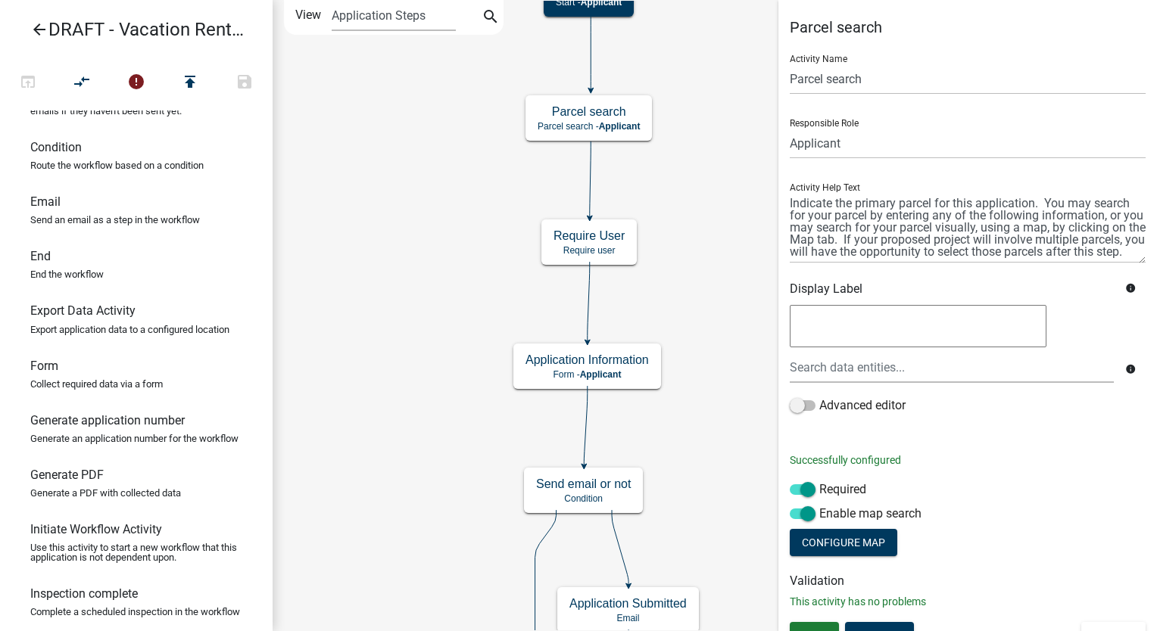
scroll to position [21, 0]
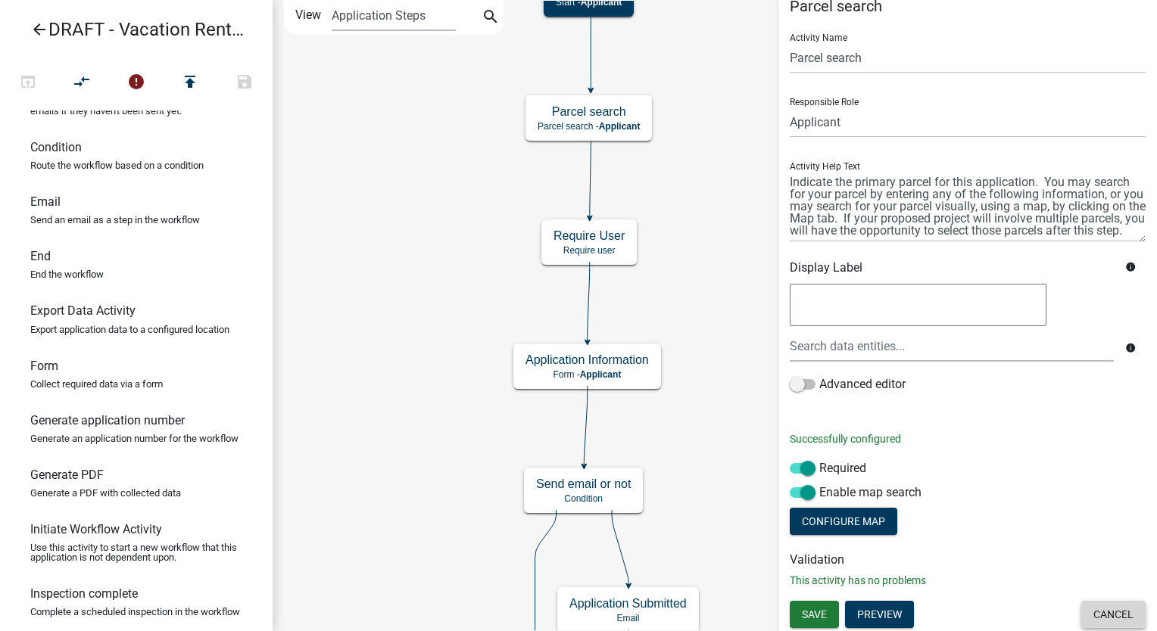
click at [1115, 606] on button "Cancel" at bounding box center [1113, 614] width 64 height 27
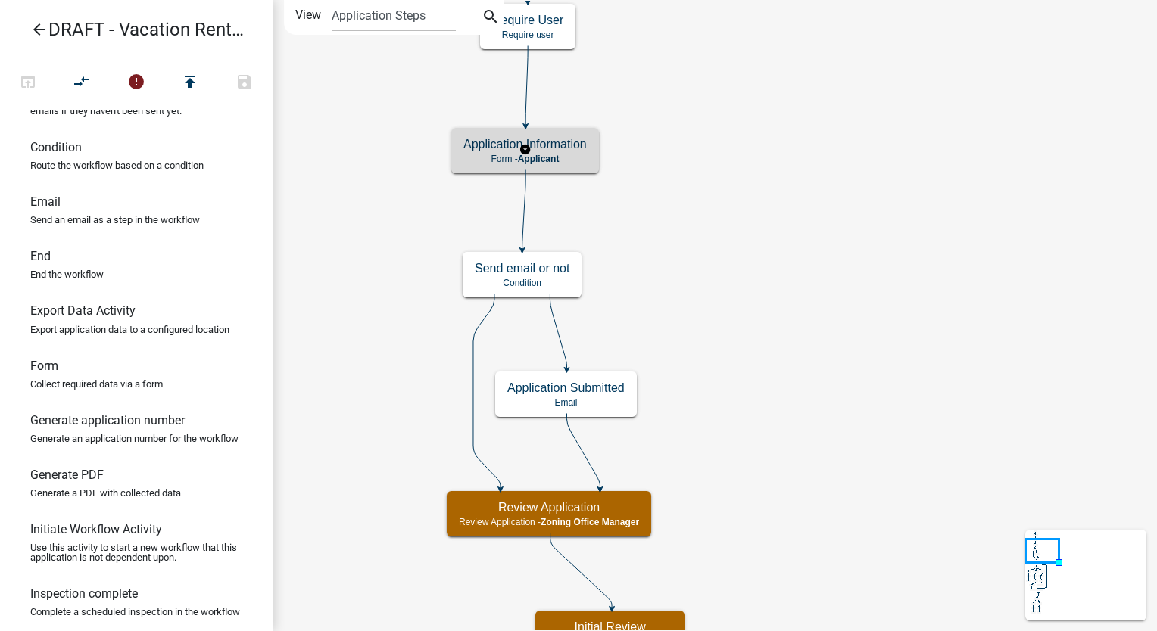
click at [581, 161] on p "Form - Applicant" at bounding box center [524, 159] width 123 height 11
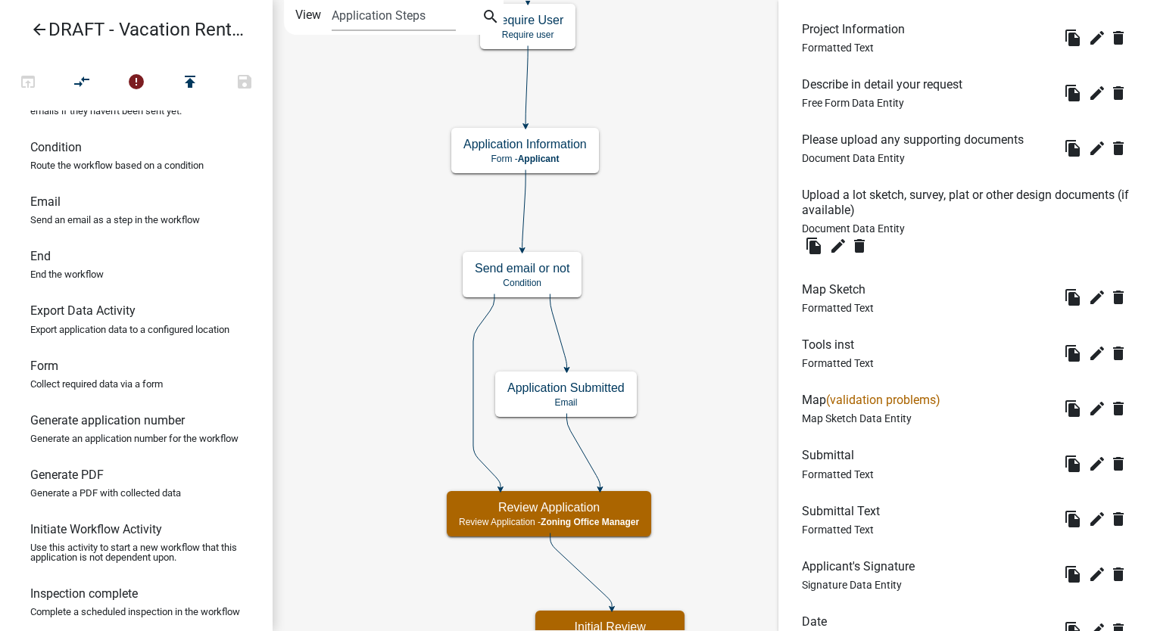
scroll to position [1741, 0]
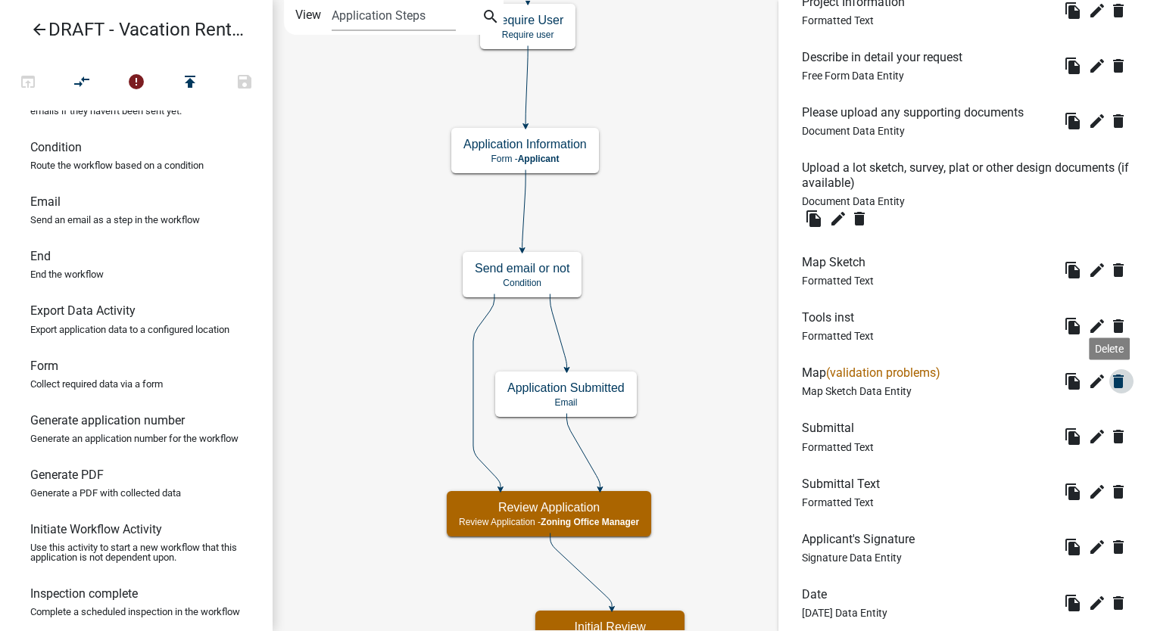
click at [1109, 386] on icon "delete" at bounding box center [1118, 382] width 18 height 18
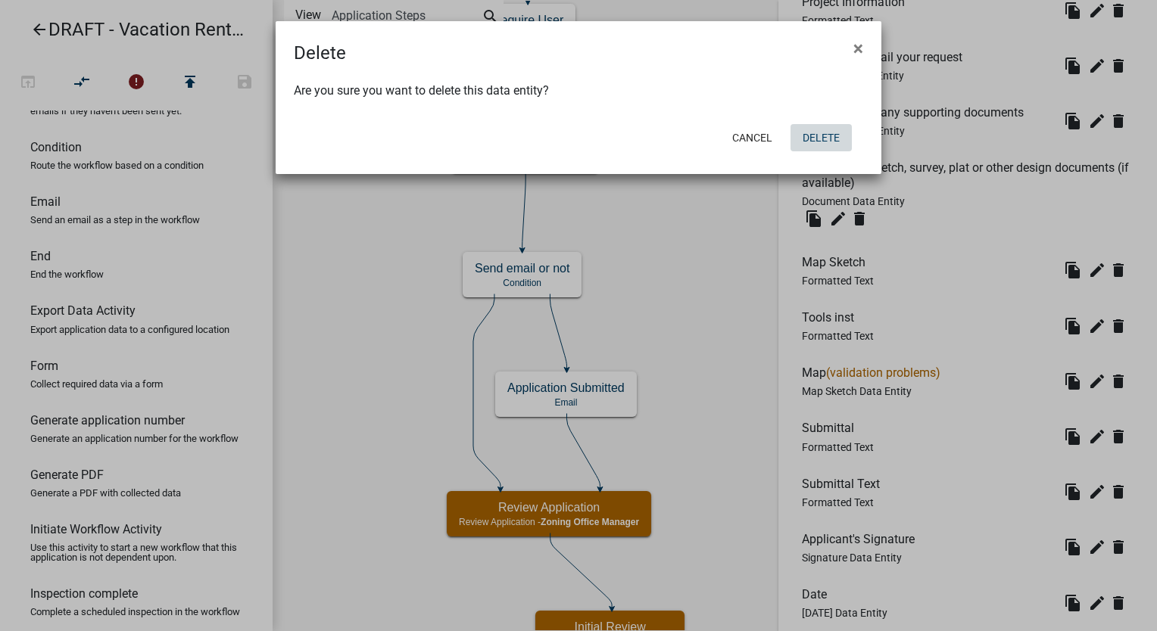
click at [828, 134] on button "Delete" at bounding box center [820, 137] width 61 height 27
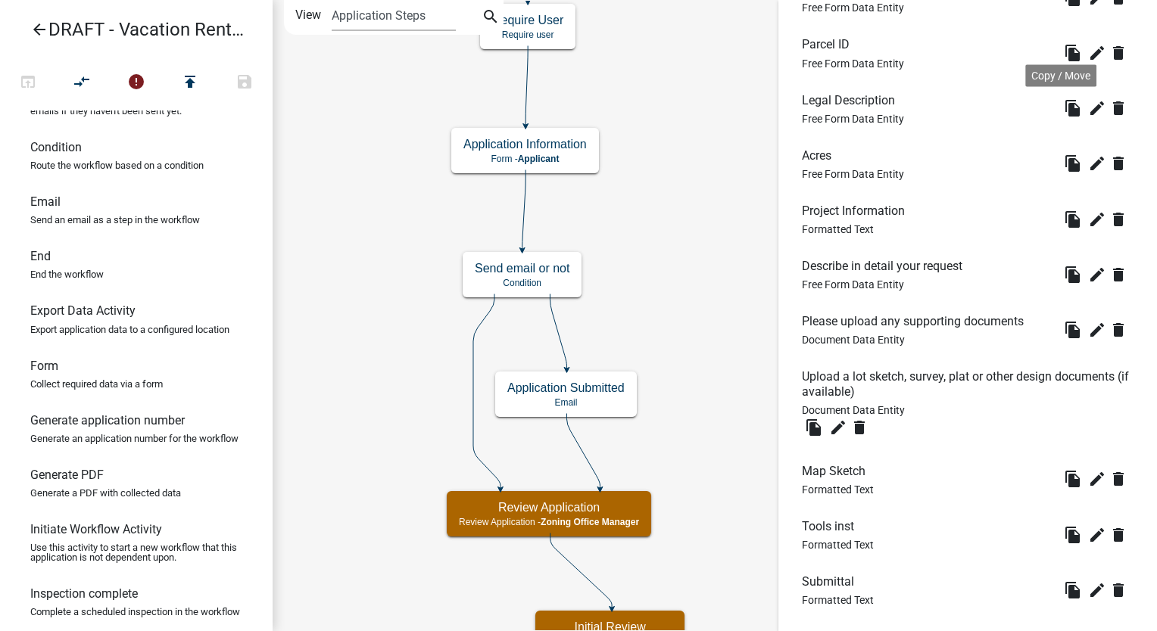
scroll to position [1590, 0]
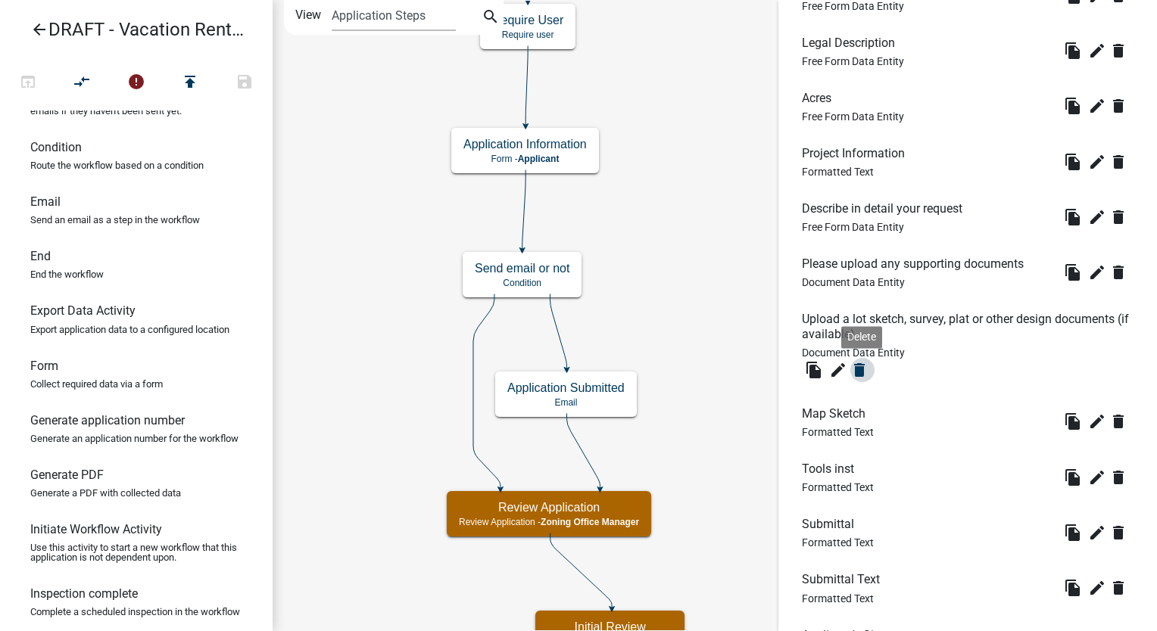
click at [859, 372] on icon "delete" at bounding box center [859, 370] width 18 height 18
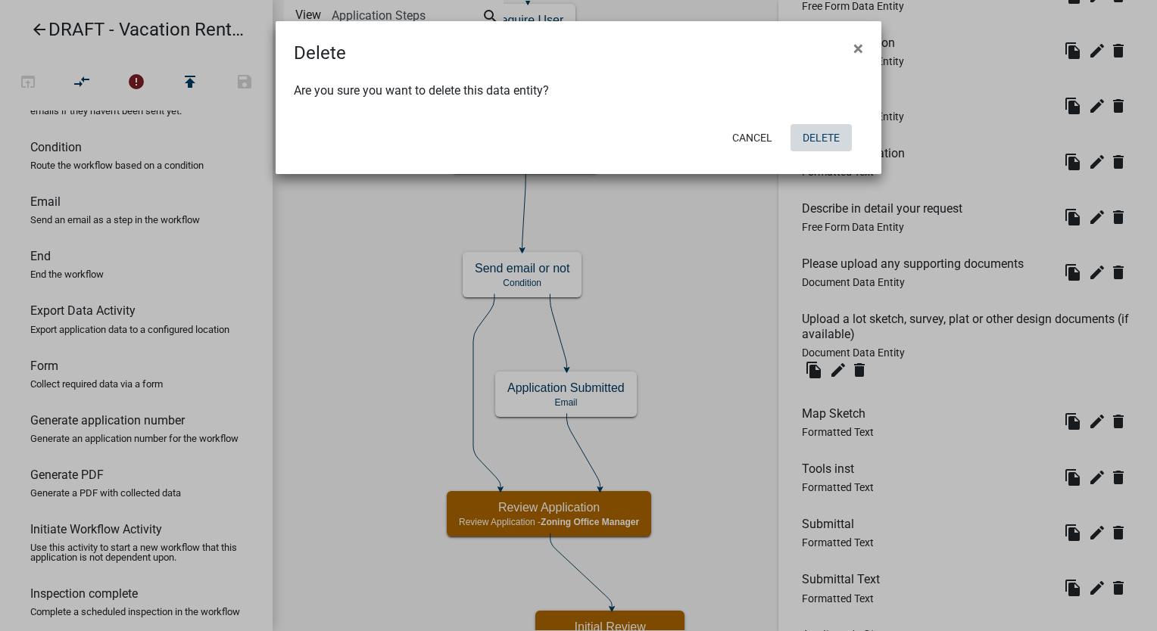
click at [821, 136] on button "Delete" at bounding box center [820, 137] width 61 height 27
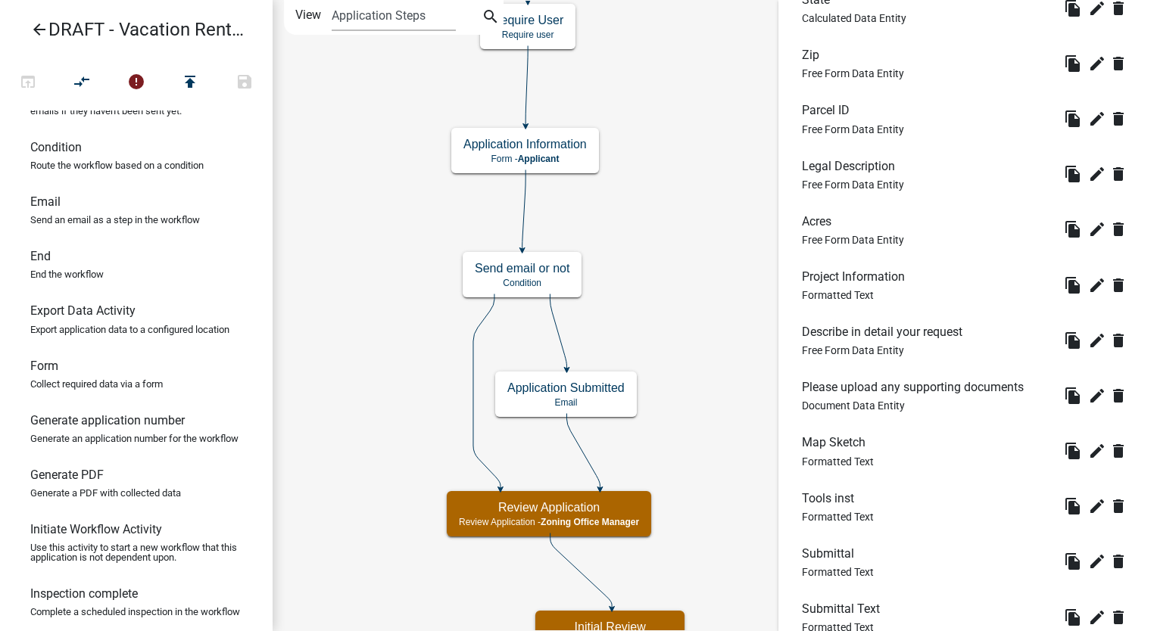
scroll to position [1666, 0]
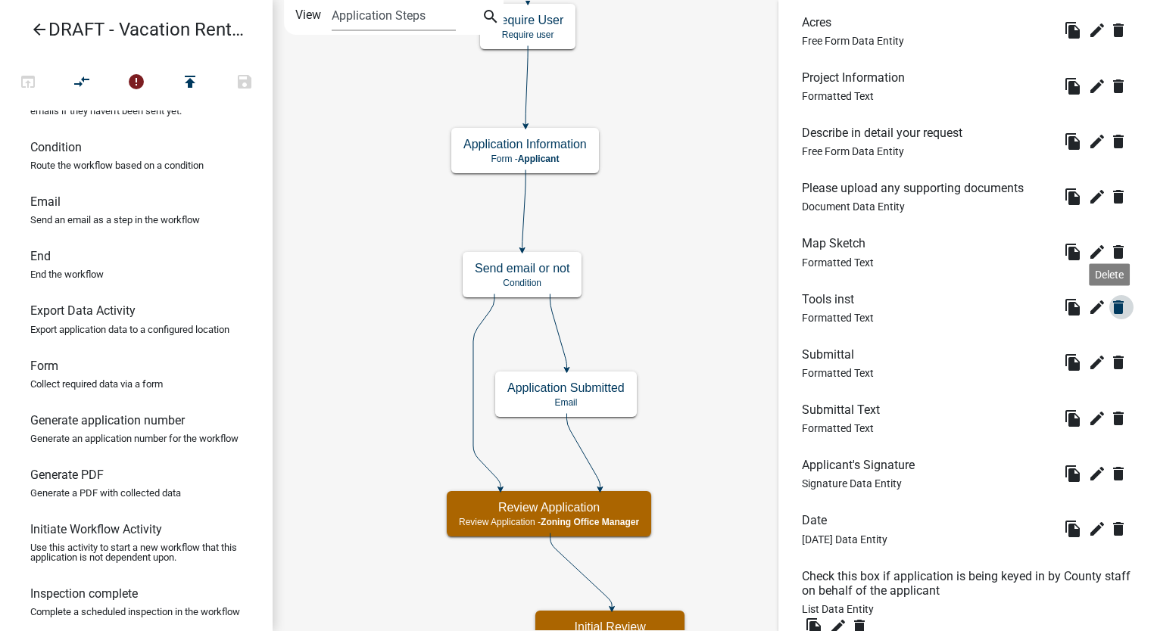
click at [1109, 306] on icon "delete" at bounding box center [1118, 307] width 18 height 18
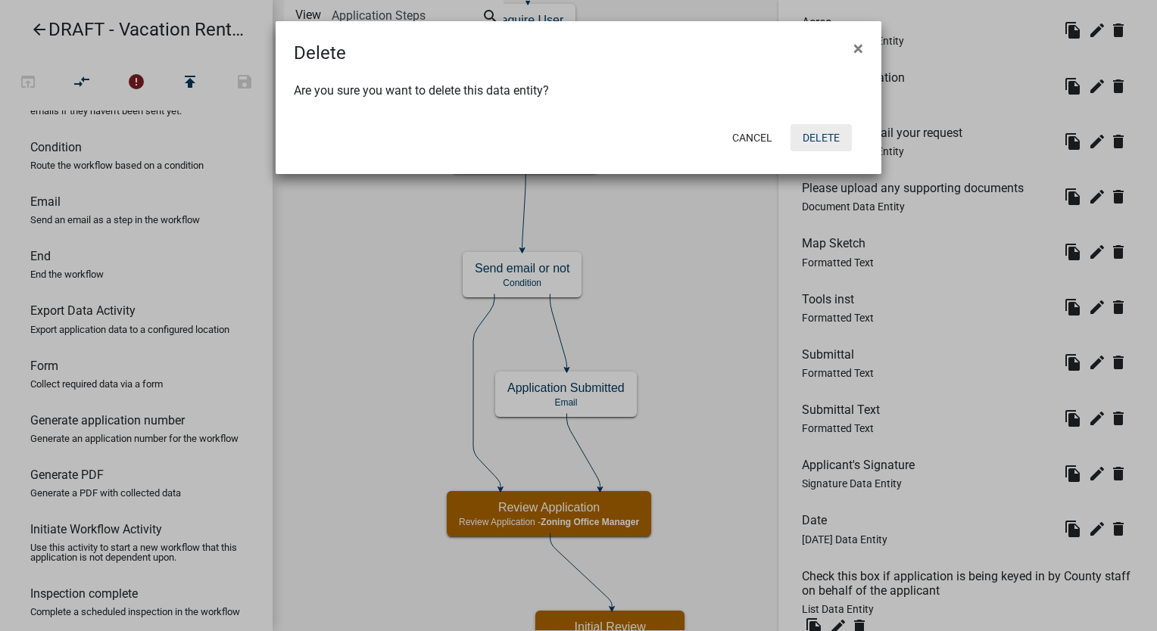
click at [808, 135] on button "Delete" at bounding box center [820, 137] width 61 height 27
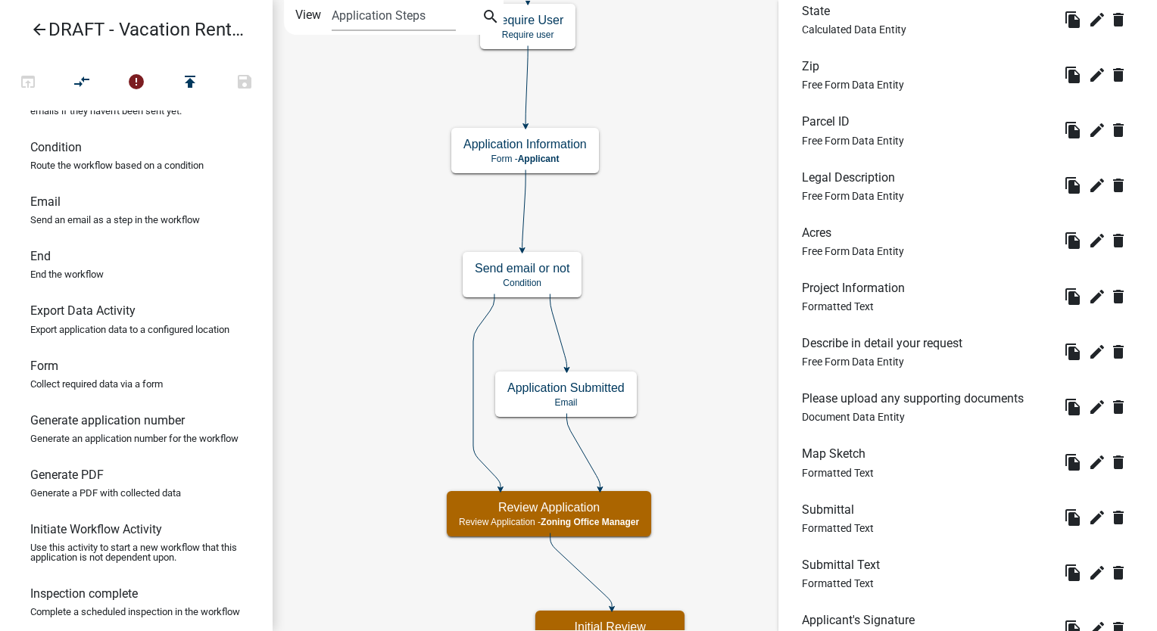
scroll to position [1590, 0]
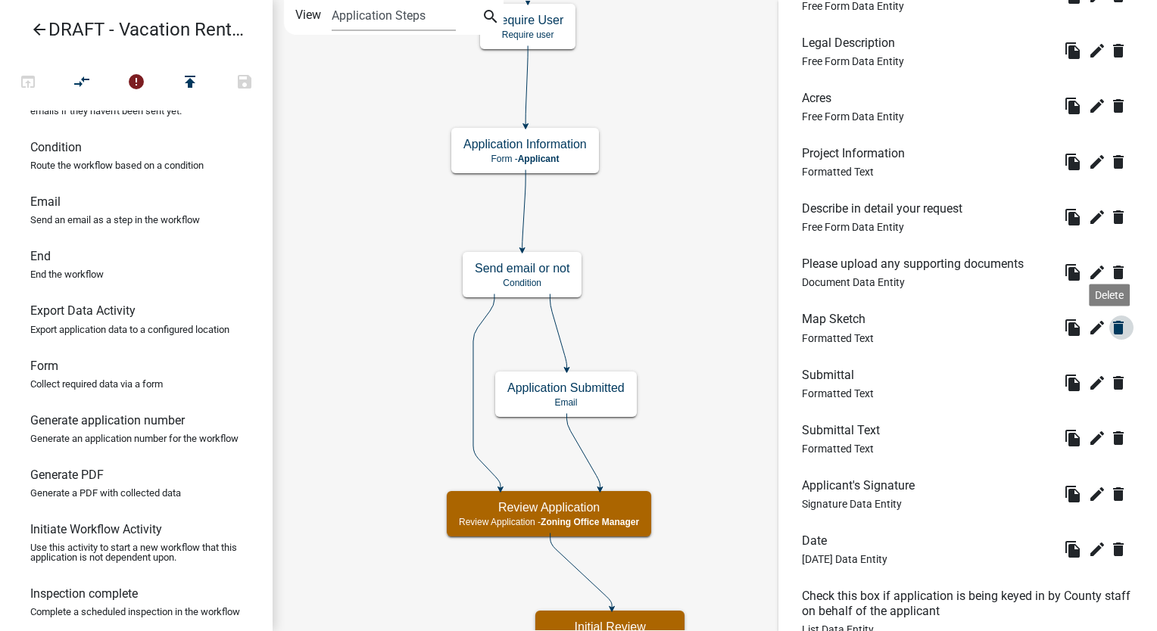
click at [1109, 326] on icon "delete" at bounding box center [1118, 328] width 18 height 18
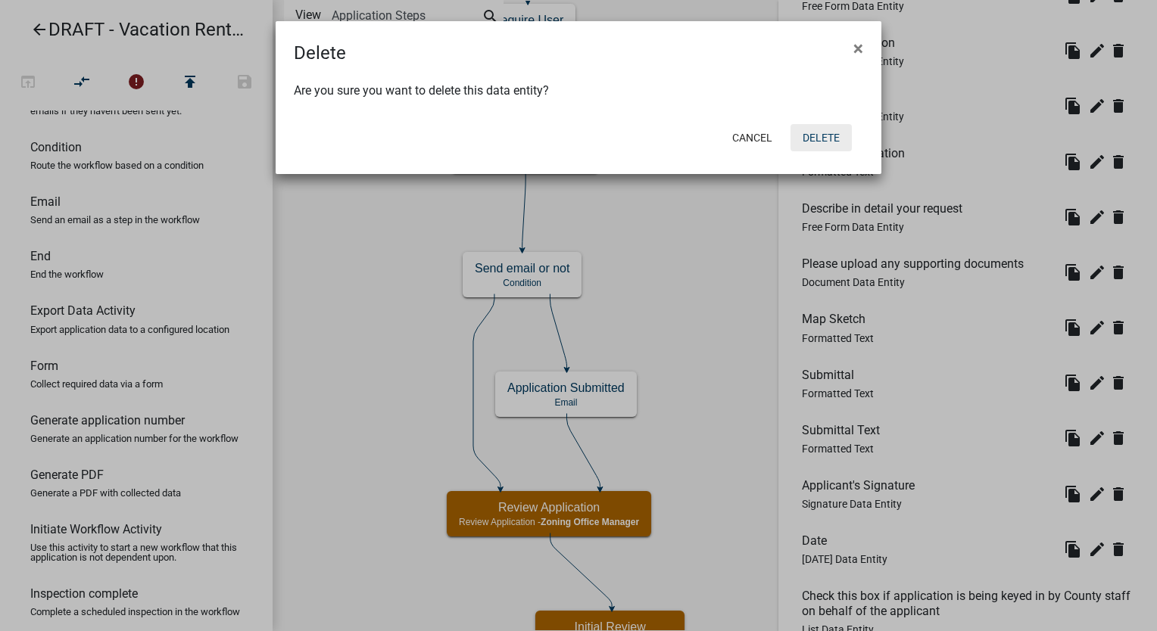
click at [815, 139] on button "Delete" at bounding box center [820, 137] width 61 height 27
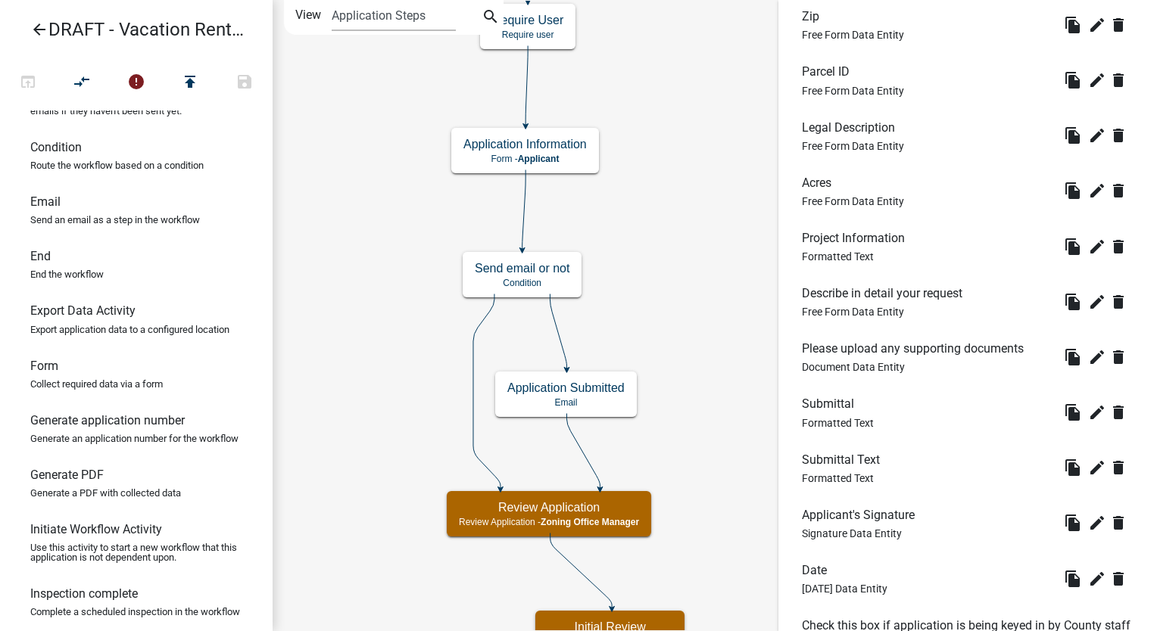
scroll to position [1673, 0]
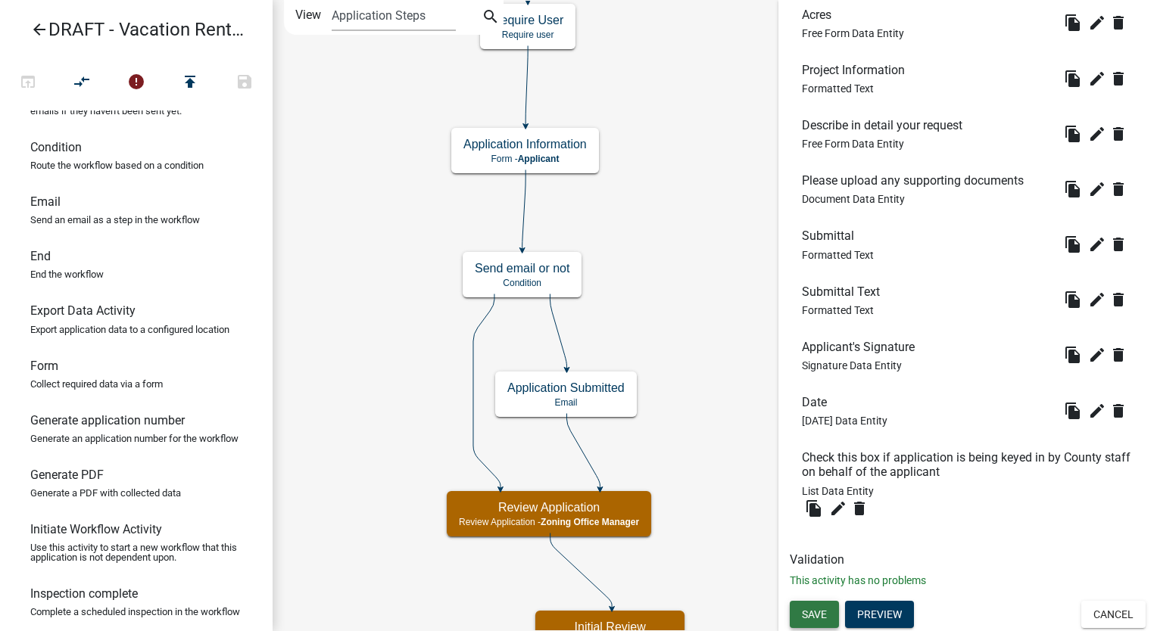
click at [818, 611] on span "Save" at bounding box center [814, 614] width 25 height 12
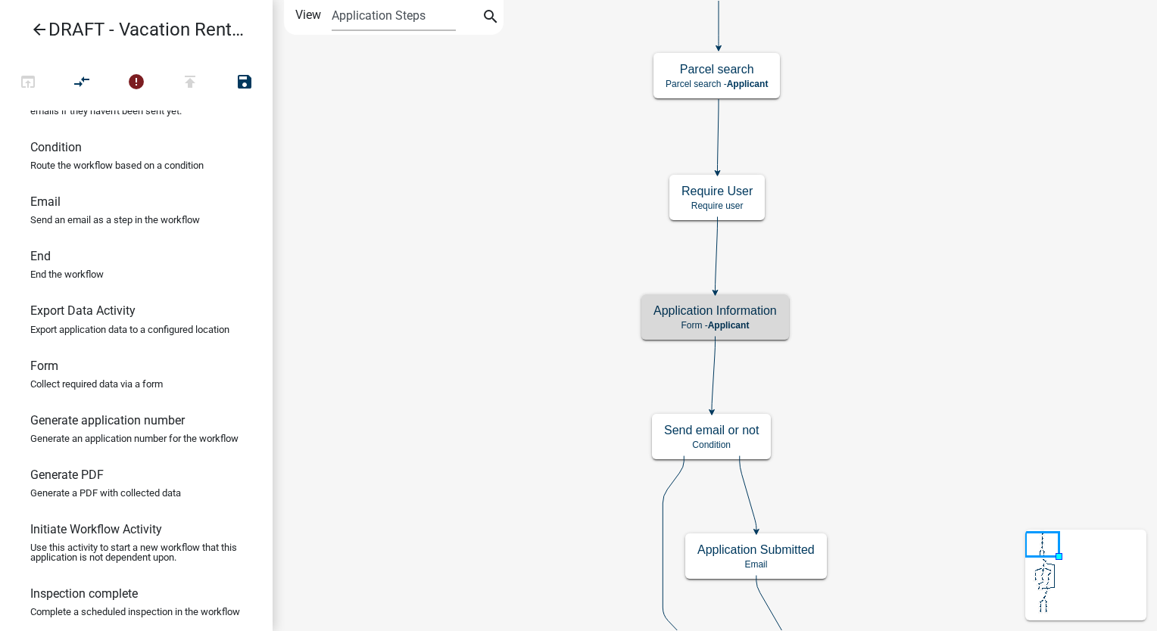
scroll to position [0, 0]
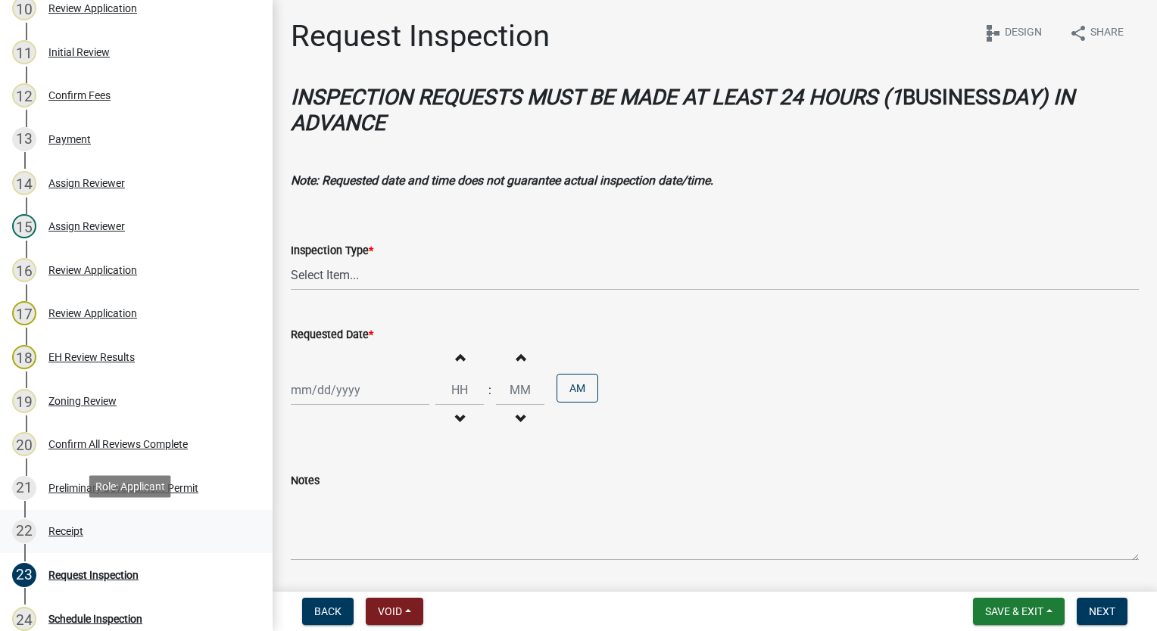
scroll to position [606, 0]
